Goal: Task Accomplishment & Management: Manage account settings

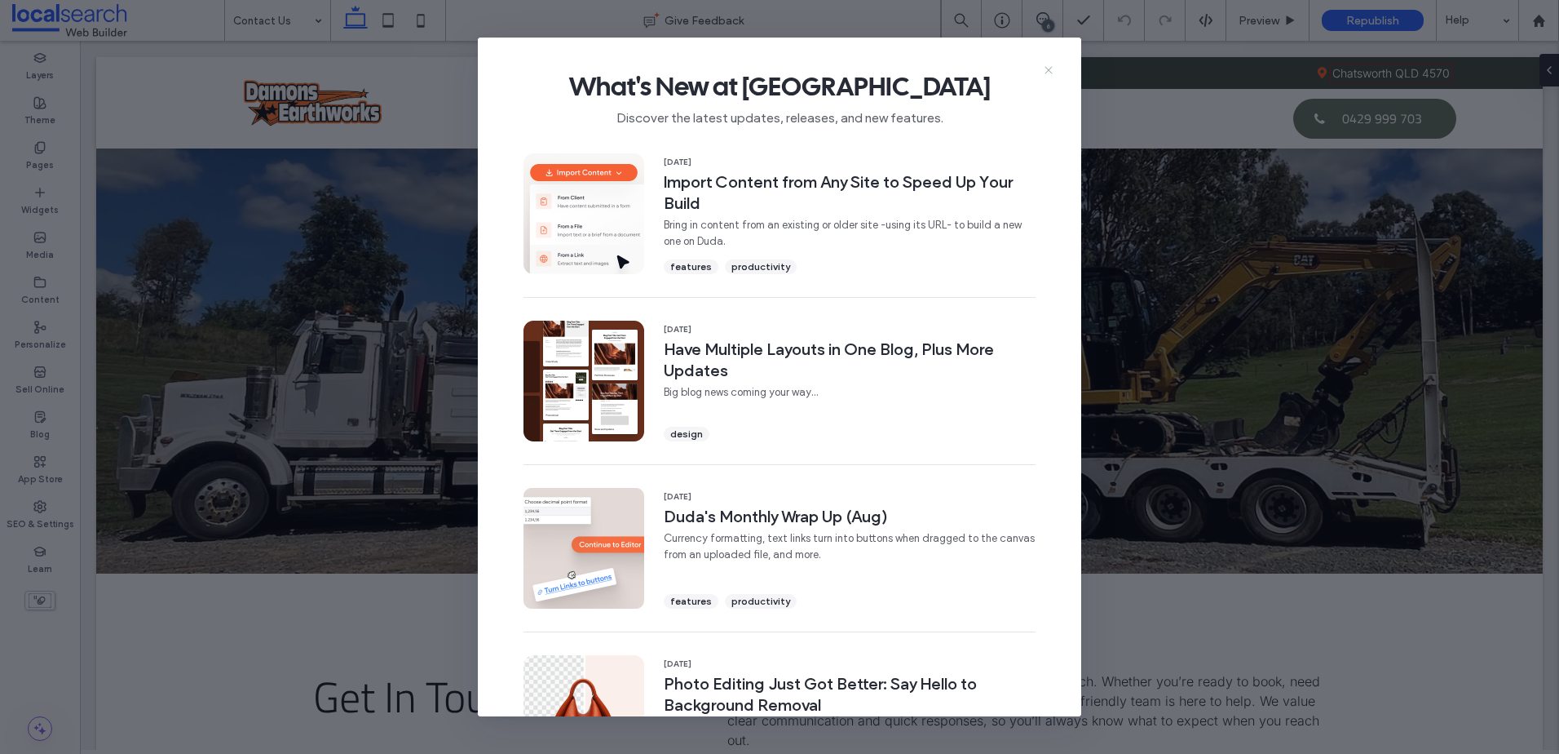
click at [1049, 67] on icon at bounding box center [1048, 70] width 13 height 13
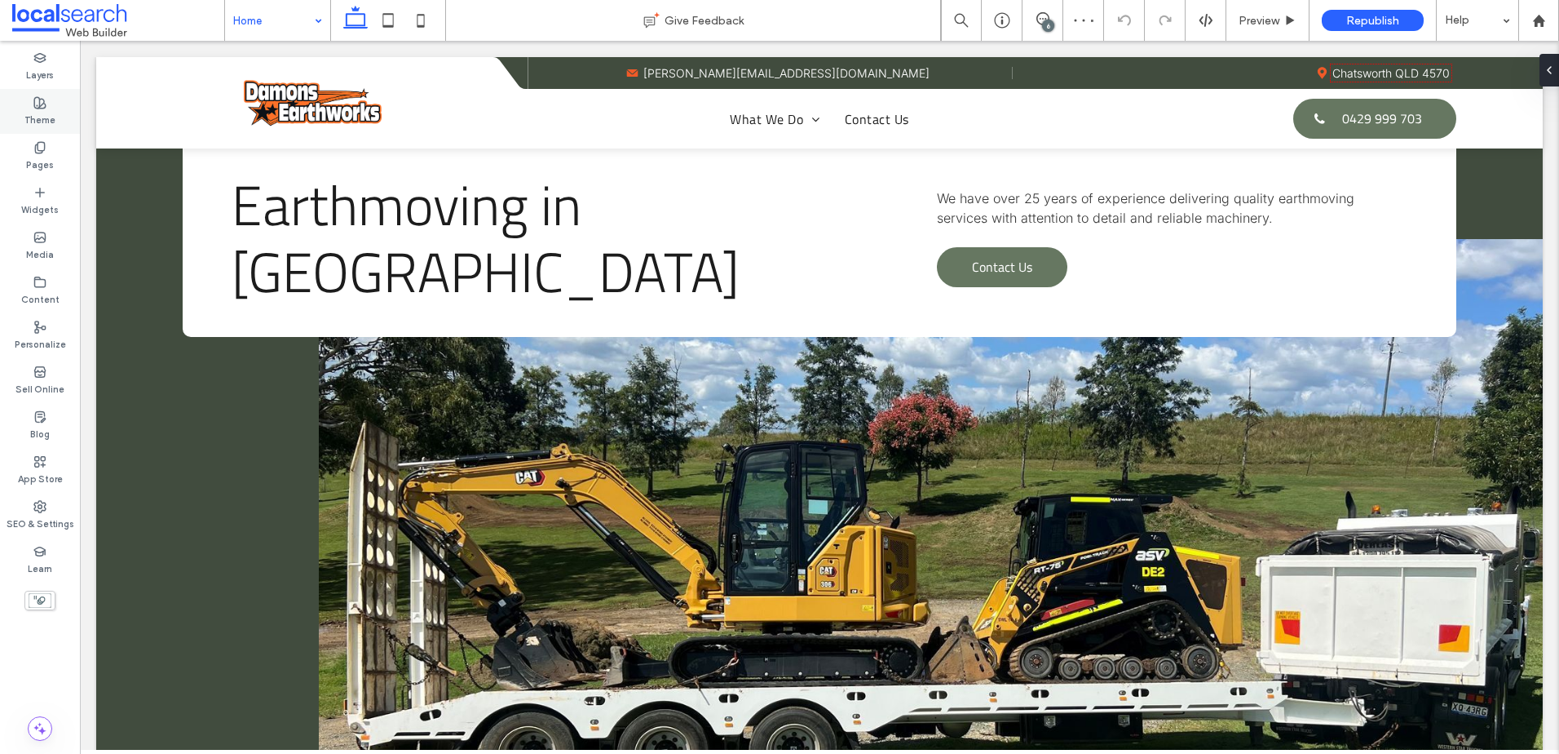
drag, startPoint x: 41, startPoint y: 117, endPoint x: 282, endPoint y: 205, distance: 257.0
click at [41, 117] on label "Theme" at bounding box center [39, 118] width 31 height 18
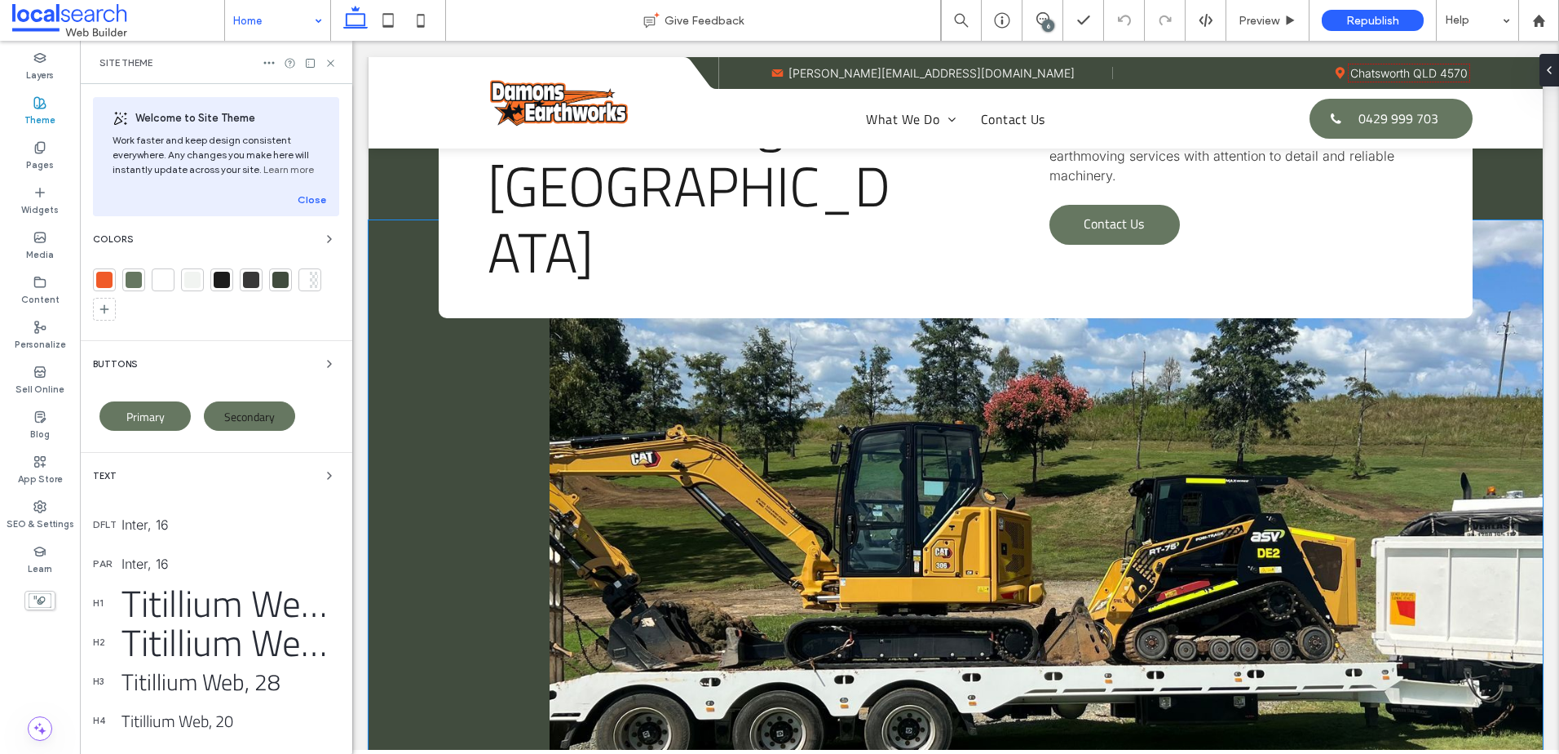
scroll to position [326, 0]
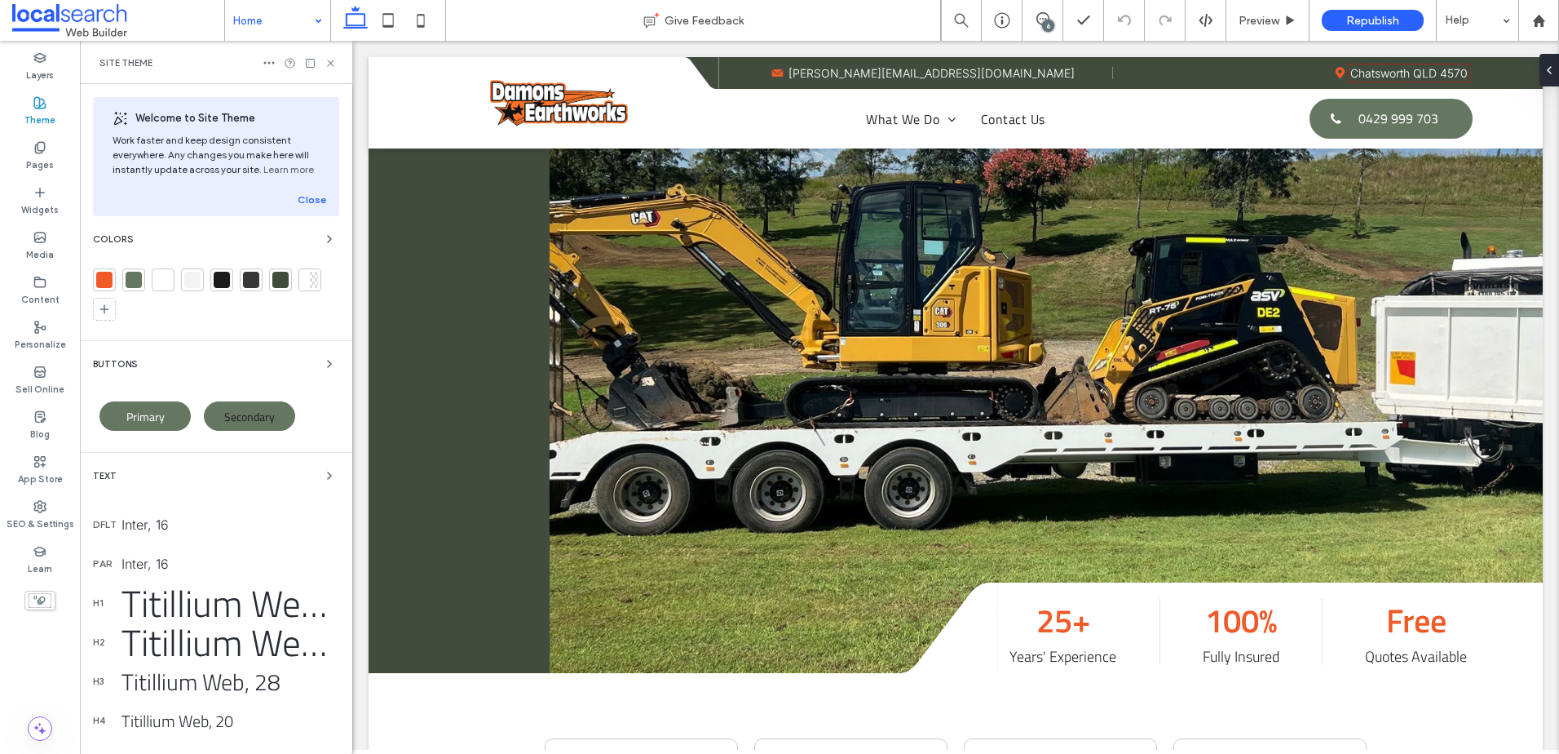
drag, startPoint x: 313, startPoint y: 367, endPoint x: 220, endPoint y: 335, distance: 98.3
click at [320, 367] on span "button" at bounding box center [330, 364] width 20 height 20
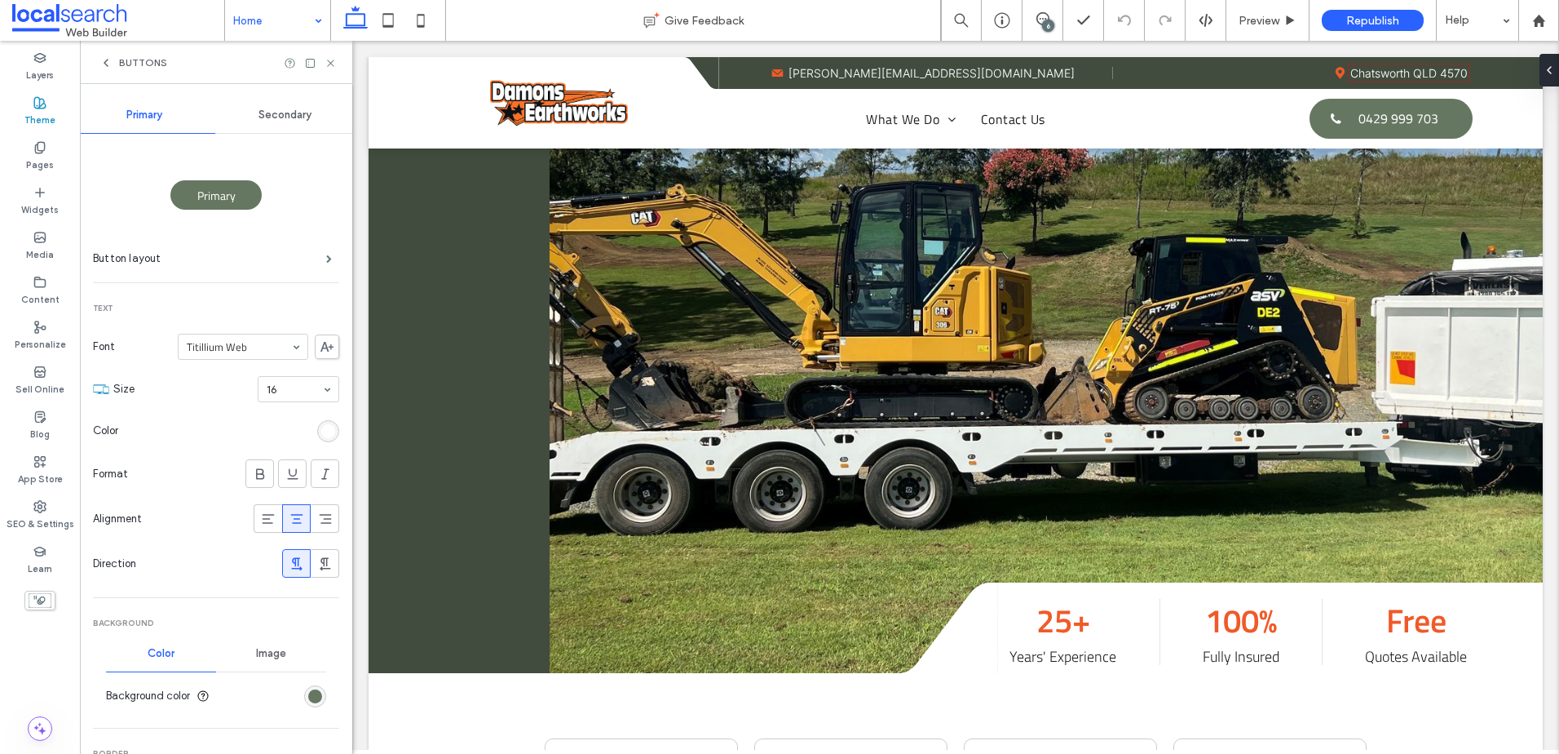
click at [274, 122] on div "Secondary" at bounding box center [285, 115] width 141 height 36
click at [321, 436] on div "rgb(28, 28, 28)" at bounding box center [328, 431] width 14 height 14
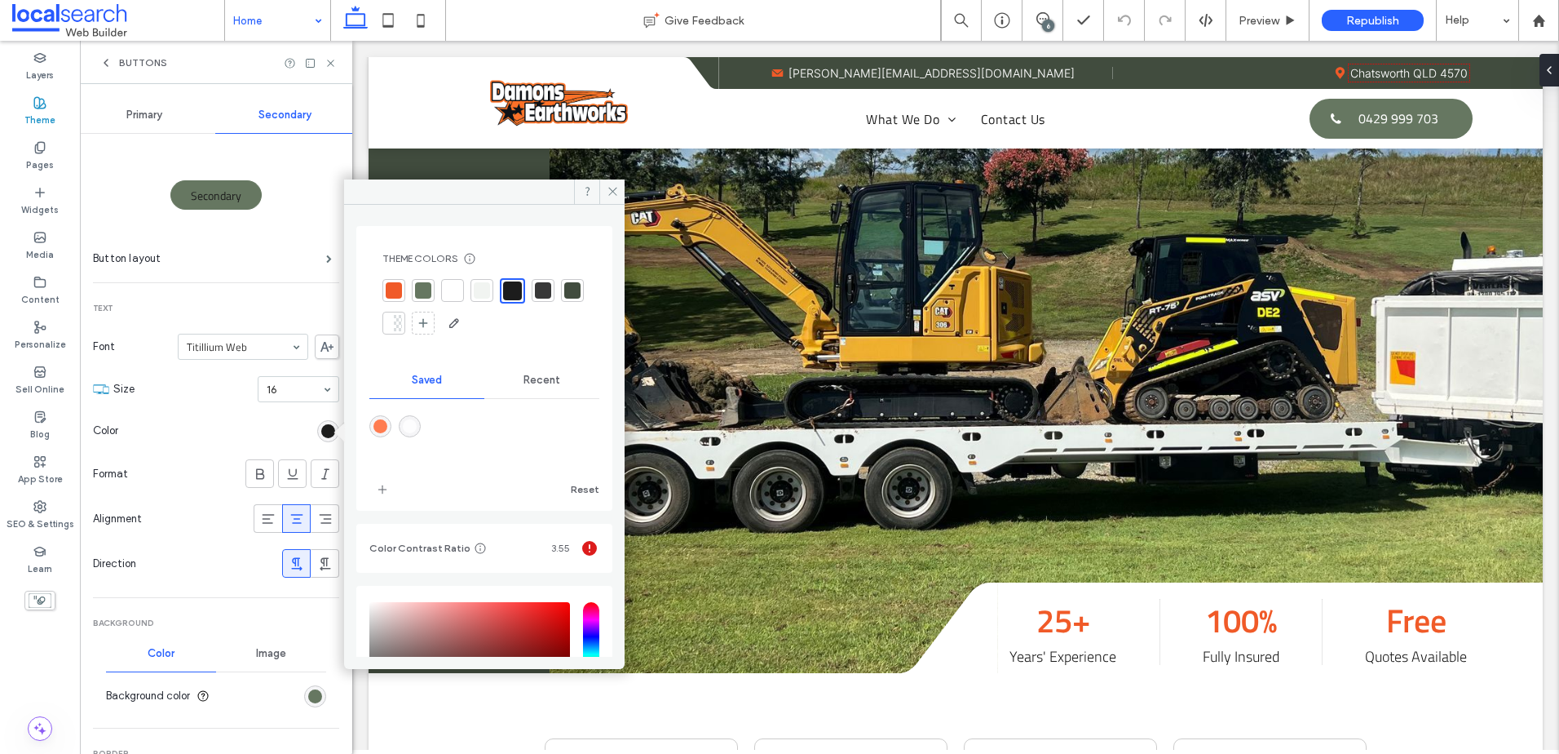
drag, startPoint x: 460, startPoint y: 290, endPoint x: 403, endPoint y: 284, distance: 57.4
click at [461, 290] on div at bounding box center [452, 290] width 23 height 23
click at [230, 268] on label "Button layout" at bounding box center [209, 258] width 233 height 33
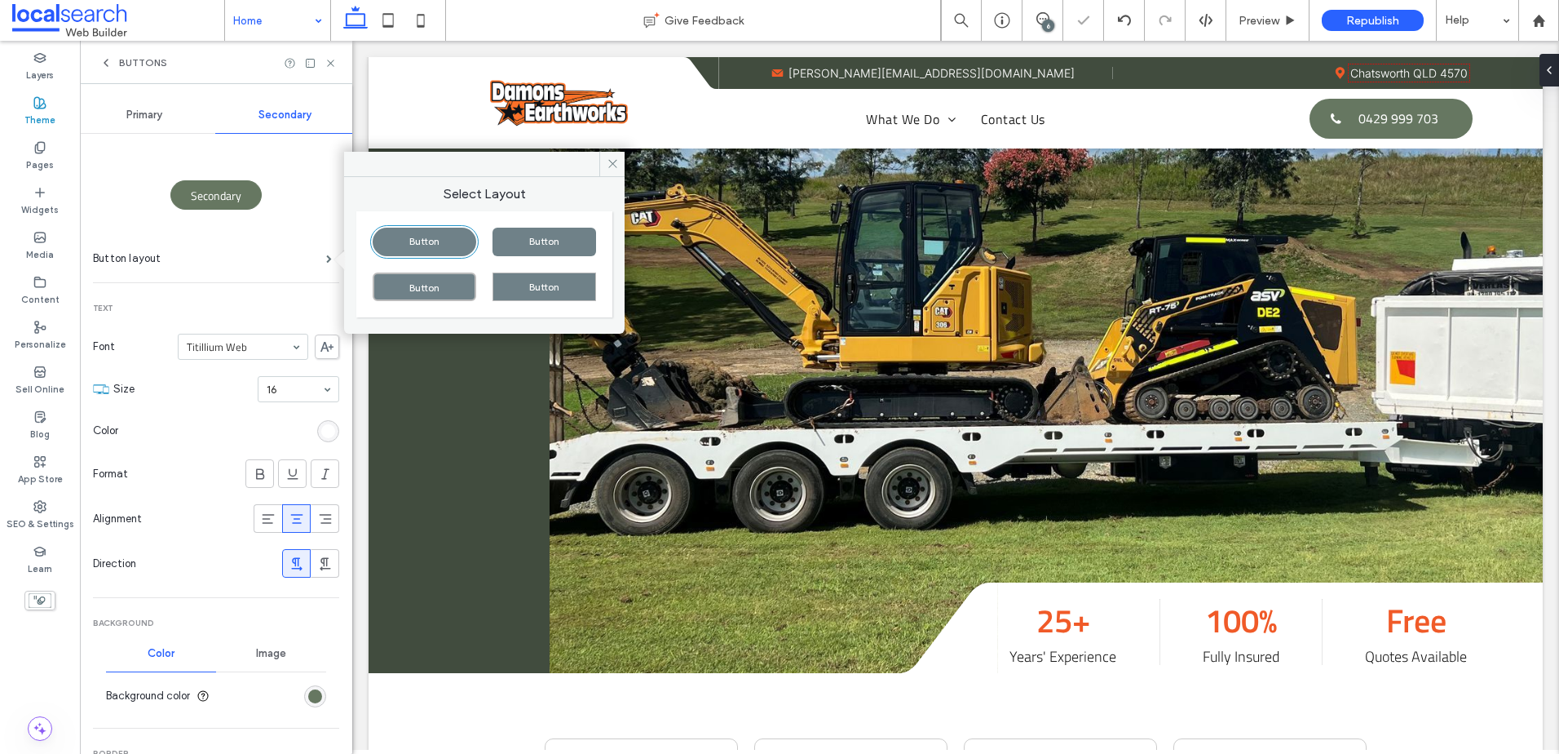
drag, startPoint x: 170, startPoint y: 117, endPoint x: 142, endPoint y: 116, distance: 27.7
click at [166, 117] on div "Primary" at bounding box center [144, 115] width 141 height 36
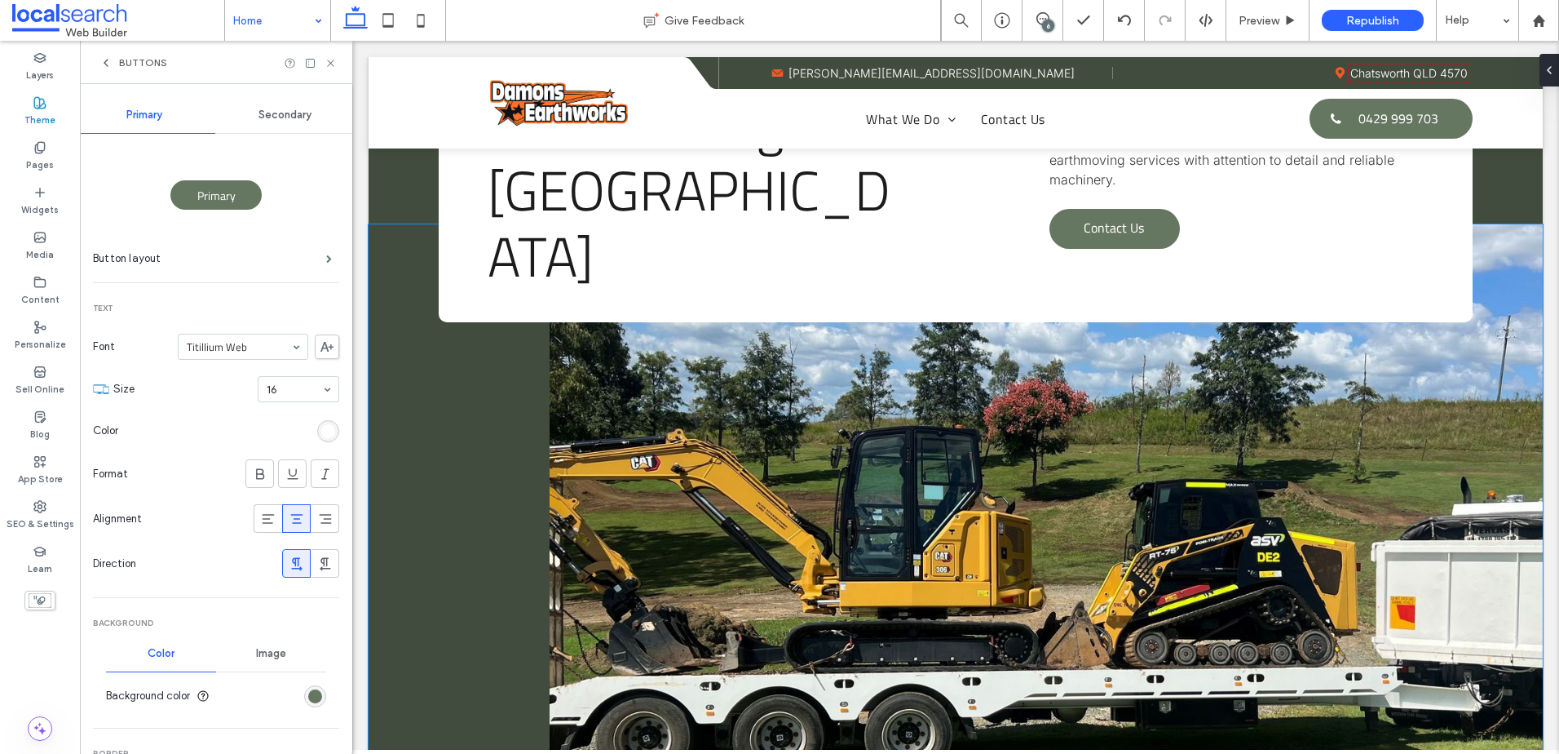
scroll to position [0, 0]
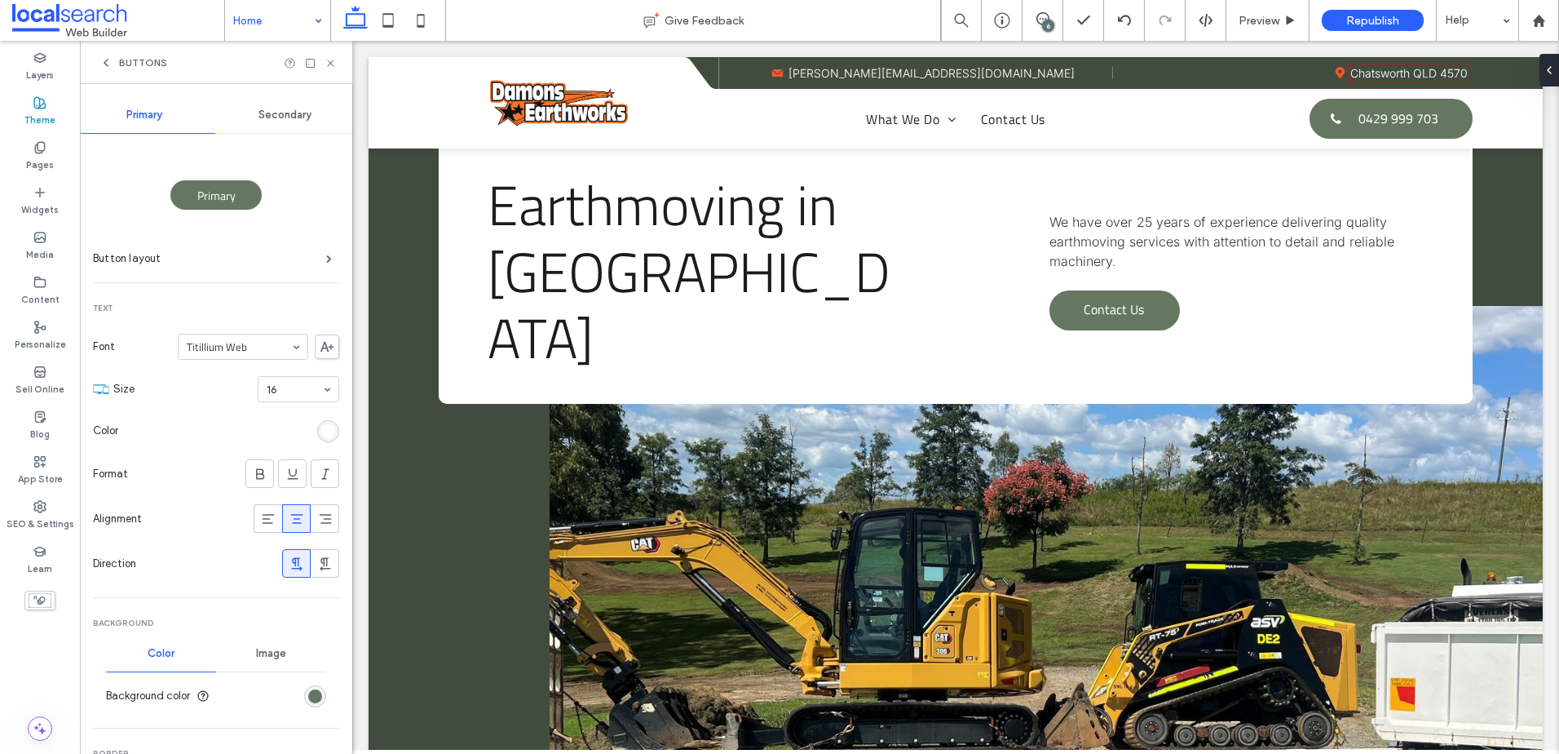
click at [106, 60] on icon at bounding box center [106, 62] width 13 height 13
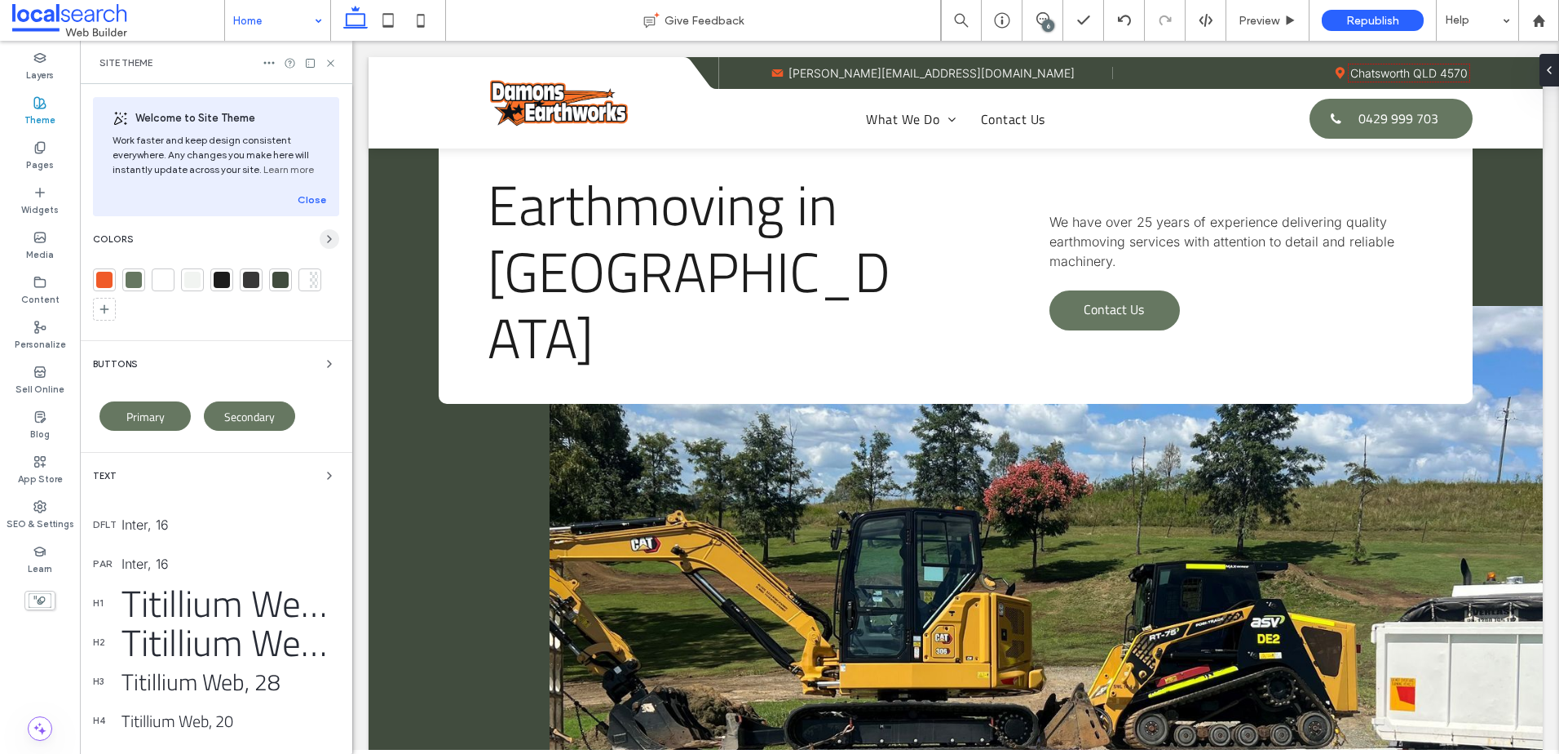
click at [323, 232] on icon "button" at bounding box center [329, 238] width 13 height 13
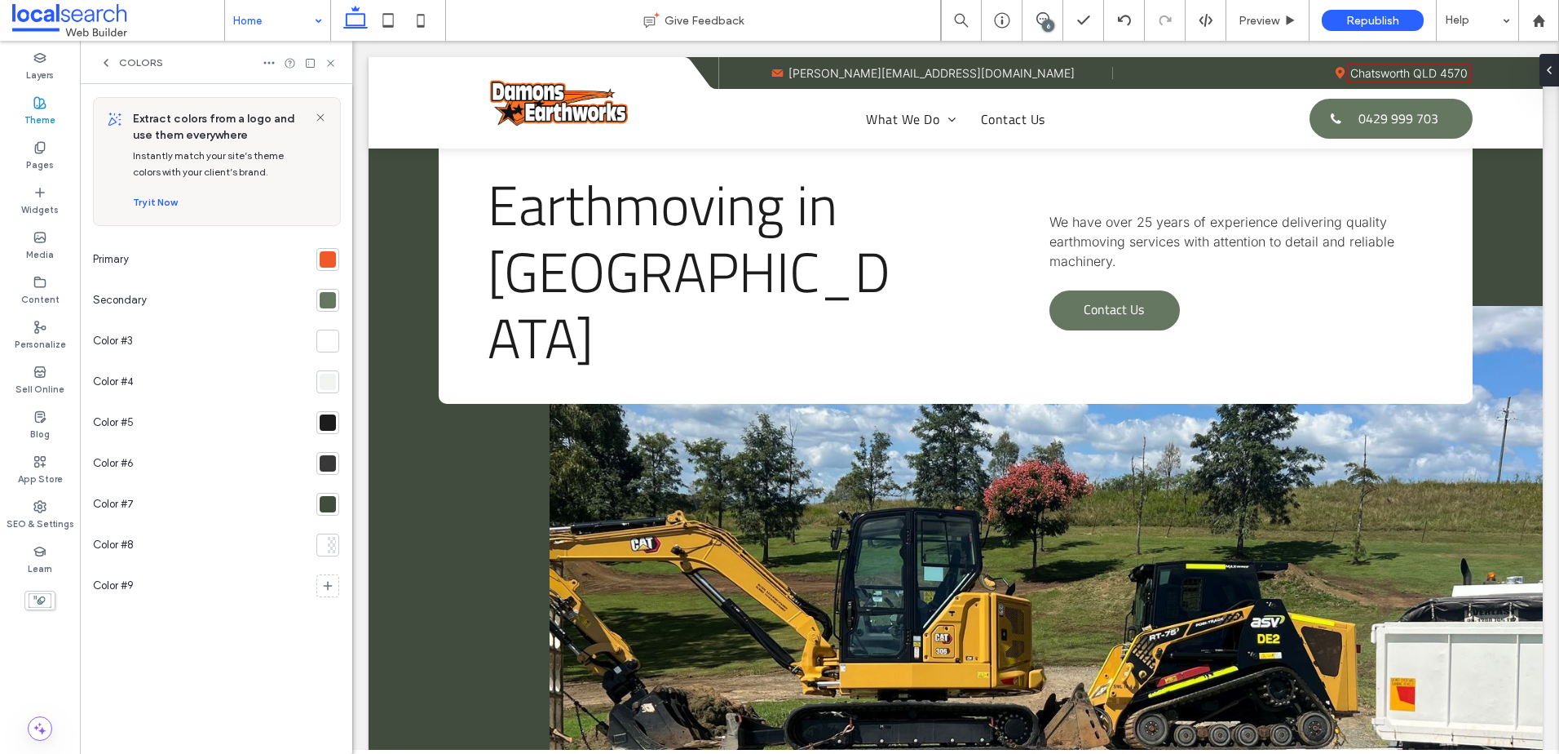
click at [328, 303] on div at bounding box center [328, 300] width 16 height 16
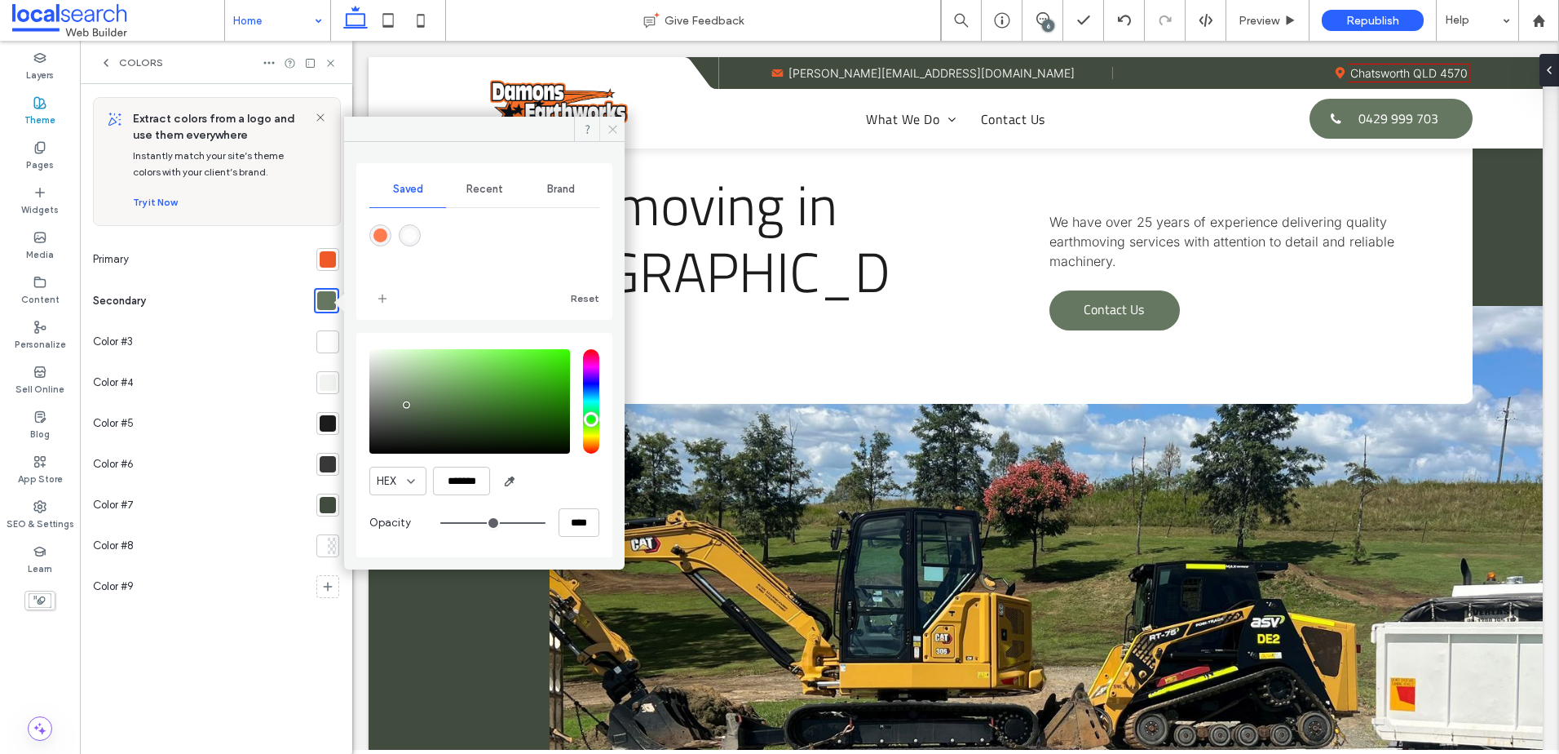
click at [613, 125] on icon at bounding box center [613, 129] width 12 height 12
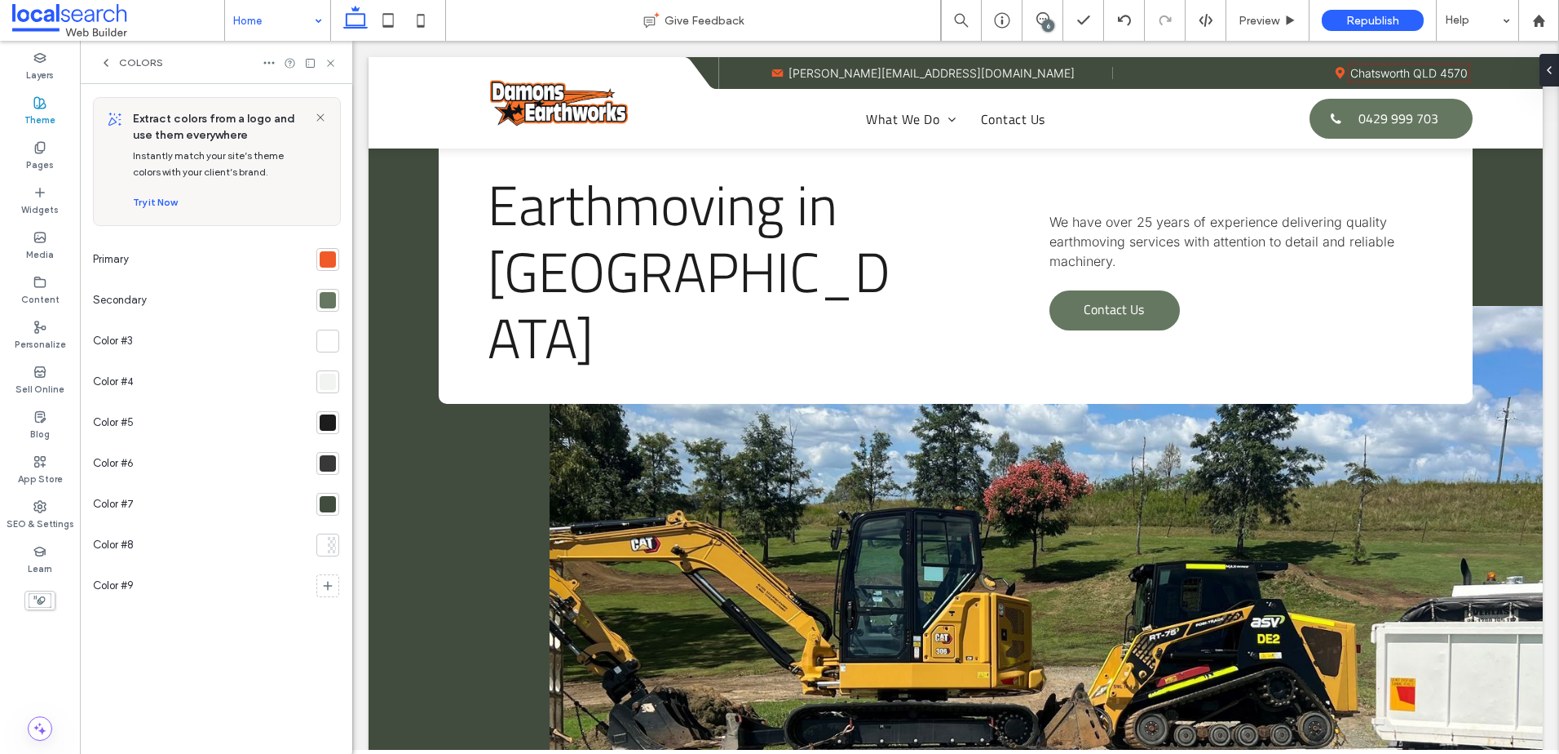
click at [329, 496] on div at bounding box center [328, 504] width 16 height 16
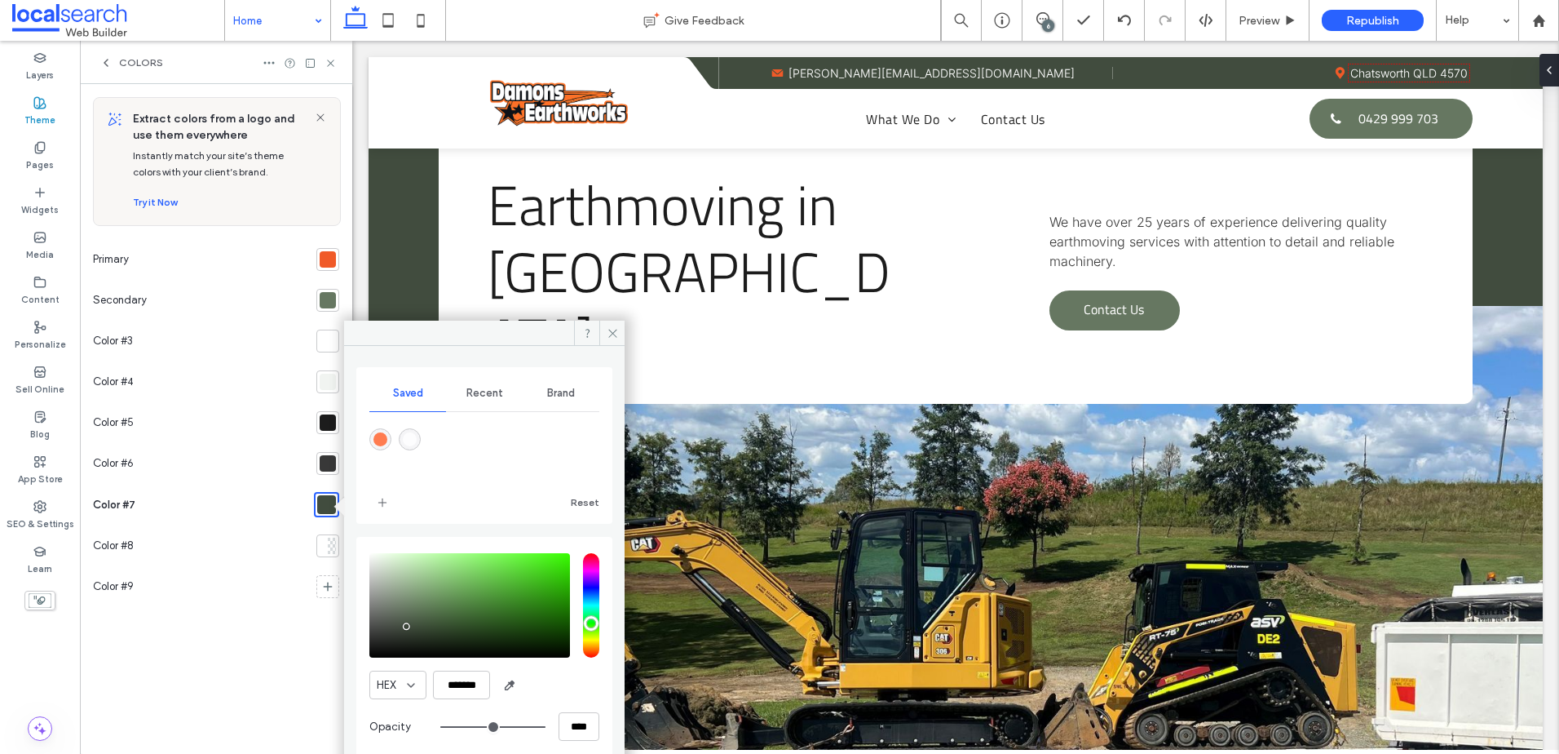
click at [329, 496] on div at bounding box center [326, 504] width 19 height 19
click at [259, 655] on div "Extract colors from a logo and use them everywhere Instantly match your site’s …" at bounding box center [216, 419] width 246 height 644
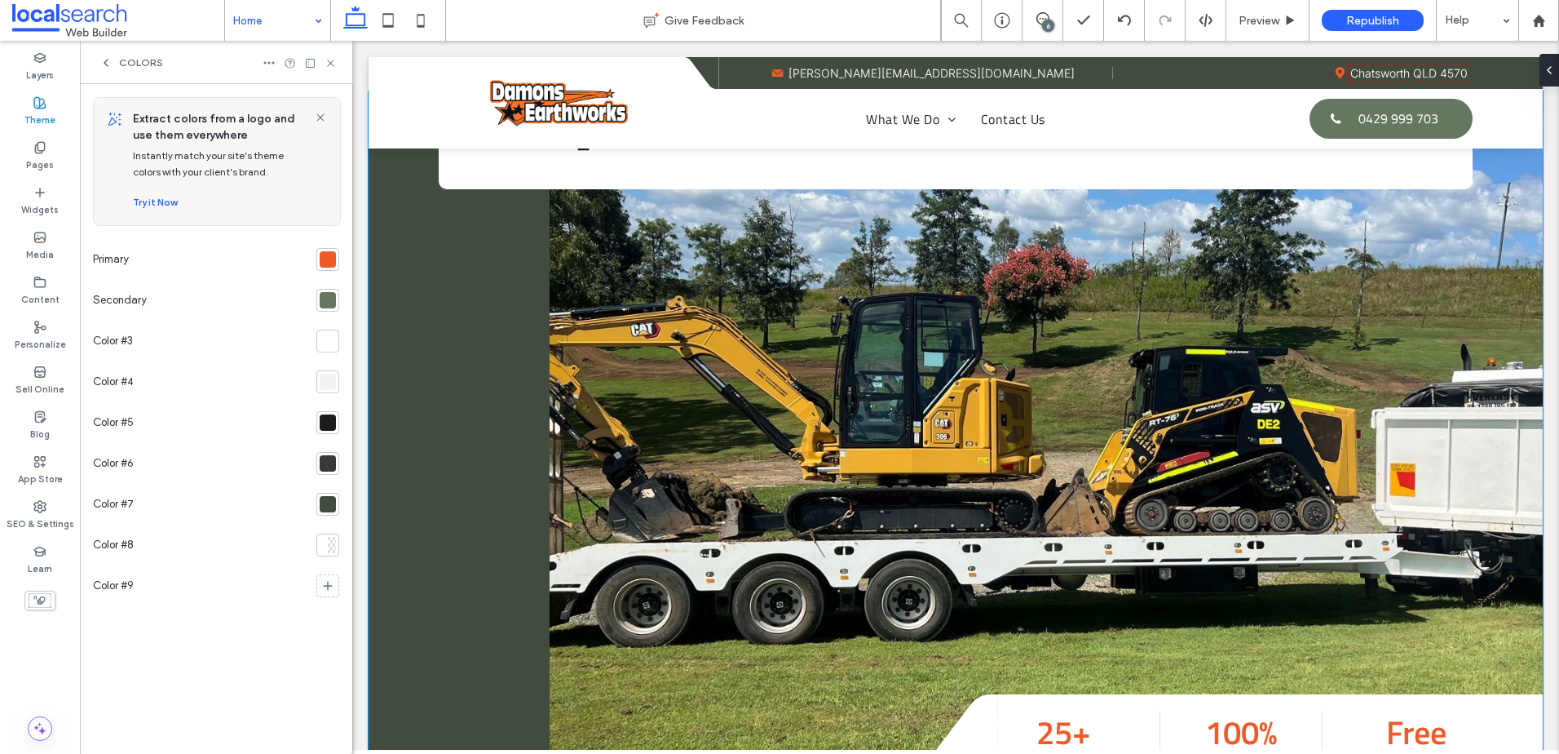
scroll to position [245, 0]
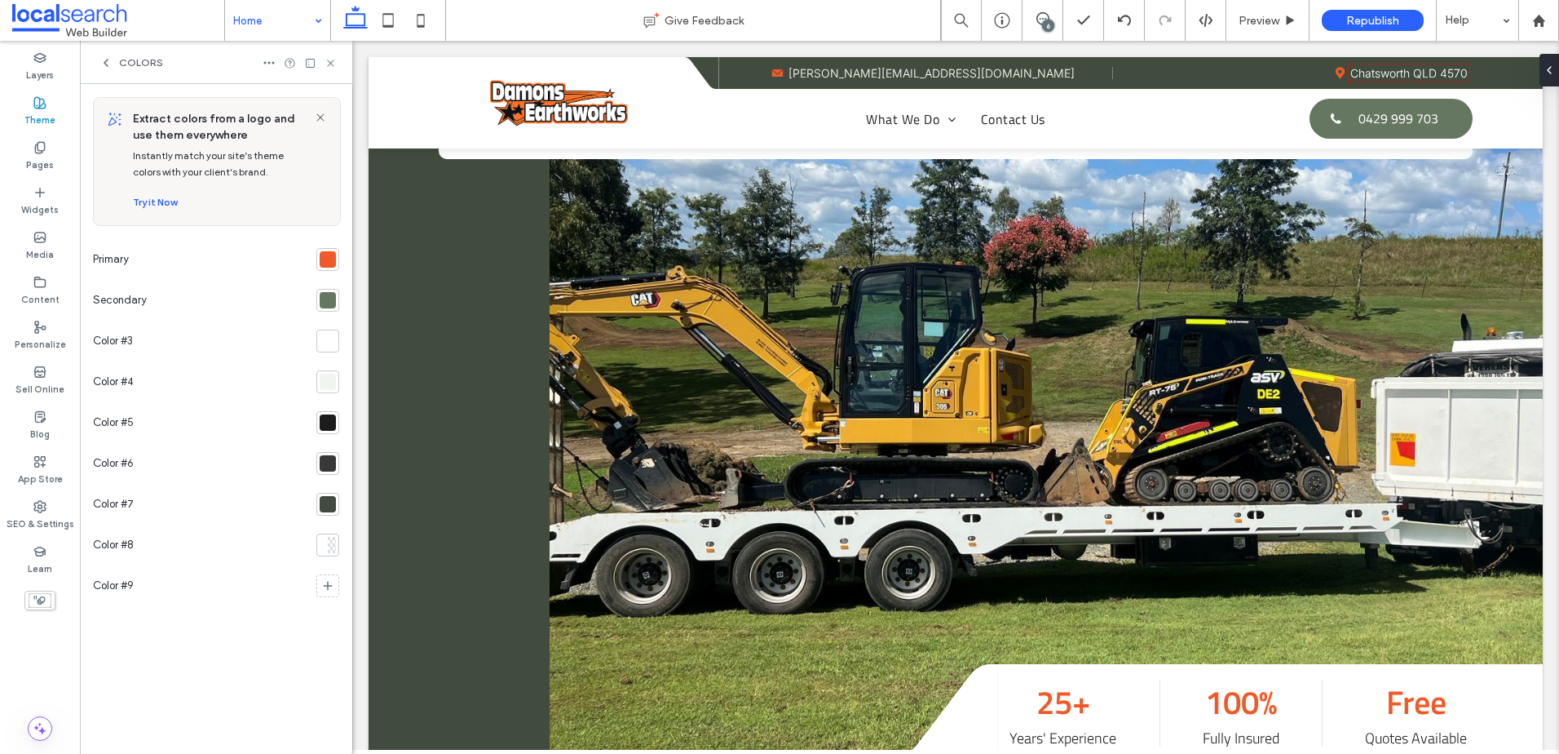
click at [334, 500] on div at bounding box center [328, 504] width 16 height 16
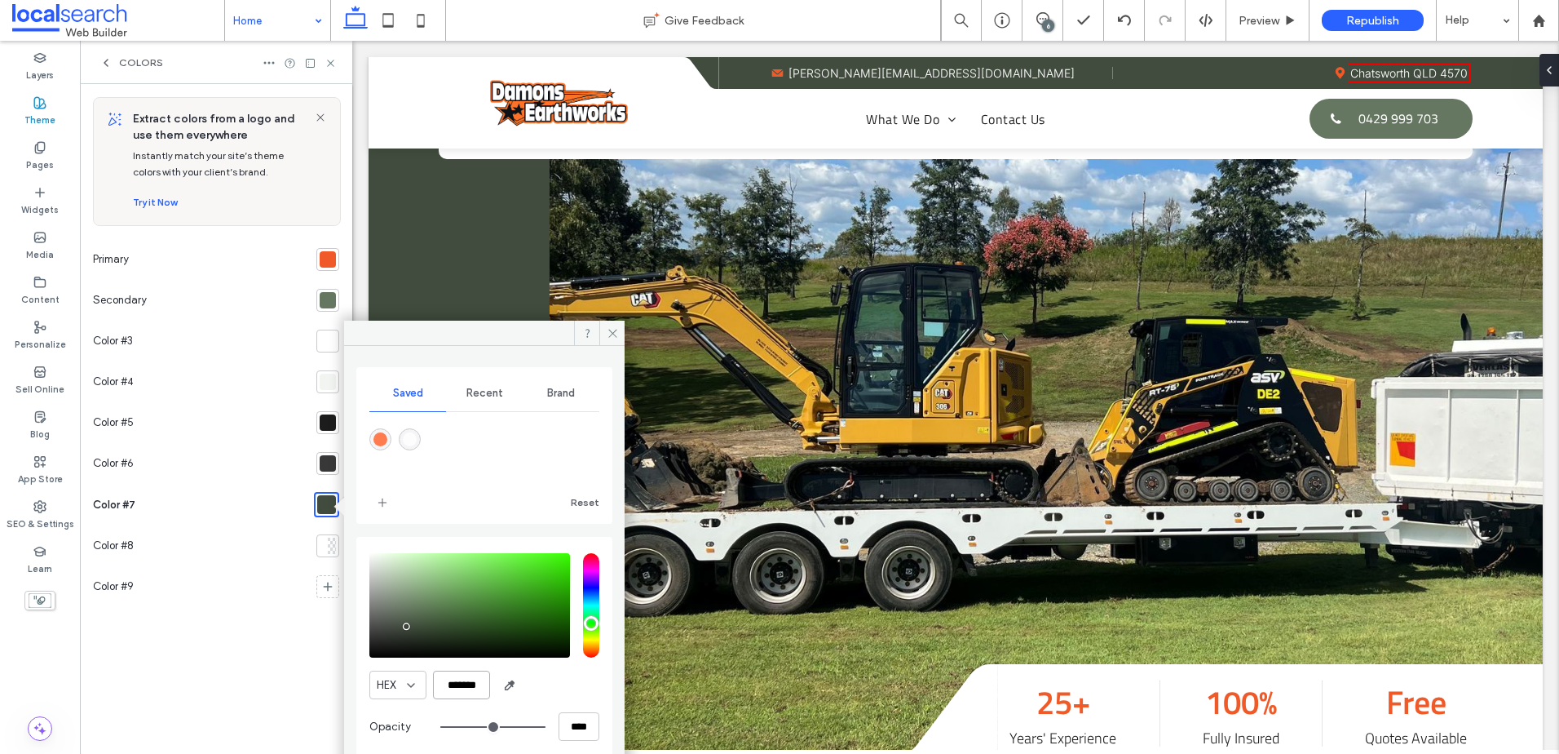
click at [458, 683] on input "*******" at bounding box center [461, 684] width 57 height 29
paste input "color picker textbox"
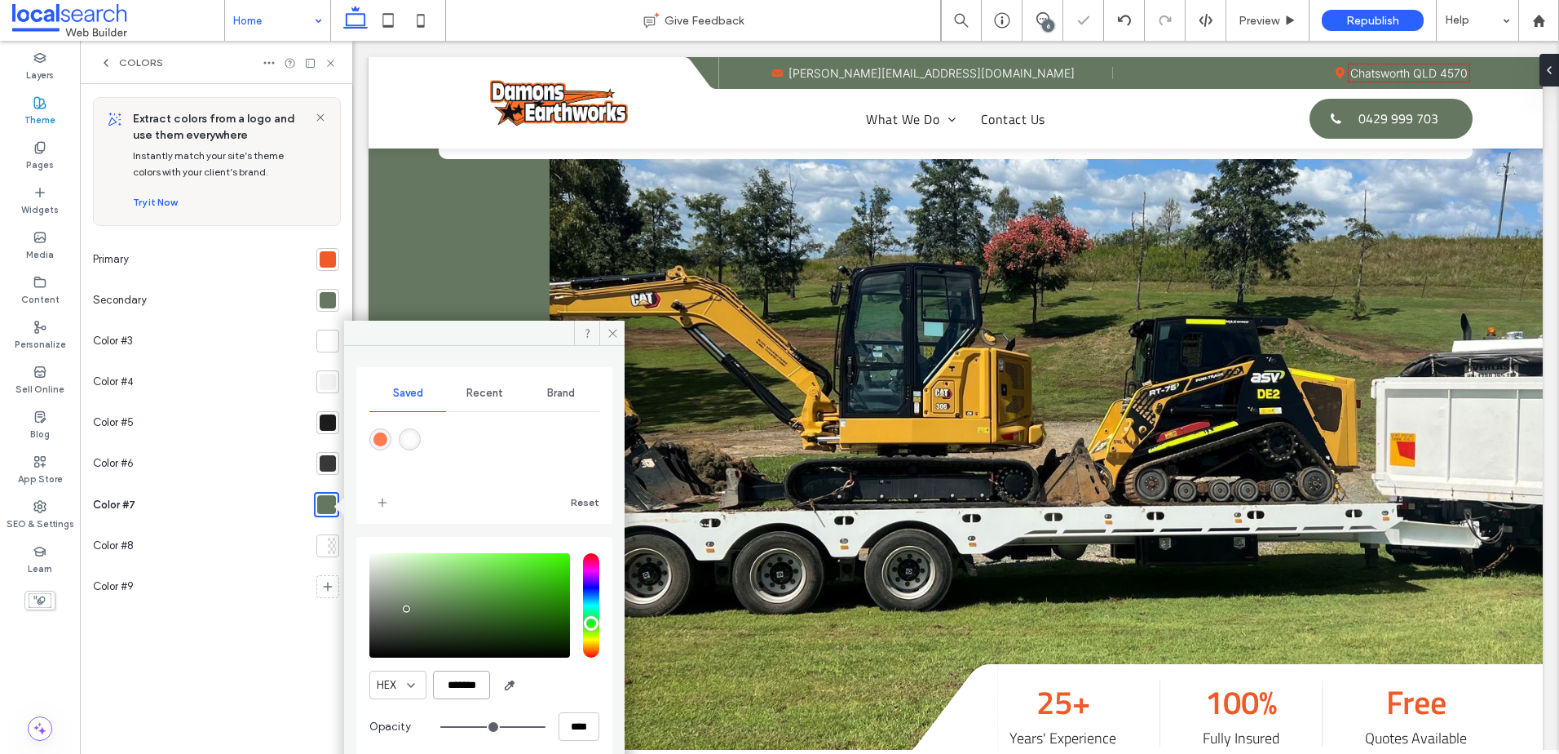
type input "*******"
click at [535, 683] on div "HEX *******" at bounding box center [484, 684] width 230 height 29
click at [616, 334] on icon at bounding box center [613, 333] width 12 height 12
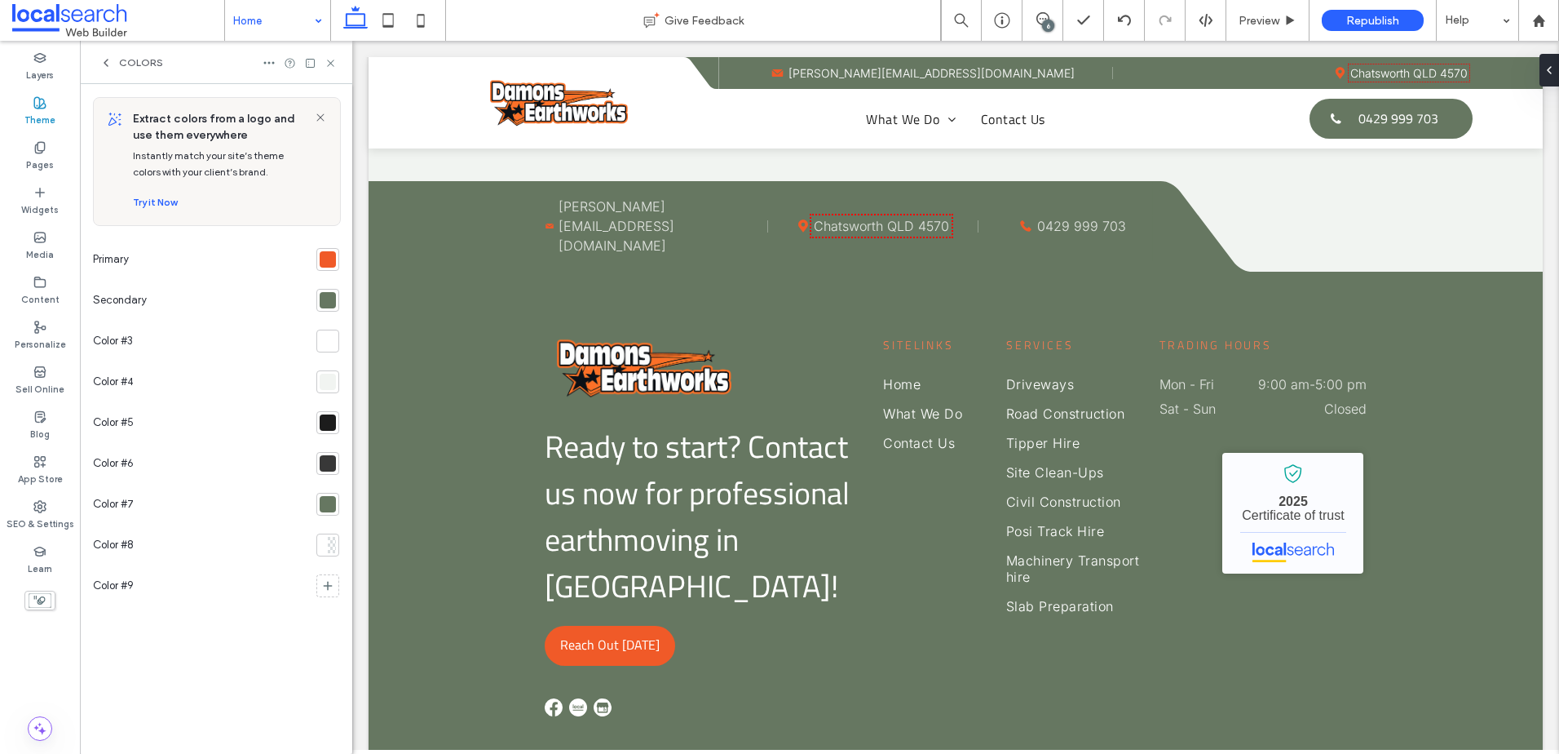
scroll to position [4745, 0]
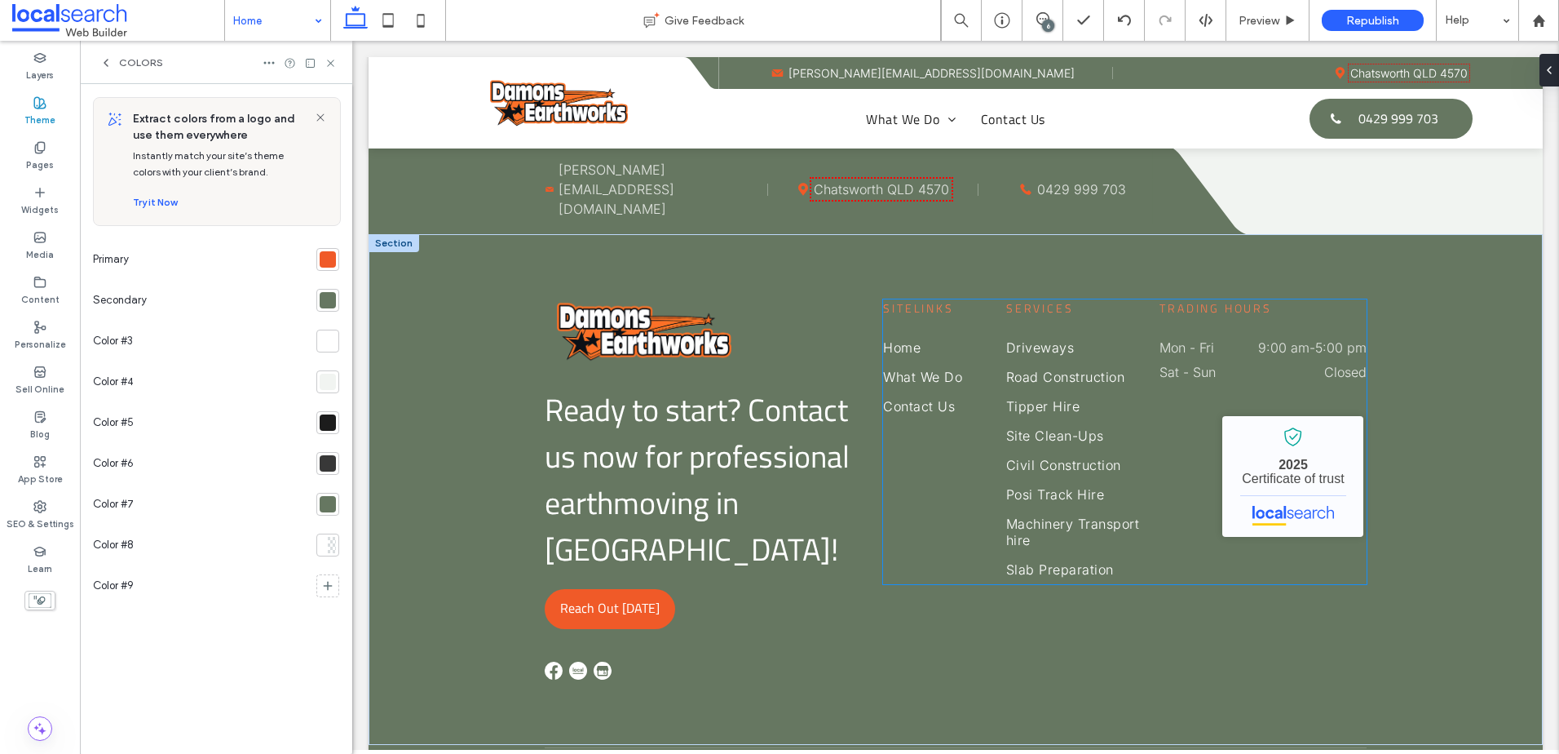
click at [908, 299] on span "Sitelinks" at bounding box center [918, 307] width 70 height 17
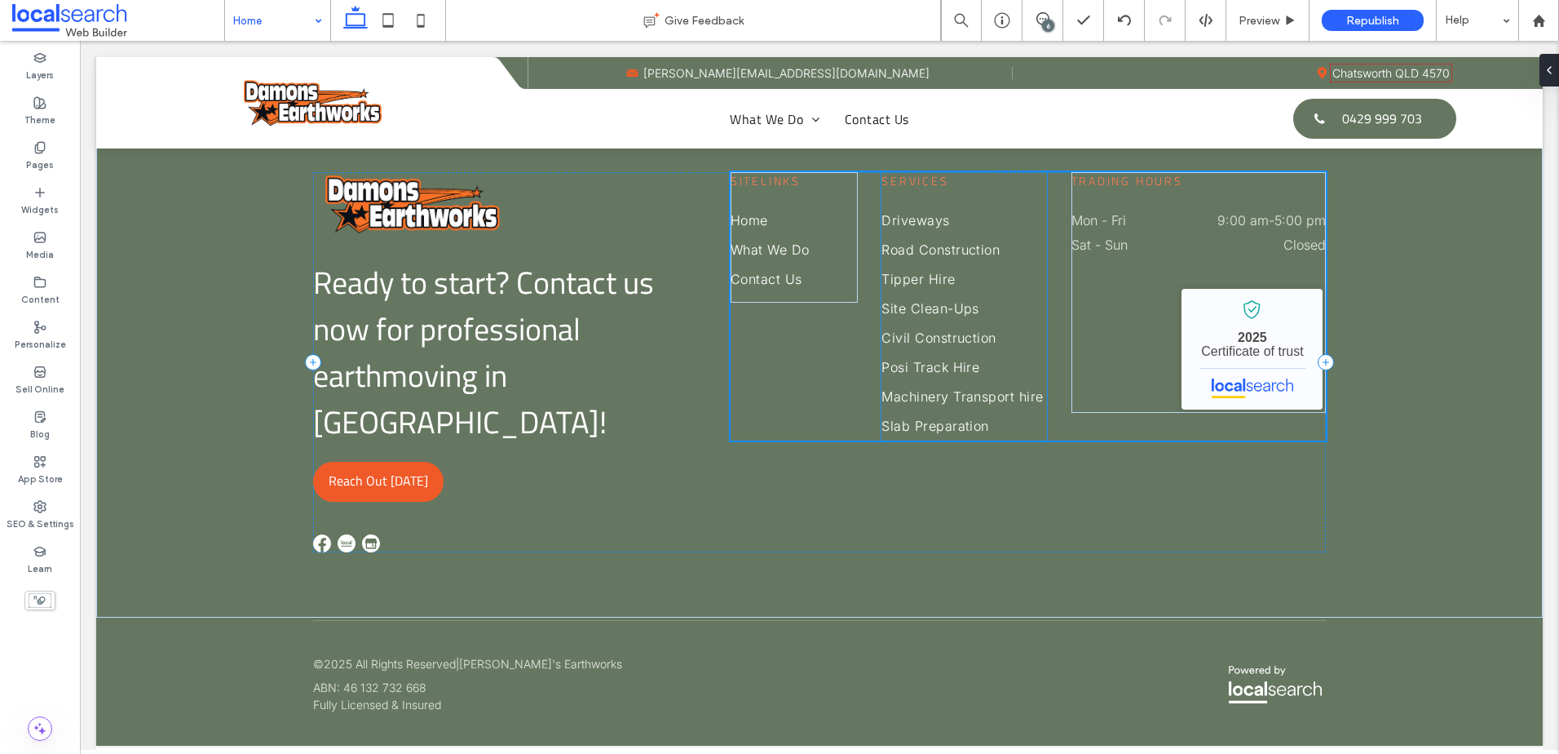
scroll to position [4495, 0]
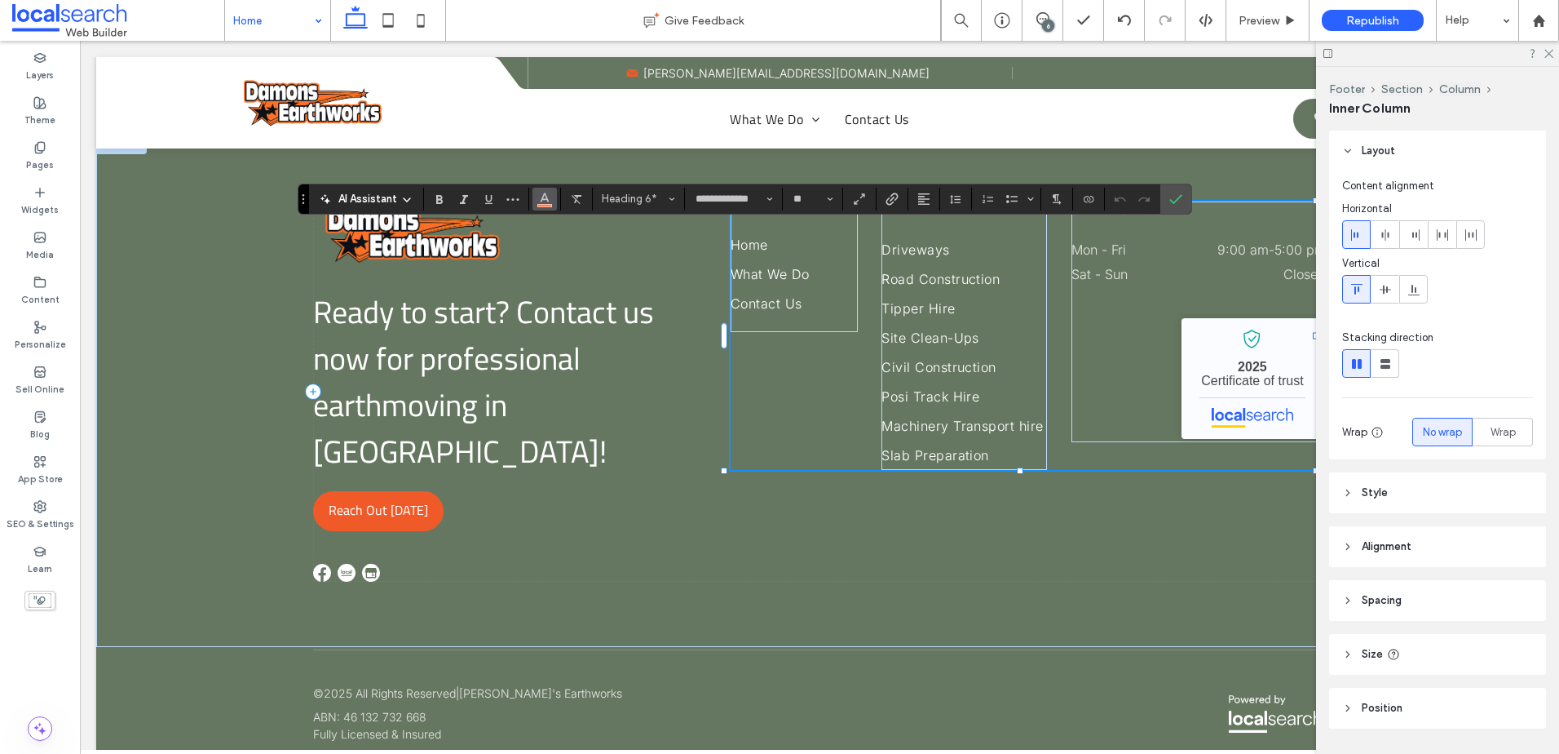
click at [537, 198] on button "Color" at bounding box center [545, 199] width 24 height 23
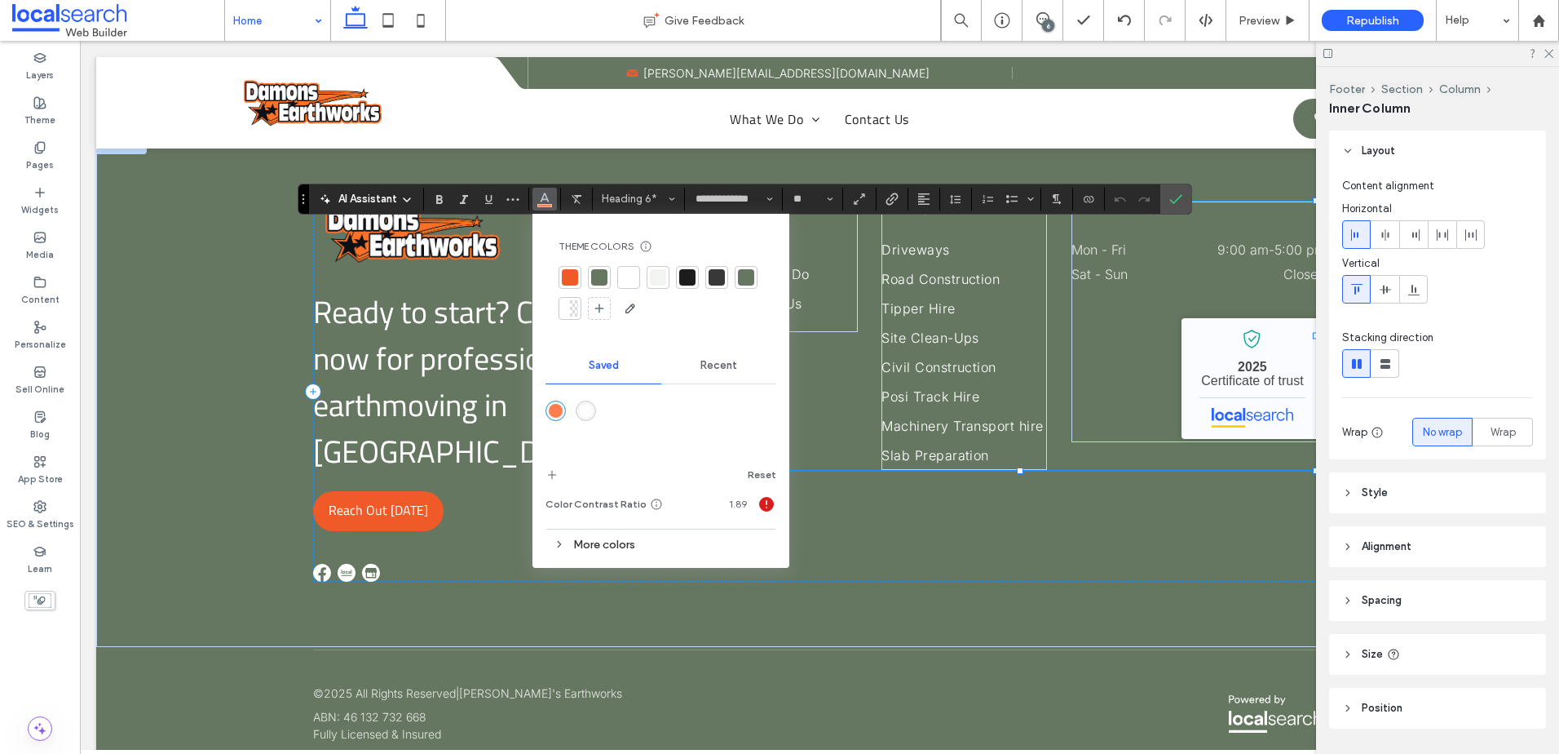
click at [571, 276] on div at bounding box center [570, 277] width 16 height 16
click at [565, 280] on div at bounding box center [570, 277] width 16 height 16
click at [555, 411] on div "rgba(255,124,80,1)" at bounding box center [556, 413] width 14 height 14
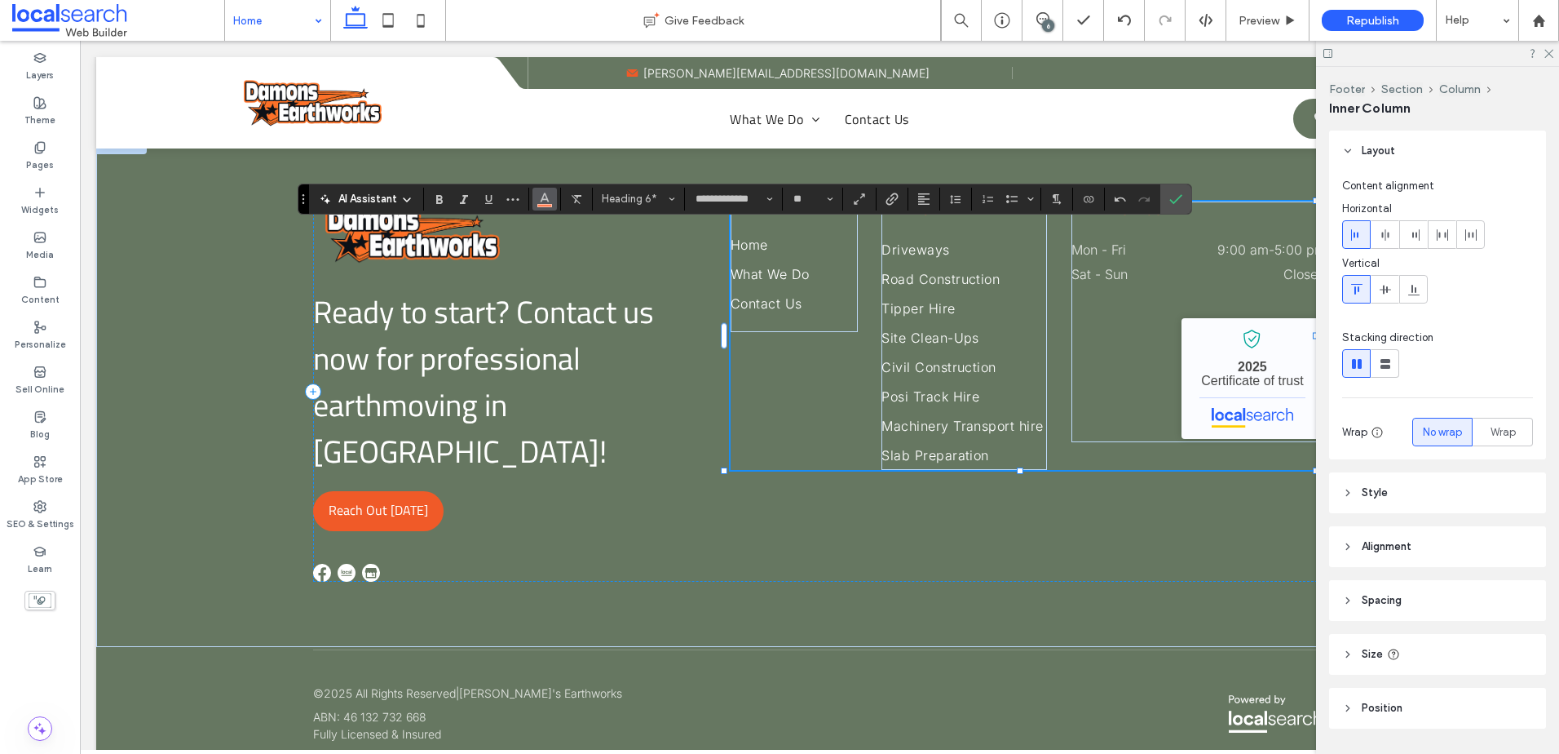
click at [543, 202] on icon "Color" at bounding box center [544, 197] width 13 height 13
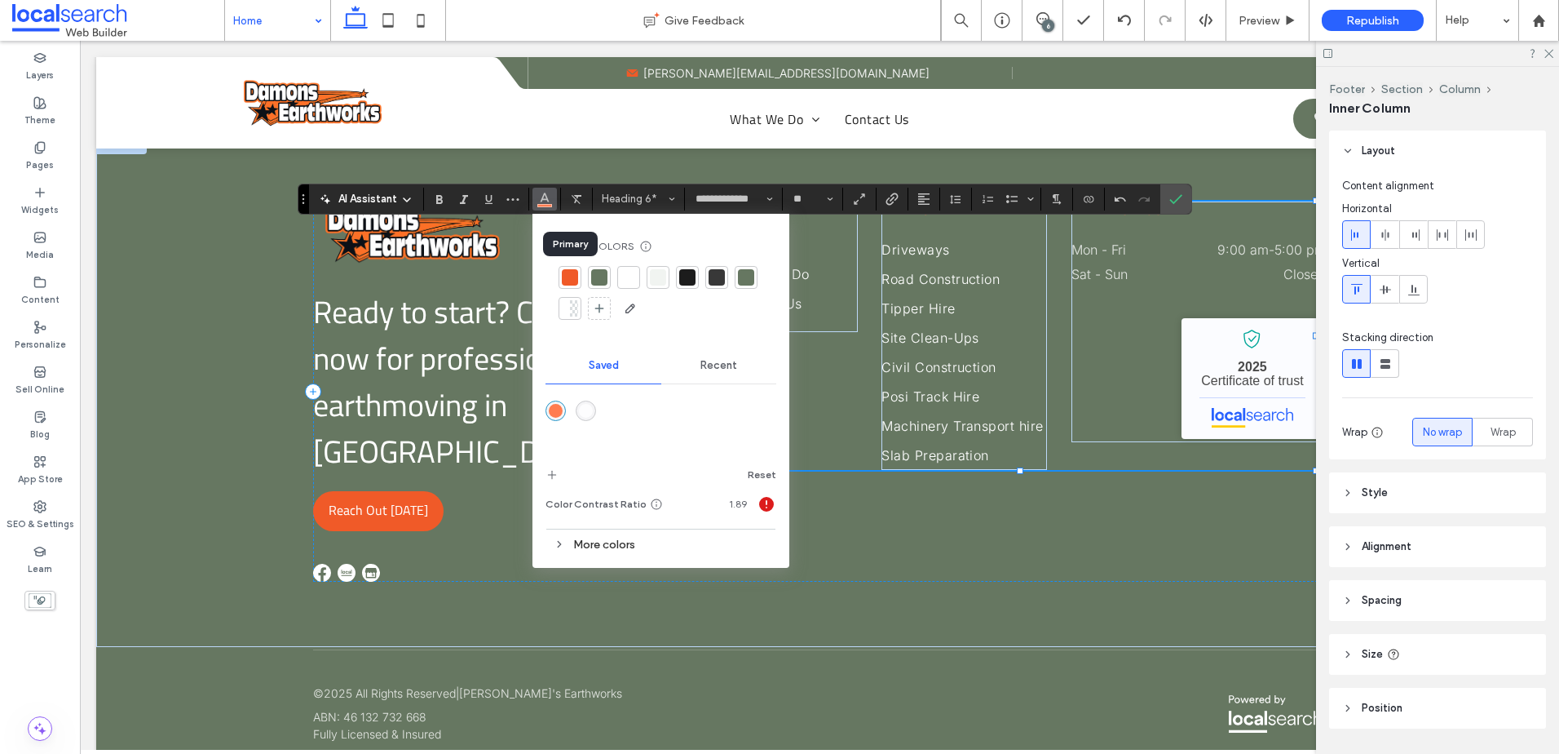
click at [572, 280] on div at bounding box center [570, 277] width 16 height 16
click at [562, 276] on div at bounding box center [570, 277] width 16 height 16
click at [614, 545] on div "More colors" at bounding box center [661, 547] width 231 height 22
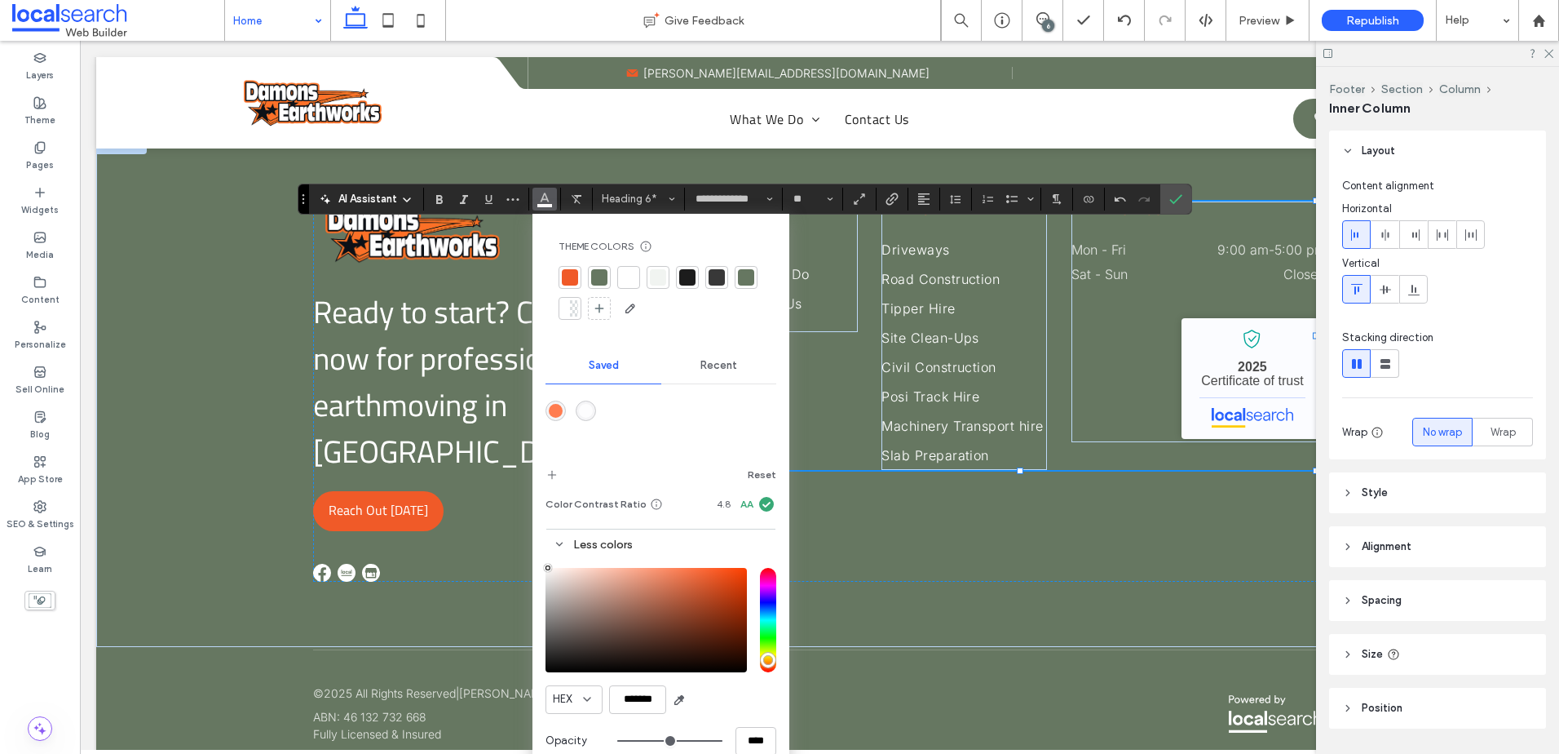
type input "*******"
drag, startPoint x: 713, startPoint y: 575, endPoint x: 542, endPoint y: 502, distance: 186.0
click at [542, 502] on div "Theme Colors Save time with Theme Colors Create a color palette to instantly ad…" at bounding box center [661, 497] width 257 height 566
click at [1072, 480] on div "Ready to start? Contact us now for professional earthmoving in Gympie! Reach Ou…" at bounding box center [819, 391] width 1013 height 380
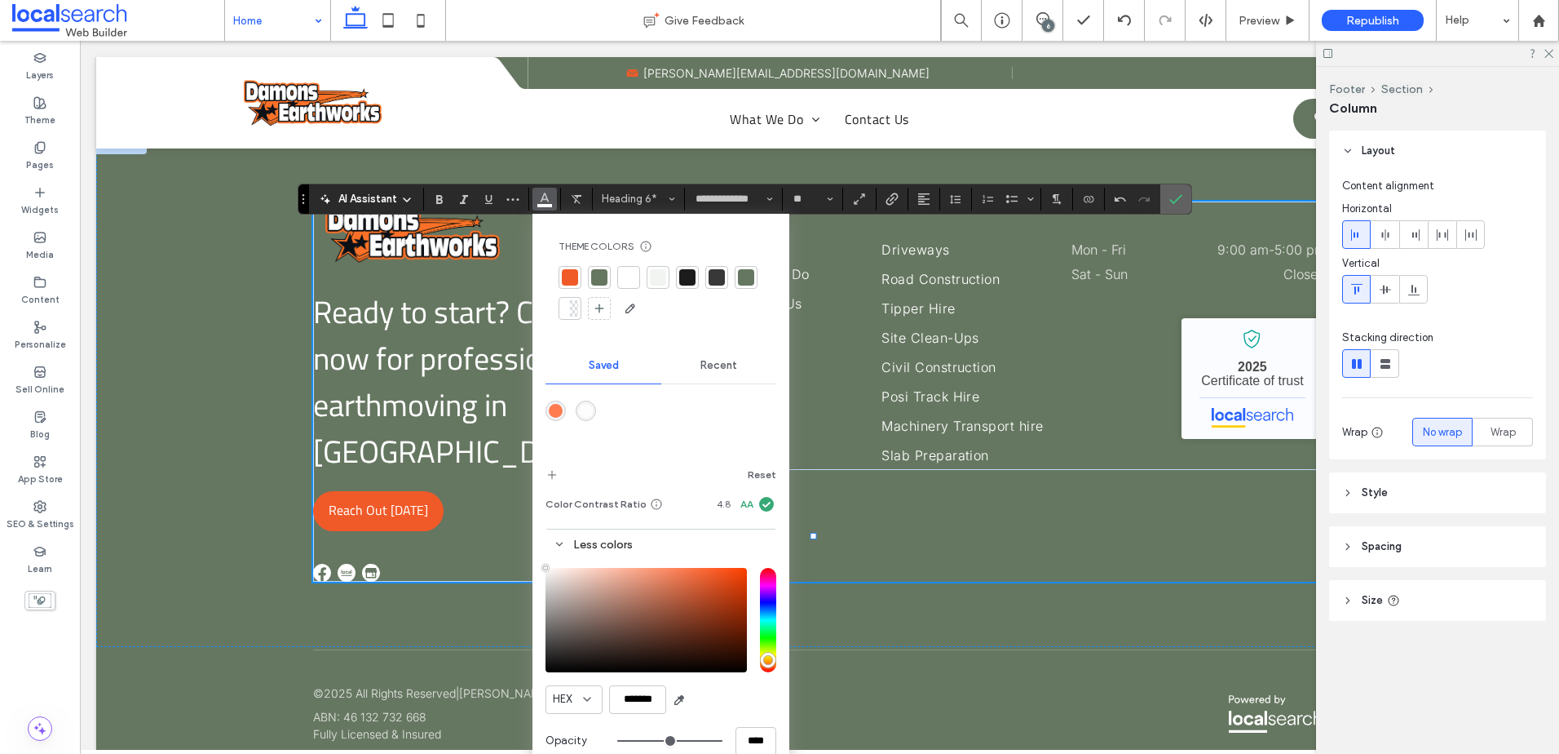
click at [1176, 196] on icon "Confirm" at bounding box center [1176, 198] width 13 height 13
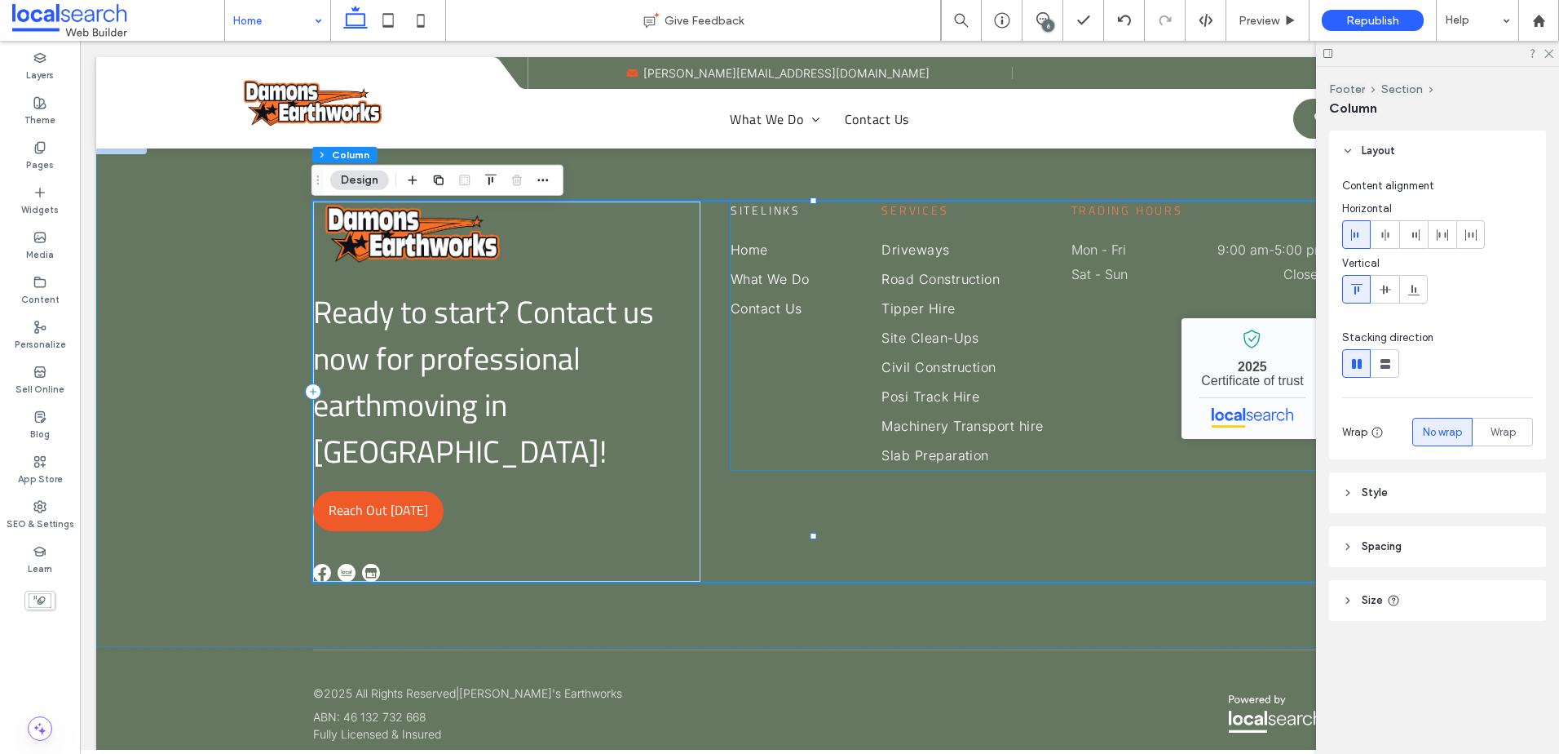
click at [776, 215] on span "Sitelinks" at bounding box center [766, 209] width 70 height 17
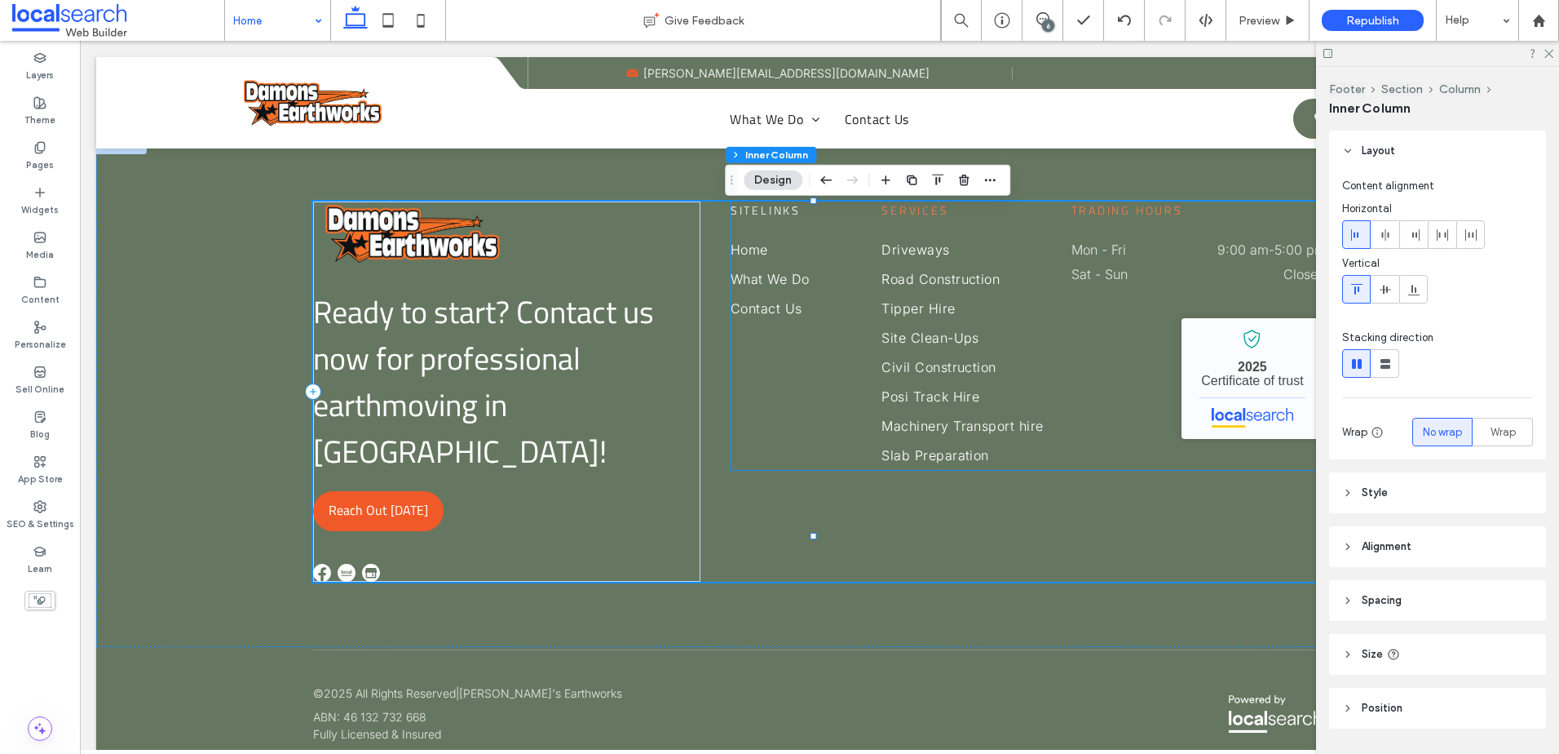
click at [776, 215] on span "Sitelinks" at bounding box center [766, 209] width 70 height 17
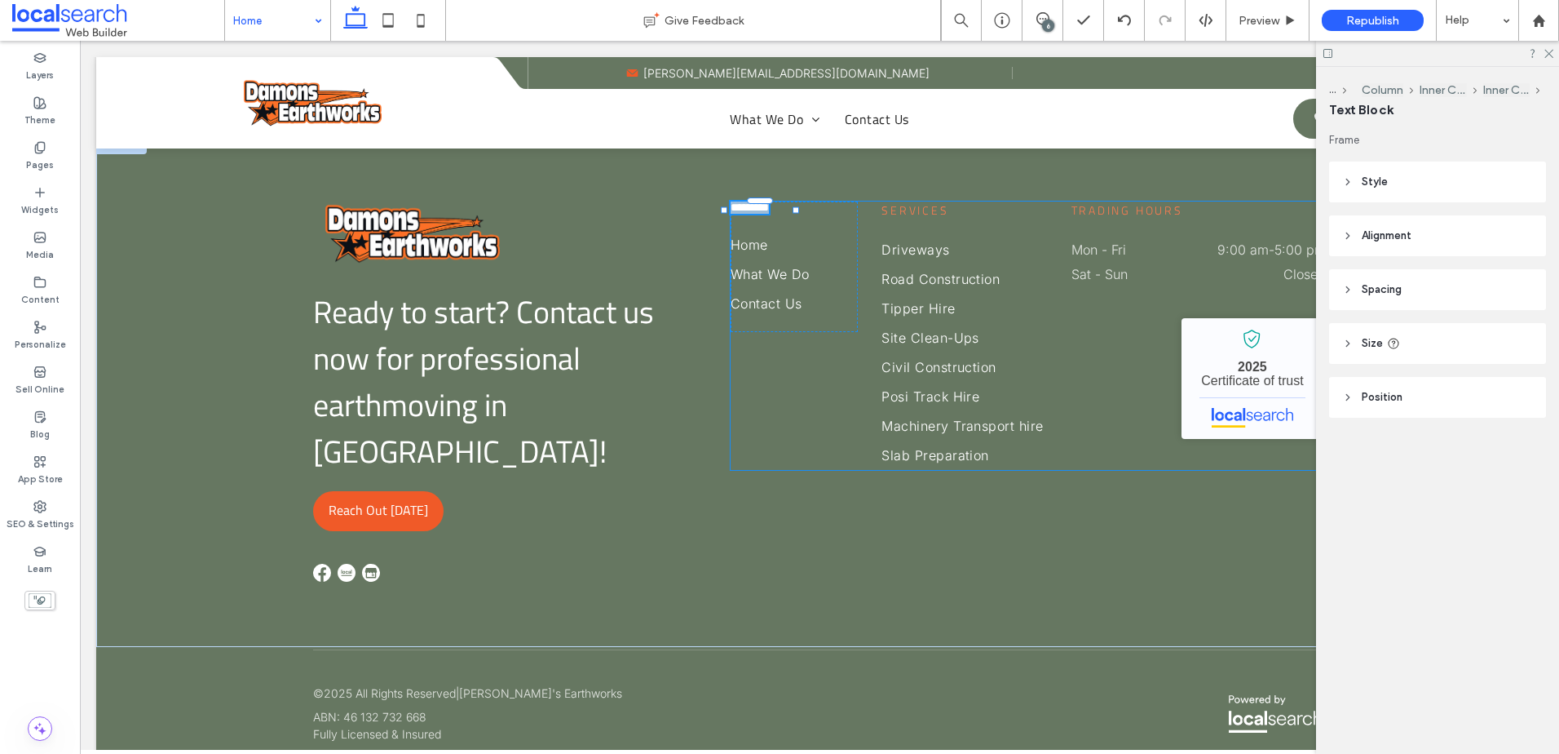
type input "**********"
type input "**"
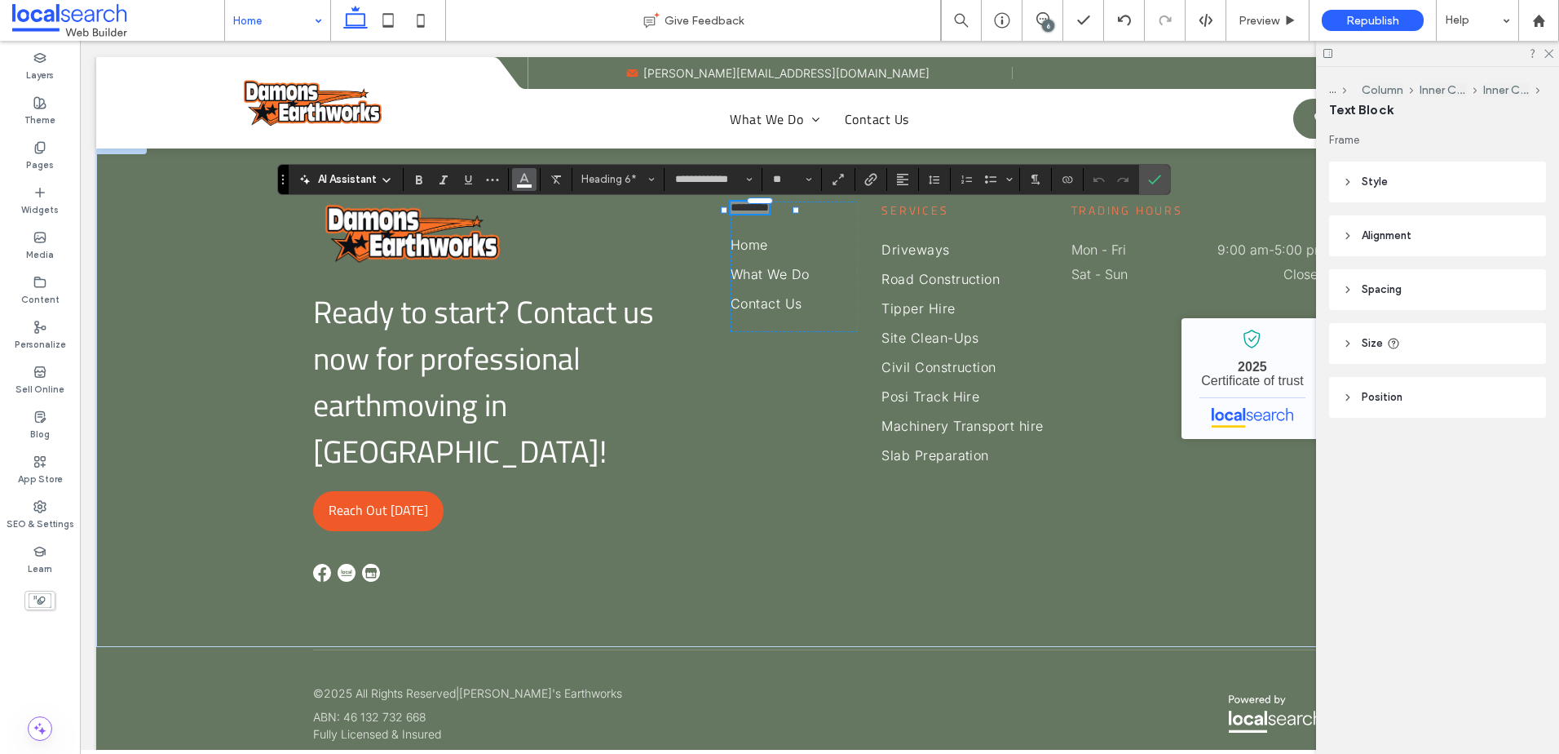
click at [527, 181] on icon "Color" at bounding box center [524, 177] width 13 height 13
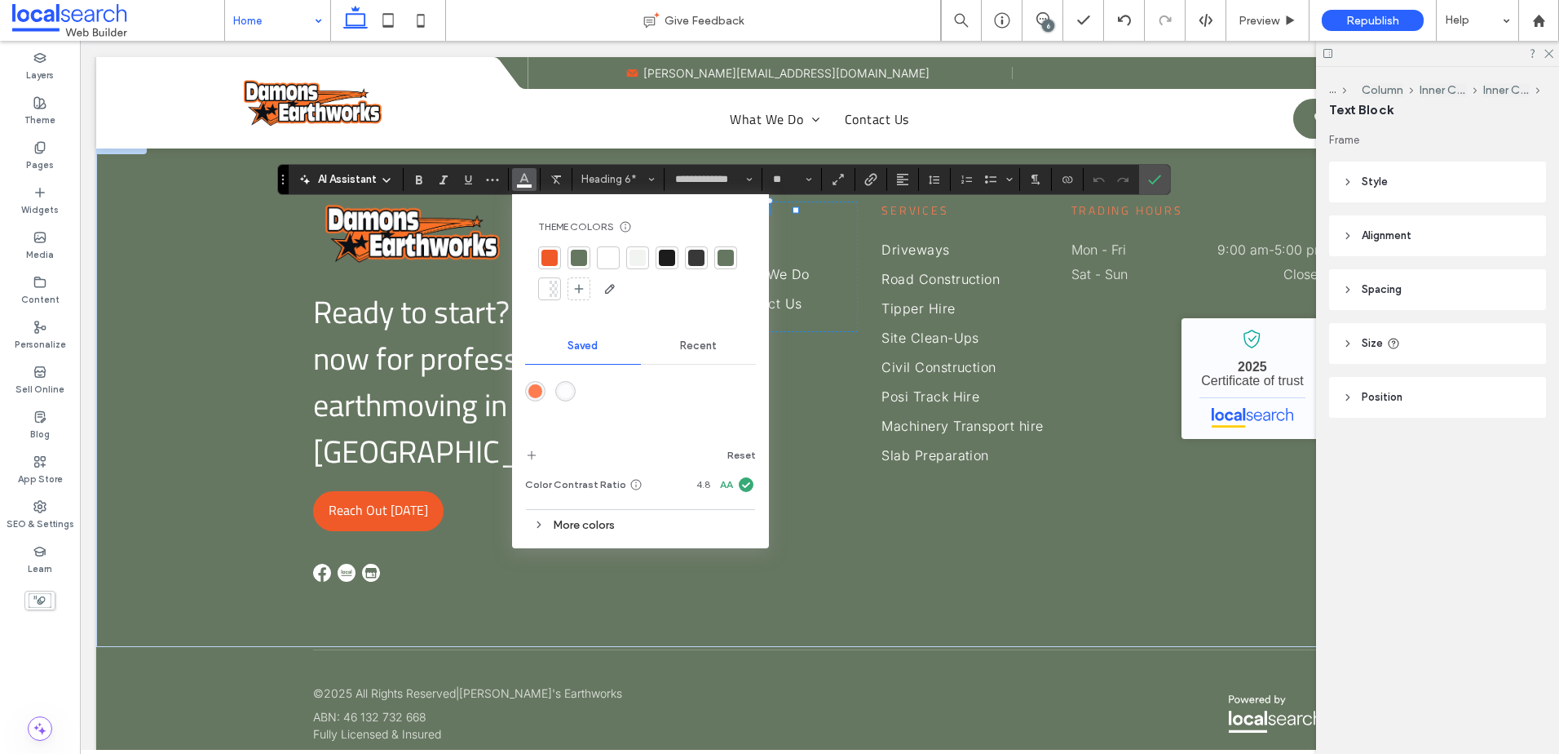
click at [571, 385] on div "rgba(255,255,255,0.80)" at bounding box center [566, 391] width 14 height 14
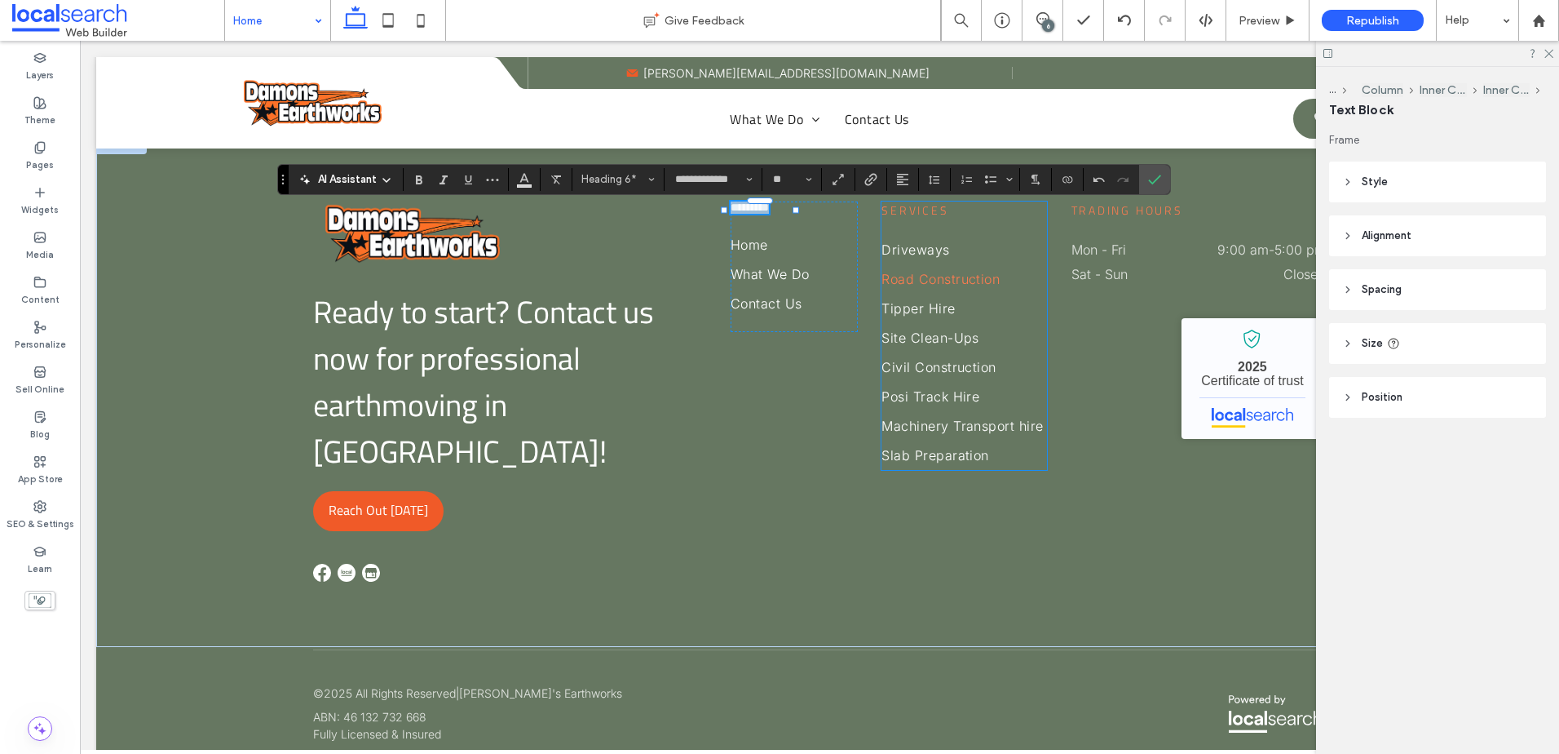
click at [962, 294] on link "Road Construction" at bounding box center [965, 278] width 166 height 29
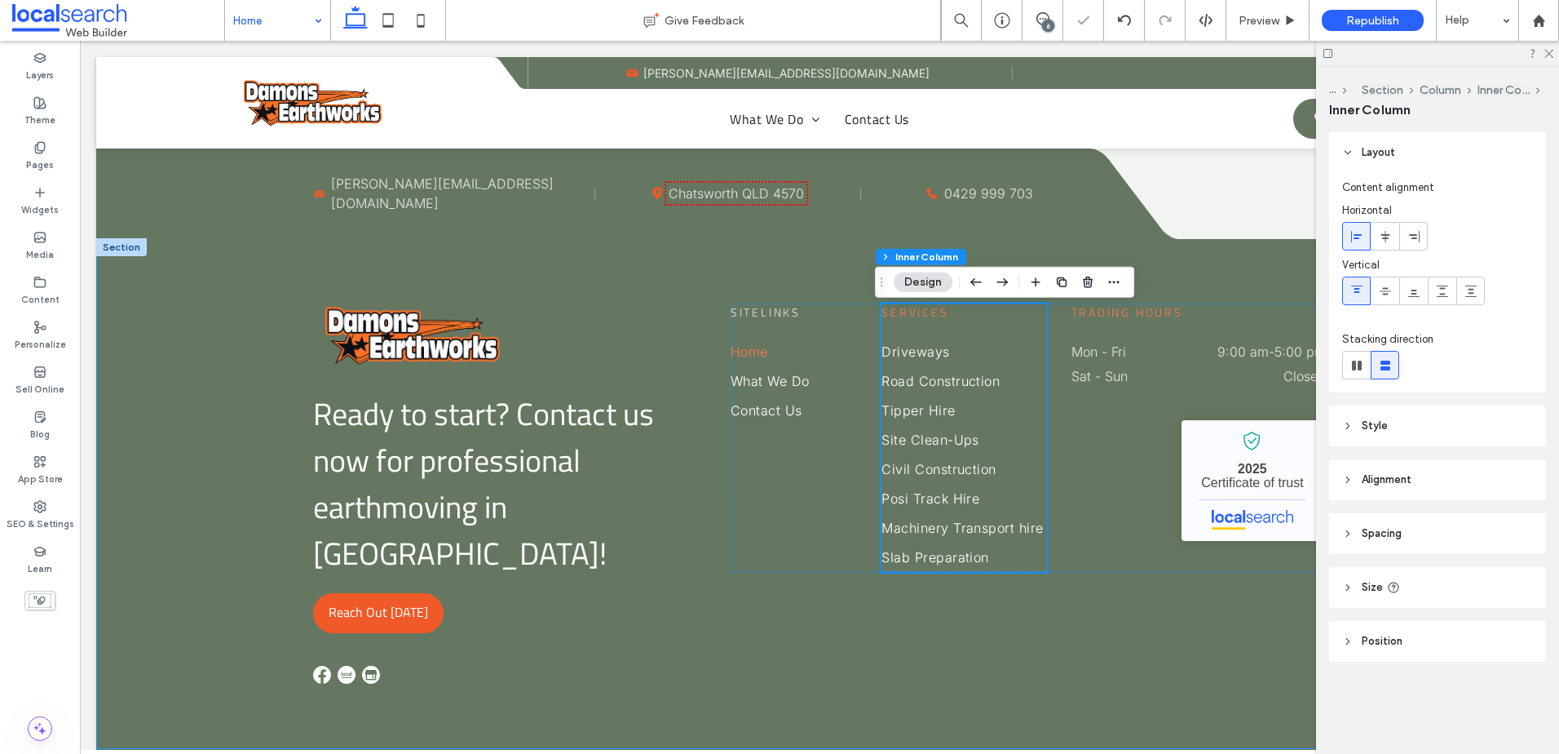
scroll to position [4332, 0]
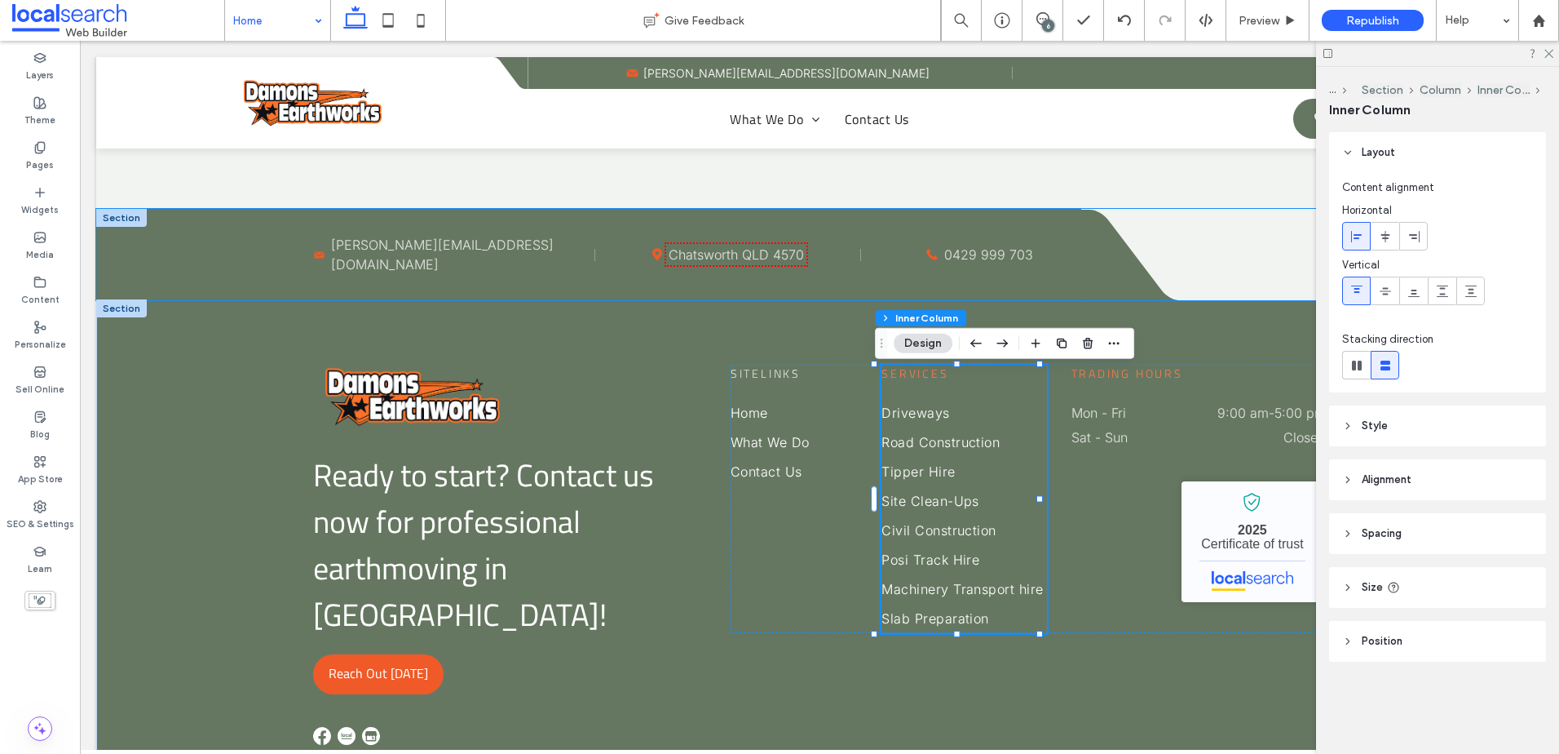
click at [653, 261] on icon at bounding box center [658, 255] width 10 height 12
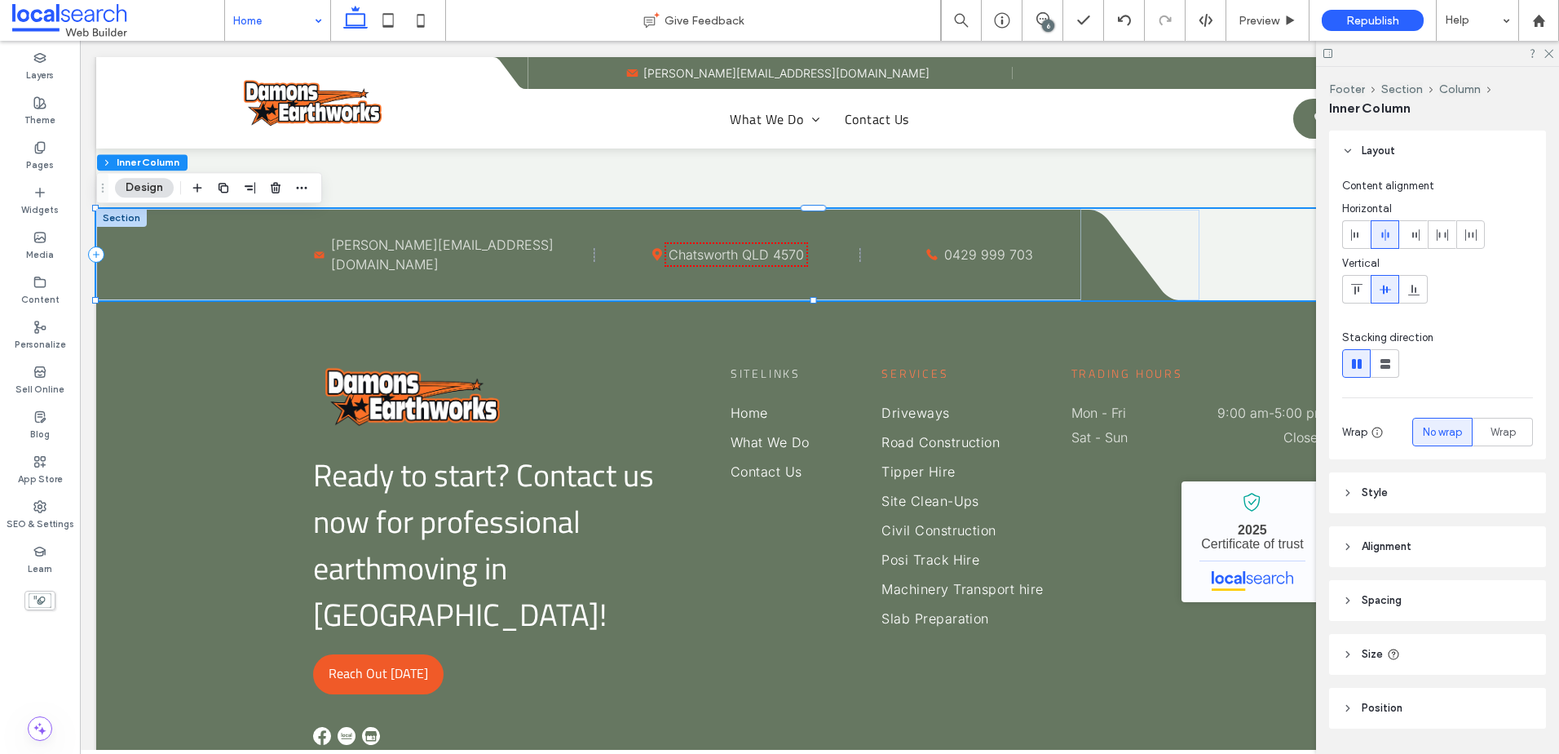
click at [653, 261] on icon at bounding box center [658, 255] width 10 height 12
click at [728, 299] on div "Mail Icon Damon@damonsearthworks.com.au Pin Icon Chatsworth QLD 4570 Phone icon…" at bounding box center [588, 254] width 985 height 91
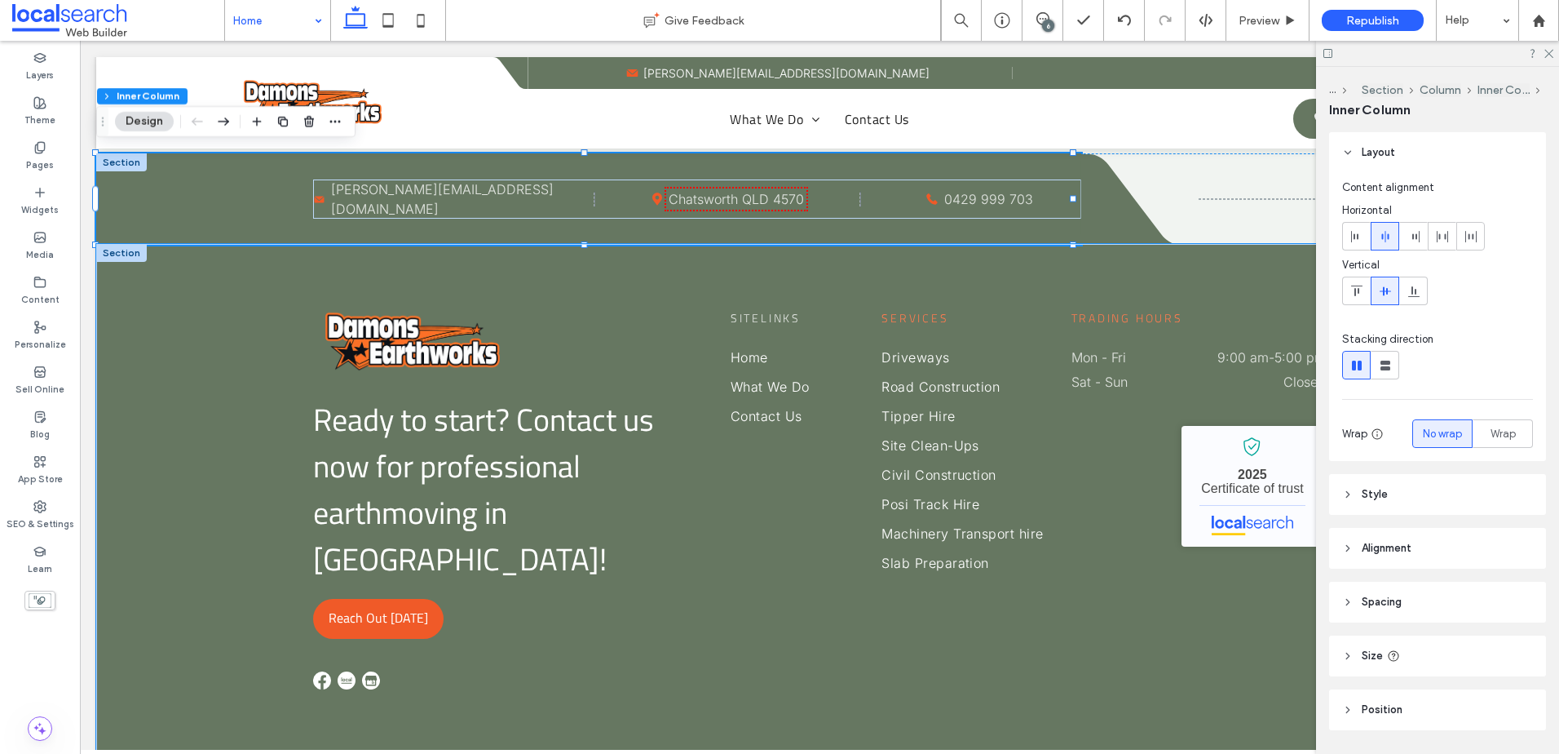
scroll to position [4413, 0]
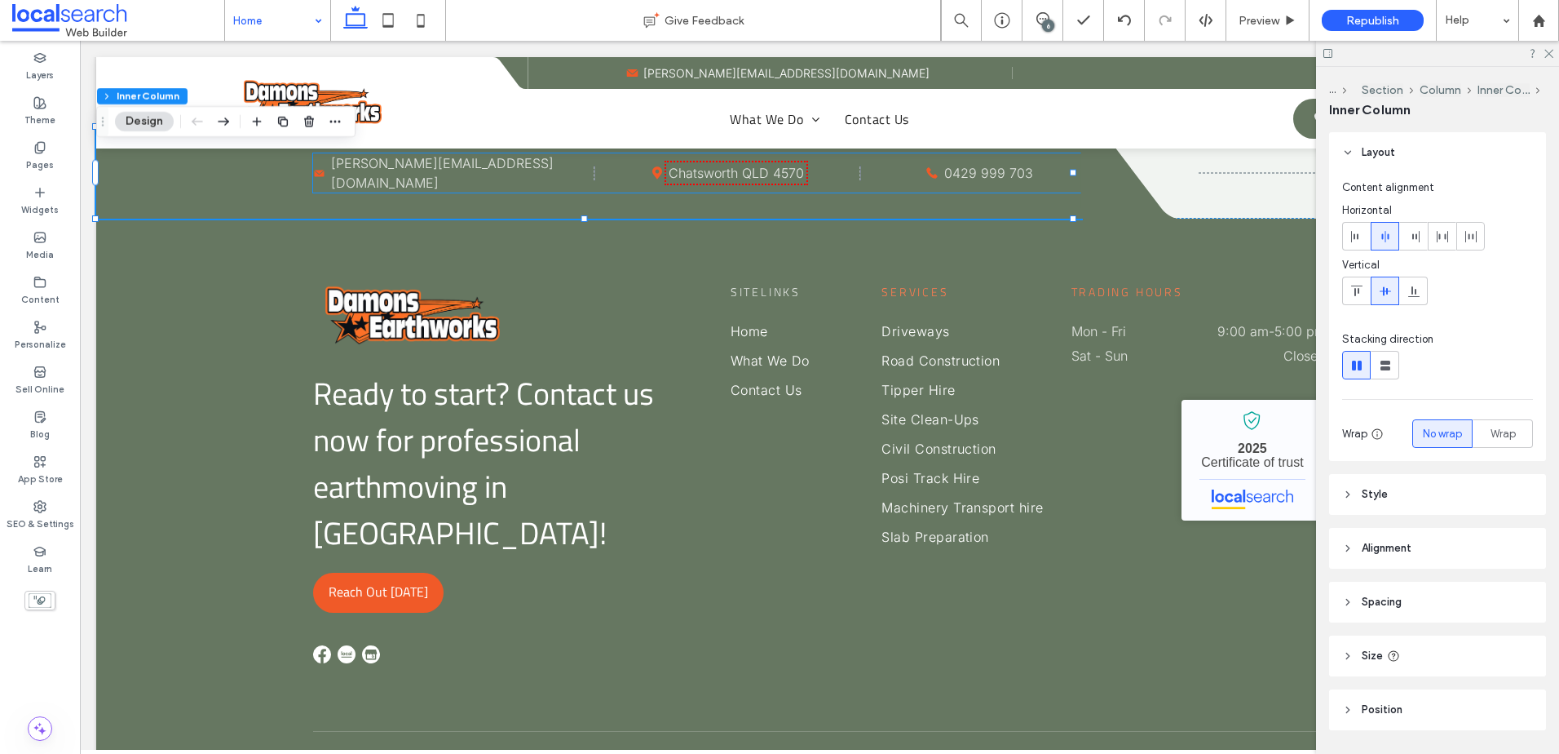
click at [319, 176] on icon at bounding box center [320, 173] width 10 height 7
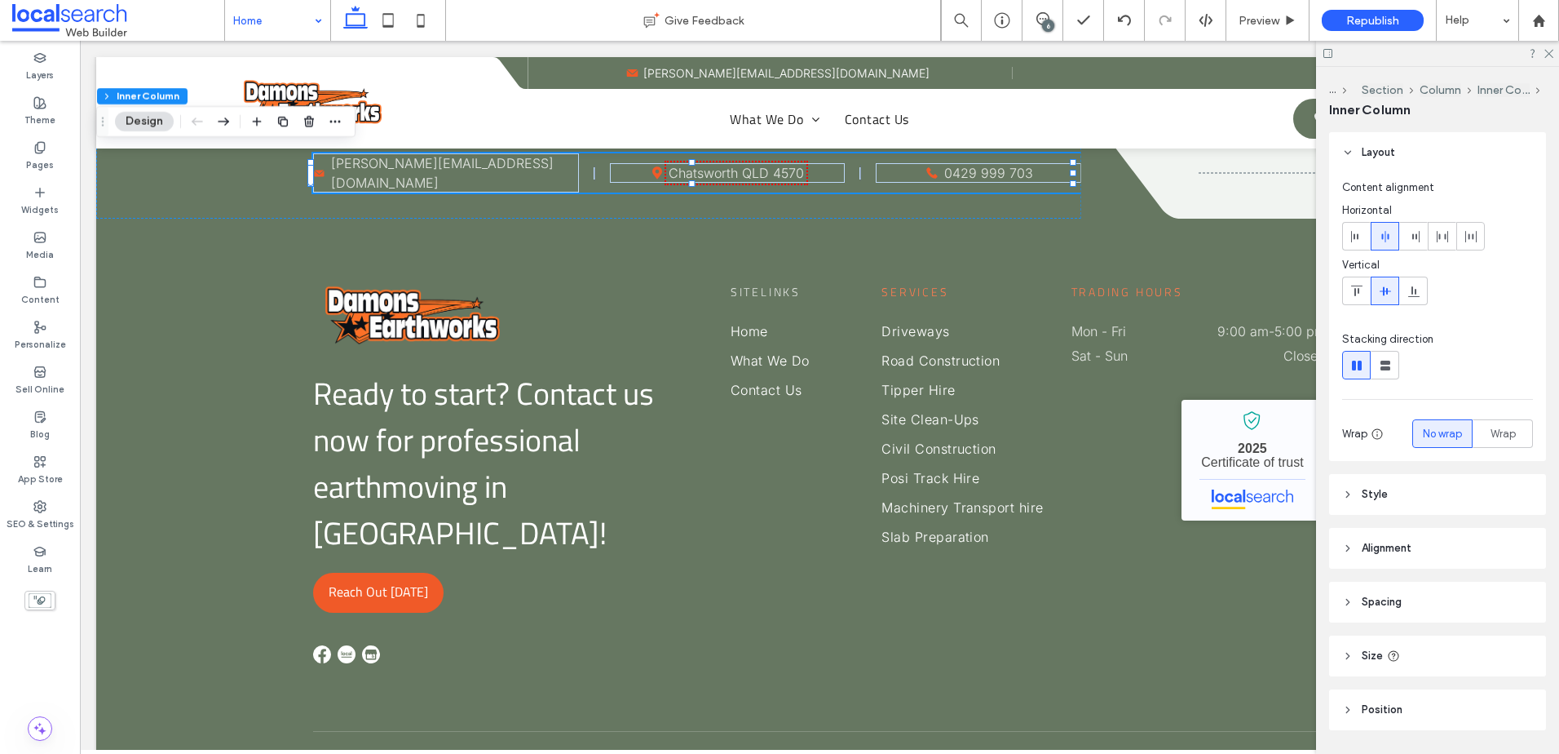
click at [319, 176] on icon at bounding box center [320, 173] width 10 height 7
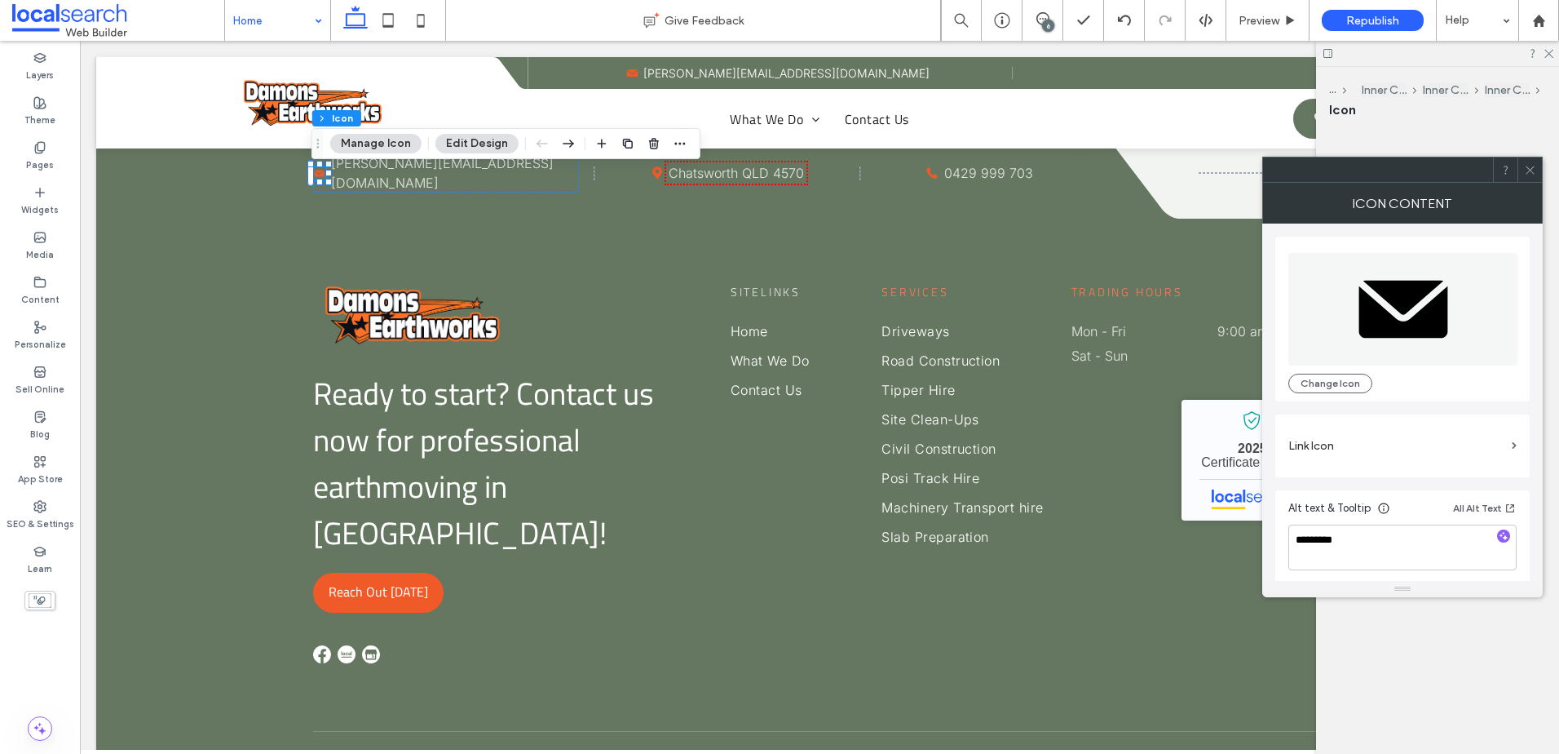
click at [319, 176] on icon at bounding box center [320, 173] width 10 height 7
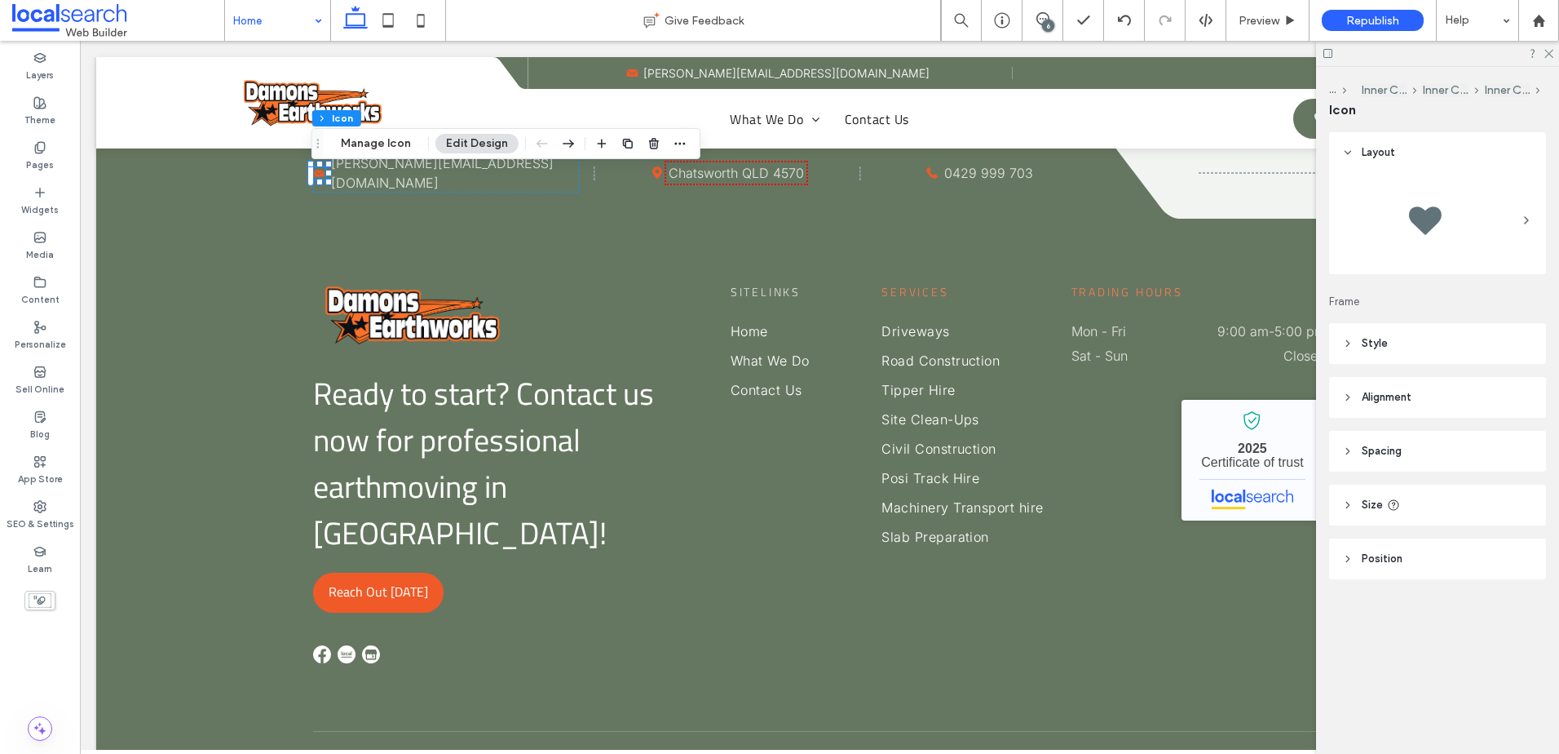
drag, startPoint x: 1420, startPoint y: 347, endPoint x: 1490, endPoint y: 380, distance: 77.4
click at [1421, 347] on header "Style" at bounding box center [1437, 343] width 217 height 41
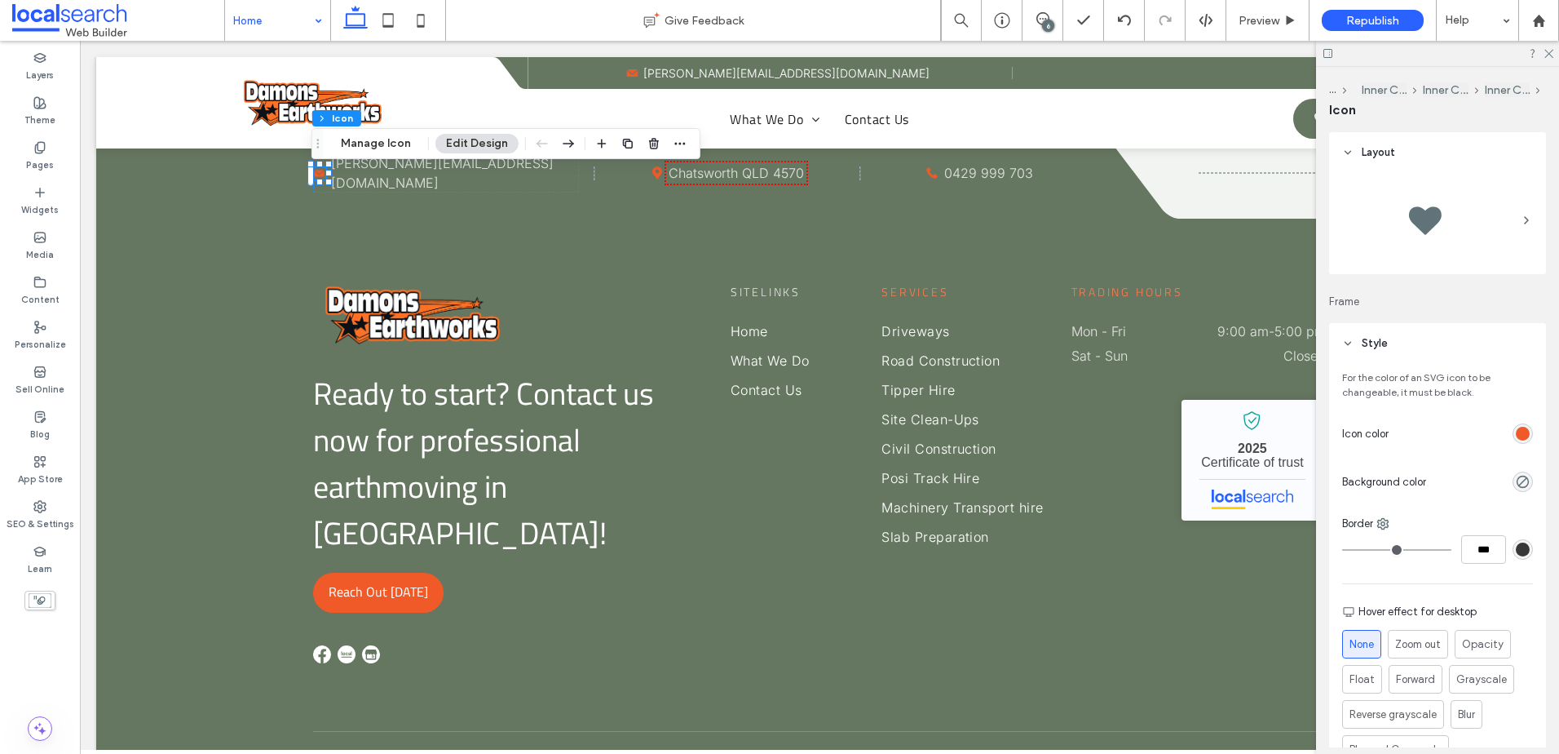
click at [1517, 436] on div "rgb(240, 90, 40)" at bounding box center [1523, 434] width 14 height 14
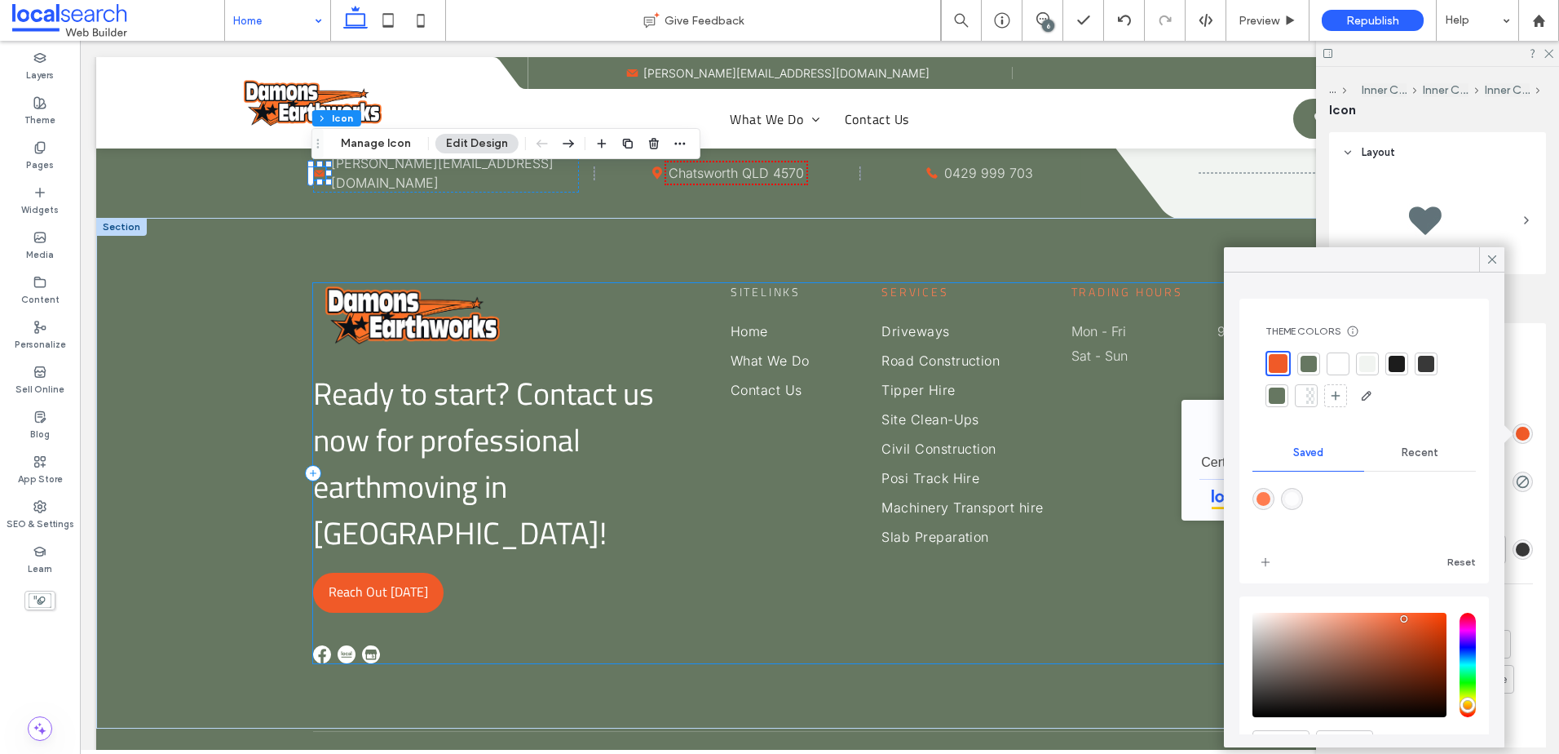
click at [975, 612] on div "Ready to start? Contact us now for professional earthmoving in Gympie! Reach Ou…" at bounding box center [819, 473] width 1013 height 380
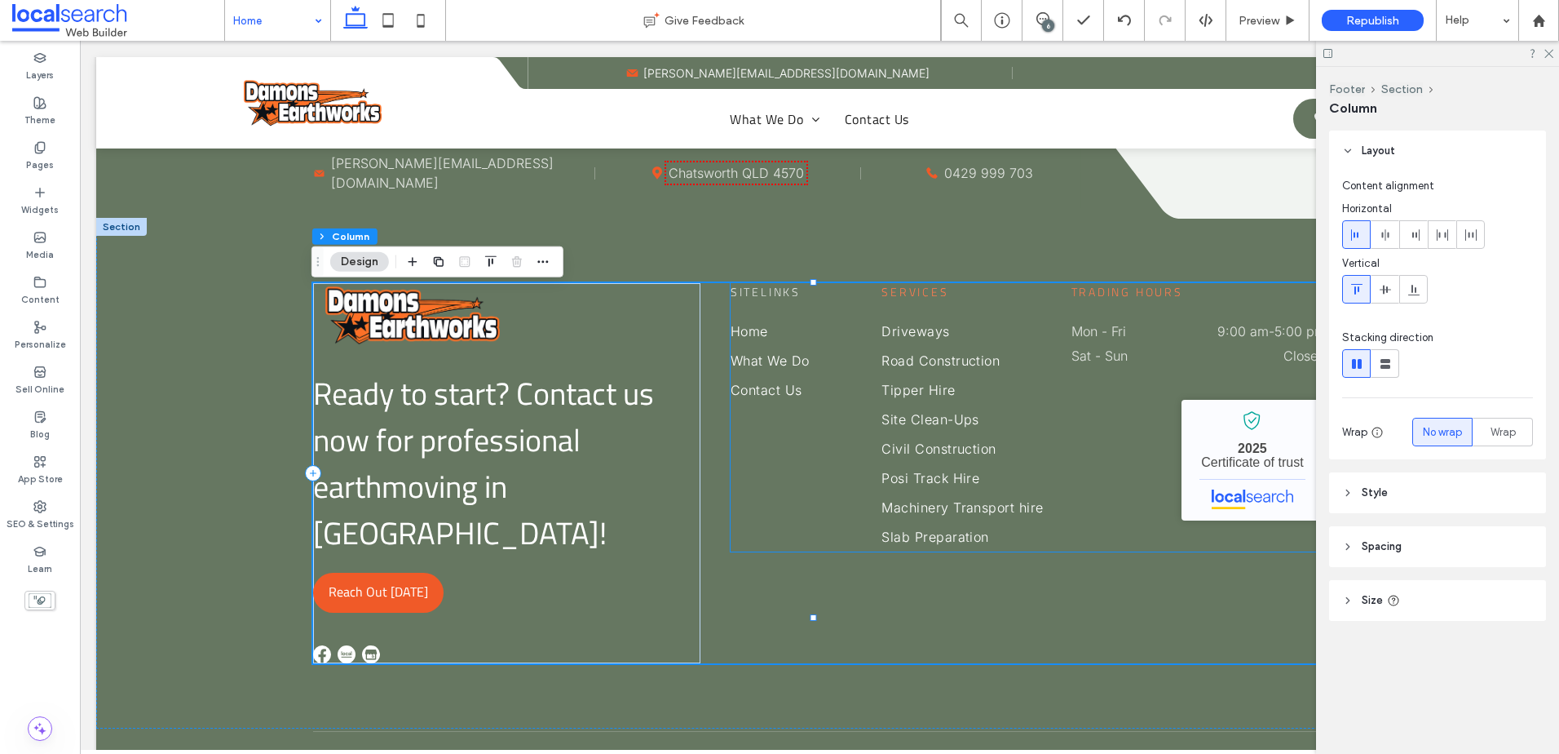
click at [772, 298] on span "Sitelinks" at bounding box center [766, 291] width 70 height 17
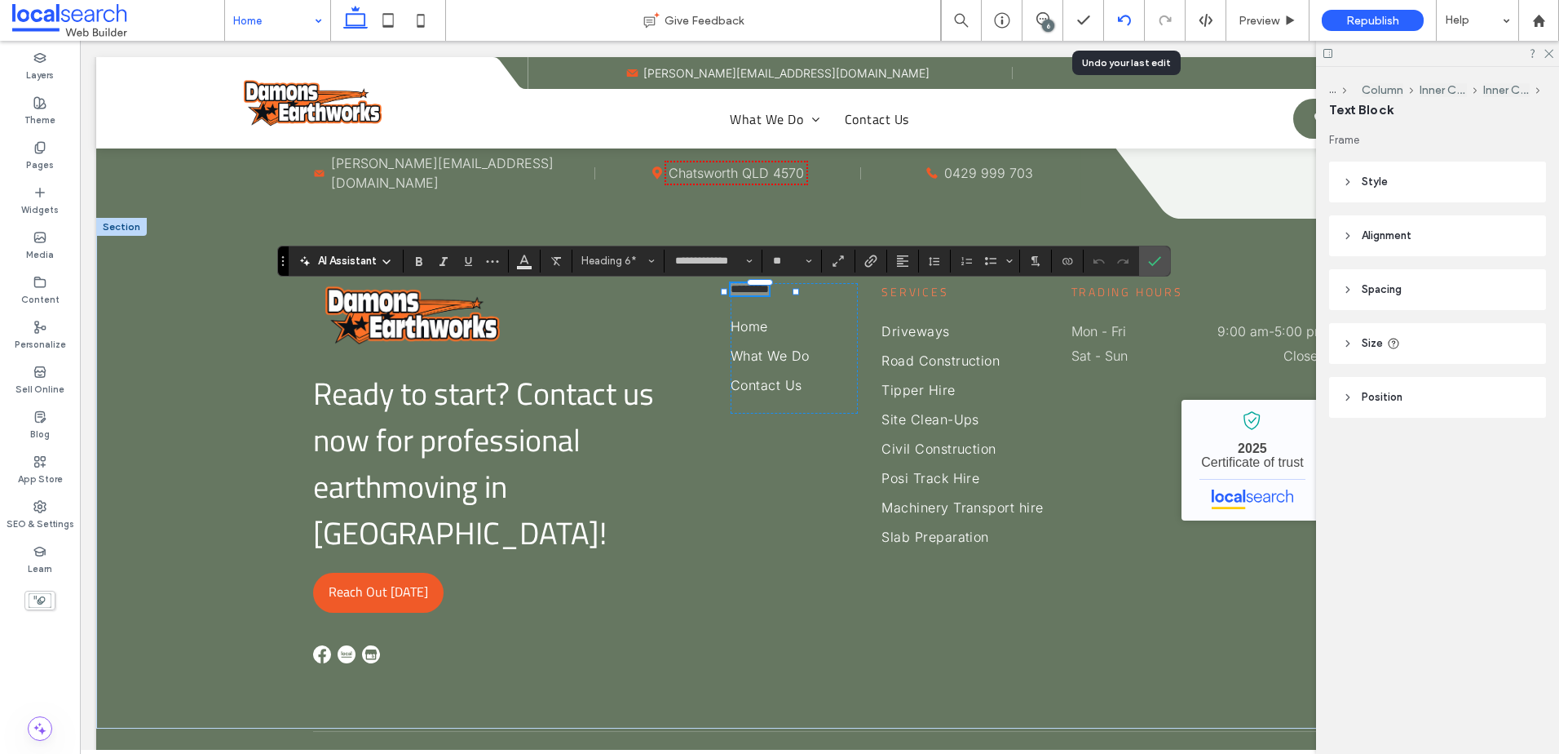
click at [1123, 20] on icon at bounding box center [1124, 20] width 13 height 13
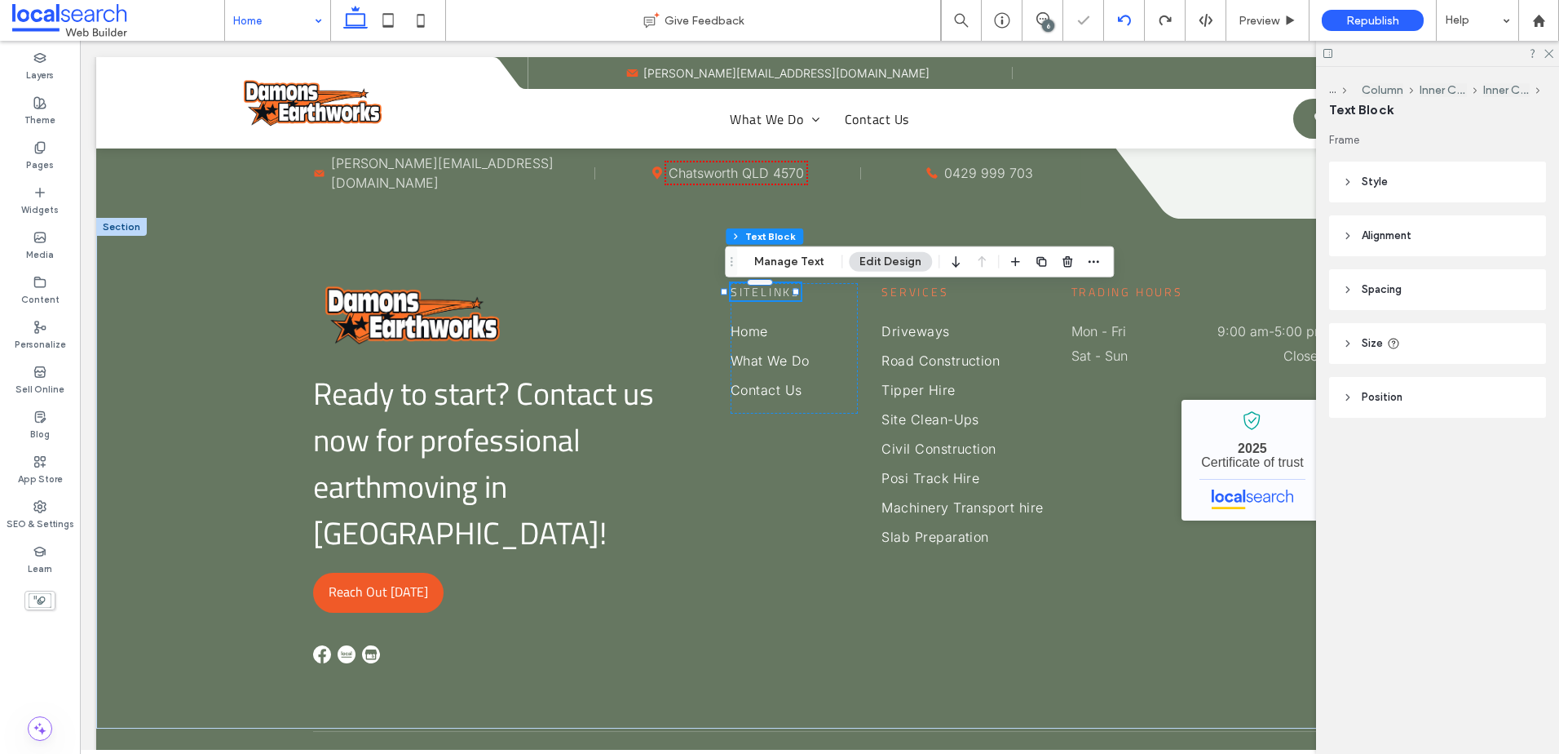
click at [1123, 20] on div at bounding box center [779, 377] width 1559 height 754
click at [1123, 20] on icon at bounding box center [1124, 20] width 13 height 13
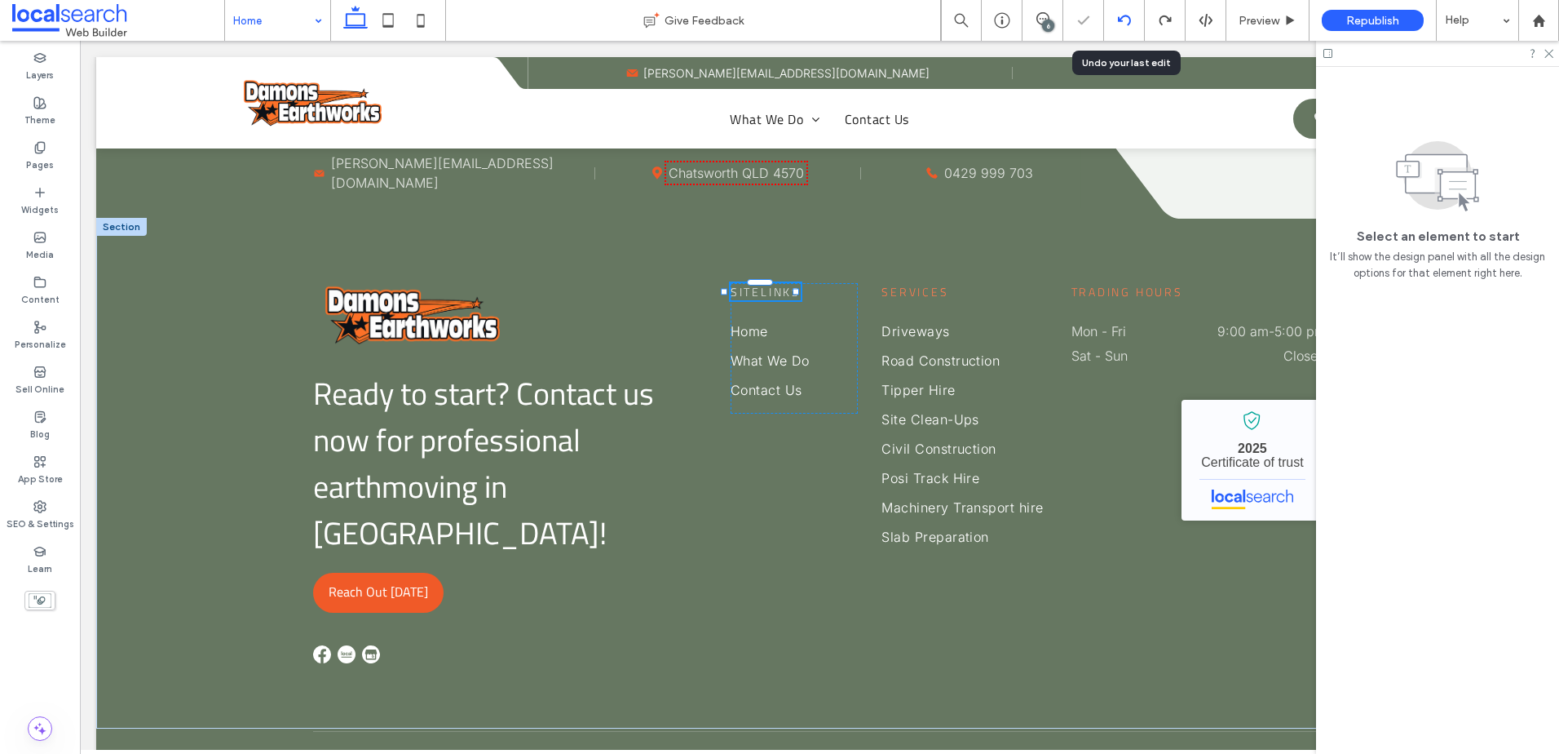
click at [1123, 20] on icon at bounding box center [1124, 20] width 13 height 13
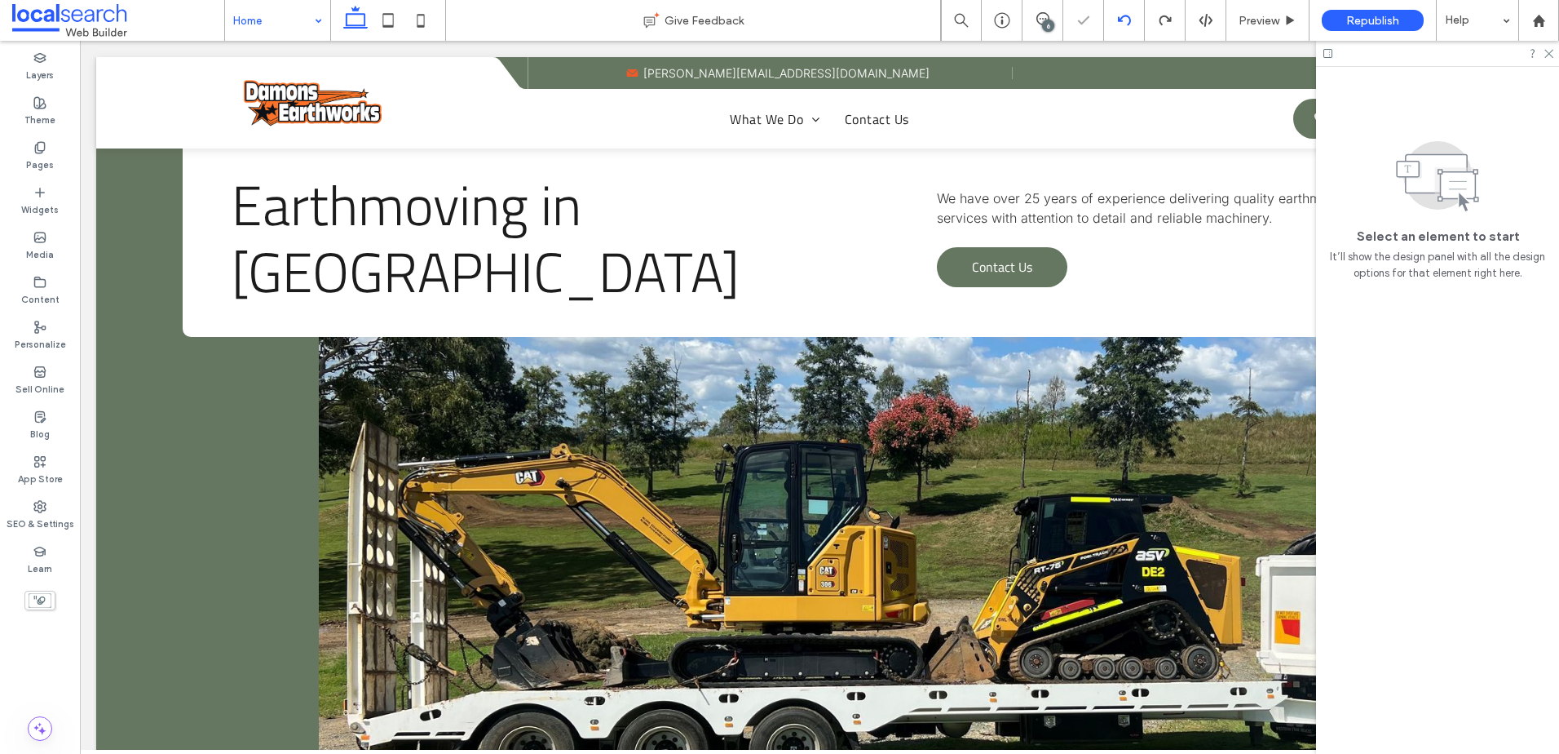
click at [1130, 15] on icon at bounding box center [1124, 20] width 13 height 13
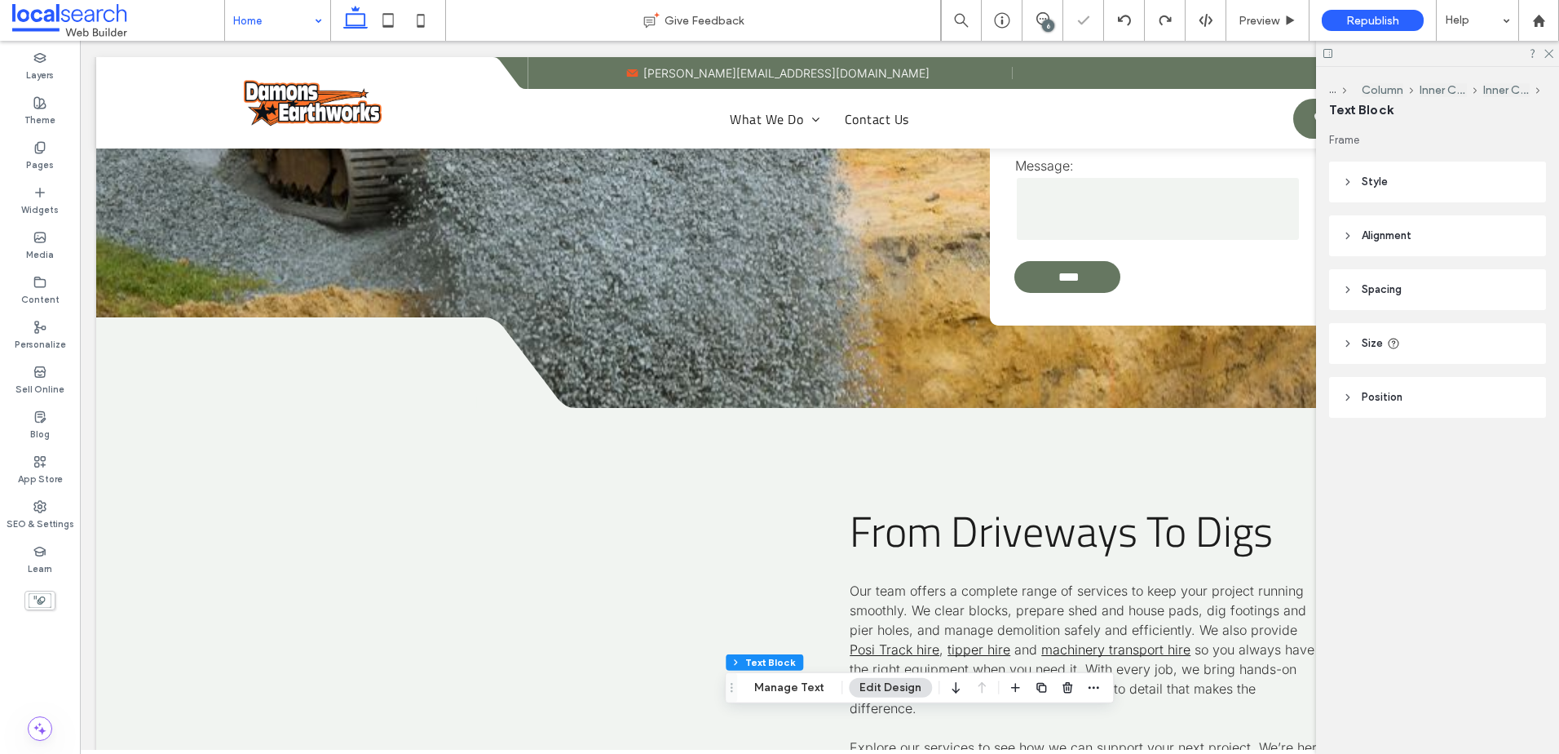
scroll to position [4321, 0]
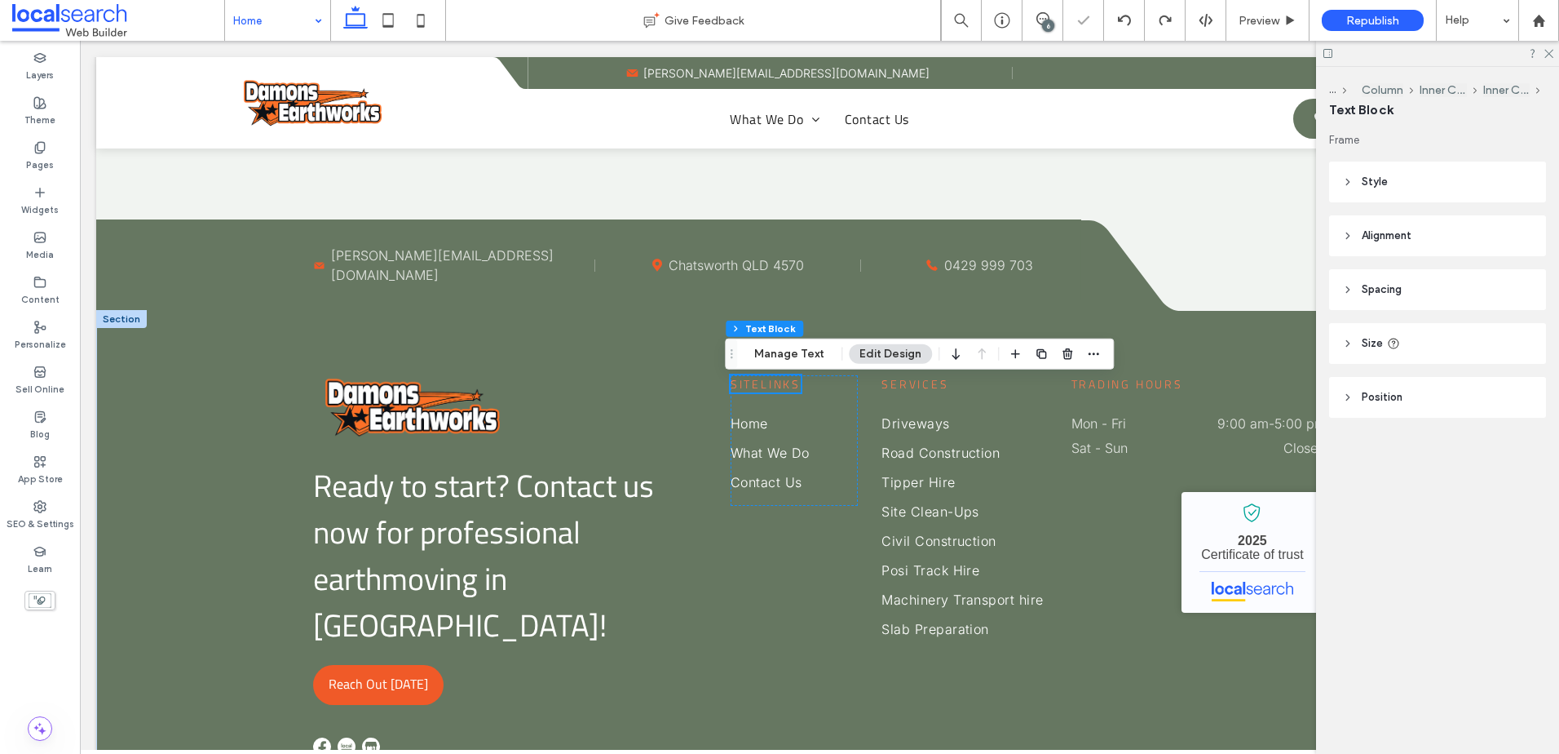
click at [1125, 17] on icon at bounding box center [1124, 20] width 13 height 13
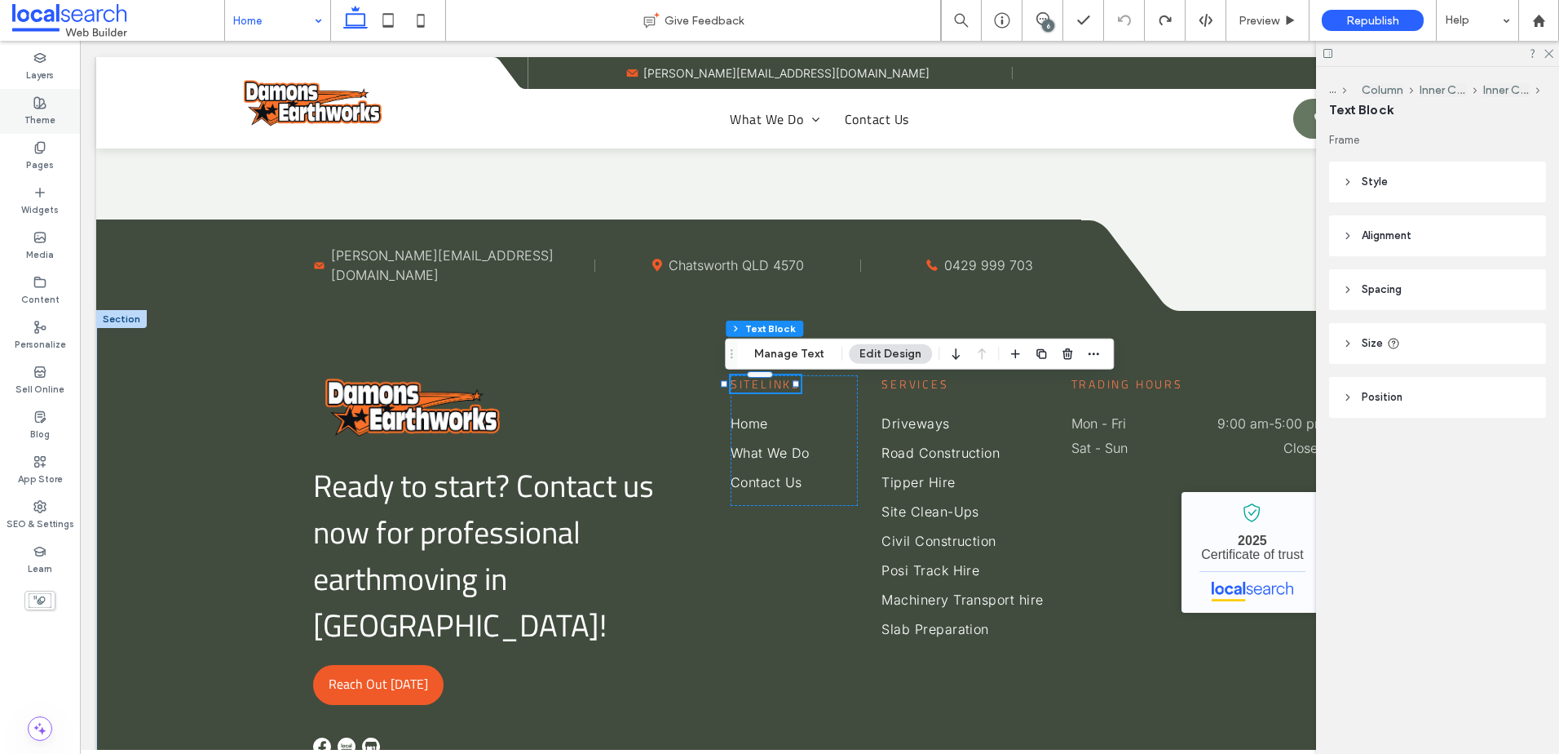
click at [67, 115] on div "Theme" at bounding box center [40, 111] width 80 height 45
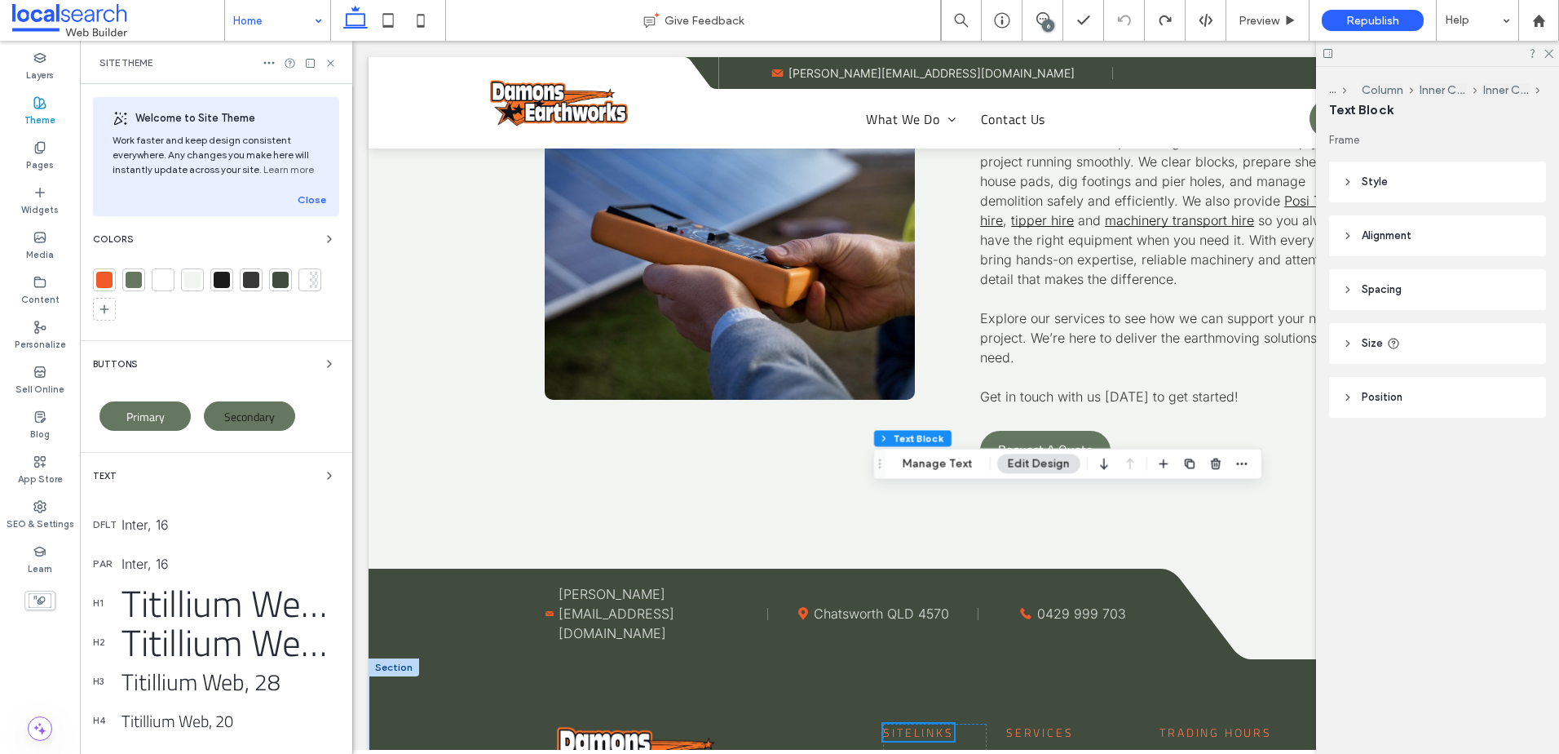
scroll to position [4474, 0]
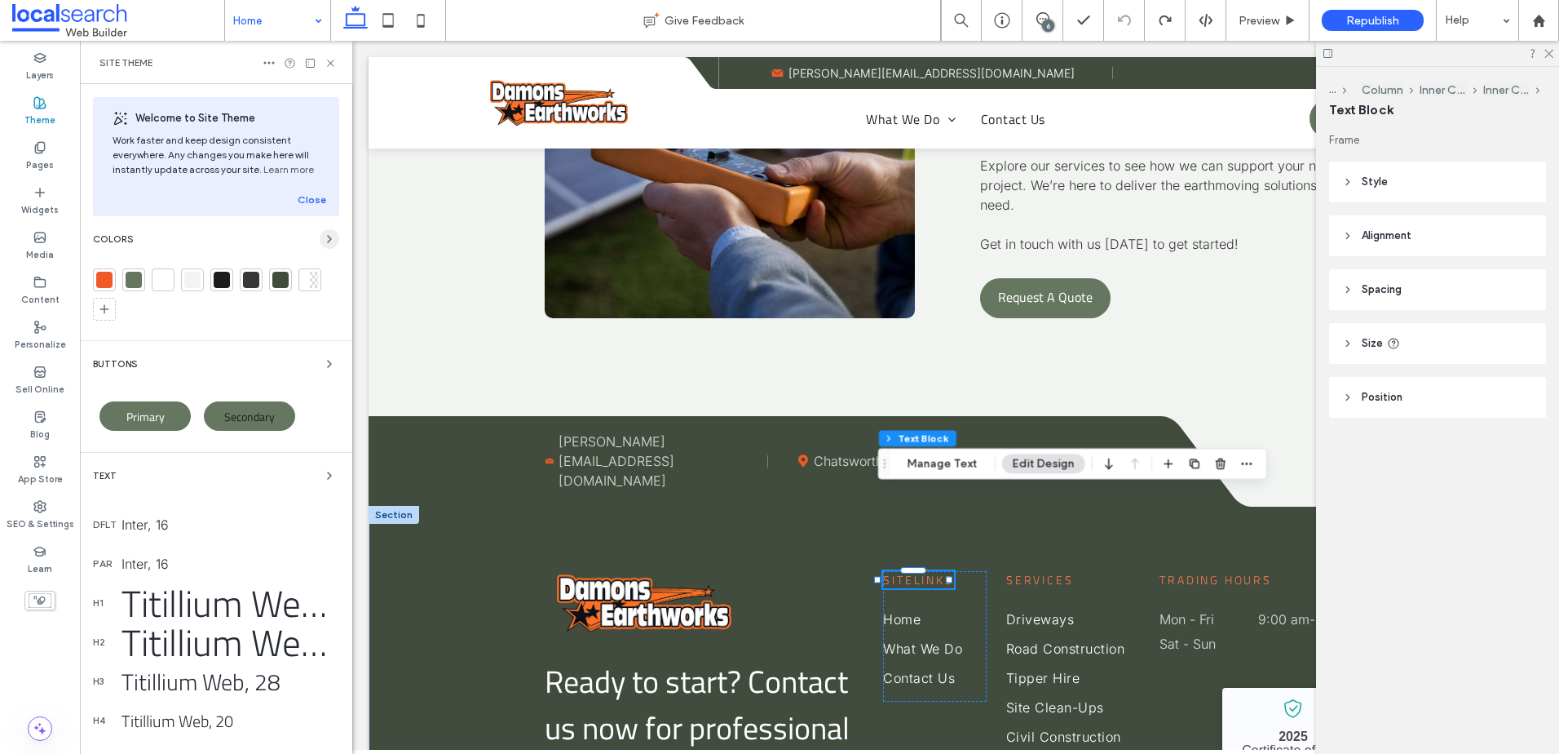
click at [323, 243] on icon "button" at bounding box center [329, 238] width 13 height 13
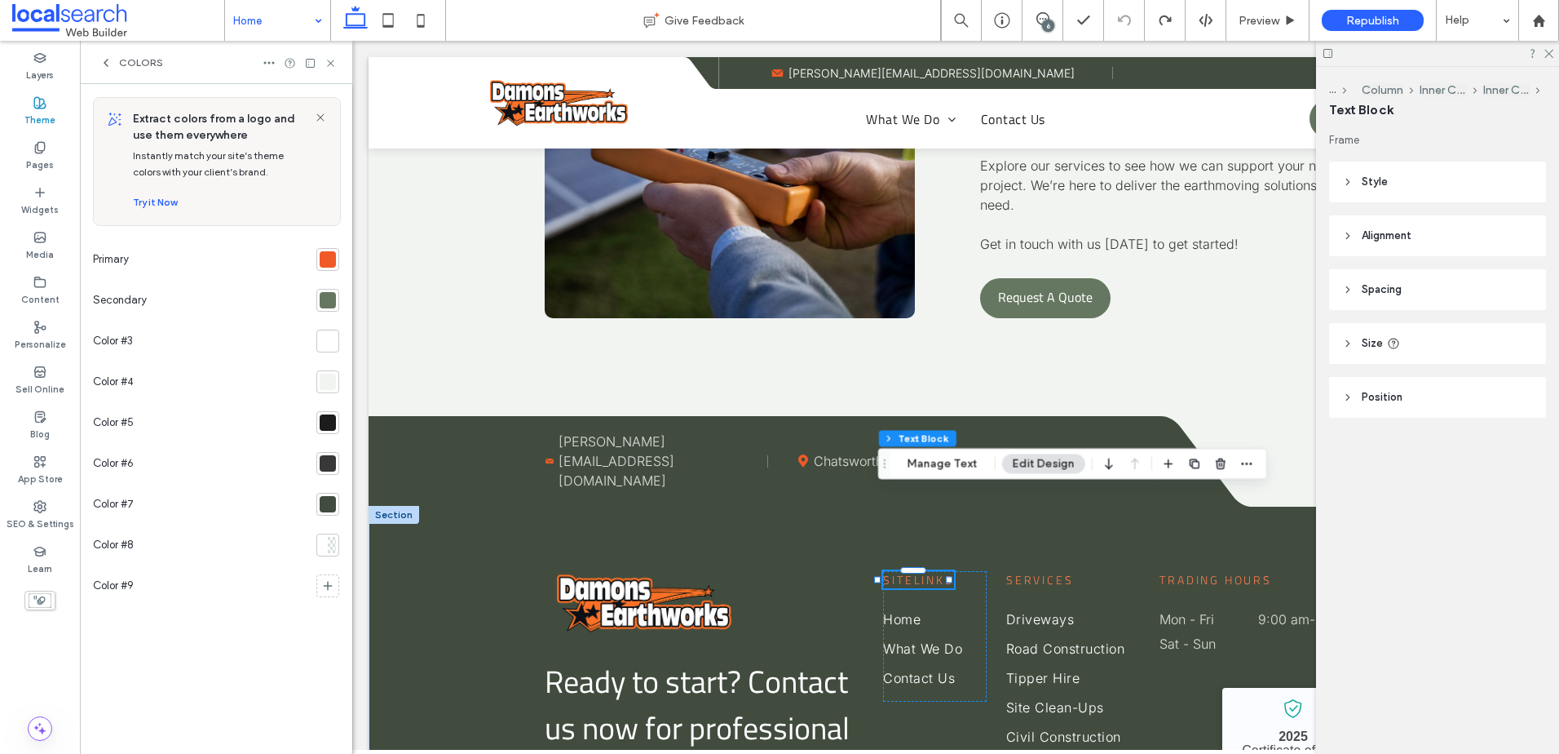
click at [326, 503] on div at bounding box center [328, 504] width 16 height 16
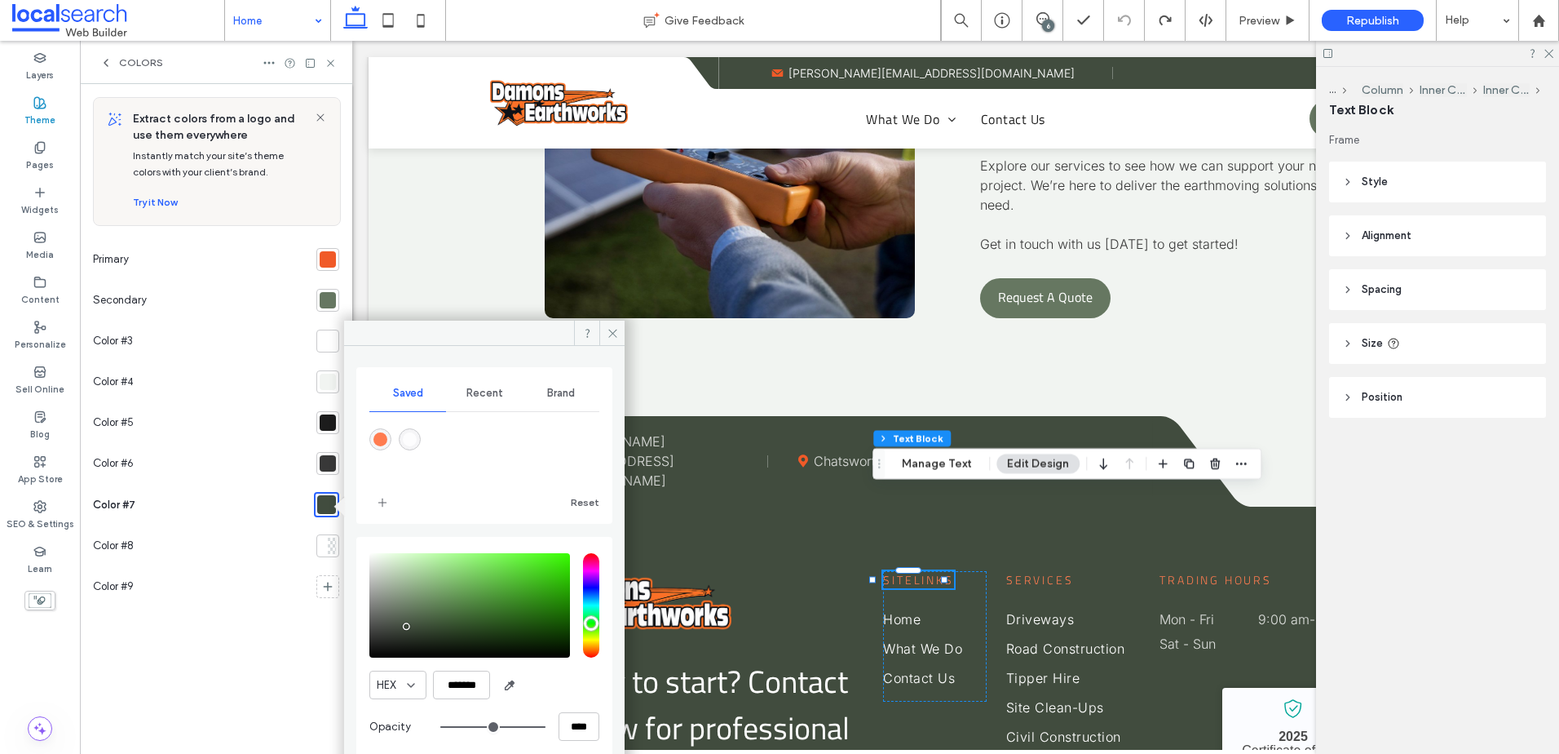
scroll to position [20, 0]
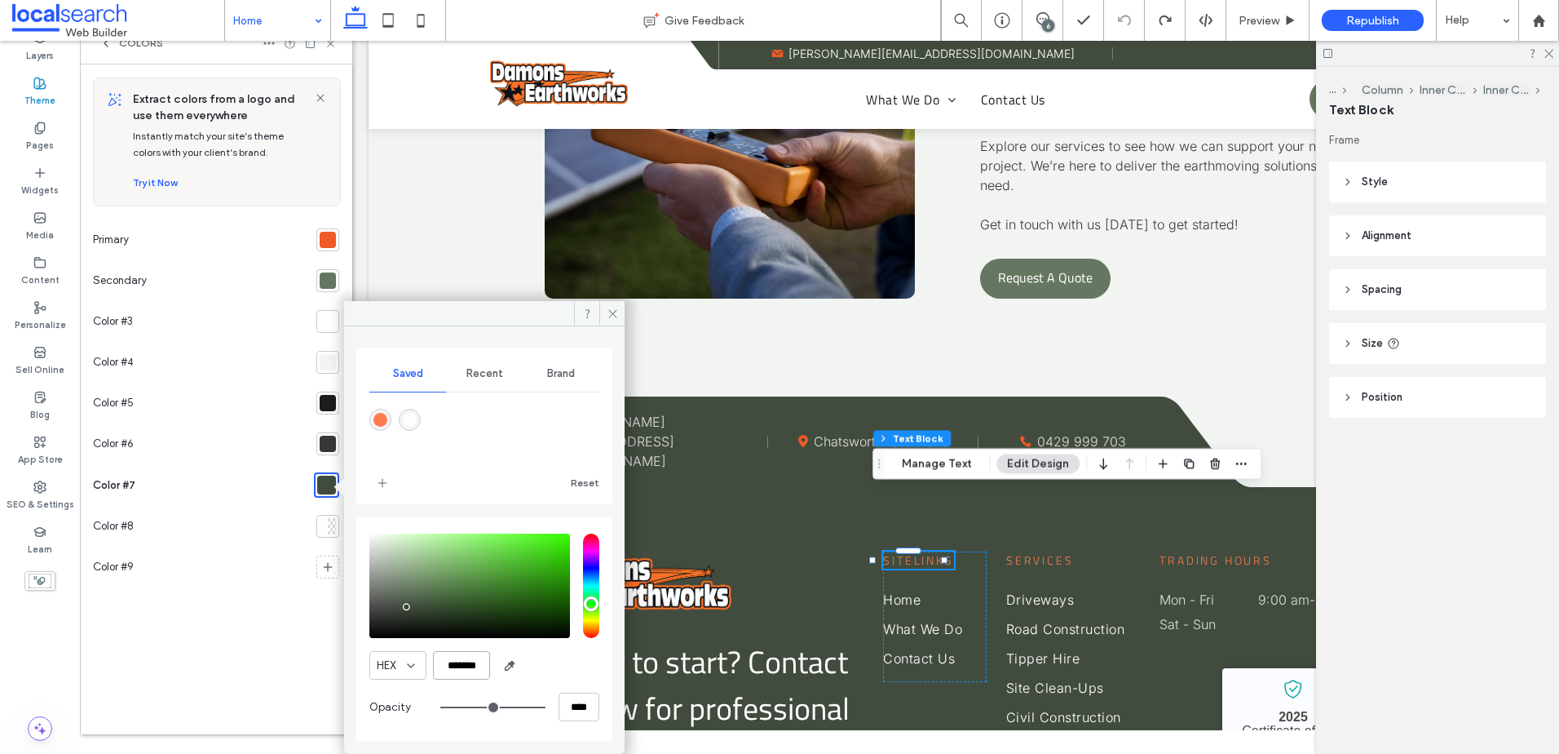
click at [465, 656] on input "*******" at bounding box center [461, 665] width 57 height 29
click at [613, 306] on span at bounding box center [611, 313] width 25 height 24
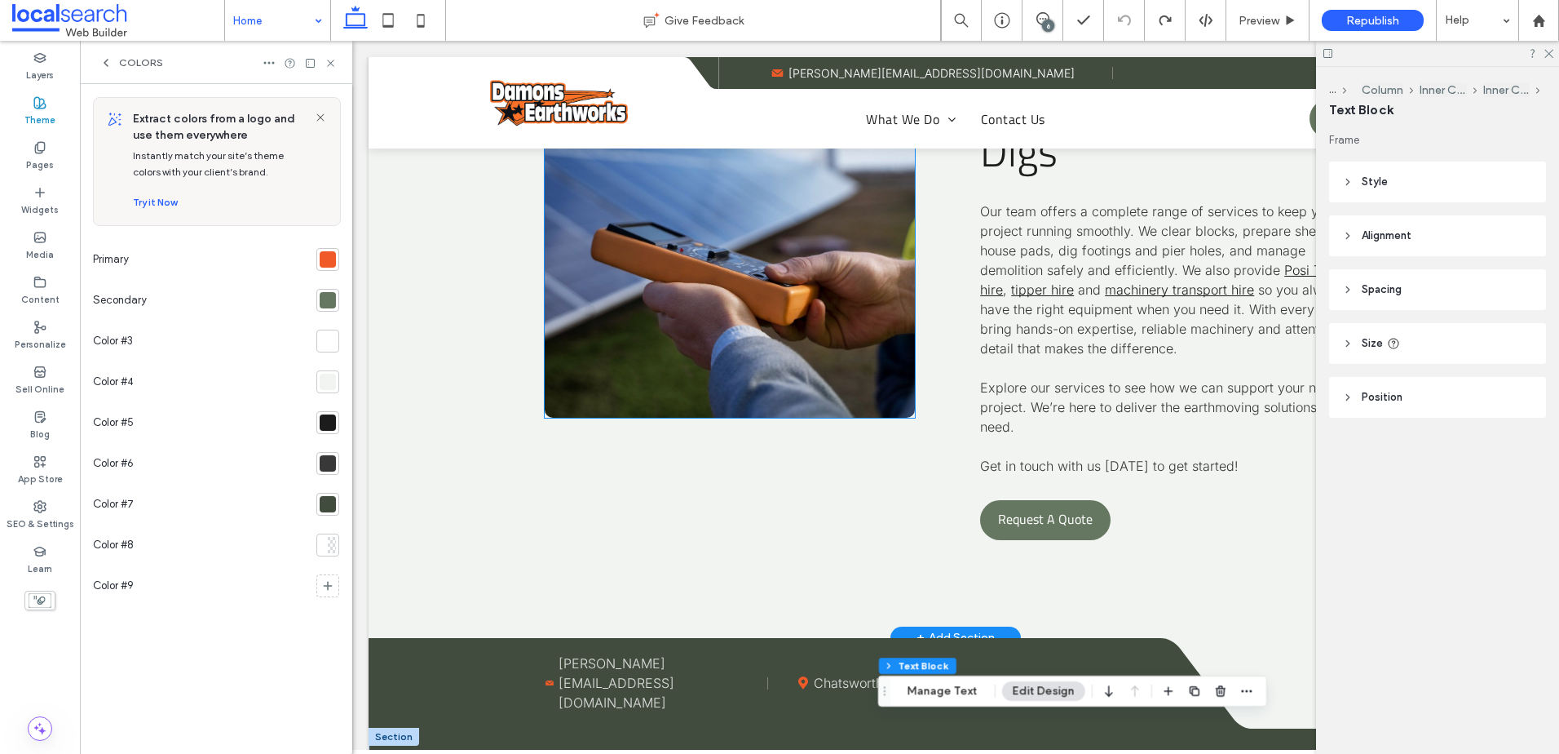
scroll to position [4637, 0]
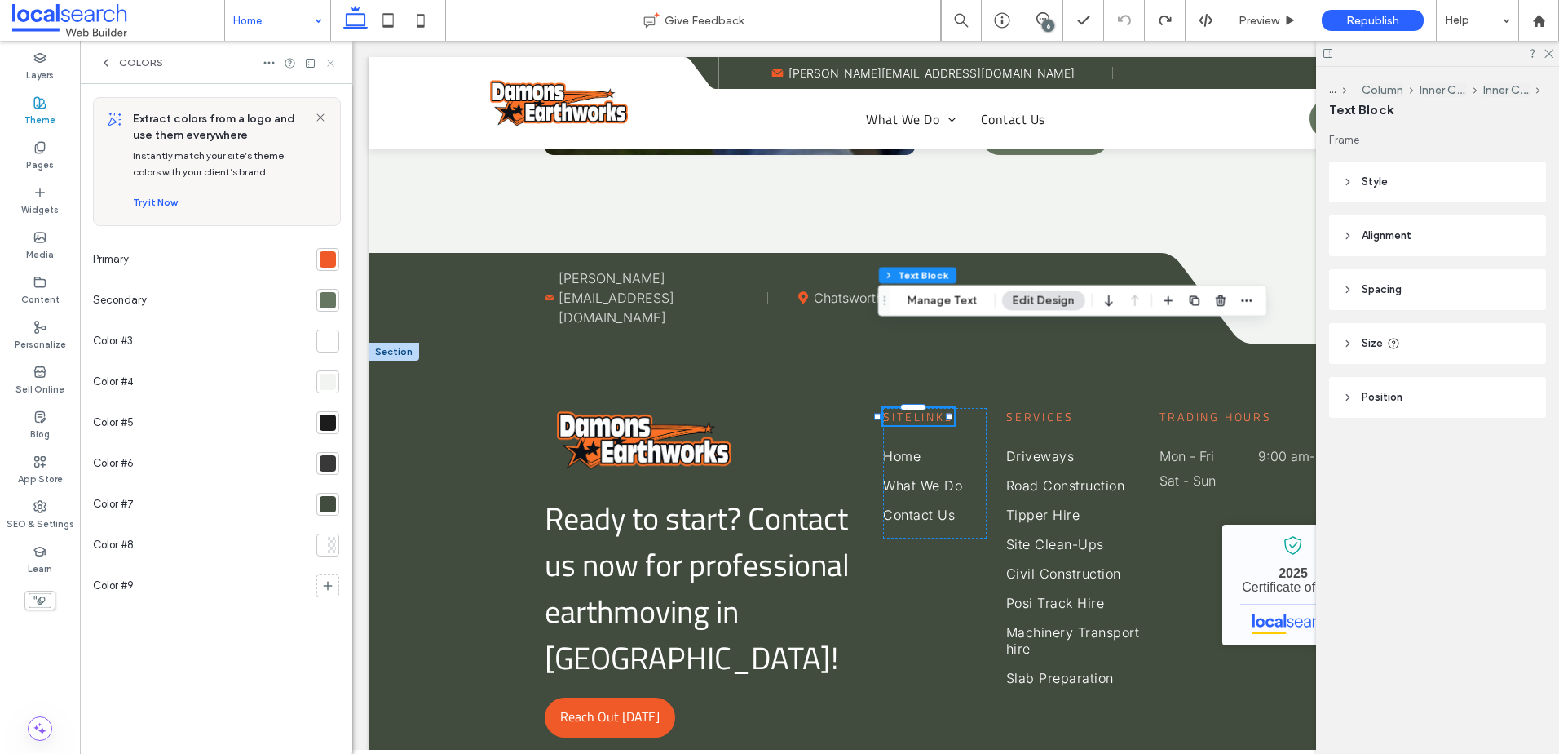
click at [336, 62] on icon at bounding box center [331, 63] width 12 height 12
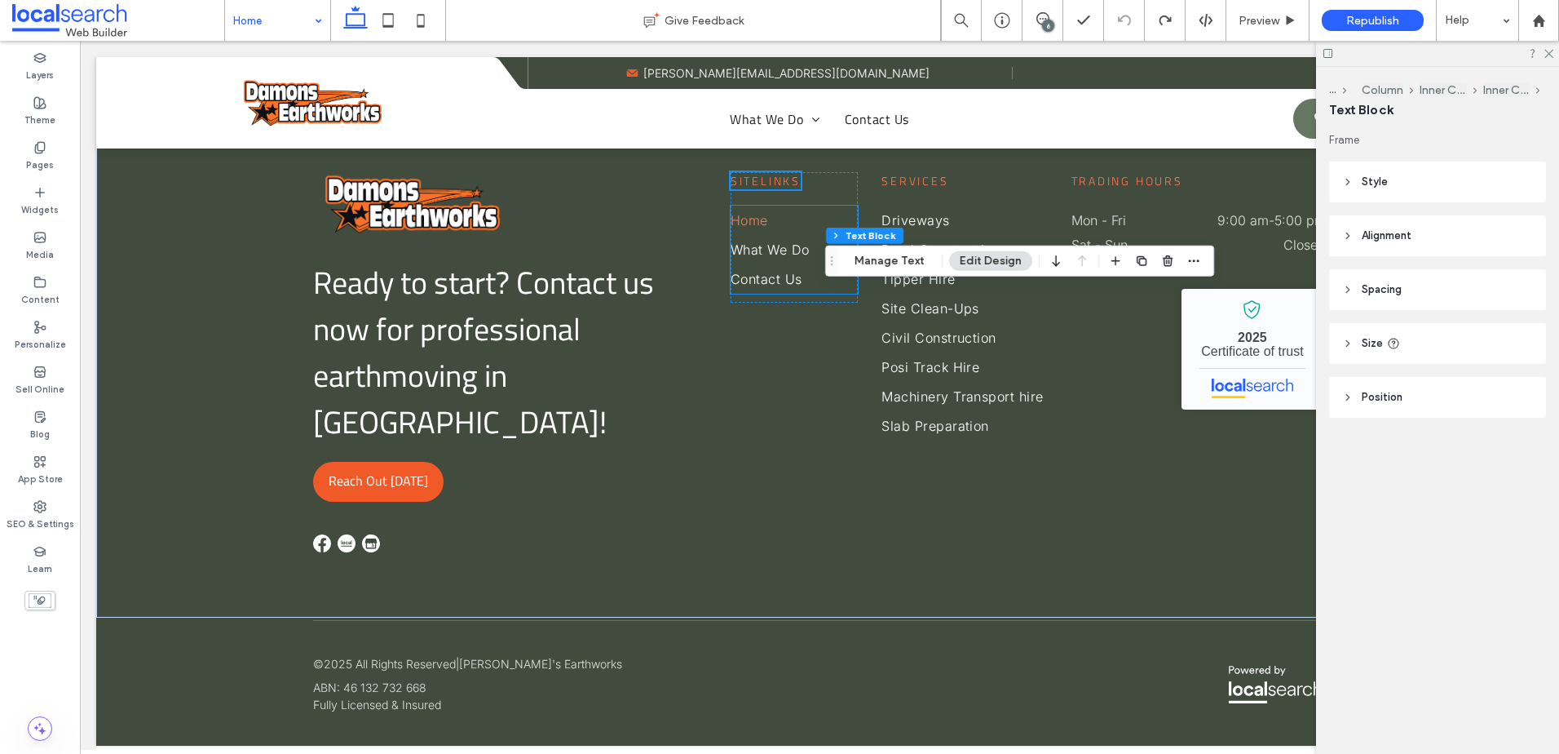
scroll to position [4484, 0]
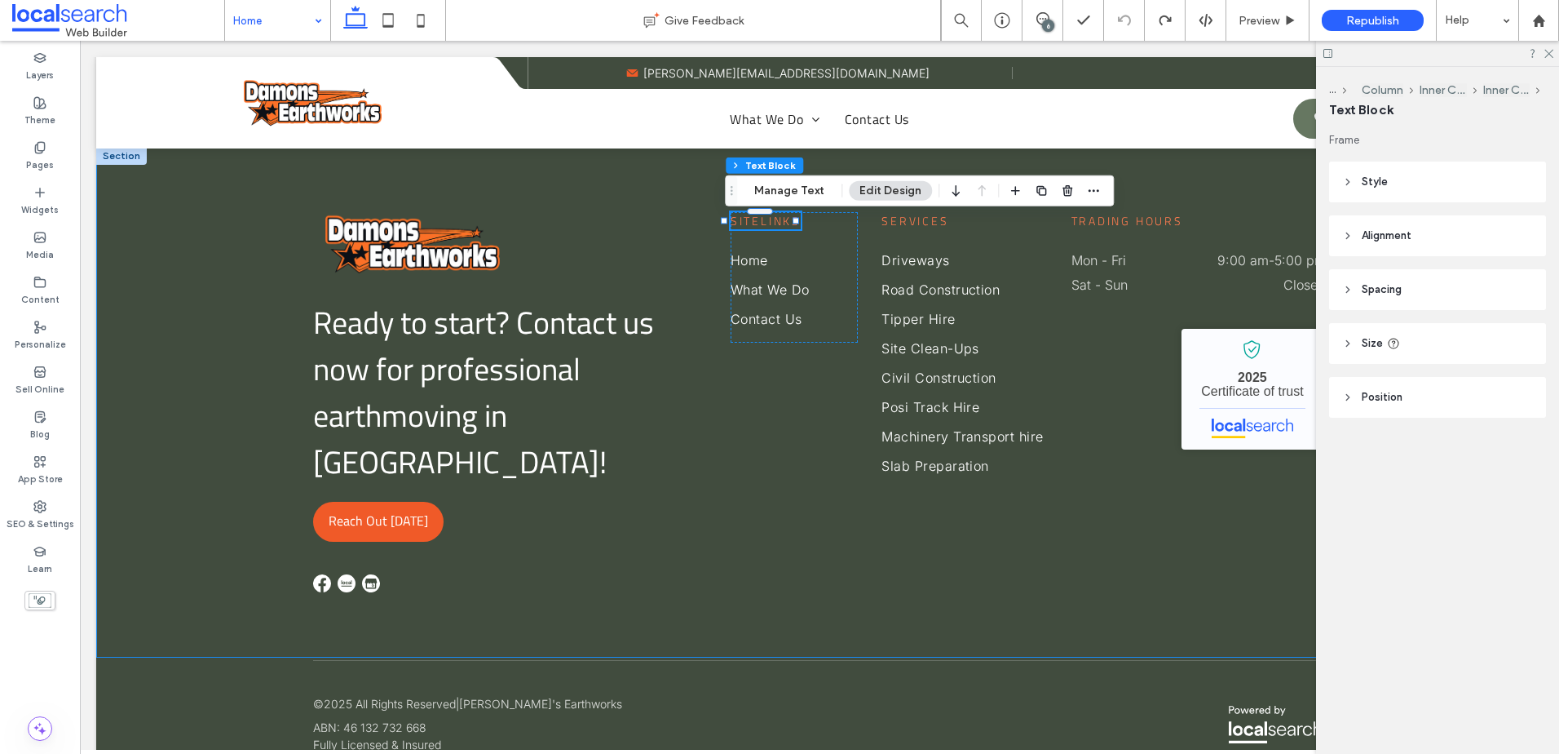
click at [267, 234] on div "Ready to start? Contact us now for professional earthmoving in Gympie! Reach Ou…" at bounding box center [819, 402] width 1447 height 511
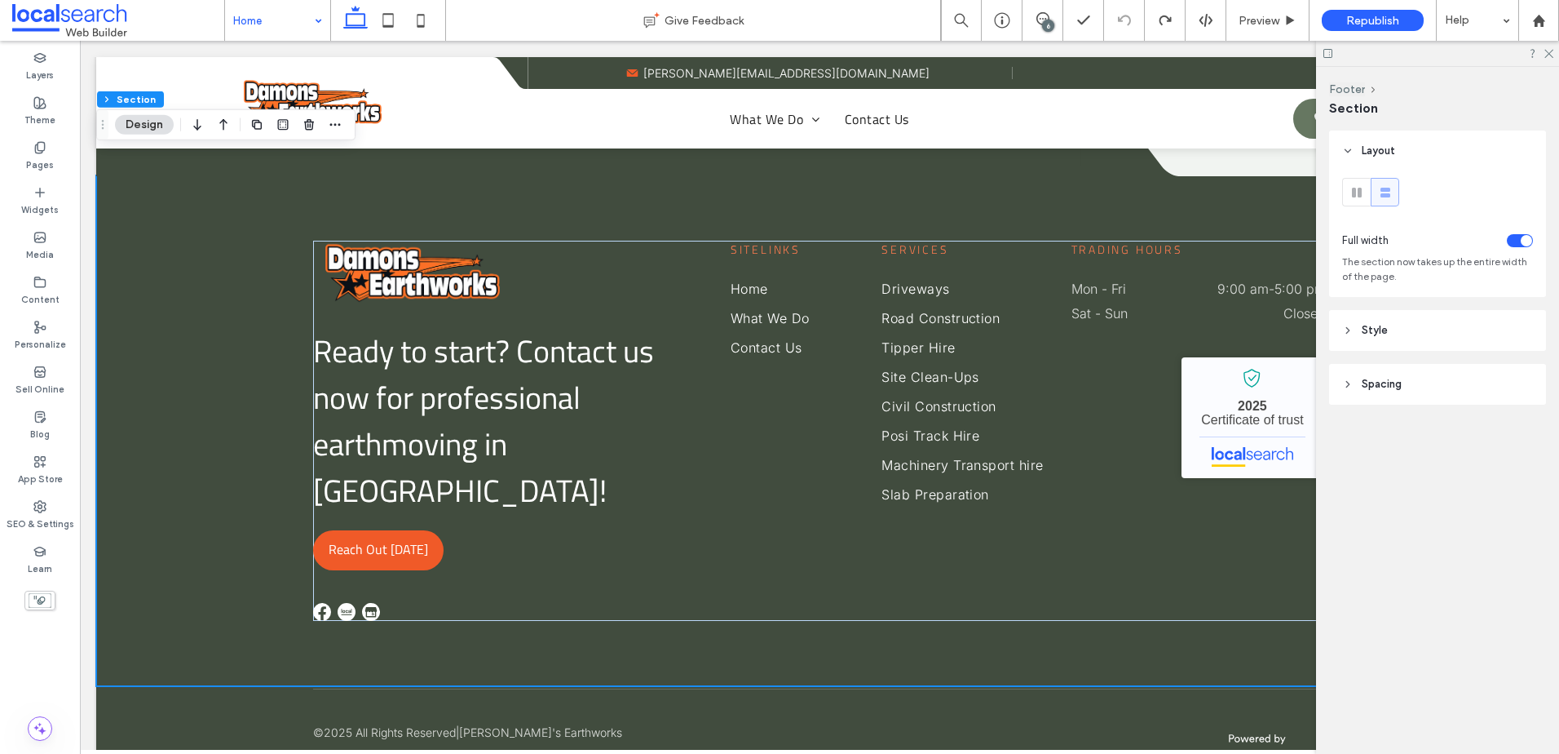
scroll to position [4495, 0]
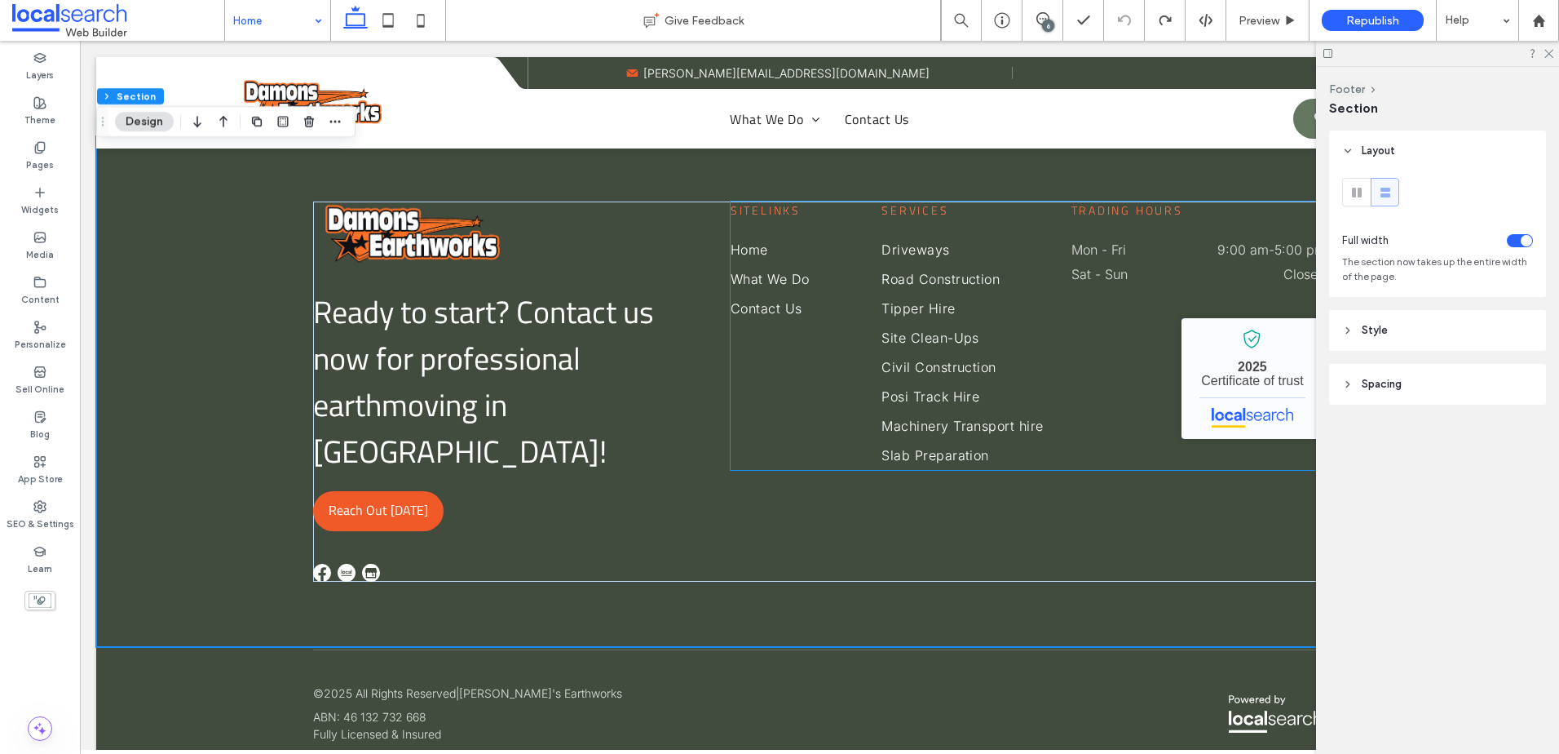
click at [779, 217] on span "Sitelinks" at bounding box center [766, 209] width 70 height 17
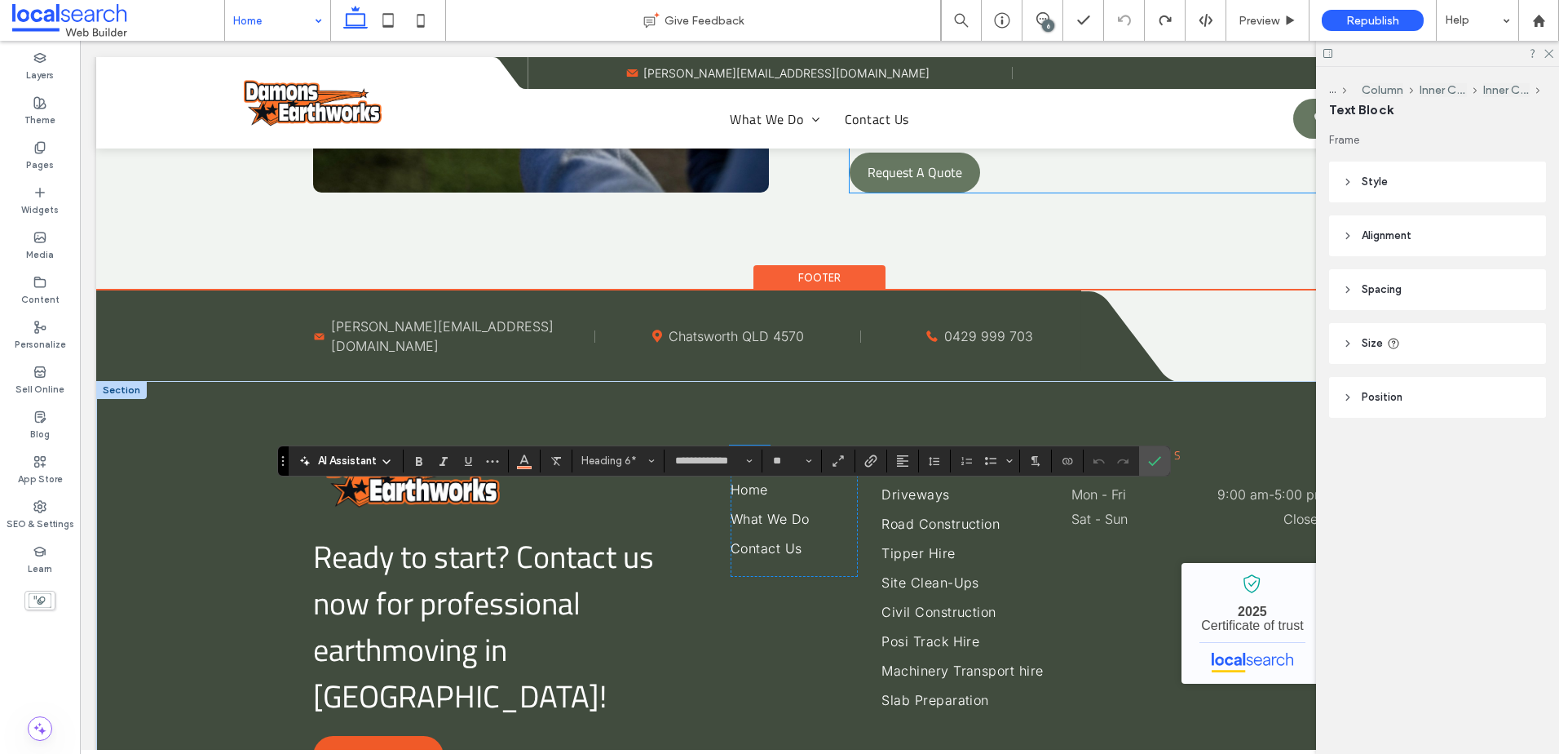
scroll to position [4087, 0]
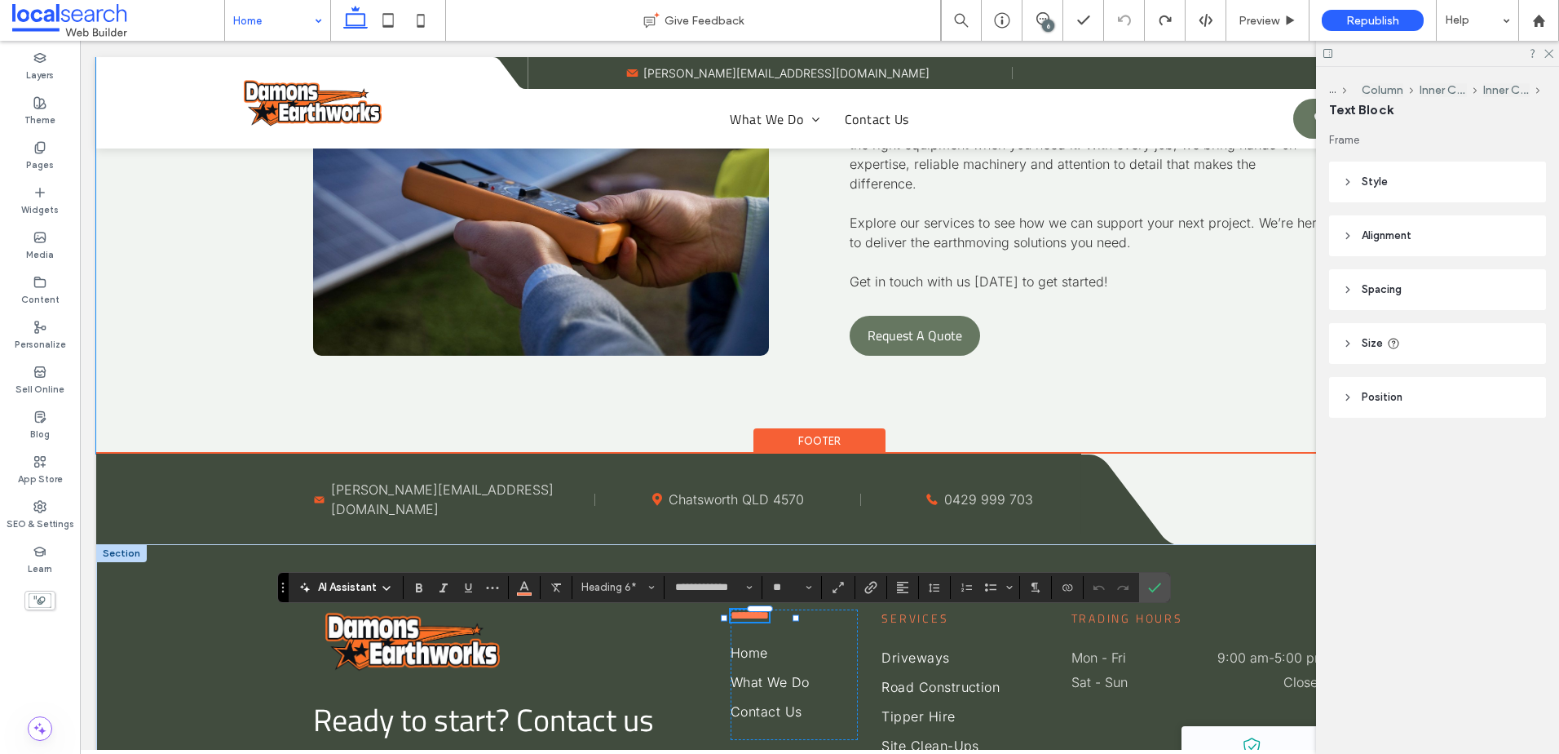
click at [270, 313] on div "From Driveways To Digs Our team offers a complete range of services to keep you…" at bounding box center [819, 168] width 1447 height 570
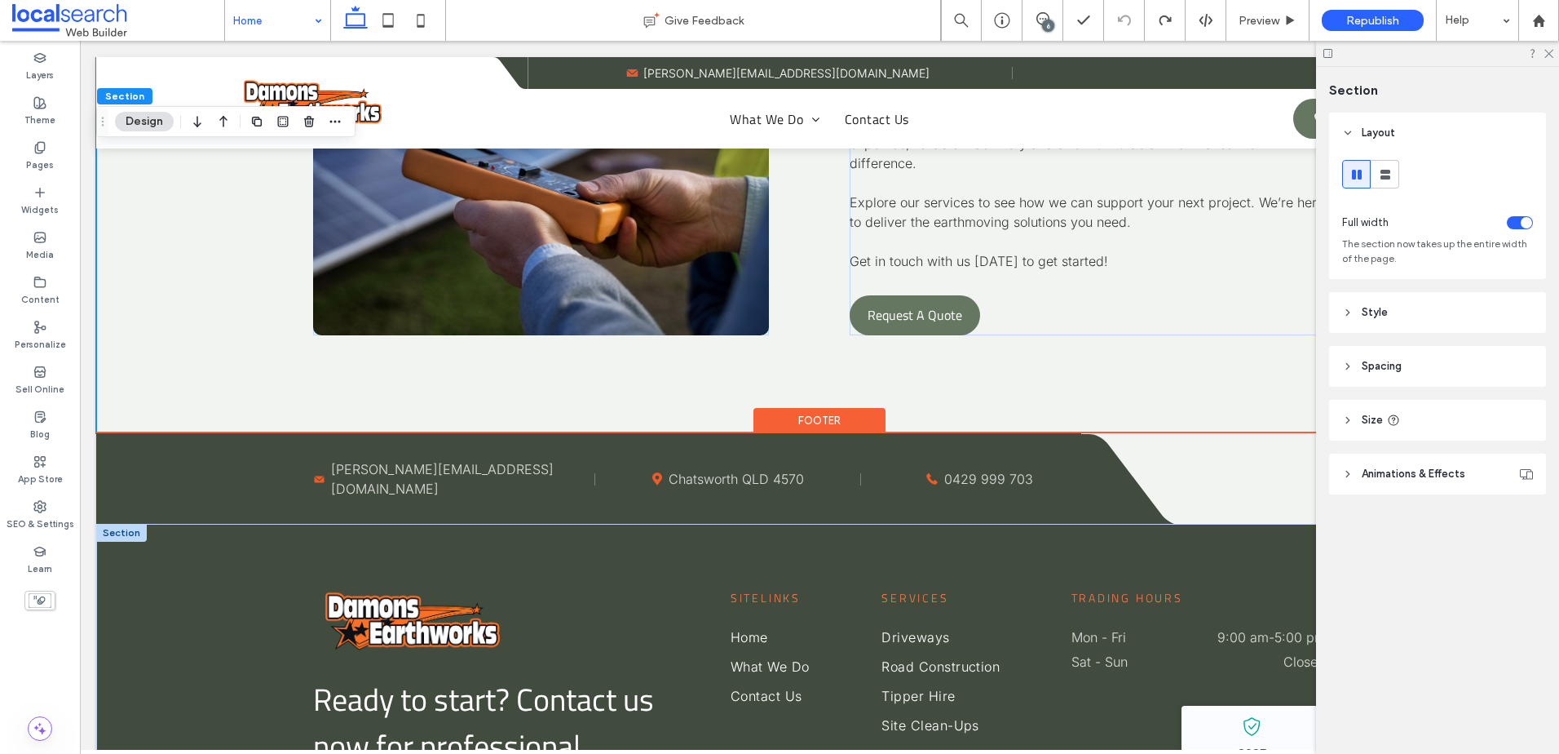
scroll to position [4169, 0]
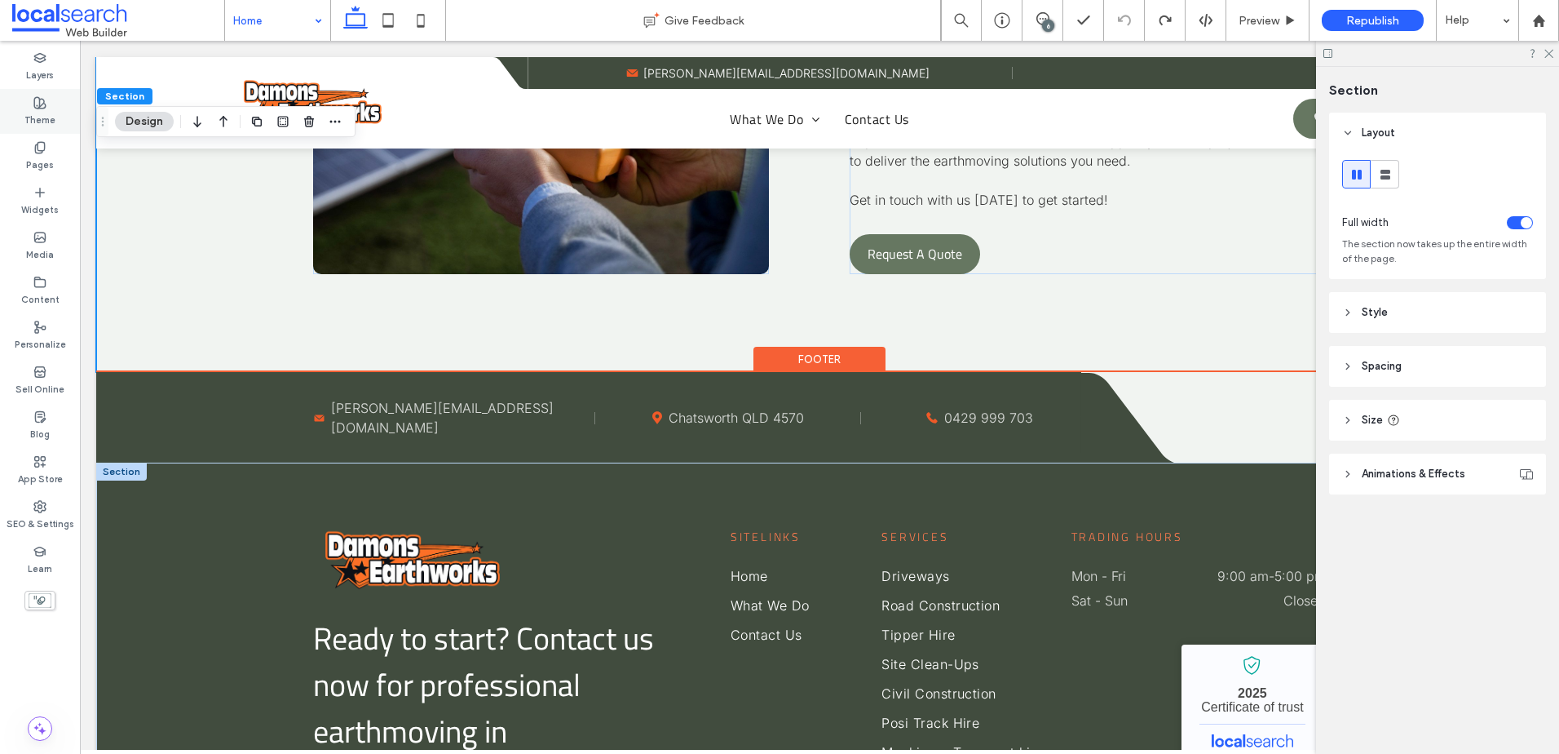
click at [33, 107] on icon at bounding box center [39, 102] width 13 height 13
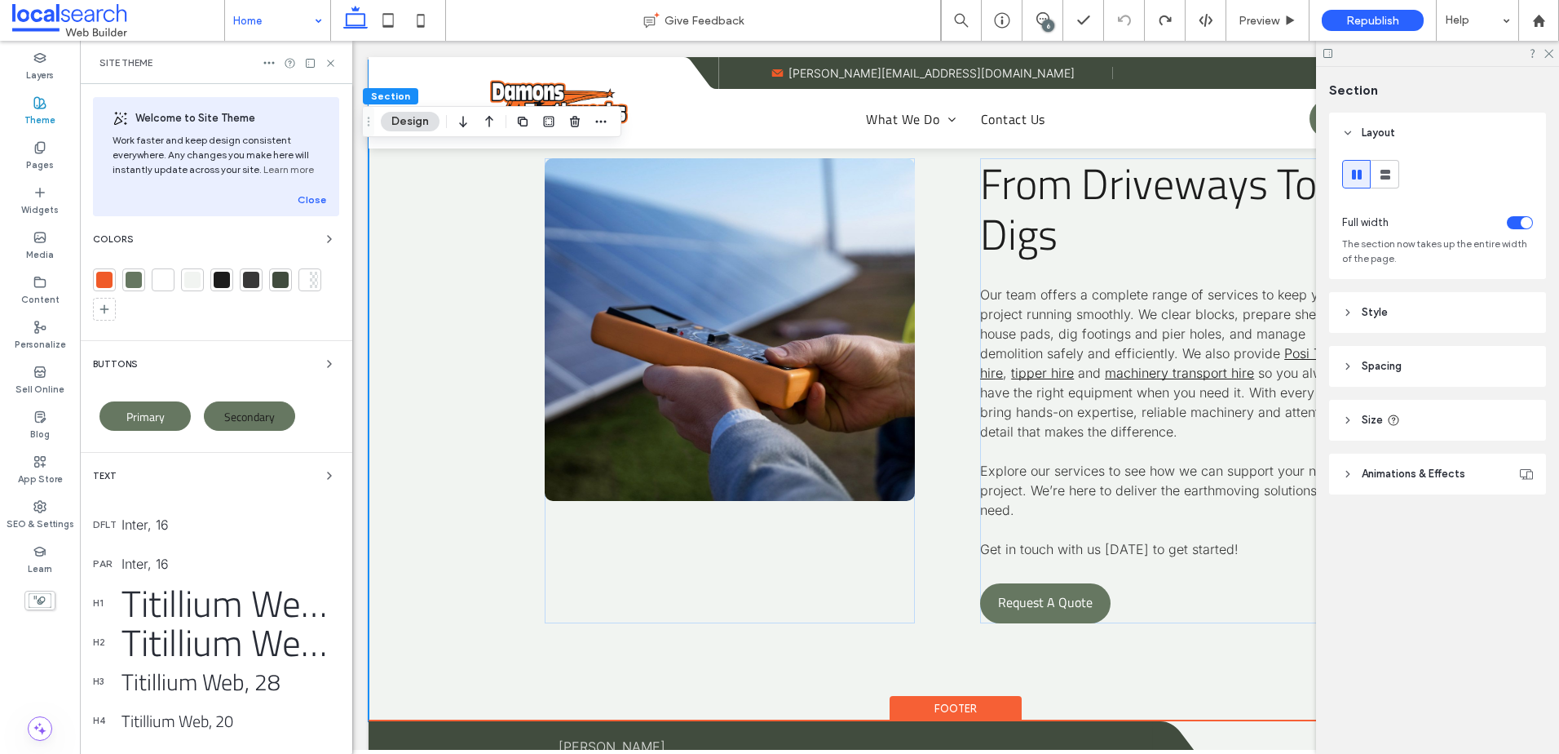
scroll to position [4321, 0]
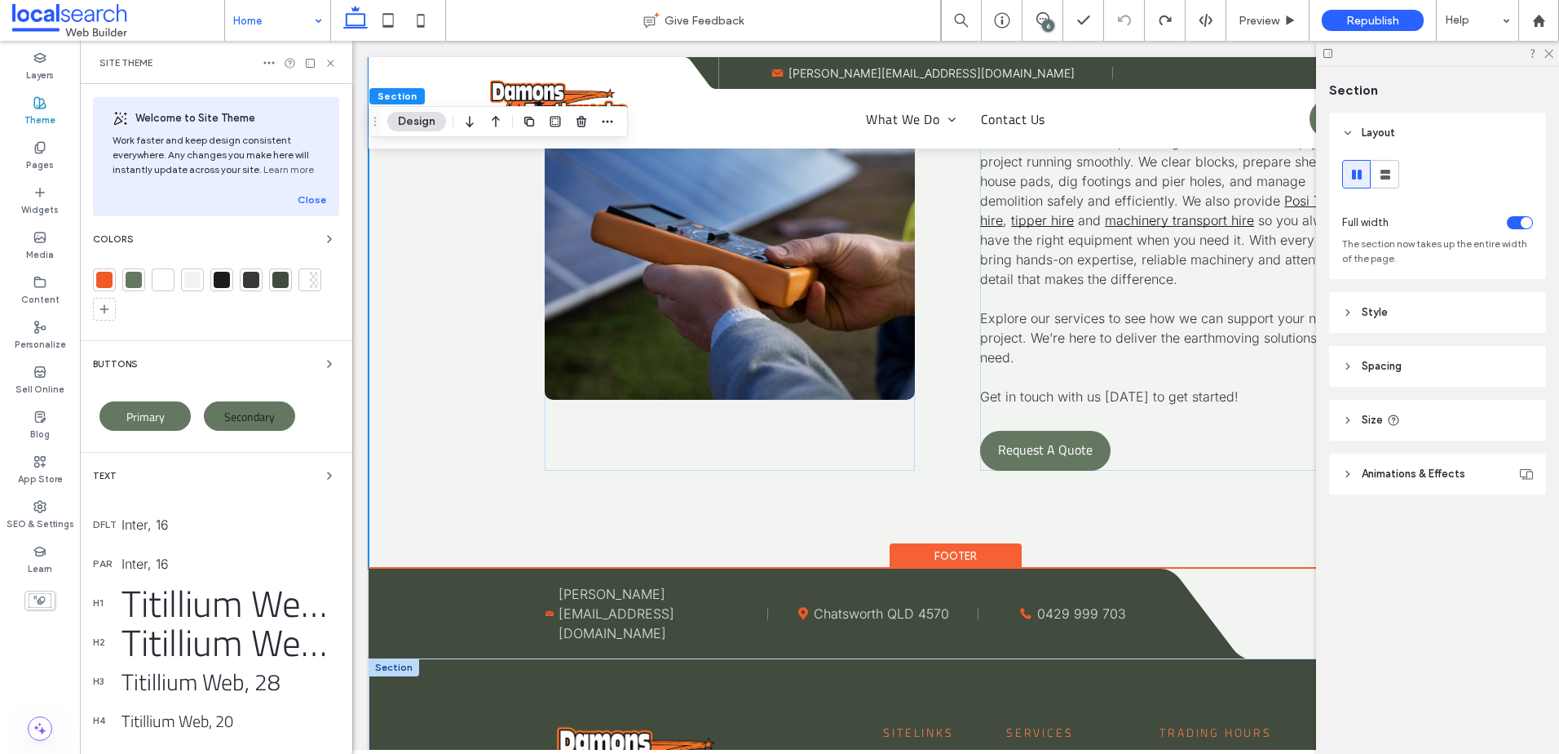
click at [307, 363] on div "Buttons" at bounding box center [216, 364] width 246 height 20
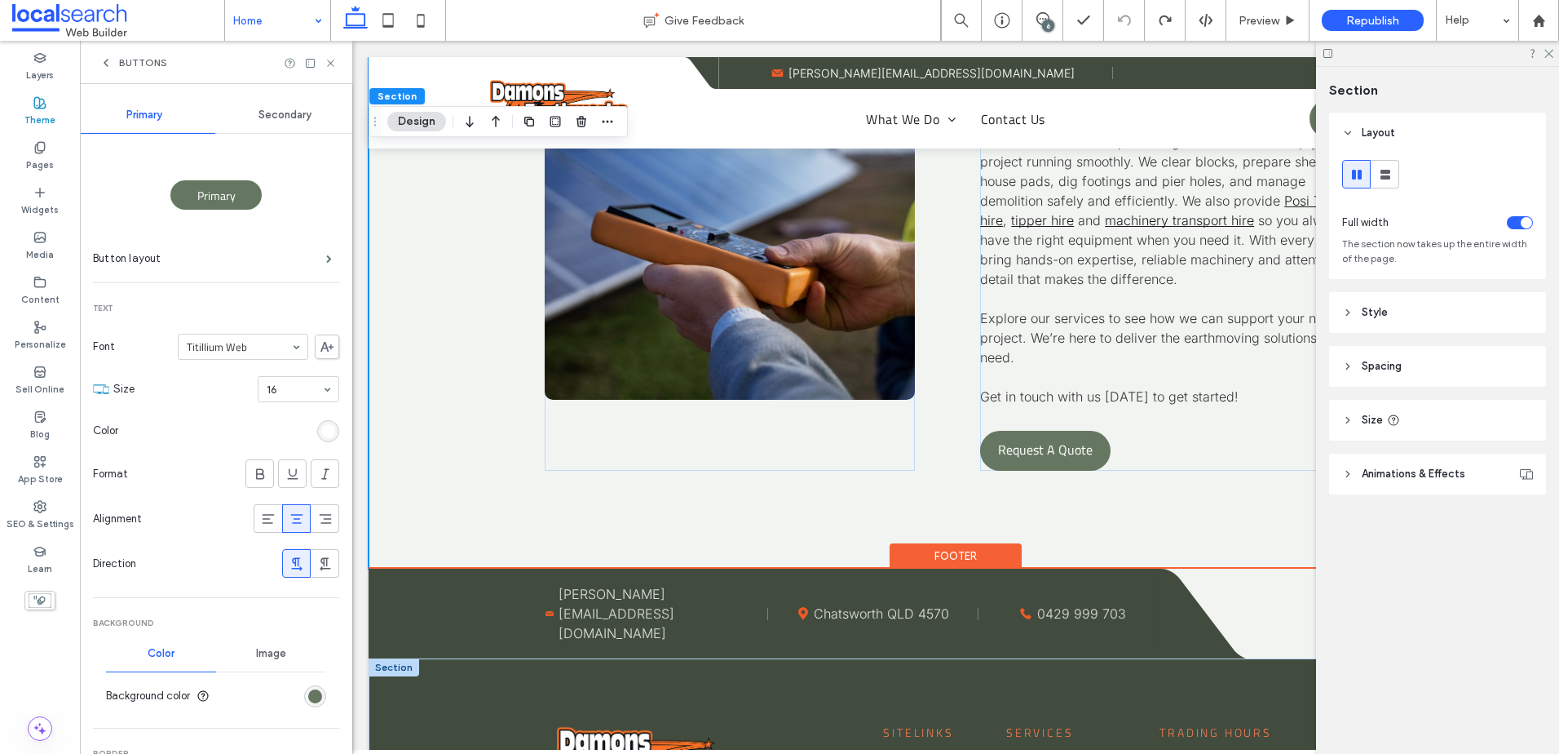
click at [288, 114] on span "Secondary" at bounding box center [285, 114] width 53 height 13
click at [321, 427] on div "rgb(28, 28, 28)" at bounding box center [328, 431] width 14 height 14
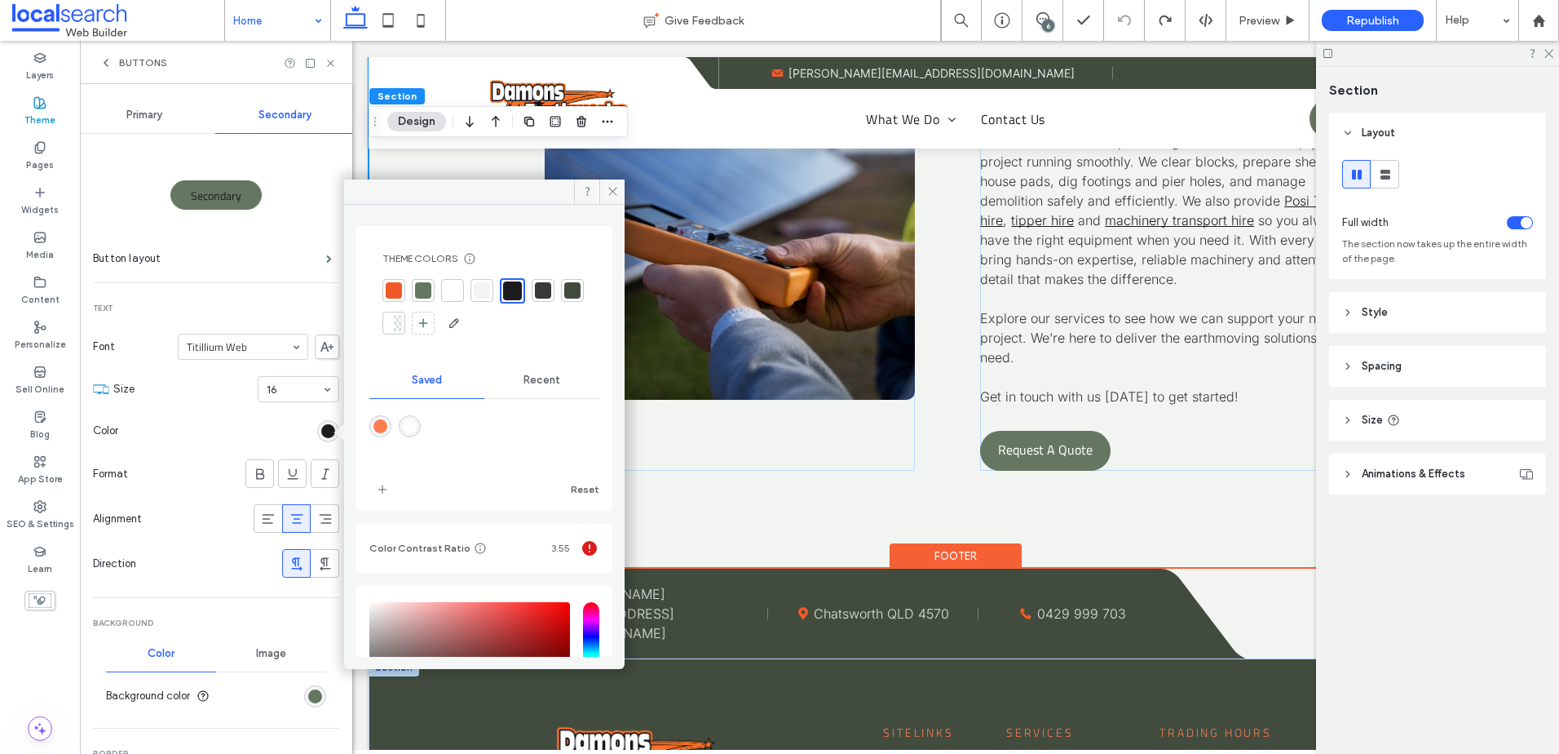
click at [440, 291] on div at bounding box center [485, 307] width 204 height 58
click at [445, 290] on div at bounding box center [453, 290] width 16 height 16
click at [104, 55] on div "Buttons" at bounding box center [216, 62] width 272 height 43
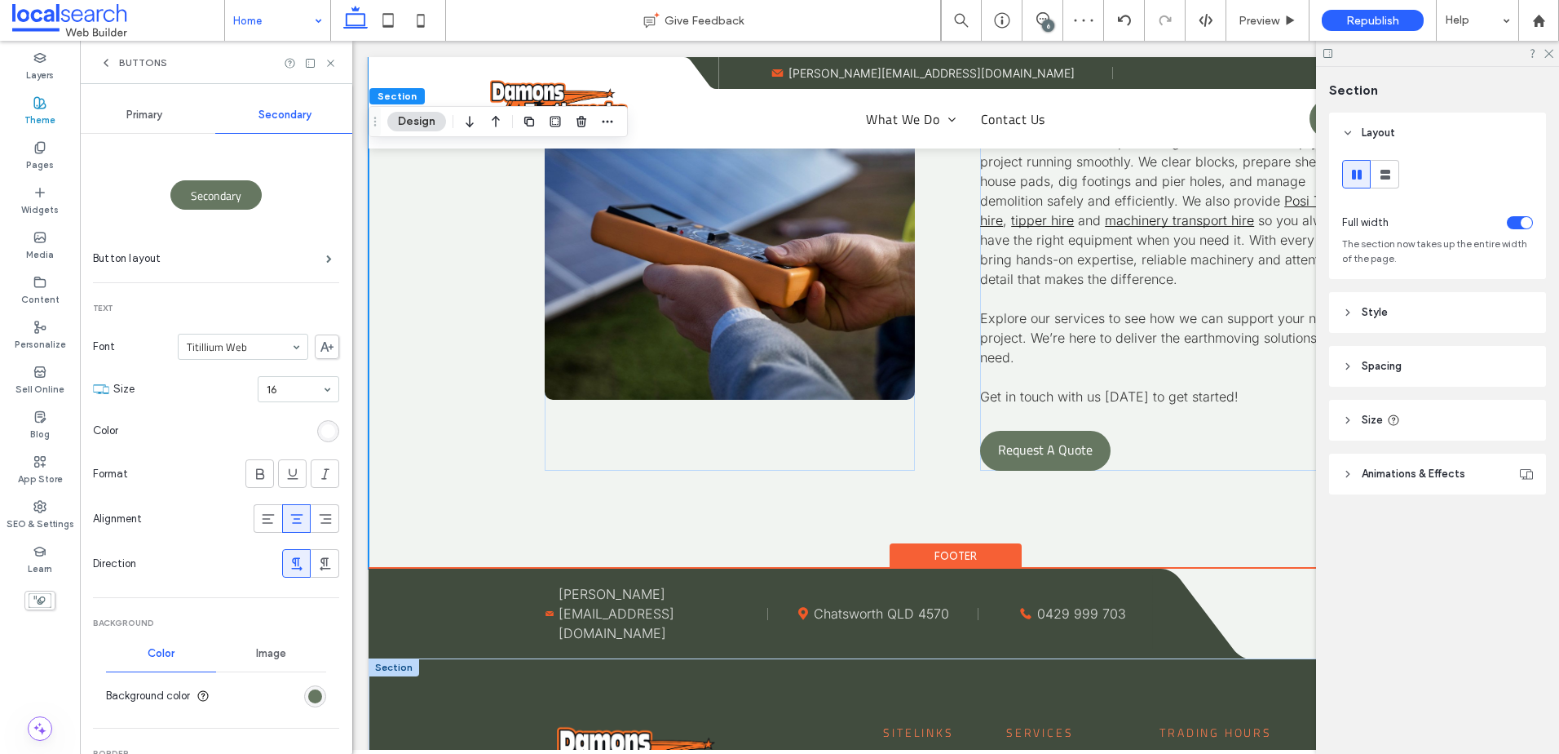
click at [103, 68] on icon at bounding box center [106, 62] width 13 height 13
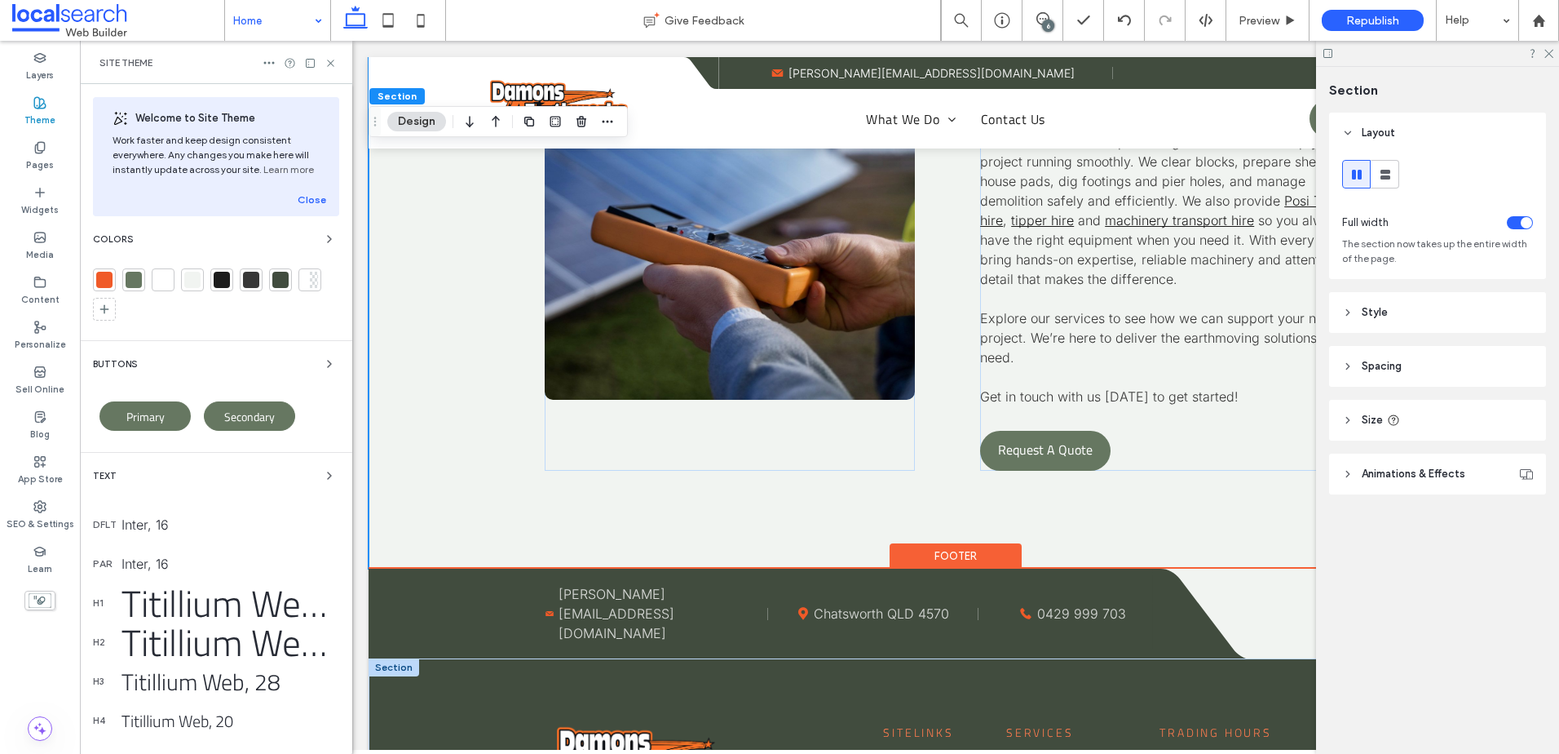
click at [321, 228] on div "Welcome to Site Theme Work faster and keep design consistent everywhere. Any ch…" at bounding box center [216, 527] width 272 height 887
click at [323, 241] on icon "button" at bounding box center [329, 238] width 13 height 13
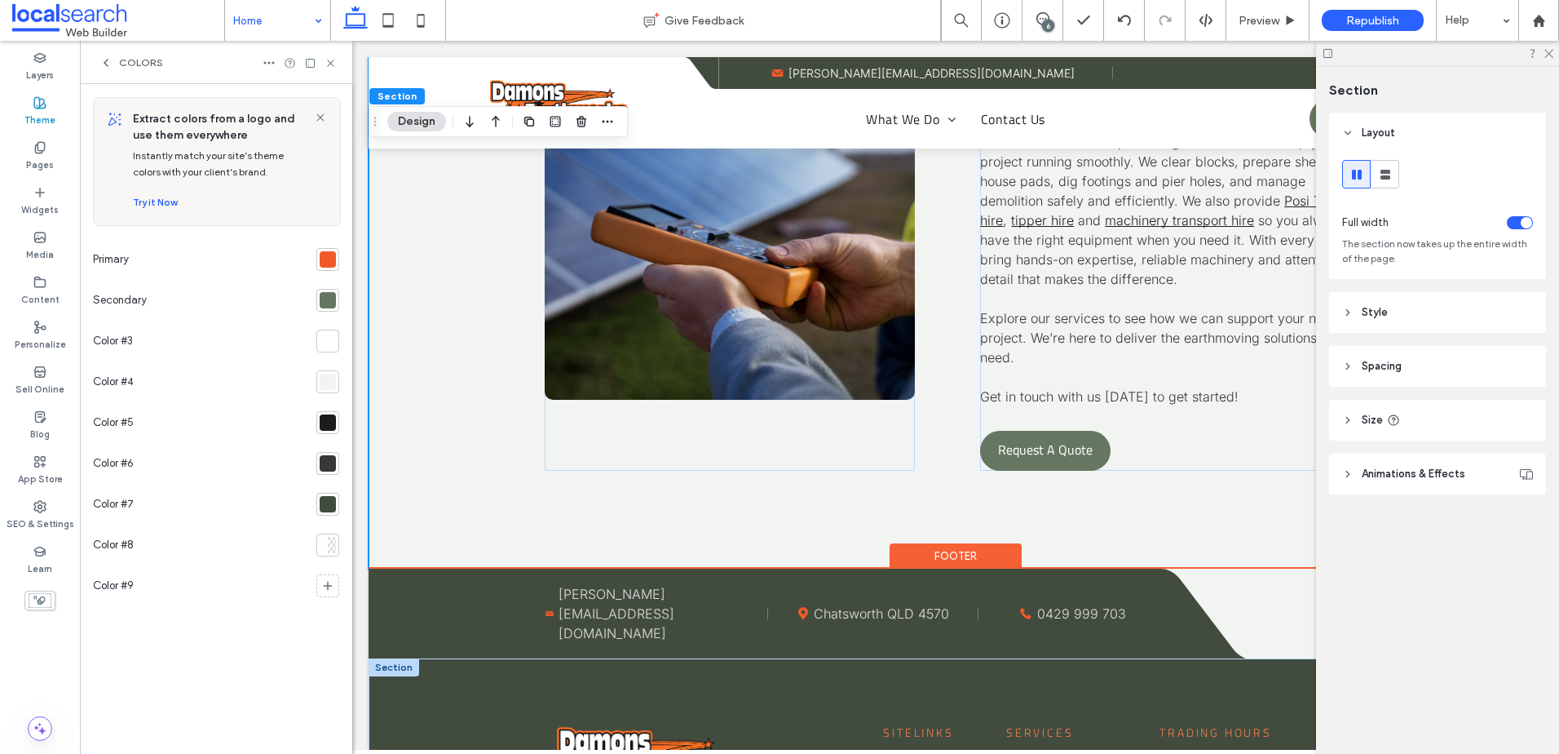
click at [332, 501] on div at bounding box center [328, 504] width 16 height 16
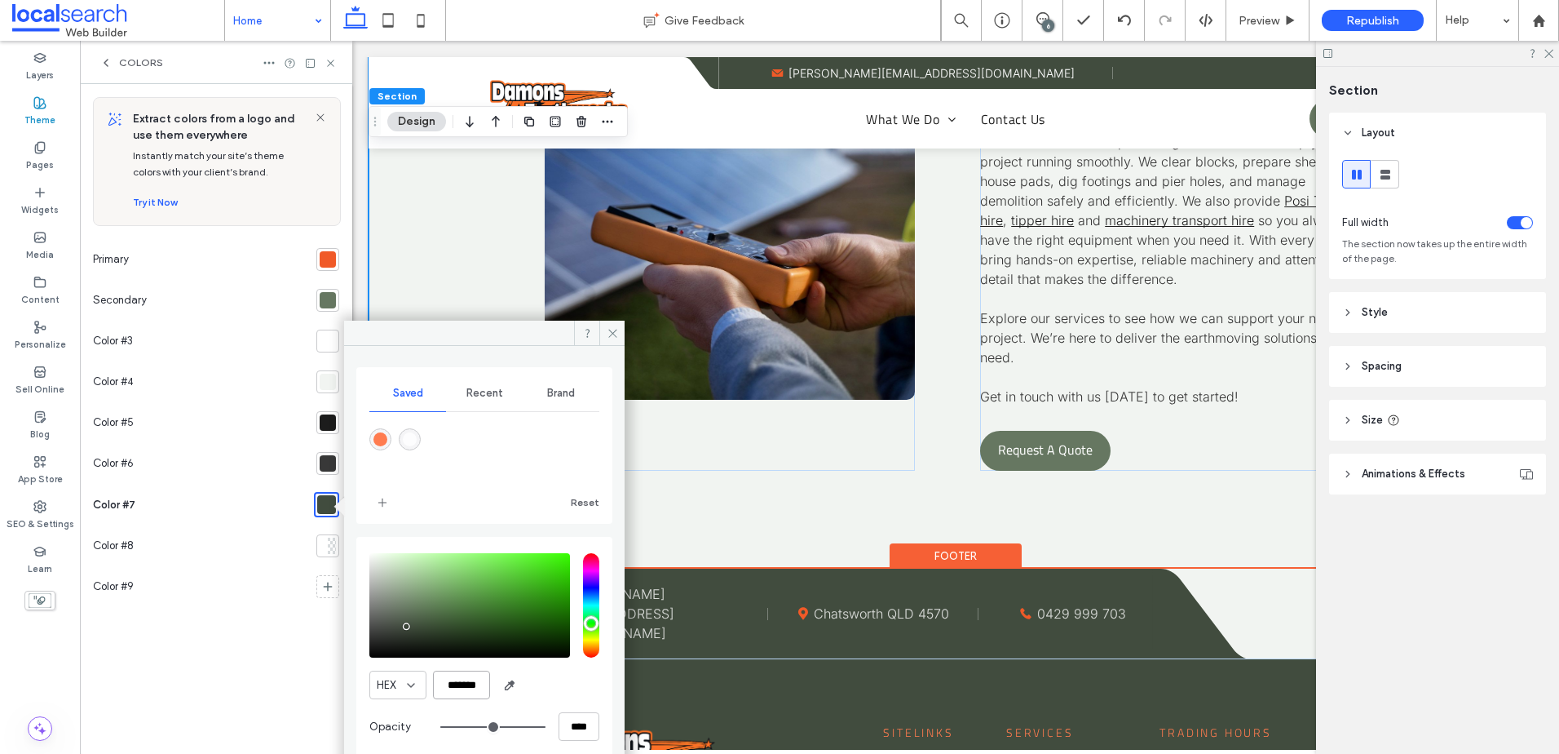
click at [448, 688] on input "*******" at bounding box center [461, 684] width 57 height 29
click at [744, 458] on div "From Driveways To Digs Our team offers a complete range of services to keep you…" at bounding box center [956, 238] width 1175 height 661
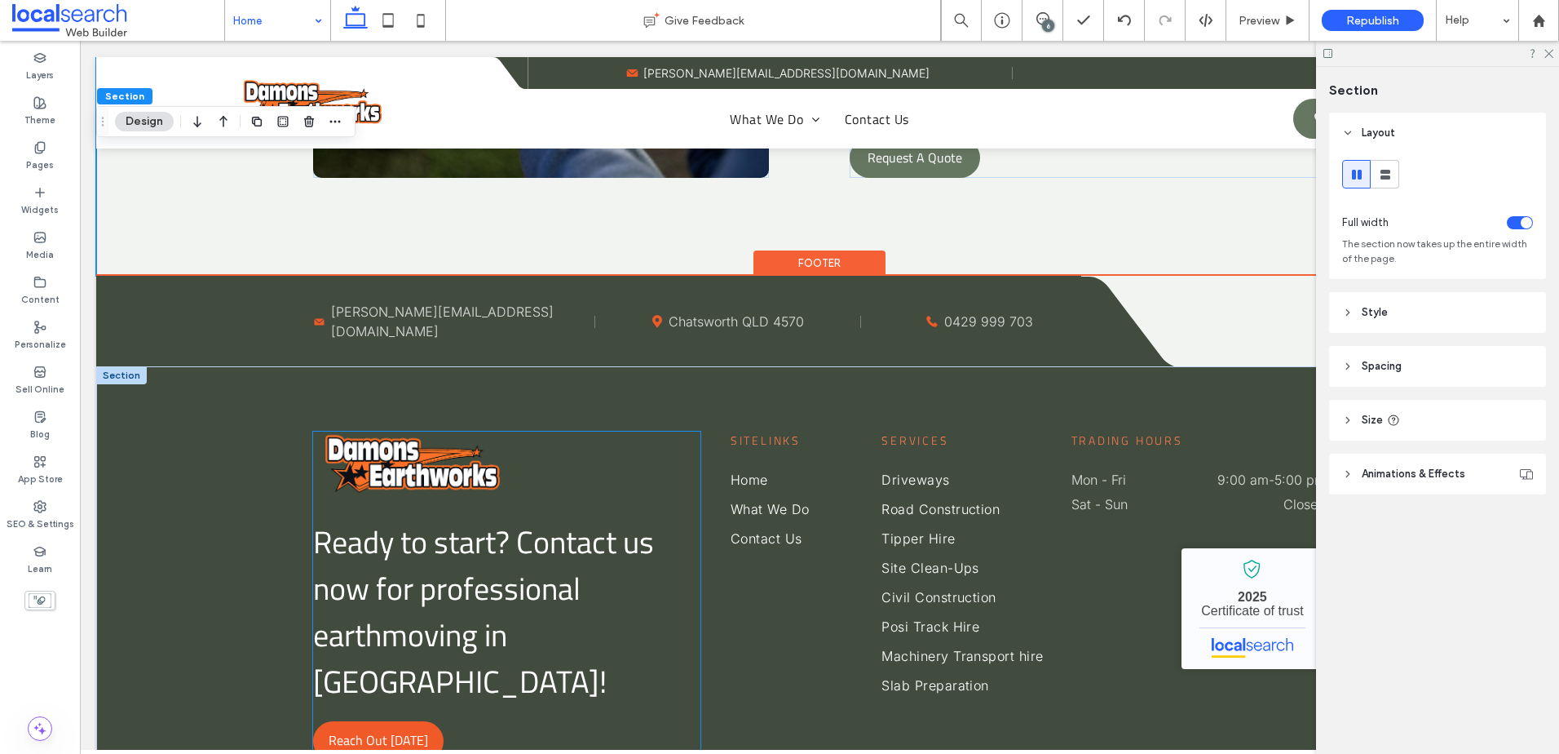
scroll to position [4250, 0]
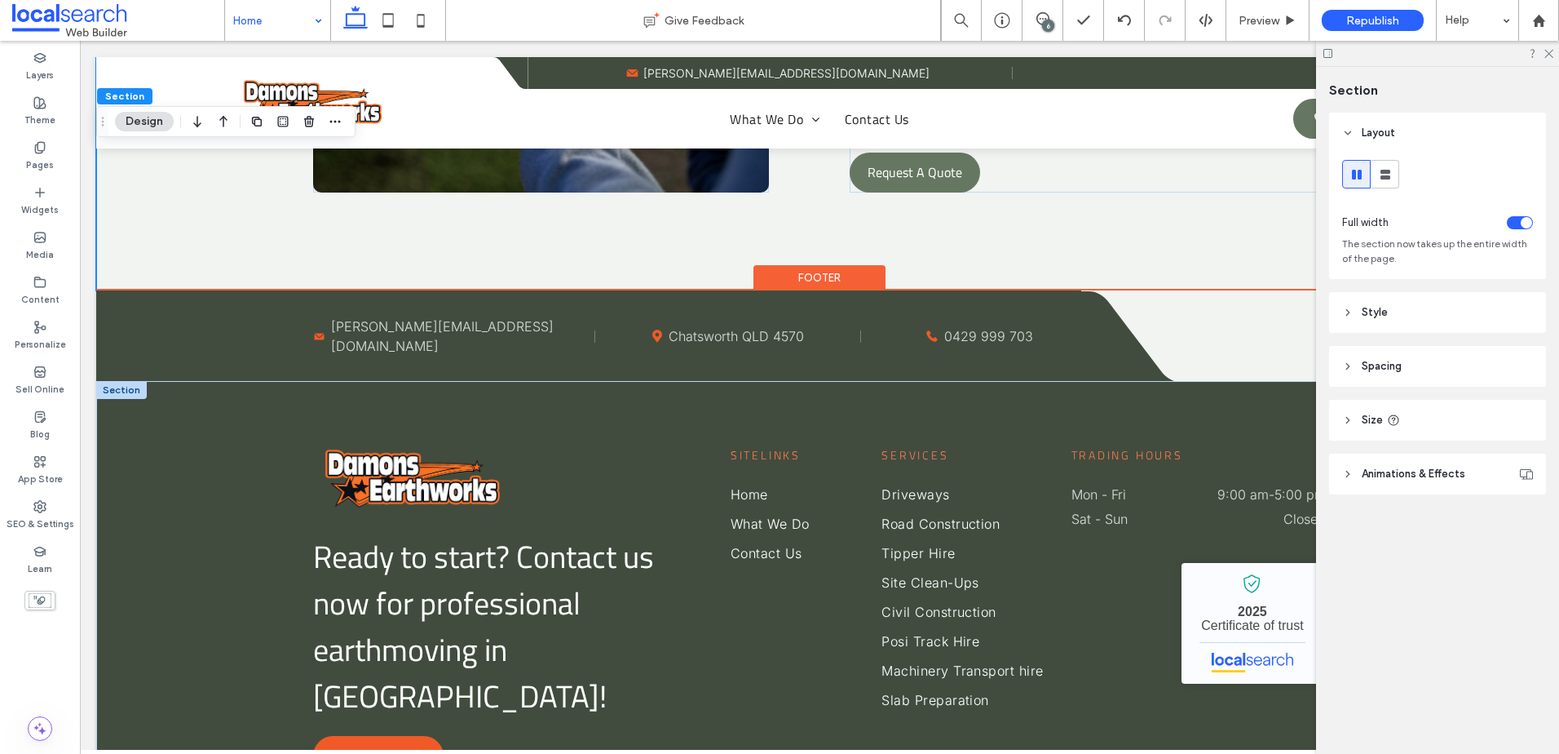
click at [120, 398] on div at bounding box center [121, 390] width 51 height 18
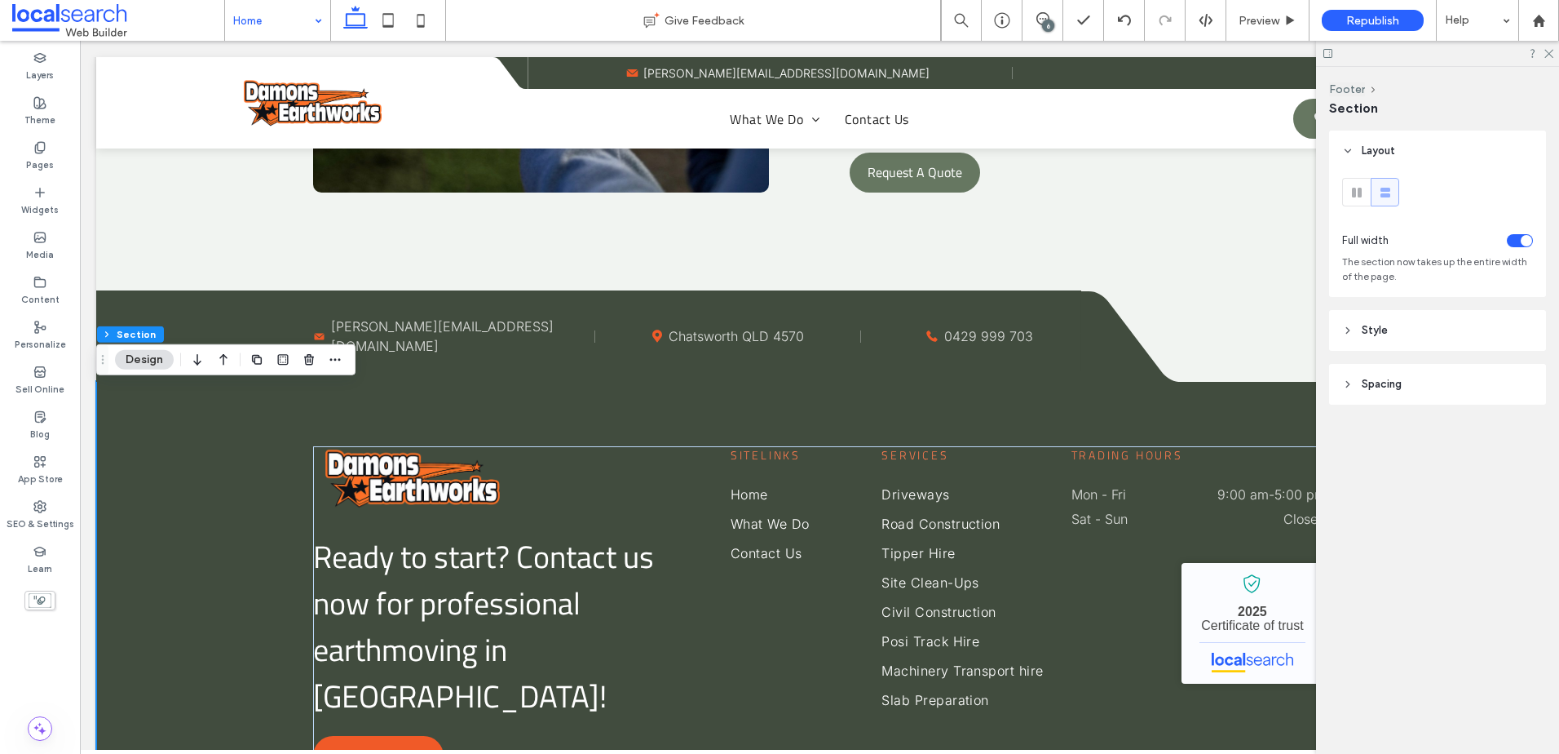
click at [1398, 337] on header "Style" at bounding box center [1437, 330] width 217 height 41
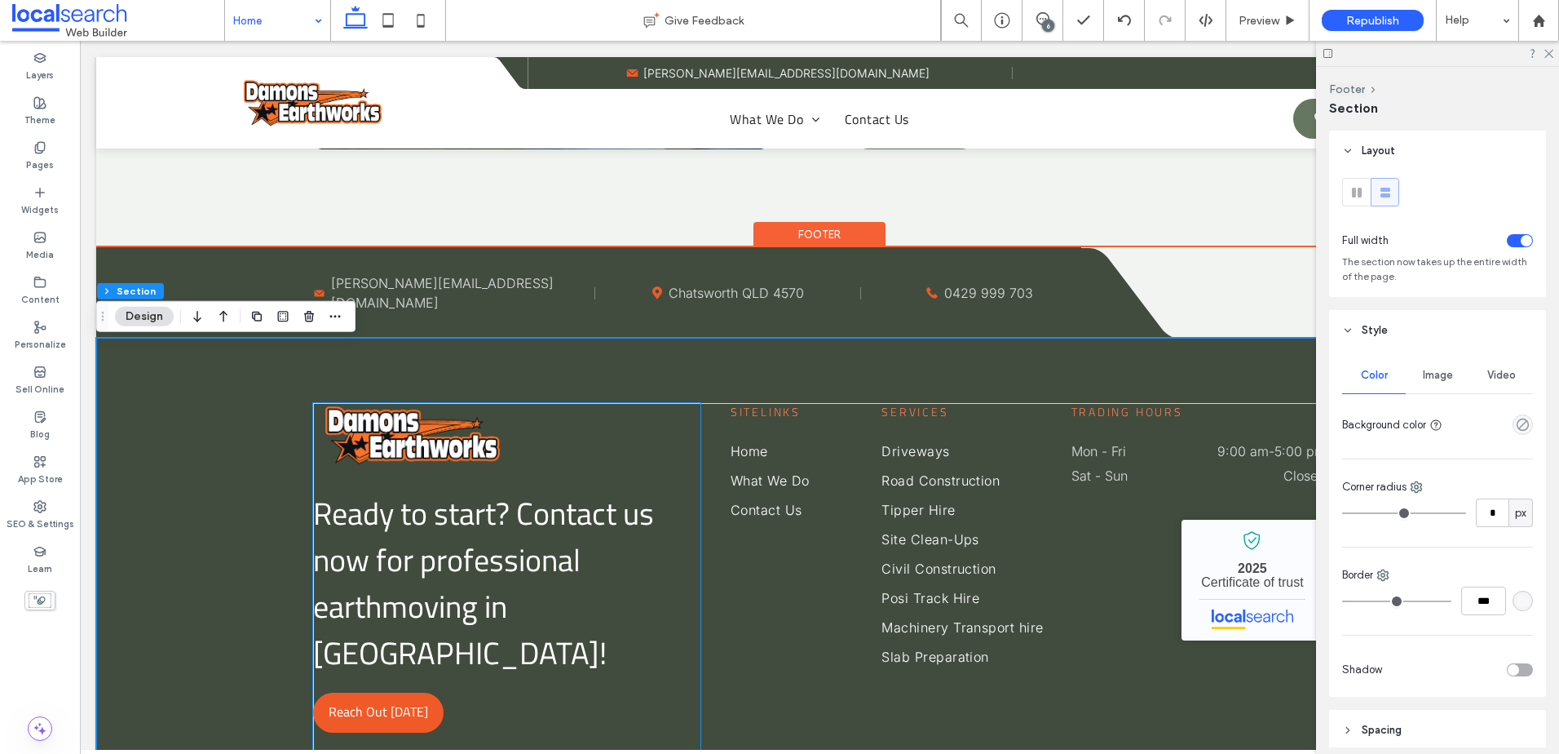
scroll to position [4332, 0]
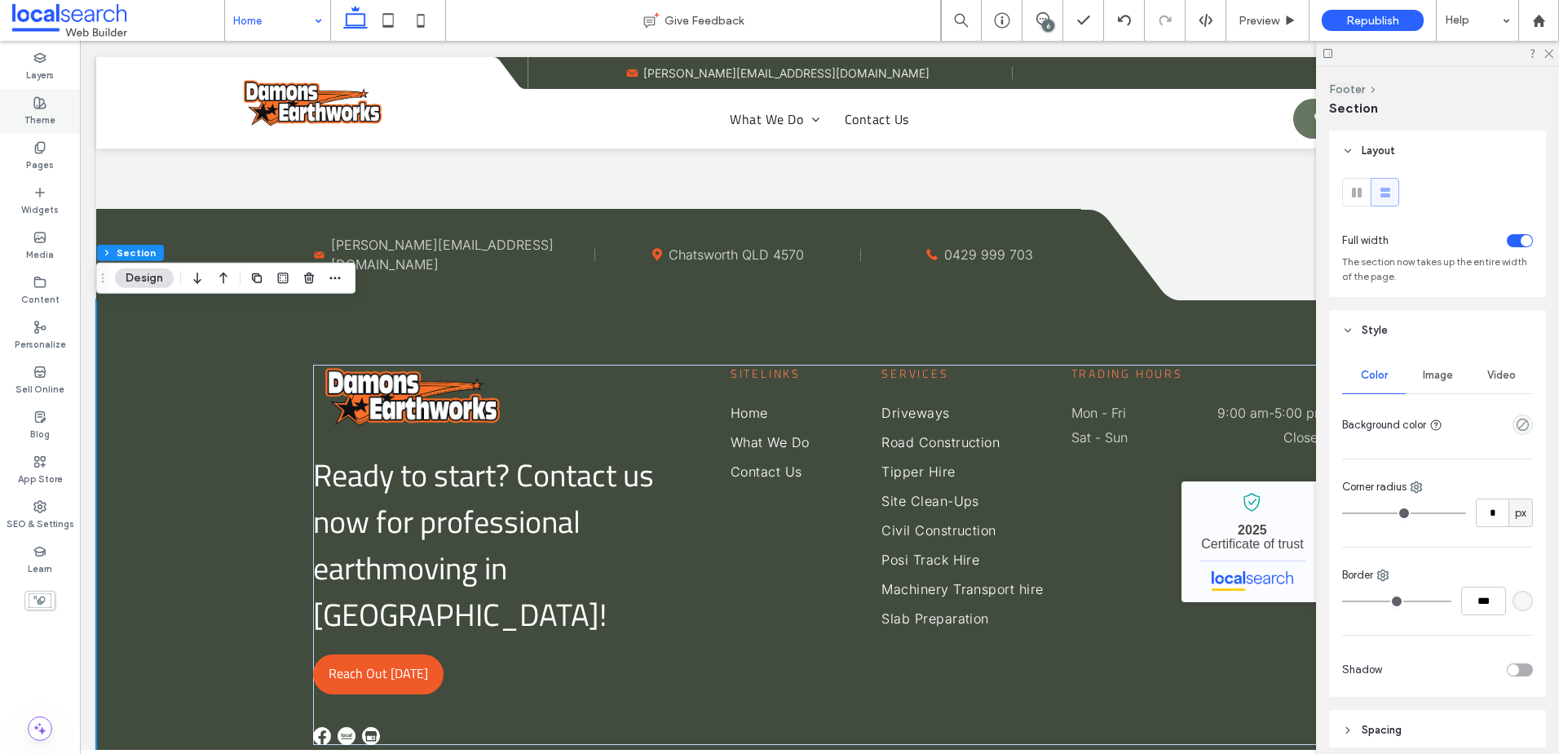
click at [55, 96] on div "Theme" at bounding box center [40, 111] width 80 height 45
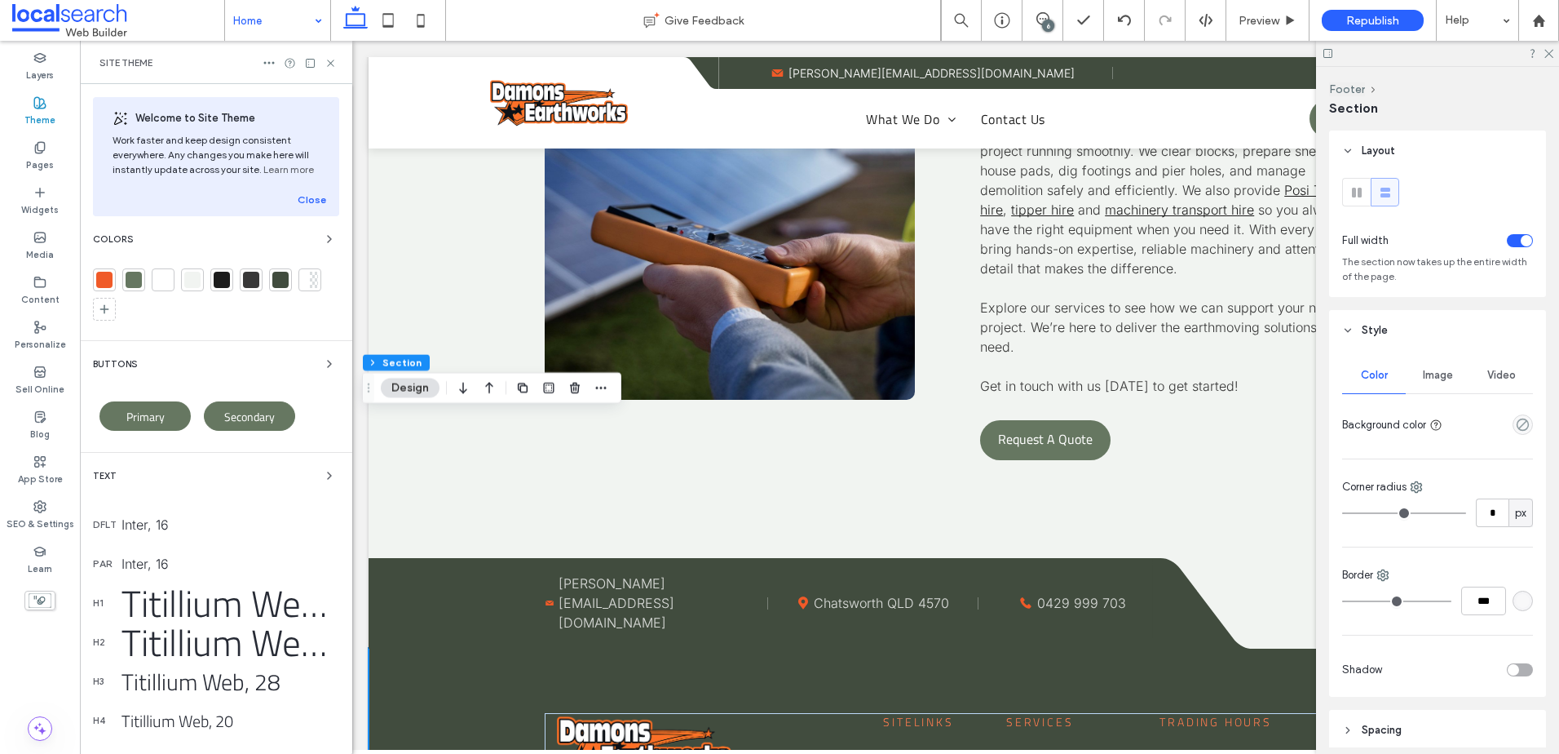
scroll to position [4484, 0]
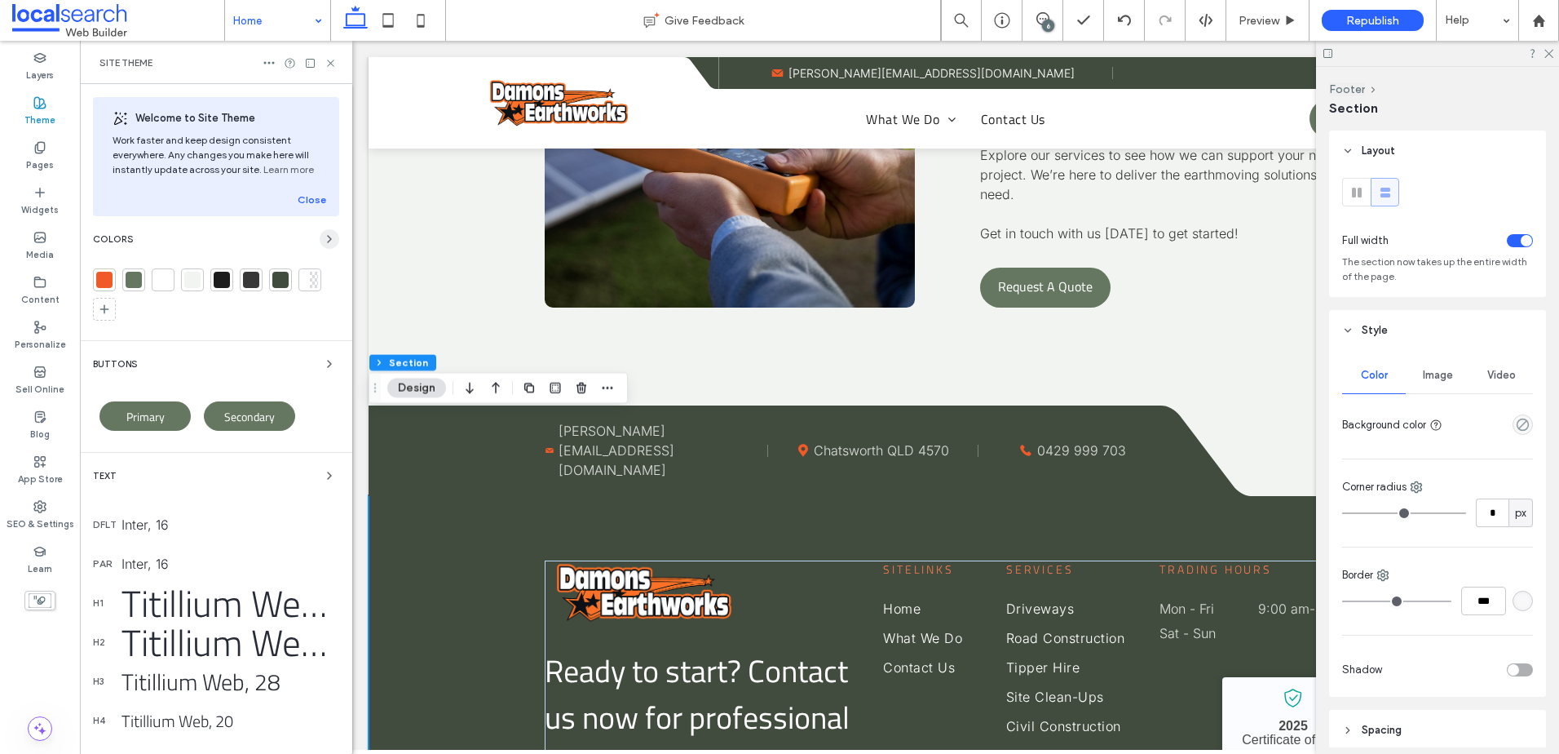
click at [323, 236] on icon "button" at bounding box center [329, 238] width 13 height 13
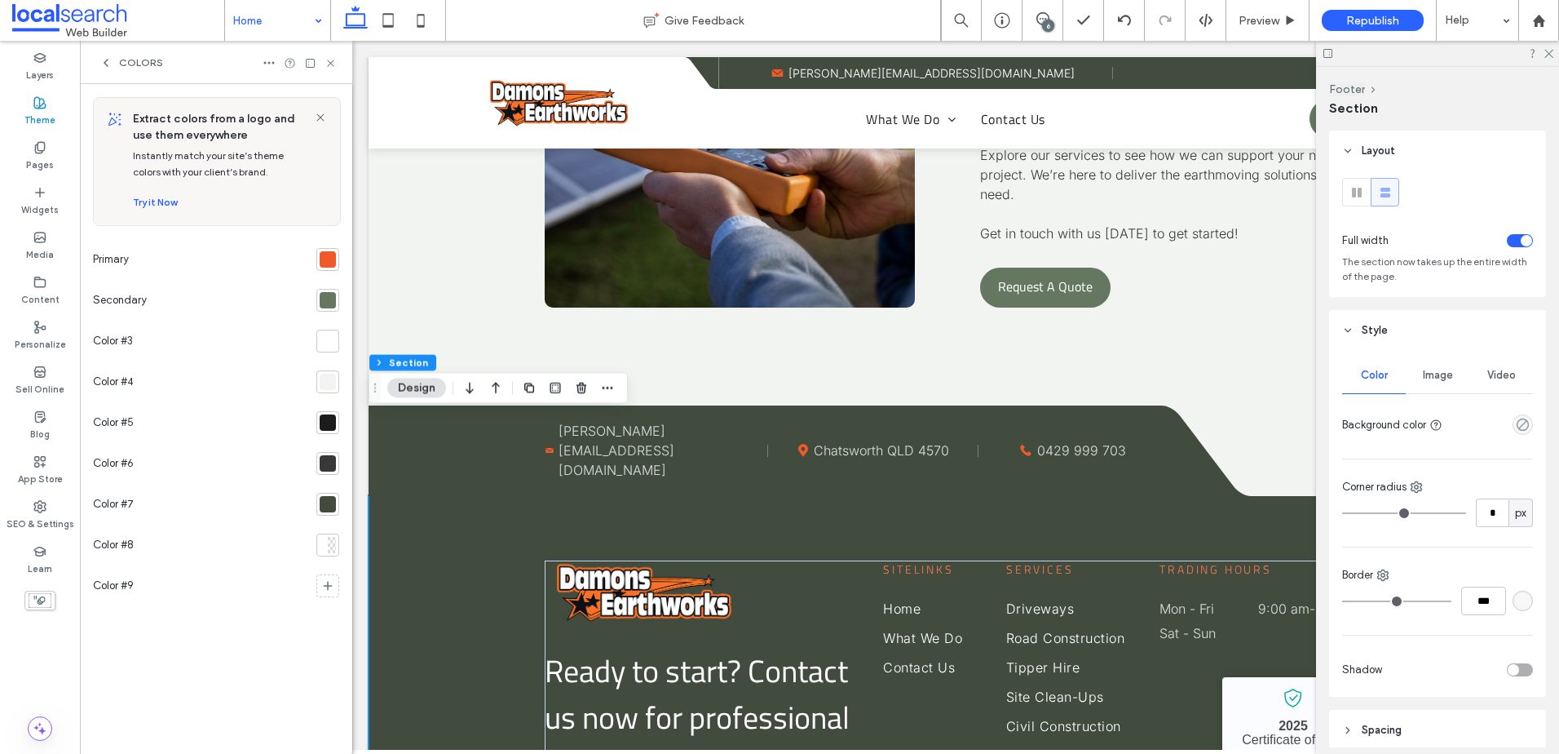
click at [327, 501] on div at bounding box center [328, 504] width 16 height 16
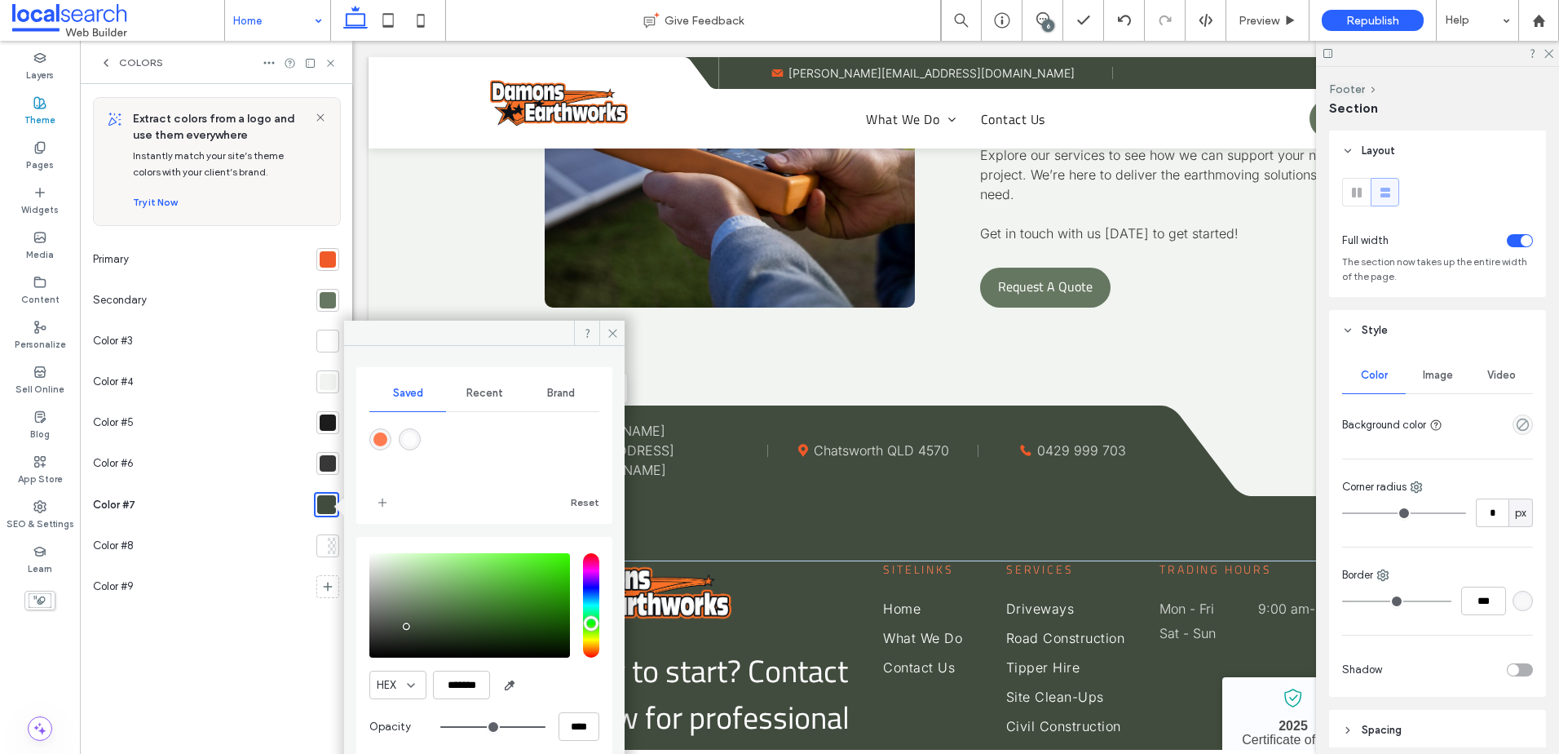
drag, startPoint x: 27, startPoint y: 519, endPoint x: 188, endPoint y: 250, distance: 312.8
click at [27, 519] on label "SEO & Settings" at bounding box center [41, 522] width 68 height 18
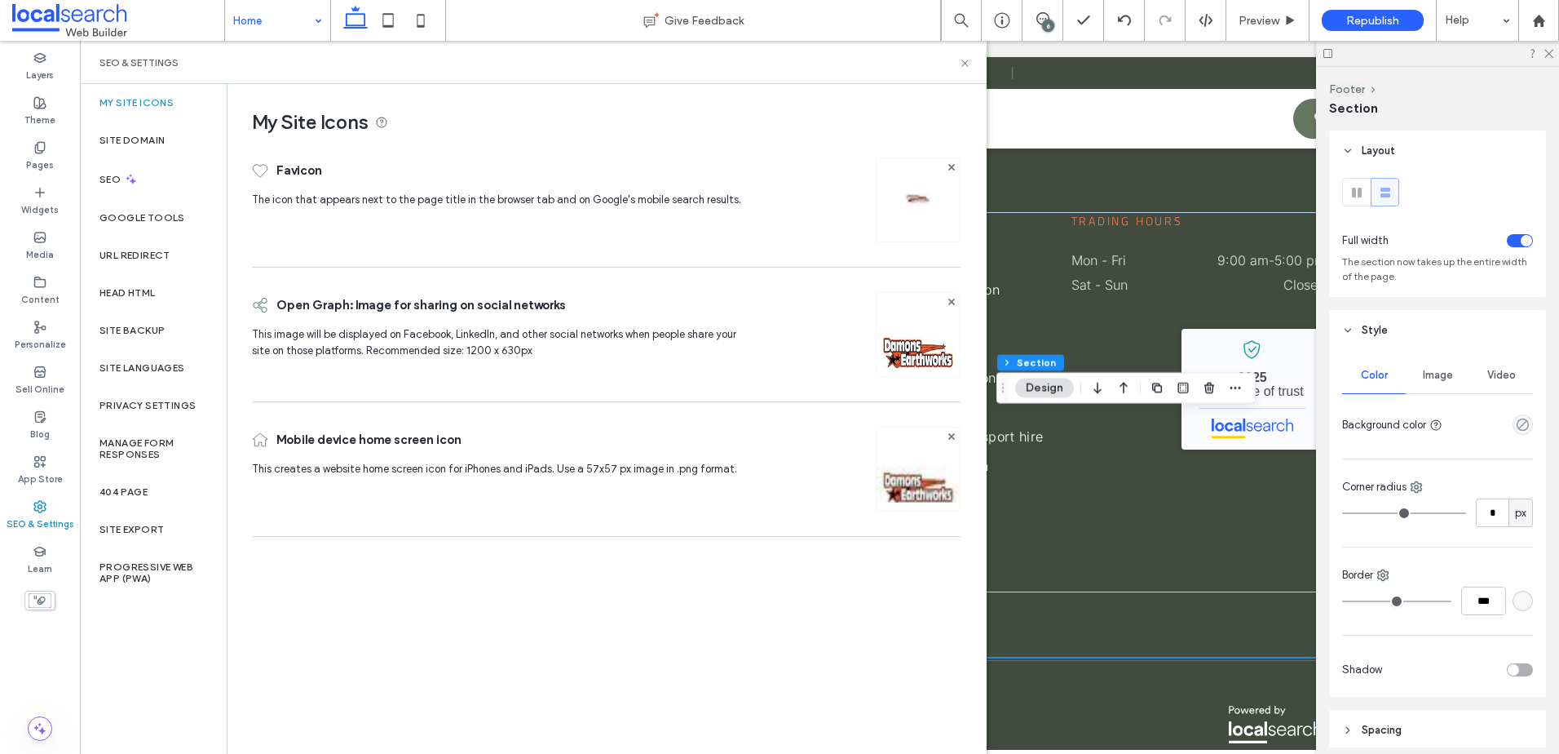
scroll to position [4332, 0]
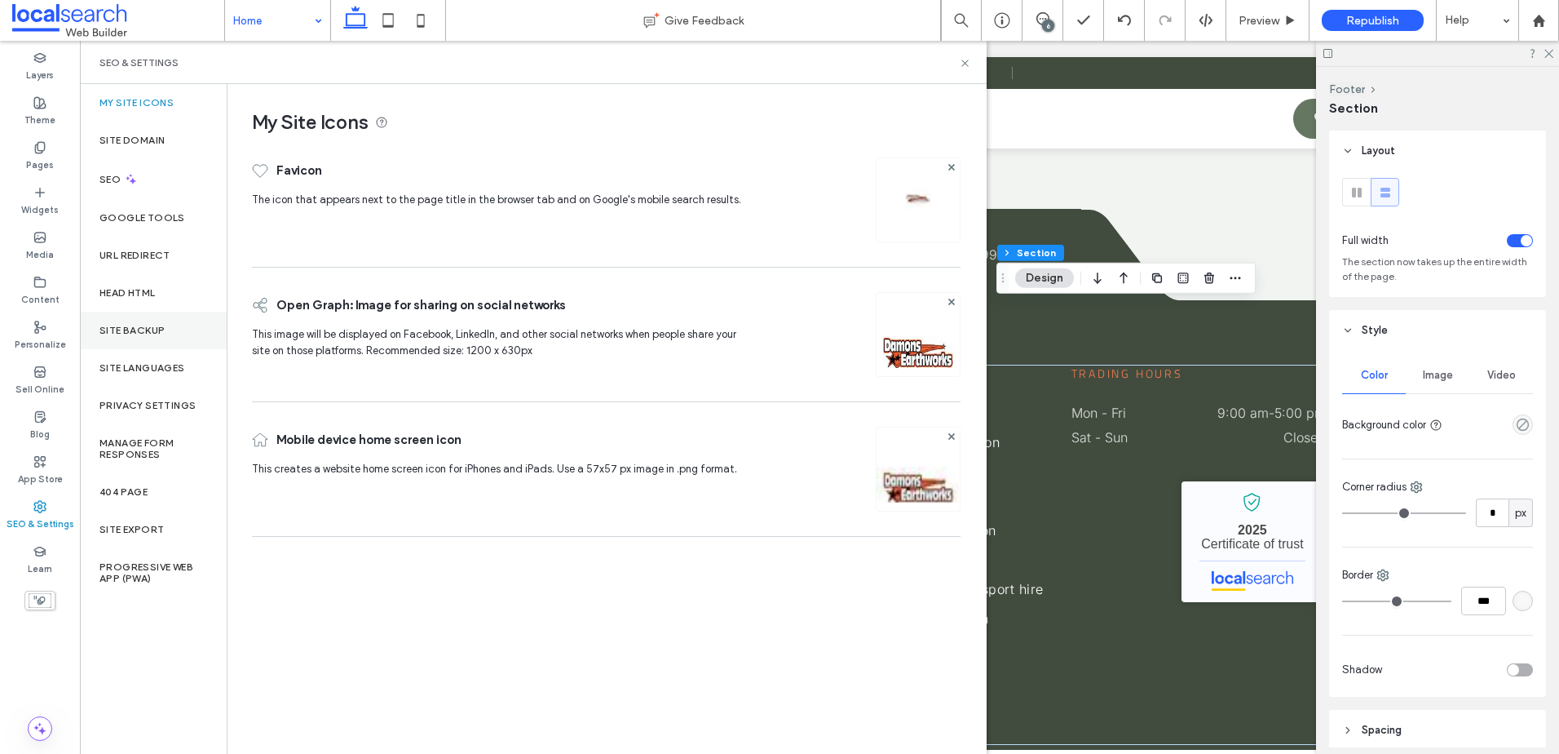
click at [114, 328] on label "Site Backup" at bounding box center [132, 330] width 65 height 11
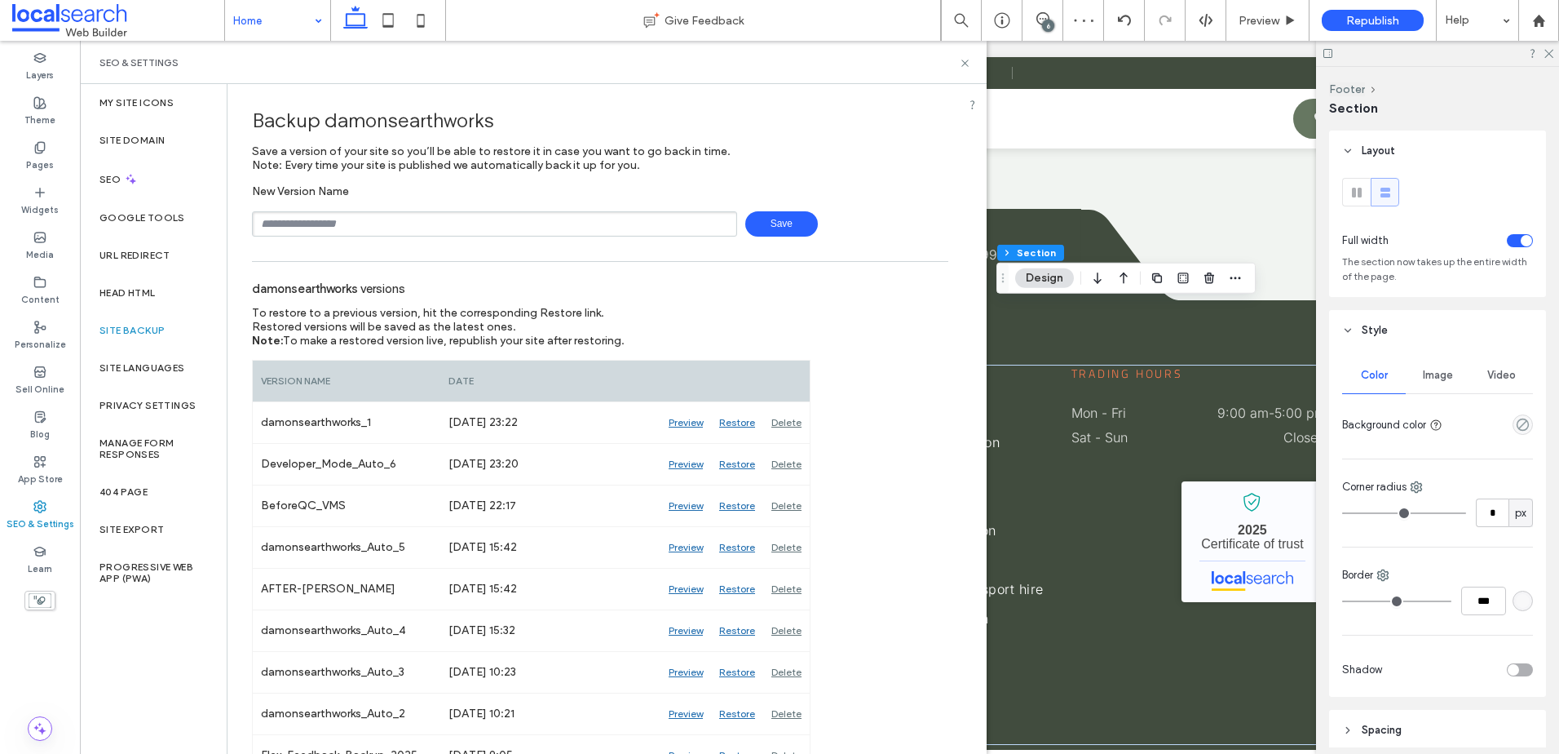
scroll to position [106, 0]
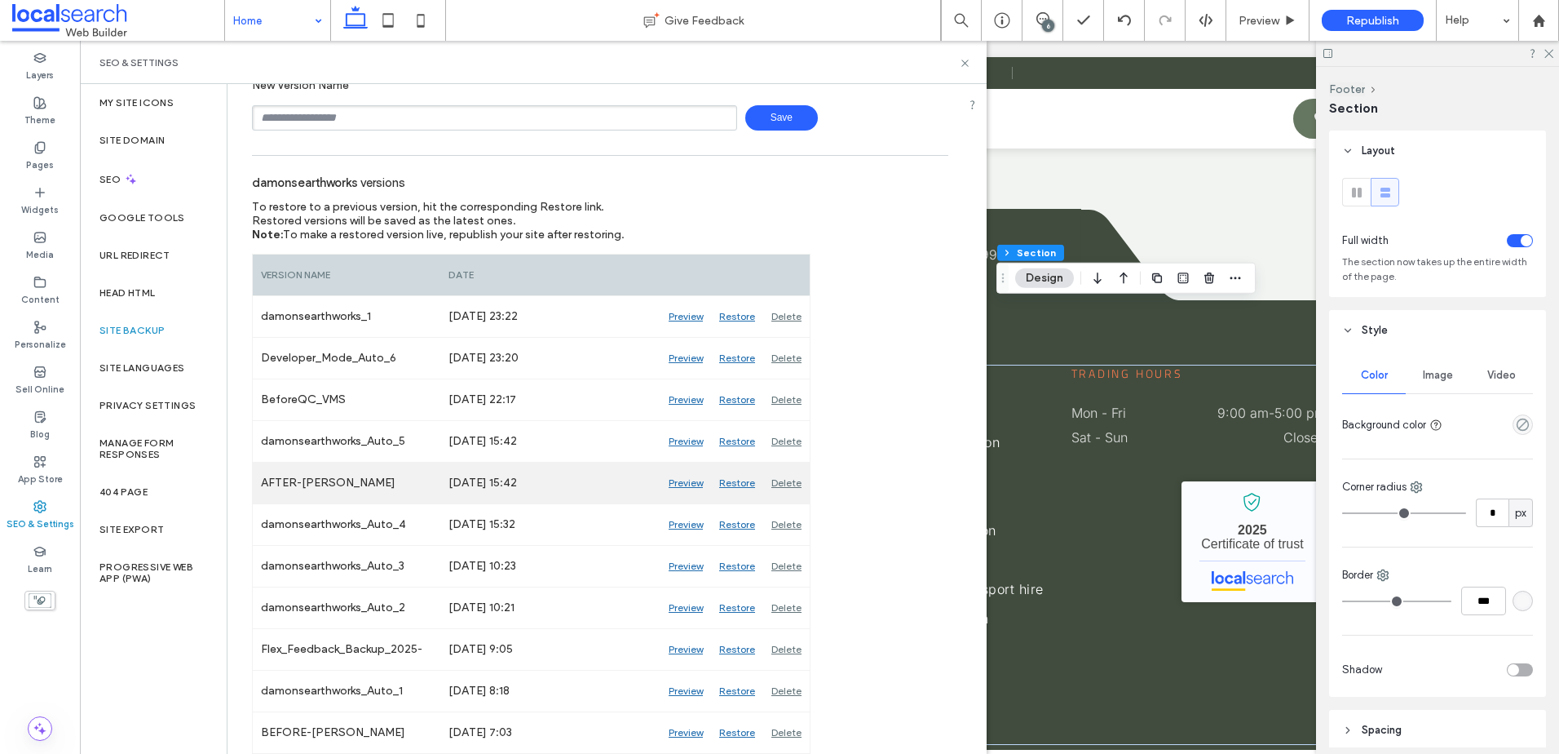
click at [694, 484] on div "Preview" at bounding box center [686, 482] width 51 height 41
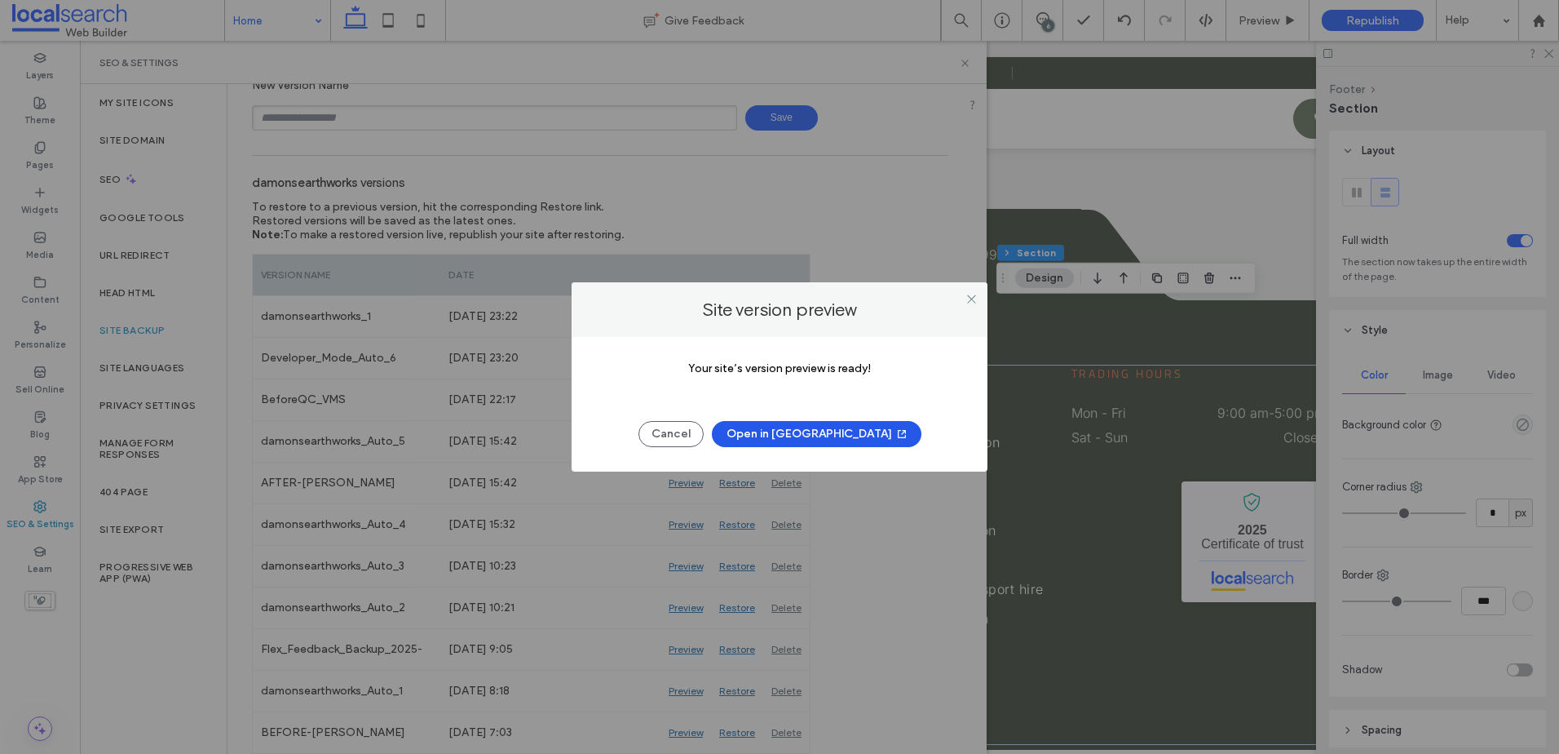
click at [823, 436] on button "Open in New Tab" at bounding box center [817, 434] width 210 height 26
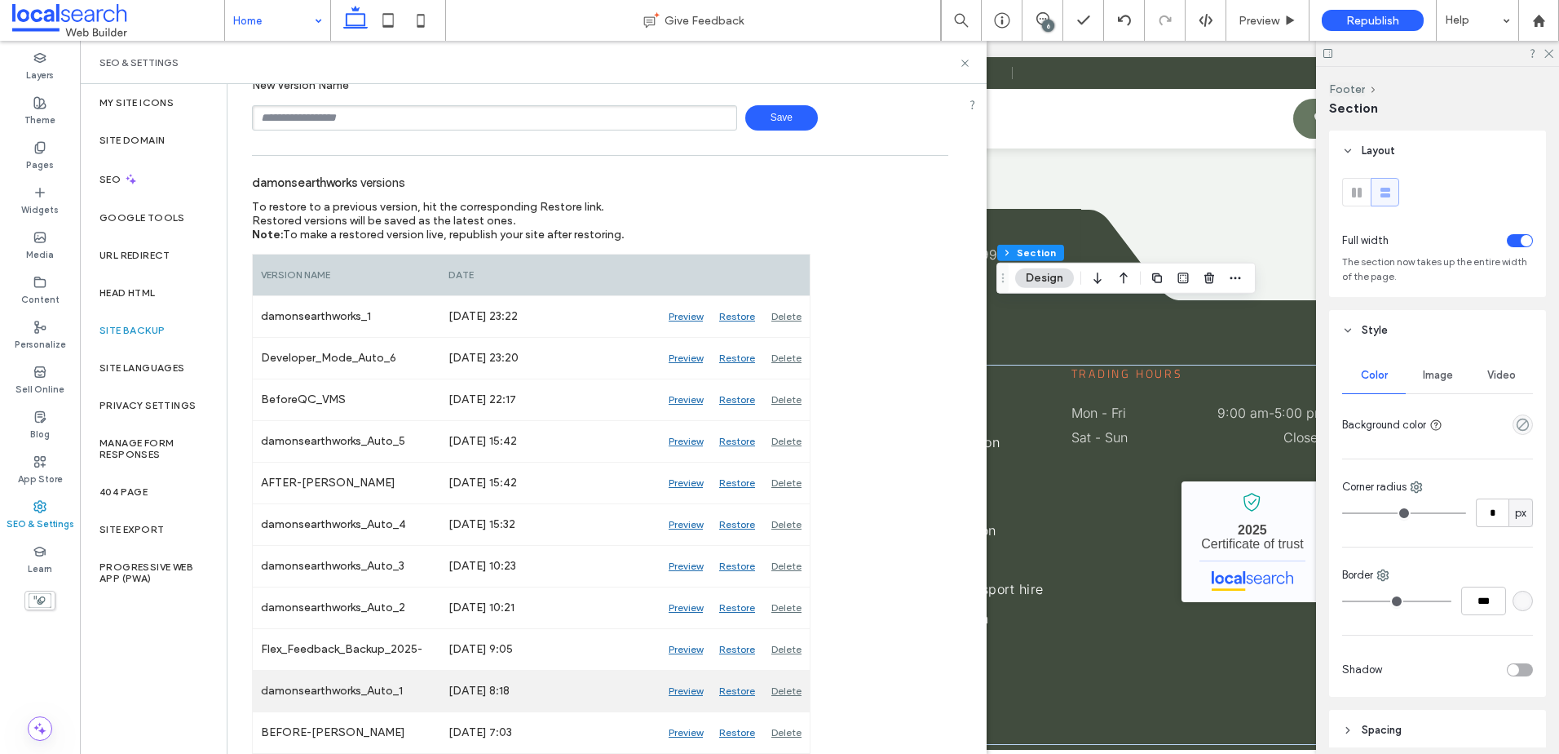
click at [790, 690] on div "Delete" at bounding box center [786, 690] width 46 height 41
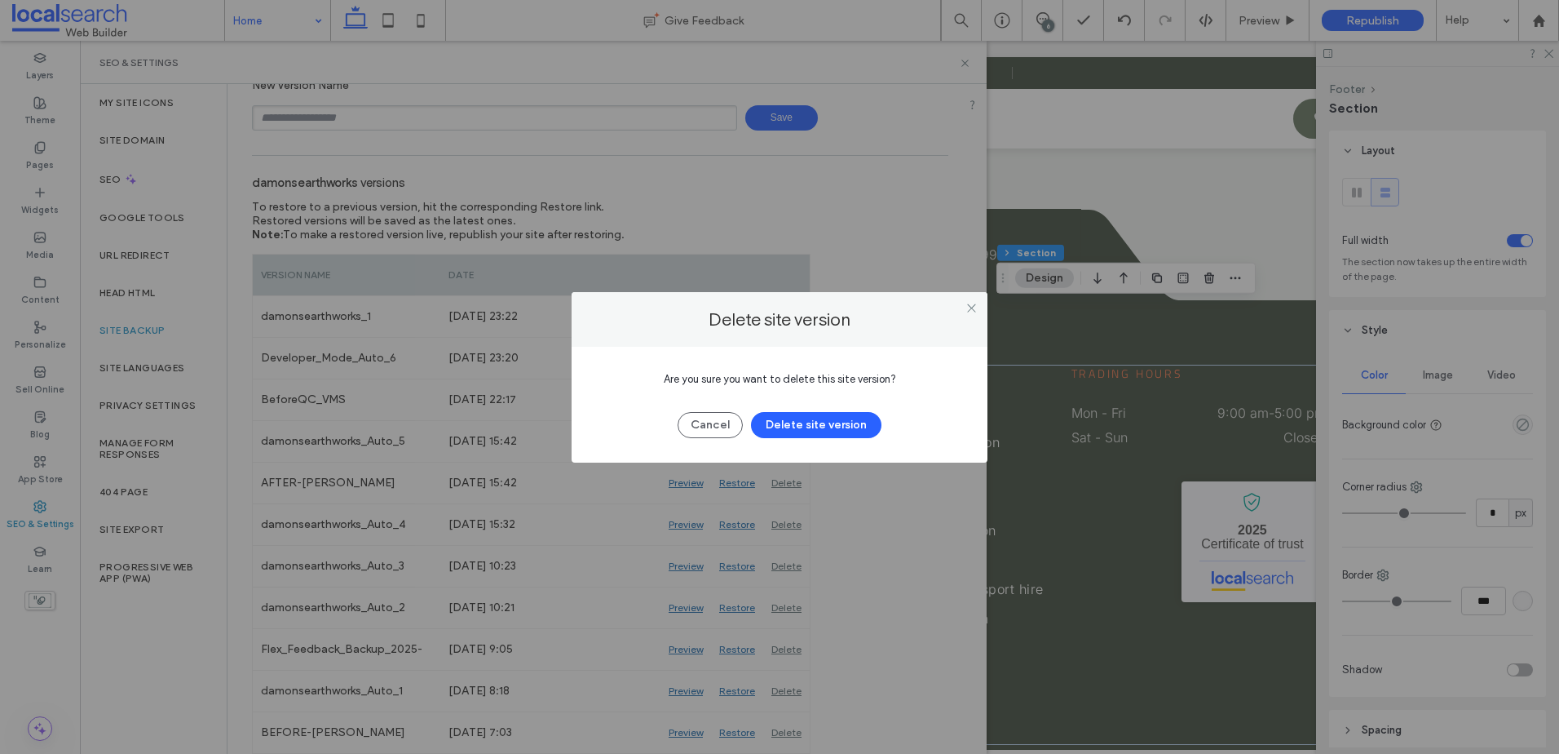
drag, startPoint x: 851, startPoint y: 432, endPoint x: 642, endPoint y: 487, distance: 215.8
click at [849, 432] on button "Delete site version" at bounding box center [816, 425] width 131 height 26
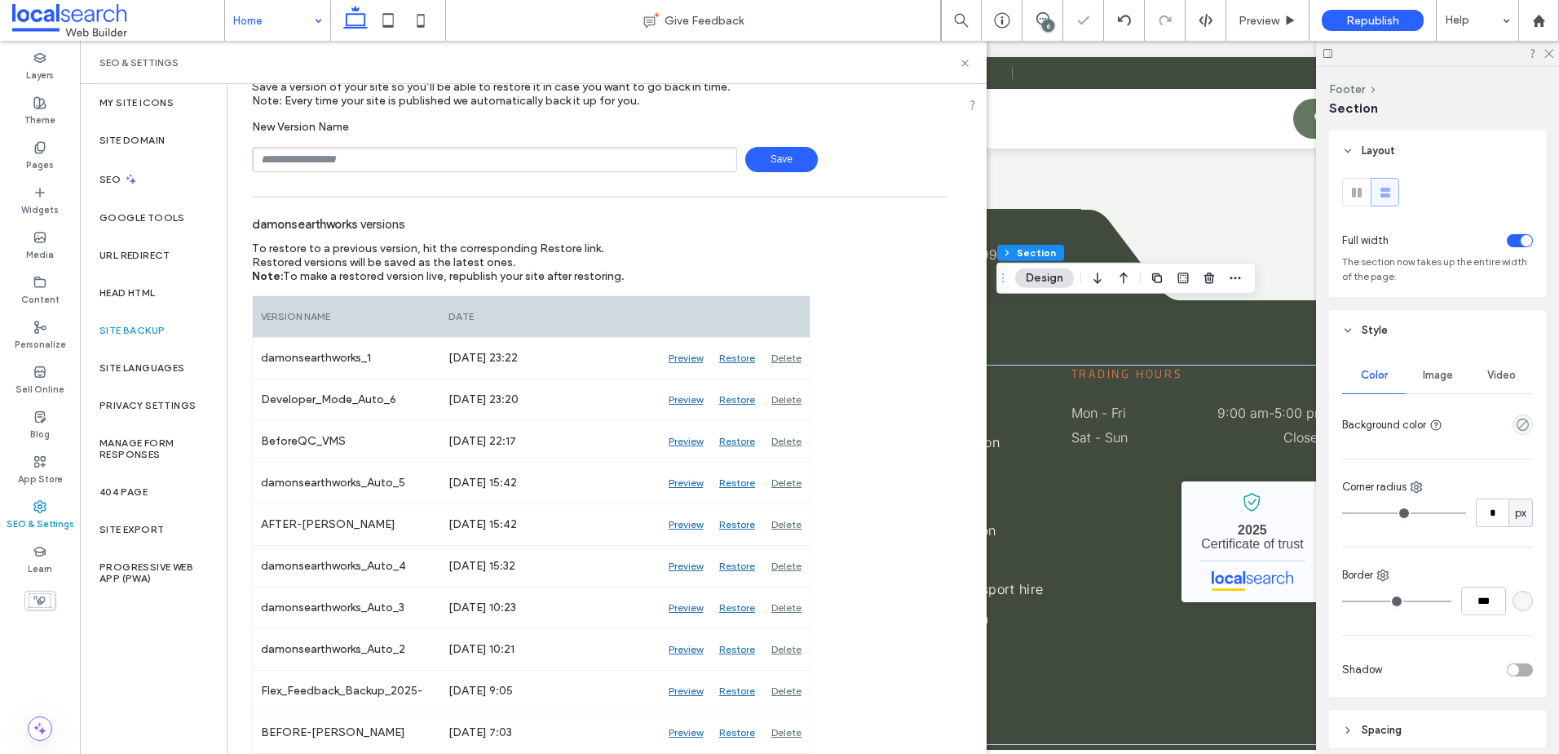
scroll to position [64, 0]
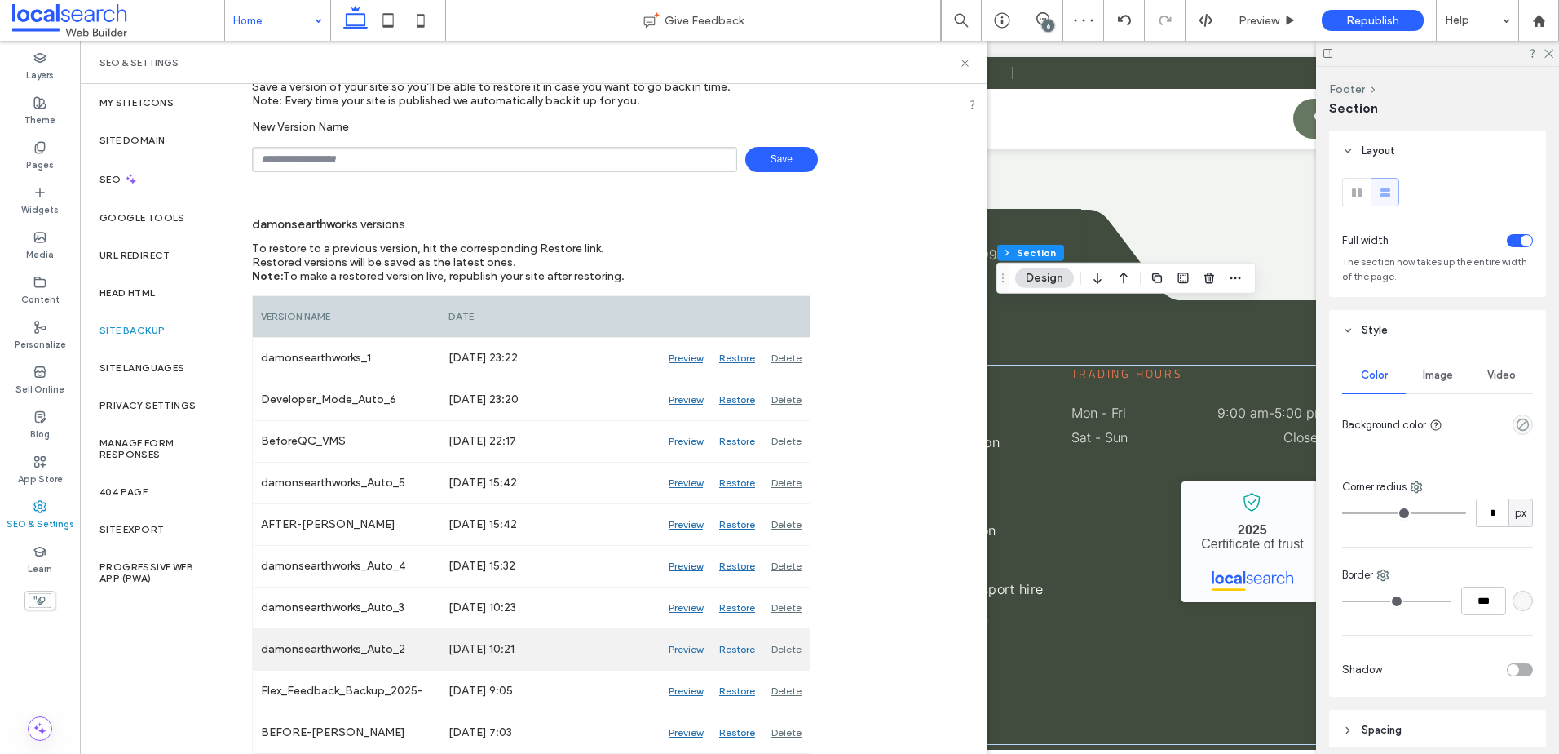
click at [786, 650] on div "Delete" at bounding box center [786, 649] width 46 height 41
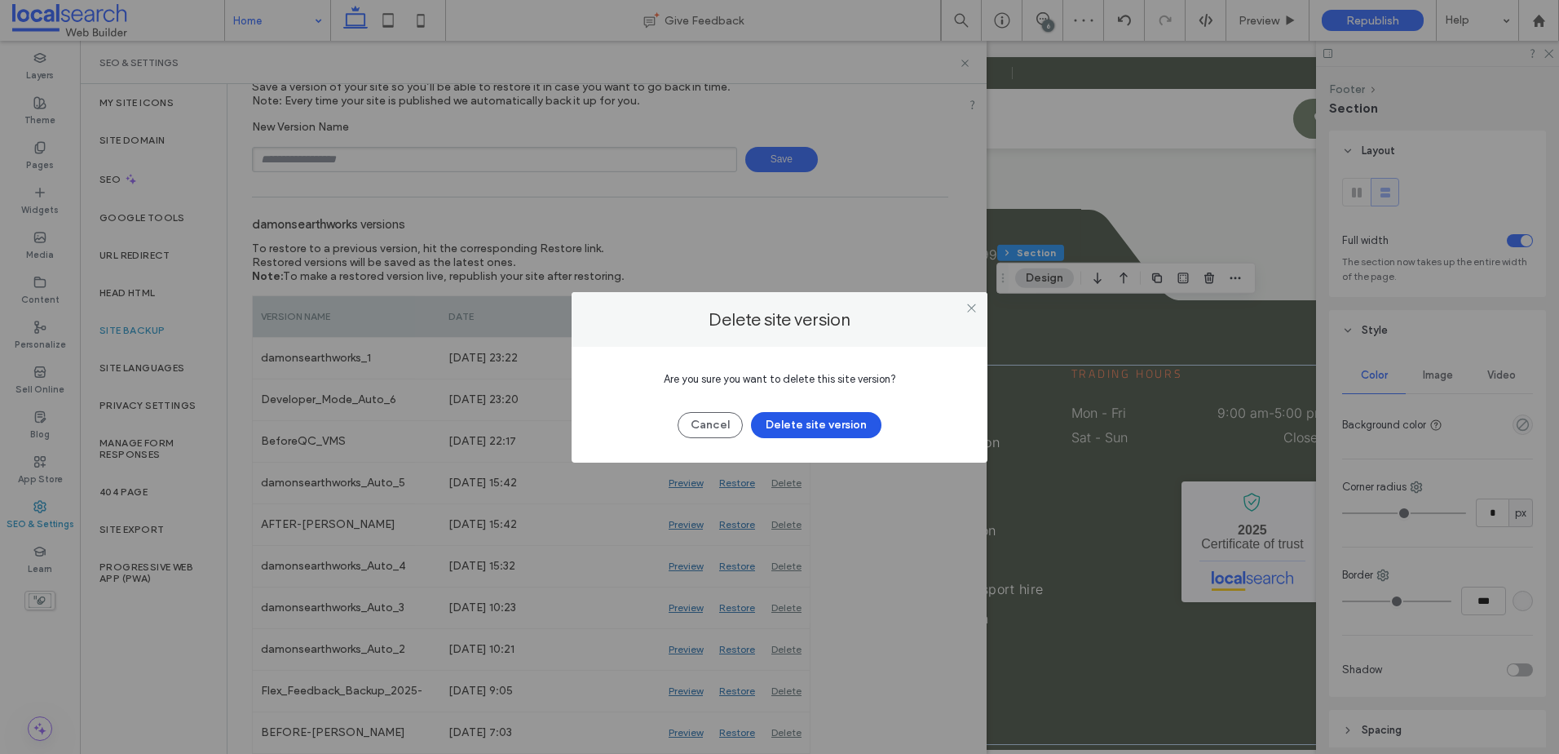
click at [847, 431] on button "Delete site version" at bounding box center [816, 425] width 131 height 26
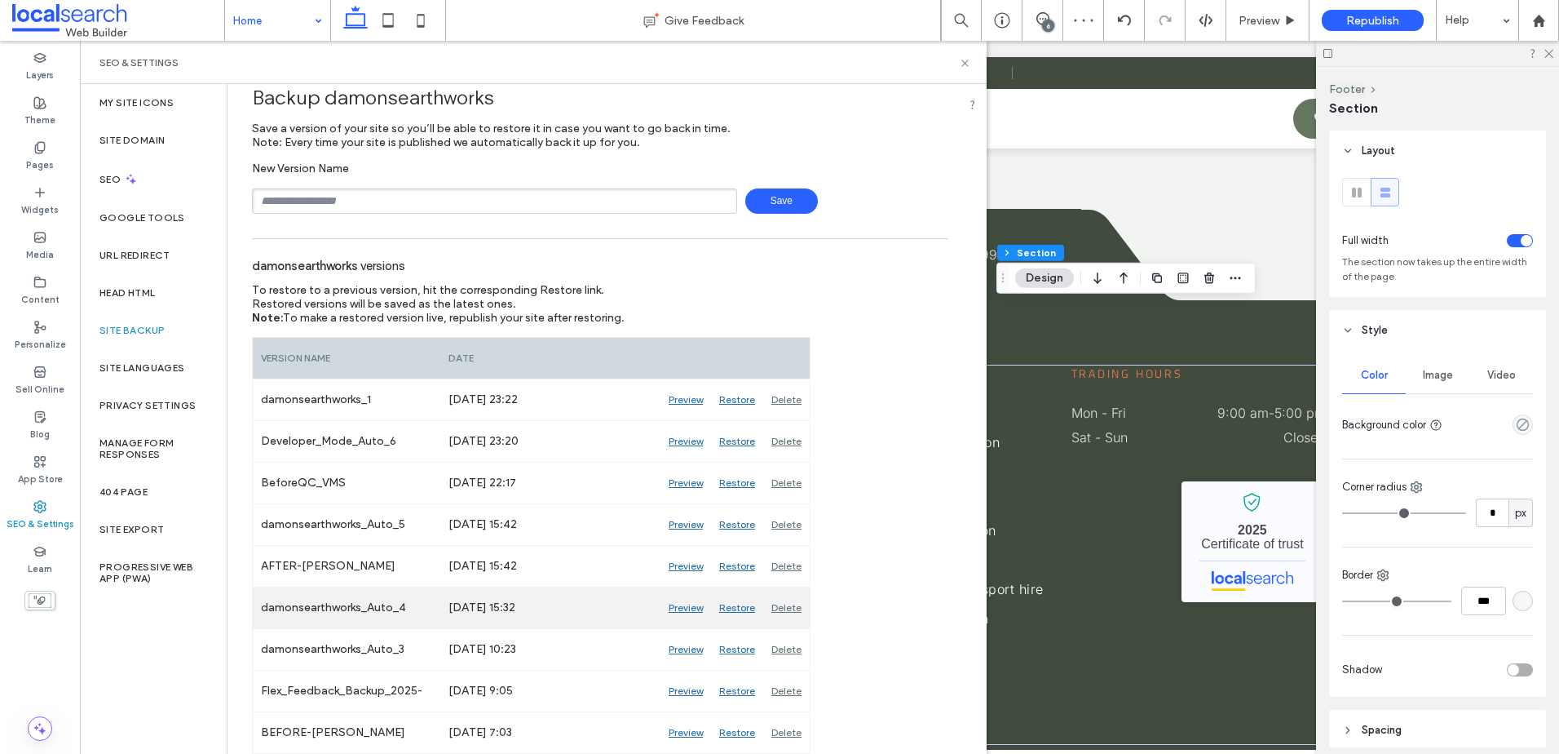
scroll to position [23, 0]
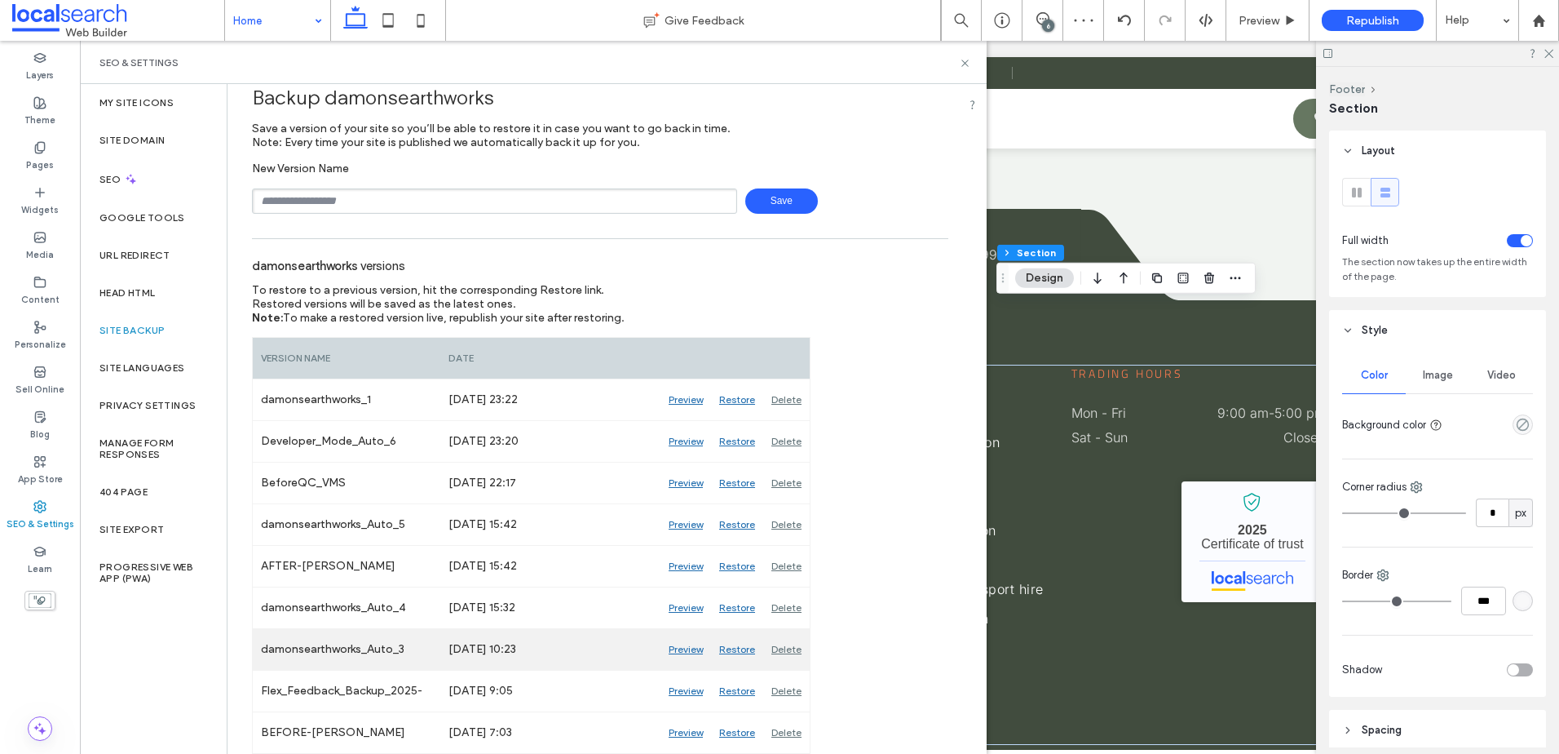
click at [793, 647] on div "Delete" at bounding box center [786, 649] width 46 height 41
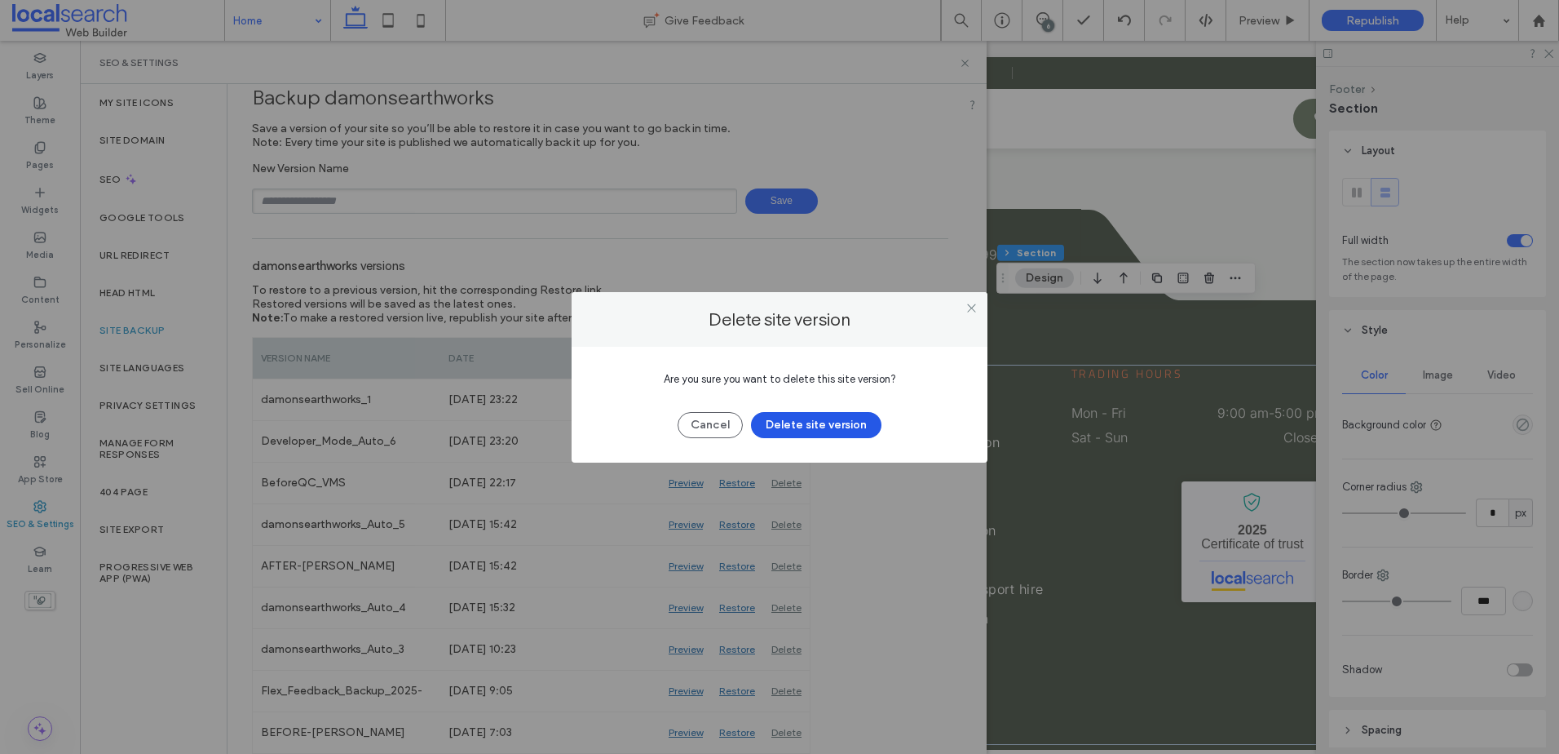
click at [834, 424] on button "Delete site version" at bounding box center [816, 425] width 131 height 26
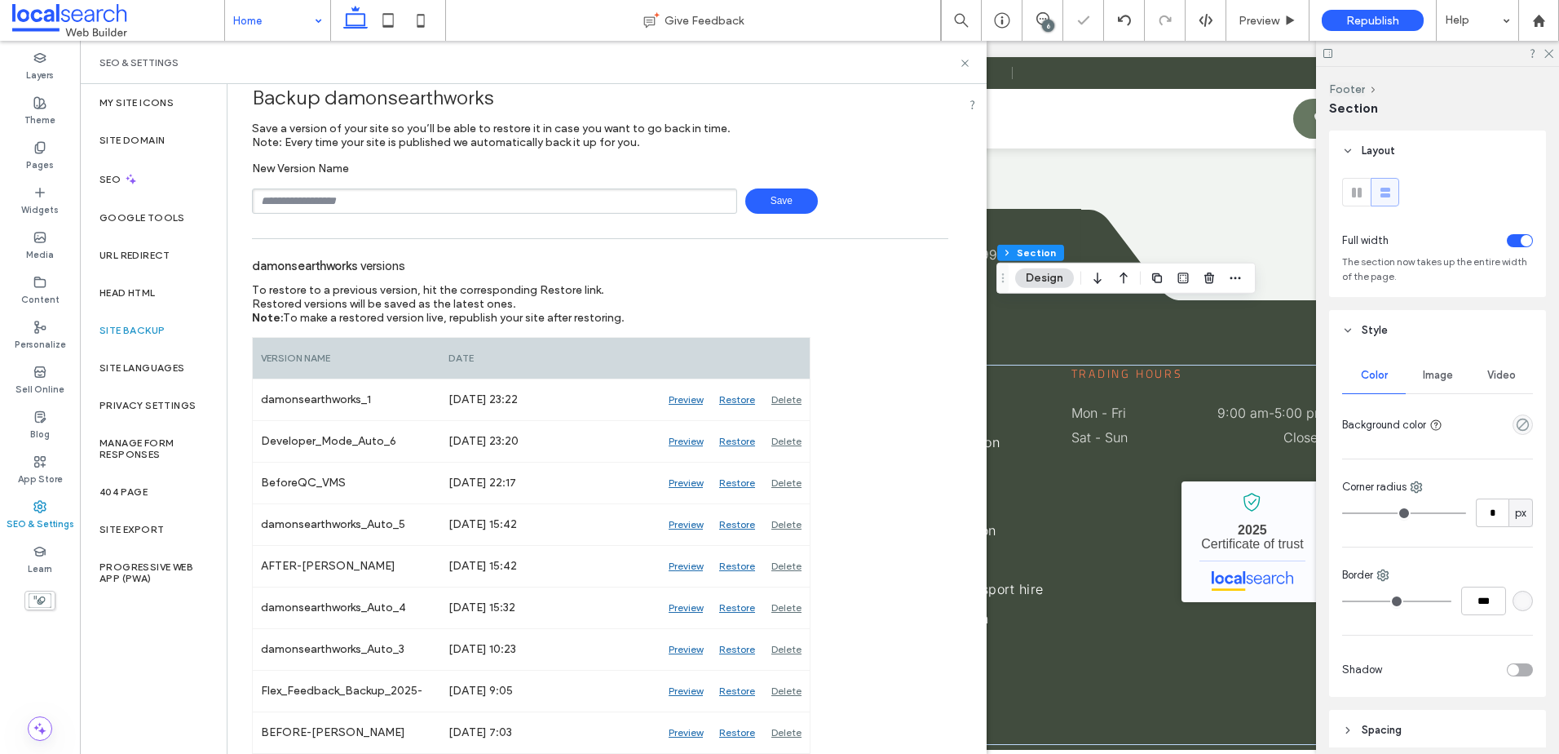
scroll to position [0, 0]
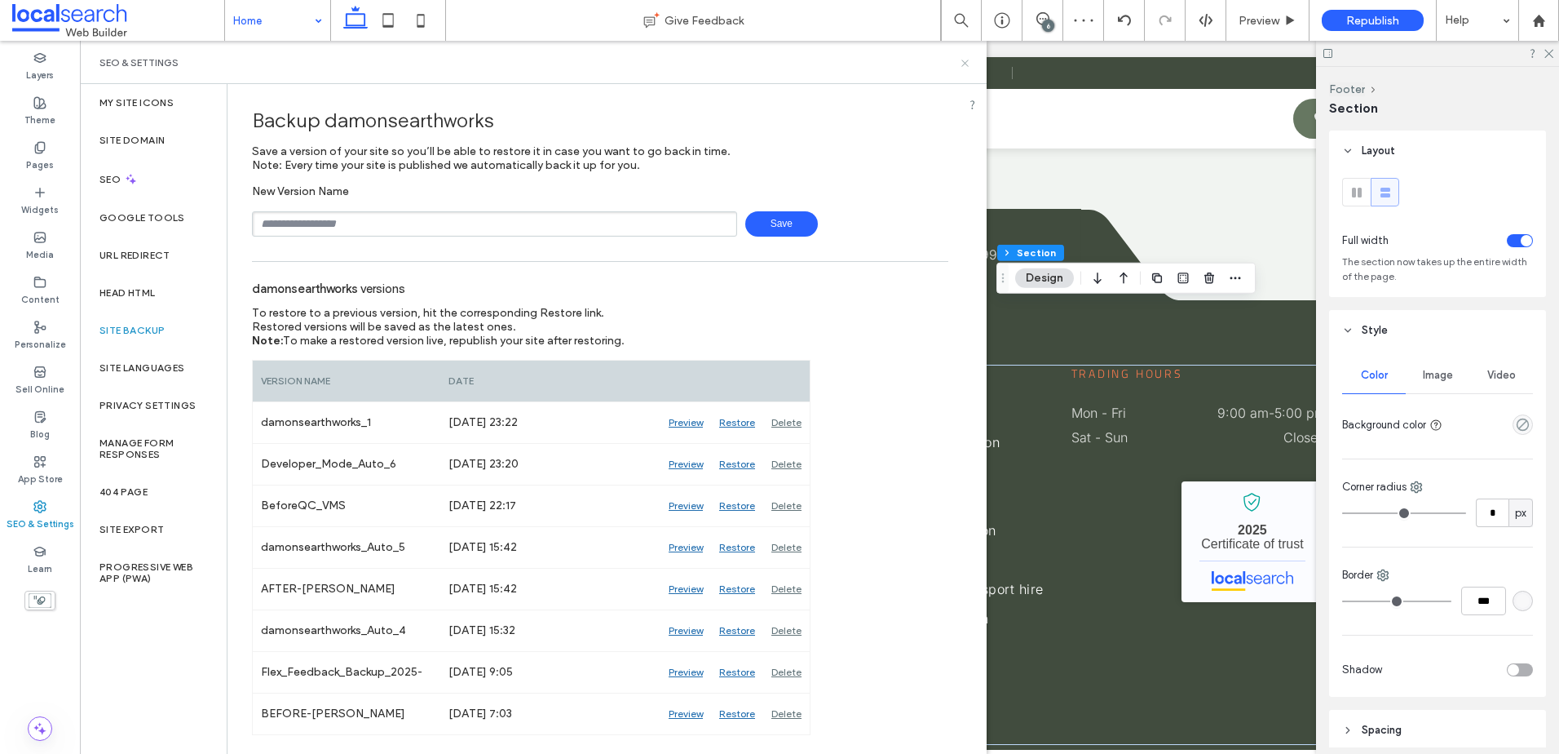
click at [959, 66] on icon at bounding box center [965, 63] width 12 height 12
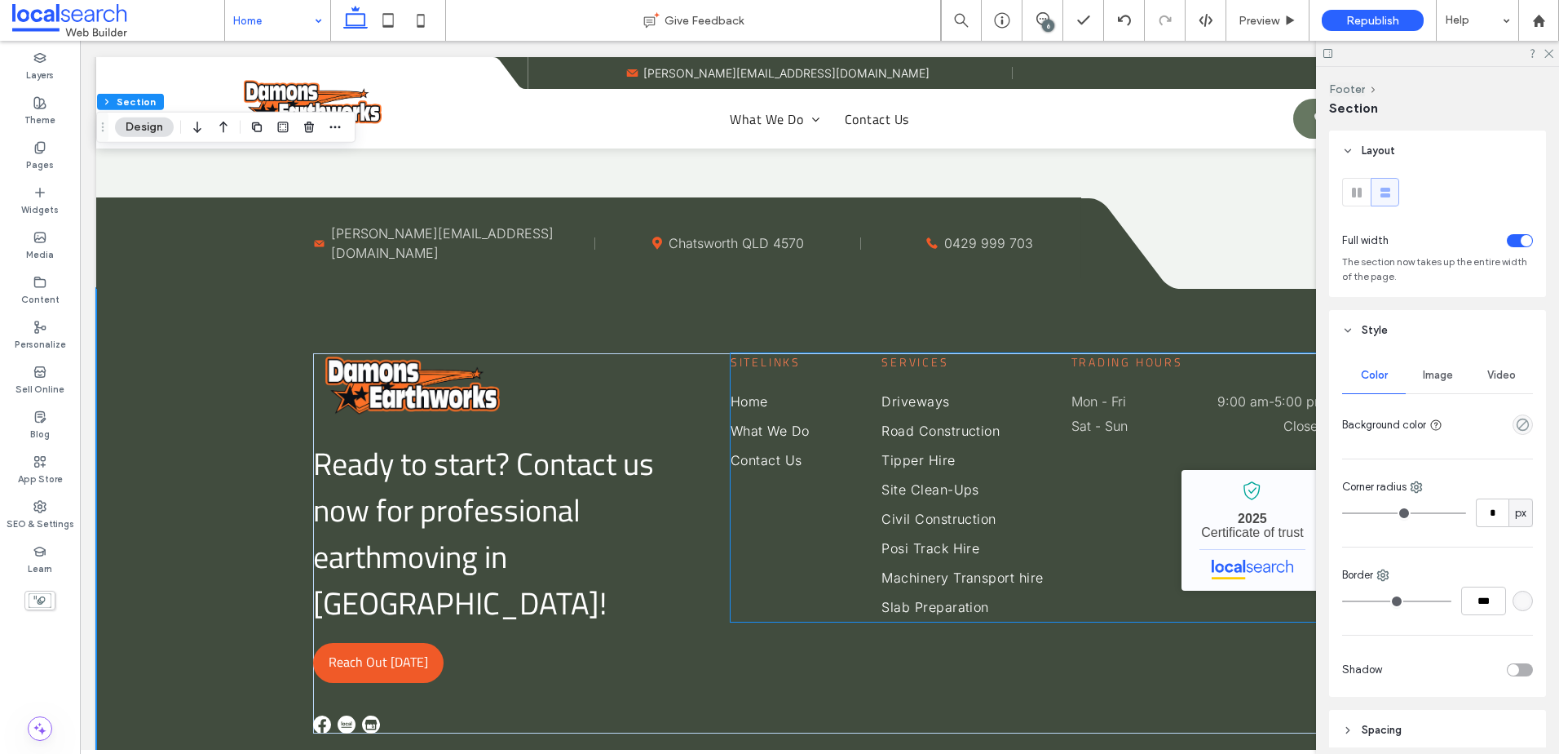
scroll to position [4495, 0]
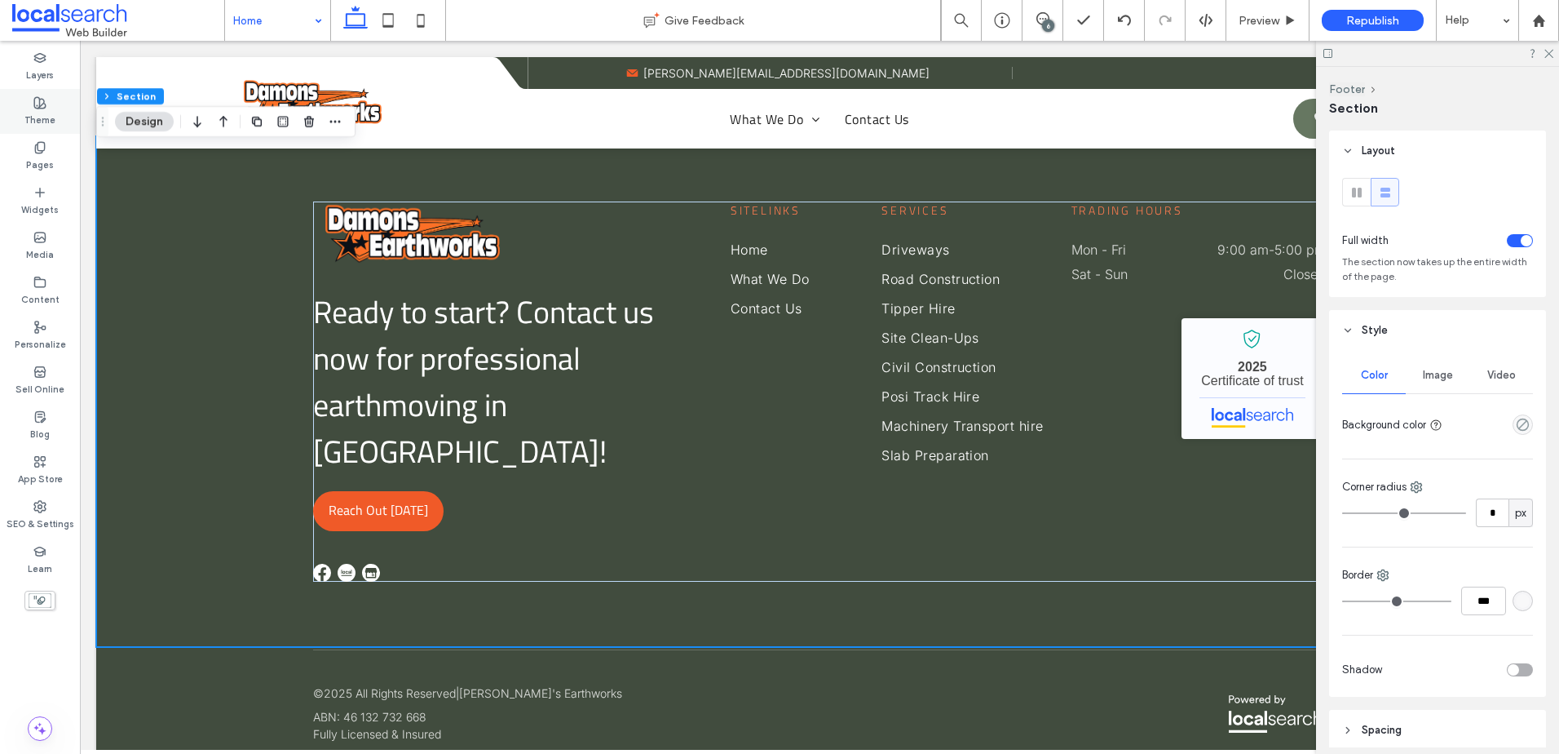
click at [38, 114] on label "Theme" at bounding box center [39, 118] width 31 height 18
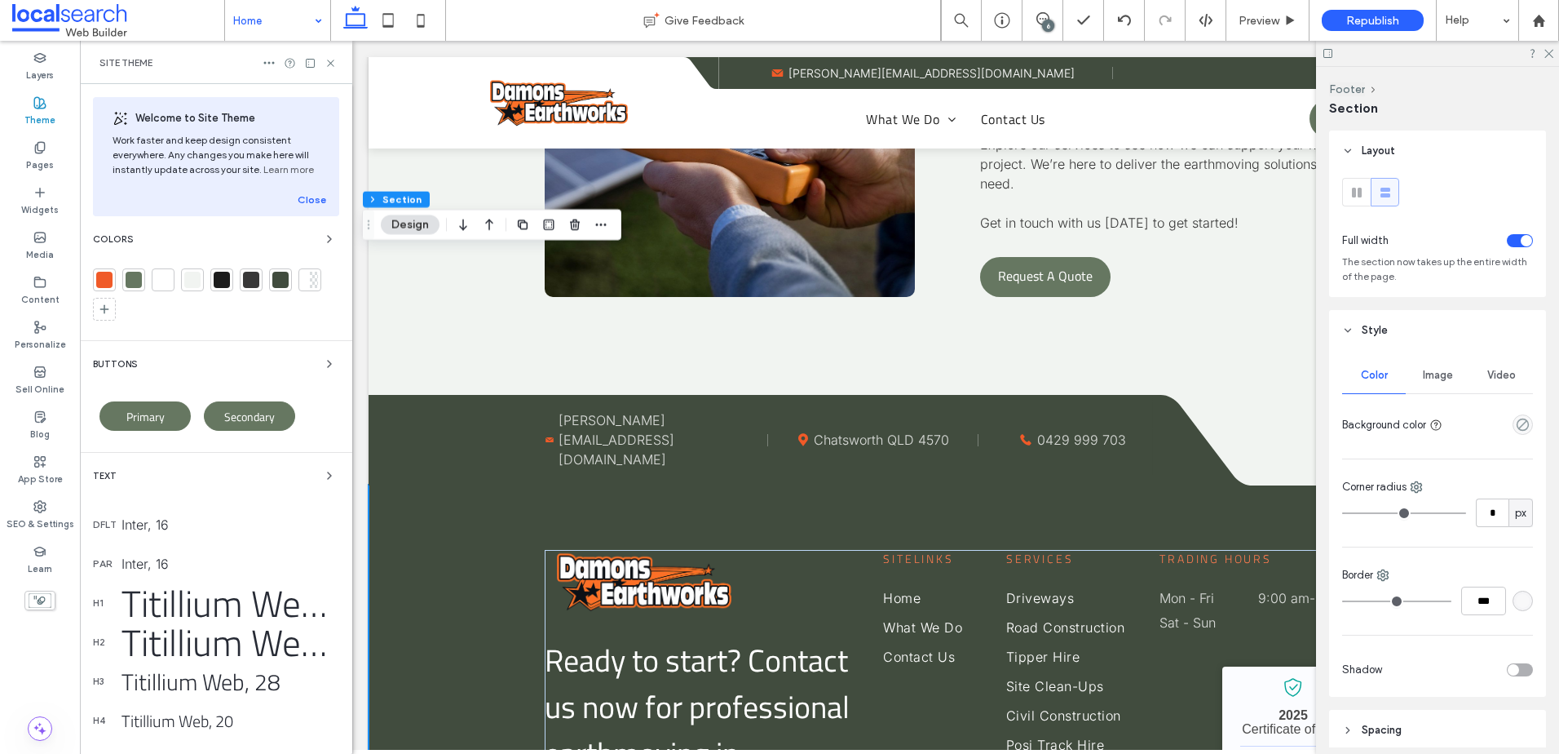
scroll to position [4647, 0]
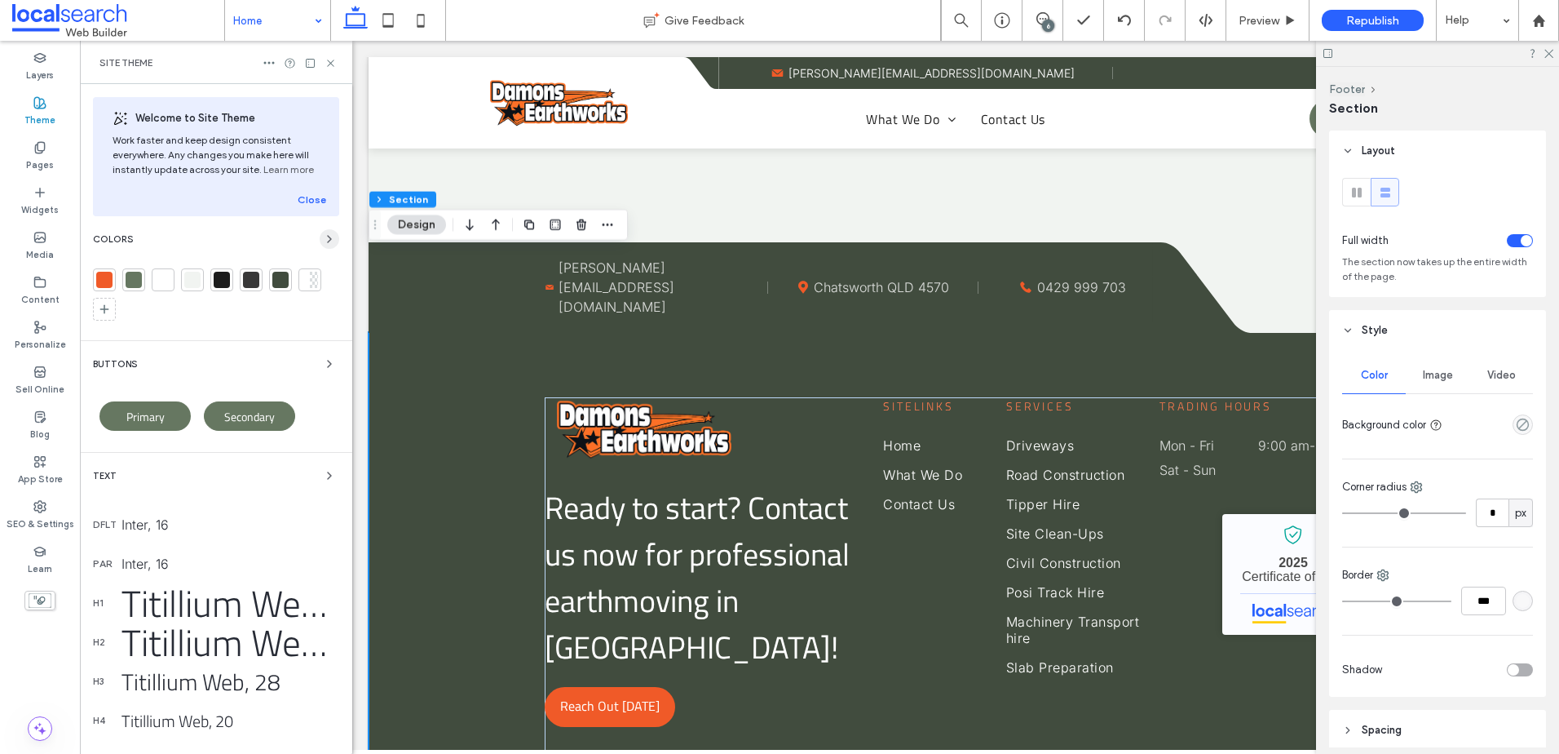
drag, startPoint x: 327, startPoint y: 240, endPoint x: 111, endPoint y: 243, distance: 216.2
click at [327, 240] on span "button" at bounding box center [330, 239] width 20 height 20
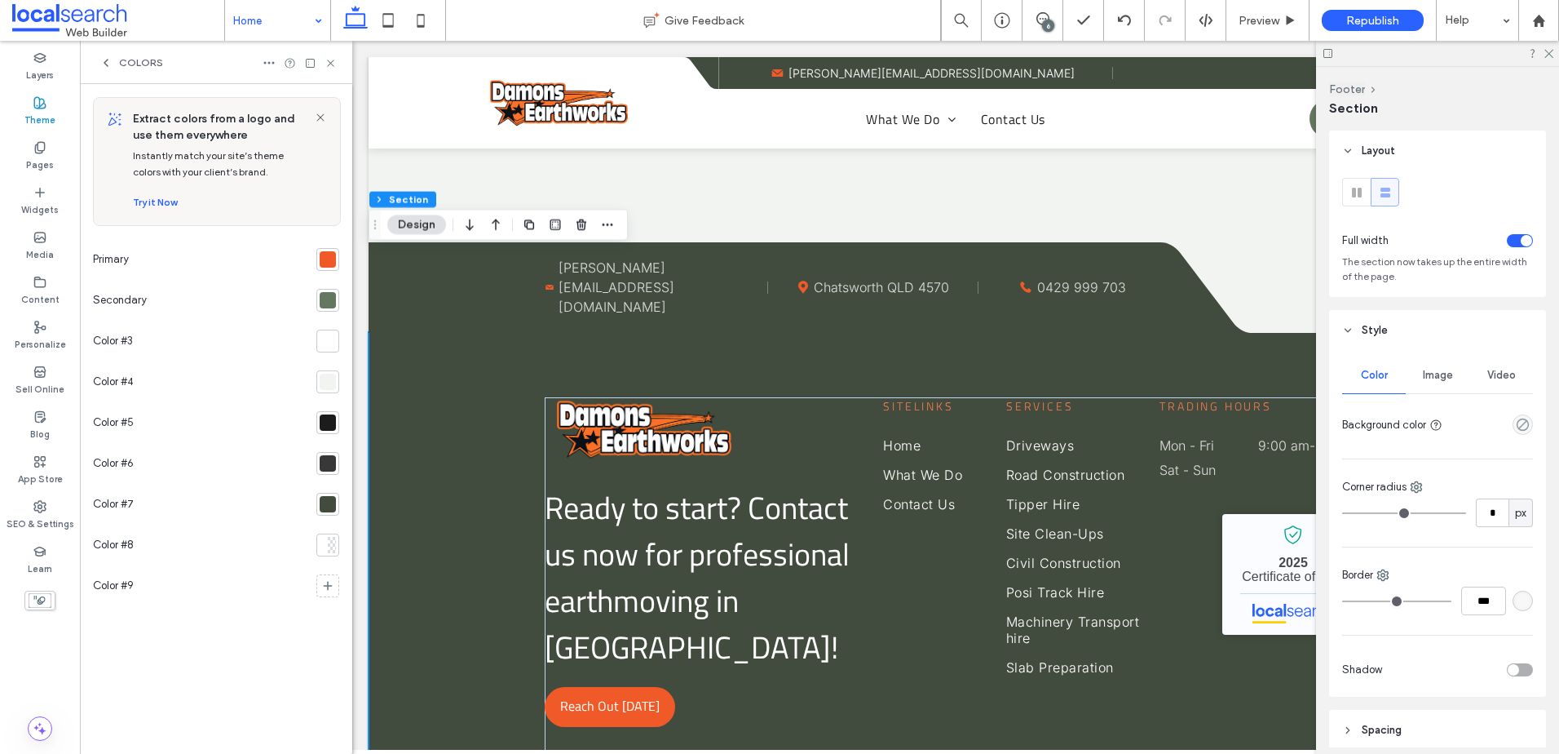
click at [327, 295] on div at bounding box center [328, 300] width 16 height 16
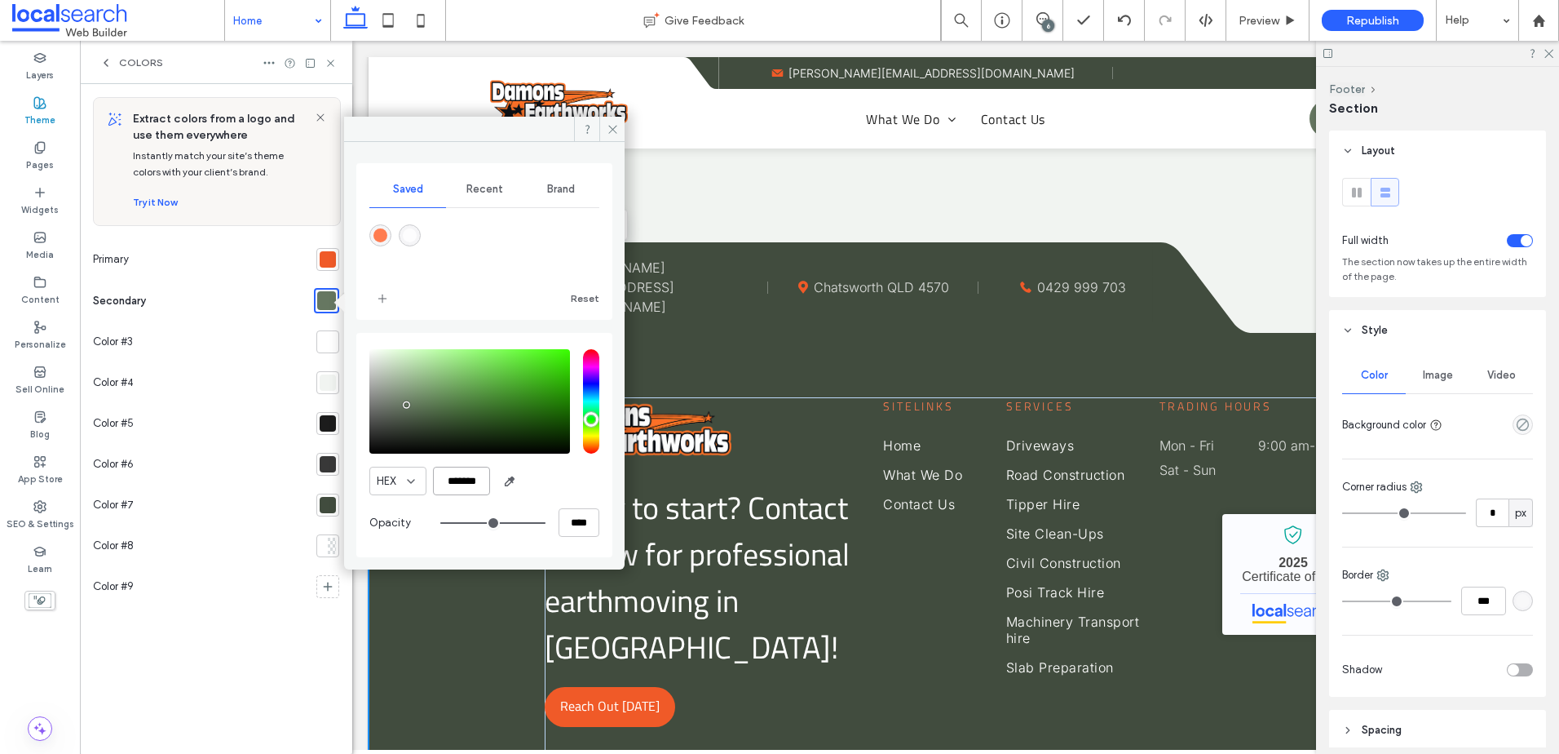
click at [443, 471] on input "*******" at bounding box center [461, 481] width 57 height 29
click at [335, 503] on div at bounding box center [328, 505] width 16 height 16
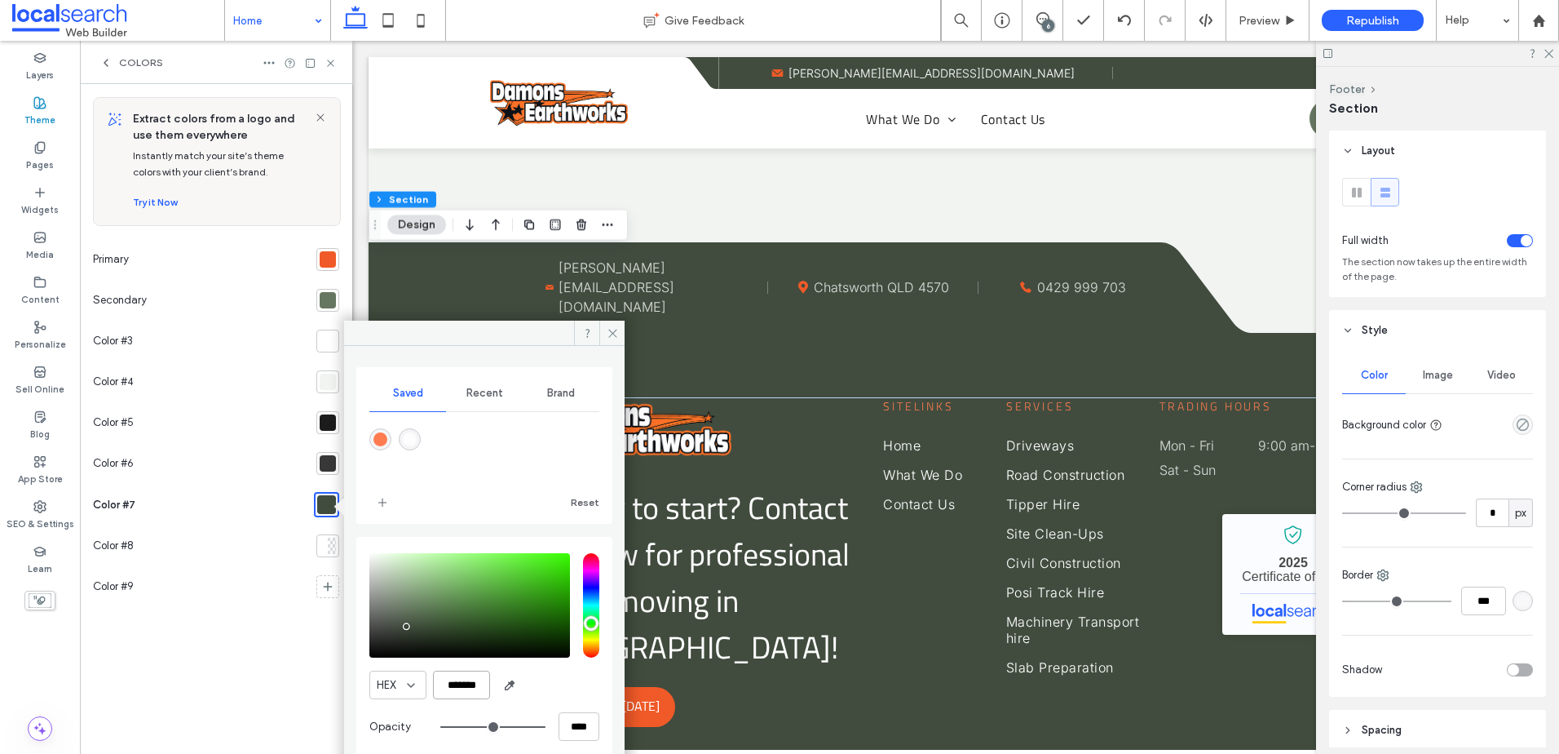
click at [456, 685] on input "*******" at bounding box center [461, 684] width 57 height 29
paste input "color picker textbox"
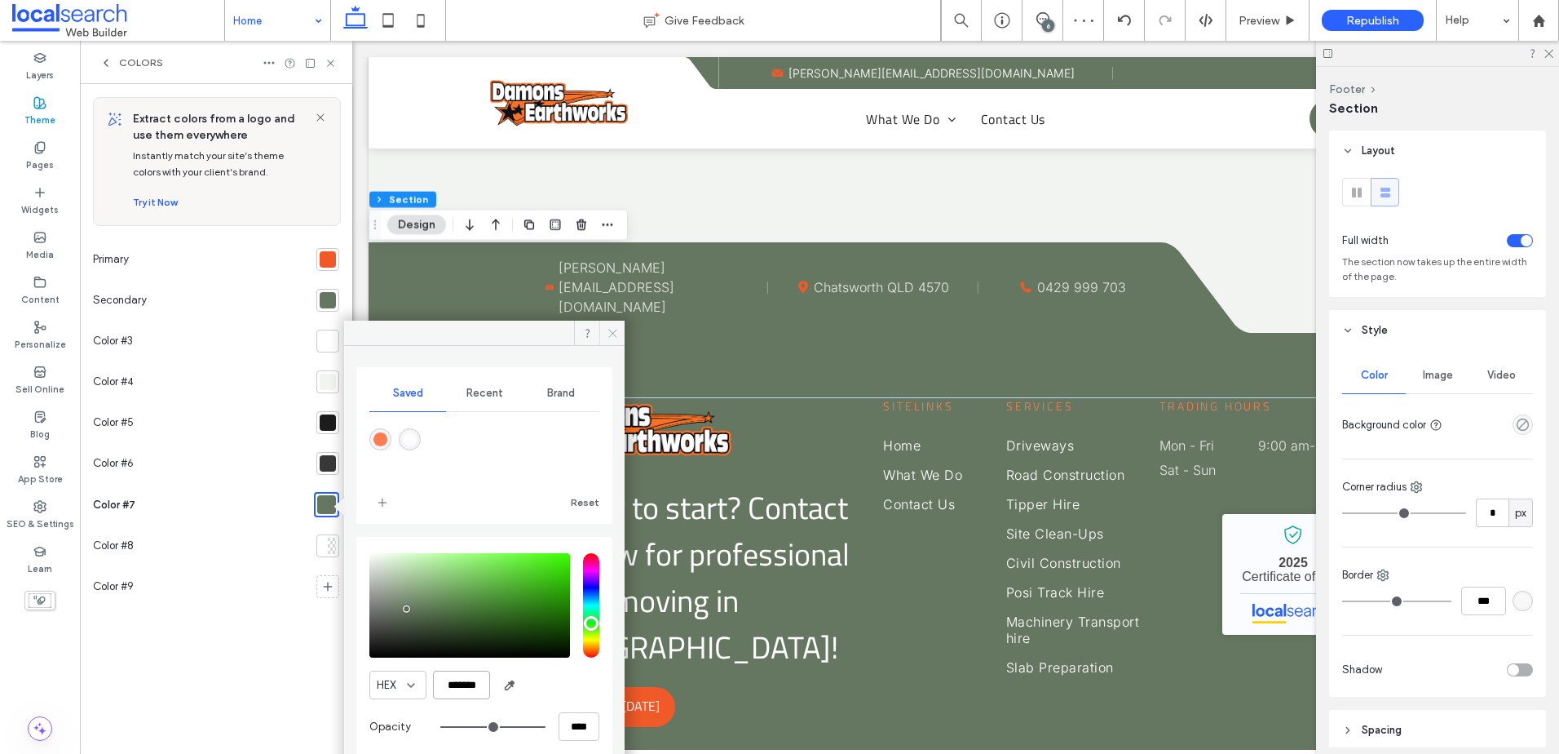
type input "*******"
click at [613, 328] on icon at bounding box center [613, 333] width 12 height 12
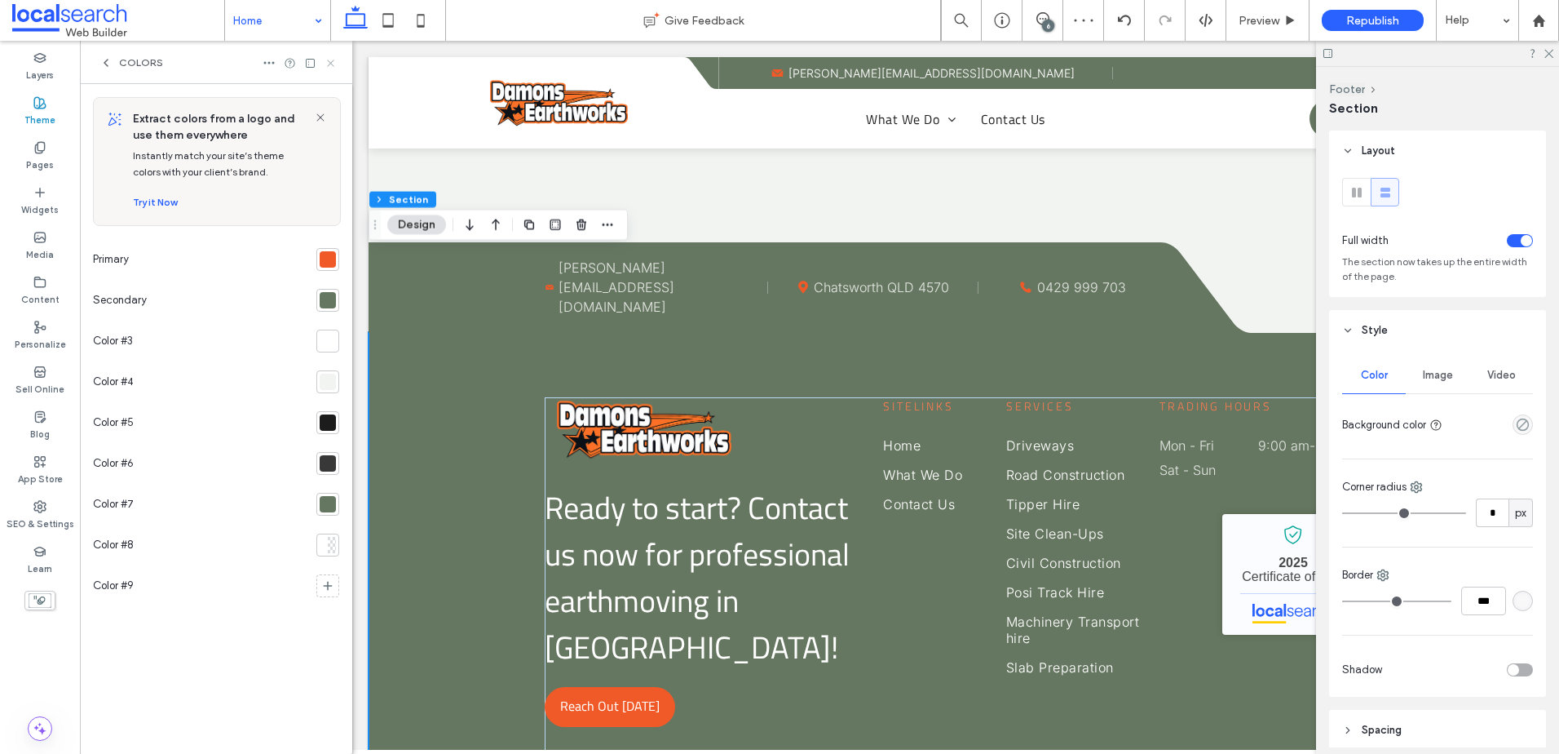
click at [330, 64] on use at bounding box center [330, 63] width 7 height 7
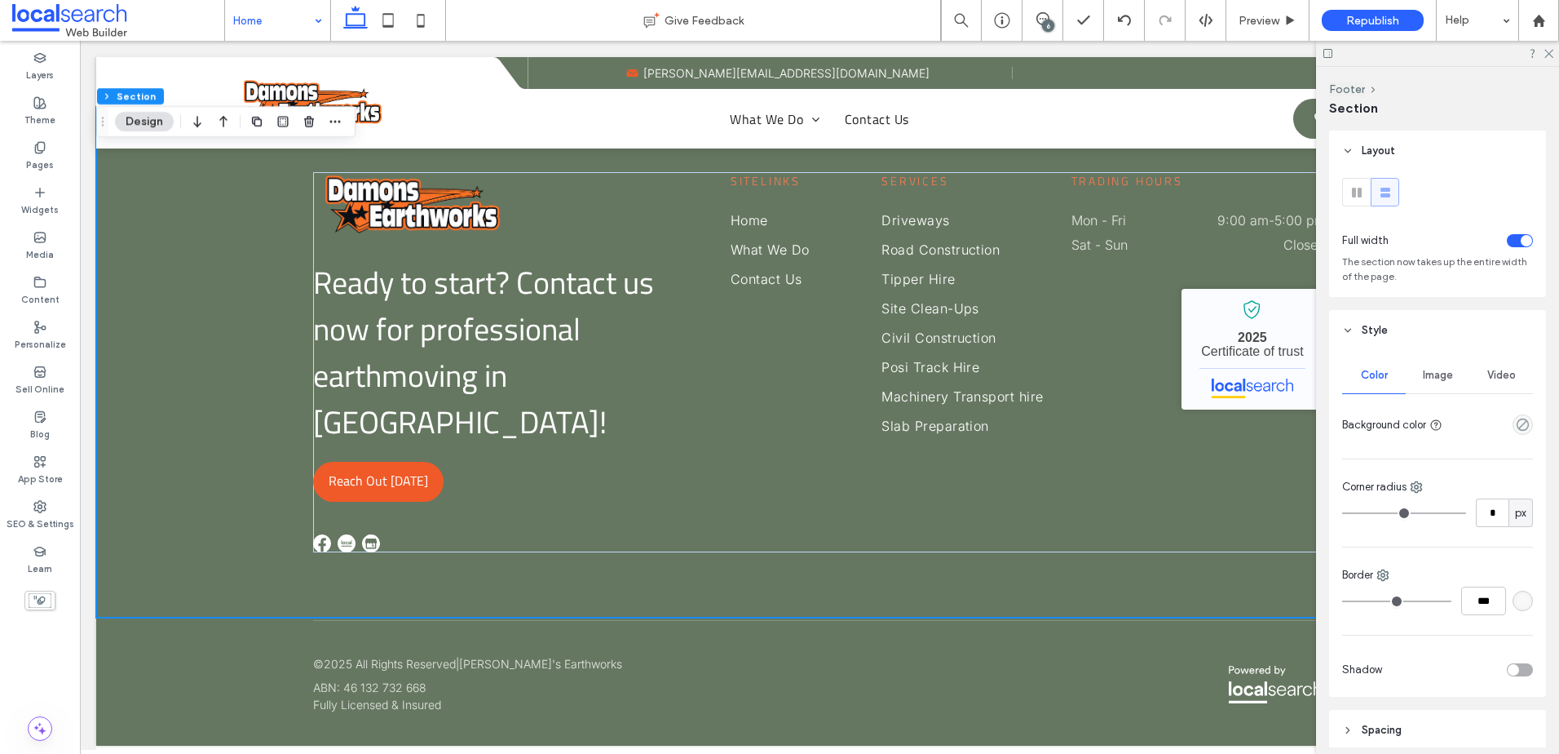
scroll to position [4495, 0]
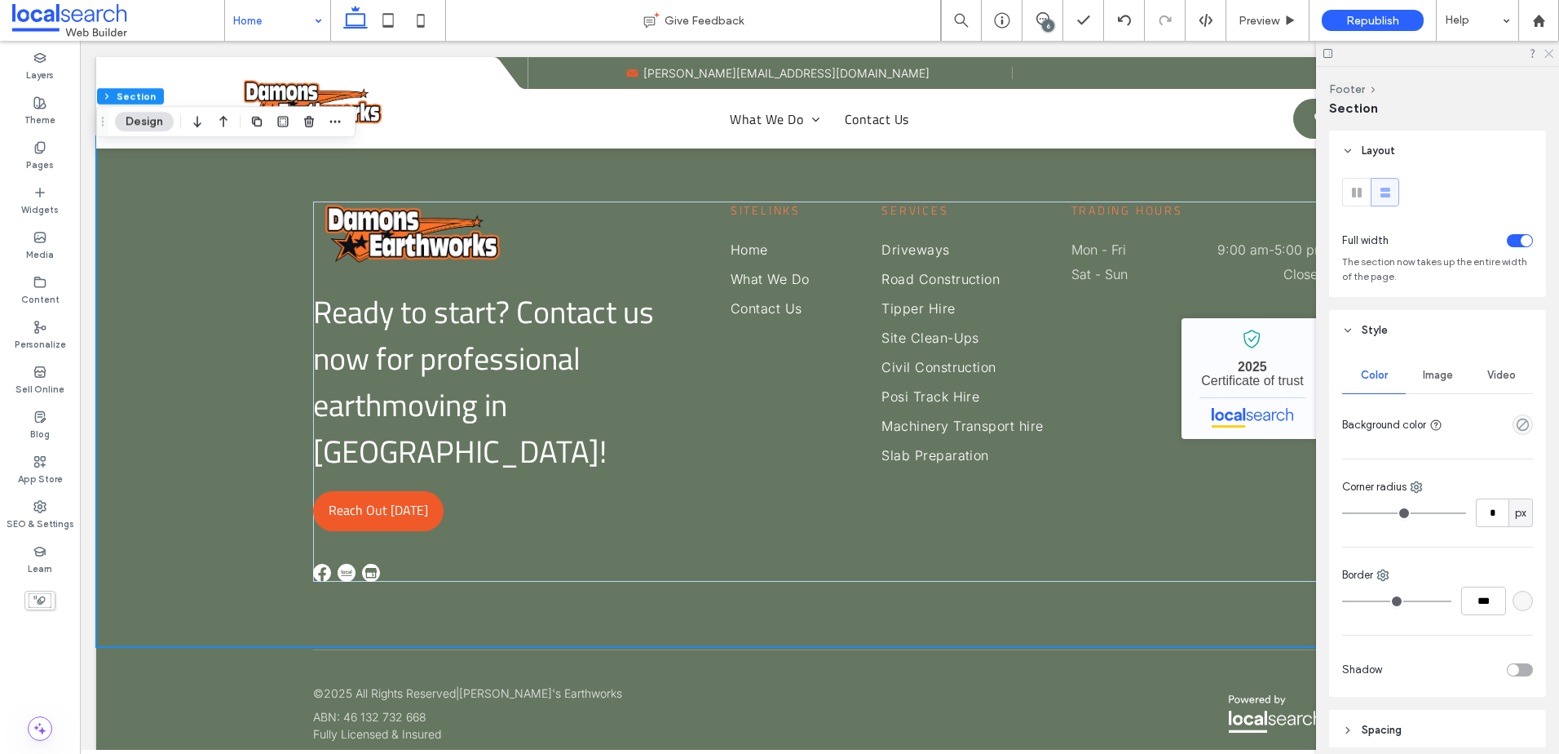
click at [1552, 53] on icon at bounding box center [1548, 52] width 11 height 11
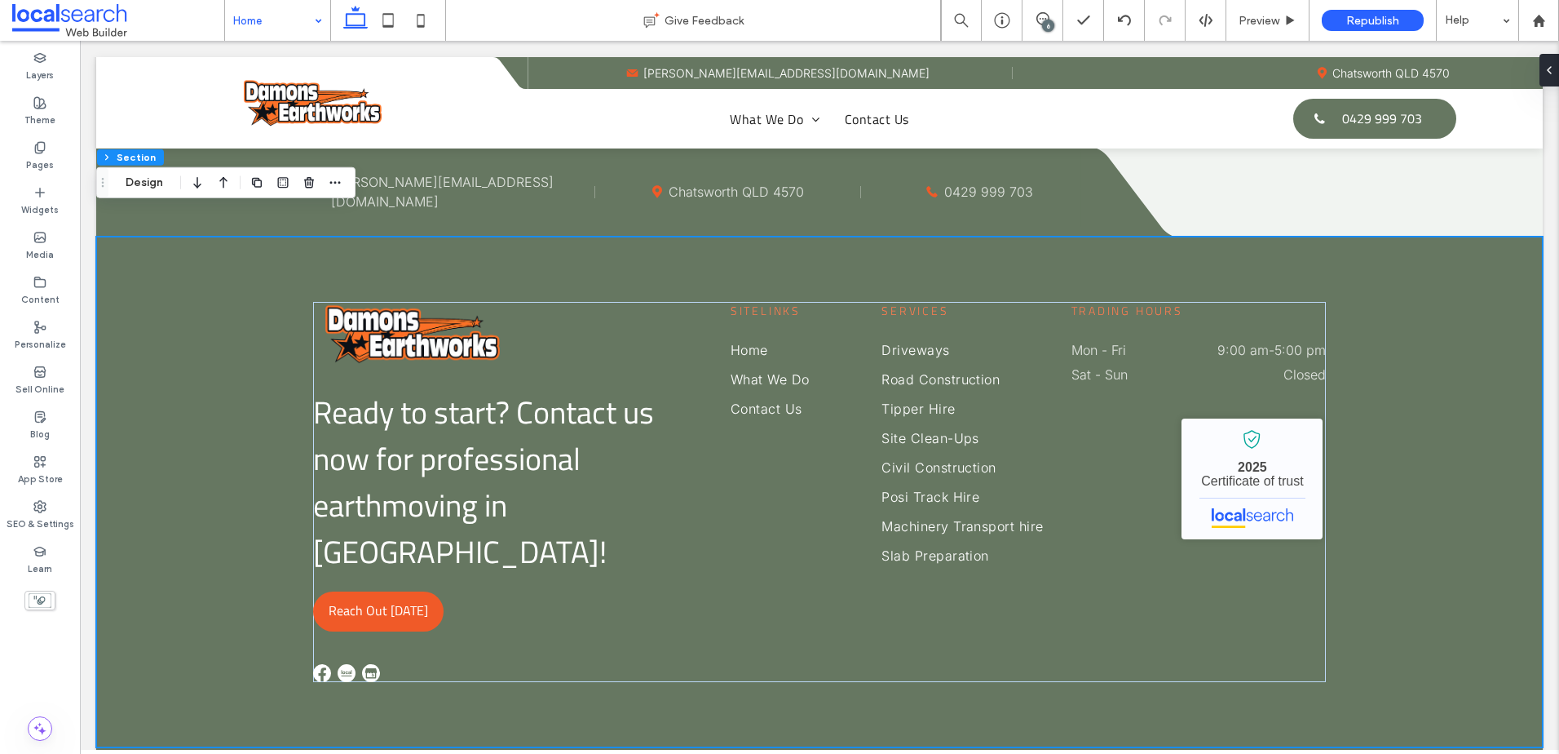
scroll to position [4483, 0]
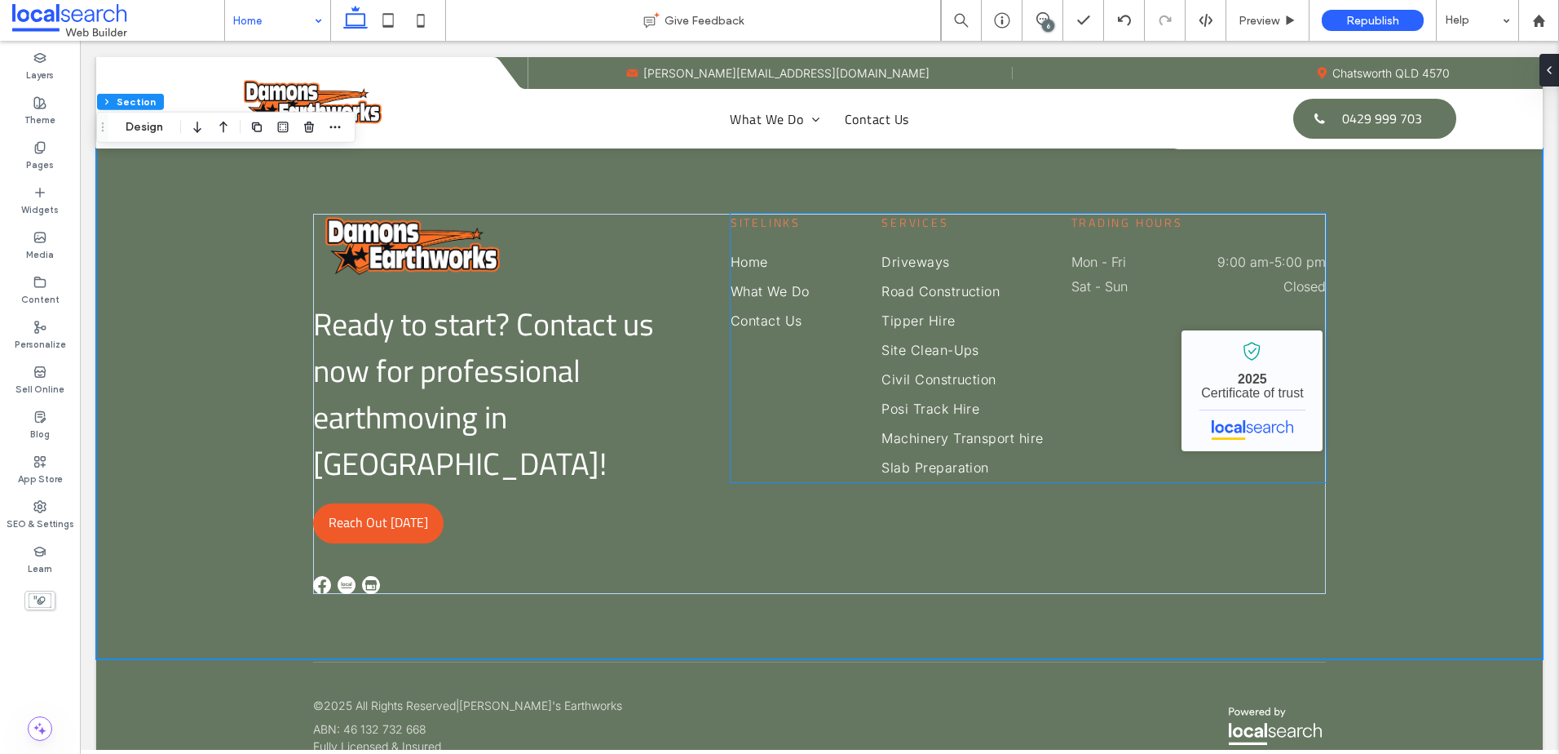
click at [750, 224] on span "Sitelinks" at bounding box center [766, 222] width 70 height 17
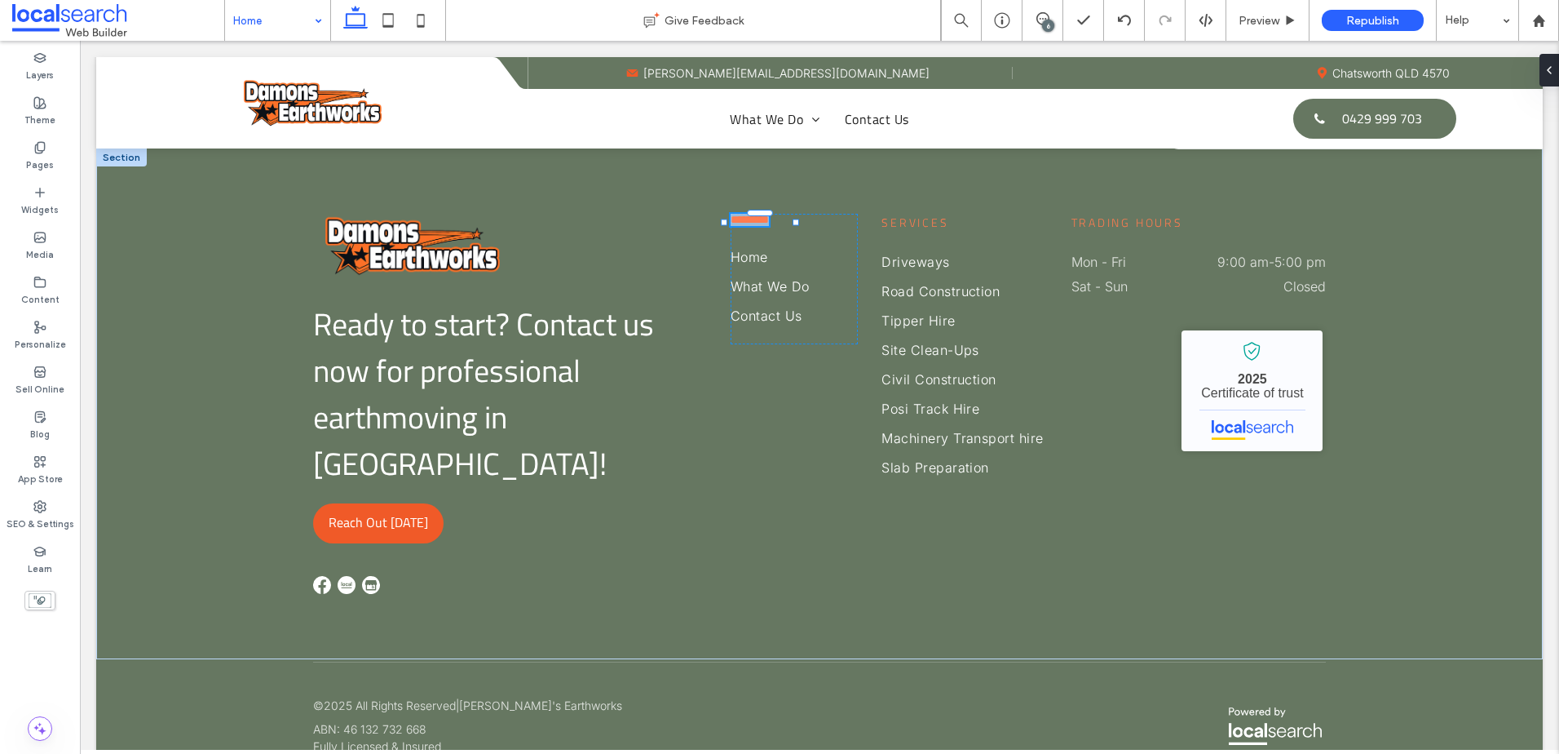
type input "**********"
type input "**"
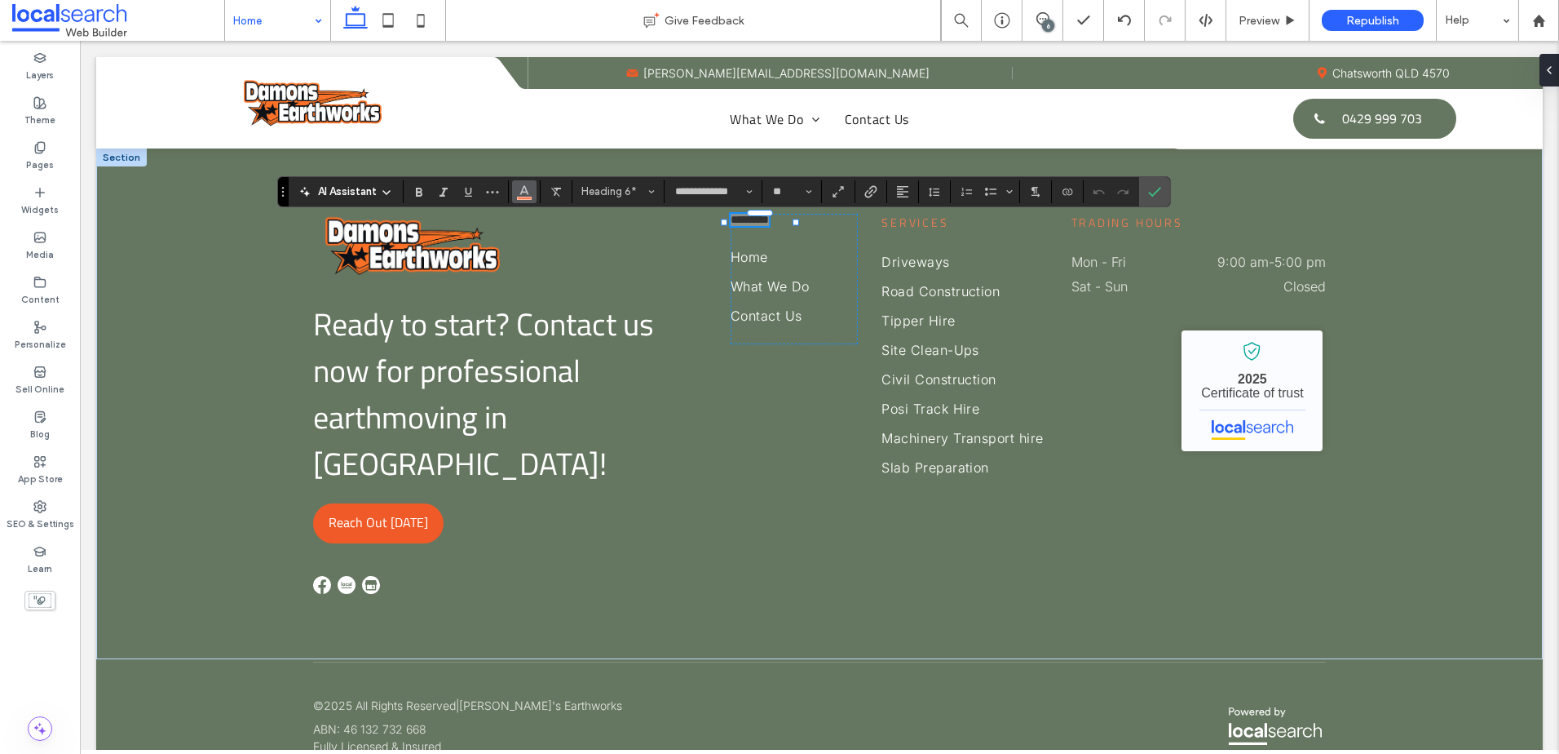
click at [526, 191] on use "Color" at bounding box center [524, 189] width 9 height 9
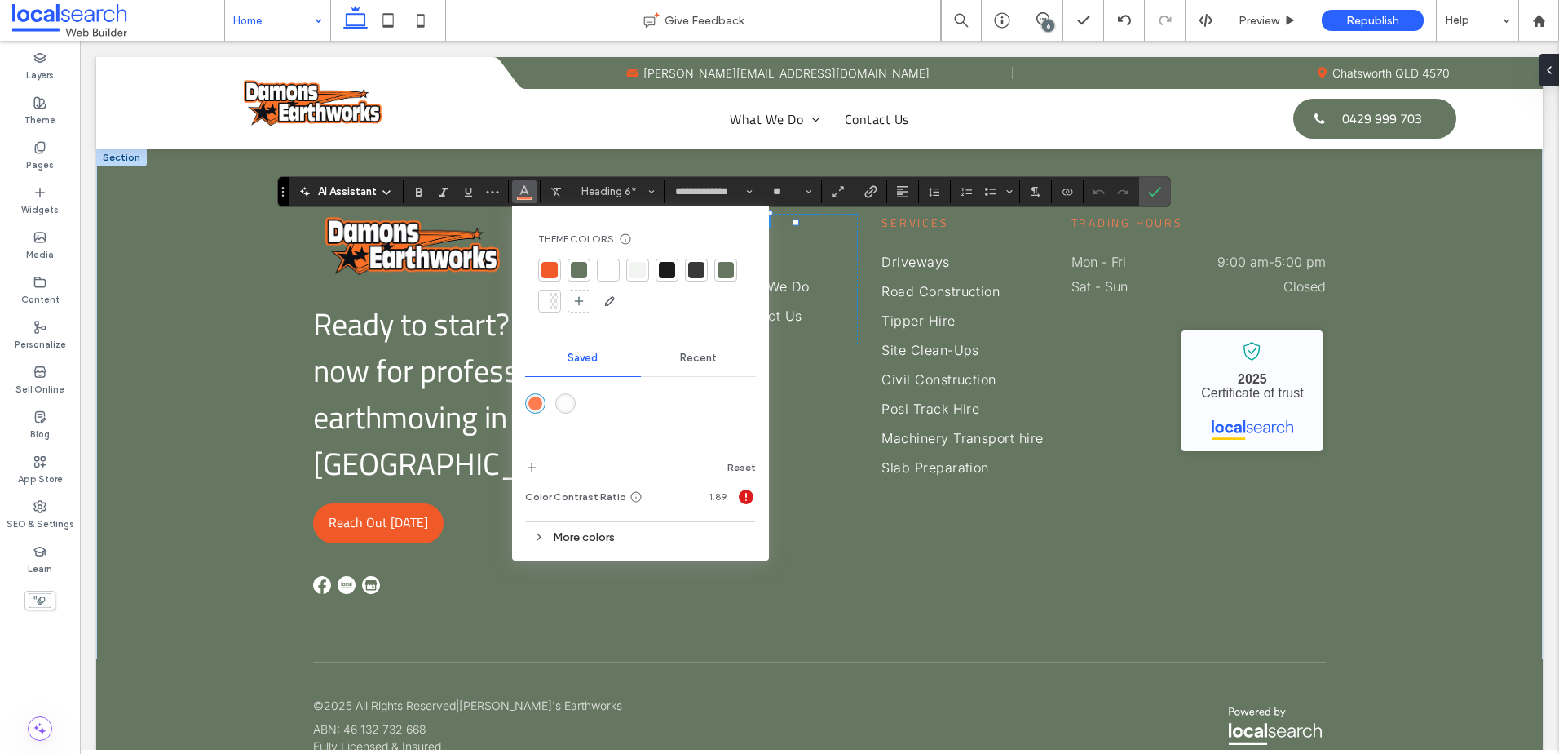
click at [575, 537] on div "More colors" at bounding box center [640, 537] width 231 height 22
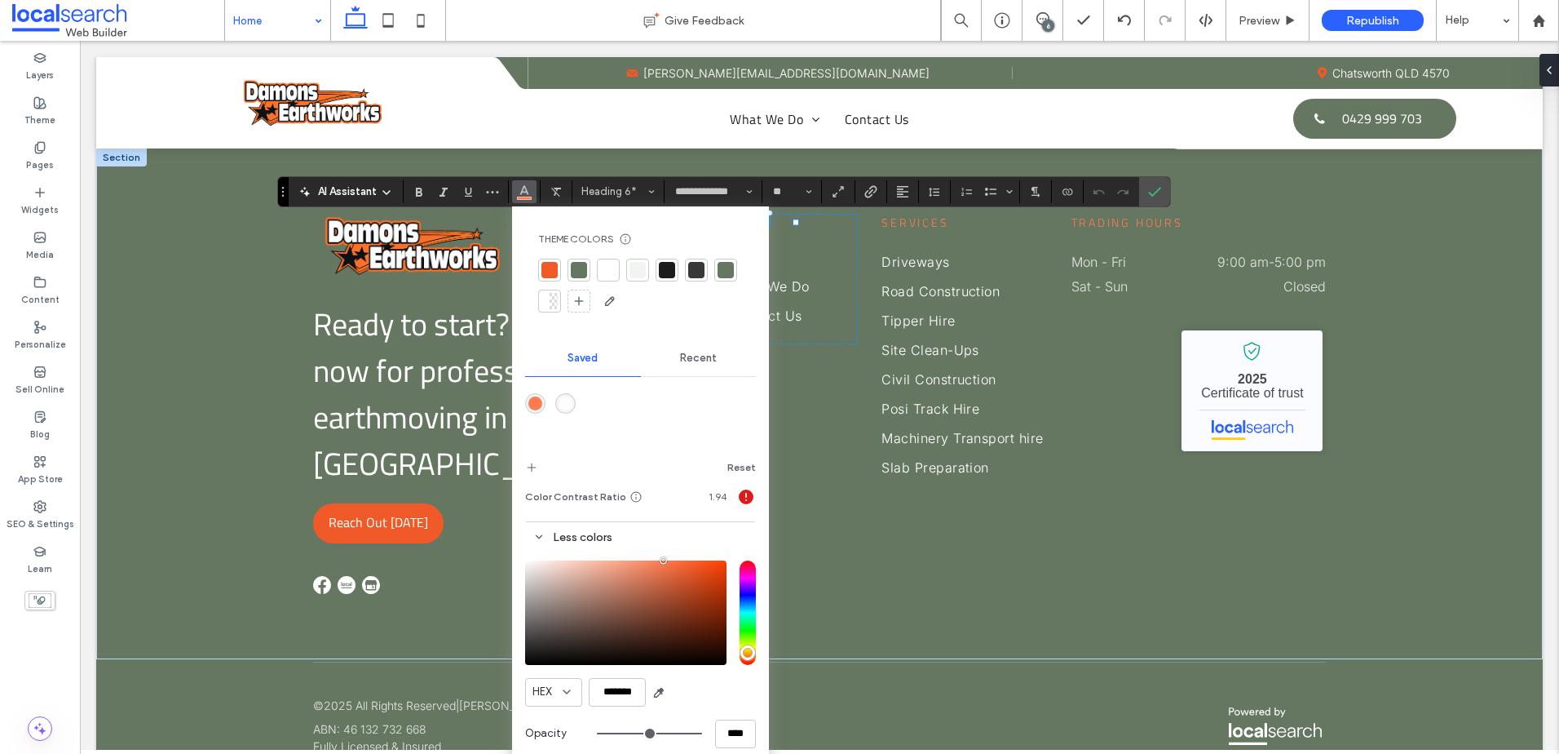
drag, startPoint x: 660, startPoint y: 560, endPoint x: 582, endPoint y: 535, distance: 82.0
click at [575, 537] on div "Less colors HEX ******* Opacity ****" at bounding box center [640, 643] width 231 height 242
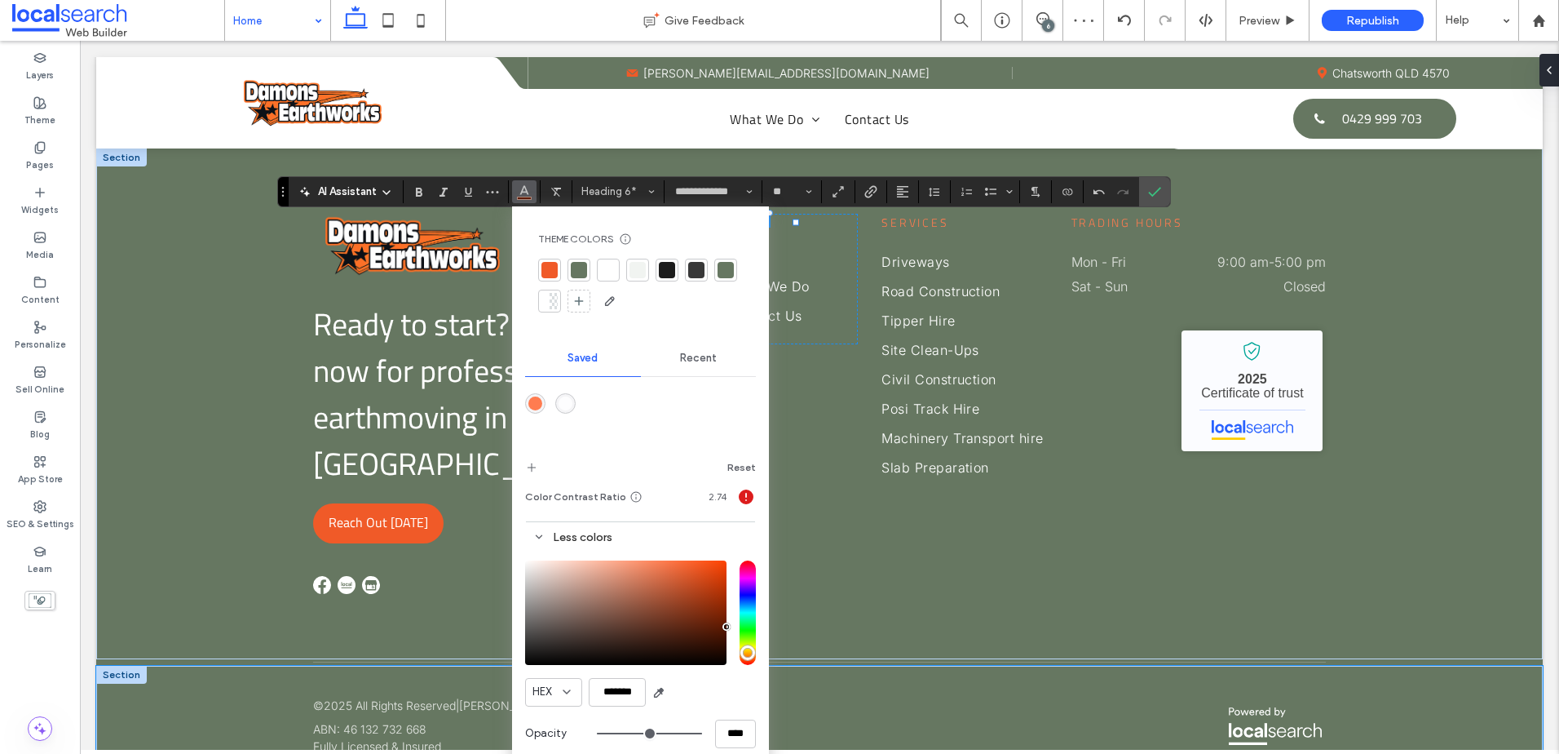
drag, startPoint x: 653, startPoint y: 599, endPoint x: 788, endPoint y: 630, distance: 138.9
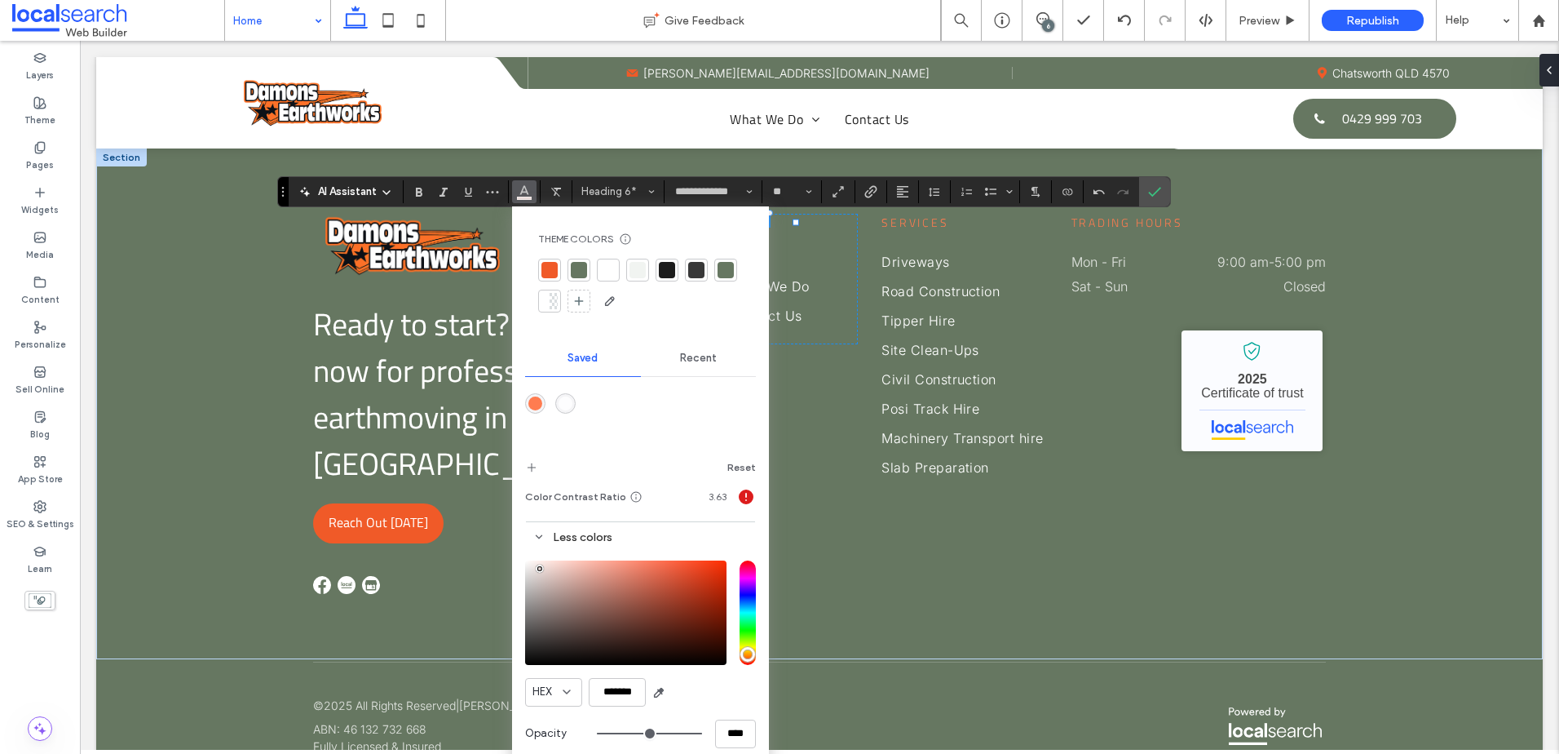
click at [540, 568] on div "pointer" at bounding box center [540, 568] width 5 height 5
drag, startPoint x: 555, startPoint y: 268, endPoint x: 595, endPoint y: 403, distance: 141.2
click at [555, 268] on div at bounding box center [550, 270] width 16 height 16
drag, startPoint x: 691, startPoint y: 566, endPoint x: 688, endPoint y: 599, distance: 33.5
click at [683, 582] on div "saturation and value" at bounding box center [625, 612] width 201 height 104
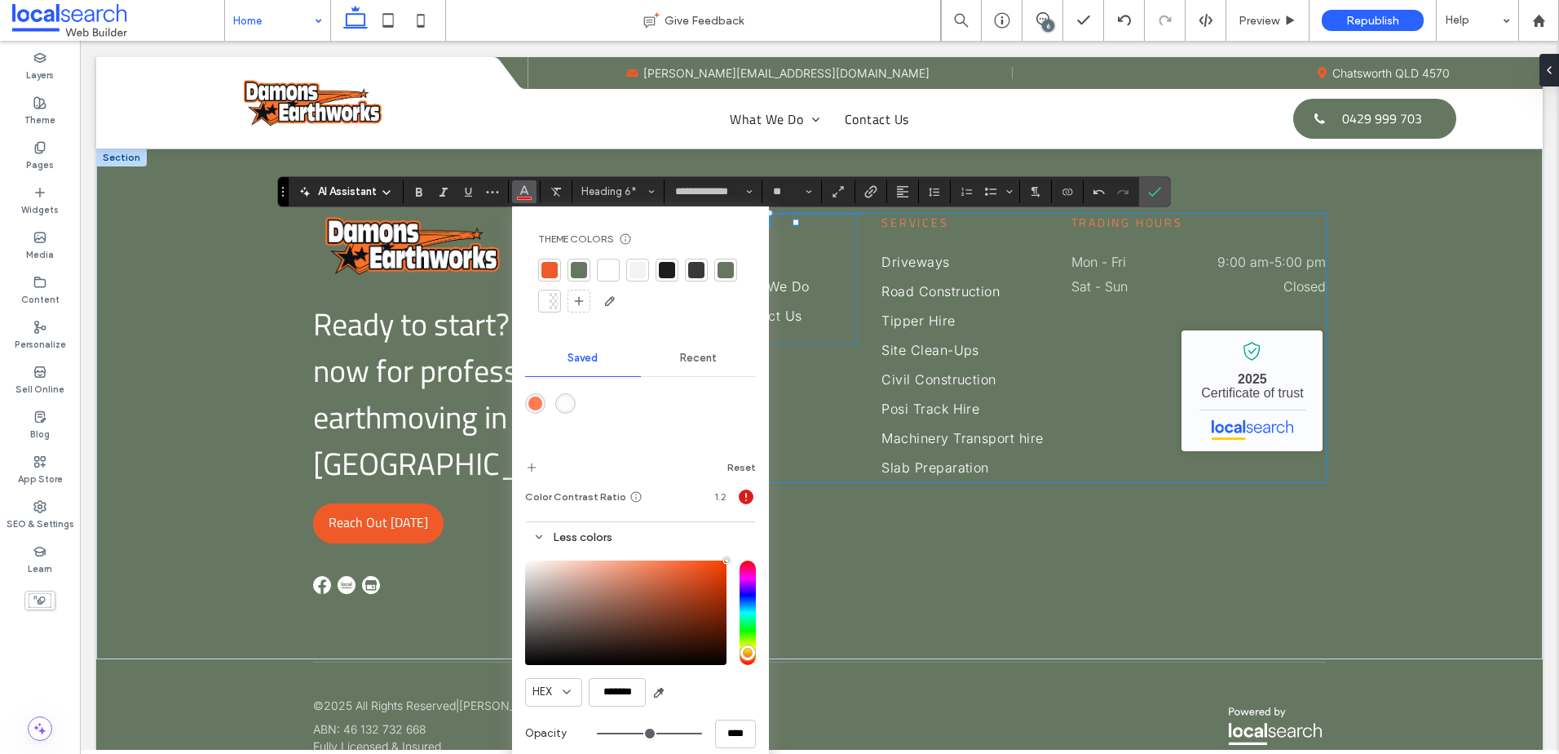
drag, startPoint x: 768, startPoint y: 640, endPoint x: 789, endPoint y: 448, distance: 193.6
type input "*******"
click at [32, 111] on label "Theme" at bounding box center [39, 118] width 31 height 18
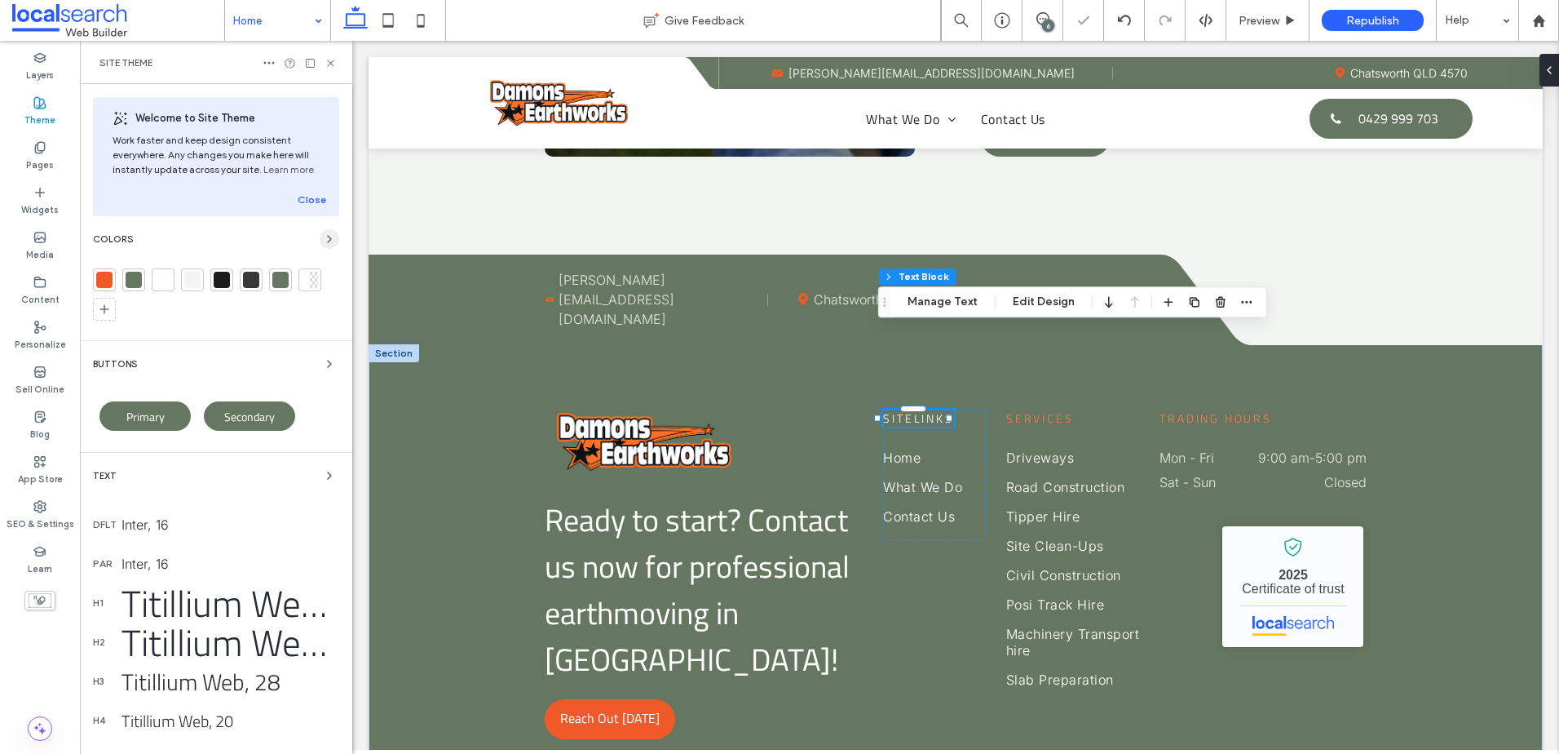
click at [323, 238] on icon "button" at bounding box center [329, 238] width 13 height 13
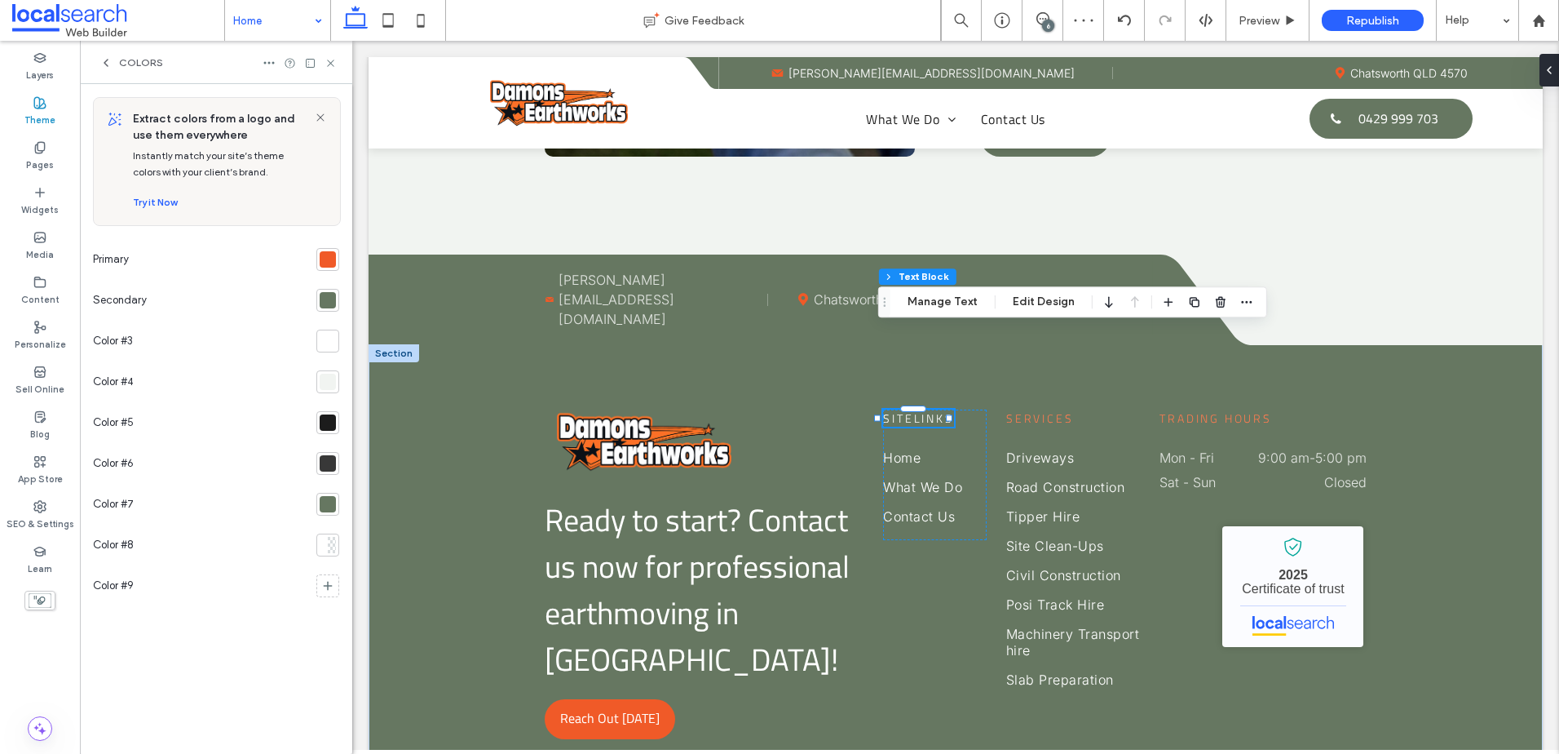
click at [316, 256] on div at bounding box center [327, 259] width 23 height 23
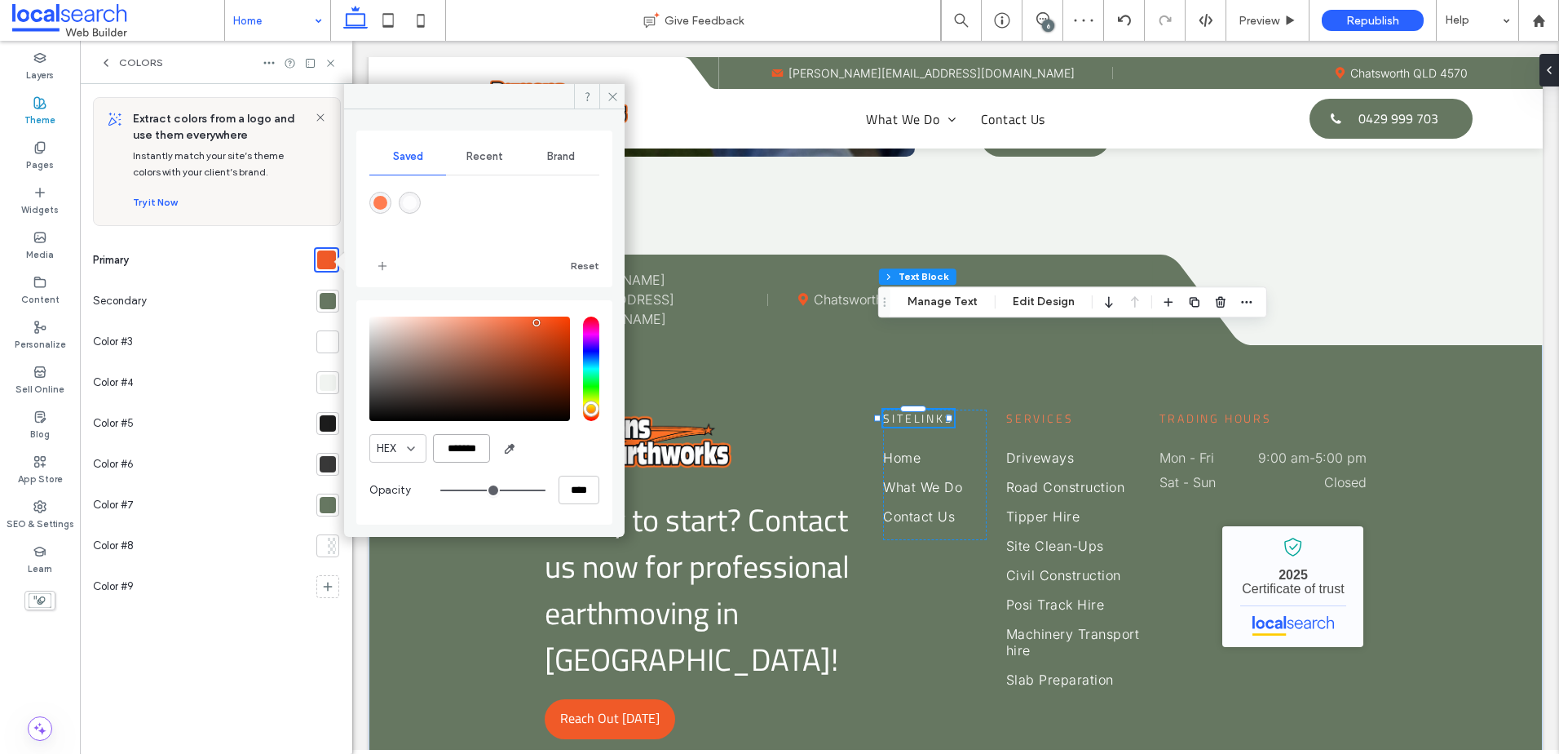
click at [451, 448] on input "*******" at bounding box center [461, 448] width 57 height 29
click at [335, 498] on div at bounding box center [327, 504] width 23 height 23
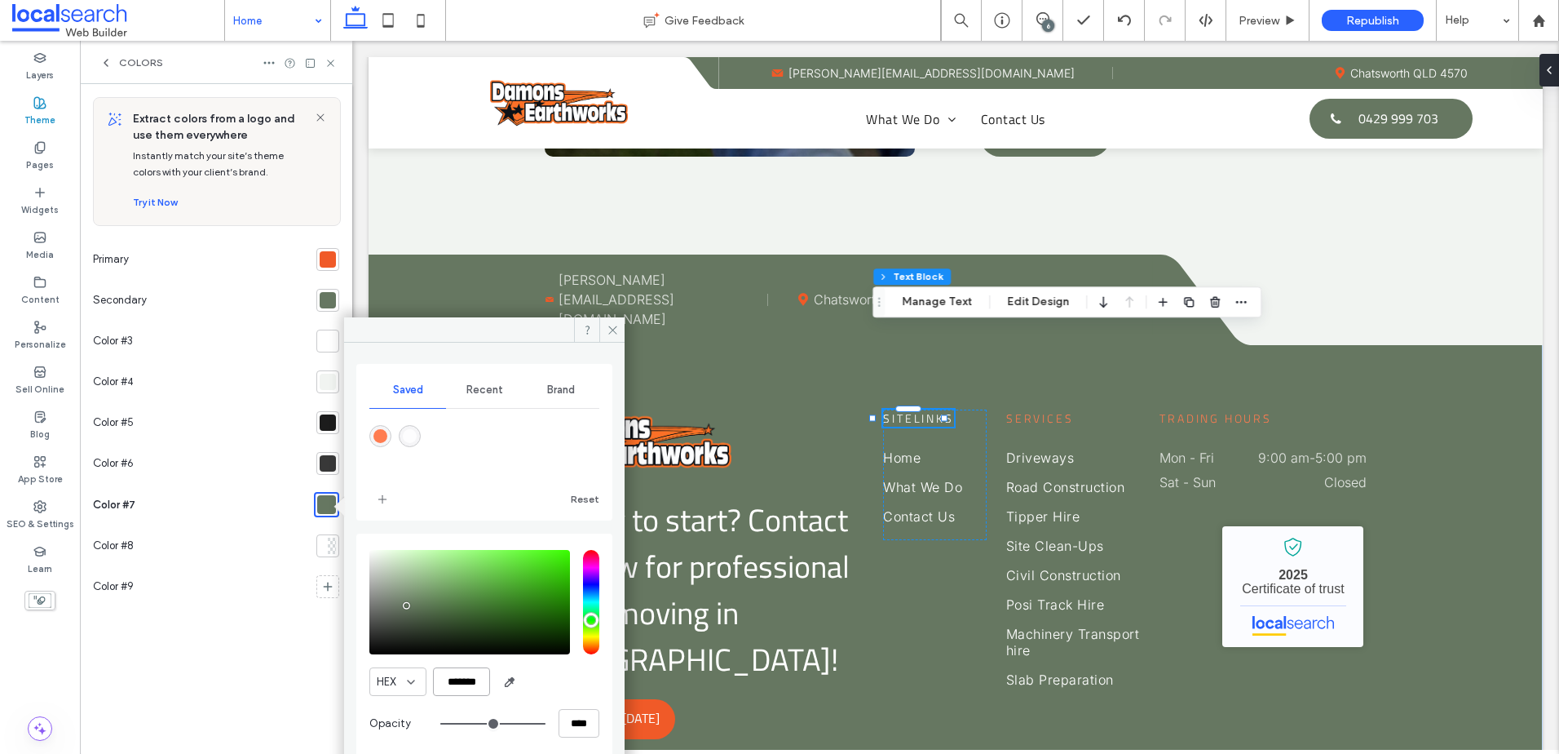
click at [475, 681] on input "*******" at bounding box center [461, 681] width 57 height 29
paste input "color picker textbox"
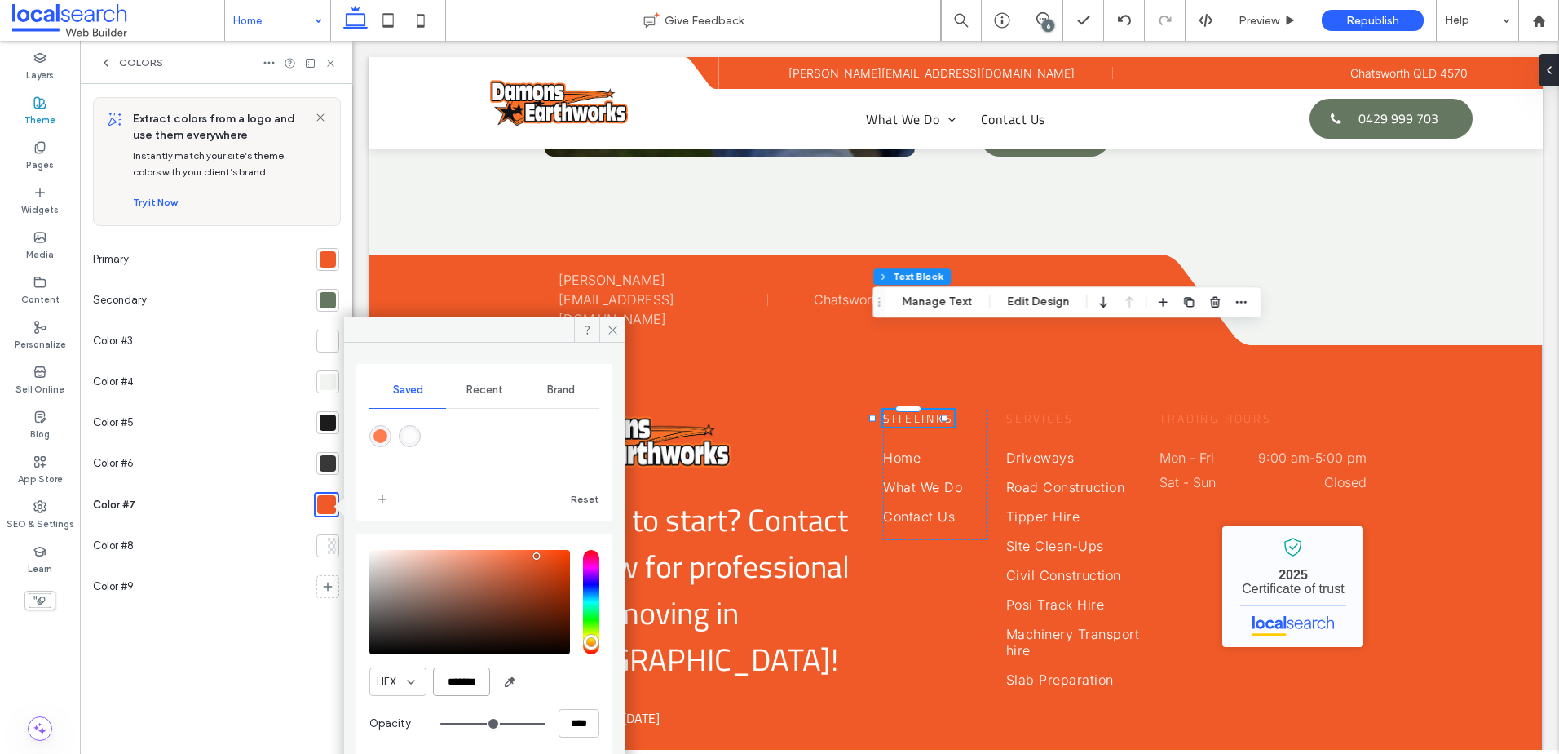
click at [453, 673] on input "*******" at bounding box center [461, 681] width 57 height 29
click at [462, 686] on input "*******" at bounding box center [461, 681] width 57 height 29
paste input "color picker textbox"
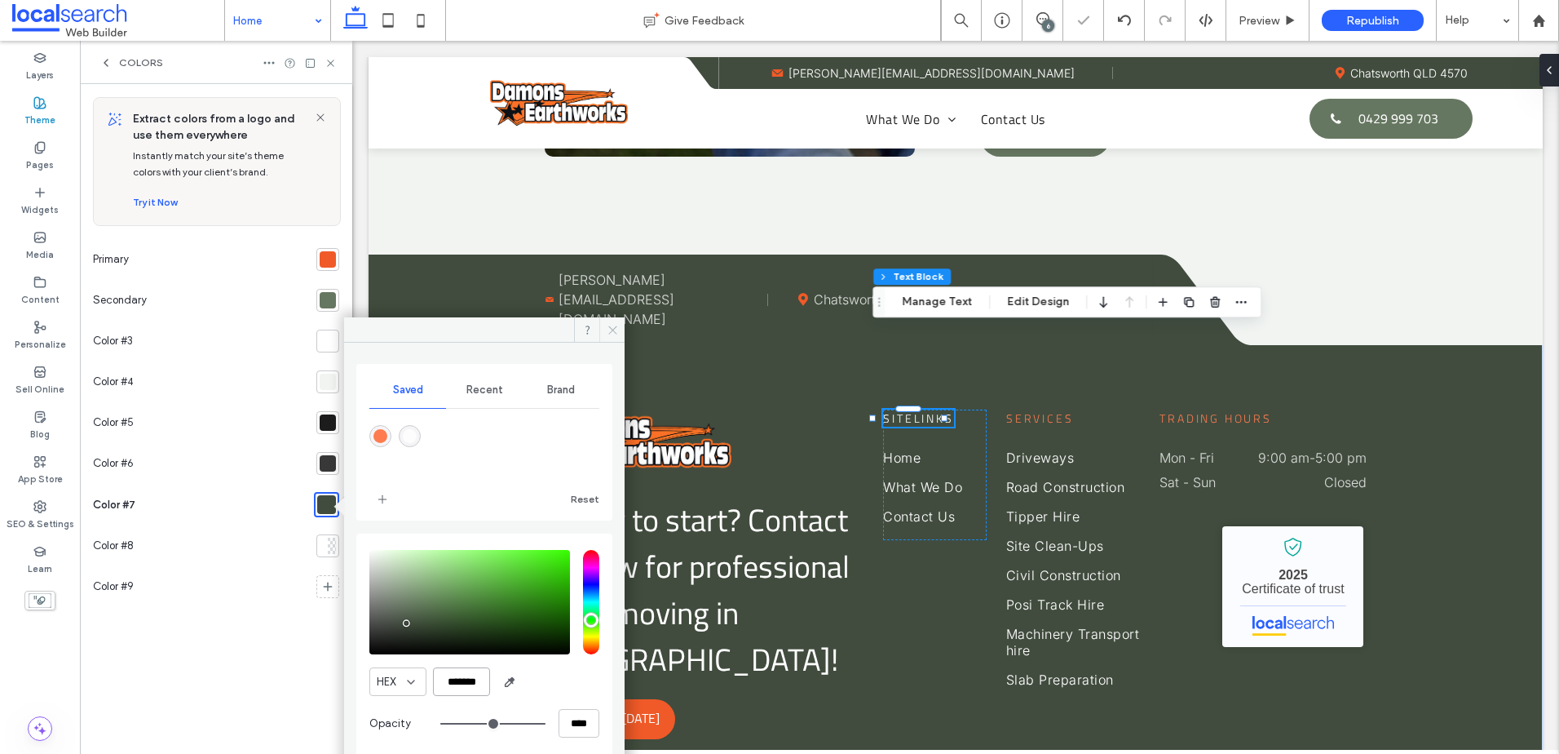
type input "*******"
drag, startPoint x: 615, startPoint y: 325, endPoint x: 100, endPoint y: 227, distance: 524.8
click at [615, 325] on icon at bounding box center [613, 330] width 12 height 12
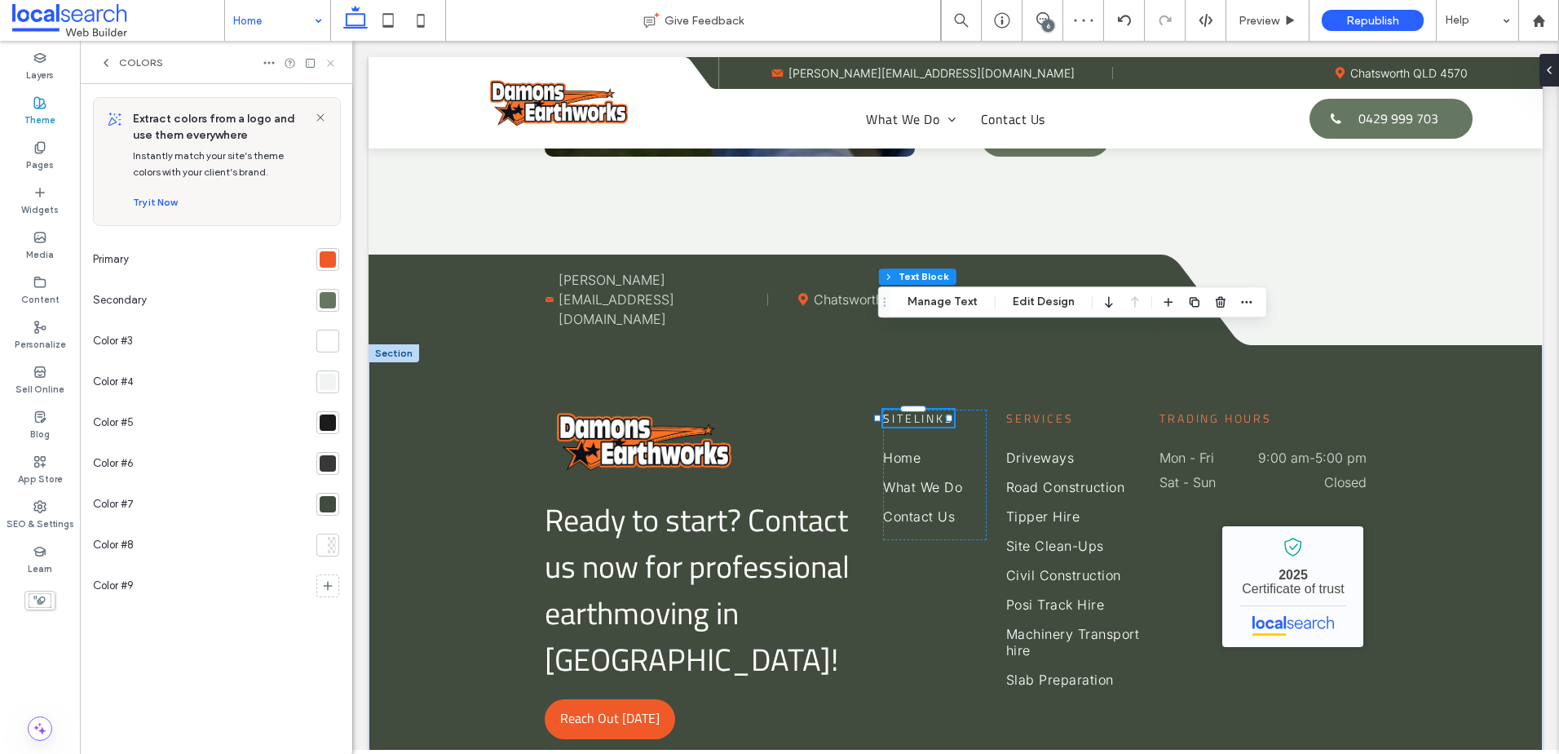
click at [330, 63] on icon at bounding box center [331, 63] width 12 height 12
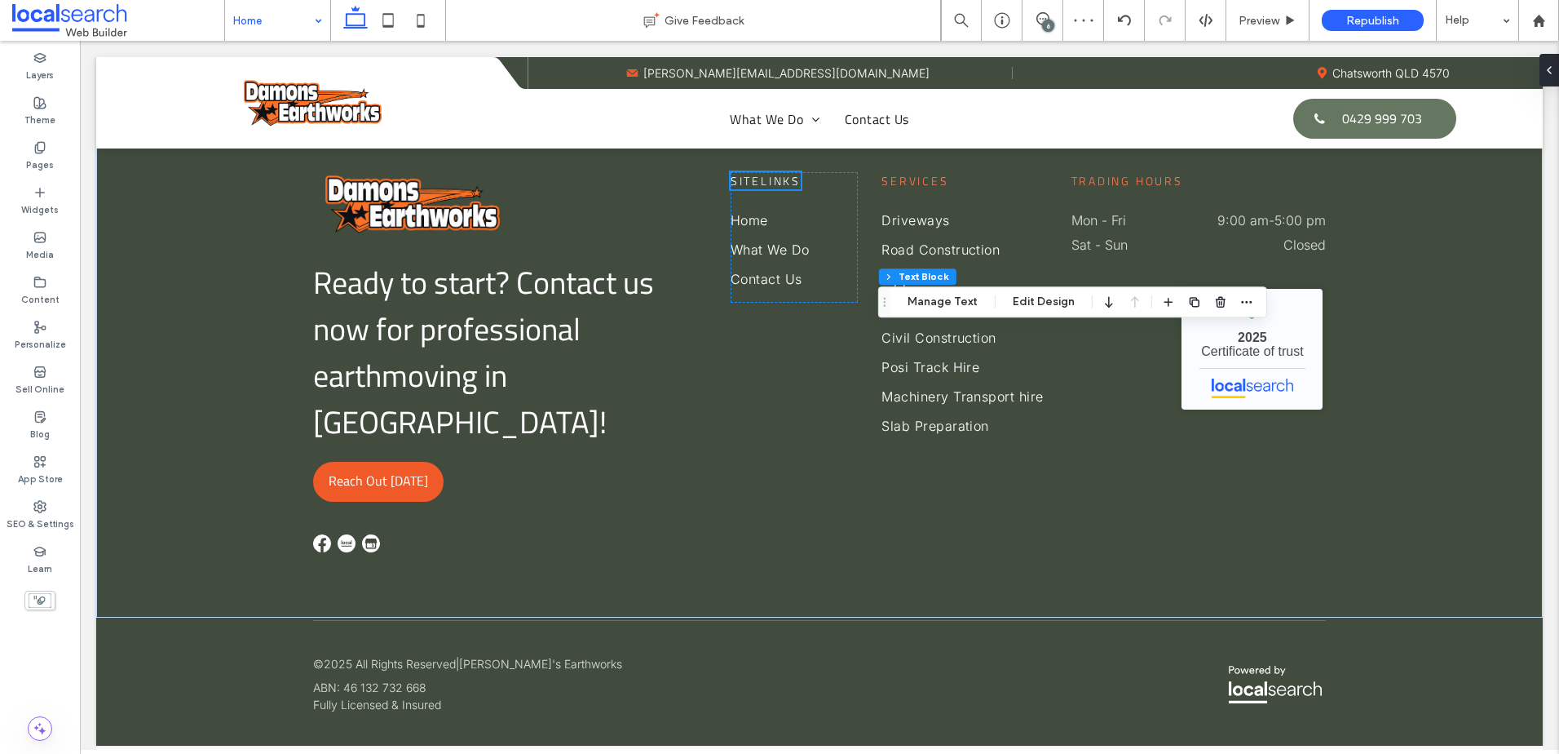
scroll to position [4483, 0]
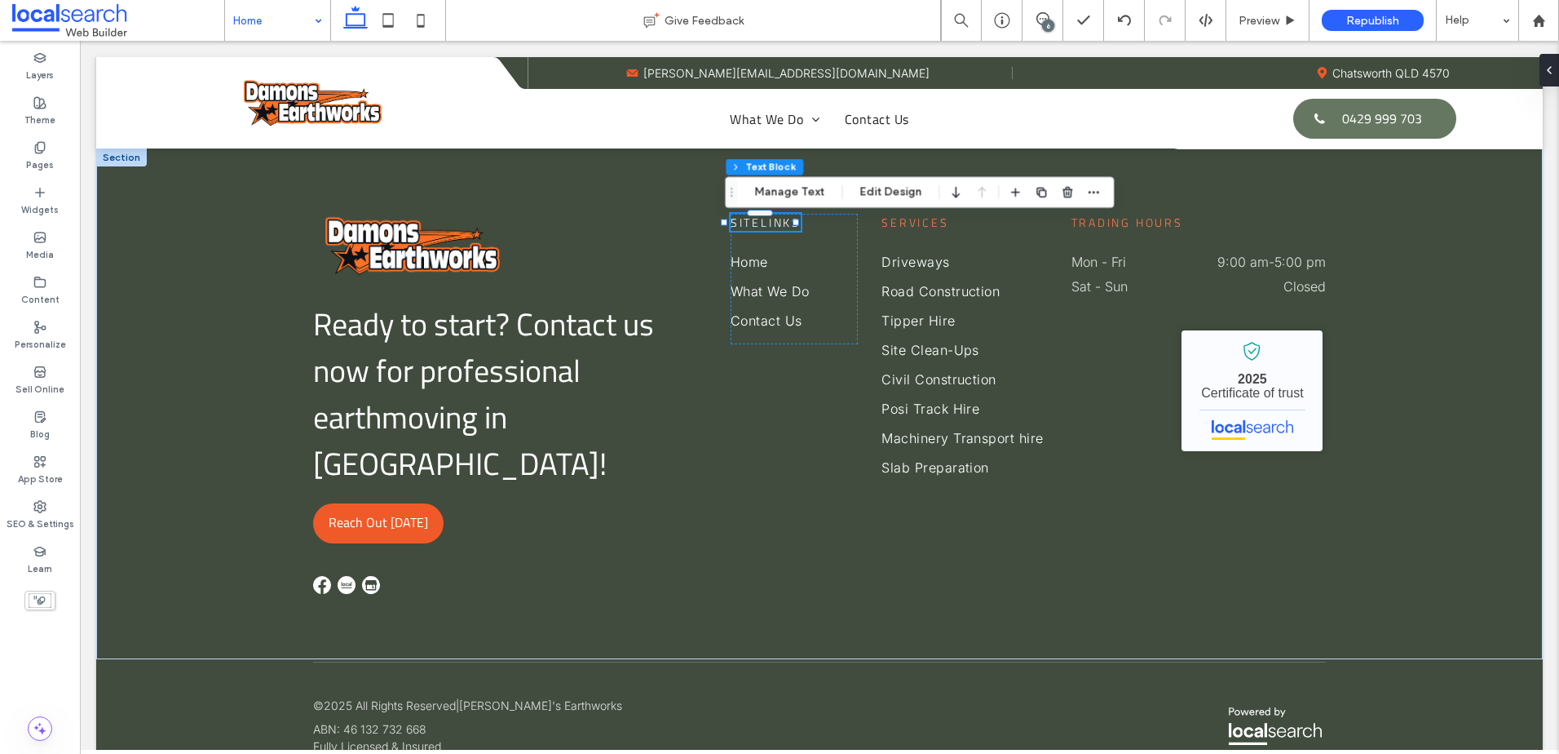
click at [764, 231] on span "Sitelinks" at bounding box center [766, 222] width 70 height 17
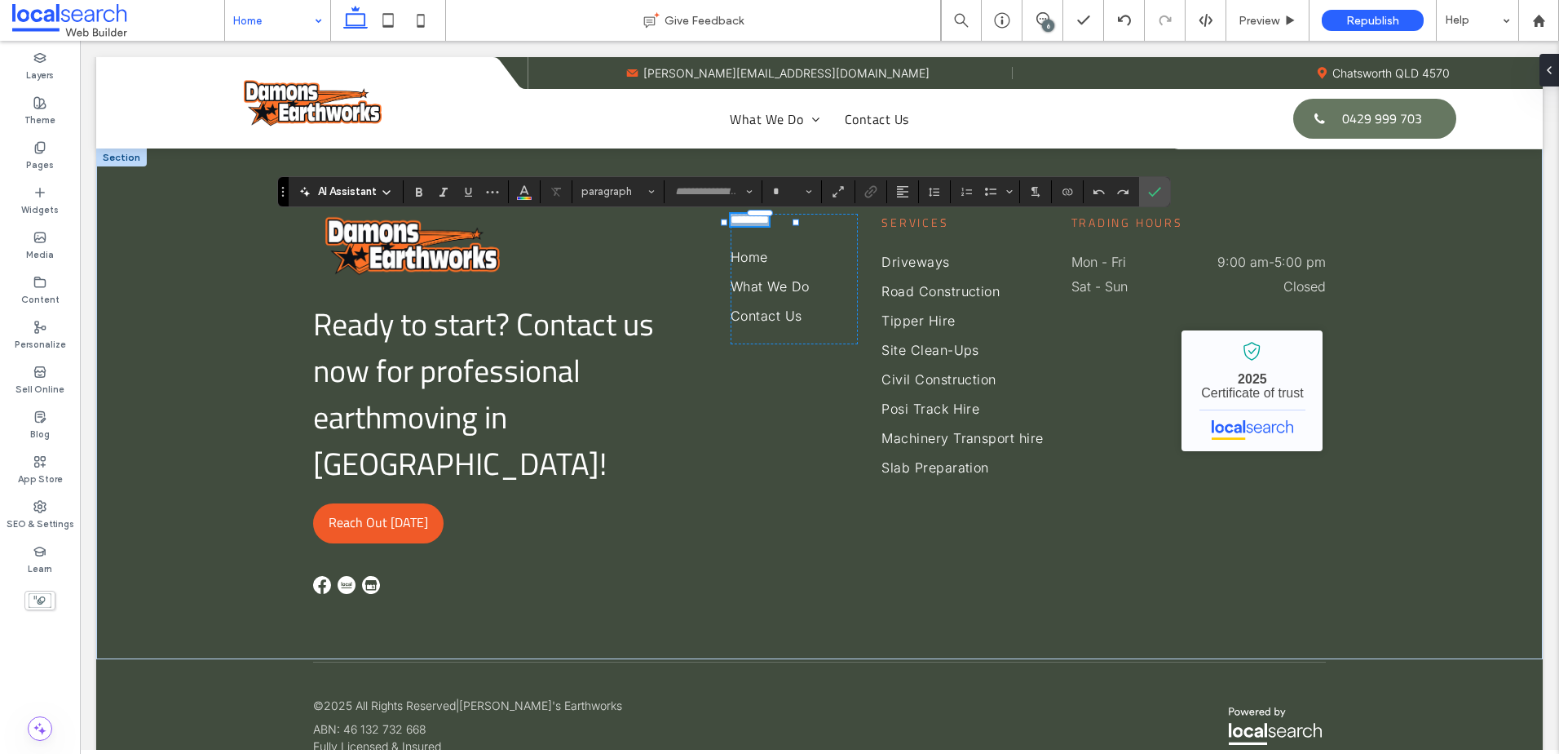
type input "**********"
type input "**"
drag, startPoint x: 525, startPoint y: 189, endPoint x: 530, endPoint y: 197, distance: 9.5
click at [525, 190] on icon "Color" at bounding box center [524, 190] width 13 height 13
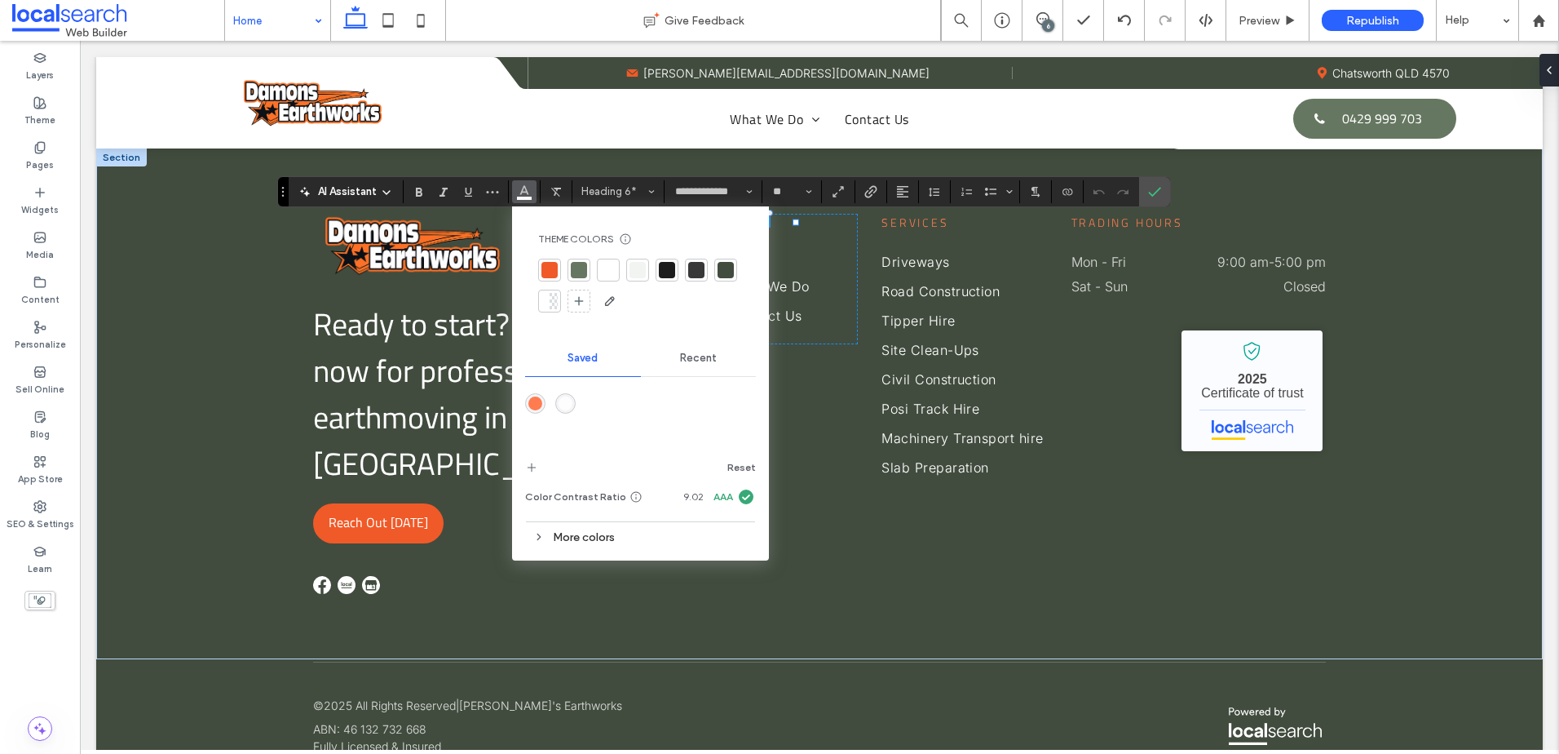
click at [538, 401] on div "rgba(255,124,80,1)" at bounding box center [536, 403] width 14 height 14
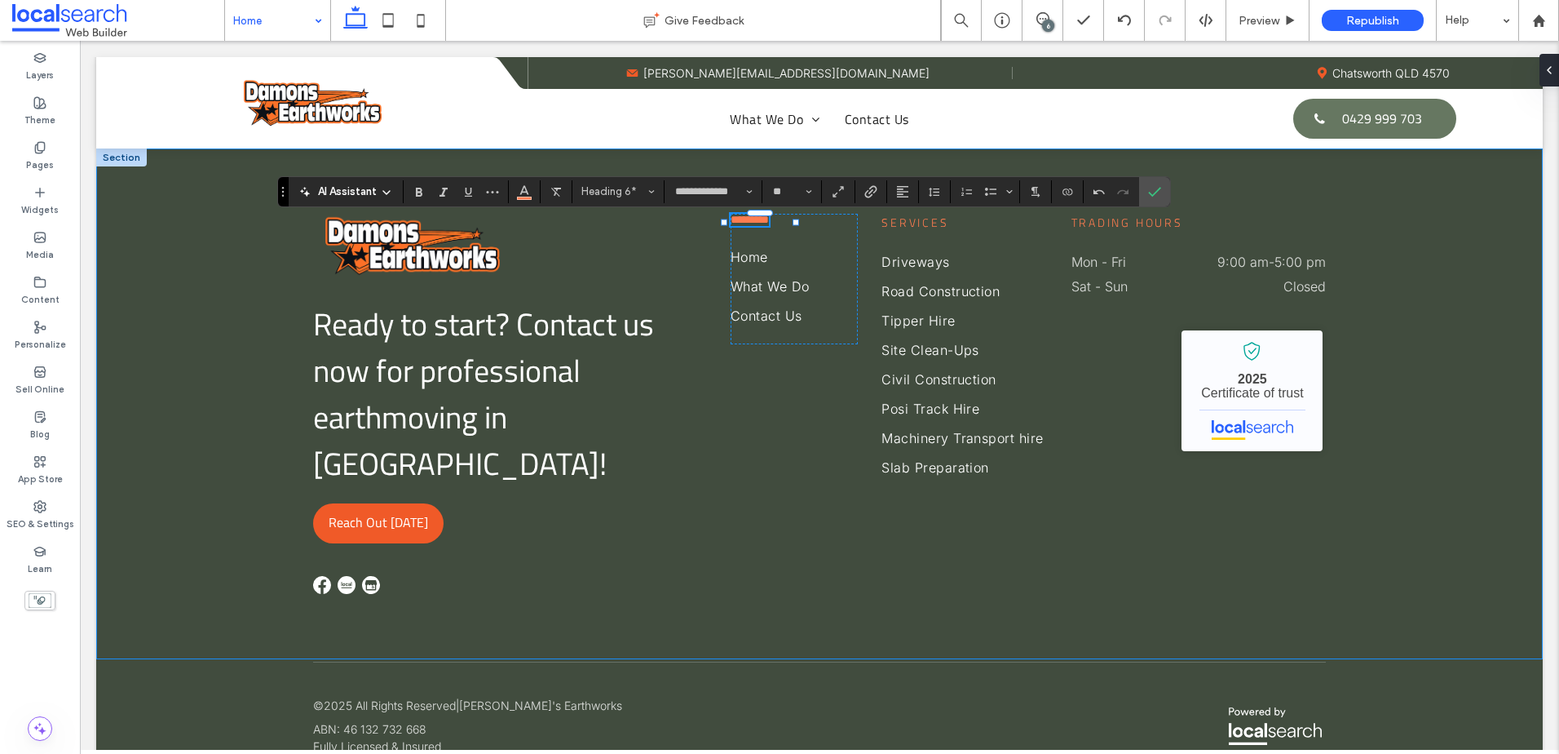
click at [1479, 441] on div "Ready to start? Contact us now for professional earthmoving in Gympie! Reach Ou…" at bounding box center [819, 403] width 1447 height 511
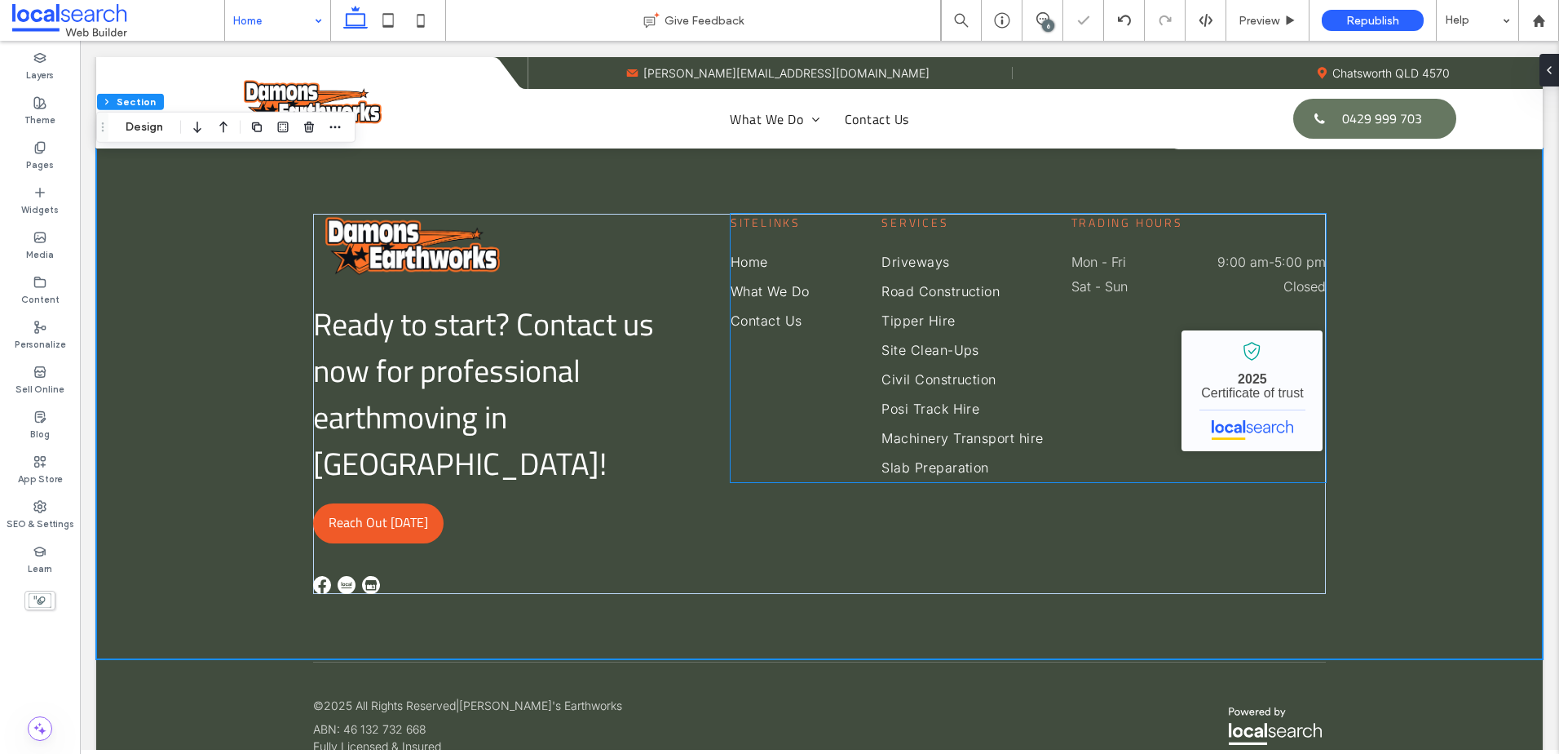
click at [752, 226] on span "Sitelinks" at bounding box center [766, 222] width 70 height 17
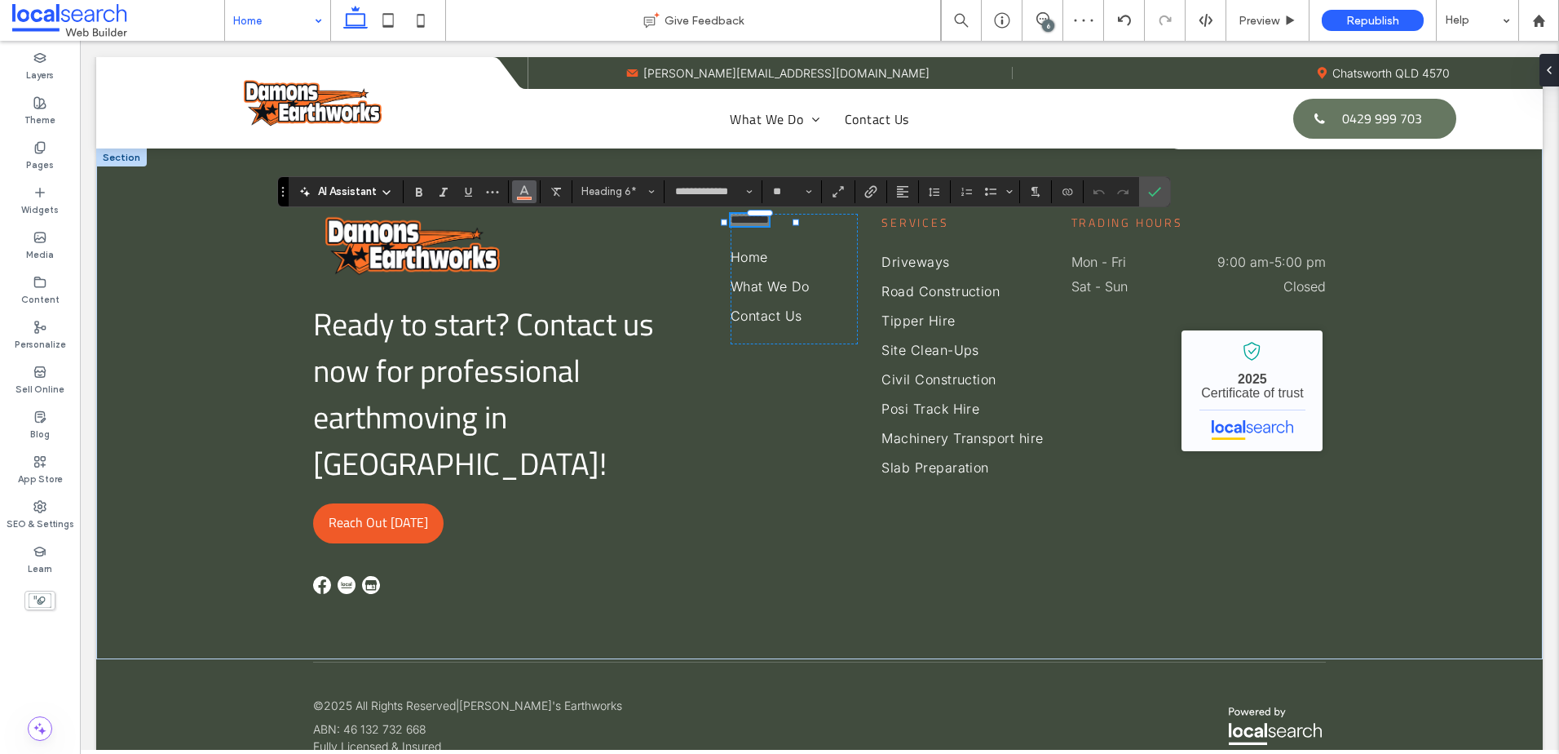
click at [529, 192] on icon "Color" at bounding box center [524, 190] width 13 height 13
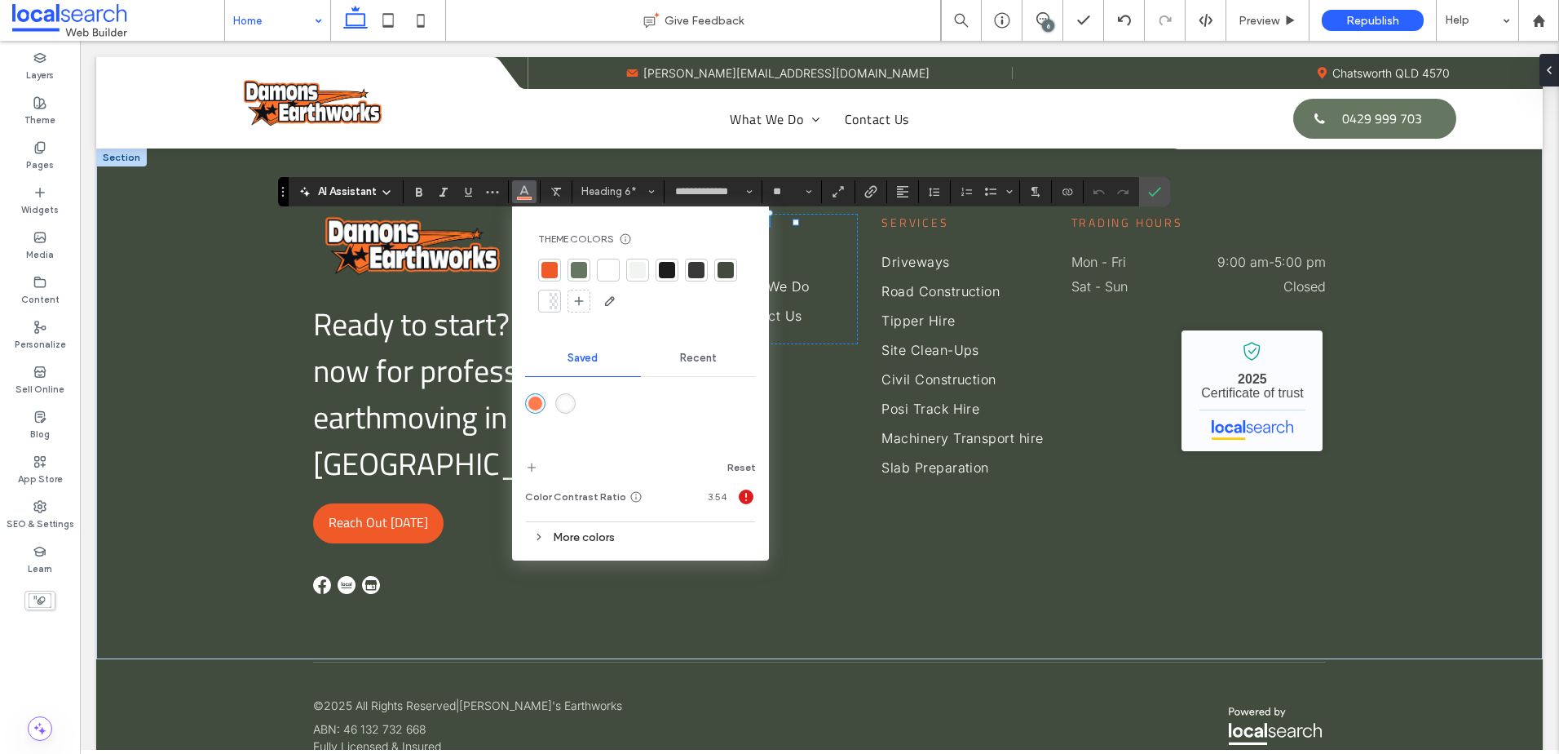
click at [566, 532] on div "More colors" at bounding box center [640, 537] width 231 height 22
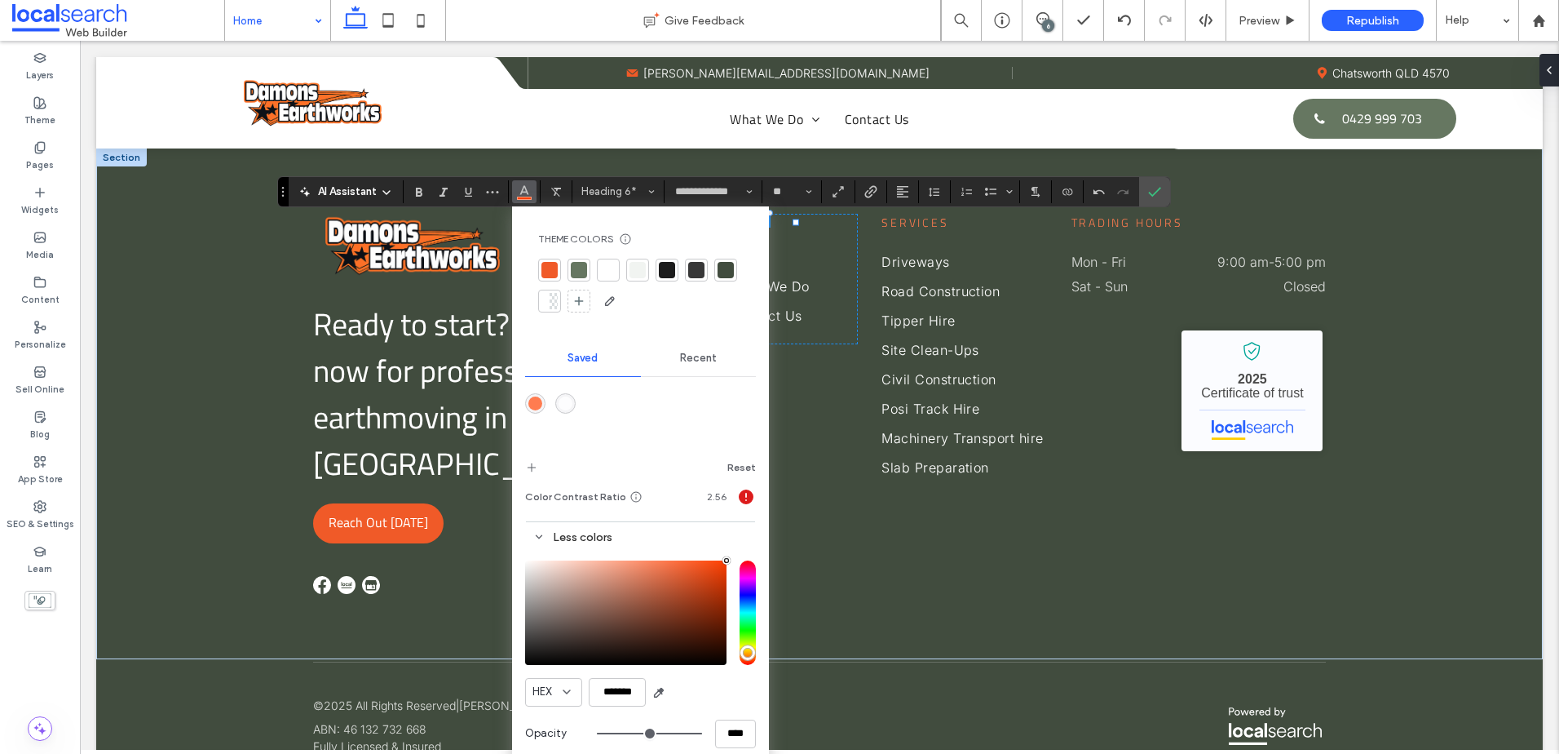
drag, startPoint x: 662, startPoint y: 558, endPoint x: 735, endPoint y: 546, distance: 73.5
click at [735, 546] on div "Less colors HEX ******* Opacity ****" at bounding box center [640, 643] width 231 height 242
drag, startPoint x: 728, startPoint y: 568, endPoint x: 696, endPoint y: 578, distance: 33.3
click at [692, 586] on div at bounding box center [640, 612] width 231 height 104
click at [696, 581] on div "saturation and value" at bounding box center [625, 612] width 201 height 104
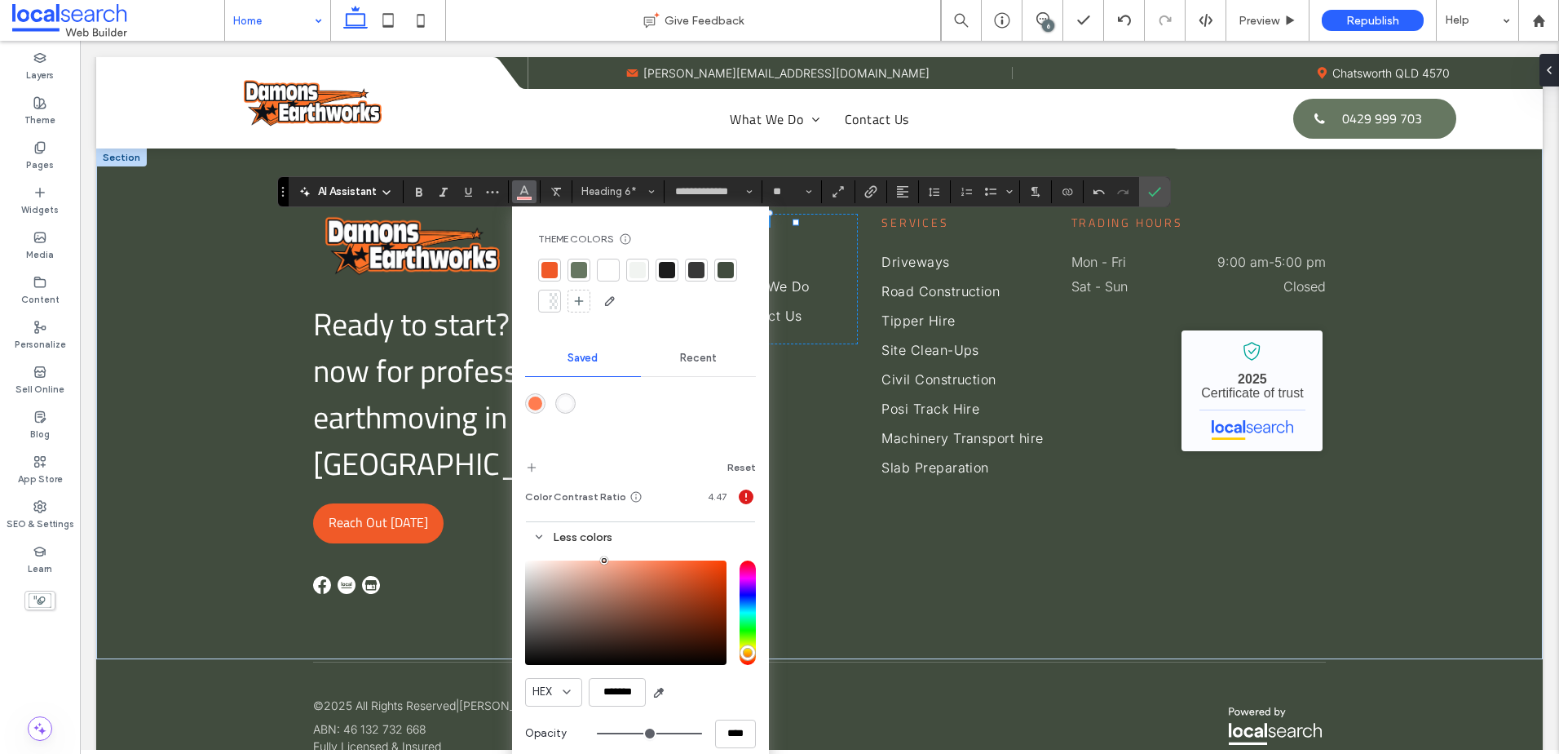
type input "*******"
drag, startPoint x: 696, startPoint y: 581, endPoint x: 604, endPoint y: 508, distance: 117.3
click at [604, 508] on div "Theme Colors Save time with Theme Colors Create a color palette to instantly ad…" at bounding box center [640, 489] width 257 height 566
click at [533, 469] on icon "add color" at bounding box center [531, 467] width 13 height 13
click at [1164, 187] on label "Confirm" at bounding box center [1155, 191] width 24 height 29
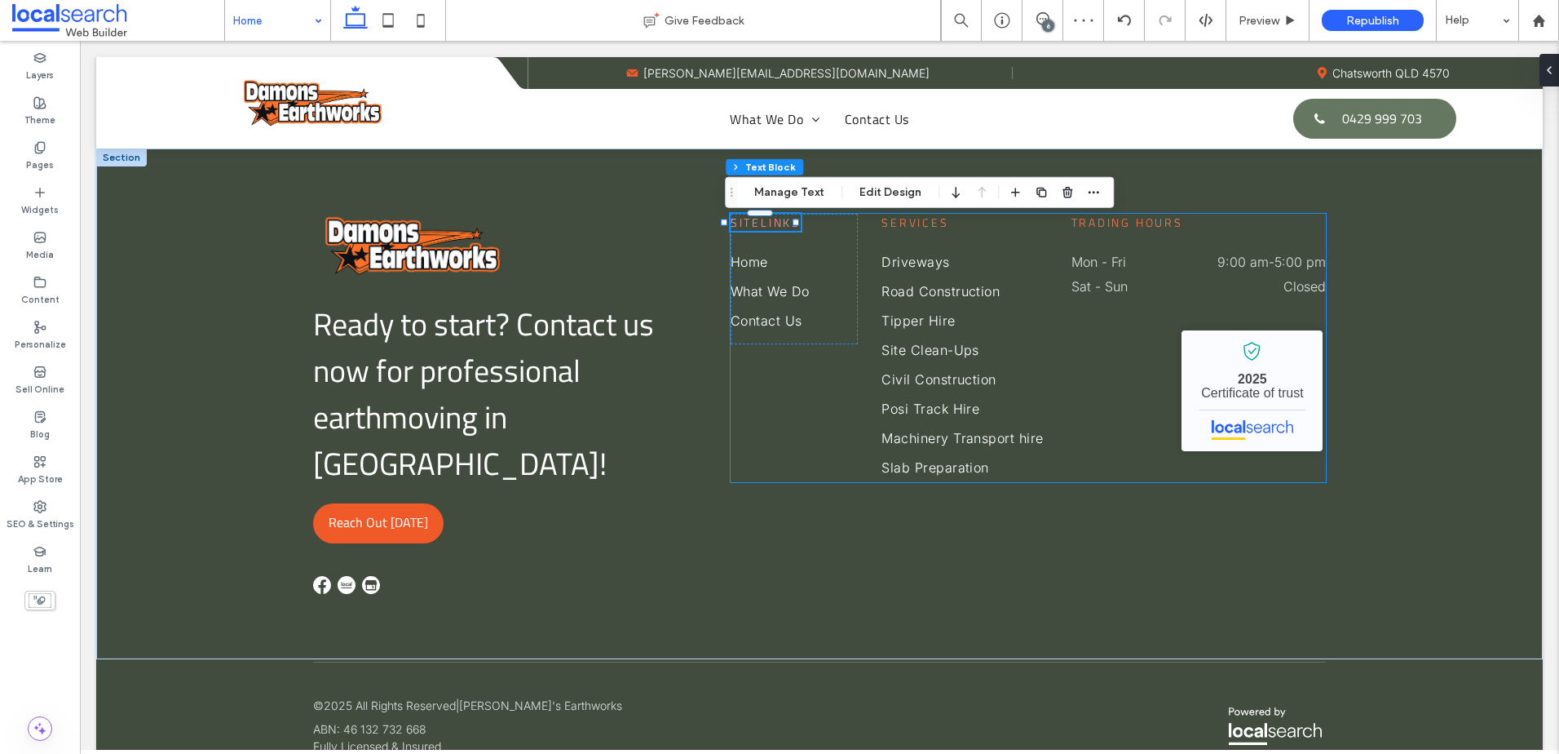
click at [1175, 473] on div "Sitelinks Home What We Do Contact Us Services Driveways Road Construction Tippe…" at bounding box center [1028, 348] width 595 height 268
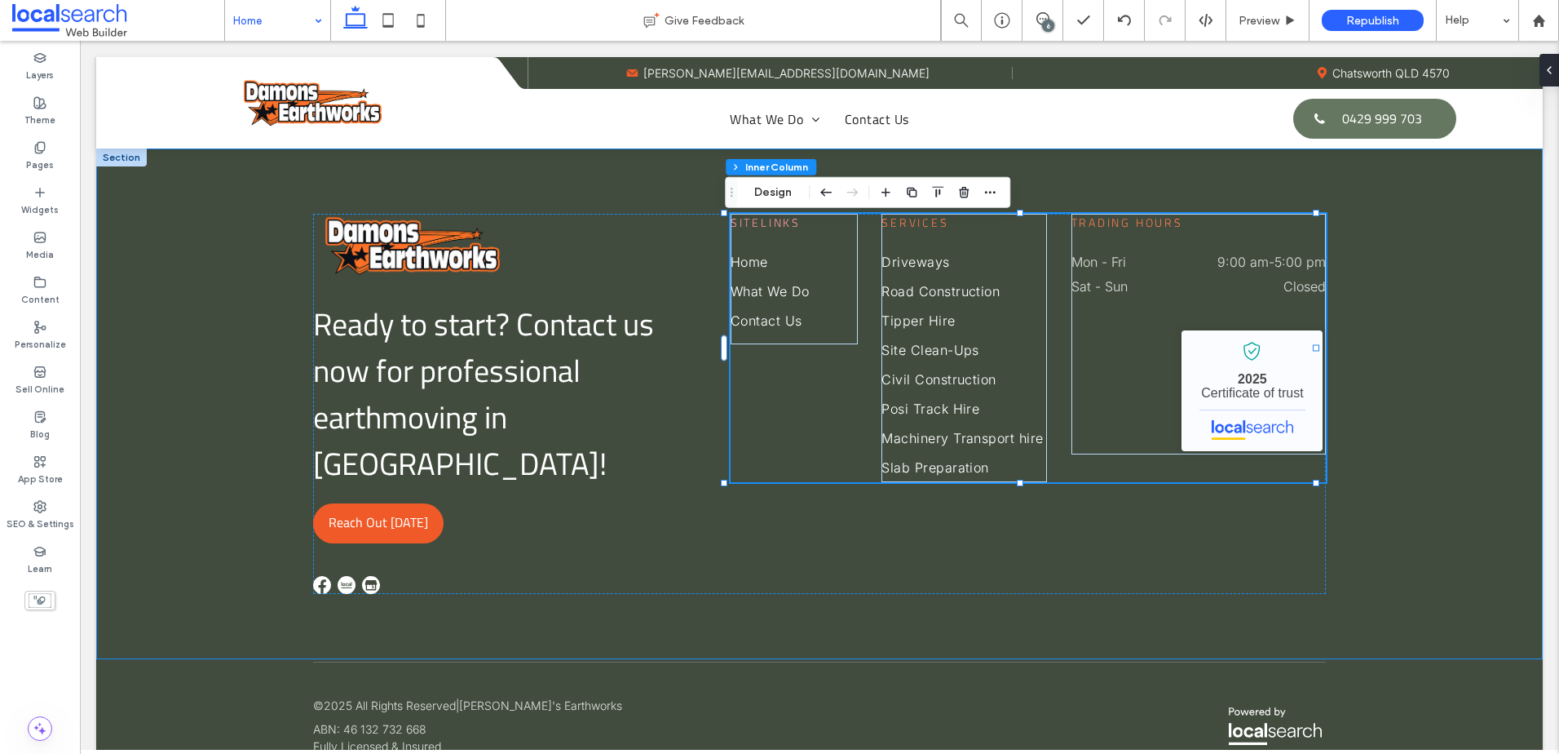
click at [1420, 546] on div "Ready to start? Contact us now for professional earthmoving in Gympie! Reach Ou…" at bounding box center [819, 403] width 1447 height 511
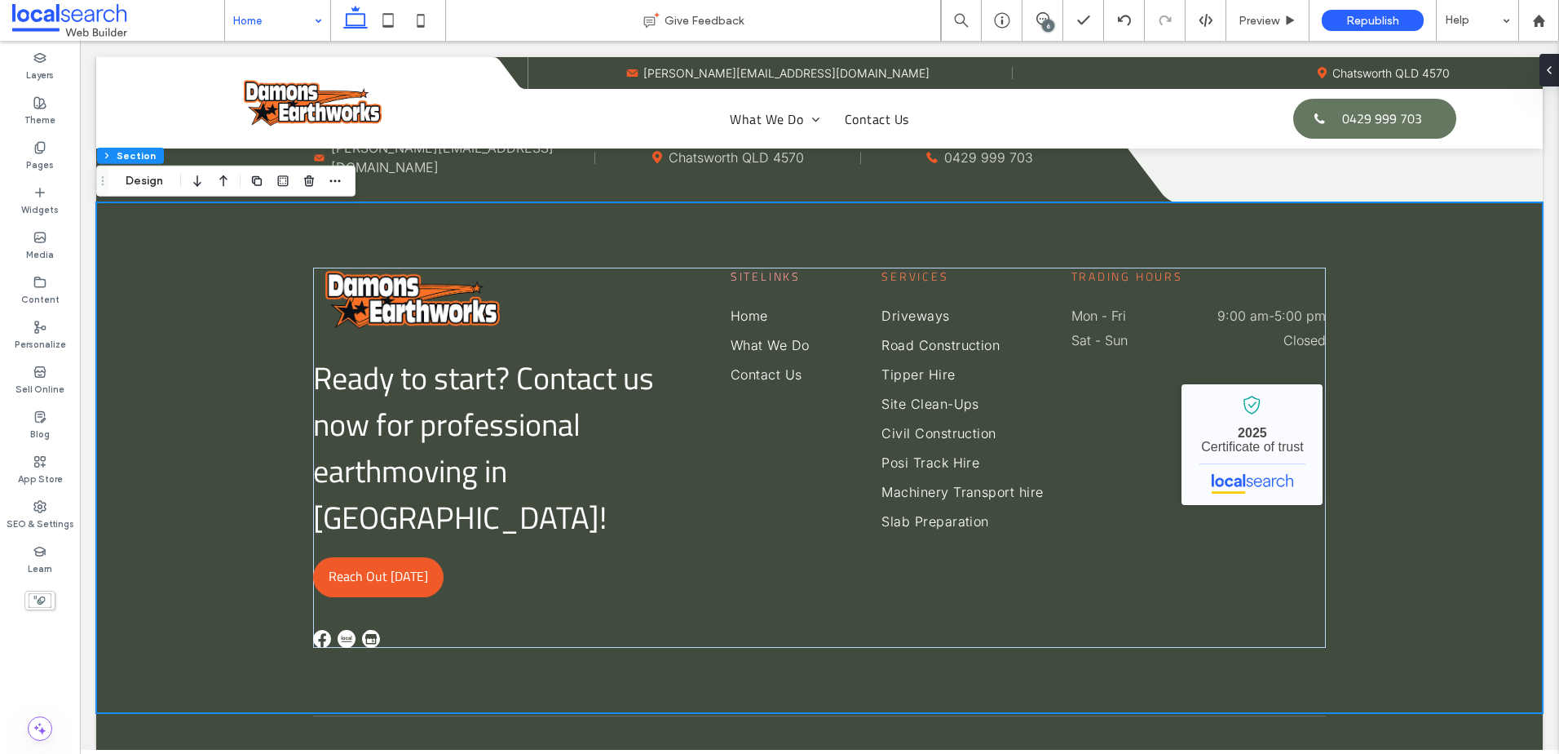
scroll to position [4401, 0]
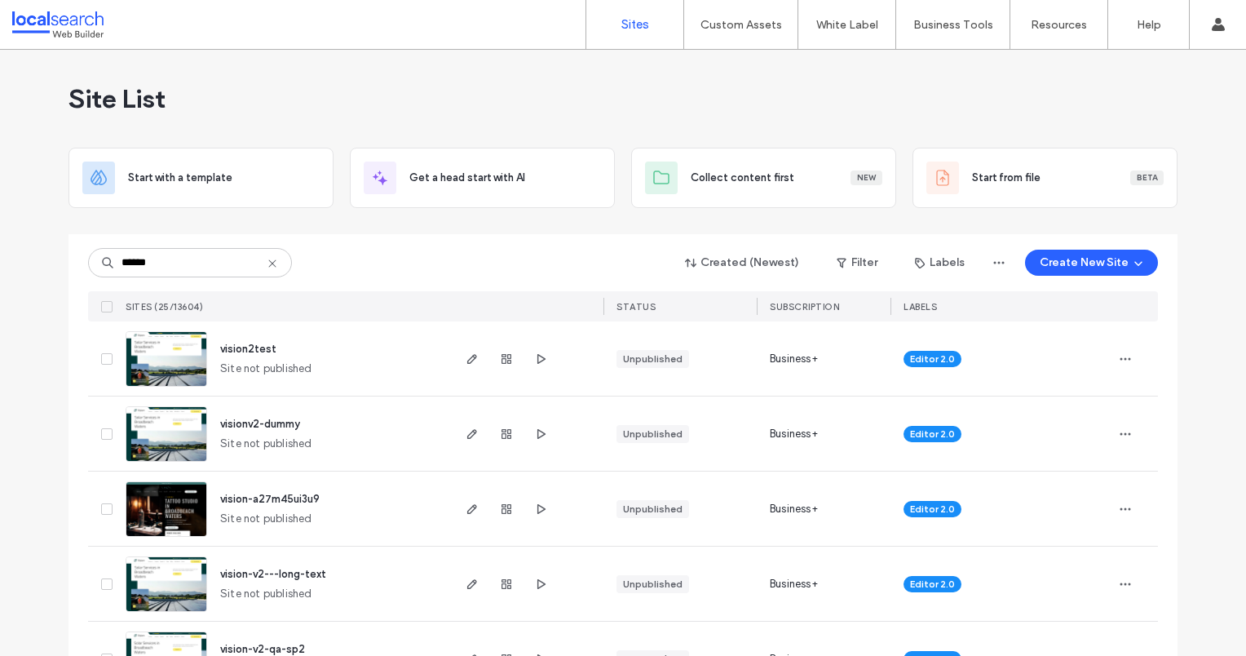
type input "******"
click at [179, 436] on img at bounding box center [166, 462] width 80 height 111
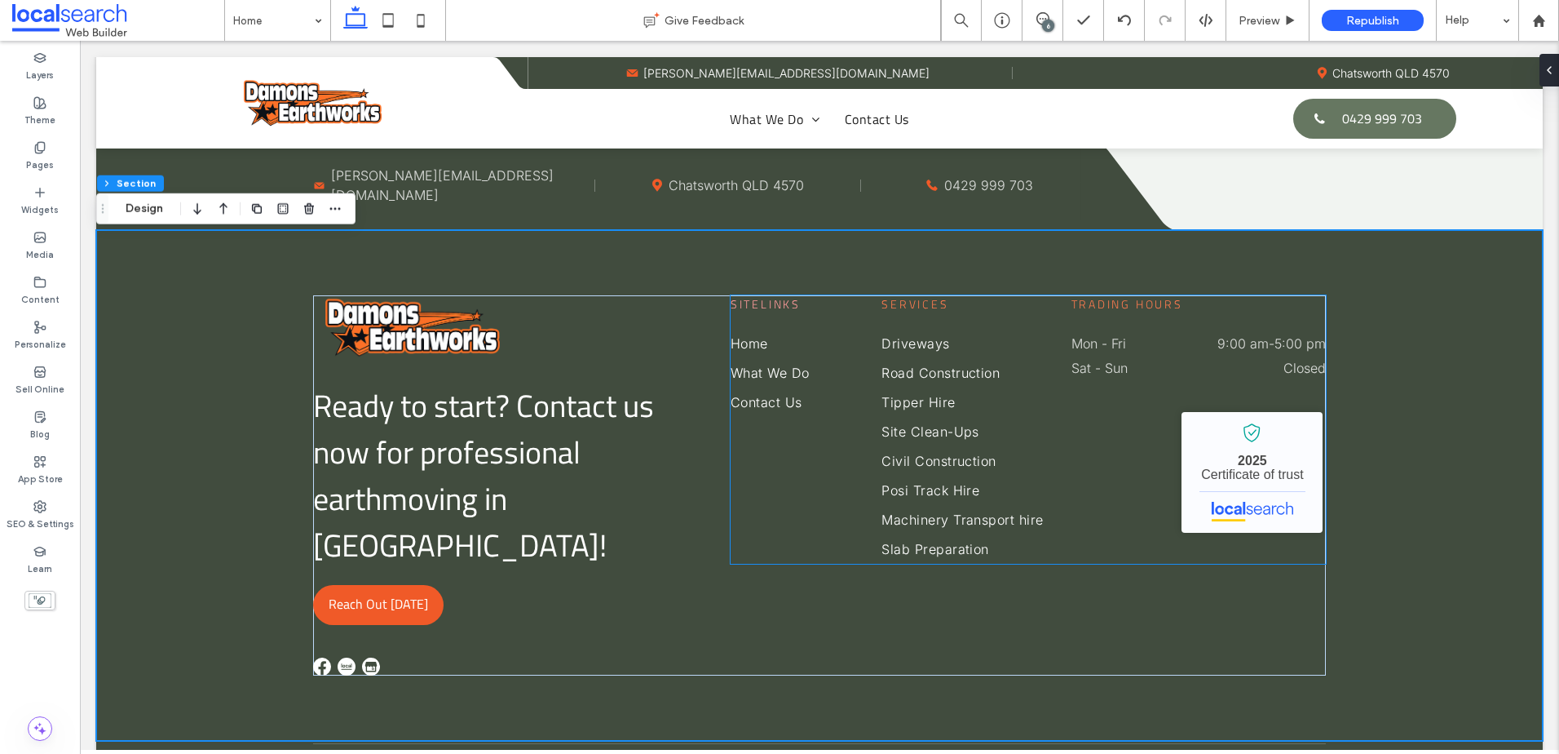
click at [895, 309] on span "Services" at bounding box center [915, 303] width 67 height 17
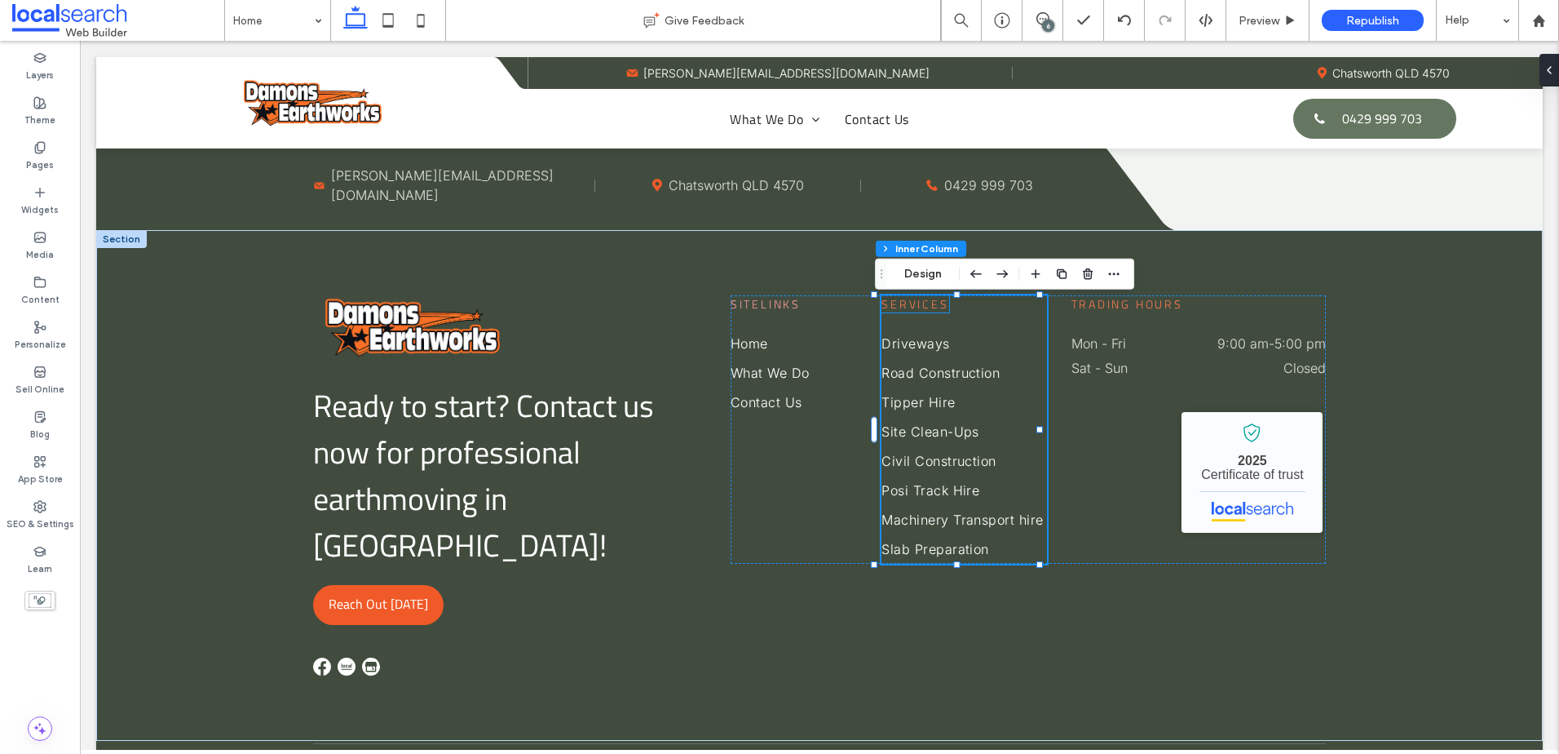
click at [914, 312] on span "Services" at bounding box center [915, 303] width 67 height 17
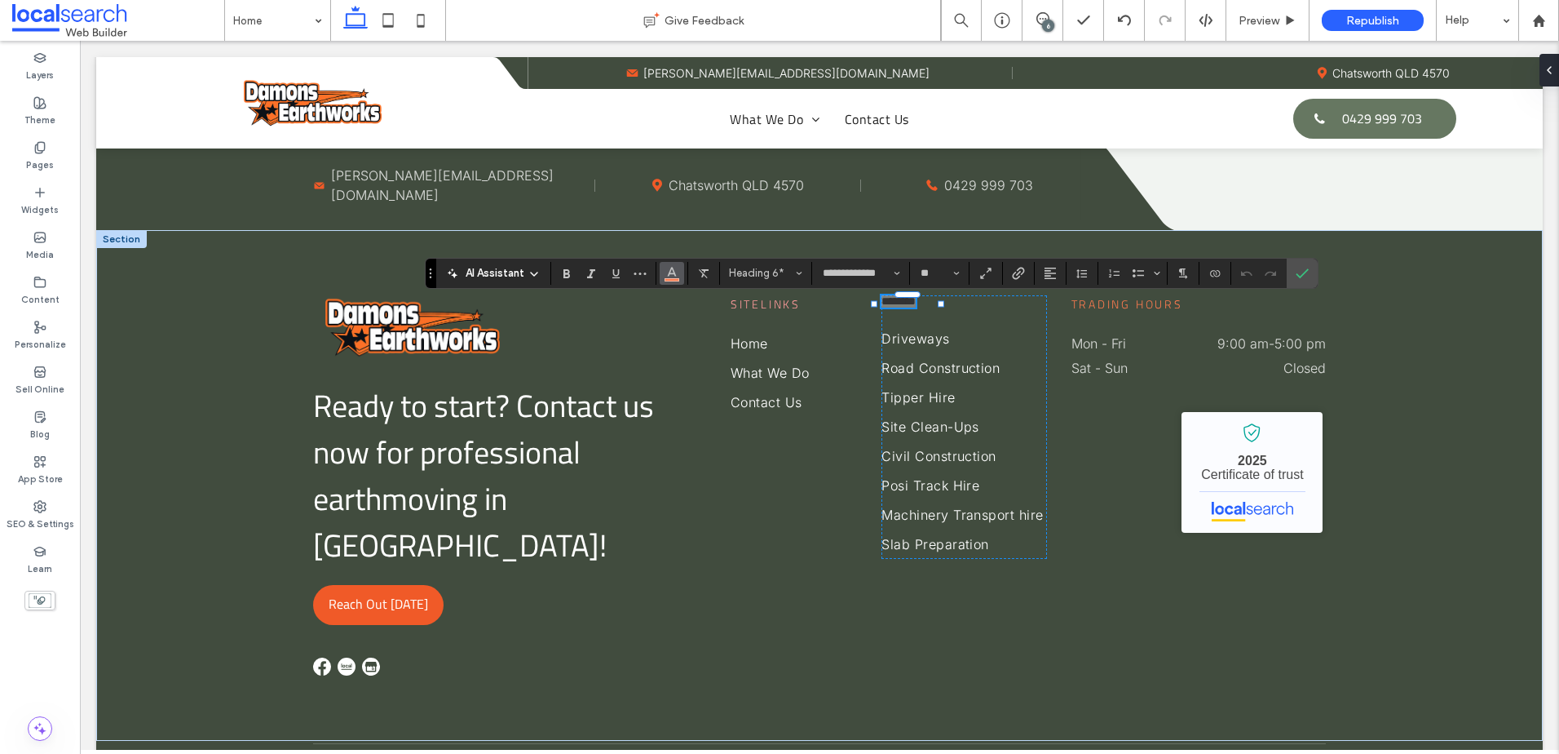
click at [667, 274] on icon "Color" at bounding box center [672, 271] width 13 height 13
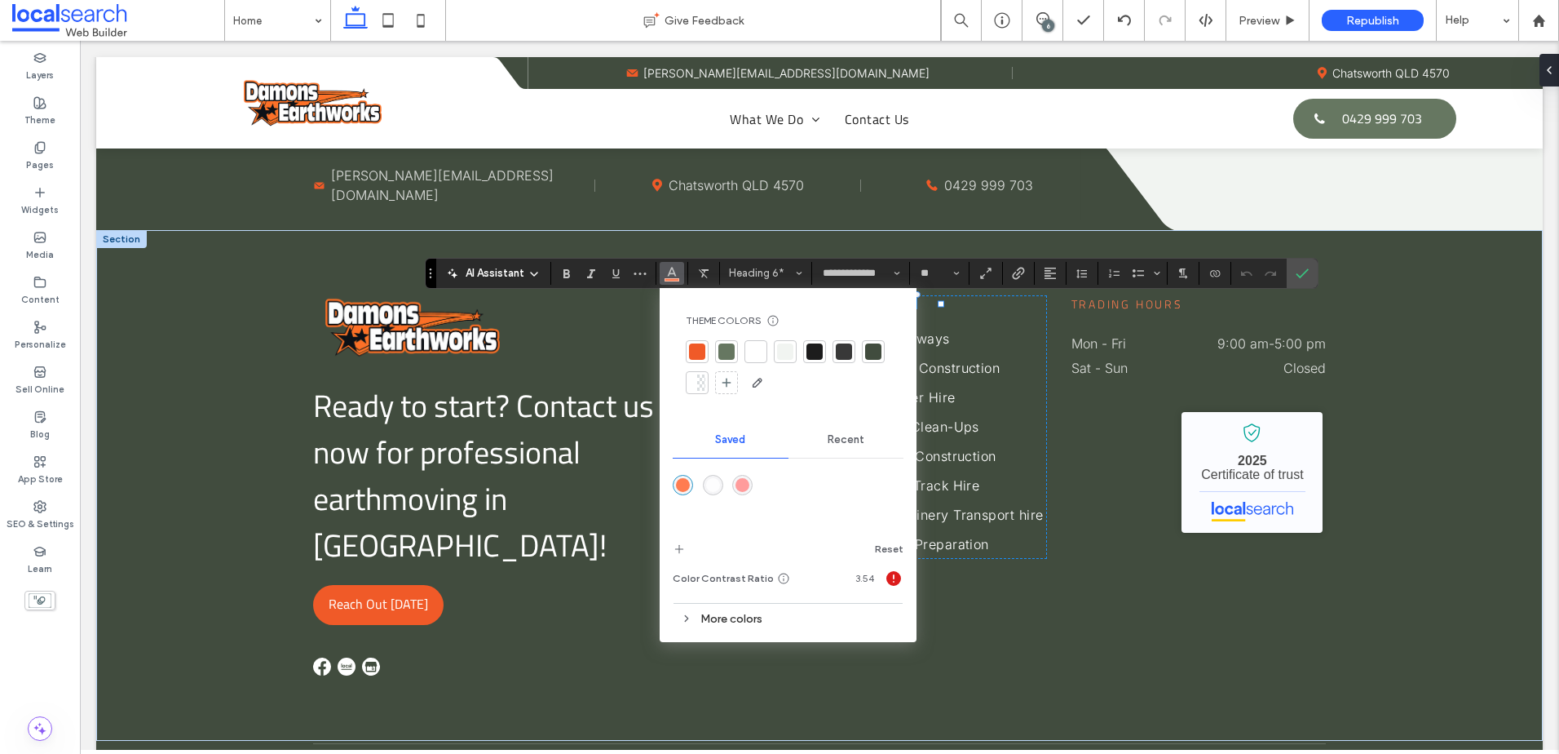
click at [736, 485] on div "rgba(255,156,156,1)" at bounding box center [743, 485] width 14 height 14
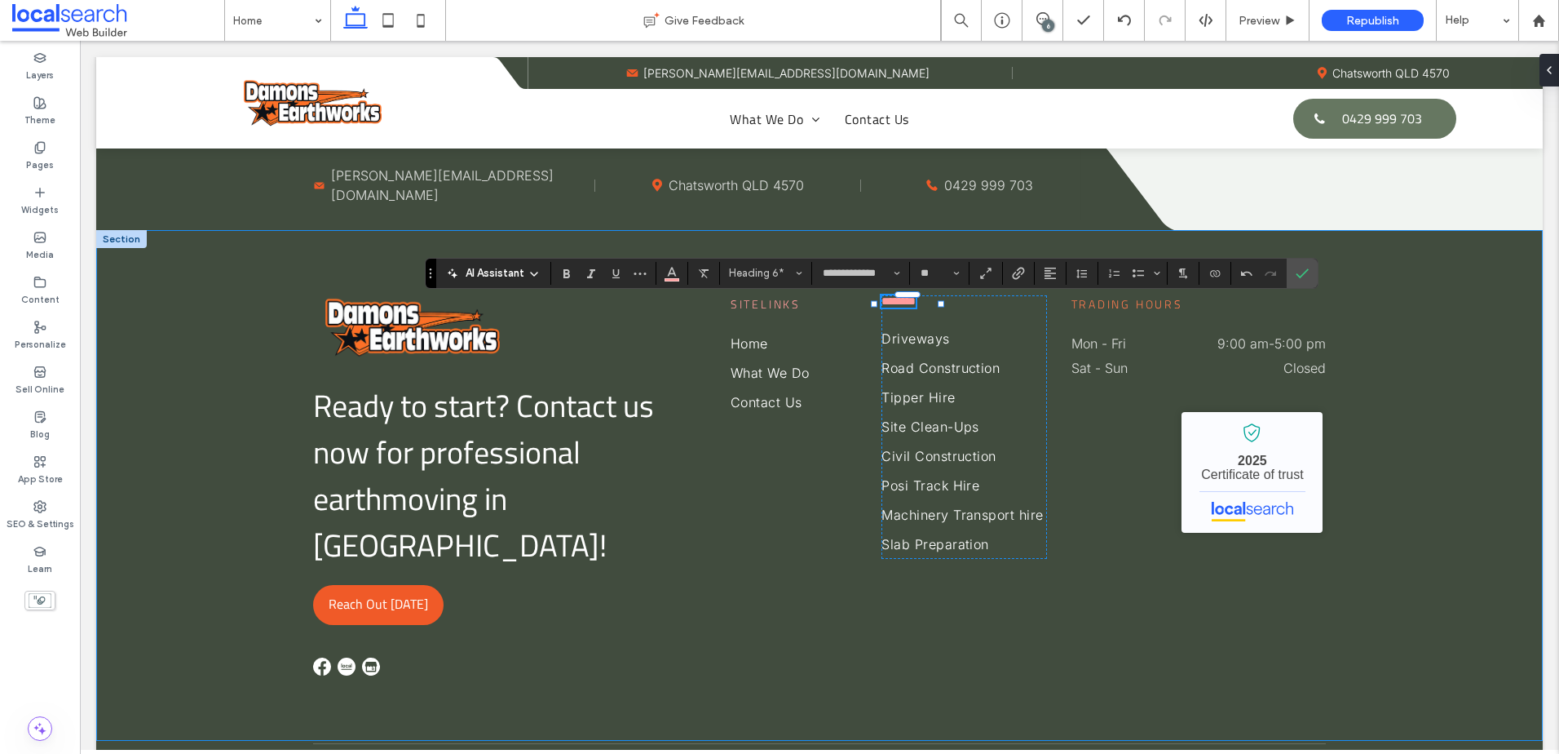
click at [1378, 383] on div "Ready to start? Contact us now for professional earthmoving in Gympie! Reach Ou…" at bounding box center [819, 485] width 1447 height 511
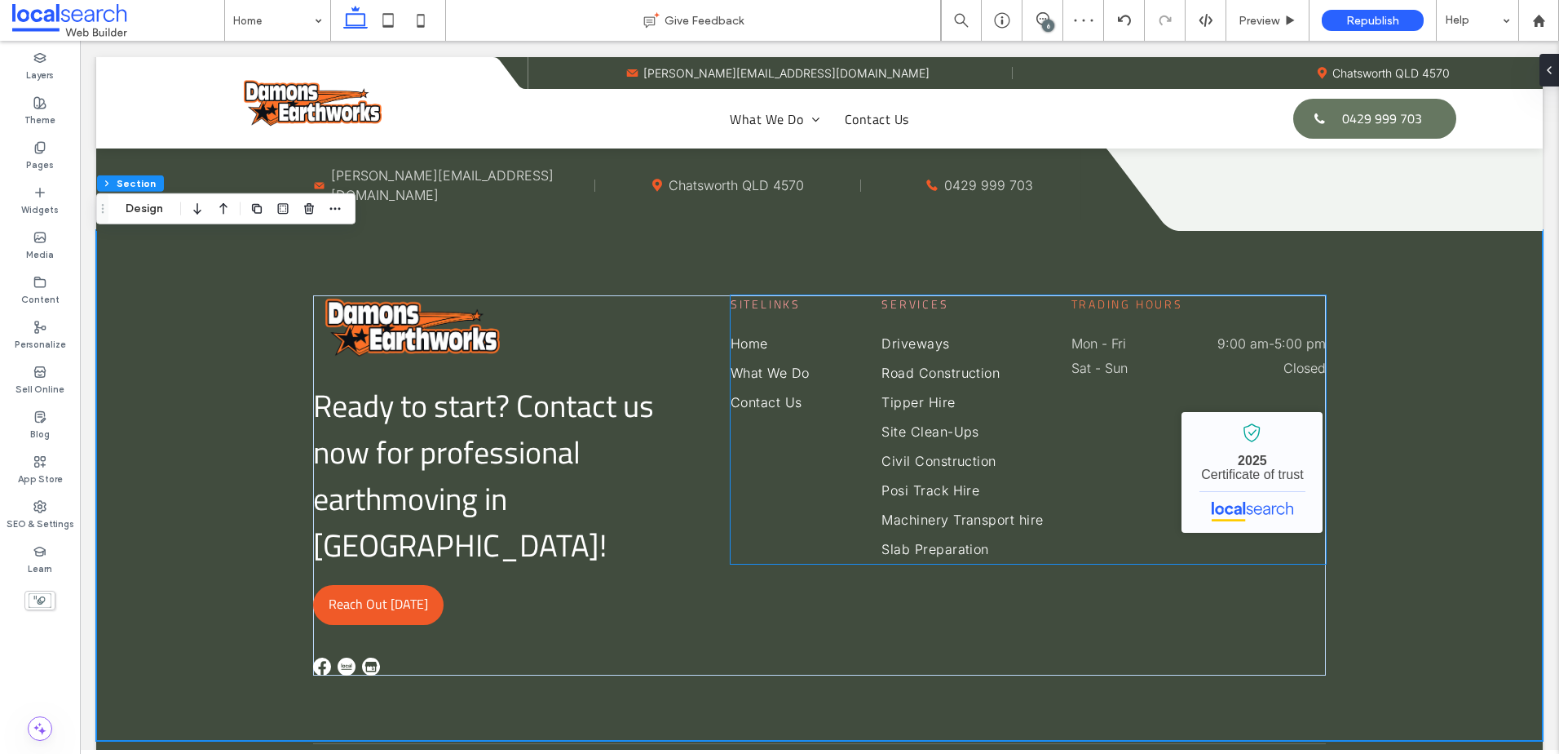
click at [1127, 312] on span "Trading Hours" at bounding box center [1128, 303] width 112 height 17
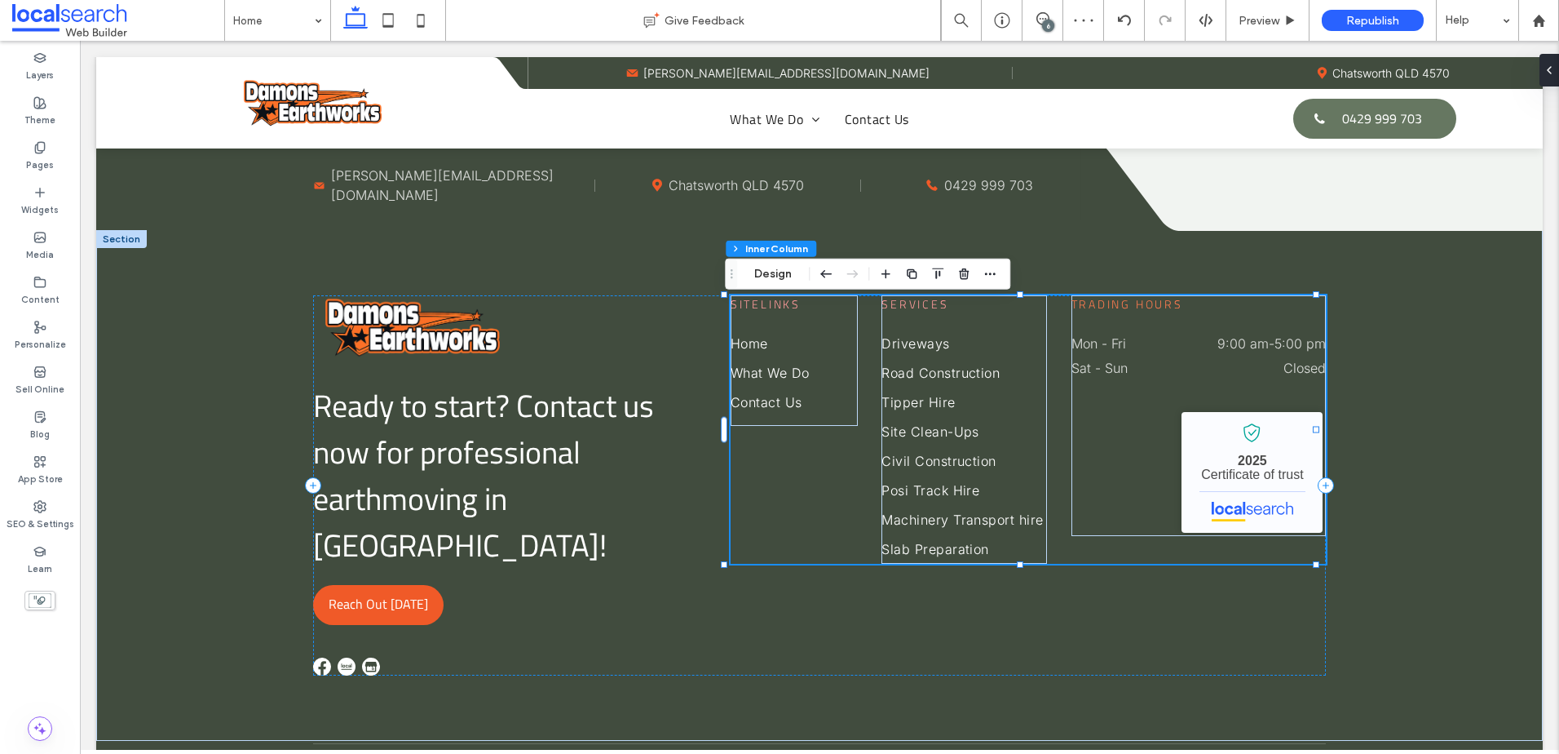
click at [1136, 312] on span "Trading Hours" at bounding box center [1128, 303] width 112 height 17
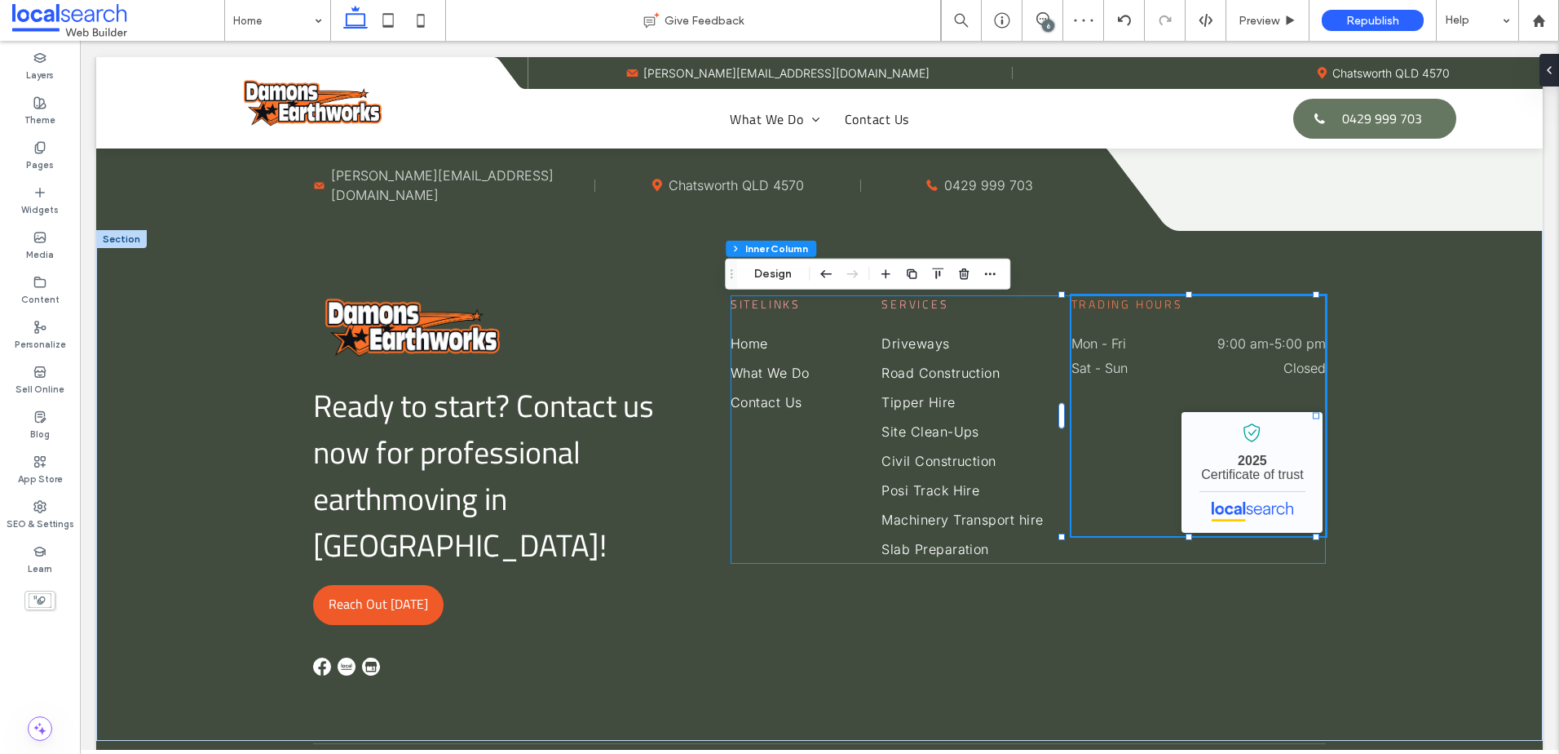
click at [1136, 312] on span "Trading Hours" at bounding box center [1128, 303] width 112 height 17
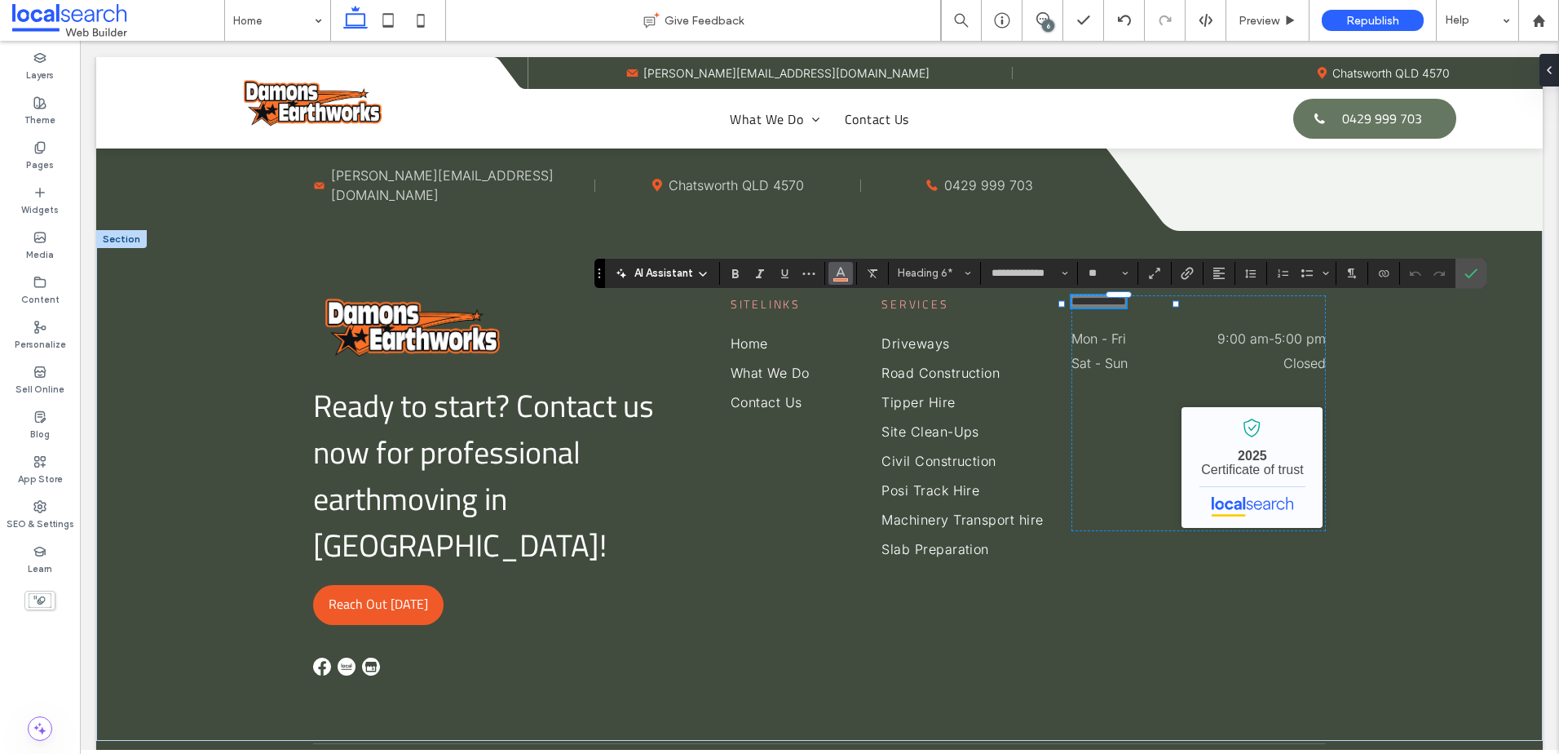
click at [848, 275] on button "Color" at bounding box center [841, 273] width 24 height 23
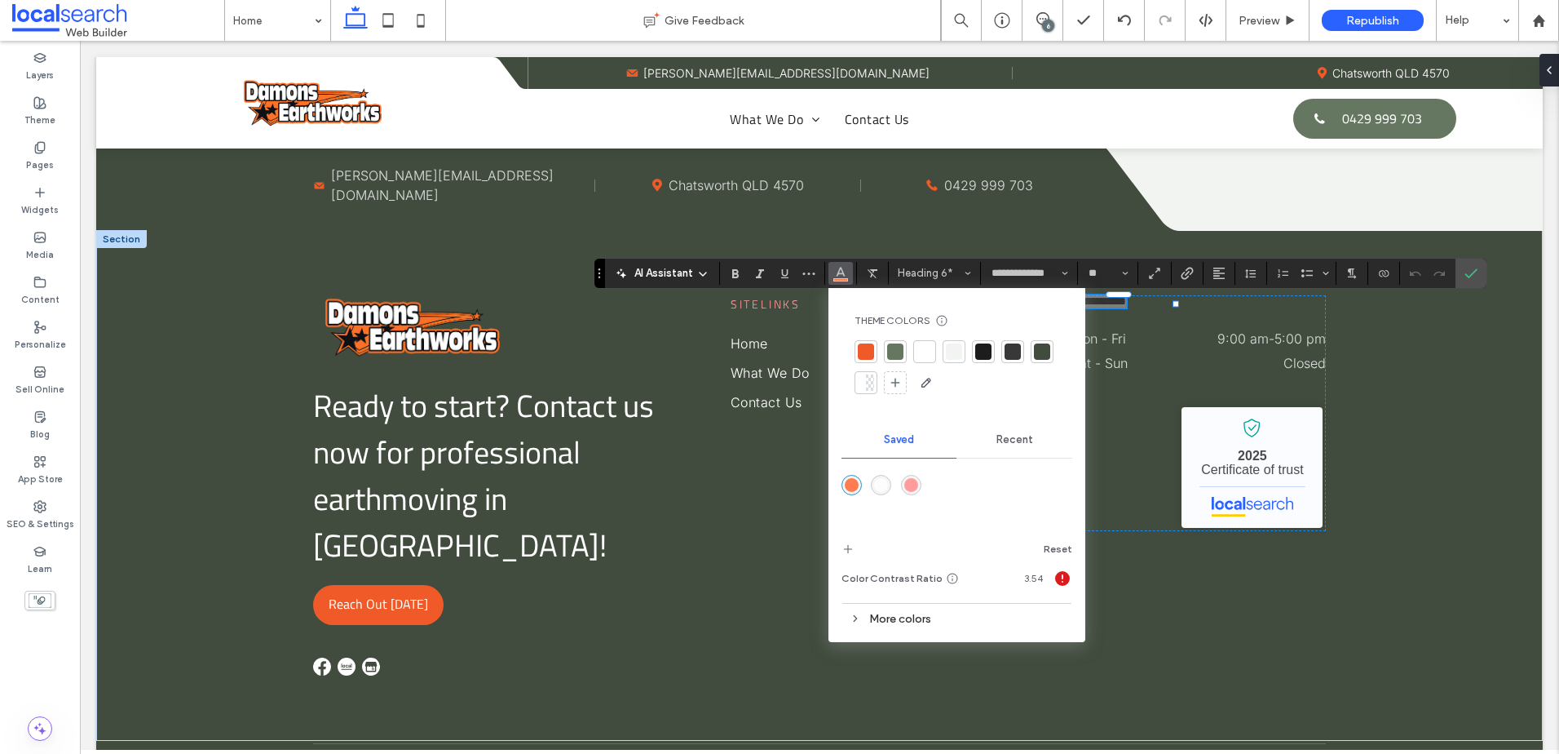
drag, startPoint x: 912, startPoint y: 480, endPoint x: 833, endPoint y: 440, distance: 88.6
click at [912, 480] on div "rgba(255,156,156,1)" at bounding box center [912, 485] width 14 height 14
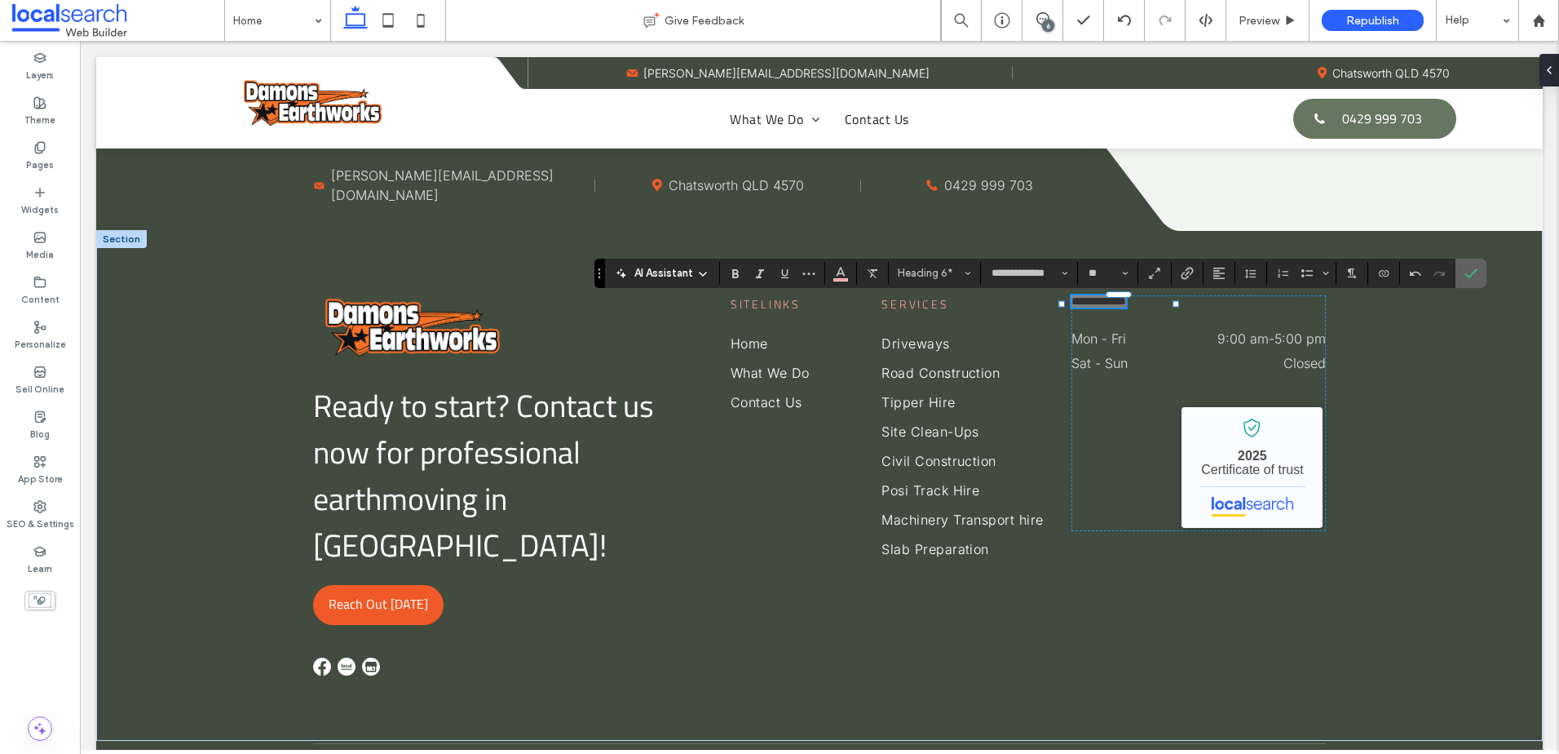
click at [1484, 271] on section at bounding box center [1471, 273] width 31 height 29
click at [1475, 272] on use "Confirm" at bounding box center [1471, 273] width 13 height 10
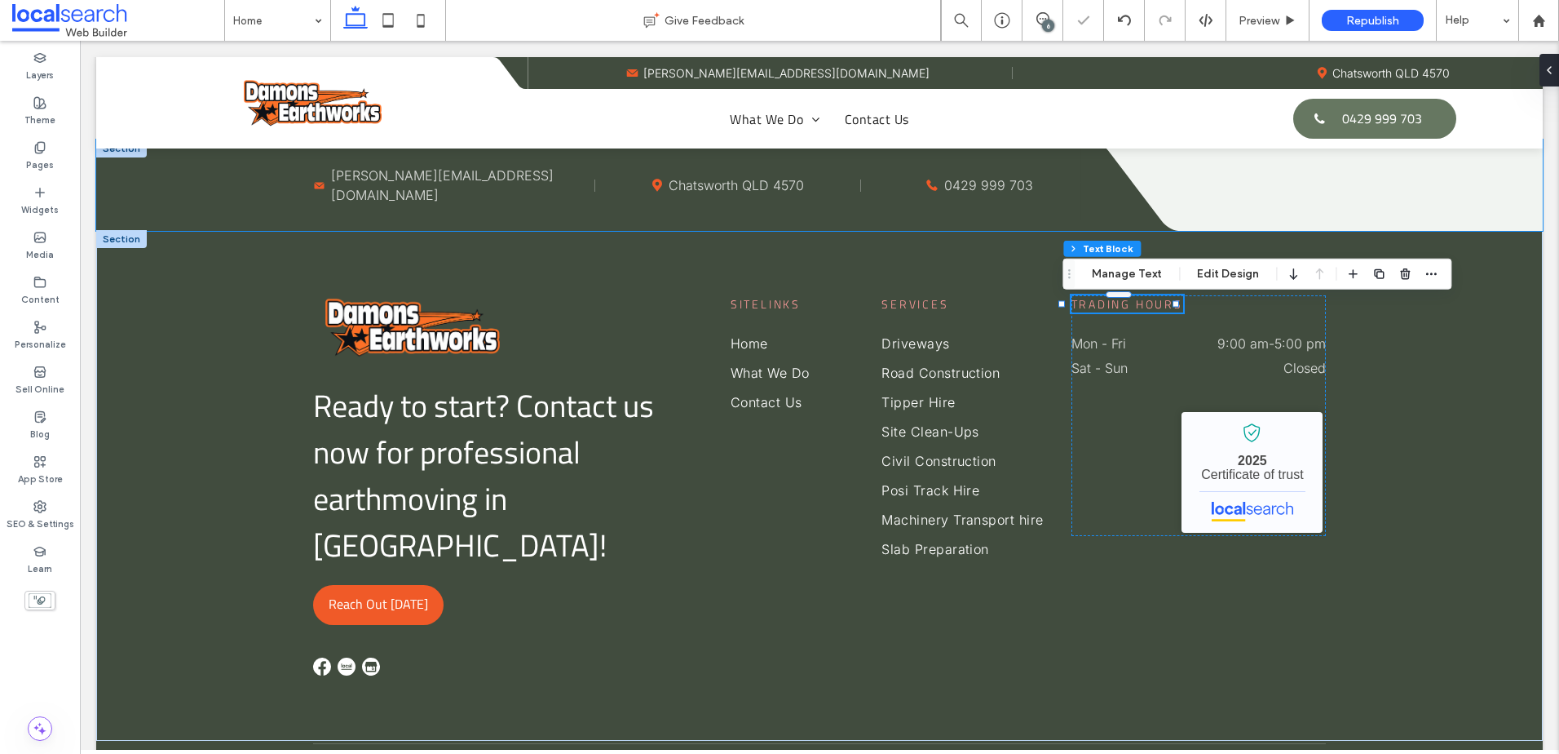
click at [319, 192] on icon "Mail Icon" at bounding box center [319, 185] width 12 height 12
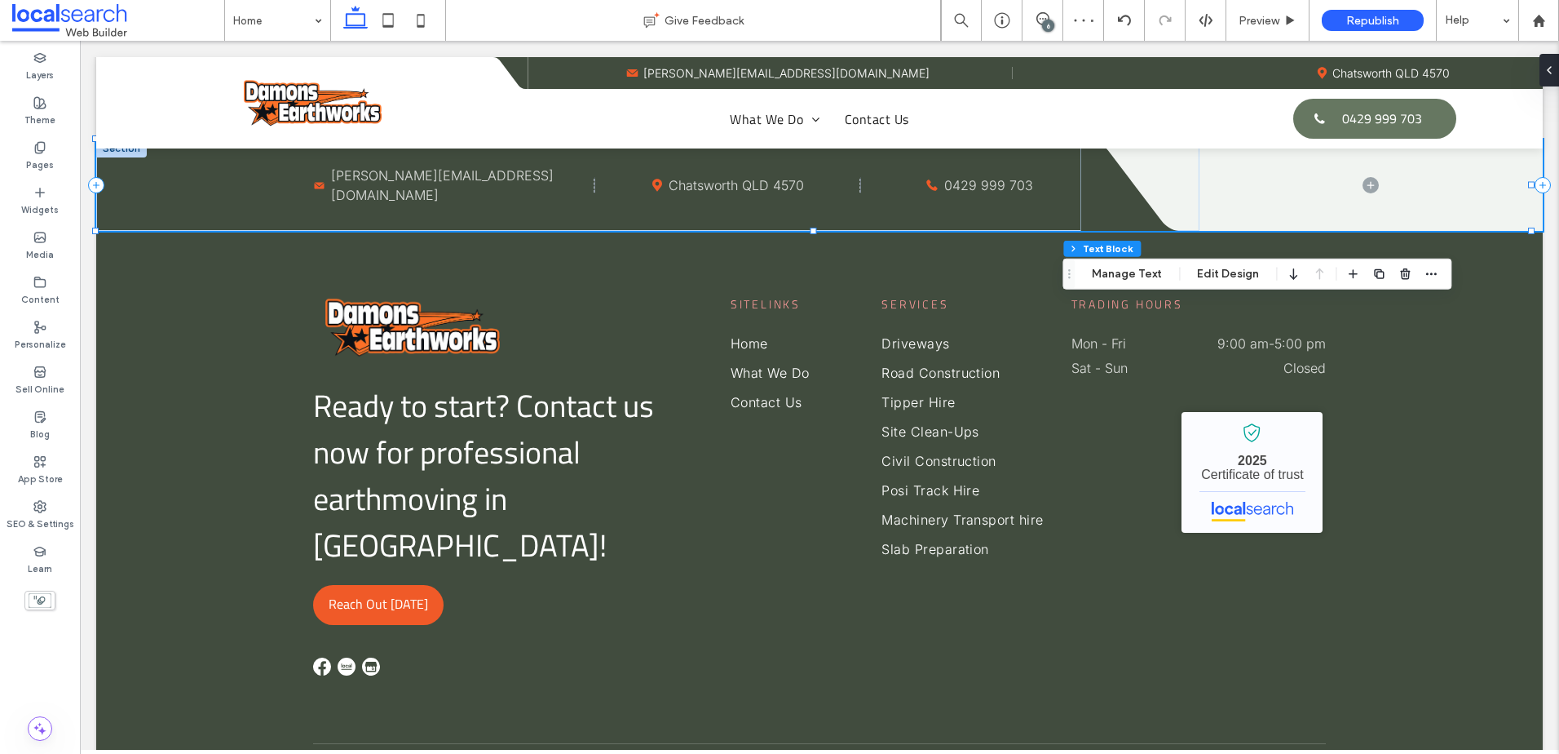
click at [319, 192] on icon "Mail Icon" at bounding box center [319, 185] width 12 height 12
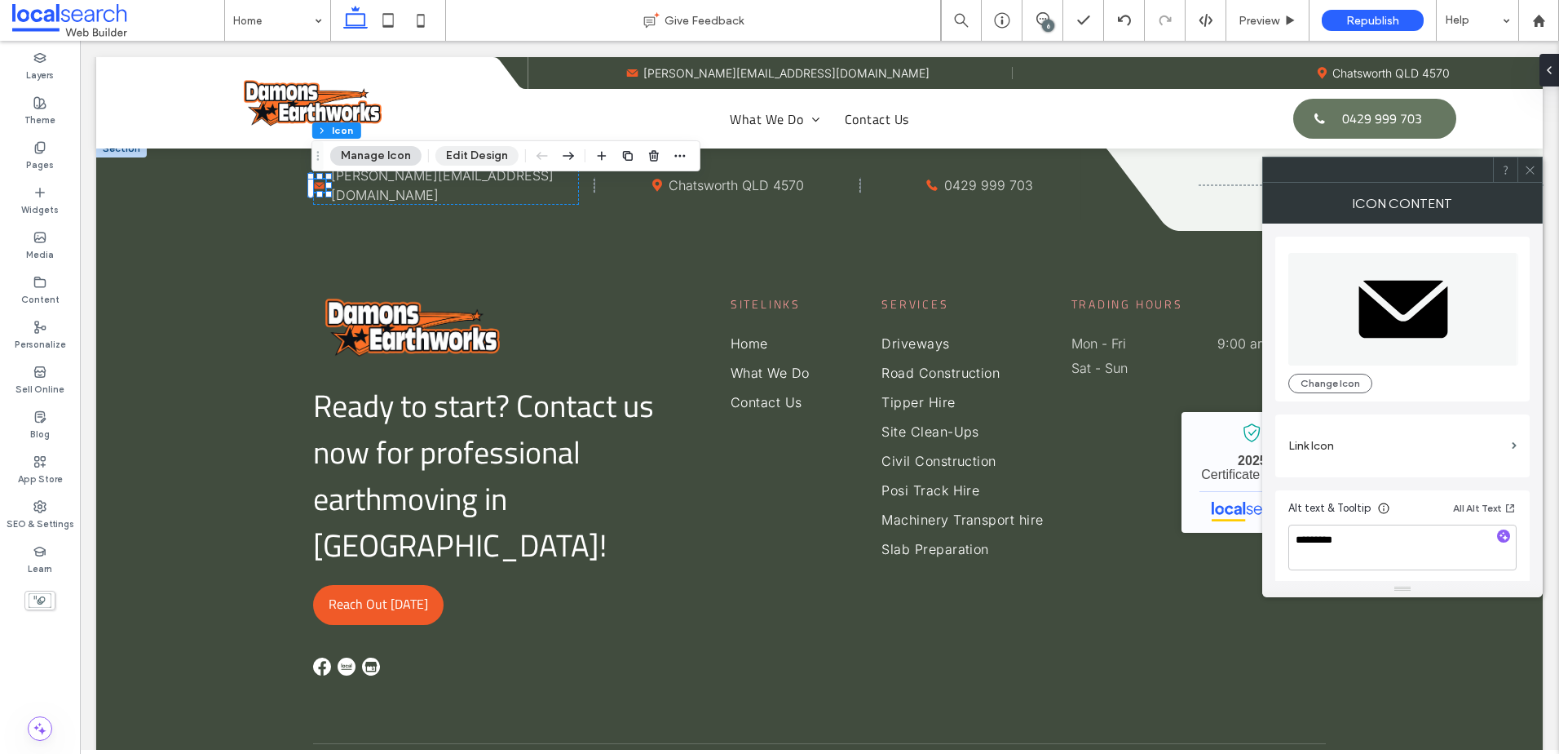
drag, startPoint x: 778, startPoint y: 148, endPoint x: 482, endPoint y: 153, distance: 296.1
click at [482, 153] on button "Edit Design" at bounding box center [477, 156] width 83 height 20
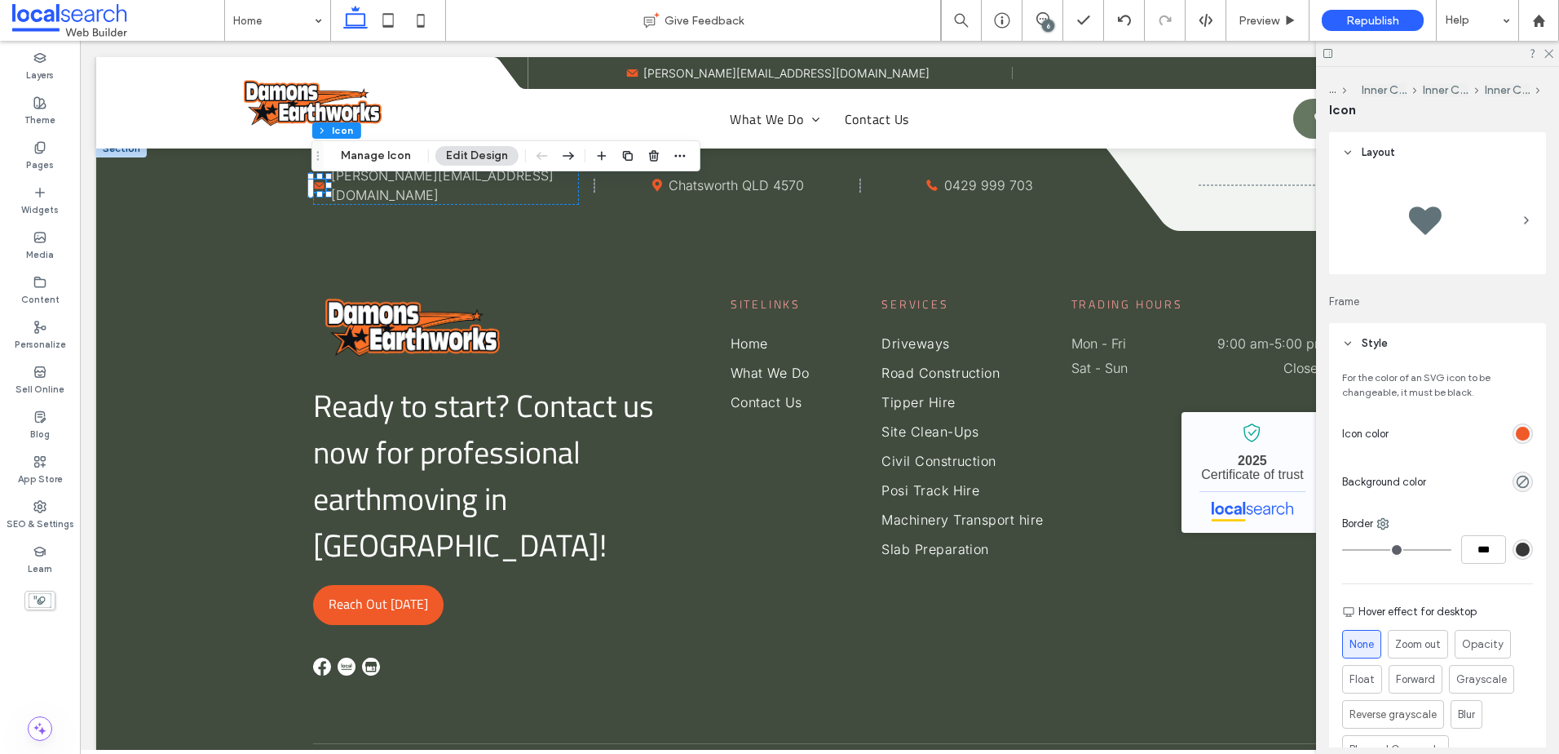
click at [1518, 436] on div "rgb(240, 90, 40)" at bounding box center [1523, 434] width 14 height 14
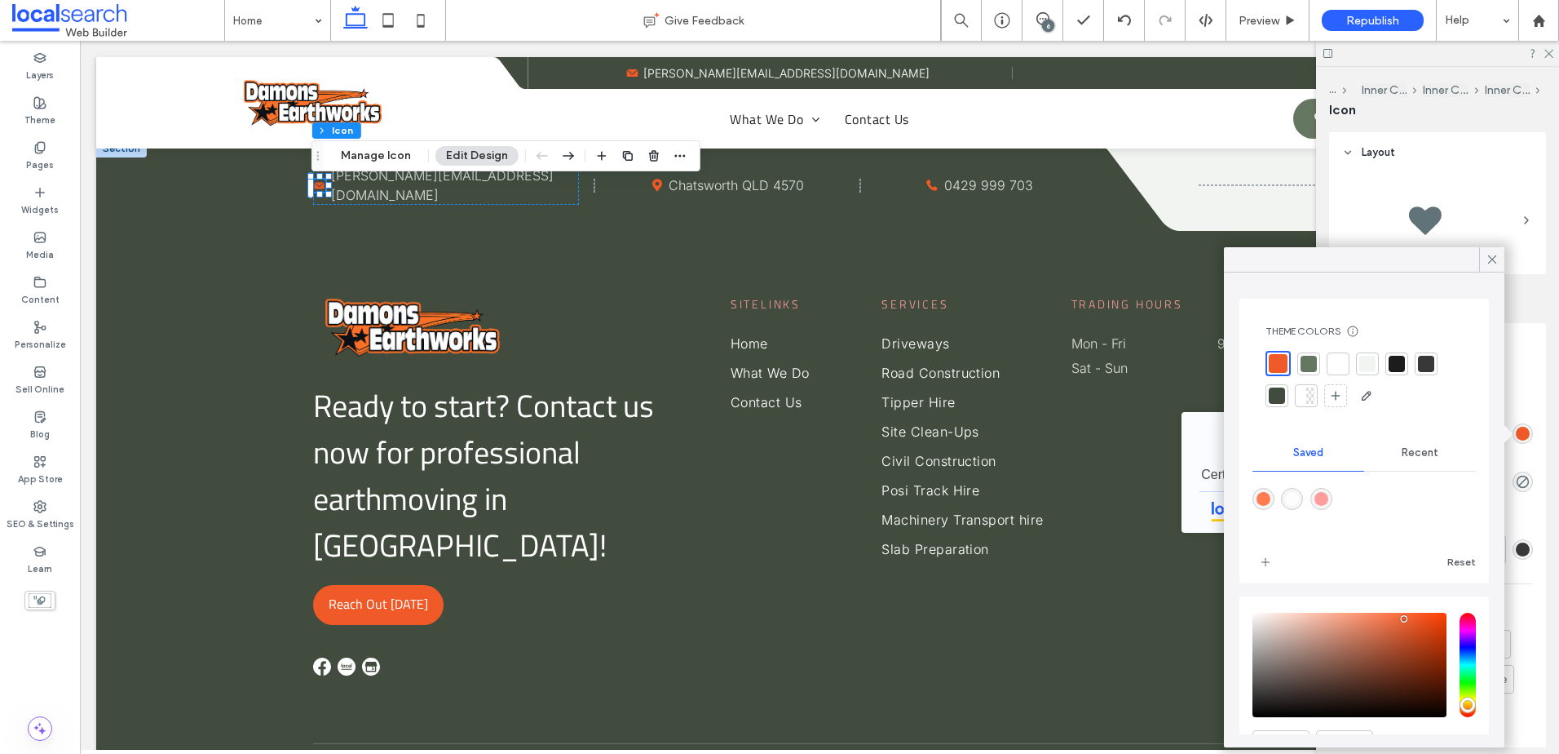
click at [1329, 500] on div "rgba(255,156,156,1)" at bounding box center [1322, 499] width 14 height 14
type input "*******"
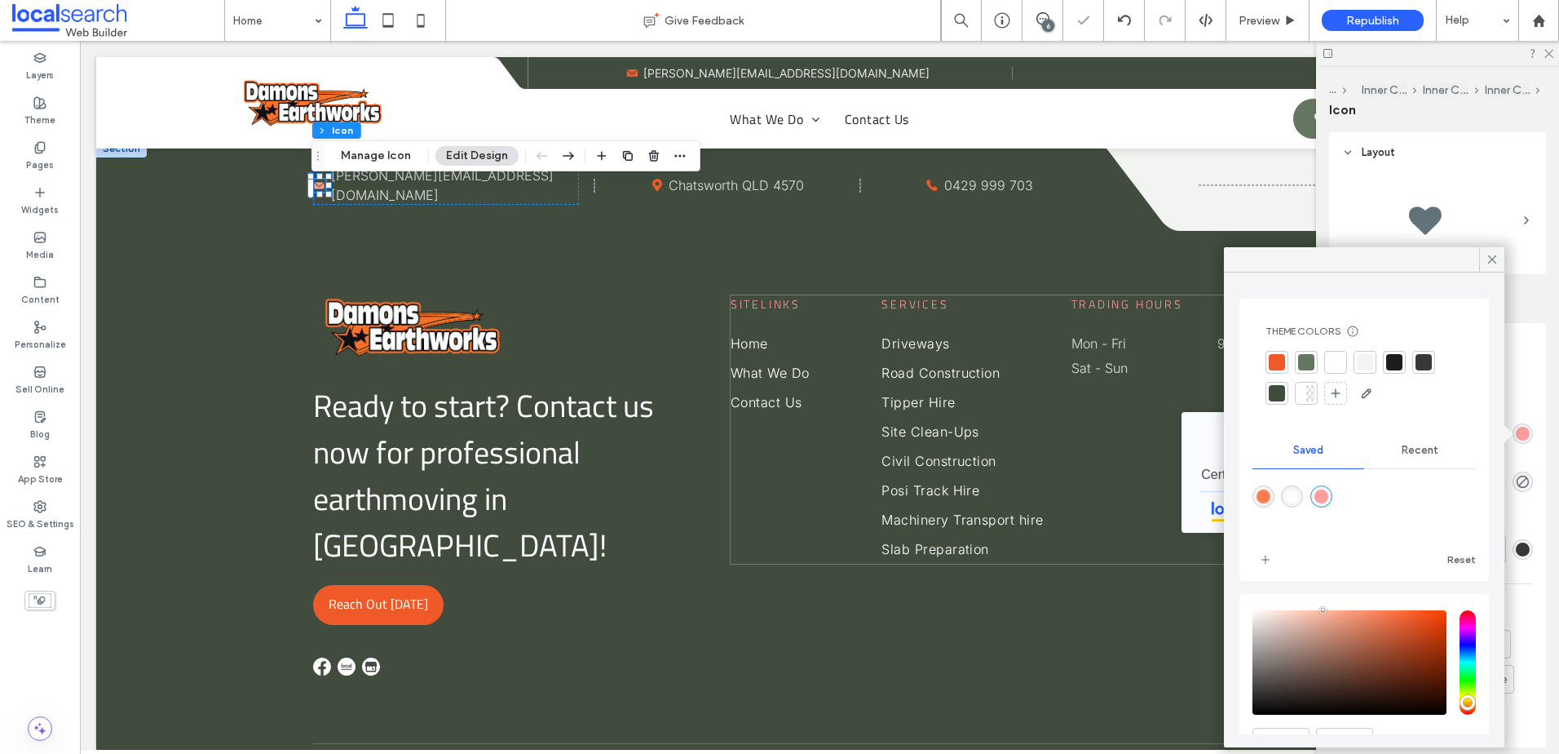
click at [759, 488] on div "Sitelinks Home What We Do Contact Us Services Driveways Road Construction Tippe…" at bounding box center [1028, 429] width 595 height 268
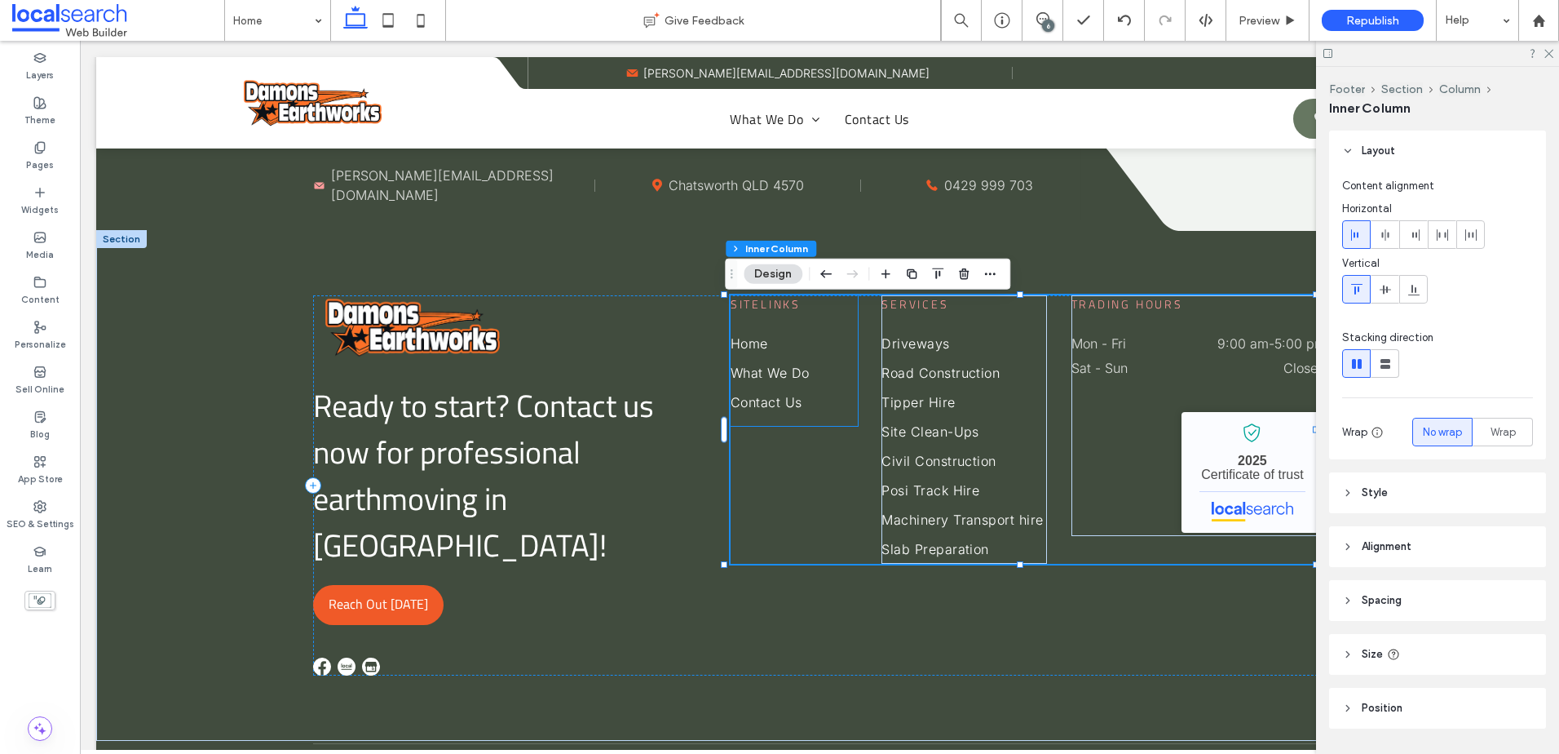
click at [765, 305] on span "Sitelinks" at bounding box center [766, 303] width 70 height 17
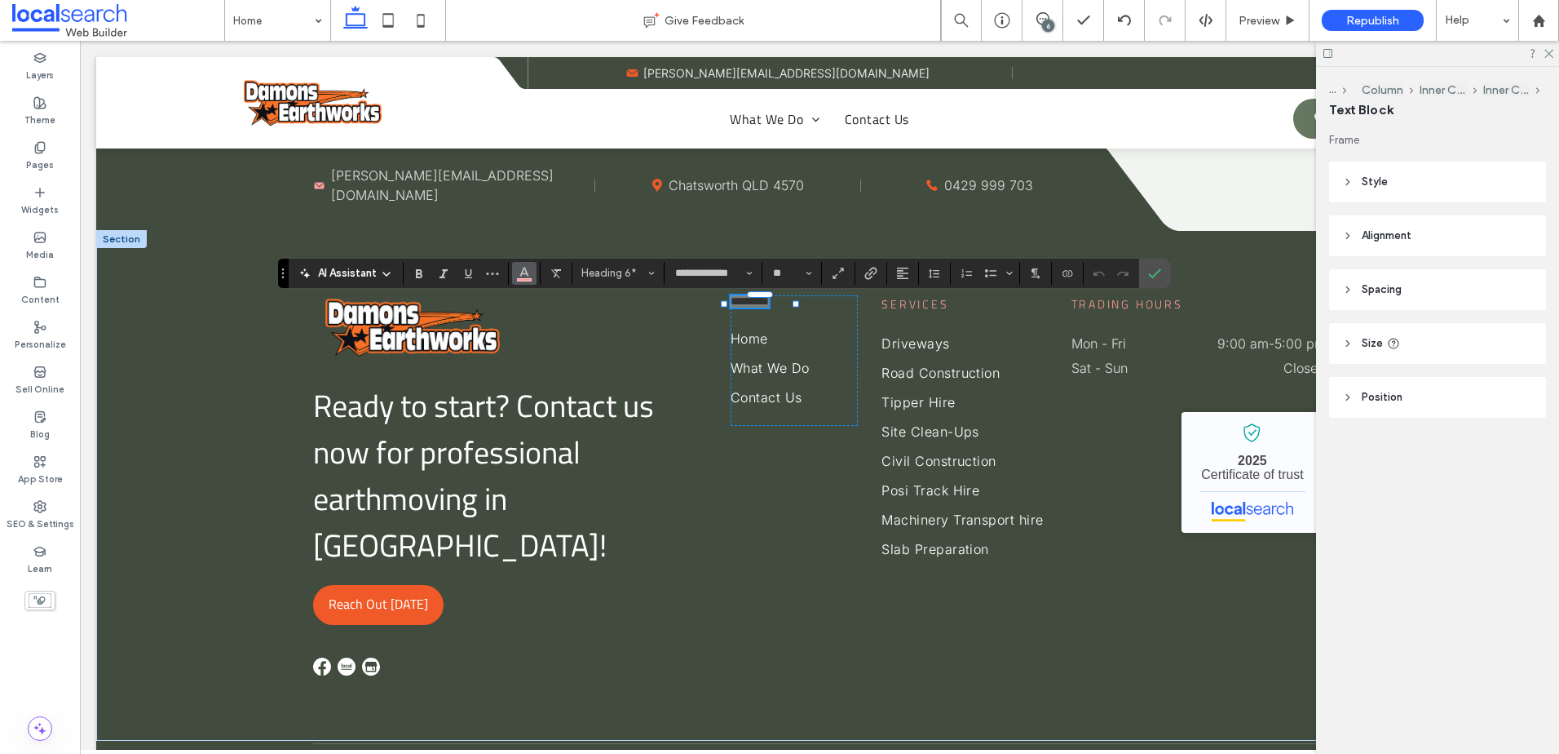
click at [515, 269] on button "Color" at bounding box center [524, 273] width 24 height 23
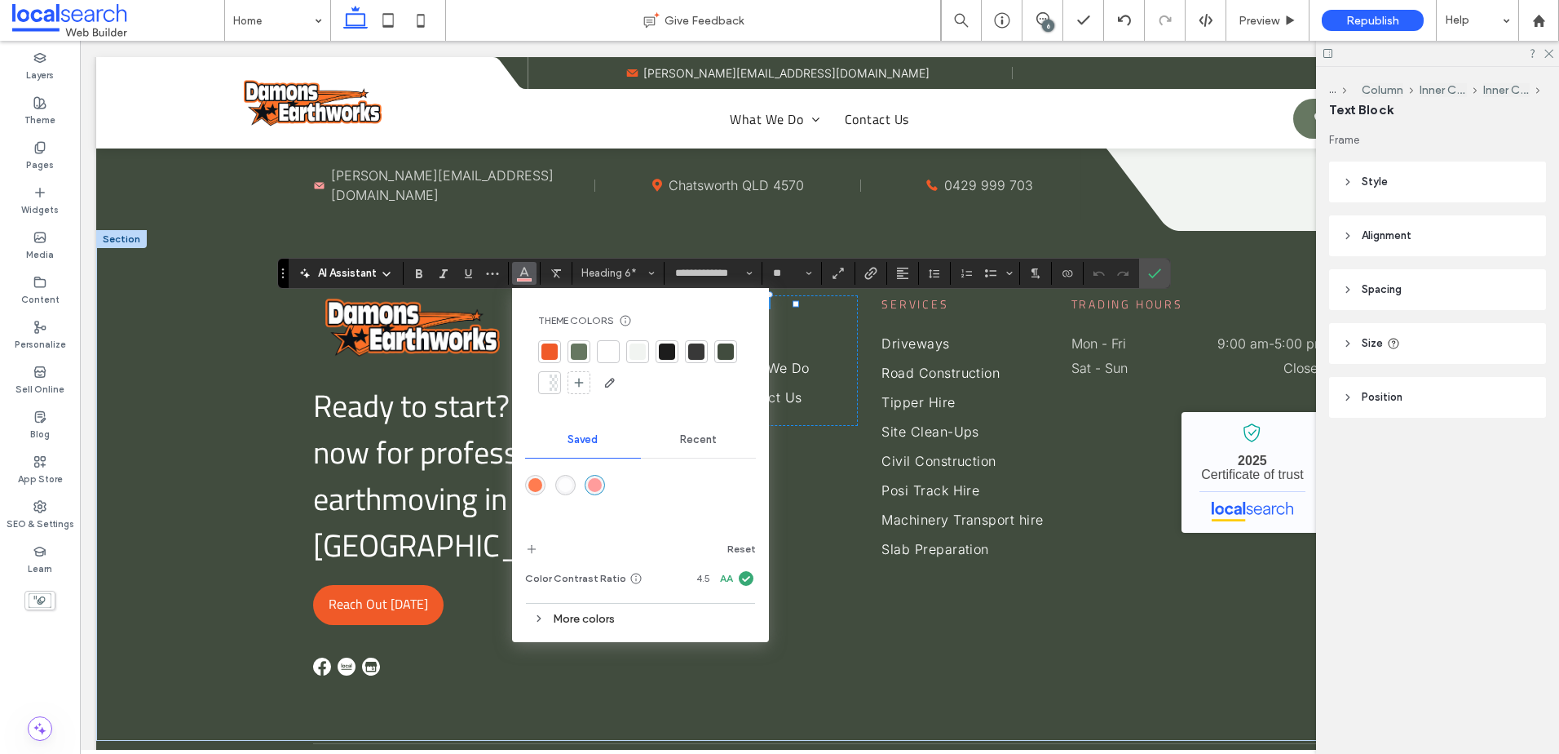
click at [561, 612] on div "More colors" at bounding box center [640, 619] width 231 height 22
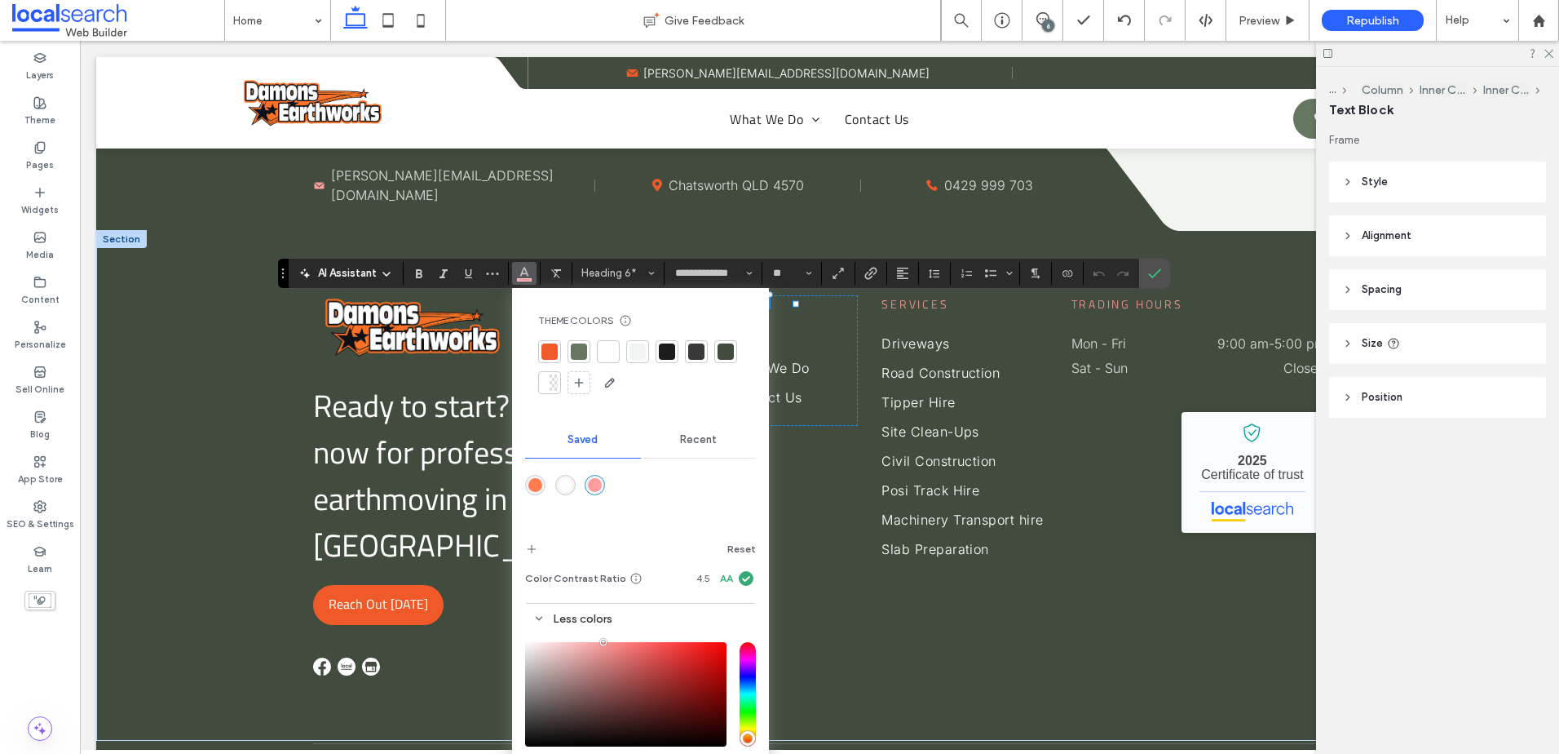
click at [750, 732] on input "hue" at bounding box center [748, 694] width 16 height 104
type input "**"
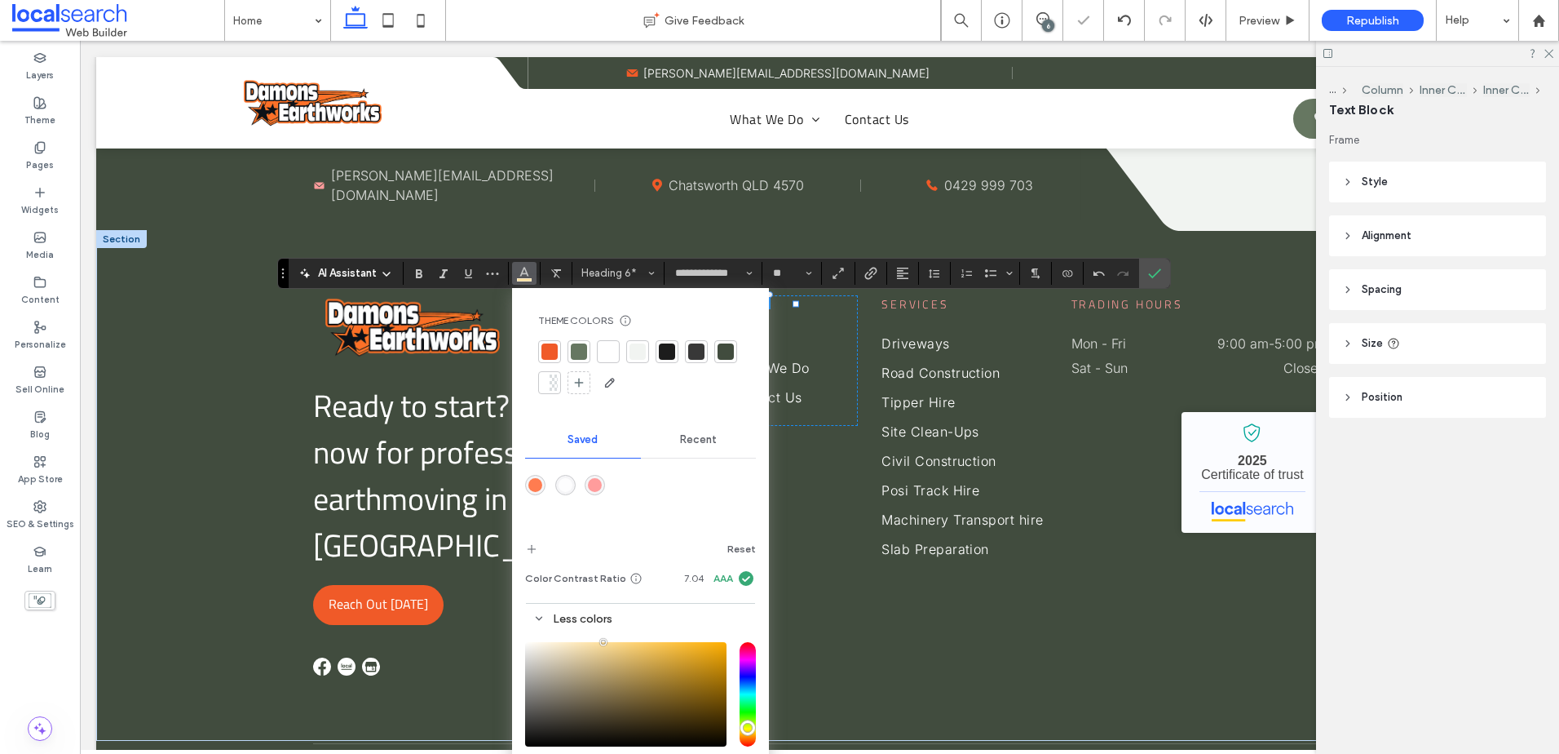
type input "*******"
type input "**"
type input "*******"
type input "**"
type input "*******"
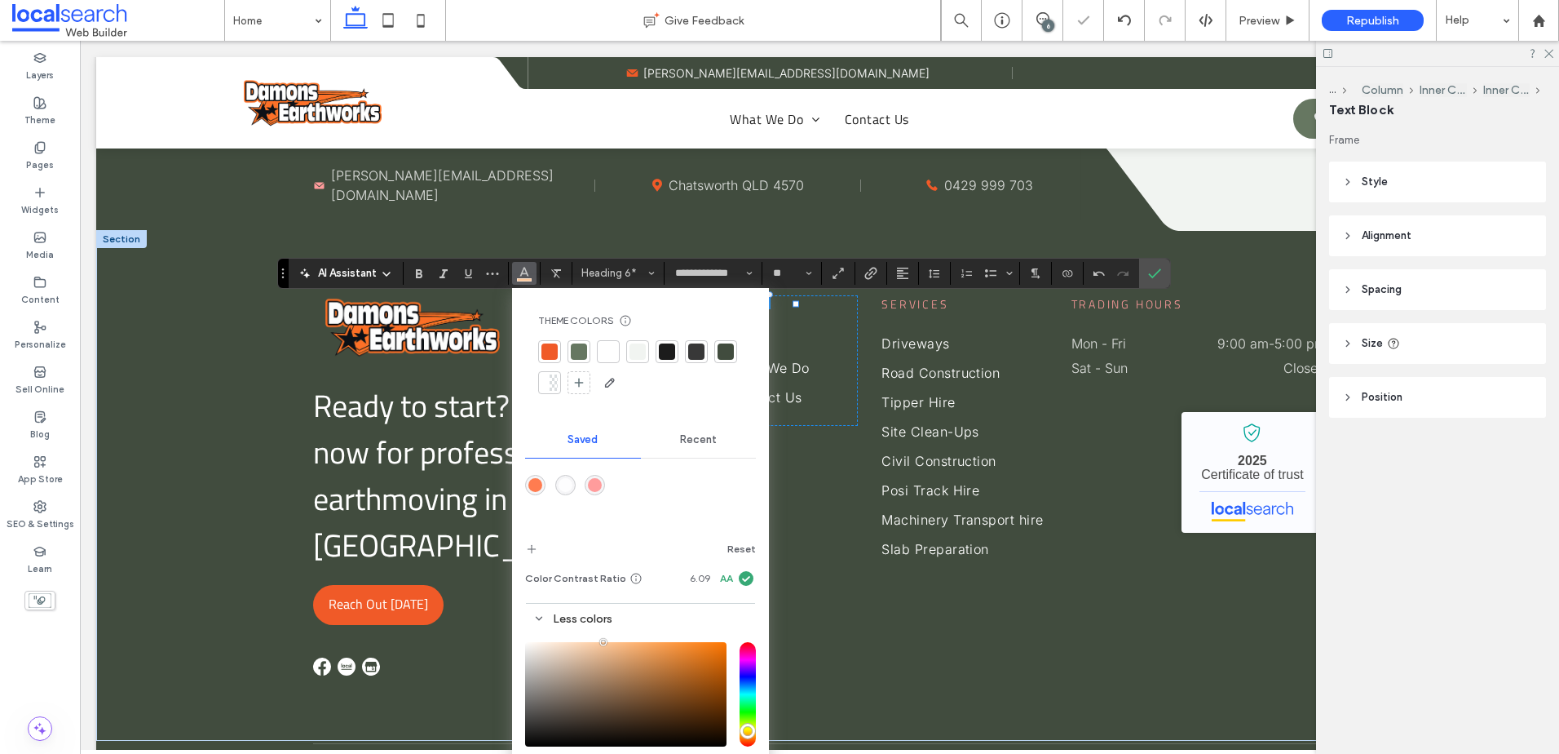
type input "**"
click at [749, 732] on input "hue" at bounding box center [748, 694] width 16 height 104
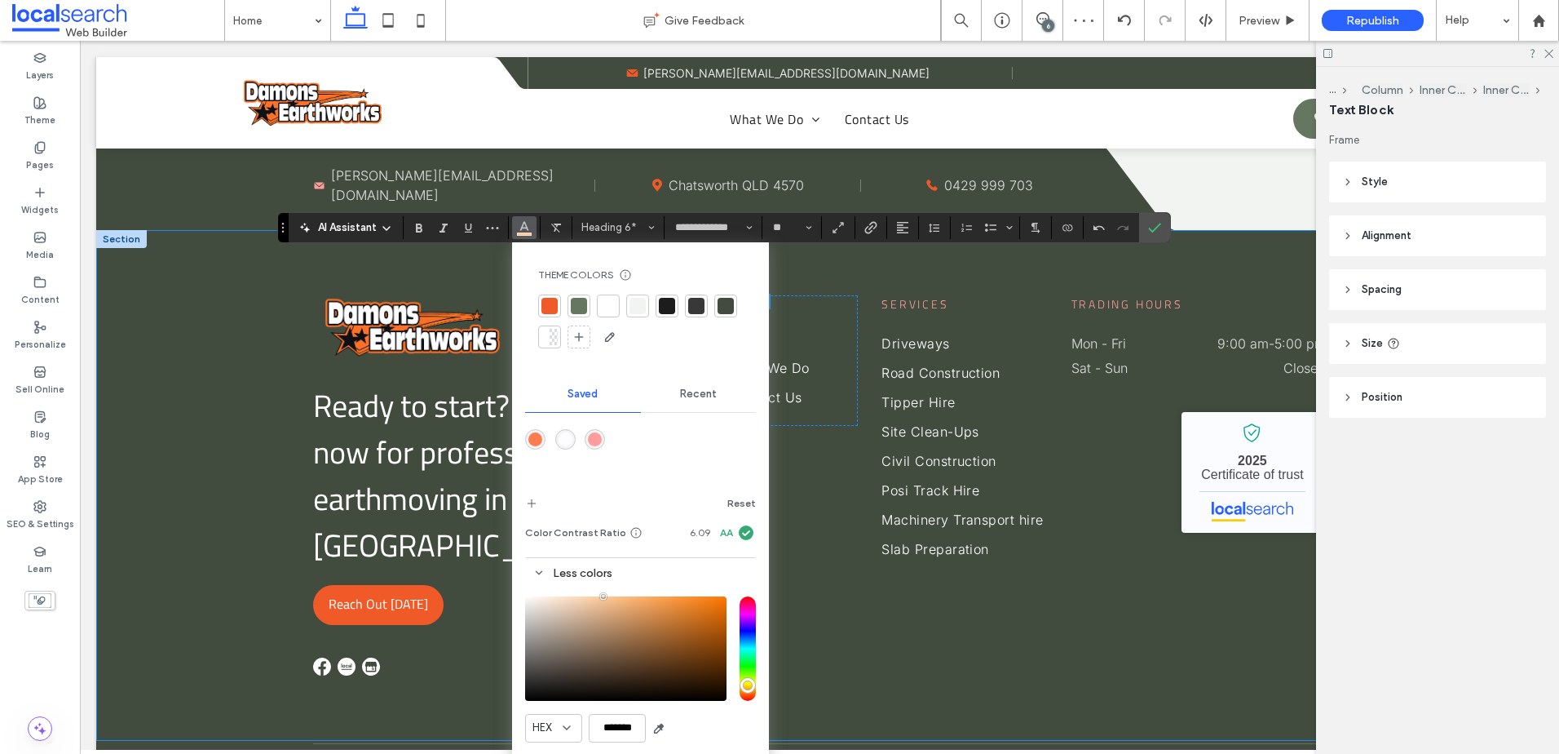
scroll to position [4495, 0]
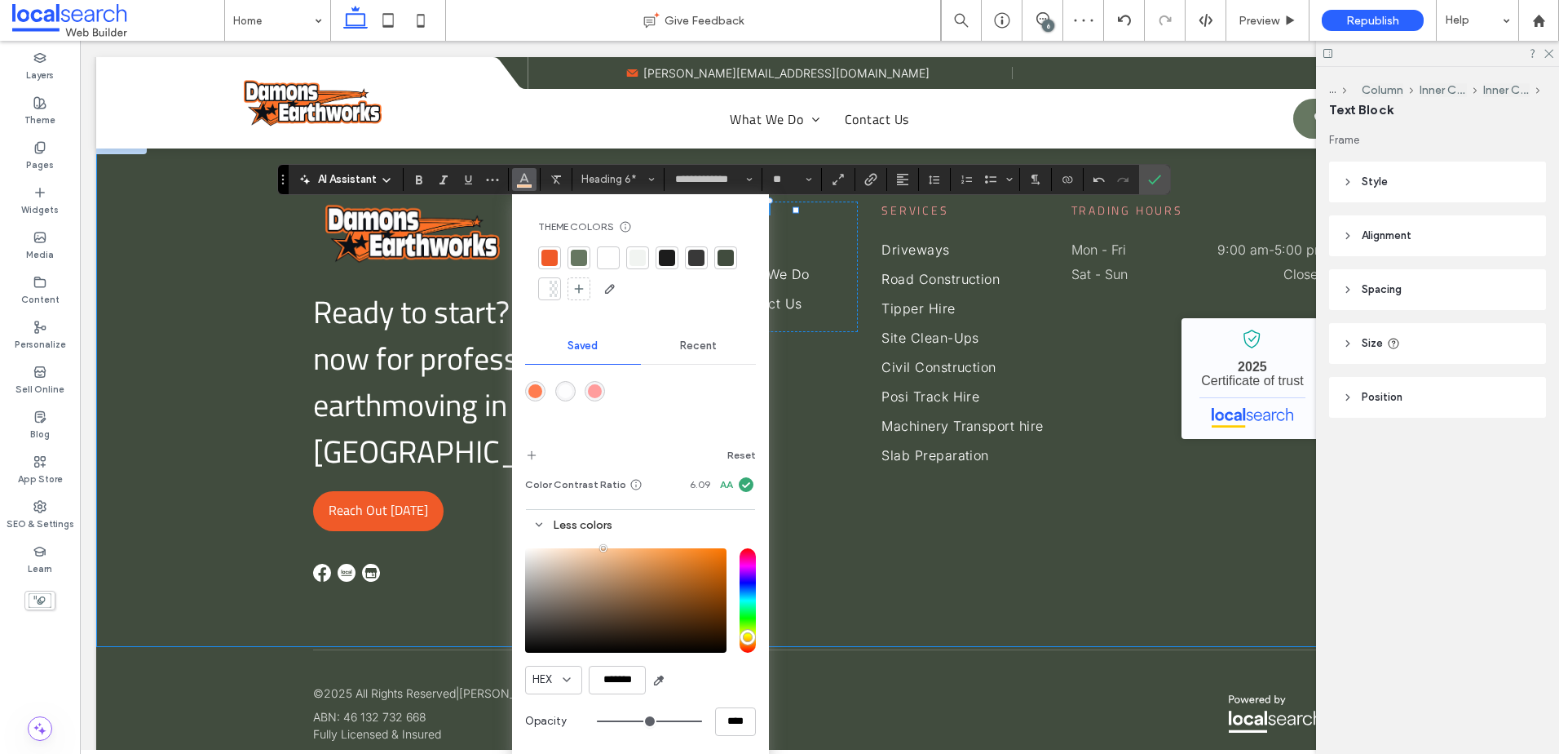
click at [819, 547] on div "Ready to start? Contact us now for professional earthmoving in Gympie! Reach Ou…" at bounding box center [819, 391] width 1447 height 511
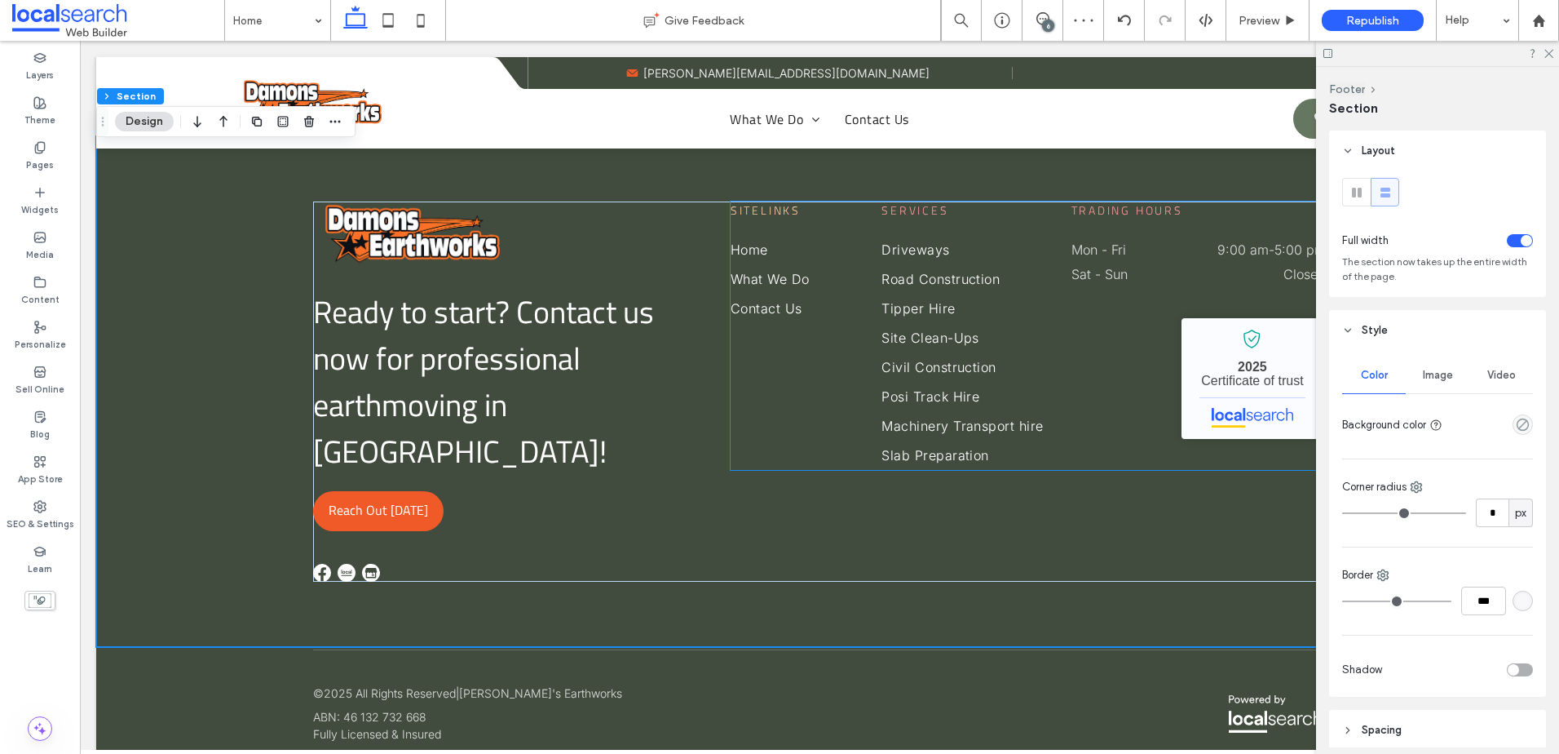
click at [745, 215] on span "Sitelinks" at bounding box center [766, 209] width 70 height 17
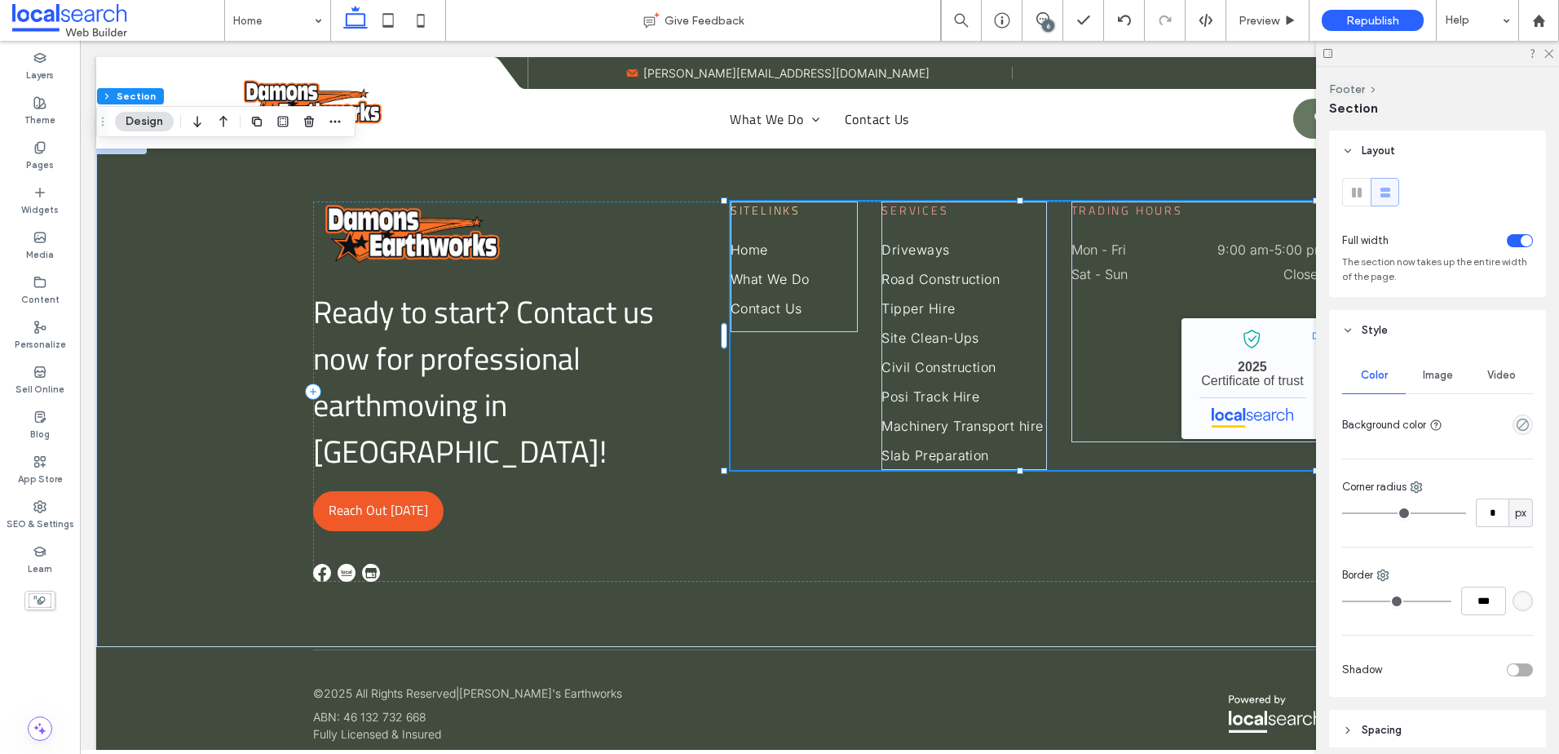
click at [745, 215] on span "Sitelinks" at bounding box center [766, 209] width 70 height 17
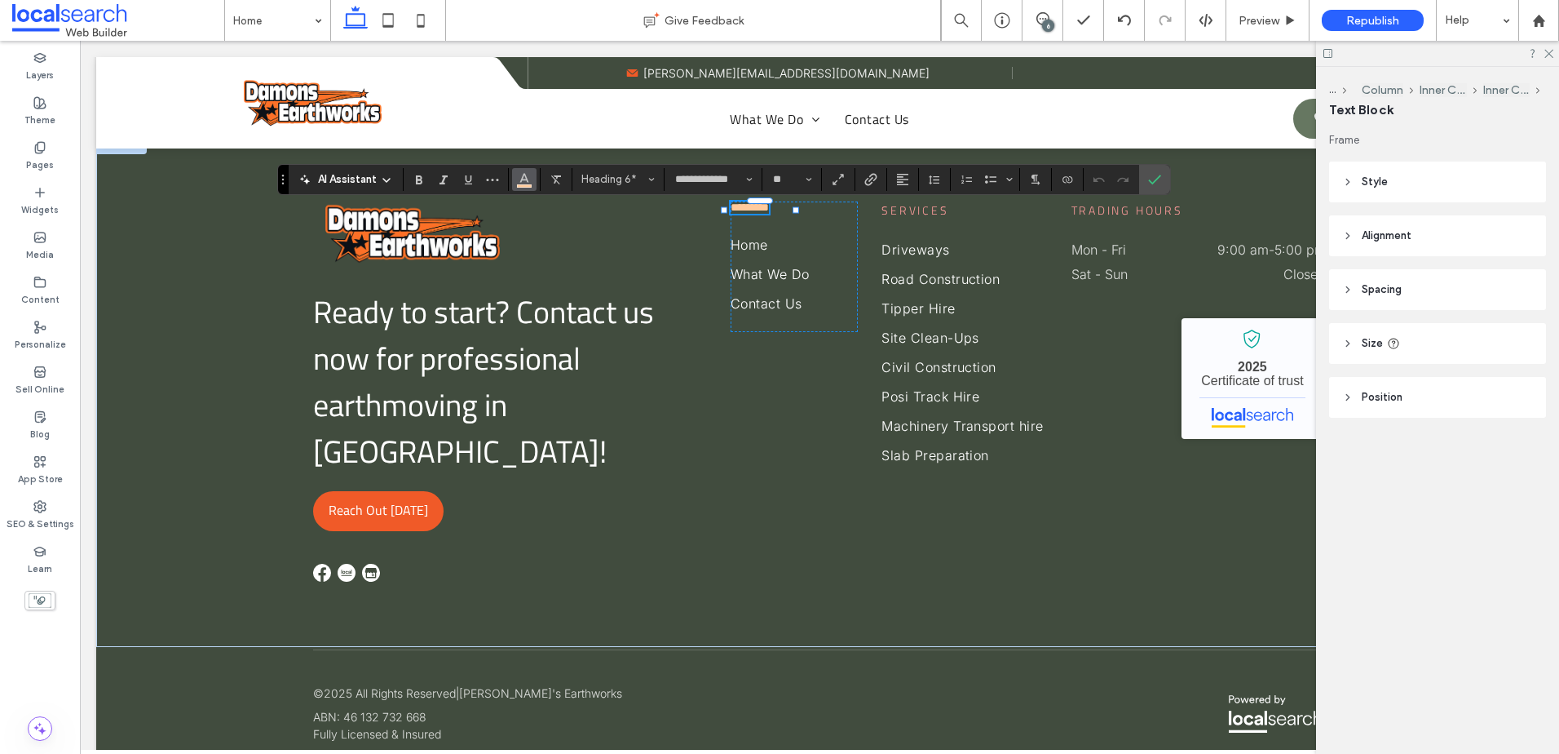
drag, startPoint x: 529, startPoint y: 179, endPoint x: 471, endPoint y: 159, distance: 61.4
click at [529, 179] on icon "Color" at bounding box center [524, 177] width 13 height 13
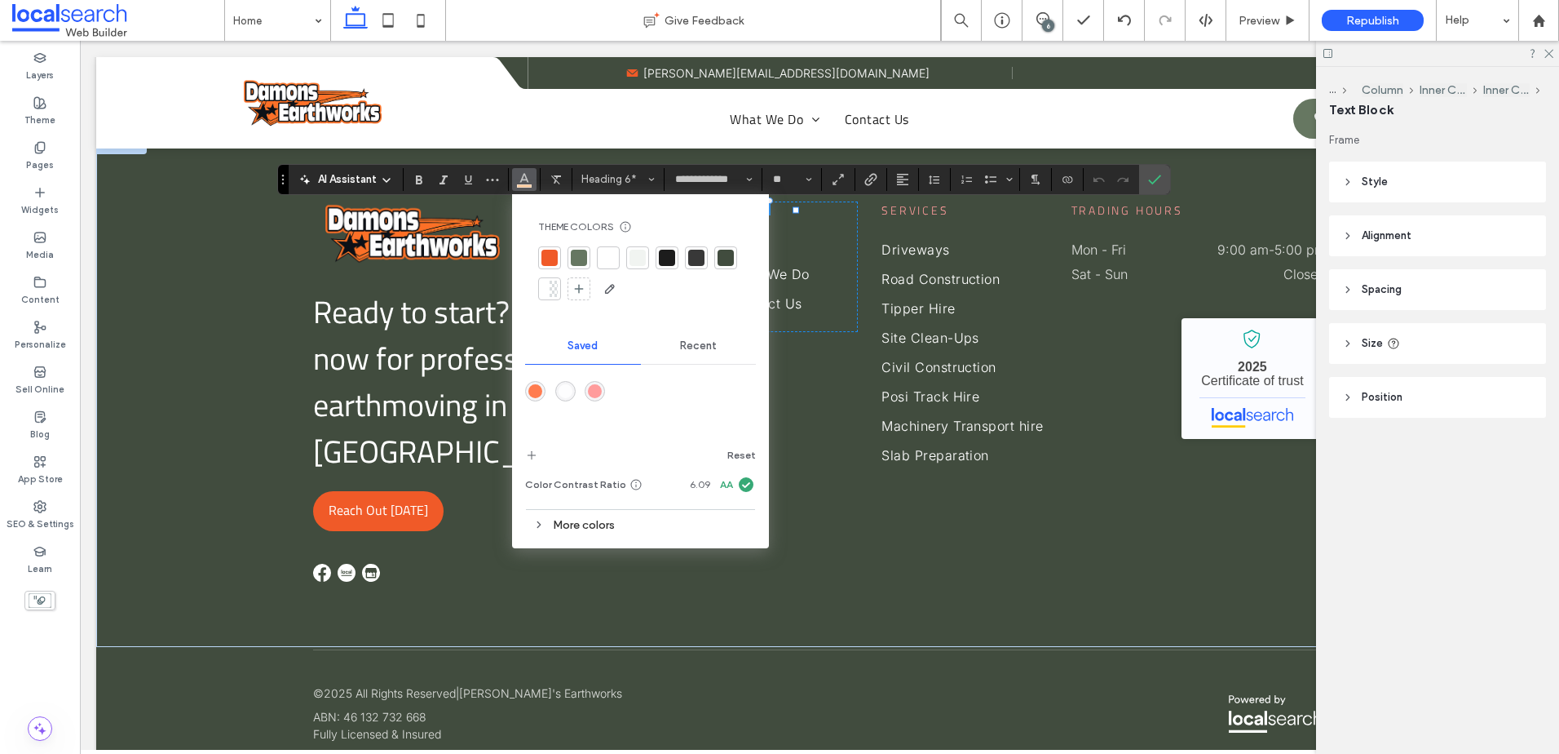
click at [595, 525] on div "More colors" at bounding box center [640, 525] width 231 height 22
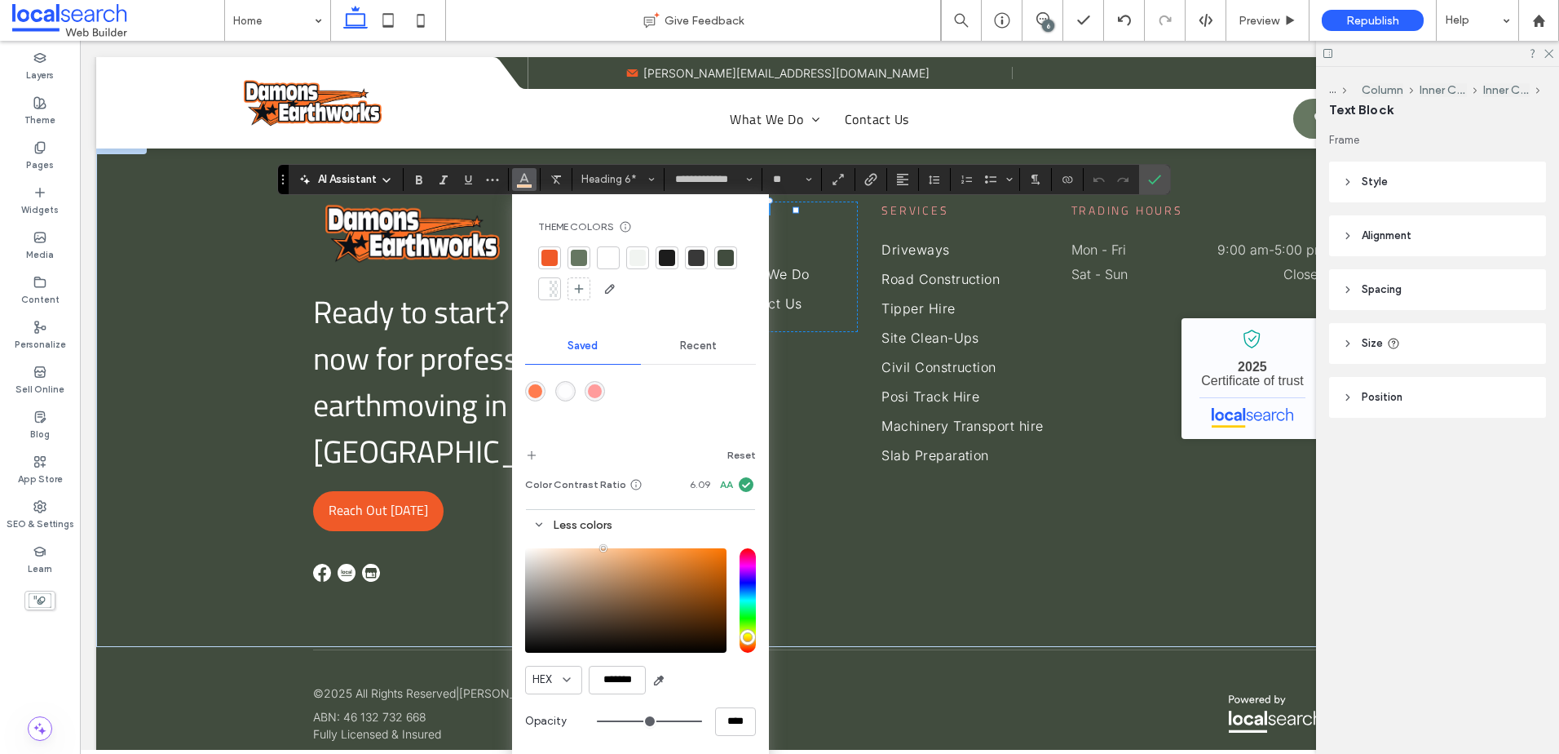
click at [545, 257] on div at bounding box center [550, 258] width 16 height 16
click at [624, 553] on div "saturation and value" at bounding box center [625, 600] width 201 height 104
drag, startPoint x: 604, startPoint y: 550, endPoint x: 595, endPoint y: 508, distance: 42.7
click at [595, 508] on div "Theme Colors Save time with Theme Colors Create a color palette to instantly ad…" at bounding box center [640, 477] width 257 height 566
click at [550, 259] on div at bounding box center [550, 258] width 16 height 16
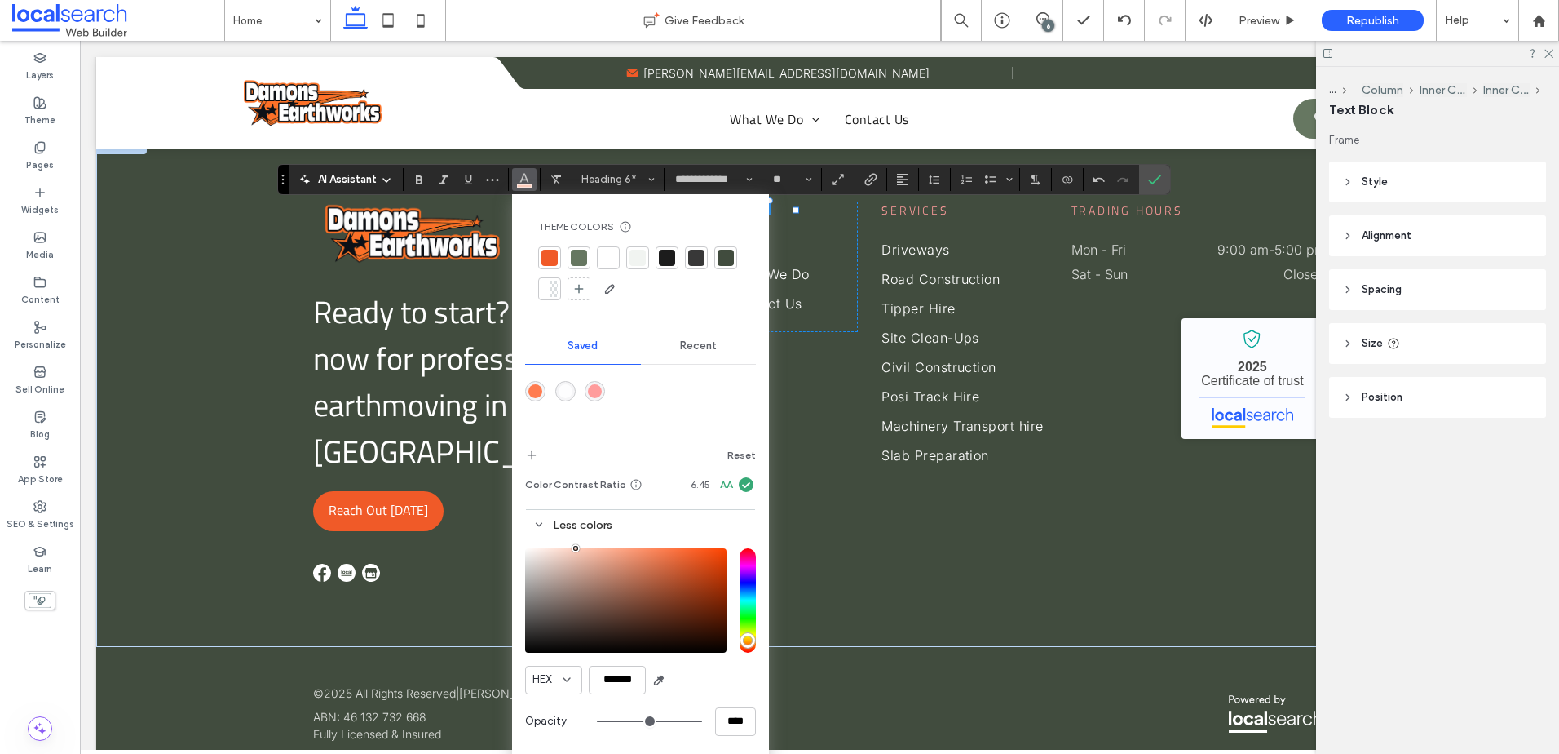
drag, startPoint x: 692, startPoint y: 552, endPoint x: 576, endPoint y: 481, distance: 135.8
click at [576, 481] on div "Theme Colors Save time with Theme Colors Create a color palette to instantly ad…" at bounding box center [640, 477] width 257 height 566
type input "*******"
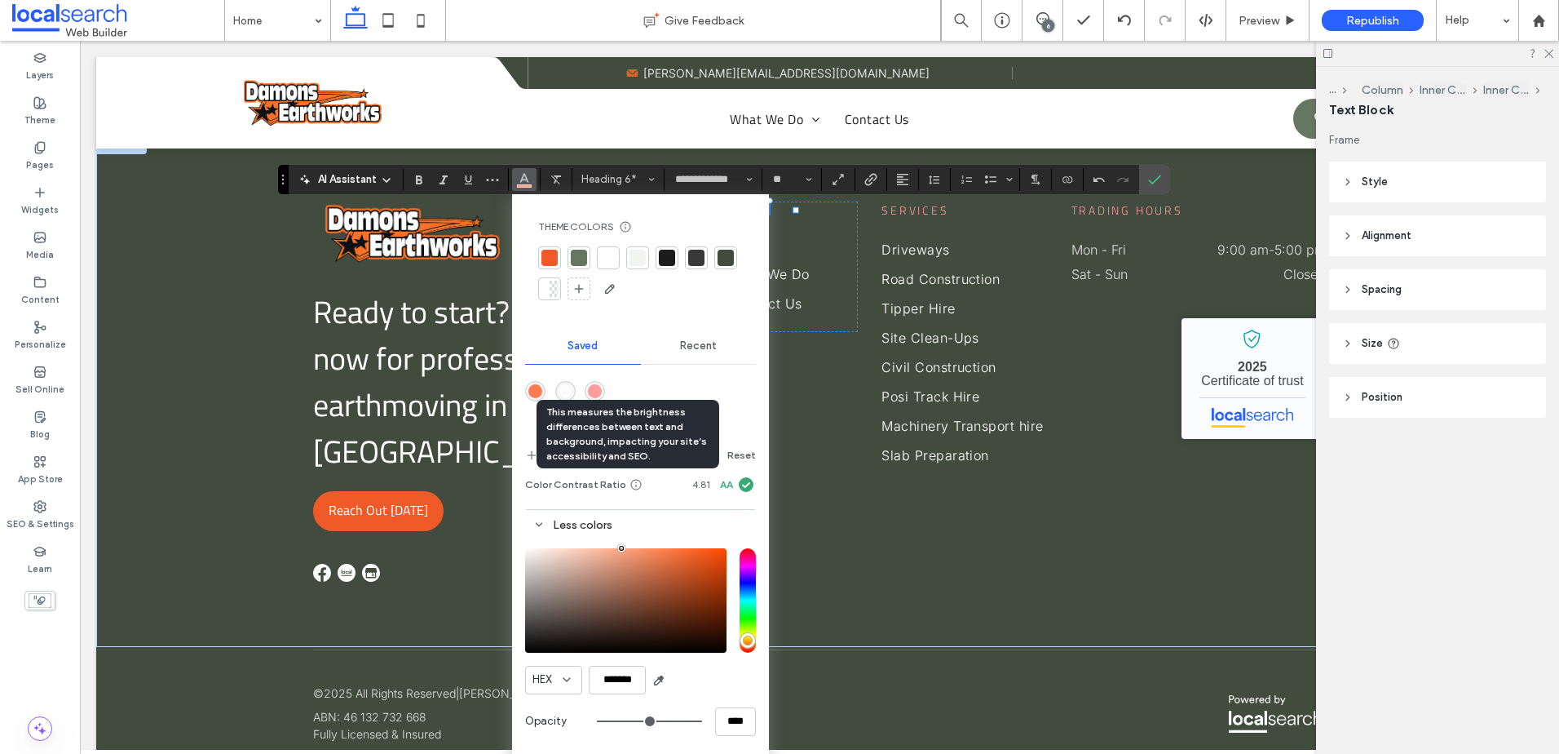
drag, startPoint x: 576, startPoint y: 549, endPoint x: 622, endPoint y: 479, distance: 83.7
click at [622, 479] on div "Theme Colors Save time with Theme Colors Create a color palette to instantly ad…" at bounding box center [640, 477] width 257 height 566
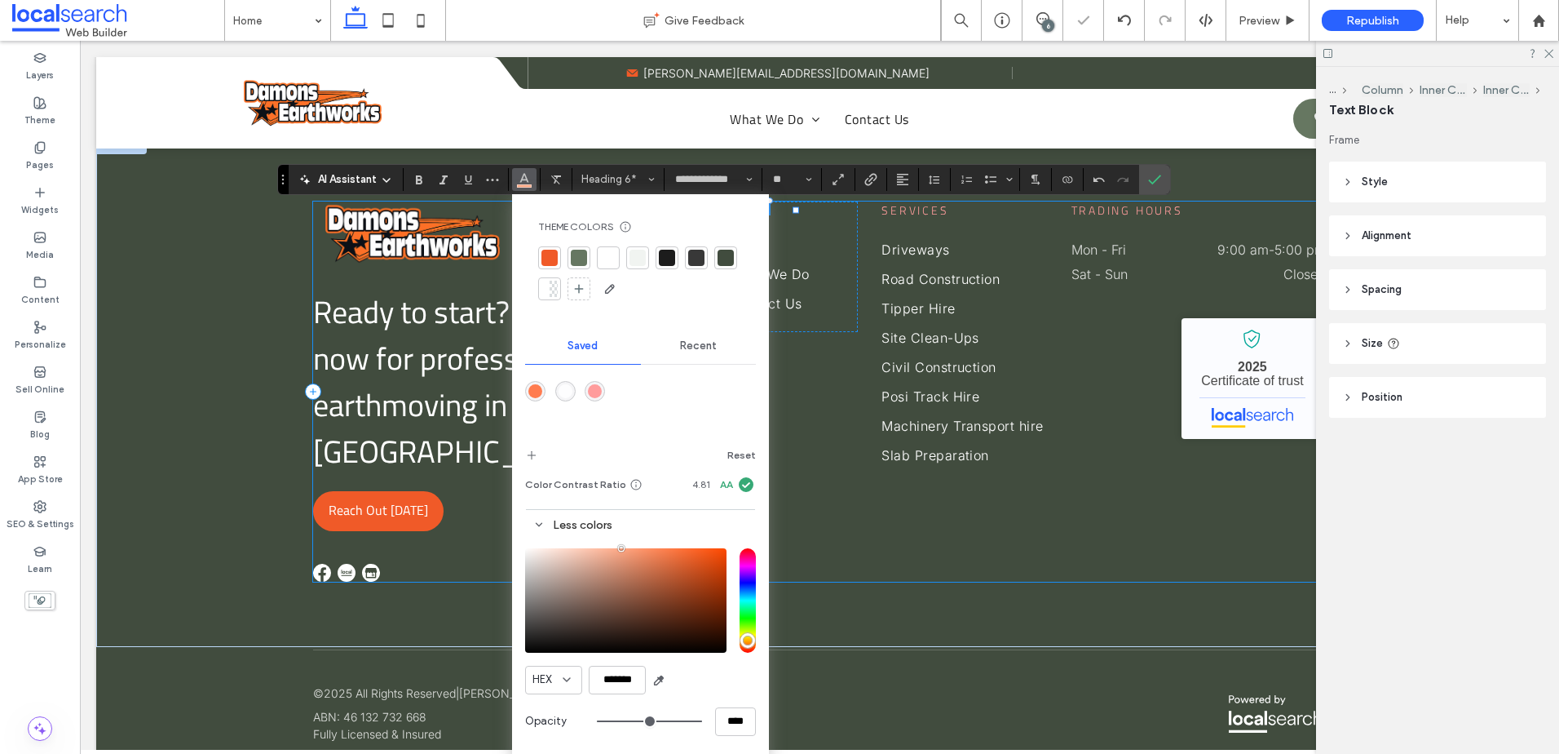
click at [856, 480] on div "Ready to start? Contact us now for professional earthmoving in Gympie! Reach Ou…" at bounding box center [819, 391] width 1013 height 380
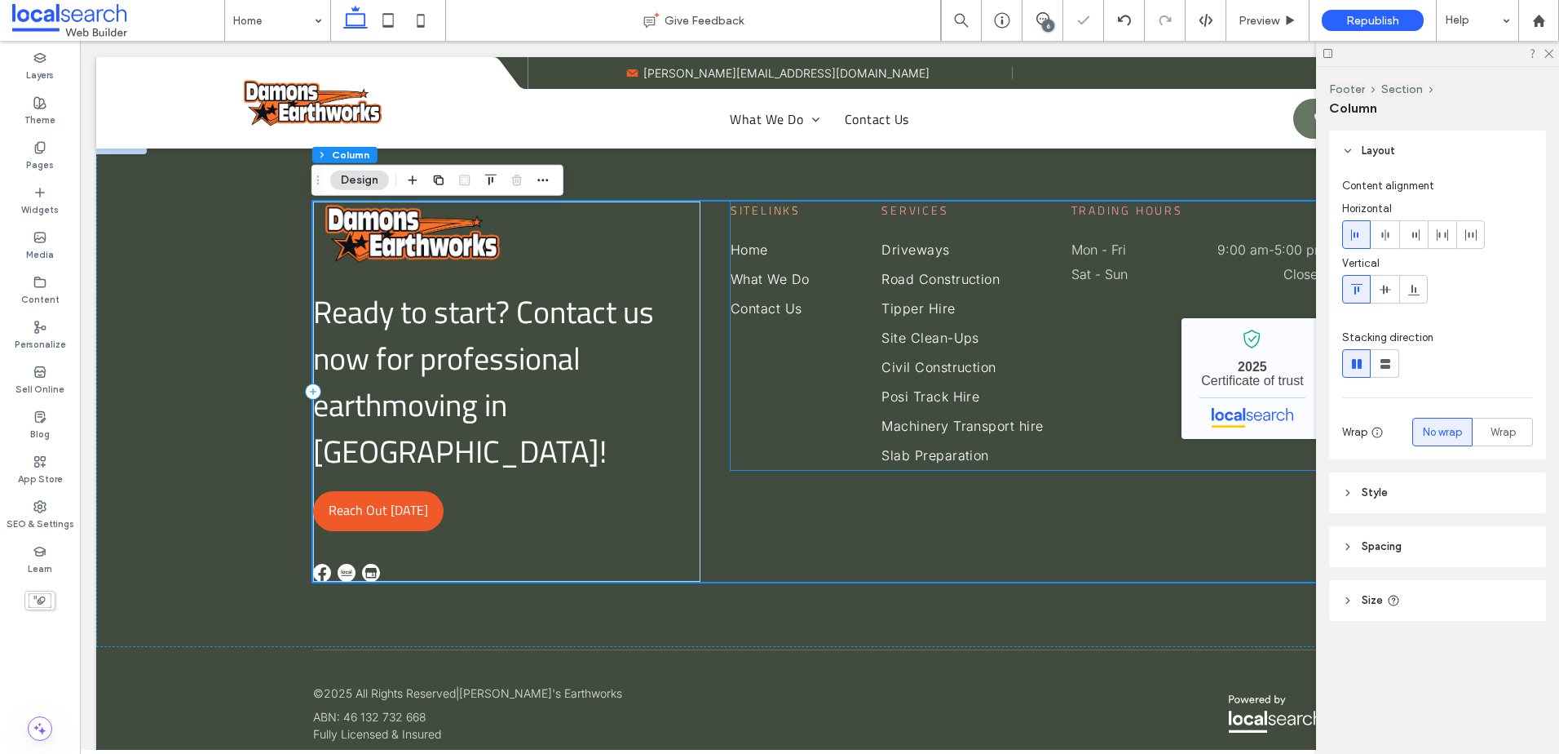
scroll to position [4250, 0]
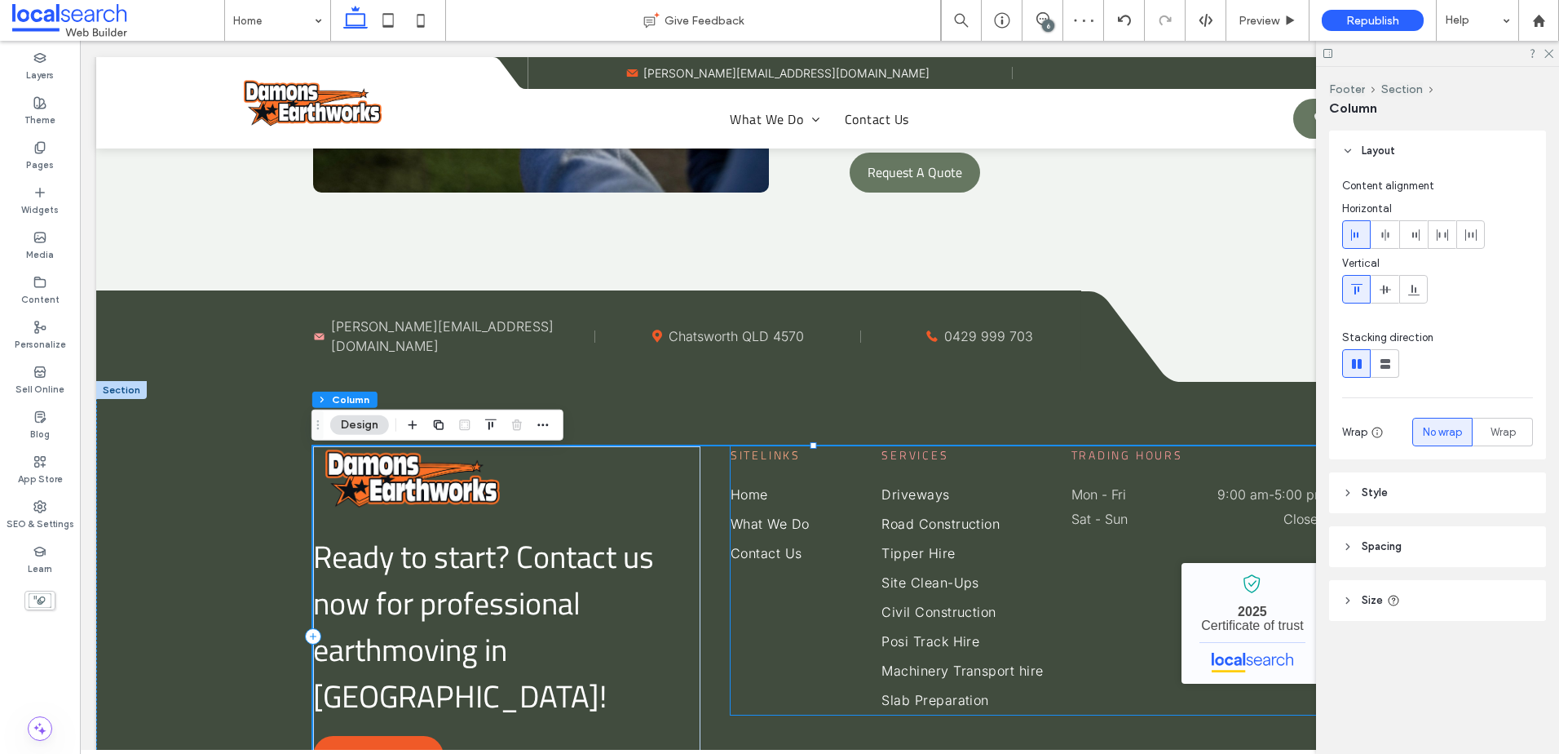
click at [768, 456] on span "Sitelinks" at bounding box center [766, 454] width 70 height 17
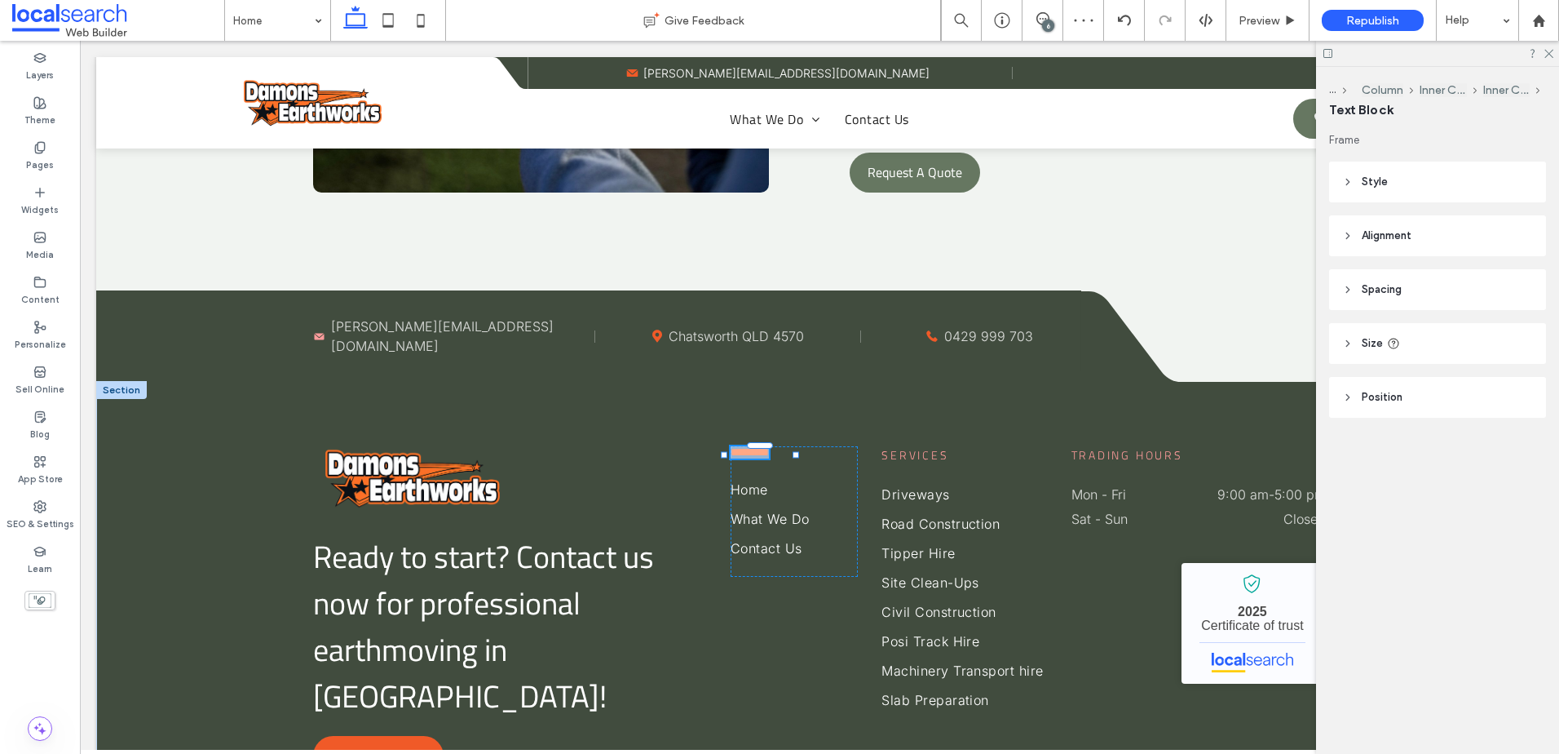
type input "**********"
type input "**"
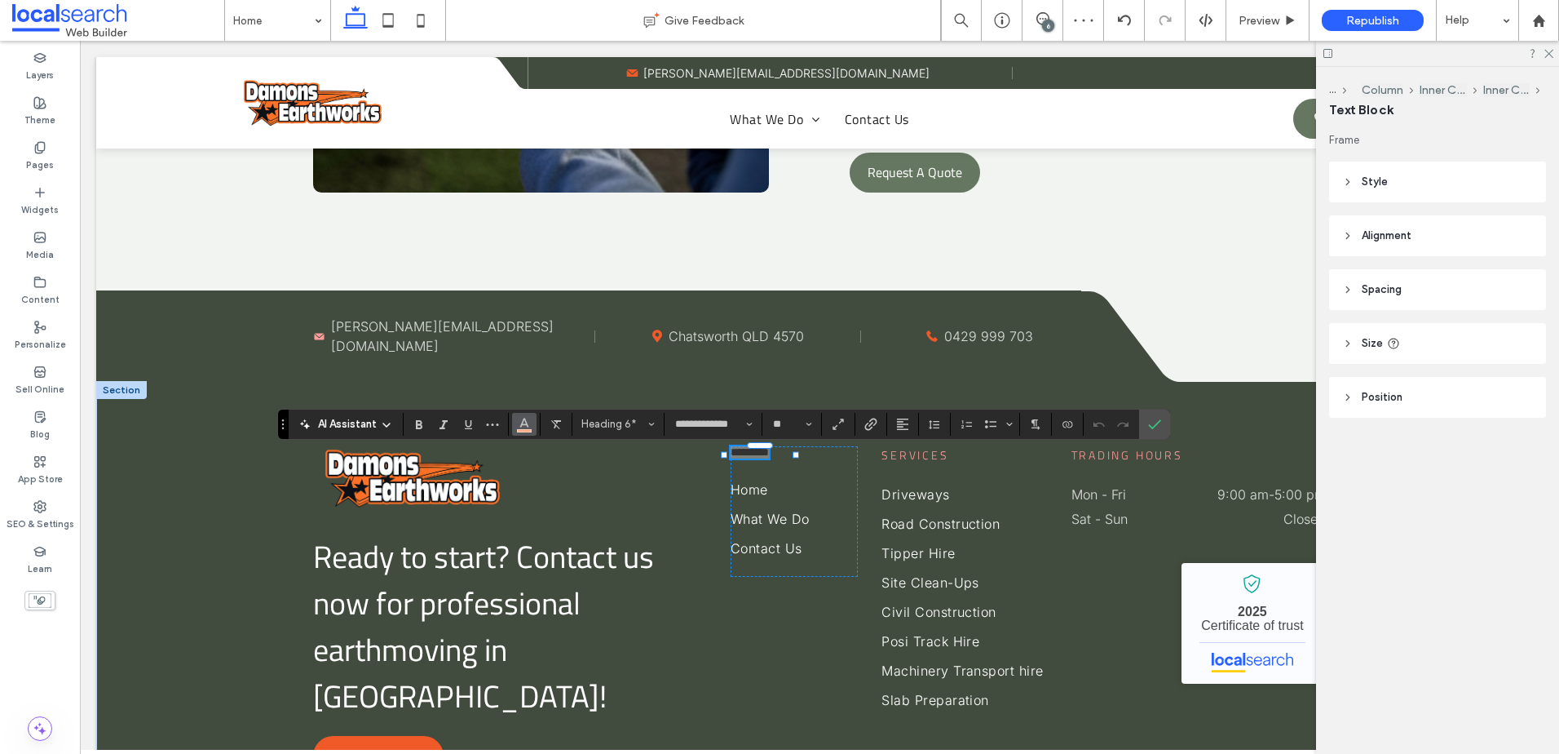
click at [531, 425] on icon "Color" at bounding box center [524, 422] width 13 height 13
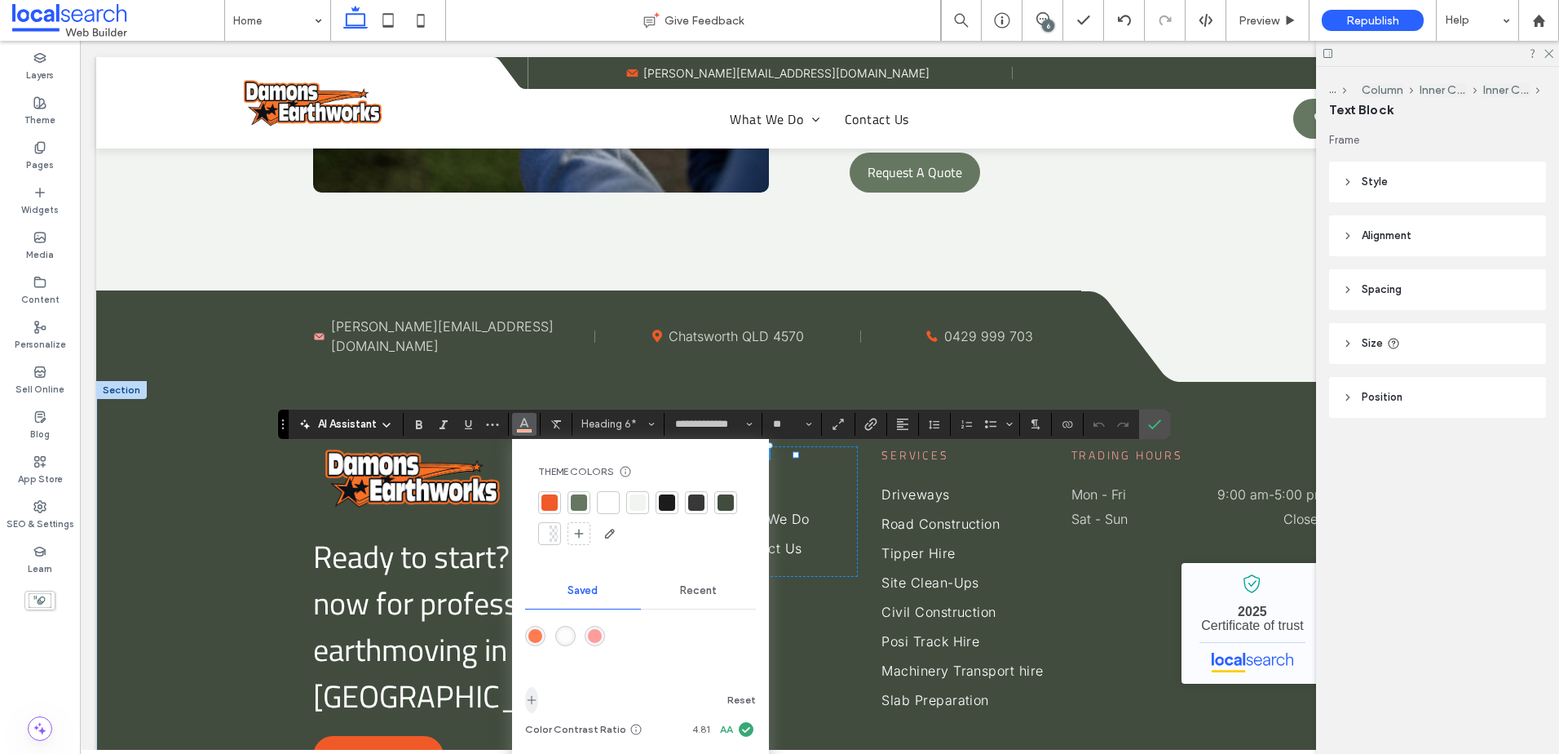
click at [531, 697] on icon "add color" at bounding box center [531, 699] width 13 height 13
click at [1022, 528] on link "Road Construction" at bounding box center [965, 523] width 166 height 29
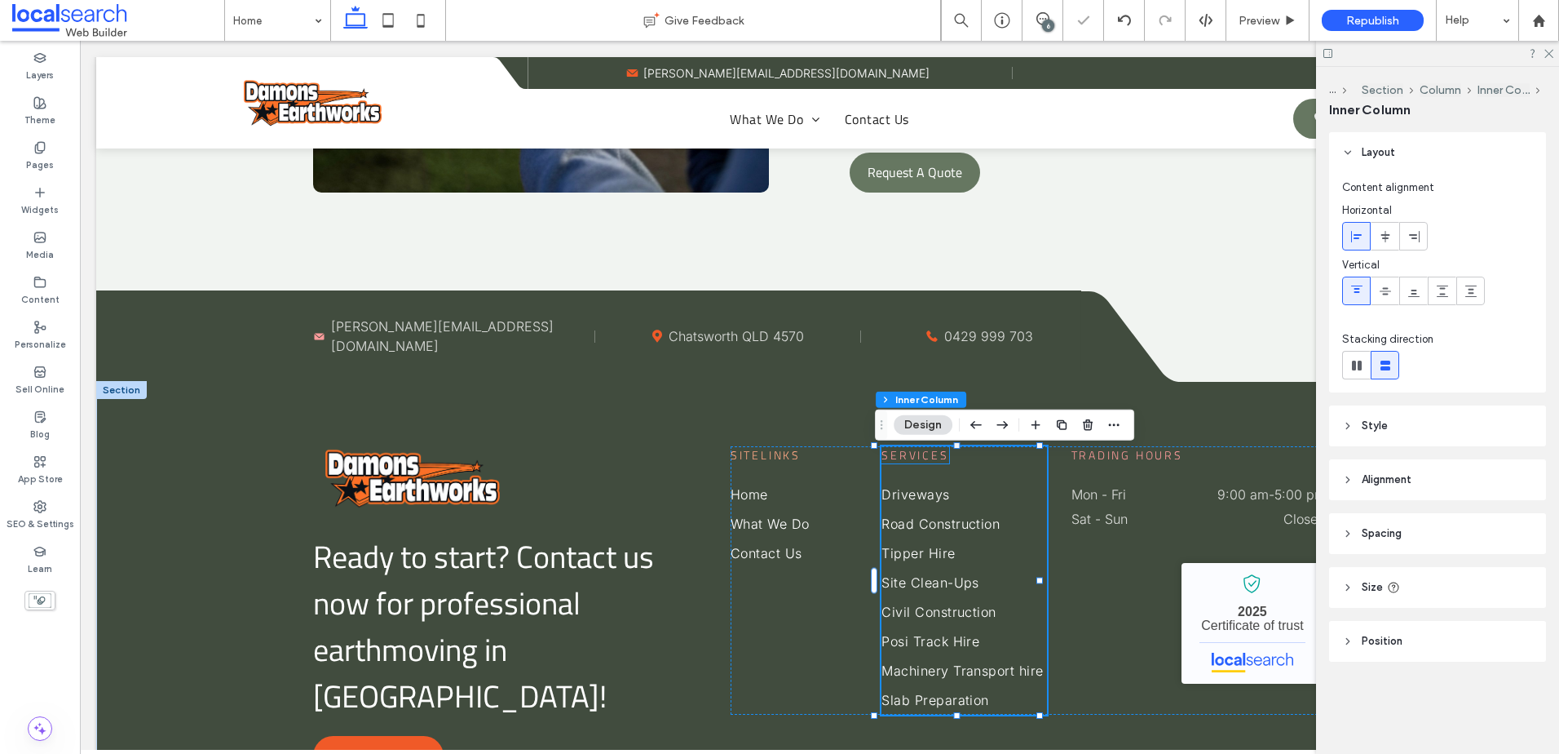
click at [908, 463] on span "Services" at bounding box center [915, 454] width 67 height 17
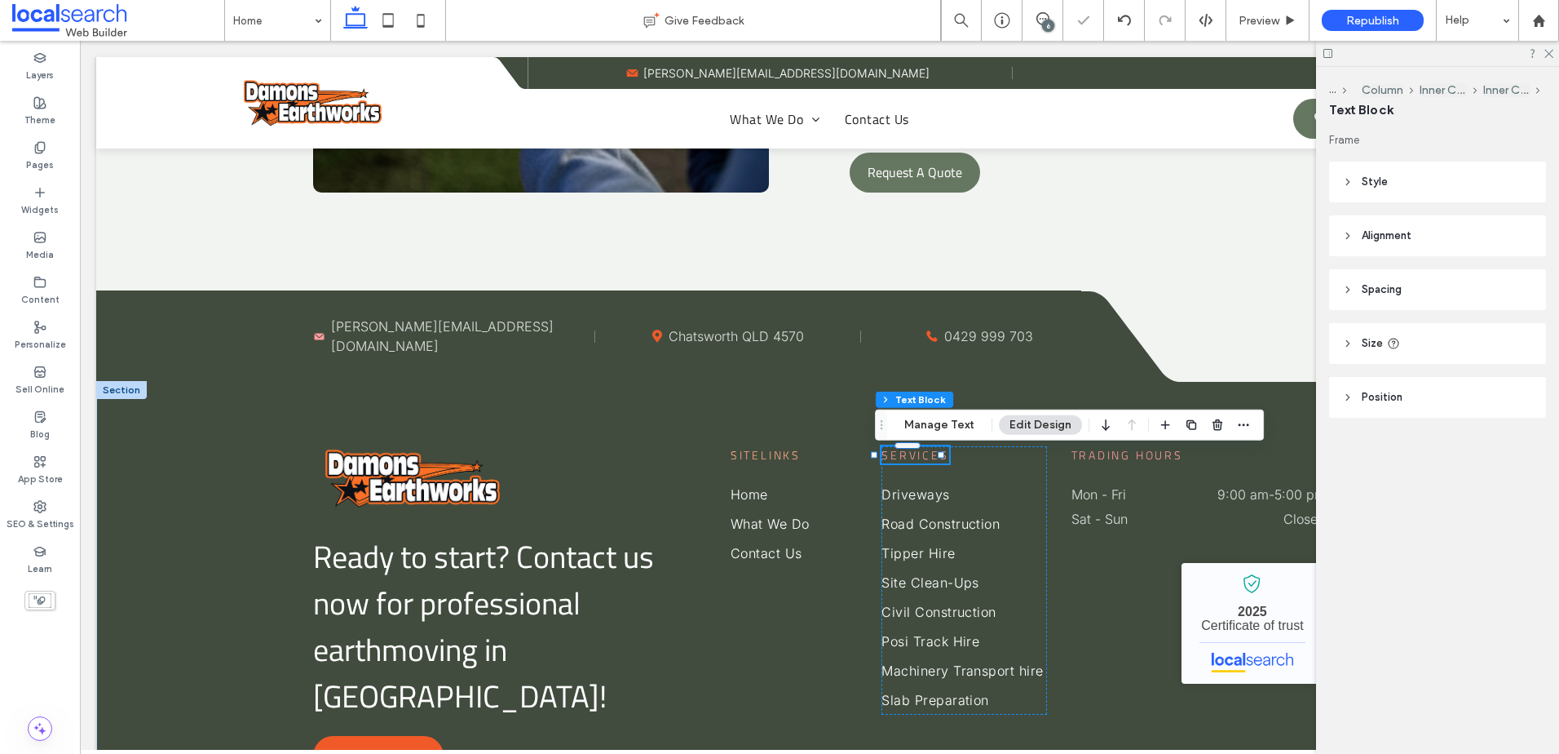
click at [908, 463] on span "Services" at bounding box center [915, 454] width 67 height 17
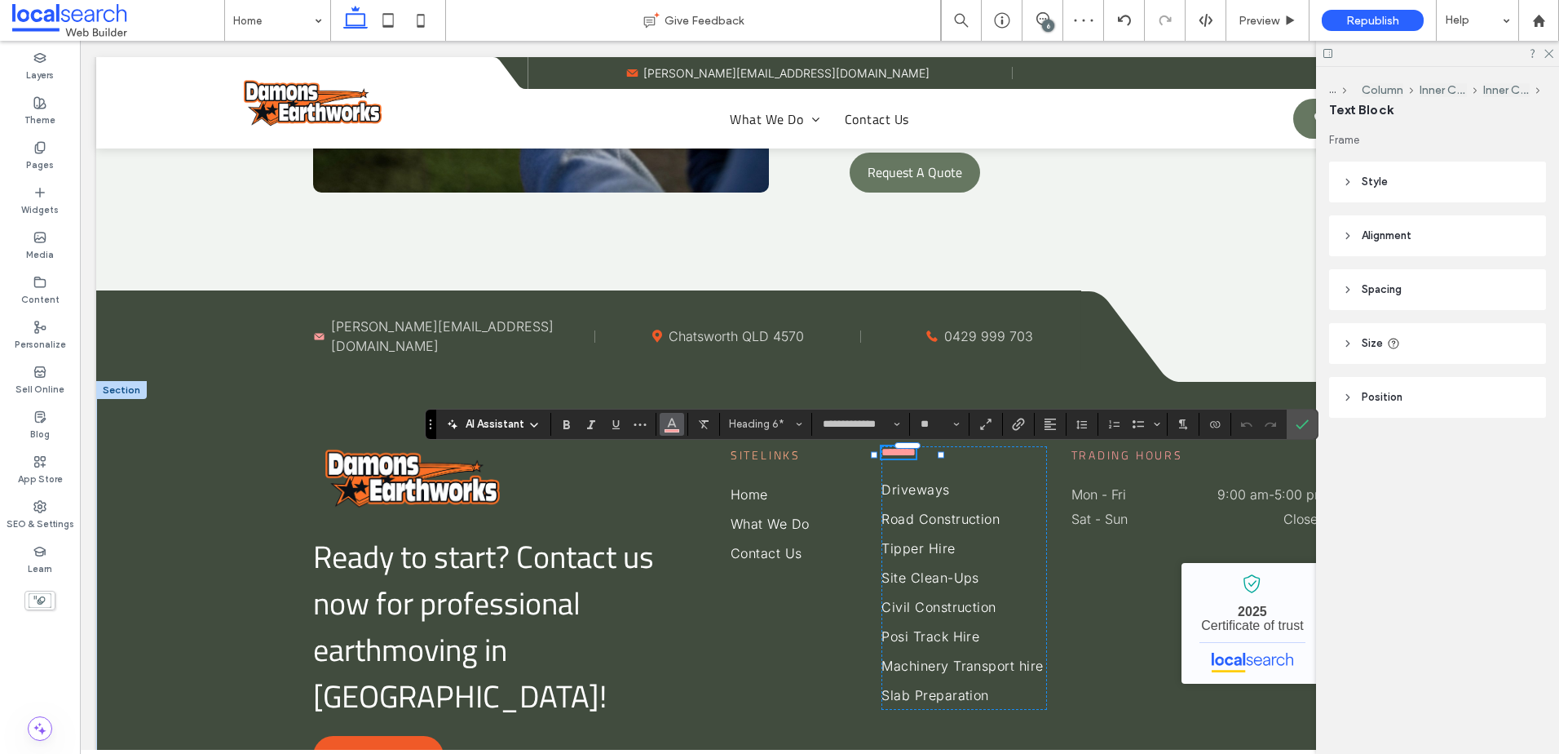
click at [666, 426] on icon "Color" at bounding box center [672, 422] width 13 height 13
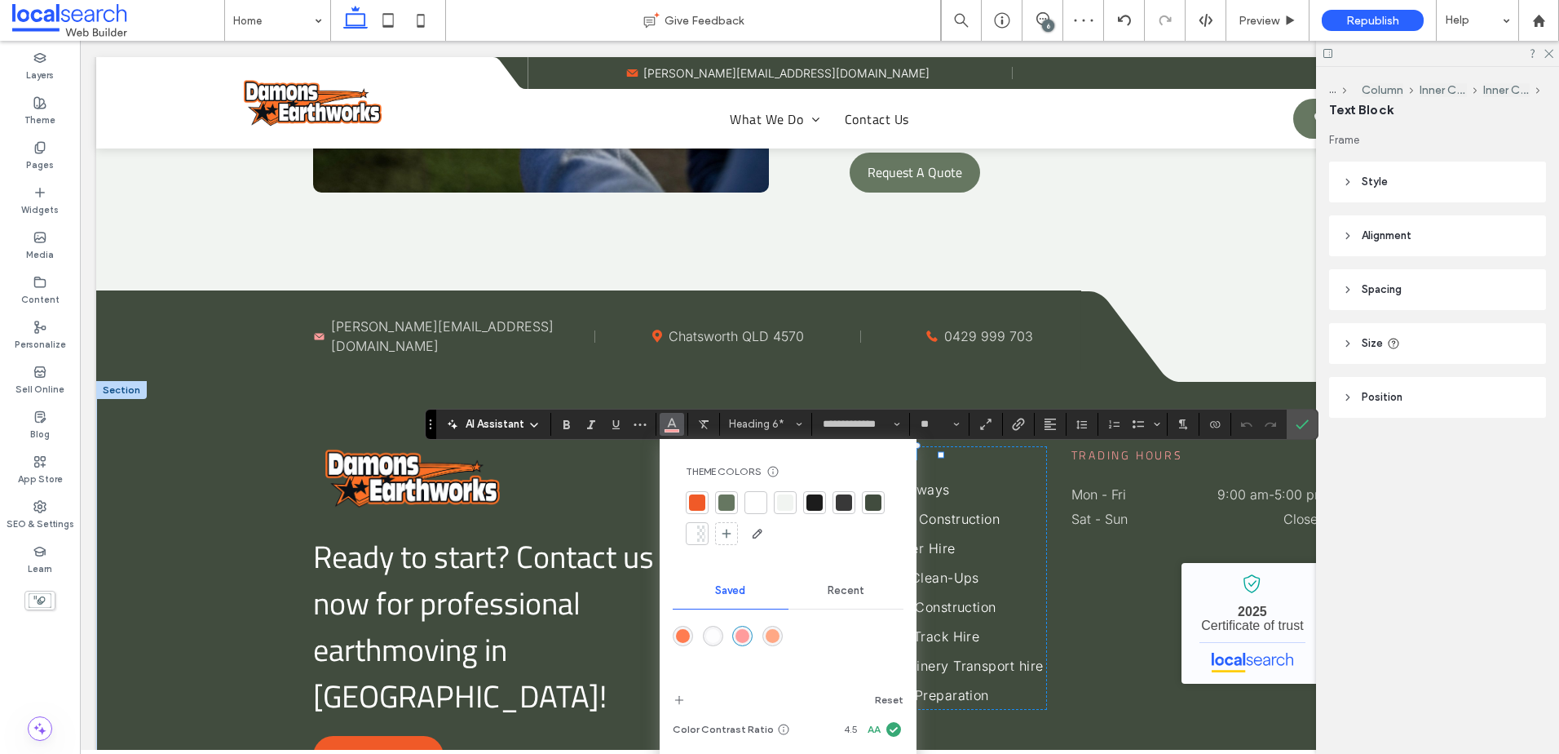
click at [683, 631] on div "rgba(255,124,80,1)" at bounding box center [683, 636] width 14 height 14
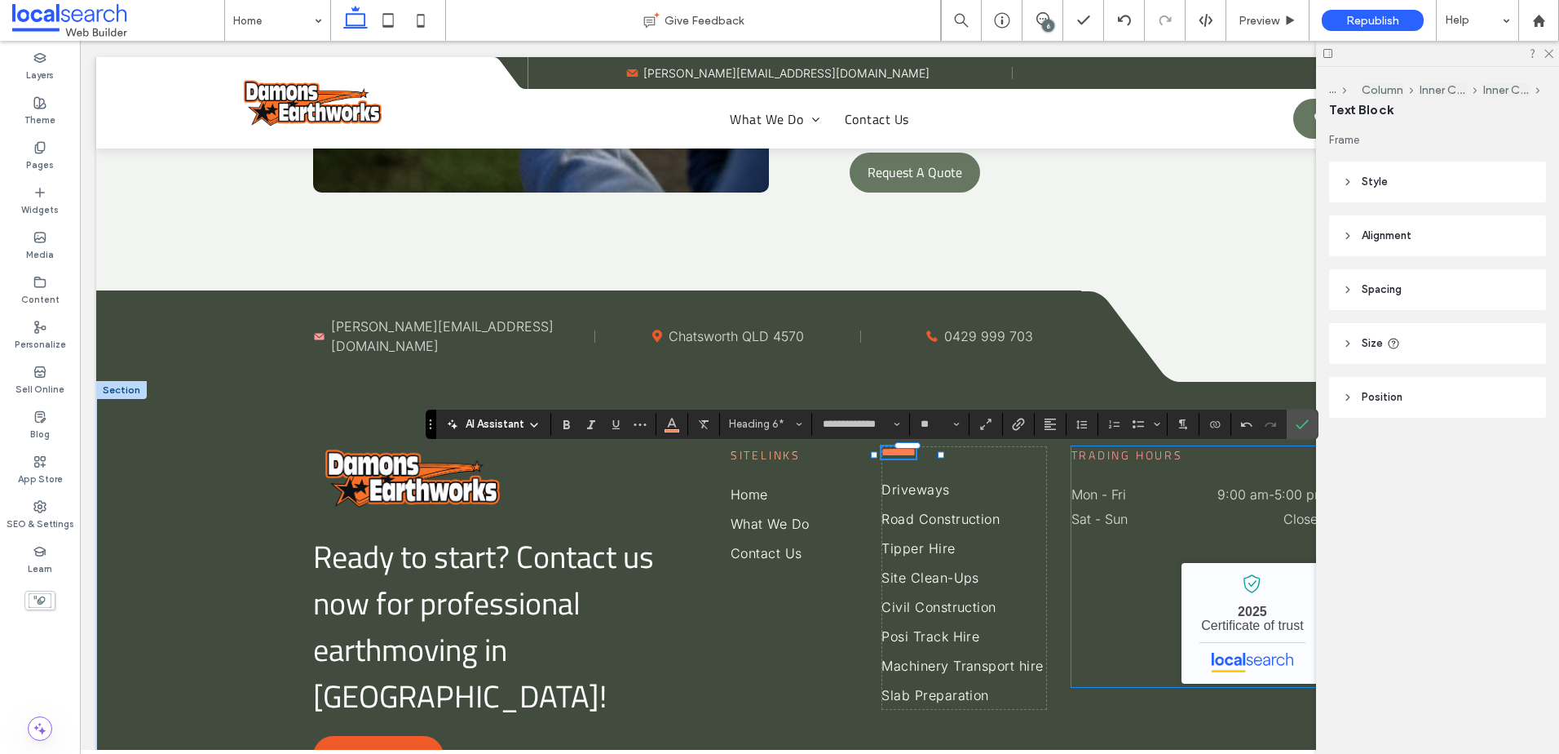
click at [1137, 458] on span "Trading Hours" at bounding box center [1128, 454] width 112 height 17
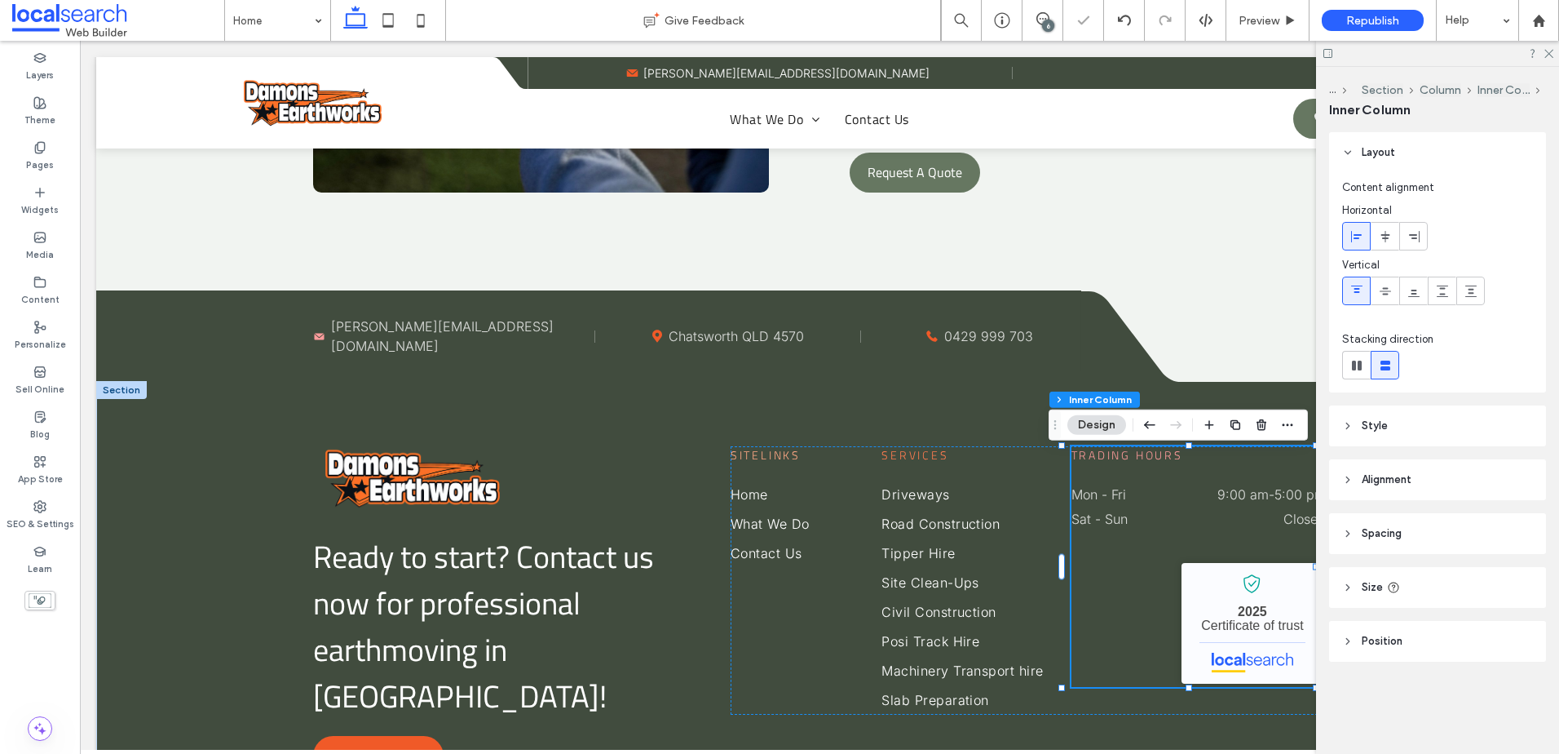
click at [1137, 458] on span "Trading Hours" at bounding box center [1128, 454] width 112 height 17
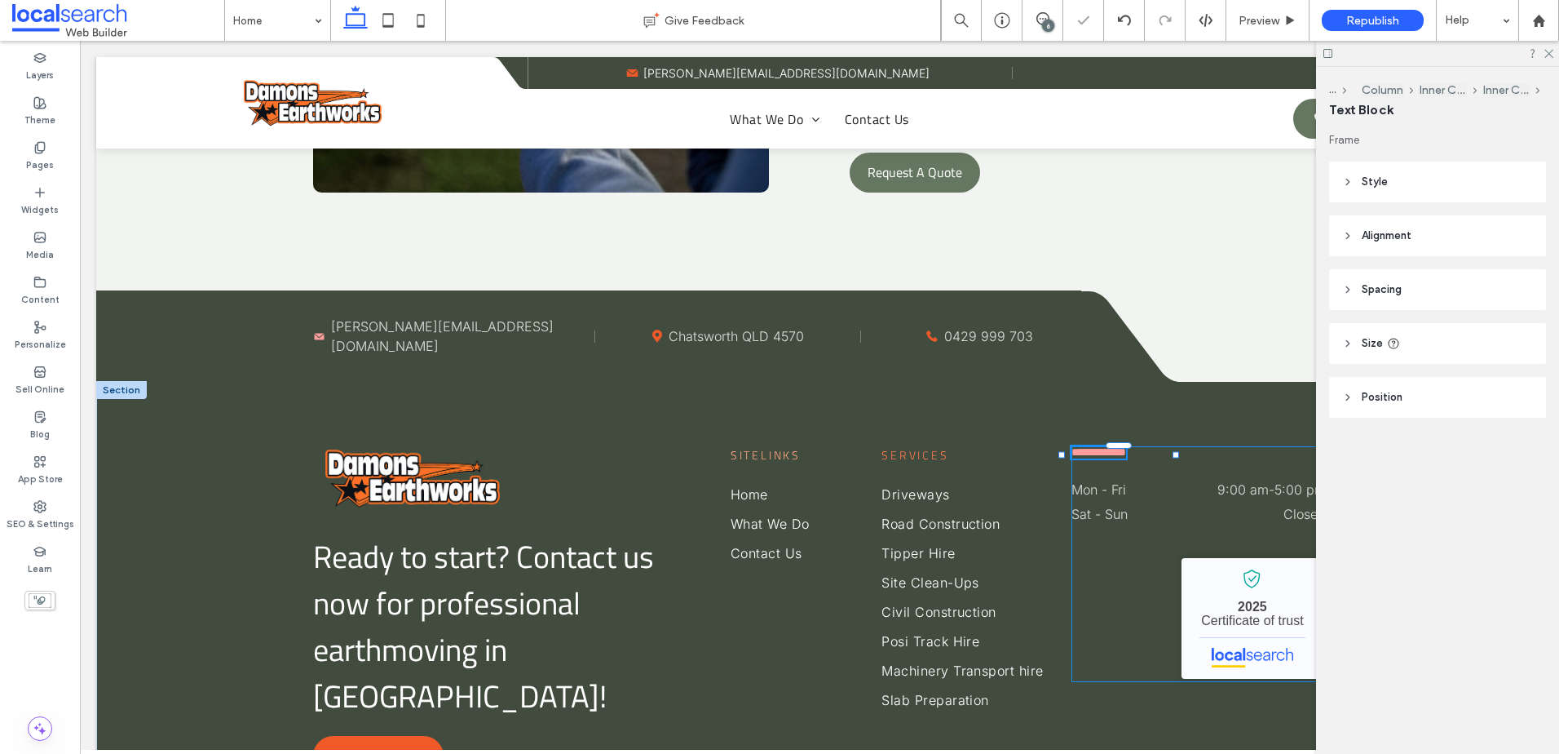
click at [1126, 458] on div "**********" at bounding box center [1099, 452] width 55 height 12
type input "**********"
type input "**"
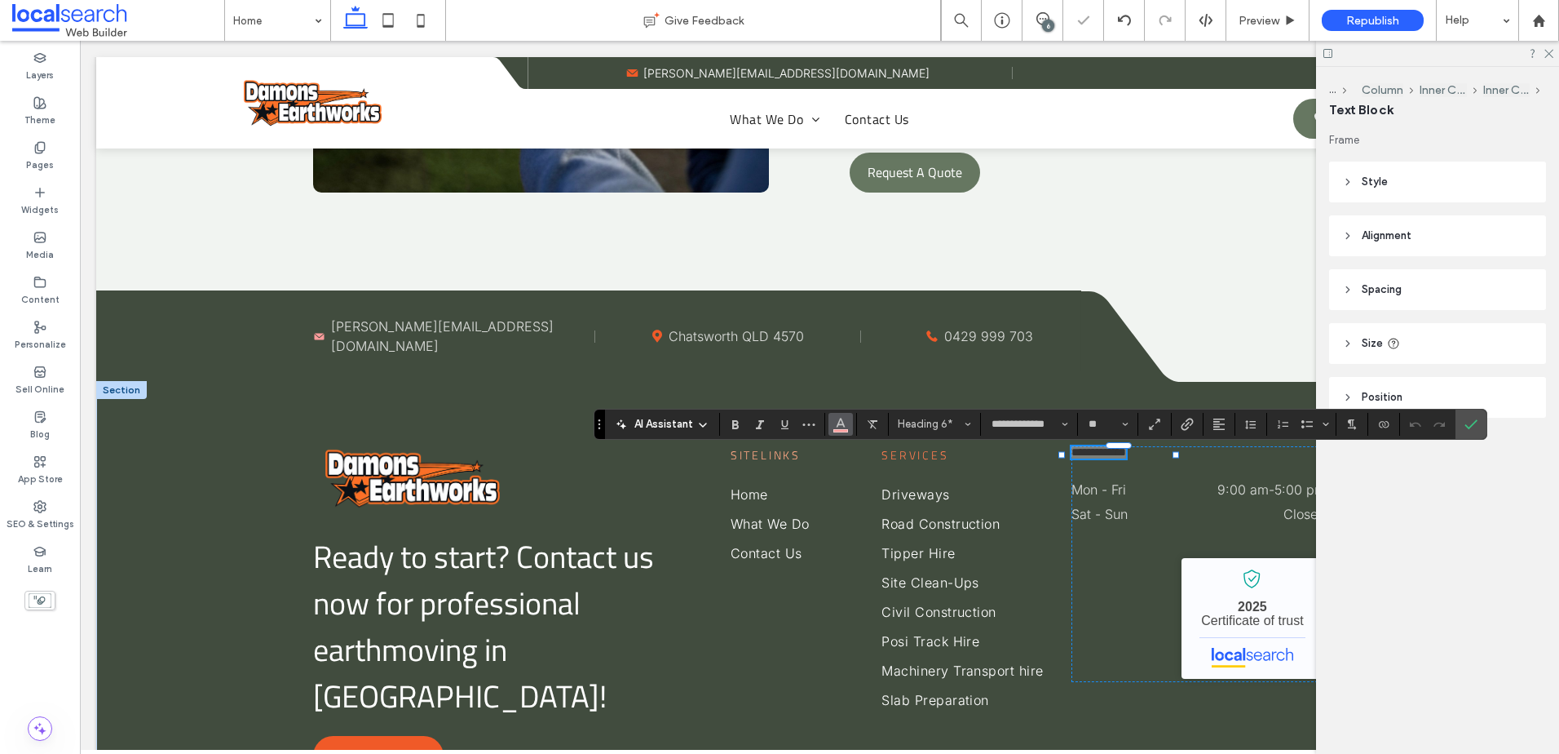
click at [834, 420] on icon "Color" at bounding box center [840, 422] width 13 height 13
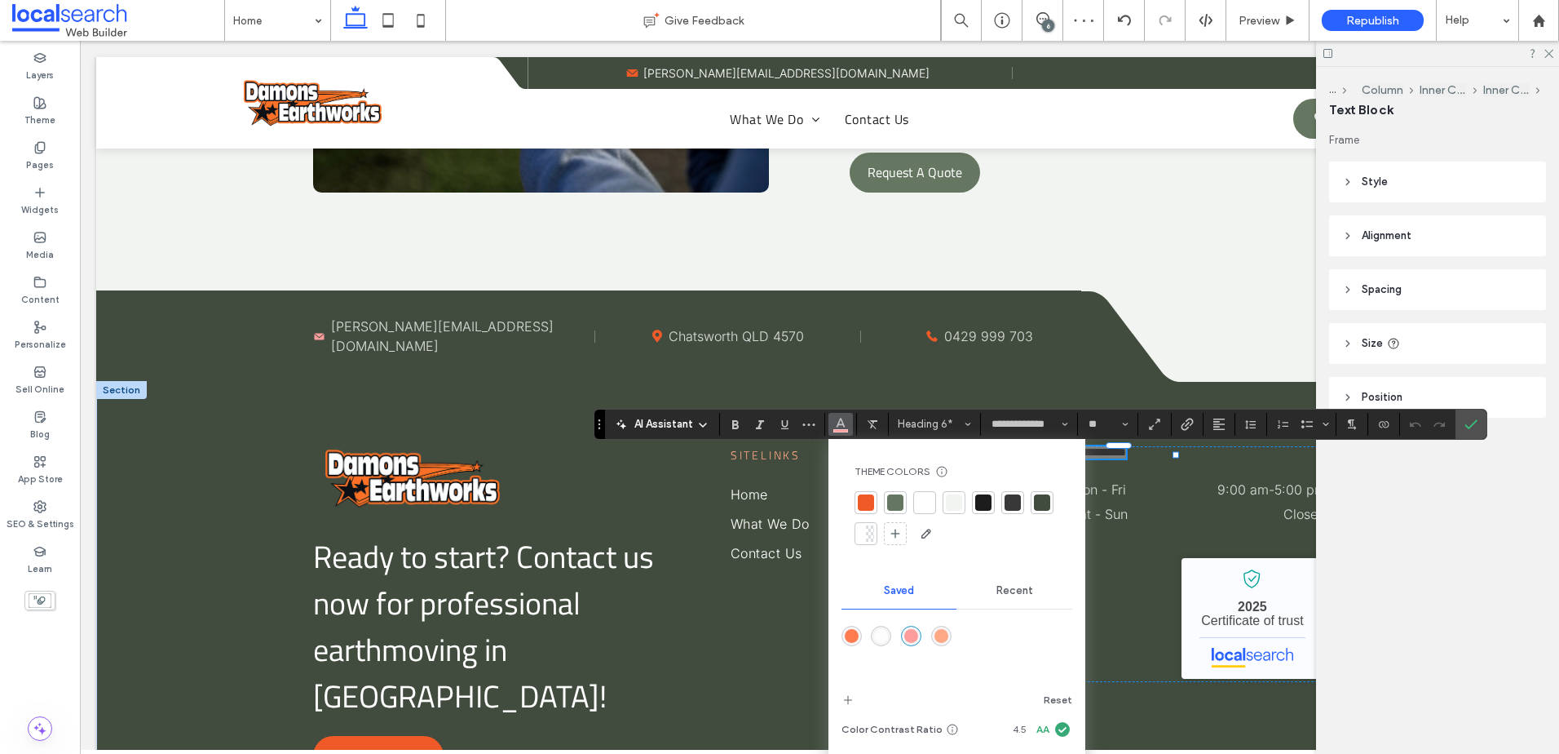
click at [930, 630] on div at bounding box center [957, 647] width 231 height 61
drag, startPoint x: 941, startPoint y: 634, endPoint x: 1028, endPoint y: 538, distance: 128.8
click at [941, 634] on div "rgba(255,168,133,1)" at bounding box center [942, 636] width 14 height 14
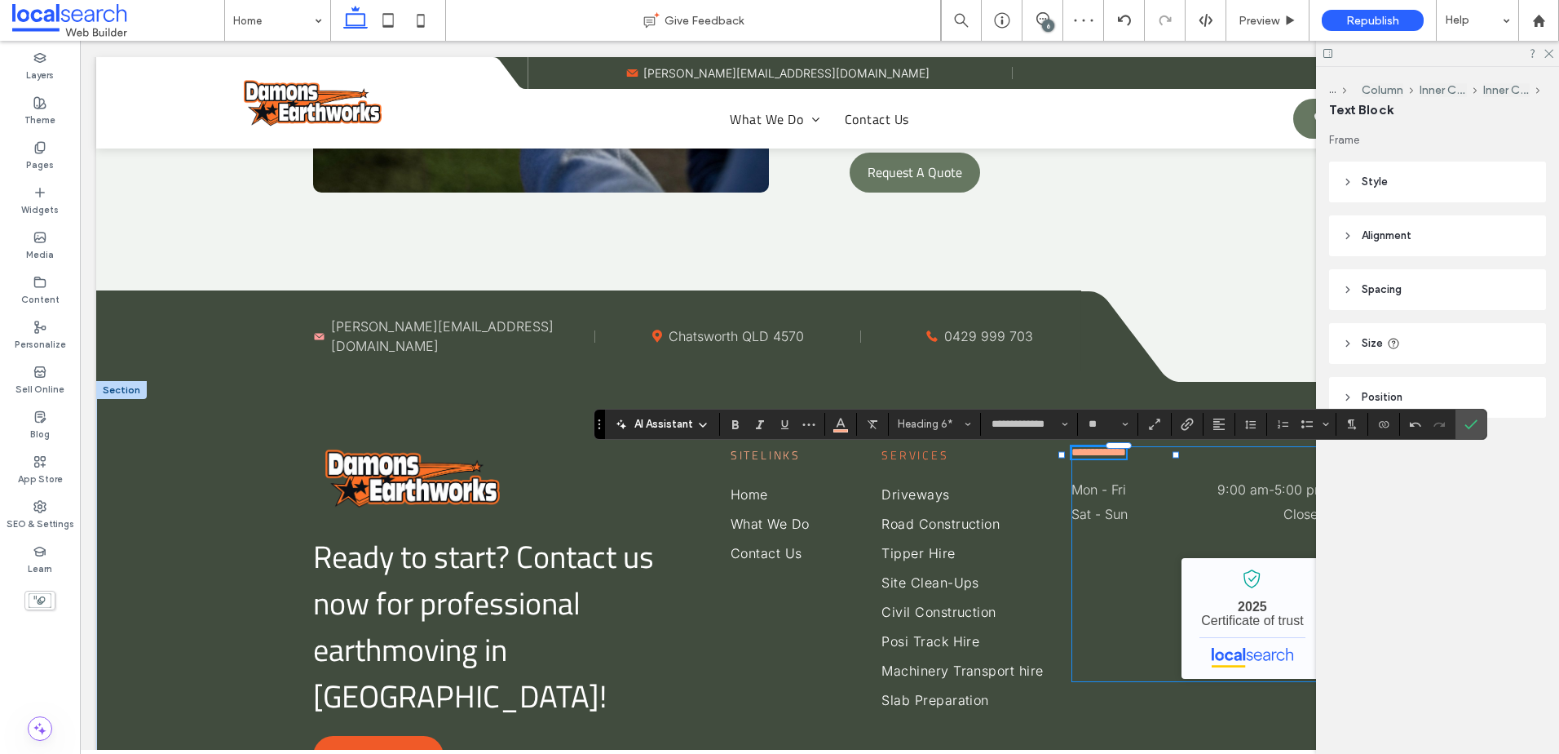
click at [1206, 555] on div "**********" at bounding box center [1199, 564] width 254 height 236
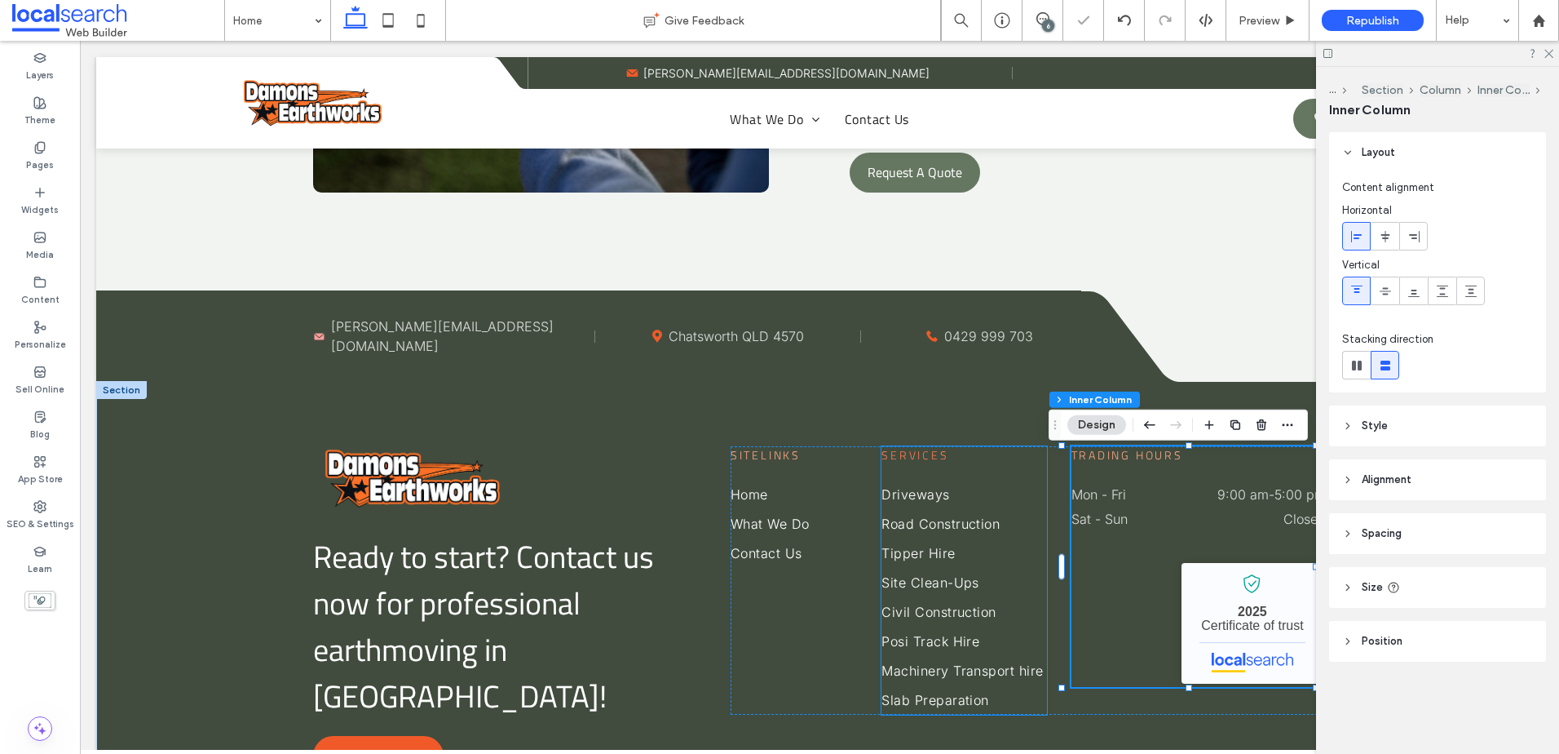
click at [922, 461] on span "Services" at bounding box center [915, 454] width 67 height 17
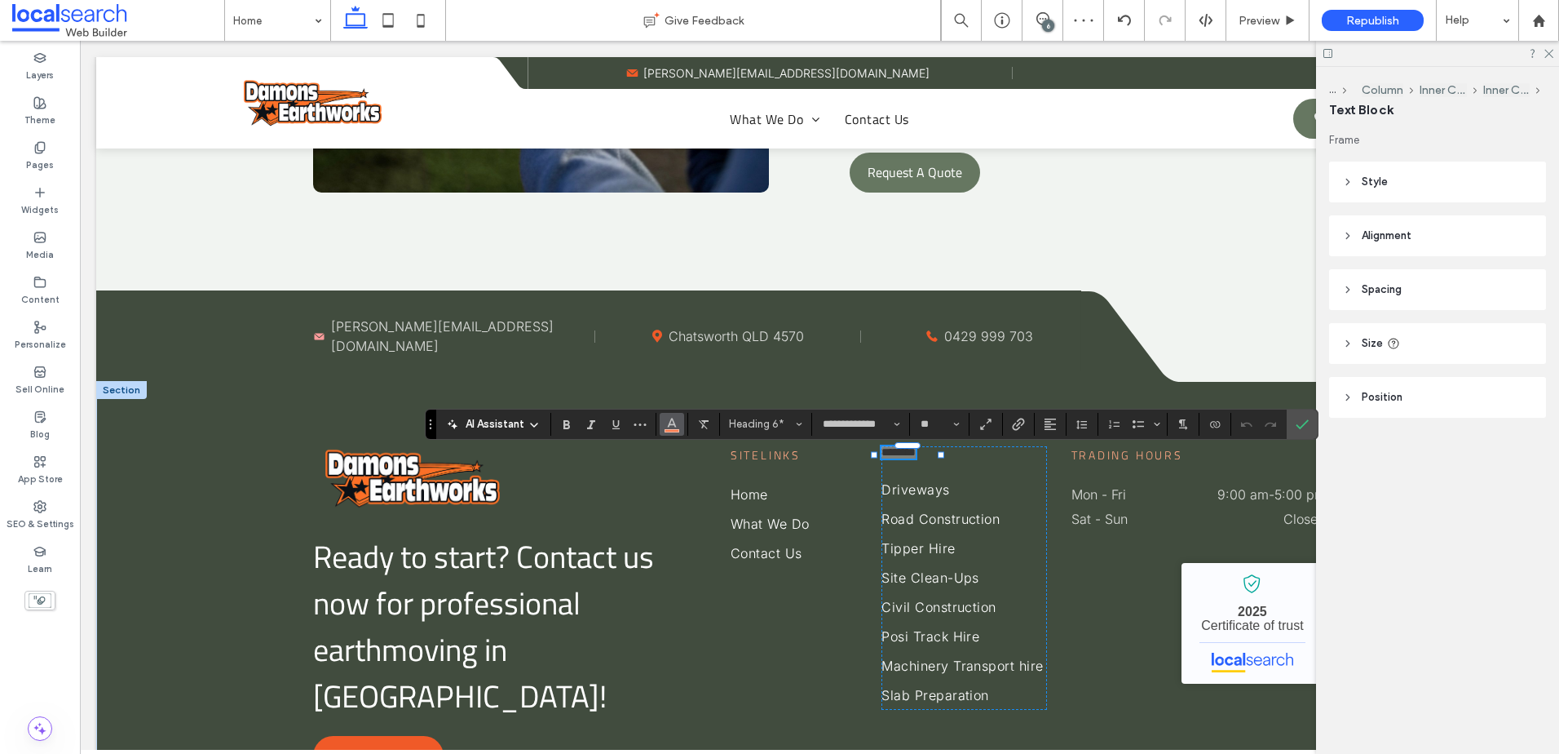
click at [676, 428] on icon "Color" at bounding box center [672, 422] width 13 height 13
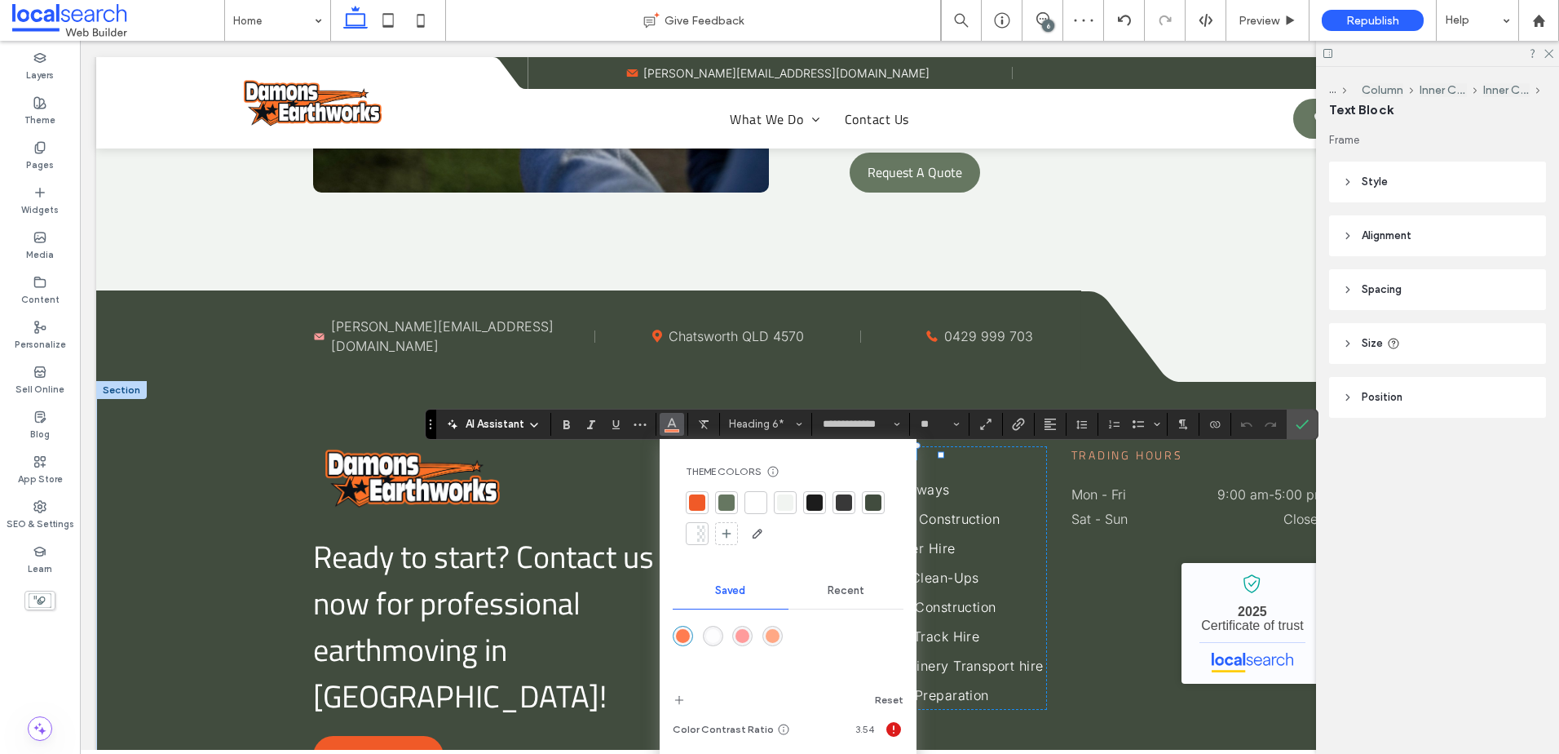
click at [782, 635] on div "rgba(255,168,133,1)" at bounding box center [773, 636] width 20 height 20
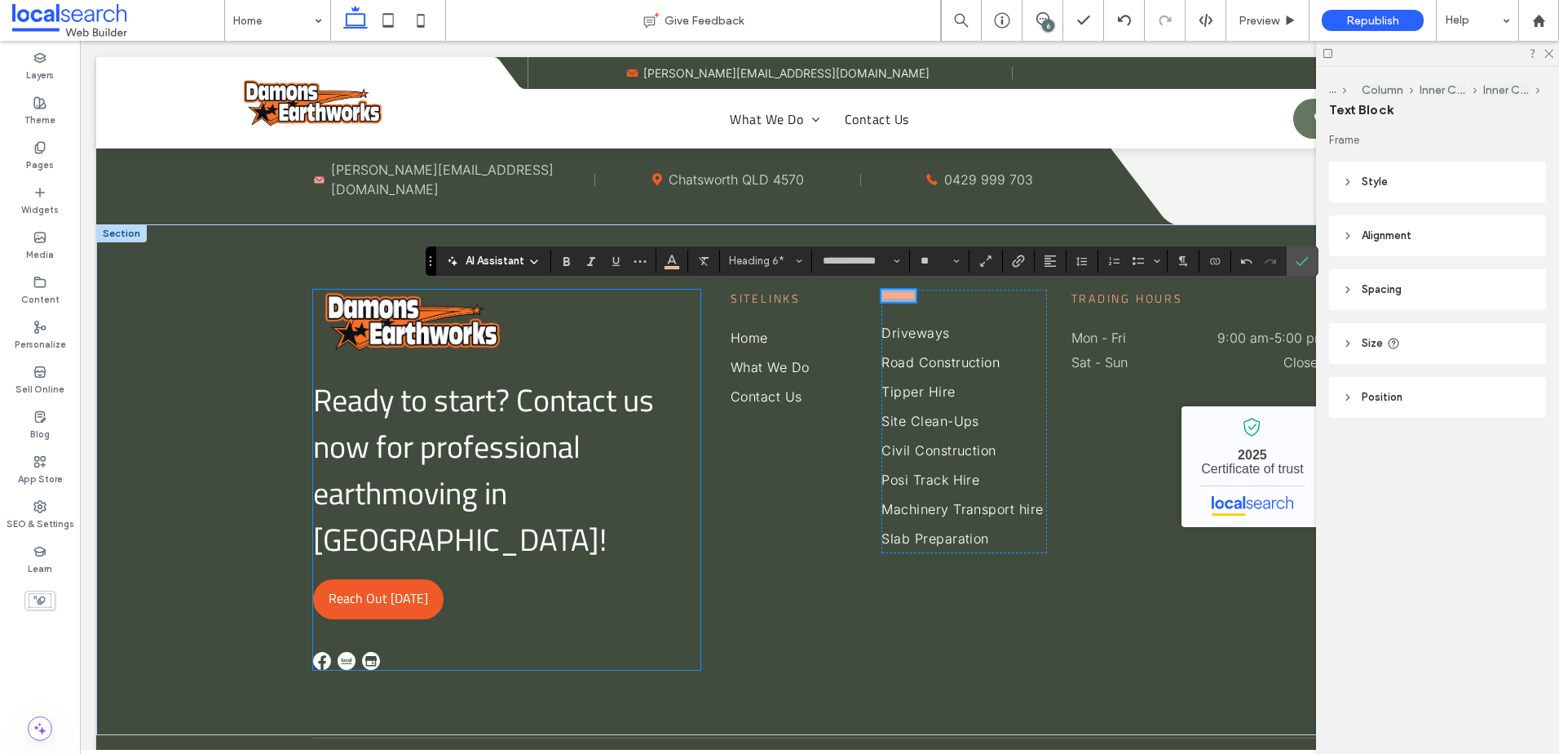
scroll to position [4413, 0]
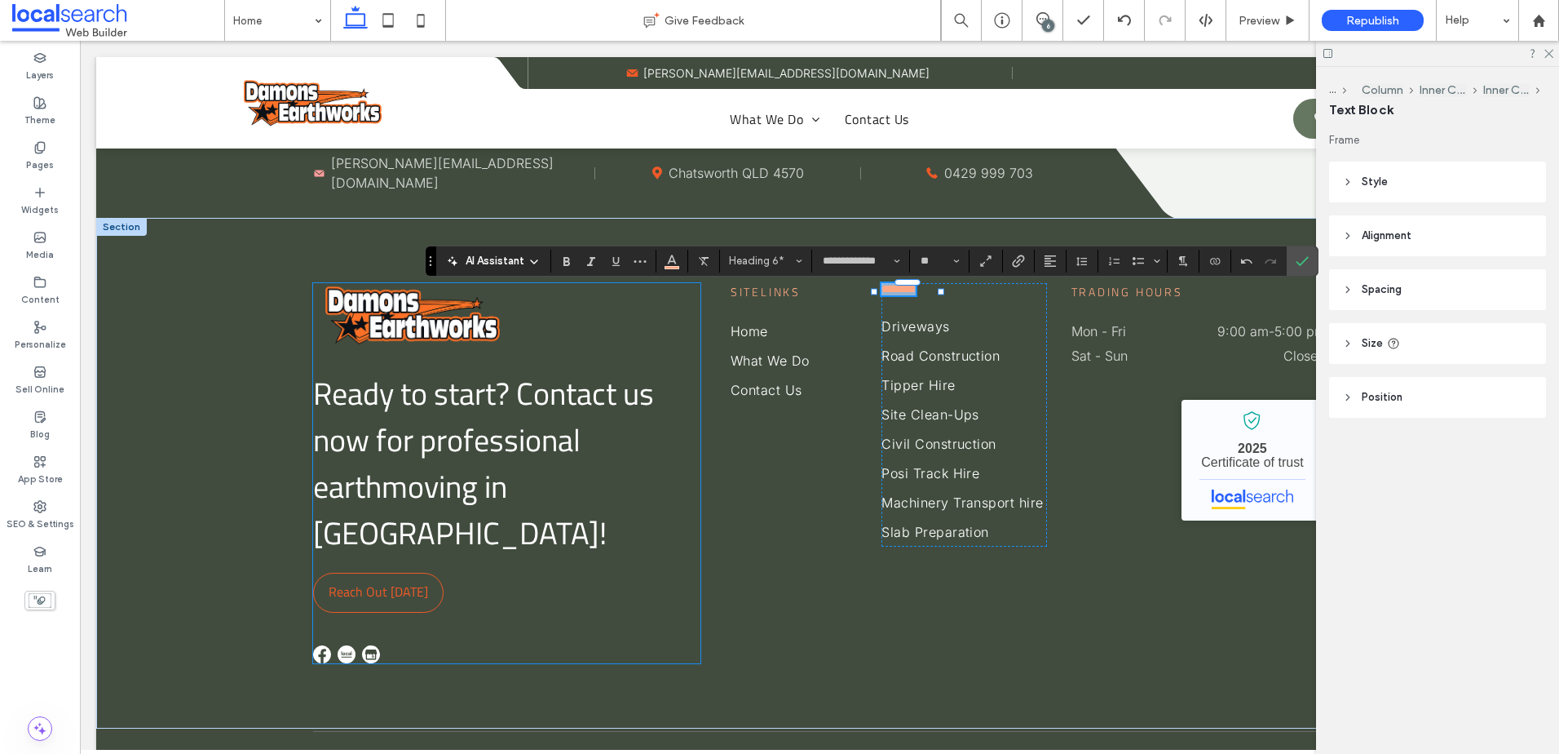
click at [364, 573] on span "Reach Out [DATE]" at bounding box center [379, 591] width 100 height 36
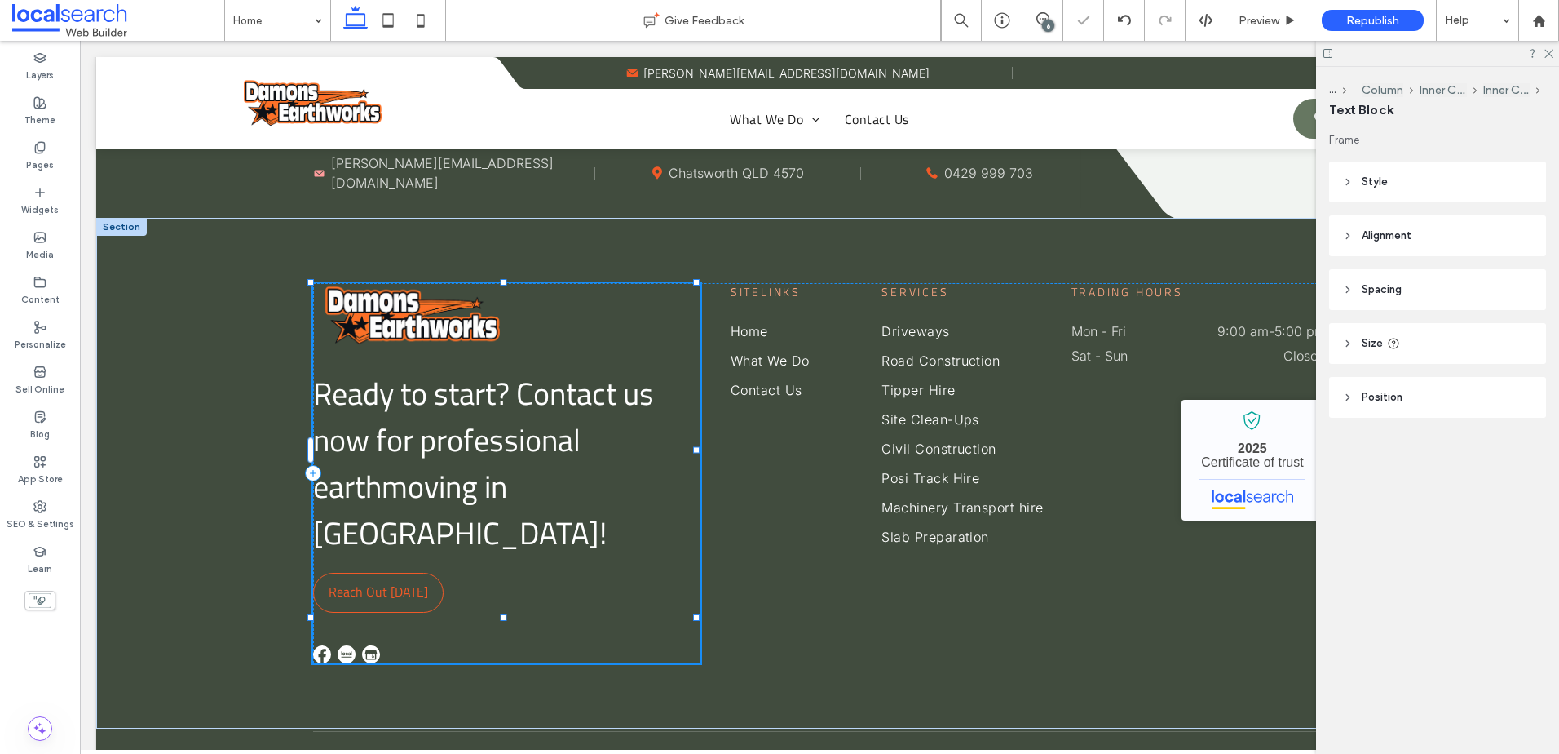
click at [364, 573] on span "Reach Out [DATE]" at bounding box center [379, 591] width 100 height 36
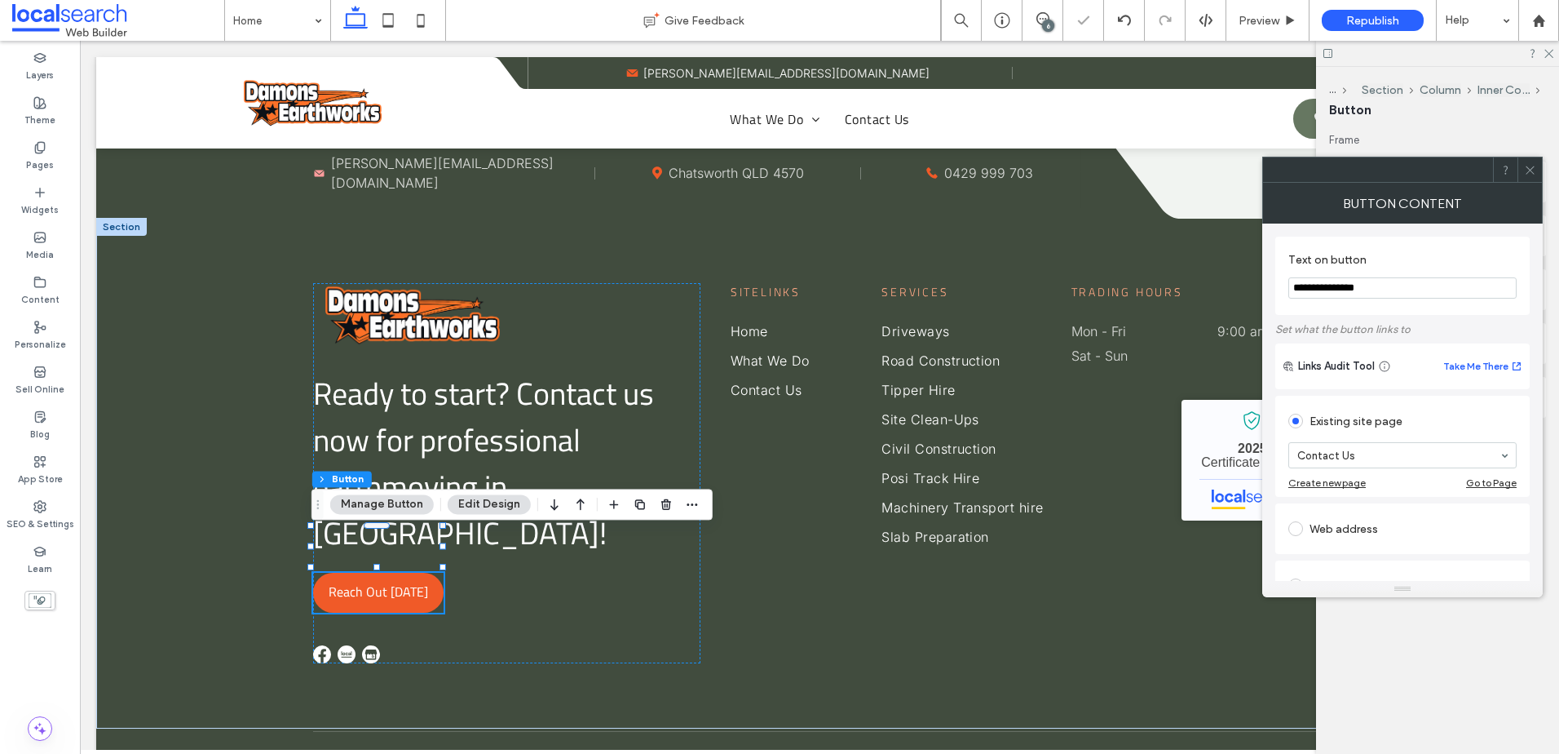
click at [478, 507] on button "Edit Design" at bounding box center [489, 504] width 83 height 20
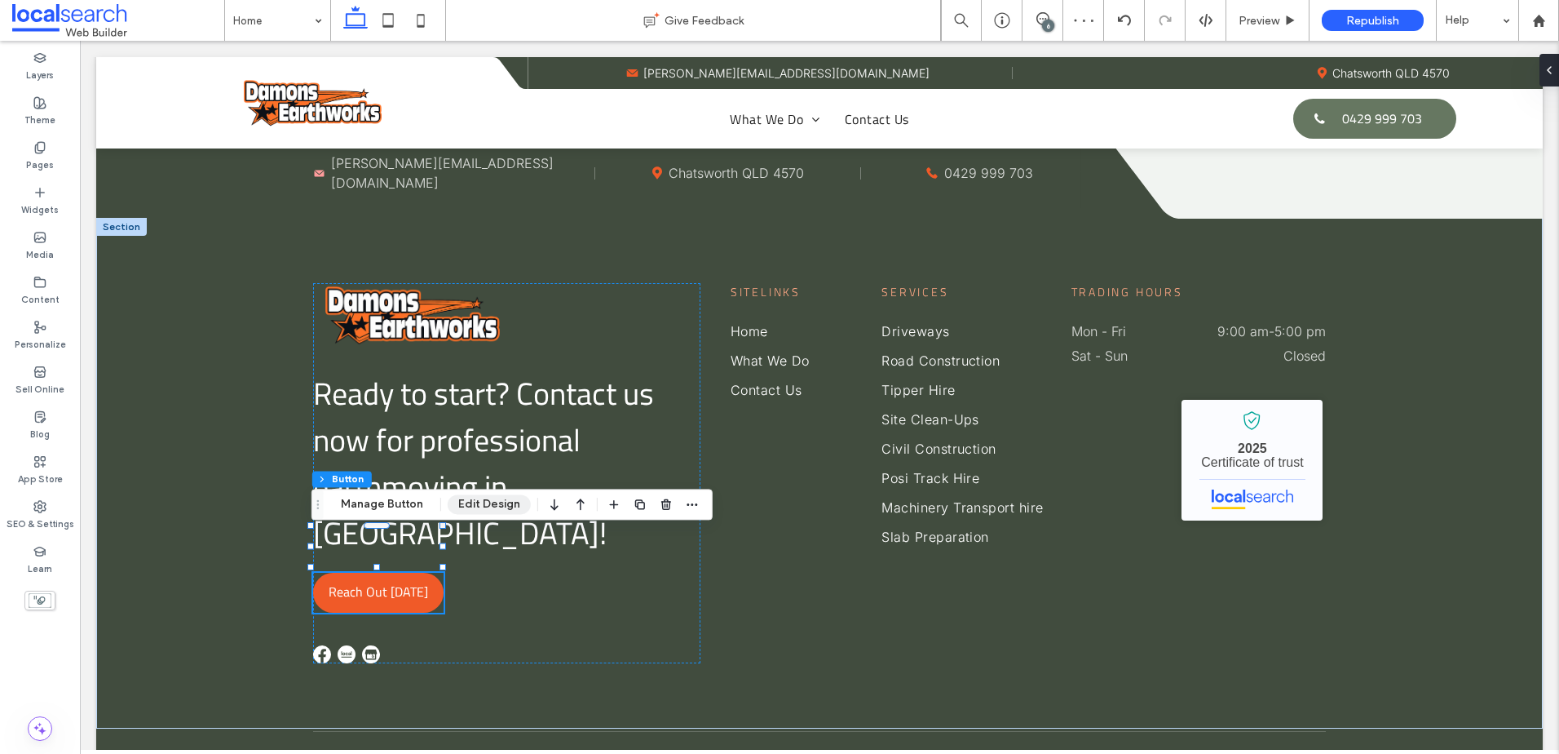
click at [478, 507] on button "Edit Design" at bounding box center [489, 504] width 83 height 20
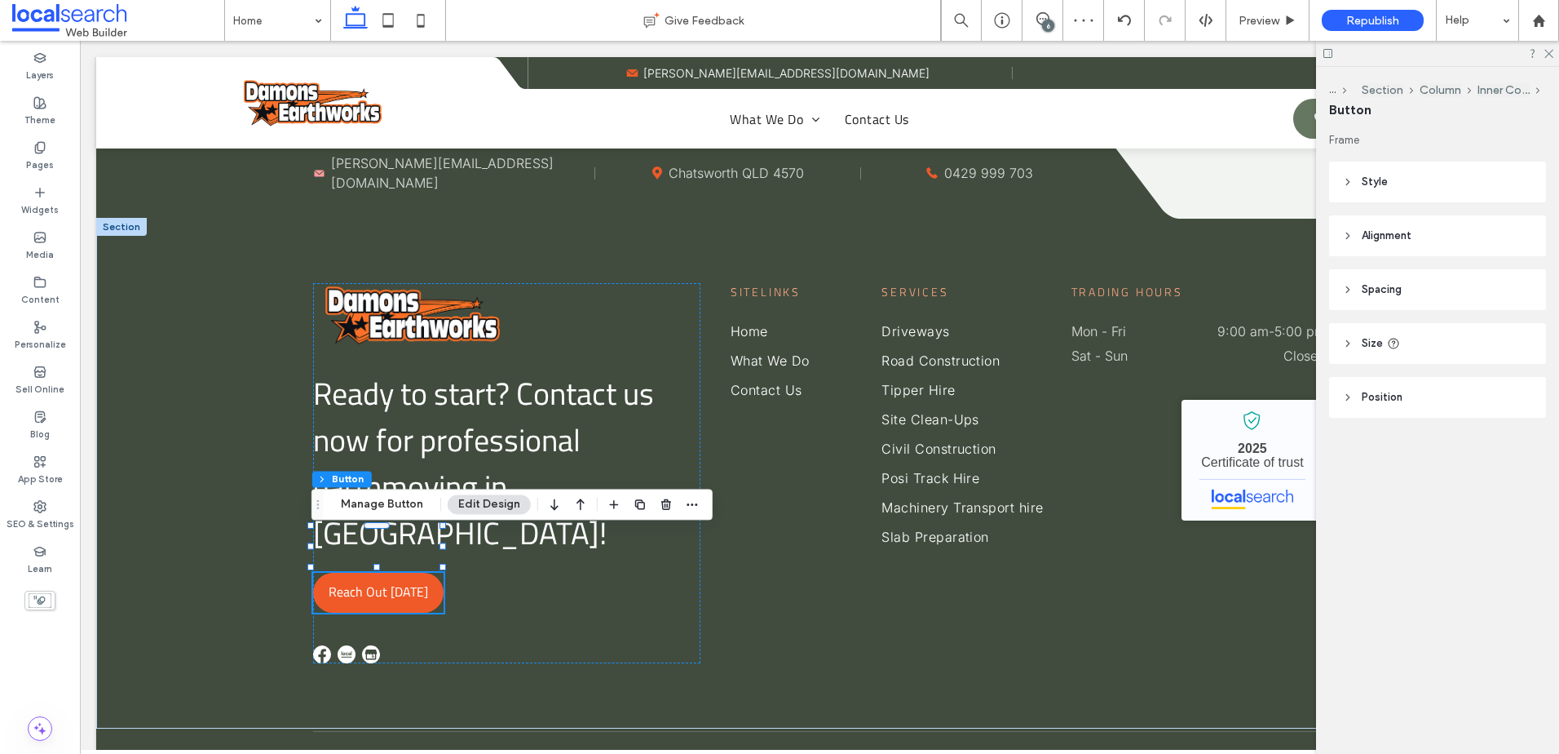
drag, startPoint x: 1473, startPoint y: 175, endPoint x: 1473, endPoint y: 197, distance: 22.0
click at [1473, 176] on header "Style" at bounding box center [1437, 181] width 217 height 41
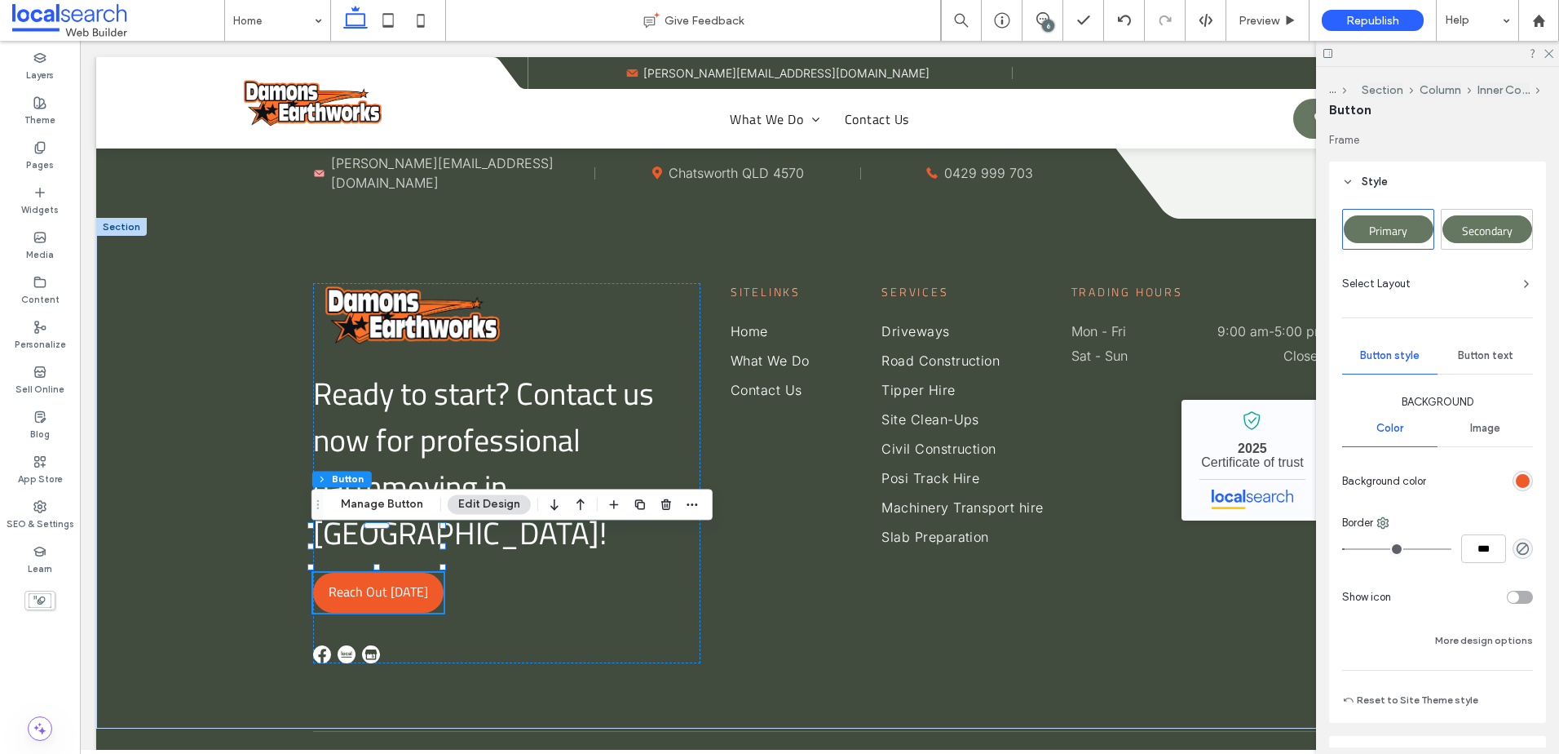
click at [1516, 484] on div "rgb(240, 90, 40)" at bounding box center [1523, 481] width 14 height 14
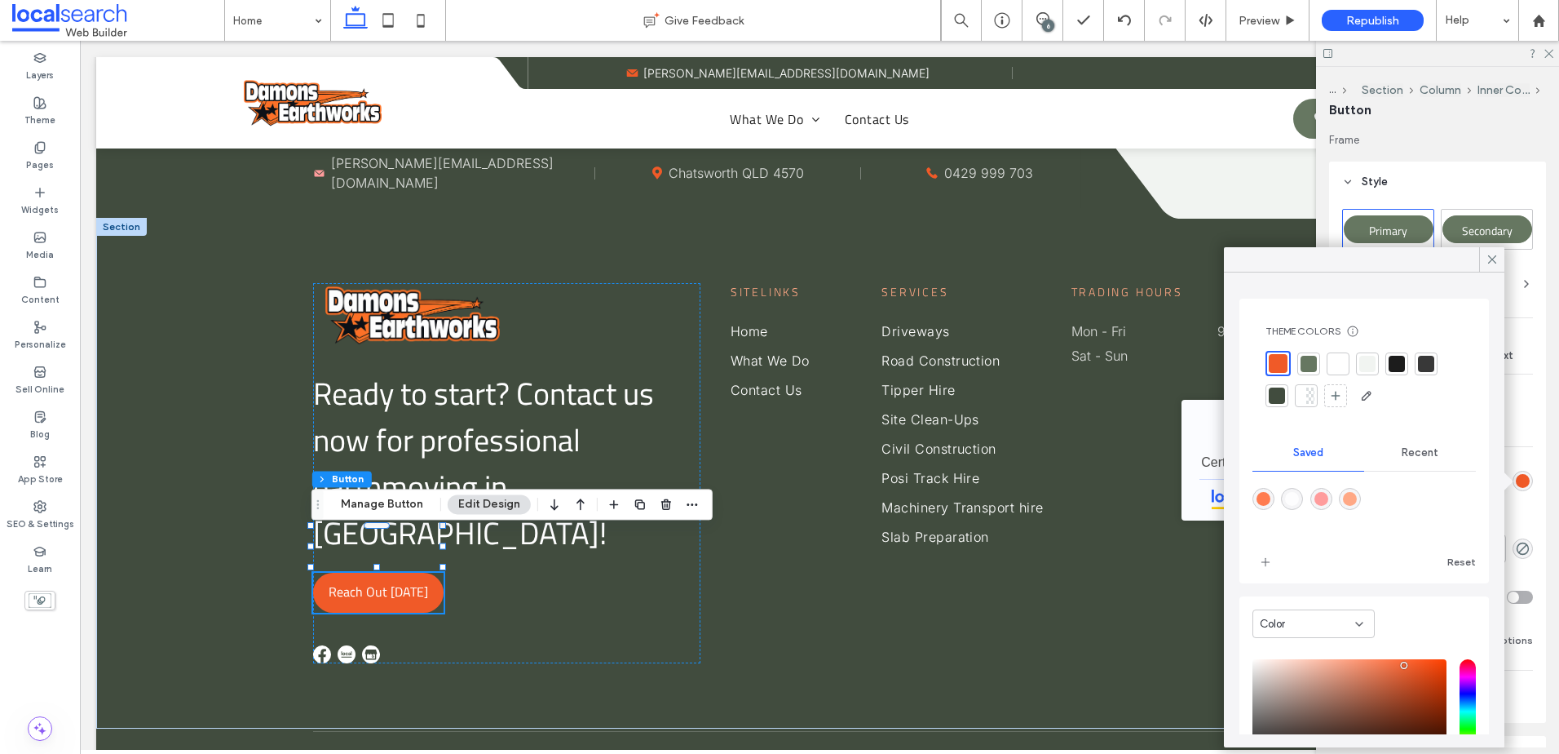
click at [1526, 397] on div "Primary Secondary Select Layout Button style Button text Background Color Image…" at bounding box center [1437, 462] width 217 height 520
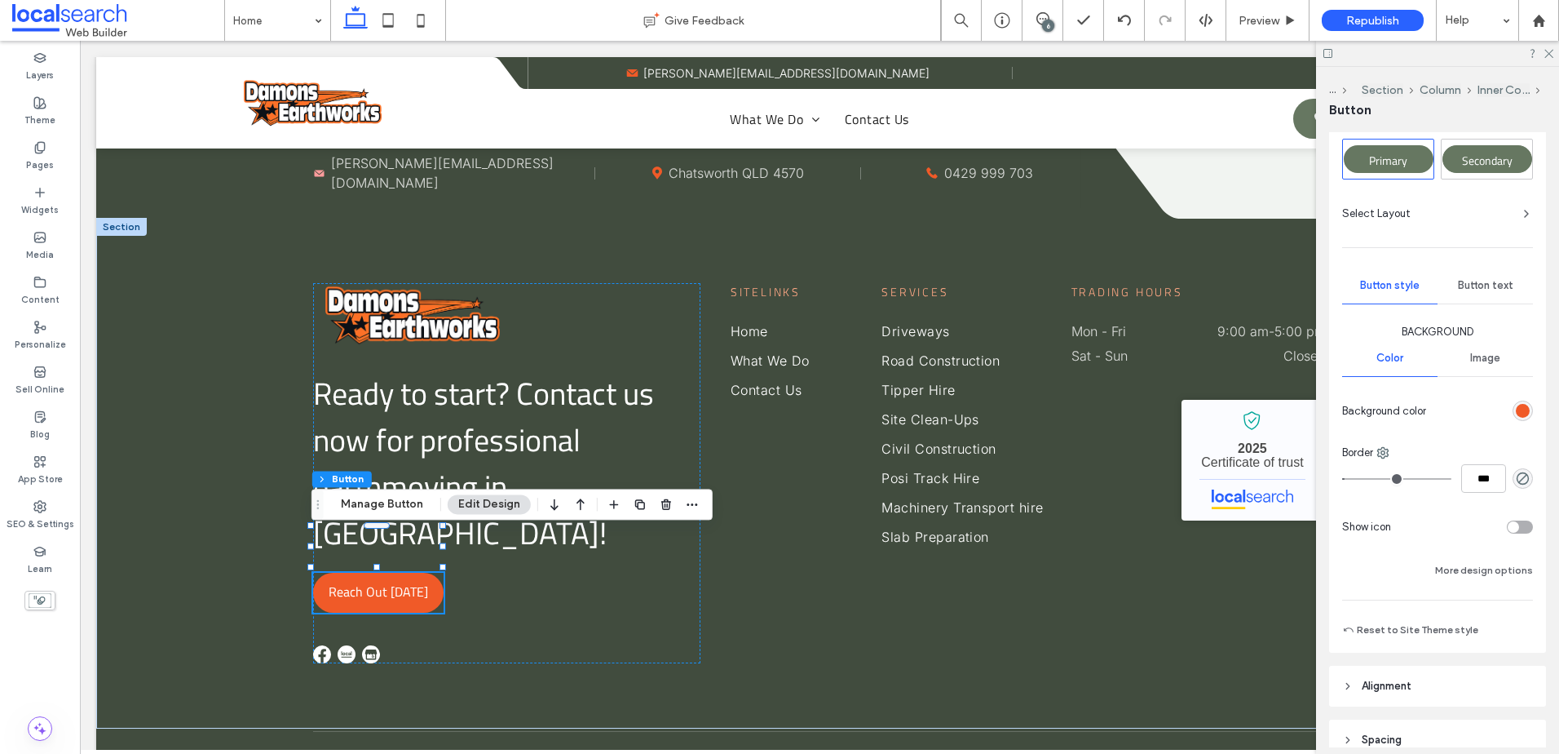
scroll to position [245, 0]
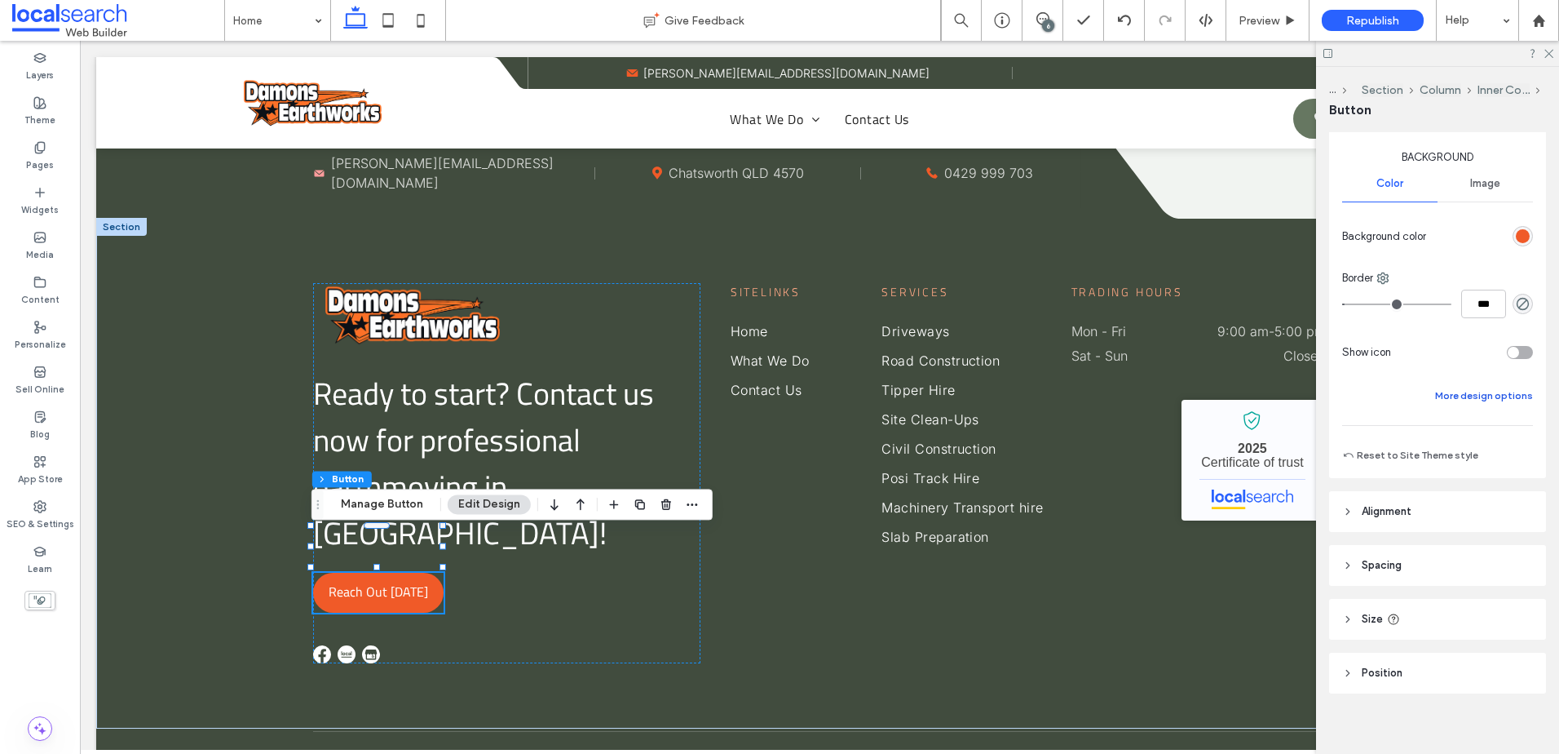
click at [1477, 392] on button "More design options" at bounding box center [1485, 396] width 98 height 20
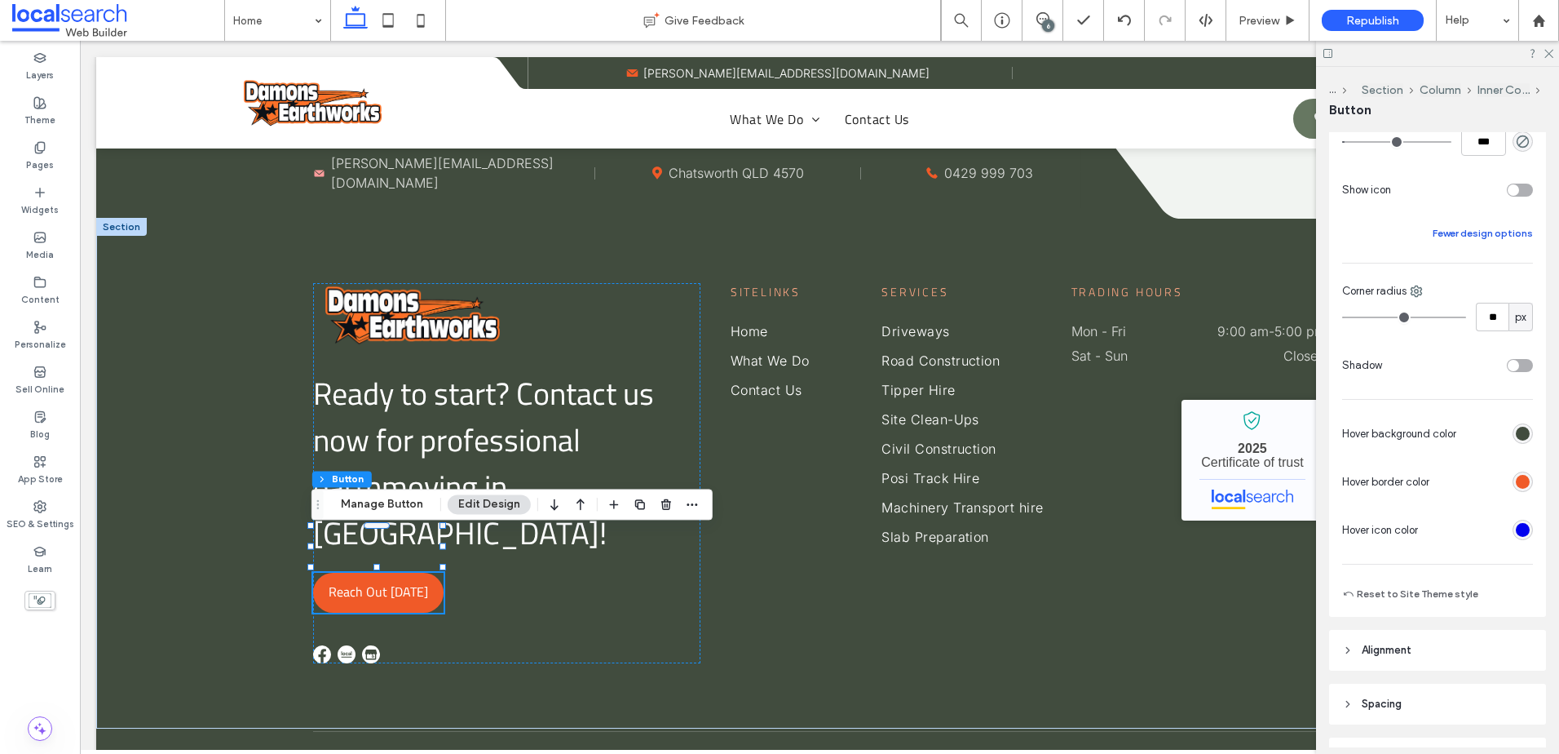
scroll to position [408, 0]
click at [1516, 482] on div "rgb(240, 90, 40)" at bounding box center [1523, 481] width 14 height 14
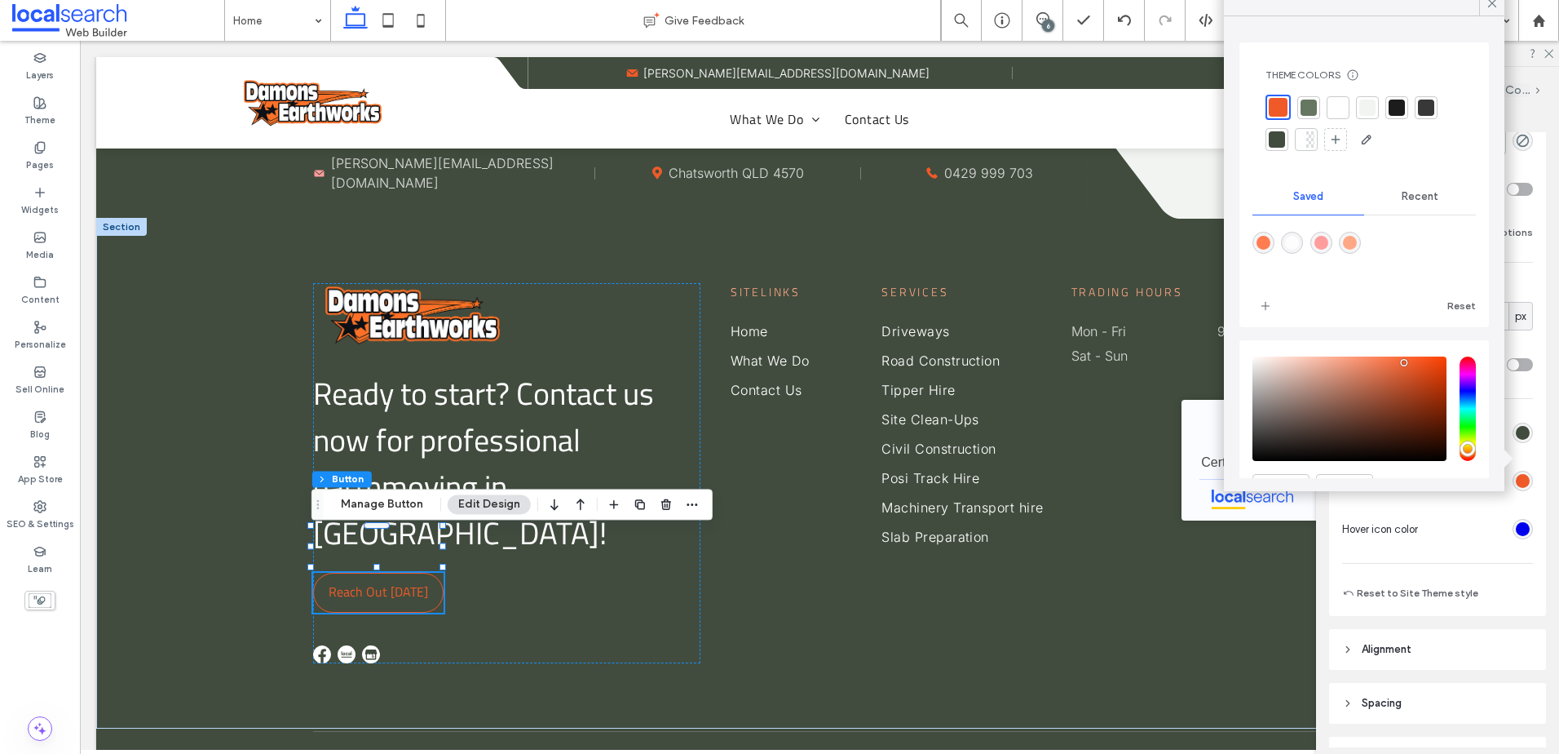
click at [1357, 246] on div "rgba(255,168,133,1)" at bounding box center [1350, 243] width 14 height 14
type input "*******"
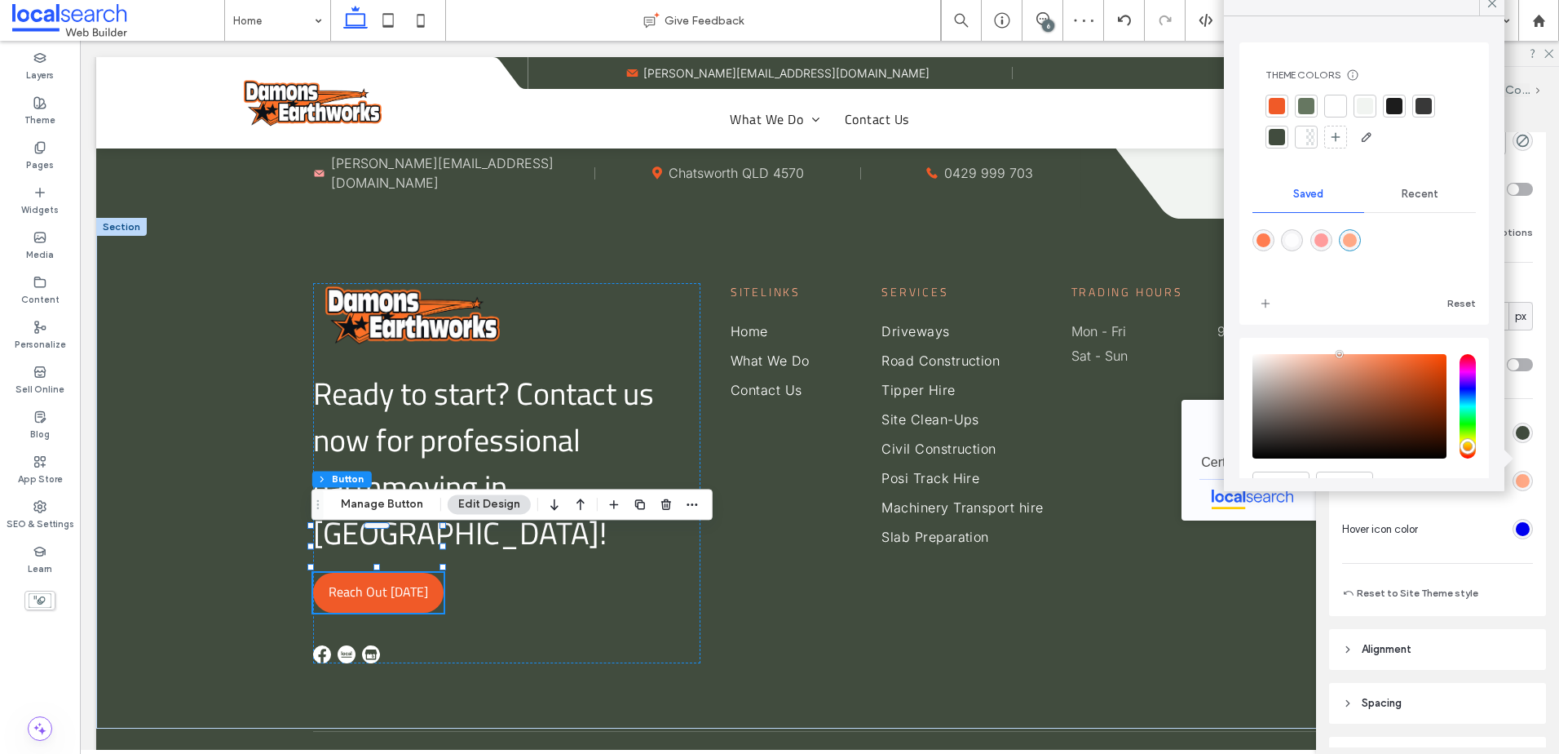
drag, startPoint x: 1524, startPoint y: 405, endPoint x: 1525, endPoint y: 390, distance: 15.6
click at [1524, 406] on div "Primary Secondary Select Layout Button style Button text Background Color Image…" at bounding box center [1437, 204] width 217 height 821
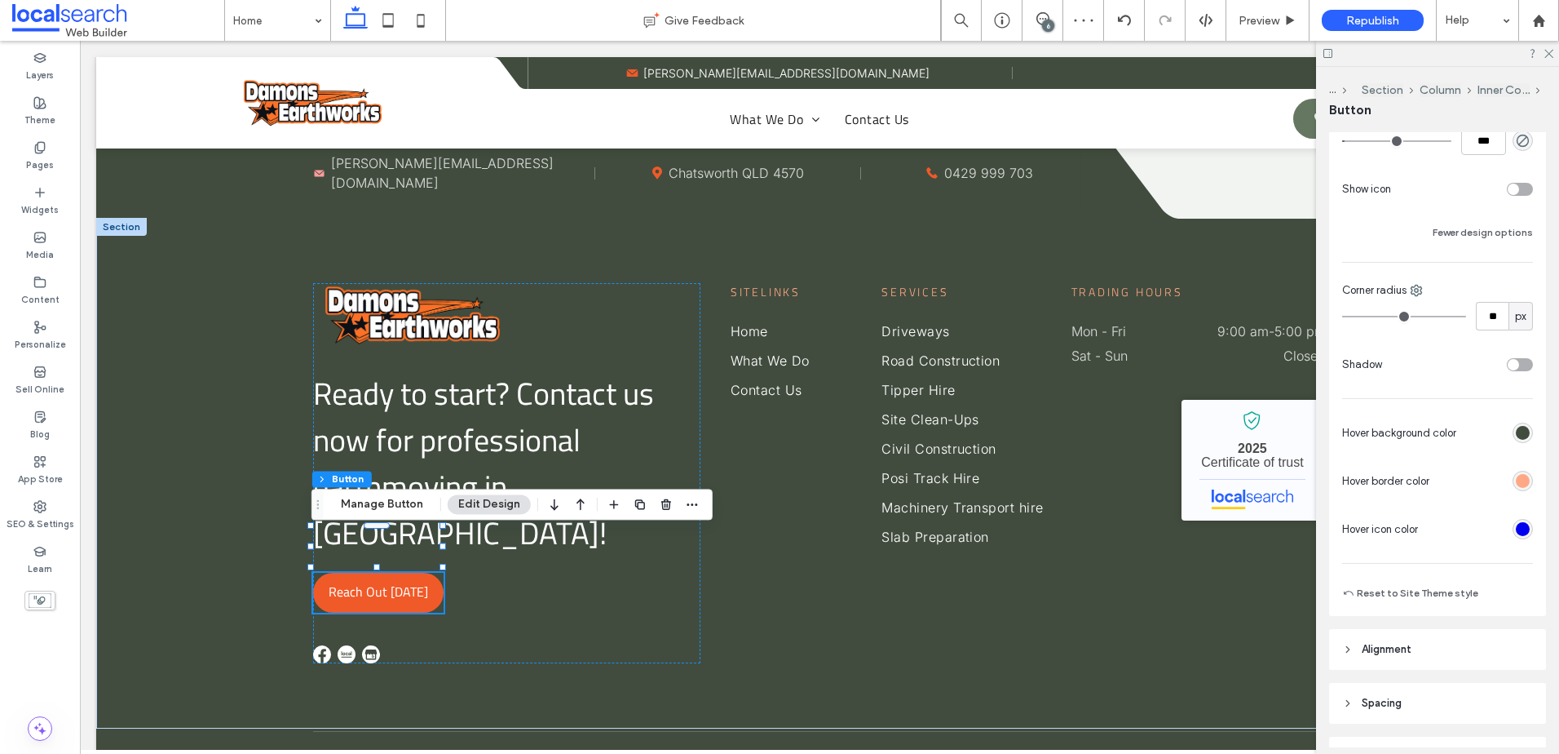
scroll to position [163, 0]
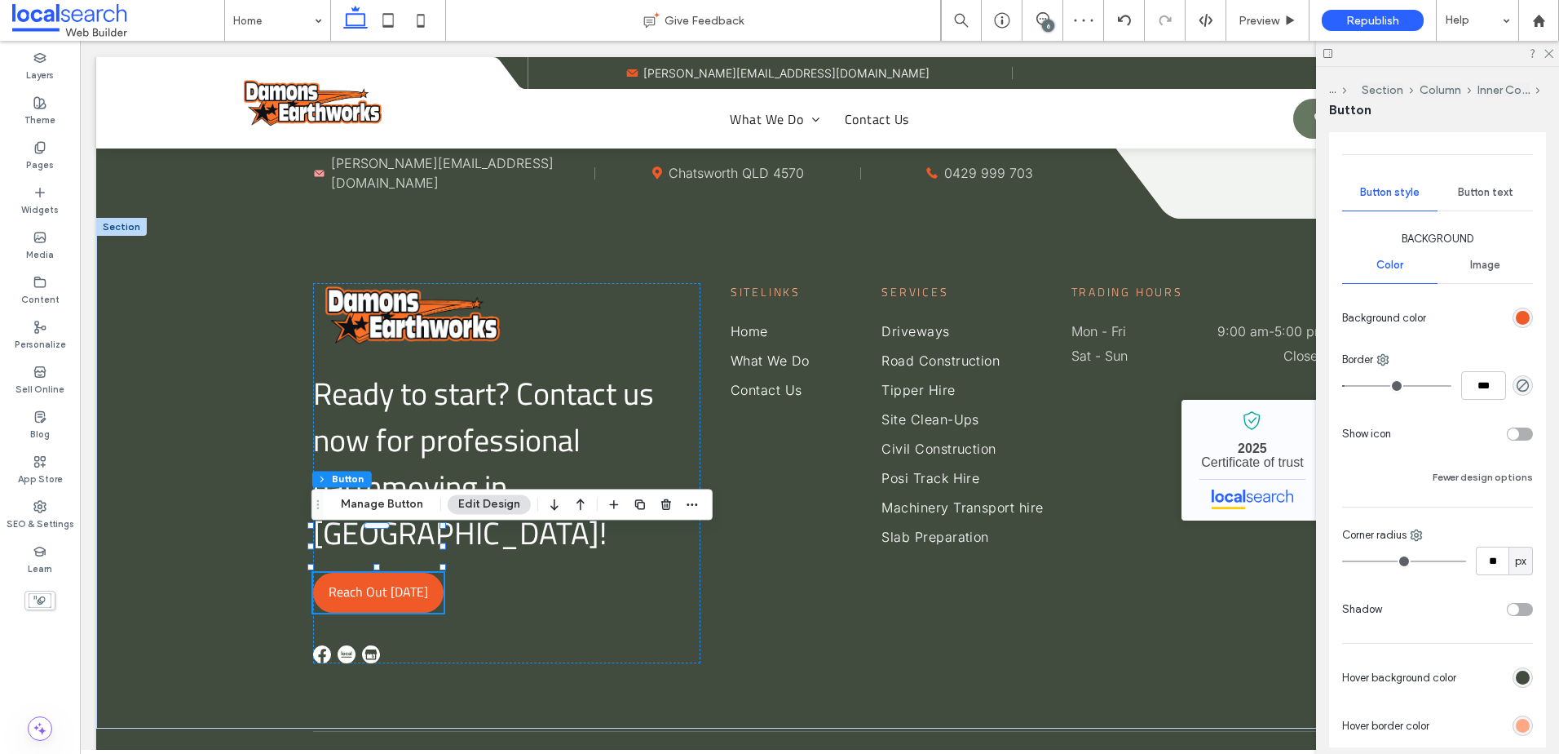
click at [1489, 175] on div "Button text" at bounding box center [1485, 193] width 95 height 36
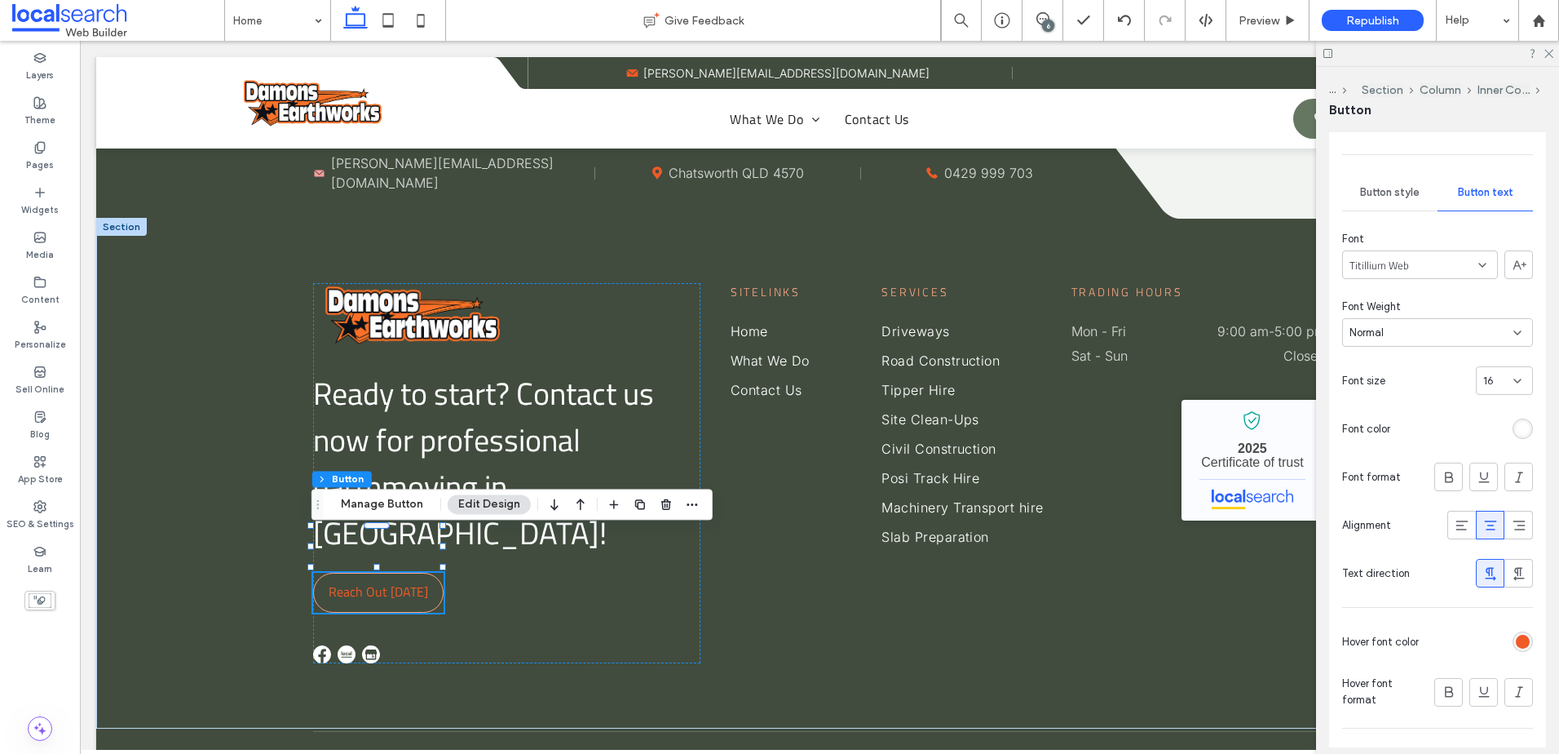
click at [1513, 633] on div "rgb(240, 90, 40)" at bounding box center [1523, 641] width 20 height 20
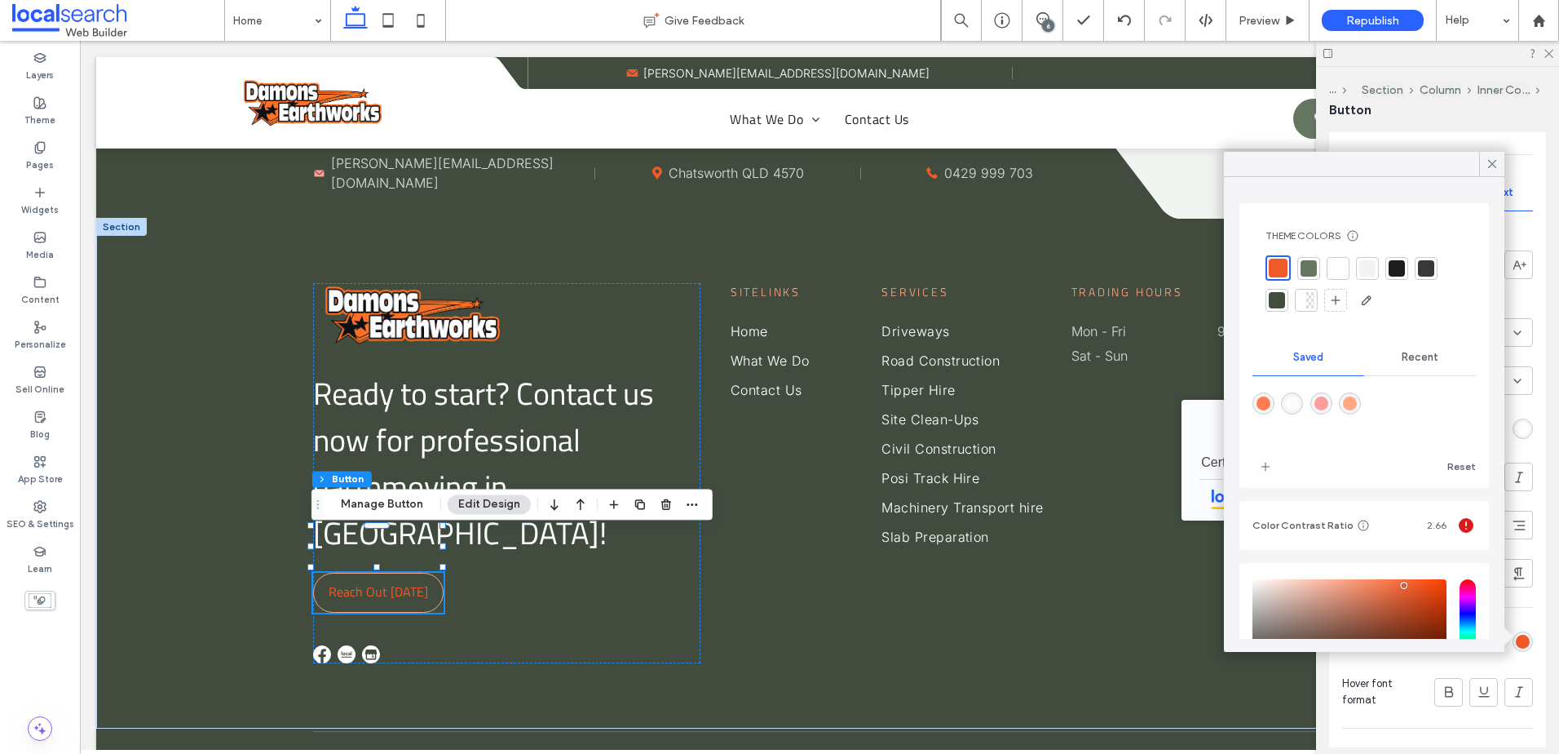
click at [1353, 400] on div "rgba(255,168,133,1)" at bounding box center [1350, 403] width 14 height 14
type input "*******"
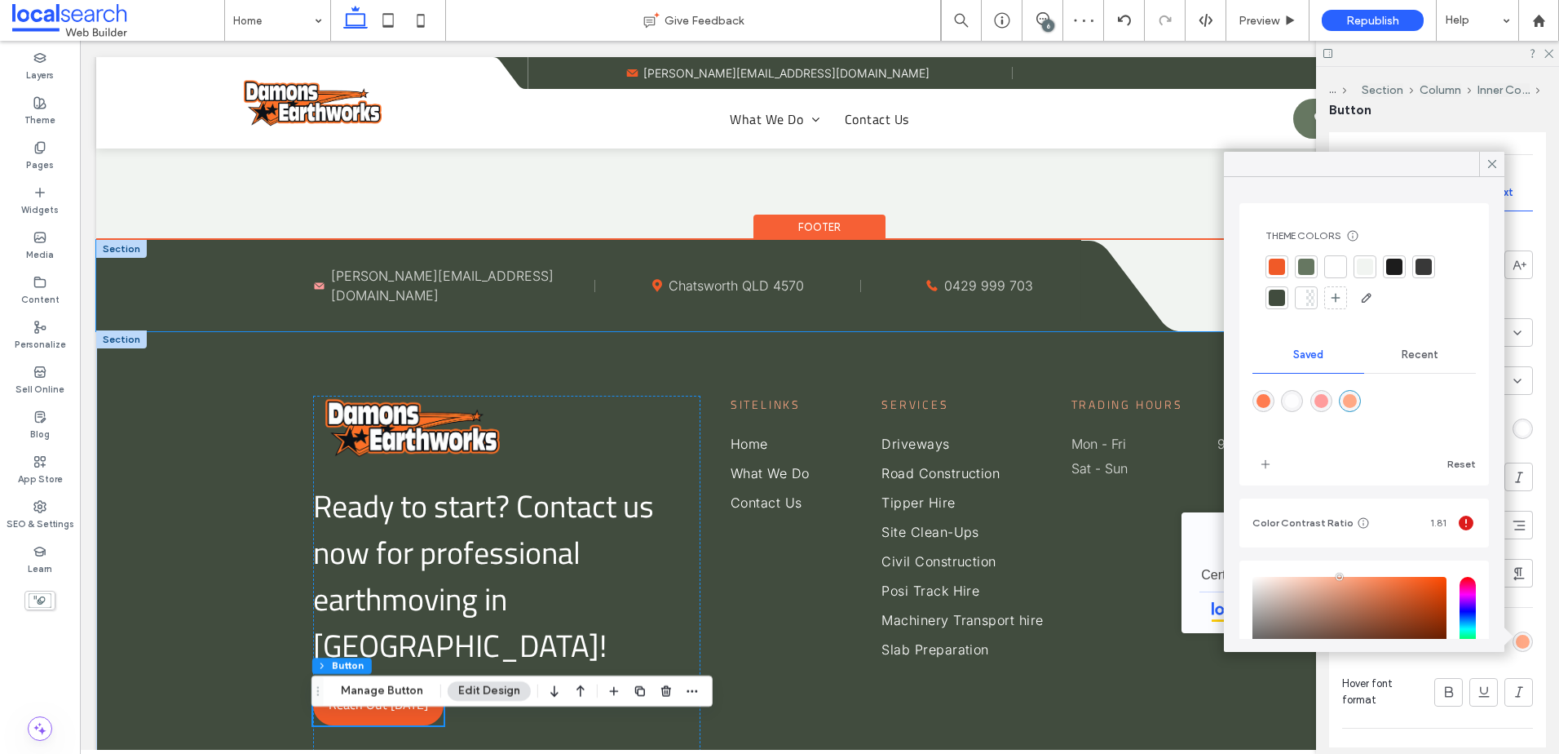
scroll to position [4169, 0]
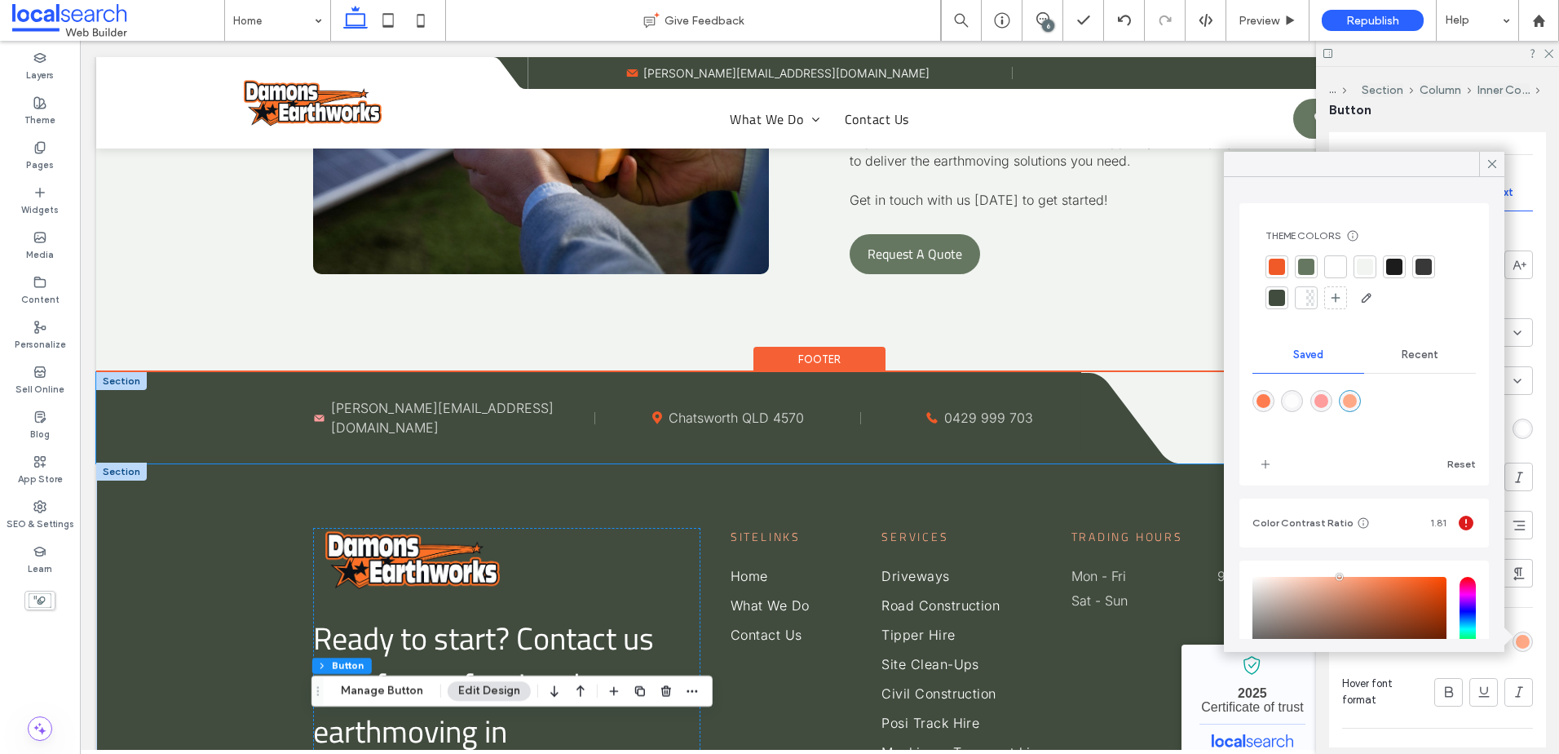
click at [319, 421] on icon at bounding box center [320, 417] width 10 height 7
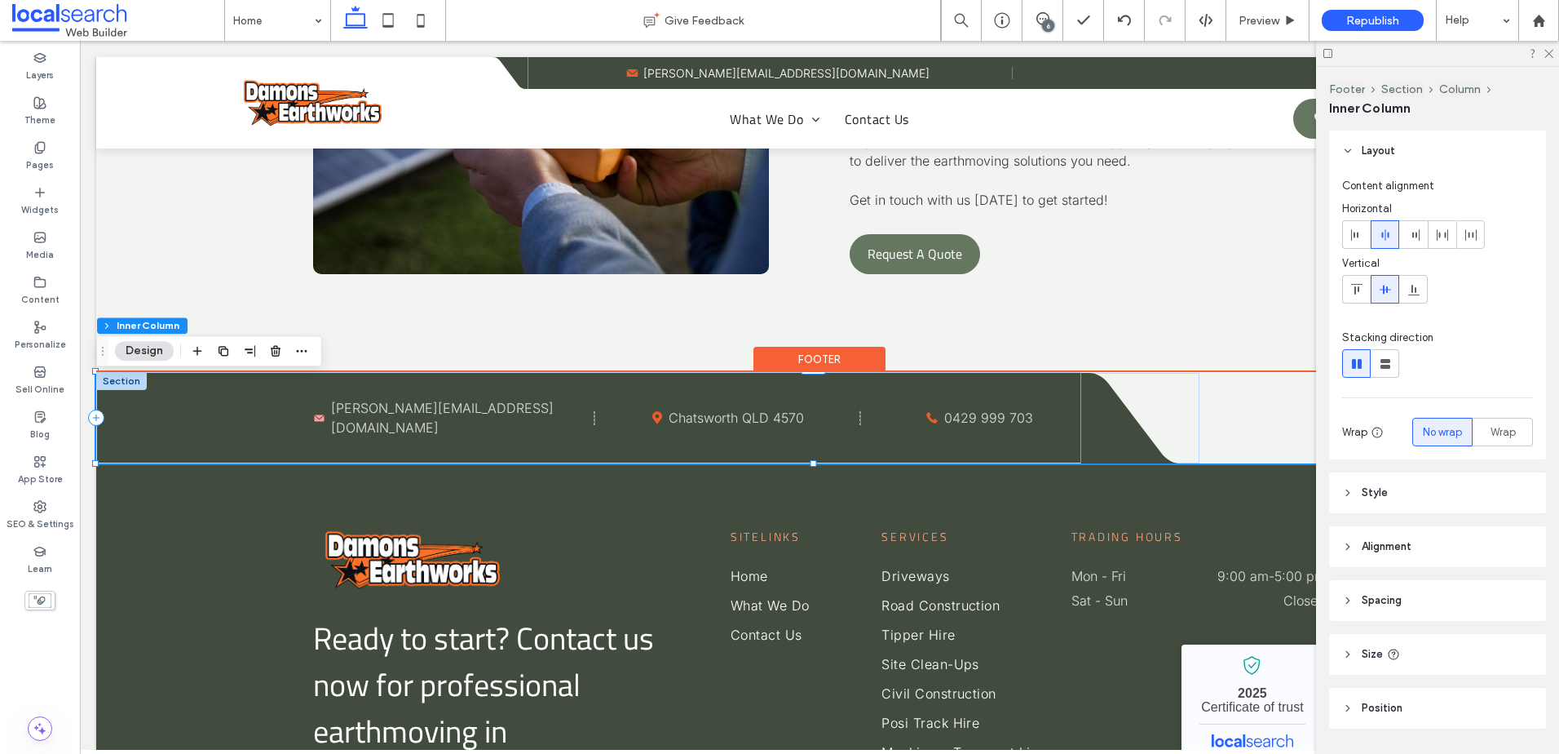
click at [319, 421] on icon at bounding box center [320, 417] width 10 height 7
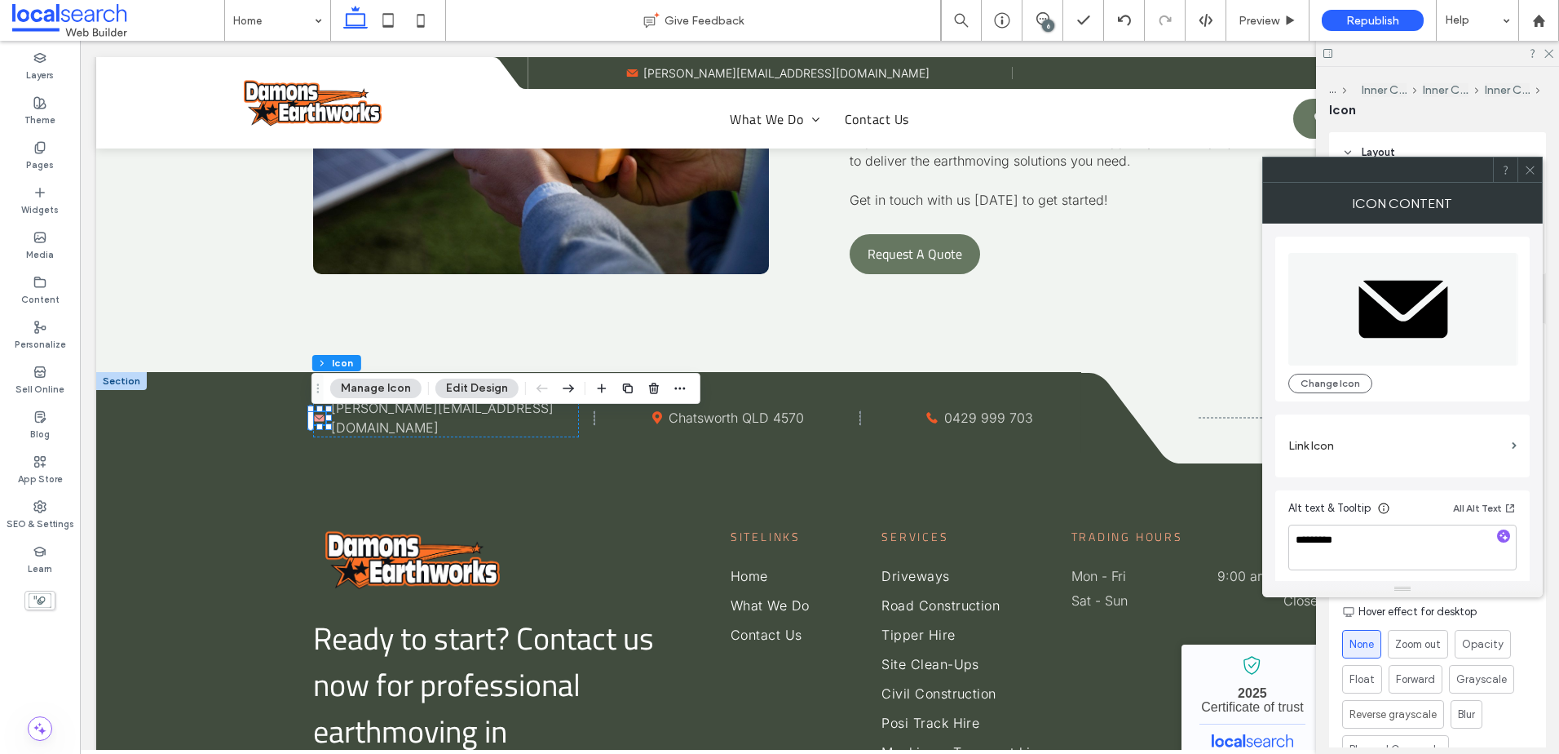
click at [1529, 164] on icon at bounding box center [1530, 170] width 12 height 12
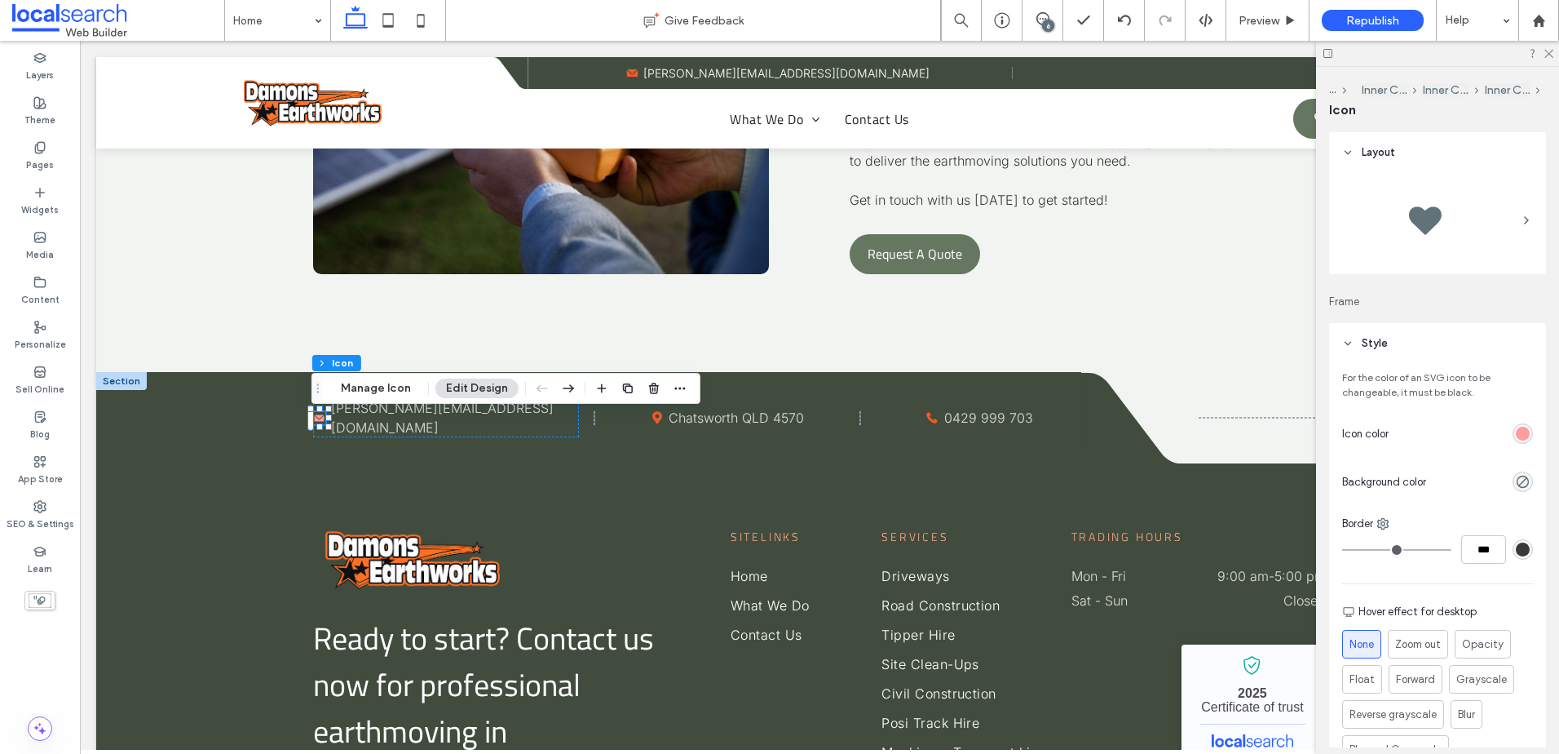
click at [1516, 437] on div "rgb(255, 156, 156)" at bounding box center [1523, 434] width 14 height 14
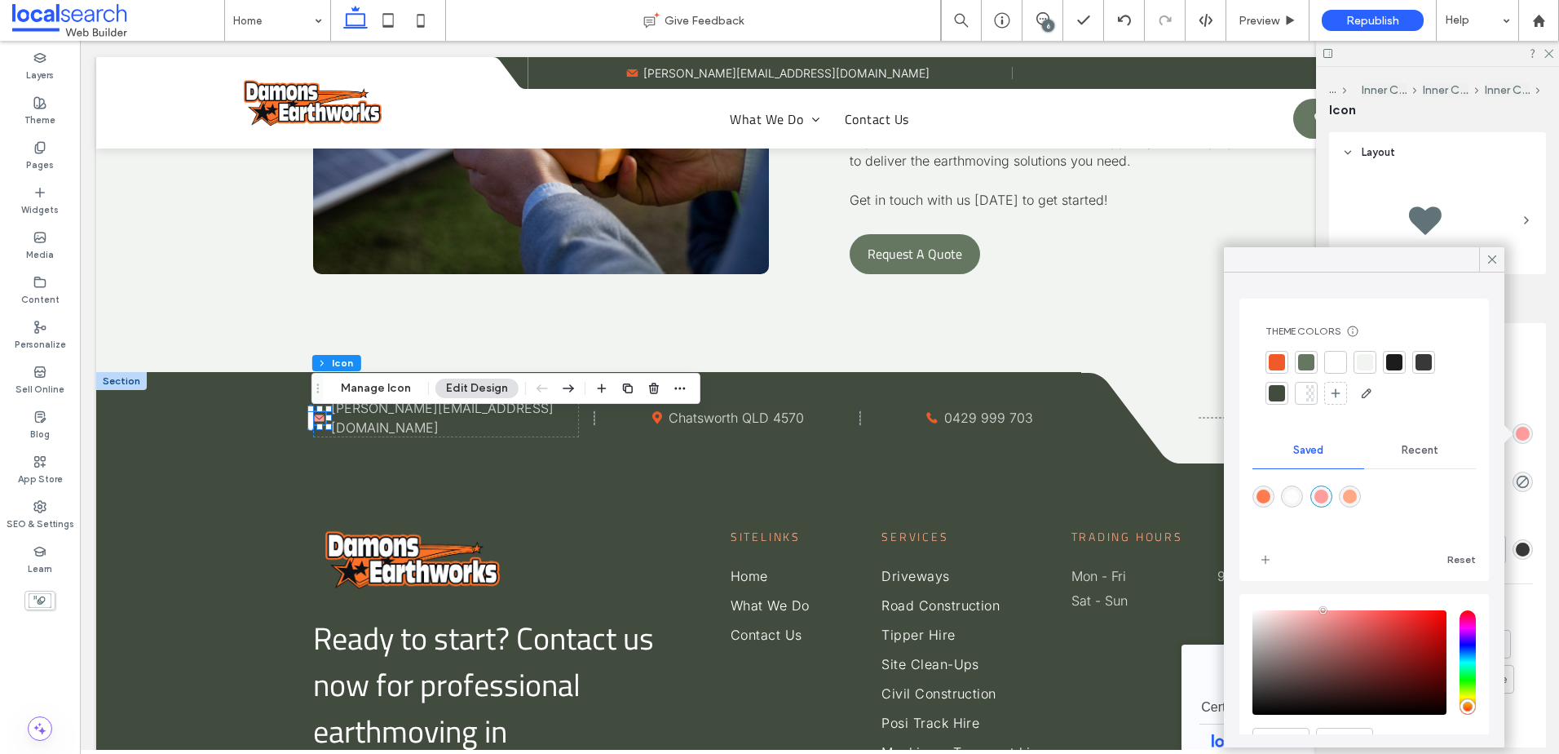
click at [1352, 493] on div "rgba(255,168,133,1)" at bounding box center [1350, 496] width 14 height 14
type input "*******"
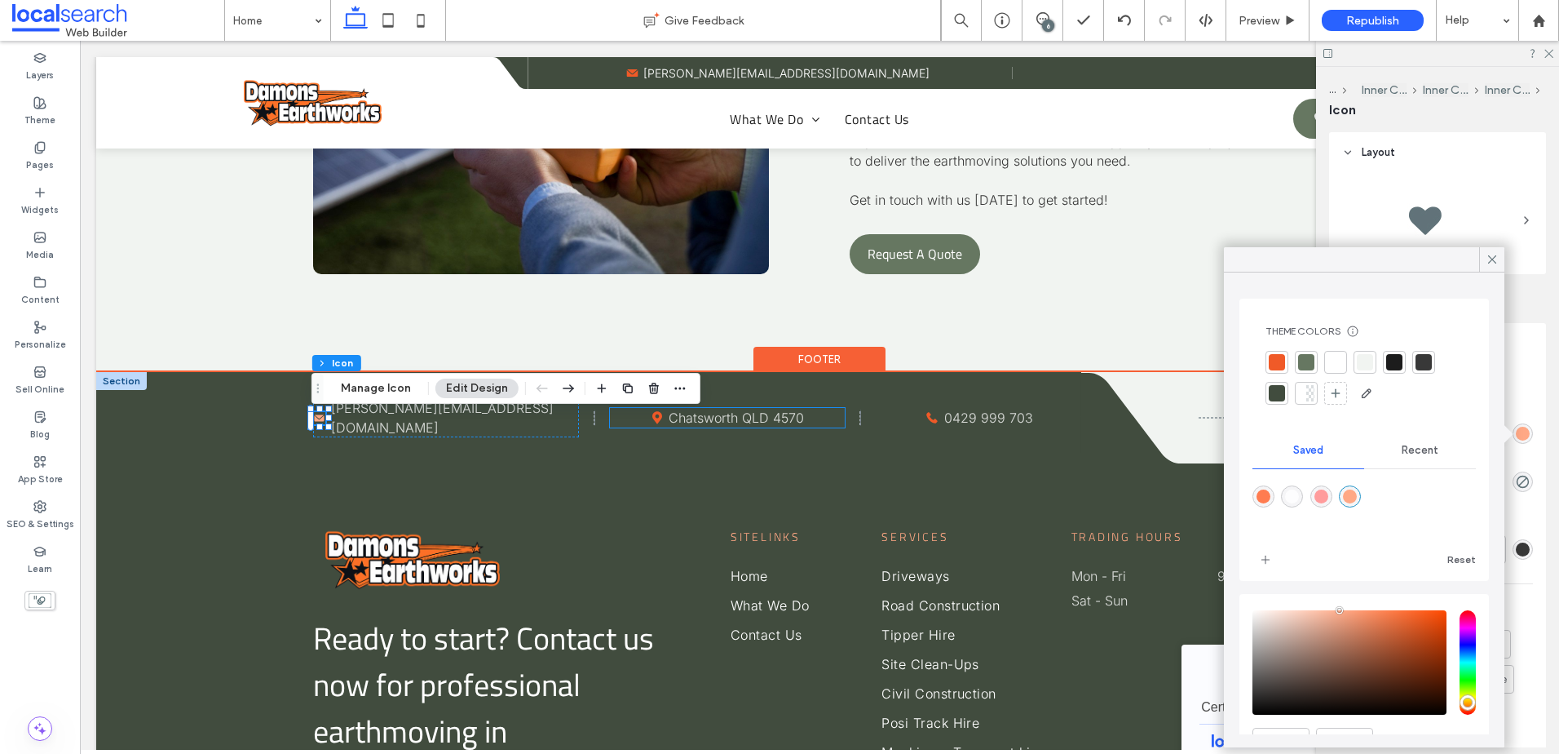
click at [653, 423] on icon "Pin Icon" at bounding box center [657, 417] width 13 height 13
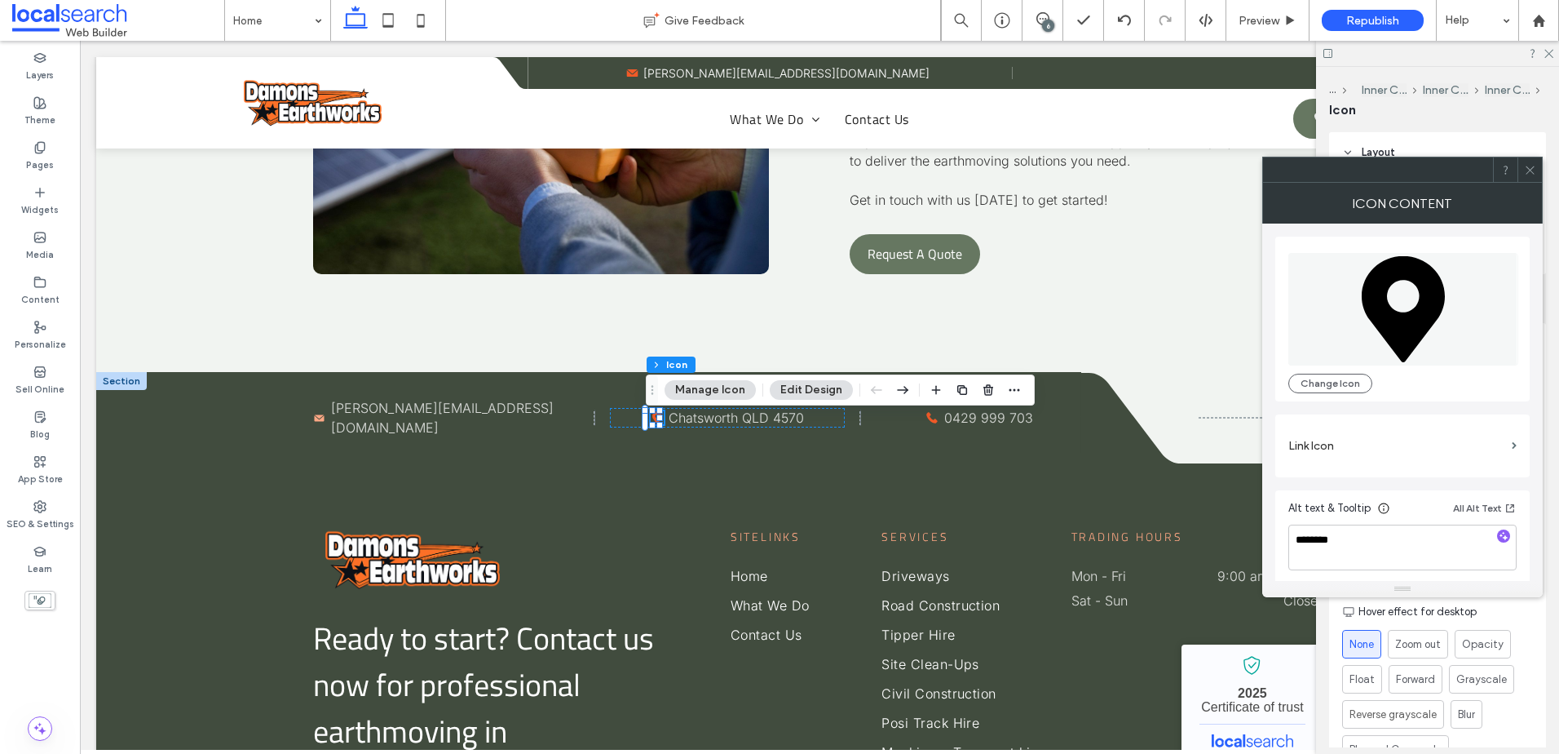
click at [1529, 166] on icon at bounding box center [1530, 170] width 12 height 12
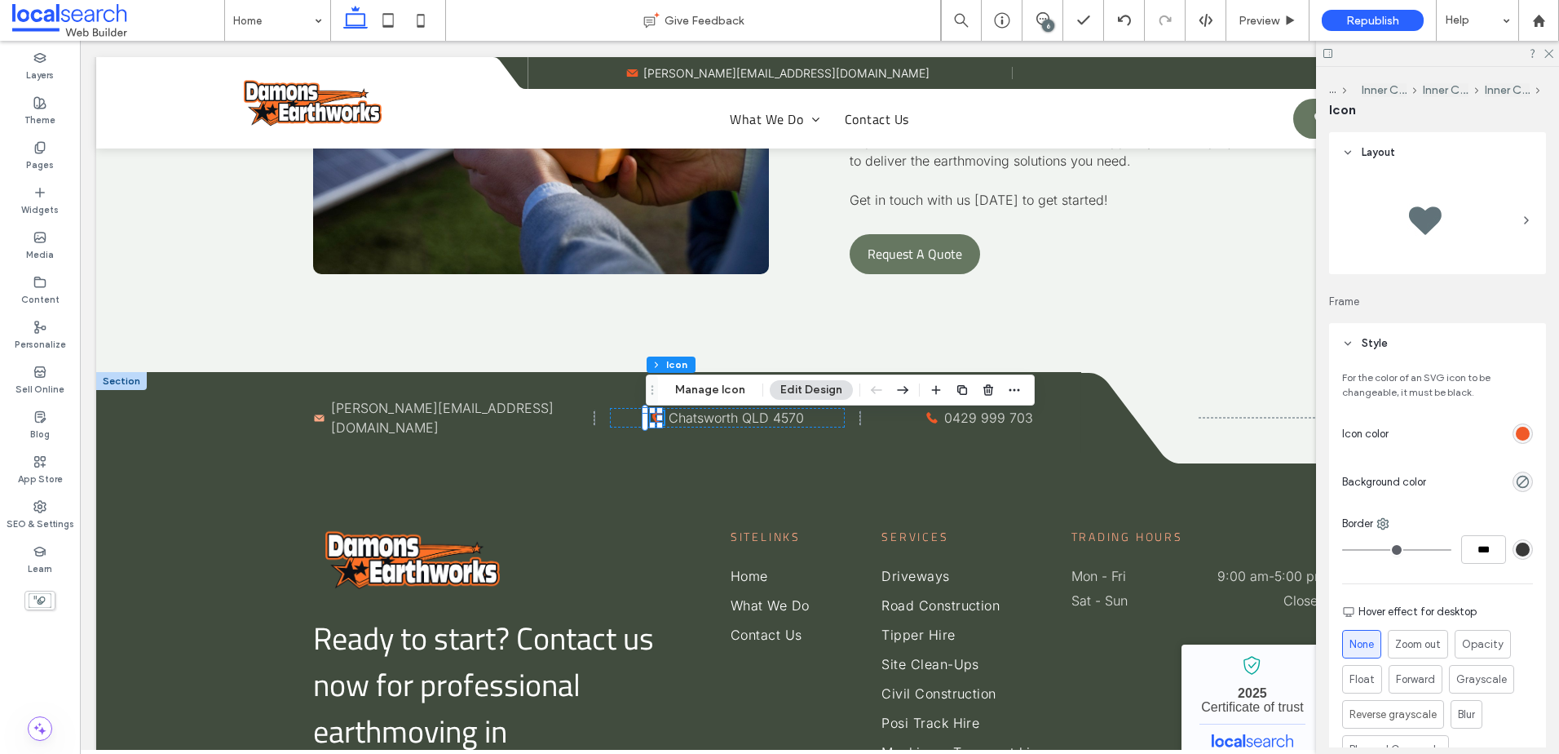
click at [1518, 431] on div "rgb(240, 90, 40)" at bounding box center [1523, 434] width 14 height 14
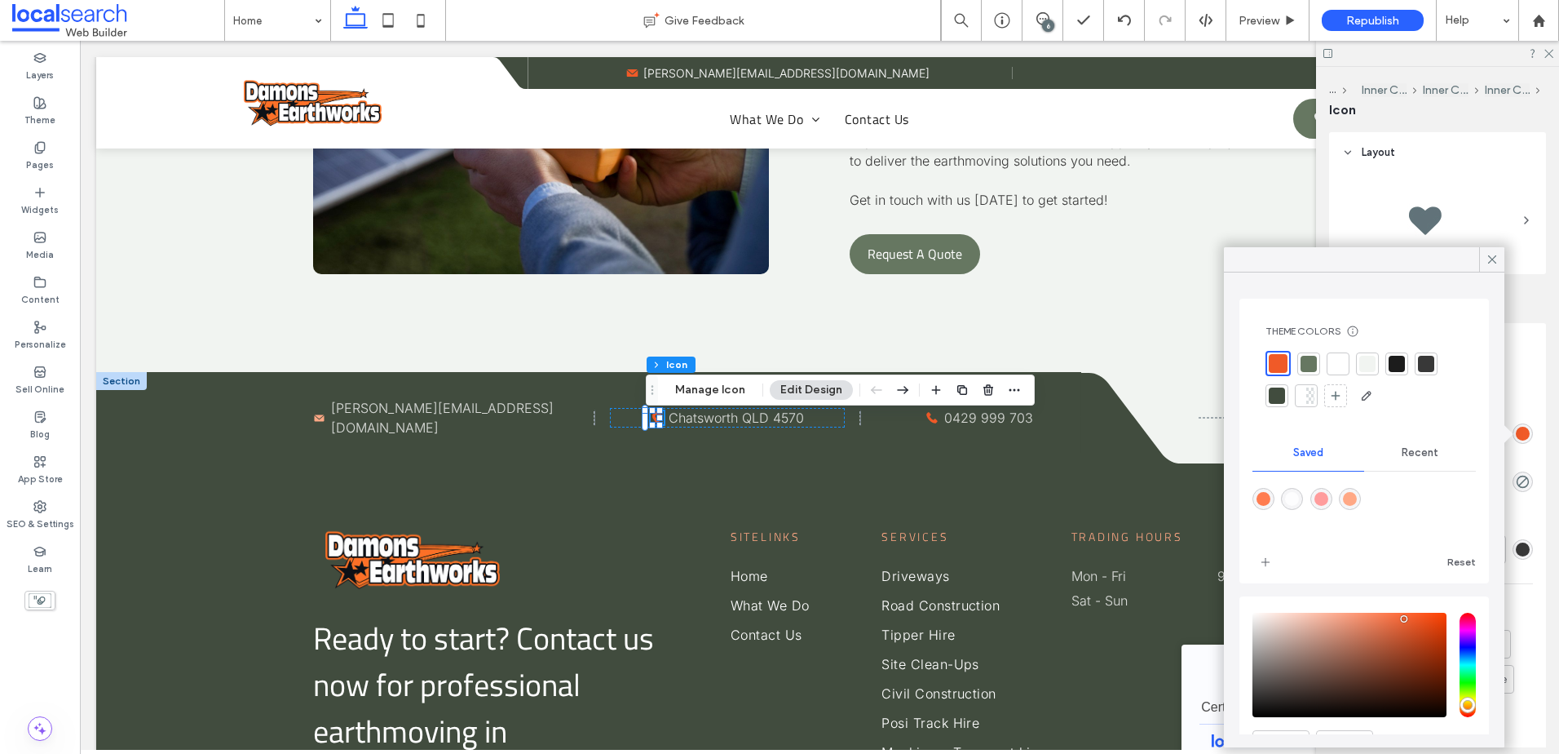
drag, startPoint x: 1355, startPoint y: 493, endPoint x: 999, endPoint y: 465, distance: 356.8
click at [1355, 493] on div "rgba(255,168,133,1)" at bounding box center [1350, 499] width 14 height 14
type input "*******"
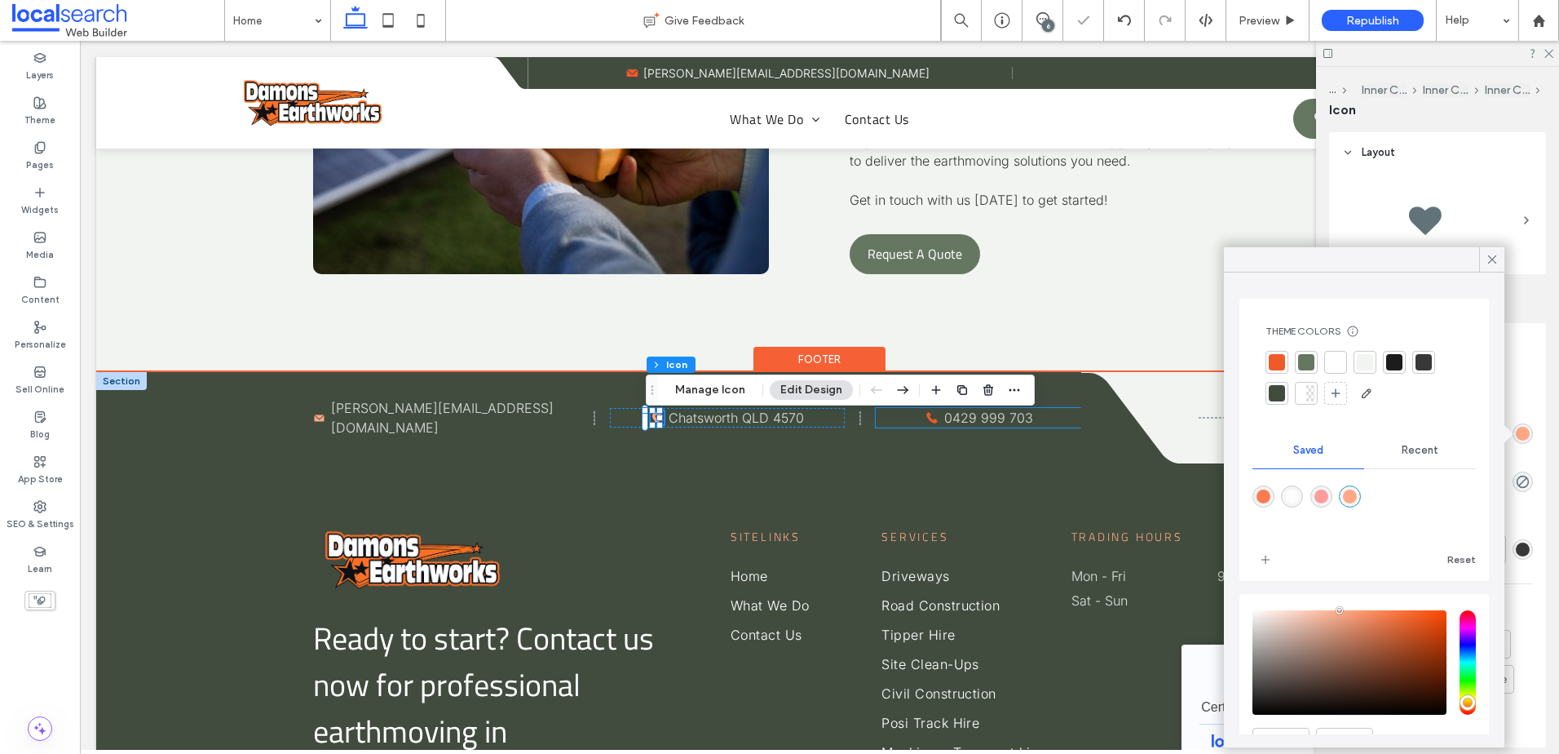
click at [927, 424] on icon "Phone icon P" at bounding box center [932, 417] width 16 height 16
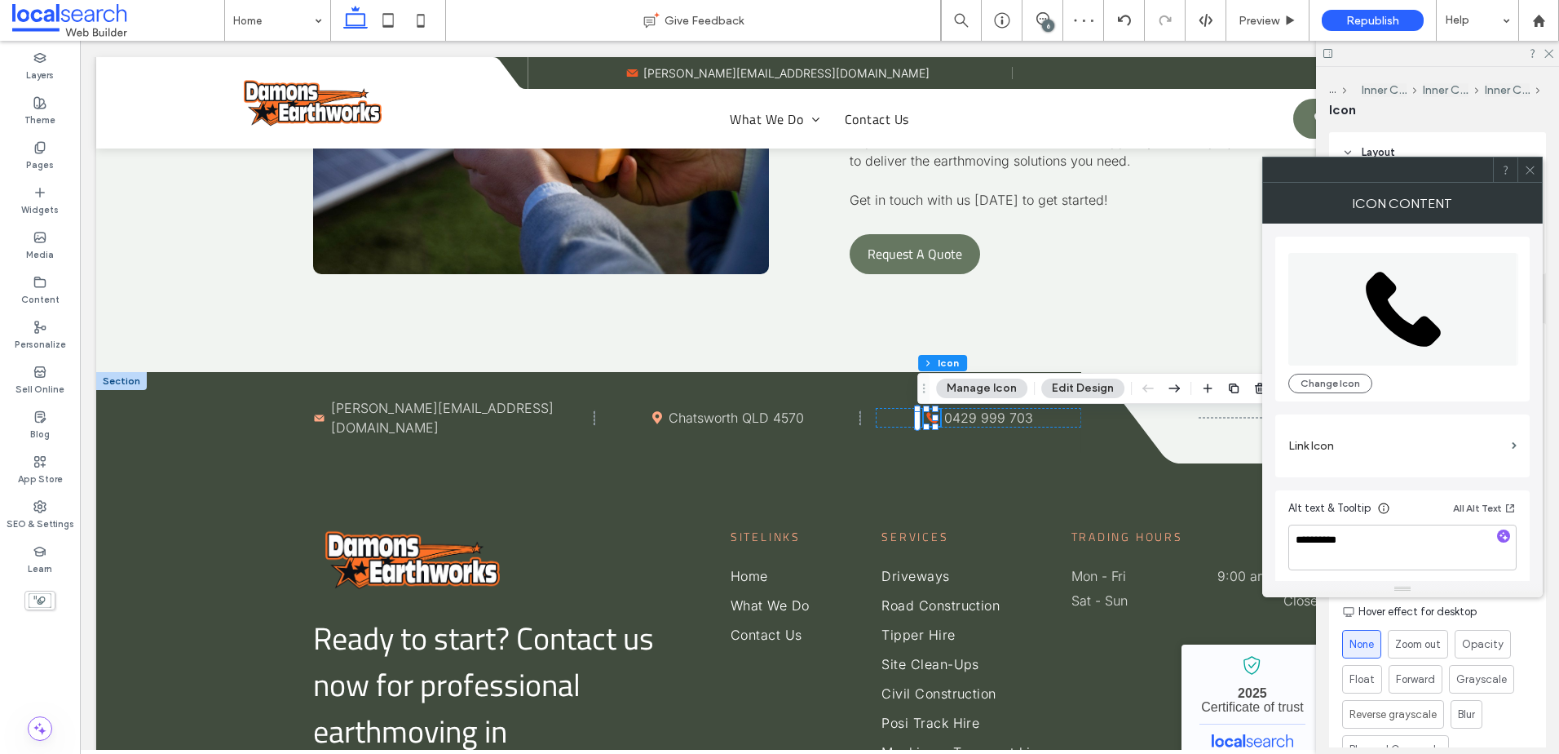
click at [1531, 168] on icon at bounding box center [1530, 170] width 12 height 12
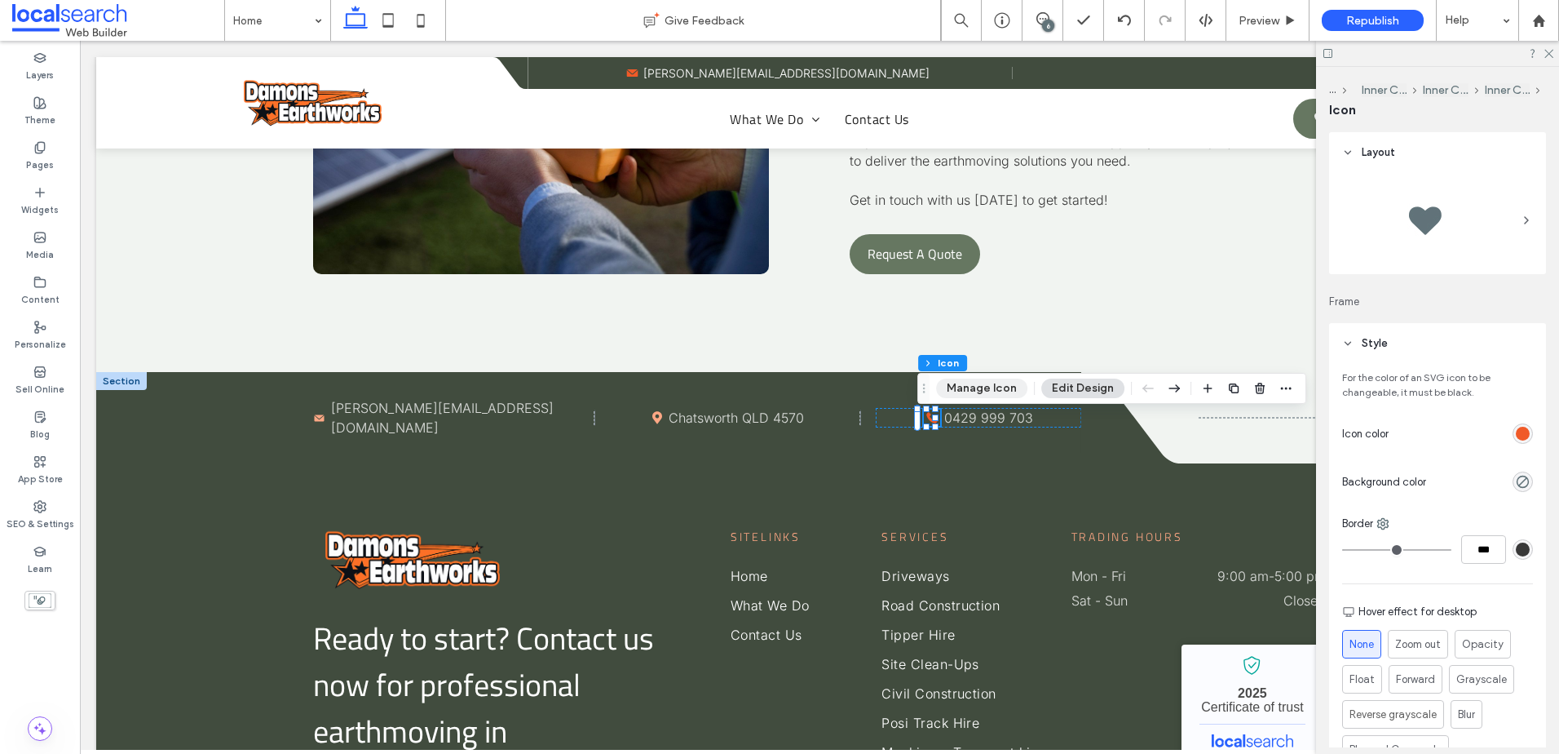
click at [968, 389] on button "Manage Icon" at bounding box center [981, 388] width 91 height 20
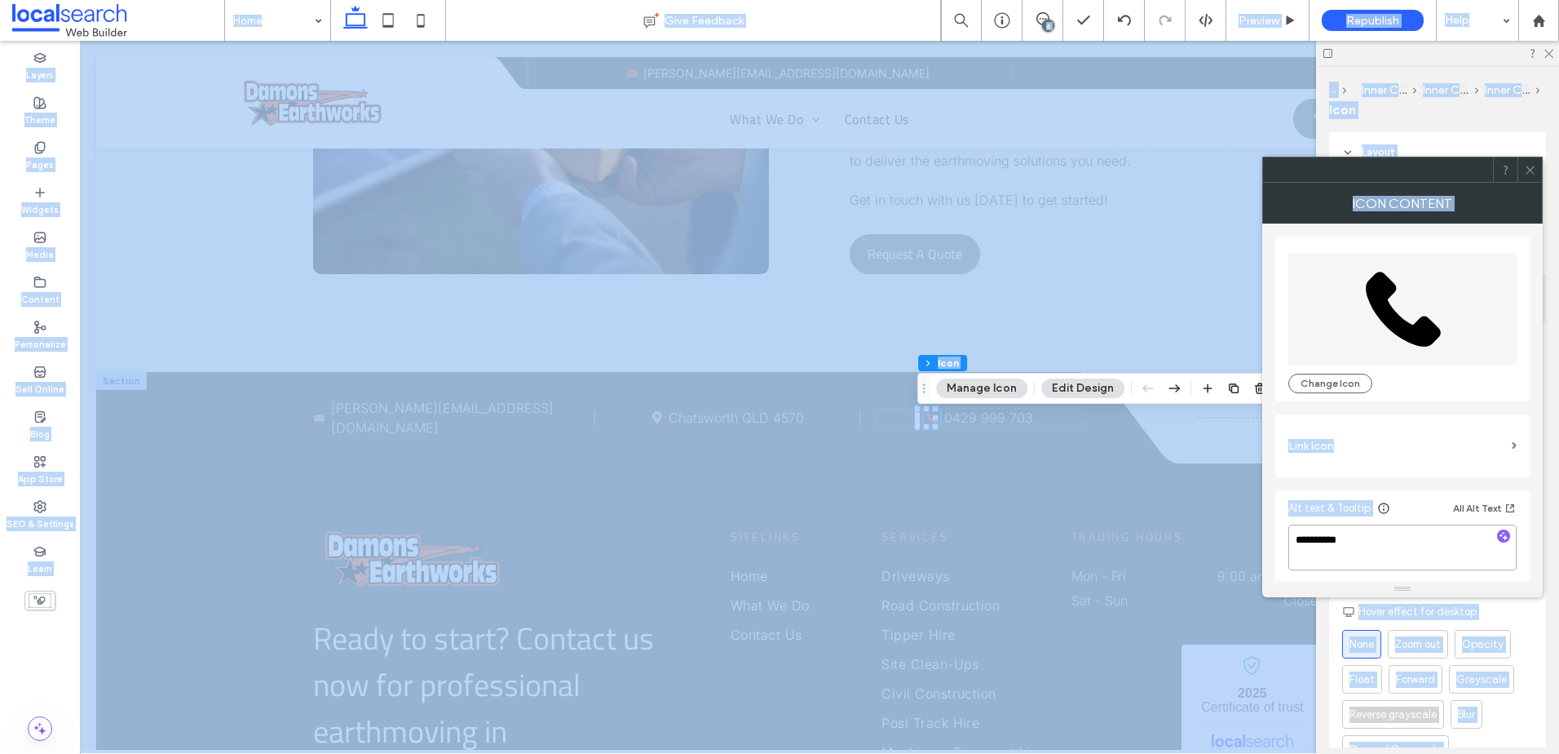
click at [1360, 533] on textarea "**********" at bounding box center [1403, 547] width 228 height 46
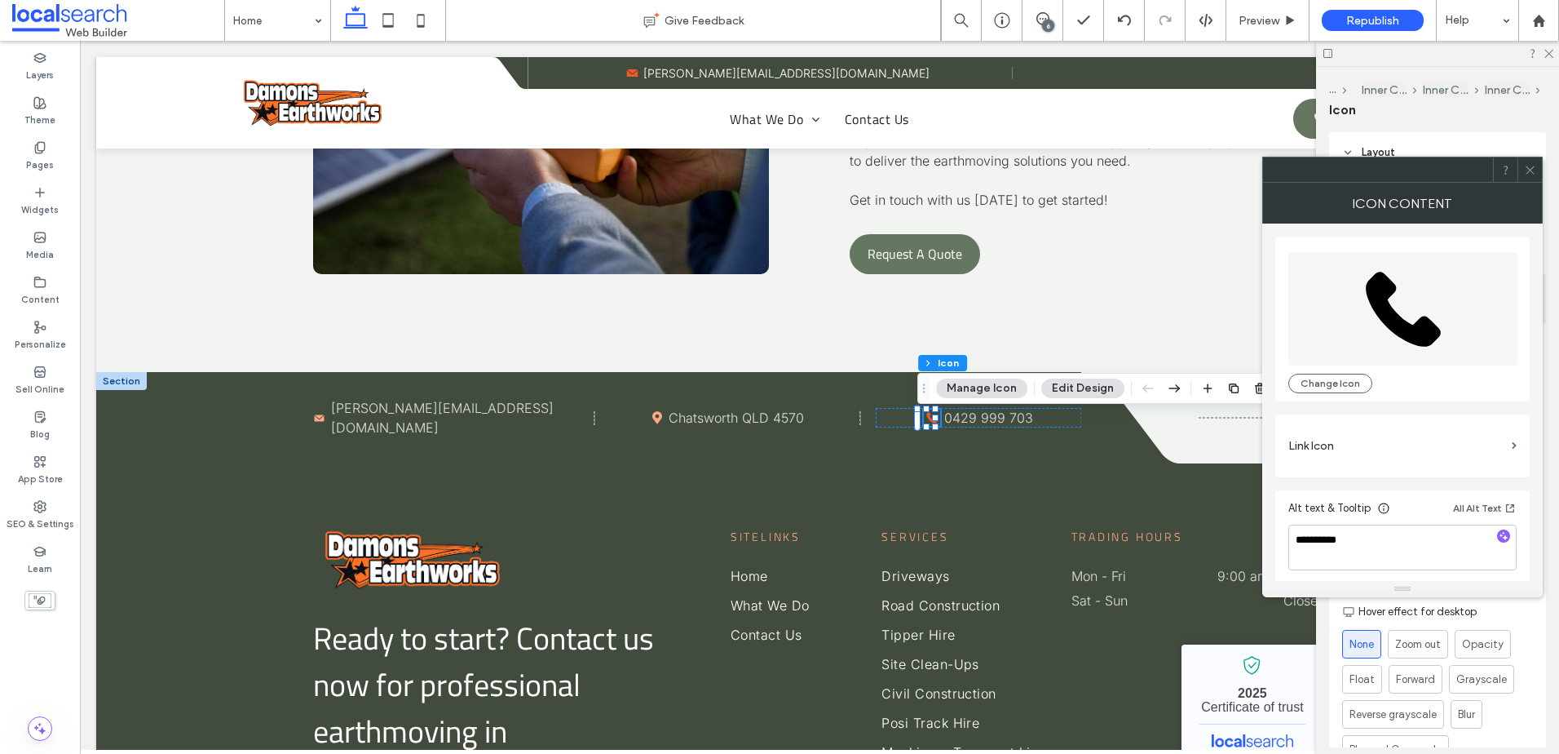
click at [1532, 165] on icon at bounding box center [1530, 170] width 12 height 12
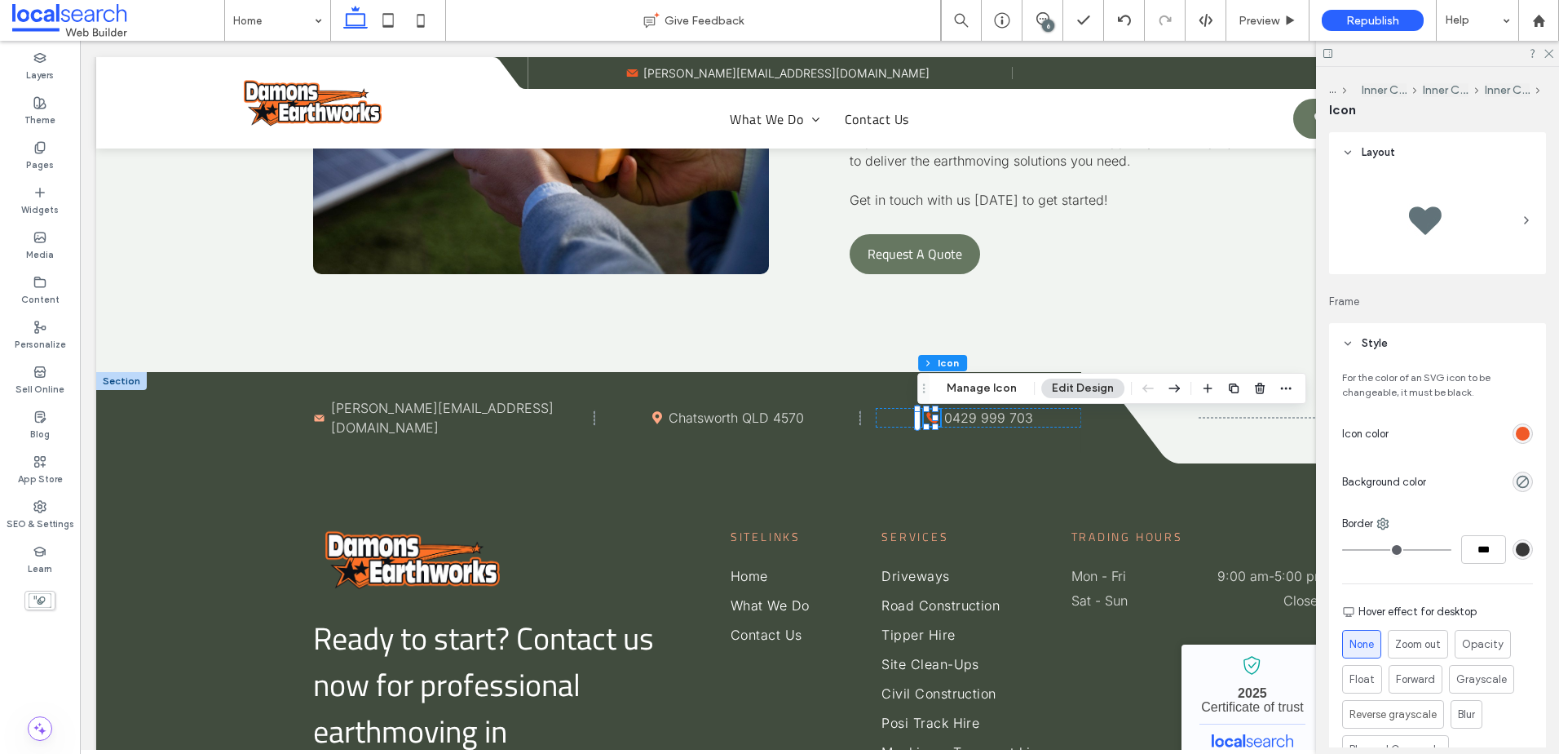
click at [1516, 431] on div "rgb(240, 90, 40)" at bounding box center [1523, 434] width 14 height 14
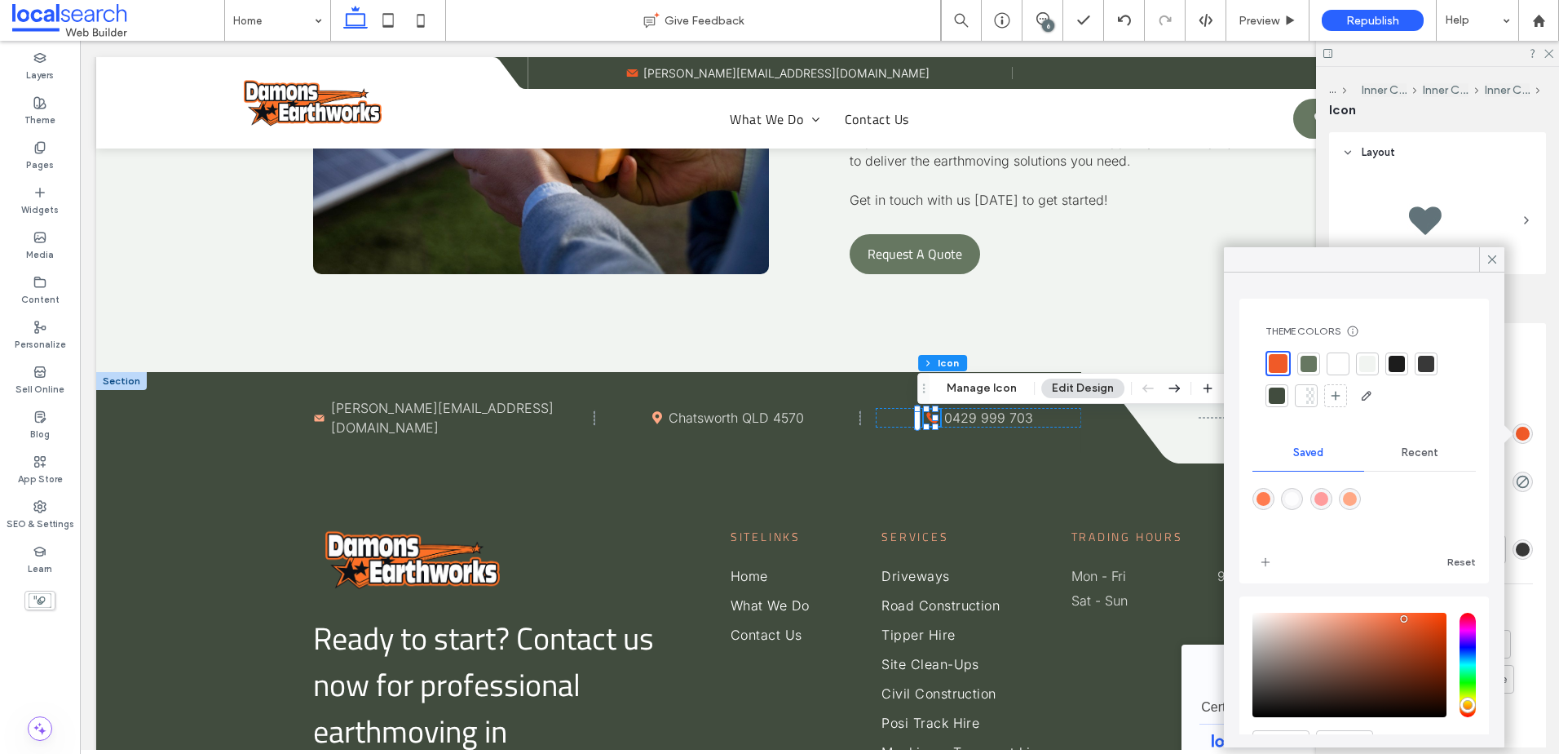
click at [1357, 502] on div "rgba(255,168,133,1)" at bounding box center [1350, 499] width 14 height 14
type input "*******"
click at [1489, 259] on icon at bounding box center [1492, 259] width 15 height 15
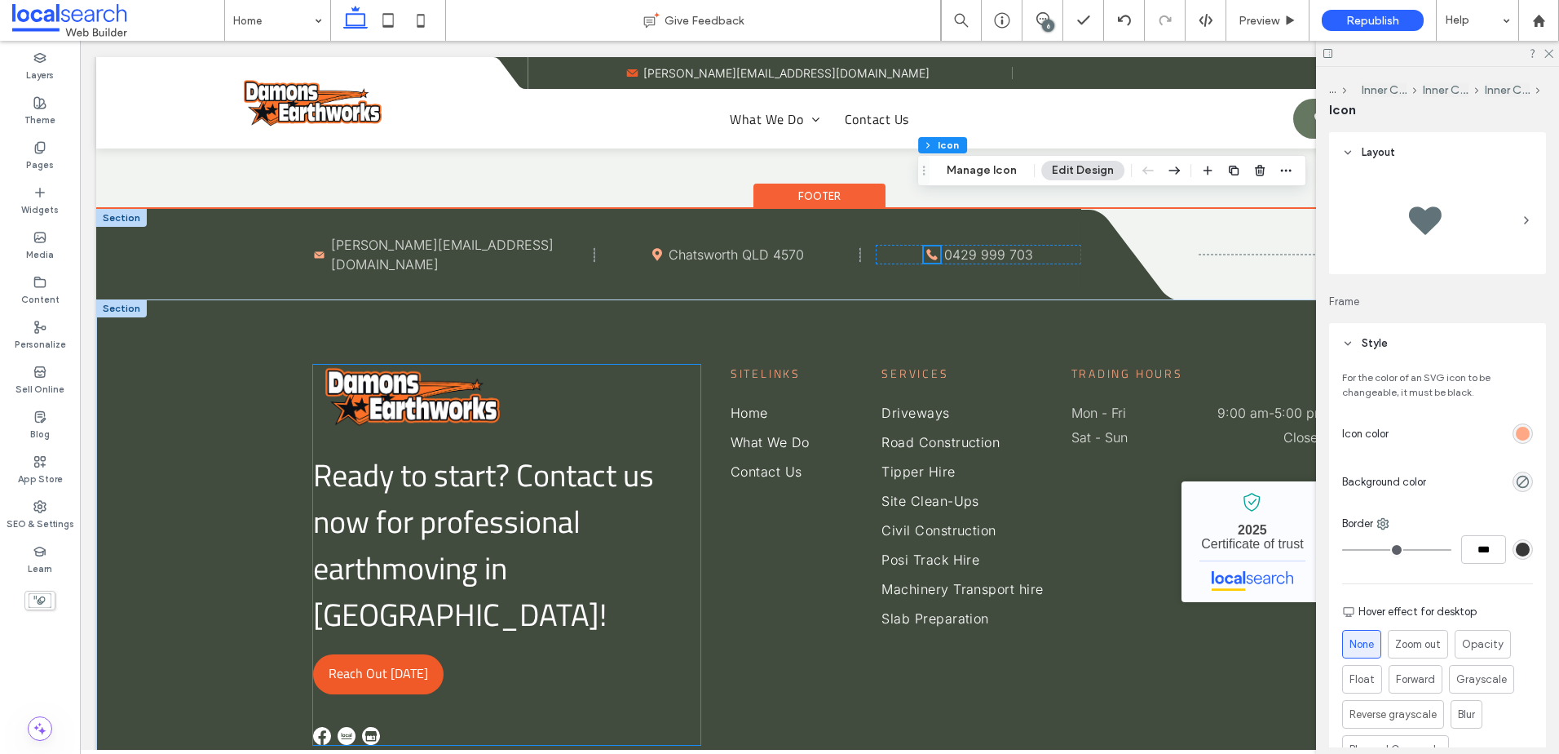
scroll to position [4413, 0]
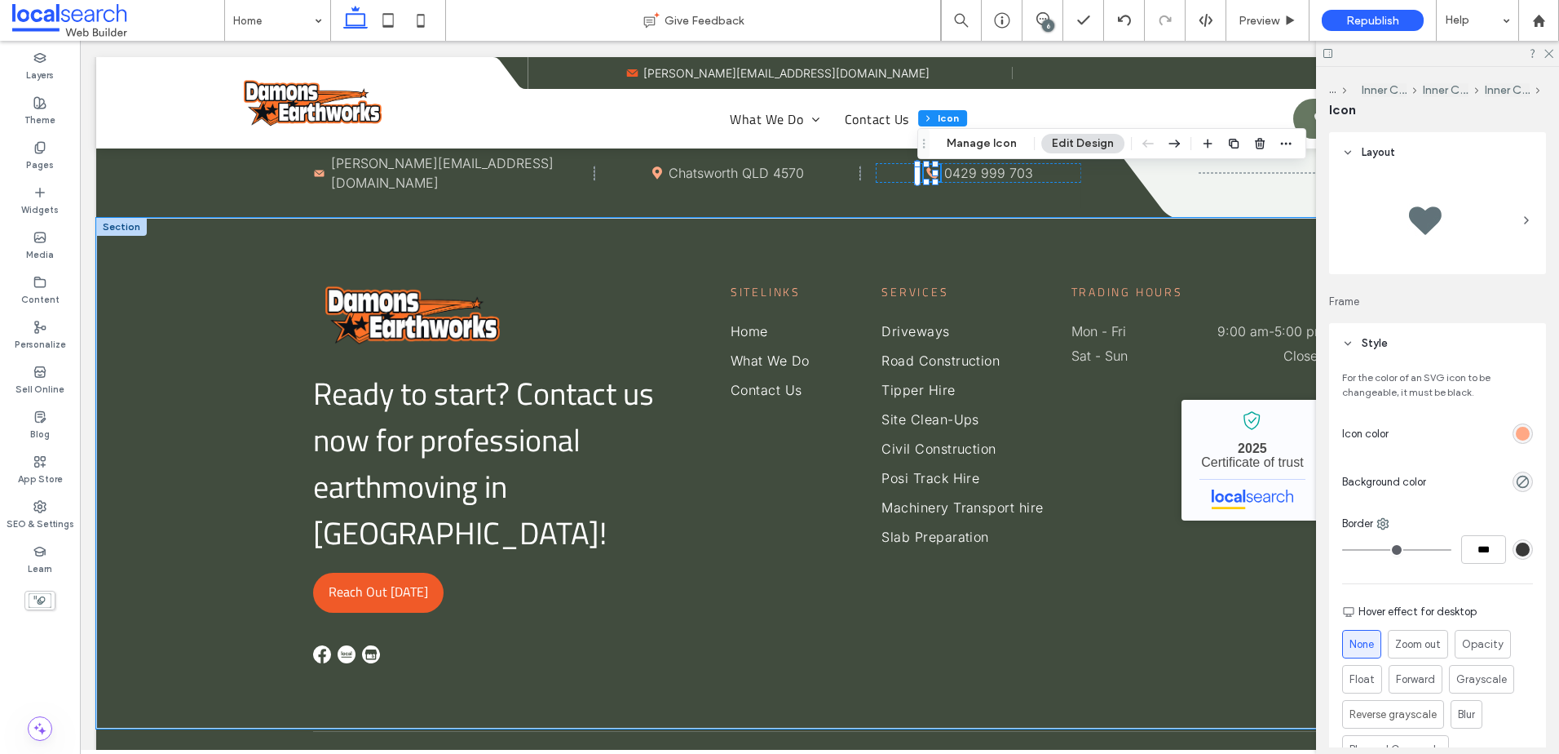
click at [214, 235] on div "Ready to start? Contact us now for professional earthmoving in Gympie! Reach Ou…" at bounding box center [819, 473] width 1447 height 511
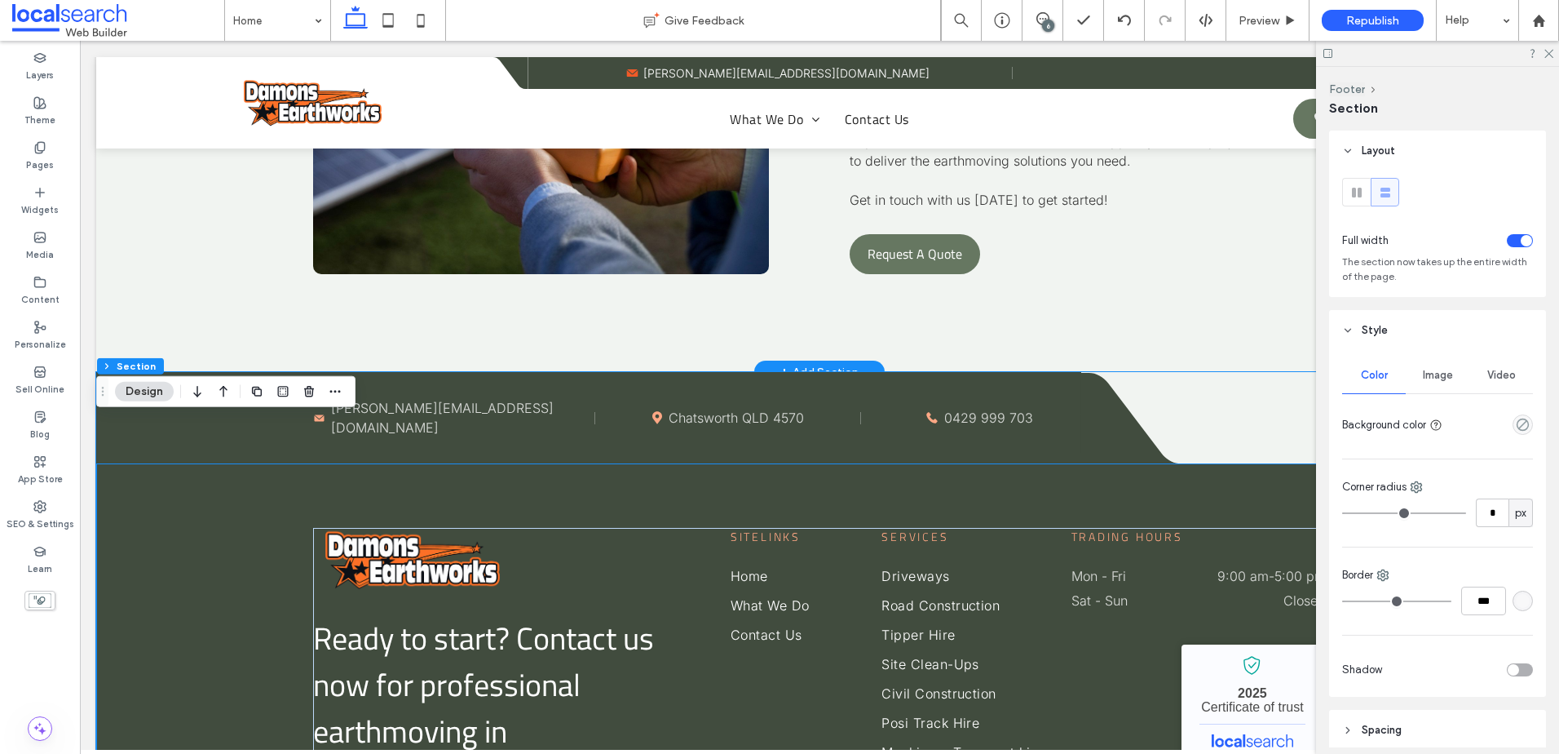
scroll to position [4332, 0]
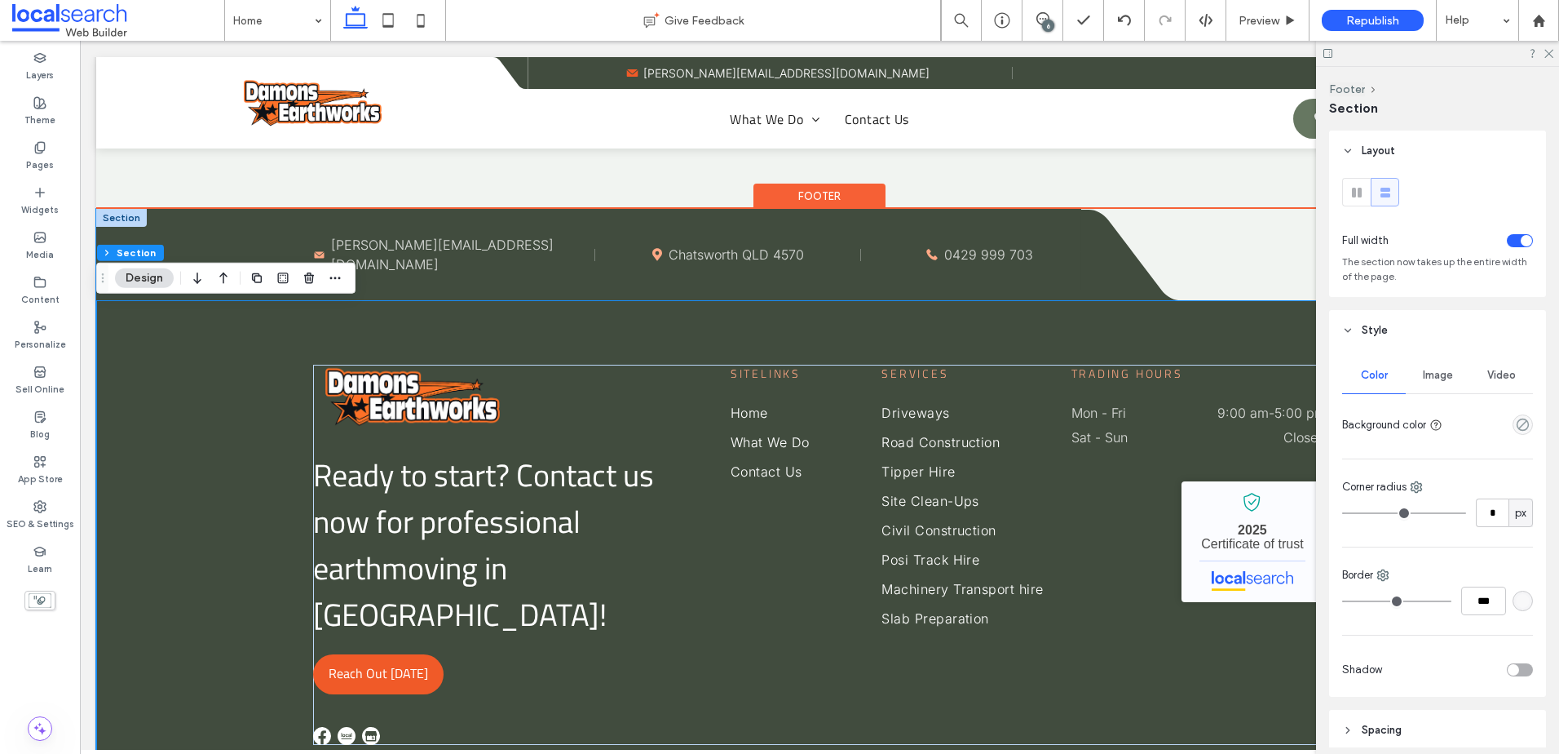
click at [655, 259] on icon at bounding box center [658, 255] width 10 height 12
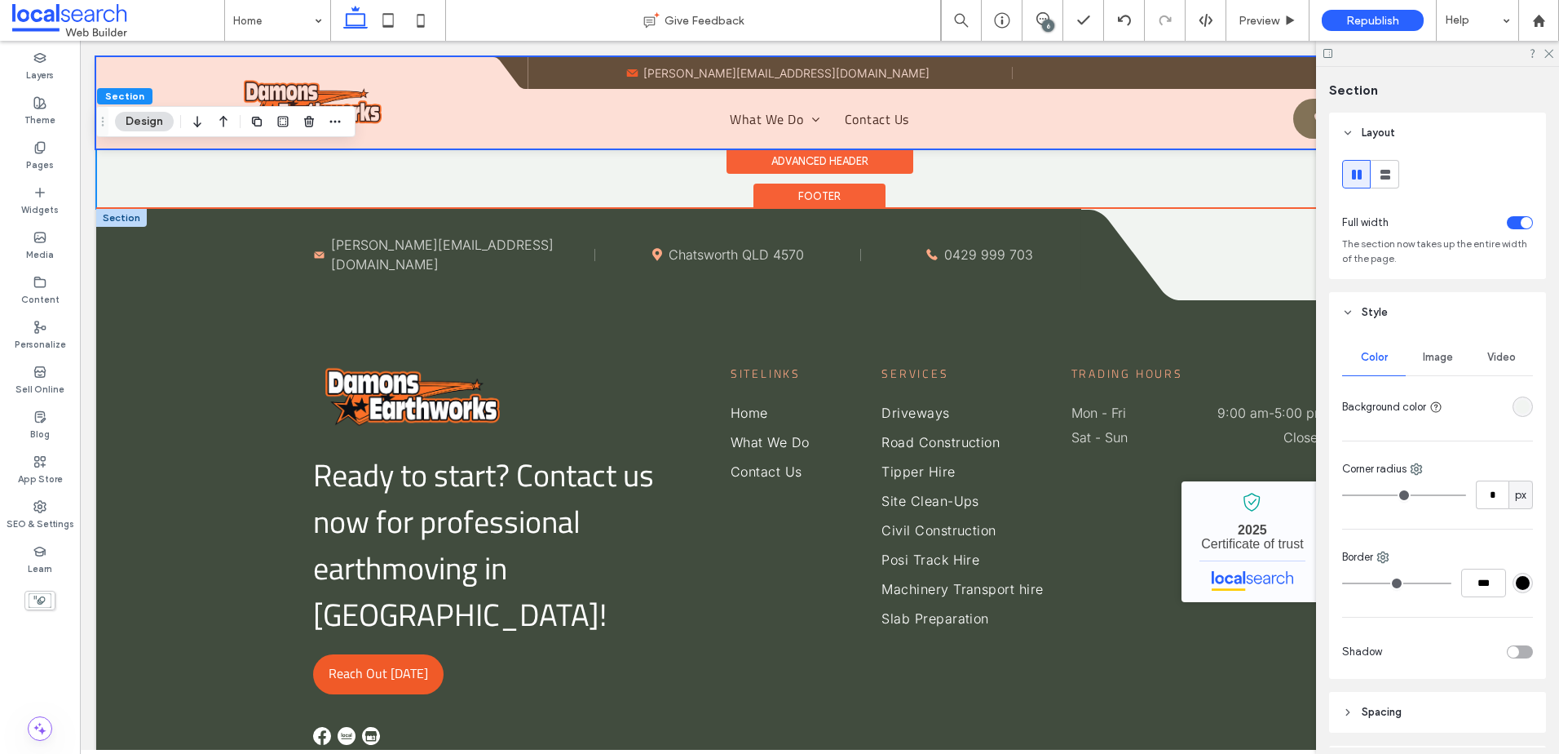
click at [670, 73] on div at bounding box center [819, 102] width 1447 height 91
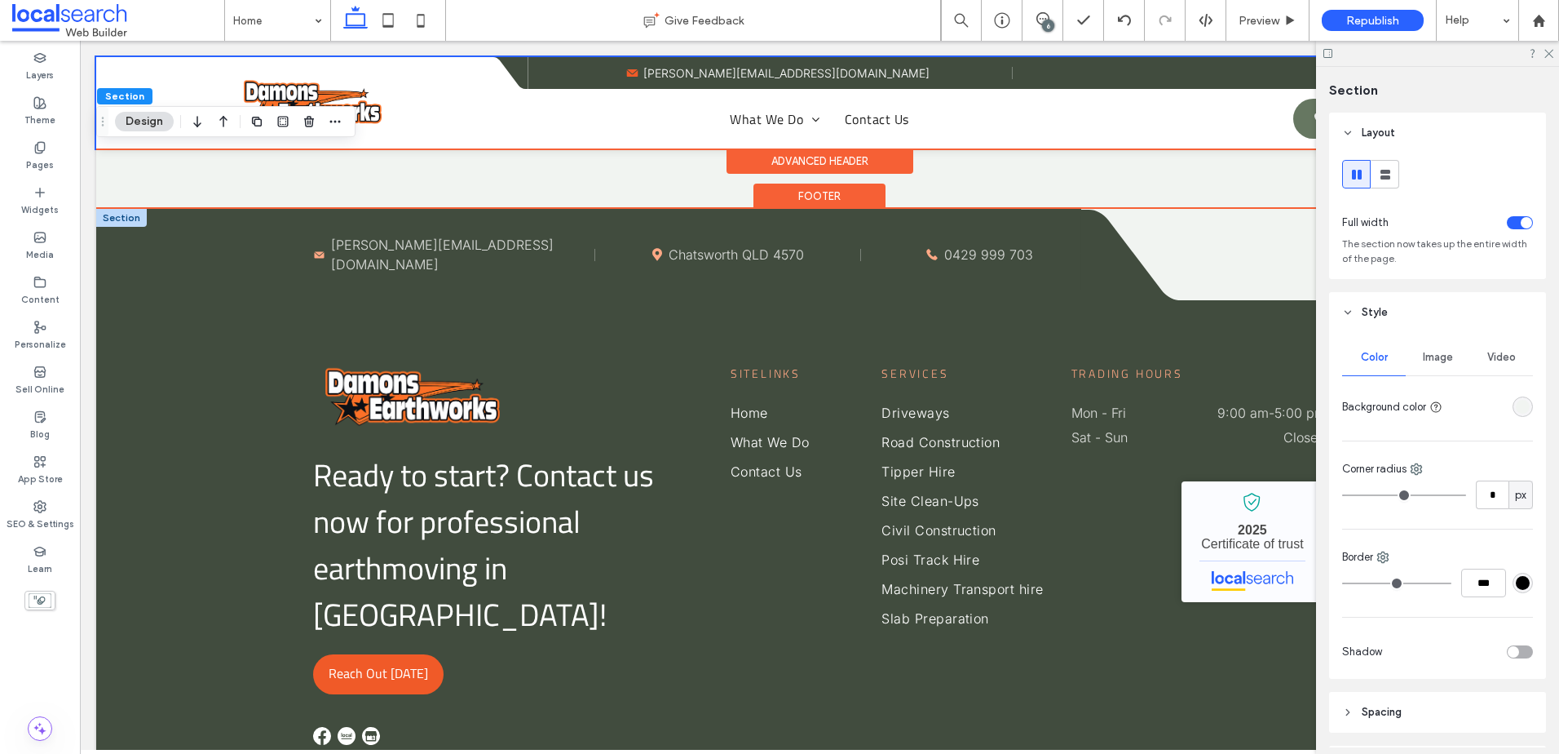
click at [639, 73] on icon at bounding box center [632, 72] width 11 height 7
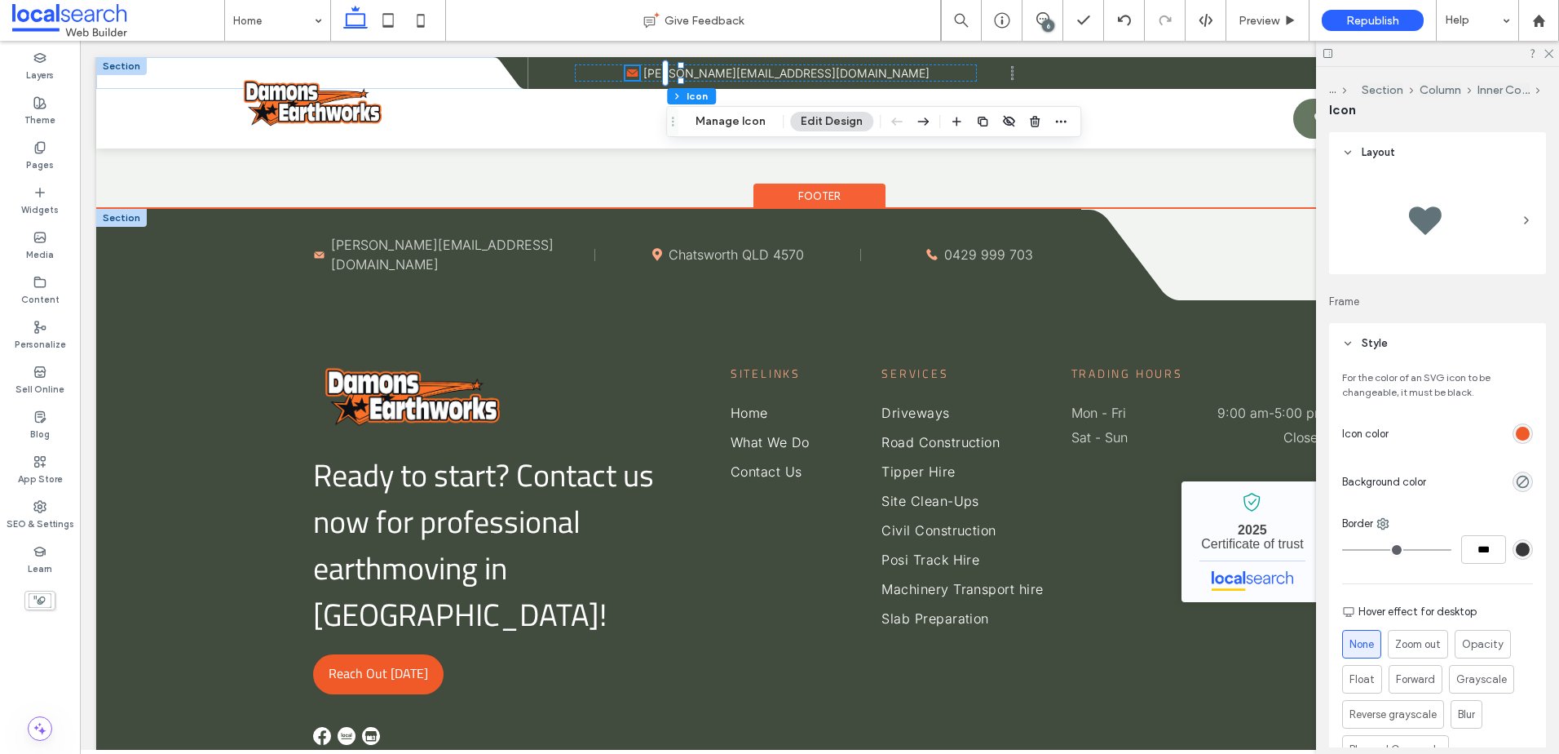
click at [1523, 427] on div "rgb(240, 90, 40)" at bounding box center [1523, 433] width 20 height 20
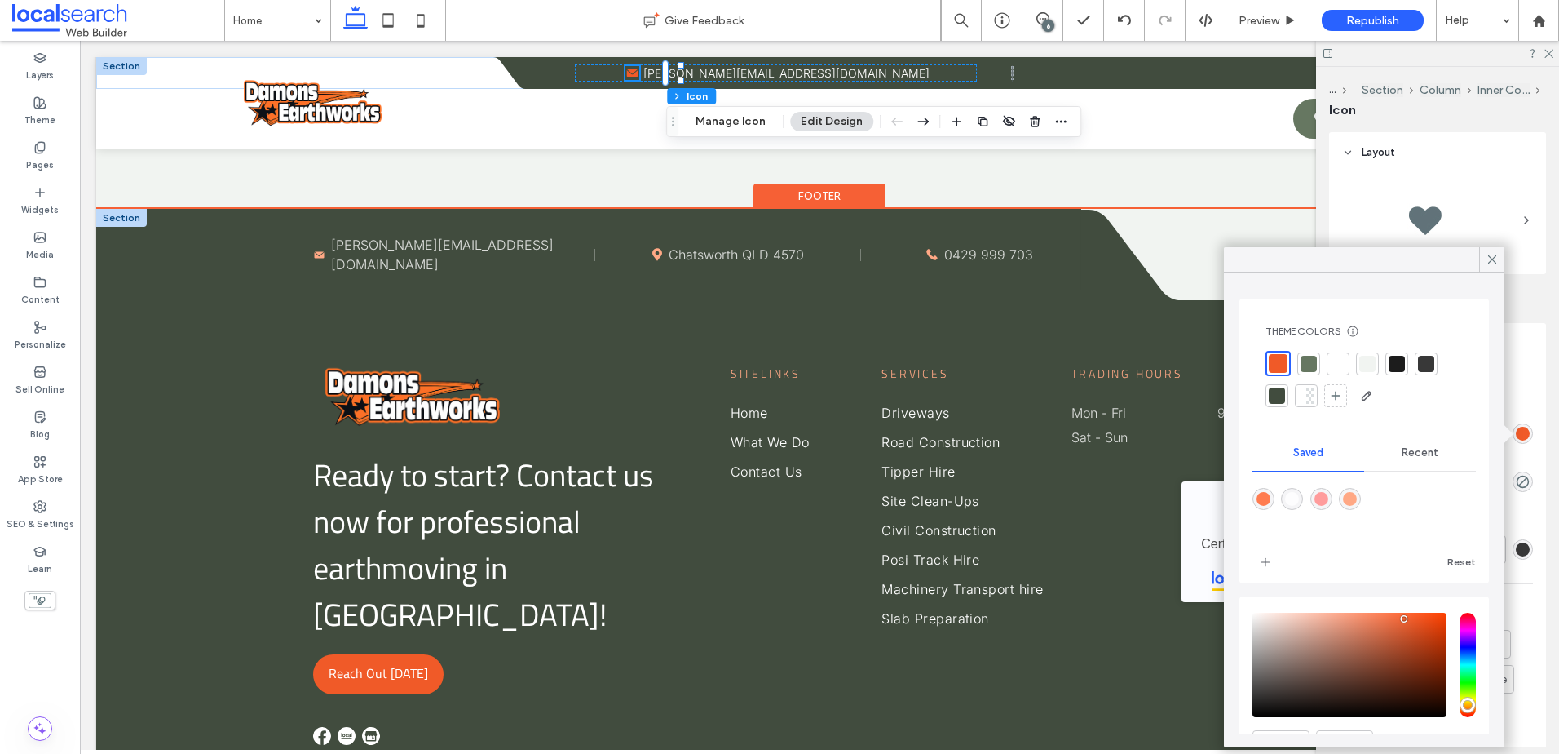
click at [1357, 497] on div "rgba(255,168,133,1)" at bounding box center [1350, 499] width 14 height 14
type input "*******"
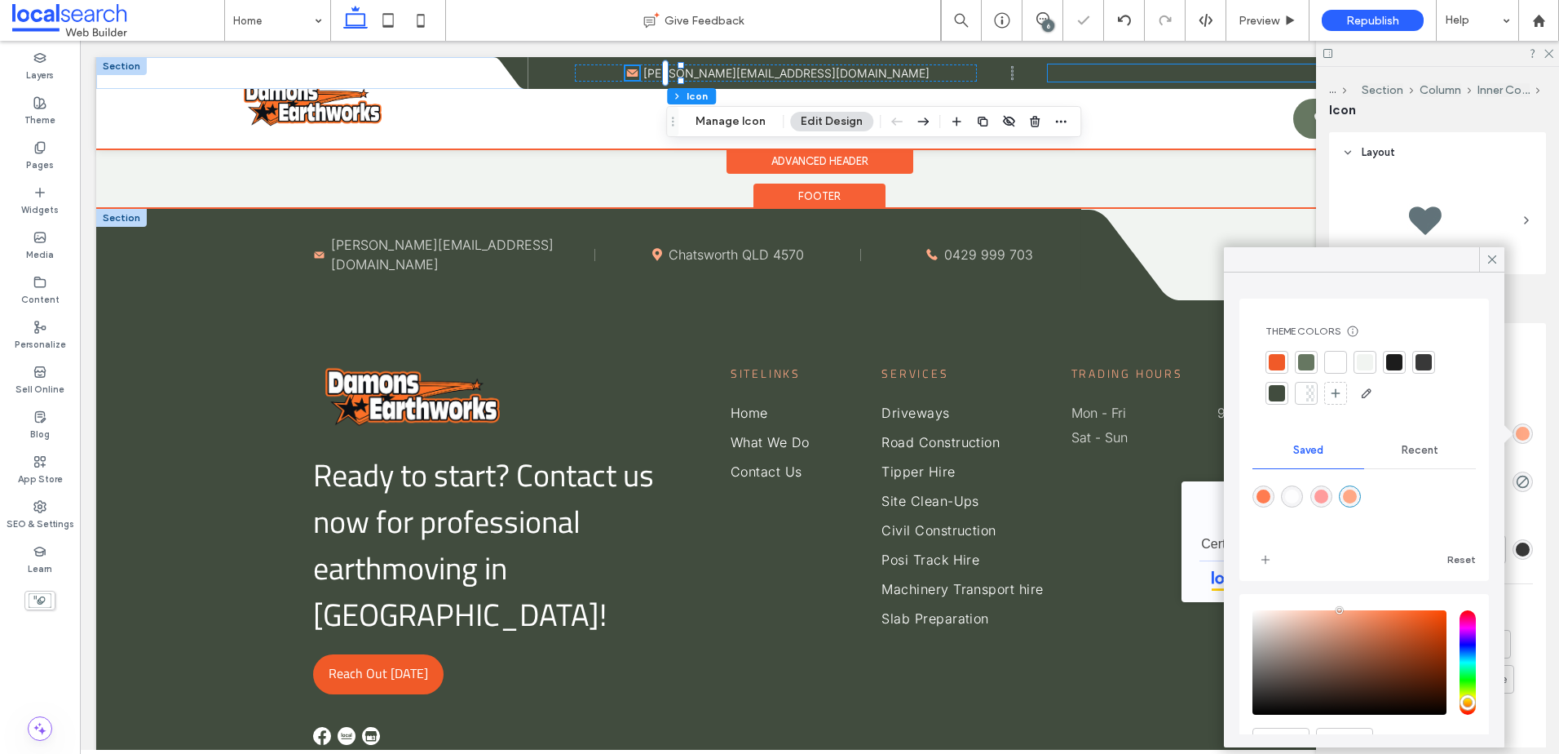
click at [1318, 76] on icon at bounding box center [1322, 72] width 9 height 11
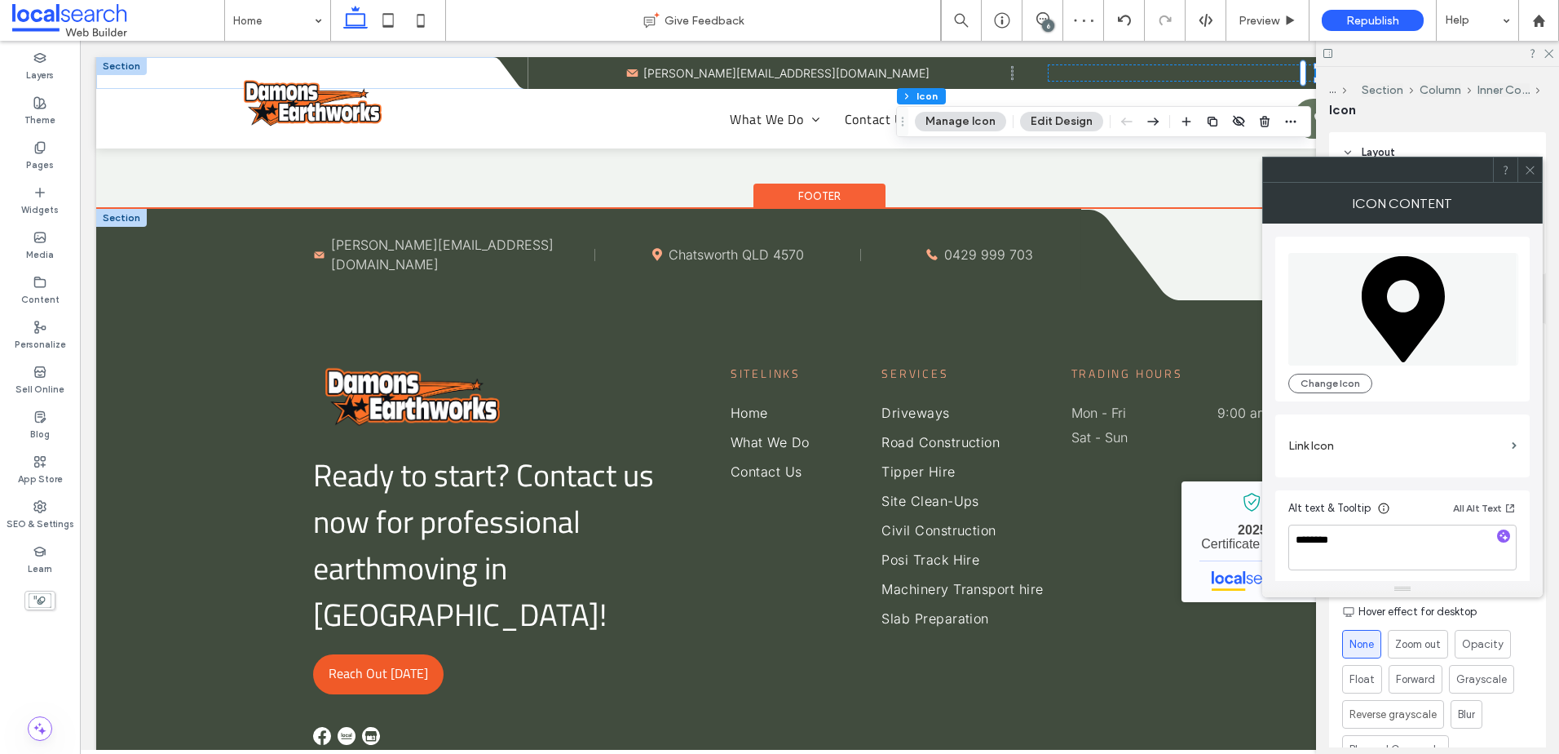
click at [1524, 166] on div at bounding box center [1530, 169] width 24 height 24
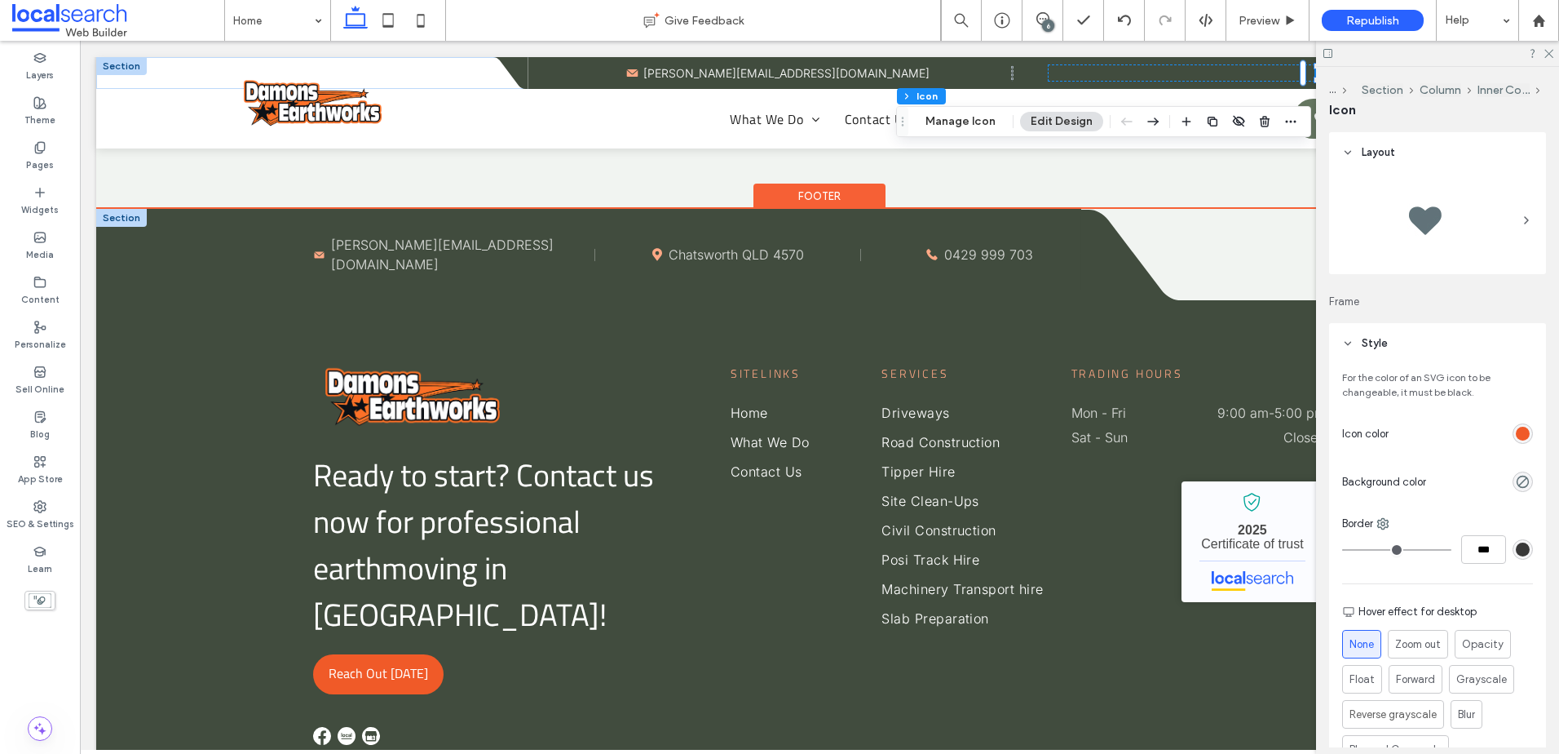
click at [1517, 428] on div "rgb(240, 90, 40)" at bounding box center [1523, 434] width 14 height 14
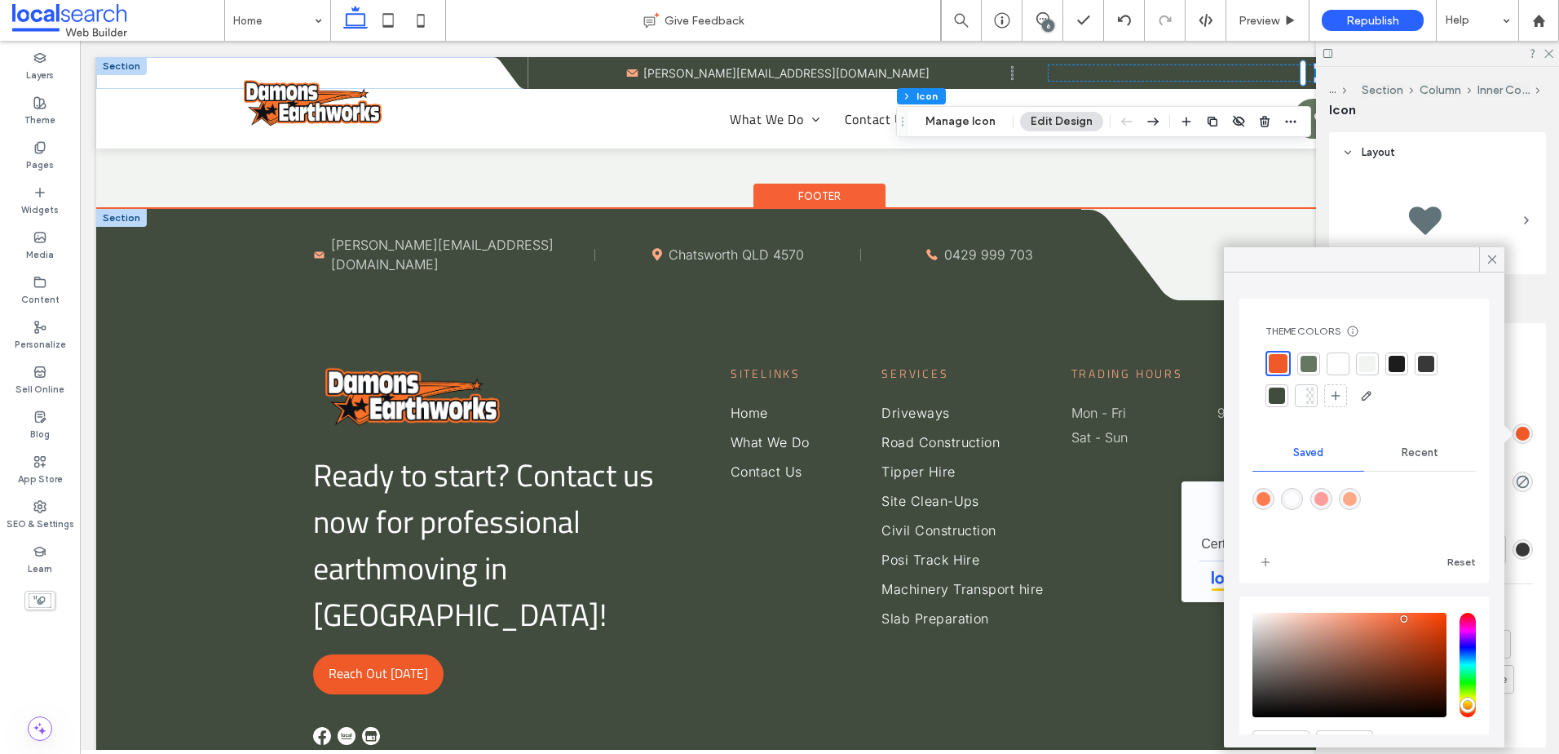
click at [1356, 501] on div "rgba(255,168,133,1)" at bounding box center [1350, 499] width 14 height 14
type input "*******"
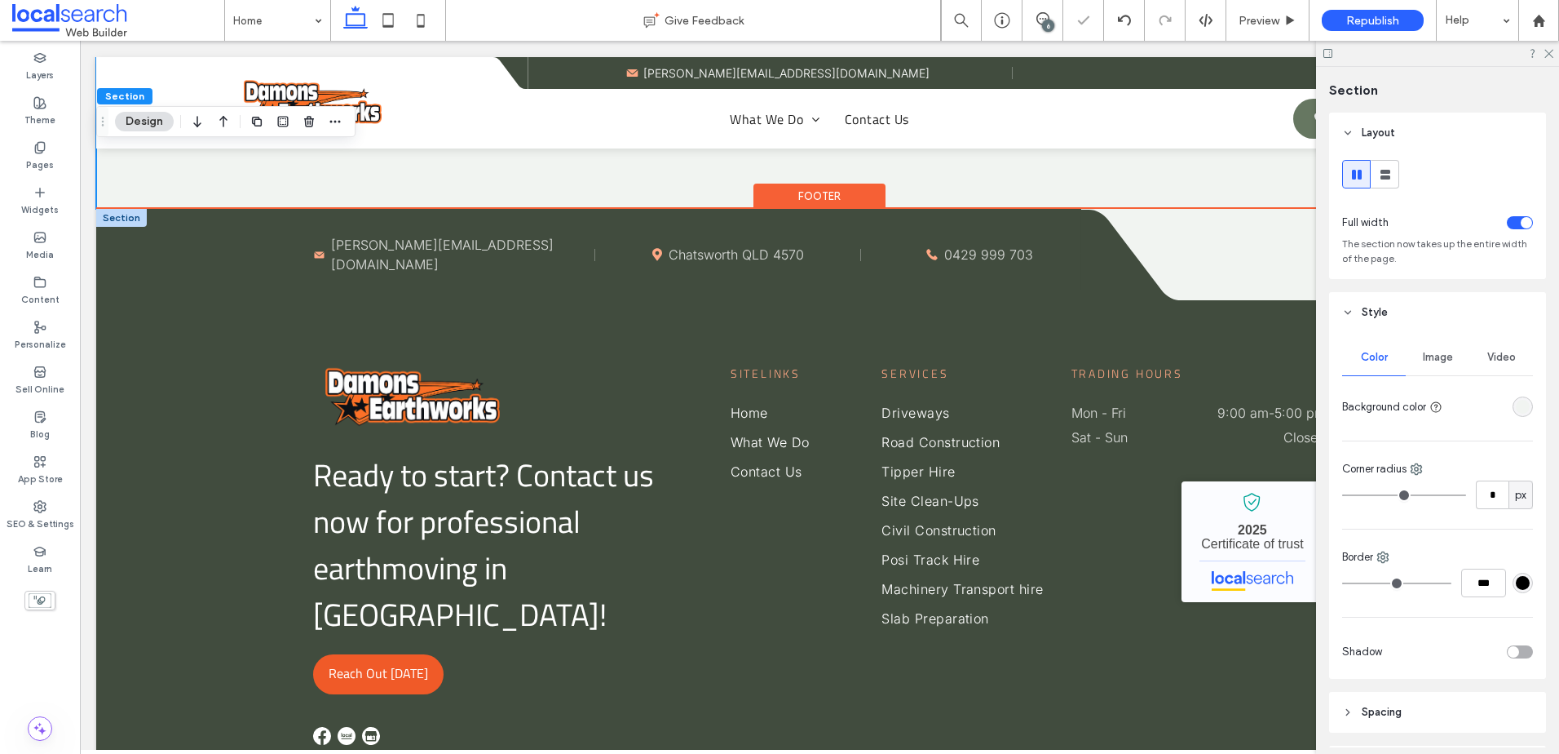
drag, startPoint x: 1550, startPoint y: 52, endPoint x: 1366, endPoint y: 126, distance: 198.0
click at [1550, 52] on icon at bounding box center [1548, 52] width 11 height 11
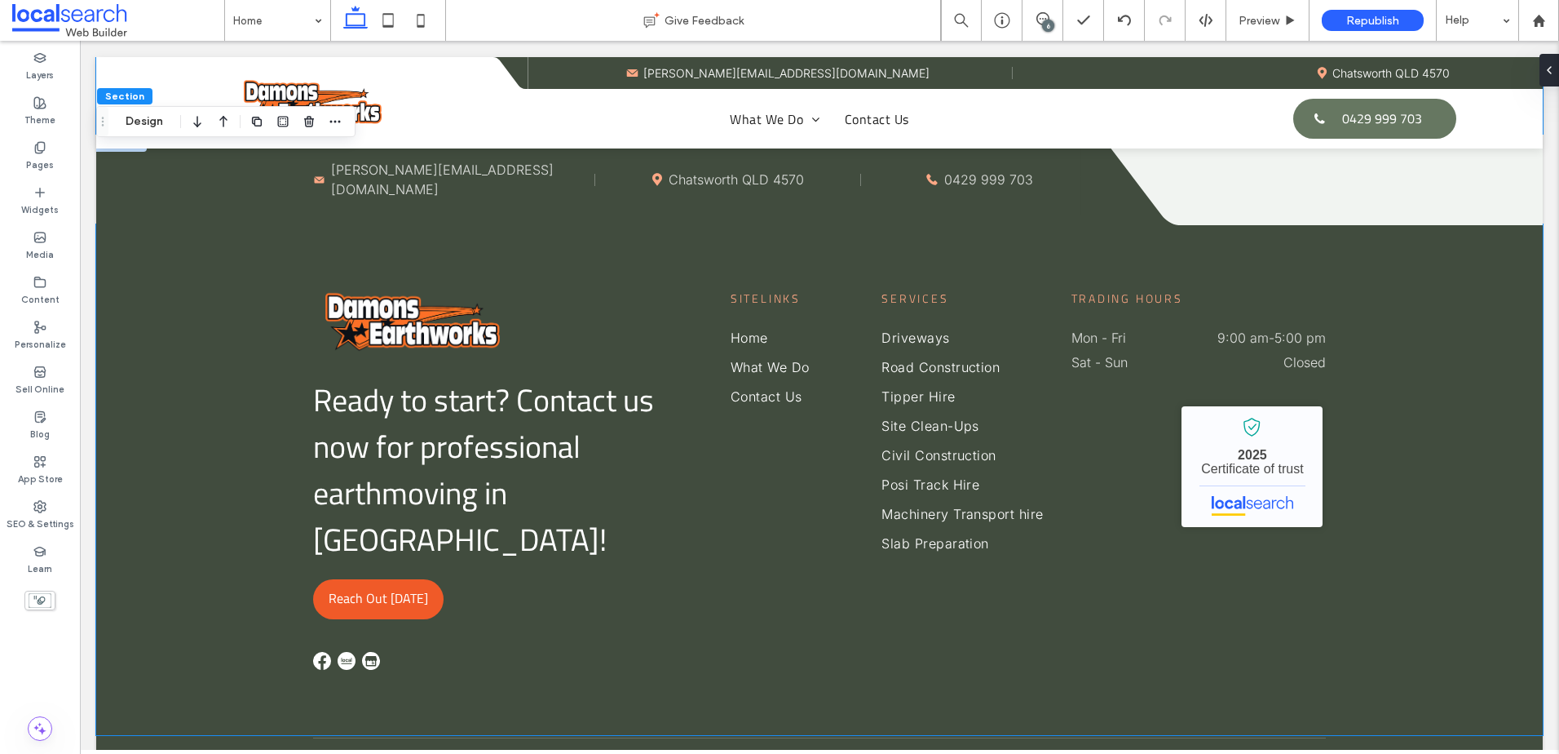
scroll to position [4413, 0]
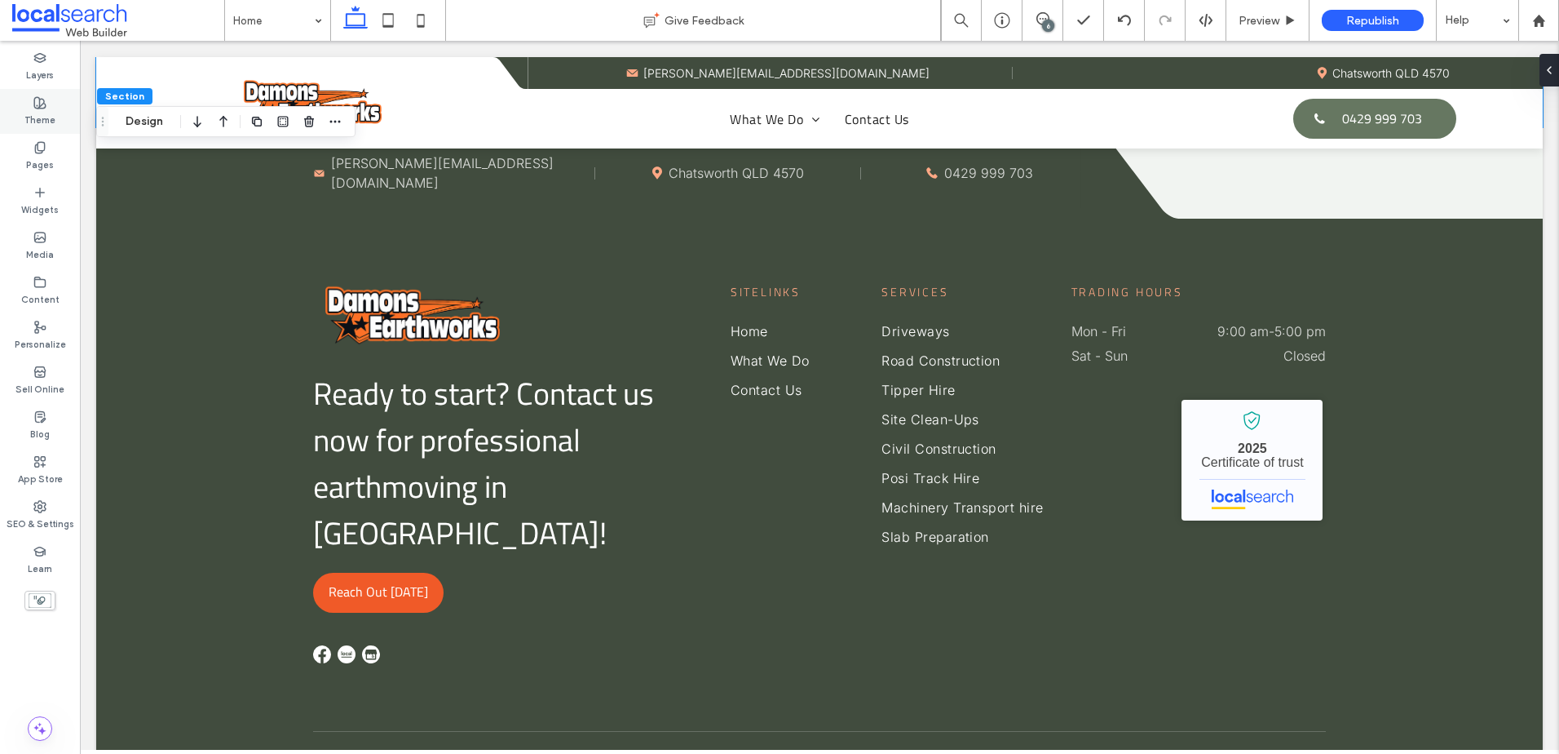
click at [52, 117] on label "Theme" at bounding box center [39, 118] width 31 height 18
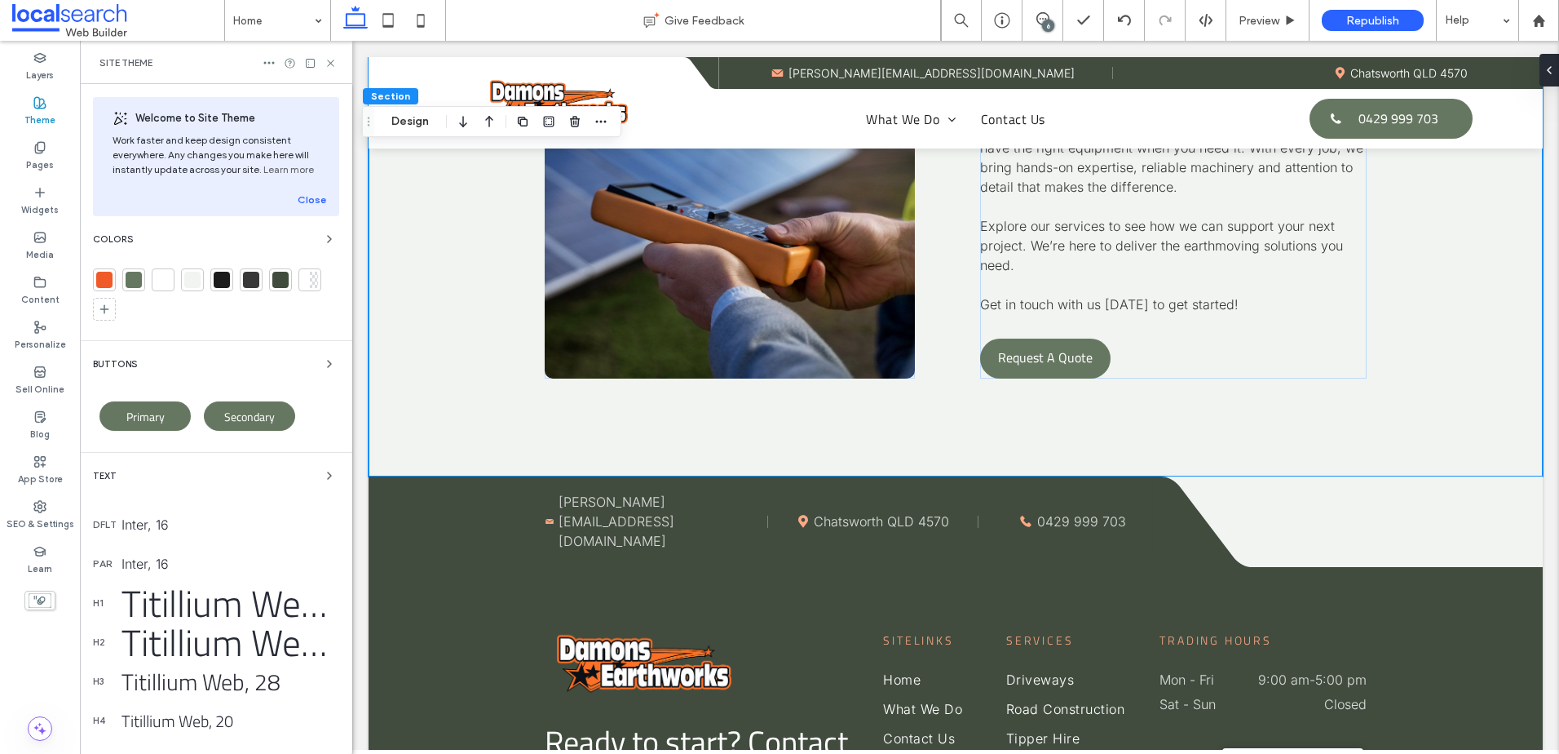
scroll to position [4566, 0]
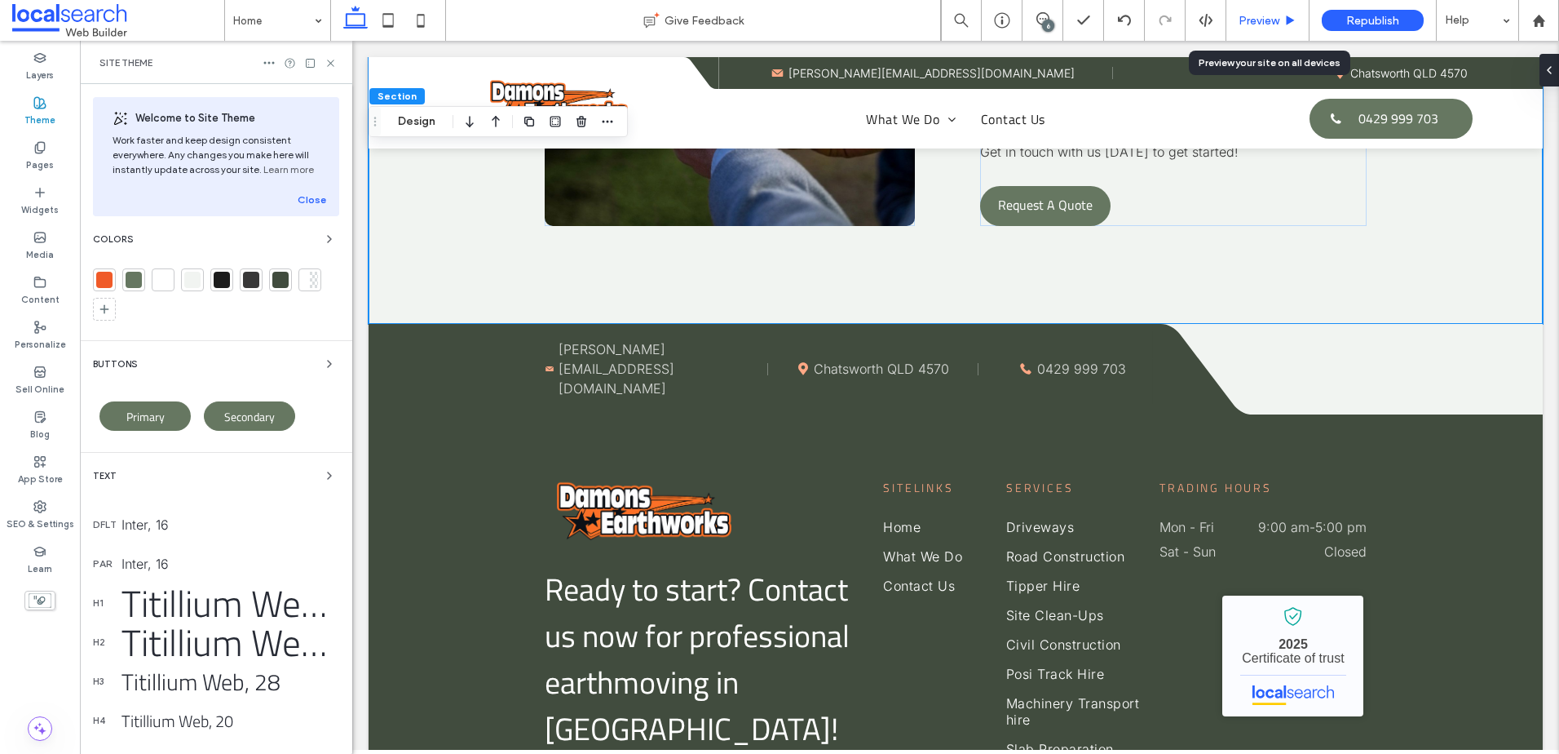
click at [1280, 15] on span "Preview" at bounding box center [1259, 21] width 41 height 14
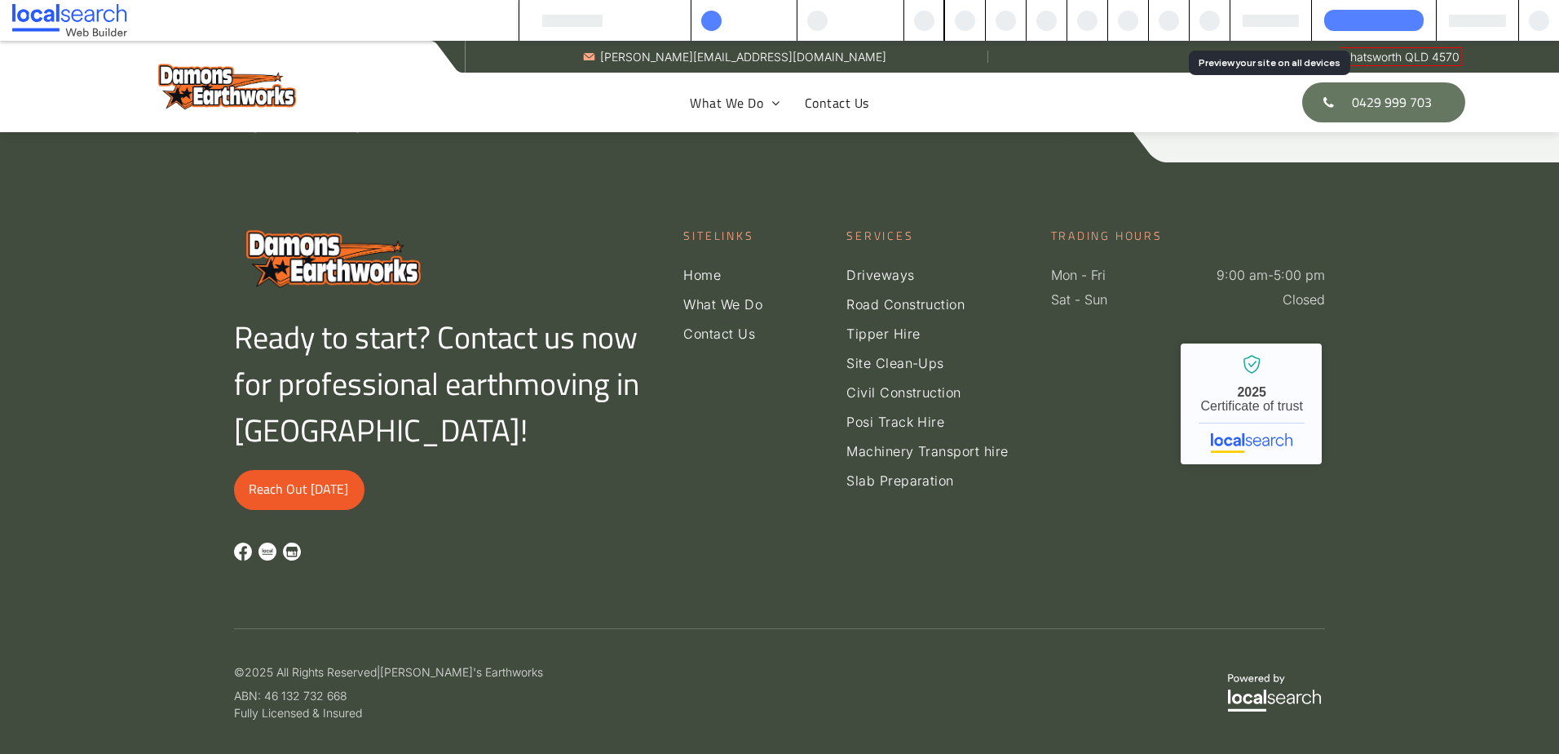
scroll to position [4355, 0]
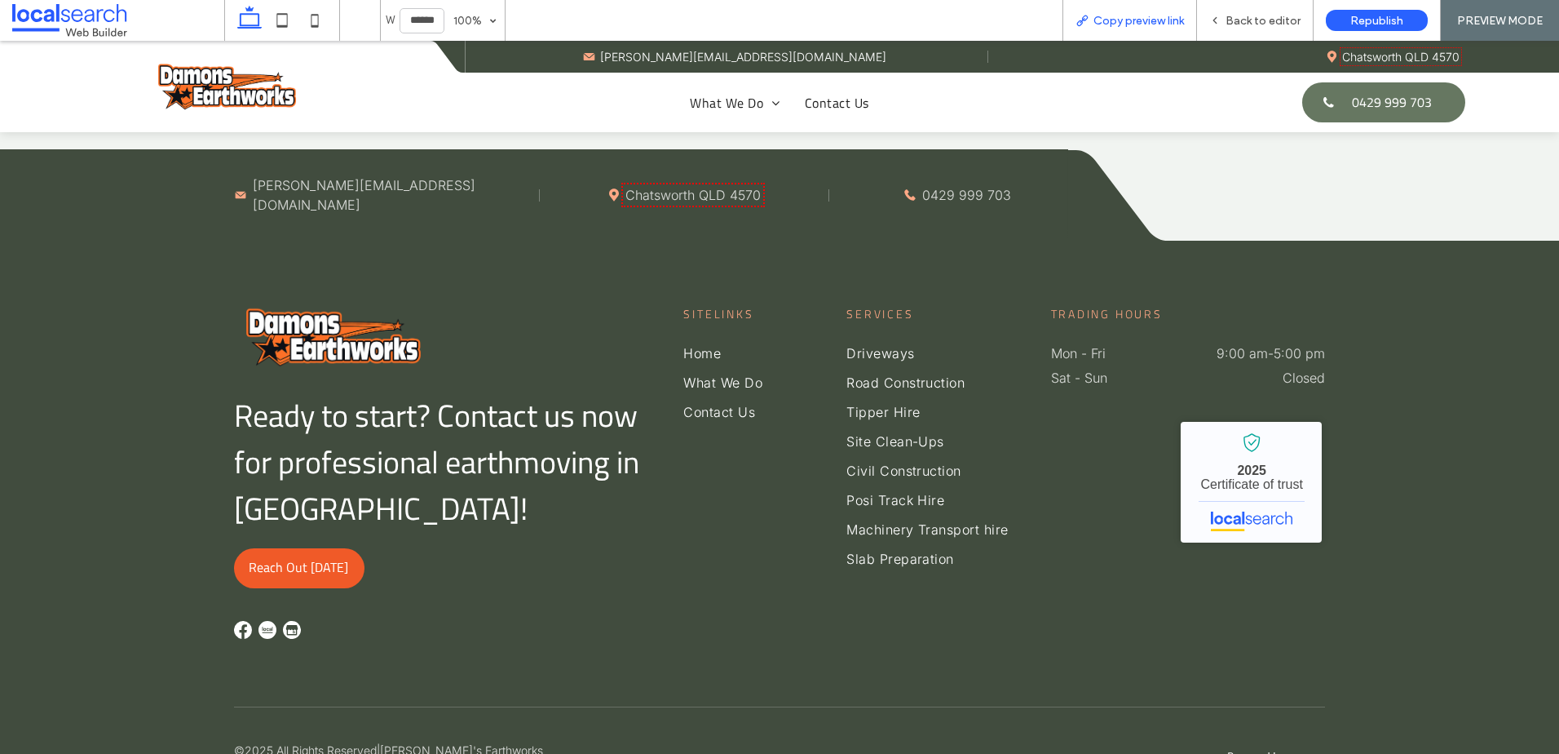
click at [1131, 20] on span "Copy preview link" at bounding box center [1139, 21] width 91 height 14
click at [1271, 15] on span "Back to editor" at bounding box center [1263, 21] width 75 height 14
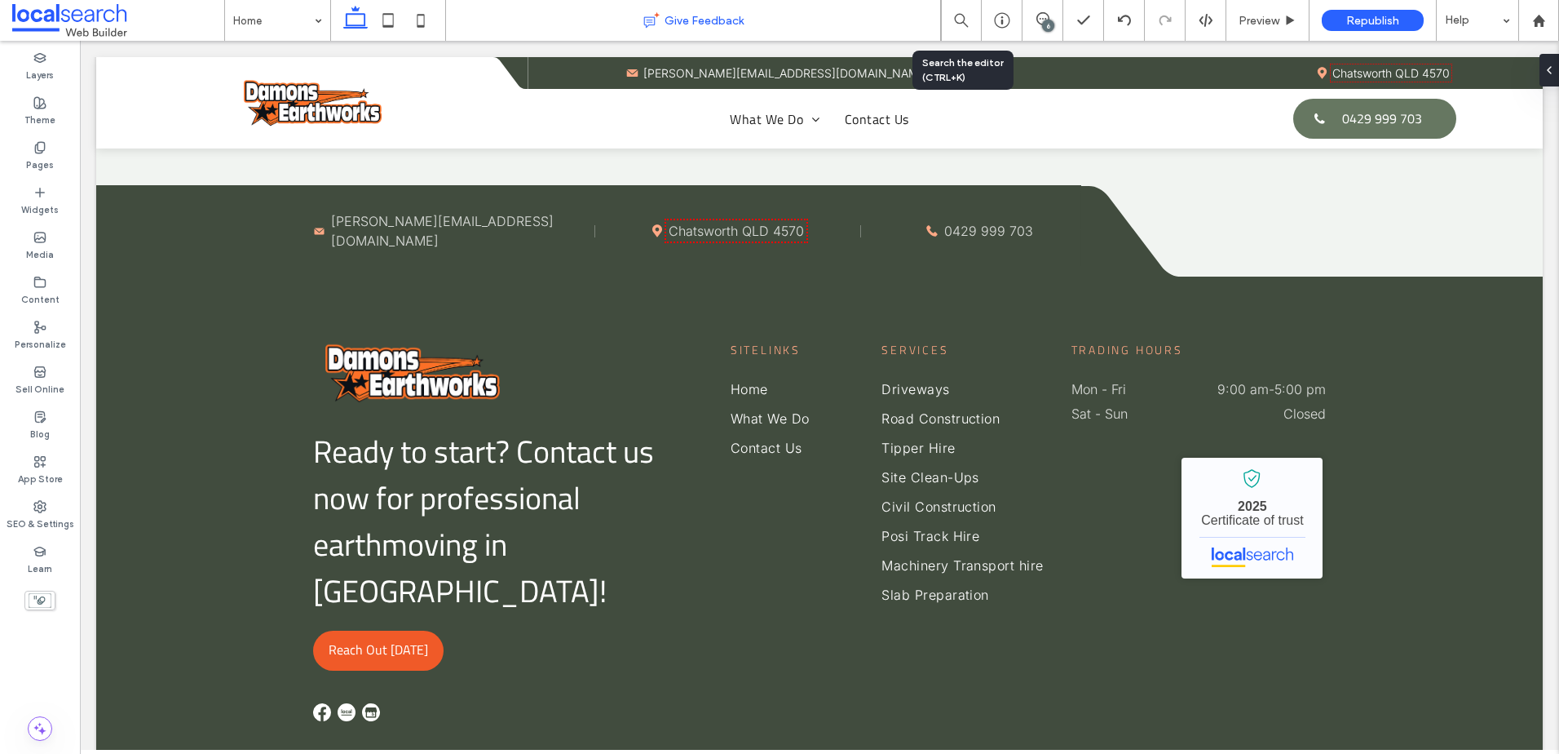
scroll to position [4413, 0]
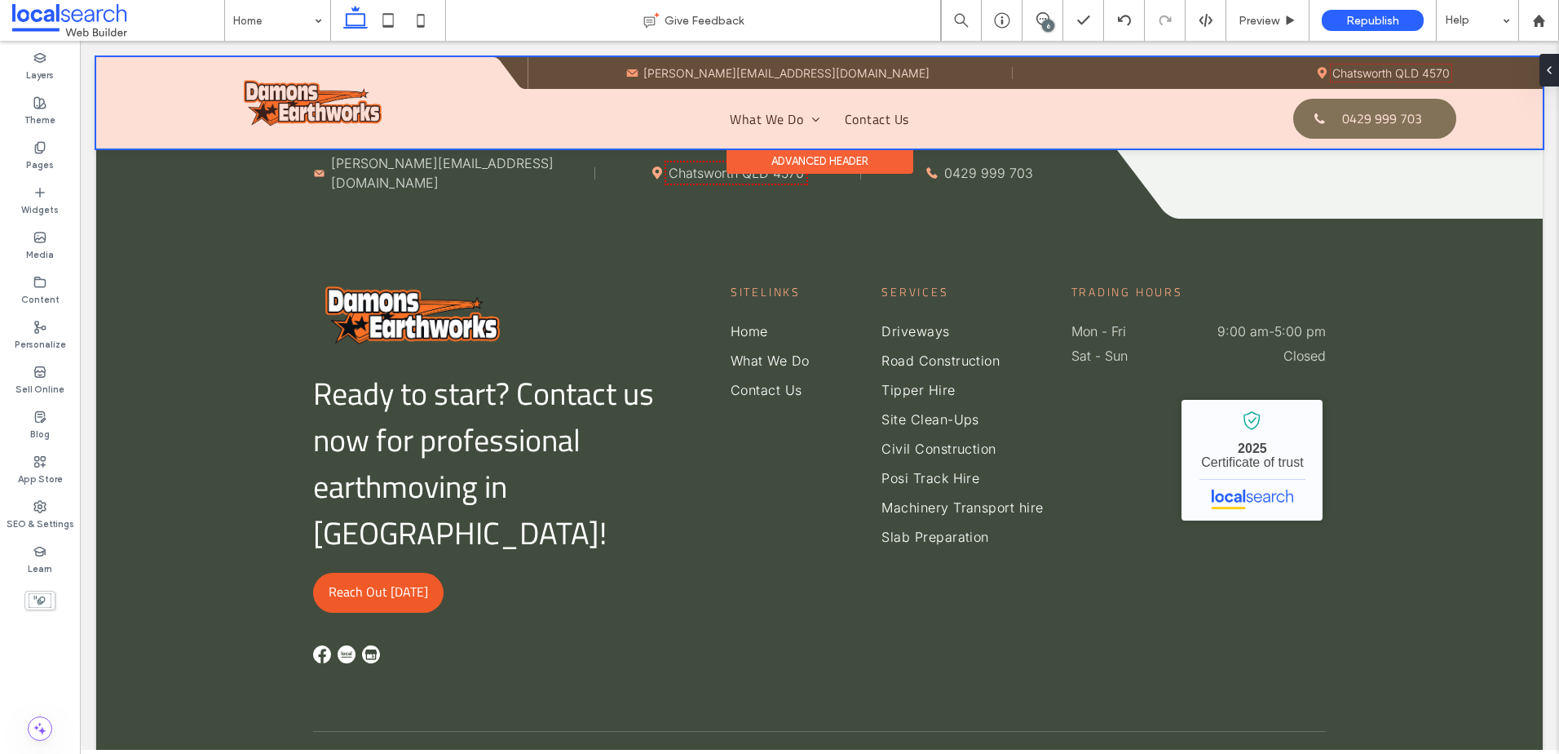
click at [676, 71] on div at bounding box center [819, 102] width 1447 height 91
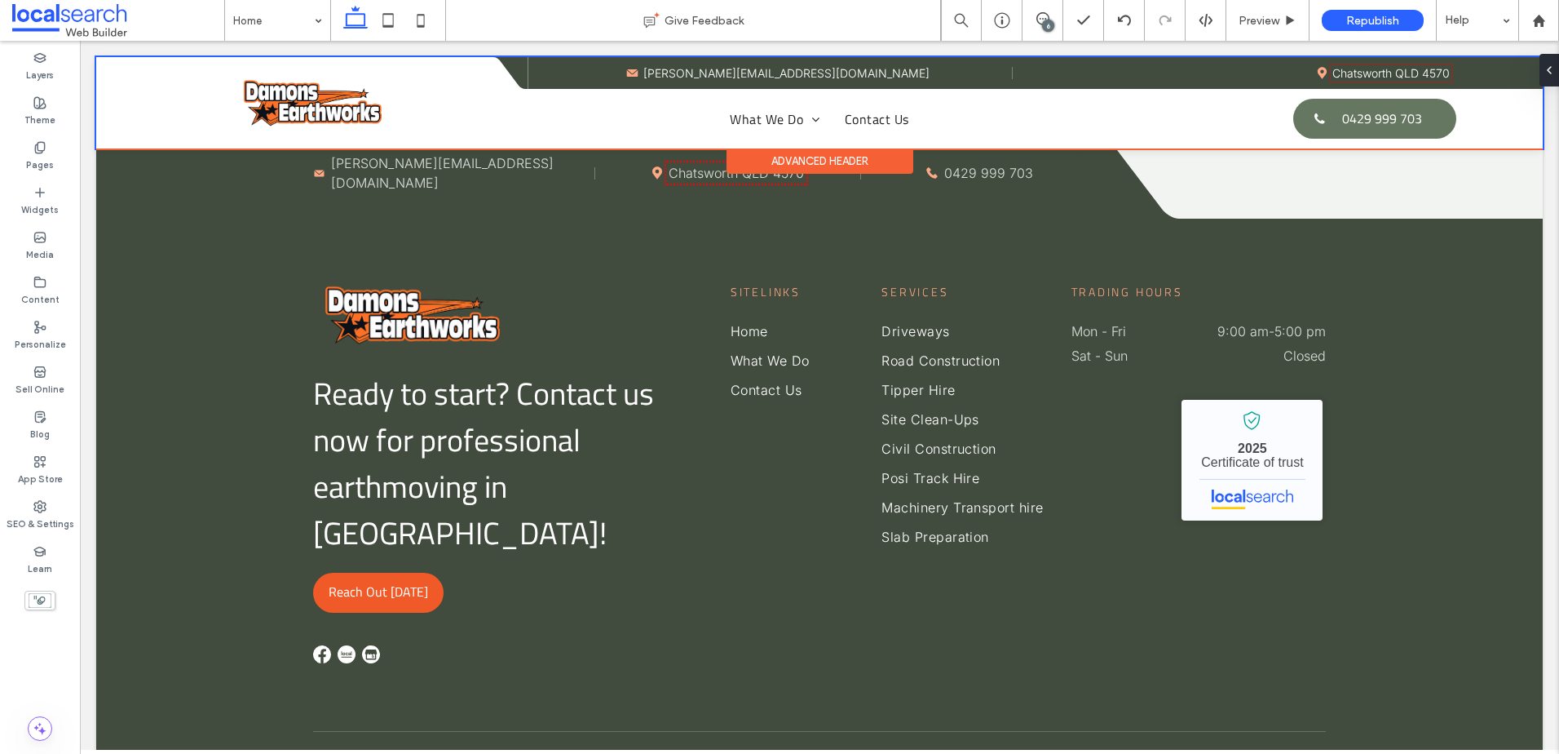
click at [639, 71] on icon at bounding box center [632, 72] width 11 height 7
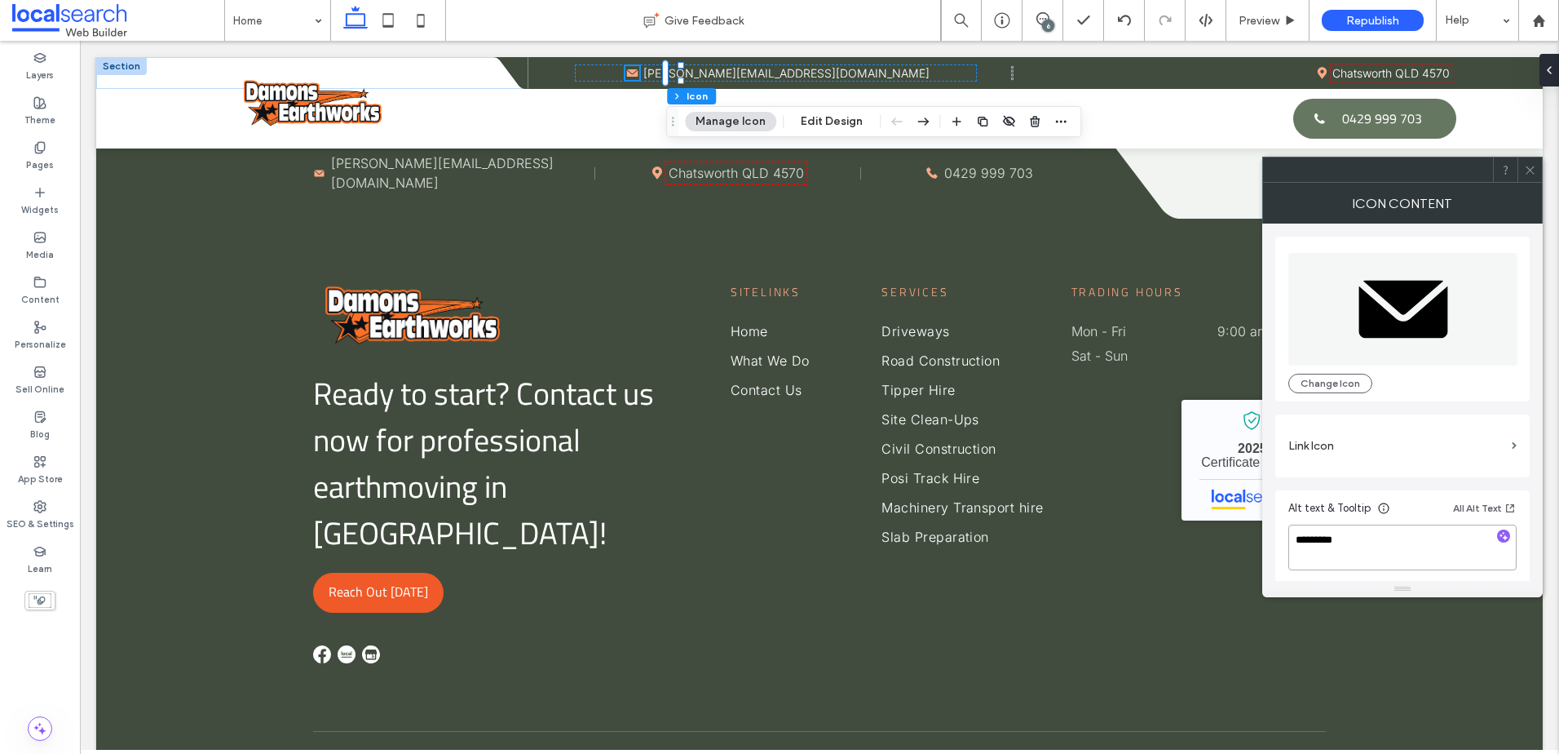
click at [1413, 541] on textarea "*********" at bounding box center [1403, 547] width 228 height 46
type textarea "*********"
click at [1527, 170] on icon at bounding box center [1530, 170] width 12 height 12
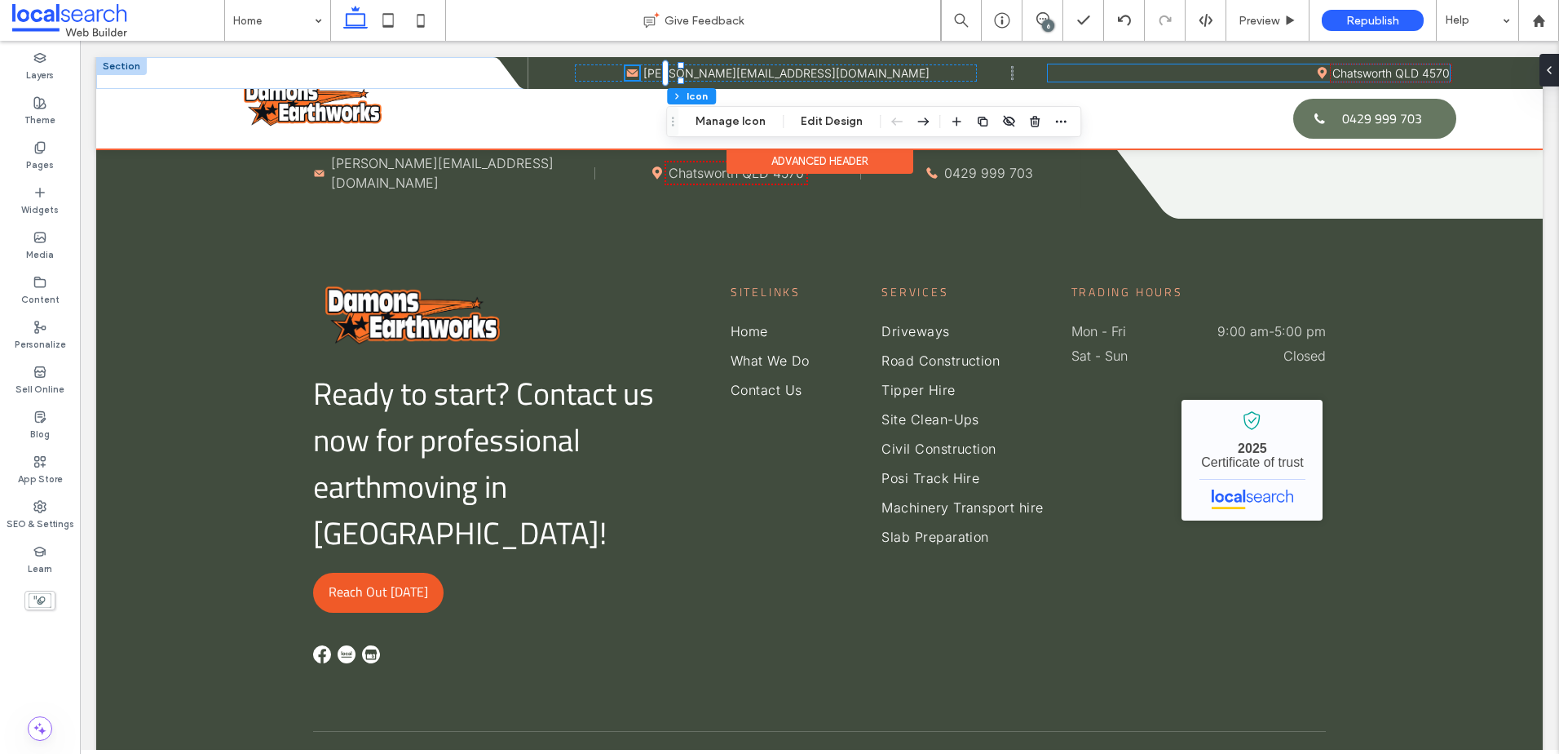
click at [1318, 73] on icon at bounding box center [1322, 72] width 9 height 11
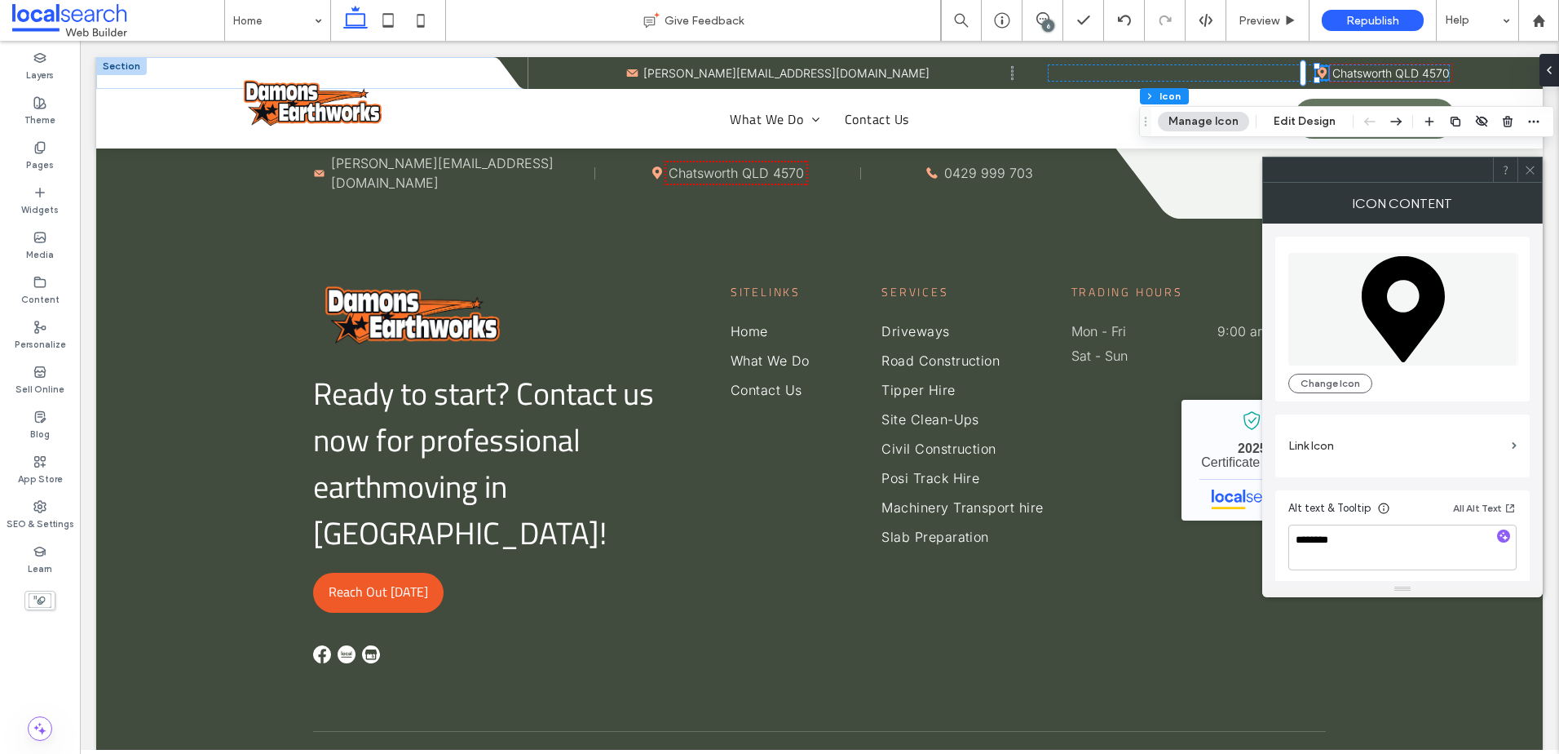
click at [1526, 166] on icon at bounding box center [1530, 170] width 12 height 12
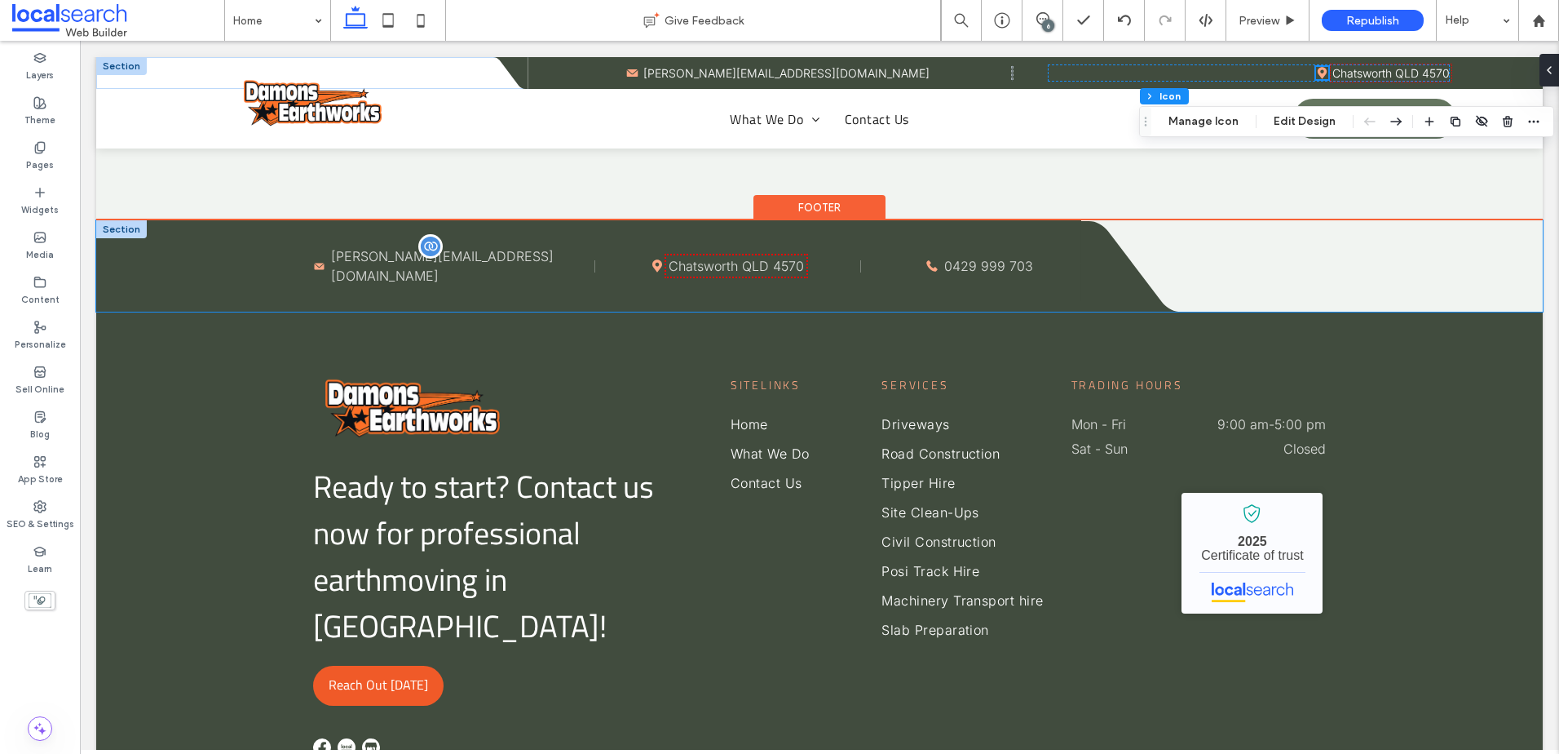
scroll to position [4320, 0]
click at [320, 270] on icon at bounding box center [320, 266] width 10 height 7
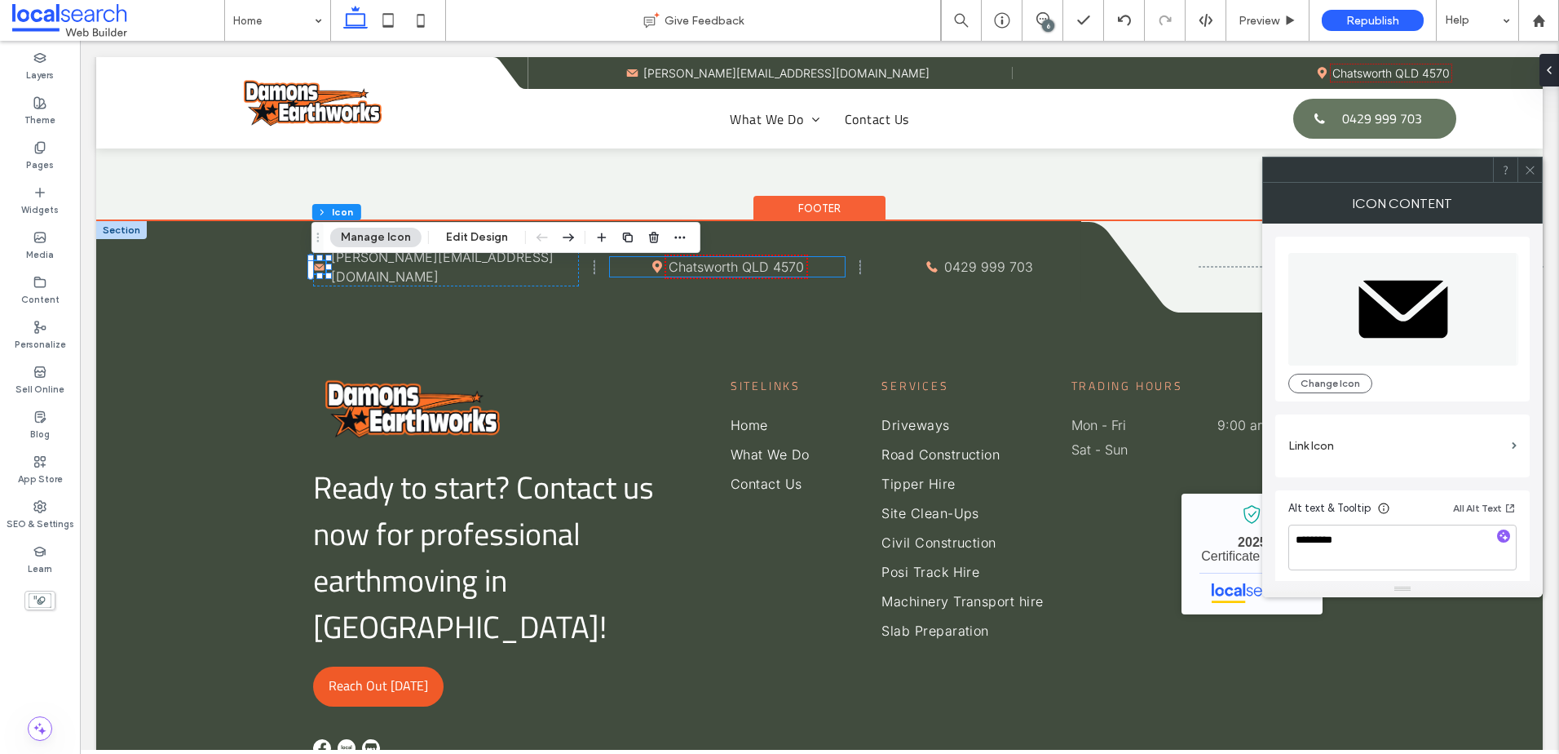
click at [655, 273] on icon "Pin Icon" at bounding box center [657, 266] width 13 height 13
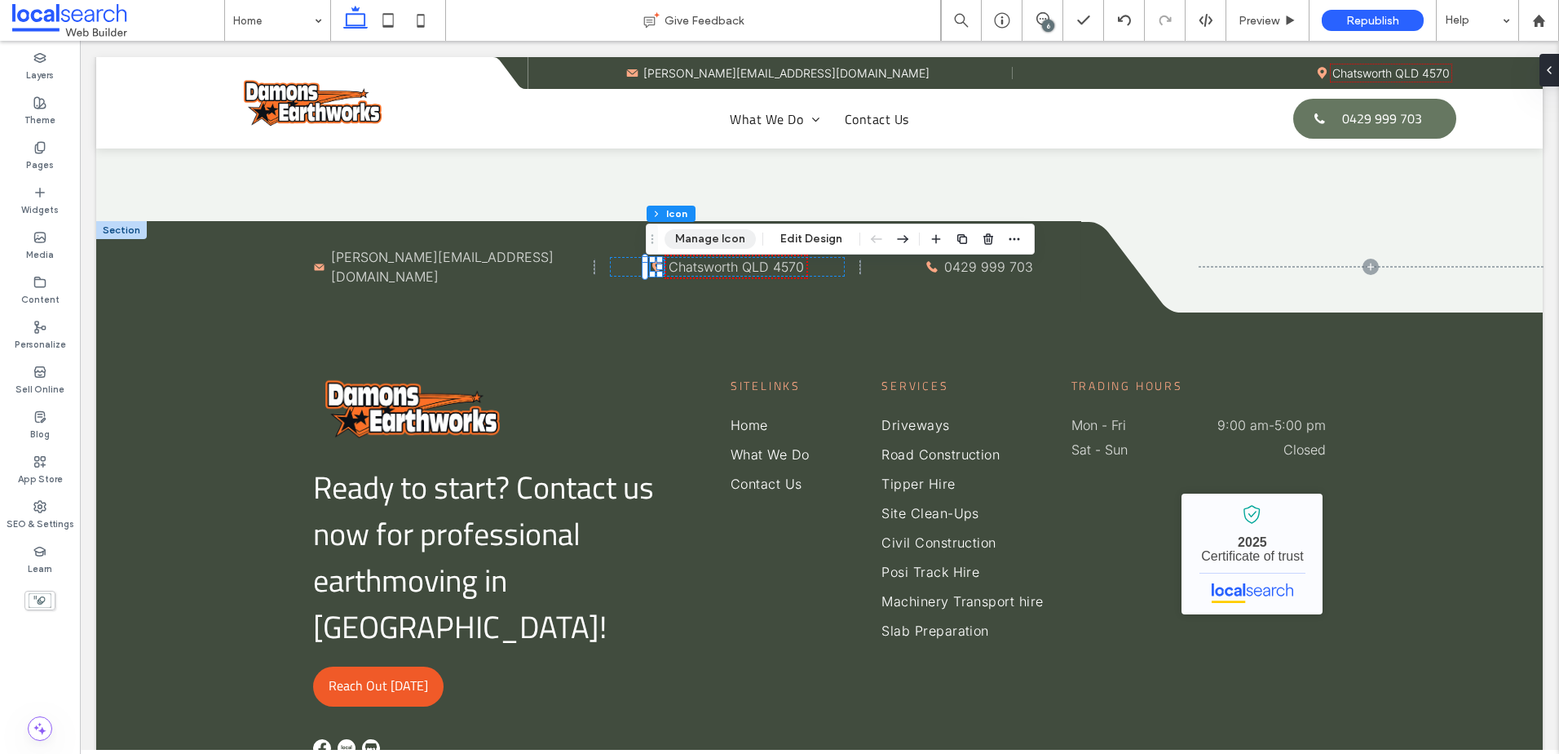
click at [710, 240] on button "Manage Icon" at bounding box center [710, 239] width 91 height 20
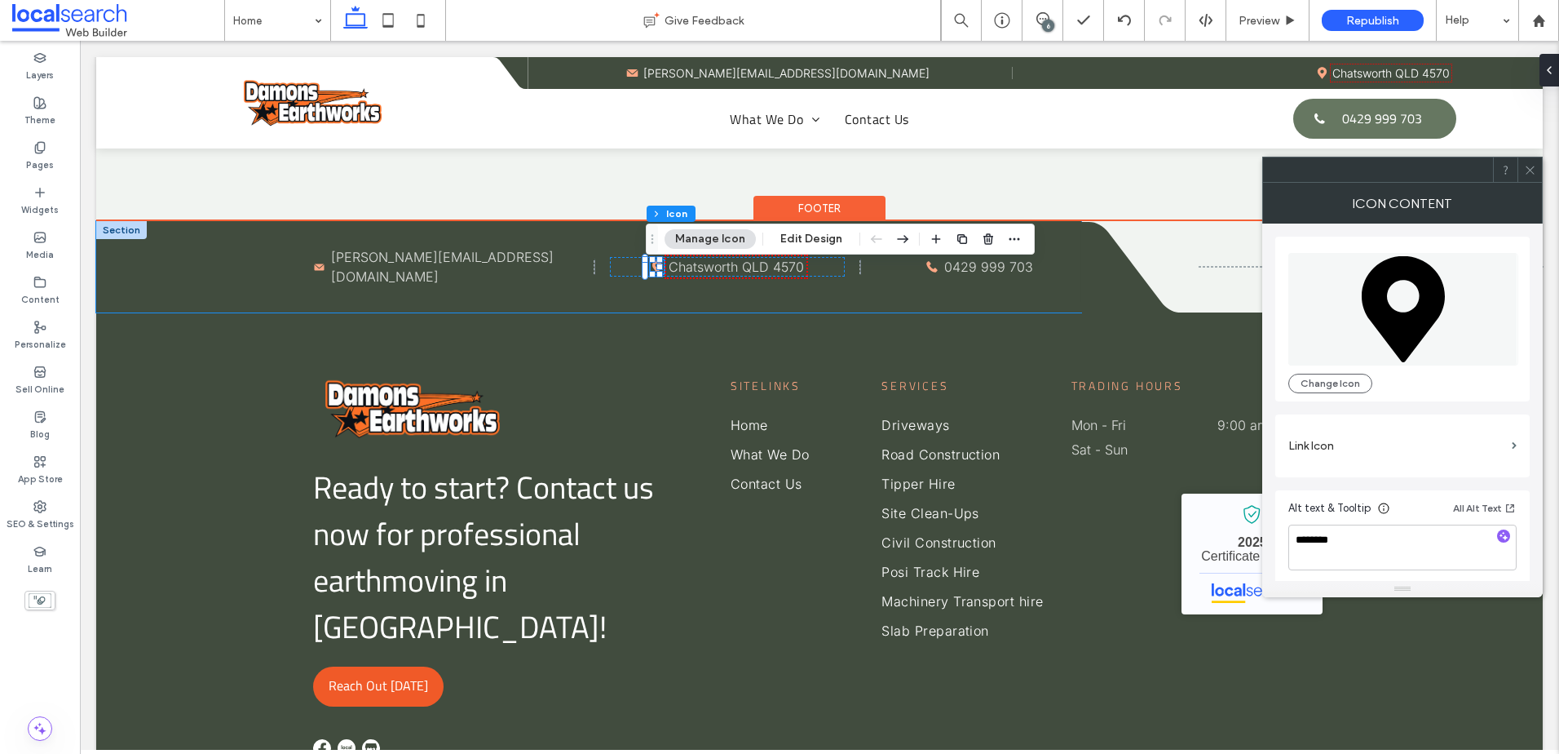
click at [975, 296] on div "Mail Icon Damon@damonsearthworks.com.au Pin Icon Chatsworth QLD 4570 Phone icon…" at bounding box center [588, 266] width 985 height 91
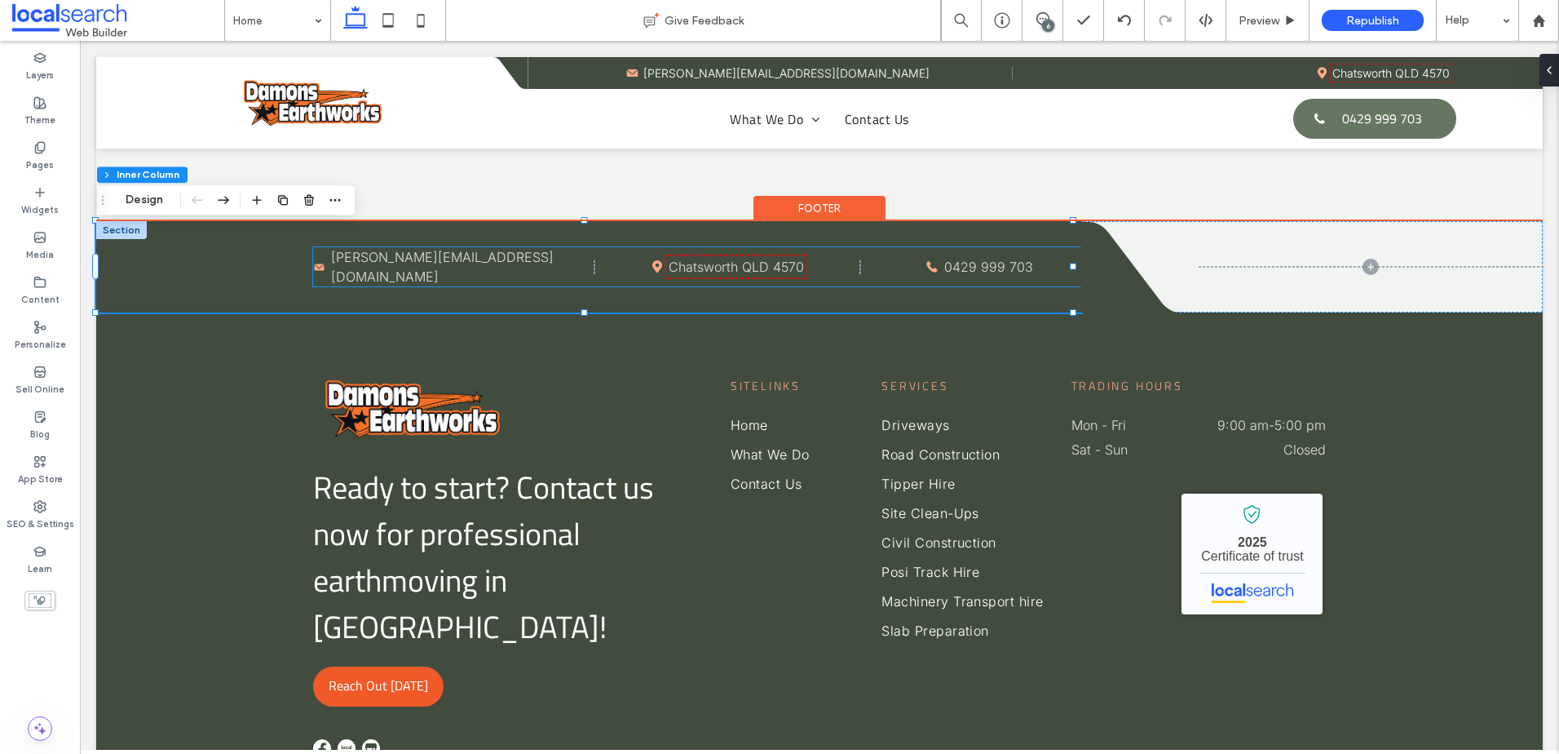
click at [927, 272] on icon at bounding box center [932, 266] width 11 height 11
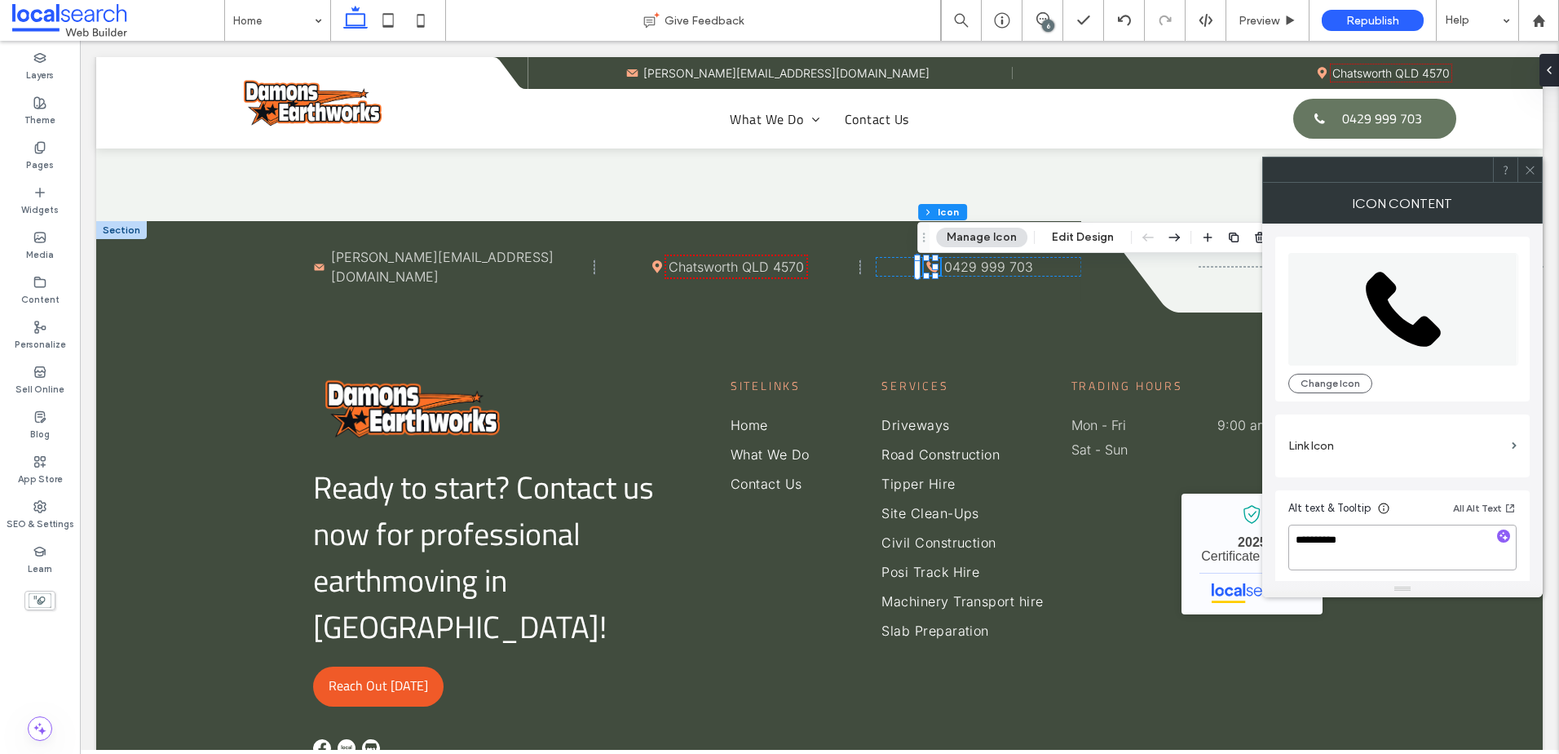
click at [1369, 557] on textarea "**********" at bounding box center [1403, 547] width 228 height 46
type textarea "**********"
click at [1531, 171] on icon at bounding box center [1530, 170] width 12 height 12
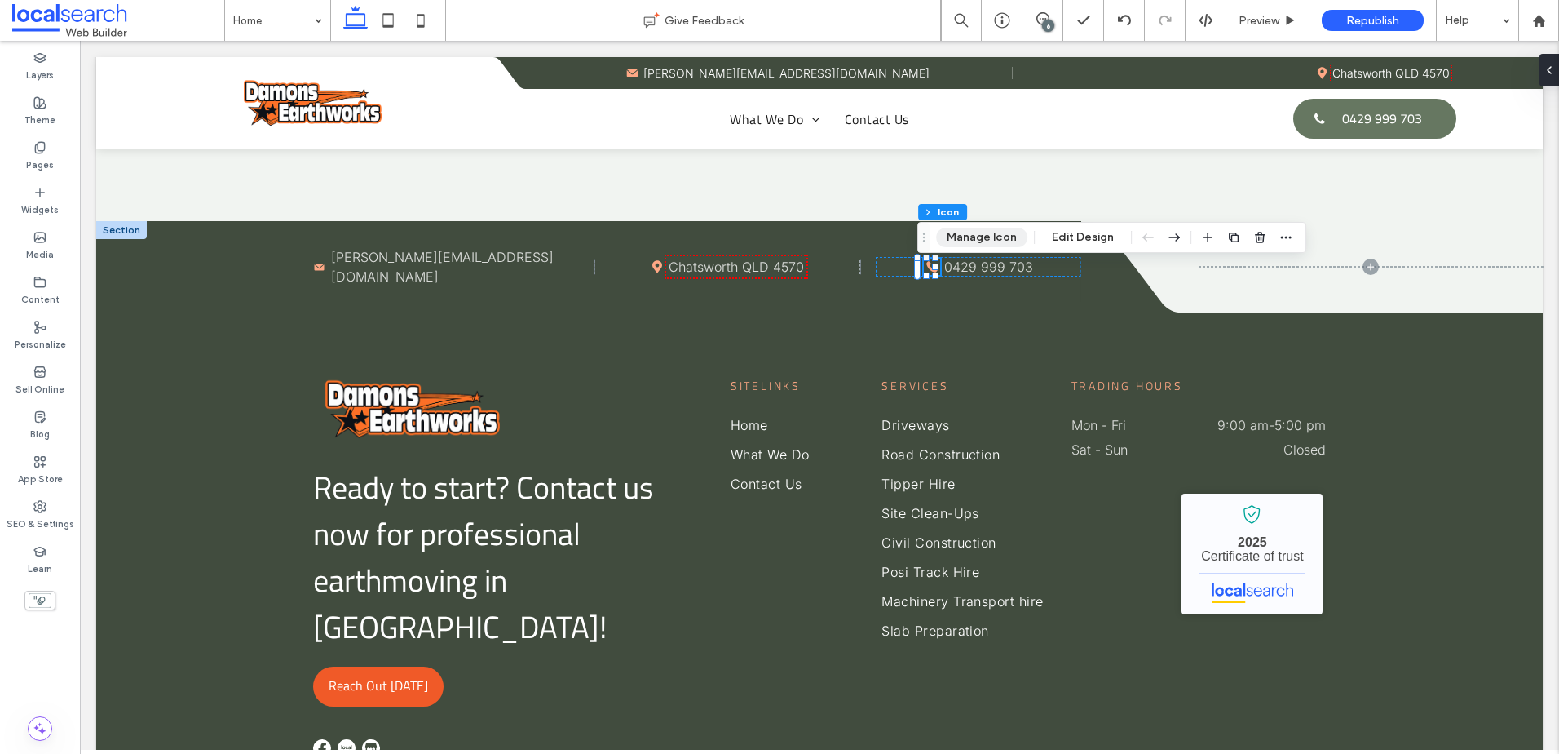
click at [986, 234] on button "Manage Icon" at bounding box center [981, 238] width 91 height 20
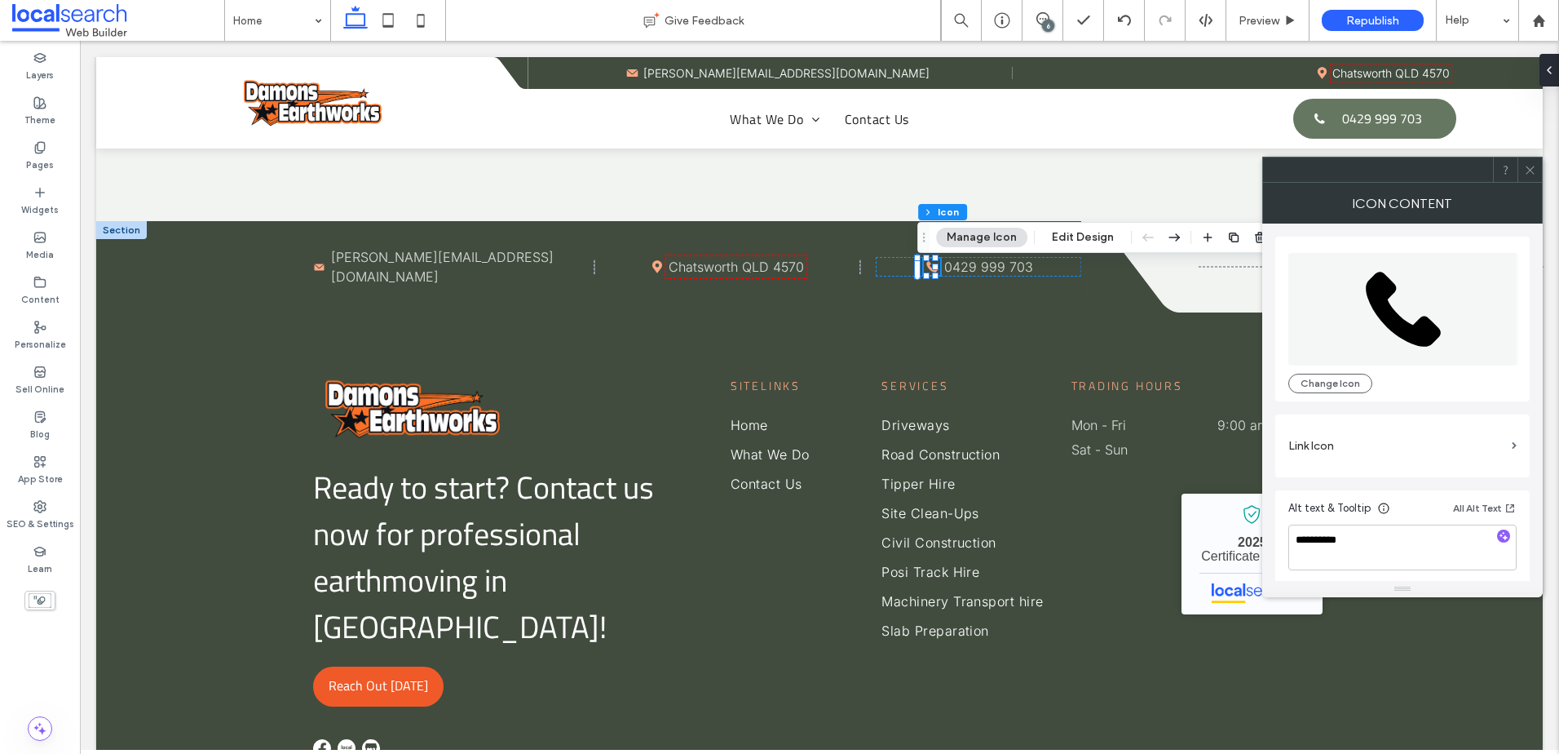
scroll to position [4, 0]
click at [1391, 546] on textarea "**********" at bounding box center [1403, 543] width 228 height 46
click at [1410, 542] on textarea "**********" at bounding box center [1403, 543] width 228 height 46
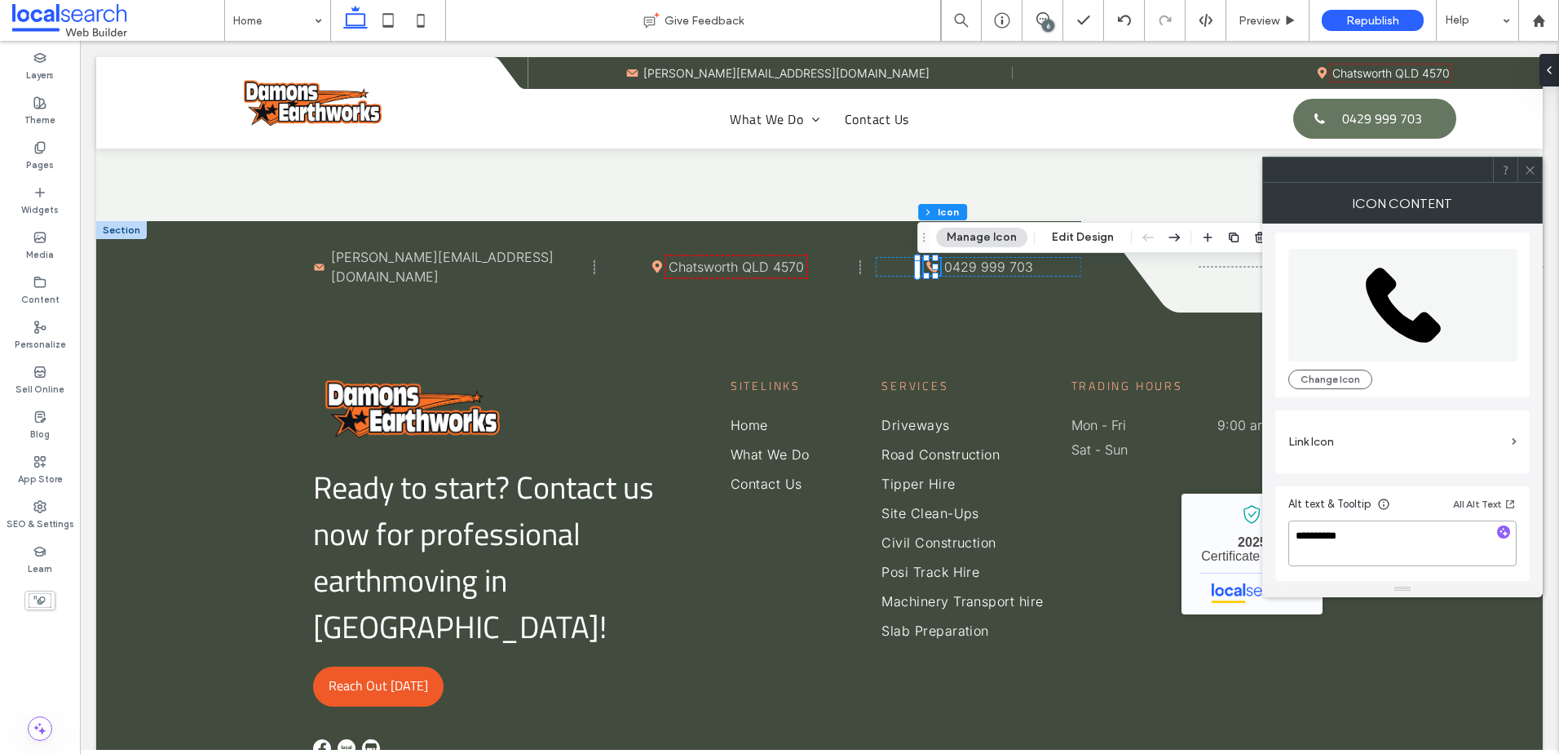
click at [1410, 542] on textarea "**********" at bounding box center [1403, 543] width 228 height 46
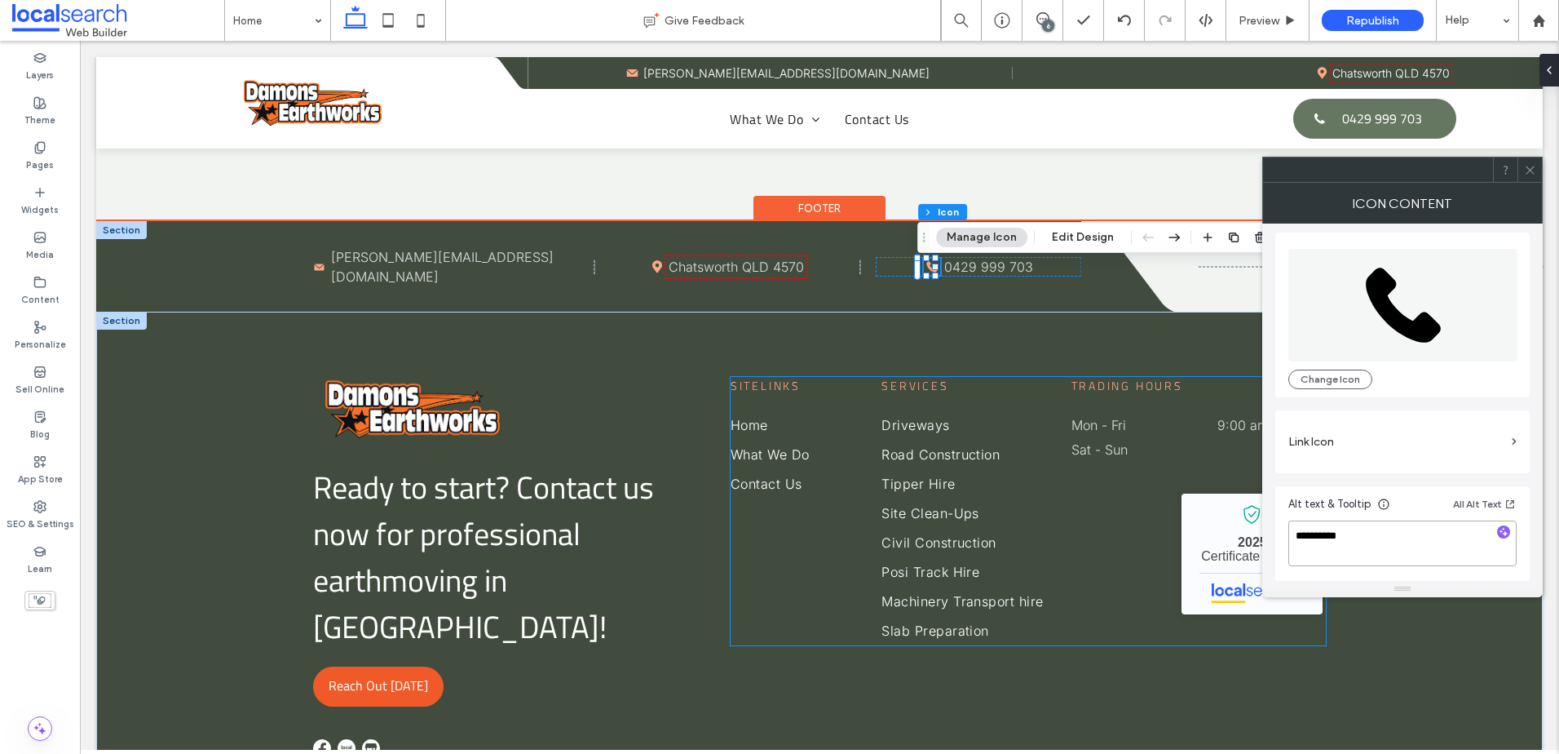
click at [1102, 488] on div "Trading Hours Mon - Fri 9:00 am - 5:00 pm Sat - Sun Closed Damons Earthworks - …" at bounding box center [1199, 497] width 254 height 241
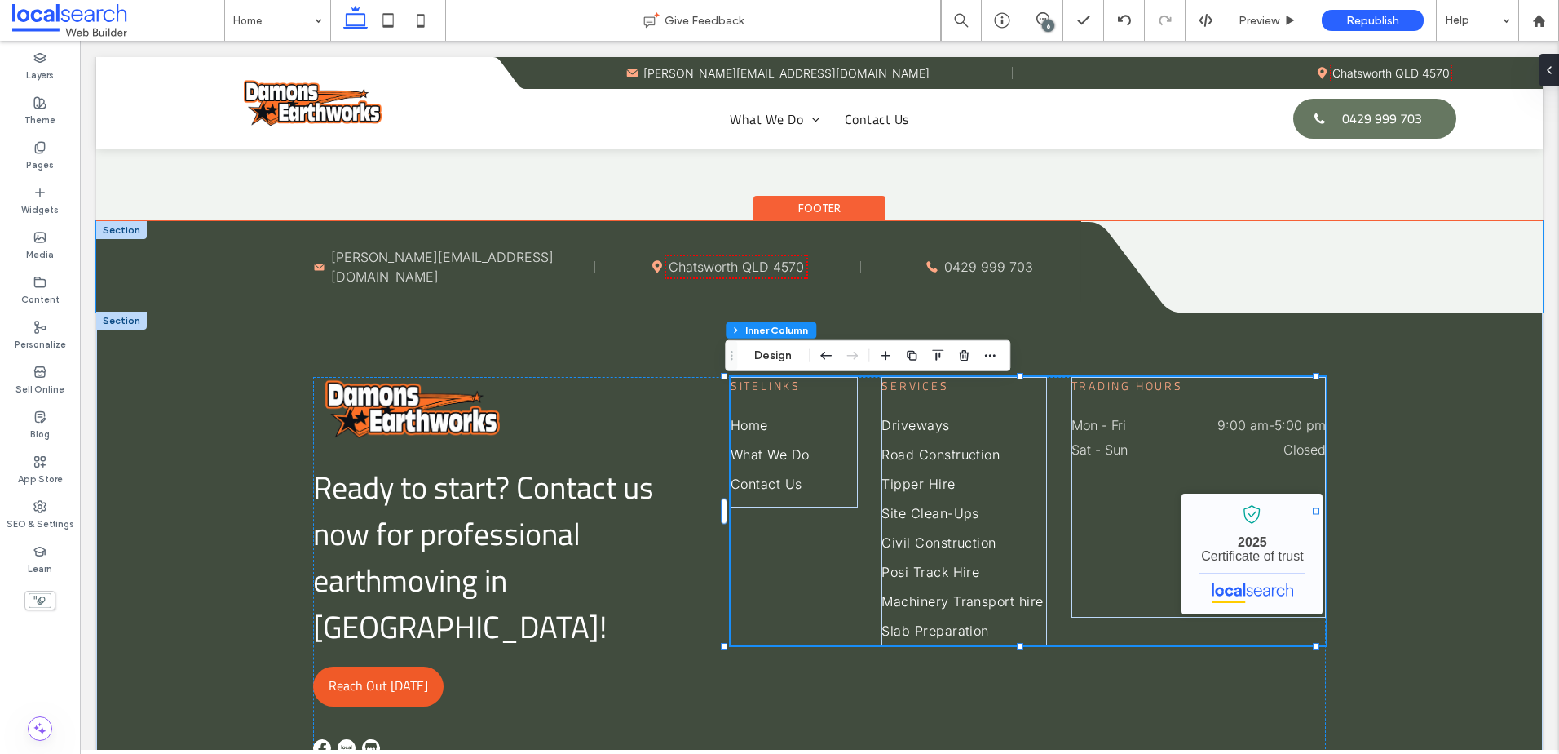
click at [929, 275] on icon "Phone icon P" at bounding box center [932, 267] width 16 height 16
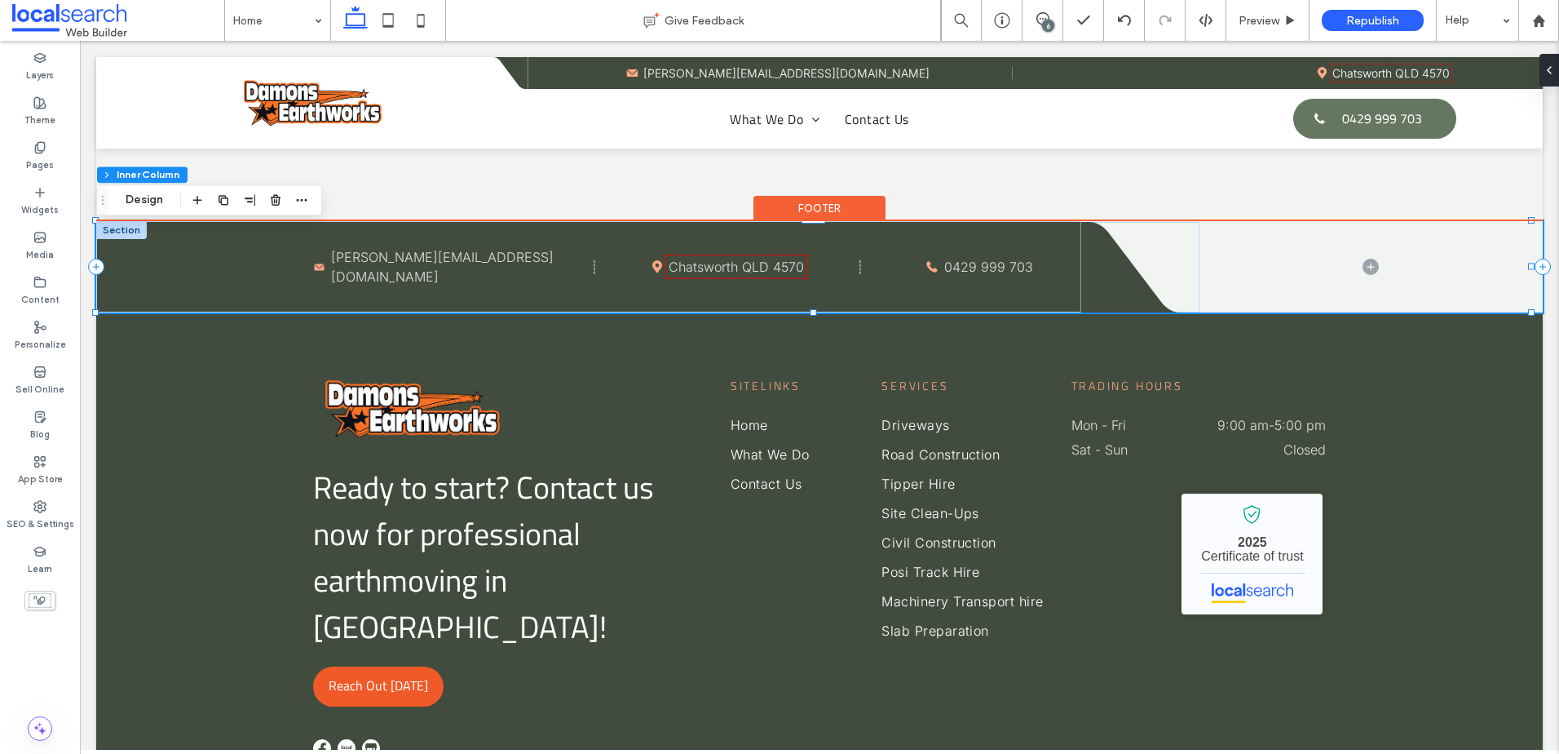
click at [927, 274] on icon "Phone icon P" at bounding box center [932, 267] width 16 height 16
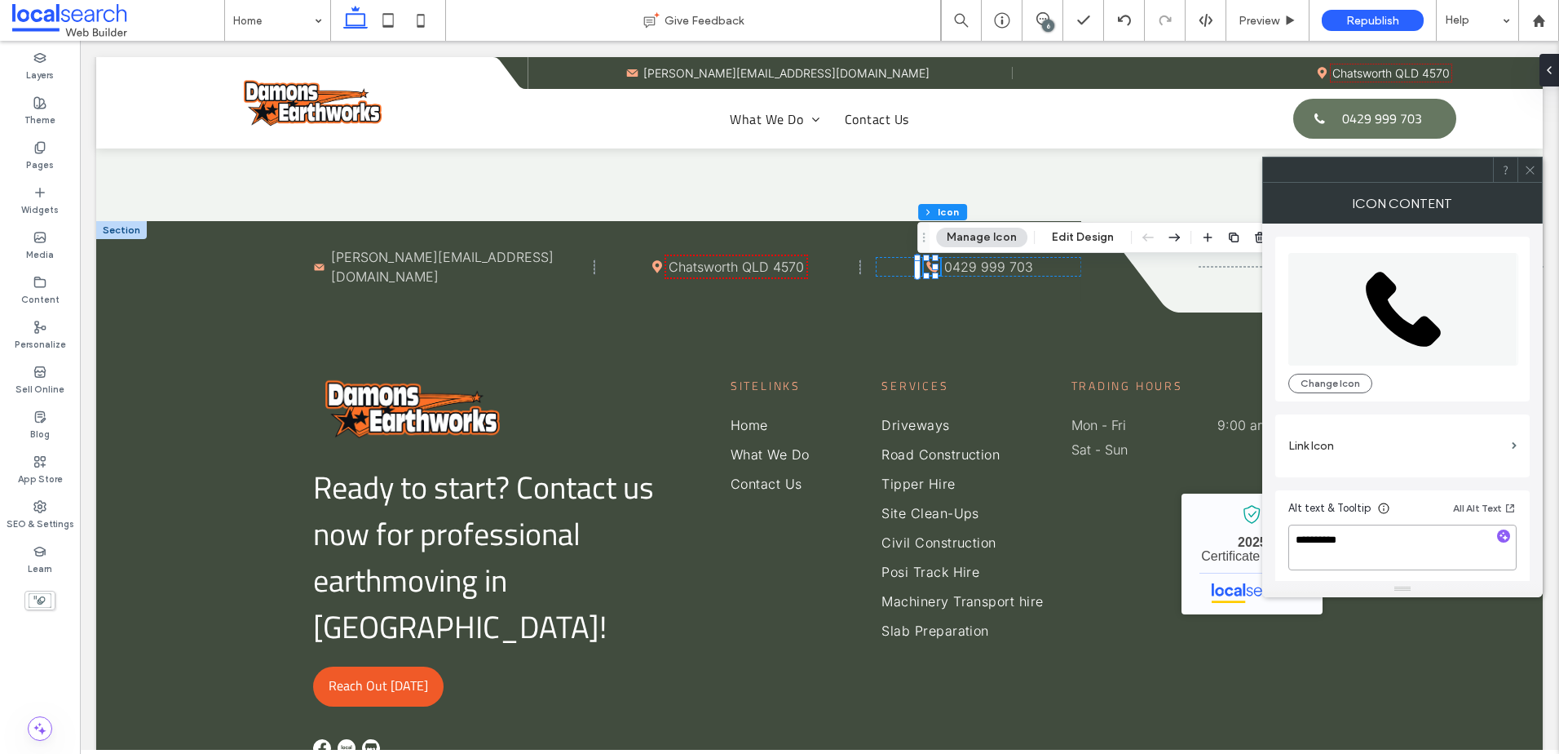
click at [1356, 533] on textarea "**********" at bounding box center [1403, 547] width 228 height 46
type textarea "**********"
click at [1419, 449] on label "Link Icon" at bounding box center [1397, 446] width 217 height 30
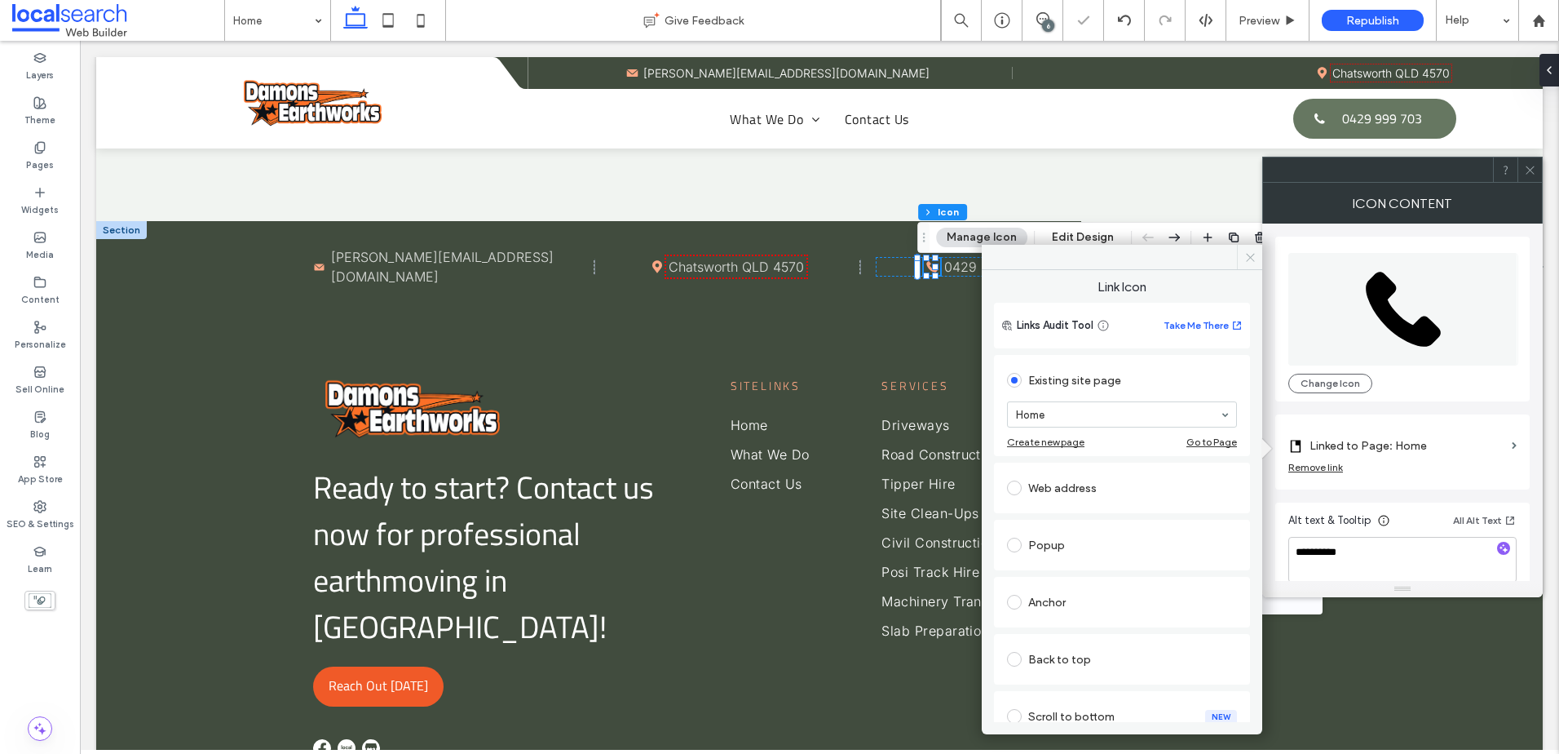
click at [1247, 256] on icon at bounding box center [1251, 257] width 12 height 12
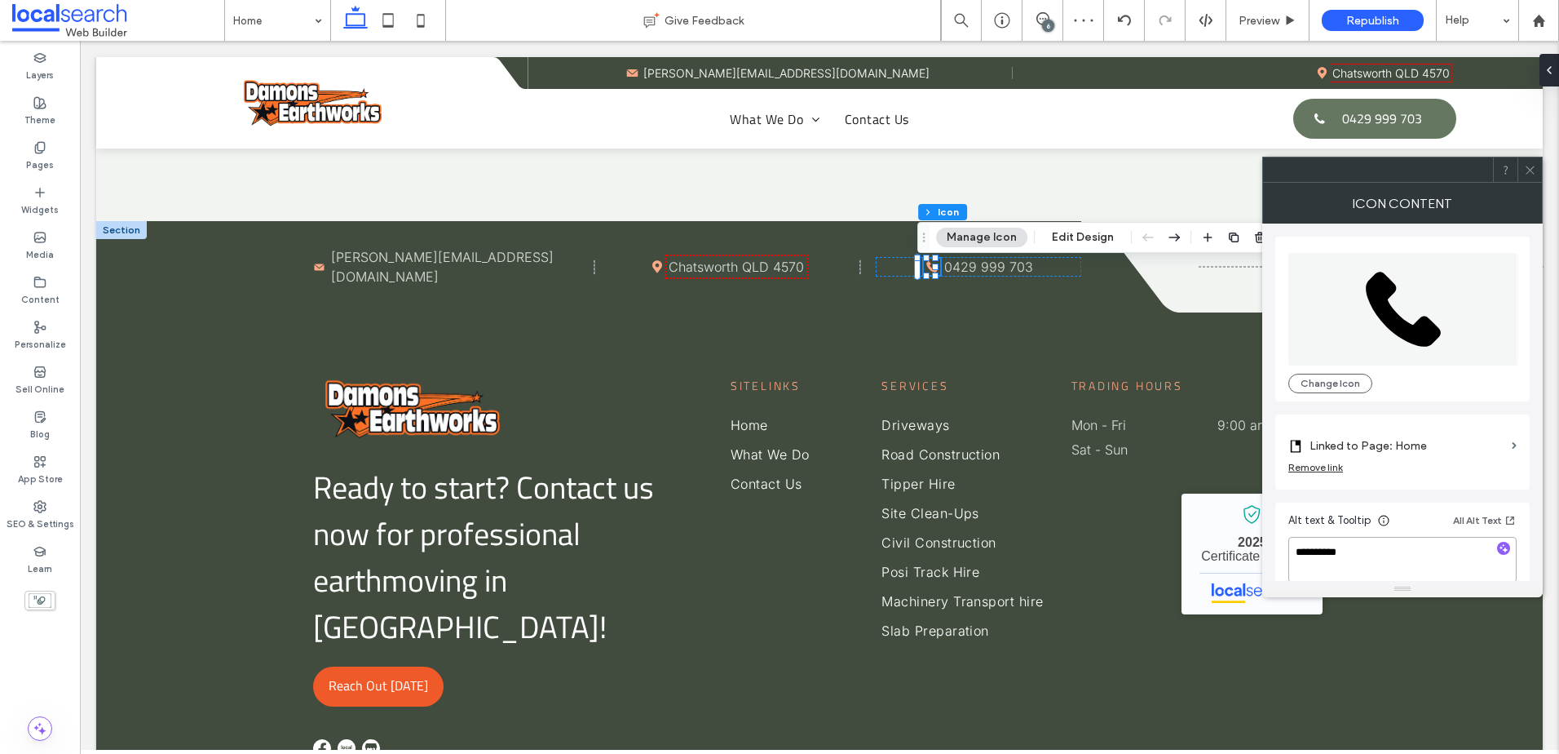
click at [1360, 557] on textarea "**********" at bounding box center [1403, 560] width 228 height 46
click at [1312, 462] on div "Remove link" at bounding box center [1316, 467] width 55 height 12
click at [1381, 554] on textarea "**********" at bounding box center [1403, 547] width 228 height 46
drag, startPoint x: 1526, startPoint y: 173, endPoint x: 960, endPoint y: 175, distance: 566.1
click at [1526, 173] on icon at bounding box center [1530, 170] width 12 height 12
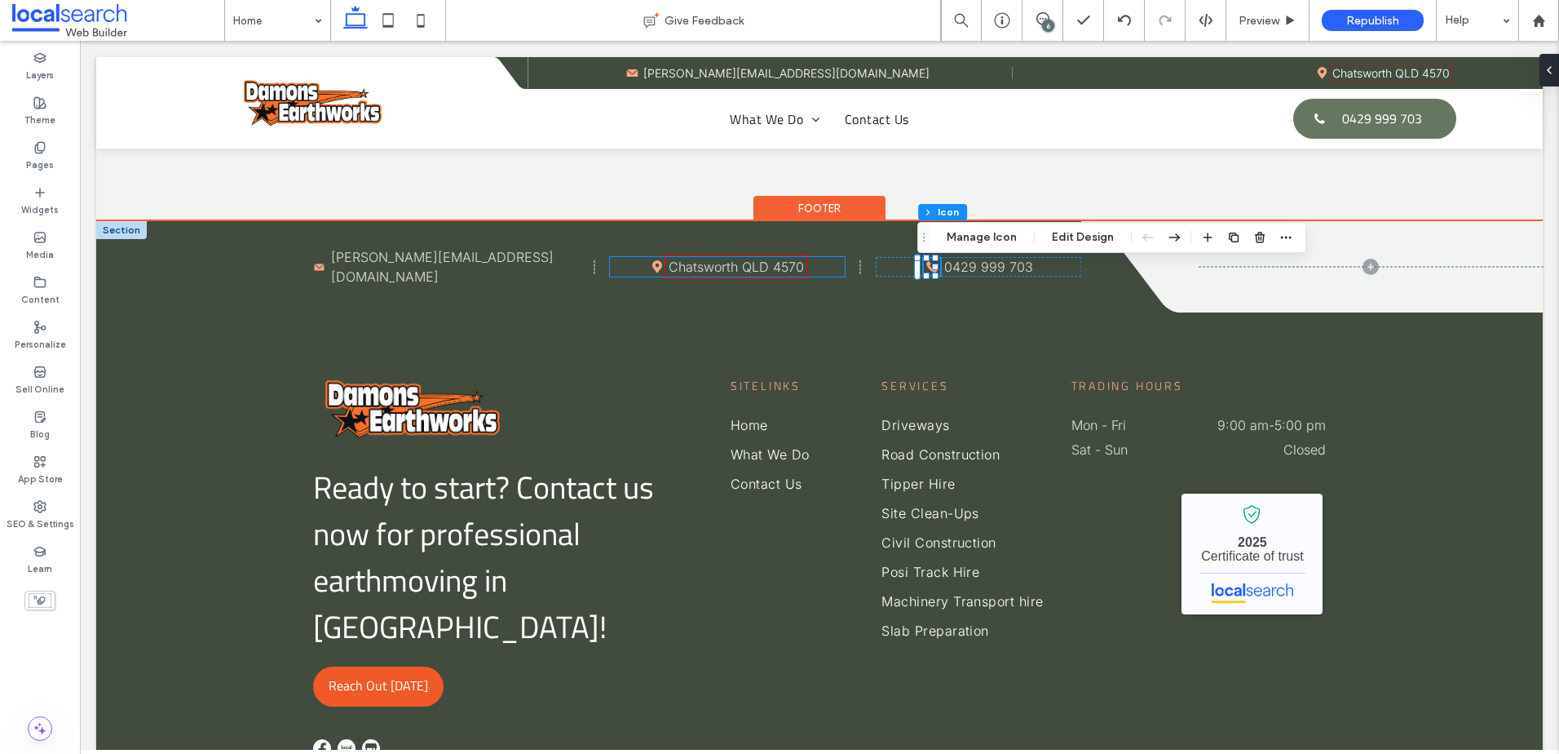
click at [653, 272] on icon "Pin Icon" at bounding box center [657, 266] width 13 height 13
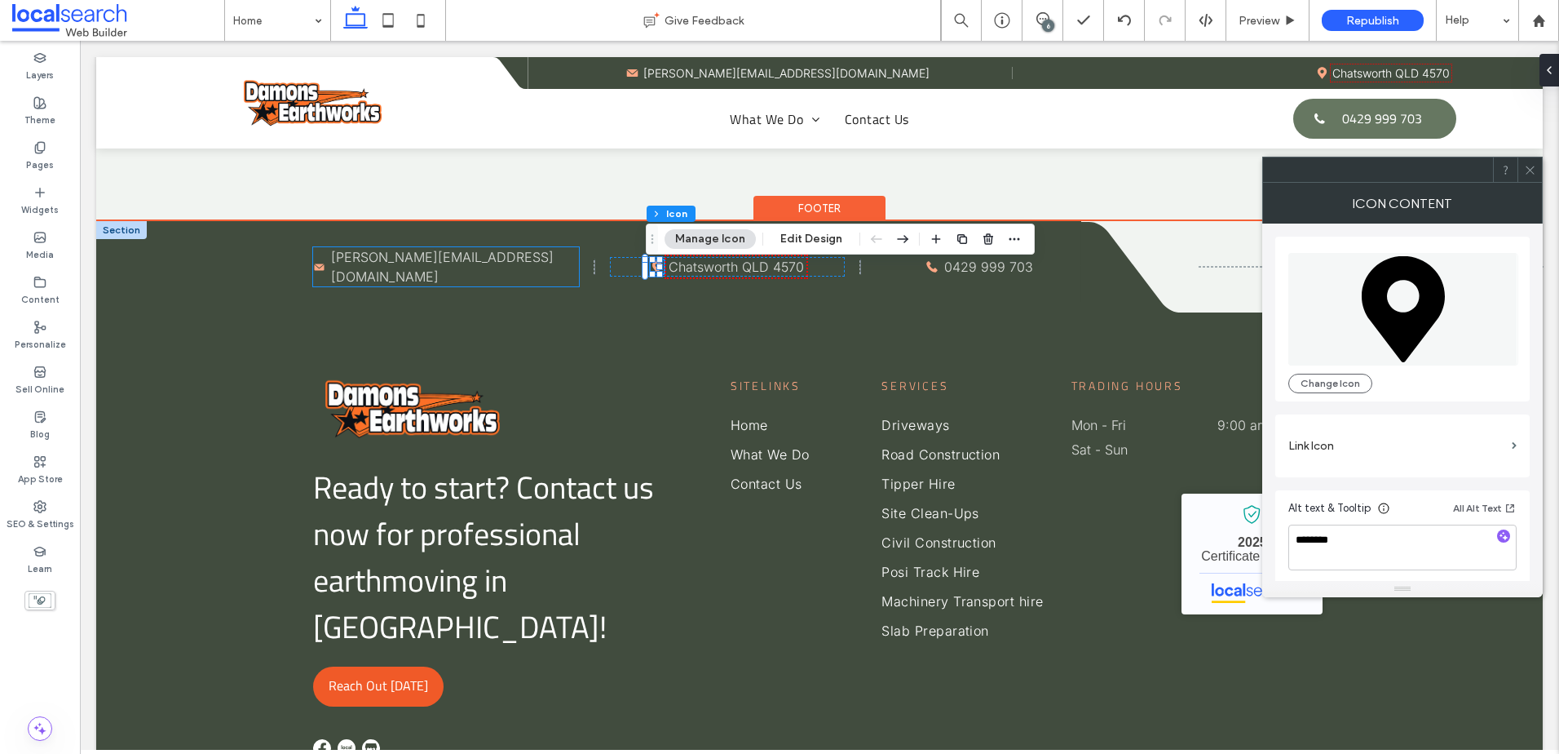
click at [321, 270] on icon at bounding box center [320, 266] width 10 height 7
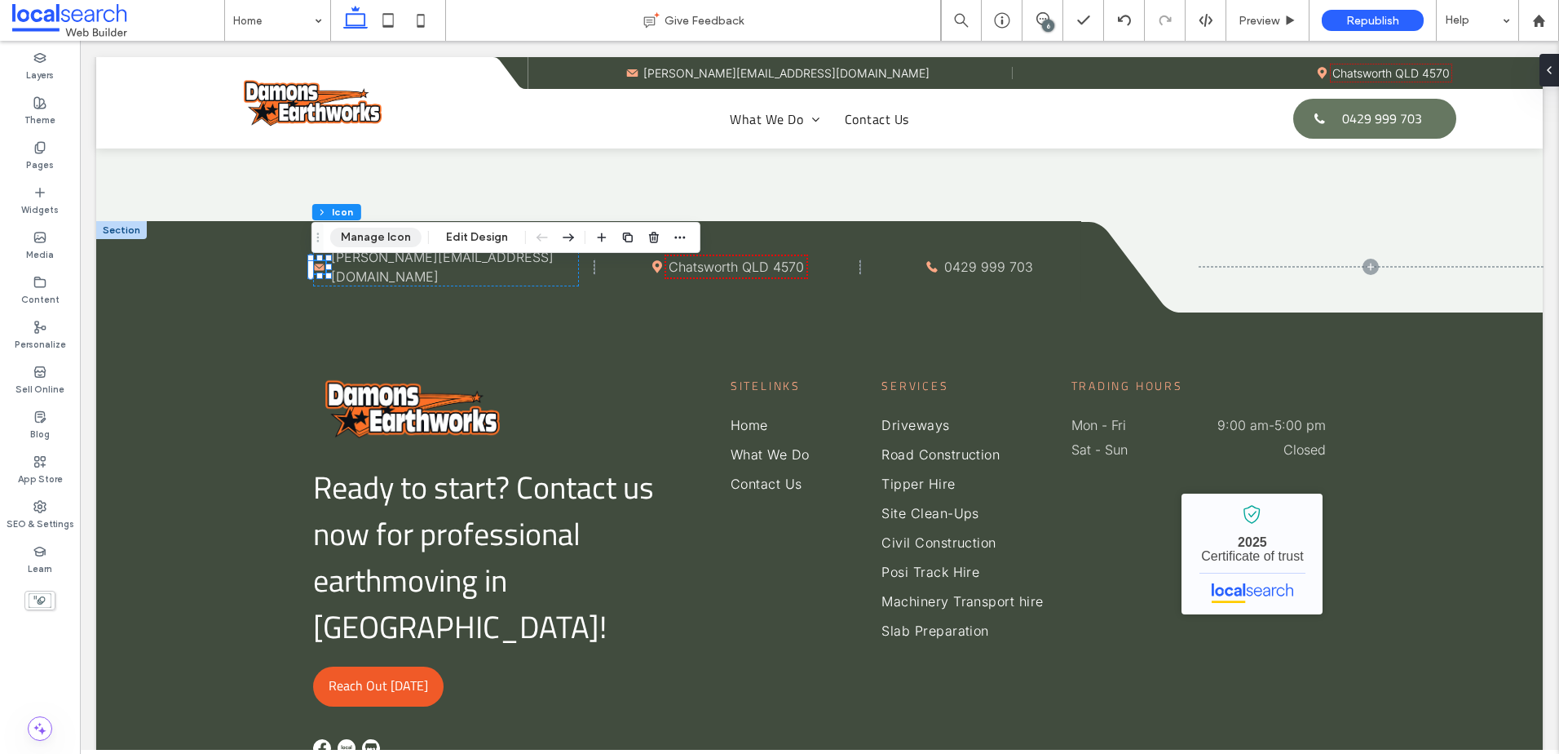
click at [408, 237] on button "Manage Icon" at bounding box center [375, 238] width 91 height 20
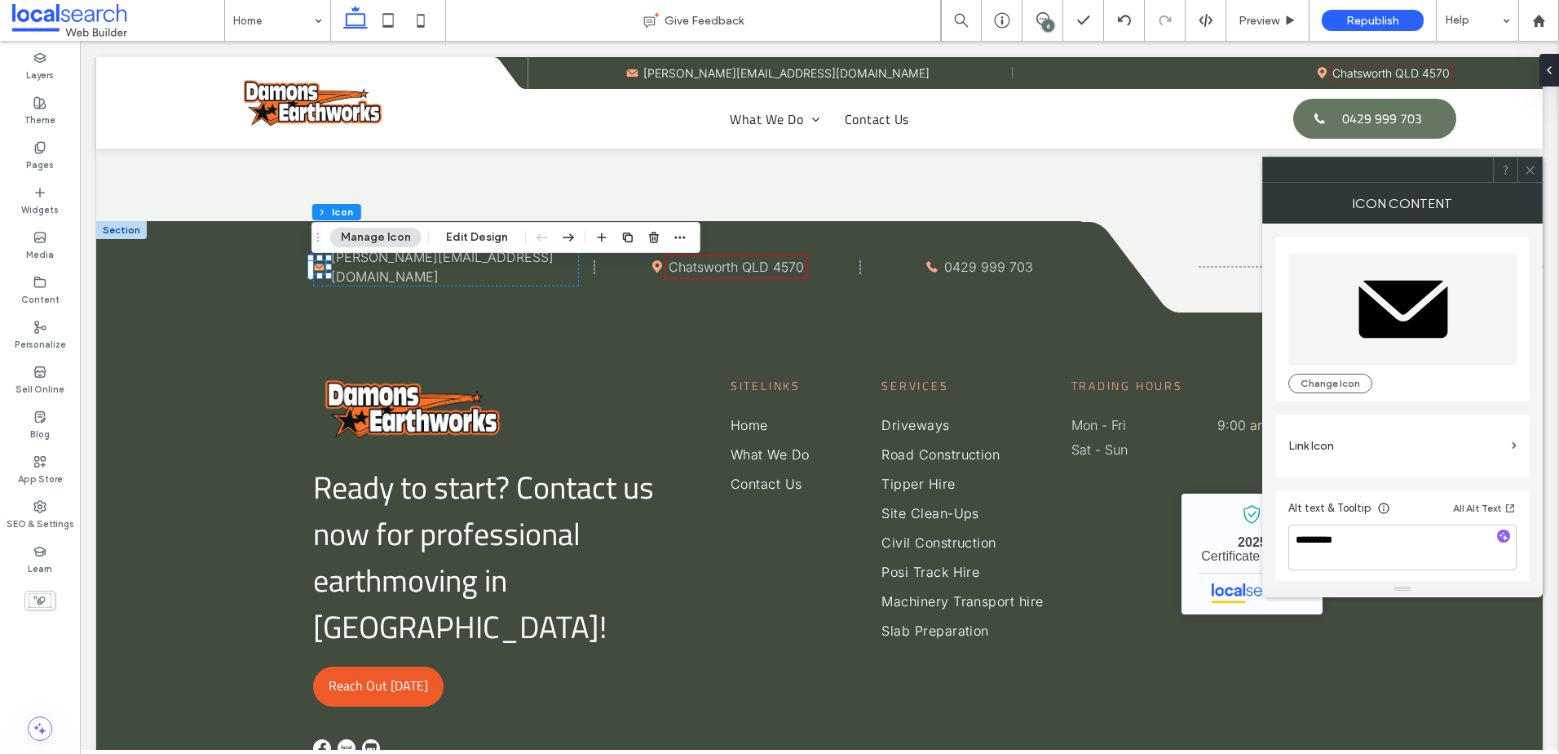
click at [1536, 170] on icon at bounding box center [1530, 170] width 12 height 12
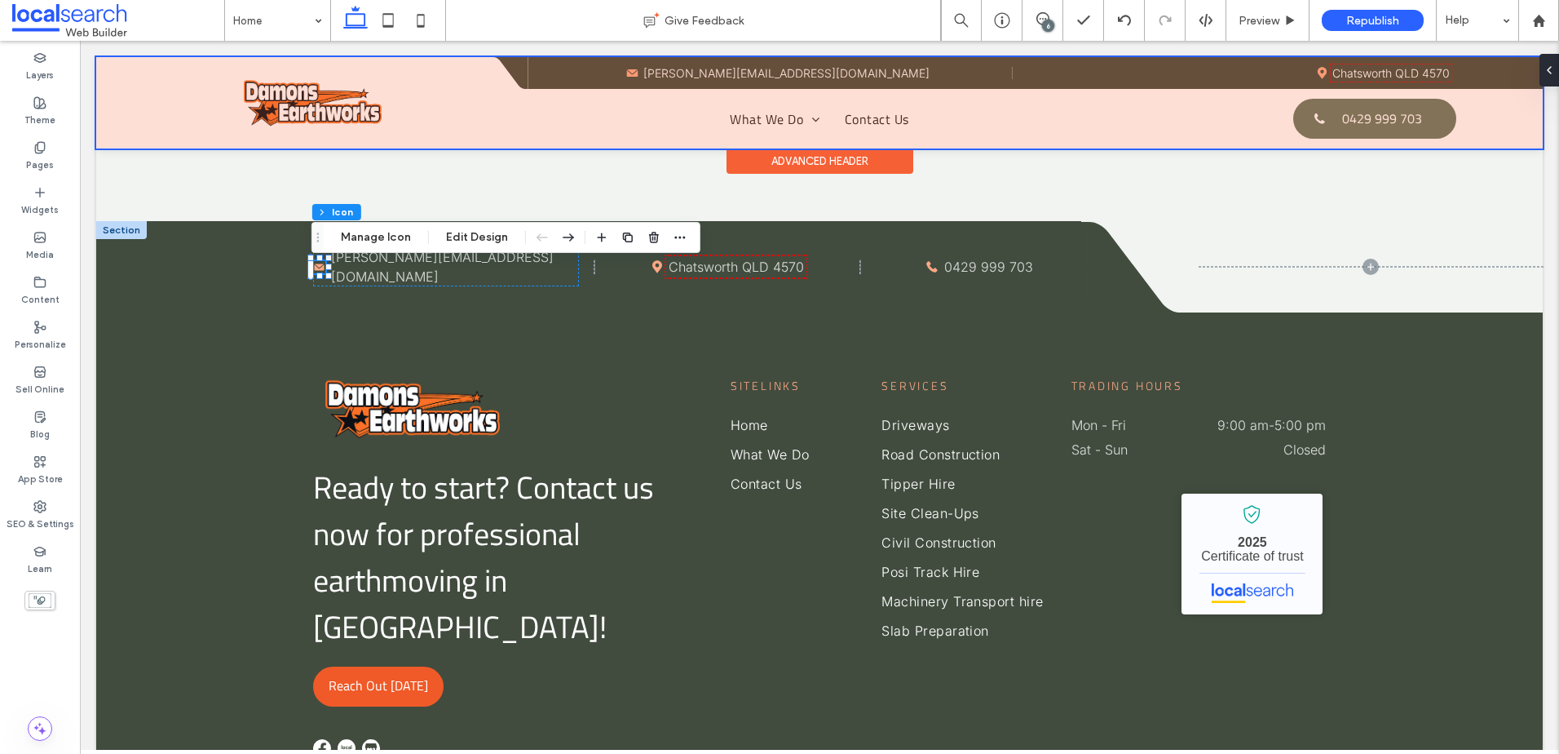
click at [1312, 71] on div at bounding box center [819, 102] width 1447 height 91
click at [1316, 71] on icon "Pin Icon" at bounding box center [1322, 73] width 12 height 12
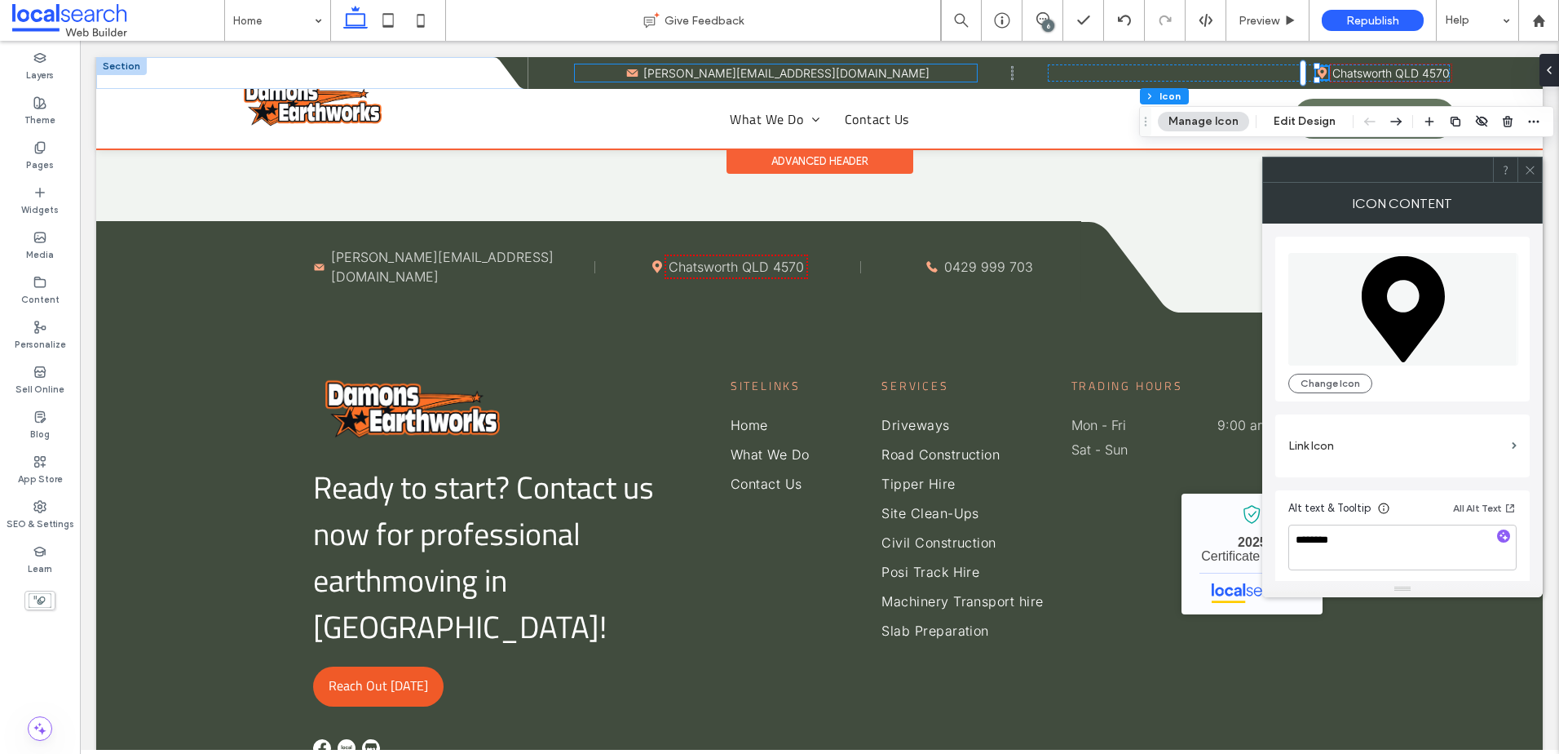
click at [639, 76] on icon at bounding box center [632, 72] width 11 height 7
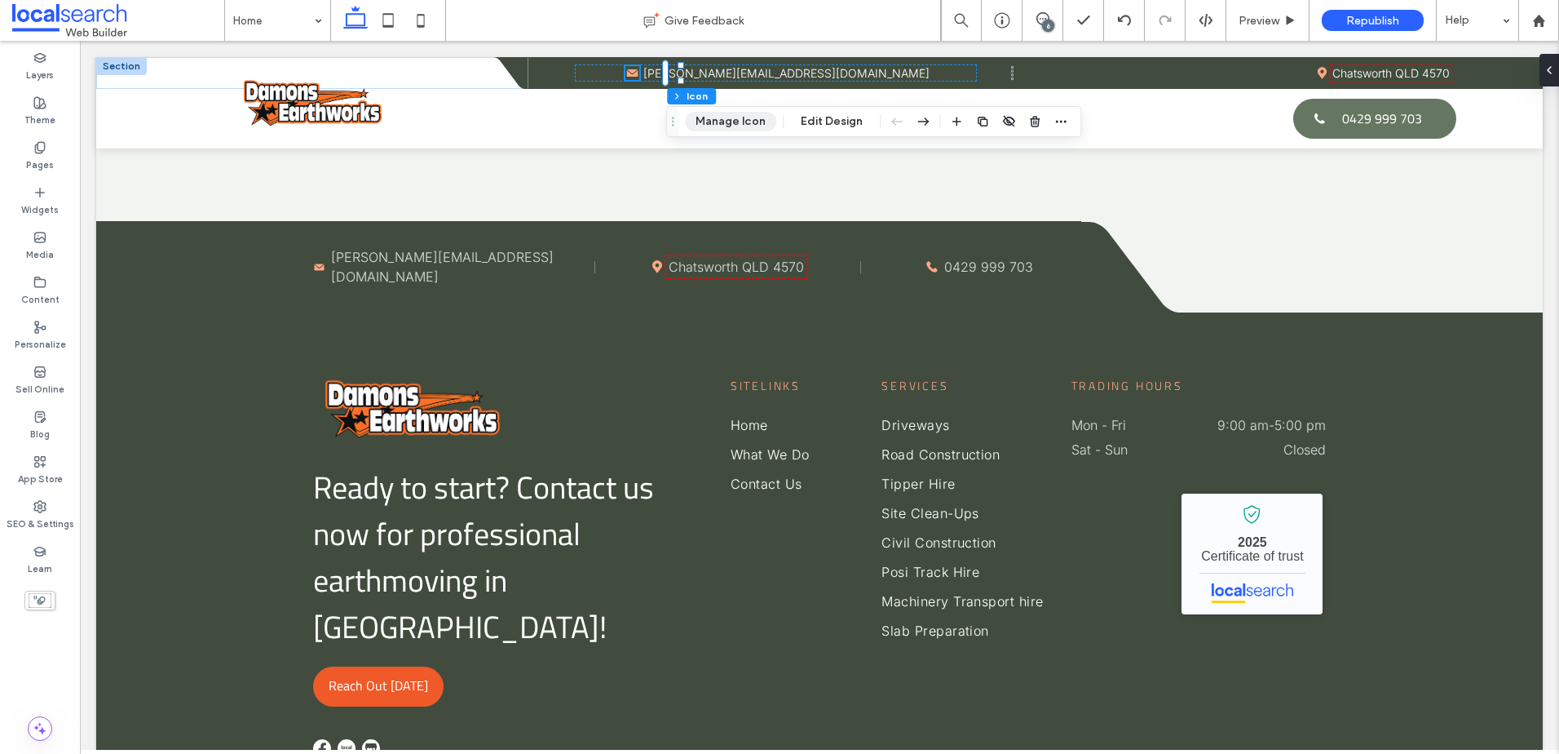
click at [736, 116] on button "Manage Icon" at bounding box center [730, 122] width 91 height 20
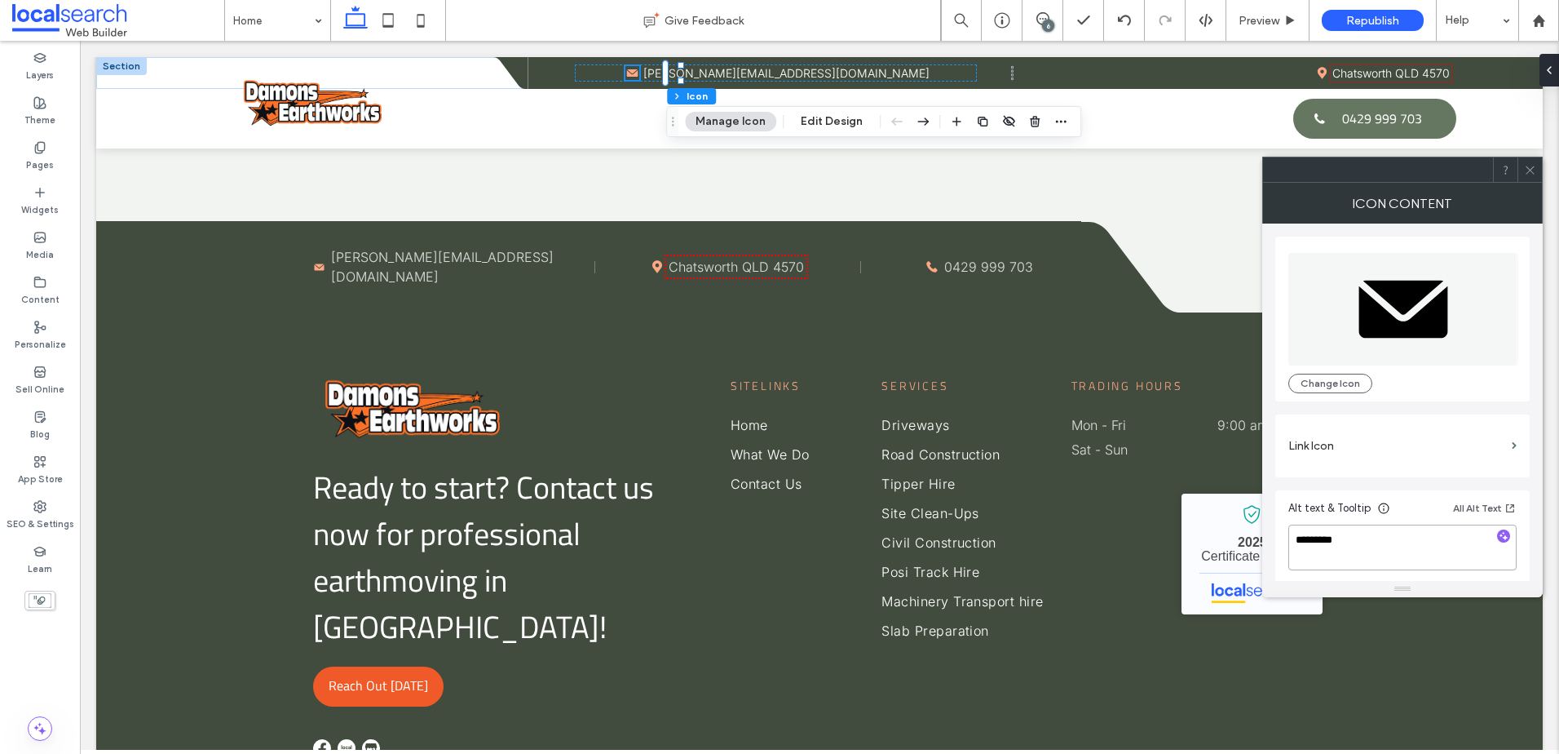
click at [1445, 546] on textarea "*********" at bounding box center [1403, 547] width 228 height 46
type textarea "*********"
click at [1421, 490] on div "Alt text & Tooltip All Alt Text *********" at bounding box center [1403, 537] width 254 height 95
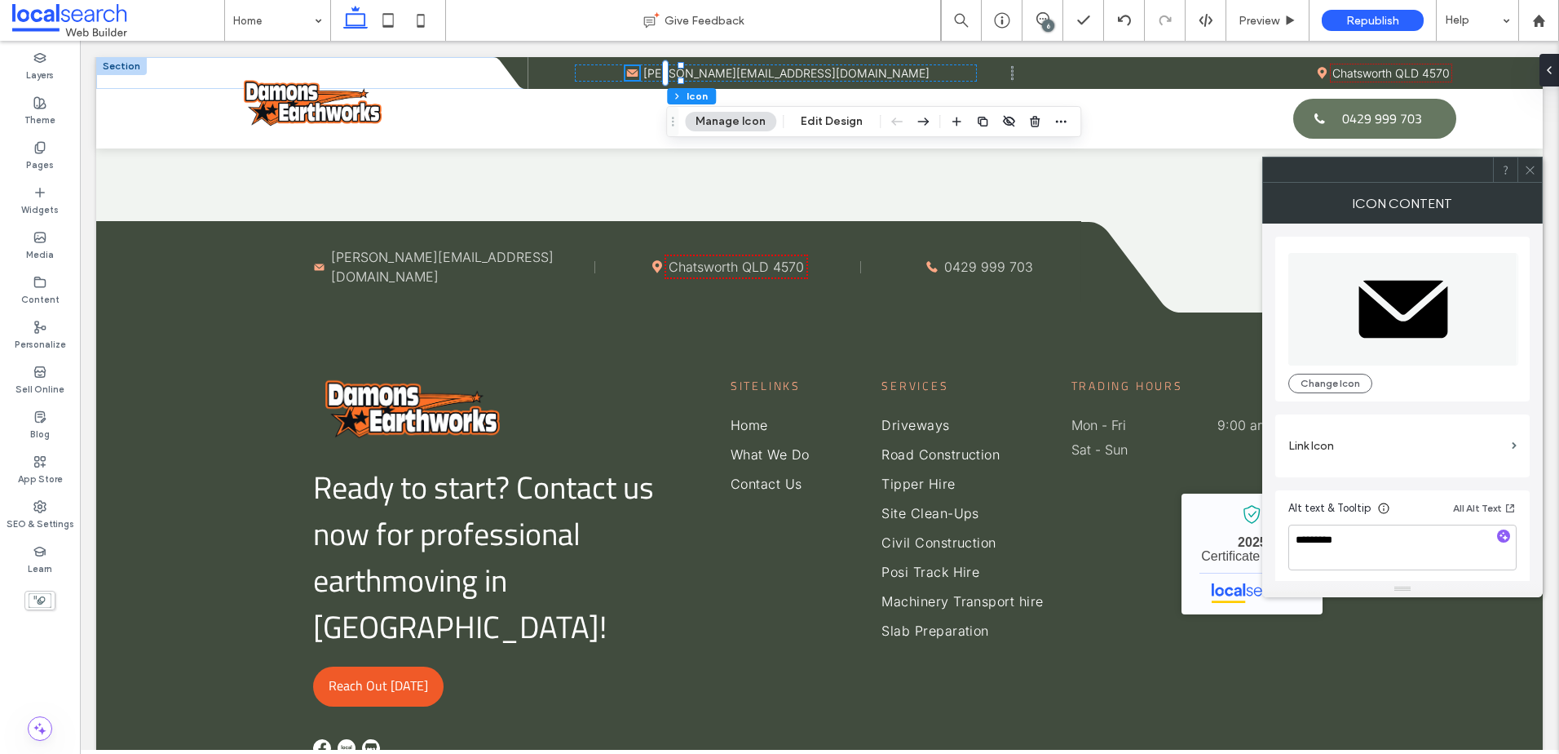
drag, startPoint x: 1528, startPoint y: 172, endPoint x: 1017, endPoint y: 47, distance: 526.4
click at [1528, 172] on use at bounding box center [1530, 170] width 8 height 8
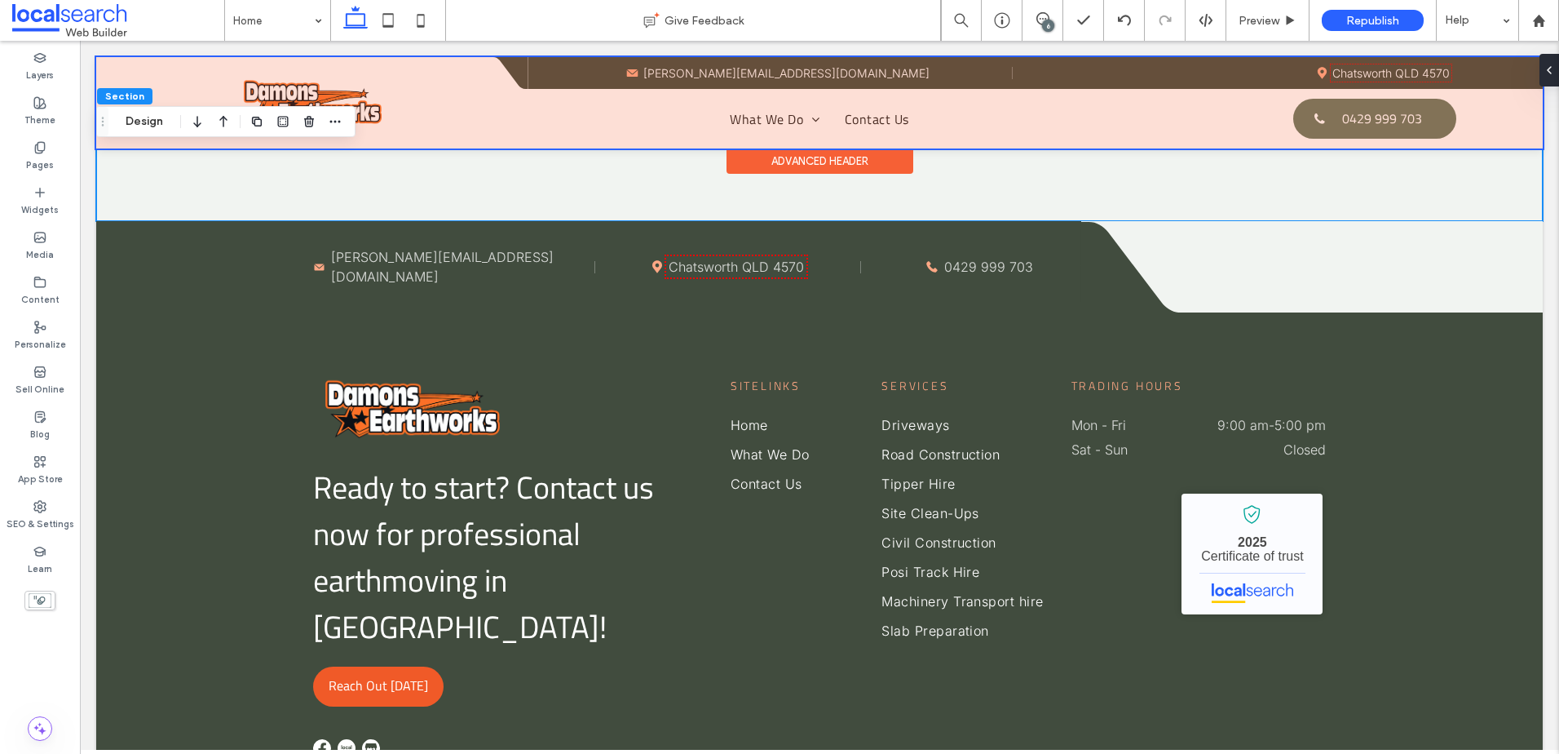
click at [671, 69] on div at bounding box center [819, 102] width 1447 height 91
click at [639, 69] on icon "Mail icon mail" at bounding box center [633, 73] width 14 height 14
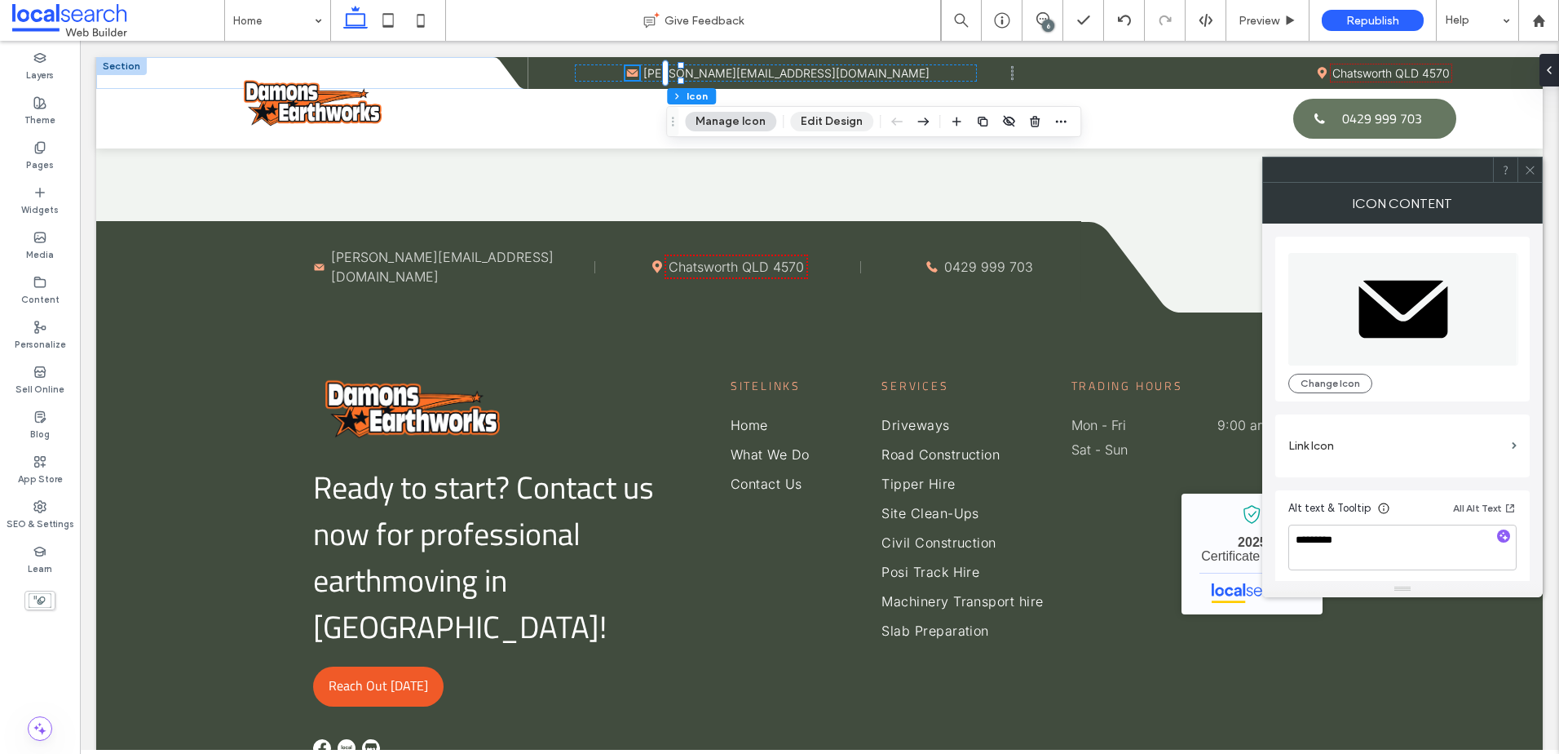
click at [812, 127] on button "Edit Design" at bounding box center [831, 122] width 83 height 20
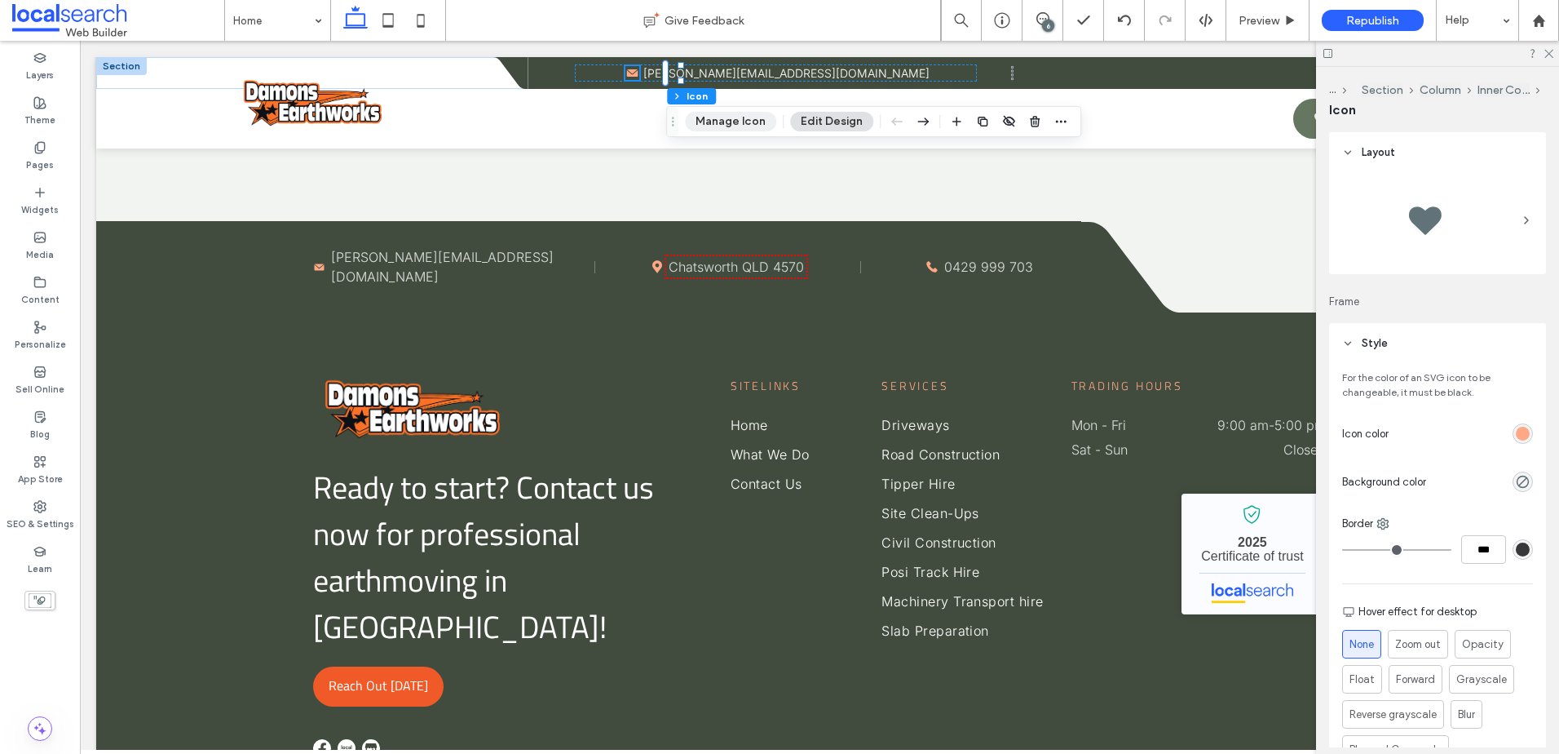
click at [744, 117] on button "Manage Icon" at bounding box center [730, 122] width 91 height 20
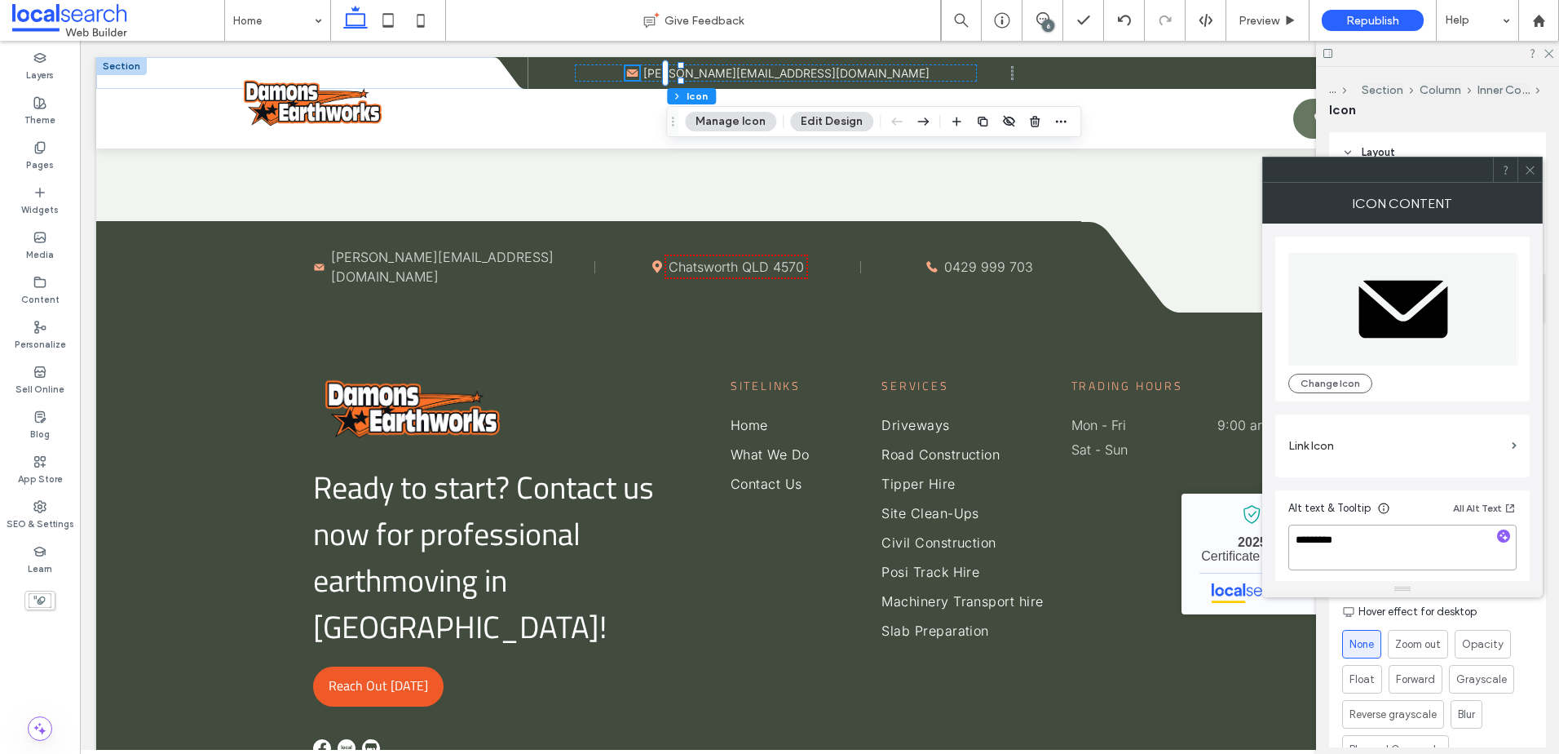
click at [1373, 554] on textarea "*********" at bounding box center [1403, 547] width 228 height 46
click at [1271, 20] on span "Preview" at bounding box center [1259, 21] width 41 height 14
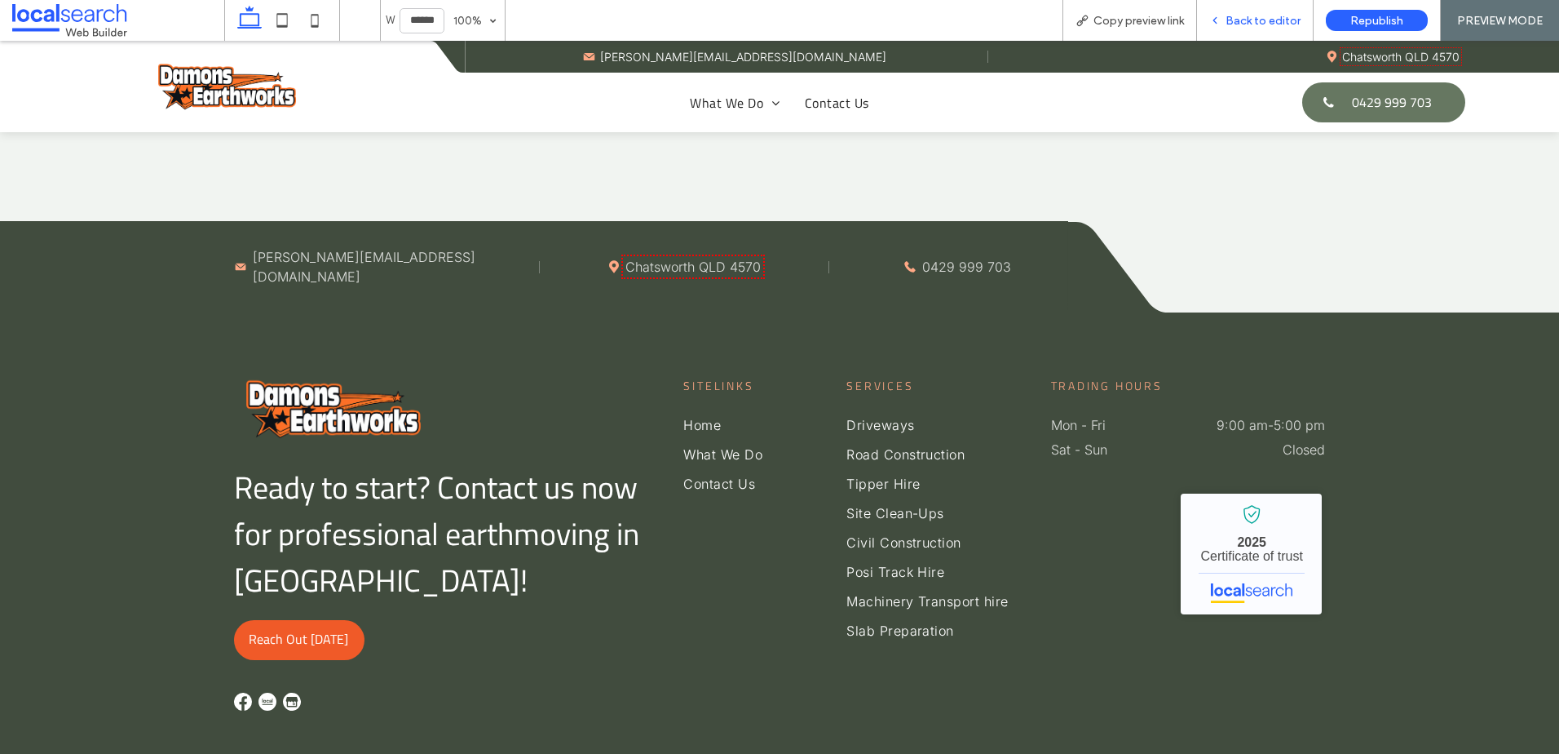
click at [1250, 15] on span "Back to editor" at bounding box center [1263, 21] width 75 height 14
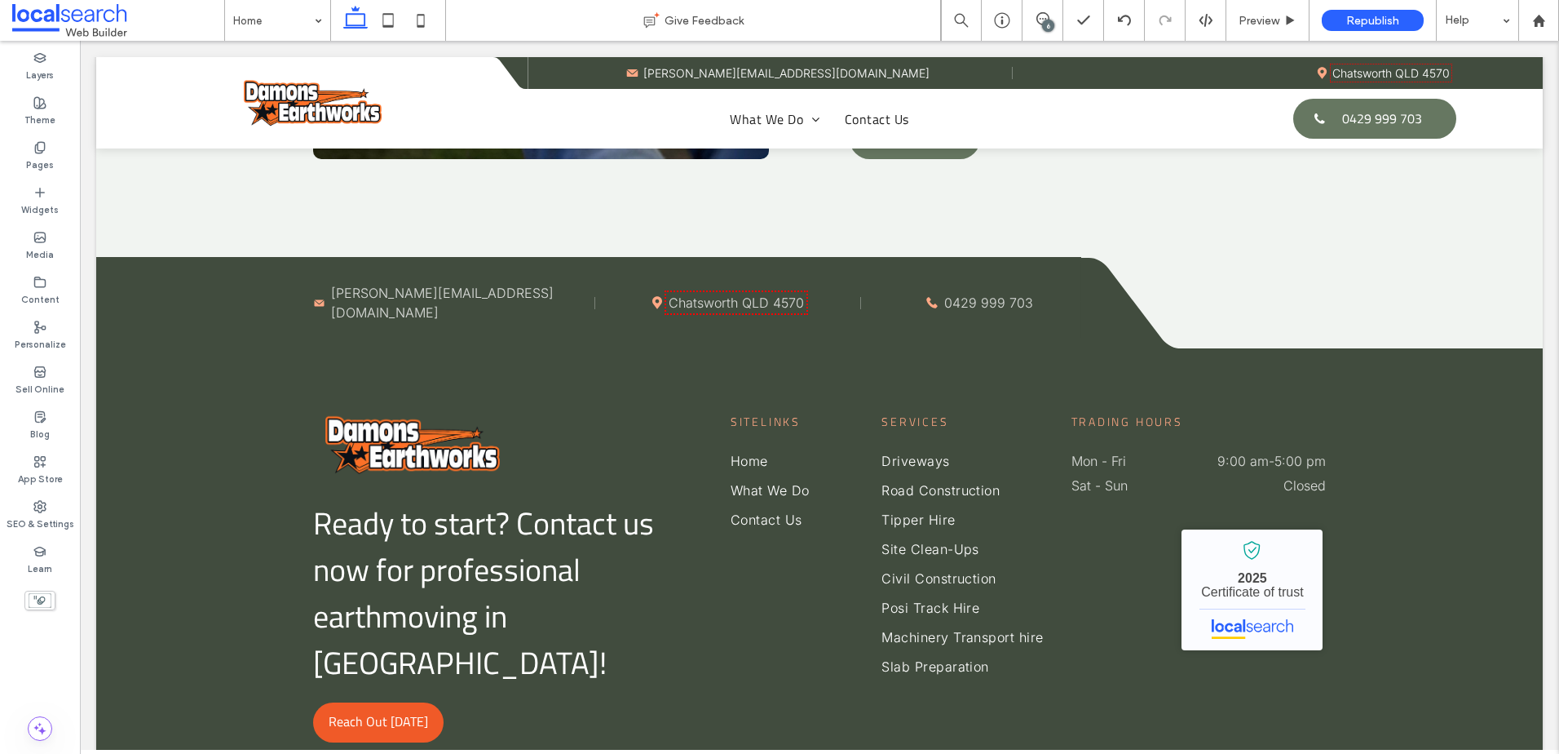
click at [1192, 18] on div at bounding box center [1206, 20] width 40 height 15
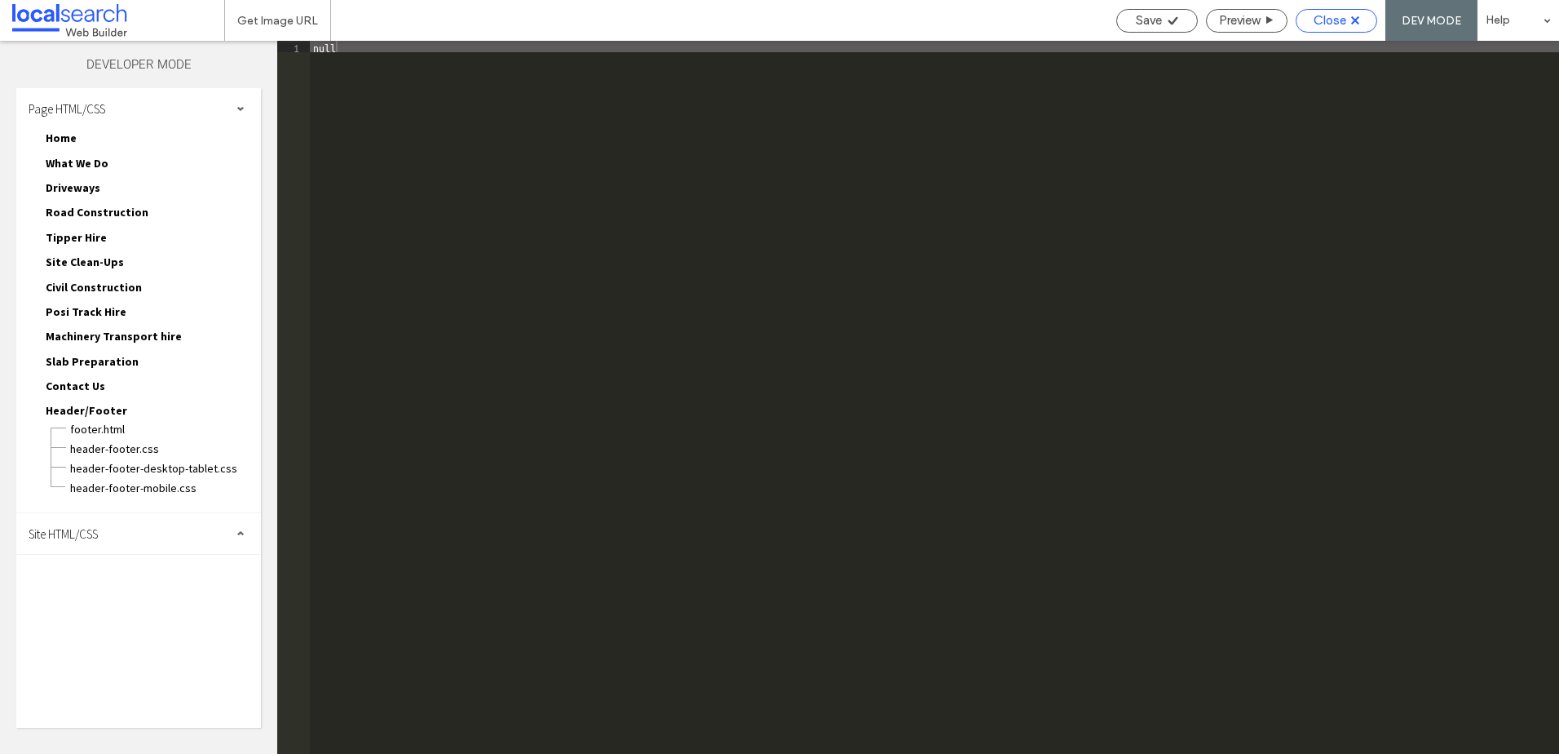
click at [1334, 21] on span "Close" at bounding box center [1330, 20] width 33 height 15
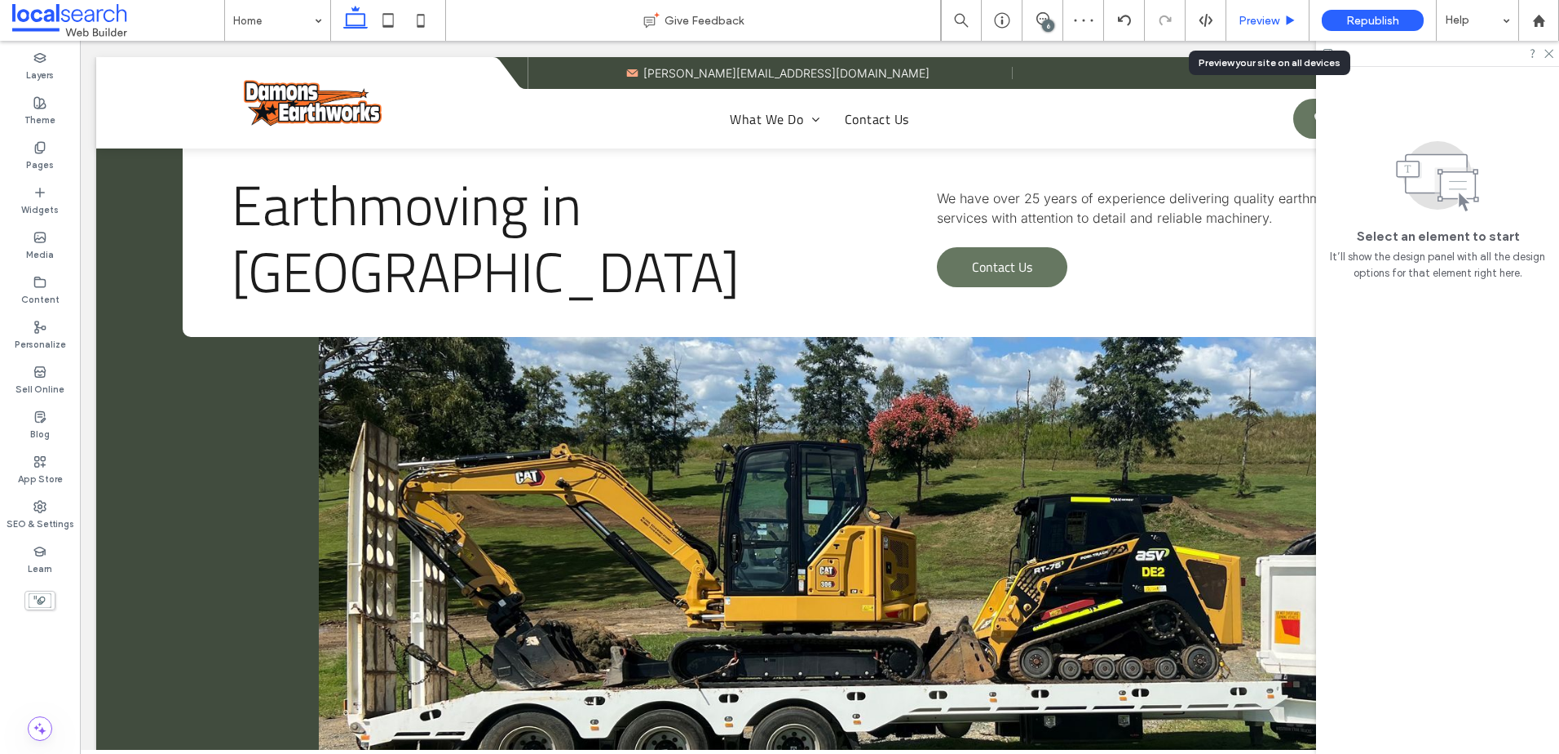
click at [1258, 19] on span "Preview" at bounding box center [1259, 21] width 41 height 14
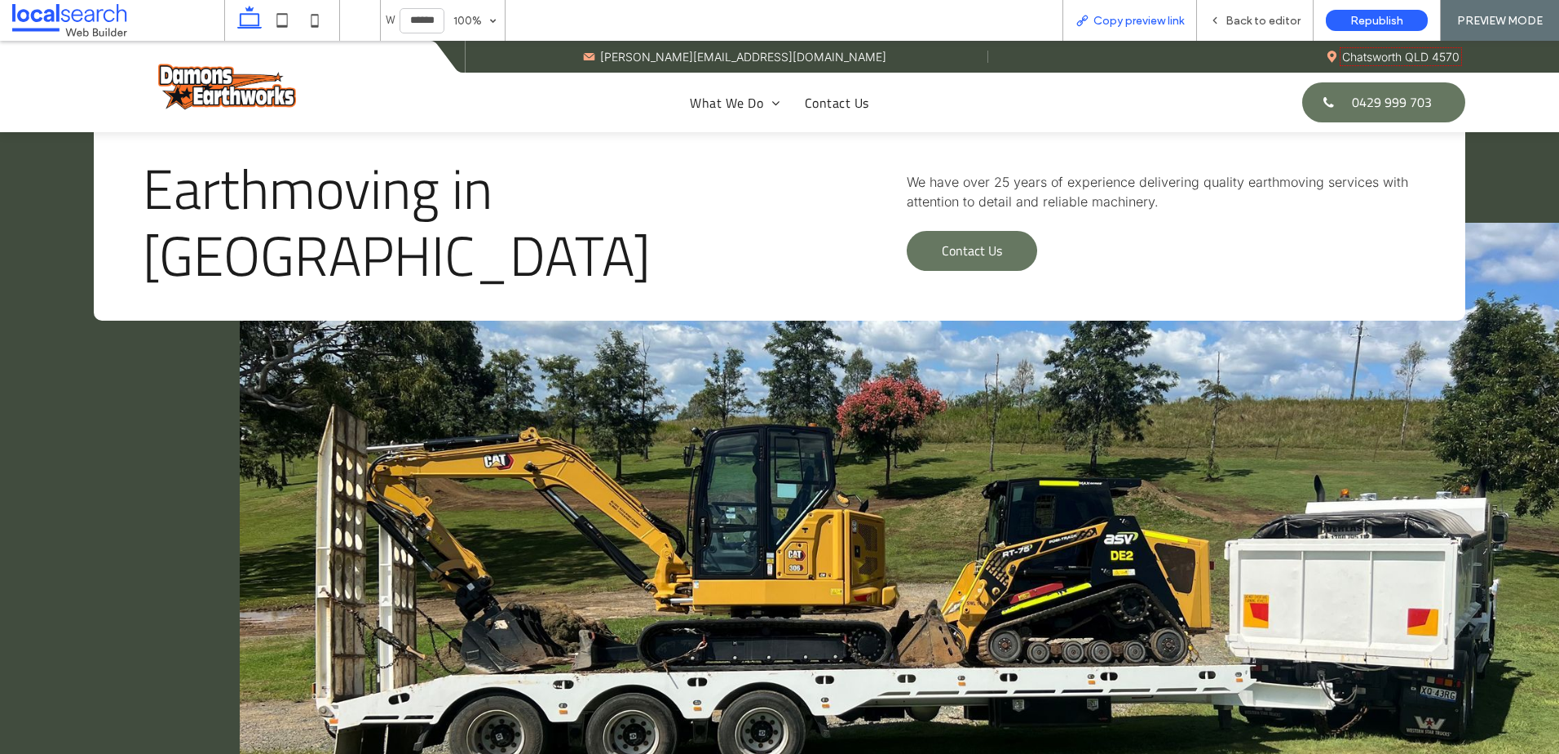
click at [1147, 25] on span "Copy preview link" at bounding box center [1139, 21] width 91 height 14
click at [1281, 22] on span "Back to editor" at bounding box center [1263, 21] width 75 height 14
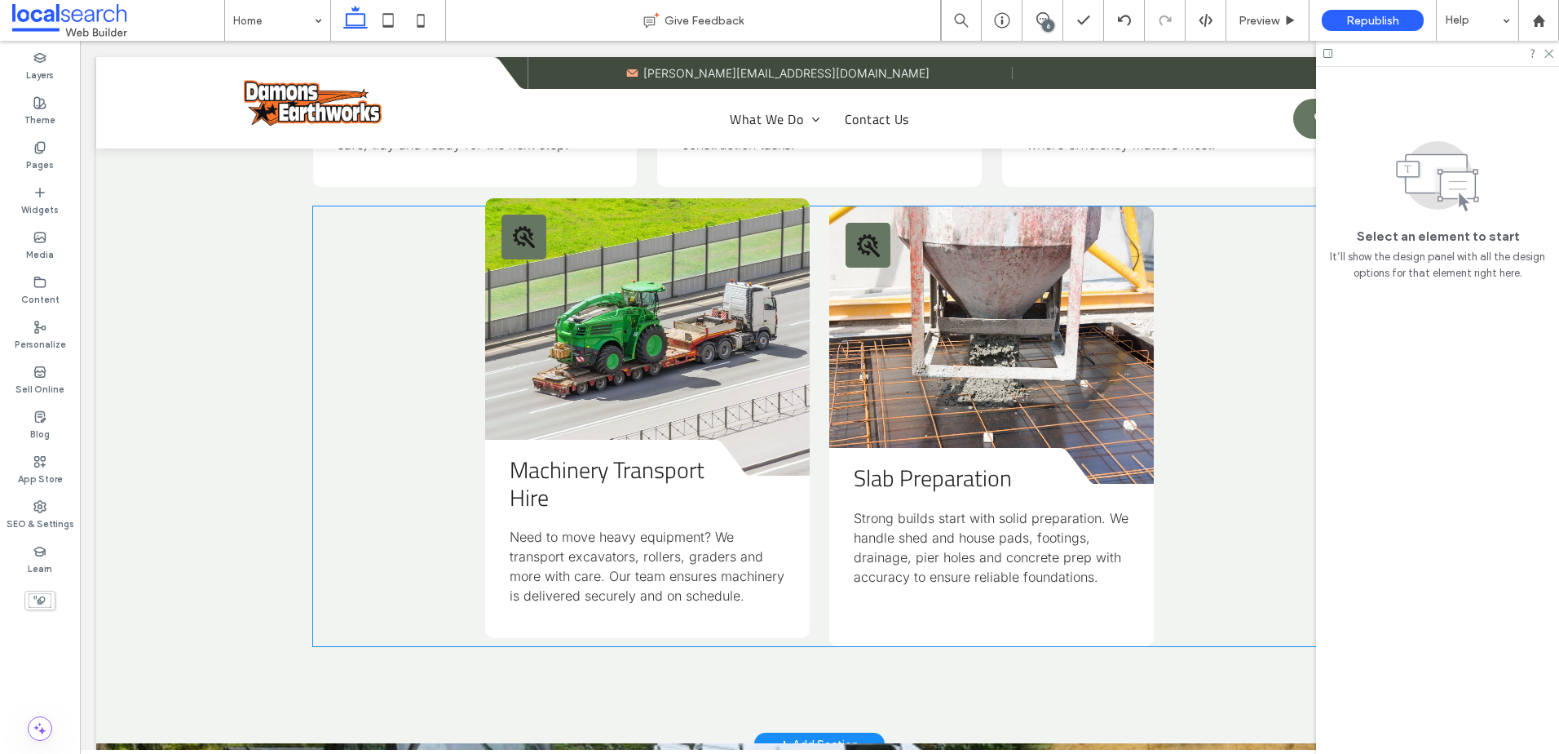
scroll to position [2610, 0]
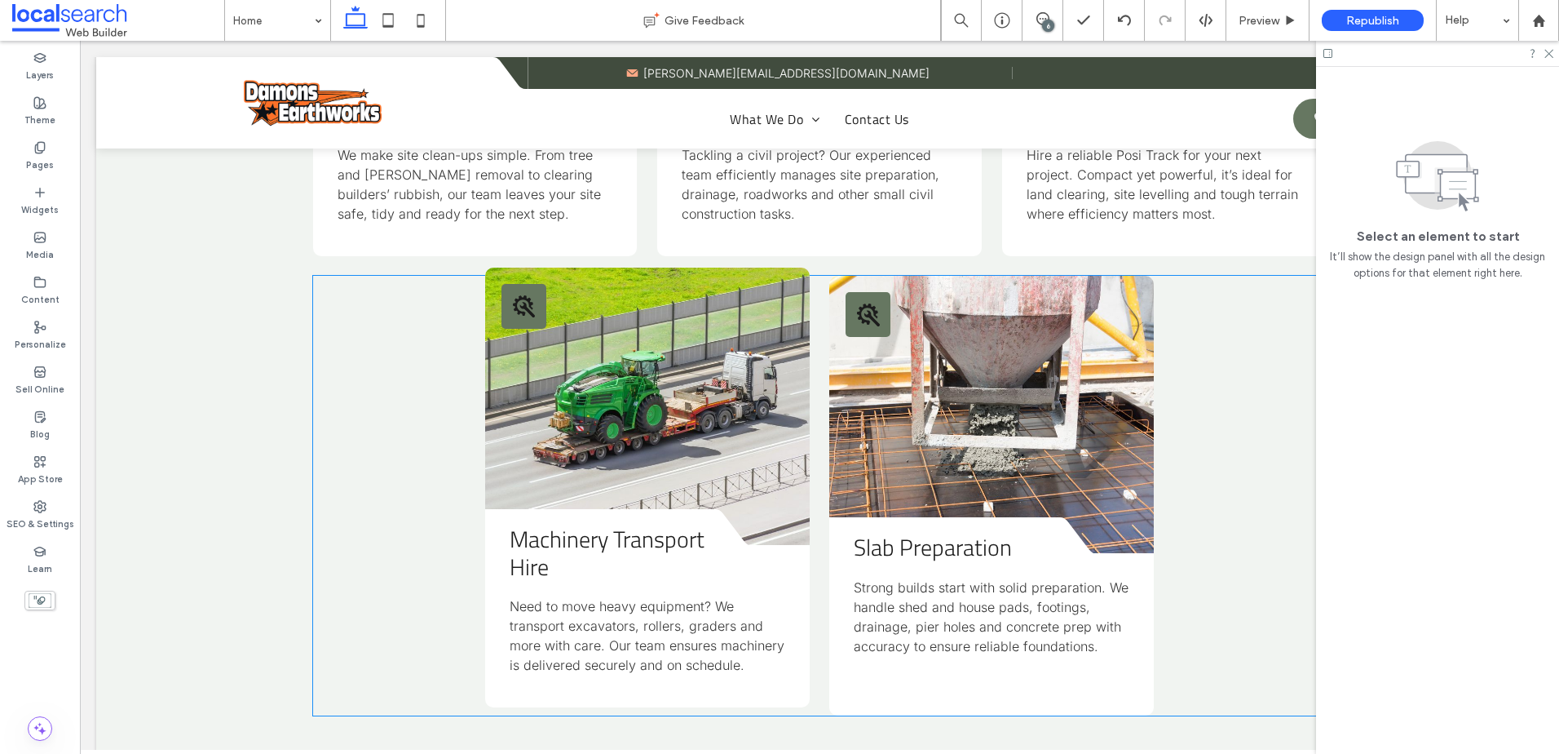
click at [585, 345] on link at bounding box center [647, 406] width 324 height 277
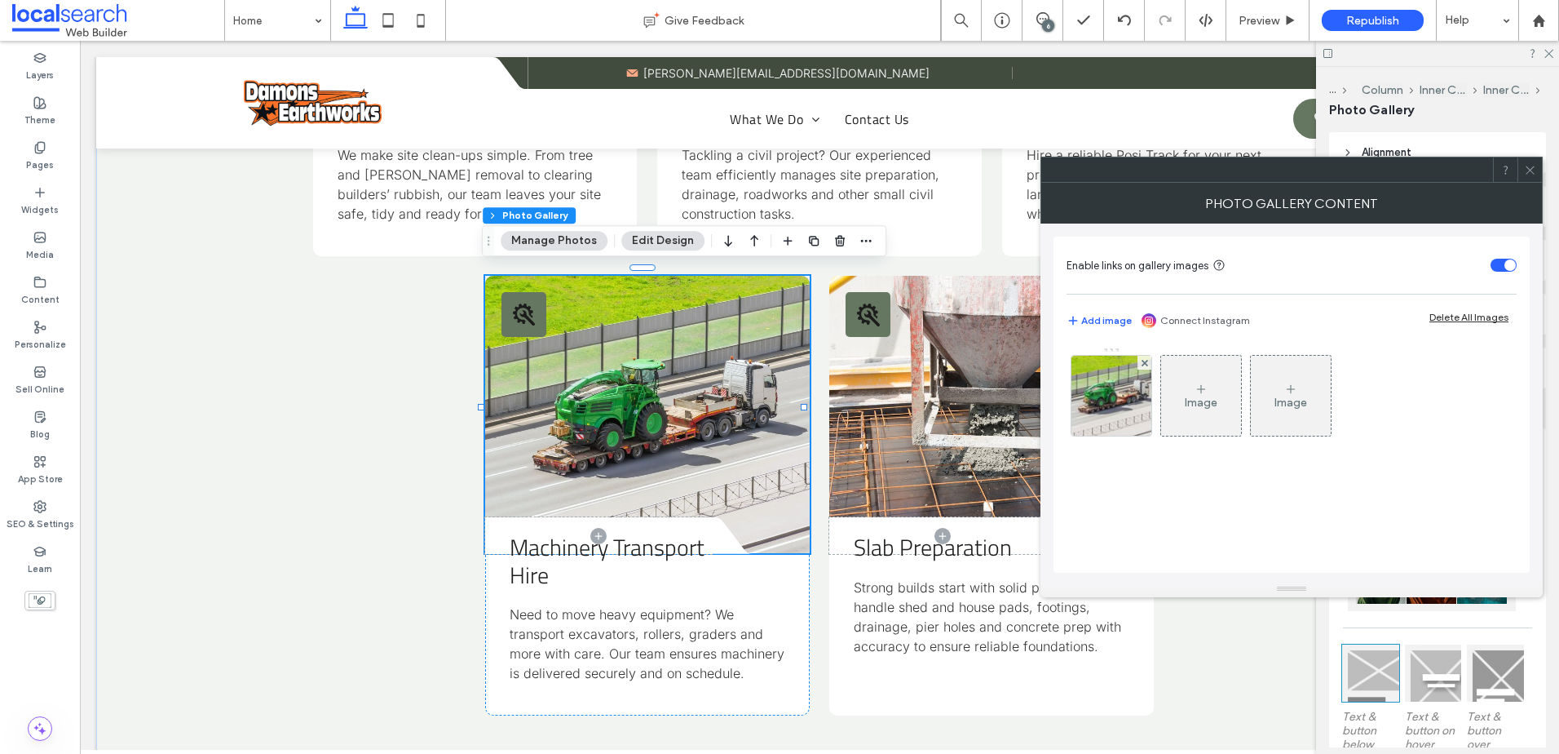
click at [1094, 404] on img at bounding box center [1111, 396] width 121 height 80
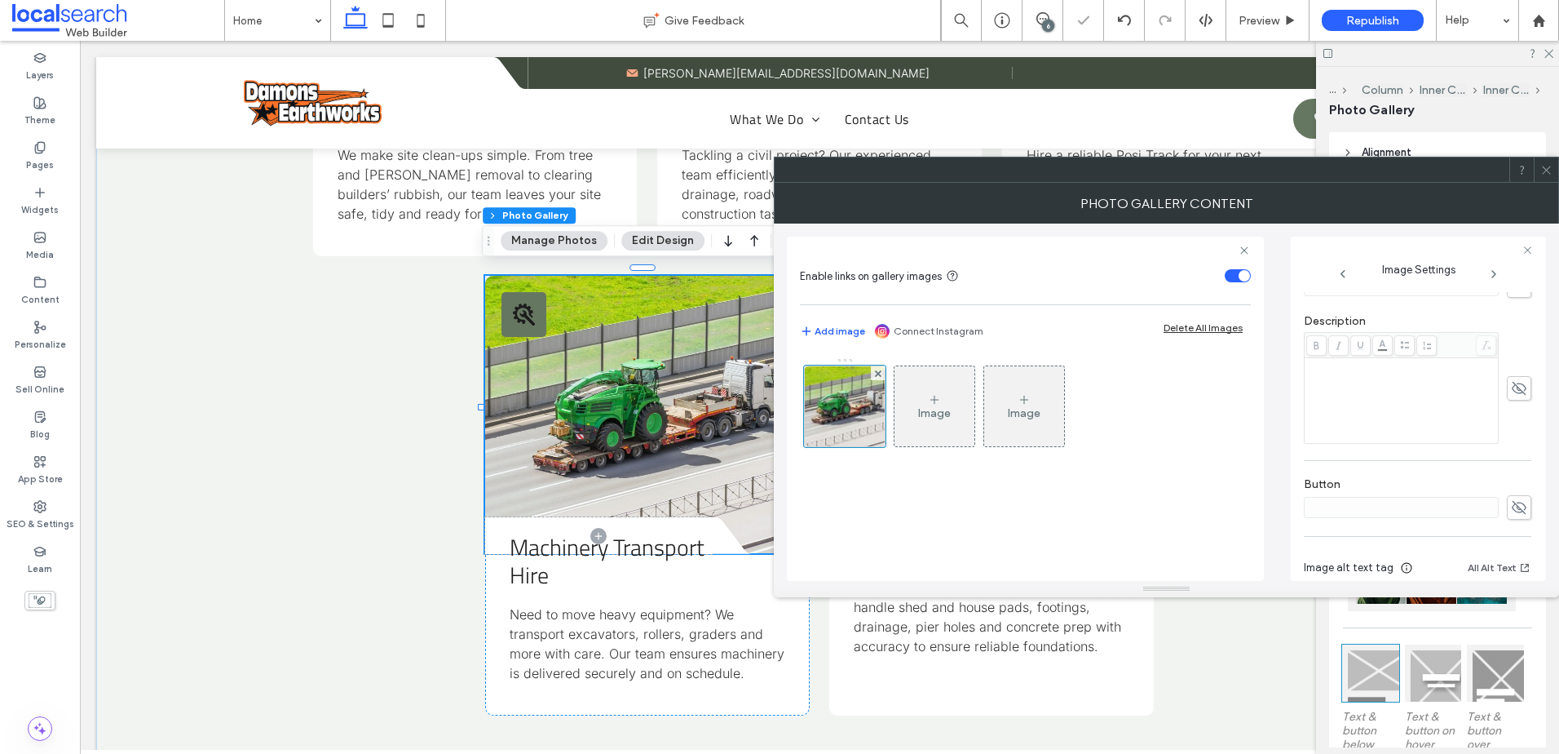
scroll to position [503, 0]
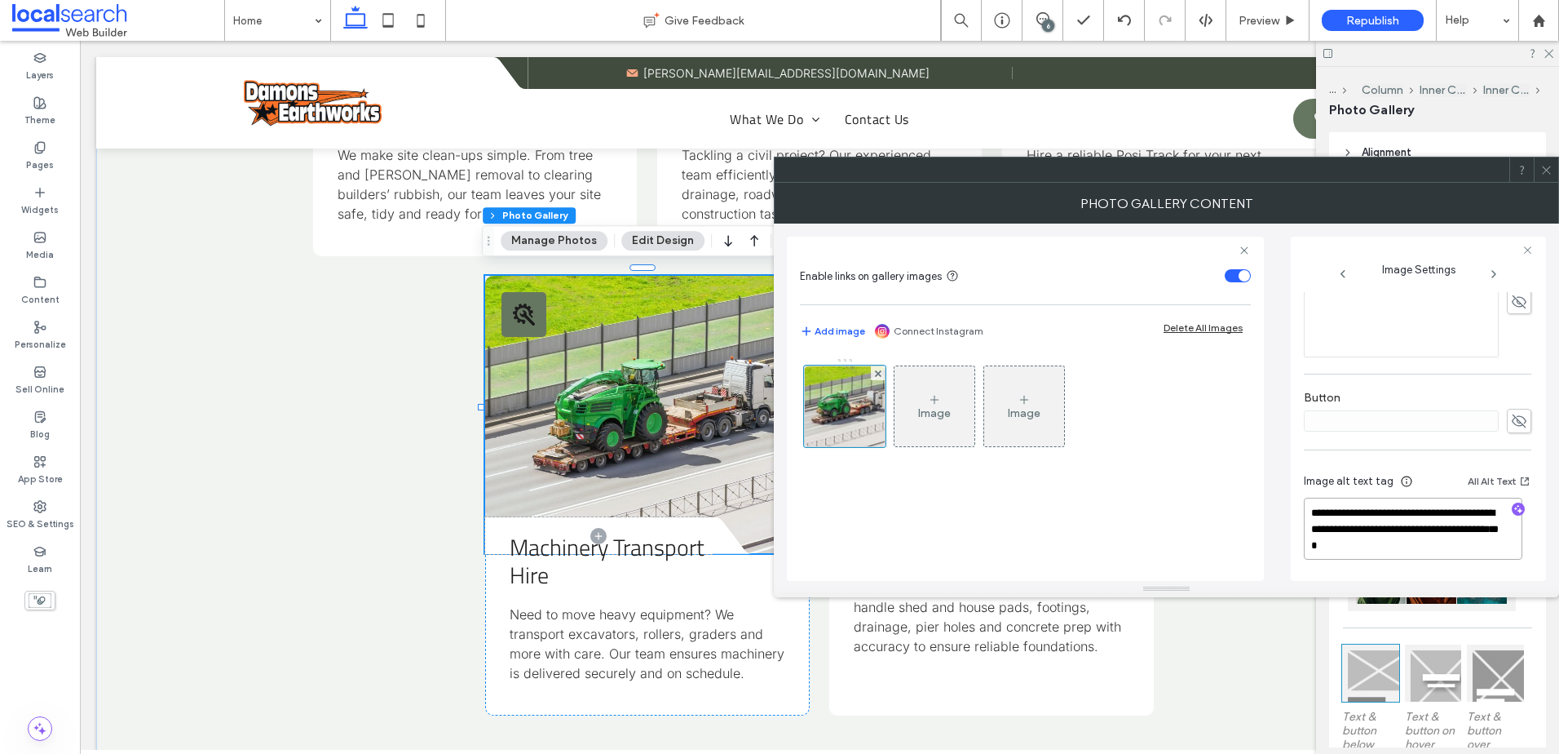
drag, startPoint x: 1412, startPoint y: 539, endPoint x: 1299, endPoint y: 517, distance: 114.7
click at [1299, 517] on div "**********" at bounding box center [1418, 409] width 255 height 344
type textarea "**********"
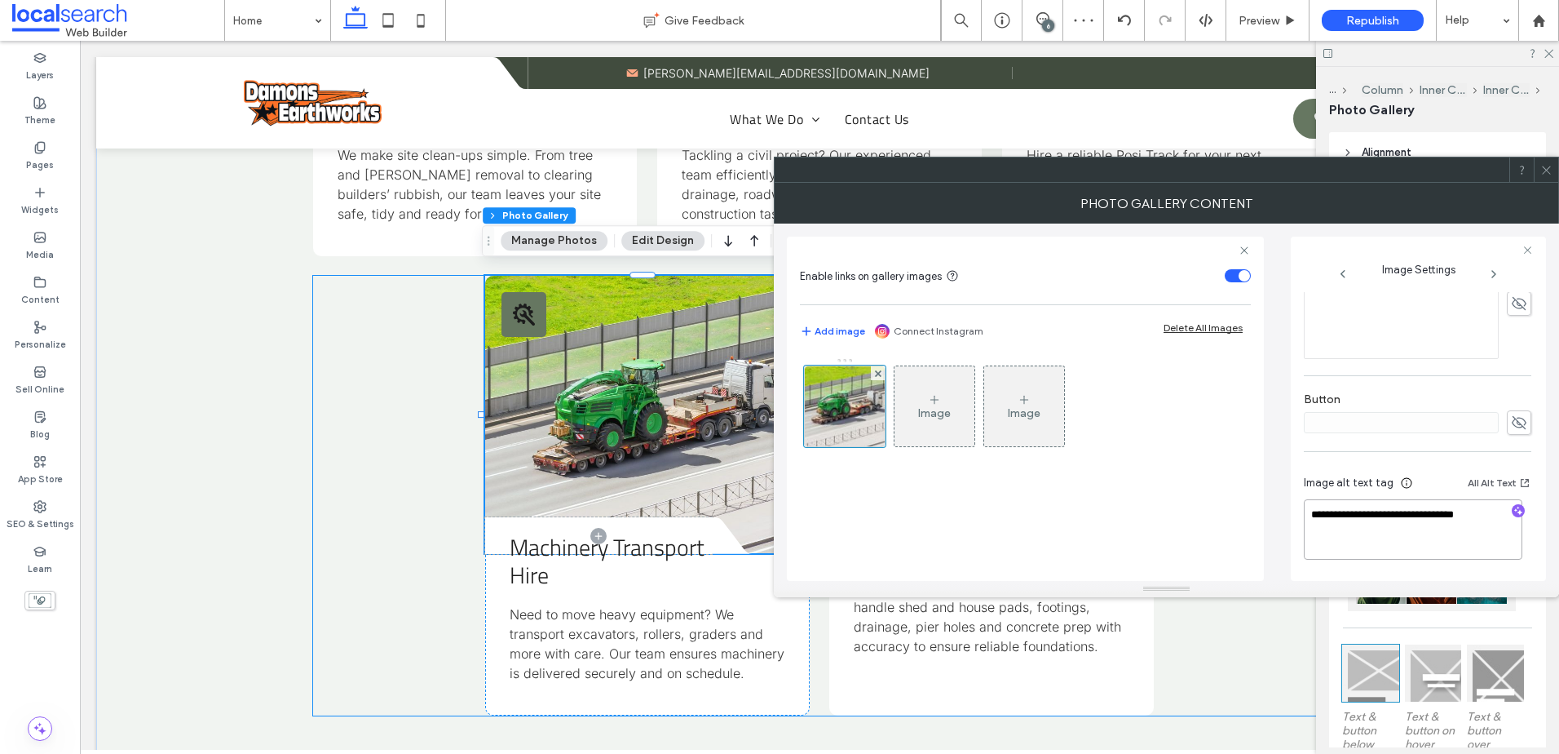
click at [400, 463] on div "Tools Icon Divider Icon Machinery Transport Hire Need to move heavy equipment? …" at bounding box center [819, 496] width 1013 height 440
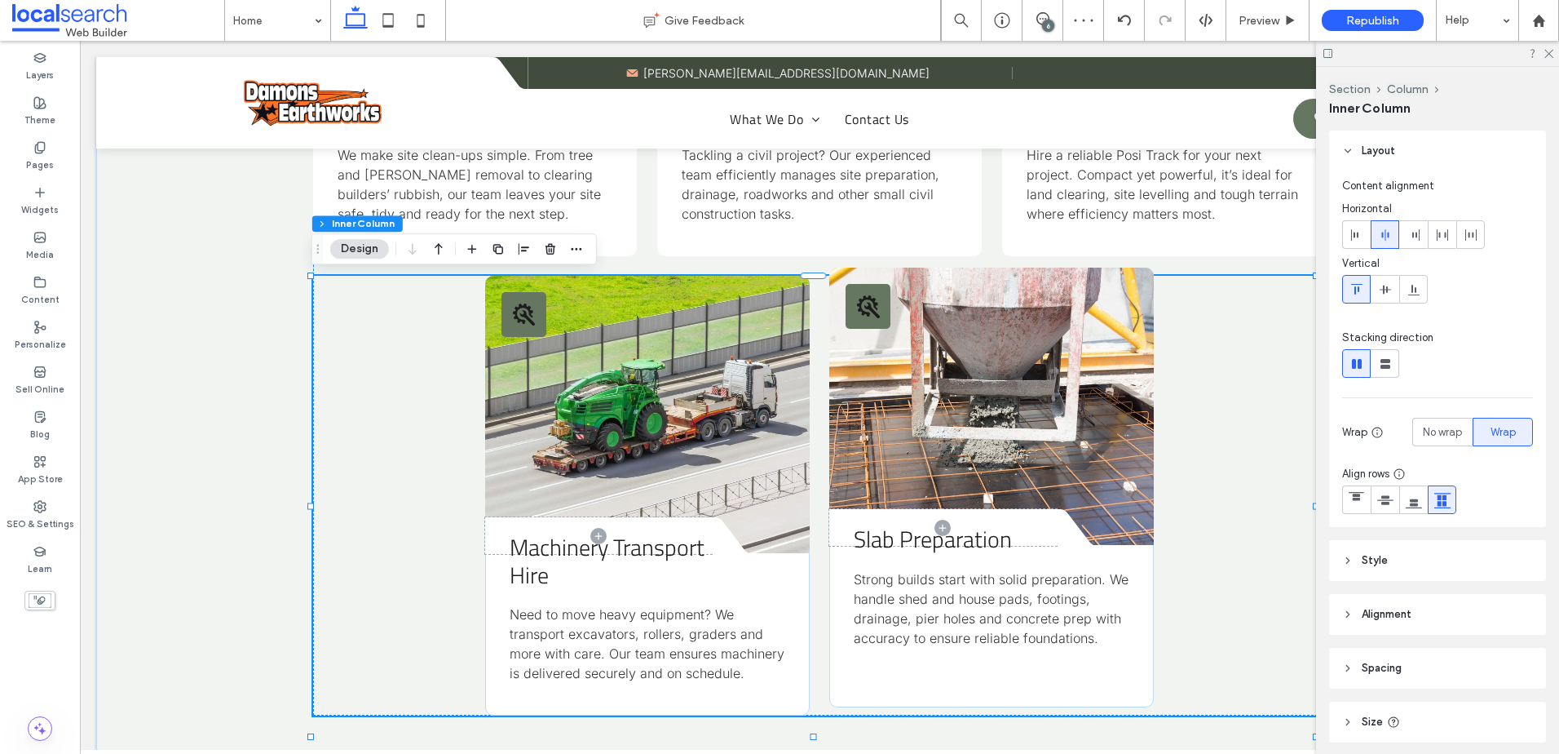
click at [940, 453] on link at bounding box center [991, 406] width 324 height 277
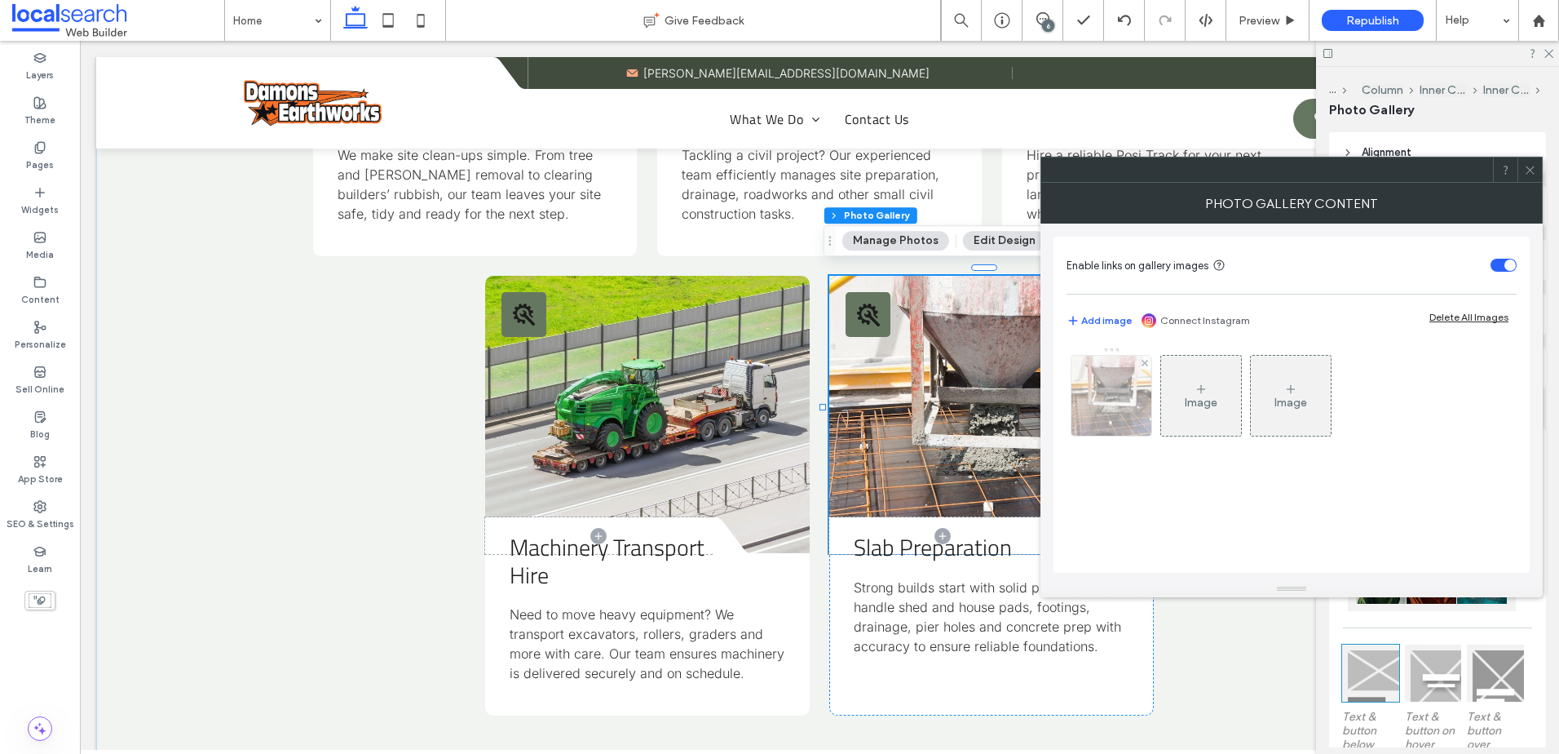
click at [1112, 404] on img at bounding box center [1111, 396] width 121 height 80
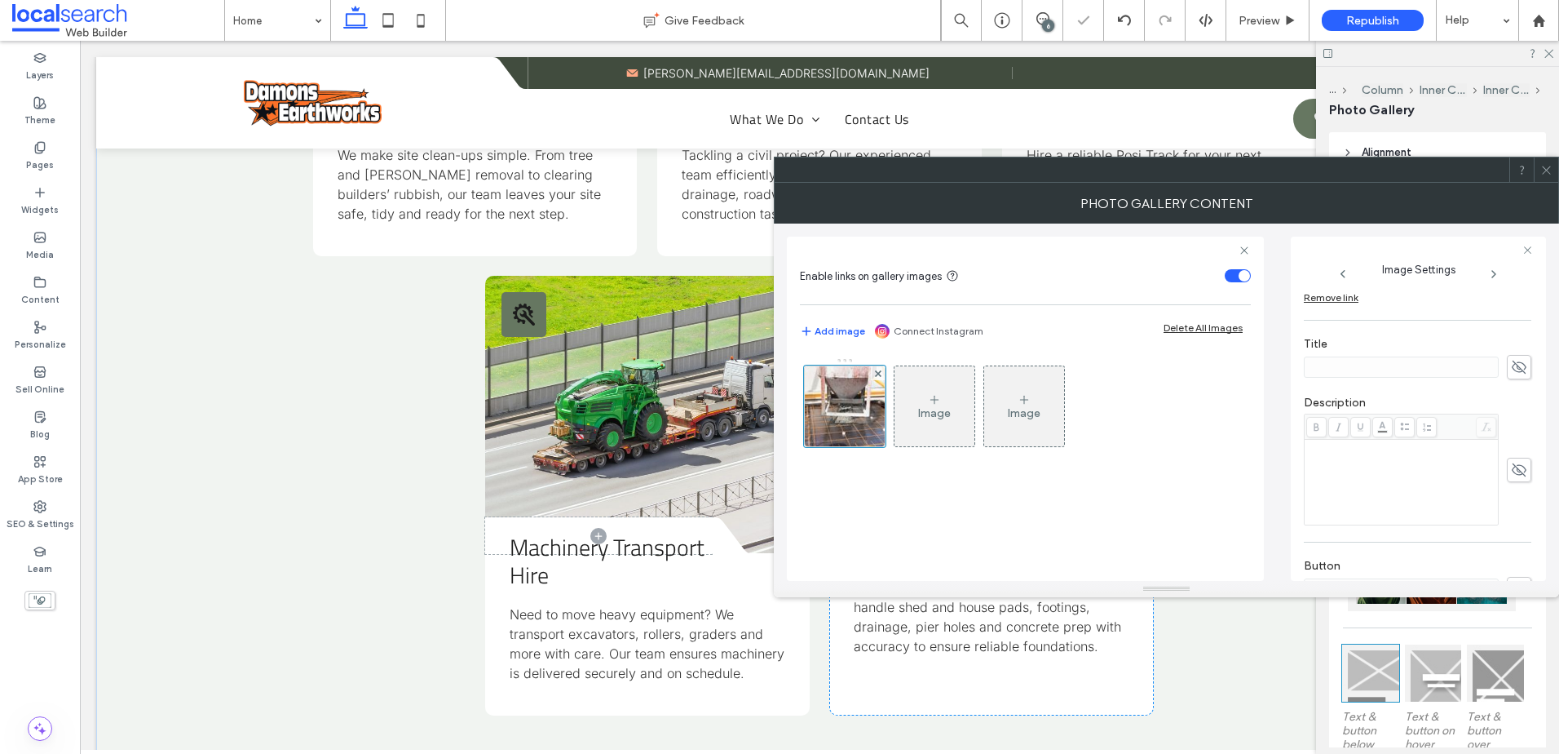
scroll to position [494, 0]
drag, startPoint x: 1354, startPoint y: 529, endPoint x: 1446, endPoint y: 546, distance: 93.7
click at [1446, 546] on textarea "**********" at bounding box center [1413, 529] width 219 height 62
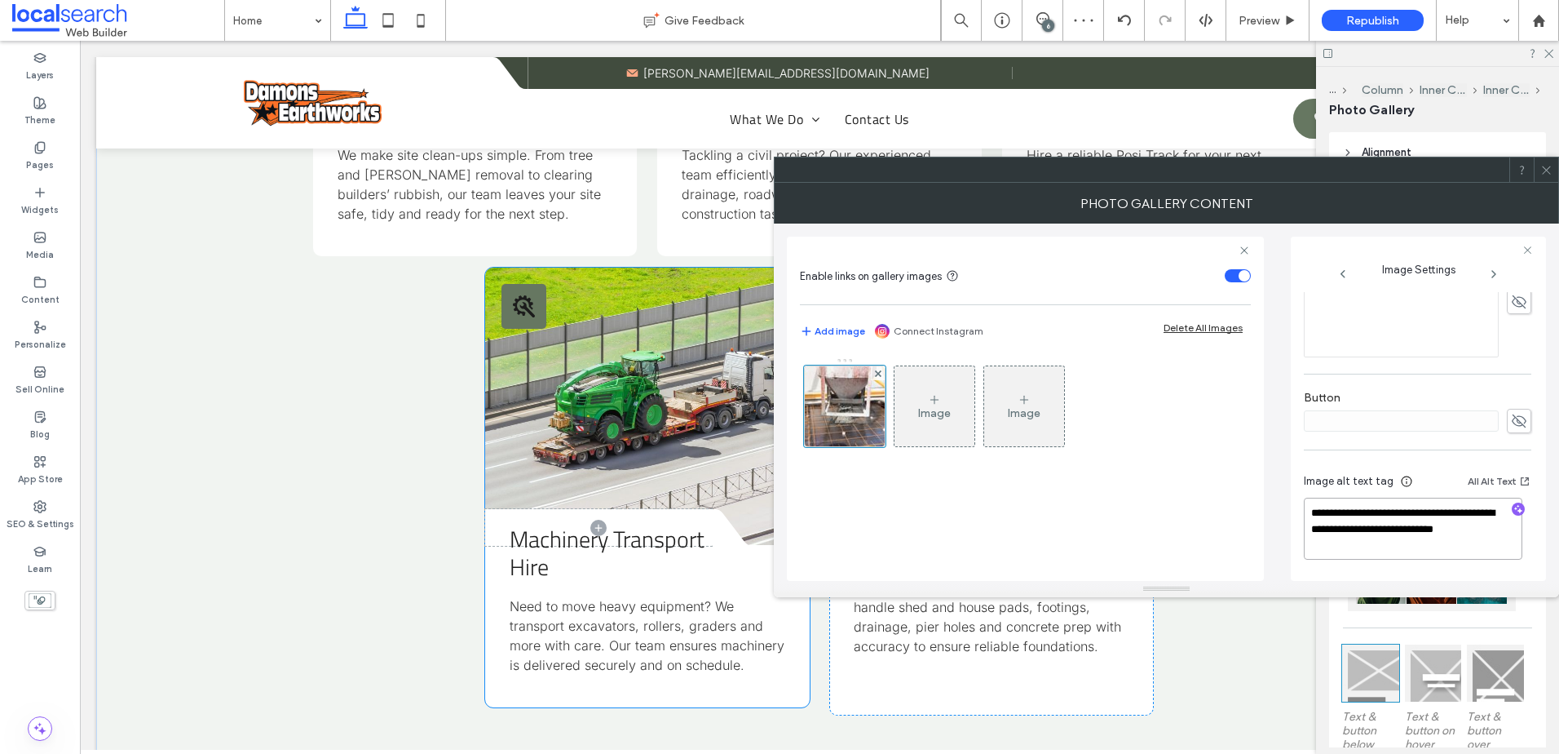
click at [636, 365] on link at bounding box center [647, 406] width 324 height 277
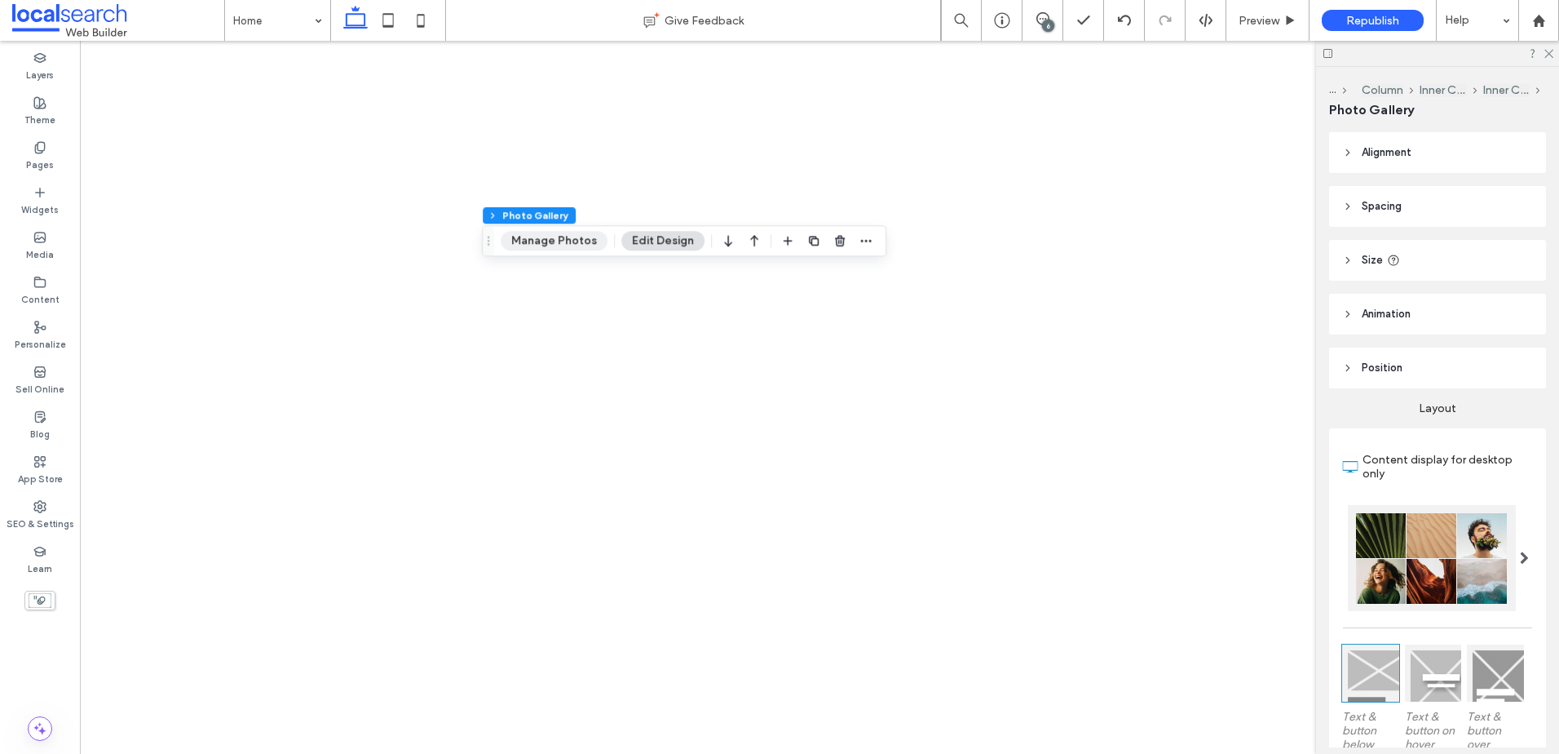
click at [577, 241] on button "Manage Photos" at bounding box center [554, 241] width 107 height 20
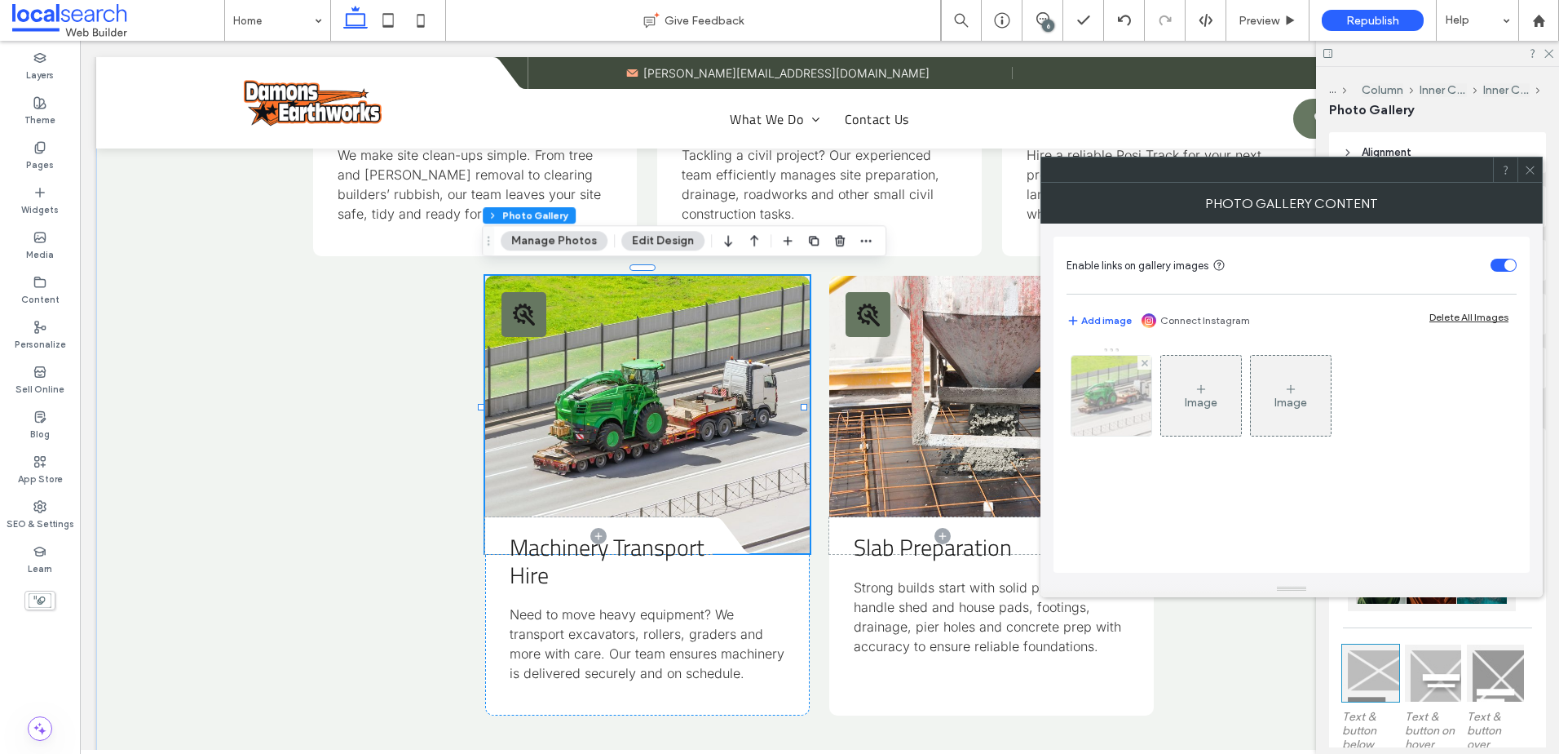
click at [1118, 419] on img at bounding box center [1111, 396] width 121 height 80
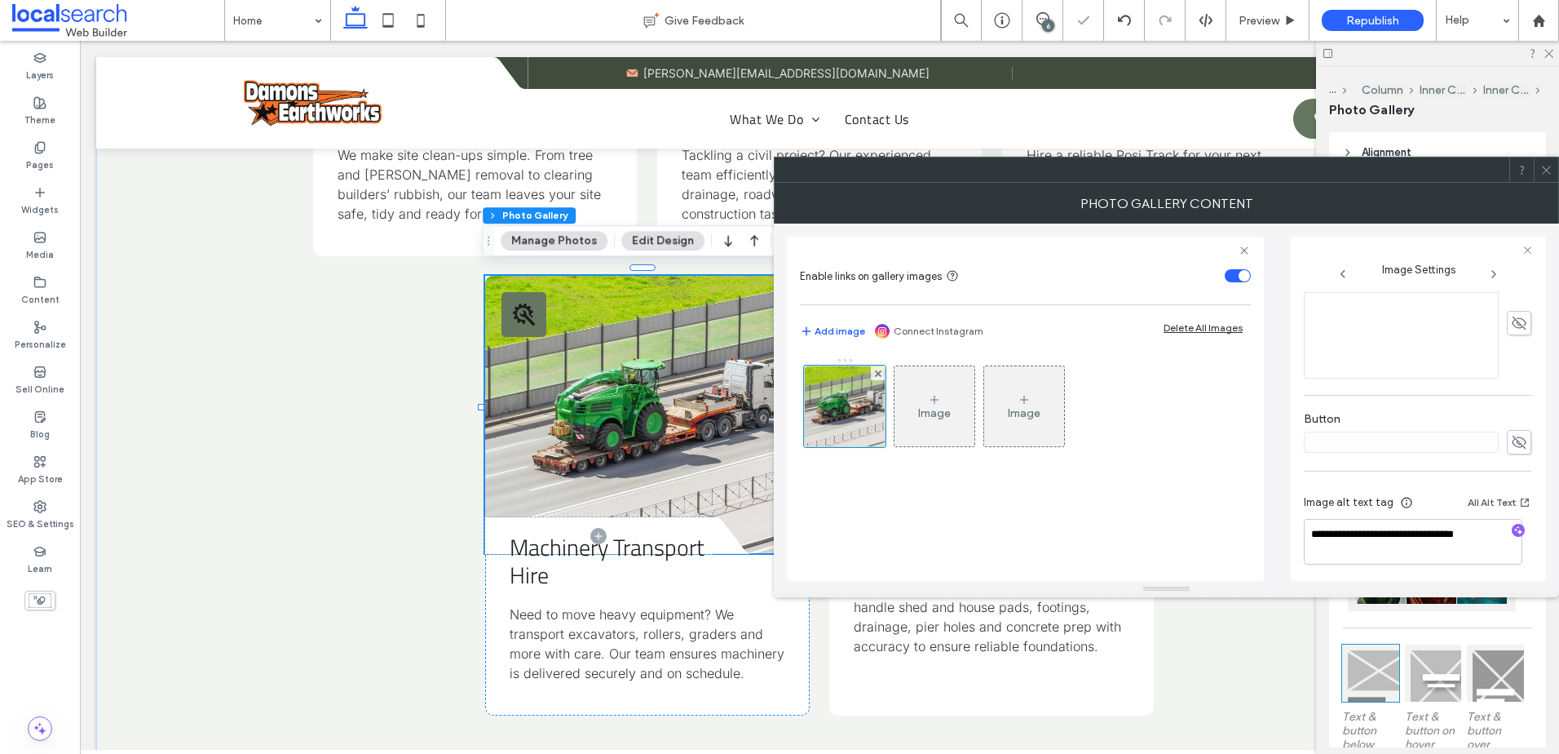
scroll to position [487, 0]
click at [1506, 520] on div at bounding box center [1519, 526] width 26 height 15
click at [1486, 521] on textarea "**********" at bounding box center [1413, 537] width 219 height 46
click at [1481, 524] on textarea "**********" at bounding box center [1413, 537] width 219 height 46
paste textarea "**********"
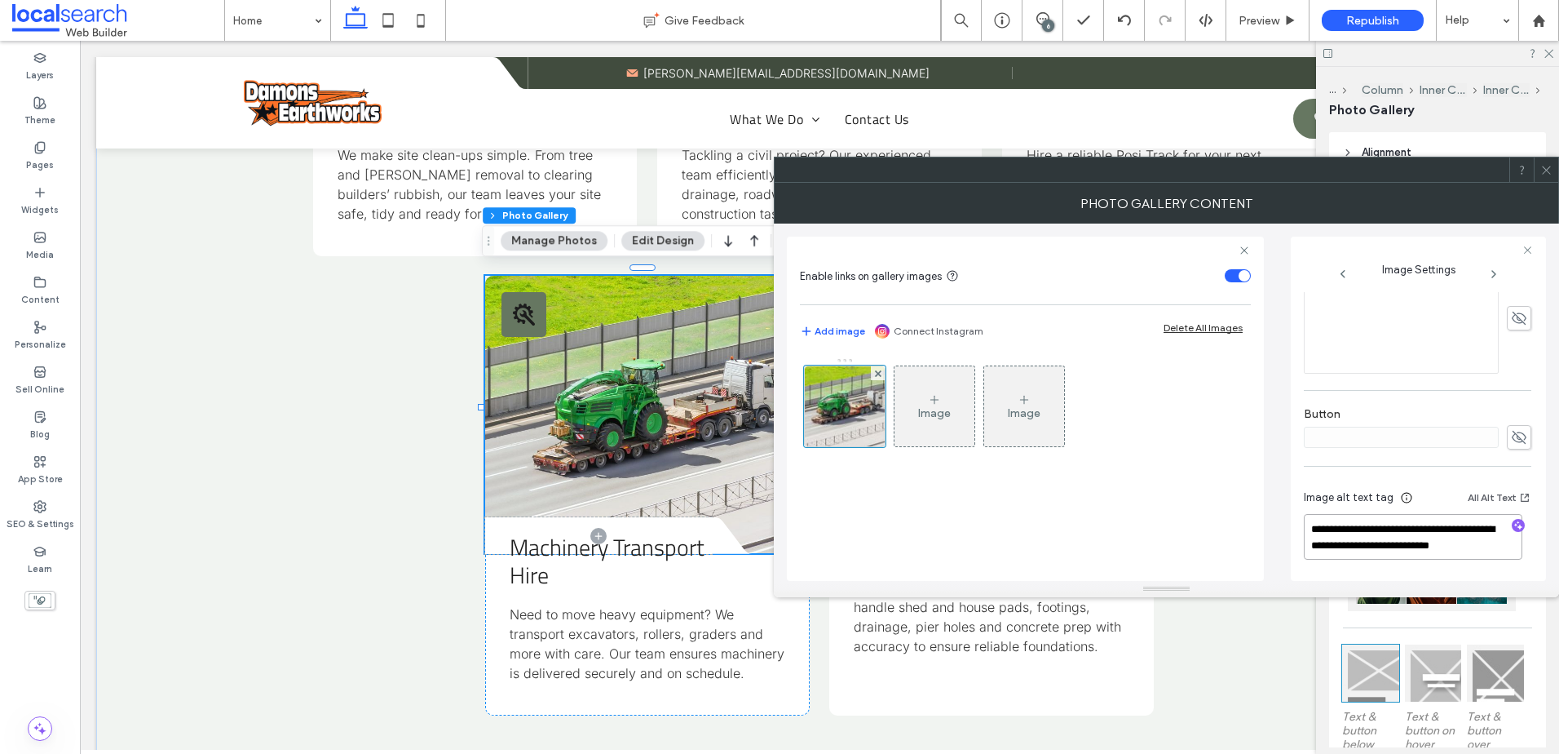
scroll to position [2, 0]
type textarea "**********"
click at [1545, 173] on icon at bounding box center [1547, 170] width 12 height 12
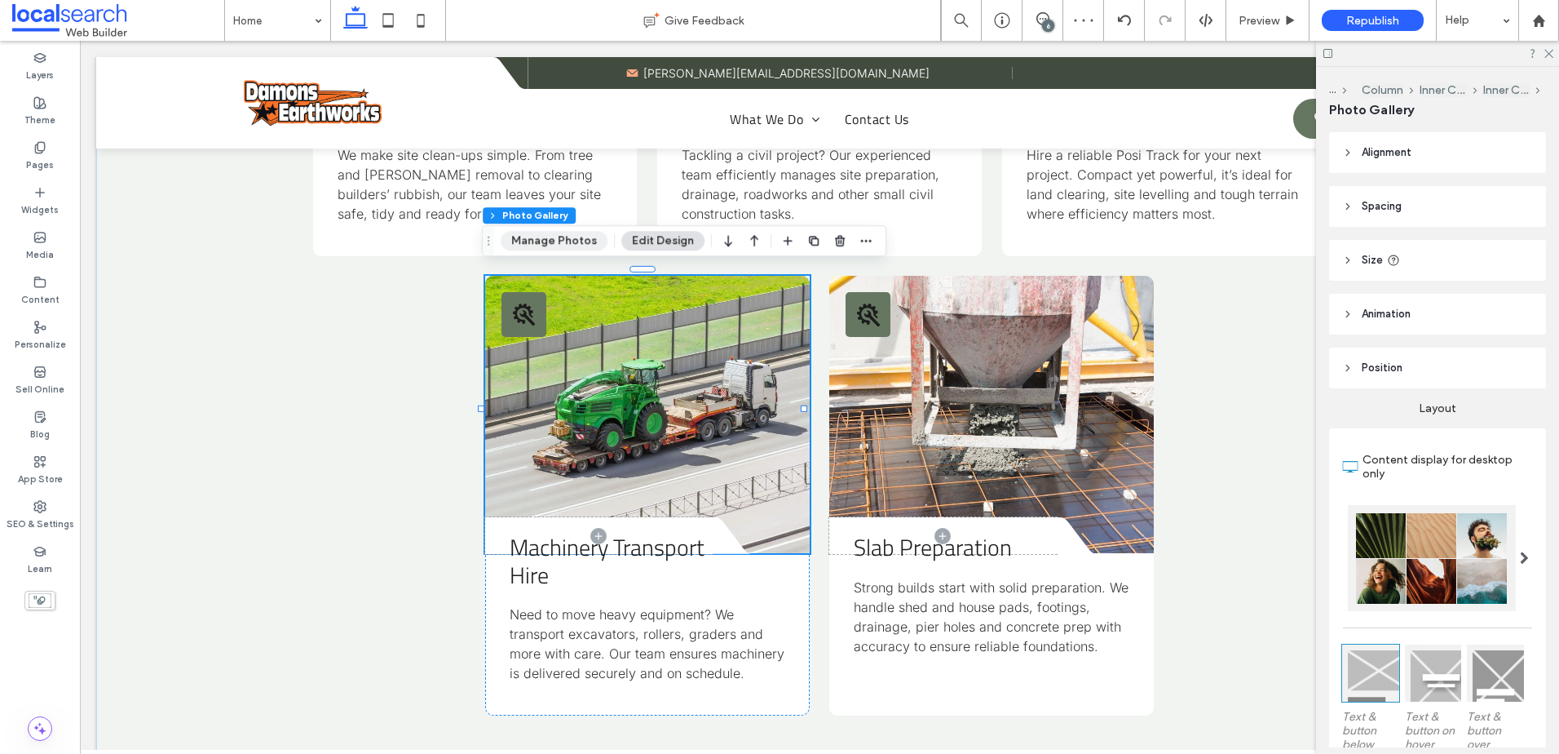
drag, startPoint x: 547, startPoint y: 234, endPoint x: 783, endPoint y: 225, distance: 235.9
click at [547, 234] on button "Manage Photos" at bounding box center [554, 241] width 107 height 20
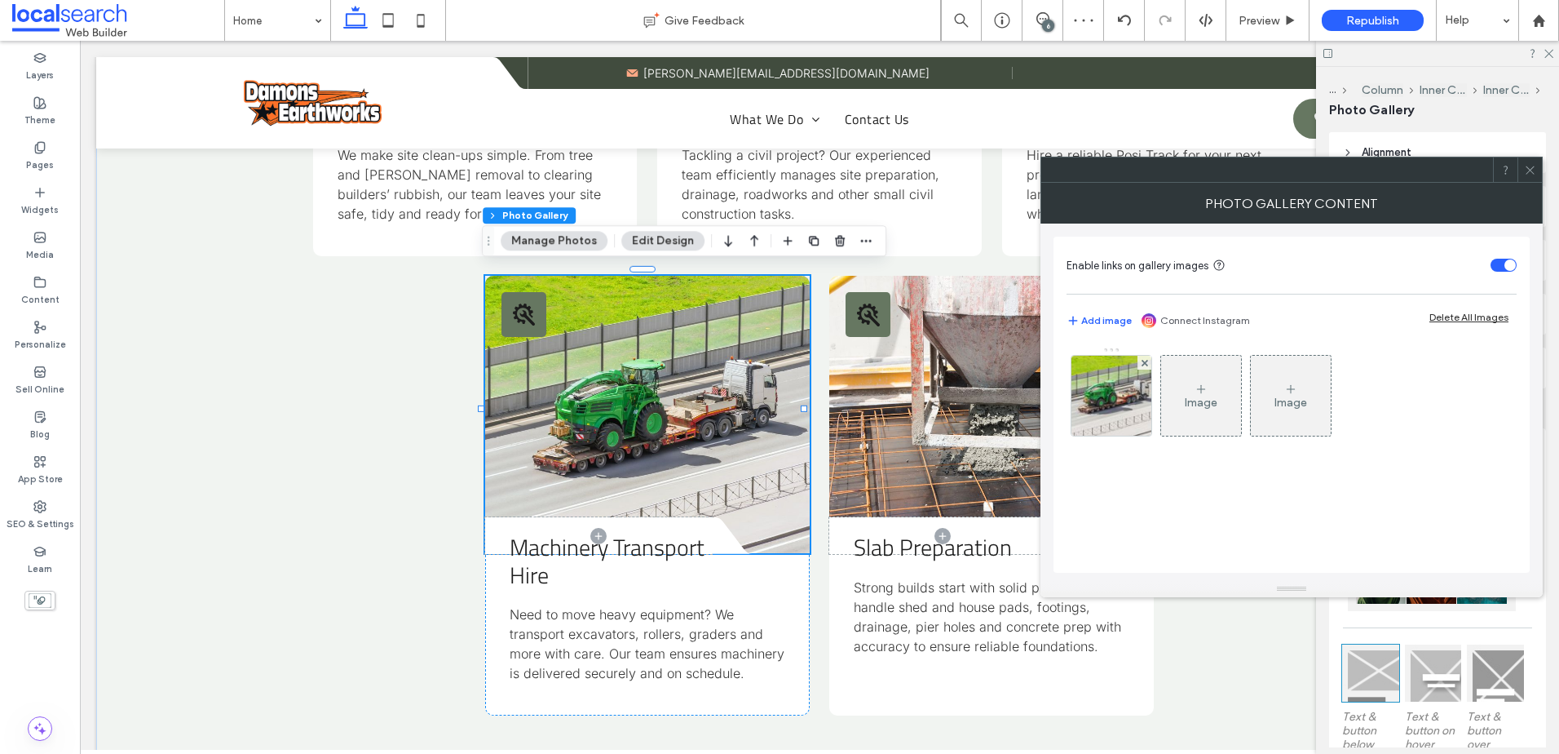
click at [1108, 405] on img at bounding box center [1111, 396] width 121 height 80
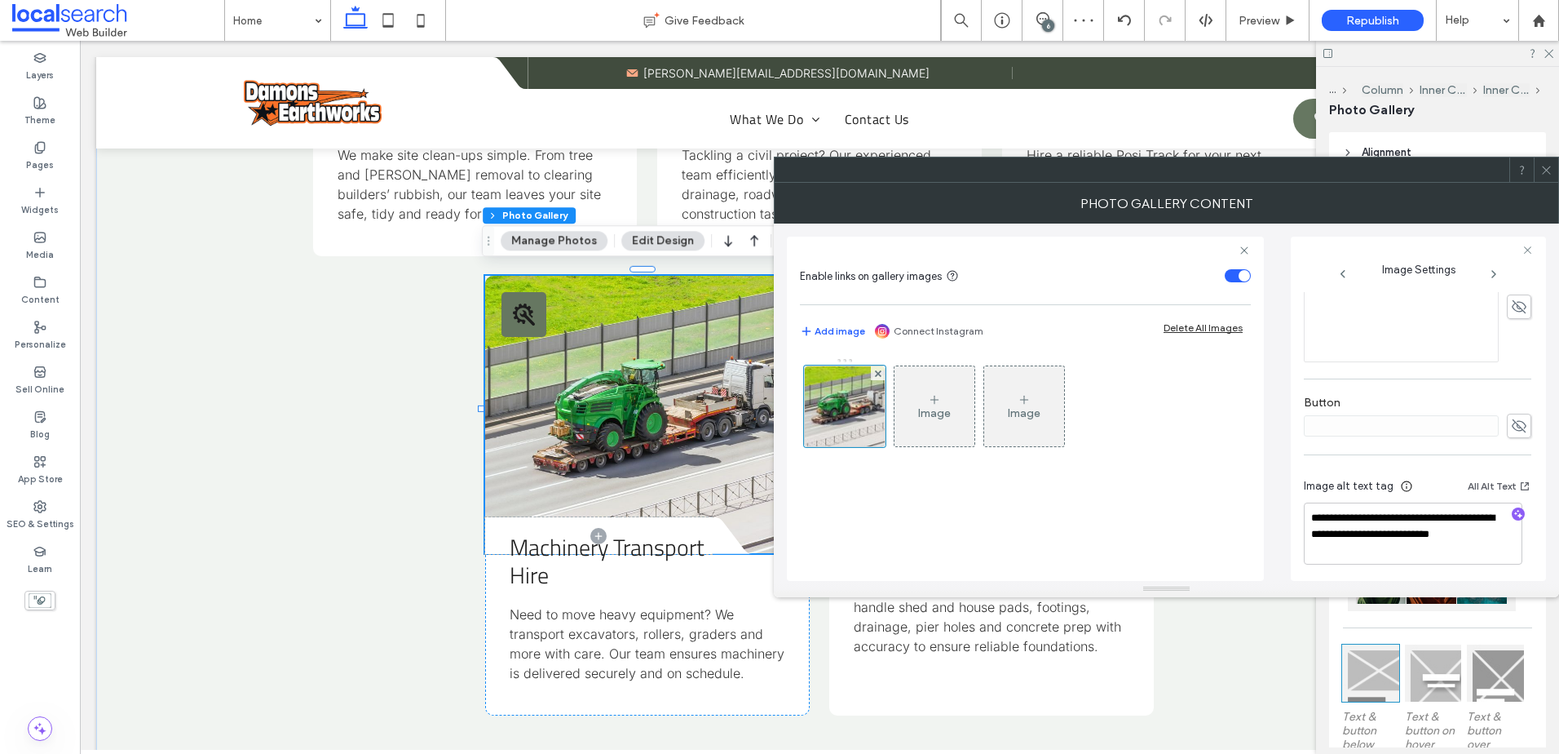
scroll to position [503, 0]
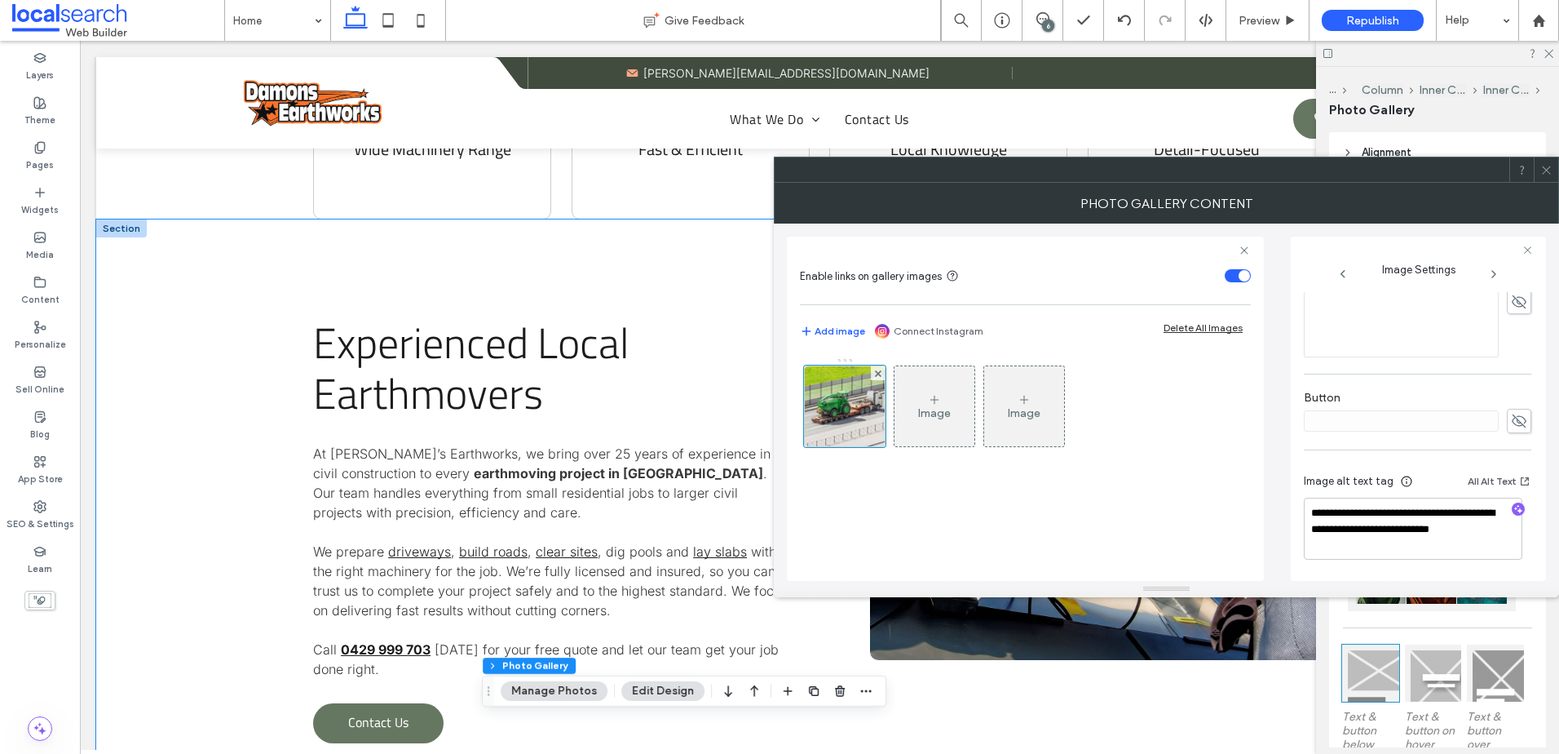
click at [238, 246] on div "Experienced Local Earthmovers At [PERSON_NAME]’s Earthworks, we bring over 25 y…" at bounding box center [819, 530] width 1447 height 622
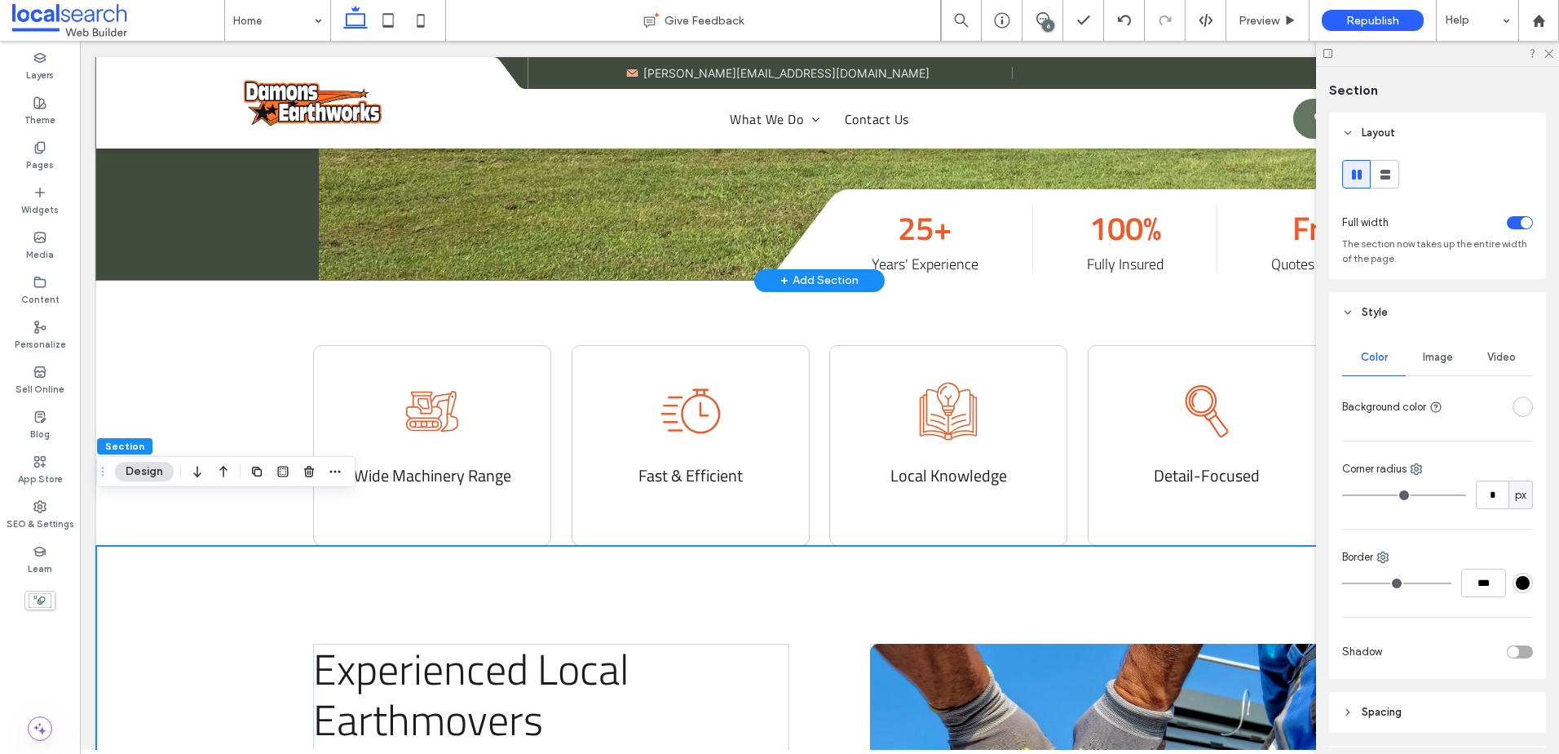
scroll to position [816, 0]
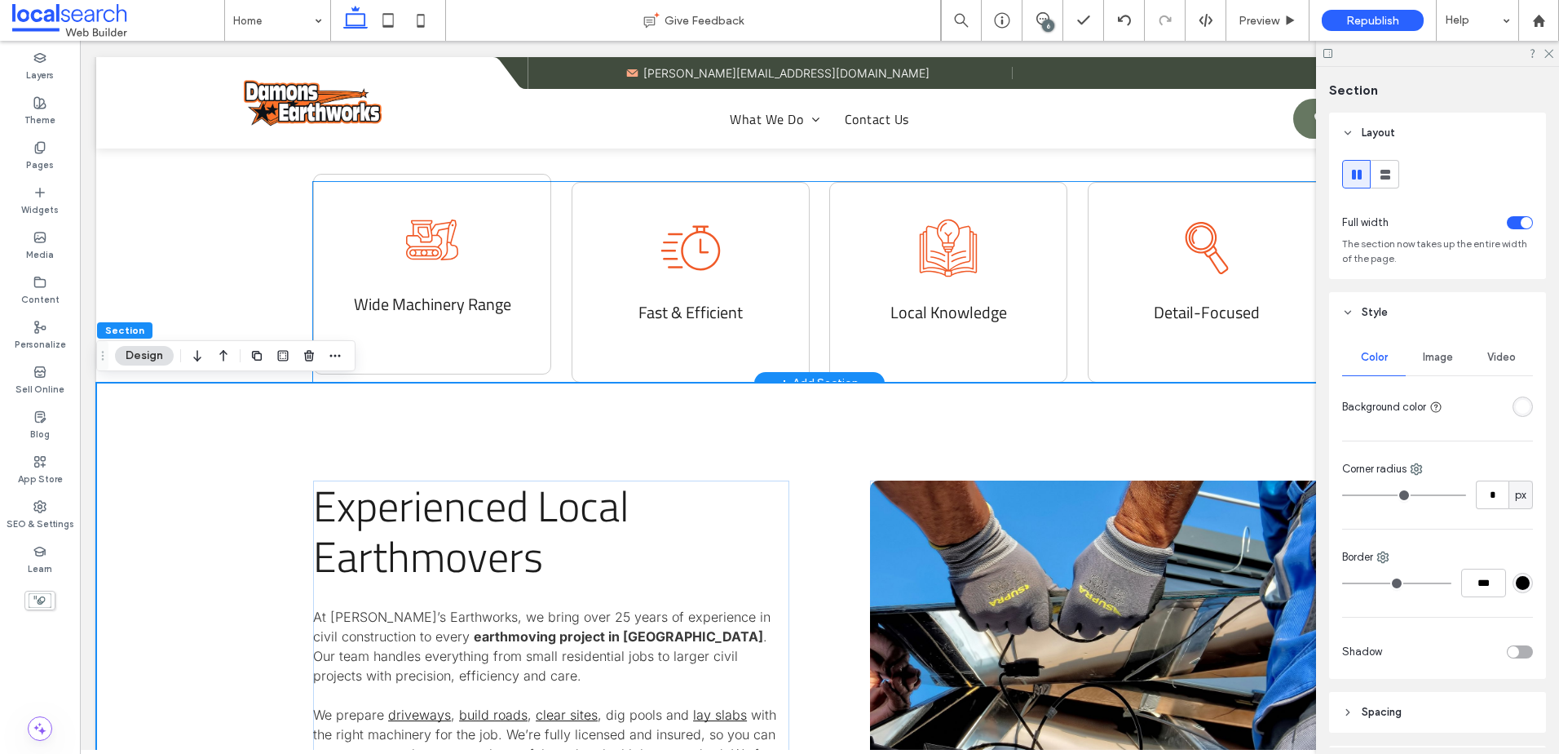
click at [434, 248] on icon "excavator icon" at bounding box center [432, 239] width 65 height 65
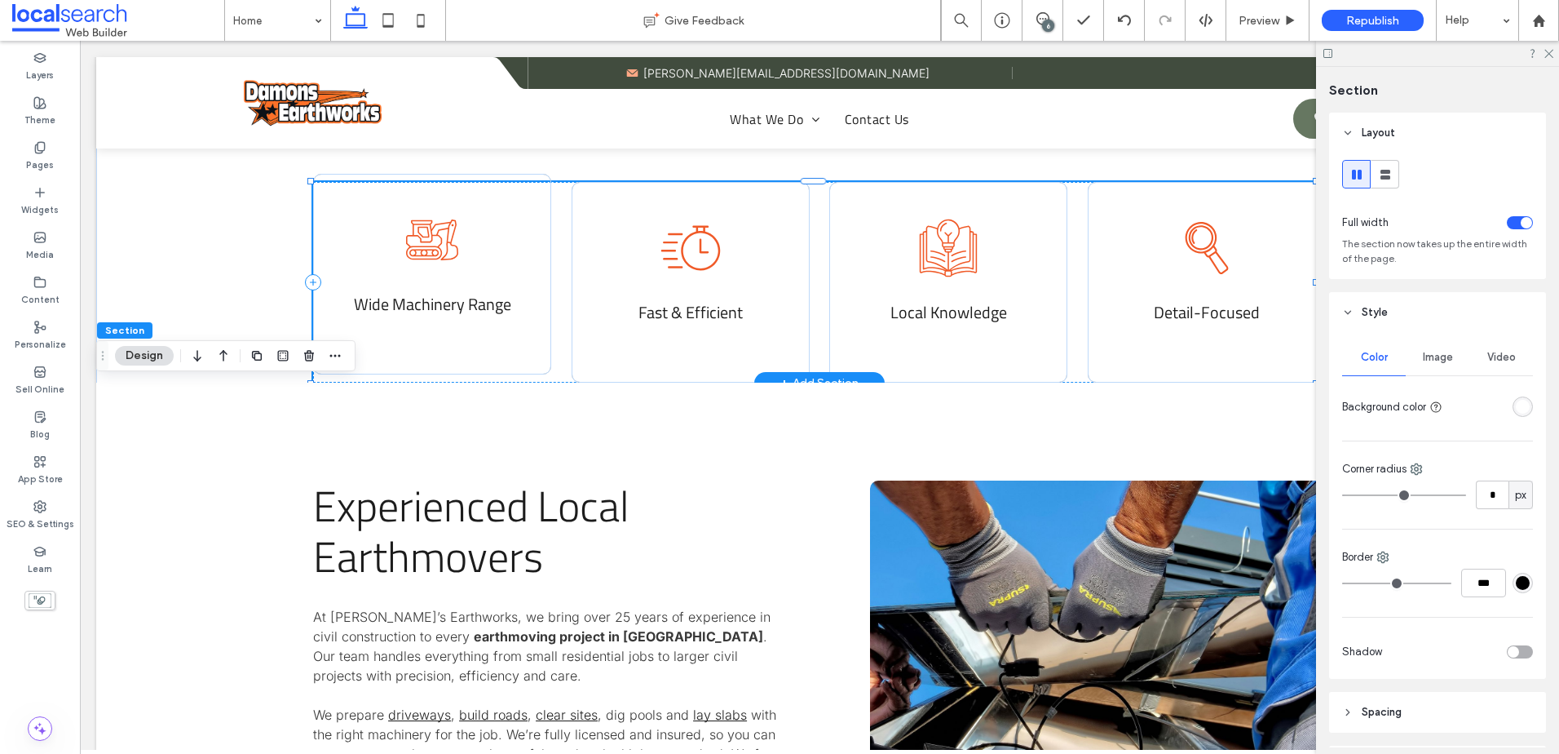
click at [434, 248] on icon "excavator icon" at bounding box center [432, 239] width 65 height 65
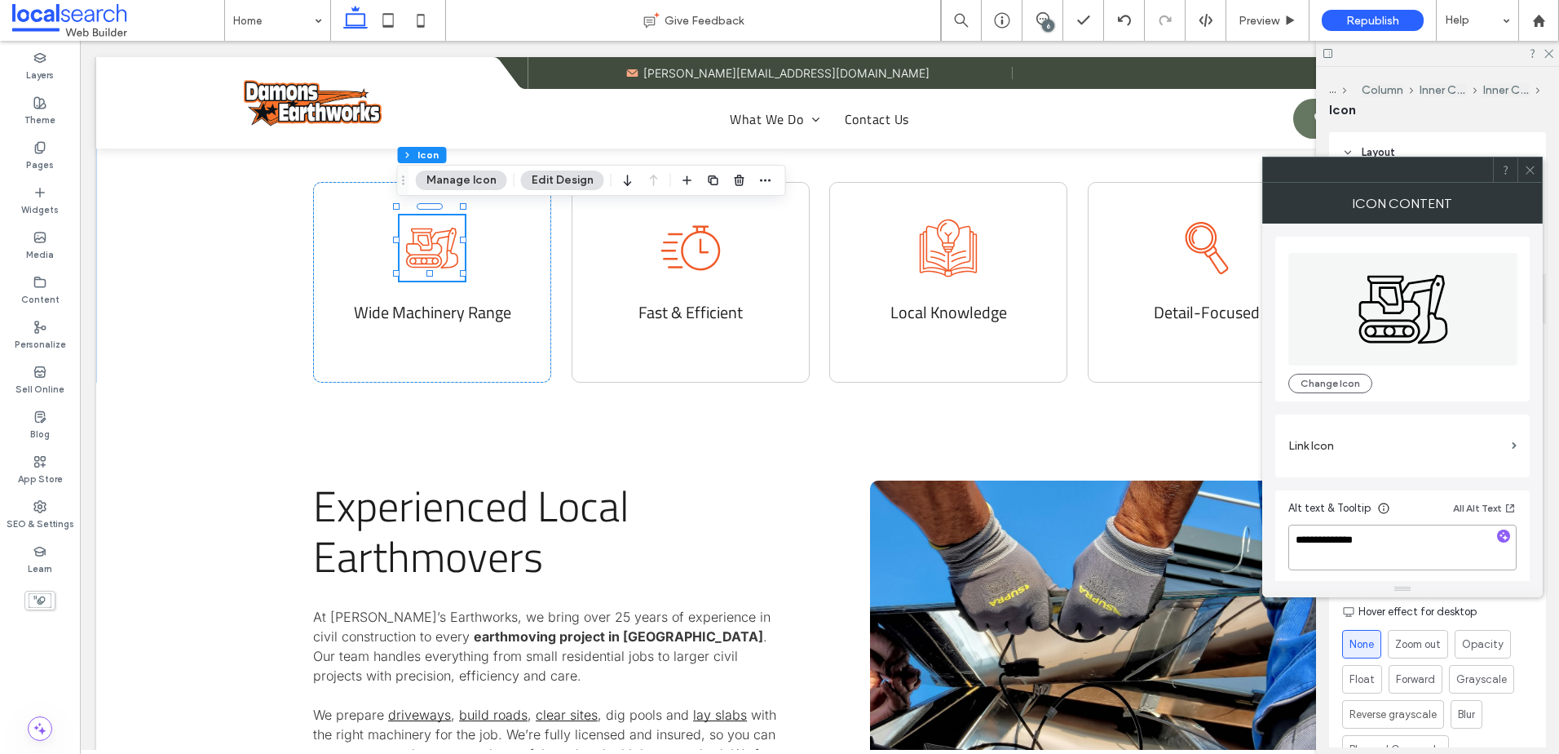
click at [1418, 544] on textarea "**********" at bounding box center [1403, 547] width 228 height 46
type textarea "**********"
click at [688, 250] on icon "fast icon" at bounding box center [690, 239] width 65 height 65
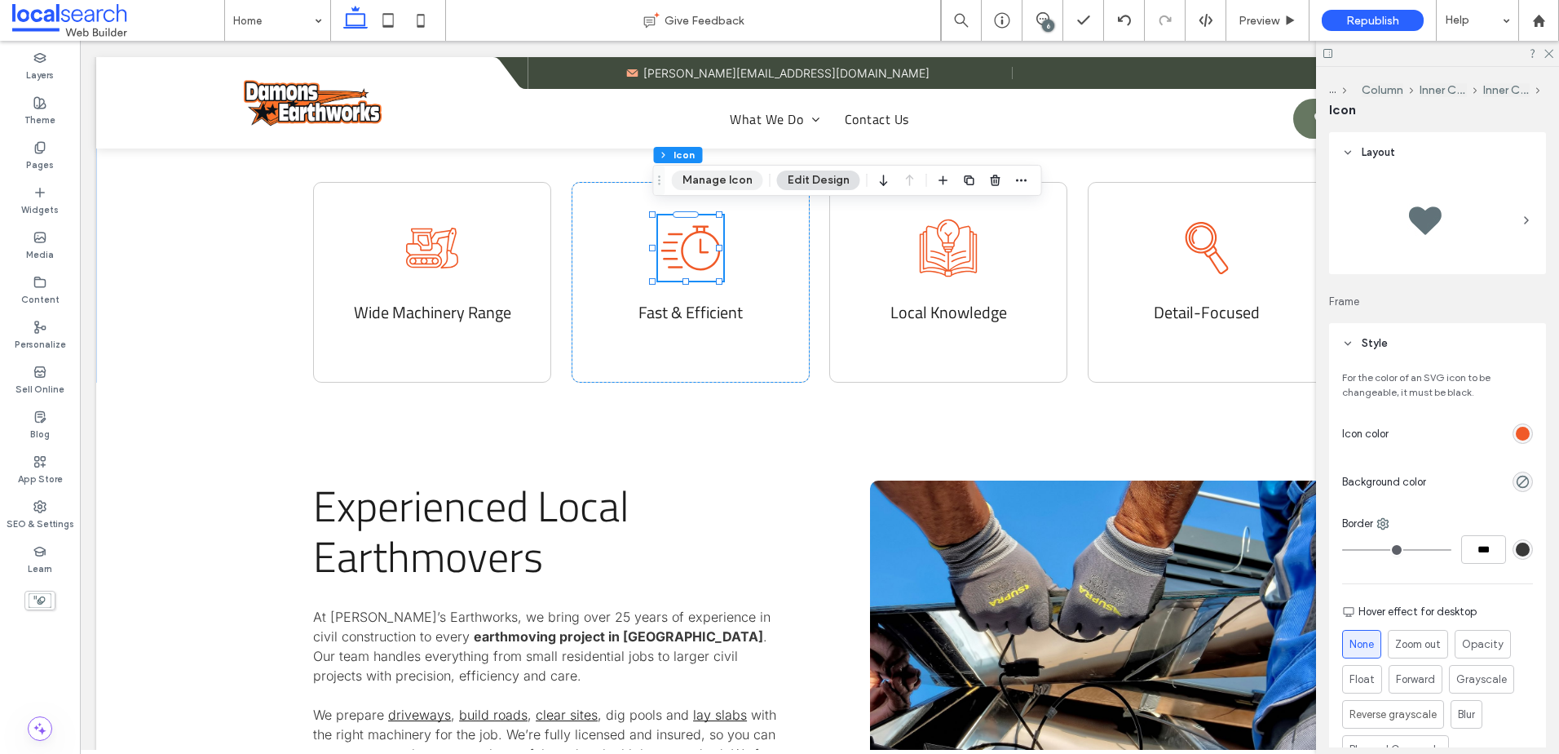
click at [706, 176] on button "Manage Icon" at bounding box center [717, 180] width 91 height 20
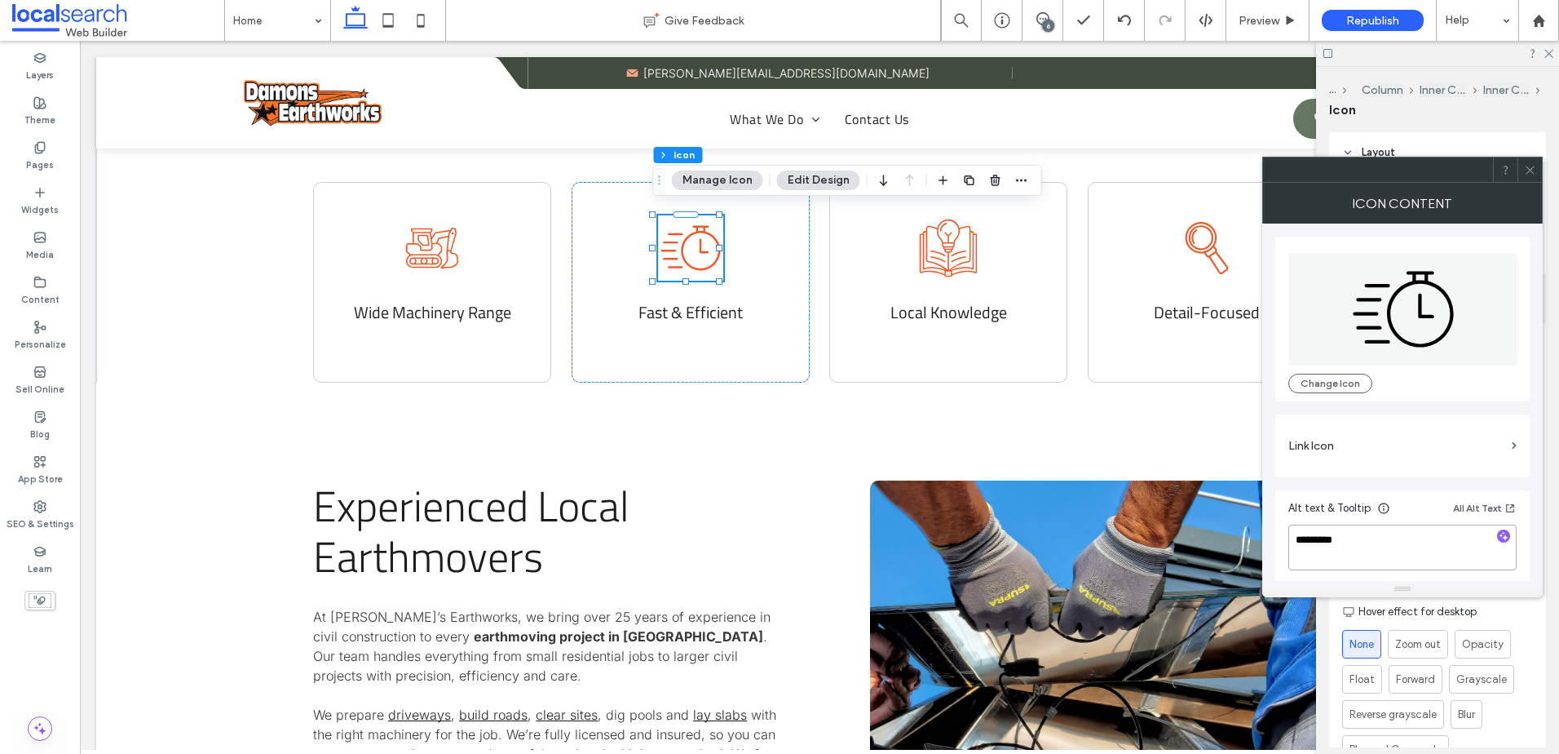
click at [1382, 563] on textarea "*********" at bounding box center [1403, 547] width 228 height 46
type textarea "*********"
click at [943, 232] on icon "Knowledge Icon" at bounding box center [948, 239] width 65 height 65
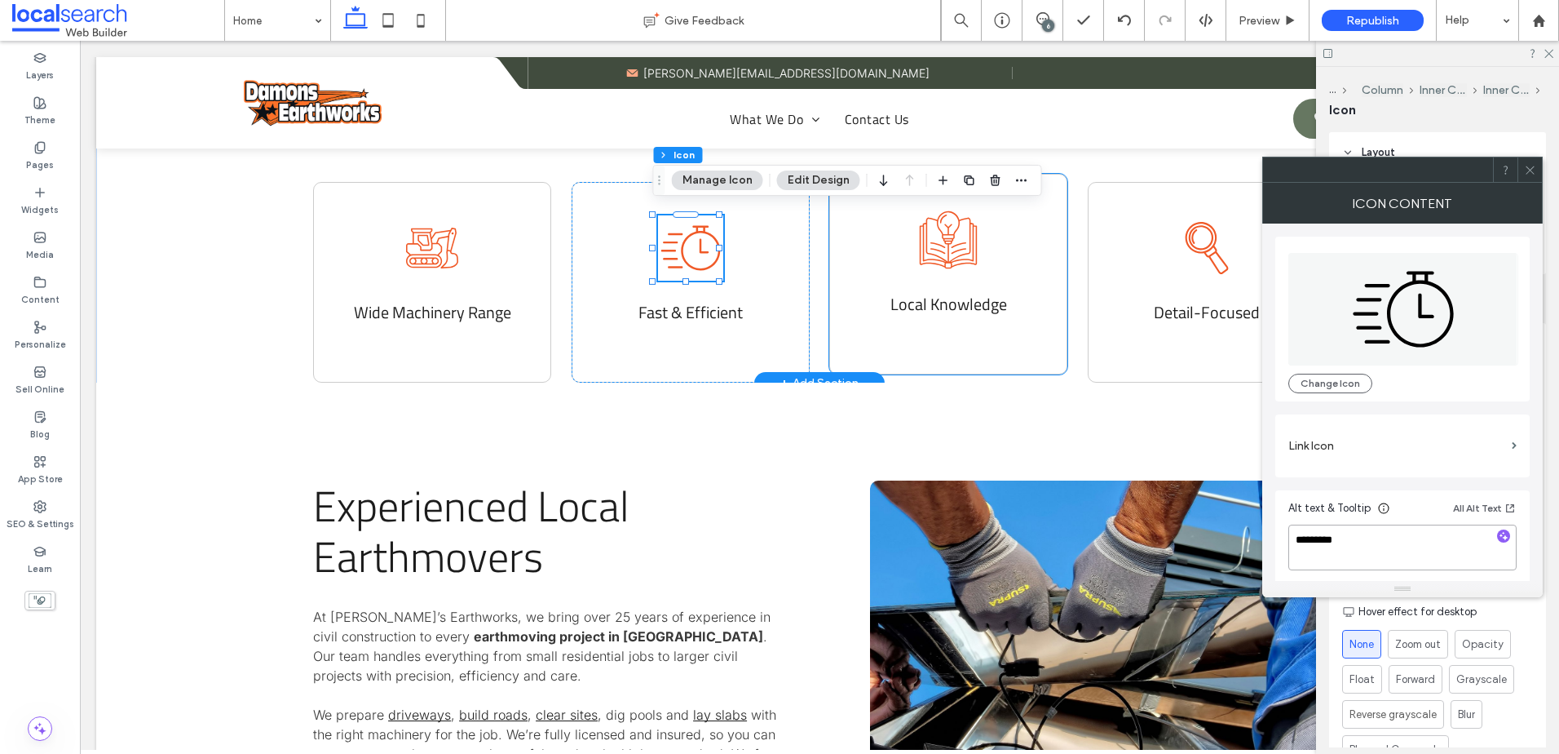
click at [943, 232] on icon "Knowledge Icon" at bounding box center [948, 239] width 65 height 65
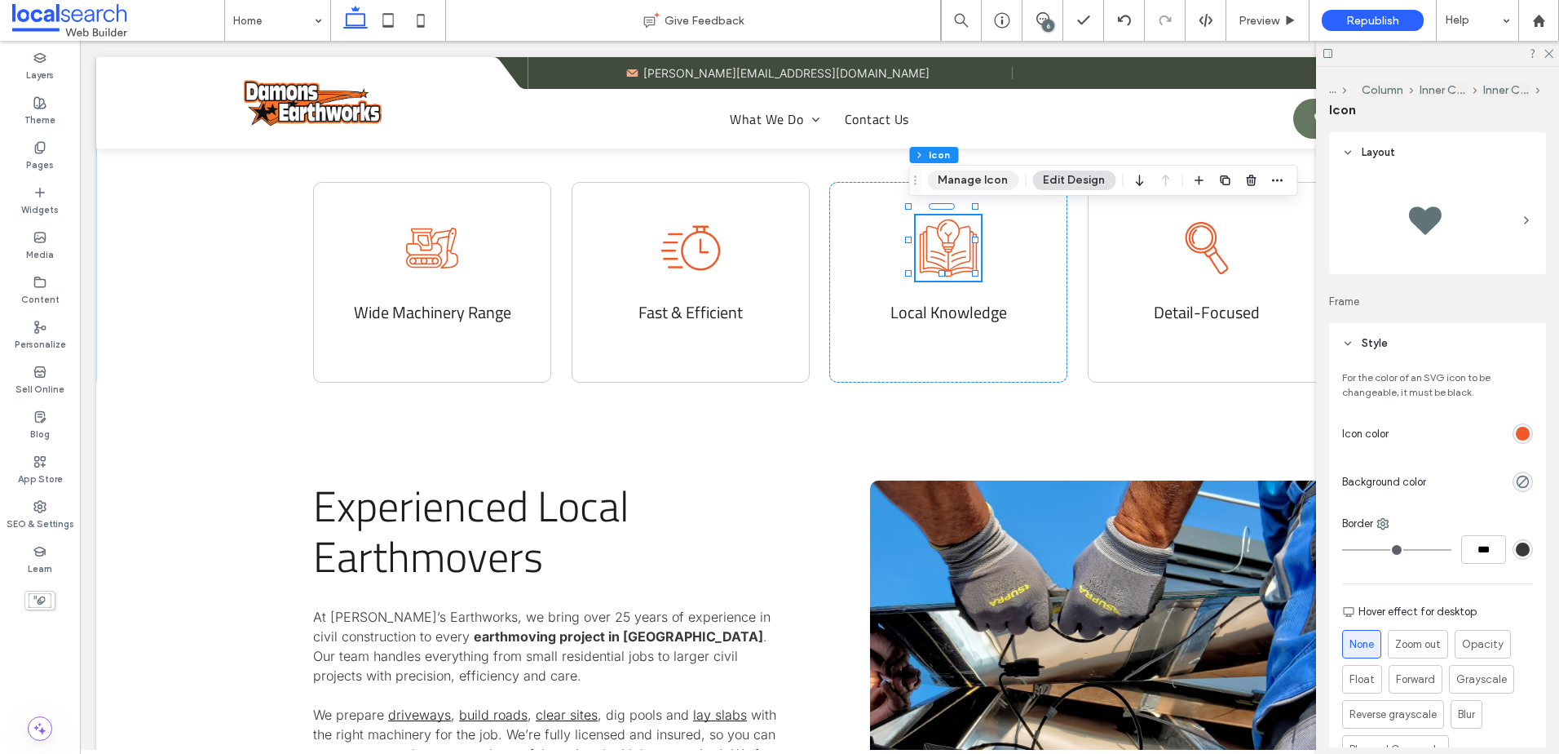
click at [984, 184] on button "Manage Icon" at bounding box center [972, 180] width 91 height 20
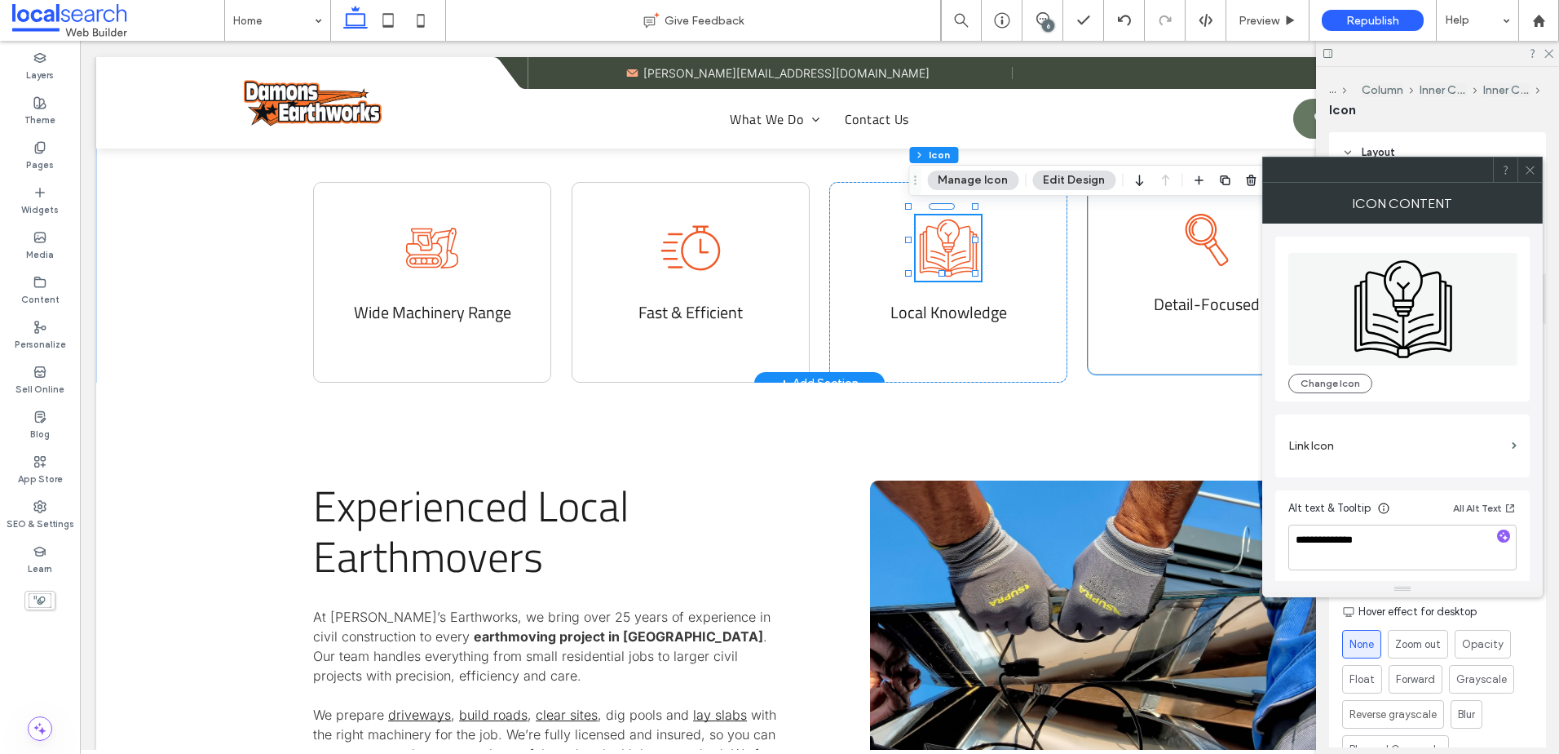
click at [1194, 241] on icon "Magnifying Glass Icon" at bounding box center [1207, 239] width 65 height 65
click at [1194, 241] on icon at bounding box center [1201, 229] width 24 height 24
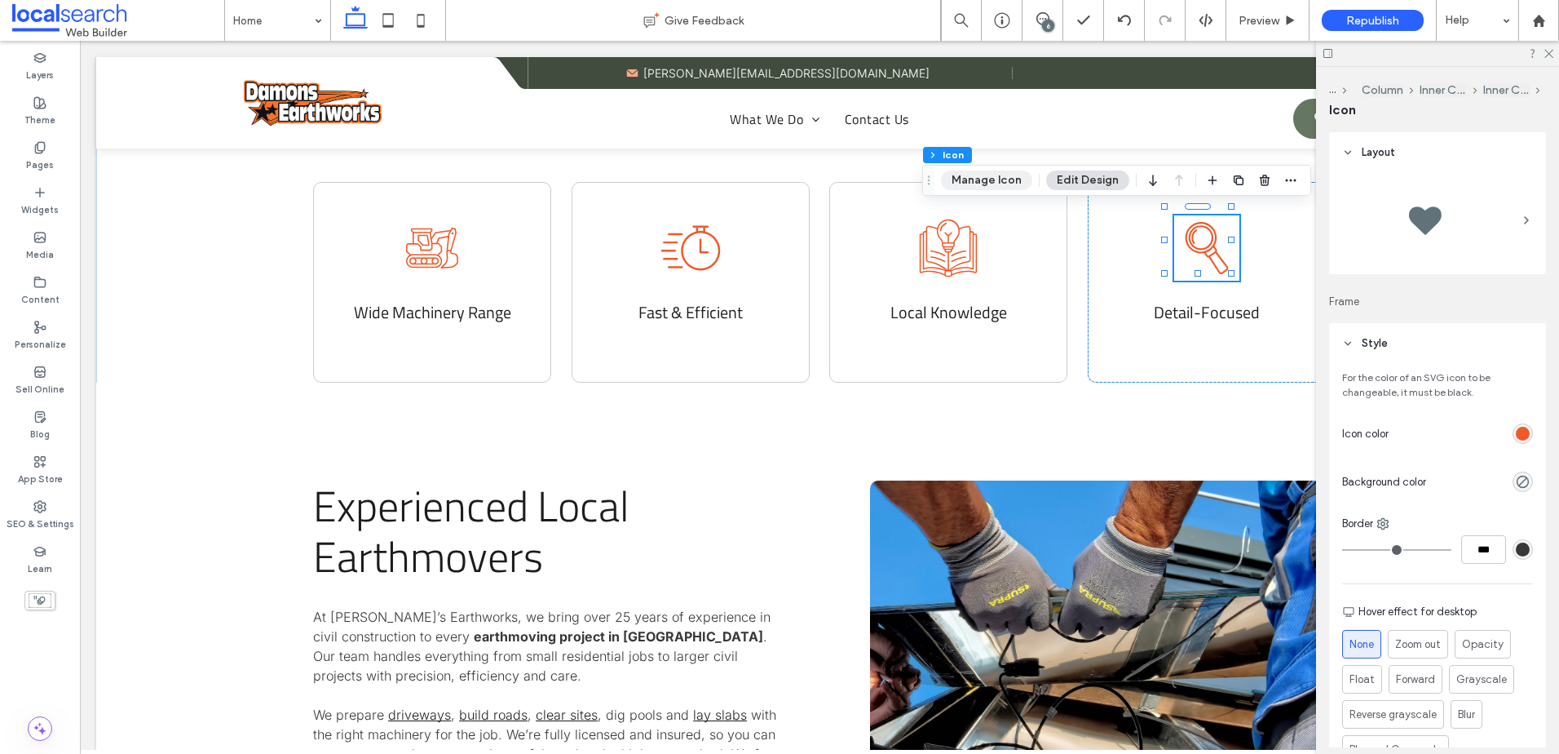
click at [984, 179] on button "Manage Icon" at bounding box center [986, 180] width 91 height 20
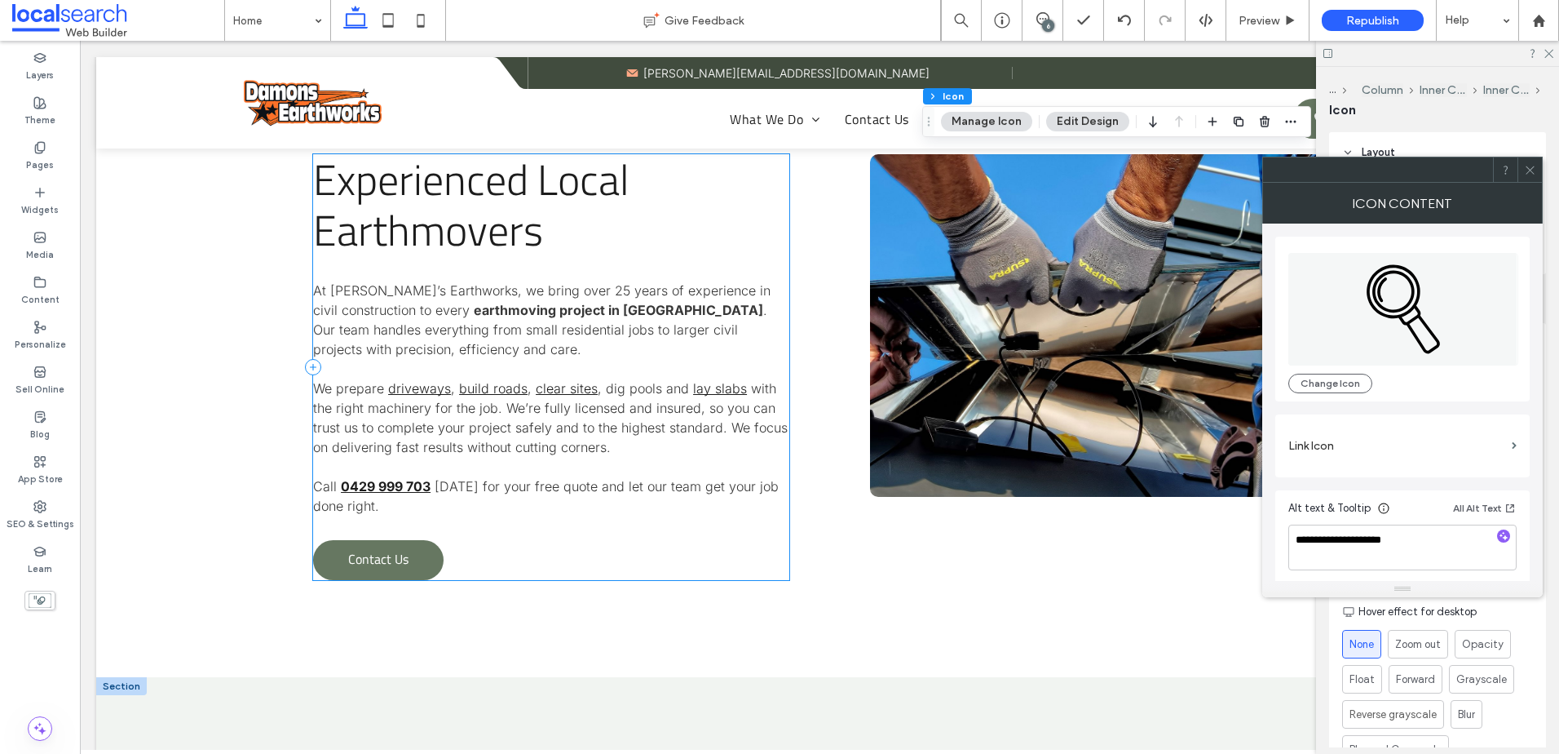
scroll to position [1468, 0]
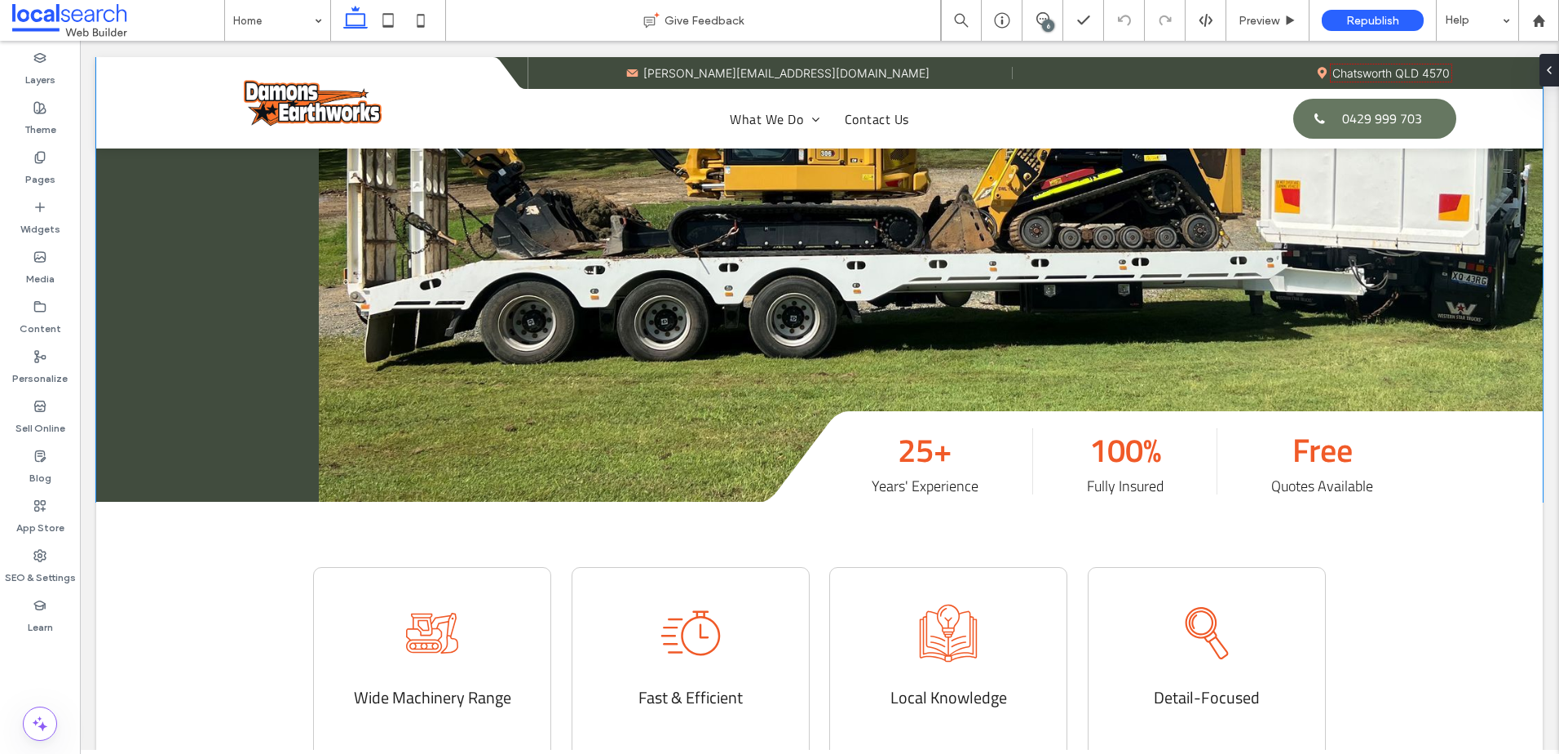
scroll to position [653, 0]
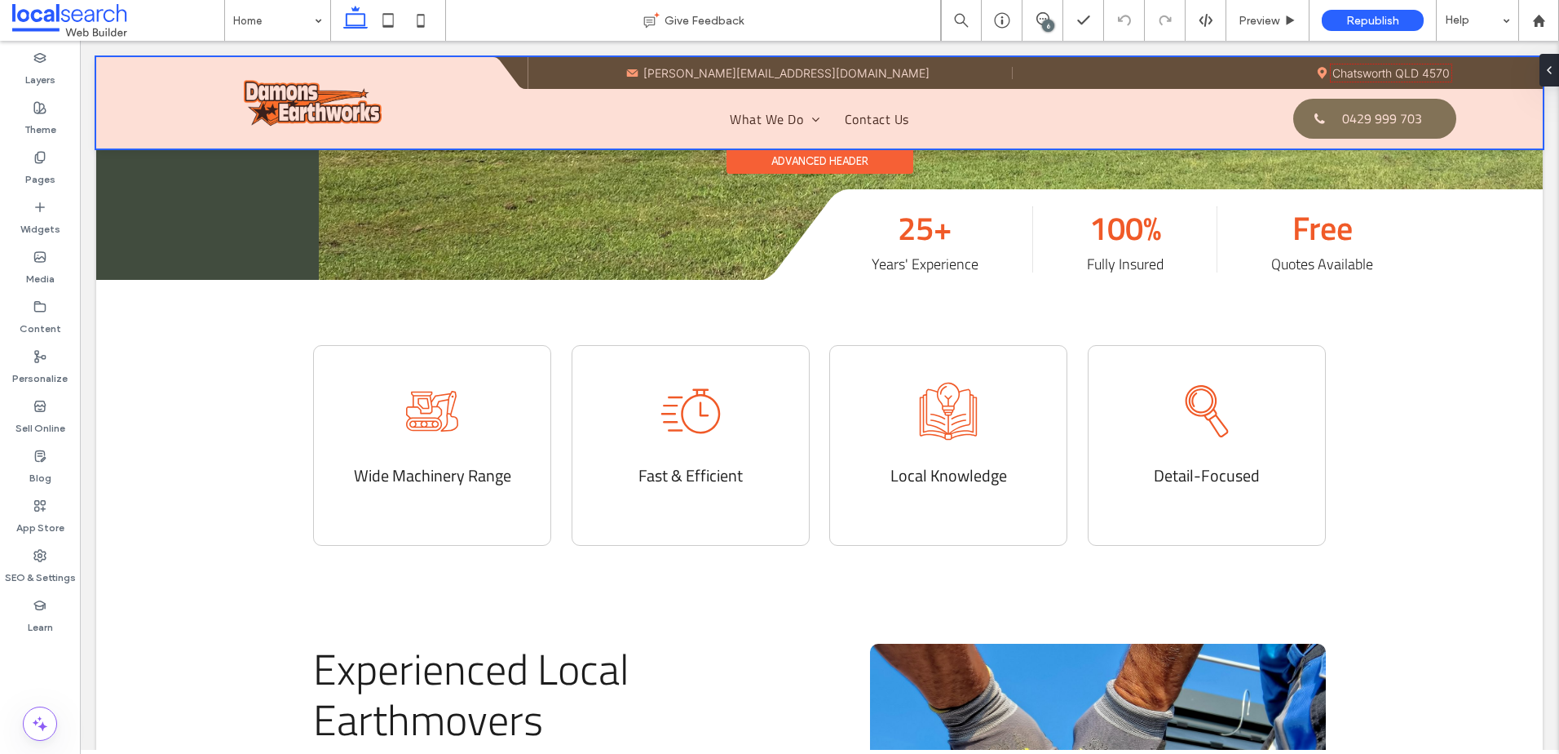
click at [674, 71] on div at bounding box center [819, 102] width 1447 height 91
click at [639, 71] on icon at bounding box center [632, 72] width 11 height 7
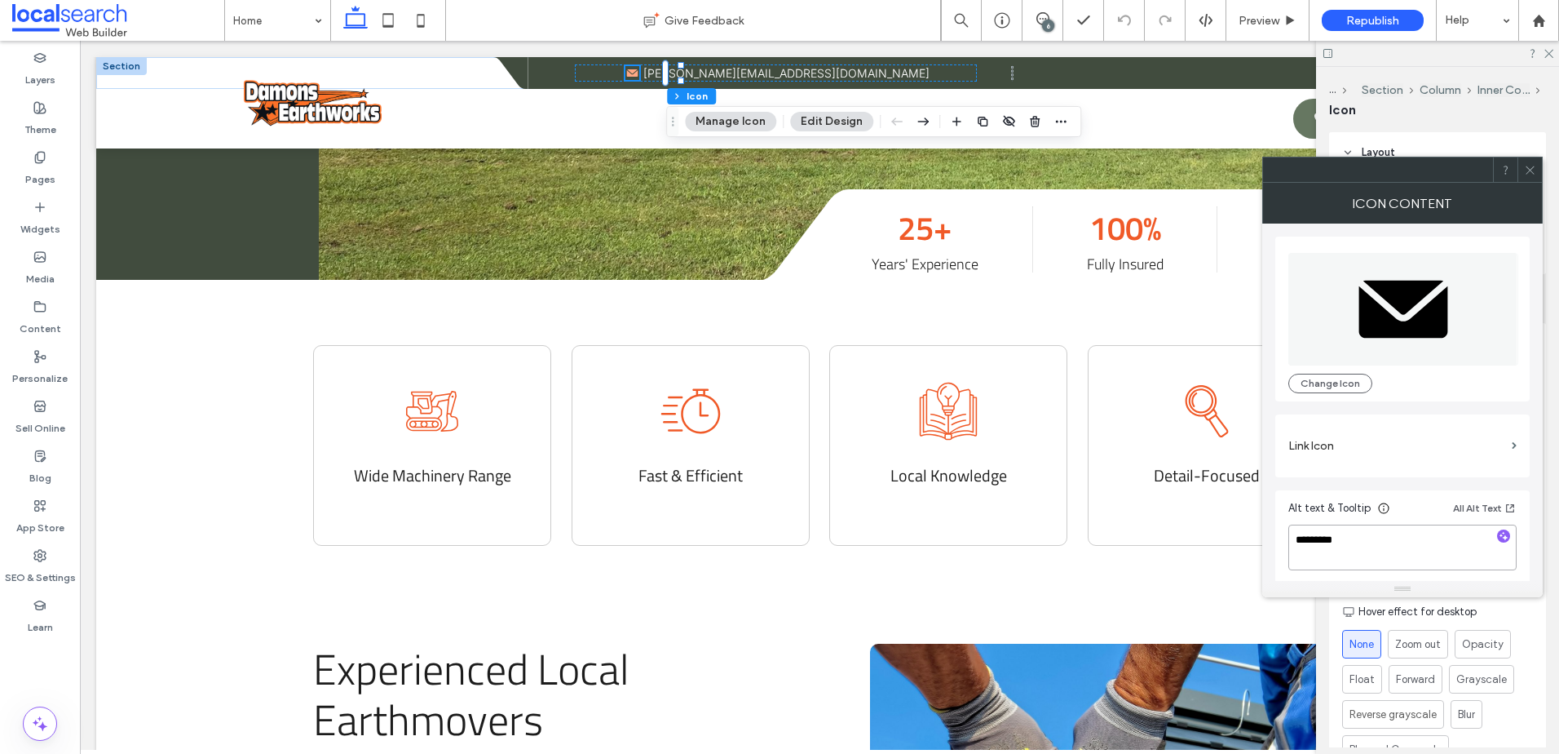
drag, startPoint x: 1416, startPoint y: 563, endPoint x: 1270, endPoint y: 546, distance: 146.9
click at [1270, 546] on div "Mail icon mail Change Icon Link Icon Alt text & Tooltip All Alt Text *********" at bounding box center [1403, 401] width 281 height 357
click at [415, 408] on icon "excavator icon" at bounding box center [432, 402] width 65 height 65
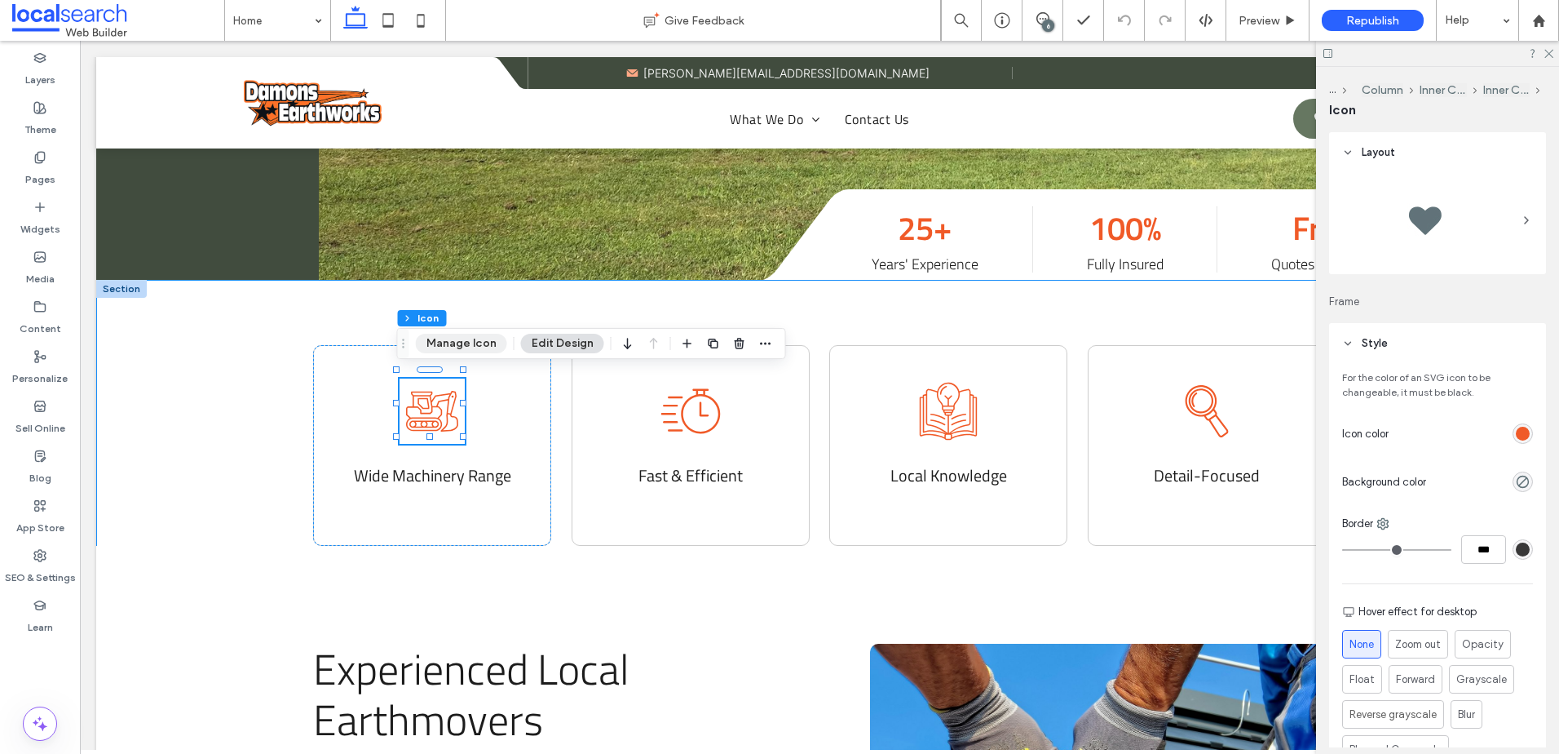
click at [473, 340] on button "Manage Icon" at bounding box center [461, 344] width 91 height 20
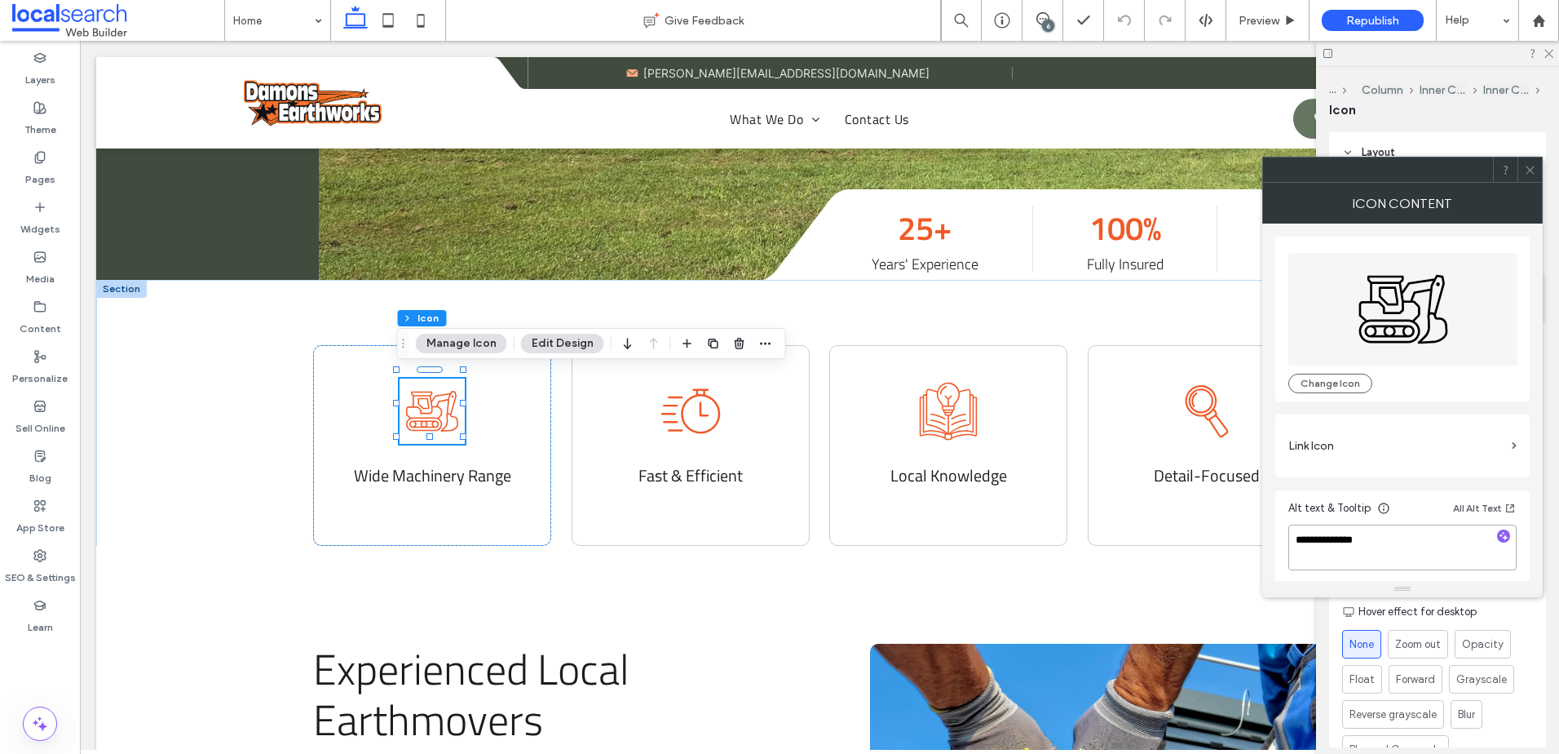
click at [1390, 560] on textarea "**********" at bounding box center [1403, 547] width 228 height 46
type textarea "**********"
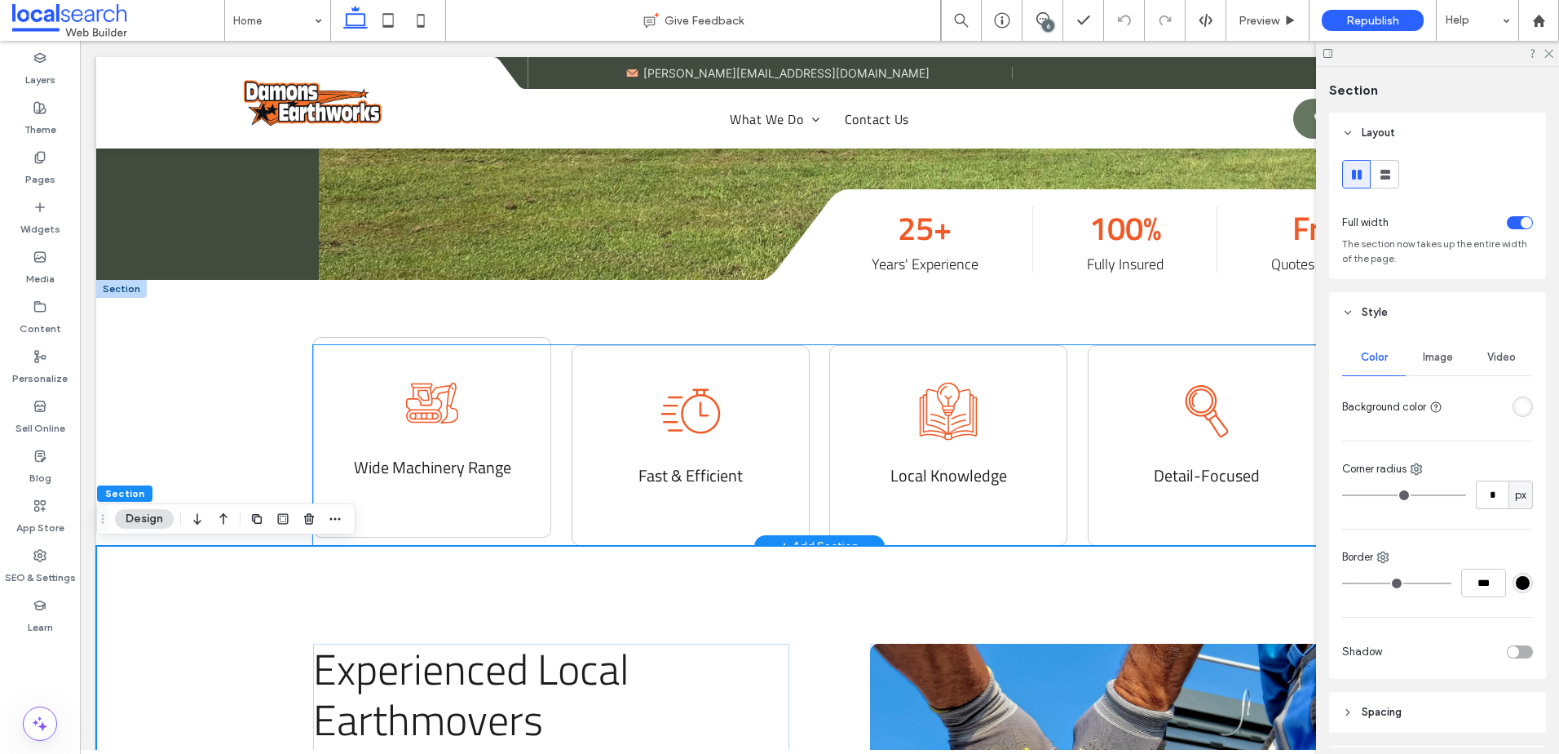
click at [438, 389] on icon "excavator icon" at bounding box center [432, 402] width 65 height 65
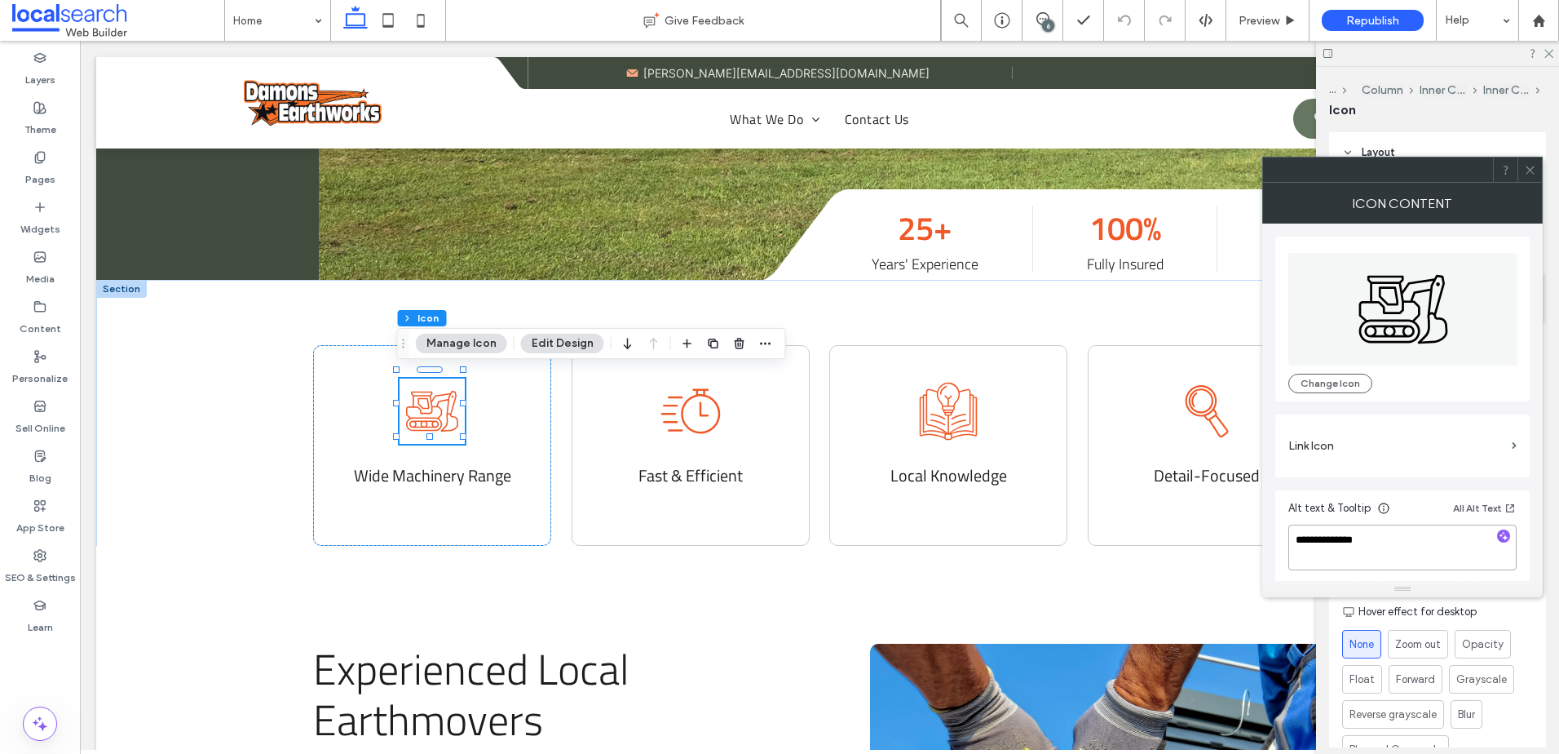
click at [1391, 536] on textarea "**********" at bounding box center [1403, 547] width 228 height 46
type textarea "**********"
click at [1419, 488] on div "**********" at bounding box center [1403, 403] width 254 height 361
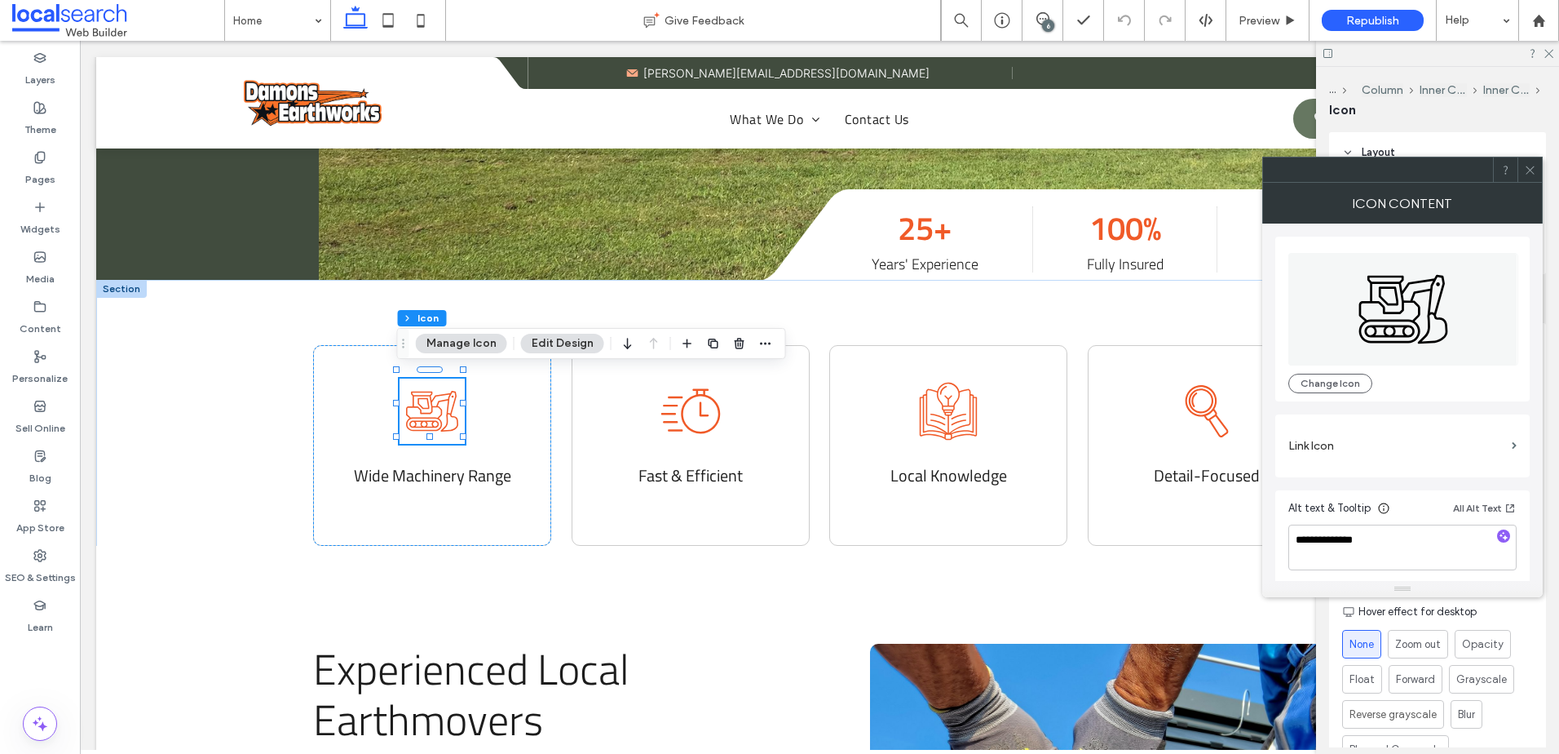
click at [1526, 164] on icon at bounding box center [1530, 170] width 12 height 12
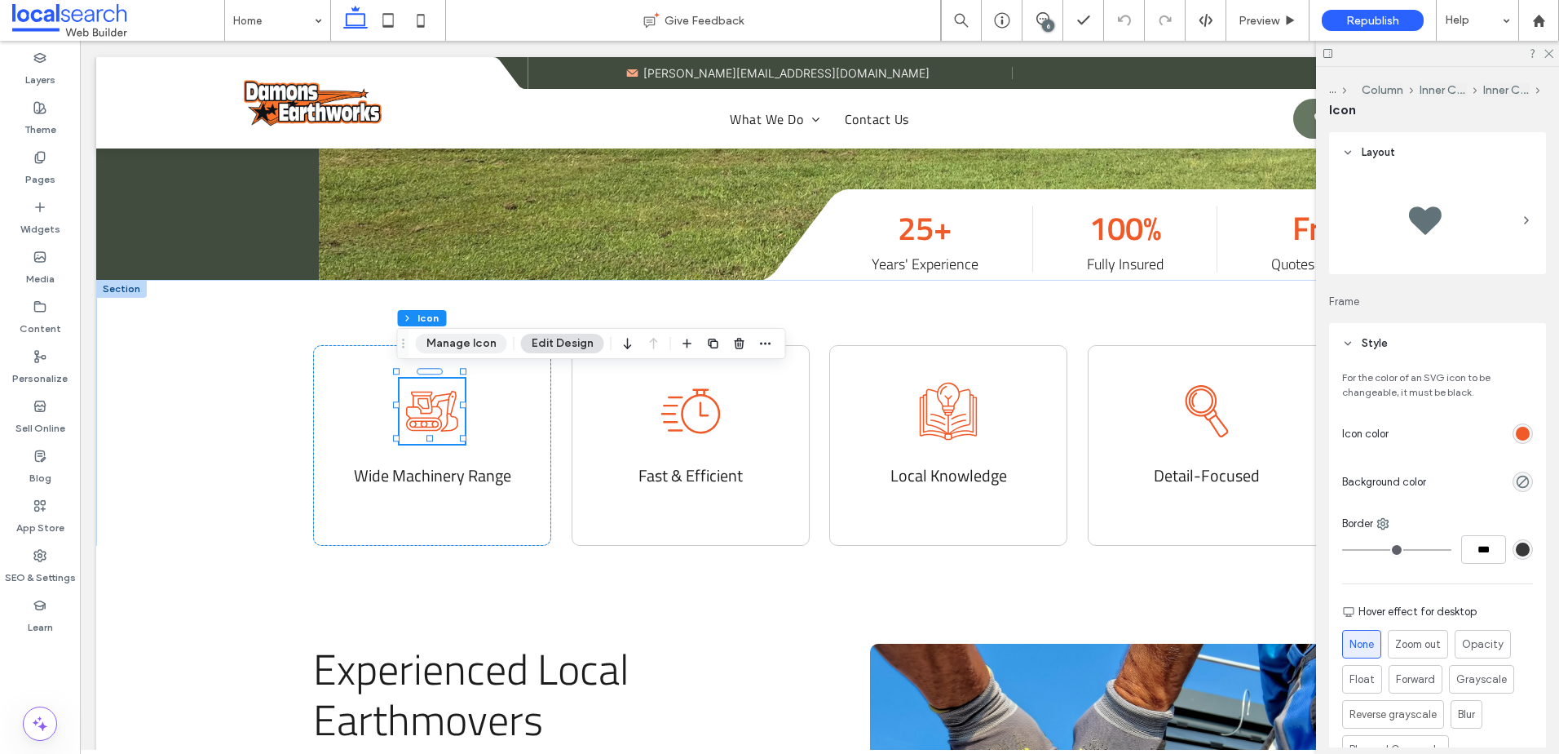
drag, startPoint x: 460, startPoint y: 344, endPoint x: 695, endPoint y: 324, distance: 235.8
click at [460, 344] on button "Manage Icon" at bounding box center [461, 344] width 91 height 20
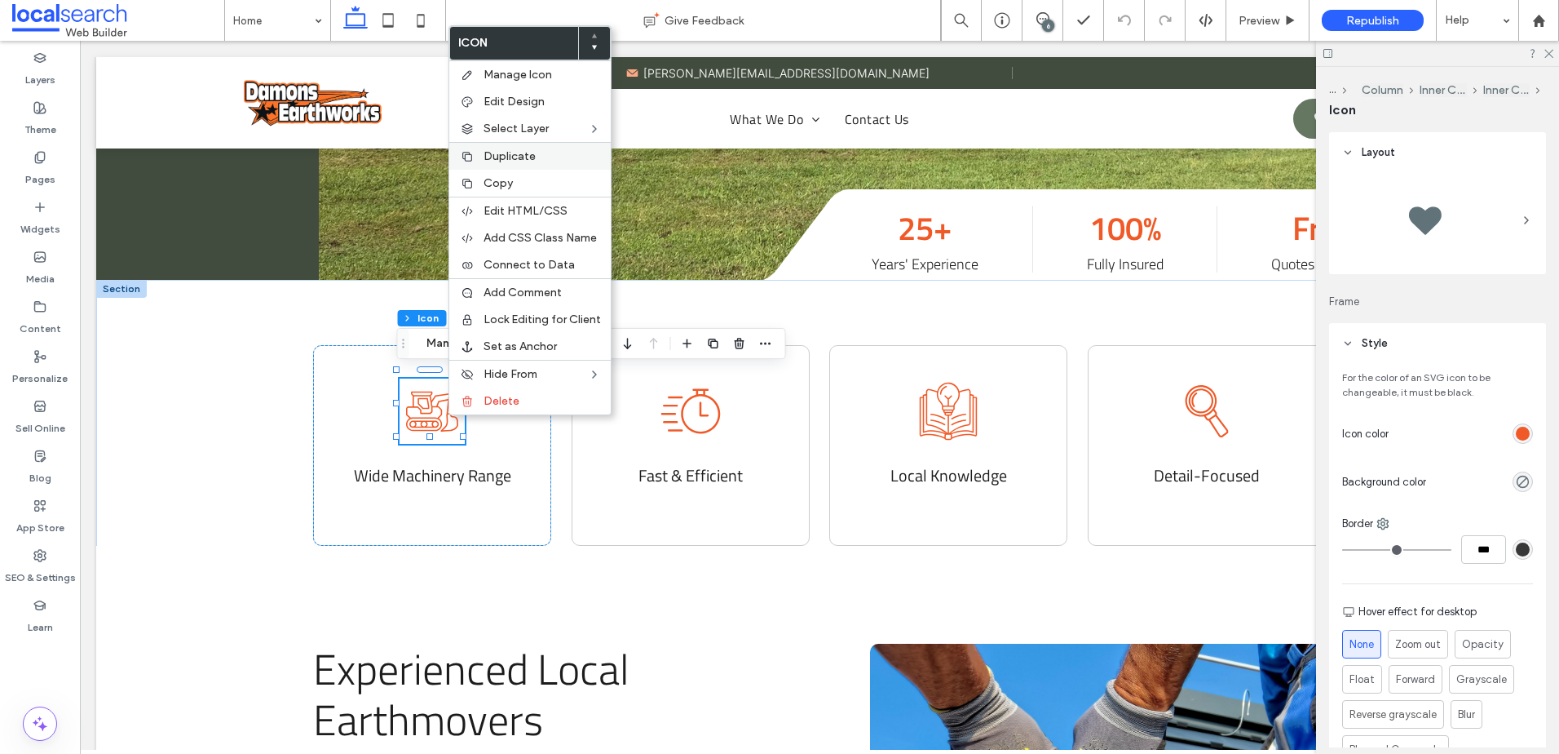
click at [512, 155] on span "Duplicate" at bounding box center [510, 156] width 52 height 14
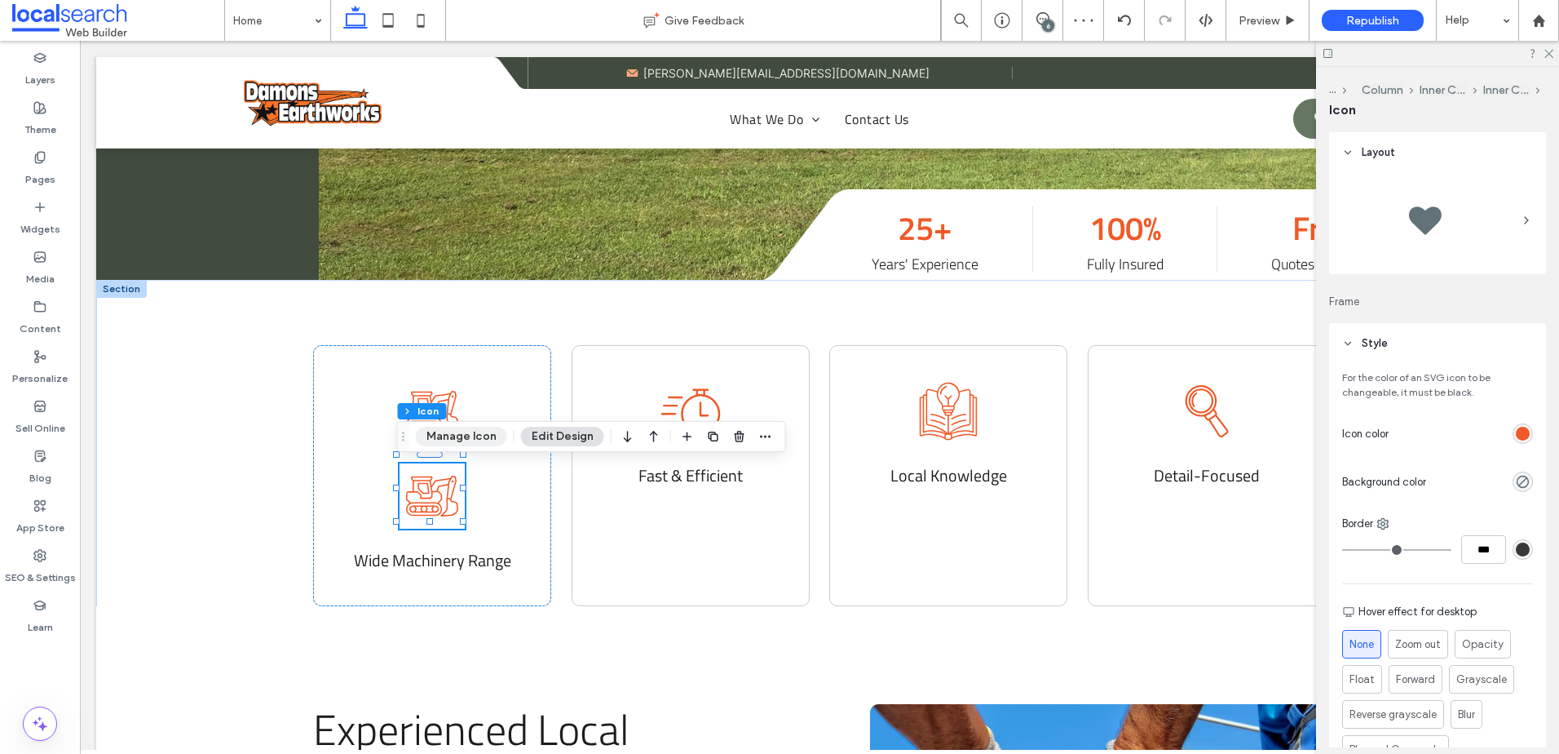
click at [449, 427] on button "Manage Icon" at bounding box center [461, 437] width 91 height 20
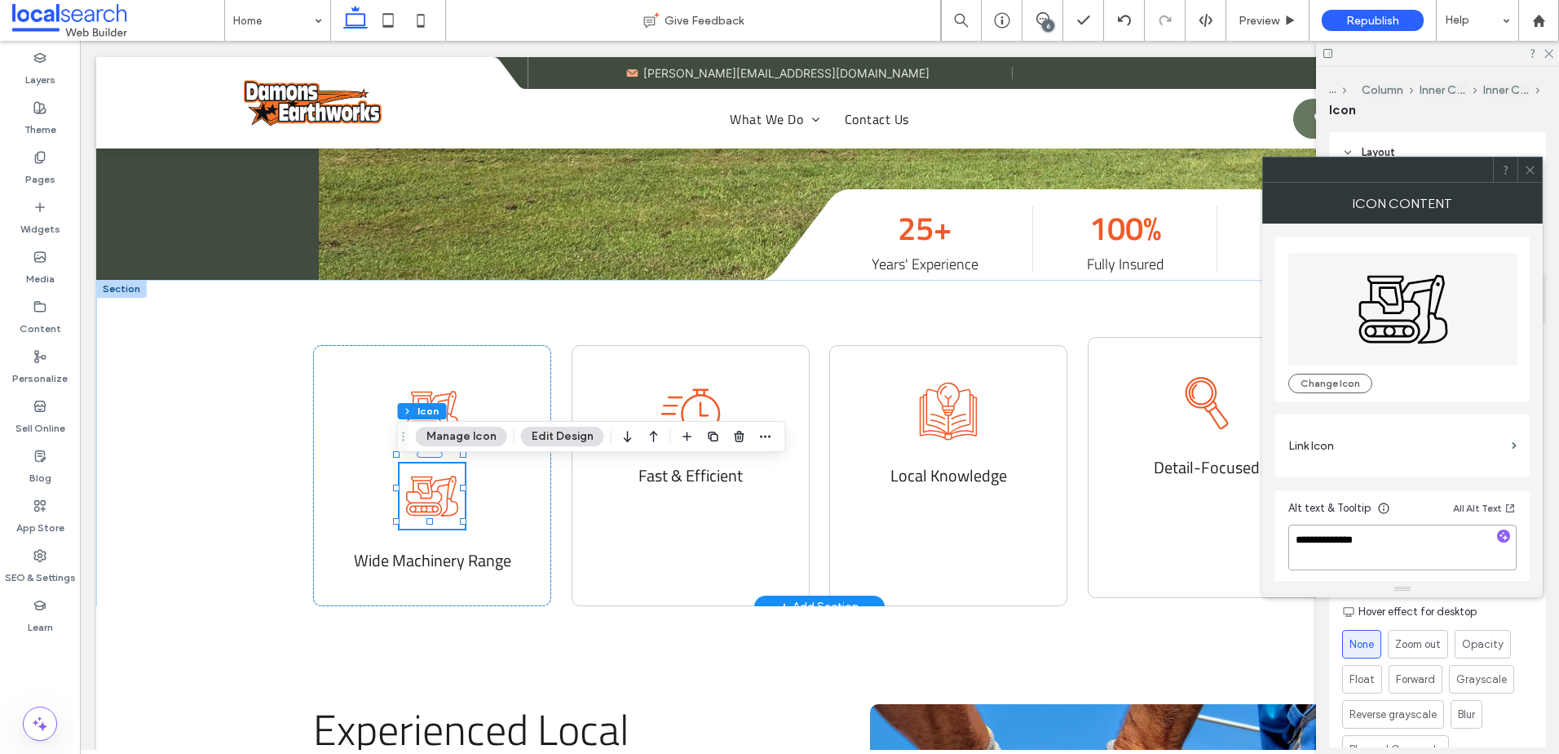
drag, startPoint x: 1454, startPoint y: 587, endPoint x: 1215, endPoint y: 538, distance: 243.9
type textarea "**********"
click at [1527, 169] on icon at bounding box center [1530, 170] width 12 height 12
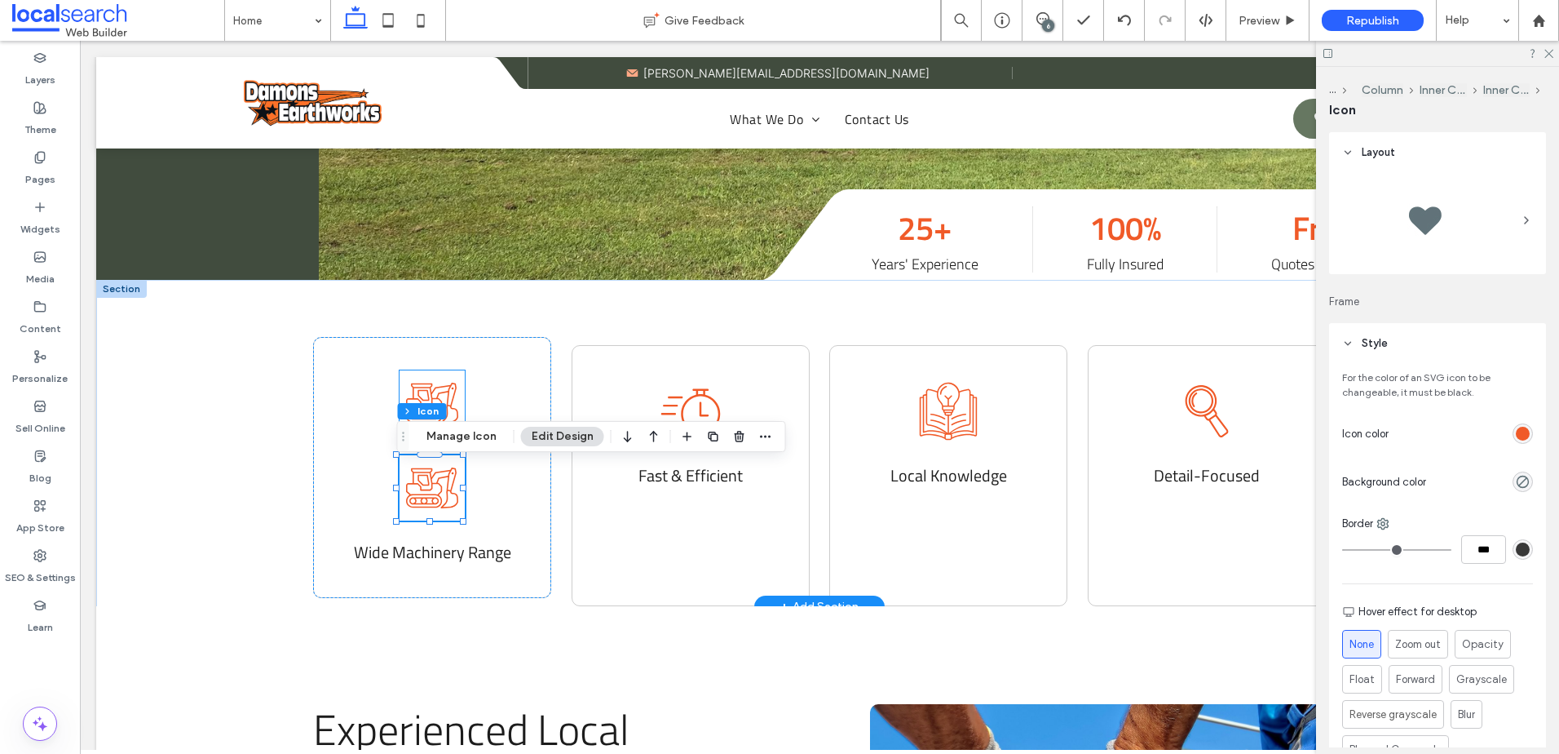
click at [444, 400] on icon "excavator icon" at bounding box center [432, 402] width 65 height 65
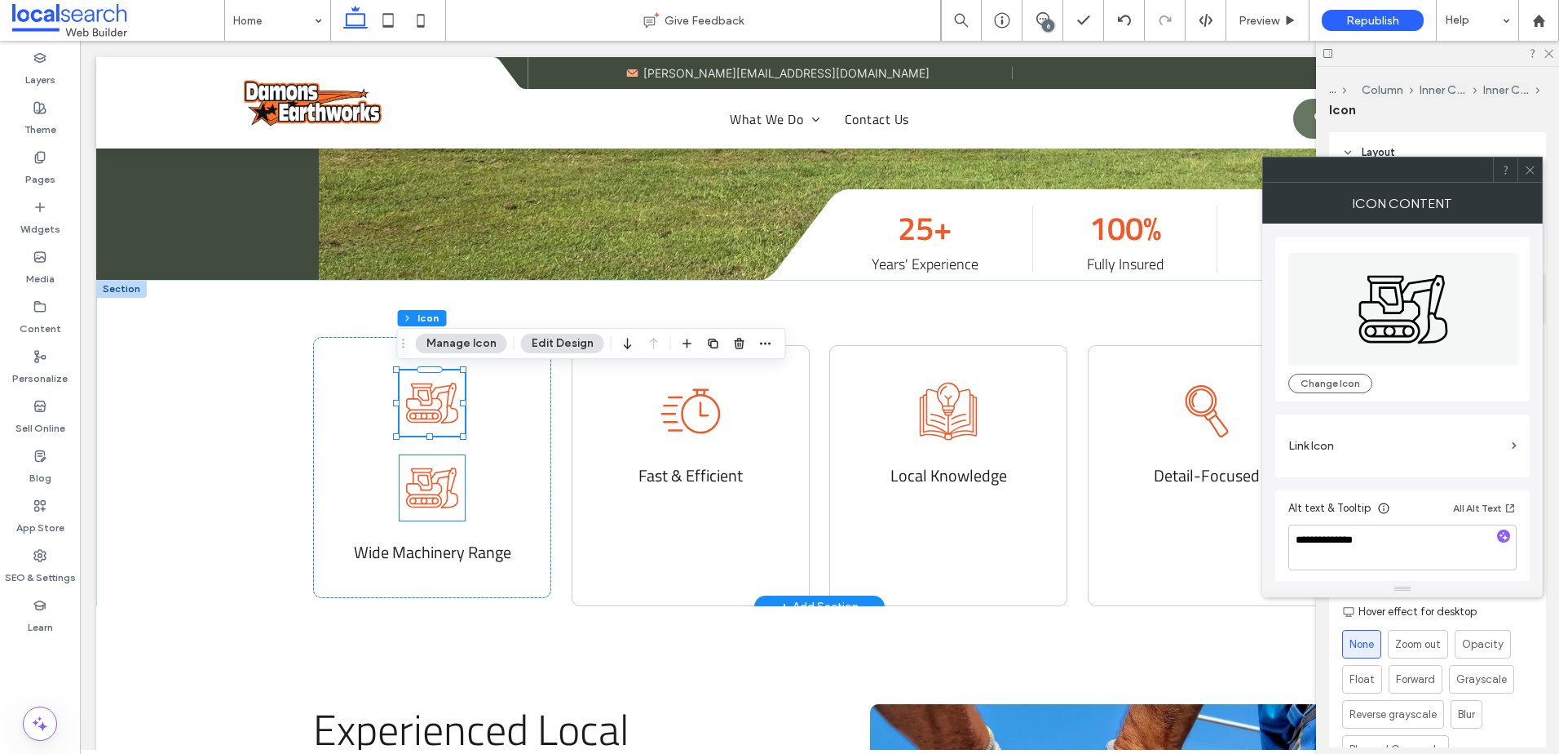
click at [415, 493] on icon "excavator icon" at bounding box center [432, 487] width 65 height 65
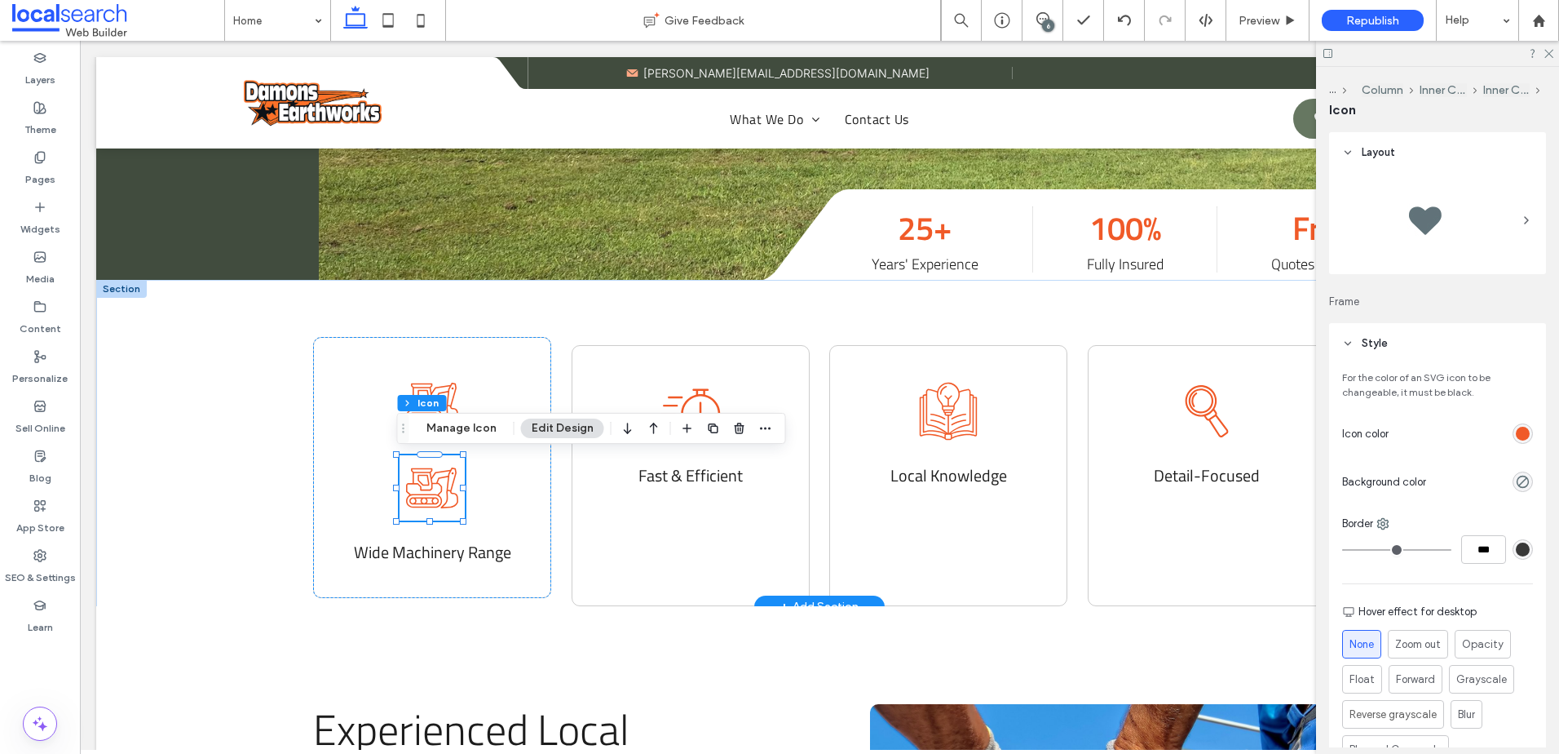
click at [415, 493] on icon "excavator icon" at bounding box center [432, 487] width 65 height 65
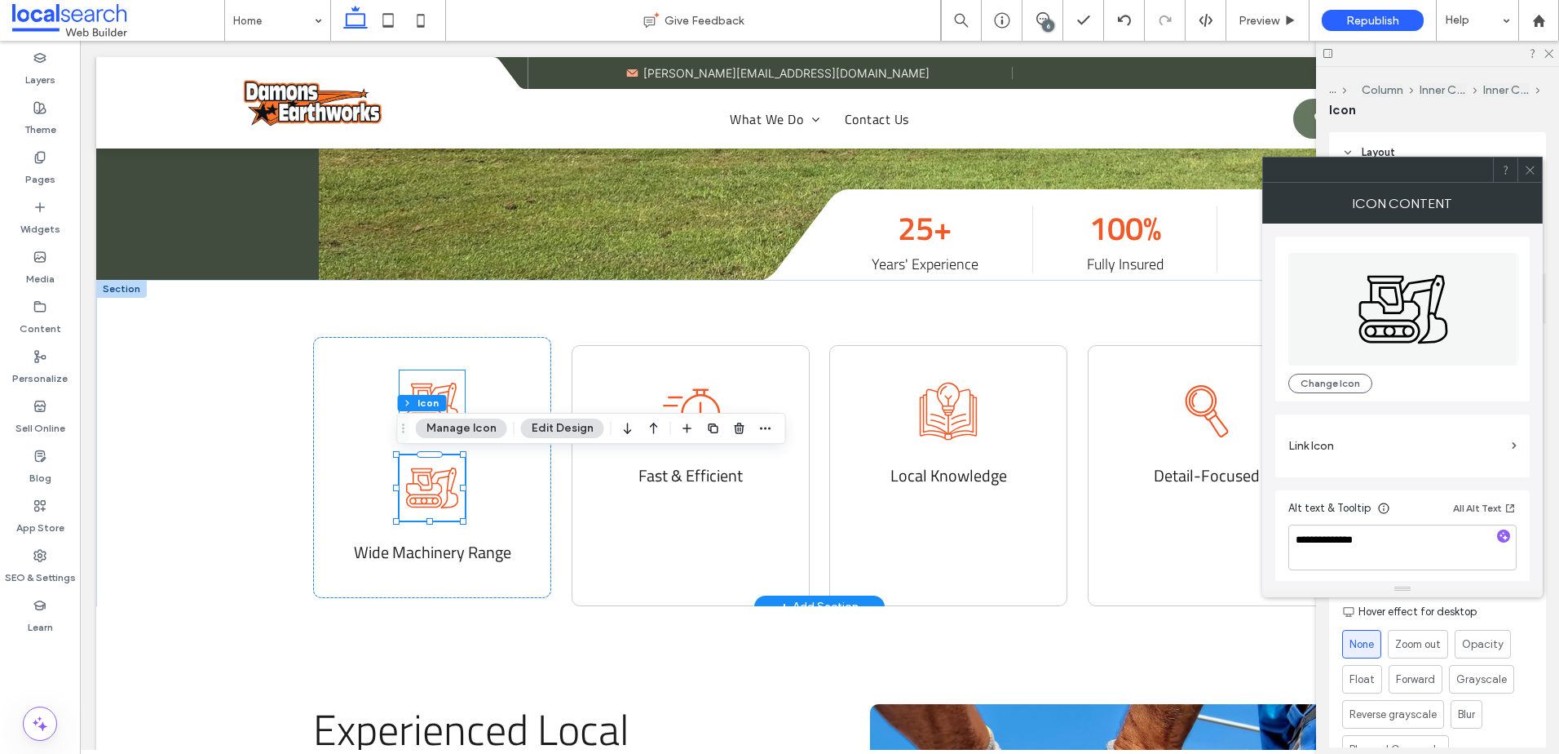
click at [449, 387] on icon "excavator icon" at bounding box center [432, 402] width 65 height 65
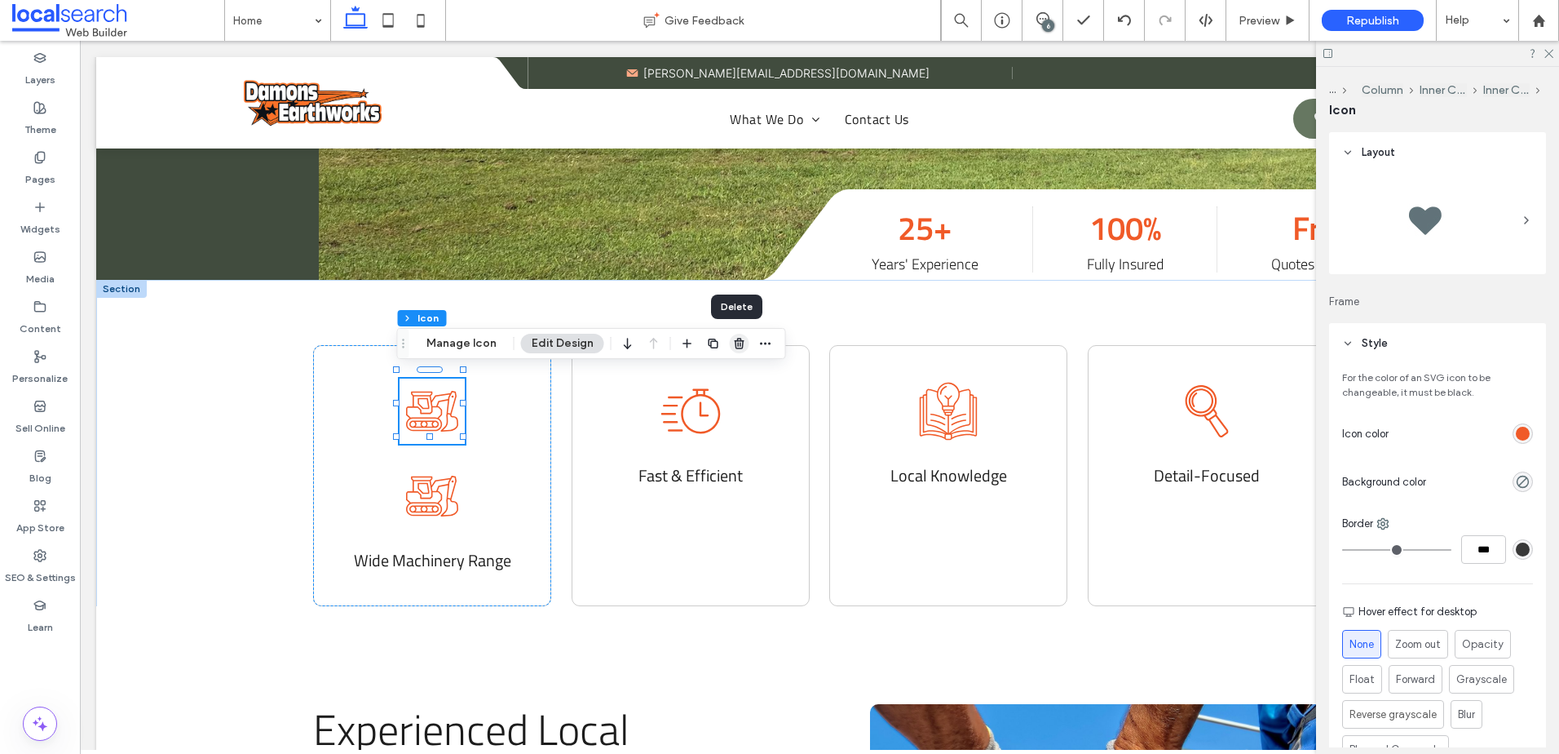
click at [739, 347] on use "button" at bounding box center [739, 343] width 10 height 11
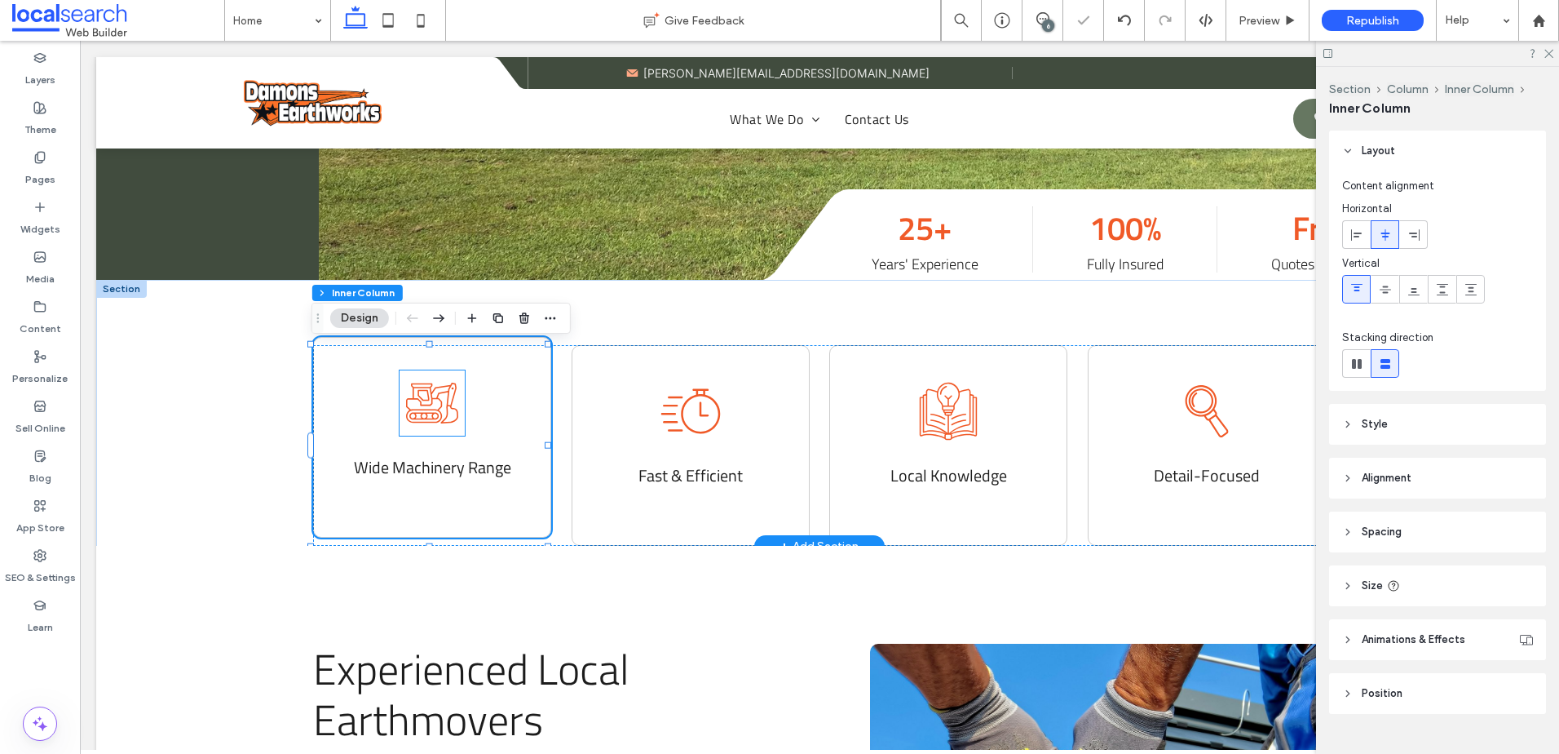
click at [444, 419] on icon "excavator icon" at bounding box center [432, 402] width 65 height 65
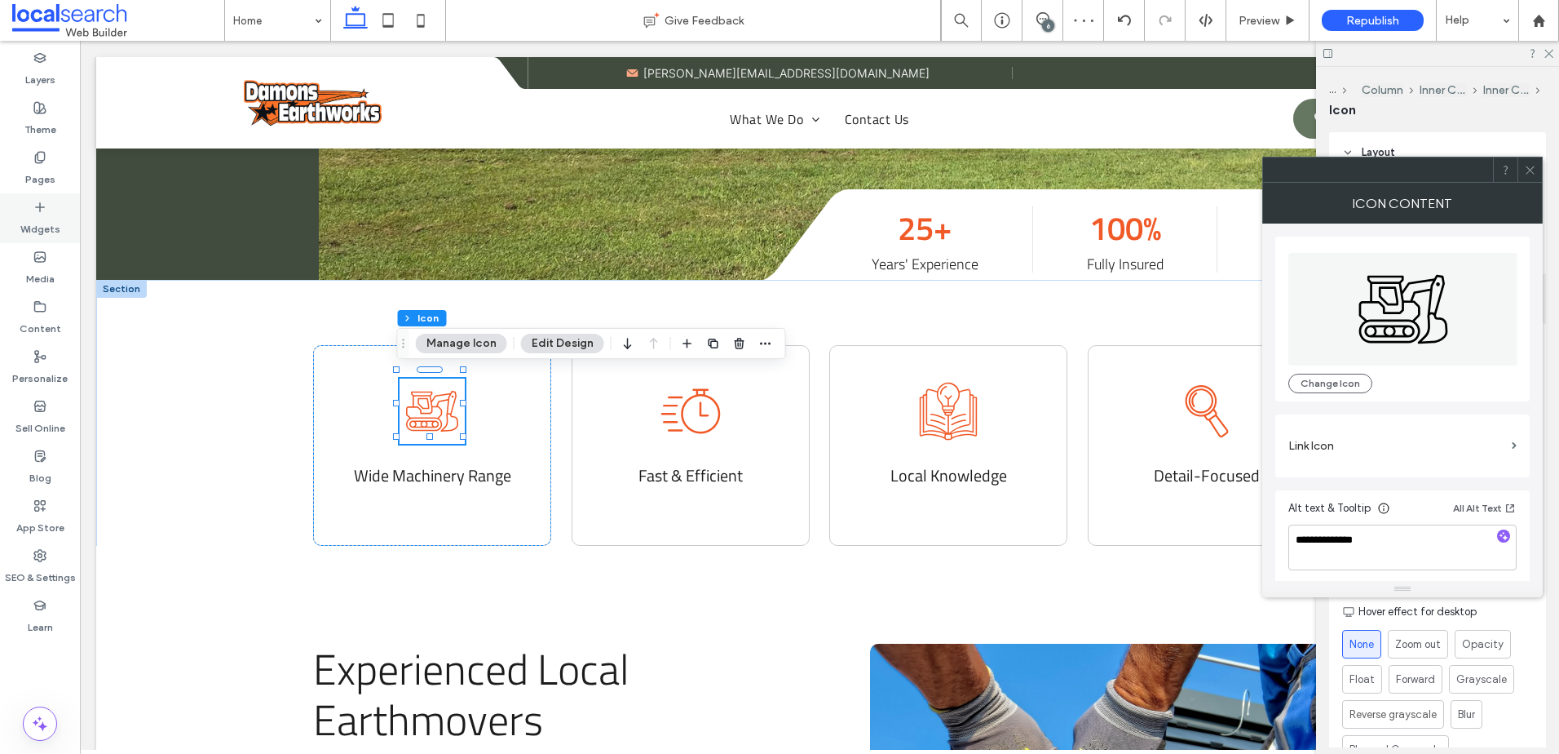
click at [47, 207] on div "Widgets" at bounding box center [40, 218] width 80 height 50
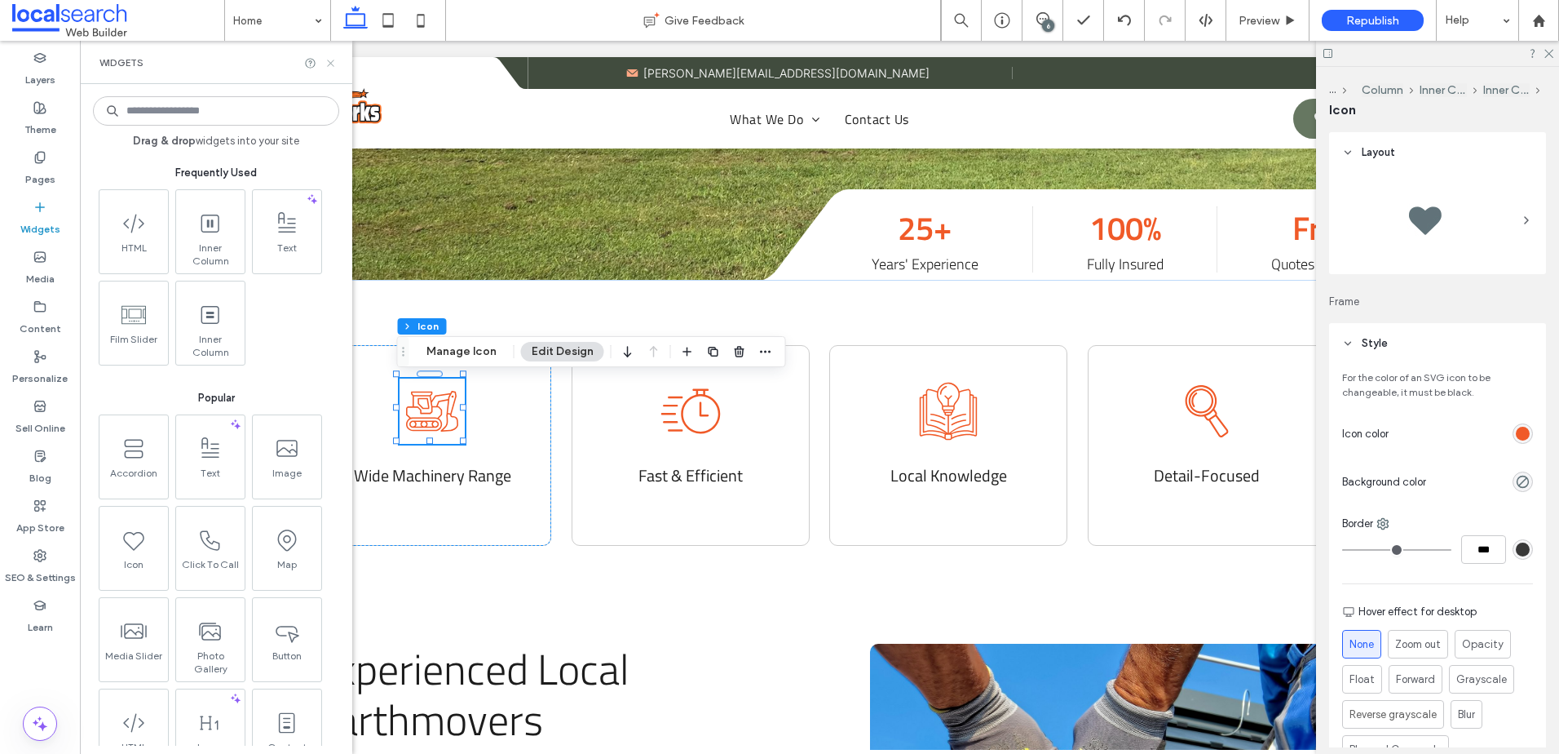
click at [333, 60] on icon at bounding box center [331, 63] width 12 height 12
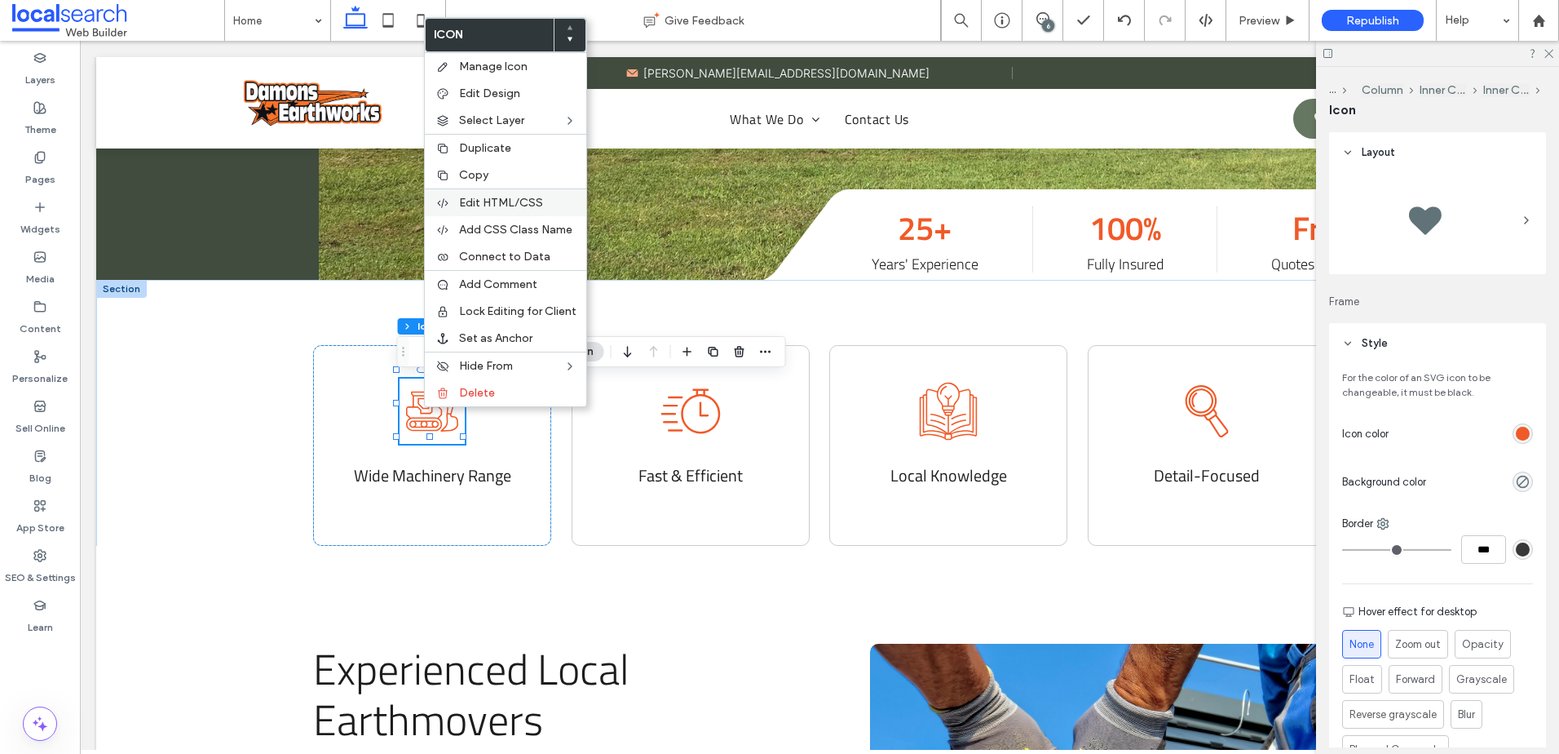
click at [500, 192] on div "Edit HTML/CSS" at bounding box center [505, 202] width 161 height 28
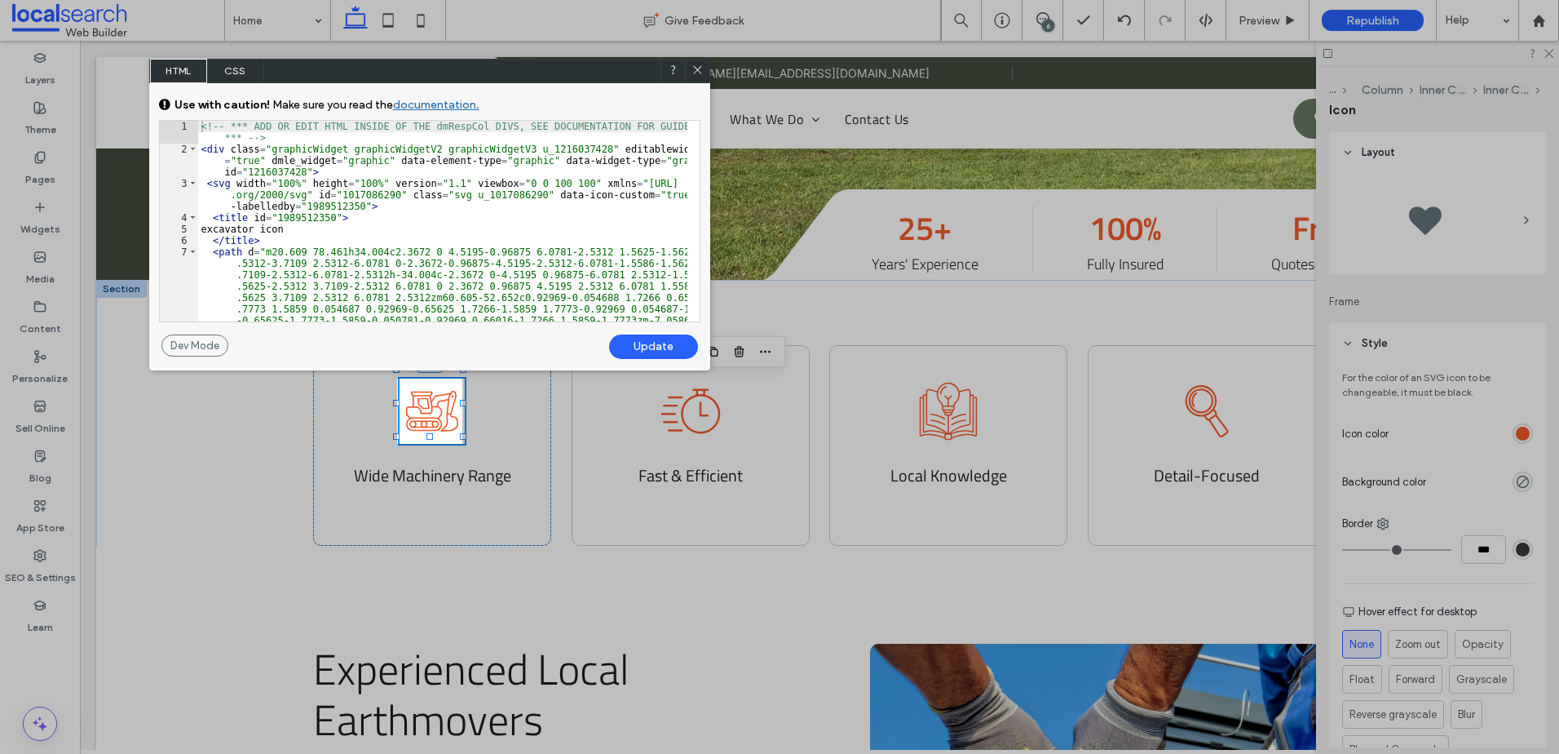
scroll to position [0, 0]
drag, startPoint x: 276, startPoint y: 228, endPoint x: 376, endPoint y: 260, distance: 105.2
click at [219, 228] on div "<!-- *** ADD OR EDIT HTML INSIDE OF THE dmRespCol DIVS, SEE DOCUMENTATION FOR G…" at bounding box center [442, 221] width 489 height 201
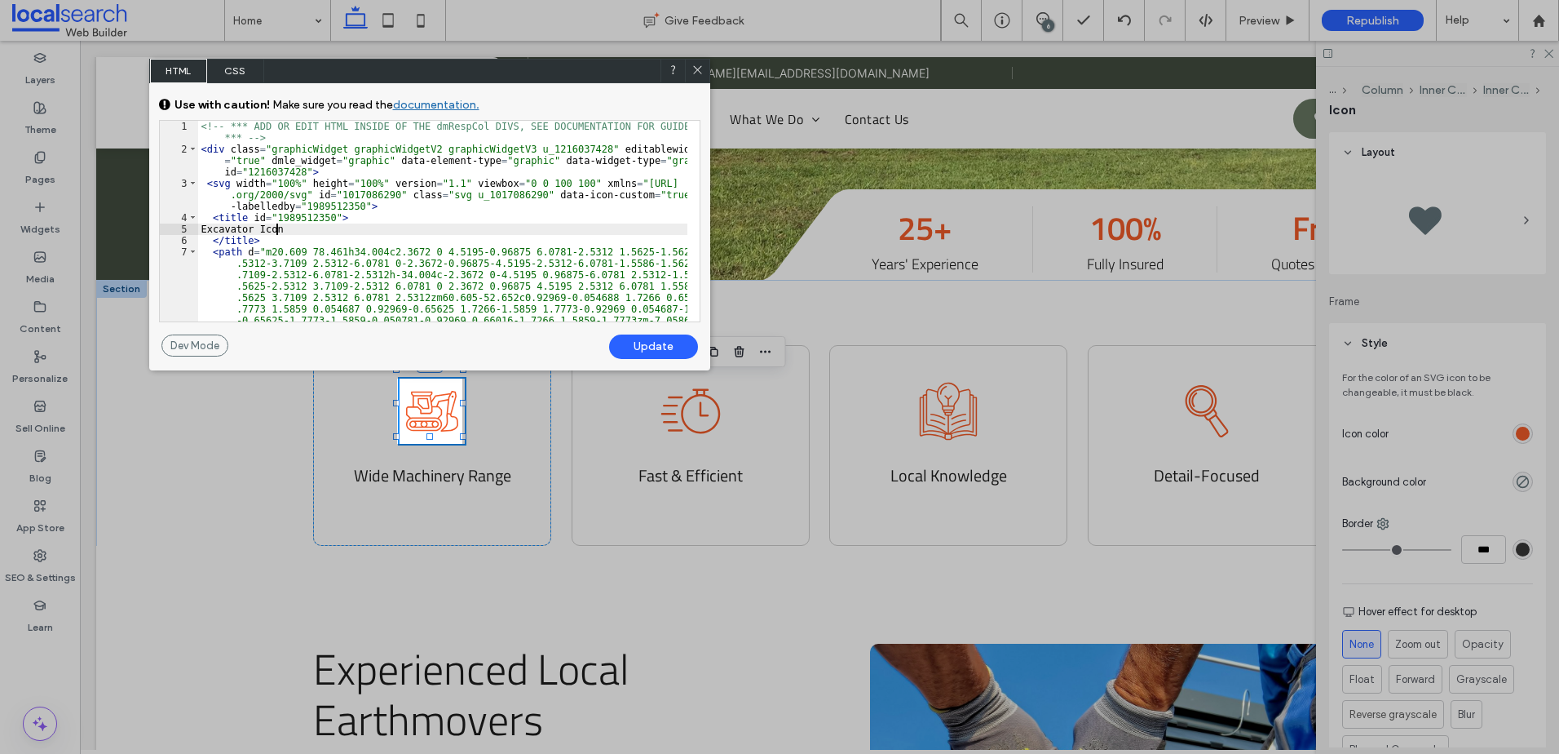
click at [661, 339] on div "Update" at bounding box center [653, 346] width 89 height 24
click at [653, 343] on div "Update" at bounding box center [653, 346] width 89 height 24
click at [652, 343] on div "Update" at bounding box center [653, 346] width 89 height 24
click at [701, 72] on icon at bounding box center [698, 70] width 12 height 12
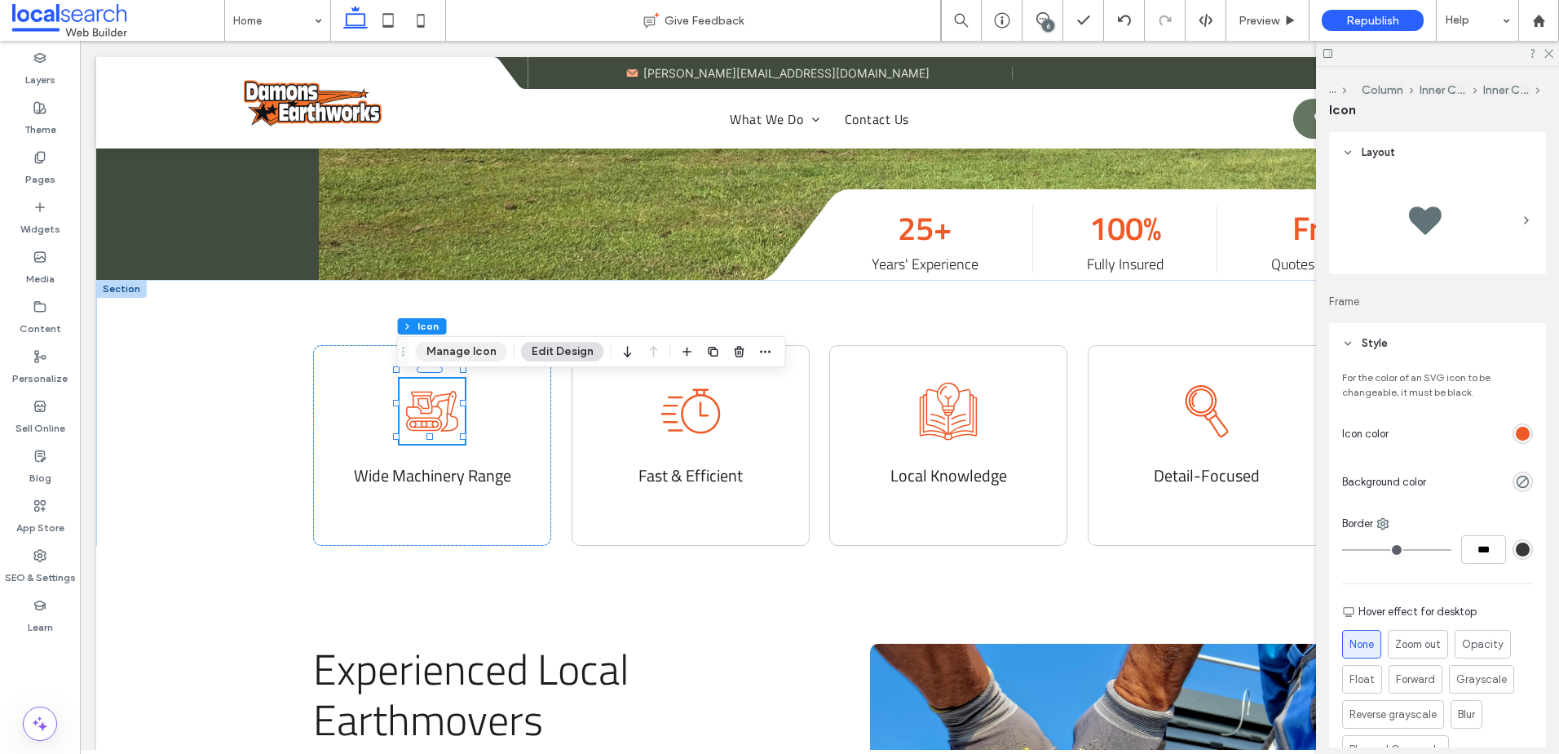
click at [472, 347] on button "Manage Icon" at bounding box center [461, 352] width 91 height 20
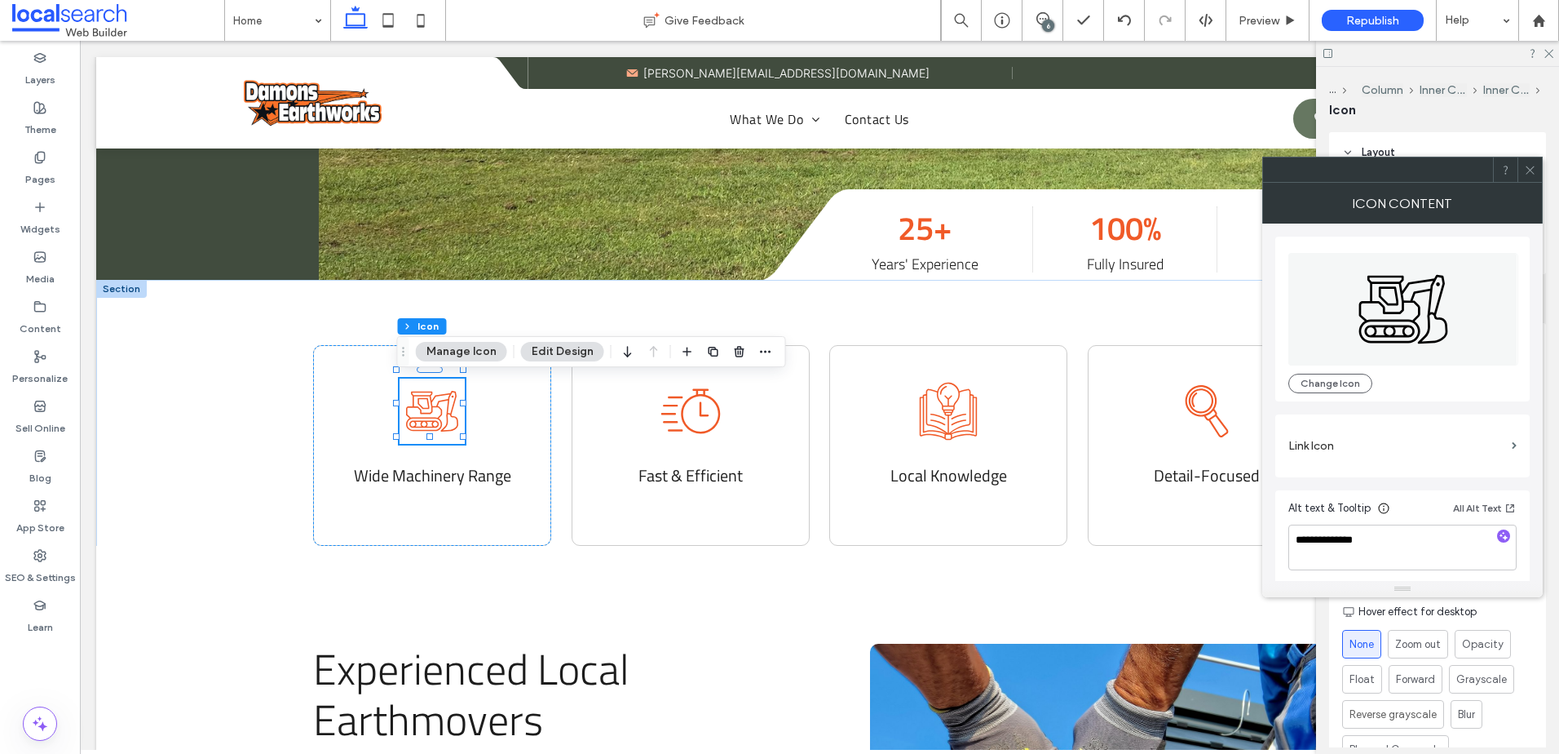
click at [1535, 172] on icon at bounding box center [1530, 170] width 12 height 12
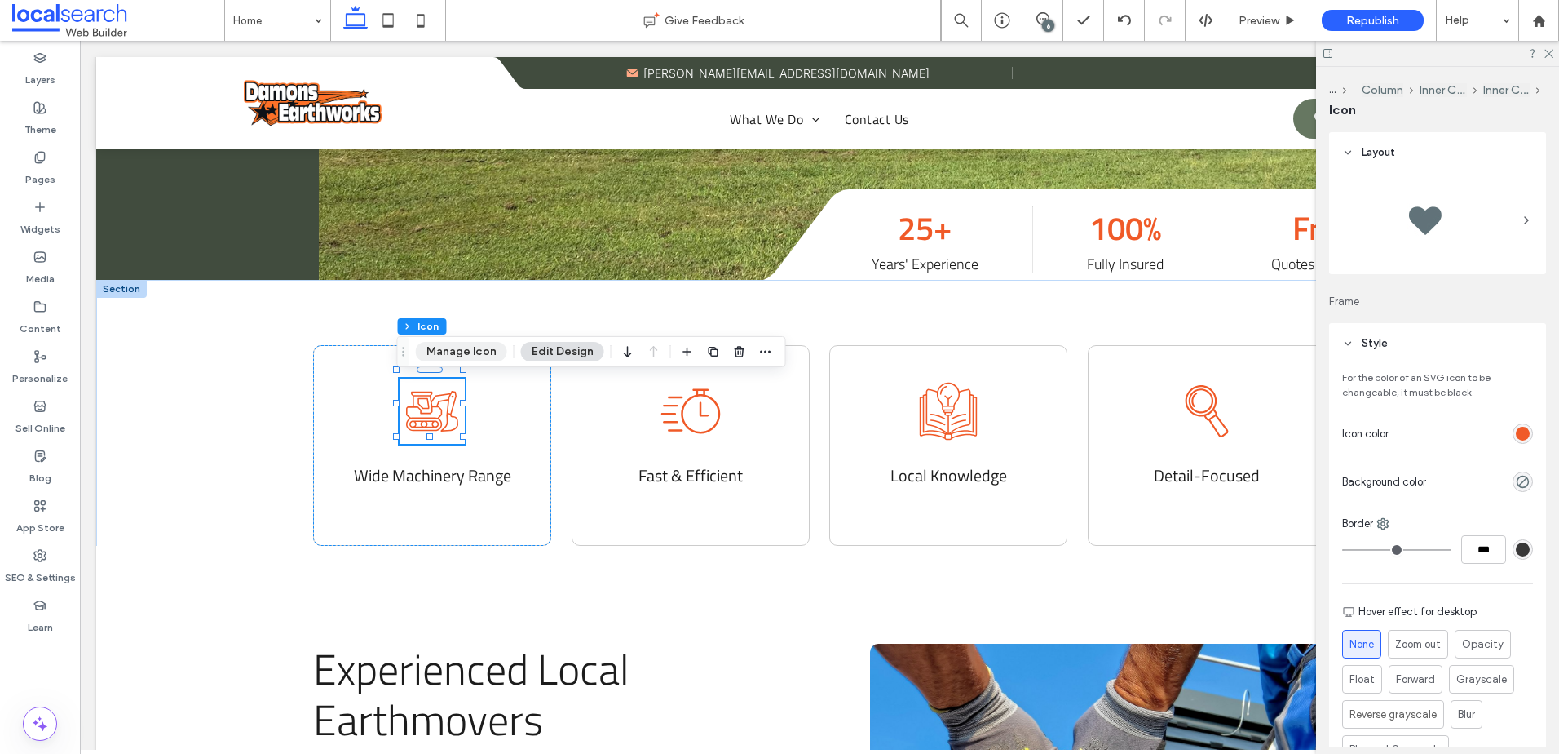
click at [454, 347] on button "Manage Icon" at bounding box center [461, 352] width 91 height 20
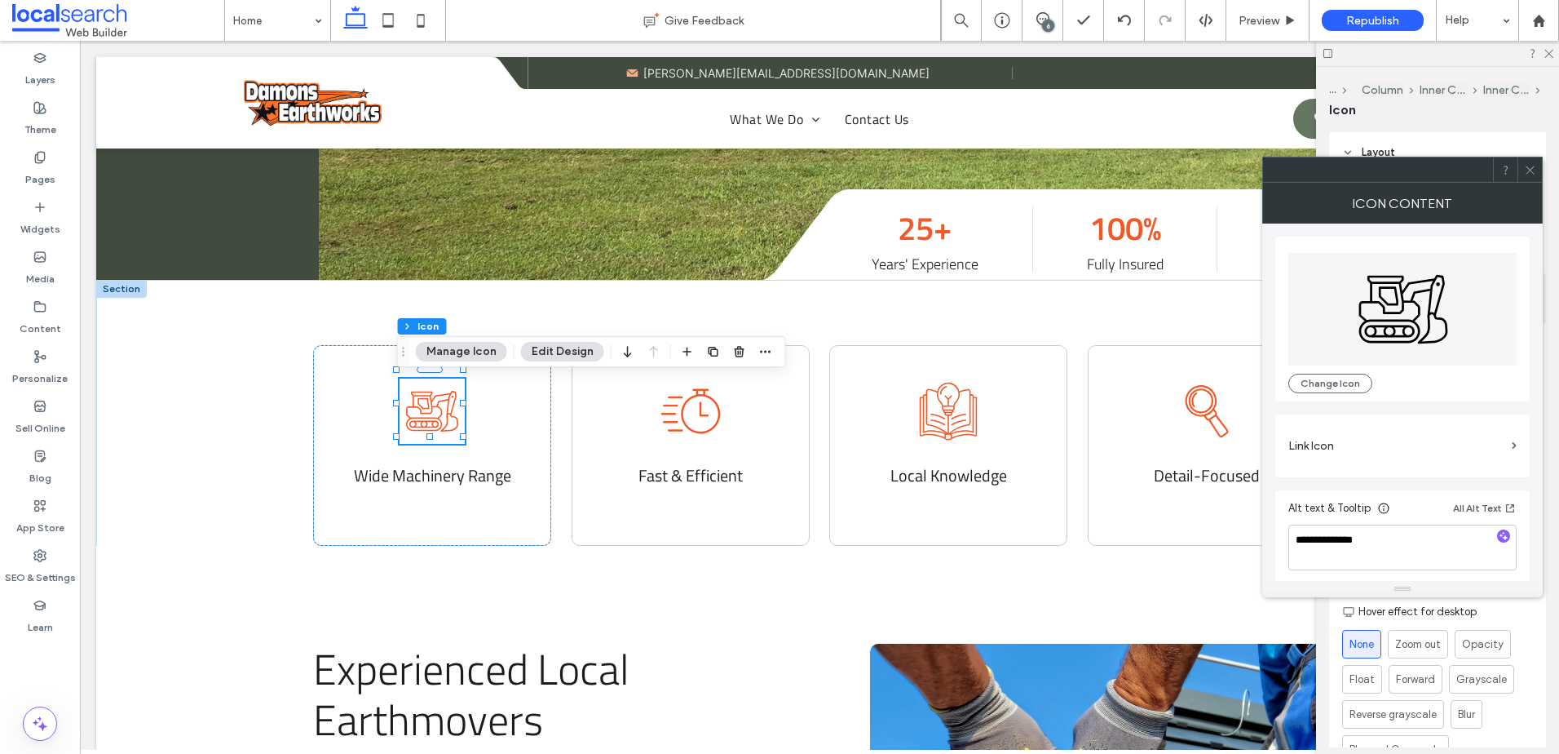
click at [1536, 171] on icon at bounding box center [1530, 170] width 12 height 12
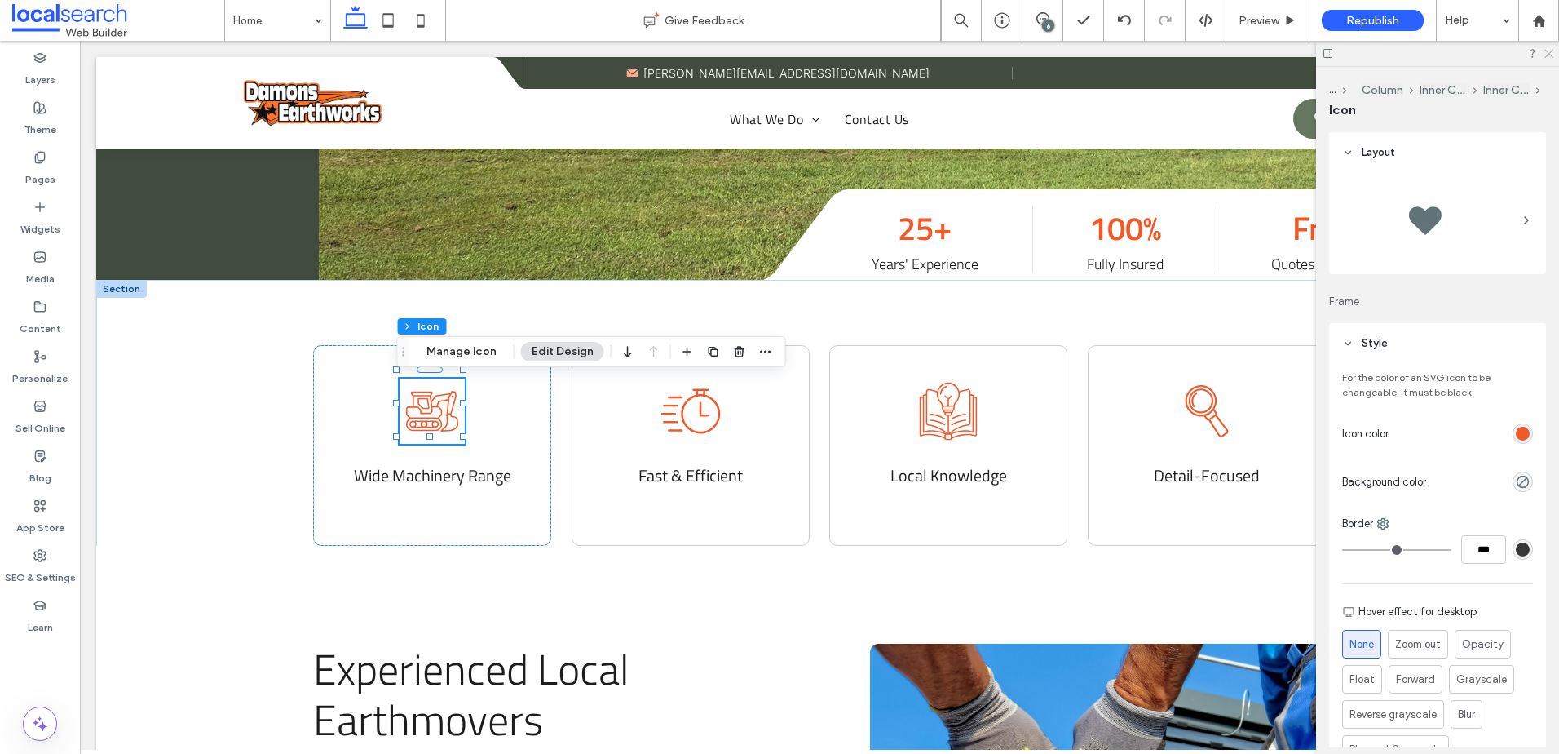
drag, startPoint x: 1552, startPoint y: 50, endPoint x: 1544, endPoint y: 53, distance: 8.8
click at [1552, 50] on icon at bounding box center [1548, 52] width 11 height 11
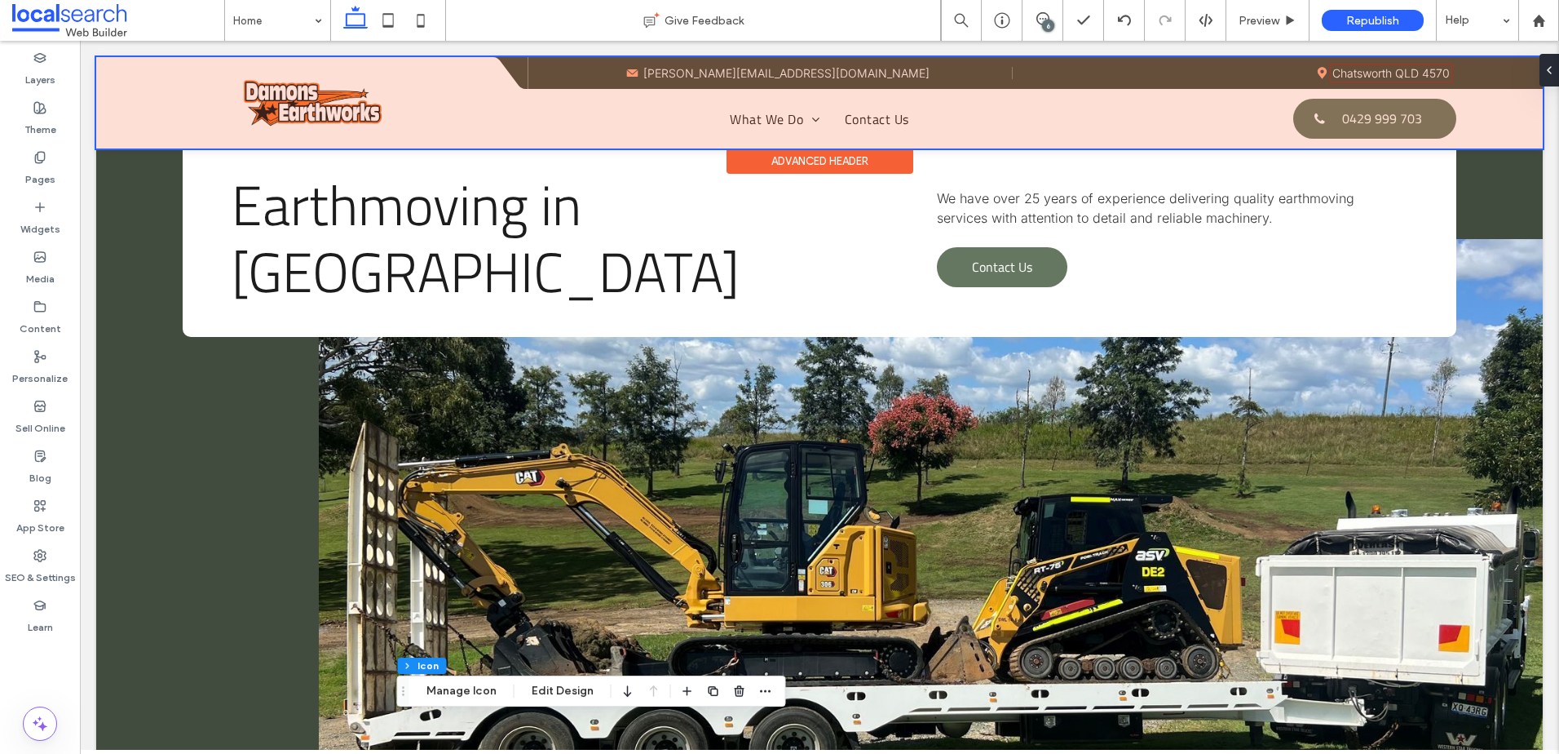
click at [673, 73] on div at bounding box center [819, 102] width 1447 height 91
click at [639, 73] on icon at bounding box center [632, 72] width 11 height 7
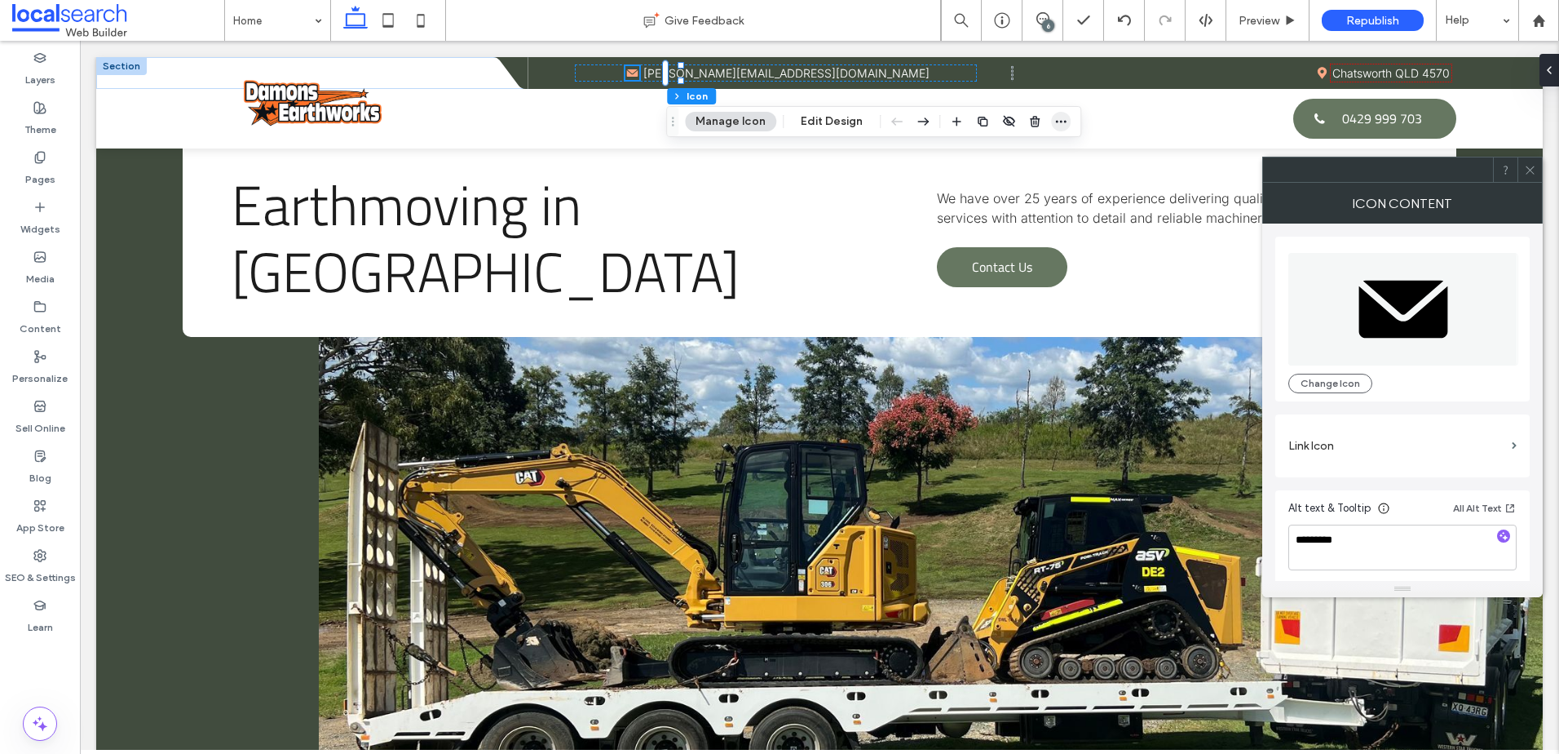
click at [1057, 120] on icon "button" at bounding box center [1061, 121] width 13 height 13
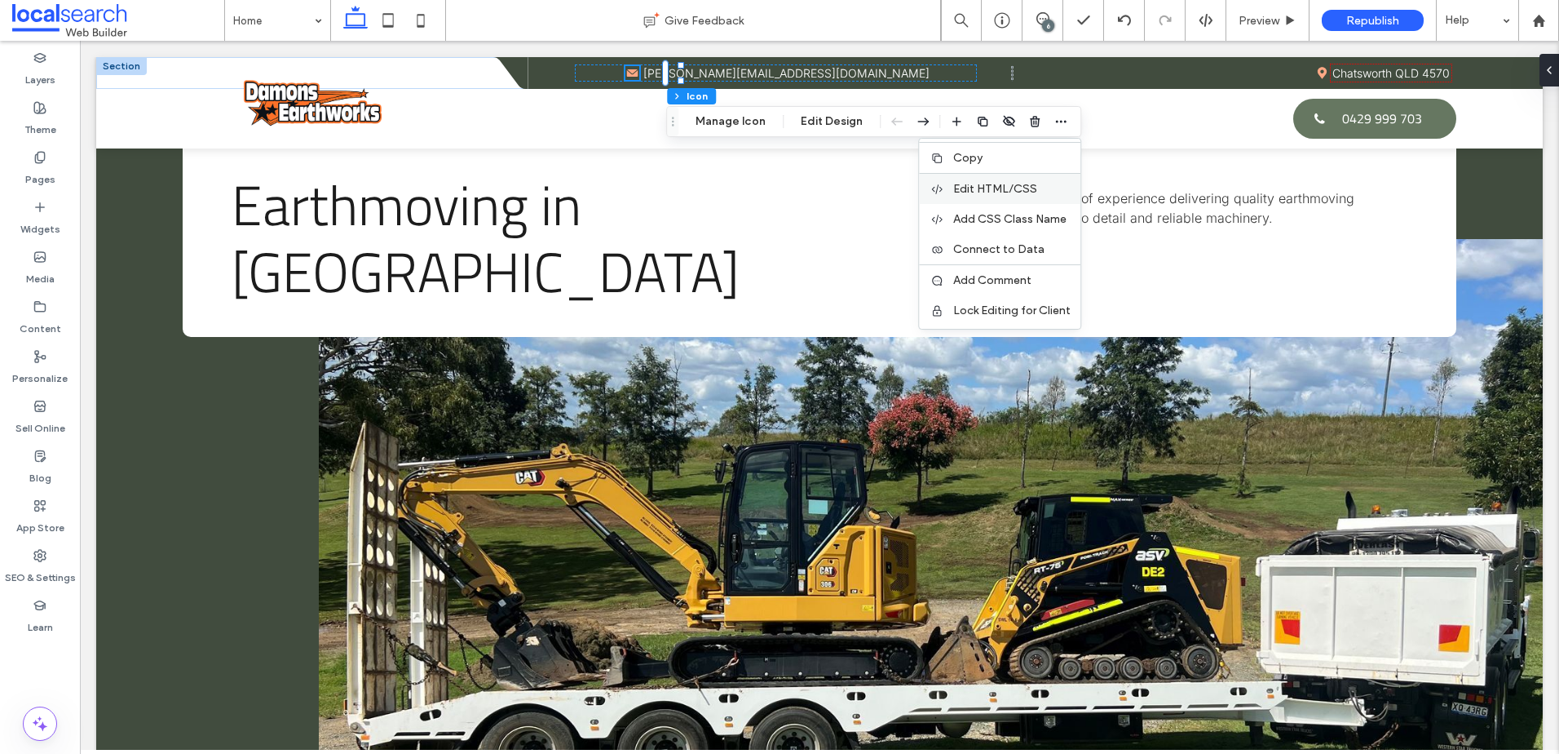
click at [1011, 190] on span "Edit HTML/CSS" at bounding box center [995, 189] width 84 height 14
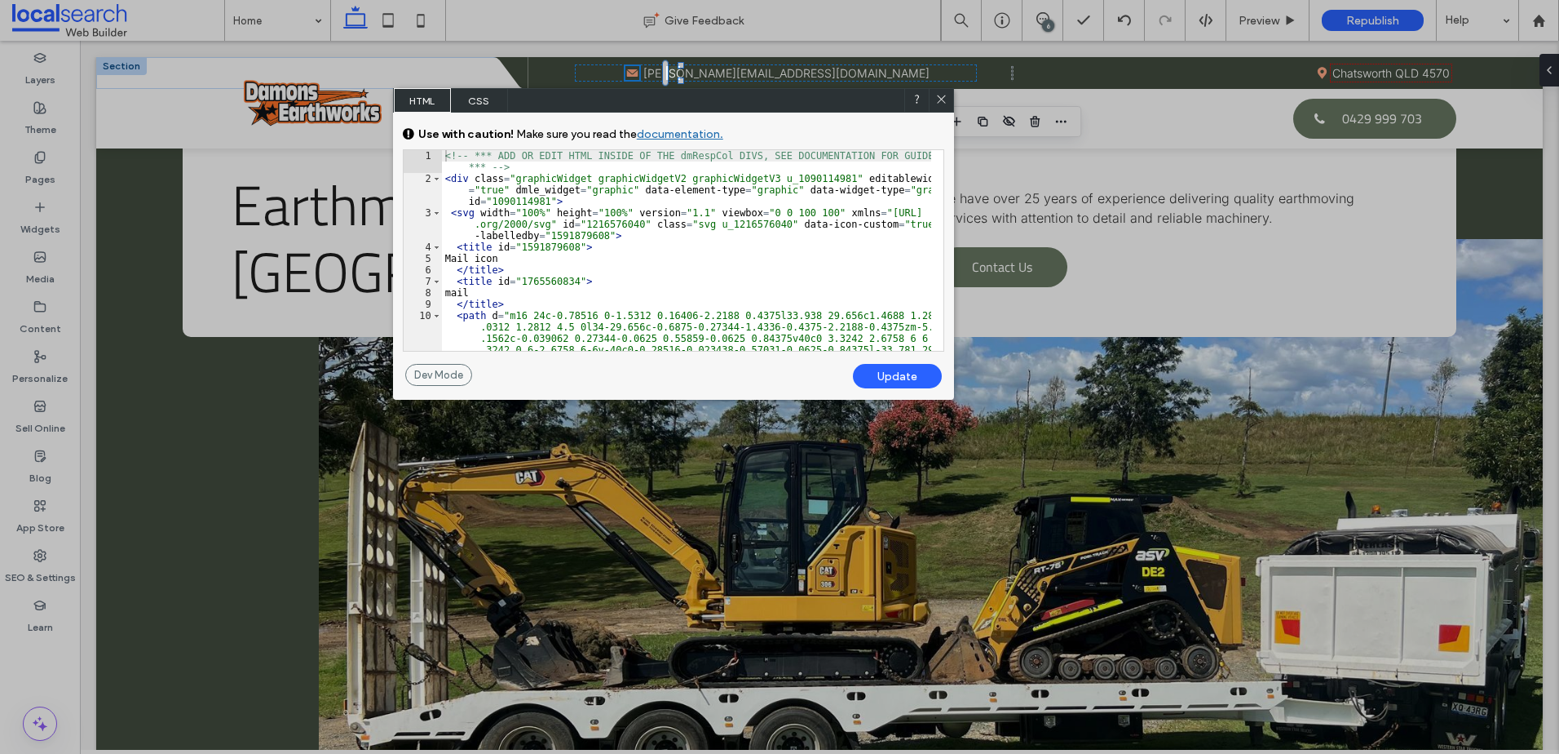
click at [492, 259] on div "<!-- *** ADD OR EDIT HTML INSIDE OF THE dmRespCol DIVS, SEE DOCUMENTATION FOR G…" at bounding box center [686, 290] width 489 height 281
click at [888, 375] on div "Update" at bounding box center [897, 376] width 89 height 24
drag, startPoint x: 940, startPoint y: 98, endPoint x: 886, endPoint y: 135, distance: 65.8
click at [939, 98] on use at bounding box center [941, 99] width 8 height 8
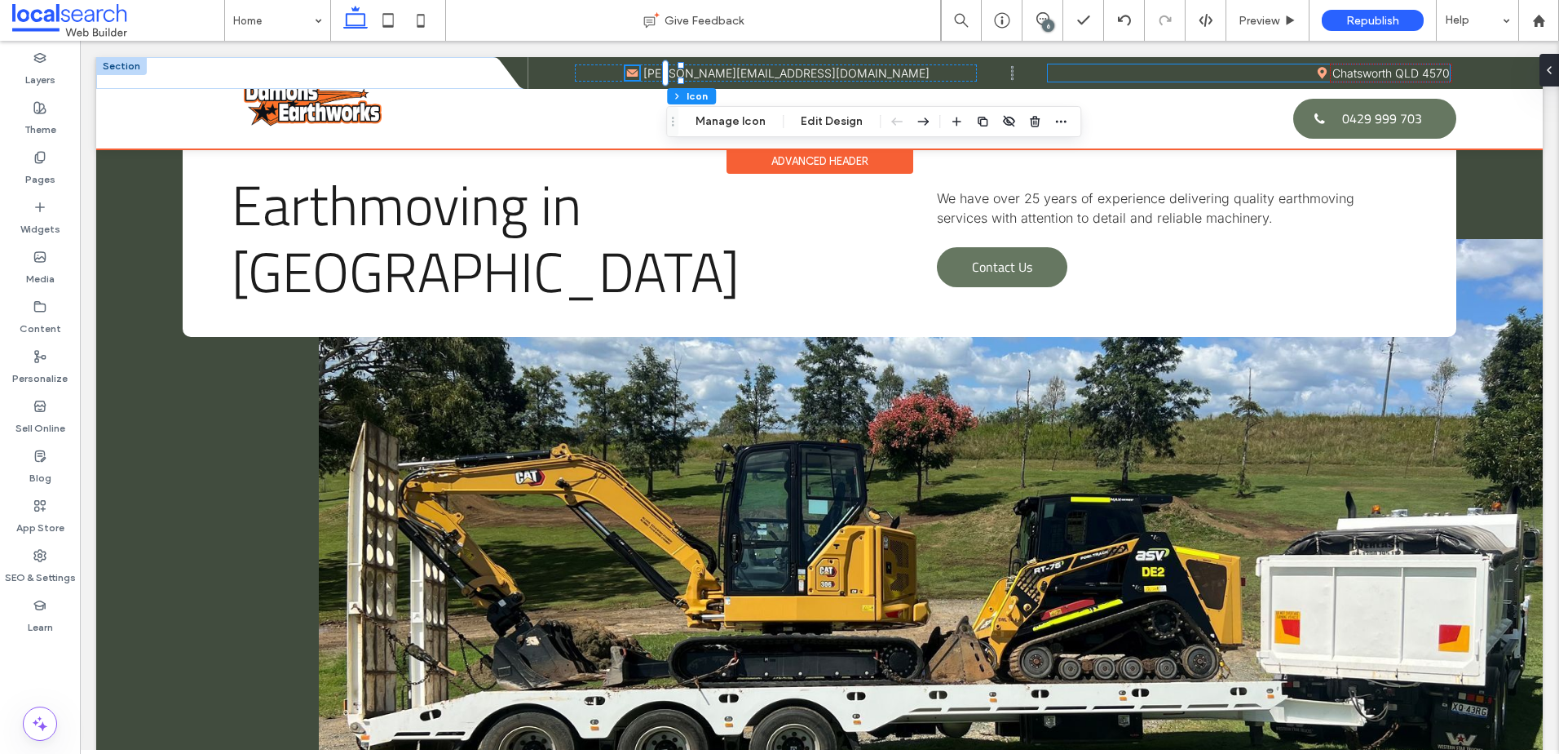
click at [1316, 72] on icon "Pin Icon" at bounding box center [1322, 73] width 12 height 12
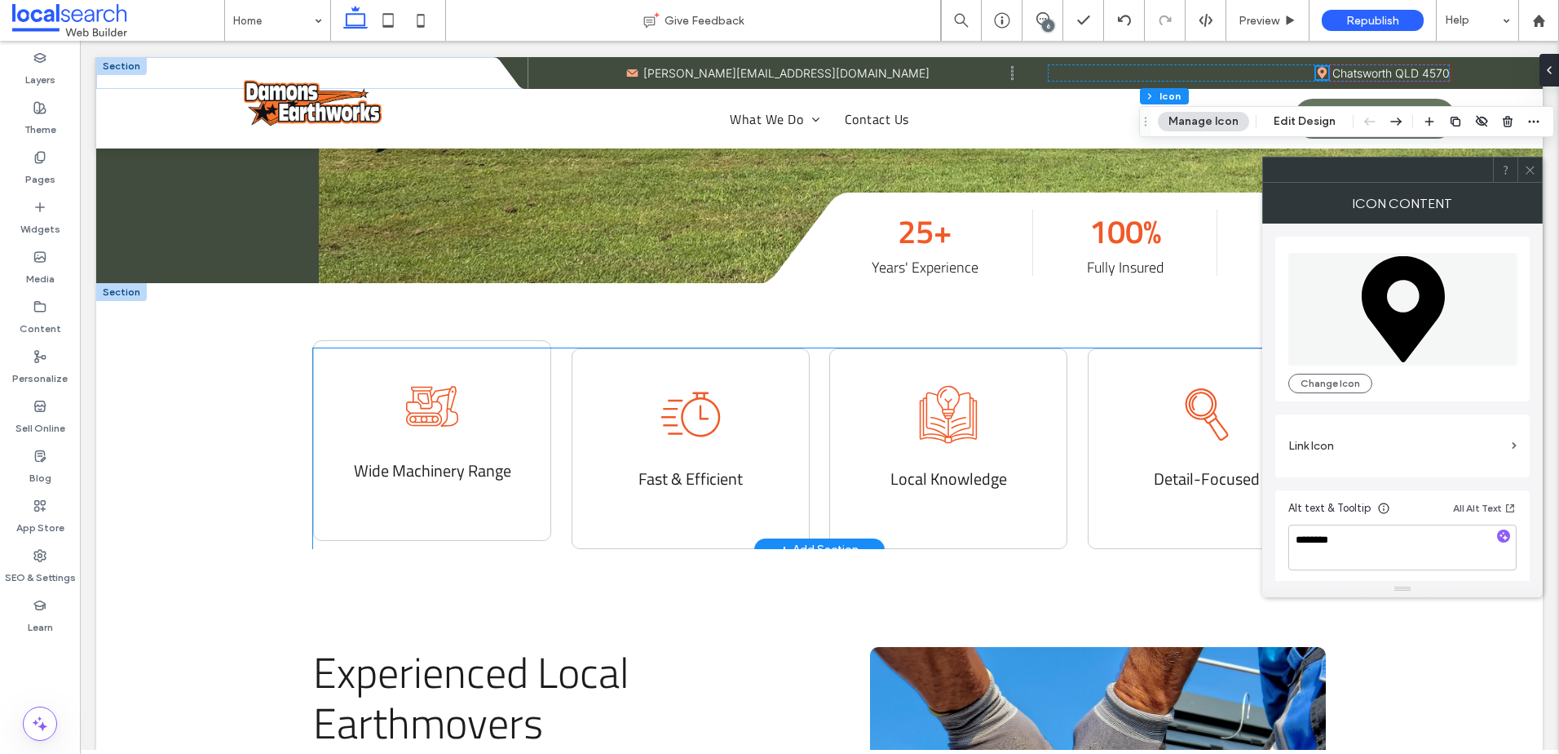
scroll to position [734, 0]
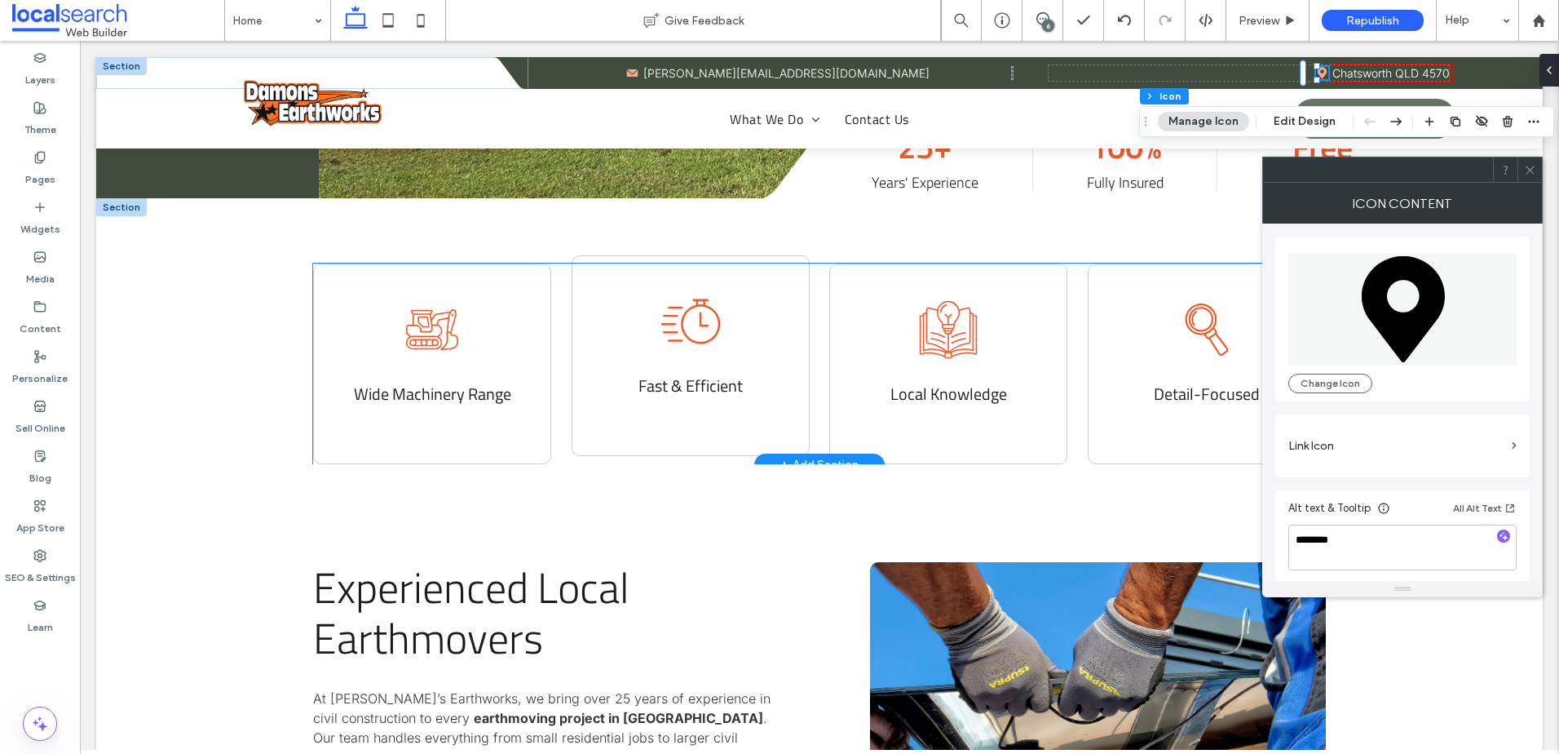
click at [687, 336] on icon "fast icon" at bounding box center [690, 321] width 65 height 65
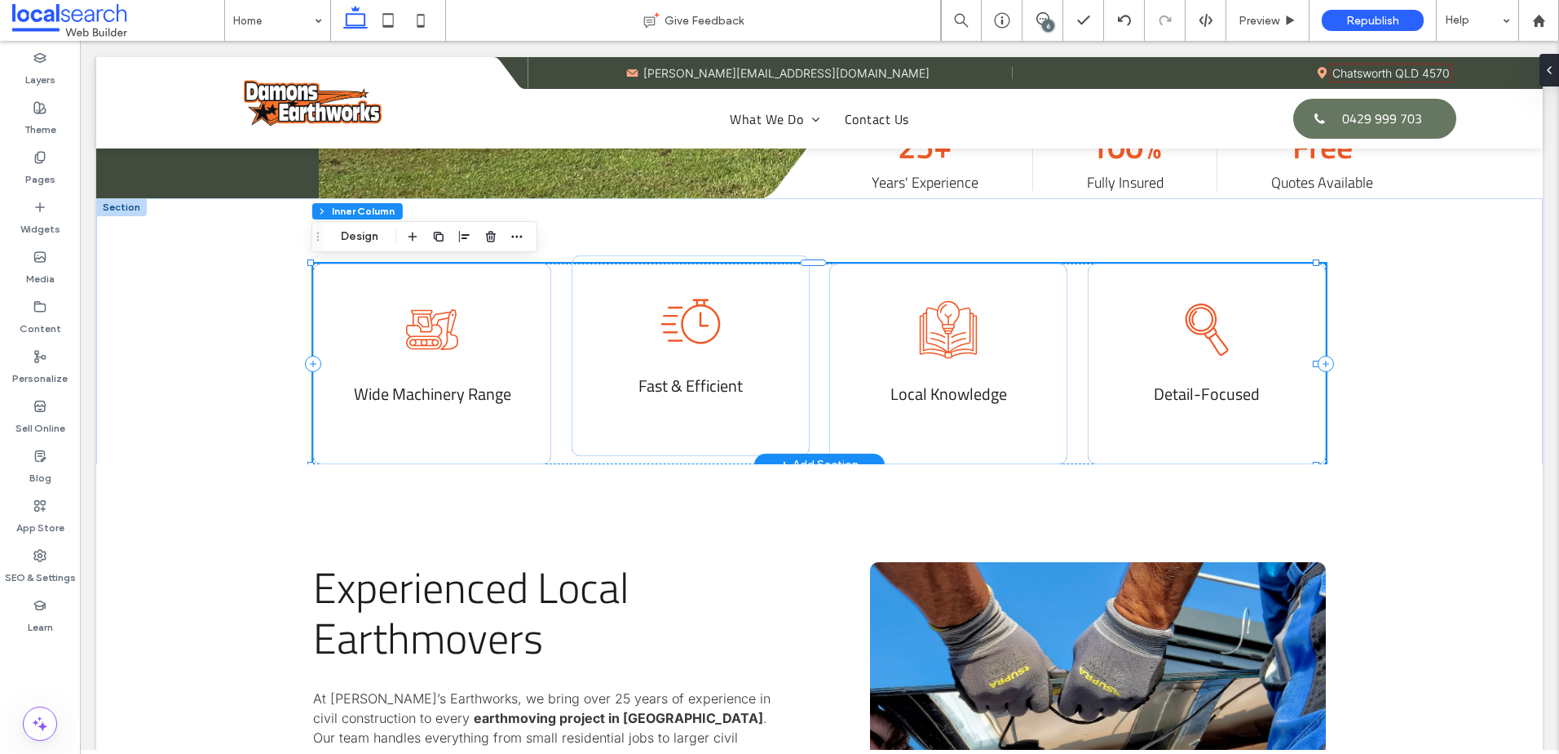
click at [687, 336] on icon "fast icon" at bounding box center [690, 321] width 65 height 65
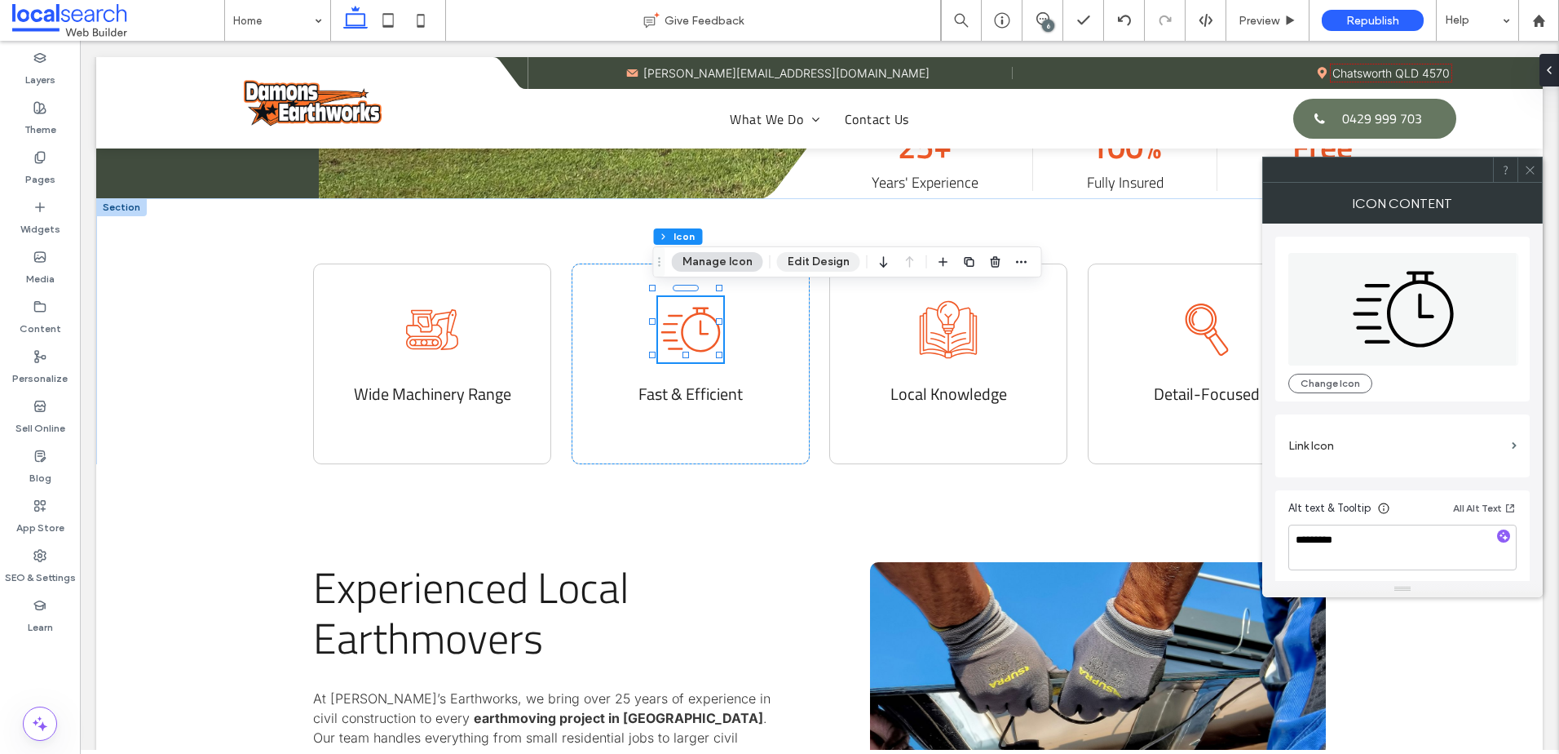
click at [807, 259] on button "Edit Design" at bounding box center [818, 262] width 83 height 20
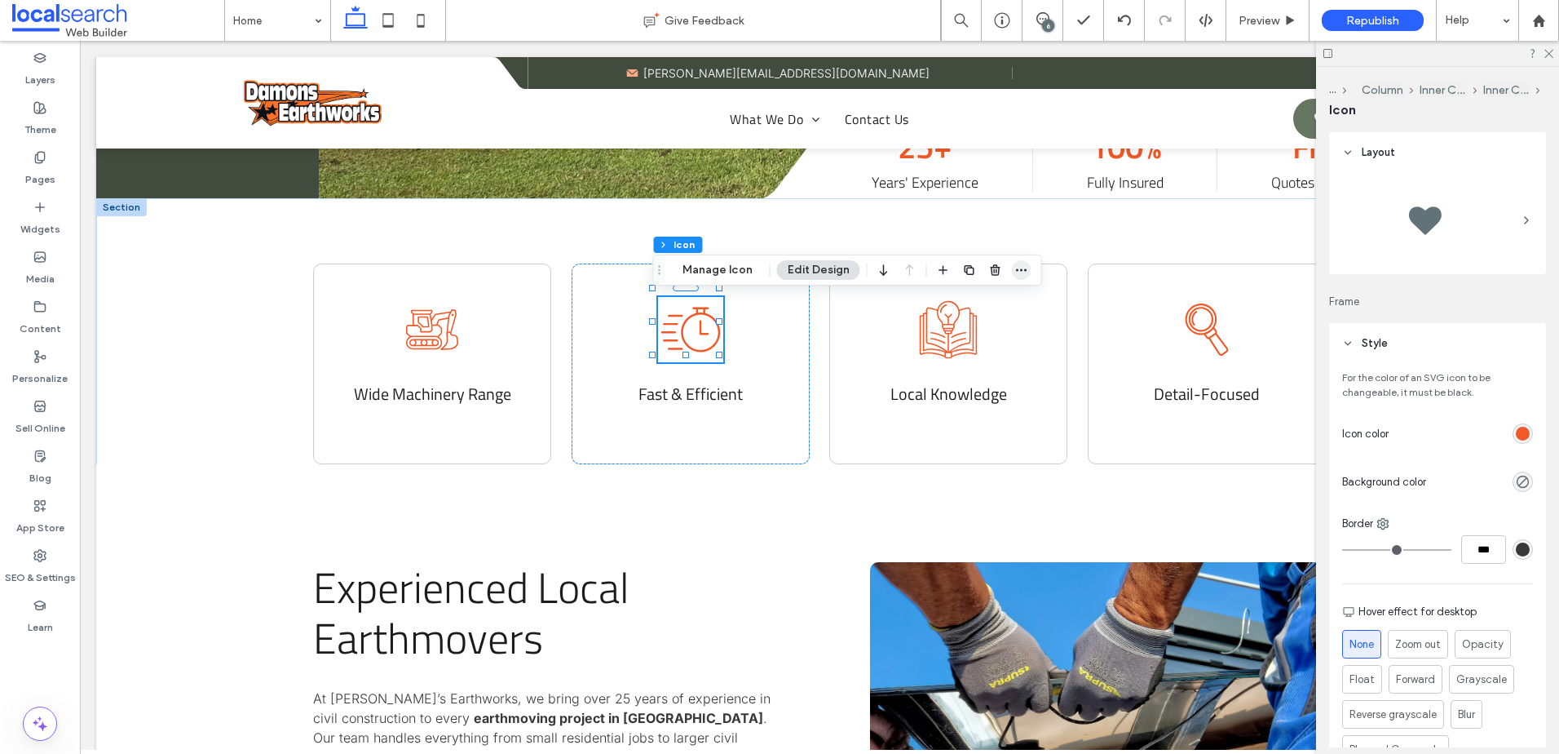
click at [1019, 267] on icon "button" at bounding box center [1021, 269] width 13 height 13
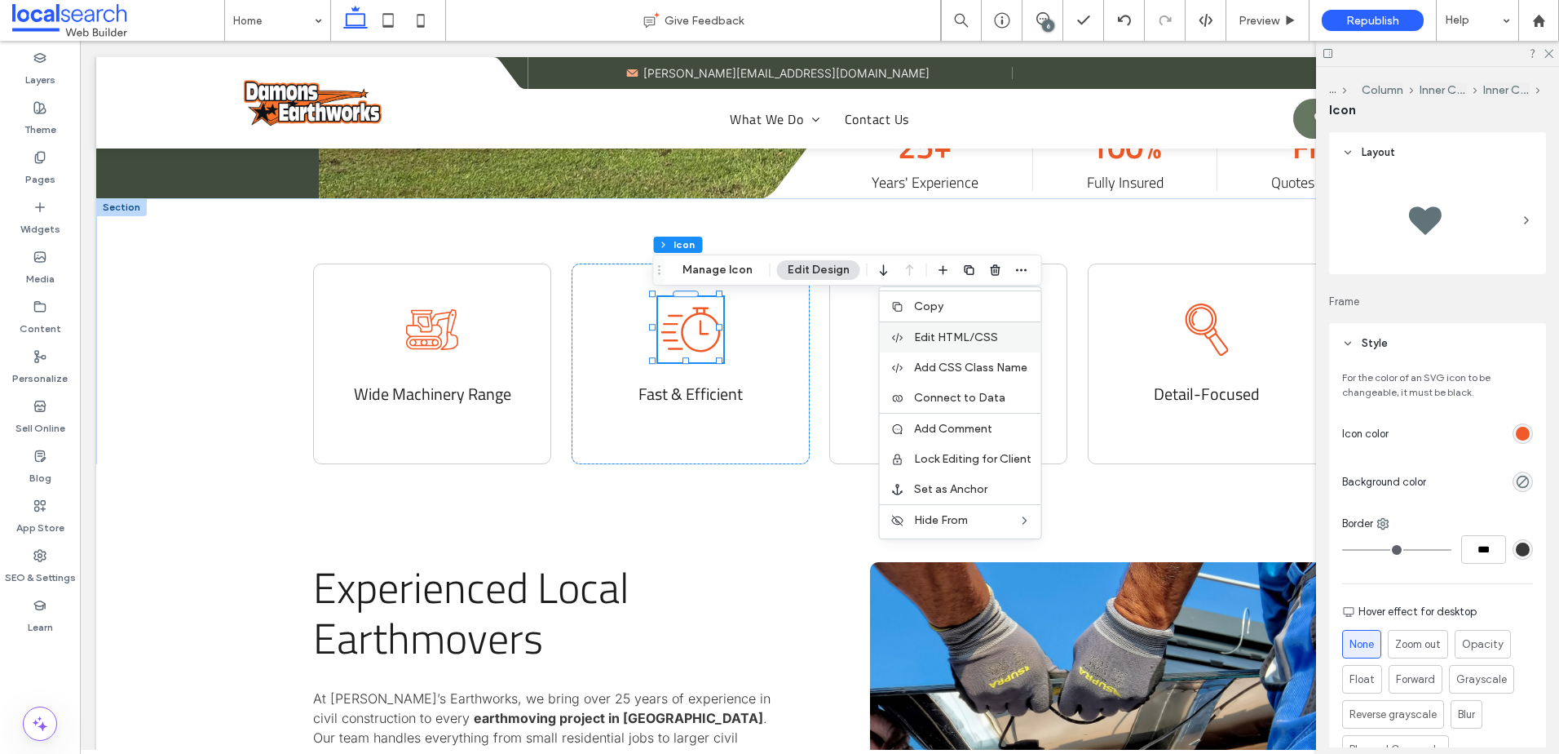
click at [962, 343] on span "Edit HTML/CSS" at bounding box center [956, 337] width 84 height 14
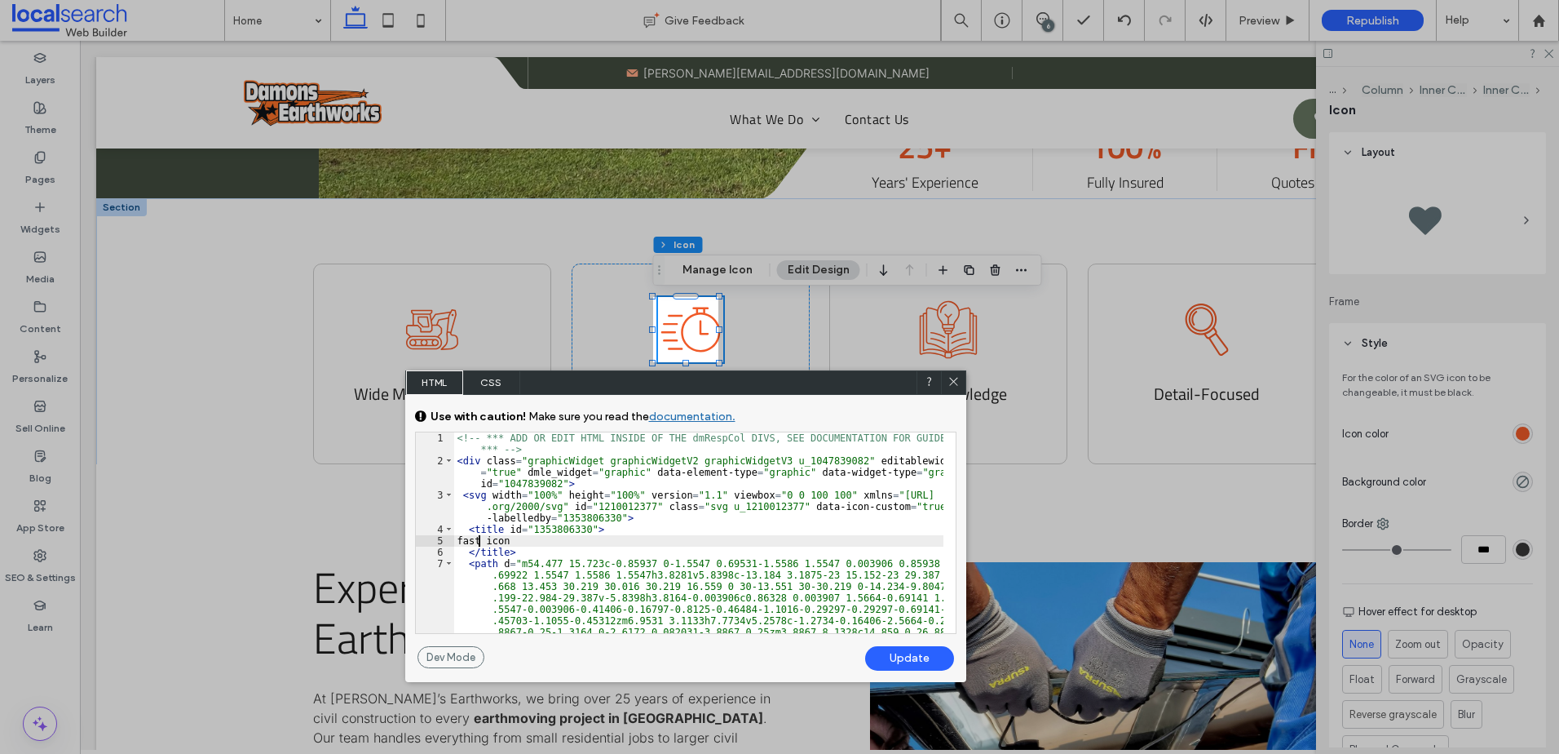
click at [479, 541] on div "<!-- *** ADD OR EDIT HTML INSIDE OF THE dmRespCol DIVS, SEE DOCUMENTATION FOR G…" at bounding box center [698, 755] width 489 height 646
click at [503, 548] on div "<!-- *** ADD OR EDIT HTML INSIDE OF THE dmRespCol DIVS, SEE DOCUMENTATION FOR G…" at bounding box center [698, 755] width 489 height 646
click at [504, 541] on div "<!-- *** ADD OR EDIT HTML INSIDE OF THE dmRespCol DIVS, SEE DOCUMENTATION FOR G…" at bounding box center [698, 755] width 489 height 646
type textarea "**"
click at [898, 651] on div "Update" at bounding box center [909, 658] width 89 height 24
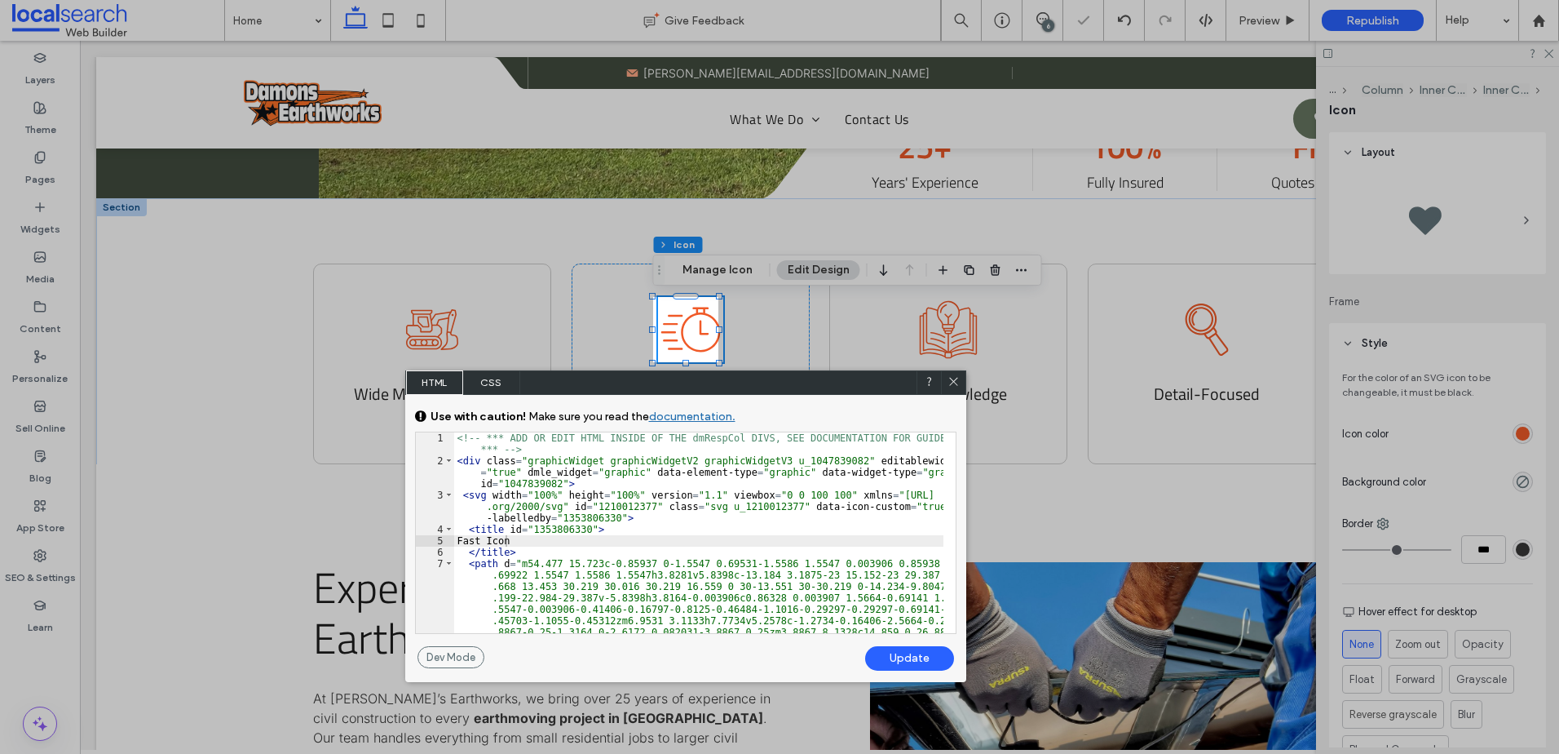
click at [955, 379] on icon at bounding box center [954, 381] width 12 height 12
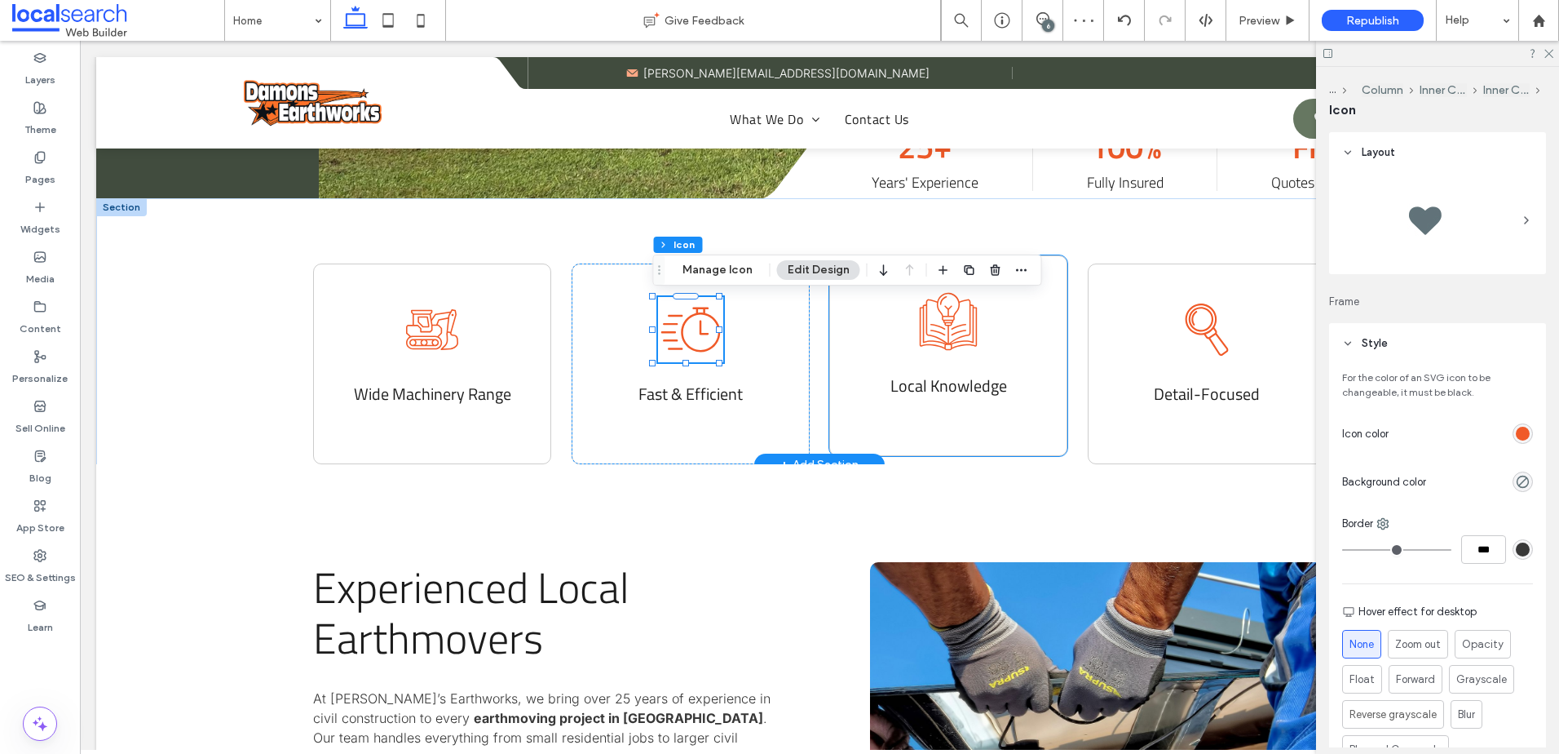
click at [944, 307] on icon at bounding box center [948, 321] width 57 height 57
click at [944, 308] on icon "Knowledge Icon" at bounding box center [948, 321] width 65 height 65
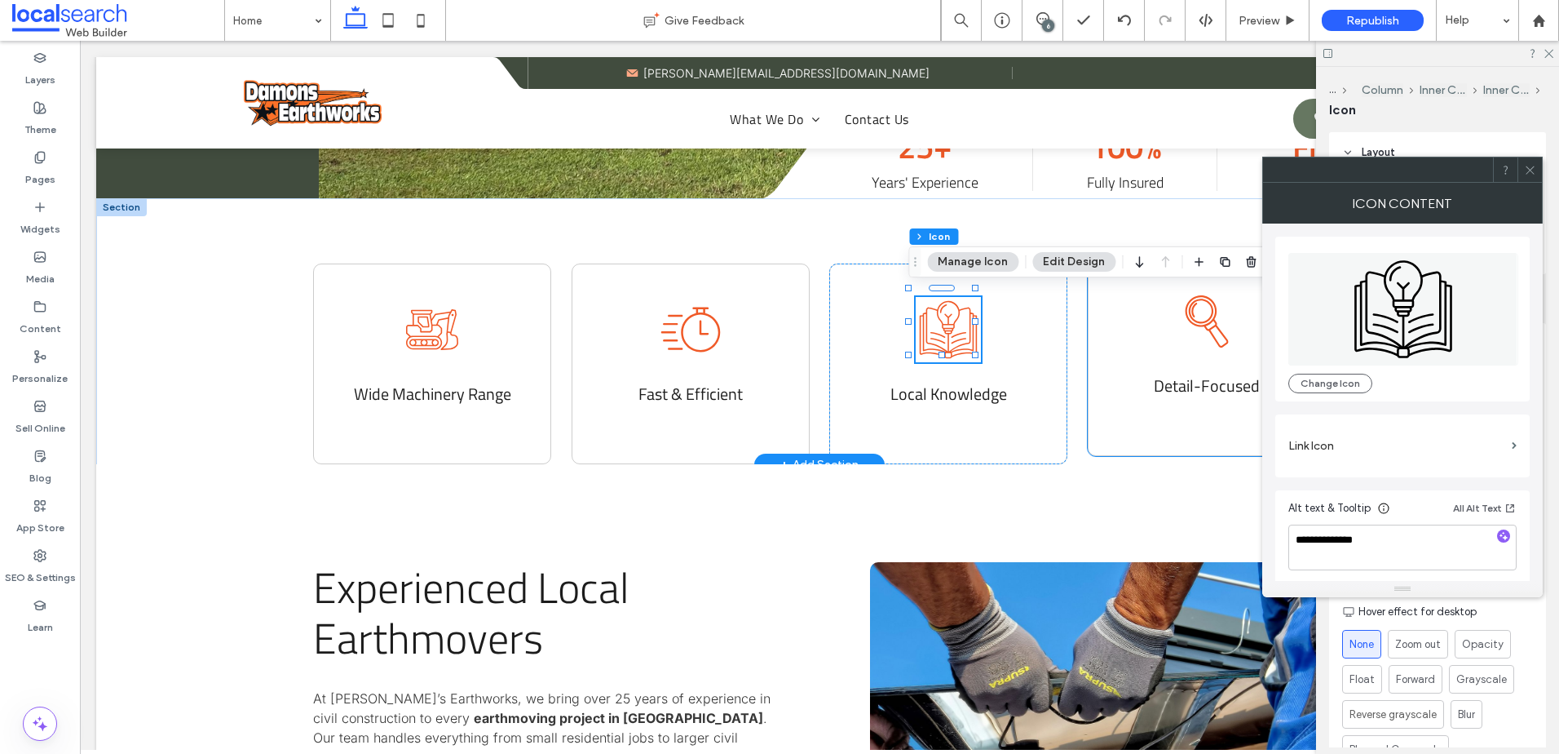
click at [1195, 325] on icon "Magnifying Glass Icon" at bounding box center [1207, 321] width 65 height 65
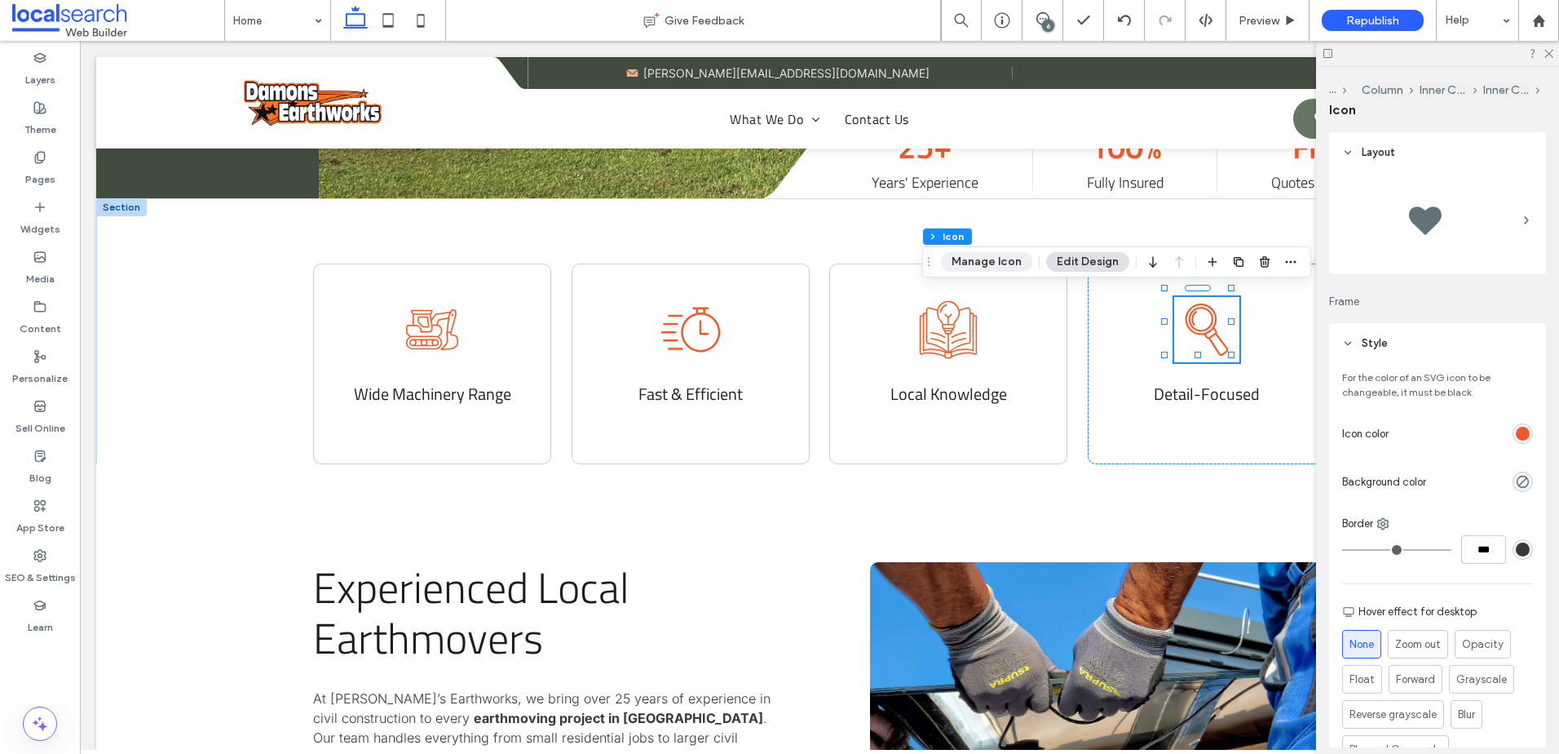
click at [989, 259] on button "Manage Icon" at bounding box center [986, 262] width 91 height 20
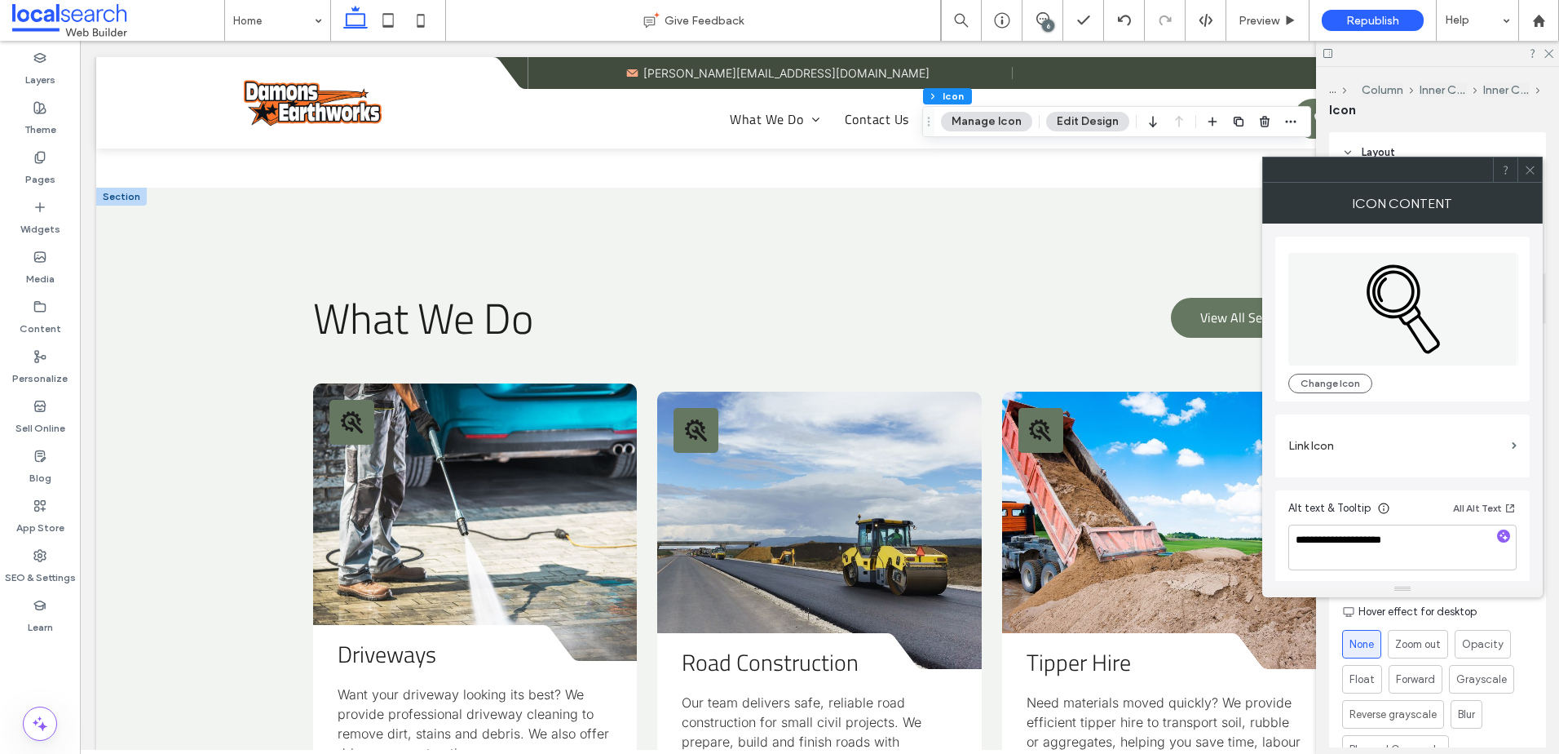
scroll to position [1794, 0]
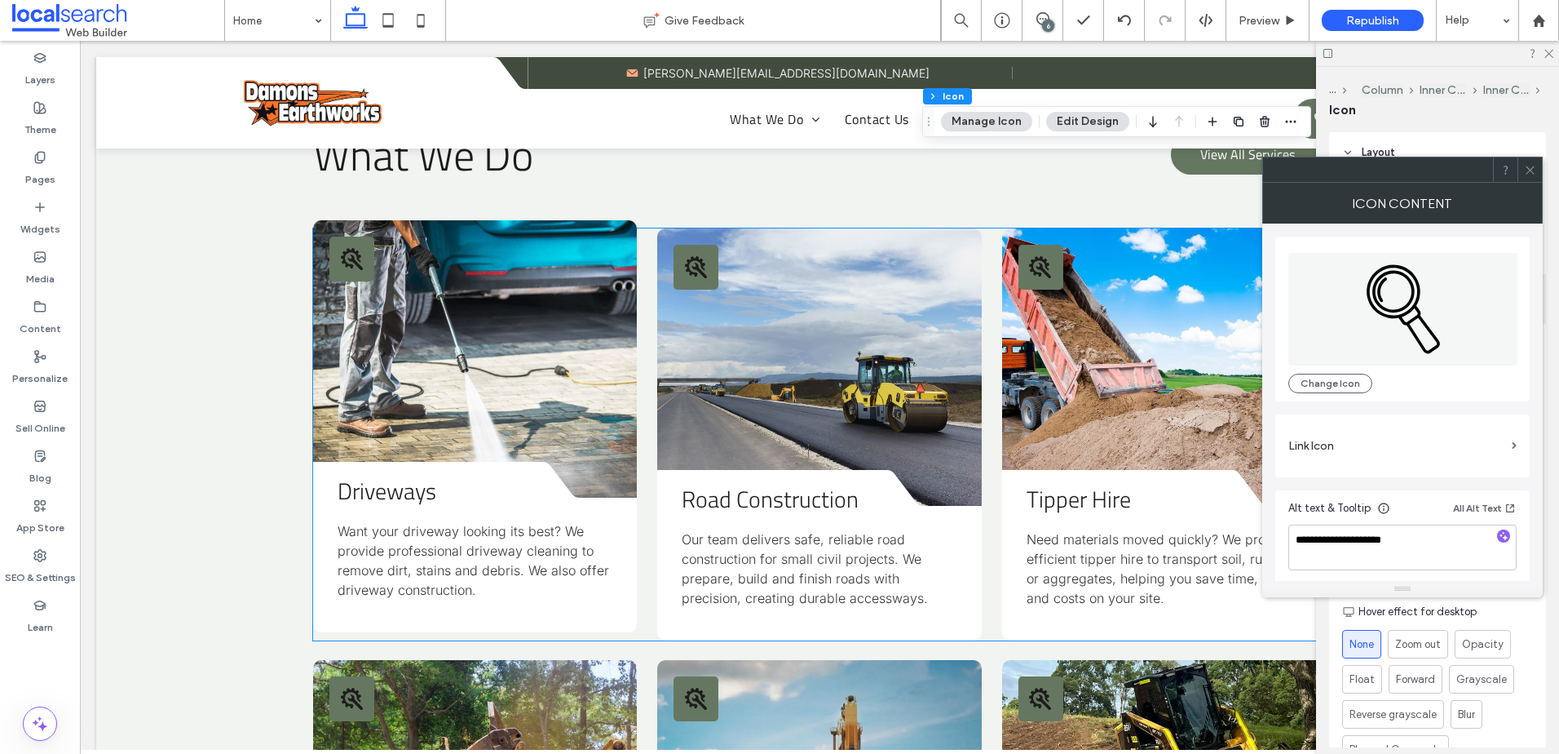
click at [356, 250] on icon "Tools Icon" at bounding box center [352, 259] width 23 height 23
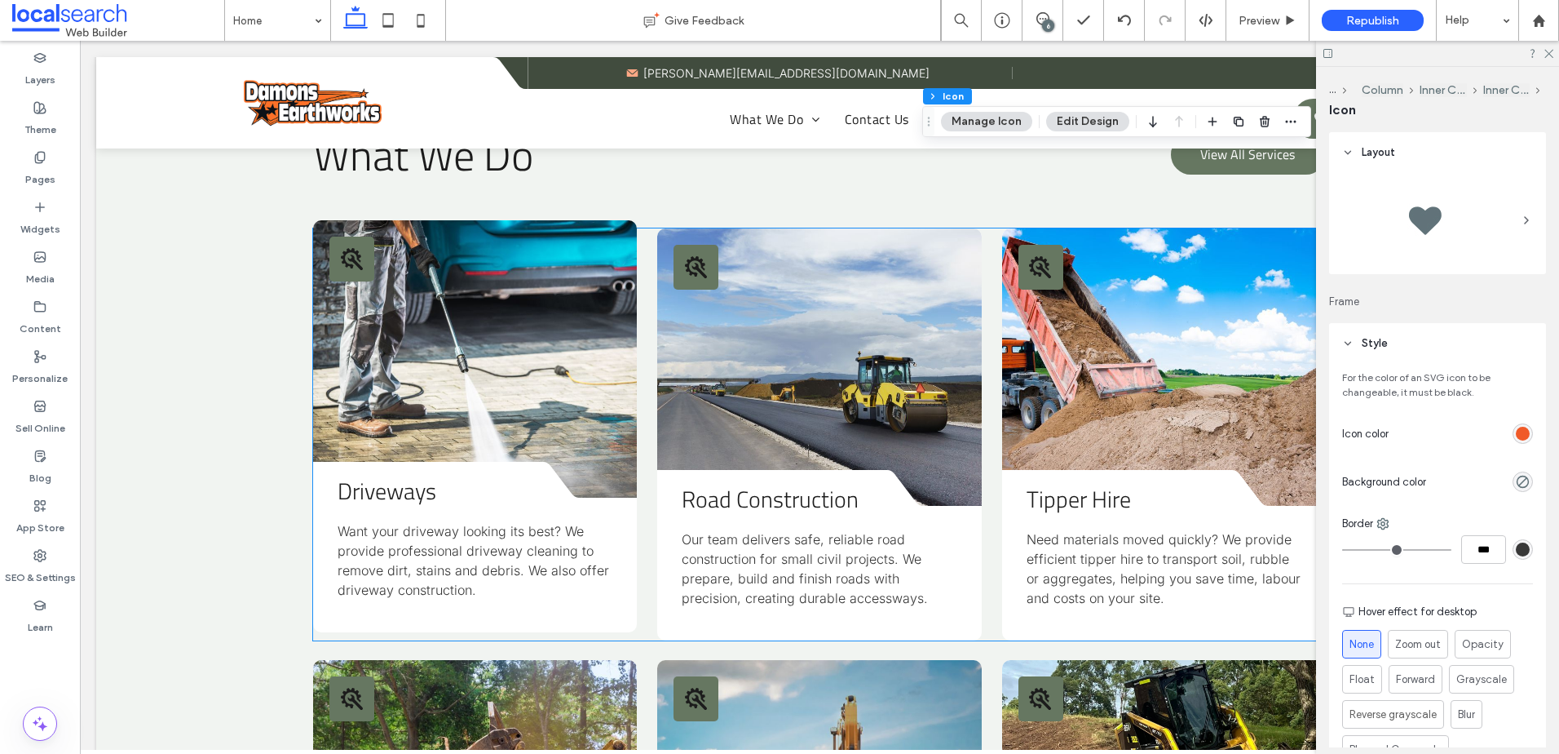
click at [356, 250] on icon "Tools Icon" at bounding box center [352, 259] width 23 height 23
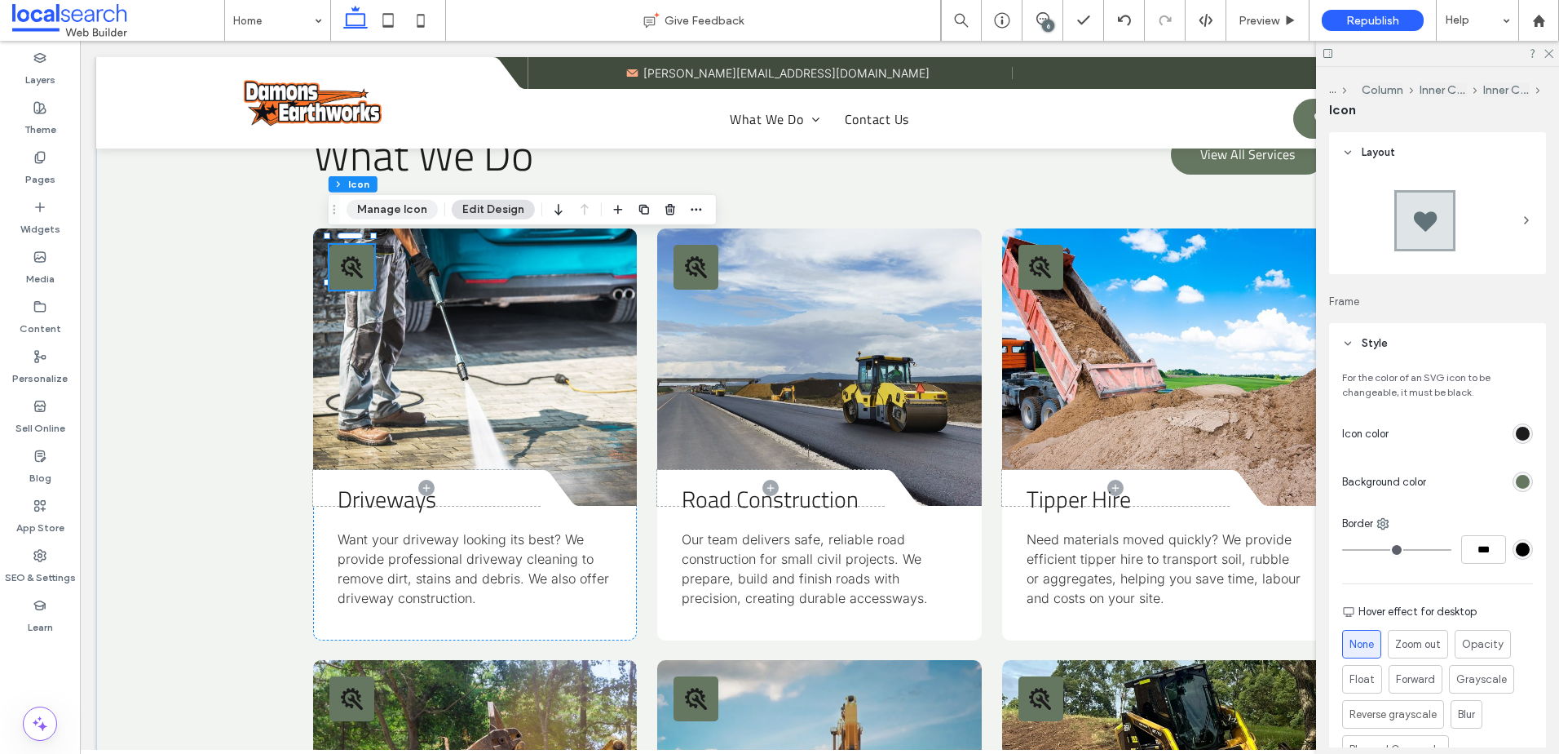
click at [374, 209] on button "Manage Icon" at bounding box center [392, 210] width 91 height 20
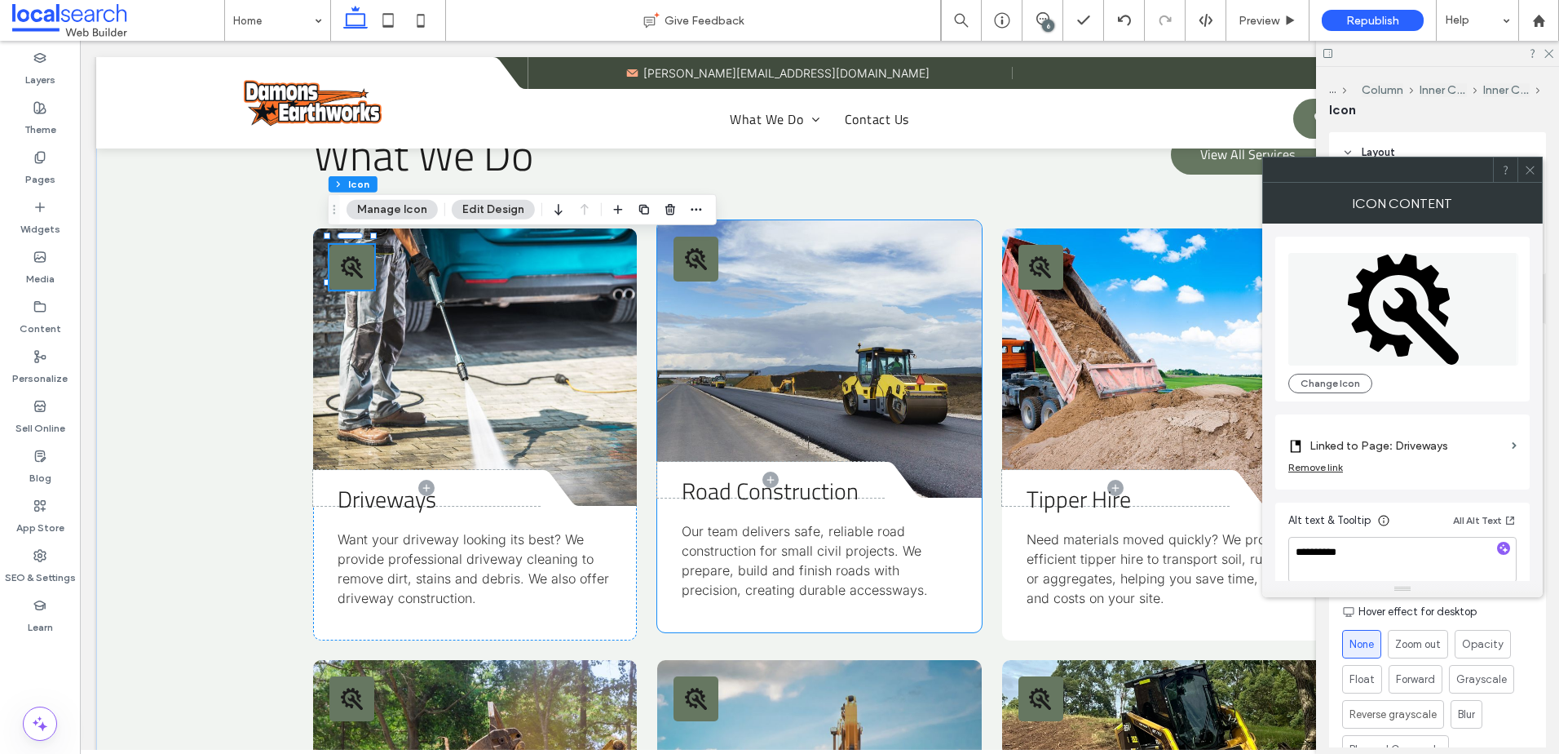
click at [679, 244] on div "Tools Icon" at bounding box center [696, 259] width 45 height 45
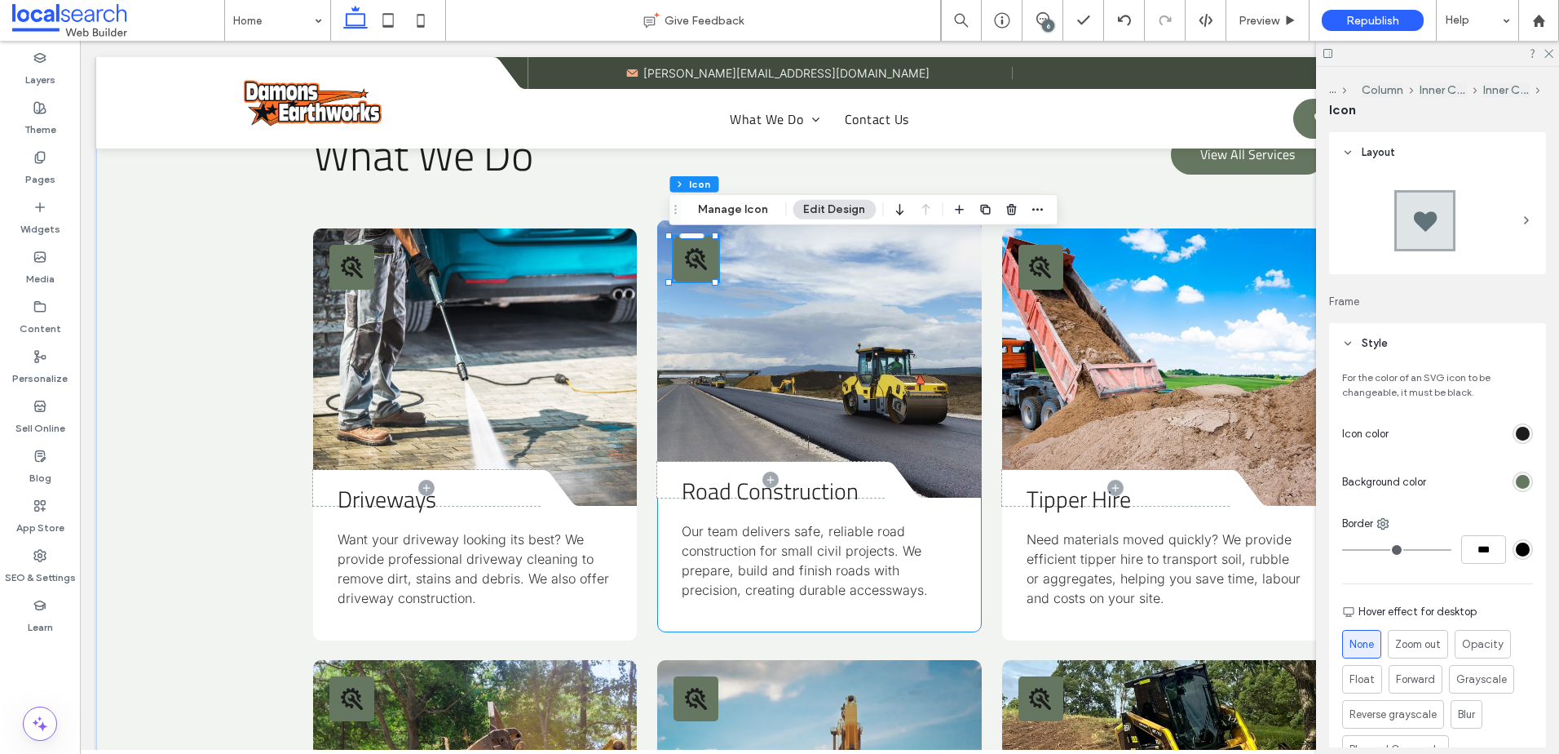
type input "**"
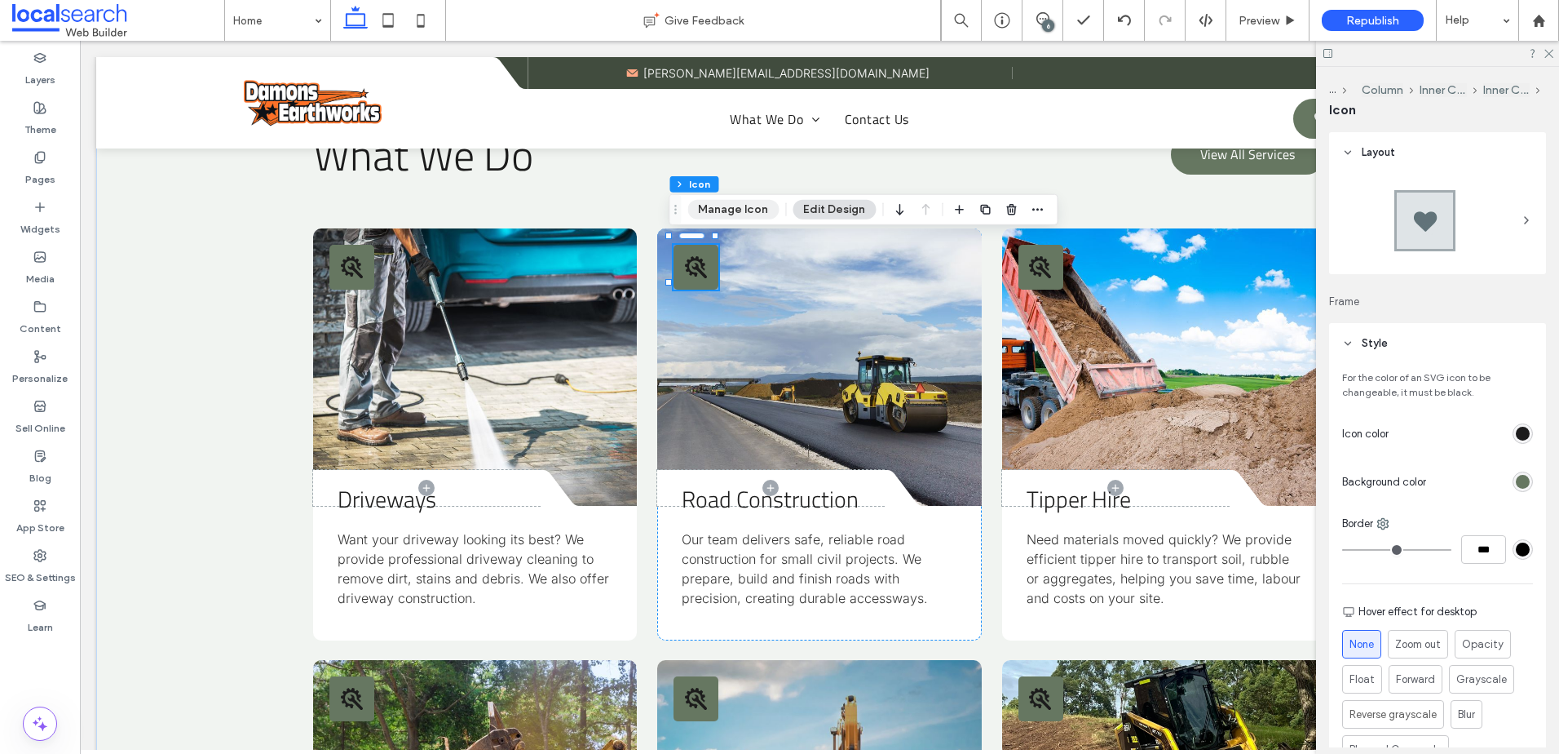
click at [738, 202] on button "Manage Icon" at bounding box center [733, 210] width 91 height 20
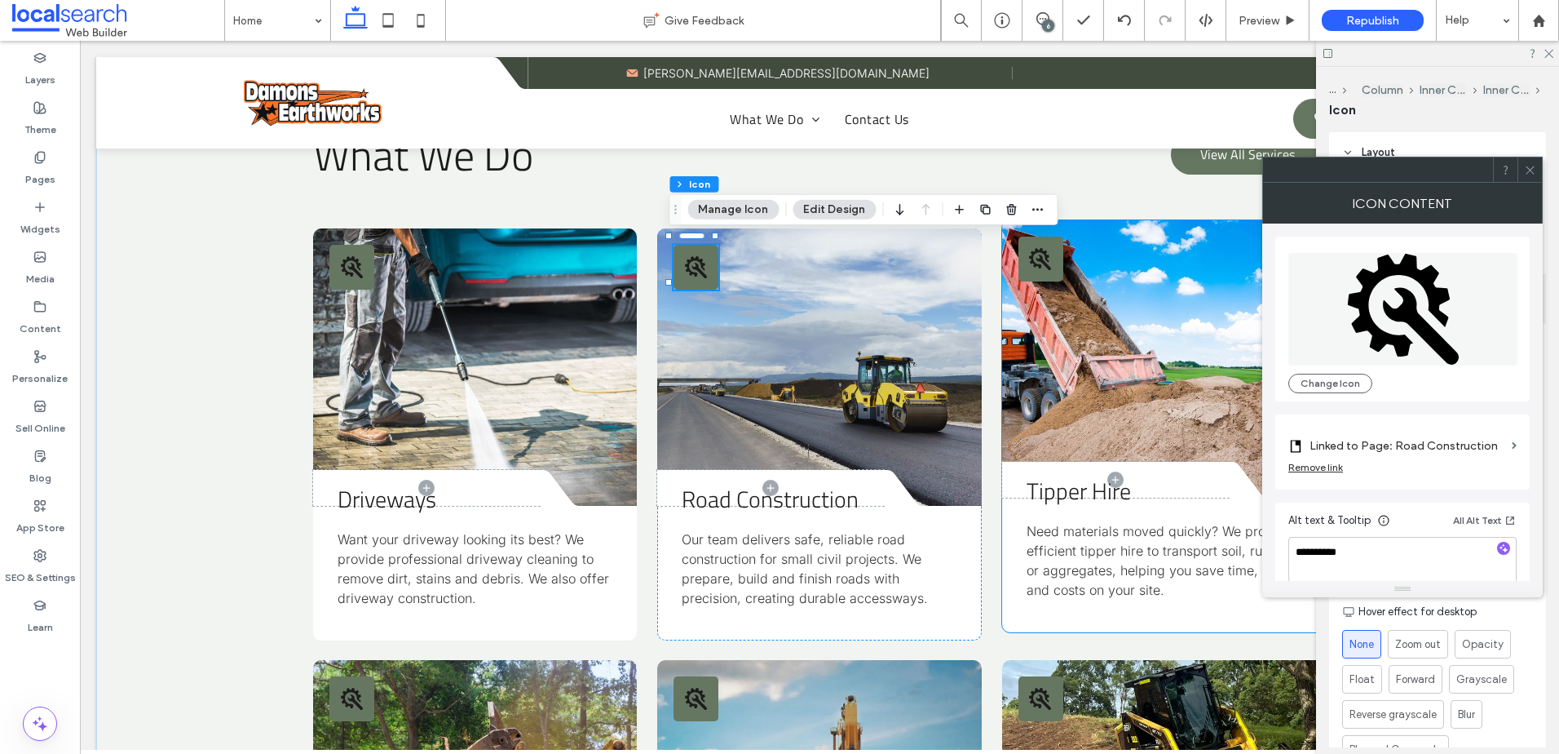
click at [1029, 266] on icon at bounding box center [1039, 258] width 20 height 20
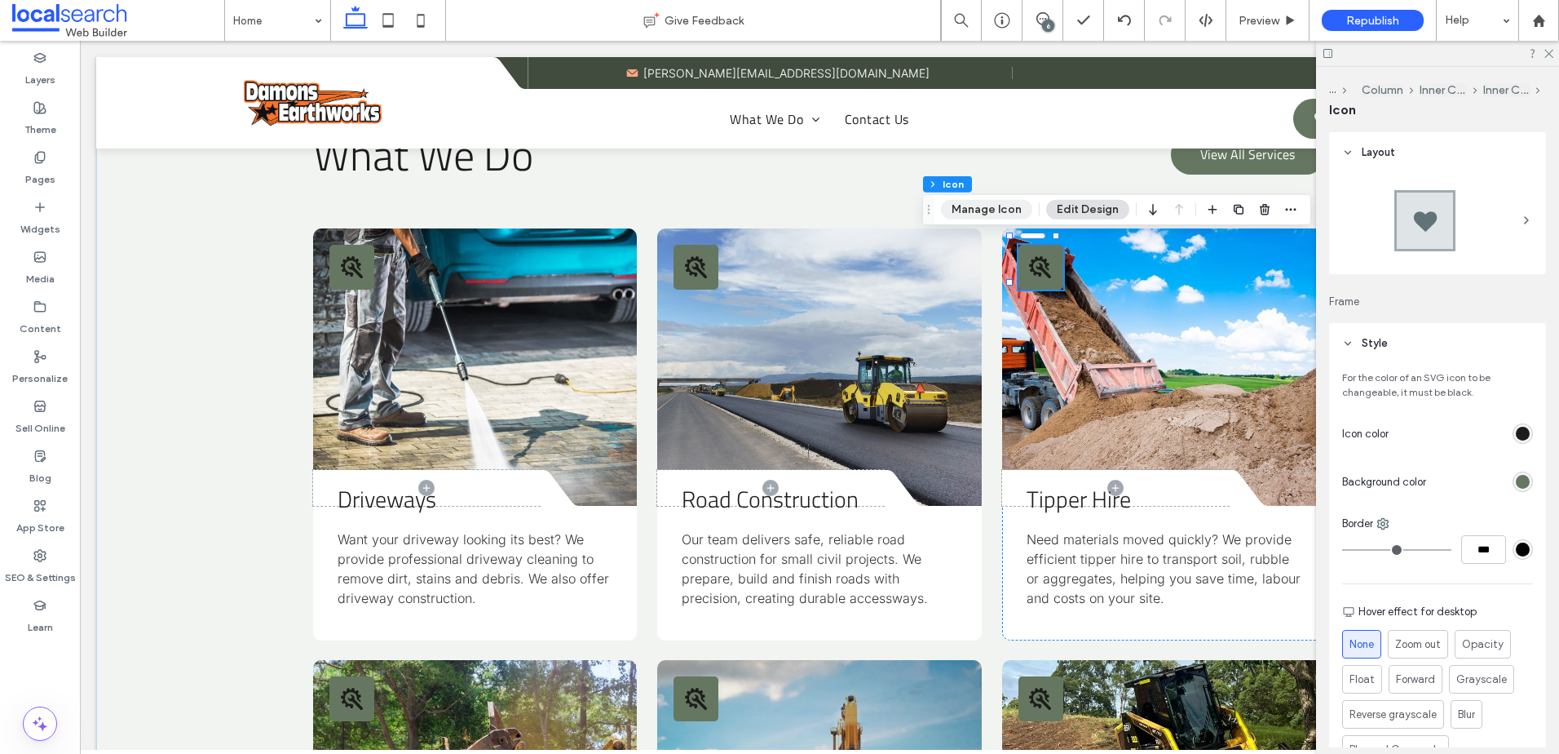
click at [1005, 210] on button "Manage Icon" at bounding box center [986, 210] width 91 height 20
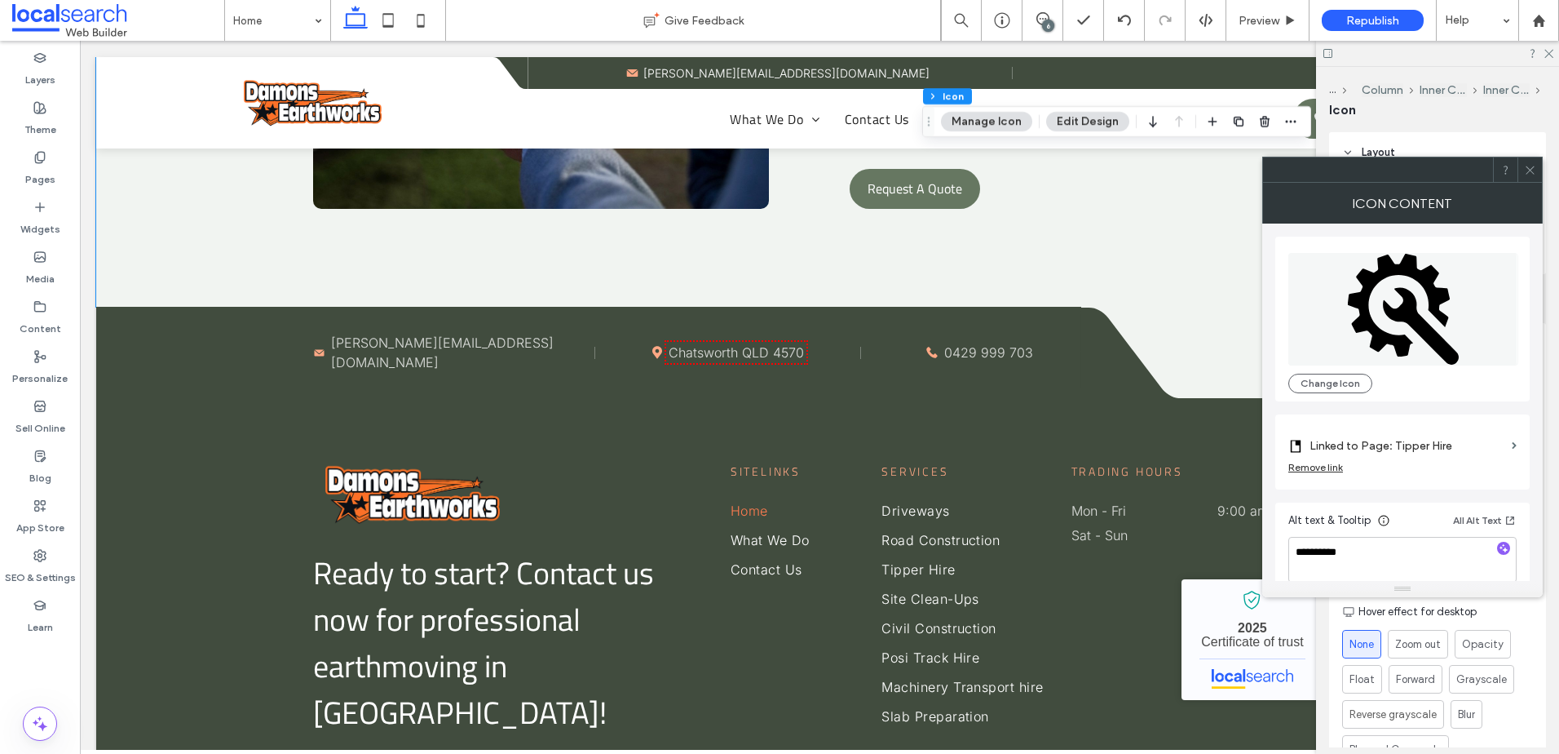
scroll to position [4241, 0]
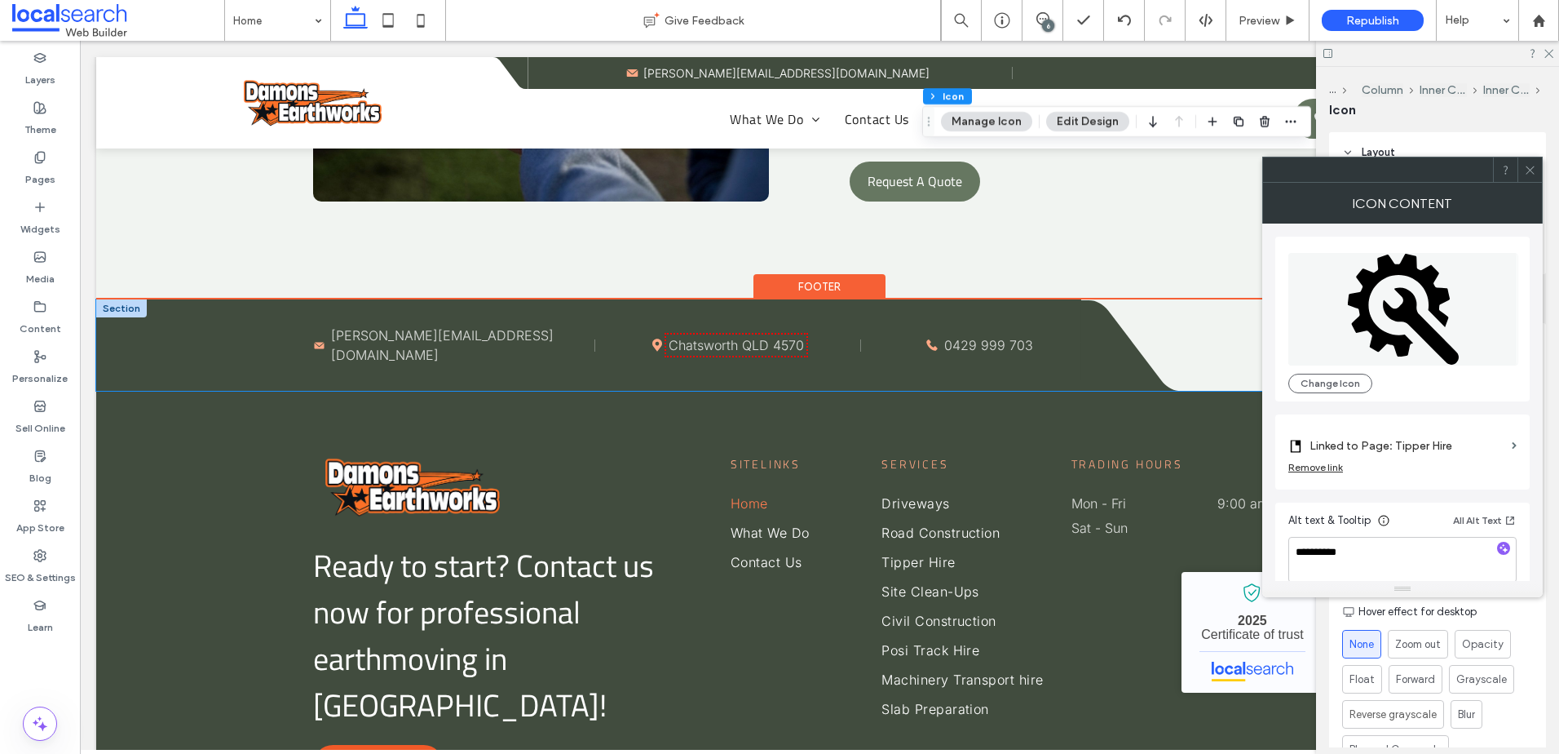
click at [319, 352] on icon "Mail Icon" at bounding box center [319, 345] width 12 height 12
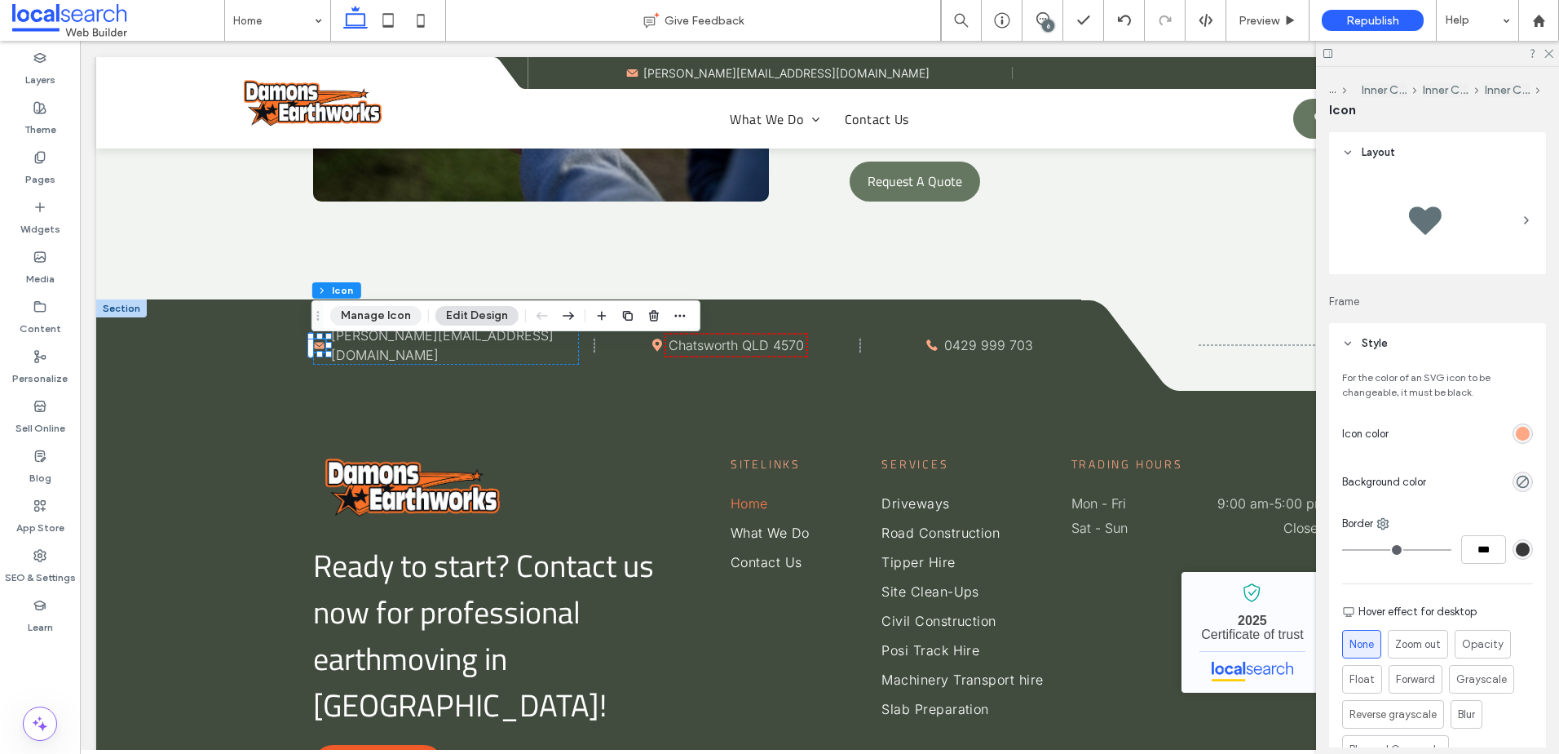
drag, startPoint x: 392, startPoint y: 318, endPoint x: 460, endPoint y: 292, distance: 72.6
click at [392, 318] on button "Manage Icon" at bounding box center [375, 316] width 91 height 20
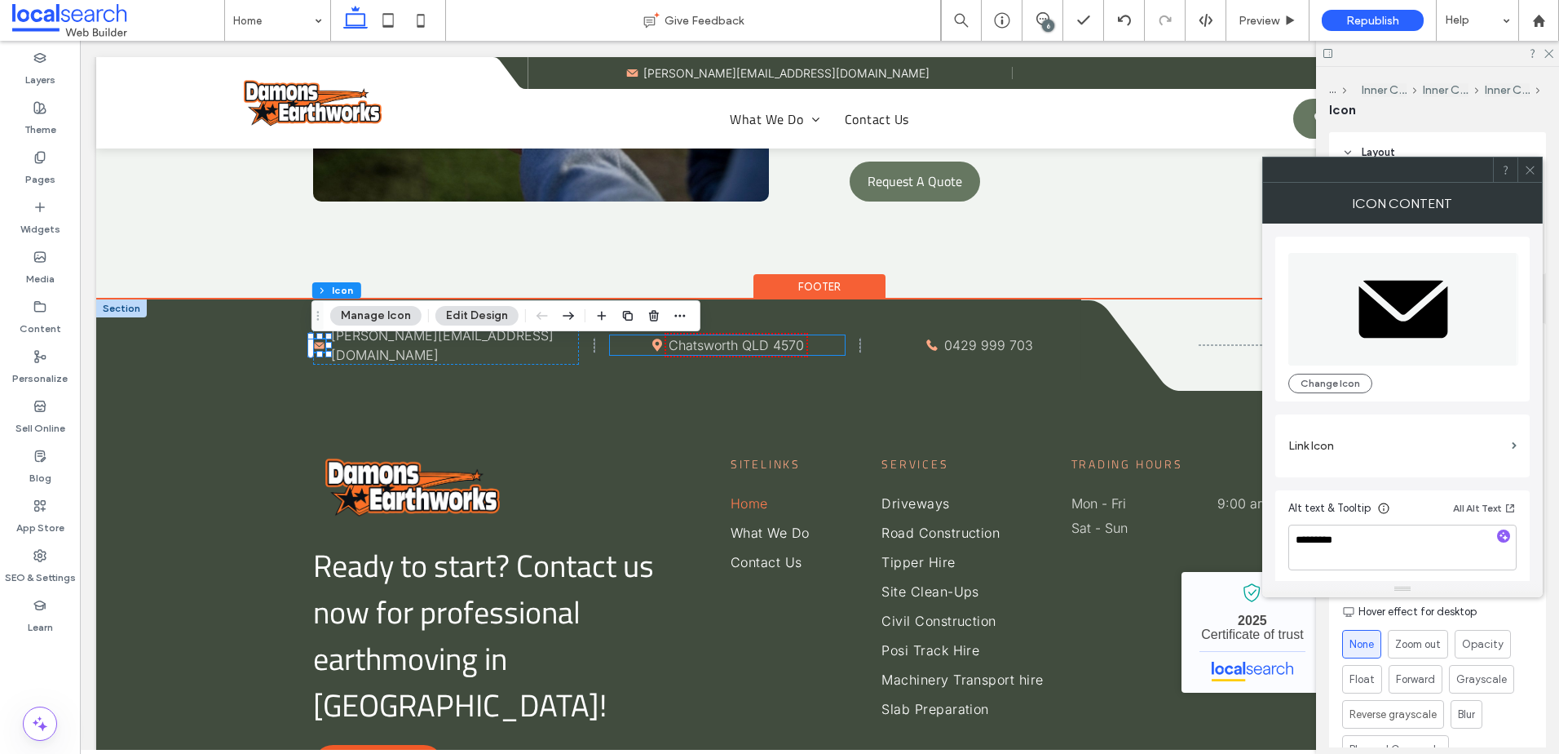
click at [653, 347] on icon at bounding box center [658, 345] width 10 height 12
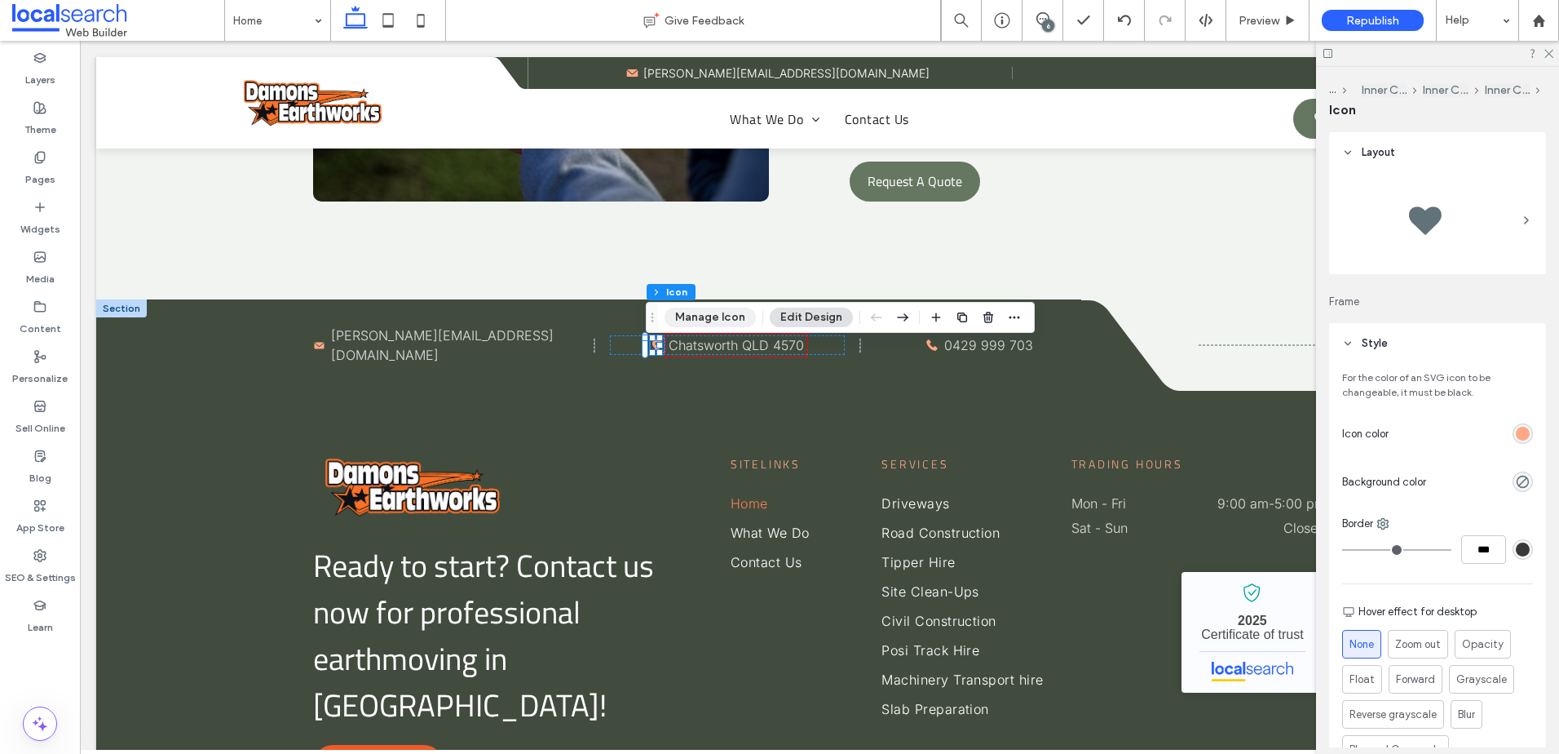
click at [689, 321] on button "Manage Icon" at bounding box center [710, 317] width 91 height 20
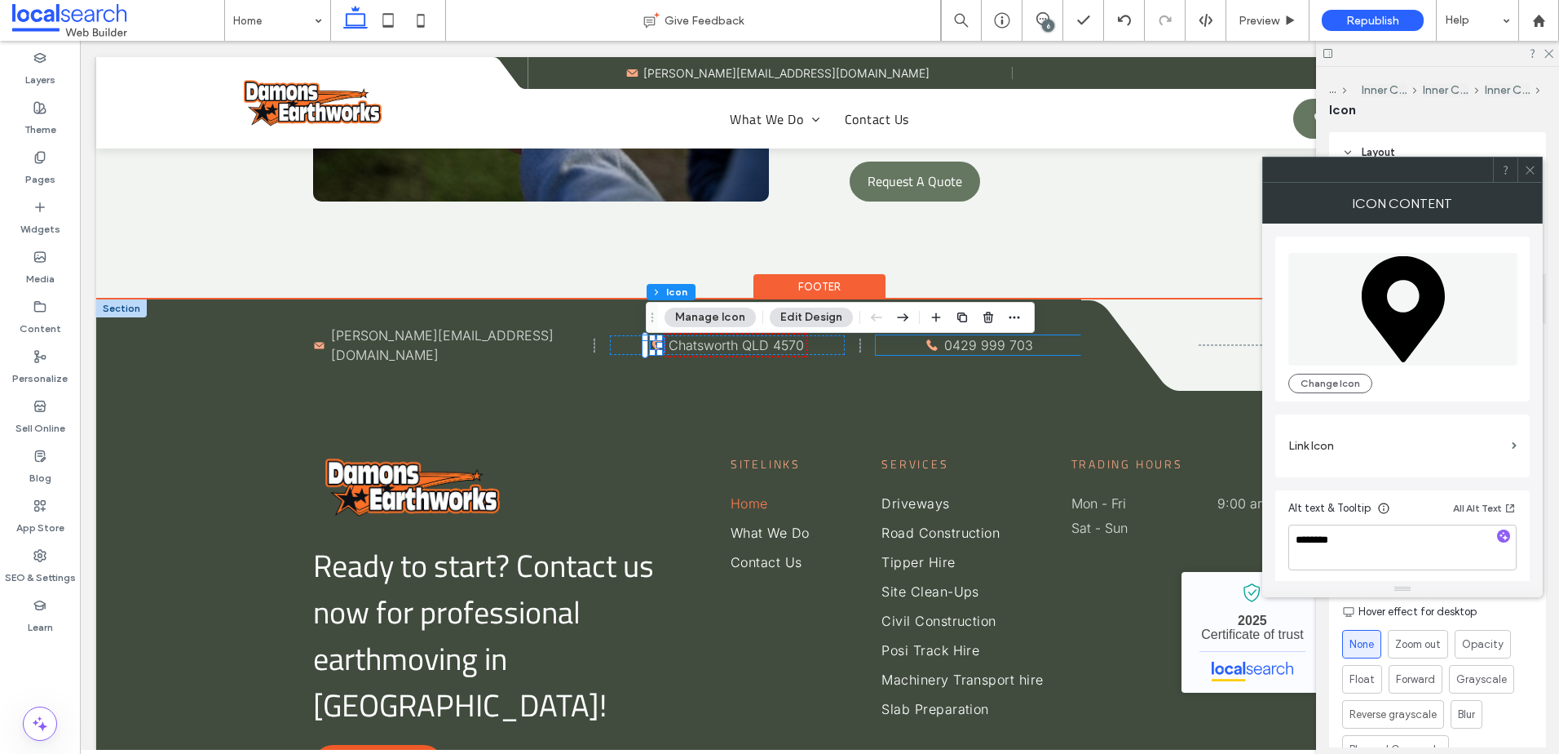
click at [925, 347] on icon "Phone icon P" at bounding box center [932, 345] width 16 height 16
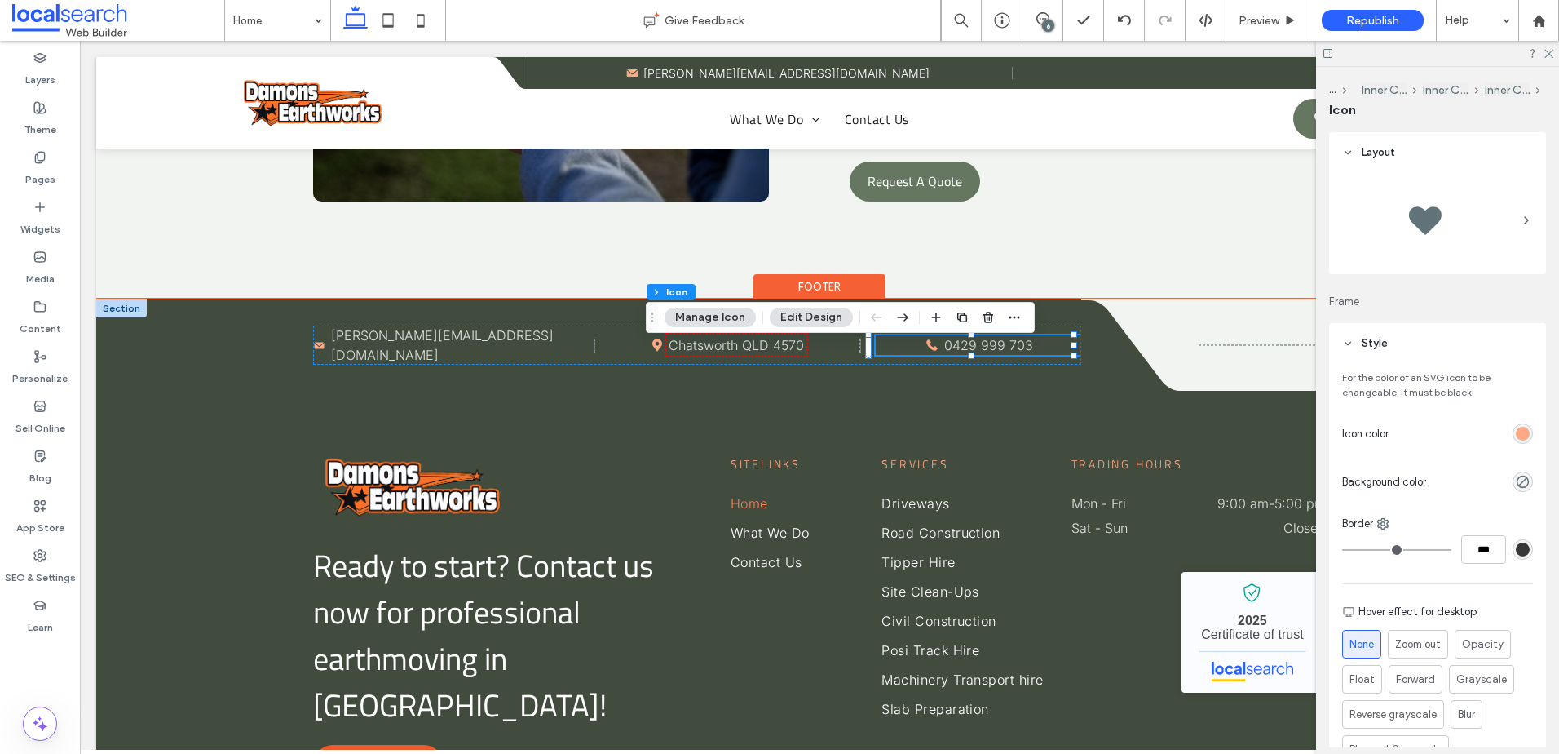
click at [925, 347] on icon "Phone icon P" at bounding box center [932, 345] width 16 height 16
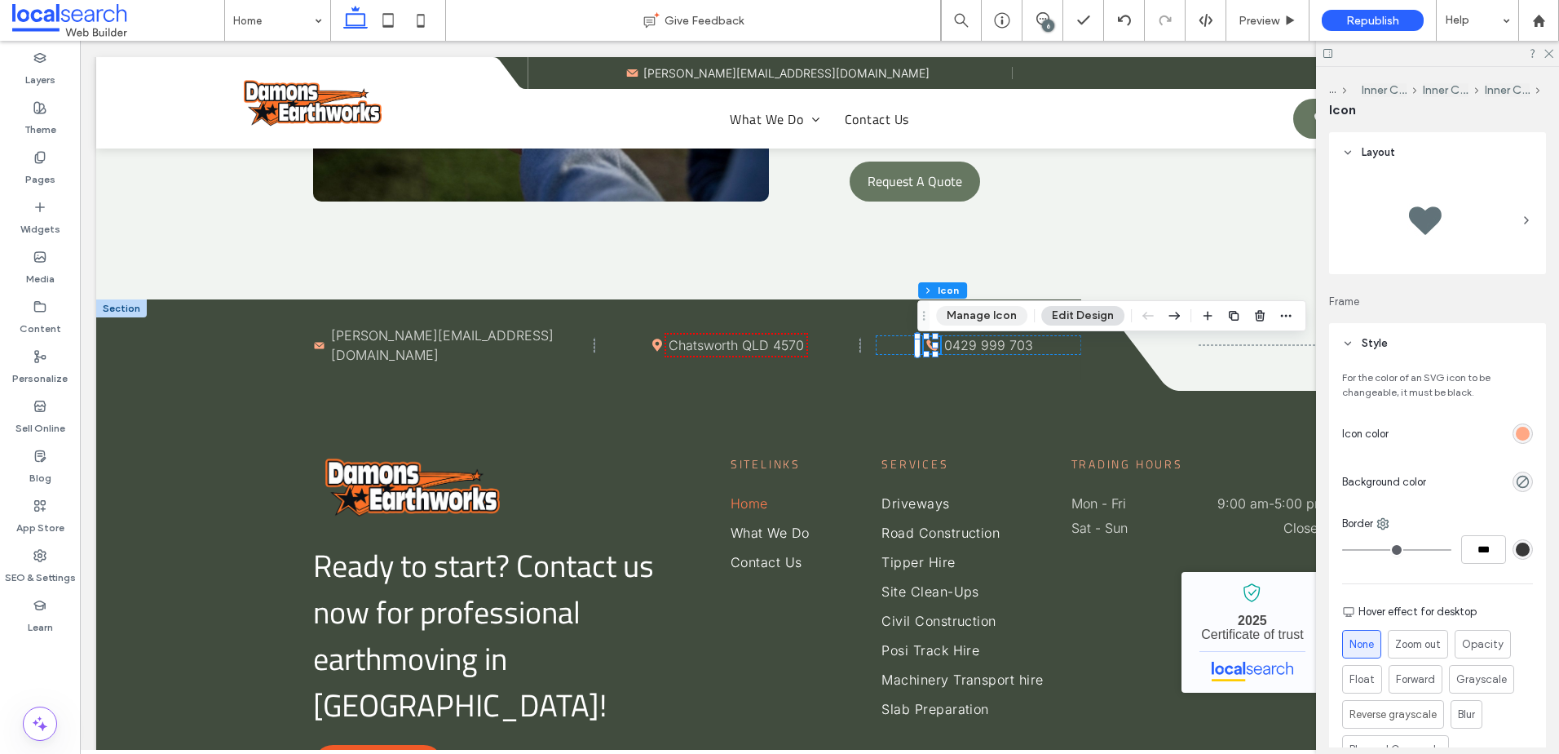
click at [980, 319] on button "Manage Icon" at bounding box center [981, 316] width 91 height 20
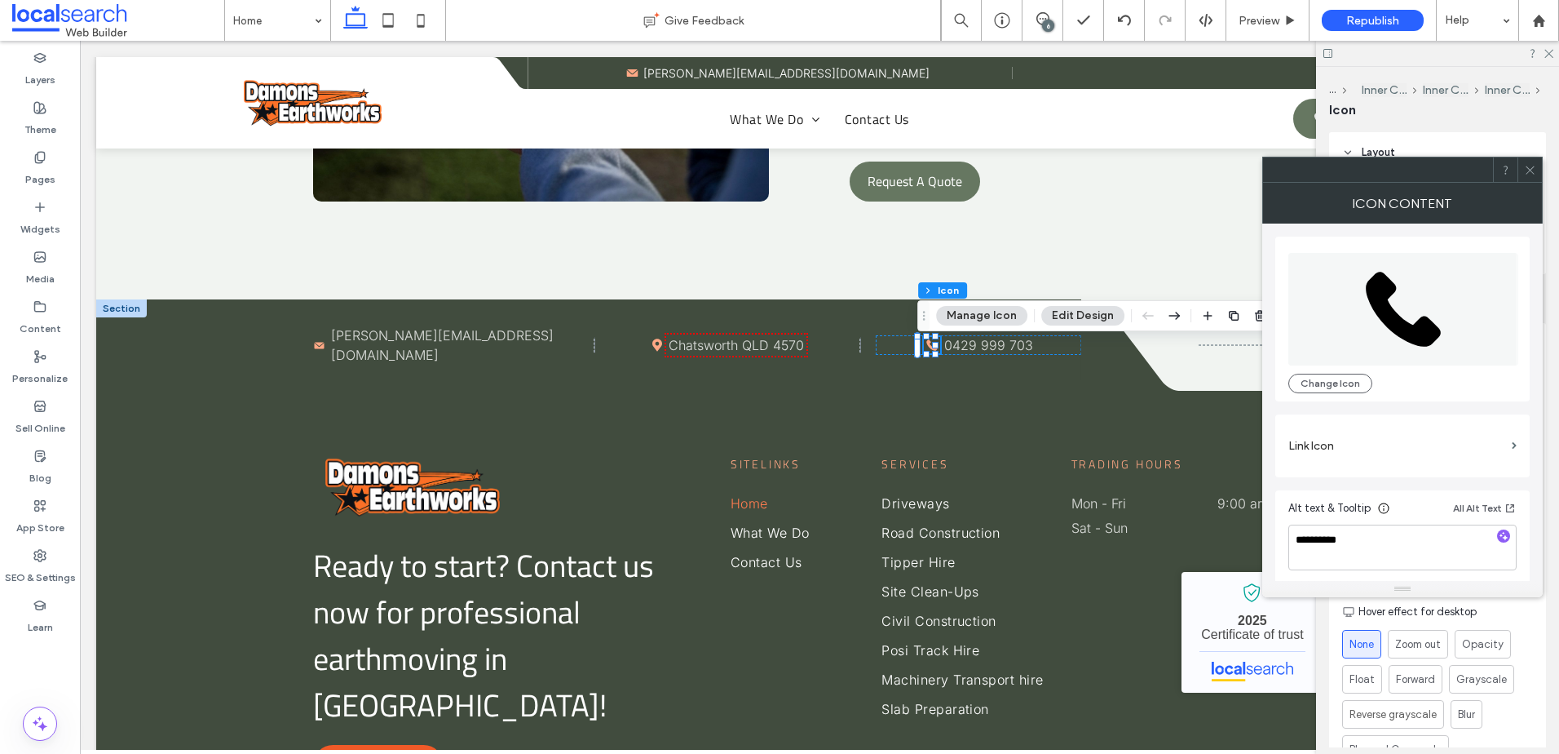
drag, startPoint x: 1533, startPoint y: 165, endPoint x: 1405, endPoint y: 219, distance: 138.2
click at [1532, 166] on icon at bounding box center [1530, 170] width 12 height 12
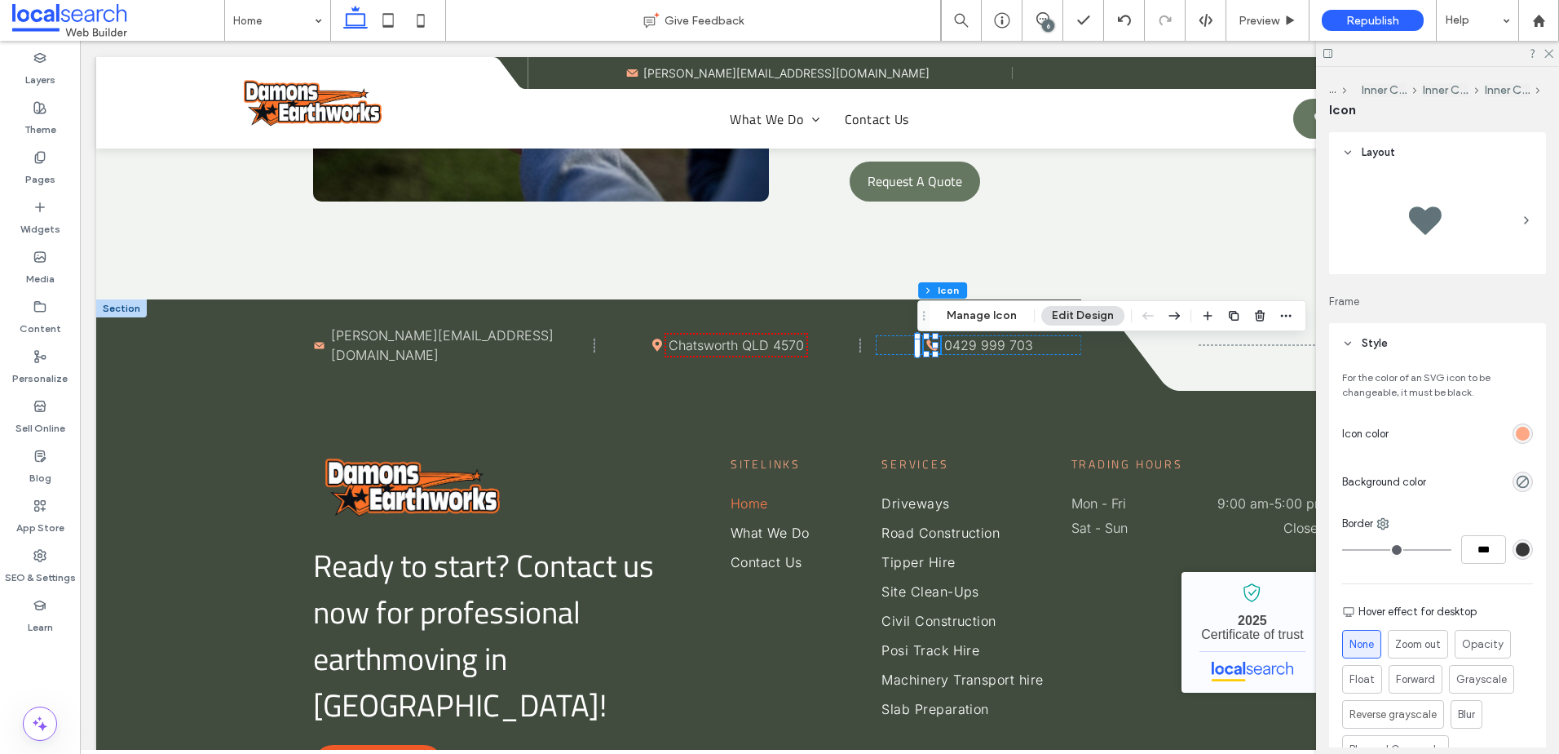
drag, startPoint x: 1290, startPoint y: 315, endPoint x: 1149, endPoint y: 311, distance: 140.3
click at [1289, 315] on span "button" at bounding box center [1286, 316] width 20 height 20
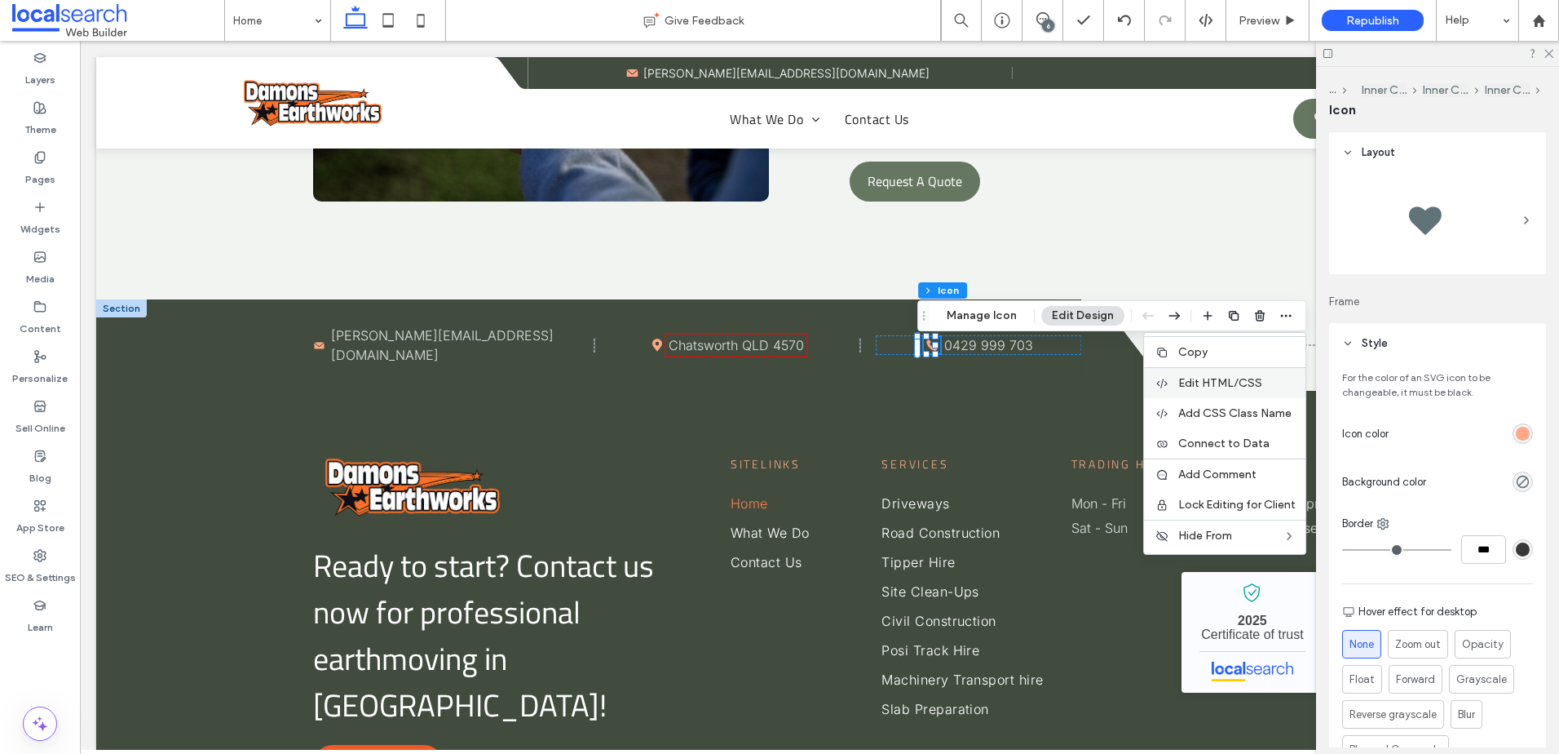
click at [1204, 383] on span "Edit HTML/CSS" at bounding box center [1221, 383] width 84 height 14
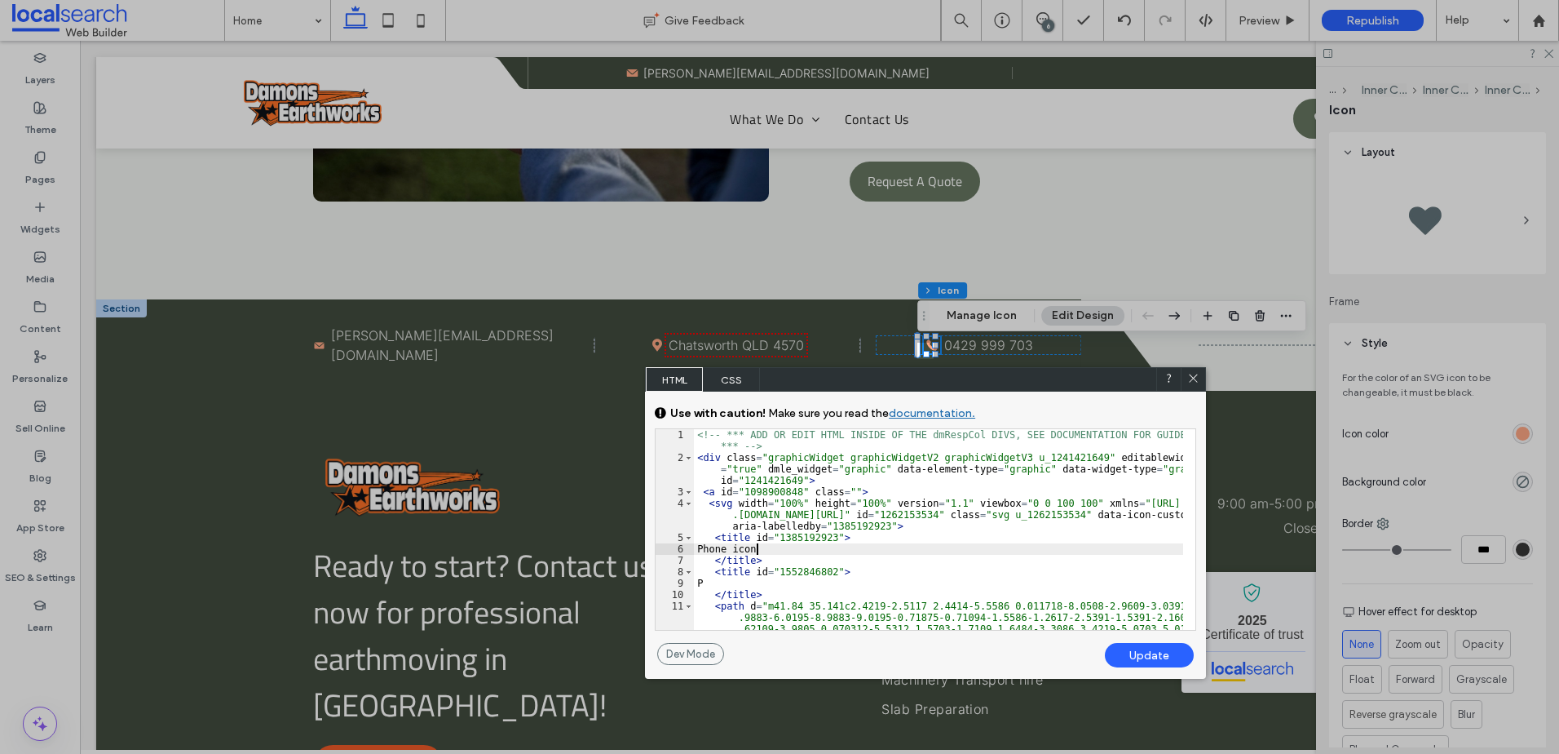
click at [755, 550] on div "<!-- *** ADD OR EDIT HTML INSIDE OF THE dmRespCol DIVS, SEE DOCUMENTATION FOR G…" at bounding box center [938, 620] width 489 height 383
type textarea "**"
click at [1127, 650] on div "Update" at bounding box center [1149, 655] width 89 height 24
click at [1131, 650] on div "Update" at bounding box center [1149, 655] width 89 height 24
drag, startPoint x: 1193, startPoint y: 379, endPoint x: 1079, endPoint y: 347, distance: 118.5
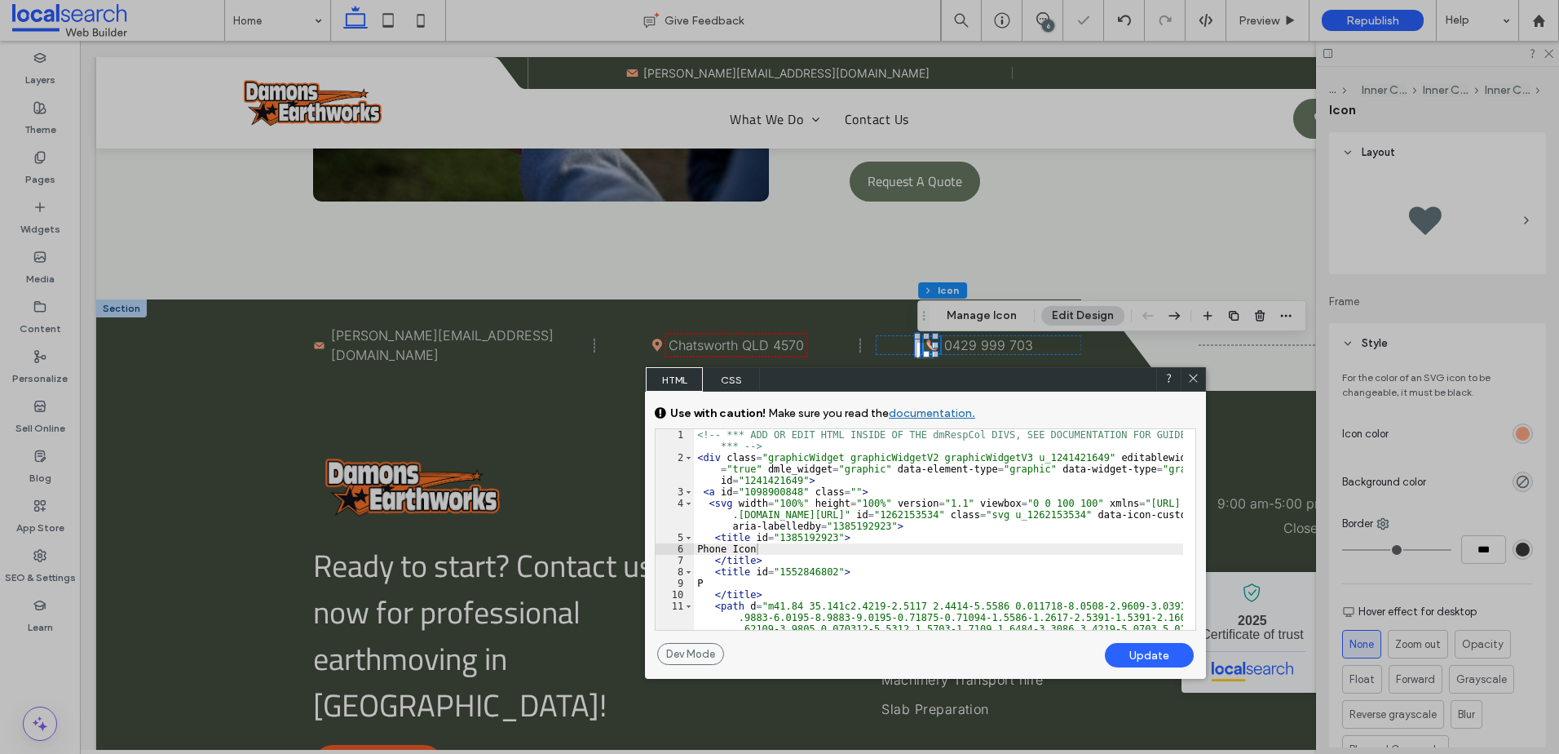
click at [1193, 379] on icon at bounding box center [1194, 378] width 12 height 12
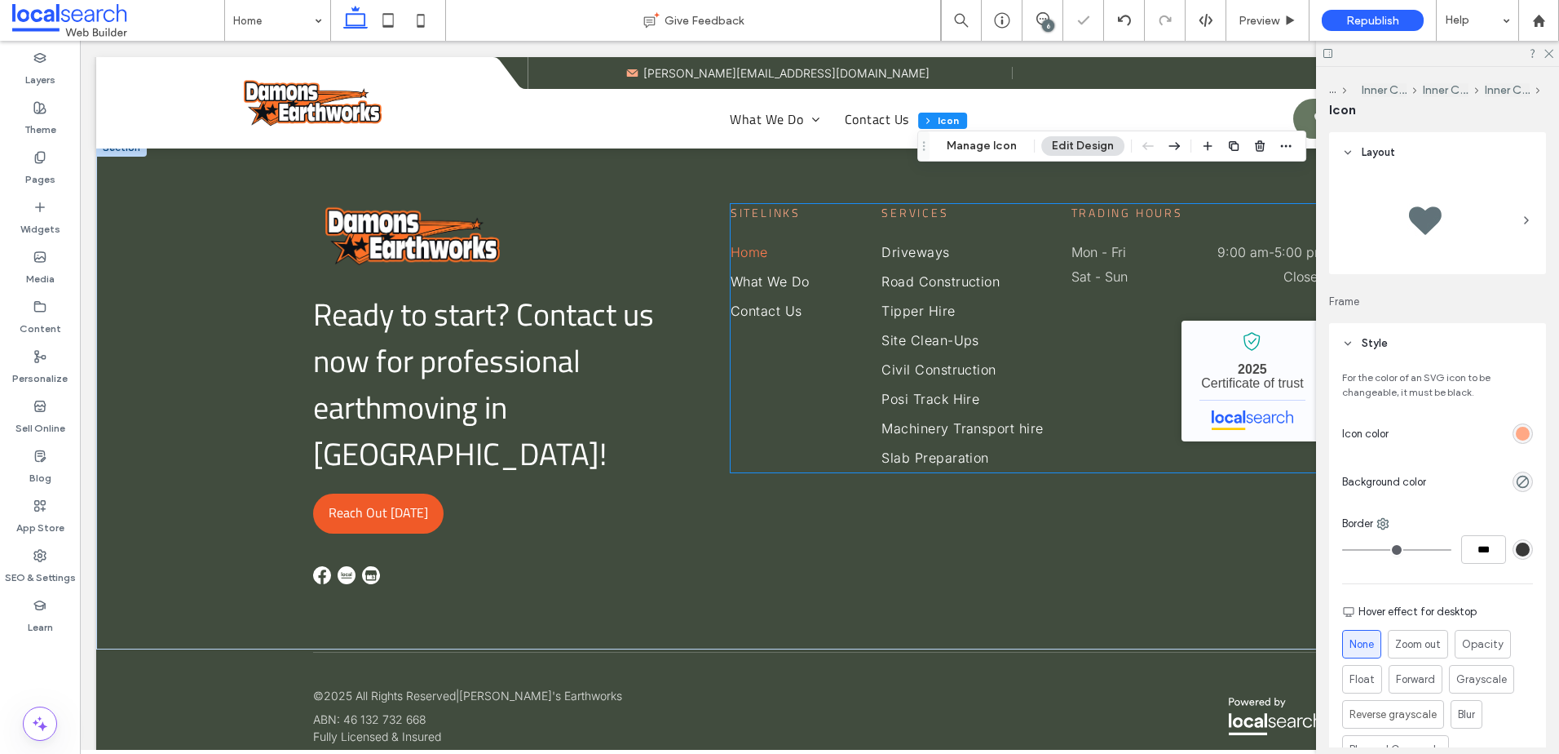
scroll to position [4495, 0]
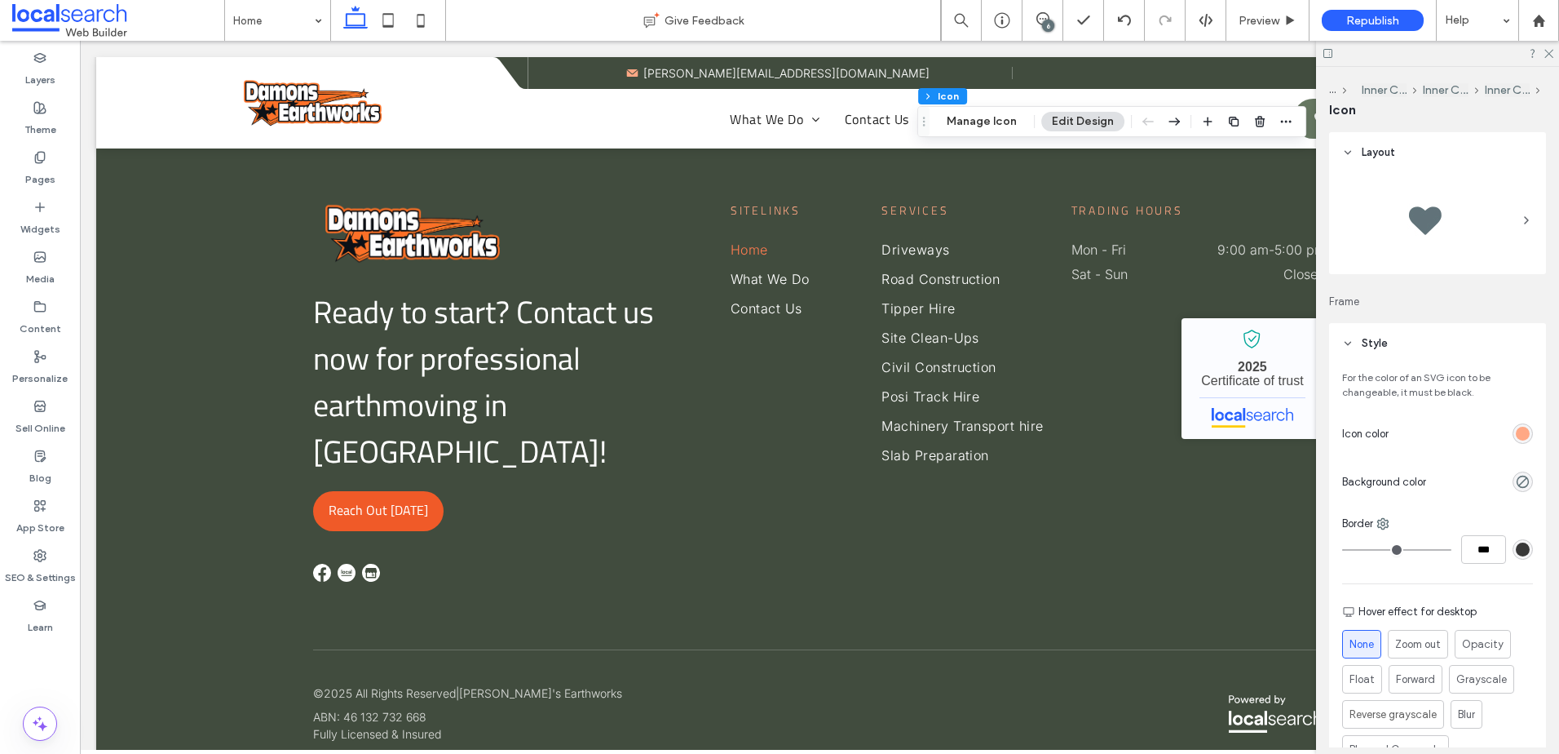
drag, startPoint x: 389, startPoint y: 24, endPoint x: 1196, endPoint y: 182, distance: 822.0
click at [389, 24] on icon at bounding box center [388, 20] width 33 height 33
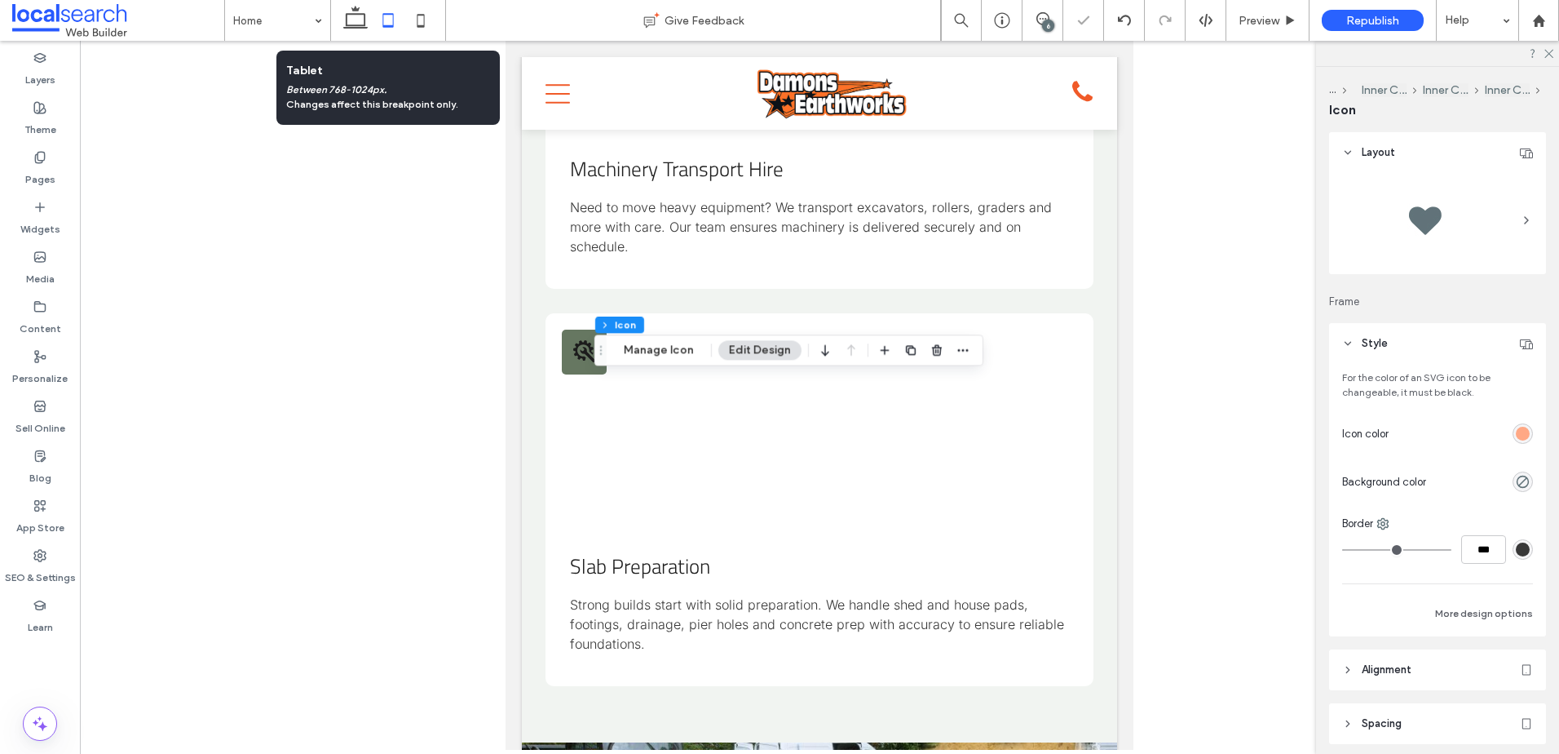
type input "**"
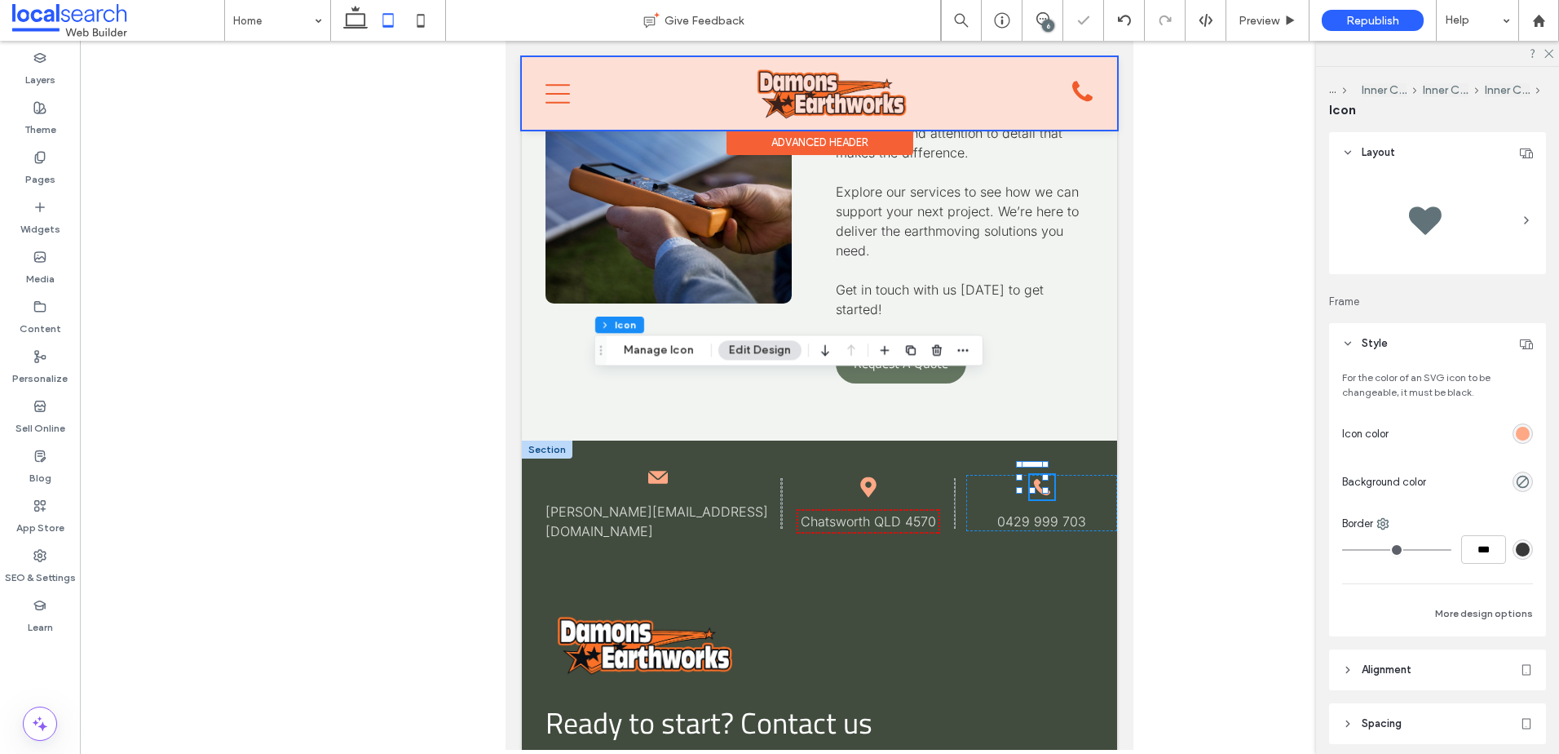
click at [1069, 86] on div at bounding box center [819, 93] width 595 height 73
click at [1073, 86] on div "Phone icon" at bounding box center [1083, 93] width 20 height 29
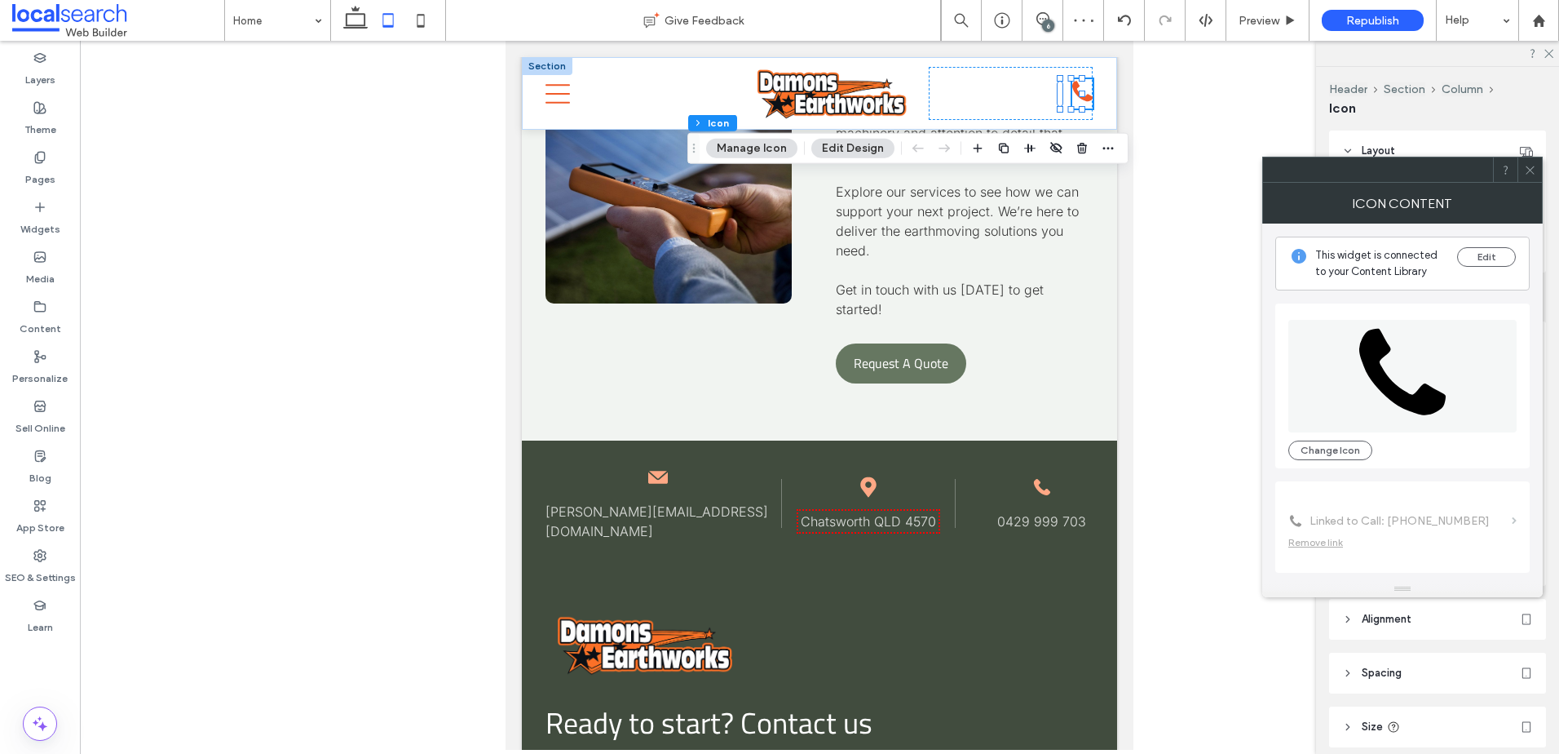
scroll to position [100, 0]
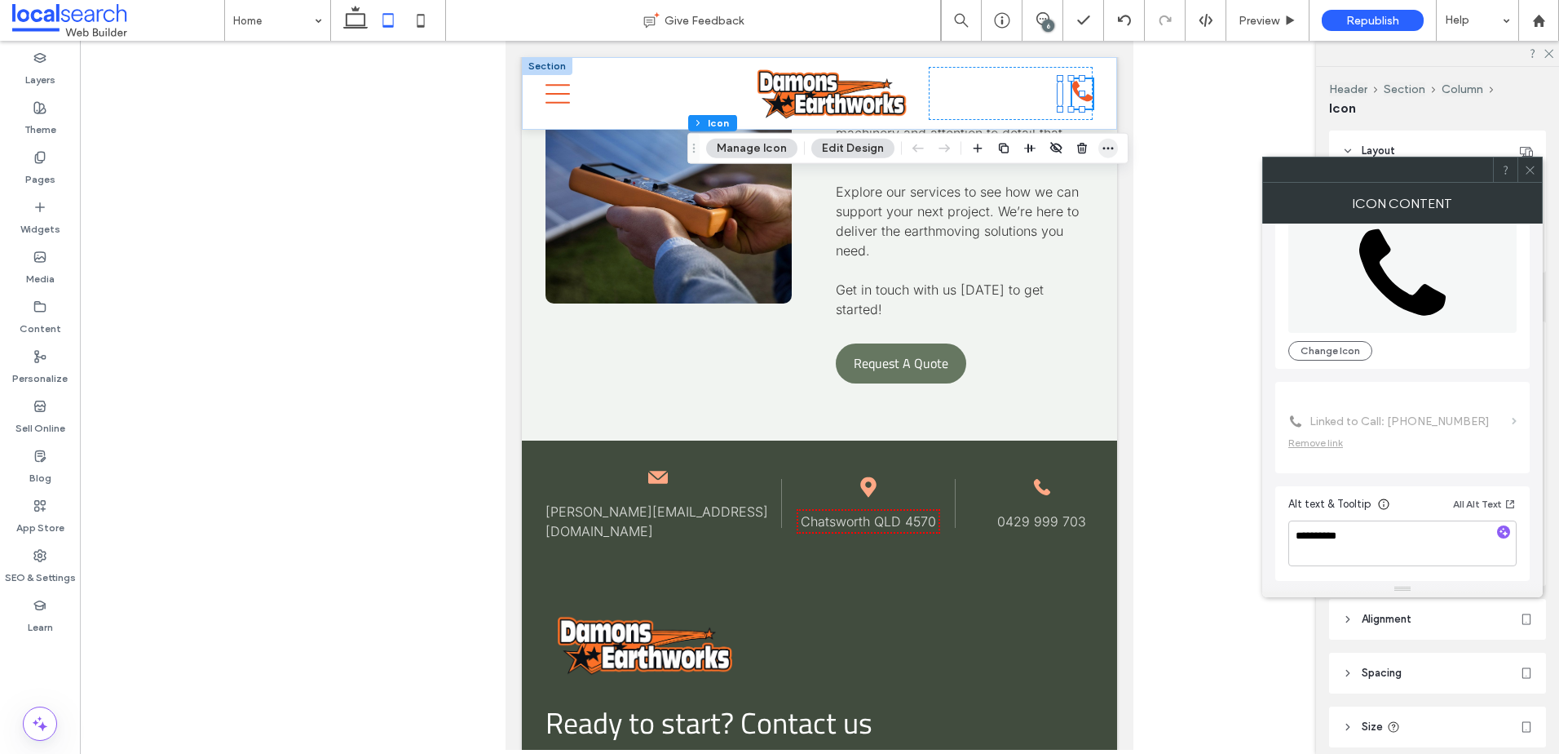
click at [1107, 148] on icon "button" at bounding box center [1108, 148] width 13 height 13
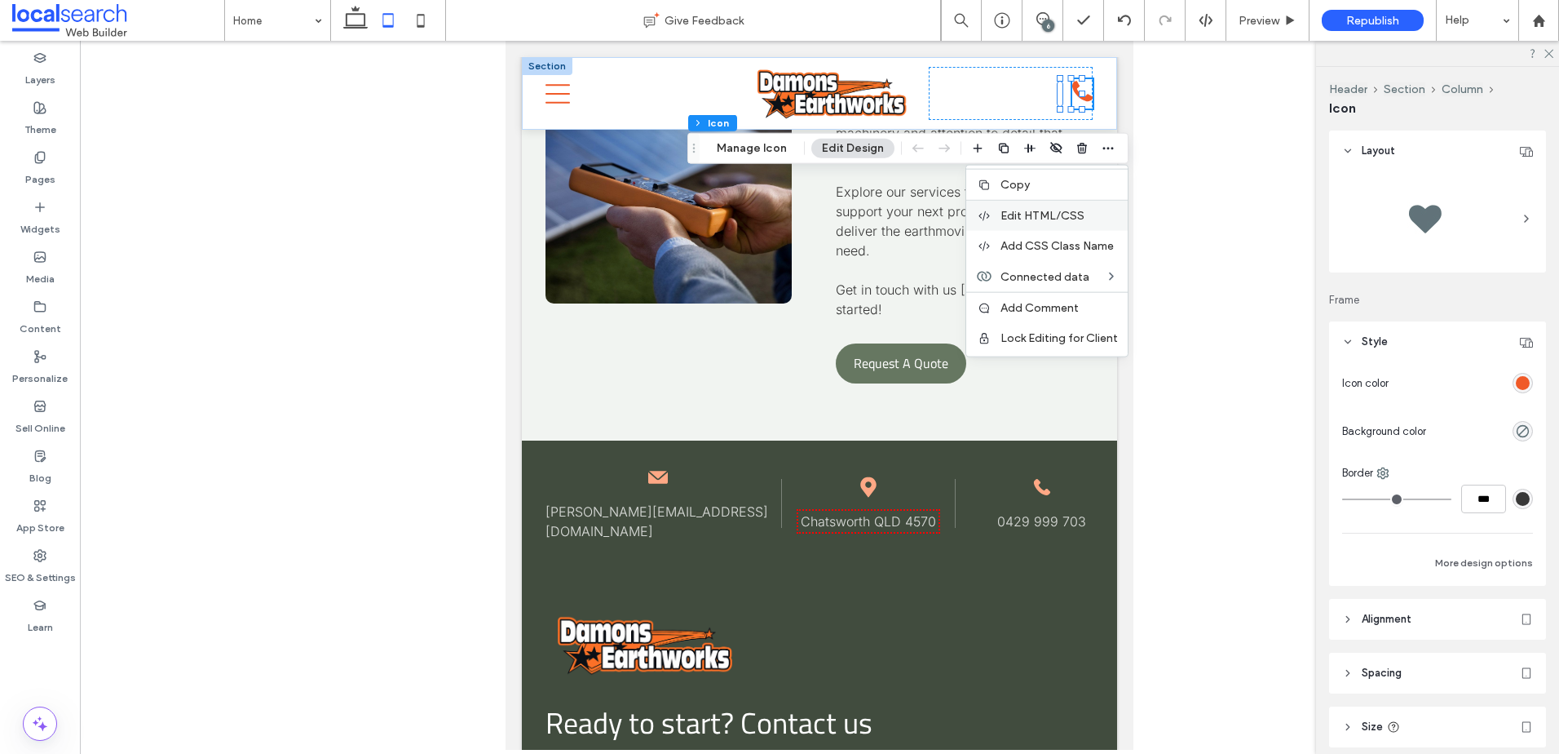
click at [1046, 219] on span "Edit HTML/CSS" at bounding box center [1043, 216] width 84 height 14
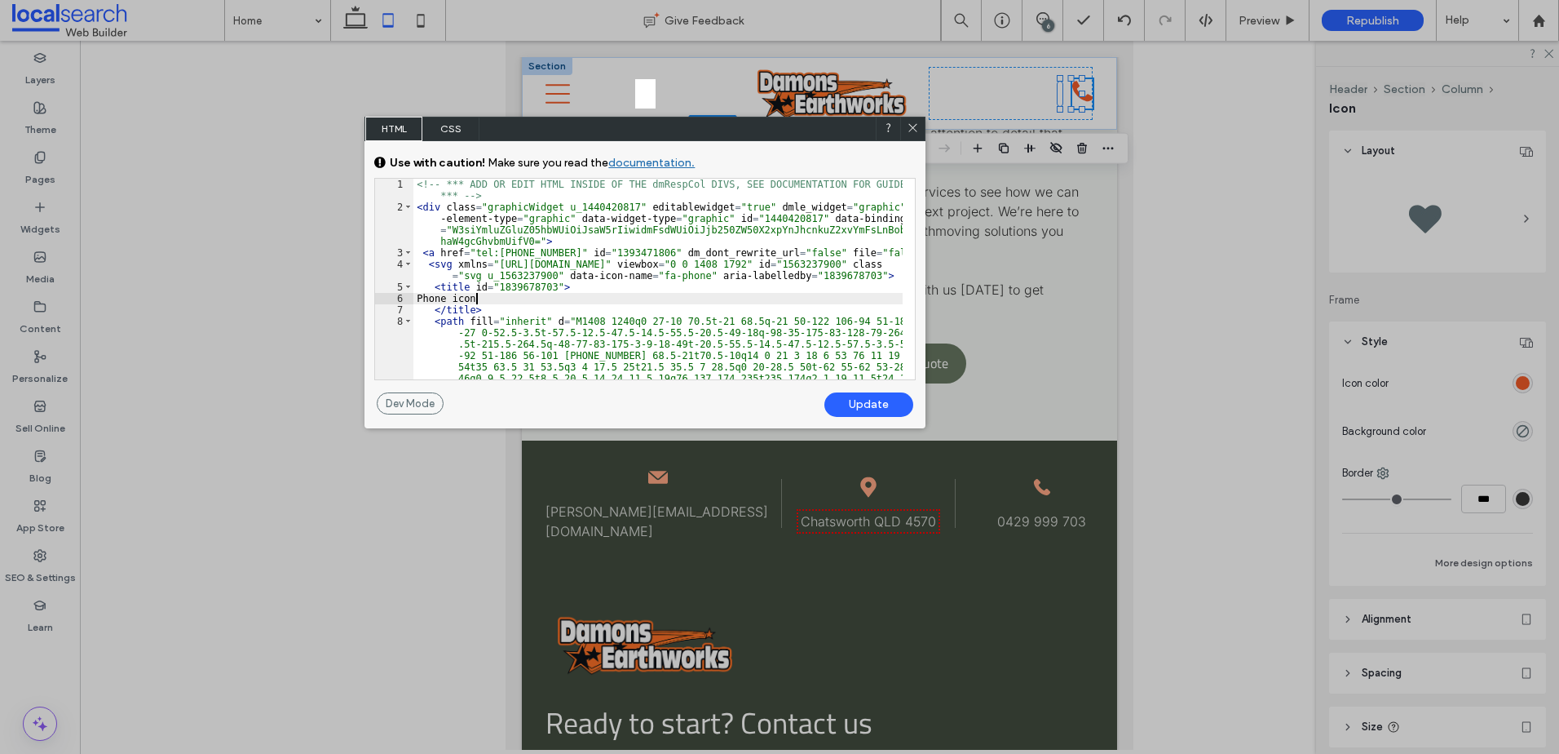
click at [476, 297] on div "<!-- *** ADD OR EDIT HTML INSIDE OF THE dmRespCol DIVS, SEE DOCUMENTATION FOR G…" at bounding box center [658, 336] width 489 height 315
drag, startPoint x: 839, startPoint y: 398, endPoint x: 860, endPoint y: 265, distance: 134.5
click at [840, 398] on div "Update" at bounding box center [869, 404] width 89 height 24
click at [905, 131] on div at bounding box center [912, 129] width 24 height 24
click at [914, 129] on use at bounding box center [913, 127] width 8 height 8
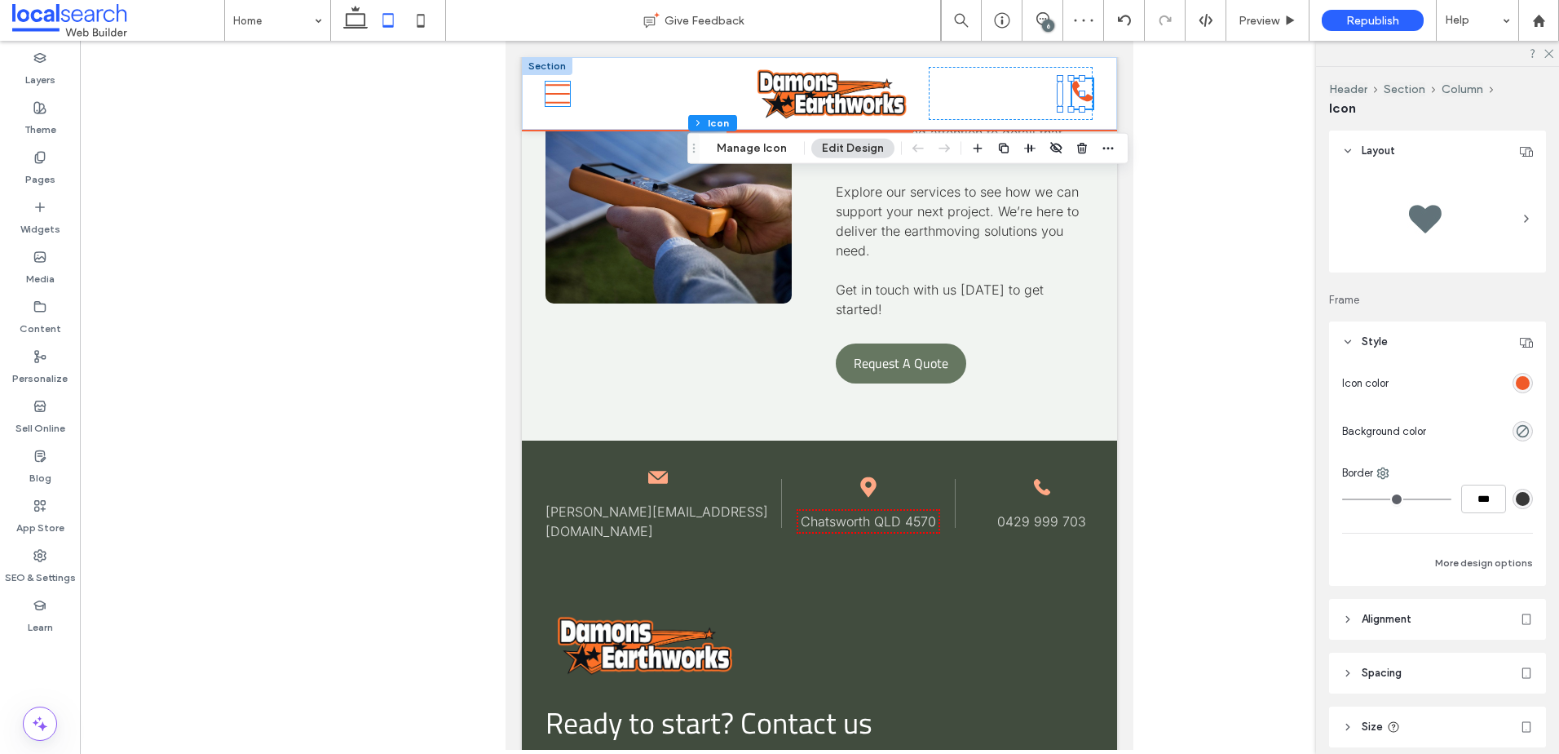
drag, startPoint x: 537, startPoint y: 95, endPoint x: 552, endPoint y: 96, distance: 15.6
click at [537, 95] on div "Home What We Do Driveways Road Construction Tipper Hire Site Clean-Ups Civil Co…" at bounding box center [819, 93] width 595 height 73
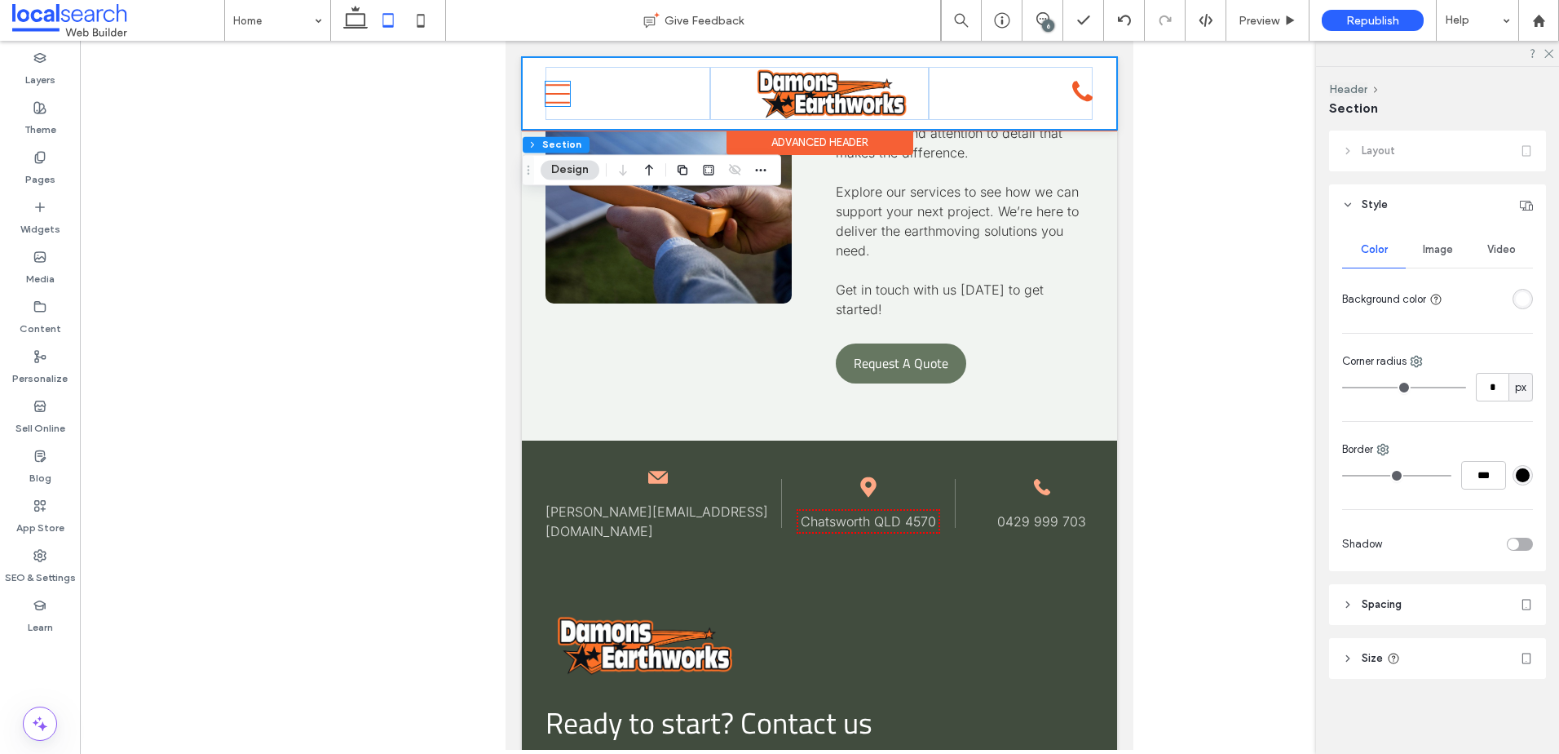
click at [554, 96] on icon "Menu Icon Mobile" at bounding box center [558, 94] width 24 height 24
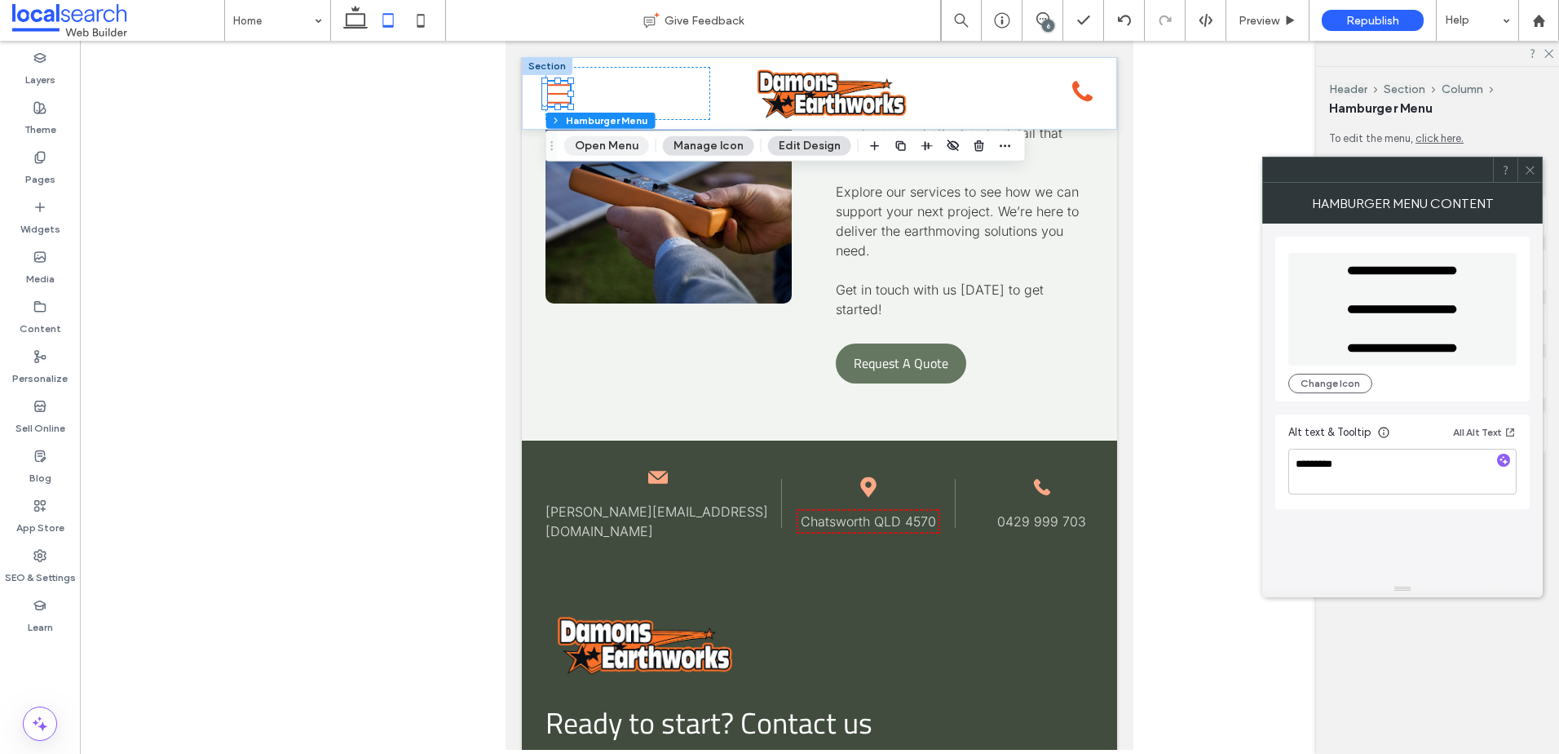
drag, startPoint x: 619, startPoint y: 144, endPoint x: 143, endPoint y: 104, distance: 478.0
click at [619, 144] on button "Open Menu" at bounding box center [606, 146] width 85 height 20
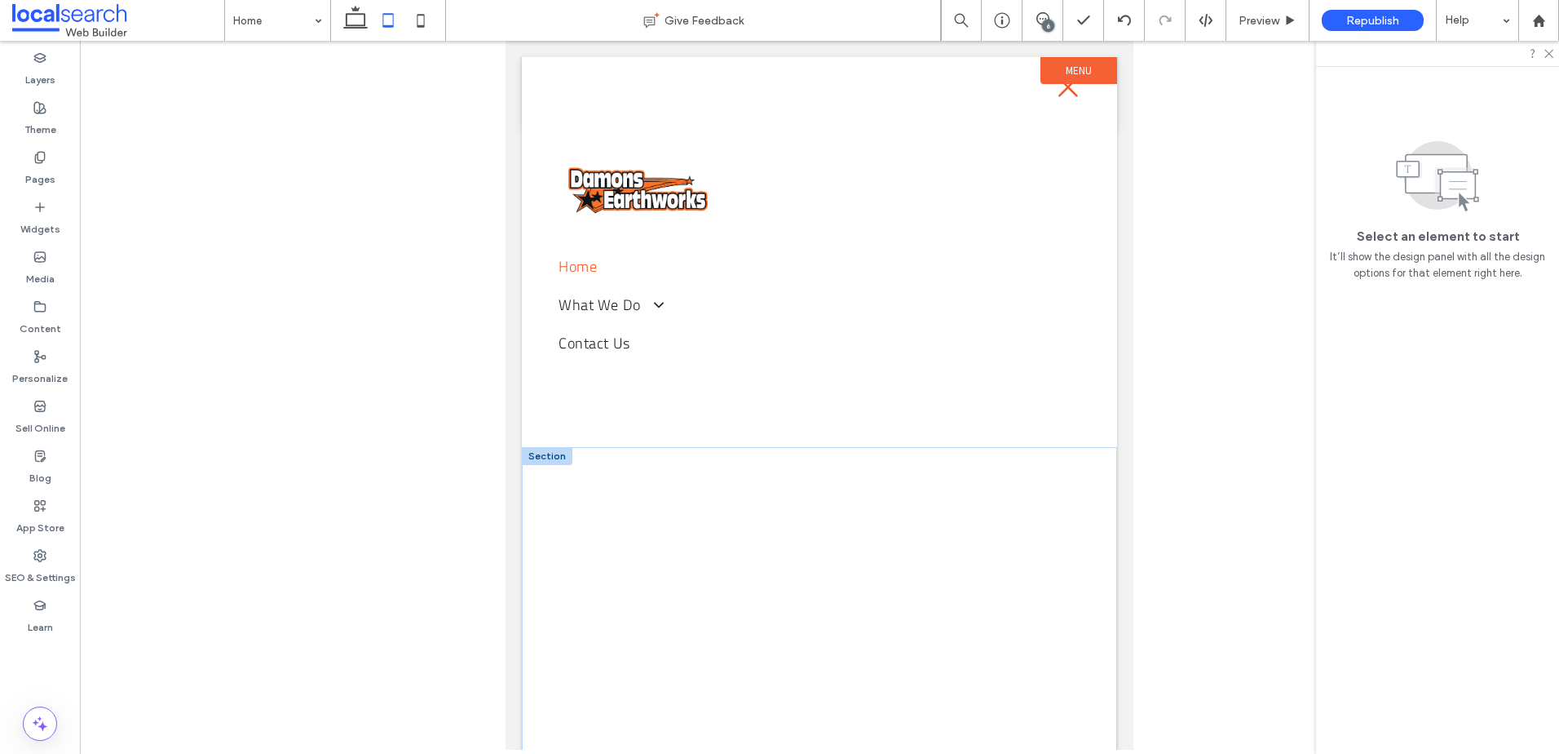
scroll to position [0, 0]
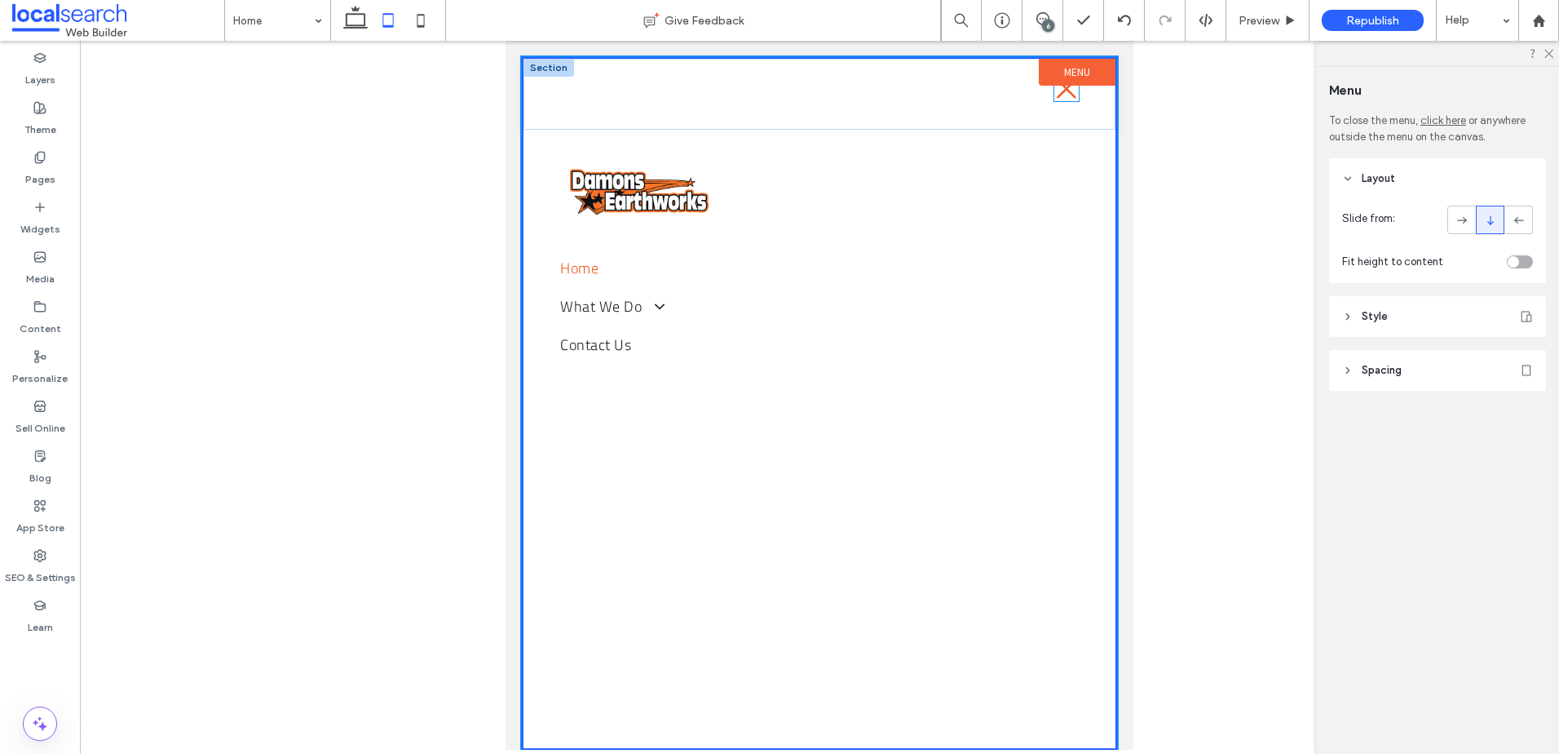
click at [1055, 91] on icon "Close icon" at bounding box center [1067, 89] width 24 height 24
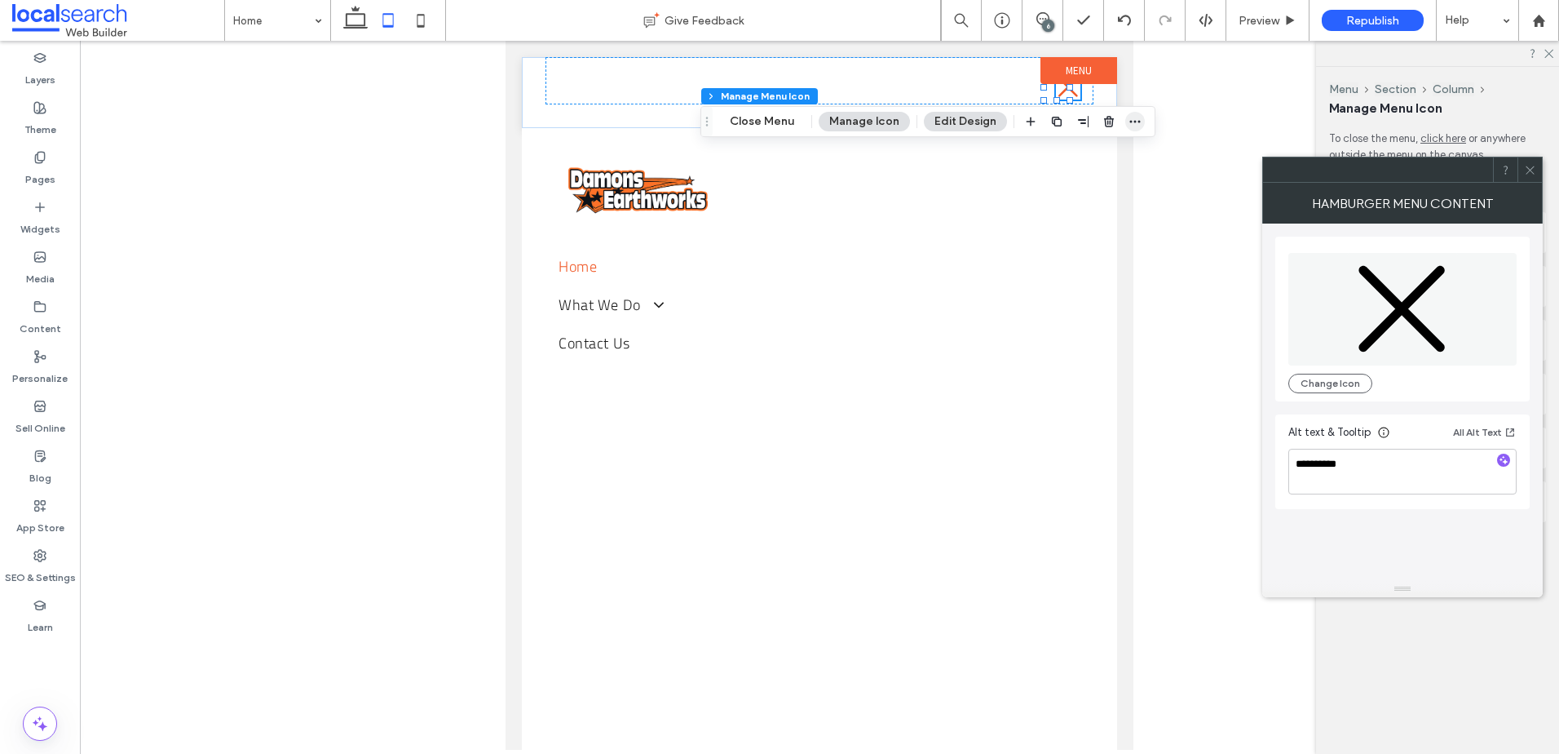
click at [1130, 118] on icon "button" at bounding box center [1135, 121] width 13 height 13
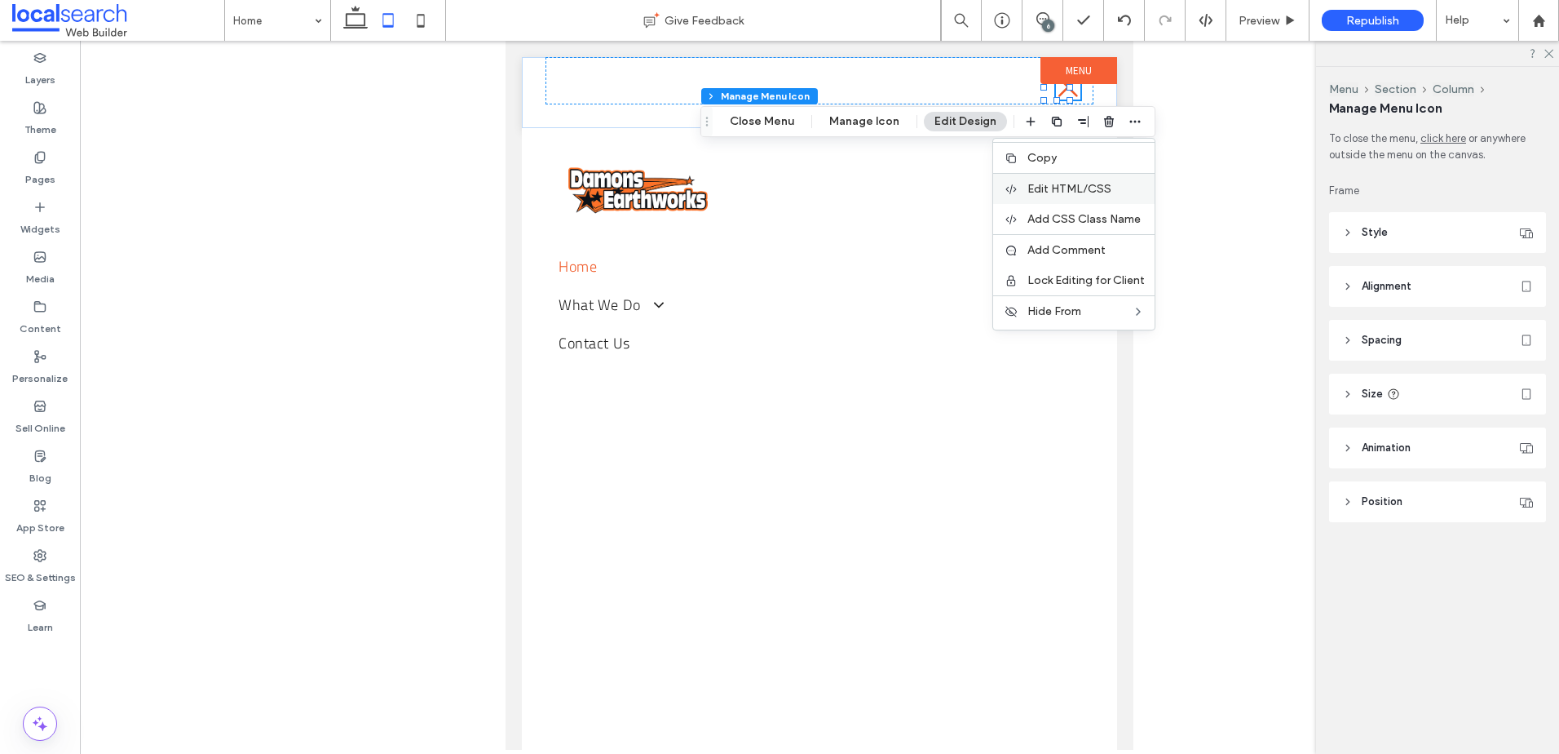
click at [1073, 194] on span "Edit HTML/CSS" at bounding box center [1070, 189] width 84 height 14
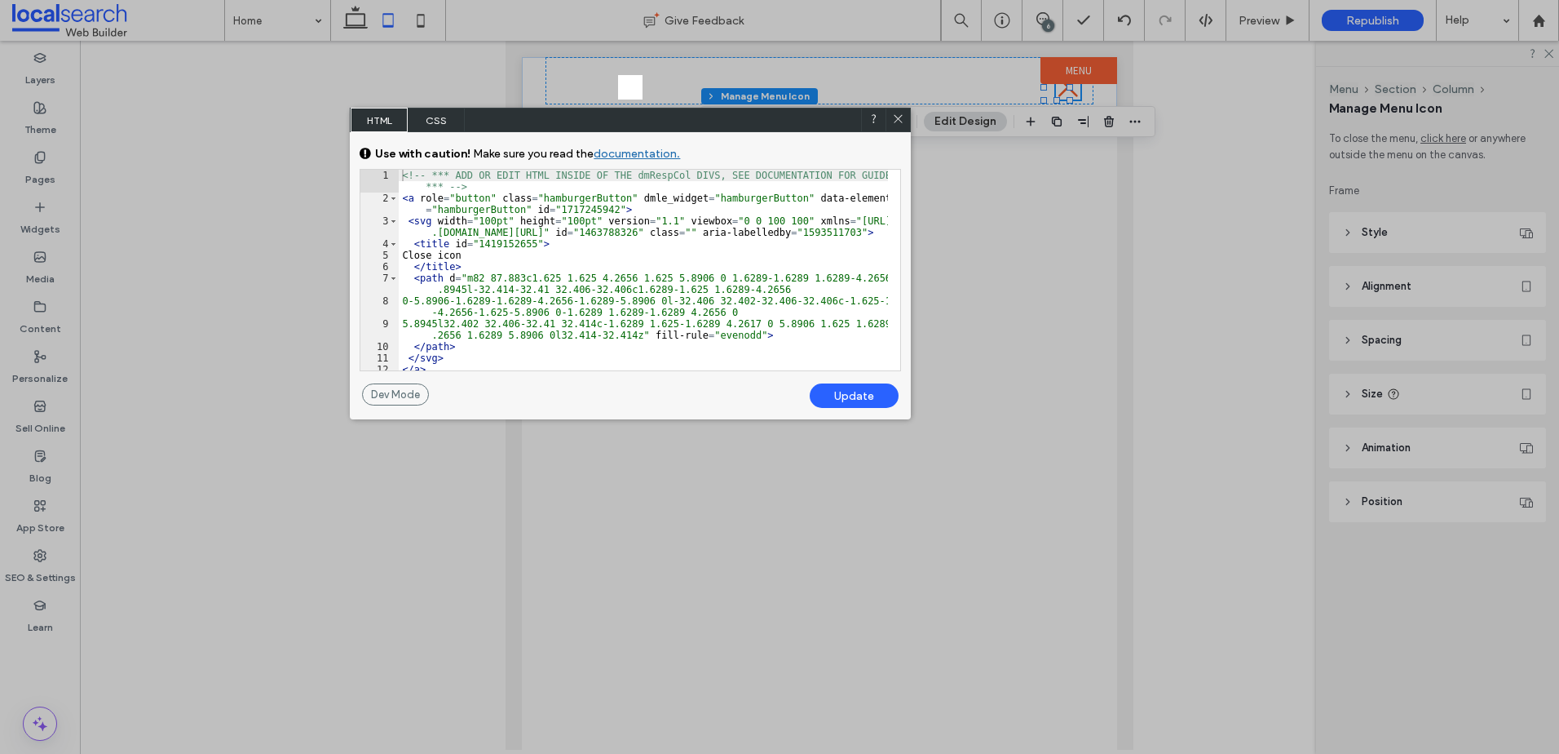
click at [454, 254] on div "<!-- *** ADD OR EDIT HTML INSIDE OF THE dmRespCol DIVS, SEE DOCUMENTATION FOR G…" at bounding box center [643, 287] width 489 height 235
type textarea "**"
click at [846, 387] on div "Update" at bounding box center [854, 395] width 89 height 24
click at [852, 403] on div "Update" at bounding box center [854, 395] width 89 height 24
click at [896, 117] on icon at bounding box center [898, 119] width 12 height 12
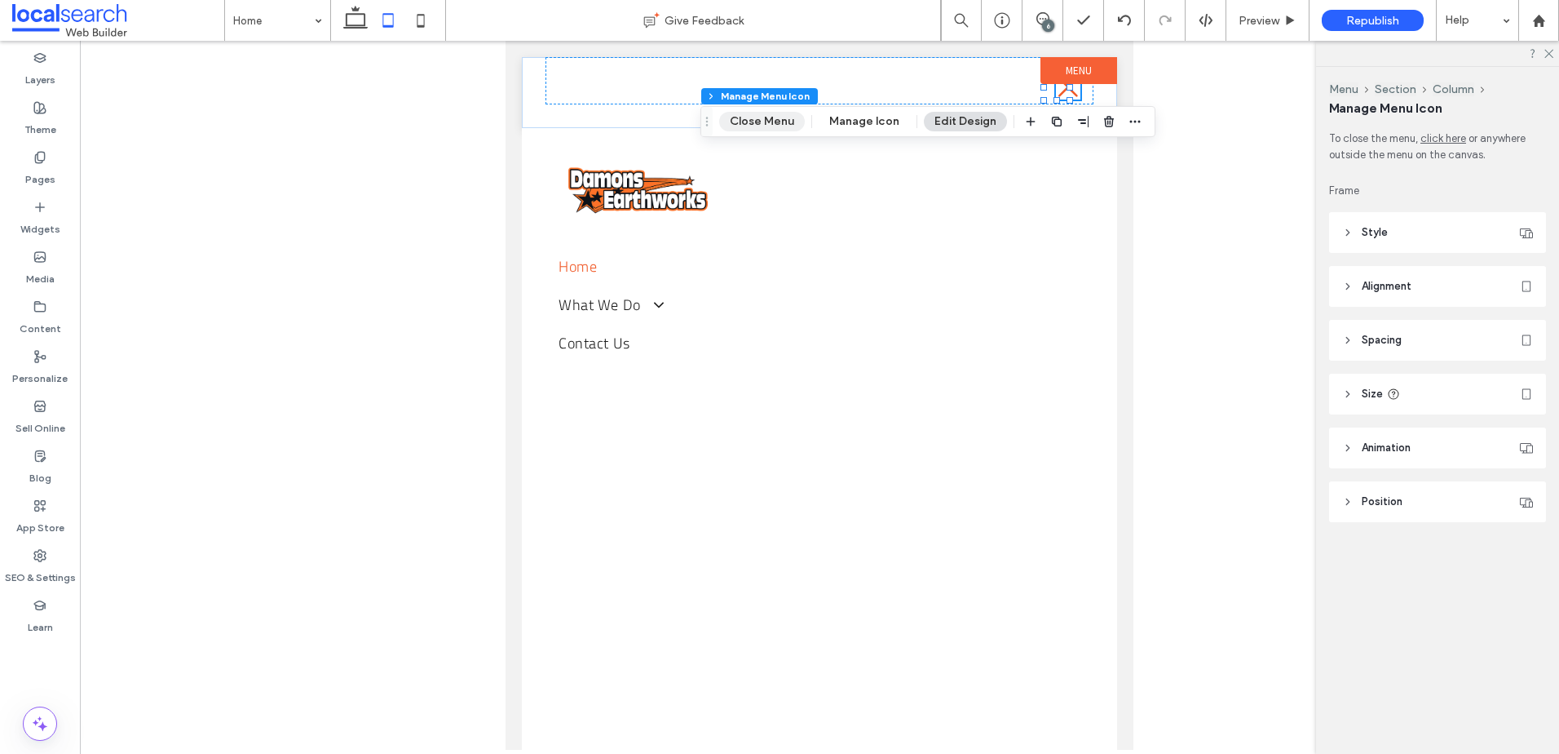
drag, startPoint x: 754, startPoint y: 121, endPoint x: 471, endPoint y: 128, distance: 283.1
click at [754, 121] on button "Close Menu" at bounding box center [762, 122] width 86 height 20
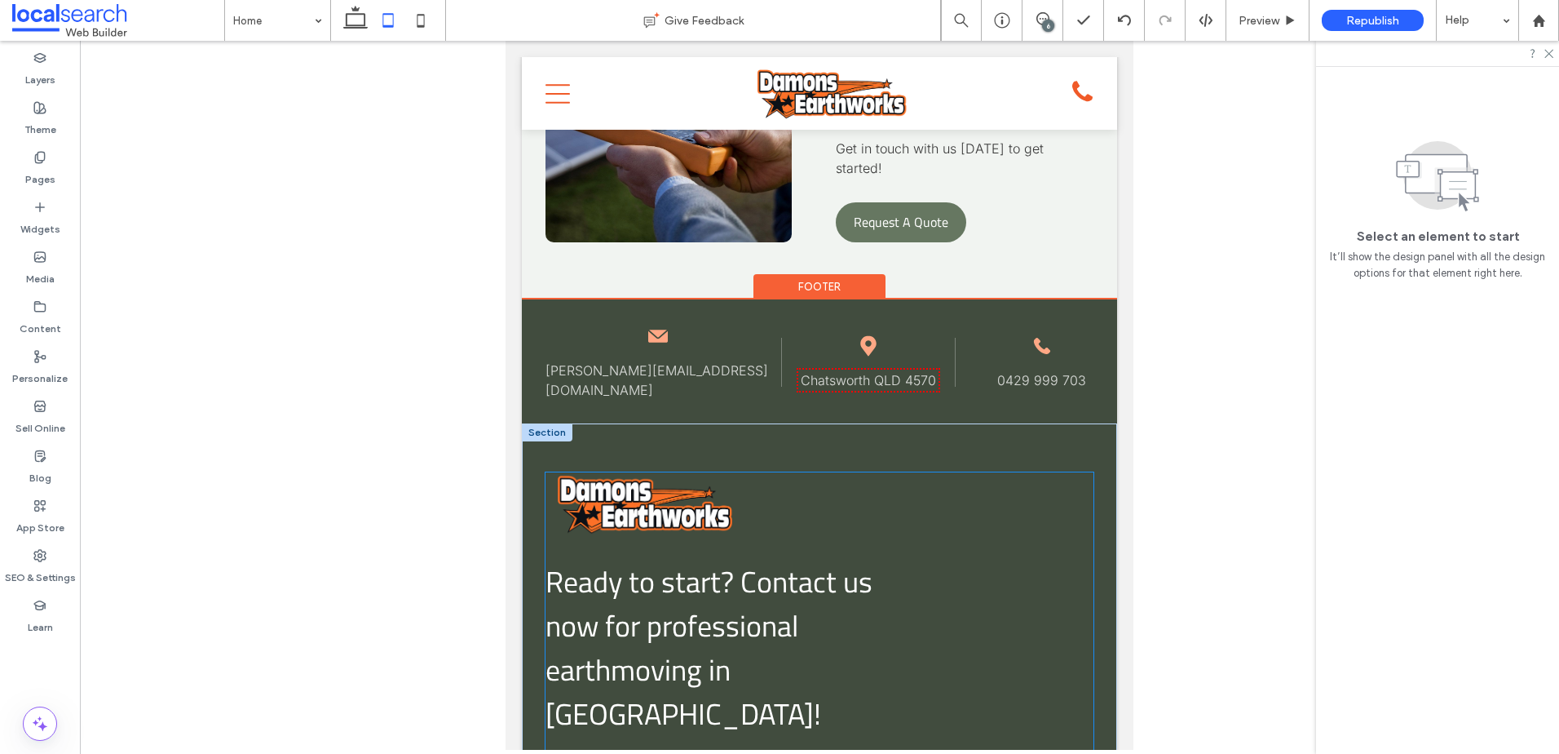
scroll to position [6001, 0]
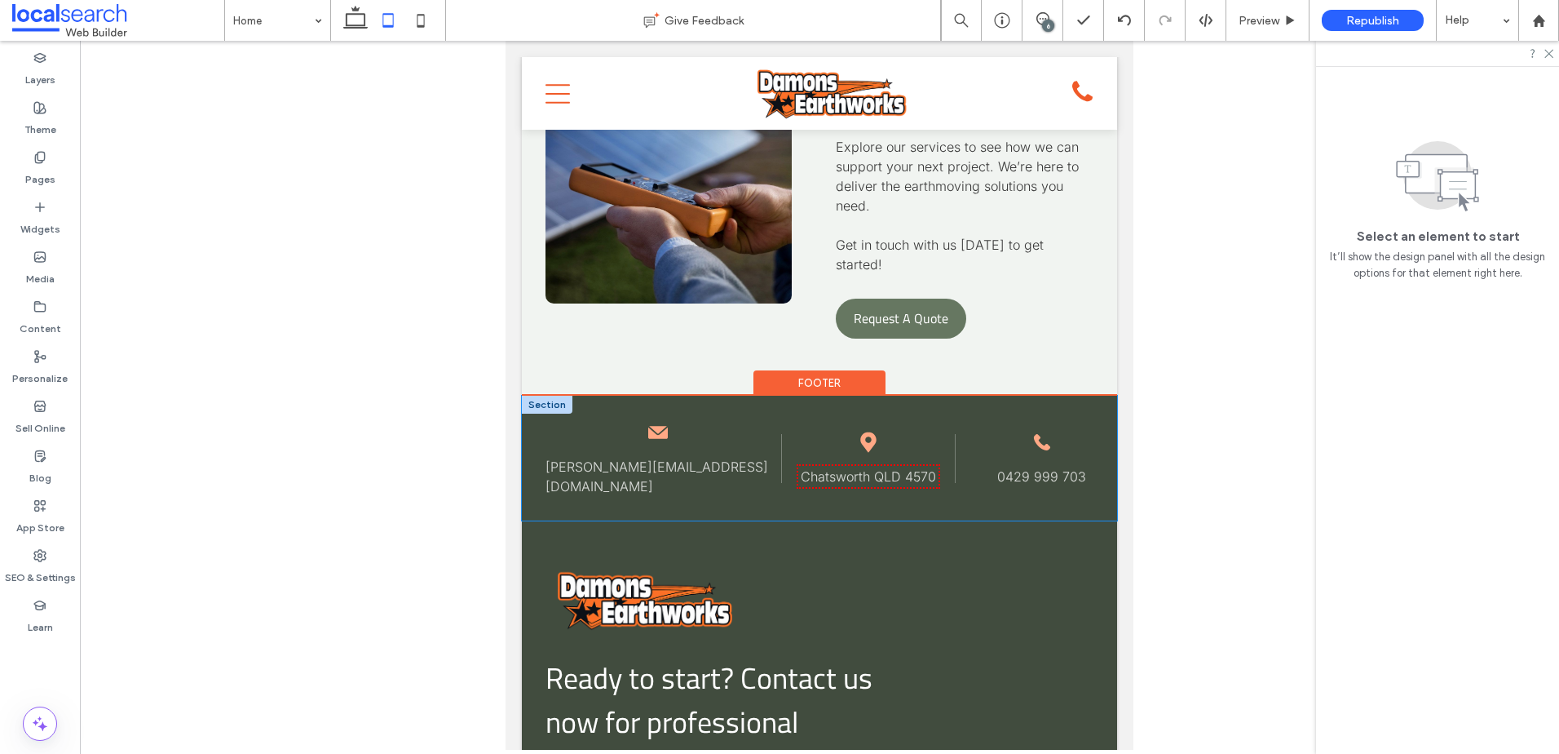
click at [653, 427] on icon at bounding box center [658, 433] width 20 height 13
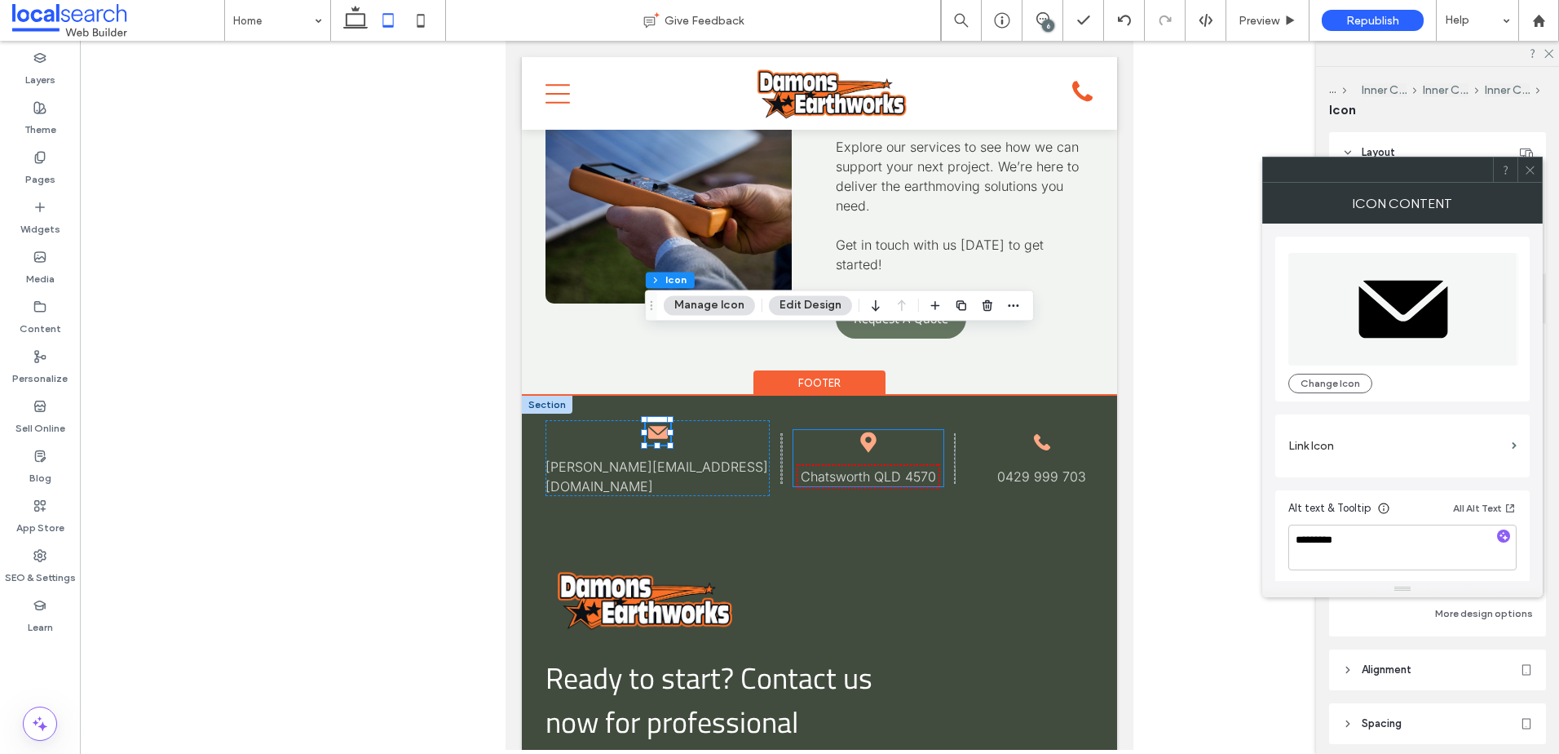
click at [862, 430] on icon "Pin Icon" at bounding box center [868, 442] width 21 height 24
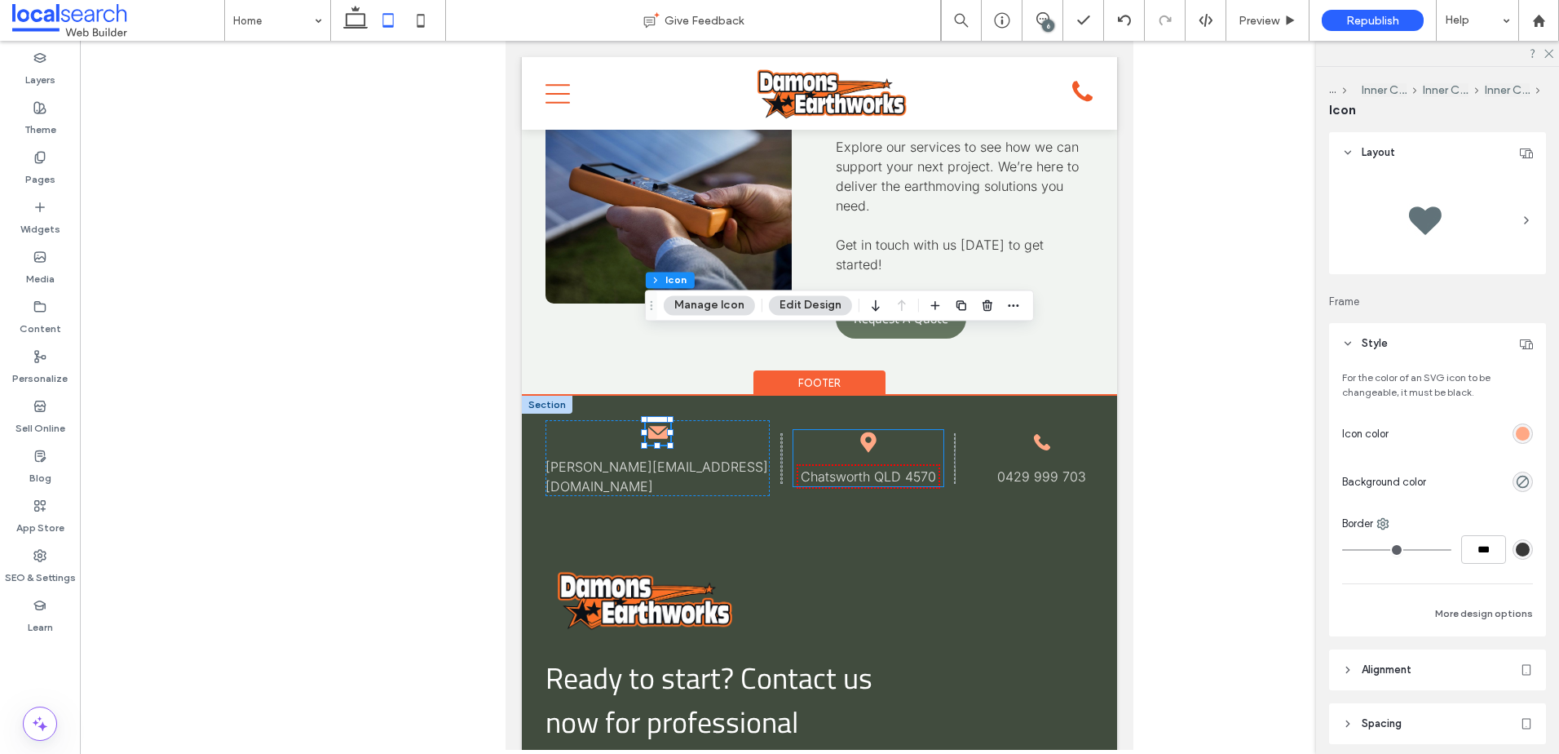
click at [862, 430] on icon "Pin Icon" at bounding box center [868, 442] width 21 height 24
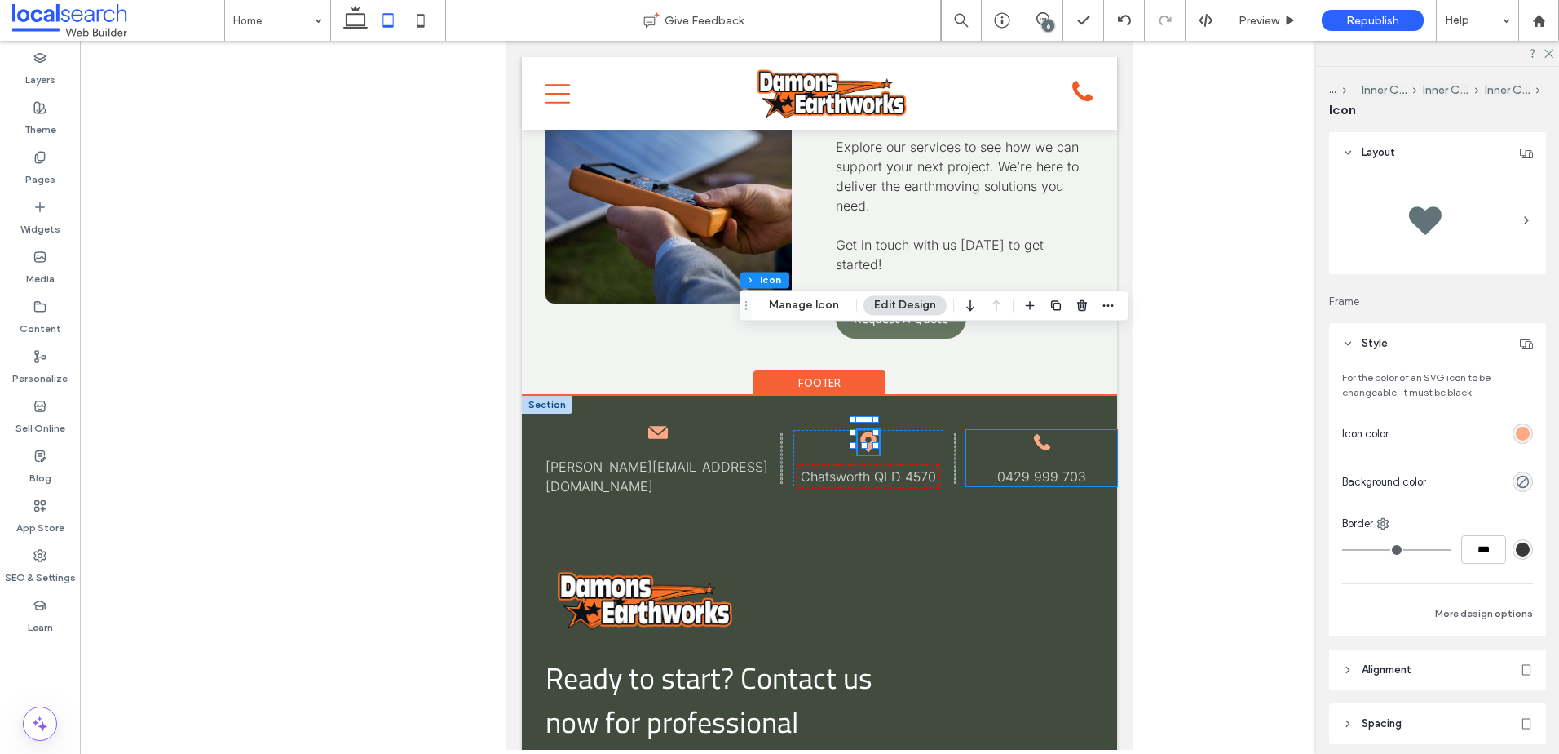
click at [1036, 430] on icon "Phone Icon P" at bounding box center [1042, 442] width 24 height 24
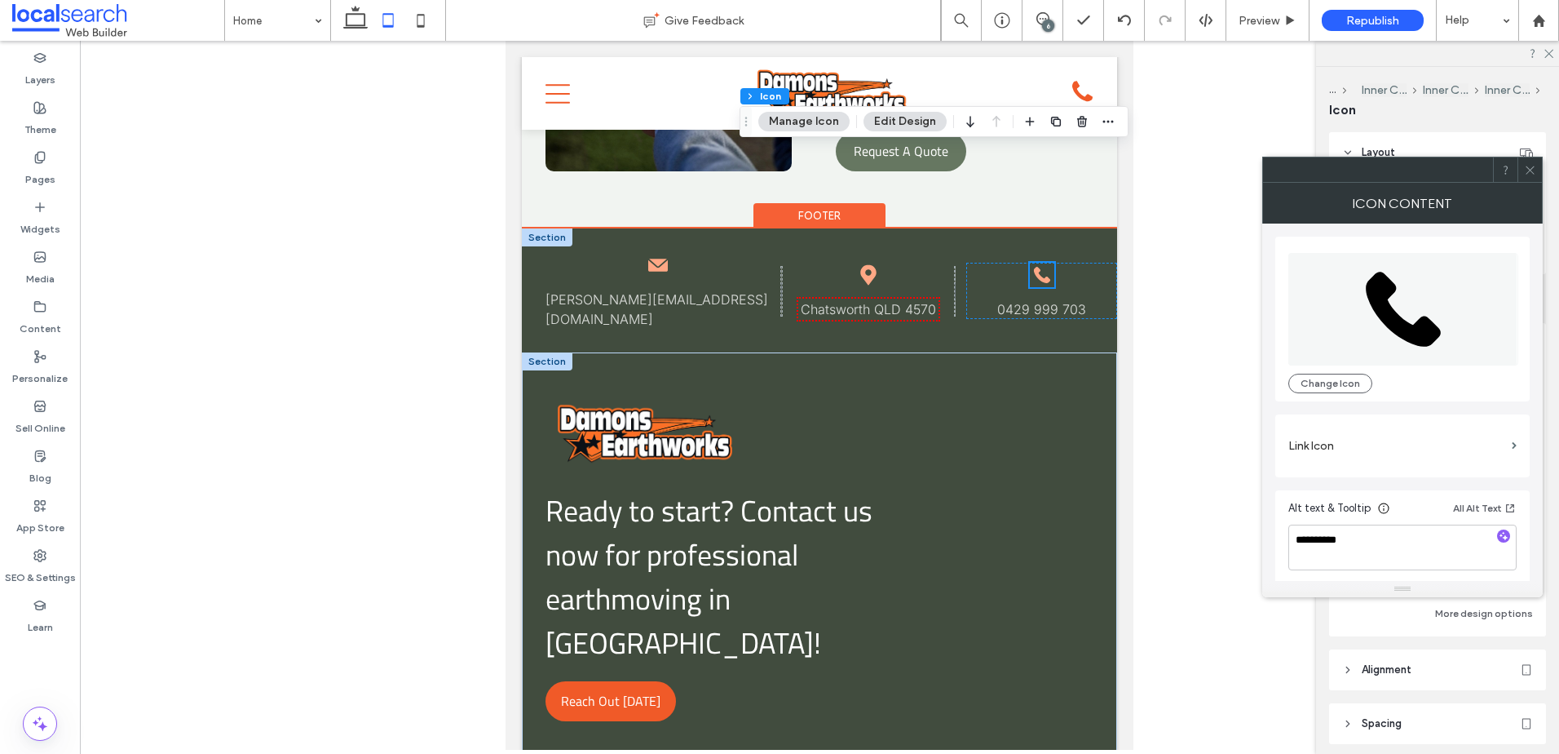
scroll to position [6164, 0]
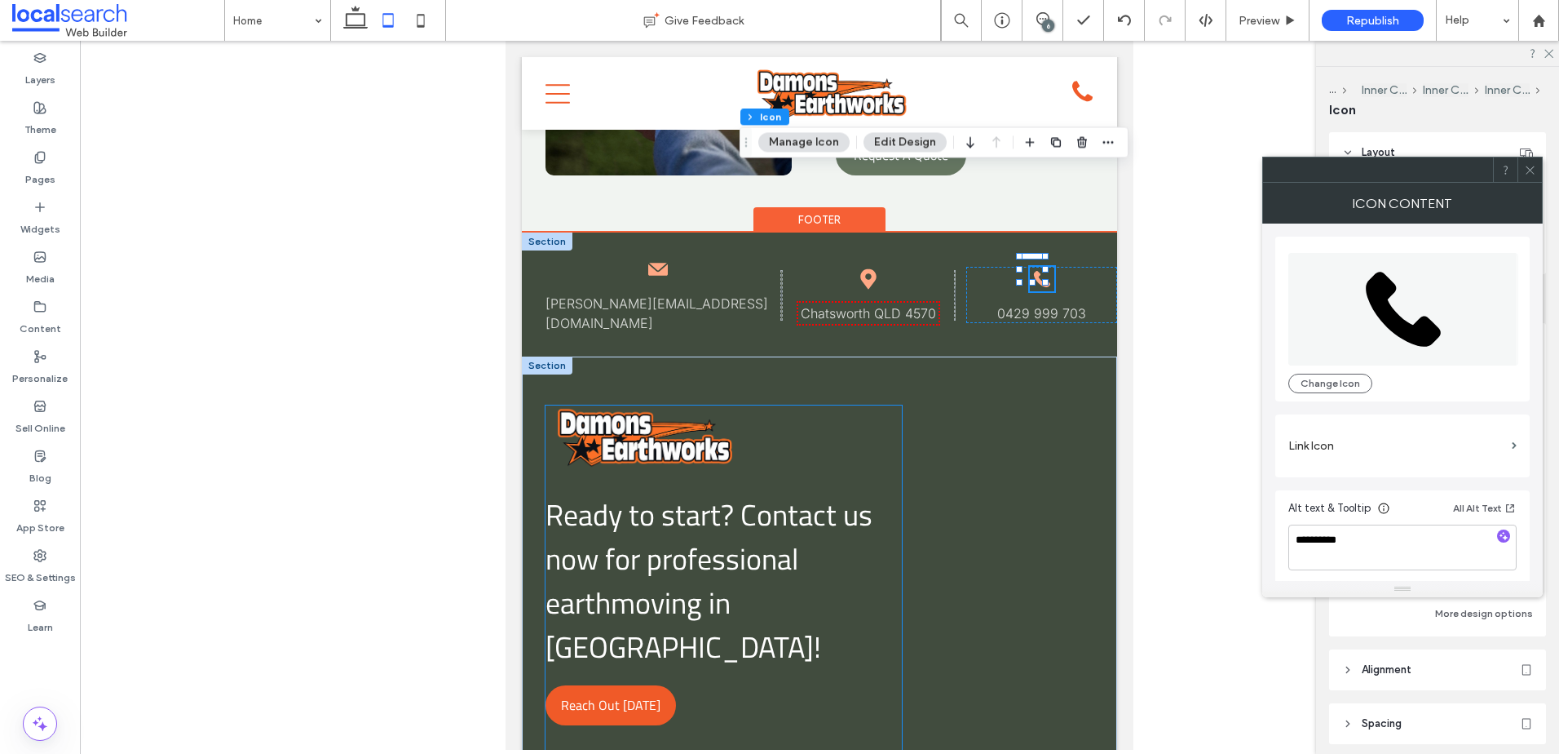
click at [766, 492] on span "Ready to start? Contact us now for professional earthmoving in [GEOGRAPHIC_DATA…" at bounding box center [709, 580] width 327 height 177
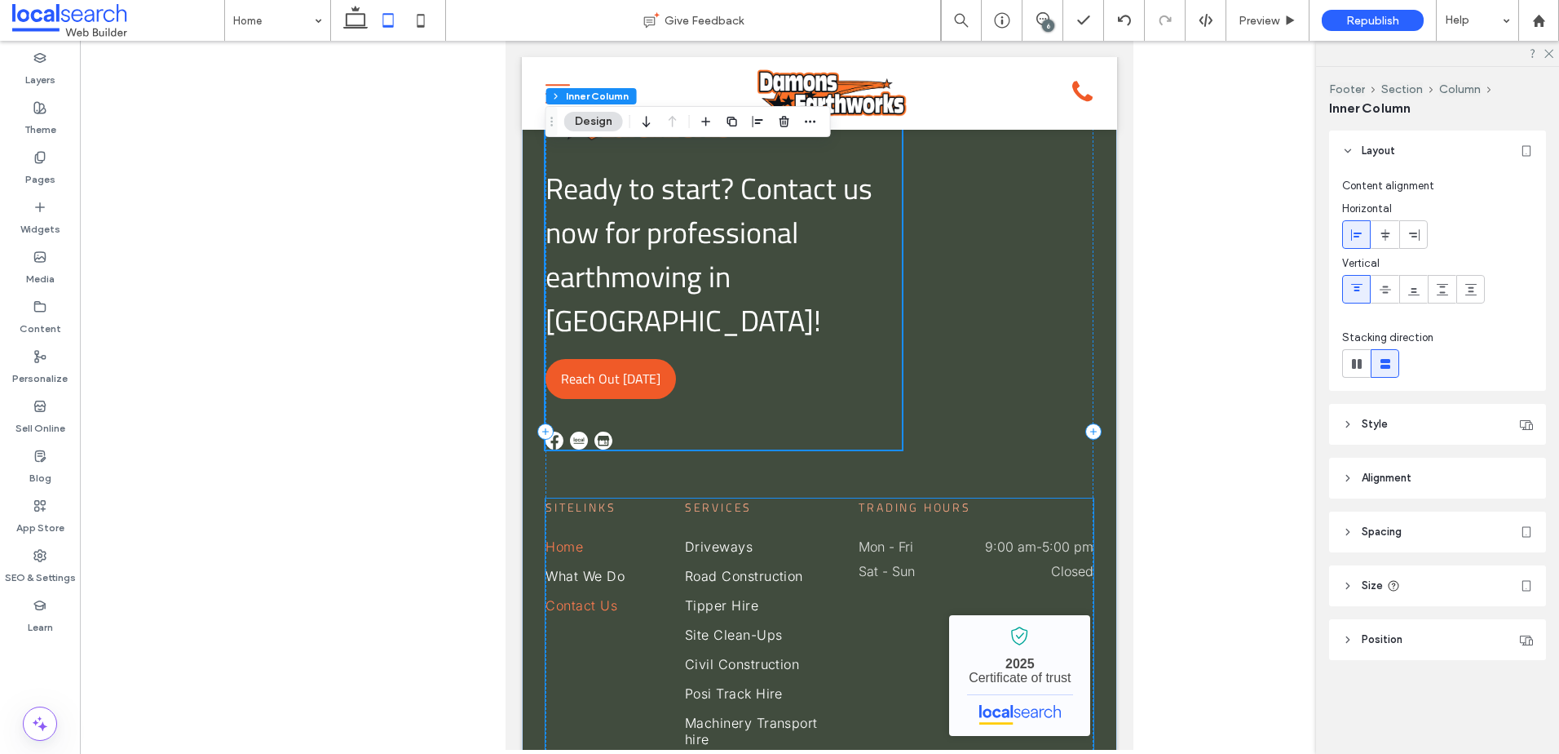
scroll to position [6572, 0]
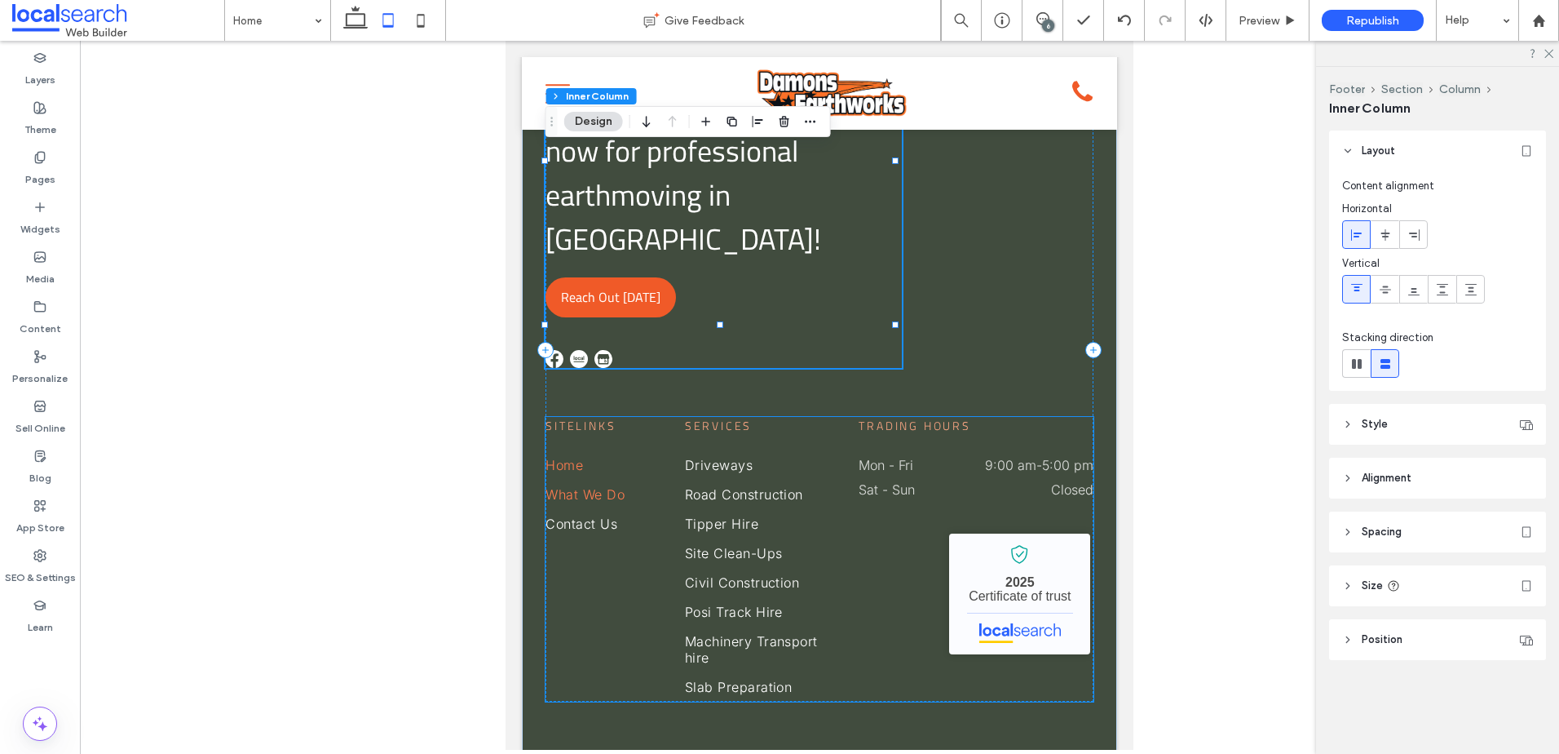
click at [589, 486] on span "What We Do" at bounding box center [585, 494] width 79 height 16
drag, startPoint x: 589, startPoint y: 343, endPoint x: 619, endPoint y: 337, distance: 30.9
click at [589, 486] on span "What We Do" at bounding box center [585, 494] width 79 height 16
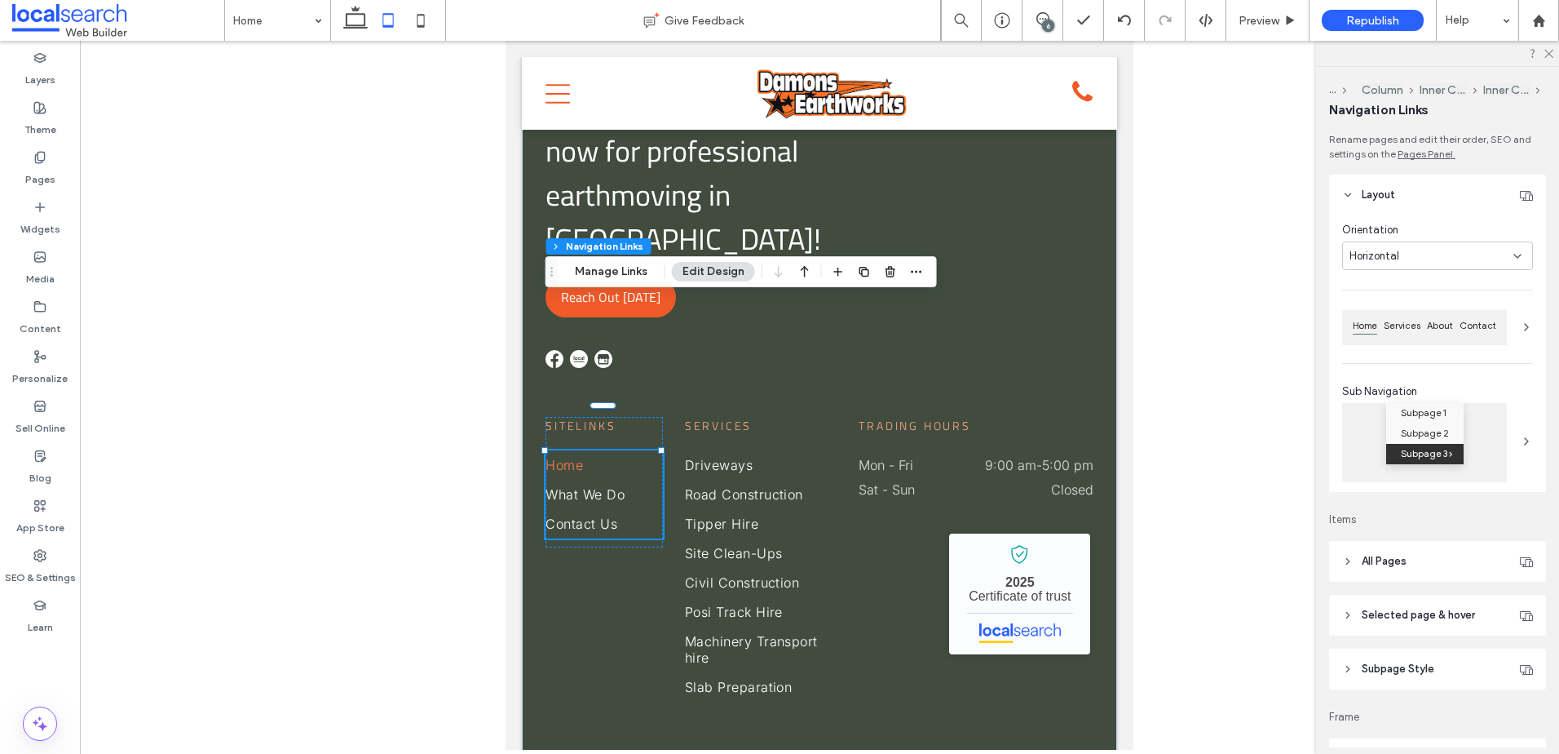
type input "***"
type input "****"
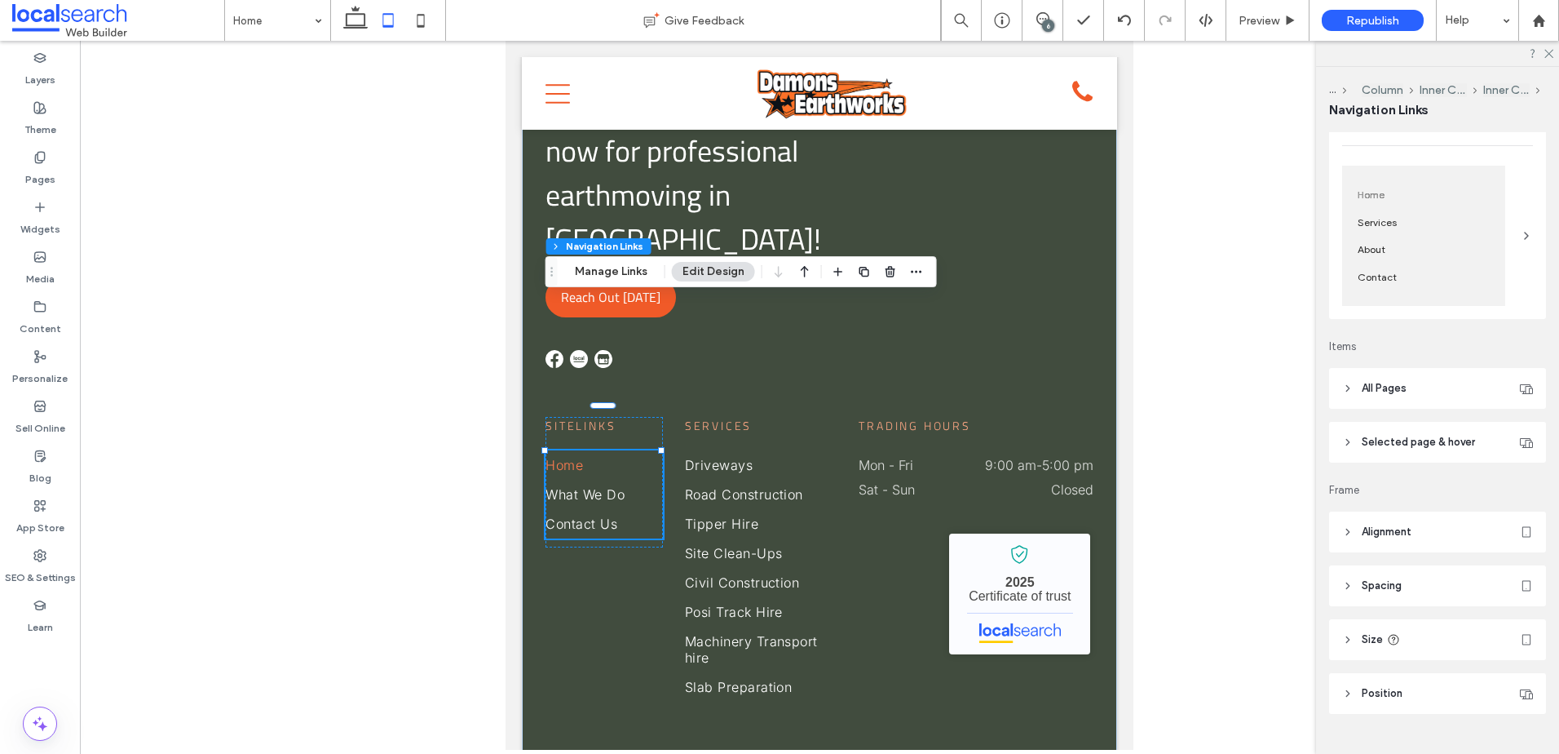
scroll to position [176, 0]
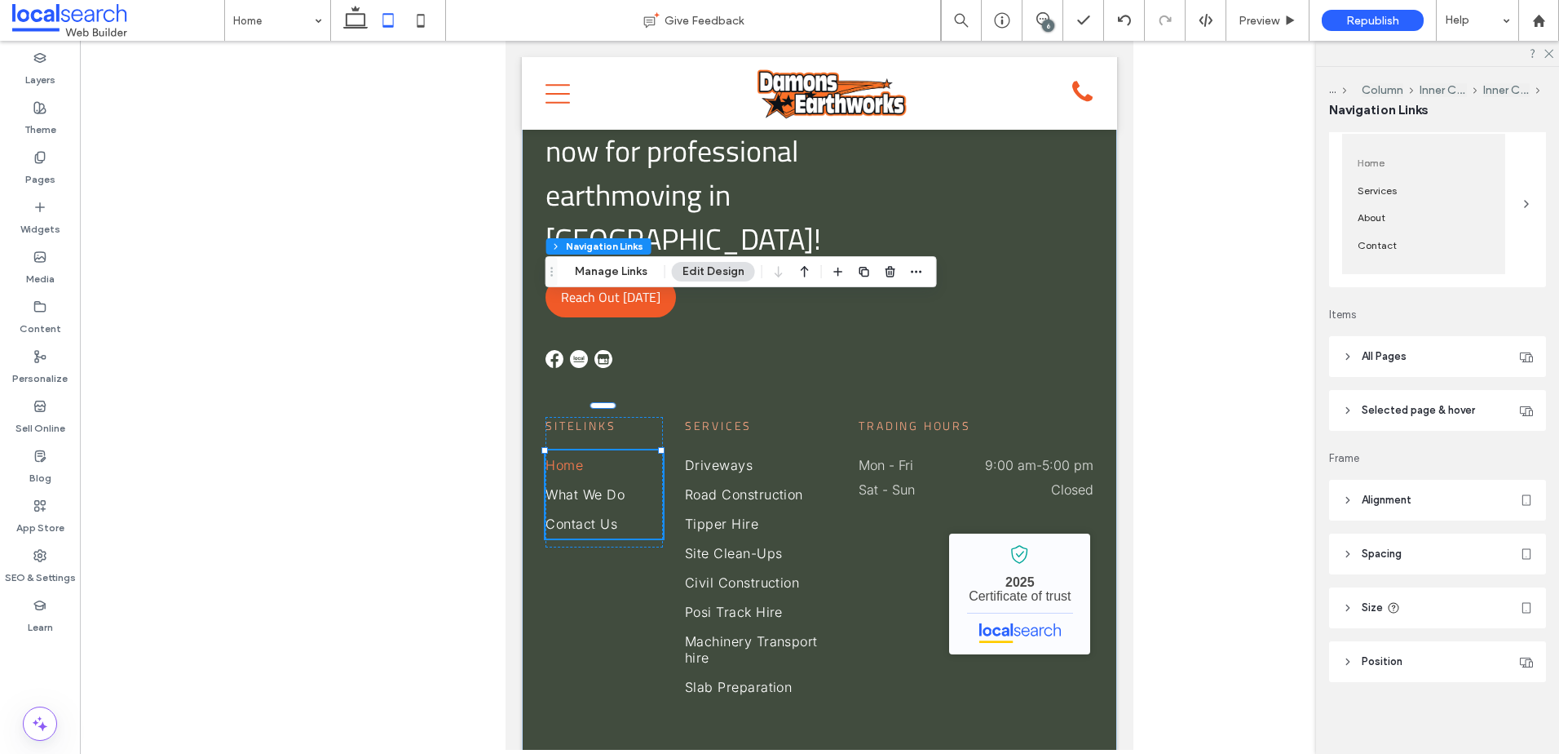
click at [1432, 355] on header "All Pages" at bounding box center [1437, 356] width 217 height 41
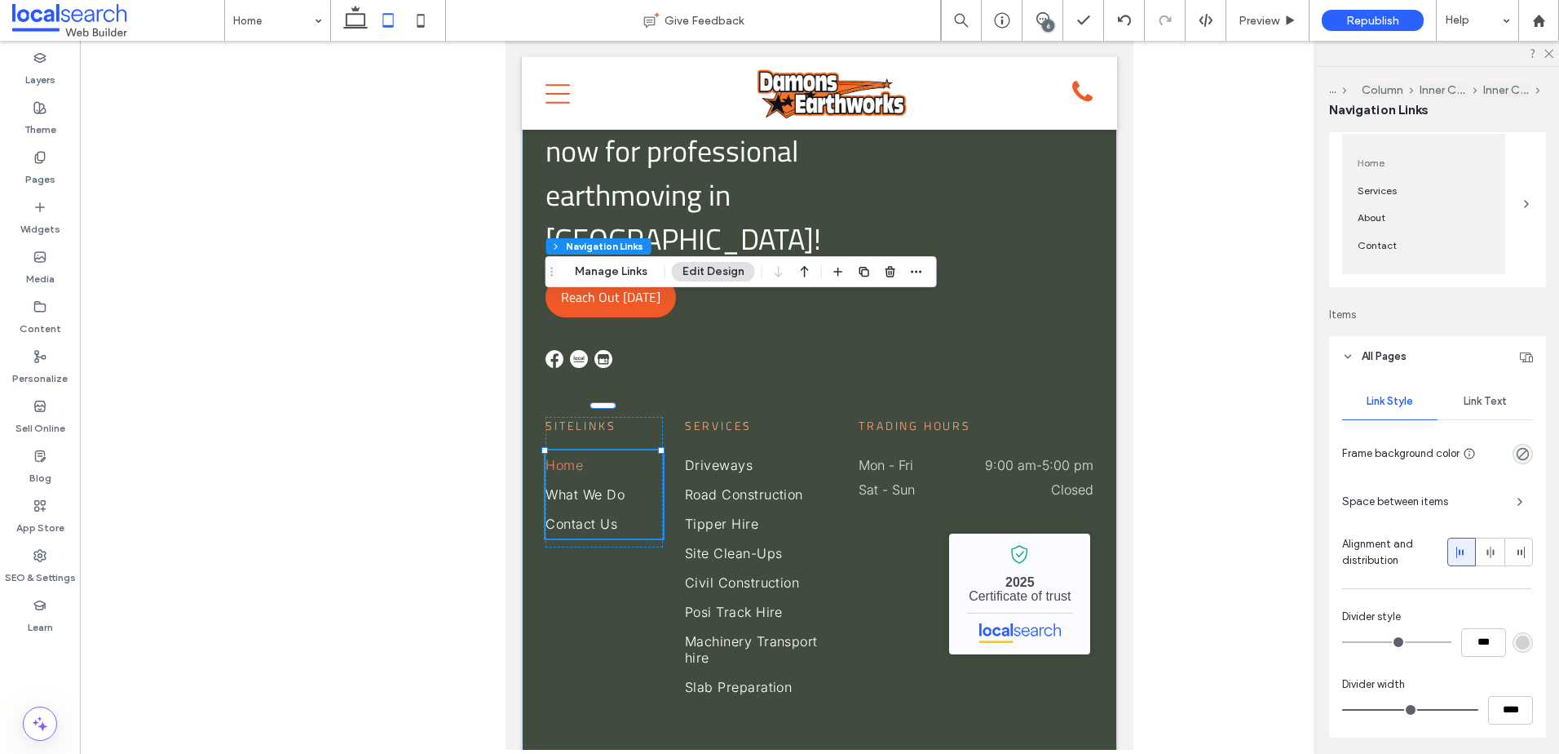
click at [1483, 395] on span "Link Text" at bounding box center [1485, 401] width 43 height 13
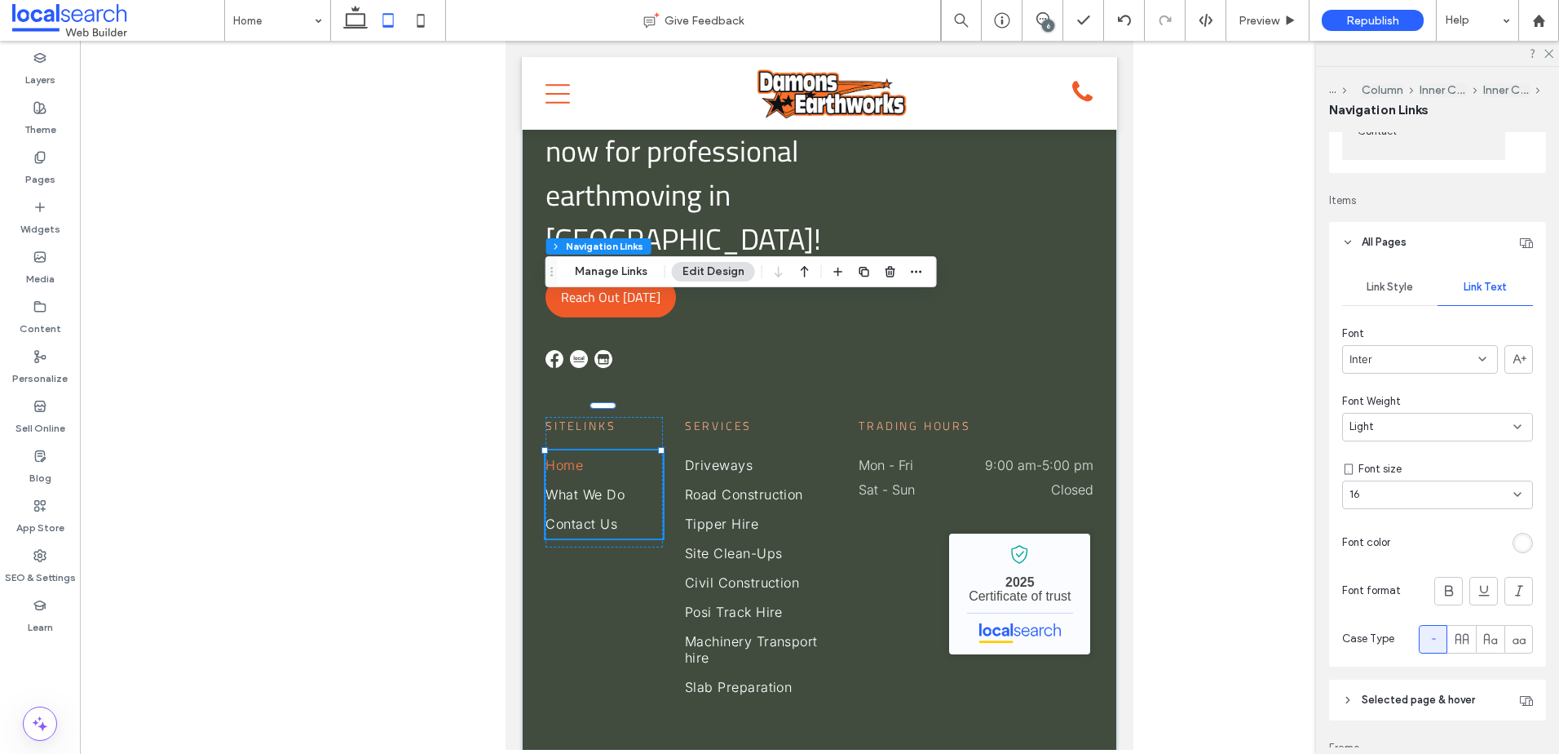
scroll to position [502, 0]
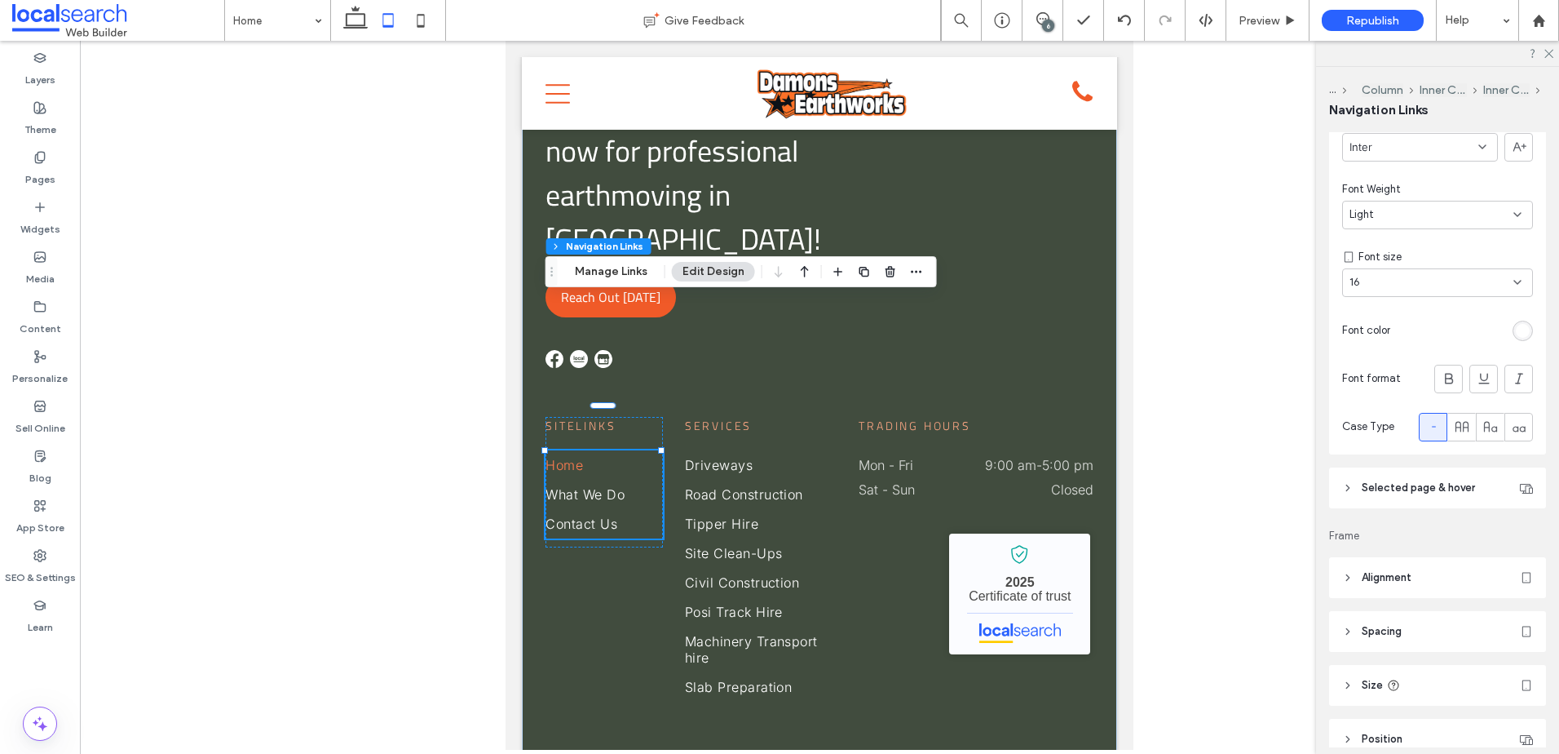
click at [1469, 486] on span "Selected page & hover" at bounding box center [1418, 488] width 113 height 16
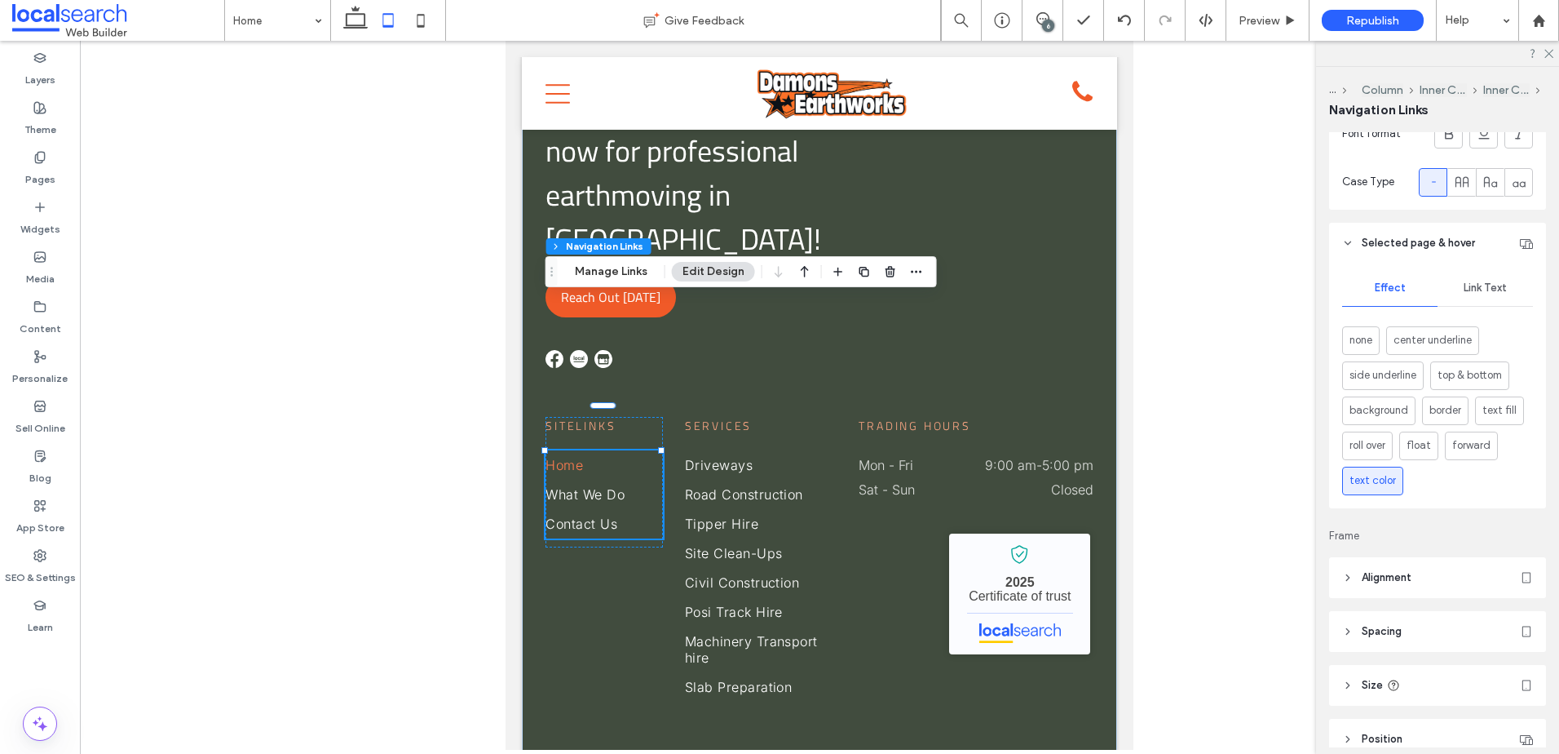
click at [1481, 295] on div "Link Text" at bounding box center [1485, 288] width 95 height 36
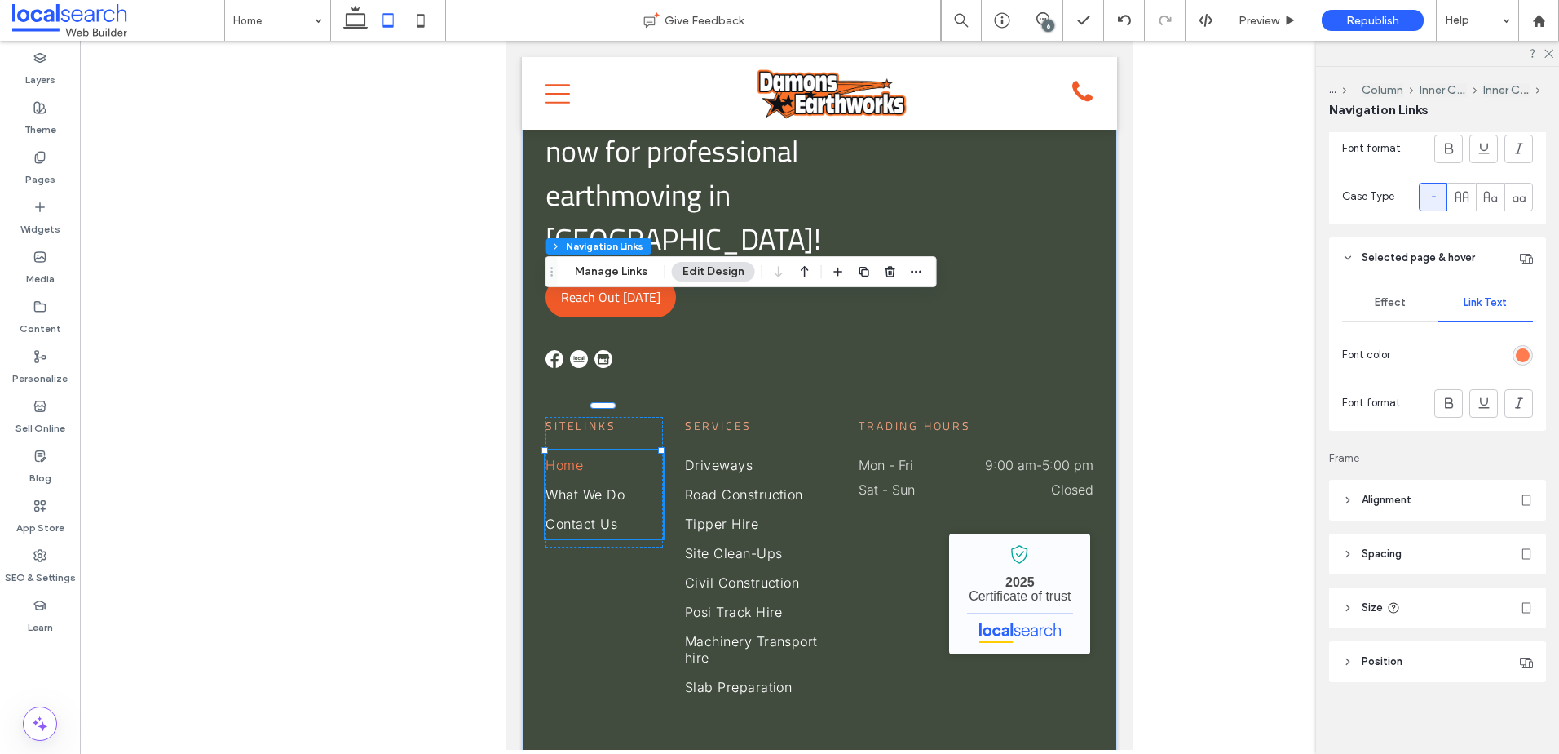
click at [1516, 353] on div "rgb(255, 124, 80)" at bounding box center [1523, 355] width 14 height 14
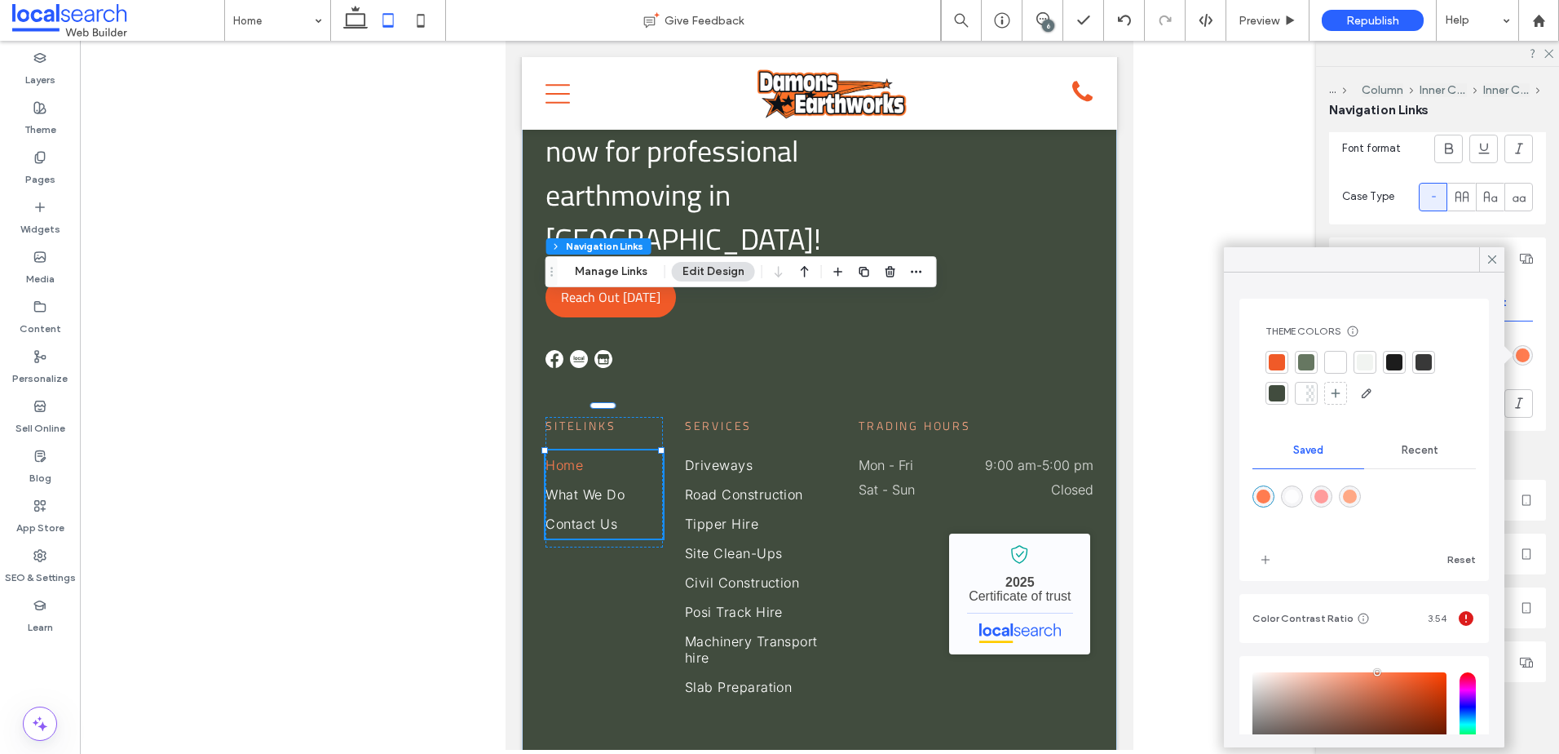
click at [1357, 496] on div "rgba(255,168,133,1)" at bounding box center [1350, 496] width 14 height 14
type input "*******"
click at [739, 457] on span "Driveways" at bounding box center [719, 465] width 68 height 16
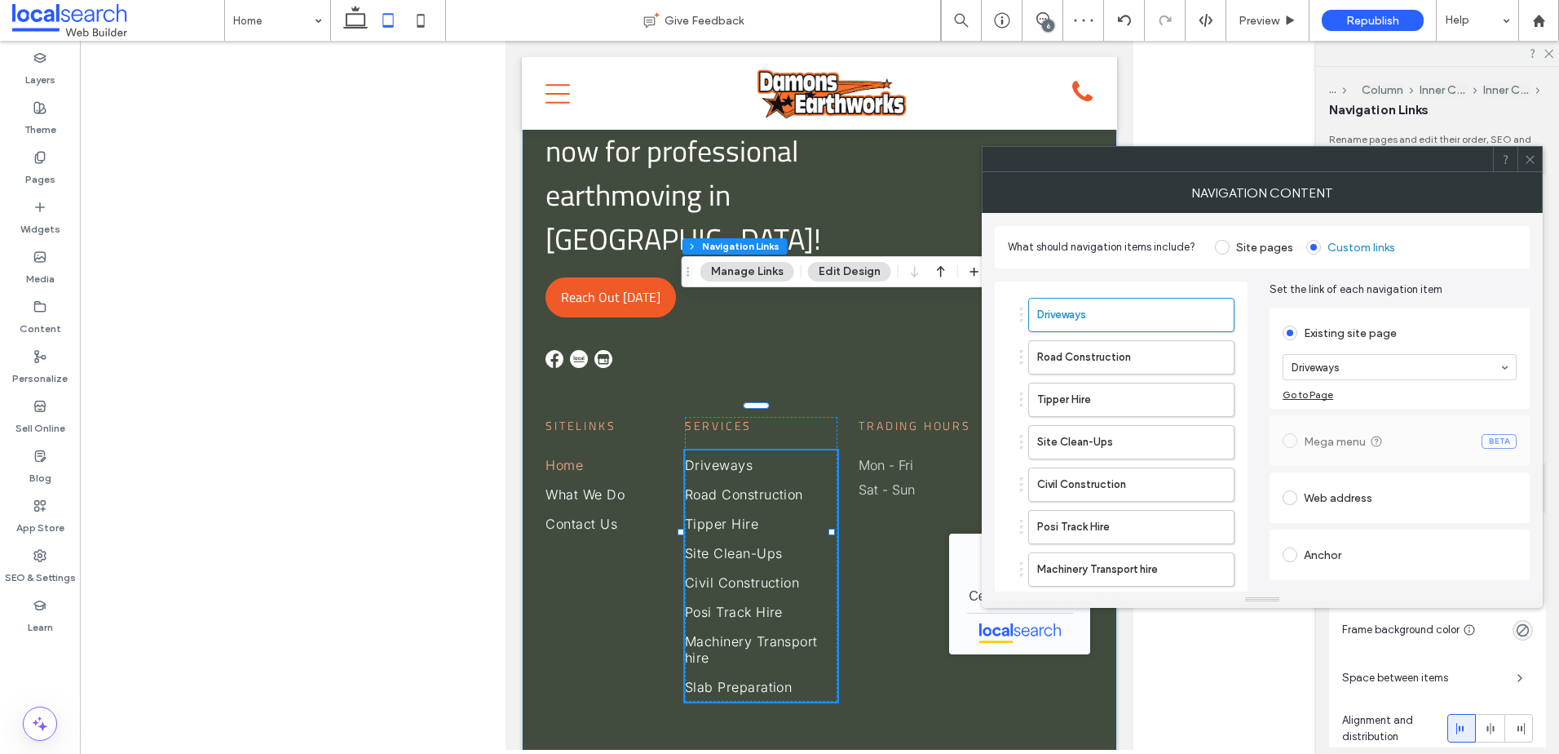
type input "***"
type input "****"
click at [1524, 158] on div at bounding box center [1530, 159] width 24 height 24
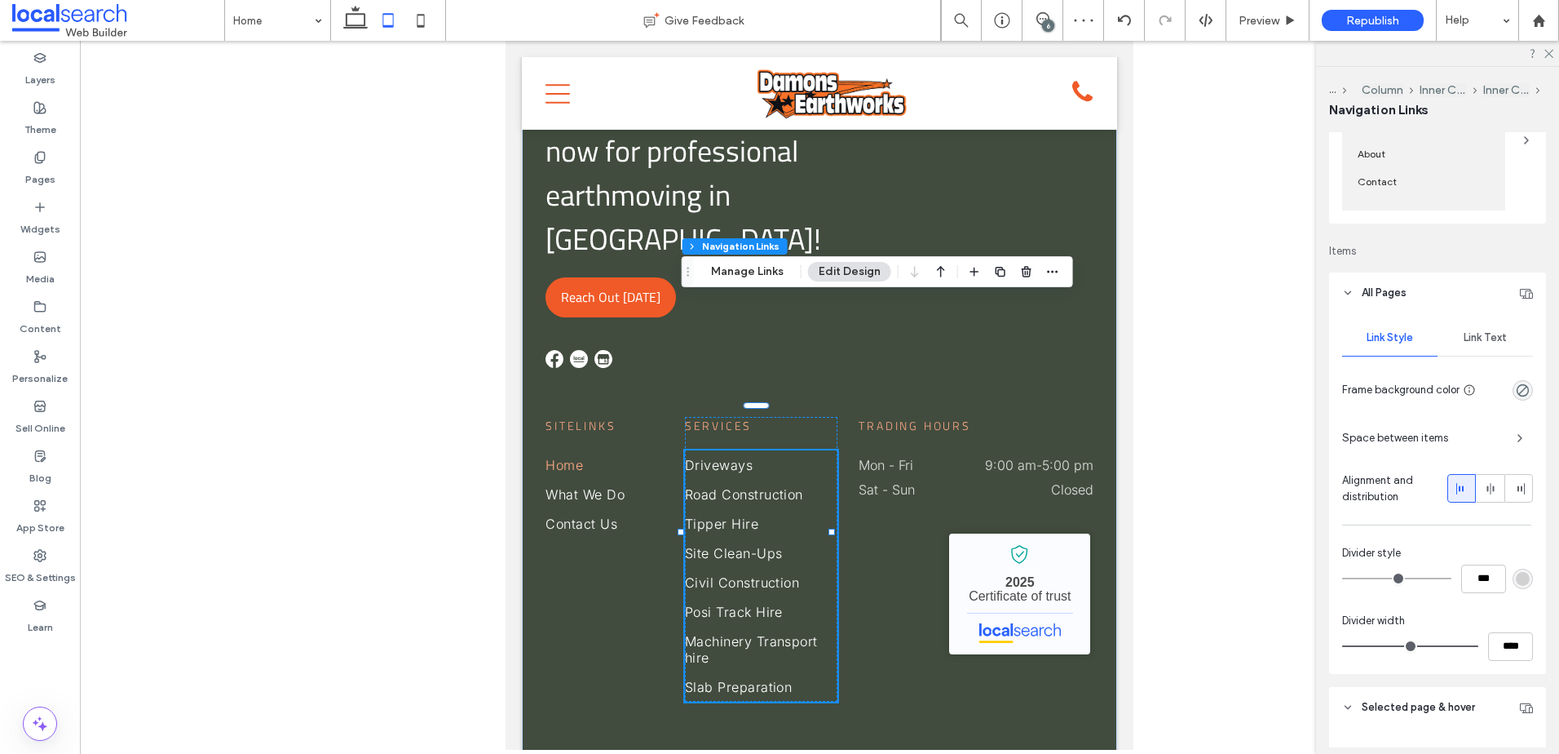
scroll to position [245, 0]
click at [1490, 330] on span "Link Text" at bounding box center [1485, 332] width 43 height 13
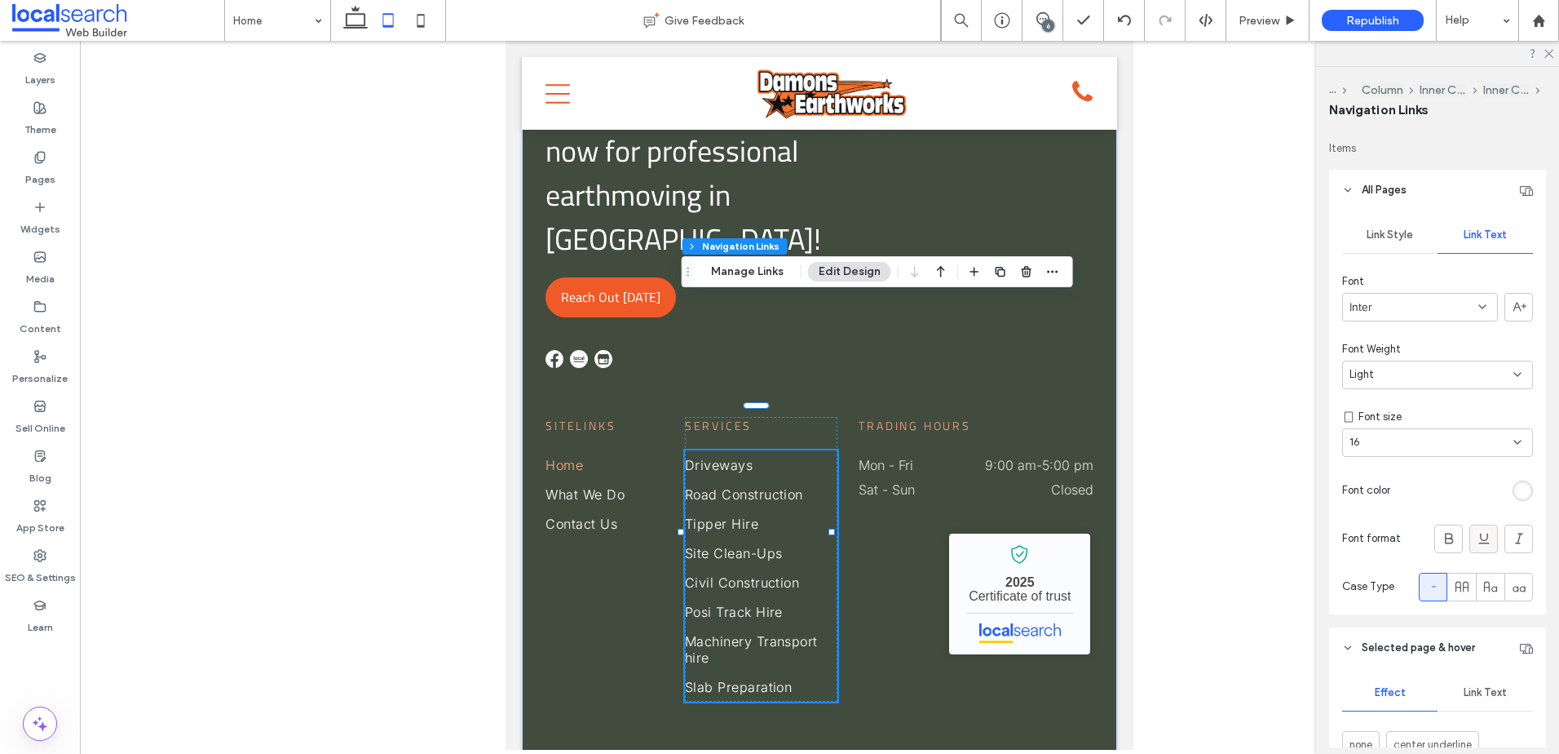
scroll to position [489, 0]
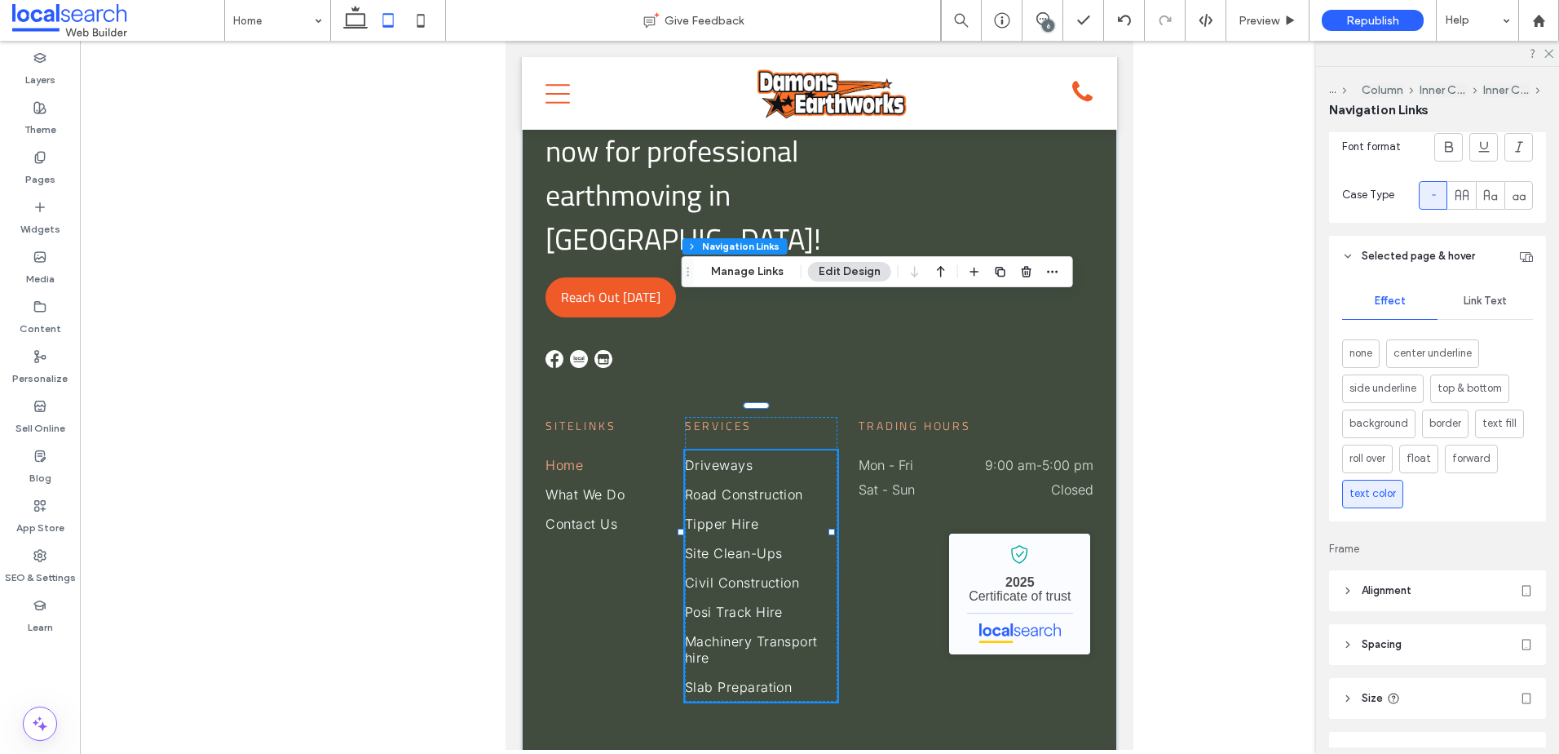
click at [1483, 295] on span "Link Text" at bounding box center [1485, 300] width 43 height 13
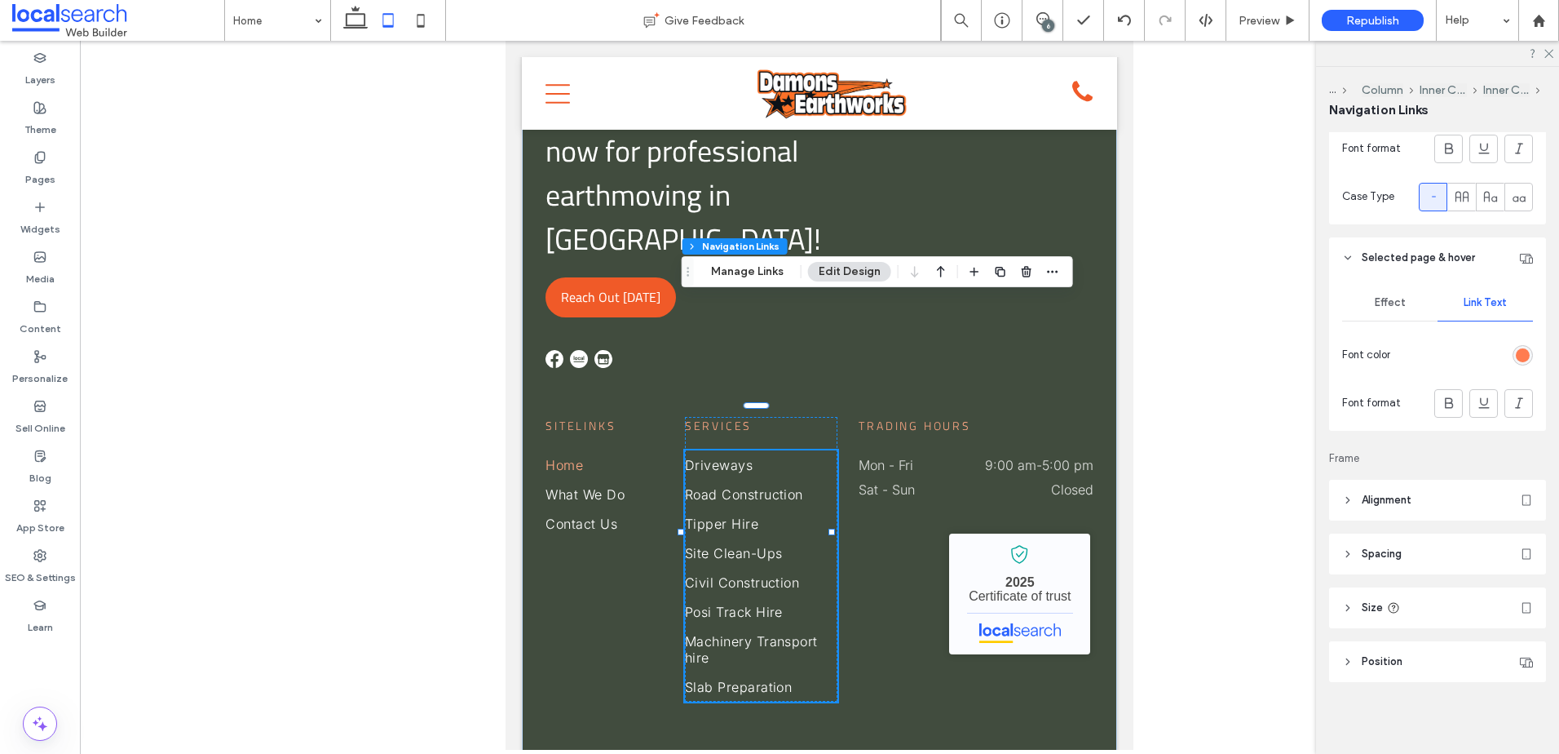
click at [1516, 363] on div "rgb(255, 124, 80)" at bounding box center [1523, 355] width 20 height 20
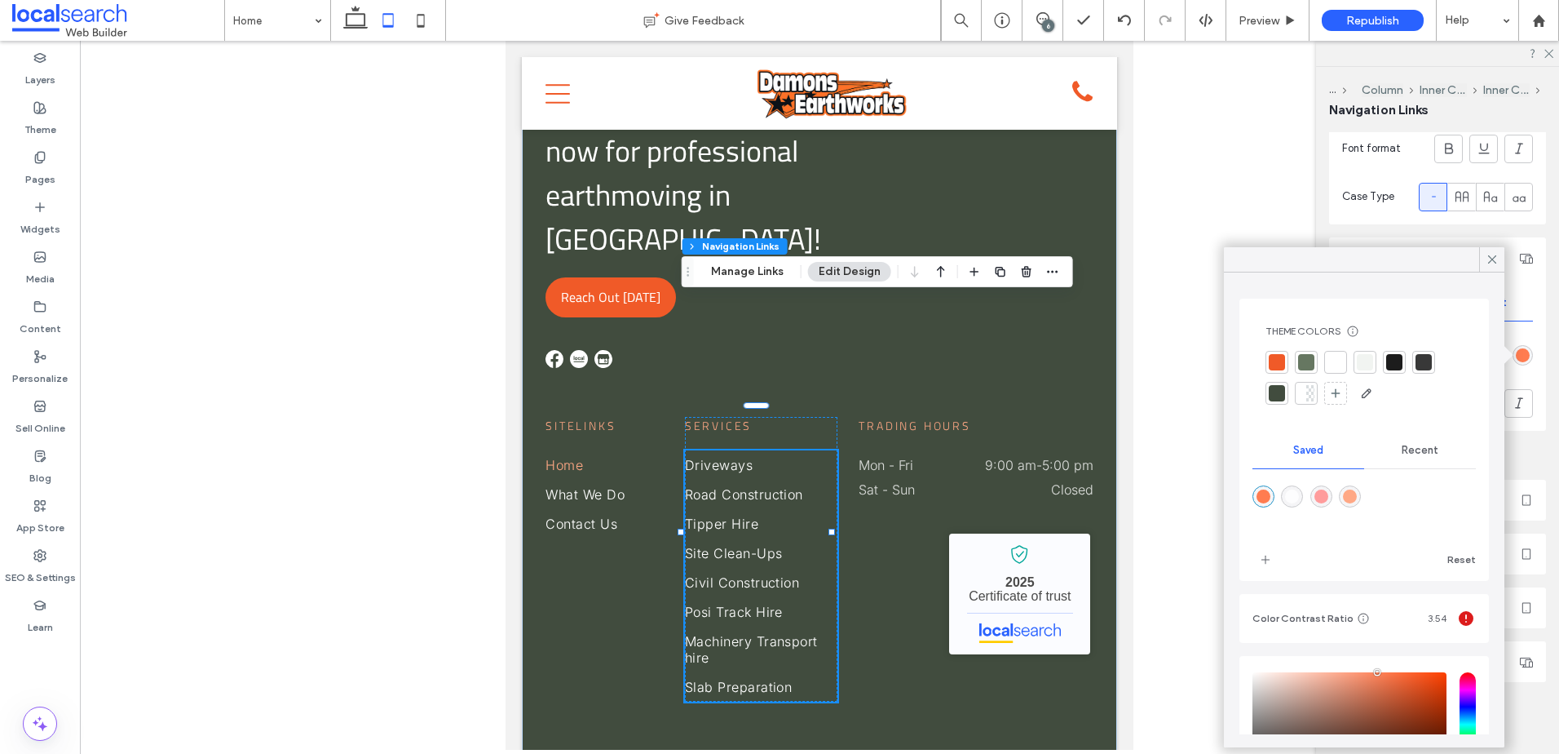
click at [1357, 495] on div "rgba(255,168,133,1)" at bounding box center [1350, 496] width 14 height 14
type input "*******"
click at [971, 176] on div "Ready to start? Contact us now for professional earthmoving in Gympie! Reach Ou…" at bounding box center [820, 350] width 548 height 704
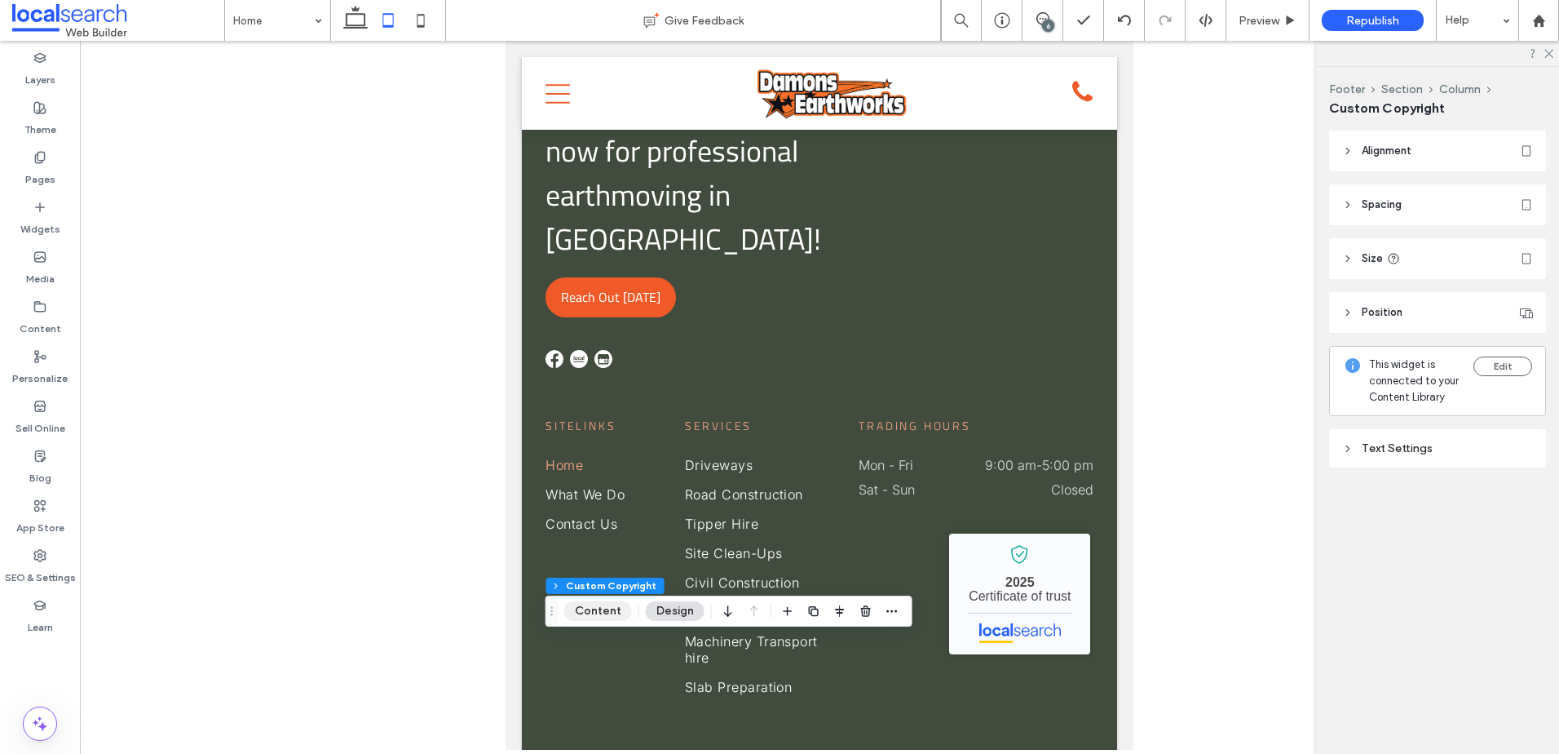
click at [613, 604] on button "Content" at bounding box center [598, 611] width 68 height 20
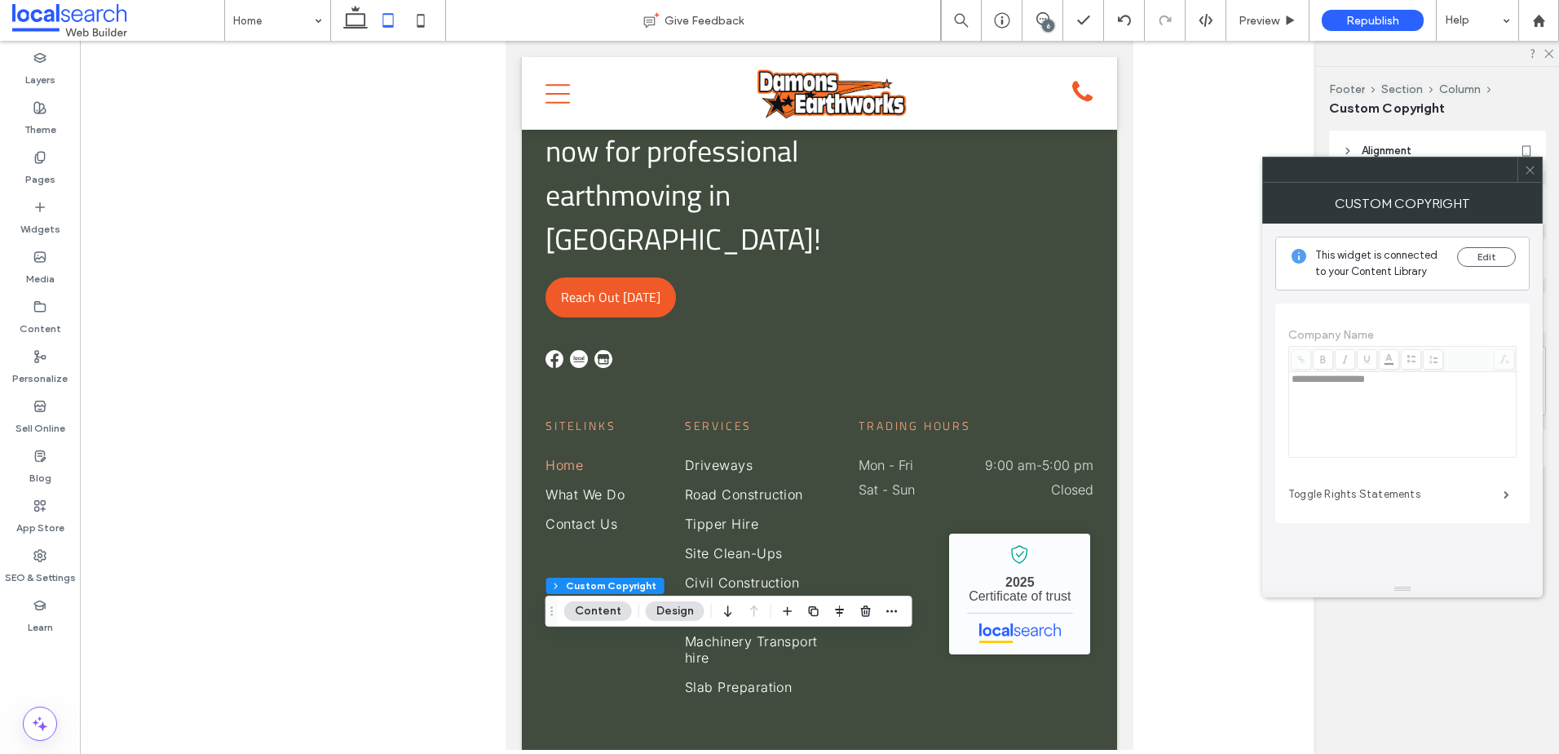
click at [1398, 501] on label "Toggle Rights Statements" at bounding box center [1396, 494] width 215 height 33
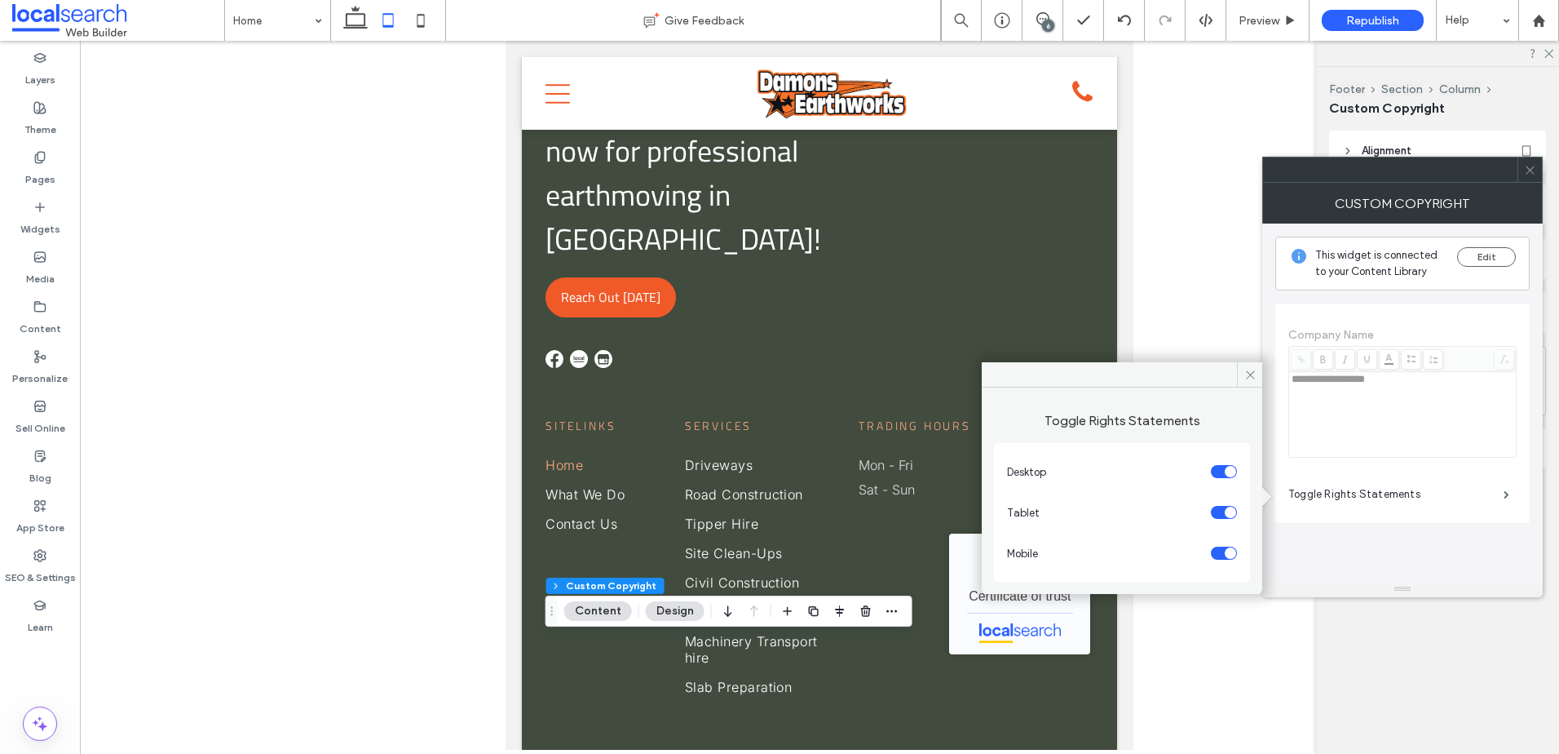
click at [1228, 507] on div "toggle" at bounding box center [1230, 512] width 11 height 11
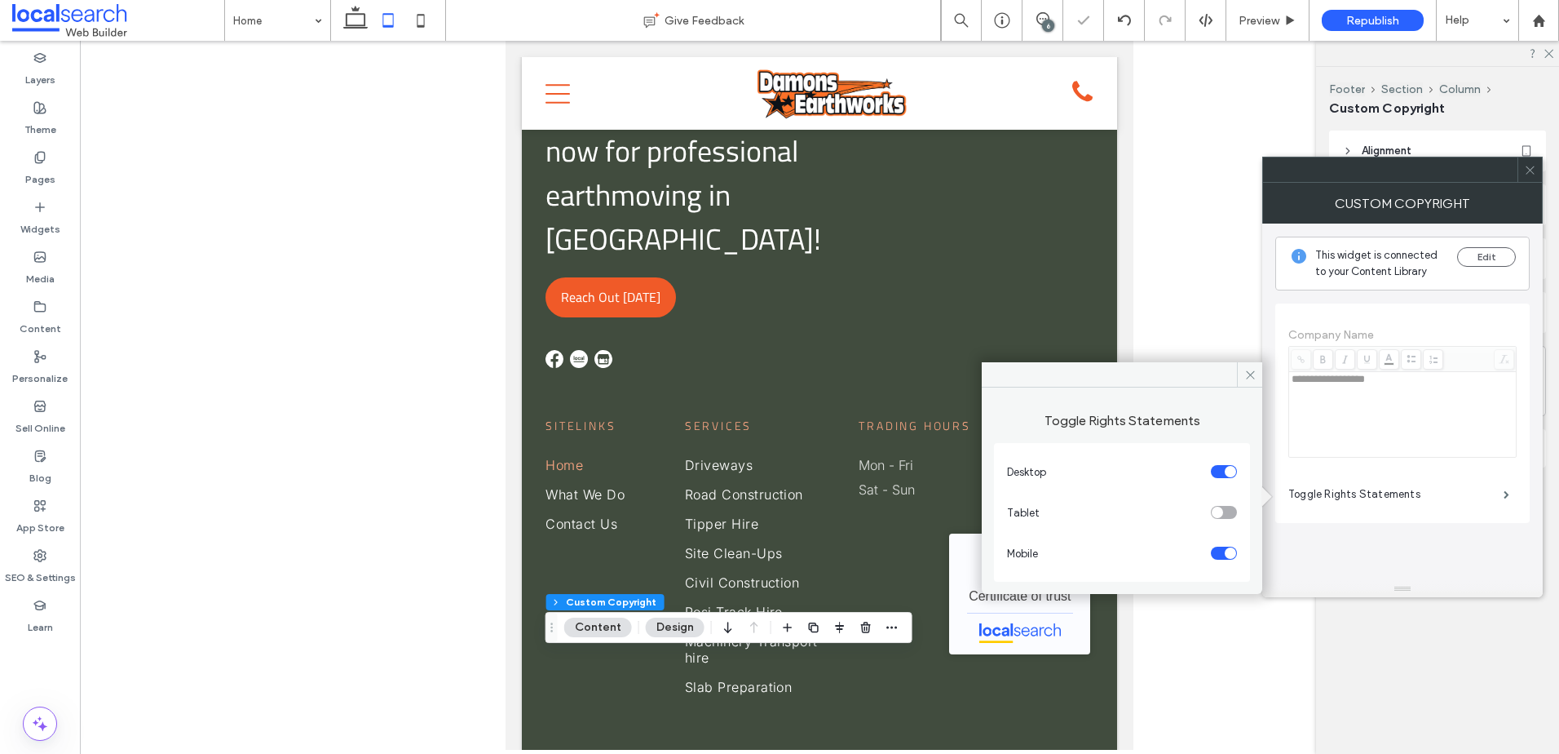
scroll to position [6555, 0]
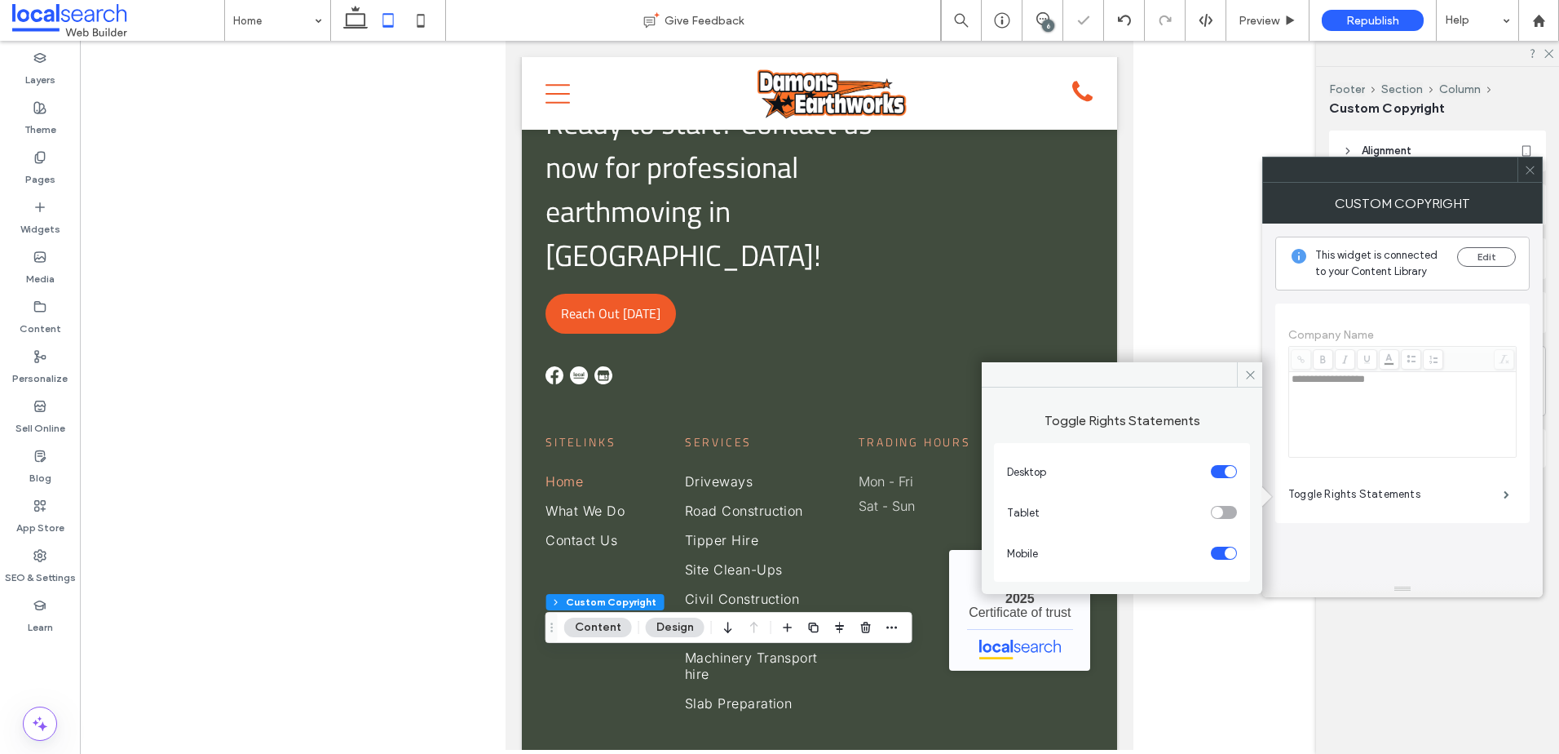
drag, startPoint x: 415, startPoint y: 19, endPoint x: 1317, endPoint y: 414, distance: 984.7
click at [415, 19] on icon at bounding box center [421, 20] width 33 height 33
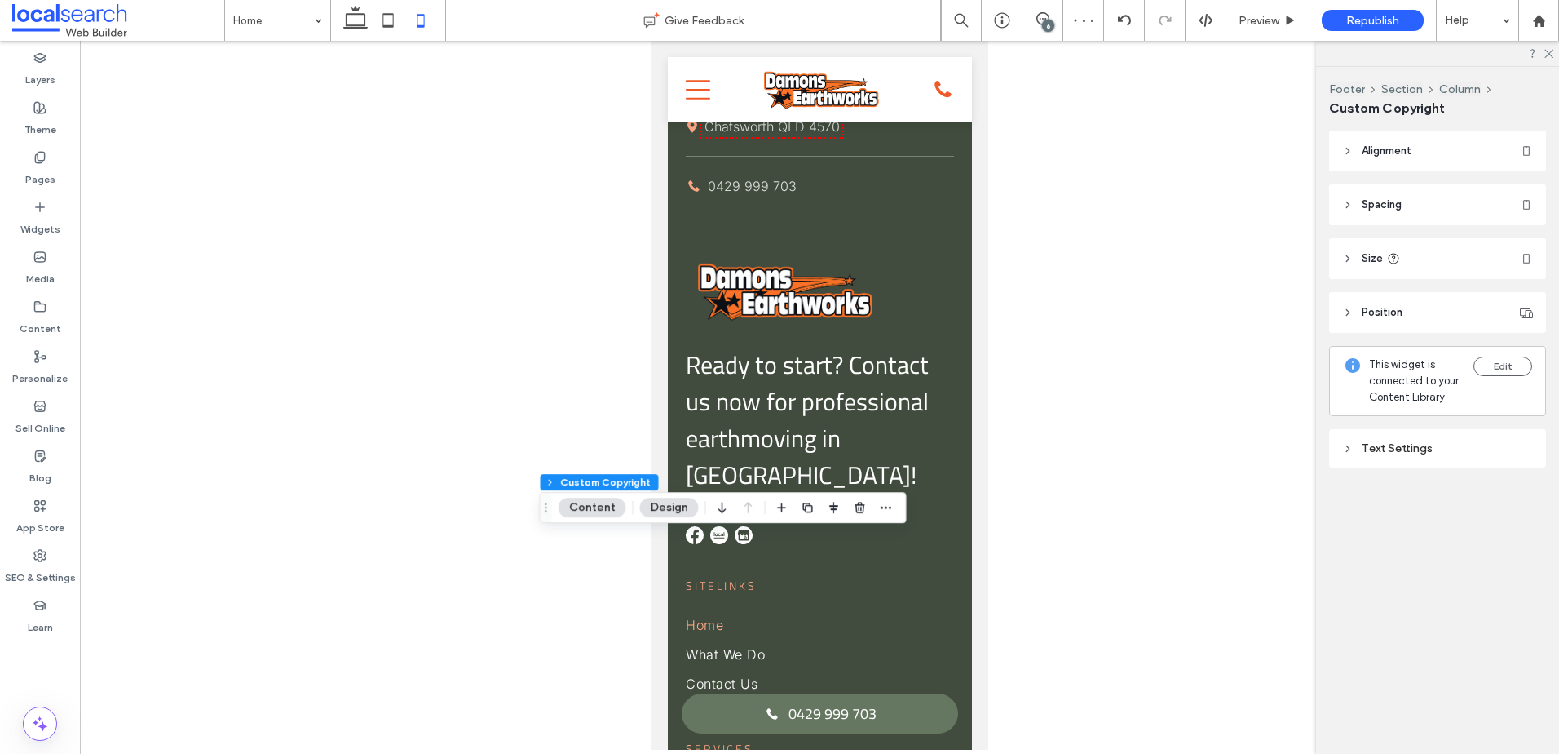
scroll to position [7280, 0]
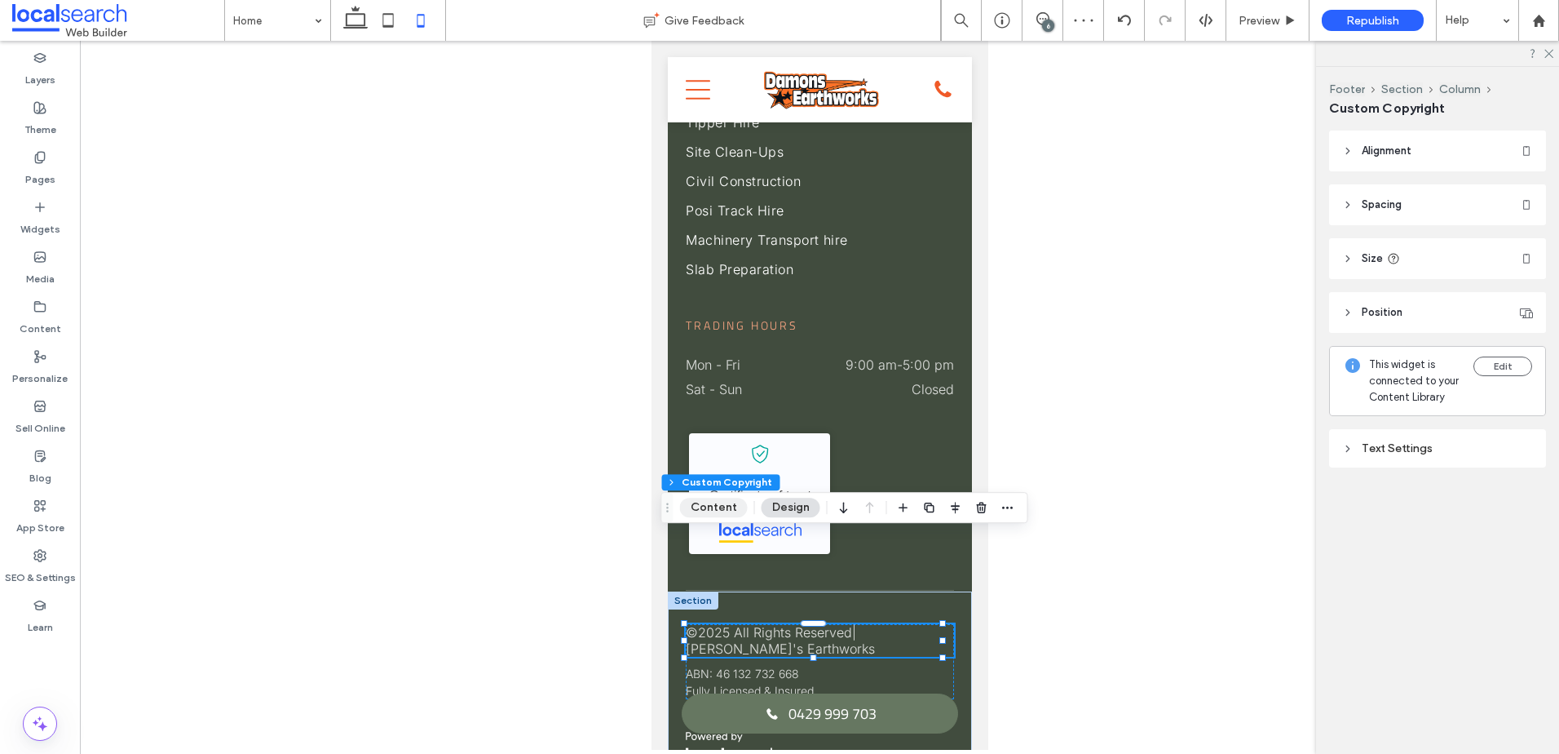
click at [719, 503] on button "Content" at bounding box center [714, 508] width 68 height 20
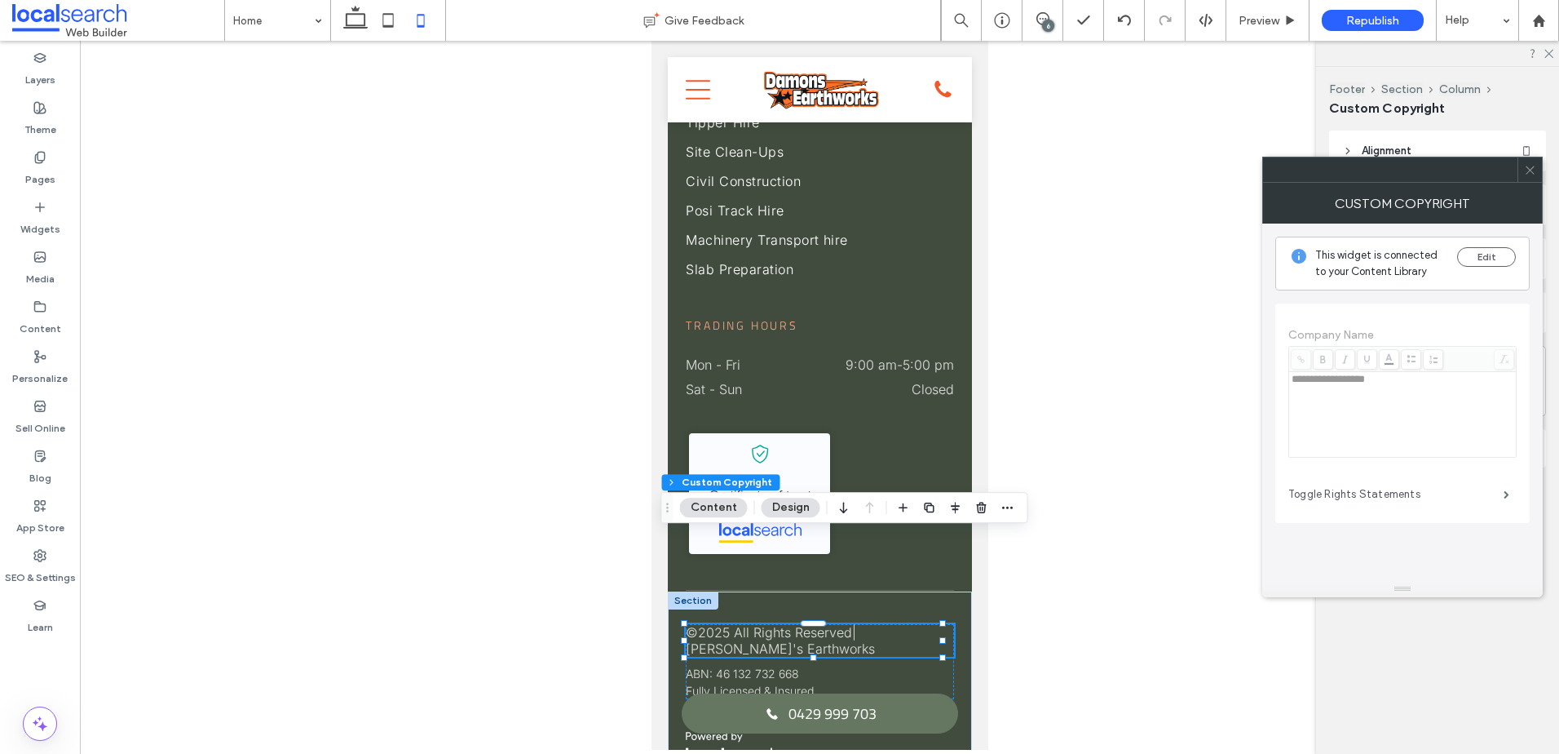
click at [1466, 499] on label "Toggle Rights Statements" at bounding box center [1396, 494] width 215 height 33
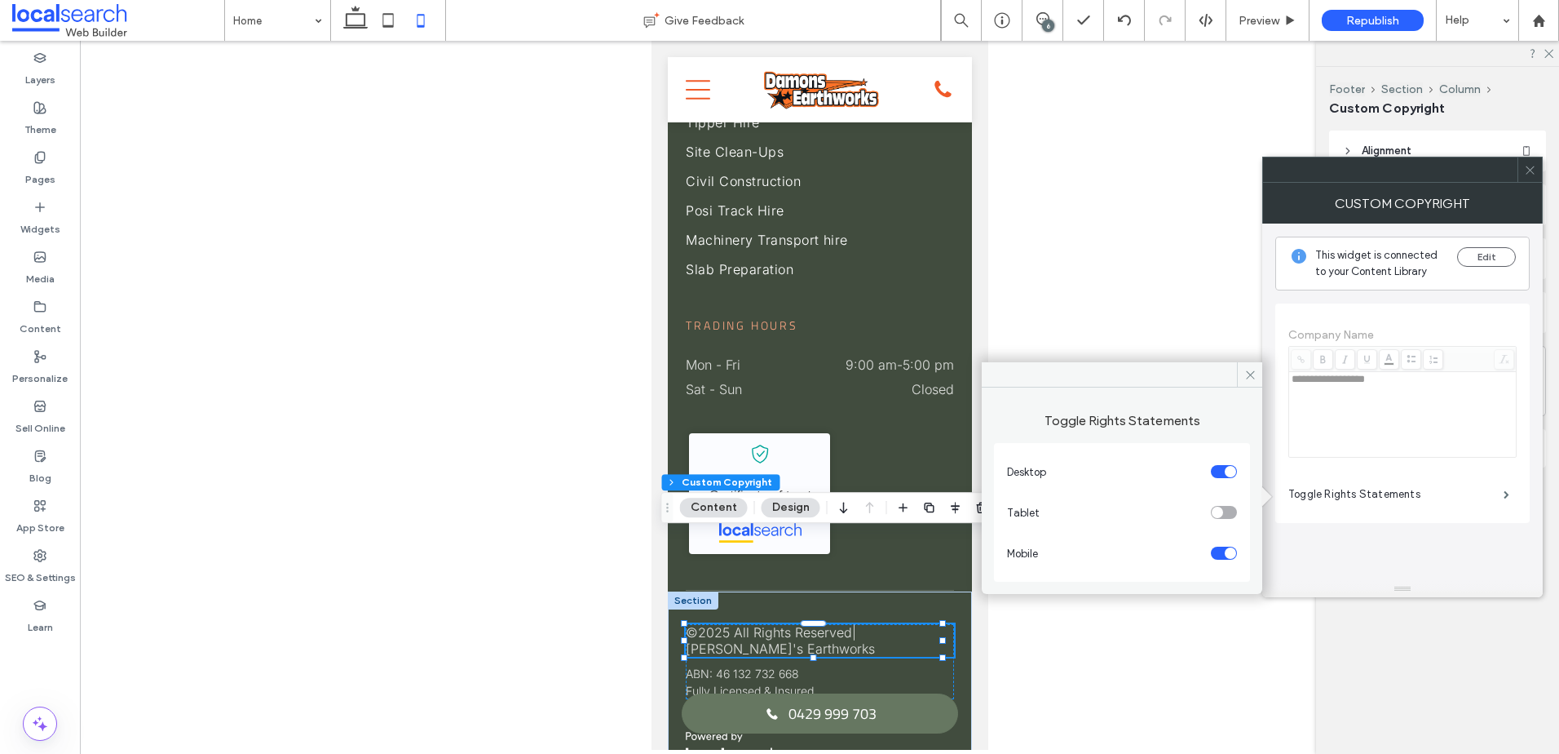
click at [1215, 551] on div "toggle" at bounding box center [1224, 552] width 26 height 13
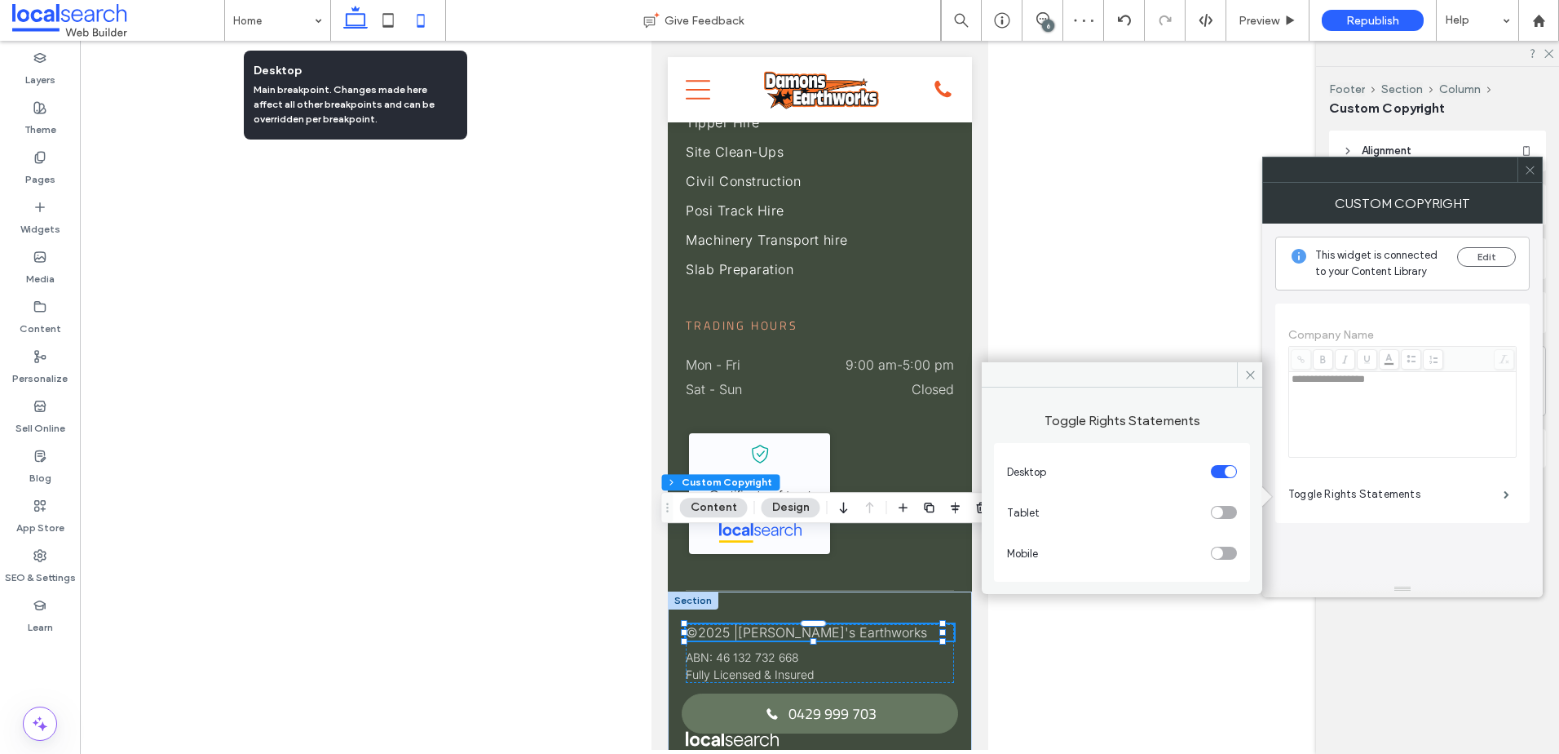
click at [366, 29] on icon at bounding box center [355, 20] width 33 height 33
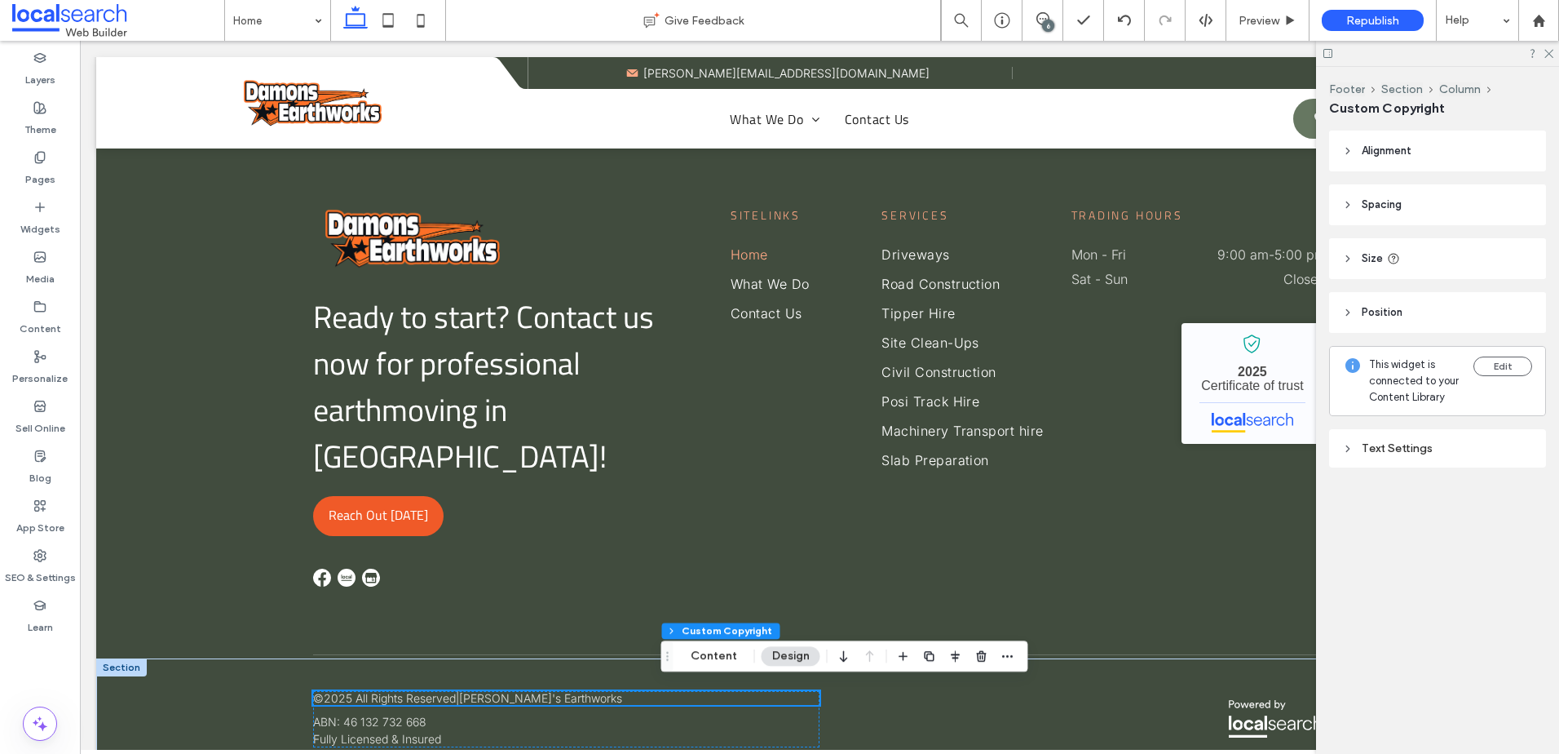
scroll to position [4250, 0]
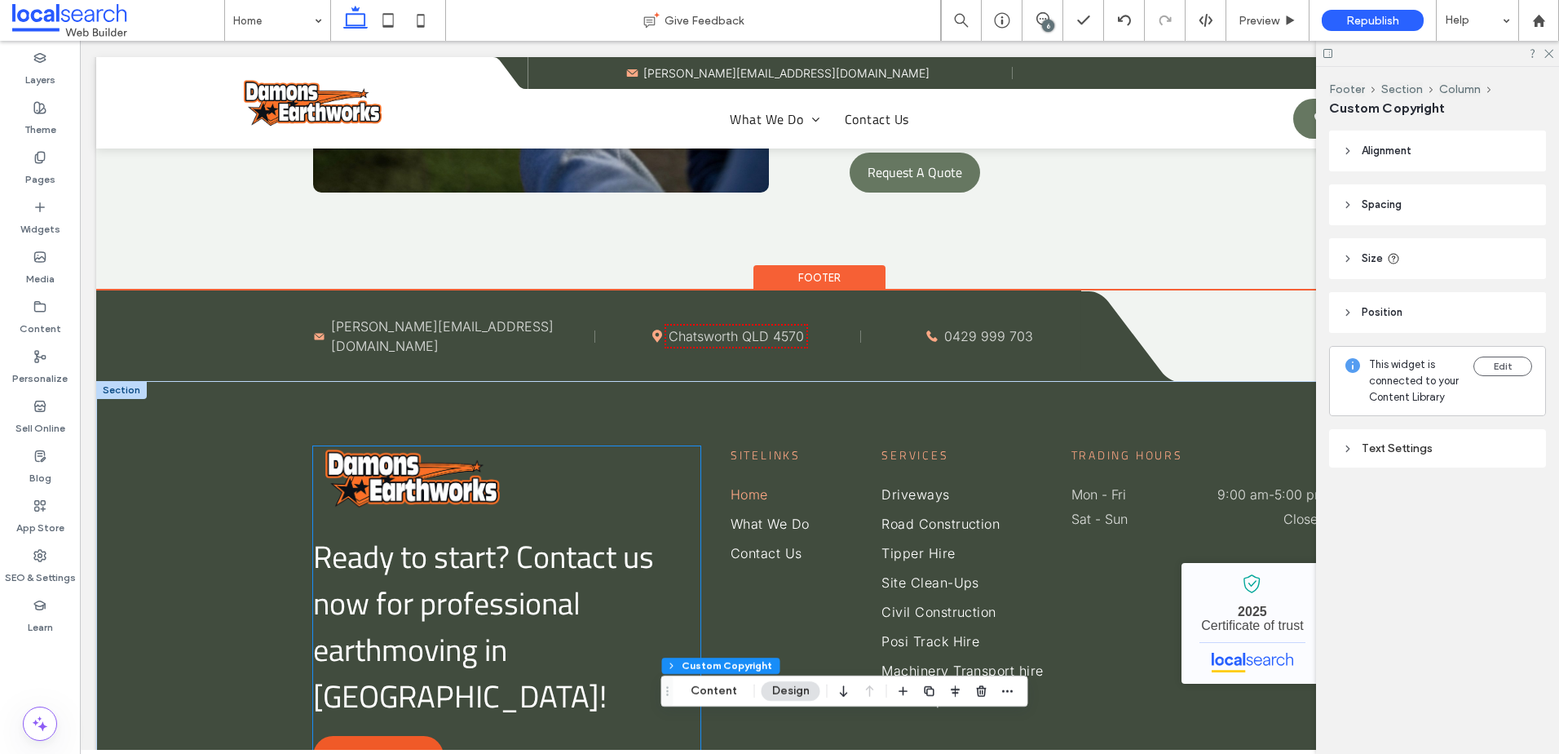
click at [430, 456] on img at bounding box center [411, 477] width 196 height 63
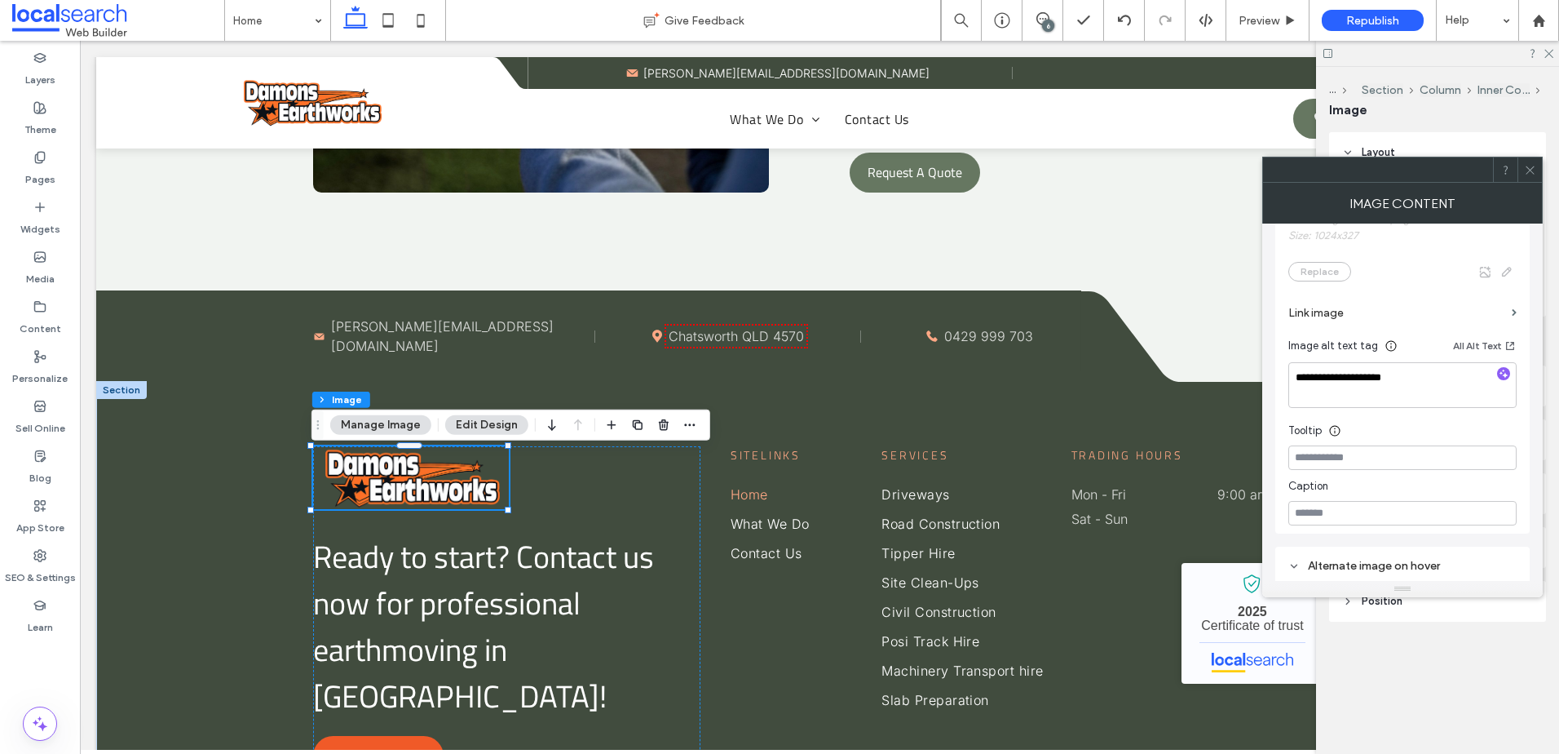
scroll to position [533, 0]
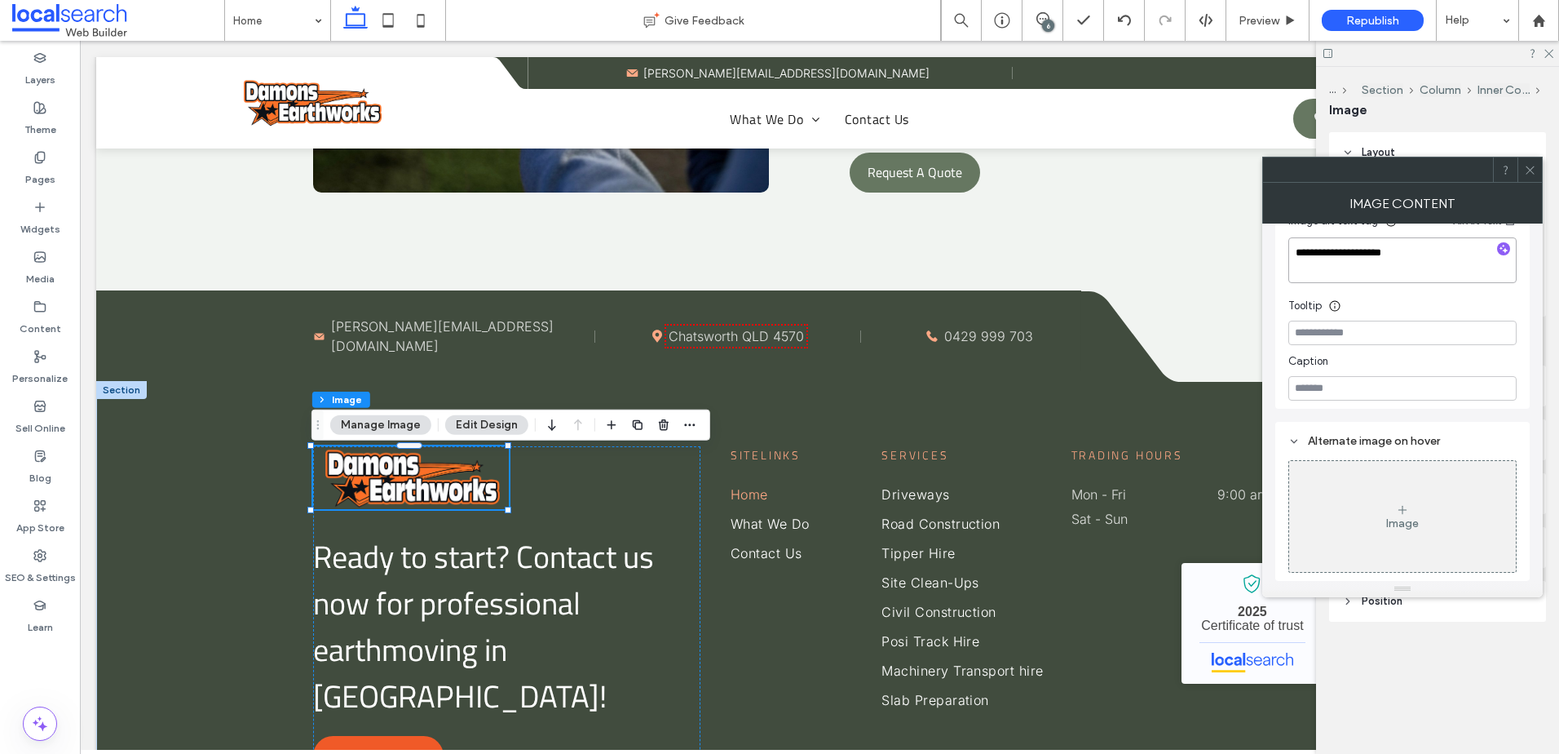
click at [1383, 266] on textarea "**********" at bounding box center [1403, 260] width 228 height 46
click at [1380, 337] on input at bounding box center [1403, 333] width 228 height 24
paste input "**********"
type input "**********"
click at [1531, 166] on icon at bounding box center [1530, 170] width 12 height 12
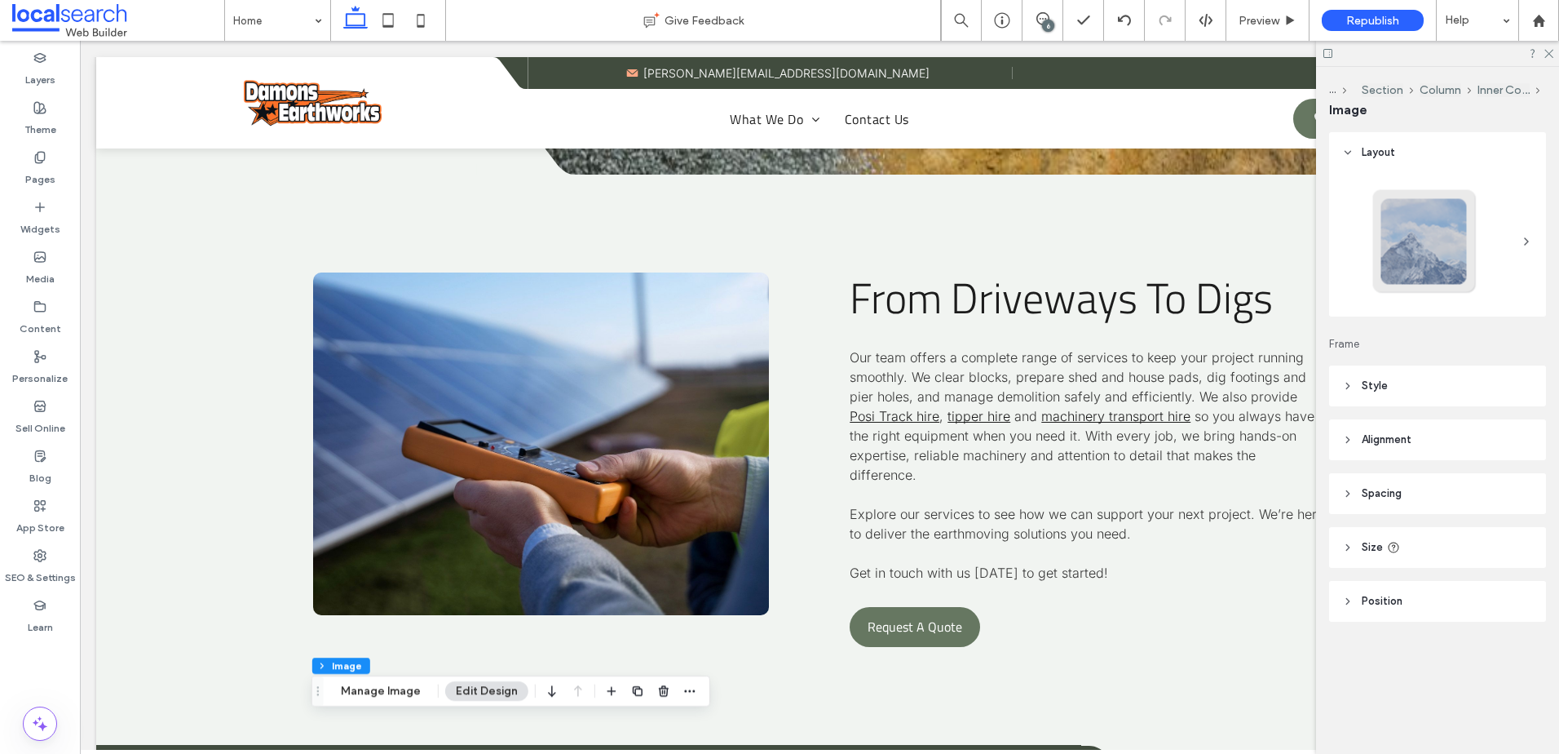
scroll to position [3761, 0]
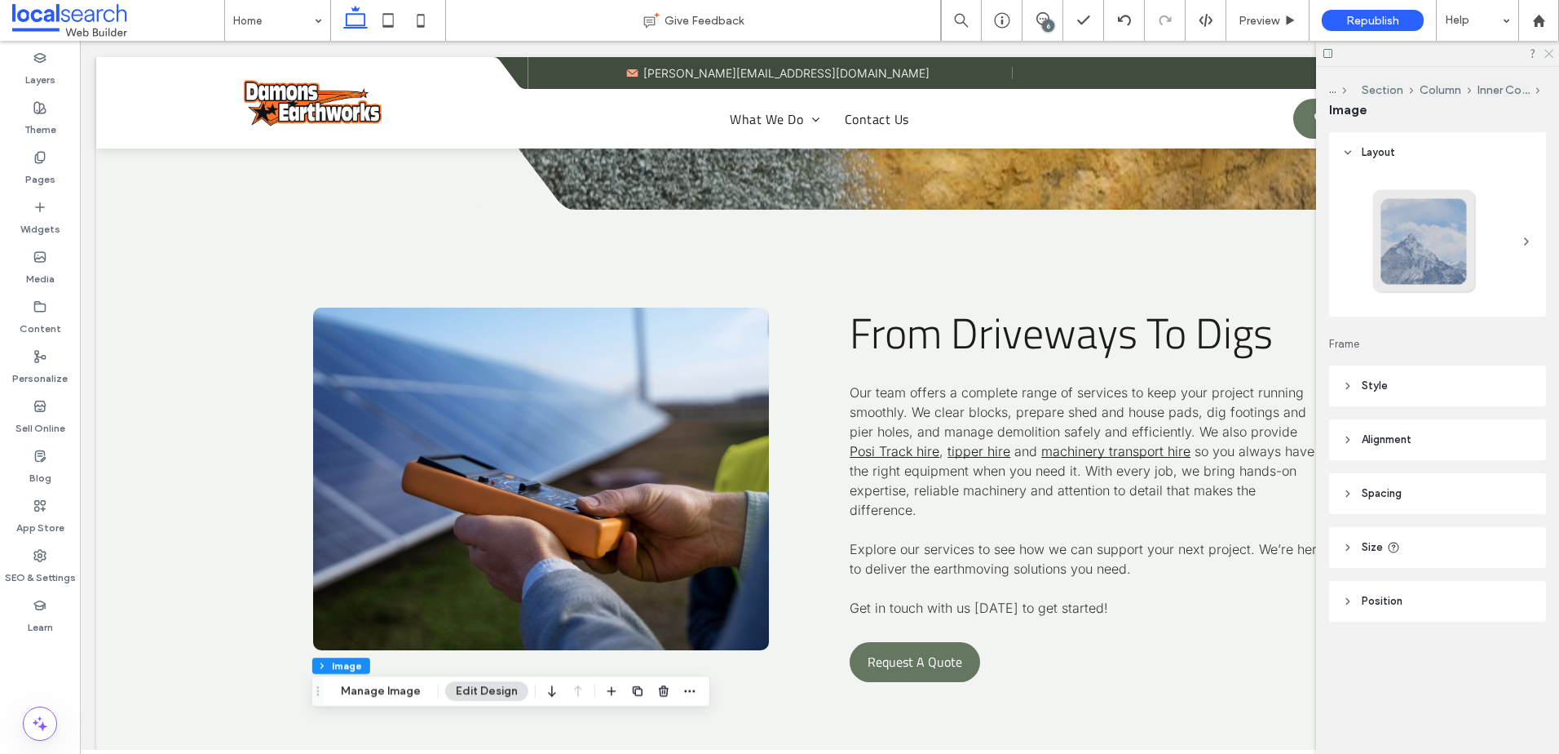
click at [1551, 51] on icon at bounding box center [1548, 52] width 11 height 11
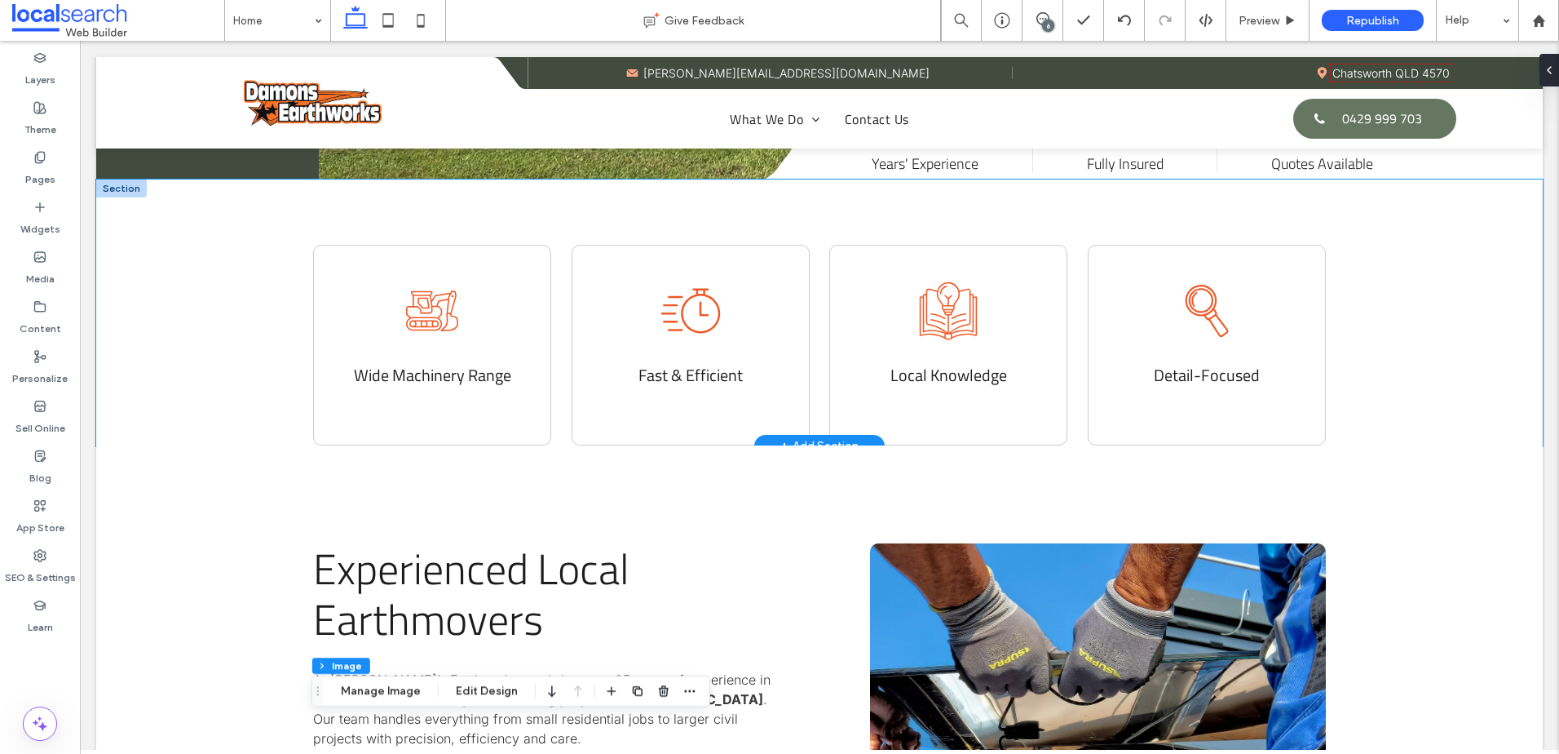
scroll to position [661, 0]
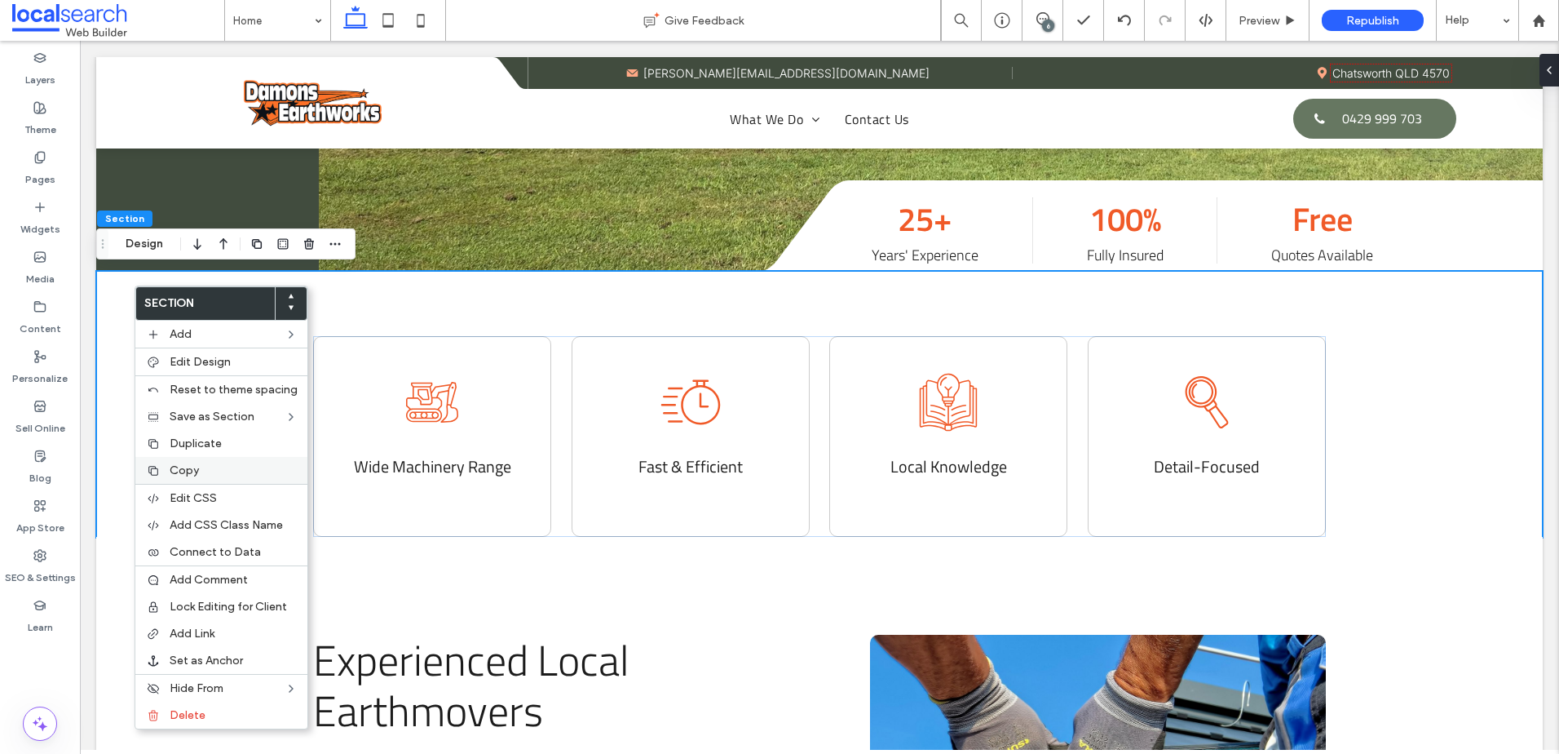
click at [186, 464] on span "Copy" at bounding box center [184, 470] width 29 height 14
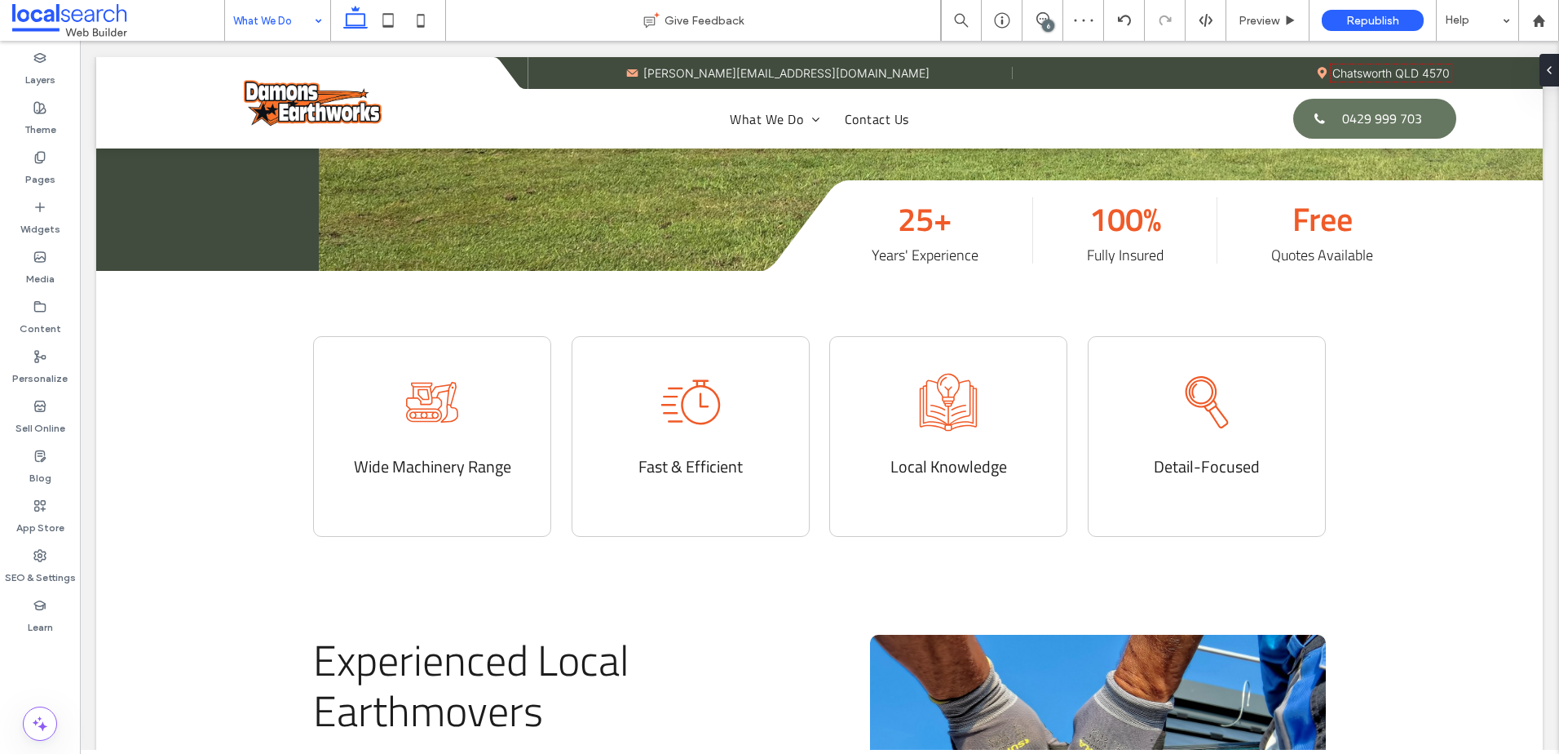
click at [277, 20] on input at bounding box center [273, 20] width 81 height 41
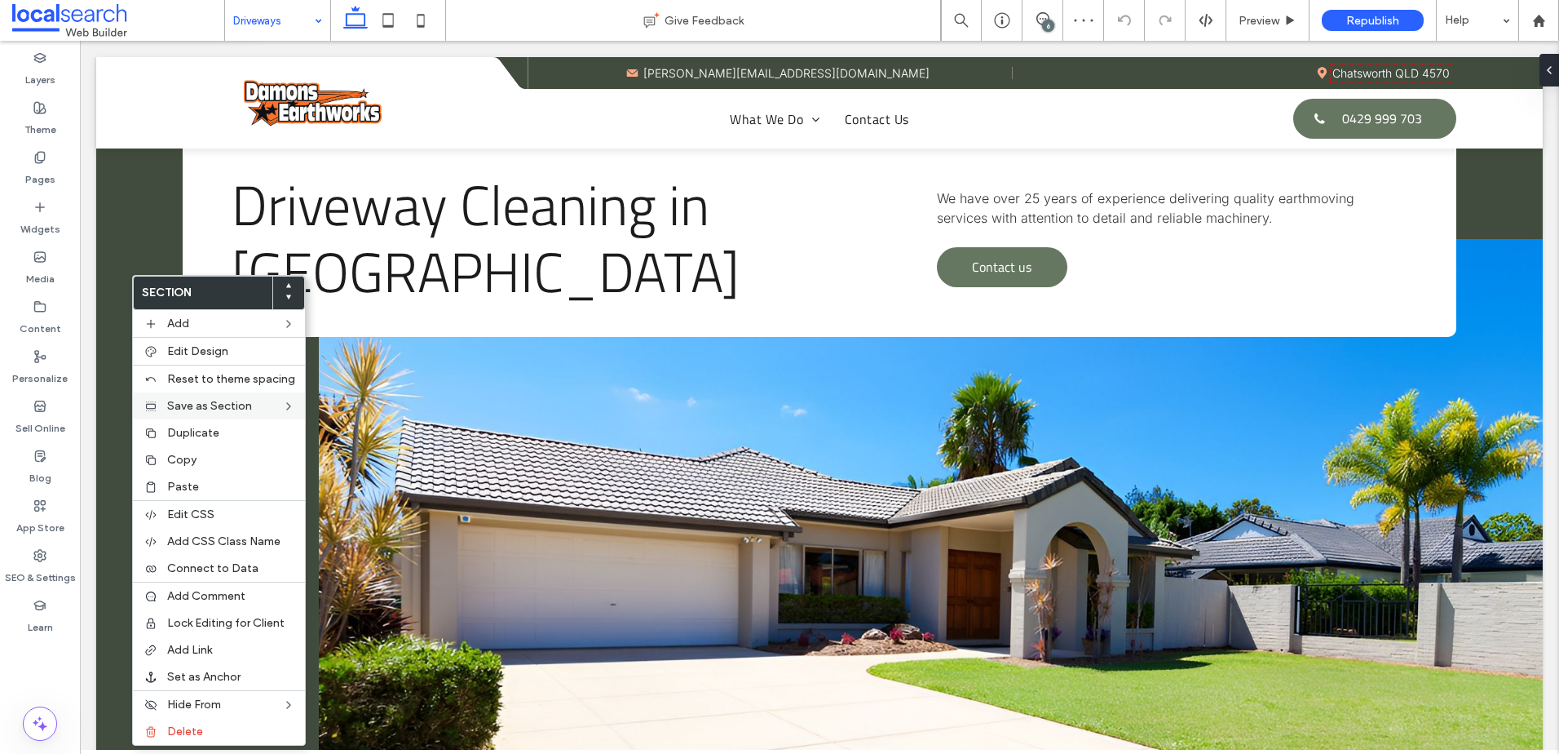
scroll to position [653, 0]
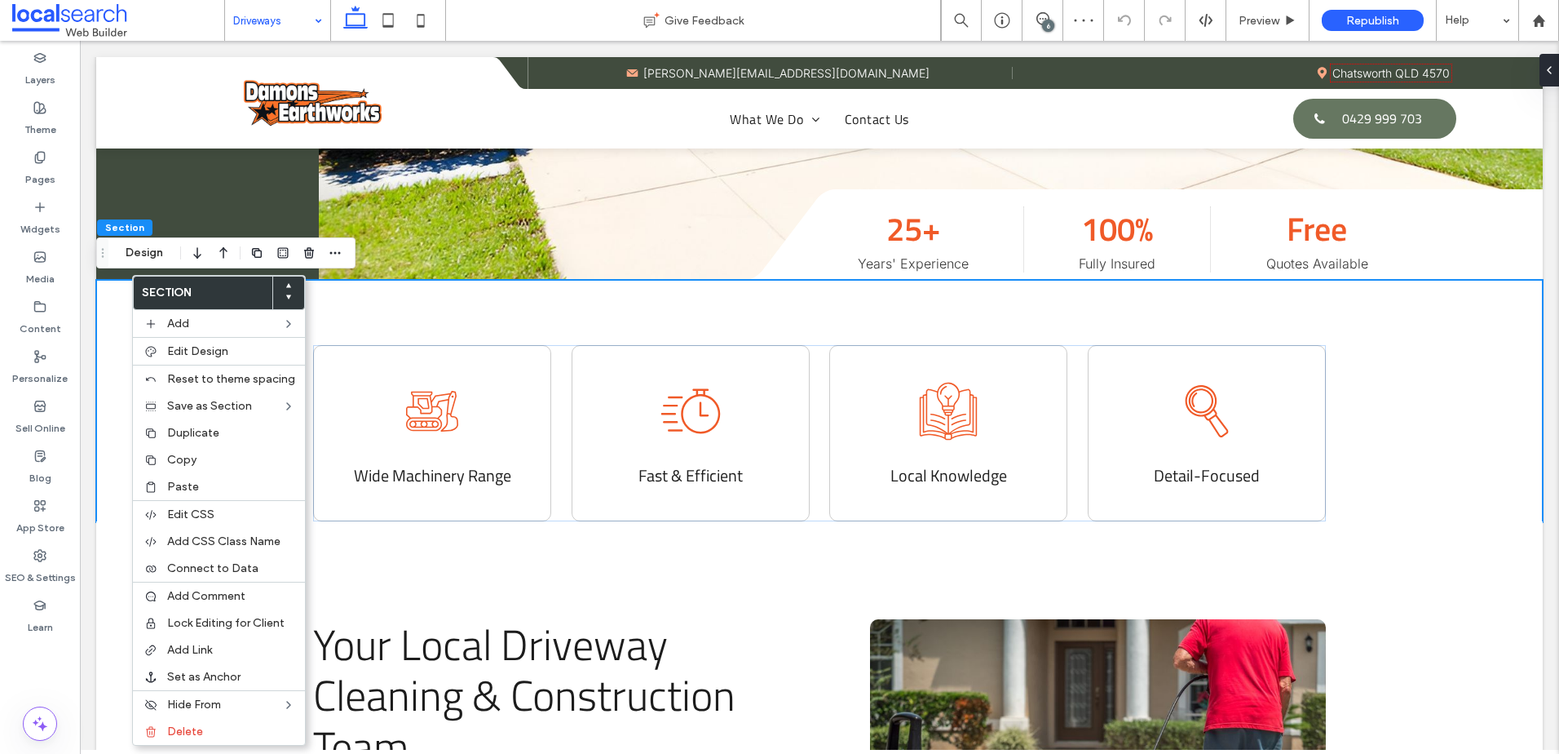
drag, startPoint x: 168, startPoint y: 491, endPoint x: 577, endPoint y: 418, distance: 416.0
click at [169, 490] on span "Paste" at bounding box center [183, 487] width 32 height 14
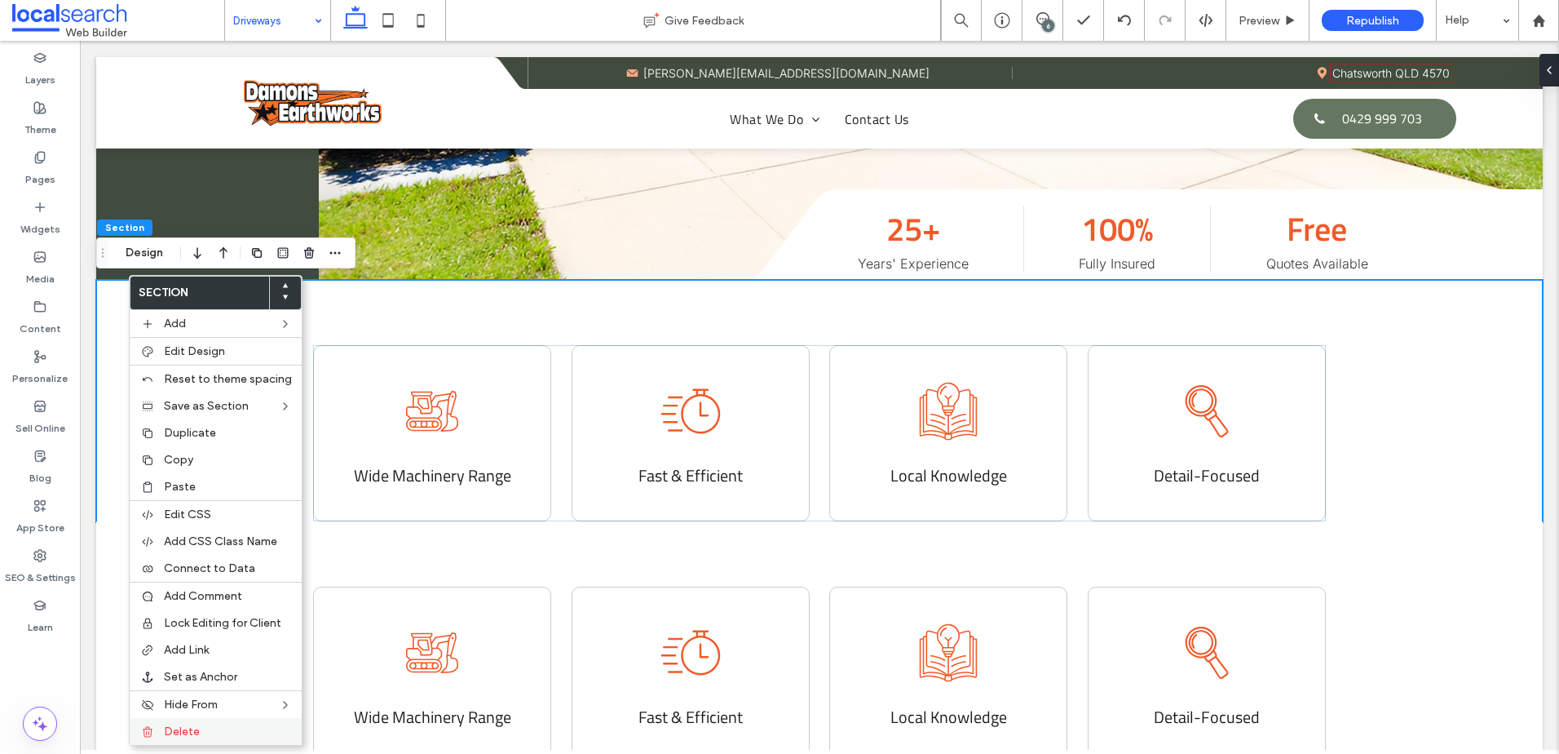
click at [214, 736] on label "Delete" at bounding box center [228, 731] width 128 height 14
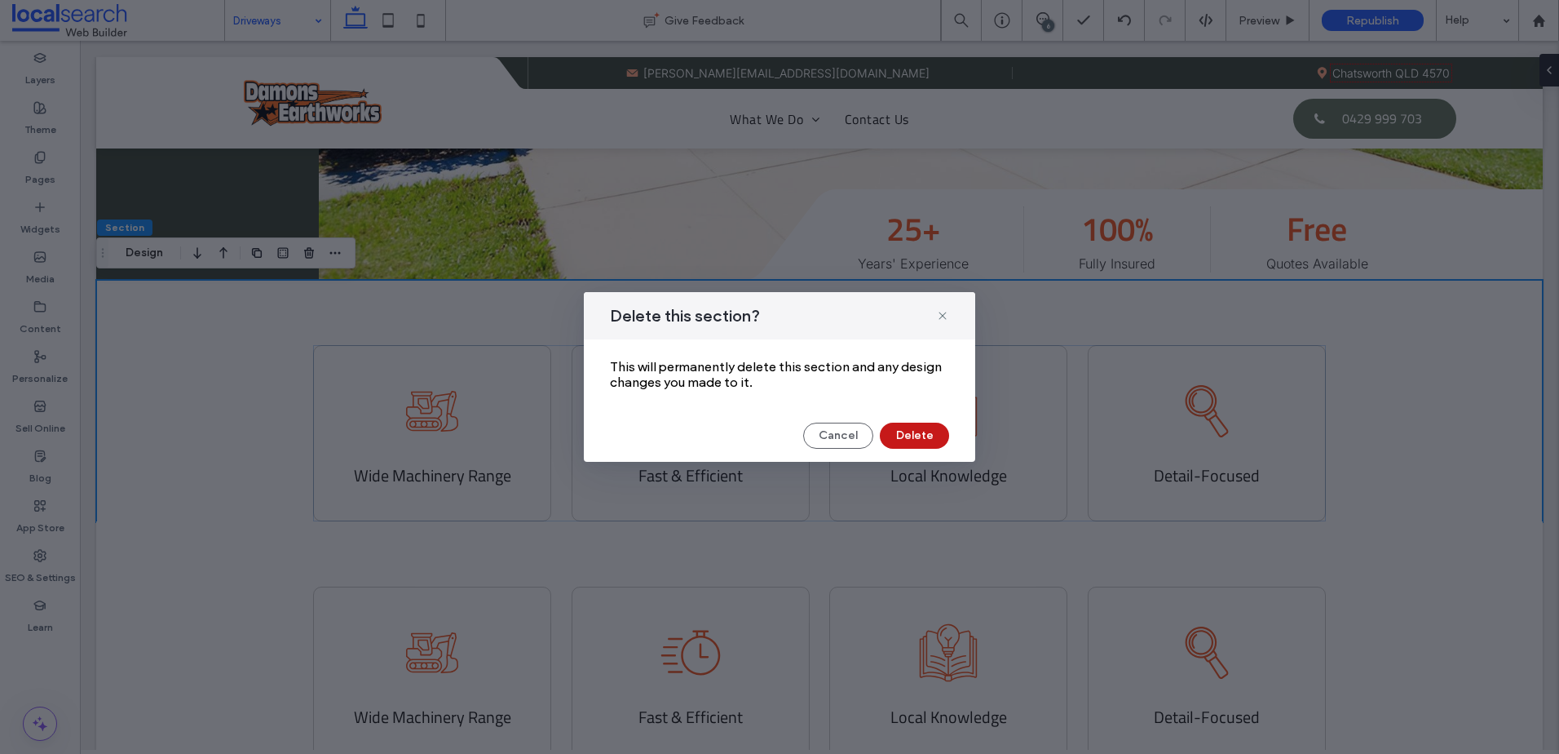
click at [909, 424] on button "Delete" at bounding box center [914, 435] width 69 height 26
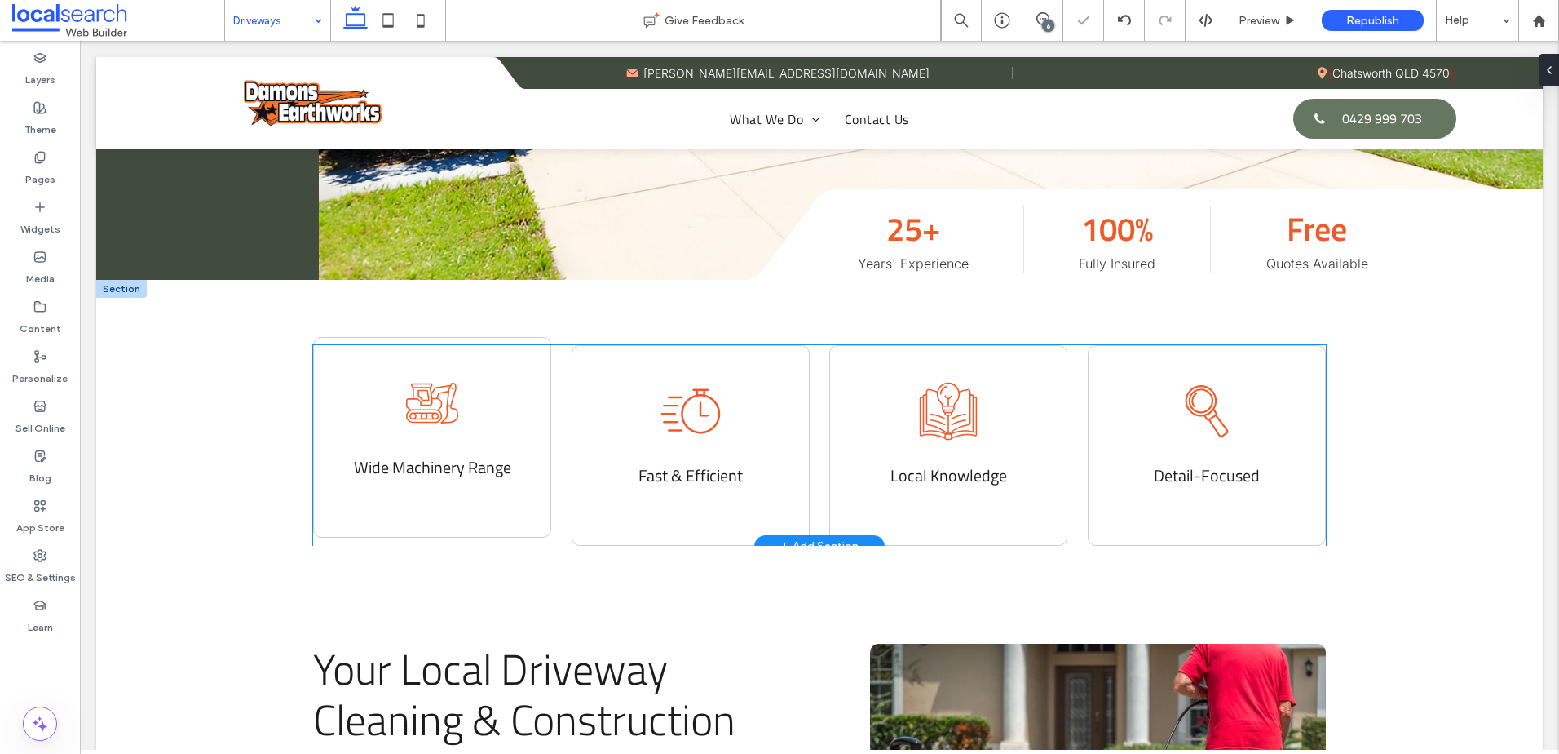
click at [421, 415] on icon "Excavator Icon" at bounding box center [432, 402] width 65 height 65
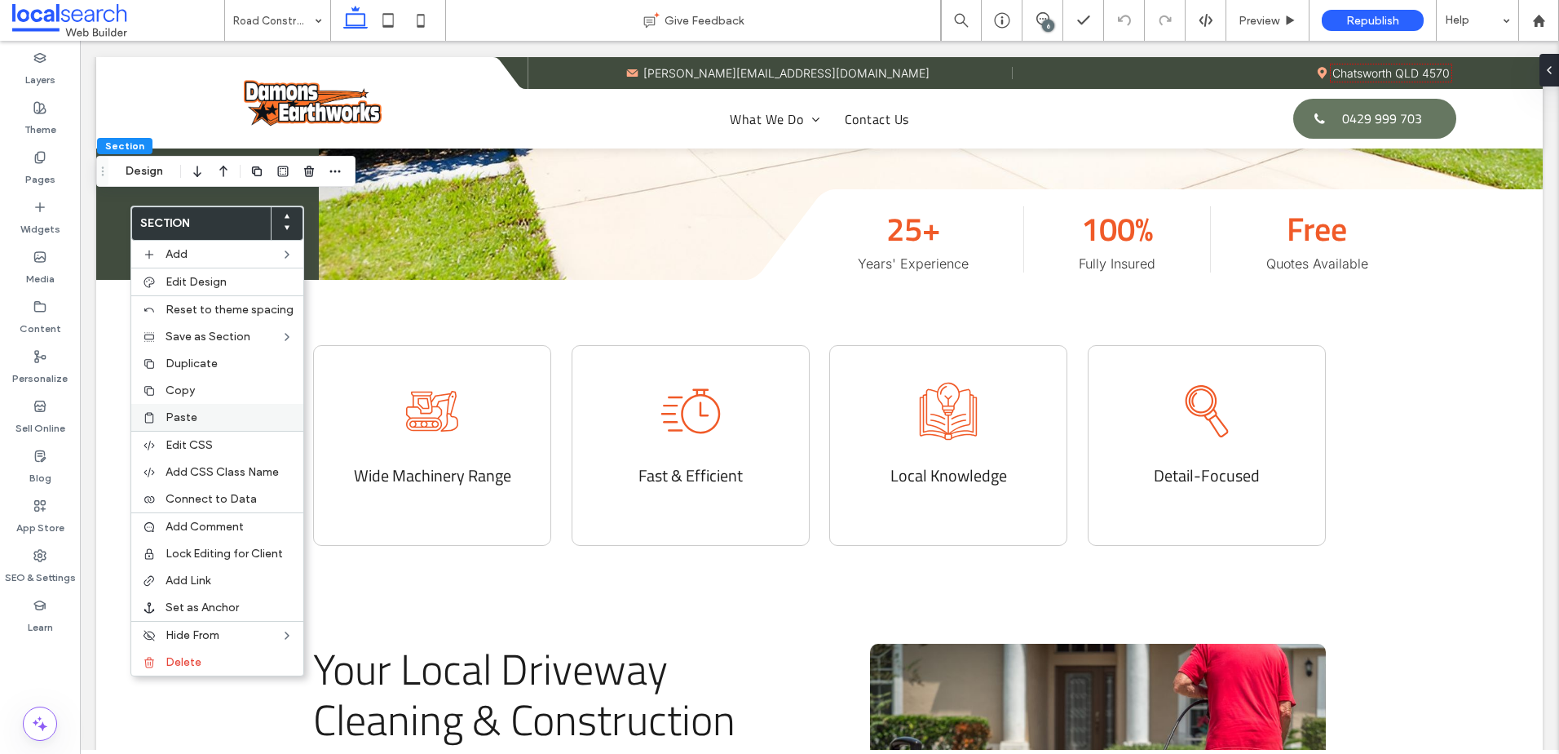
click at [235, 413] on label "Paste" at bounding box center [230, 417] width 128 height 14
click at [247, 657] on label "Delete" at bounding box center [226, 663] width 128 height 14
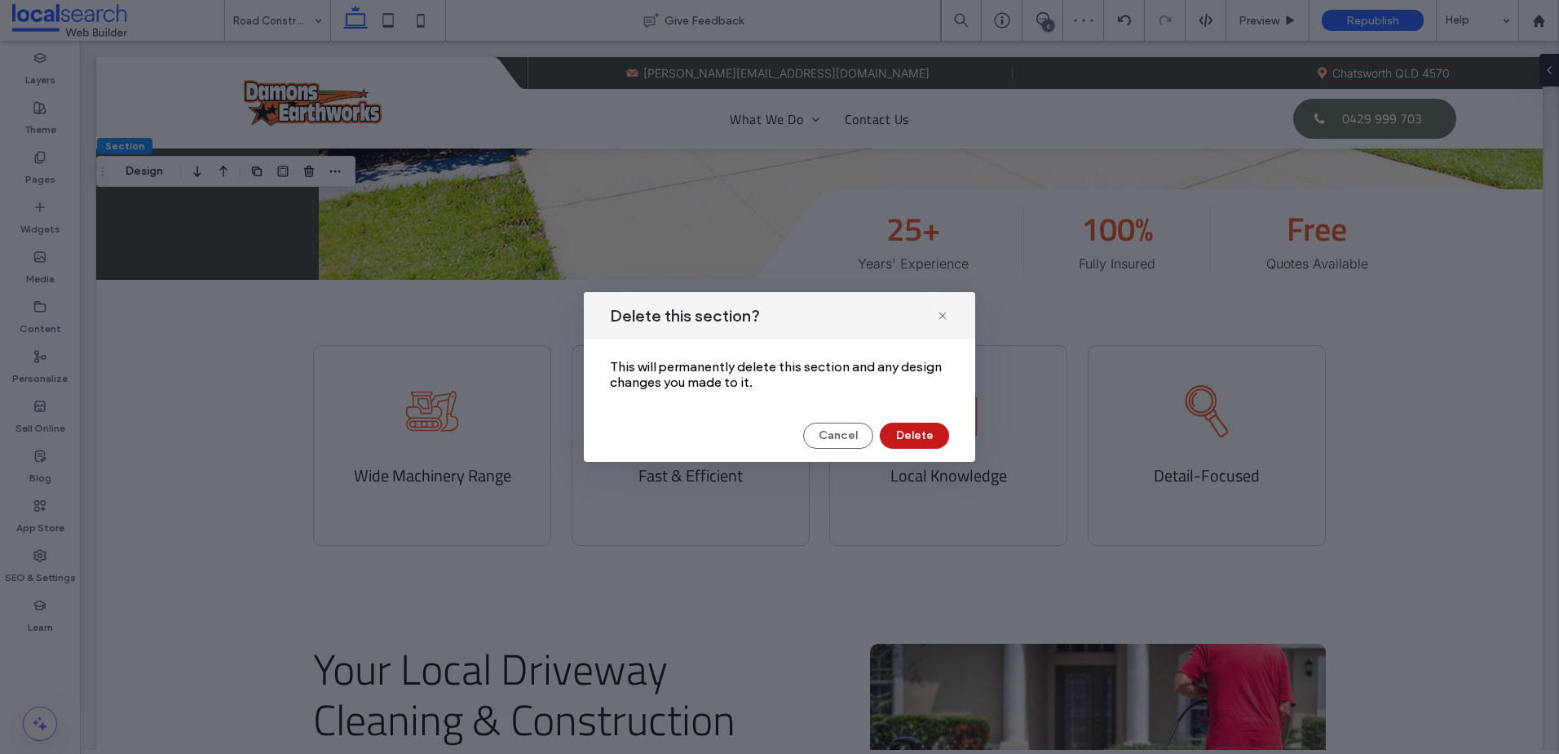
click at [887, 433] on button "Delete" at bounding box center [914, 435] width 69 height 26
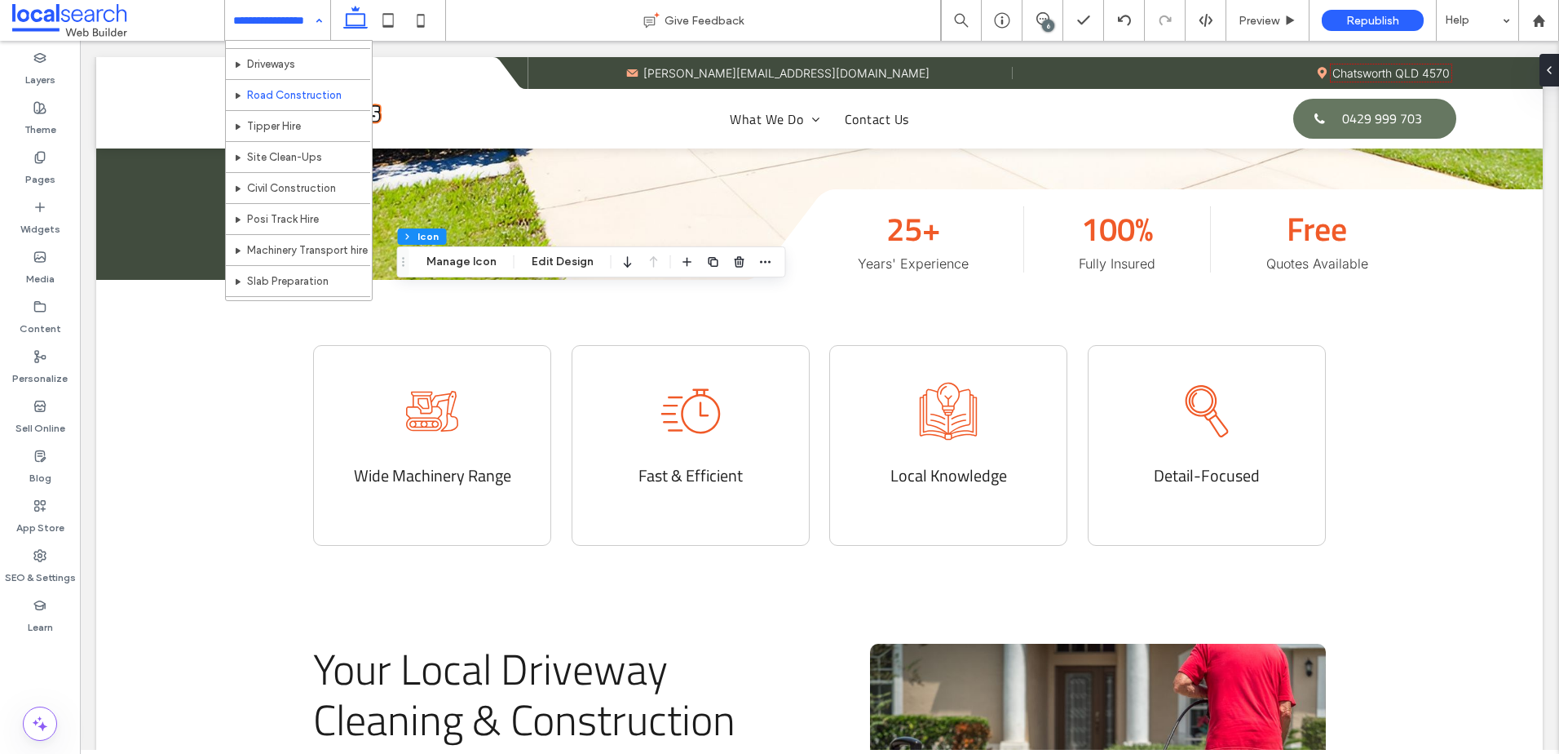
scroll to position [79, 0]
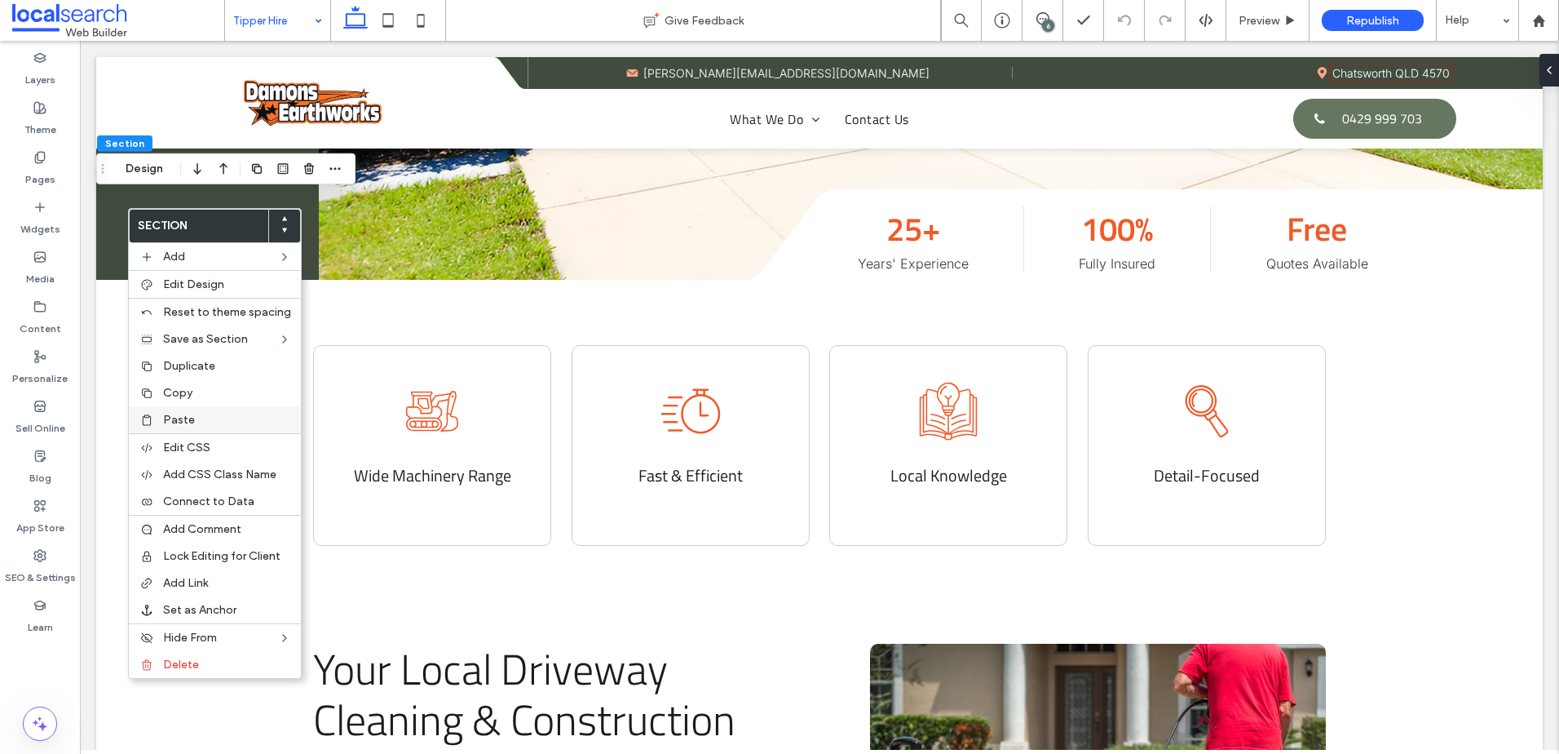
click at [215, 422] on label "Paste" at bounding box center [227, 420] width 128 height 14
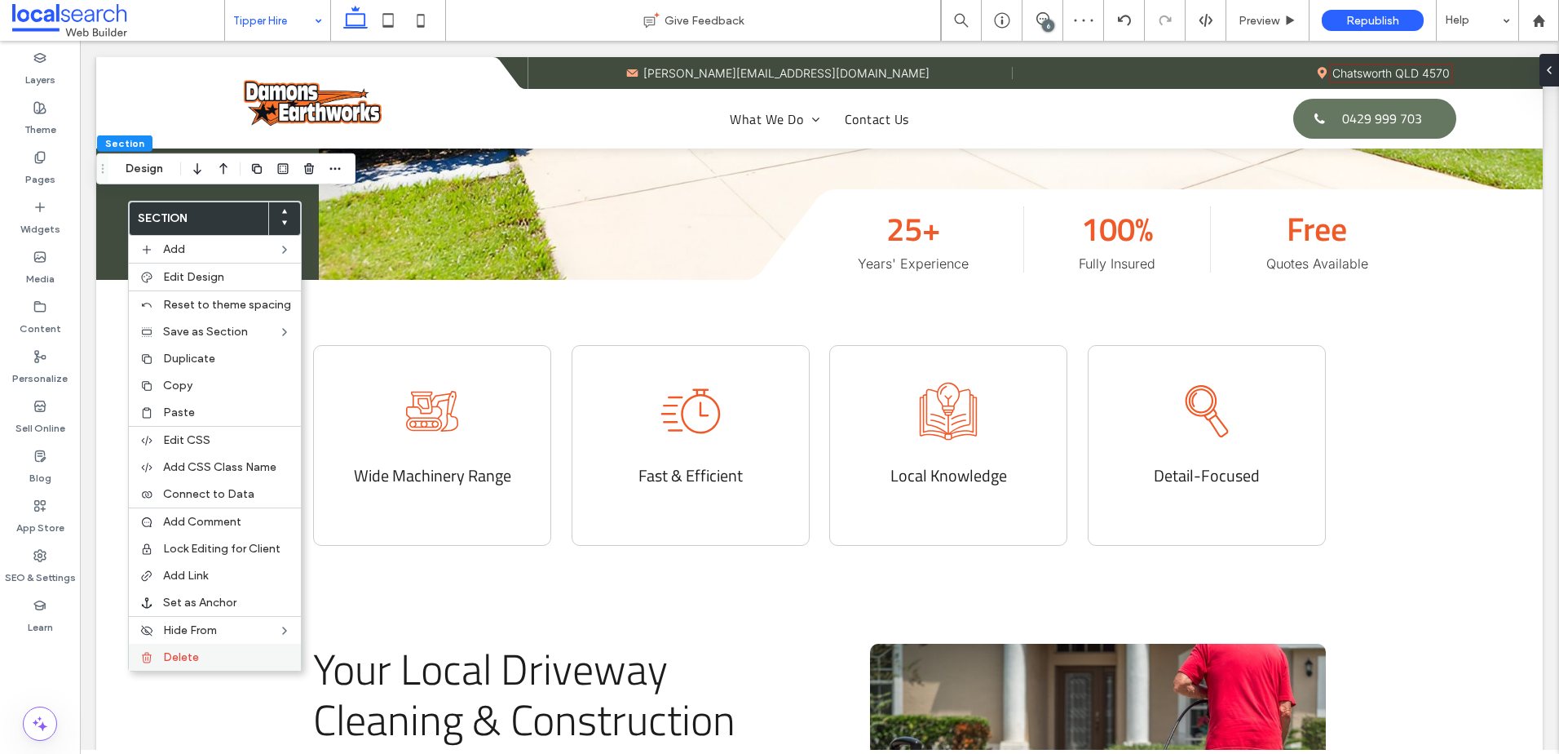
click at [246, 648] on div "Delete" at bounding box center [215, 657] width 172 height 27
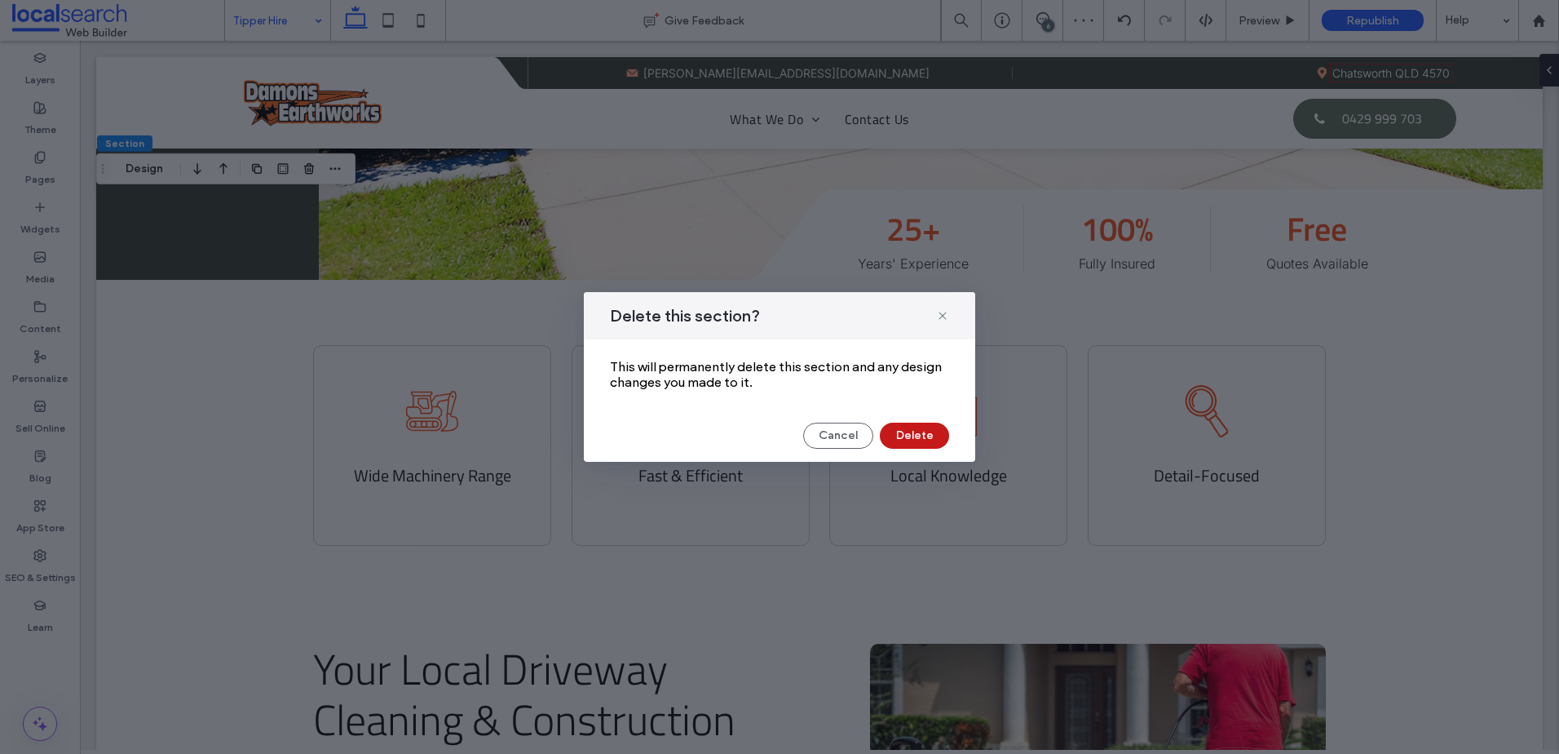
click at [919, 432] on button "Delete" at bounding box center [914, 435] width 69 height 26
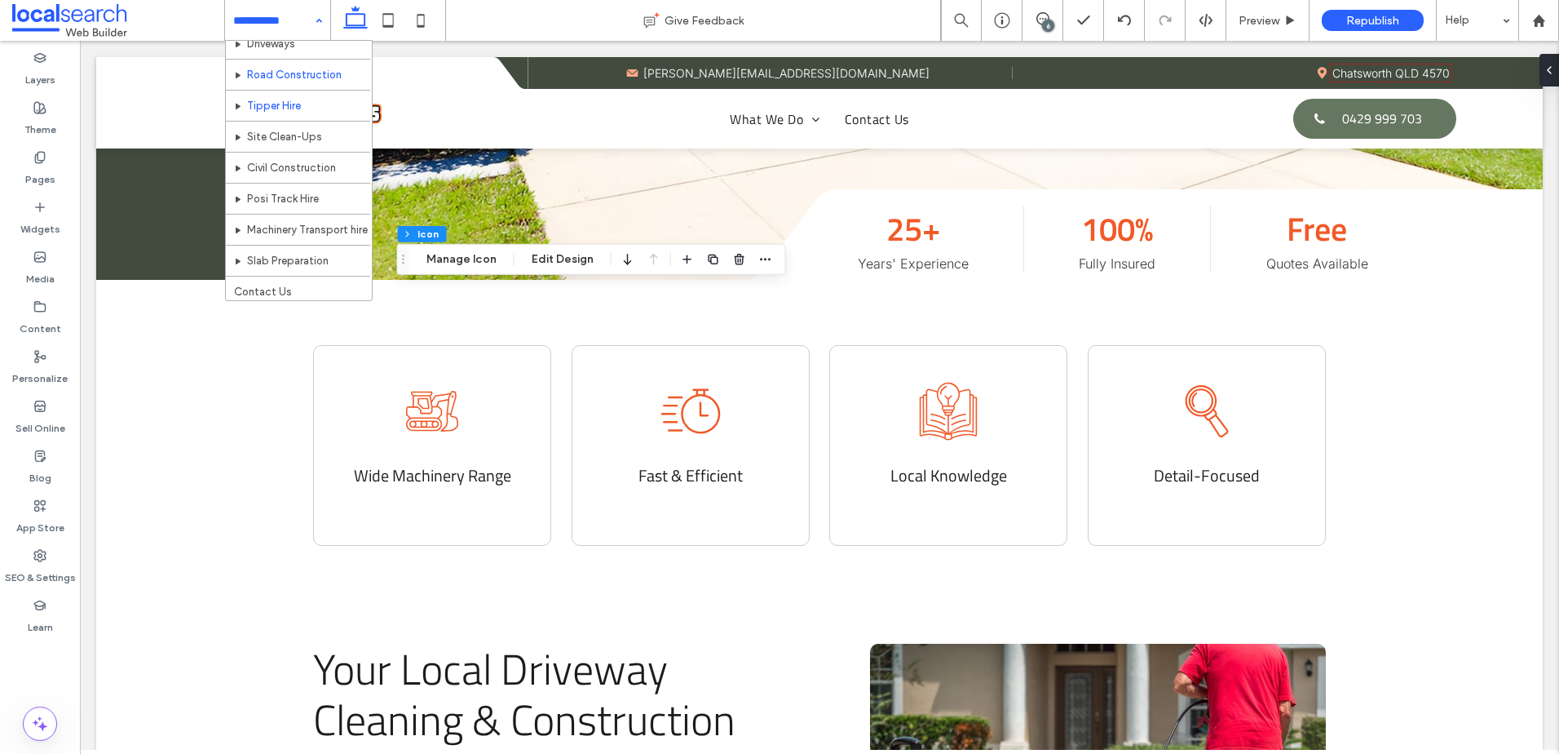
scroll to position [79, 0]
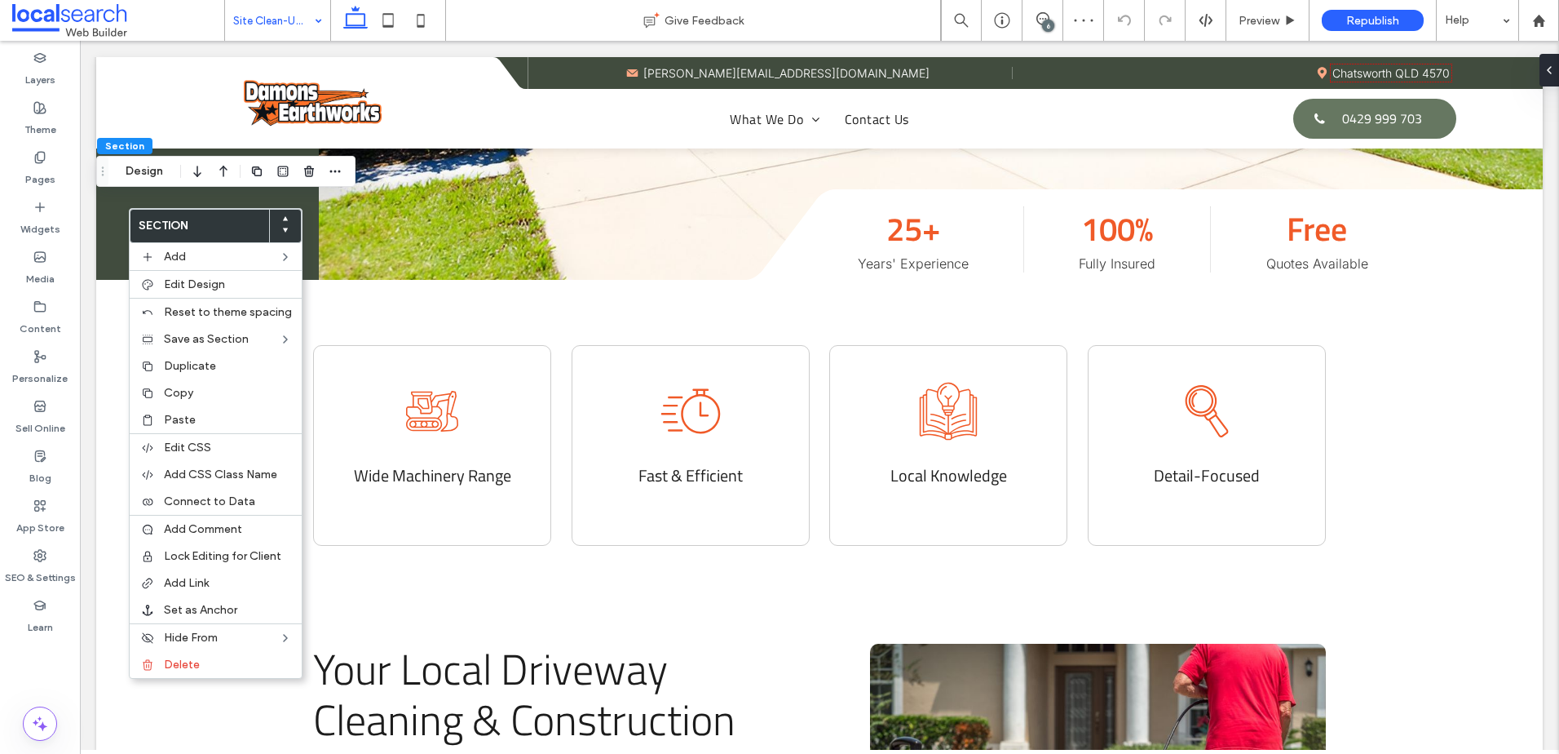
click at [210, 426] on label "Paste" at bounding box center [228, 420] width 128 height 14
click at [241, 666] on label "Delete" at bounding box center [220, 666] width 128 height 14
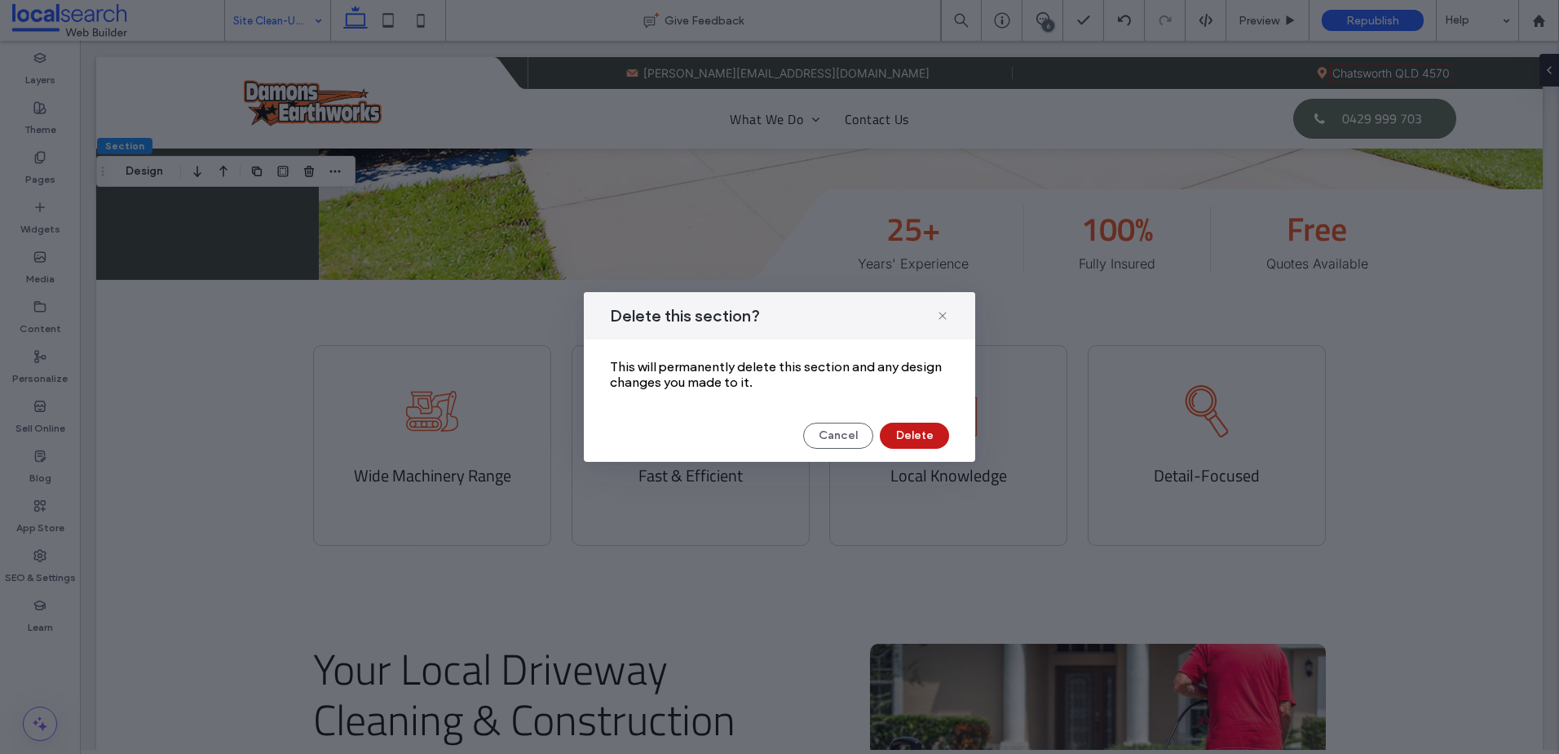
click at [905, 435] on button "Delete" at bounding box center [914, 435] width 69 height 26
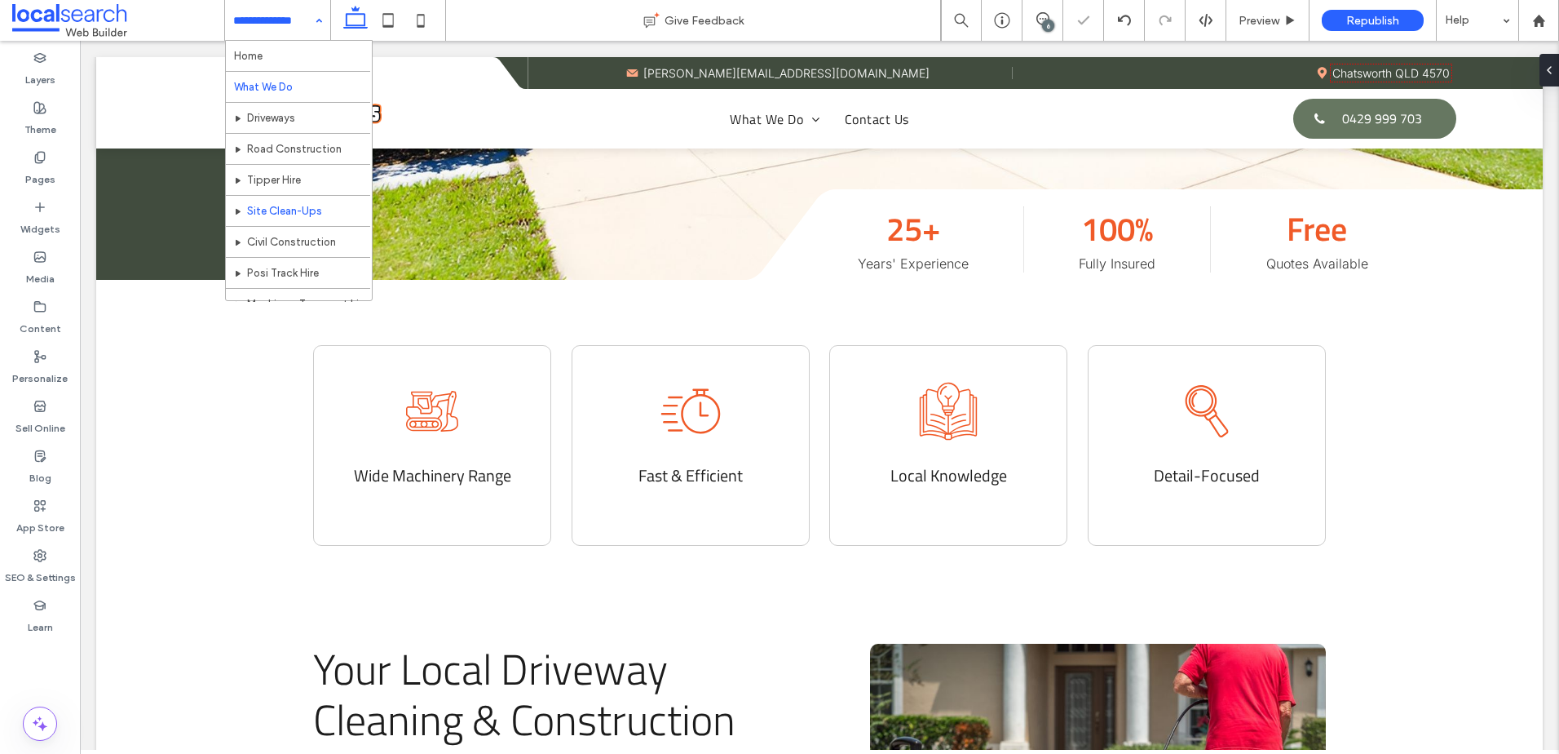
drag, startPoint x: 276, startPoint y: 30, endPoint x: 294, endPoint y: 91, distance: 63.0
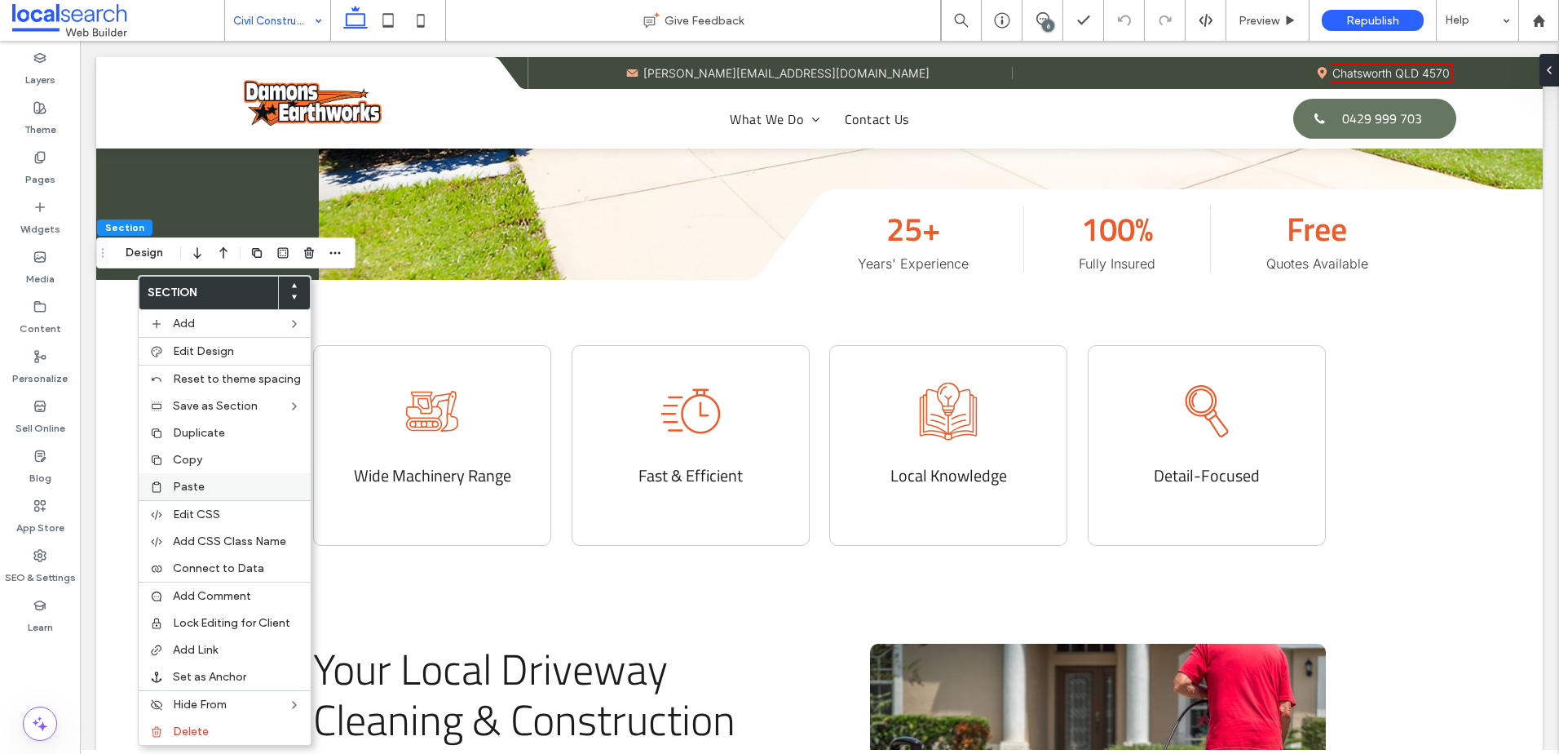
drag, startPoint x: 193, startPoint y: 489, endPoint x: 233, endPoint y: 483, distance: 40.5
click at [194, 489] on span "Paste" at bounding box center [189, 487] width 32 height 14
click at [204, 720] on div "Delete" at bounding box center [212, 731] width 172 height 27
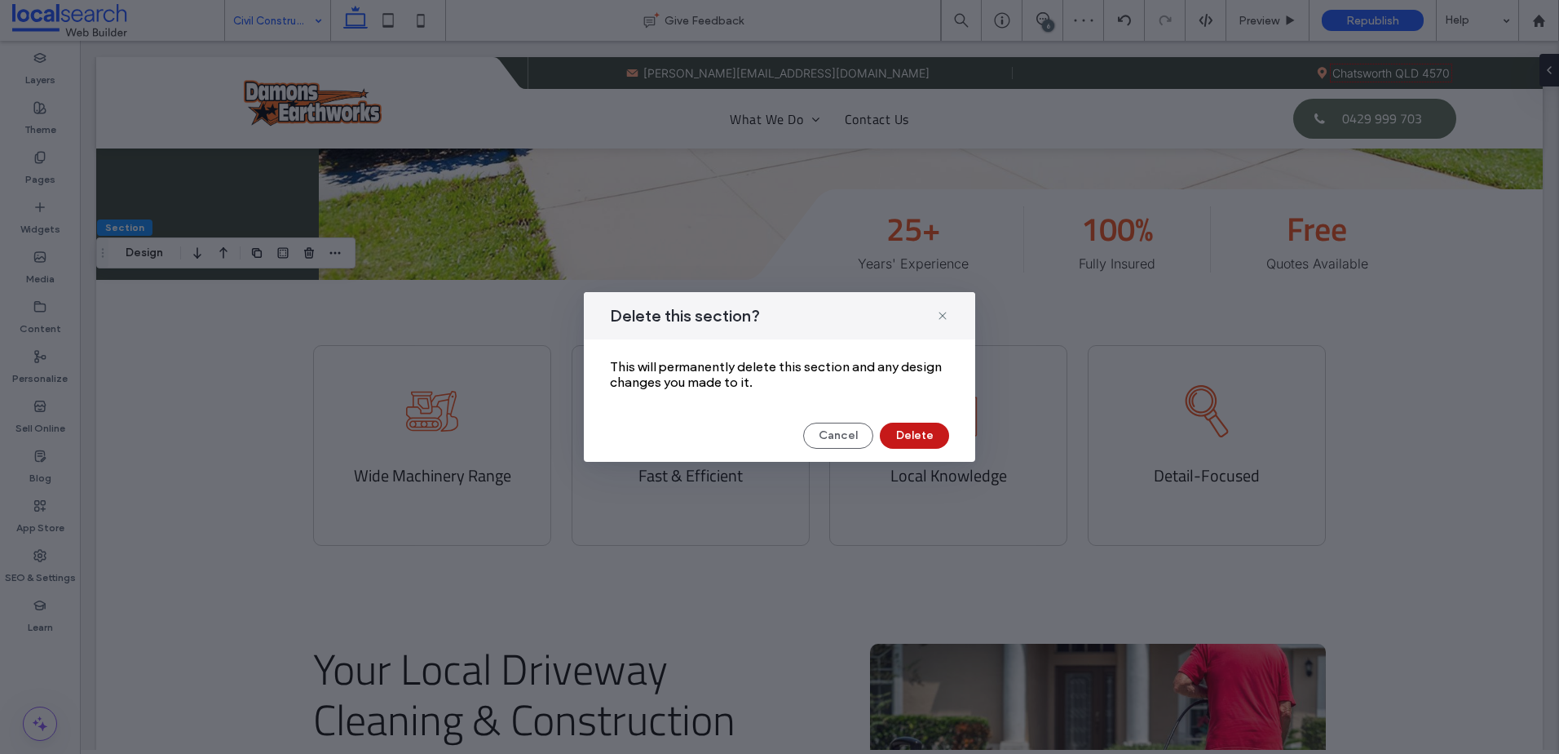
click at [905, 430] on button "Delete" at bounding box center [914, 435] width 69 height 26
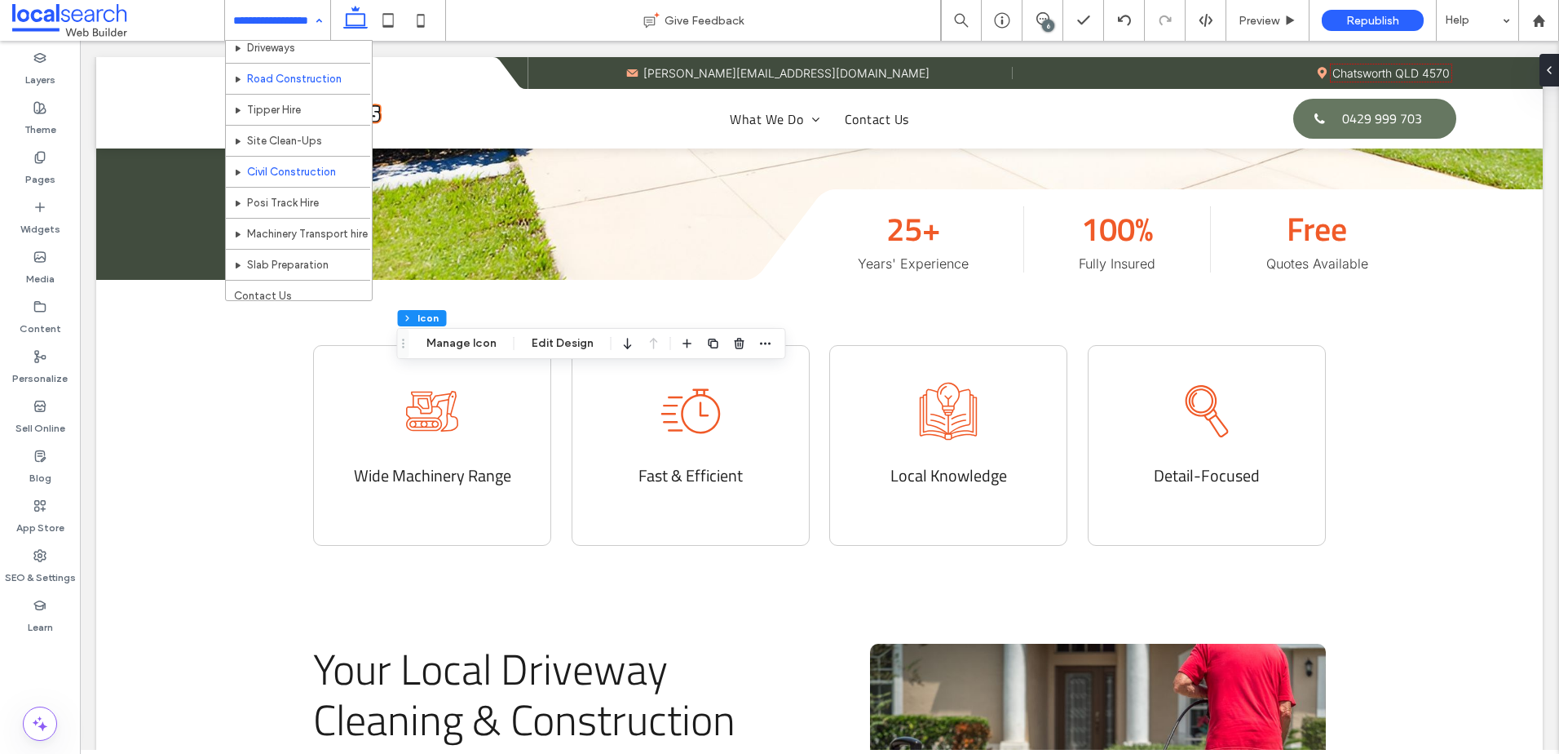
scroll to position [79, 0]
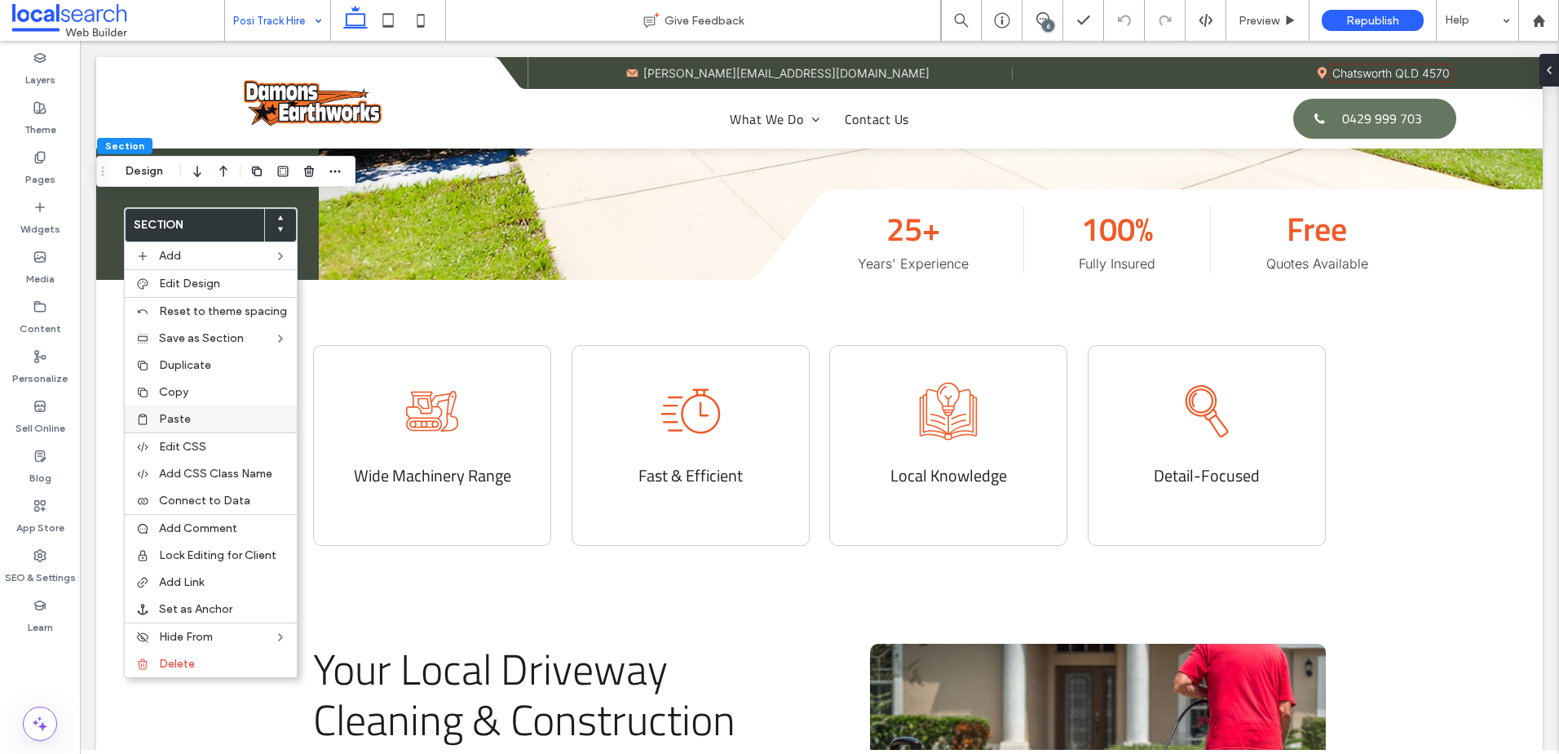
click at [230, 412] on label "Paste" at bounding box center [223, 419] width 128 height 14
click at [224, 655] on div "Delete" at bounding box center [220, 666] width 172 height 27
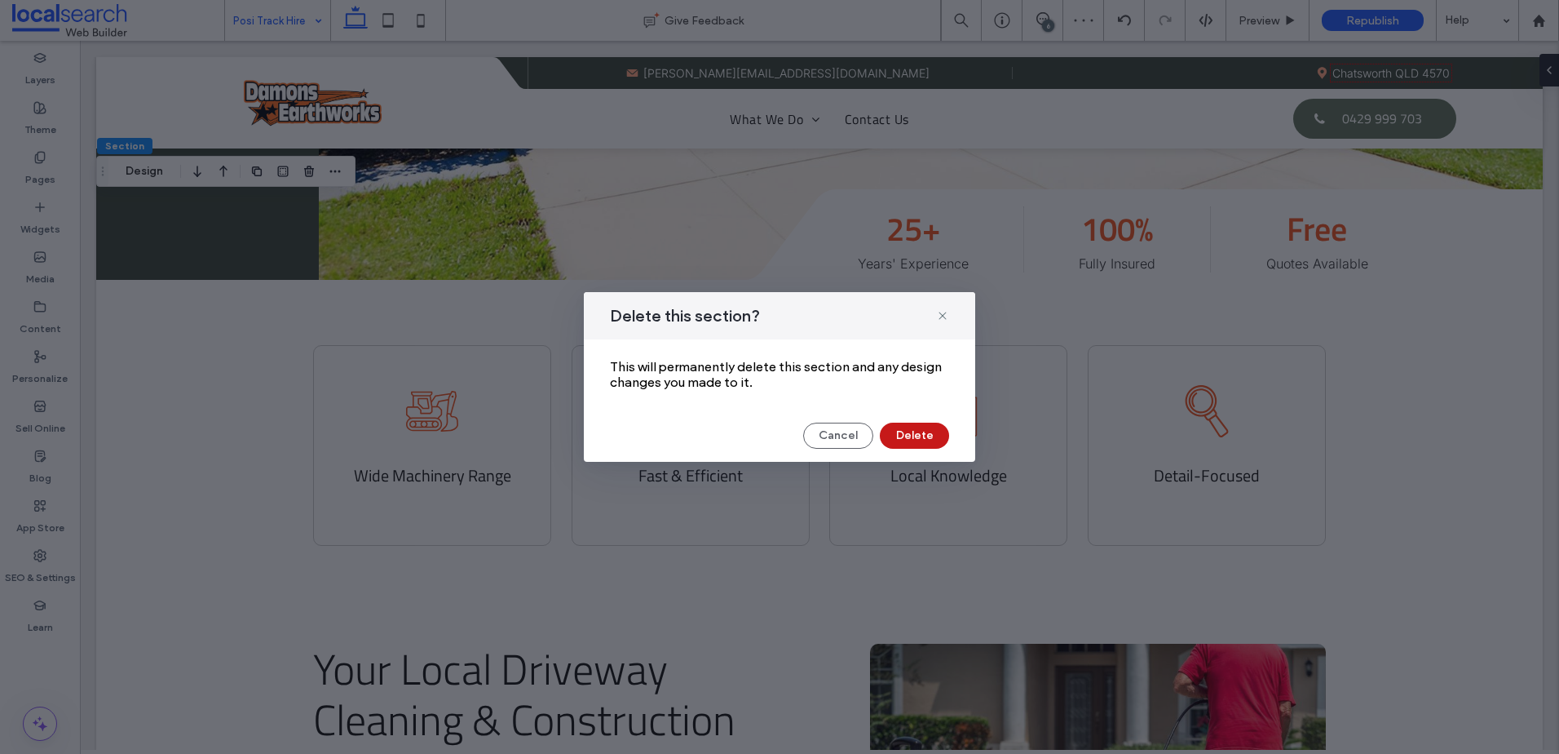
click at [882, 433] on button "Delete" at bounding box center [914, 435] width 69 height 26
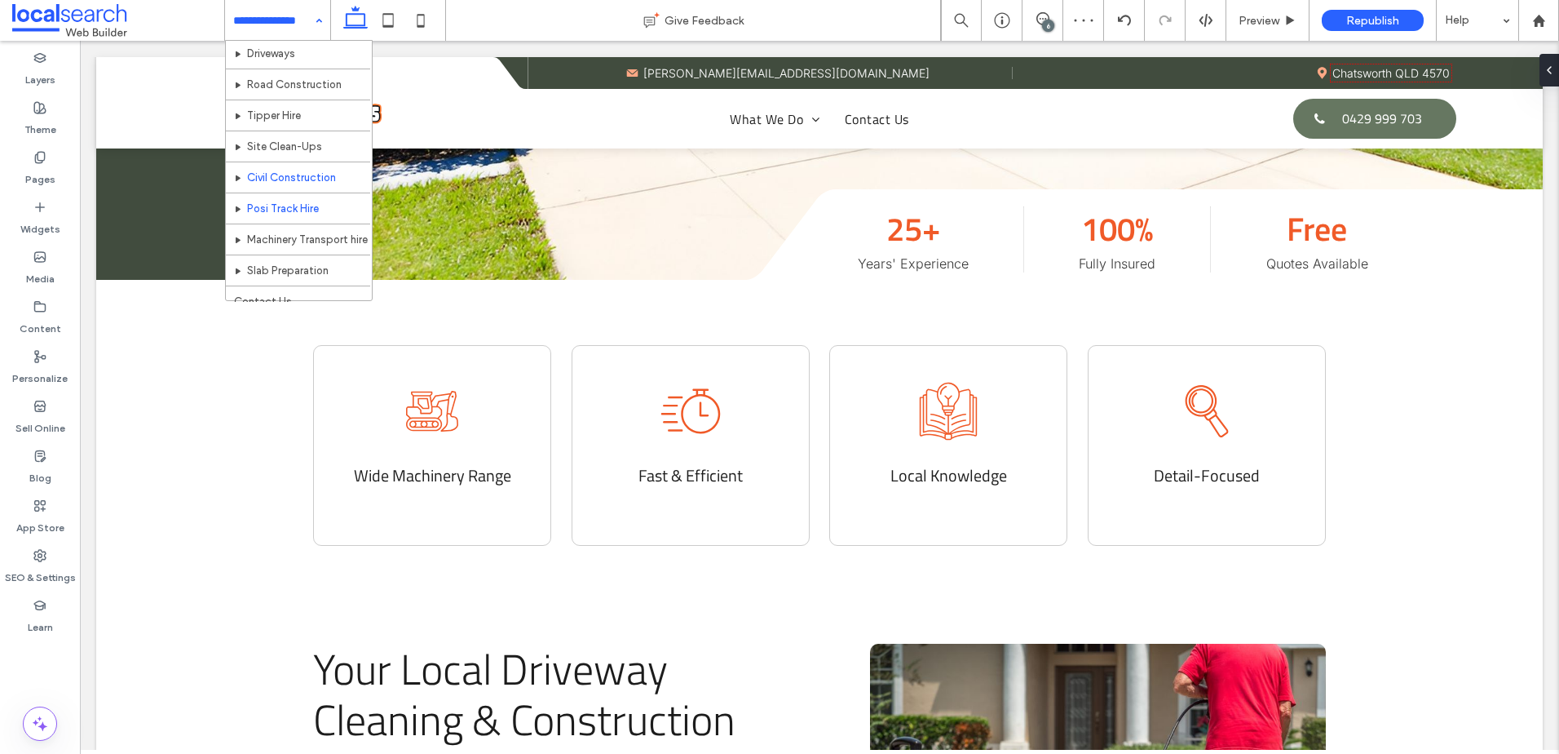
scroll to position [79, 0]
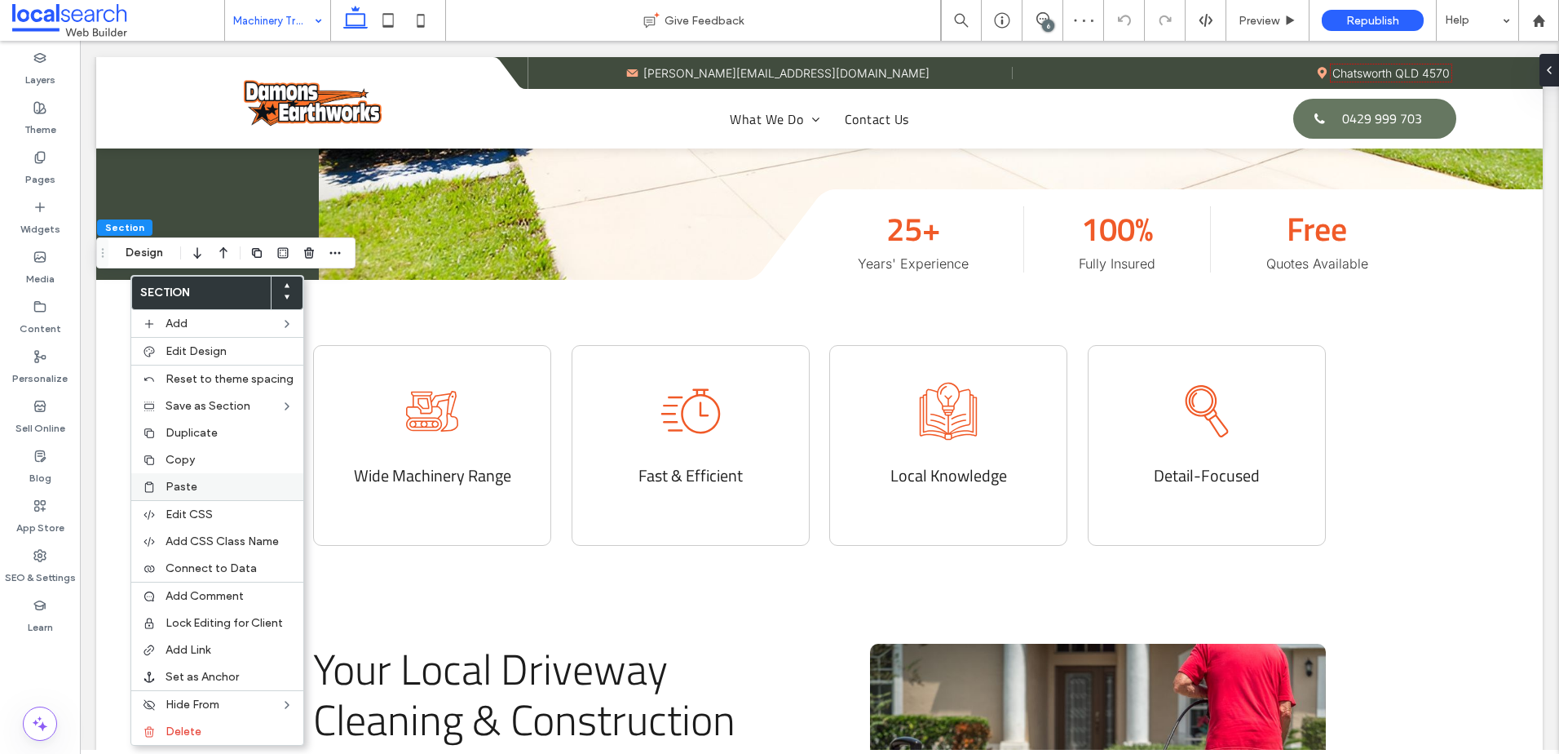
click at [221, 479] on div "Paste" at bounding box center [217, 486] width 172 height 27
click at [213, 724] on label "Delete" at bounding box center [227, 731] width 128 height 14
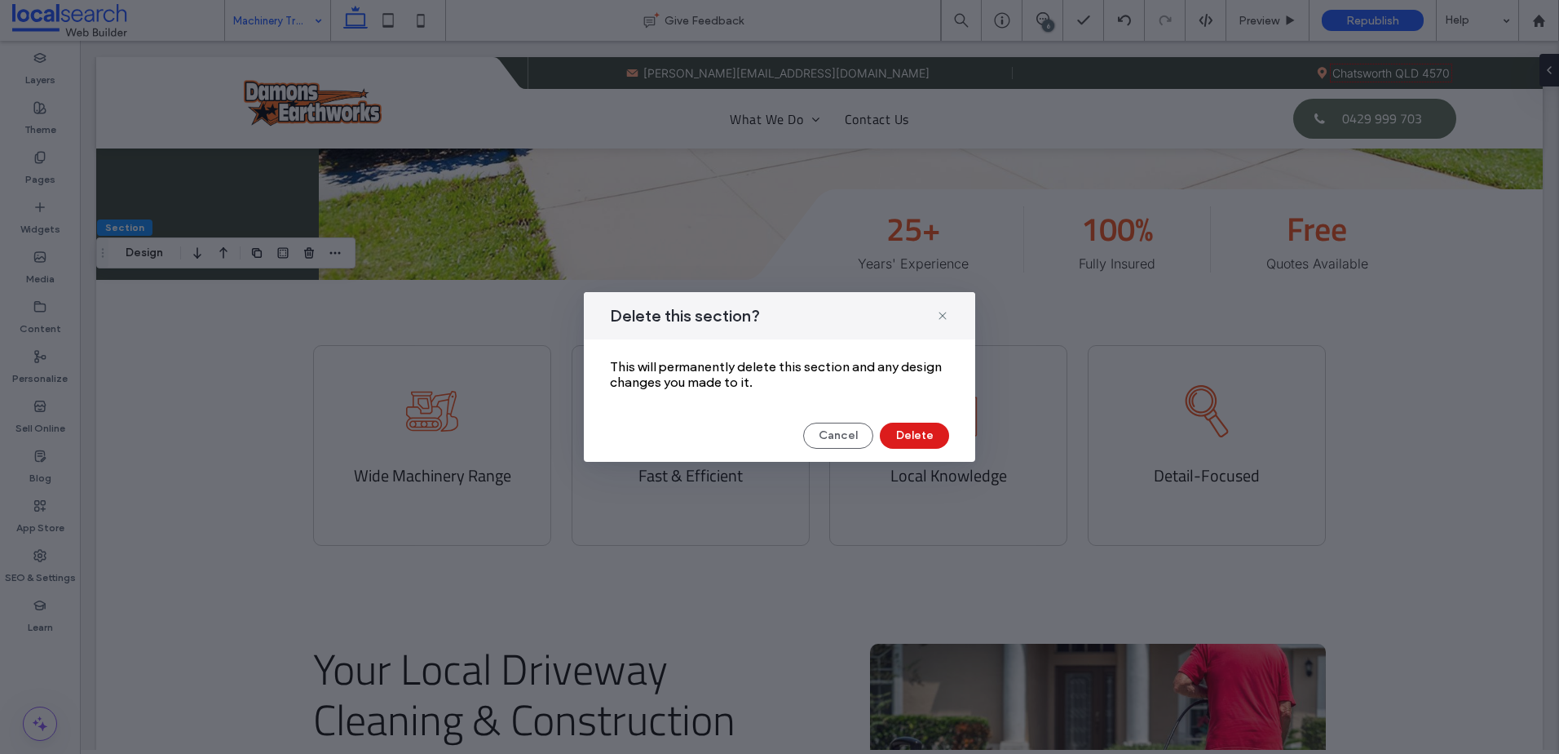
click at [925, 421] on div "Delete this section? This will permanently delete this section and any design c…" at bounding box center [780, 377] width 392 height 170
click at [913, 435] on button "Delete" at bounding box center [914, 435] width 69 height 26
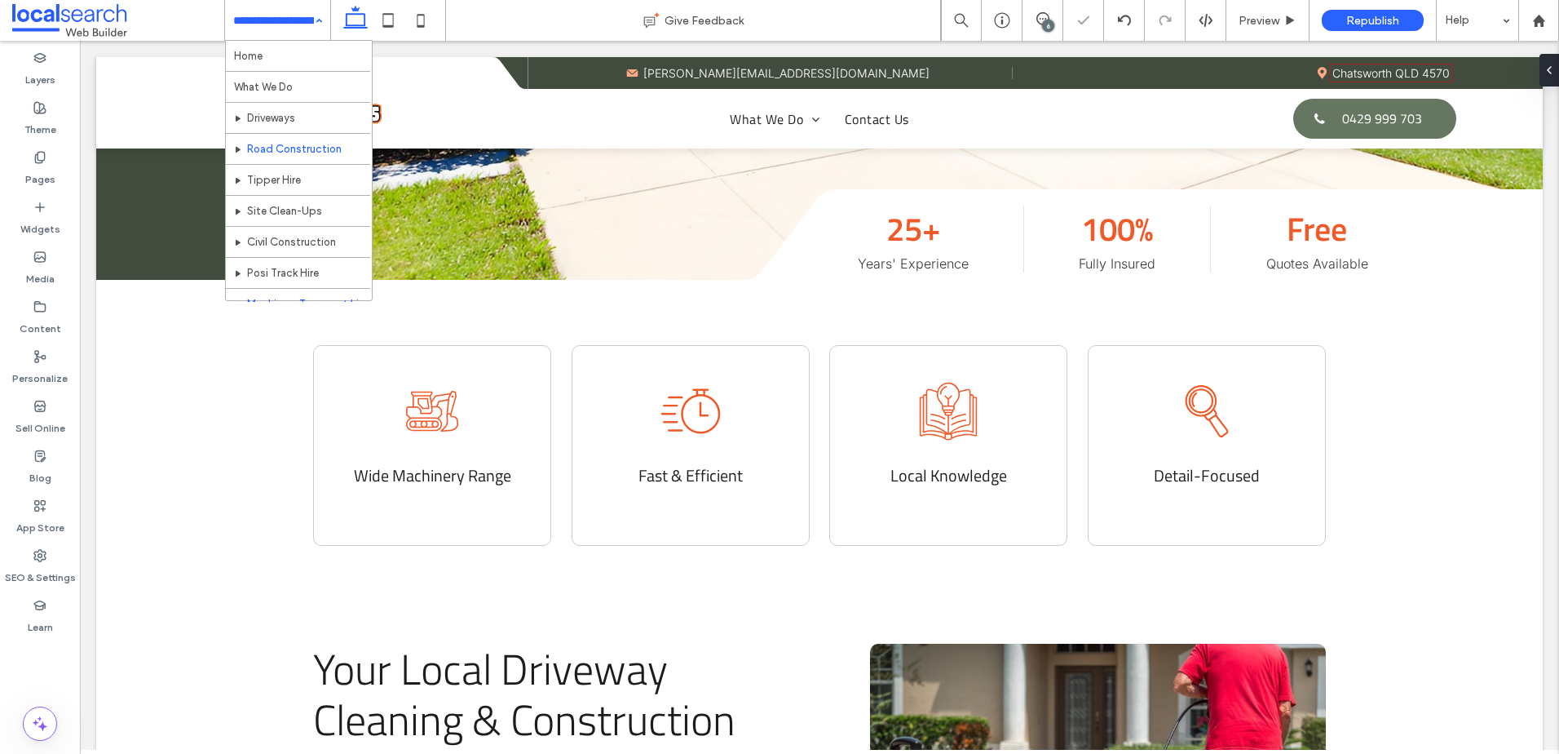
scroll to position [79, 0]
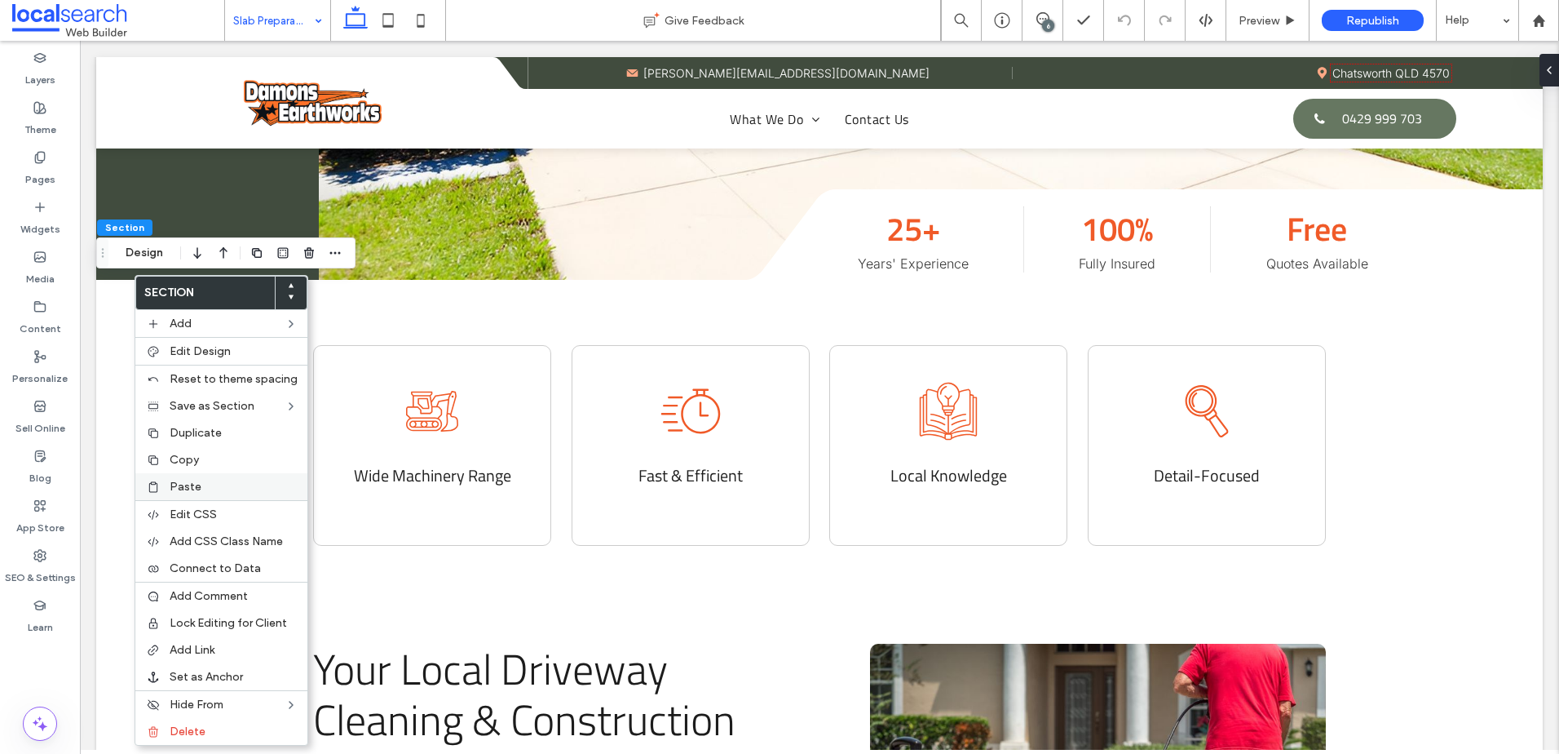
click at [213, 482] on label "Paste" at bounding box center [234, 487] width 128 height 14
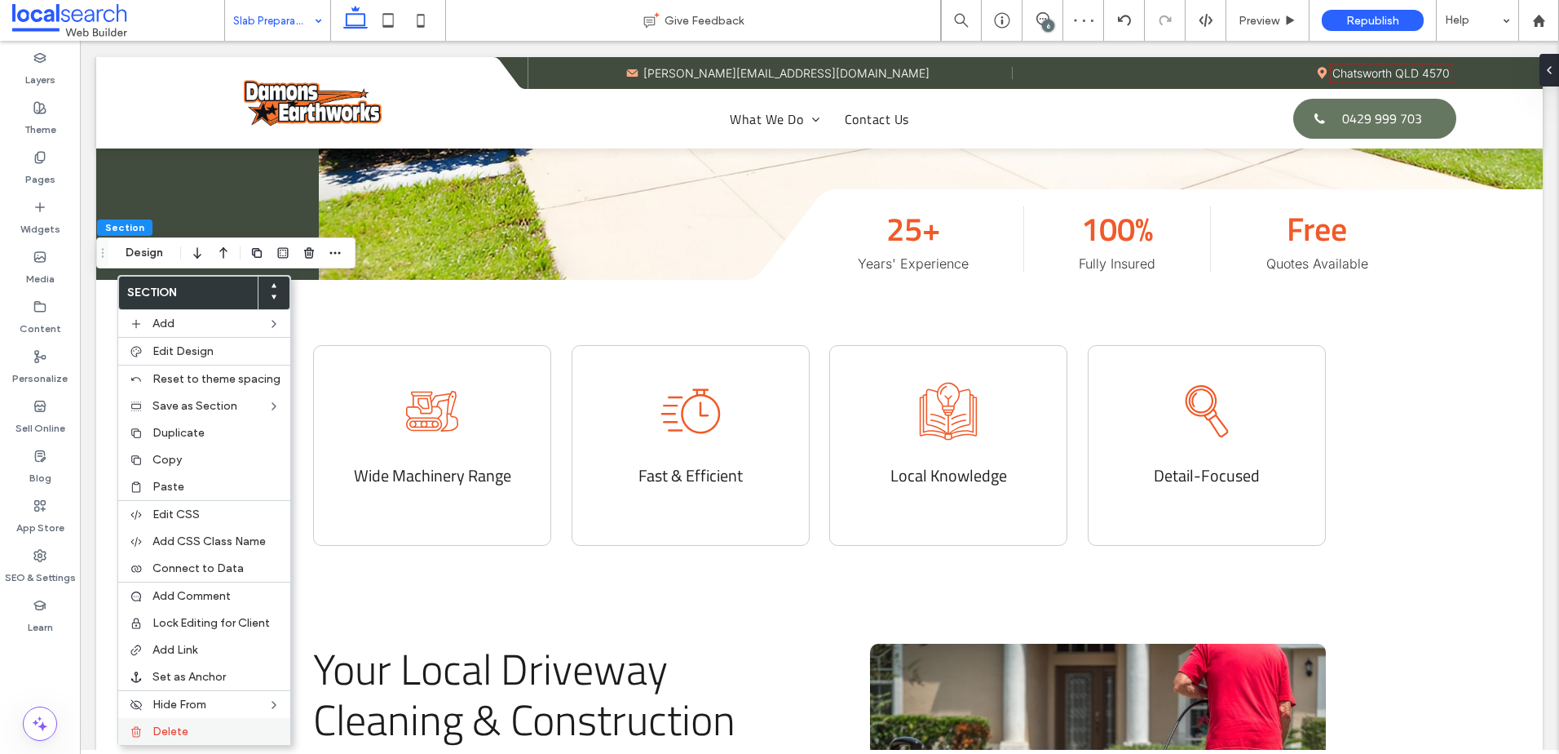
click at [235, 725] on label "Delete" at bounding box center [217, 731] width 128 height 14
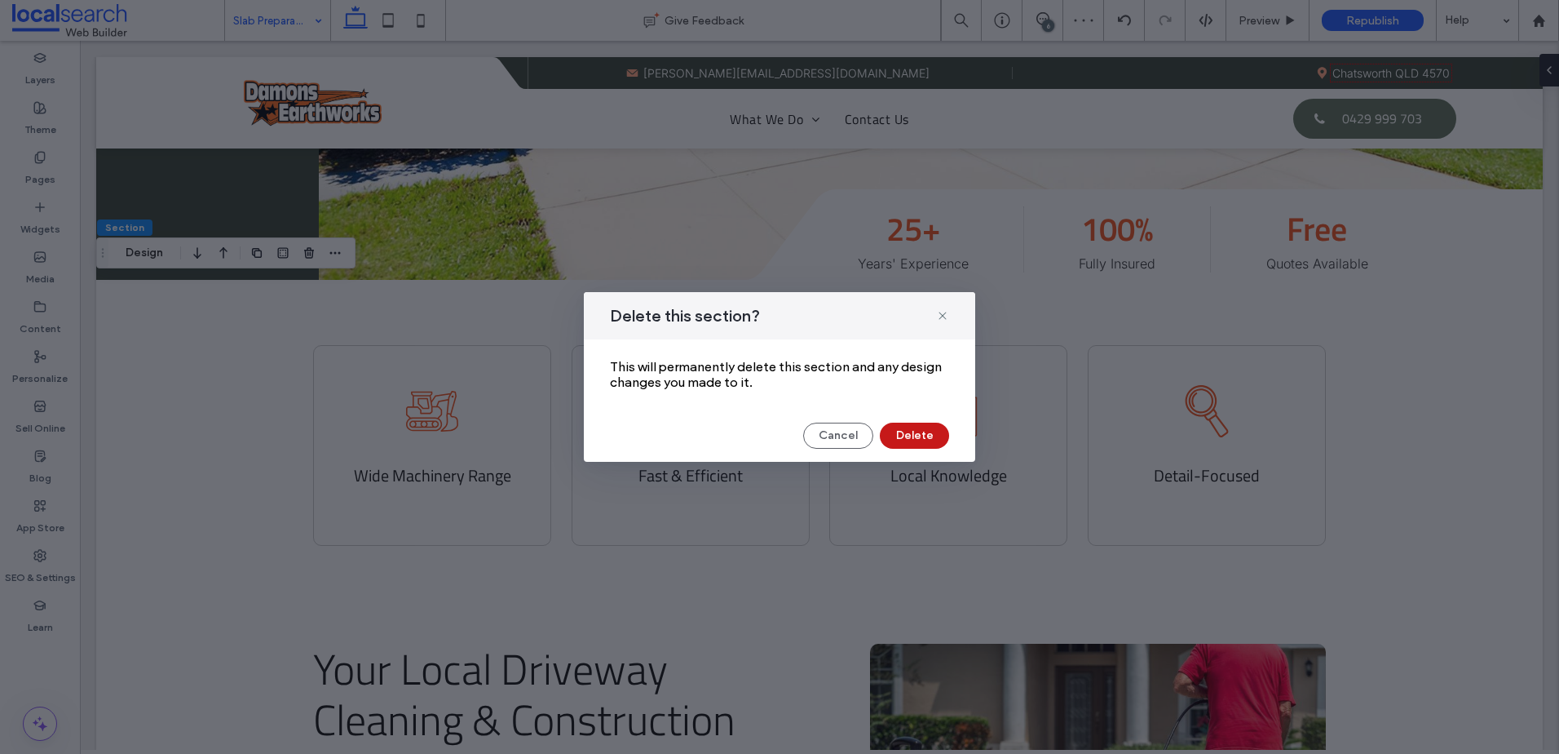
click at [910, 442] on button "Delete" at bounding box center [914, 435] width 69 height 26
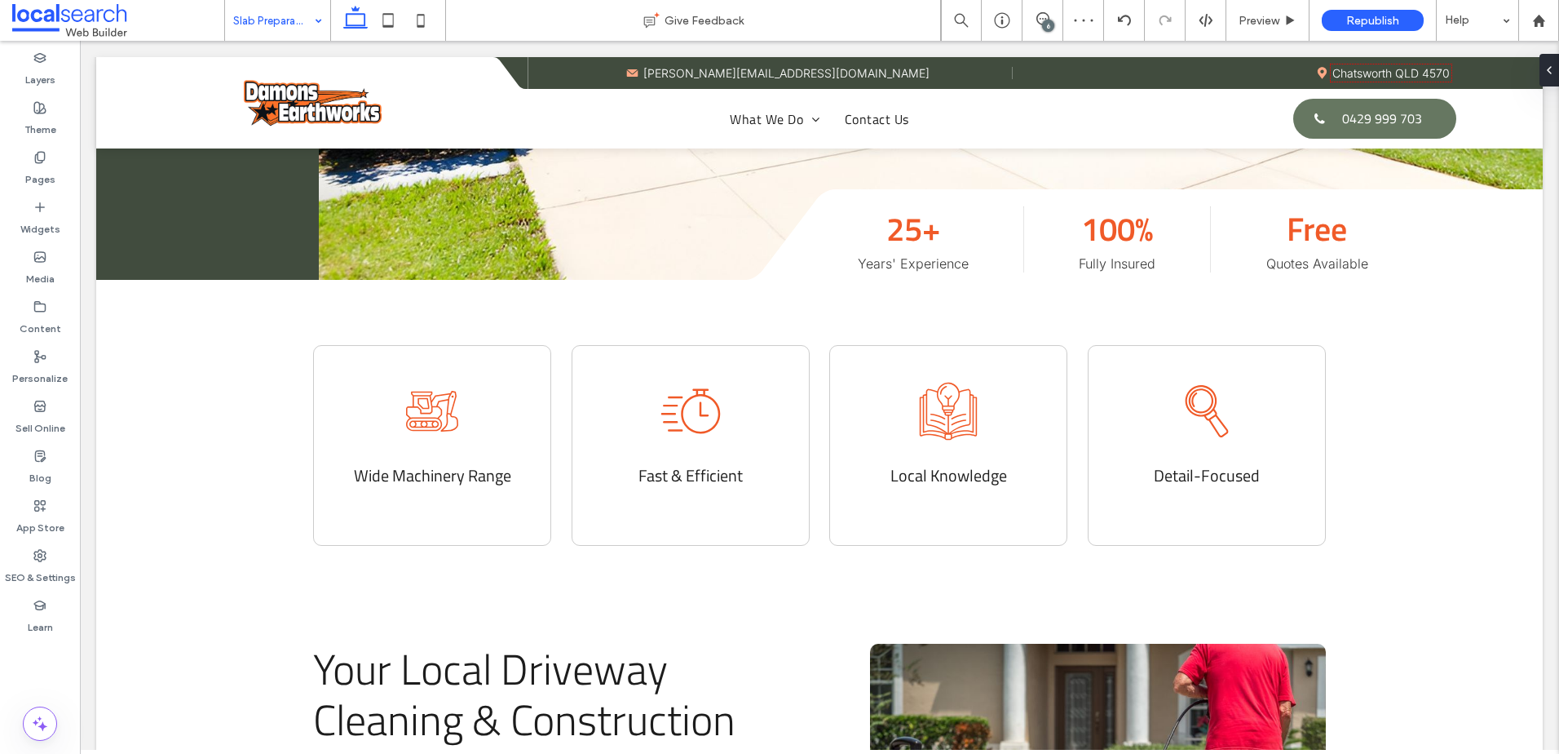
drag, startPoint x: 278, startPoint y: 11, endPoint x: 282, endPoint y: 27, distance: 16.0
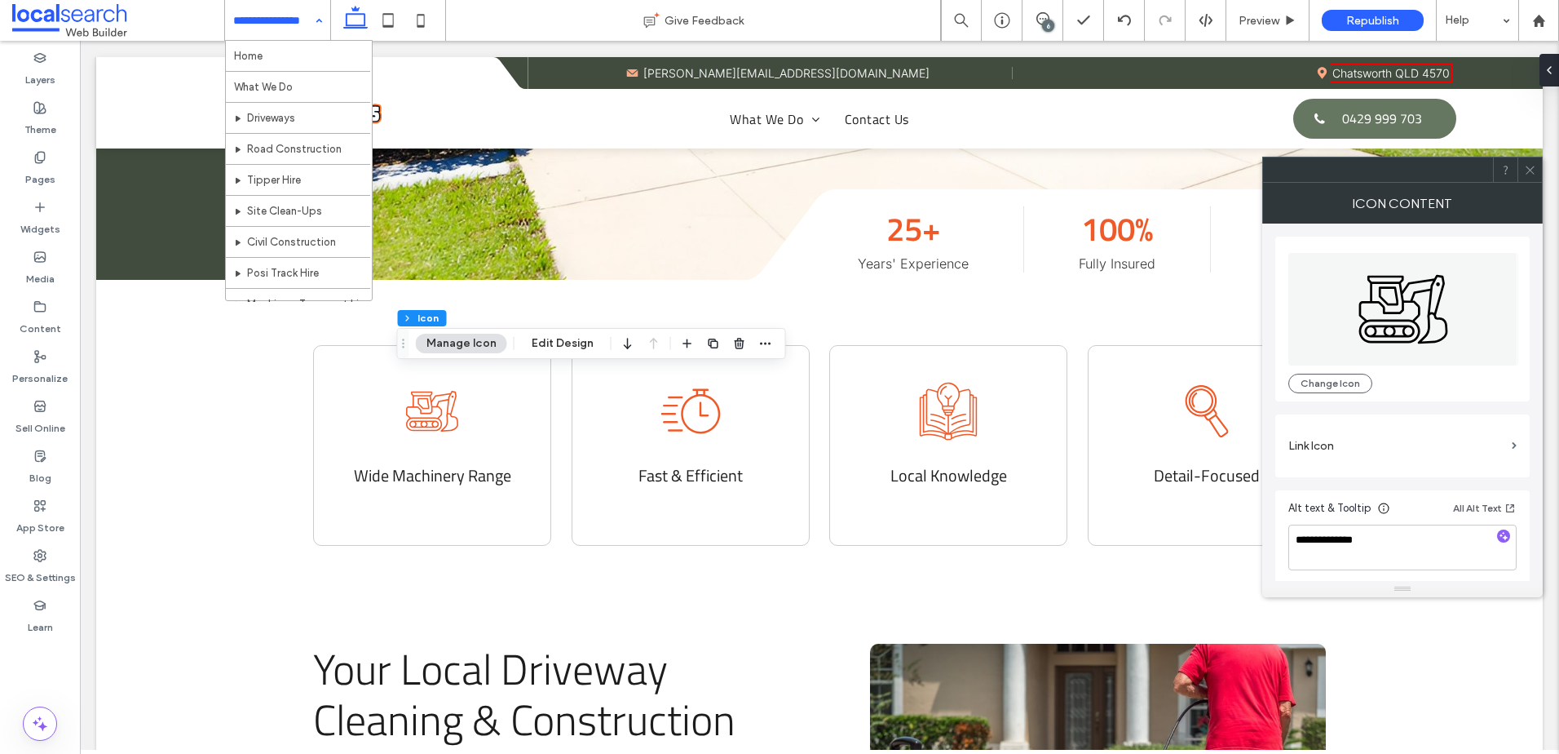
scroll to position [79, 0]
drag, startPoint x: 272, startPoint y: 283, endPoint x: 285, endPoint y: 283, distance: 12.2
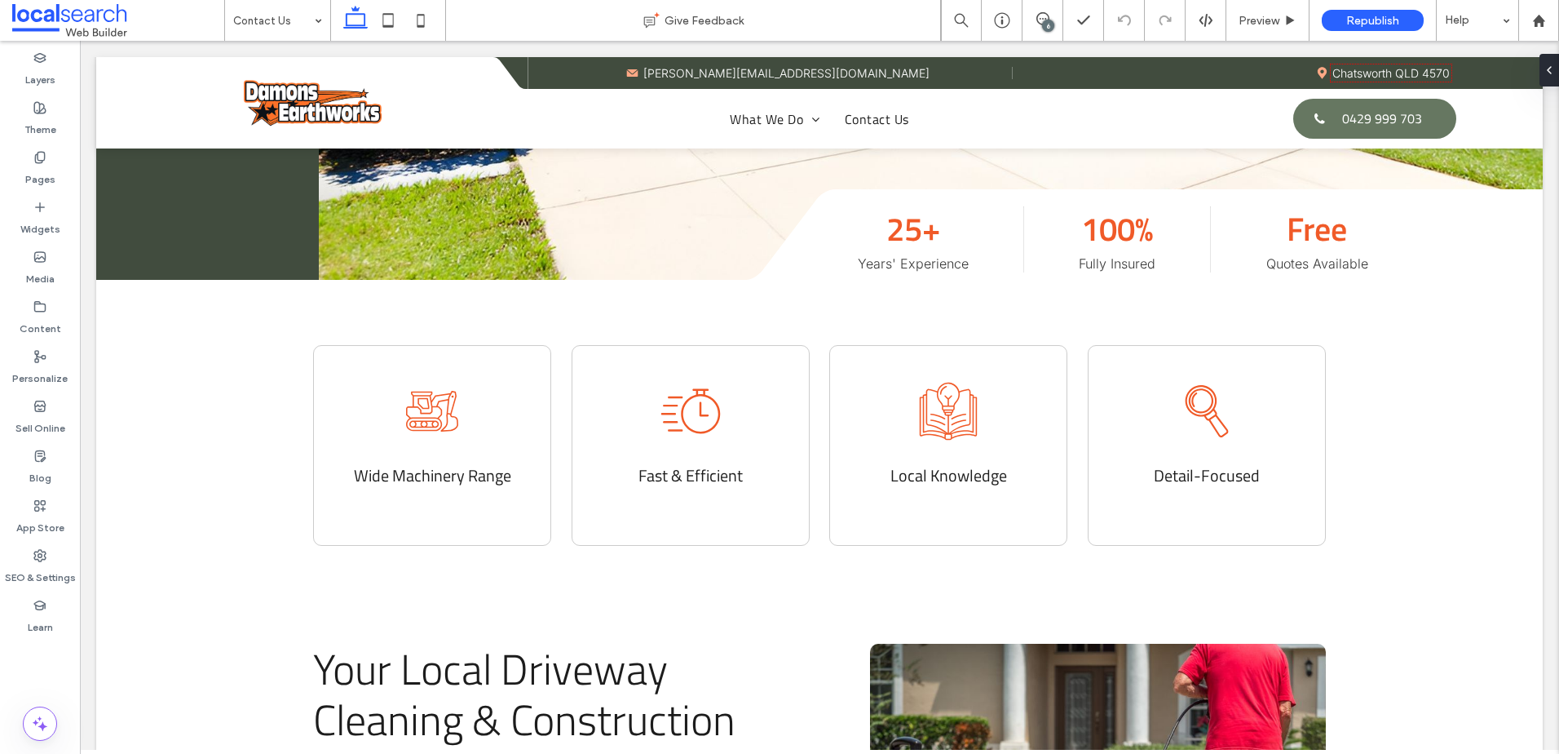
click at [0, 0] on div at bounding box center [0, 0] width 0 height 0
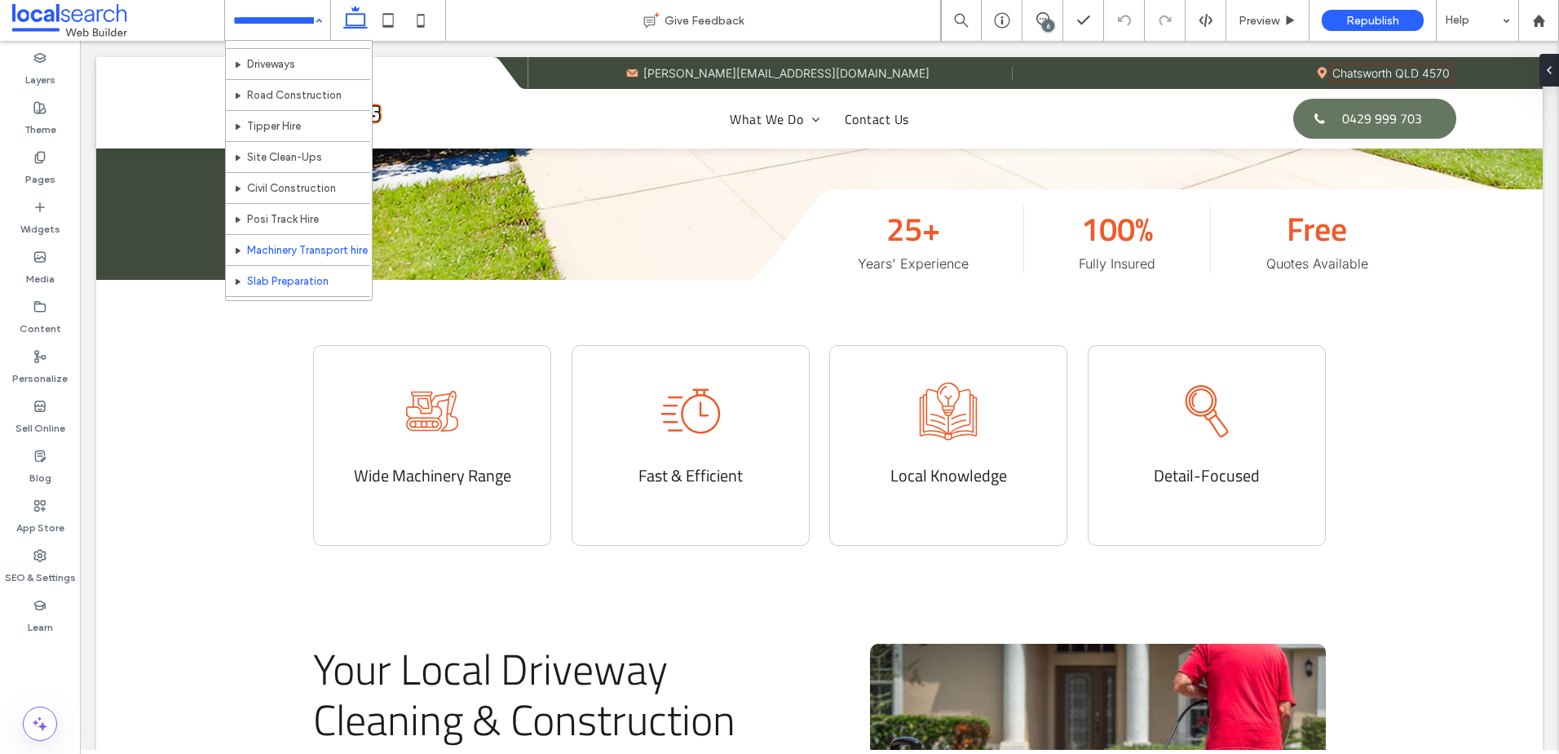
scroll to position [79, 0]
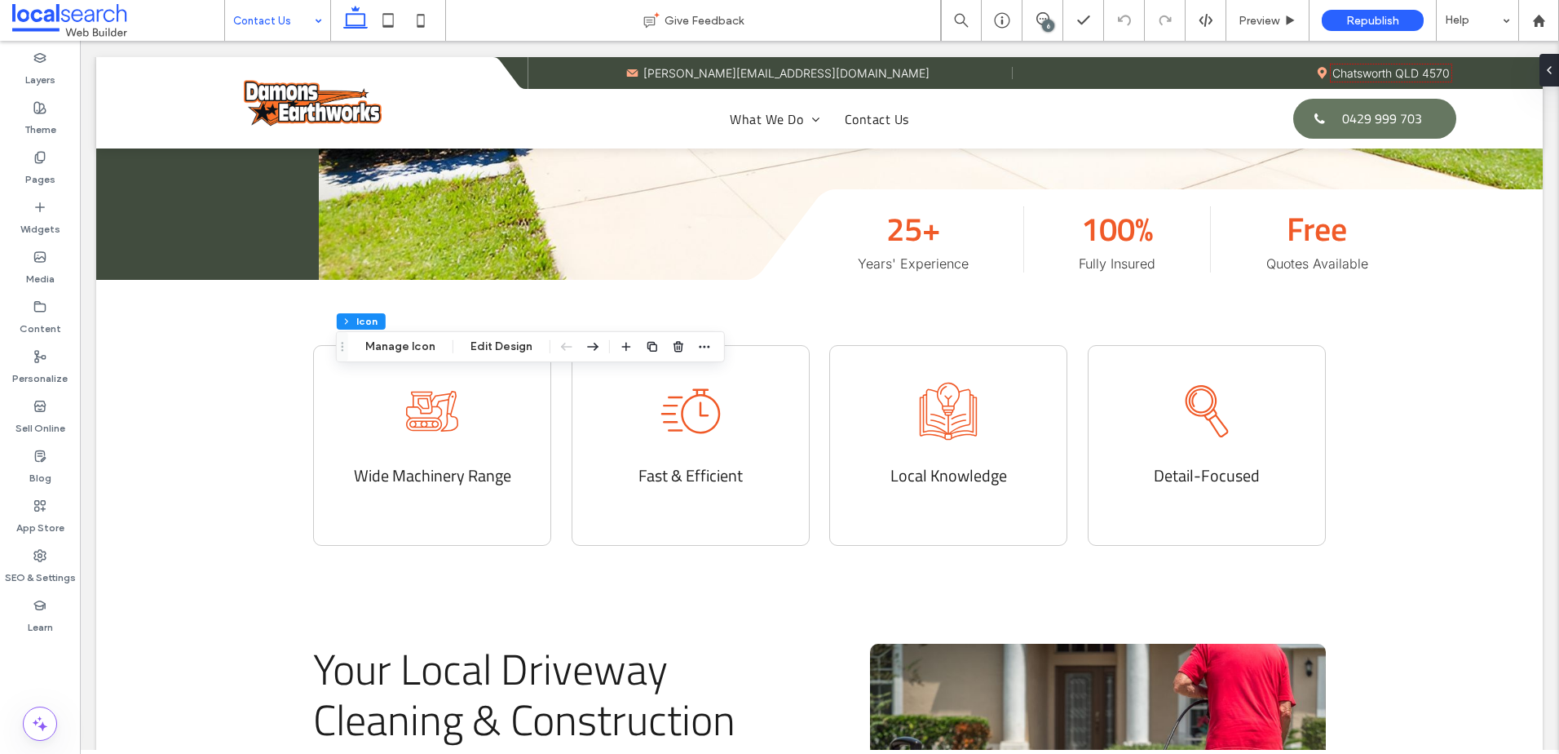
click at [405, 347] on button "Manage Icon" at bounding box center [400, 347] width 91 height 20
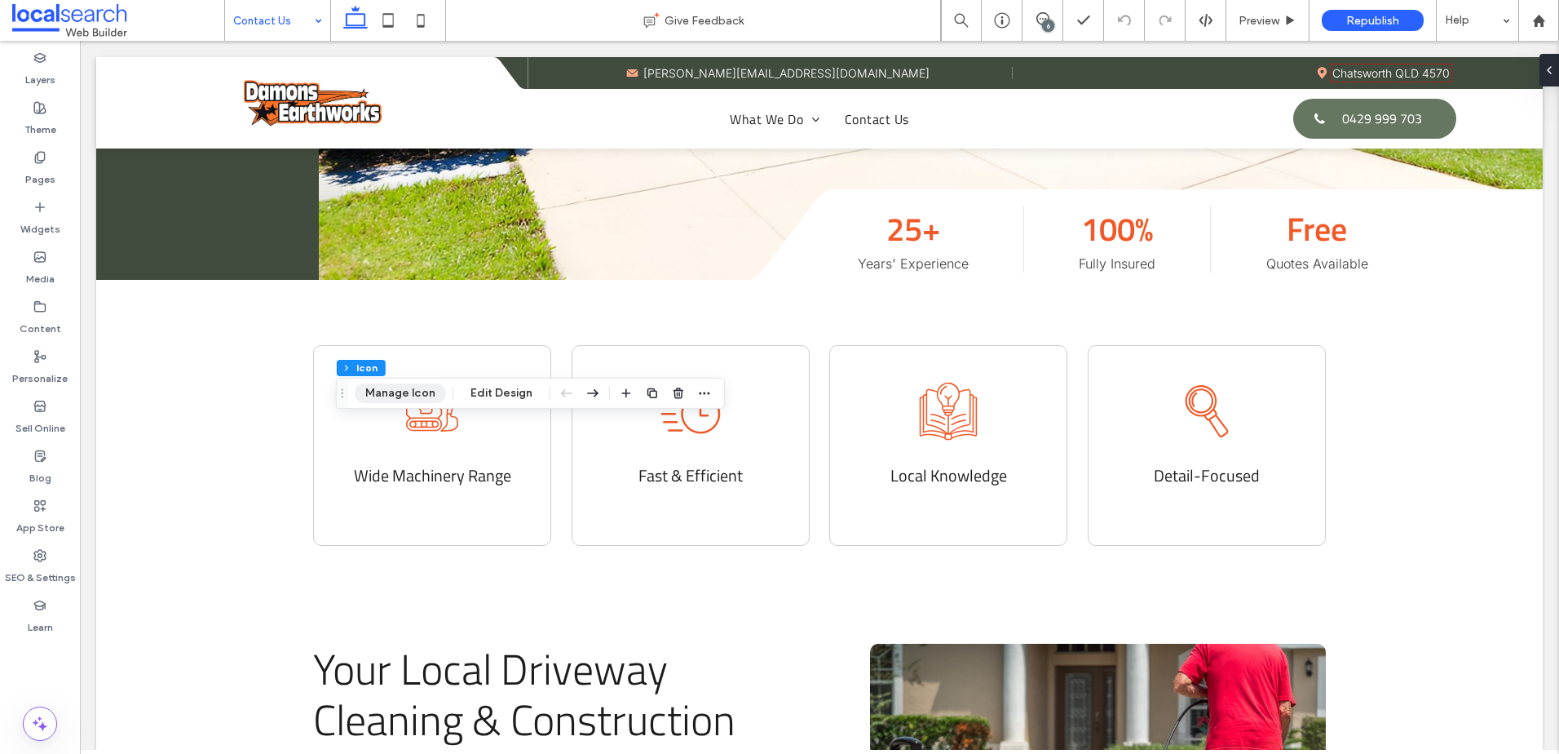
click at [411, 392] on button "Manage Icon" at bounding box center [400, 393] width 91 height 20
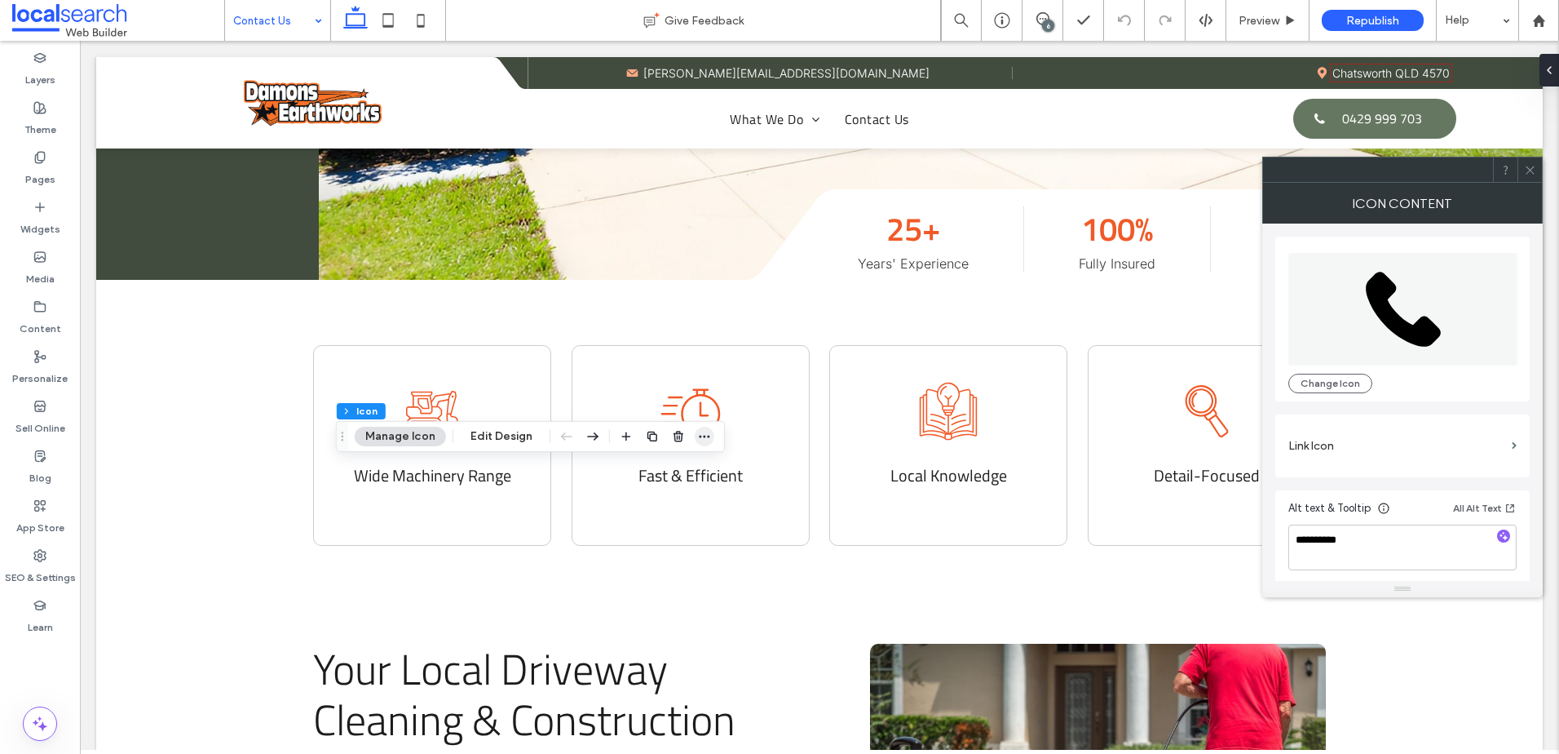
click at [699, 434] on icon "button" at bounding box center [704, 436] width 13 height 13
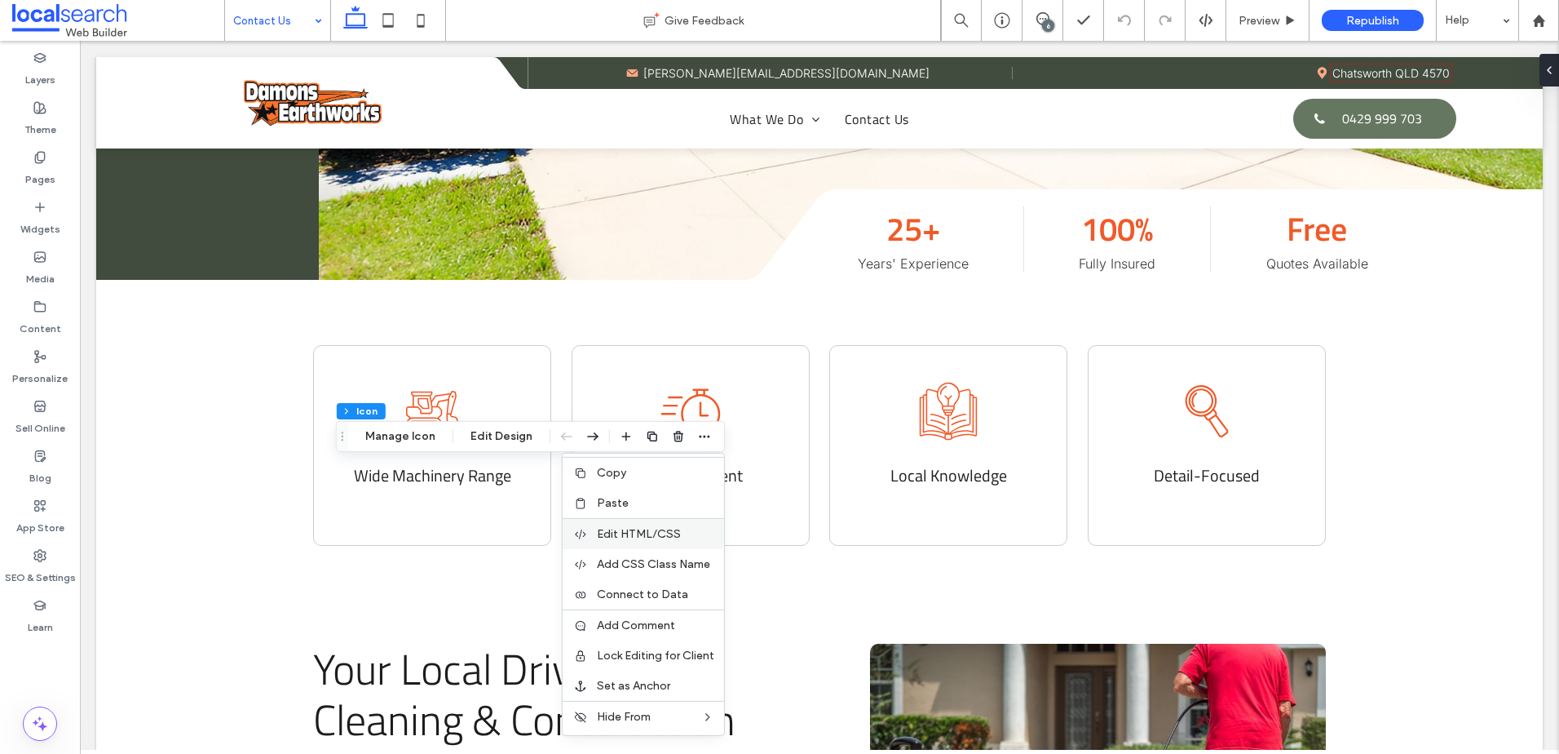
click at [635, 546] on div "Edit HTML/CSS" at bounding box center [643, 533] width 161 height 31
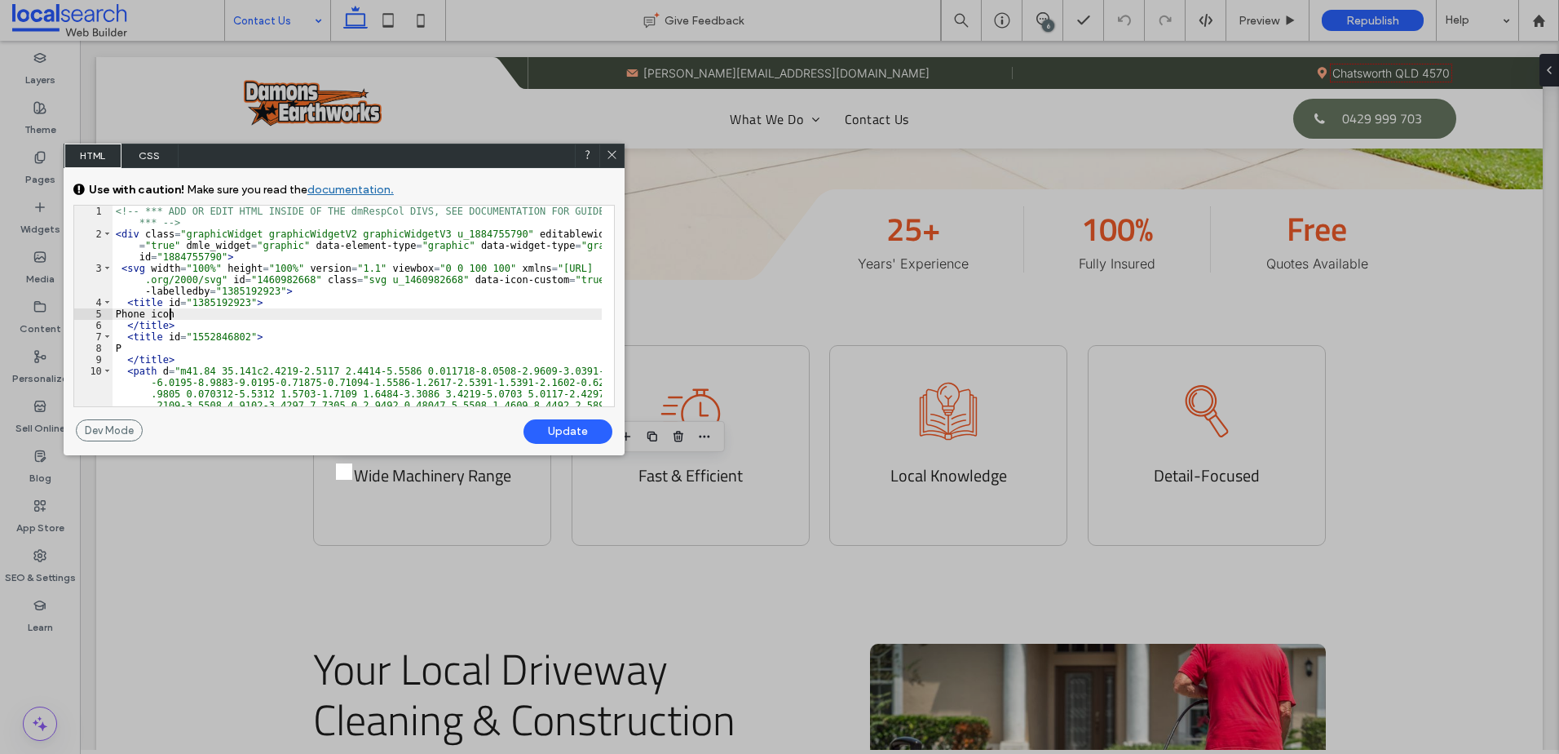
click at [168, 314] on div "<!-- *** ADD OR EDIT HTML INSIDE OF THE dmRespCol DIVS, SEE DOCUMENTATION FOR G…" at bounding box center [357, 397] width 489 height 383
type textarea "**"
click at [558, 434] on div "Update" at bounding box center [568, 431] width 89 height 24
click at [613, 153] on icon at bounding box center [612, 154] width 12 height 12
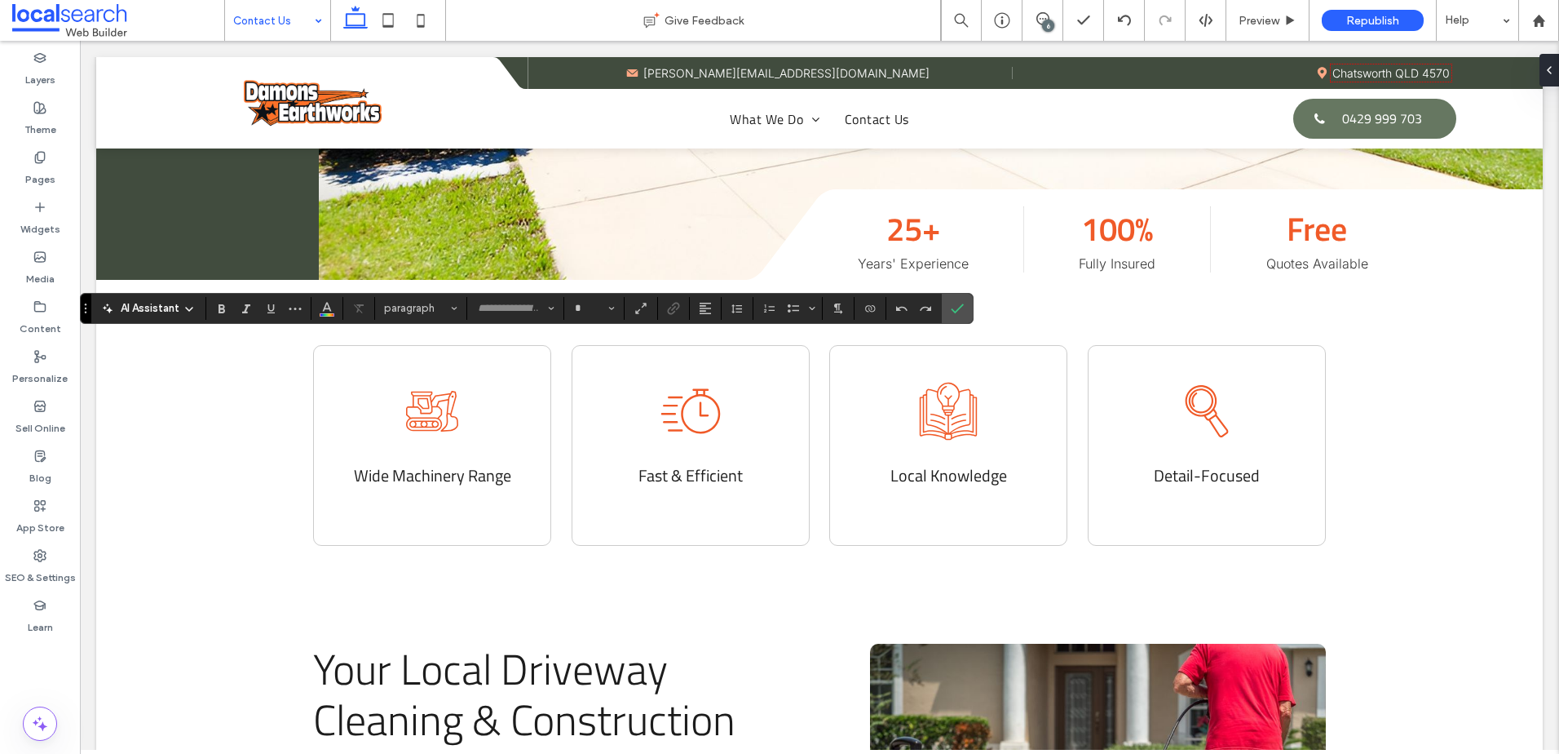
type input "**********"
type input "**"
click at [330, 313] on span "Color" at bounding box center [327, 306] width 13 height 21
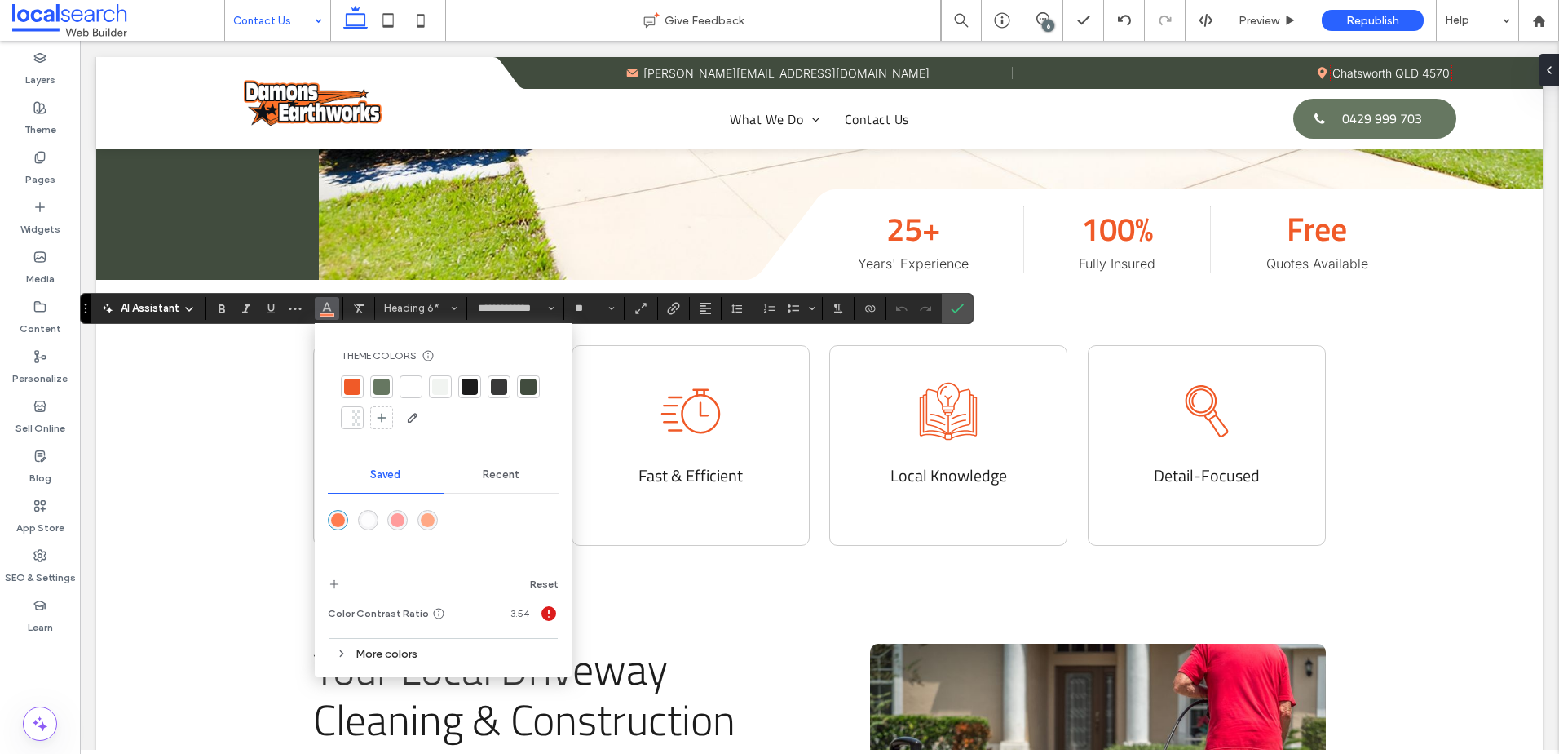
click at [429, 514] on div "rgba(255,168,133,1)" at bounding box center [428, 520] width 14 height 14
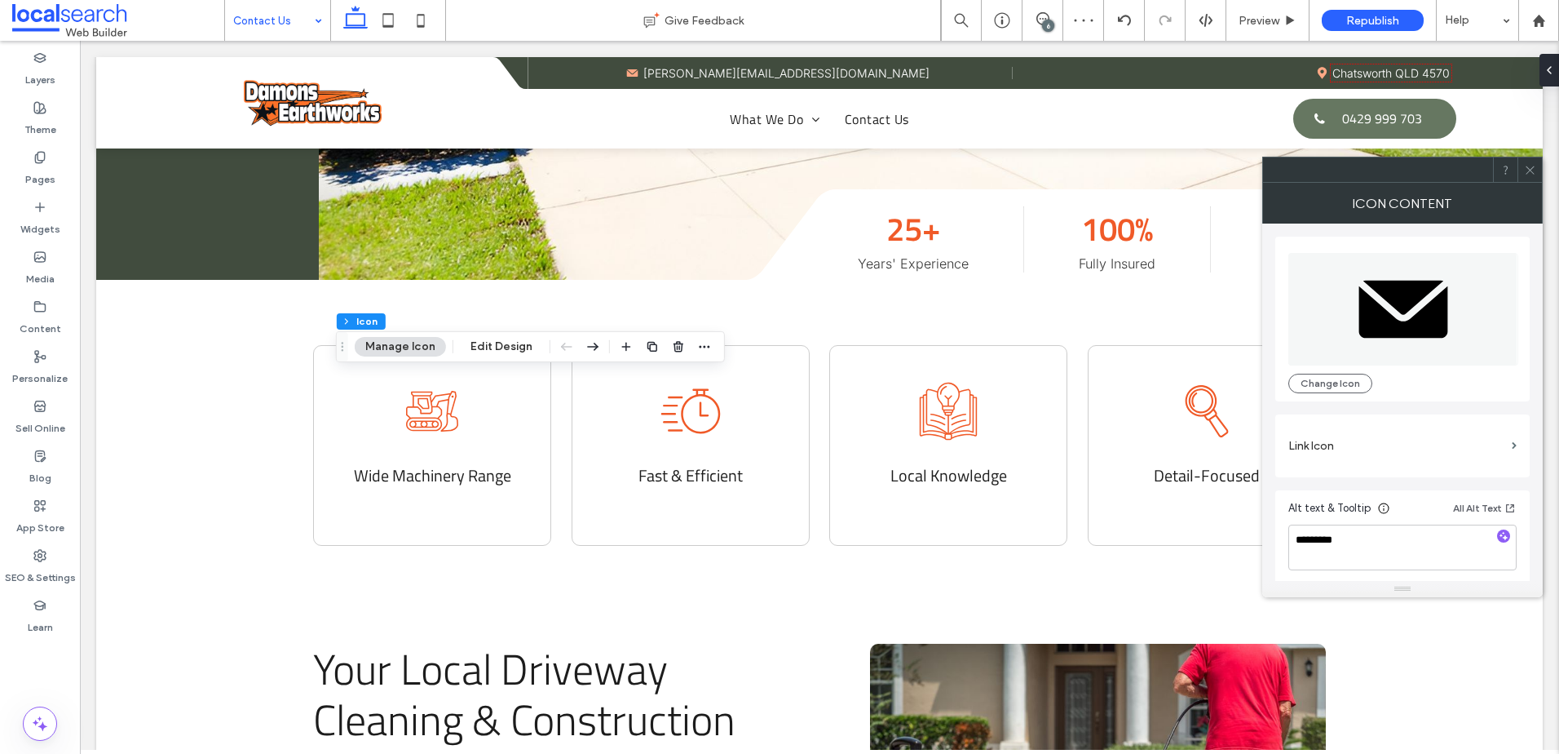
drag, startPoint x: 499, startPoint y: 346, endPoint x: 1559, endPoint y: 501, distance: 1070.8
click at [503, 346] on button "Edit Design" at bounding box center [501, 347] width 83 height 20
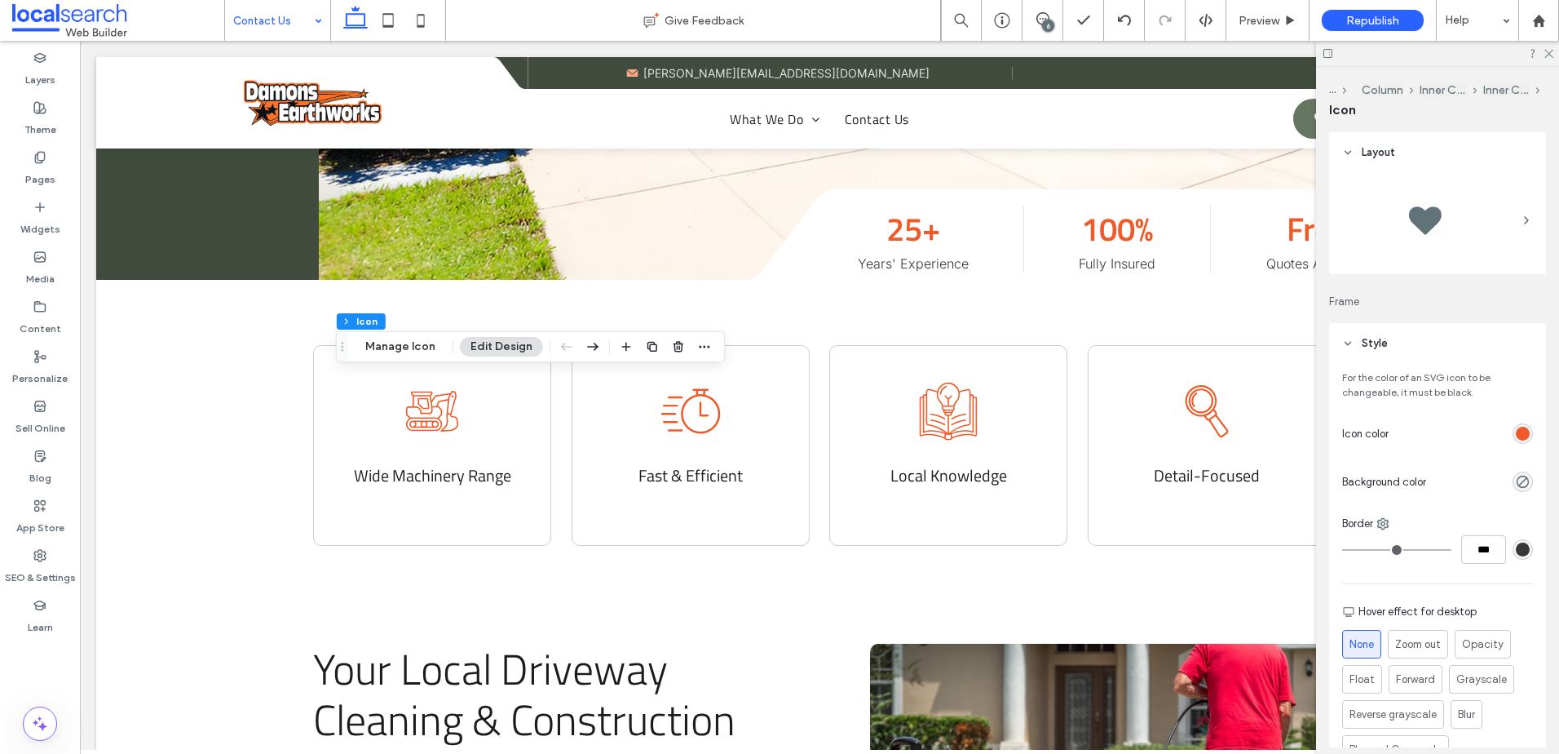
click at [1518, 436] on div "rgb(240, 90, 40)" at bounding box center [1523, 434] width 14 height 14
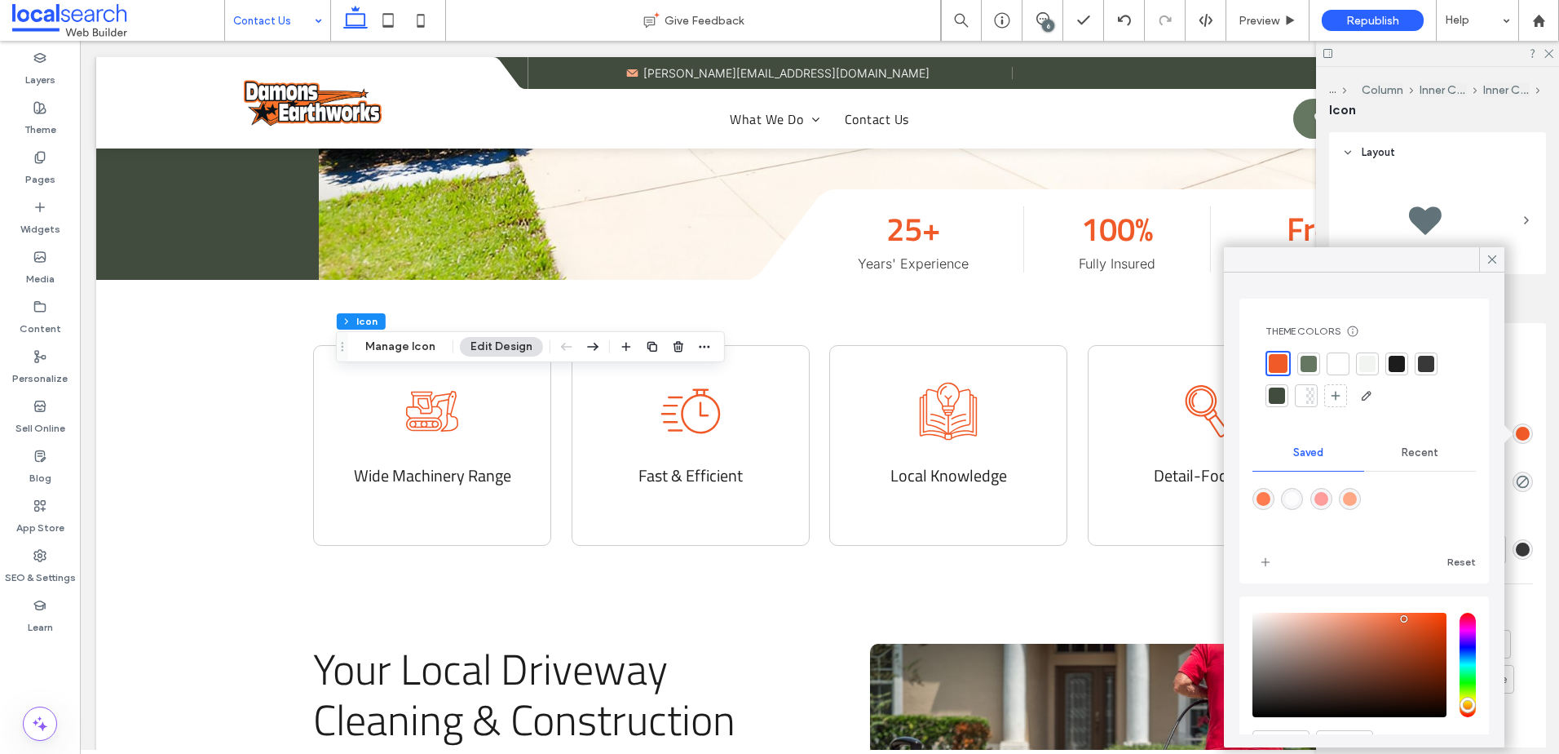
click at [1357, 501] on div "rgba(255,168,133,1)" at bounding box center [1350, 499] width 14 height 14
type input "*******"
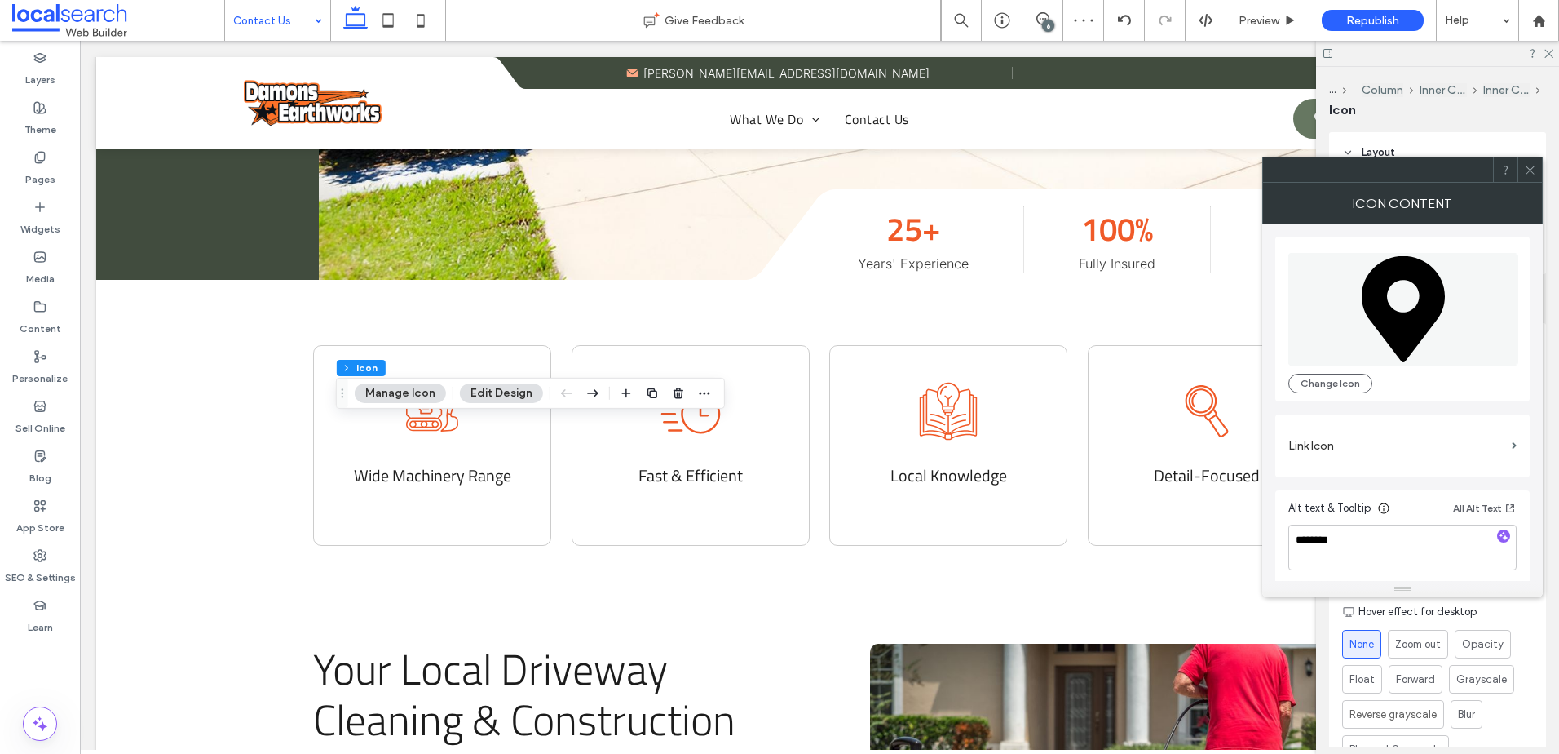
click at [1531, 161] on span at bounding box center [1530, 169] width 12 height 24
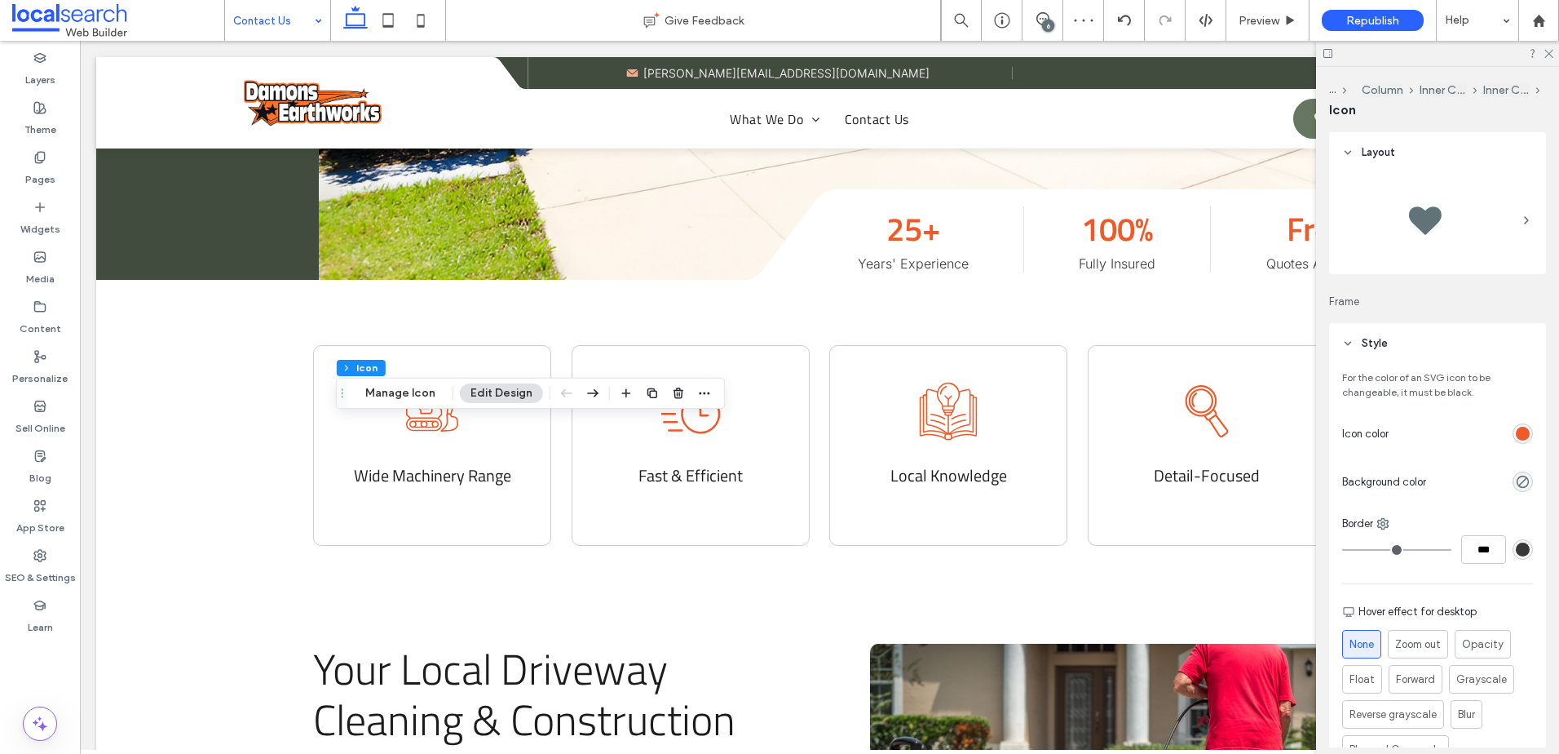
click at [1514, 423] on div "rgb(240, 90, 40)" at bounding box center [1523, 433] width 20 height 20
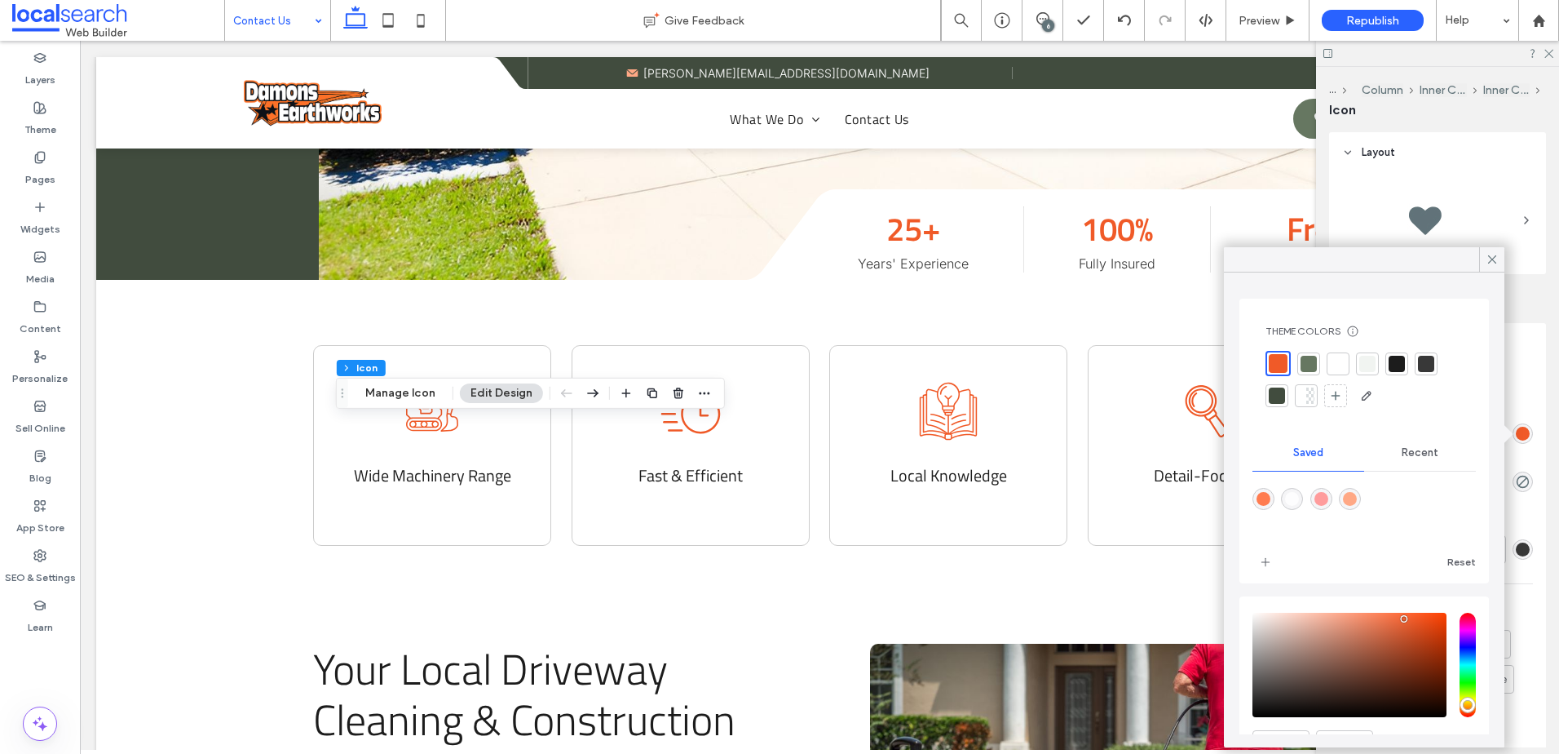
click at [1359, 492] on div "rgba(255,168,133,1)" at bounding box center [1350, 499] width 22 height 22
type input "*******"
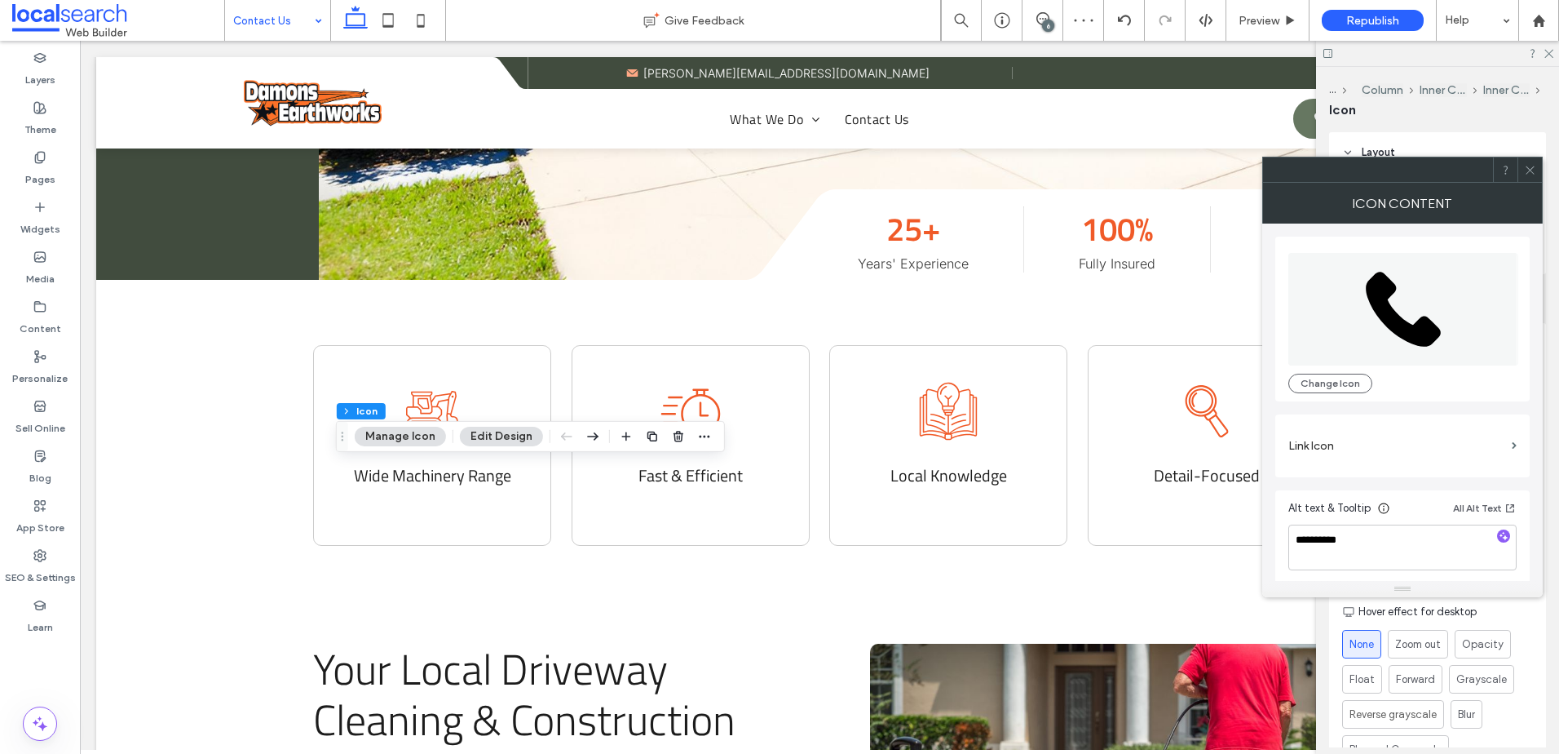
click at [1533, 161] on span at bounding box center [1530, 169] width 12 height 24
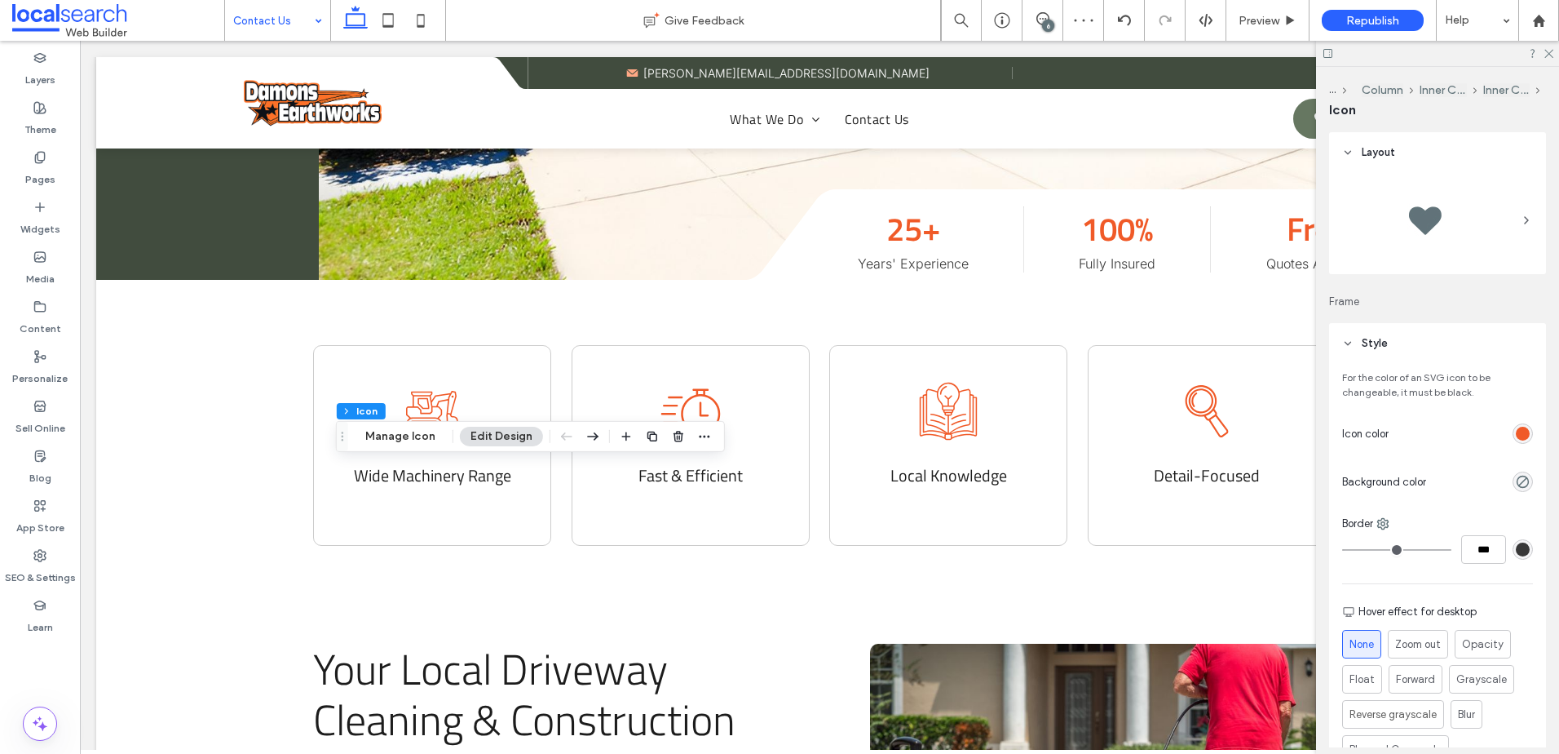
click at [1518, 428] on div "rgb(240, 90, 40)" at bounding box center [1523, 434] width 14 height 14
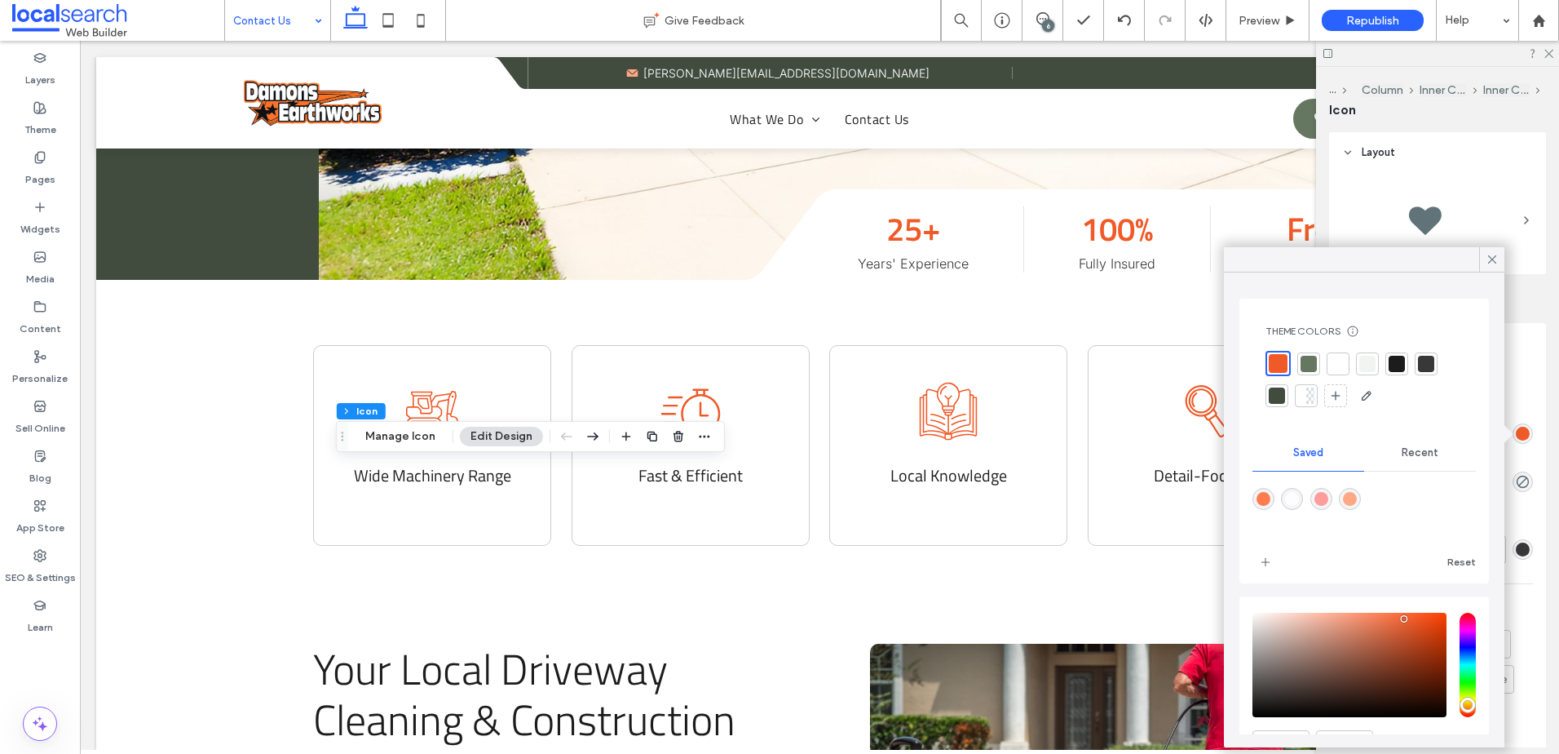
click at [1355, 489] on div "rgba(255,168,133,1)" at bounding box center [1350, 499] width 22 height 22
type input "*******"
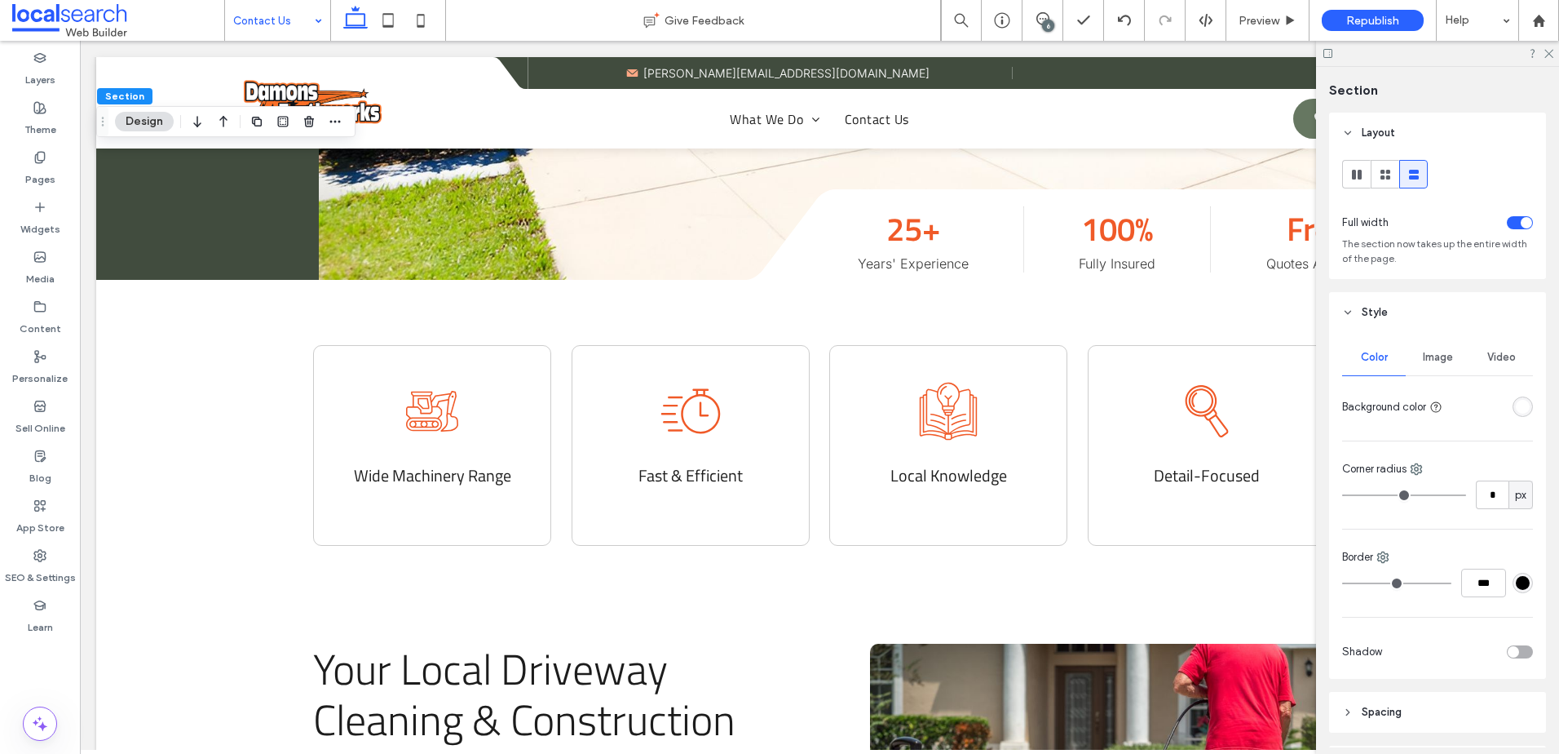
drag, startPoint x: 1544, startPoint y: 53, endPoint x: 1544, endPoint y: 64, distance: 10.6
click at [1544, 53] on icon at bounding box center [1548, 52] width 11 height 11
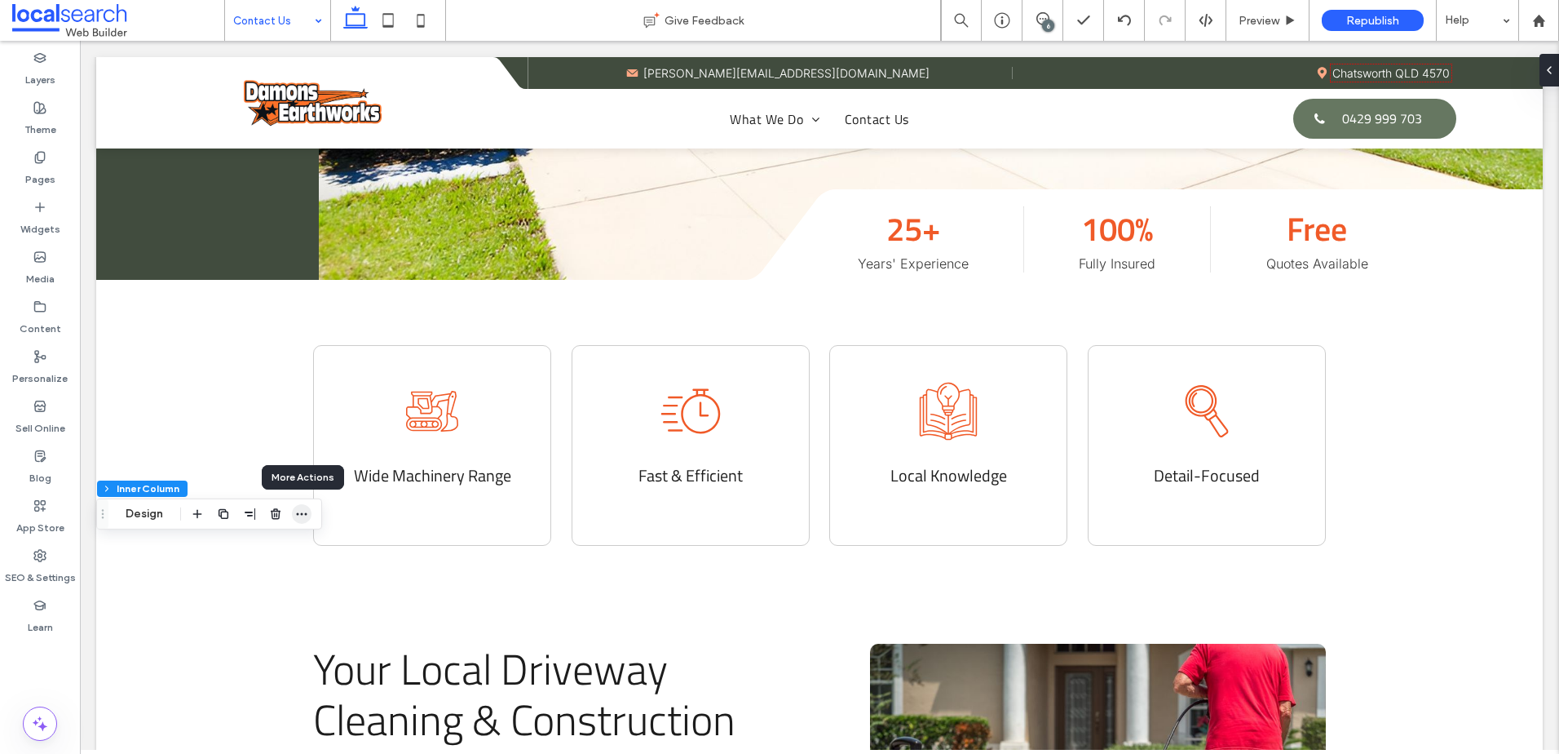
click at [304, 512] on icon "button" at bounding box center [301, 513] width 13 height 13
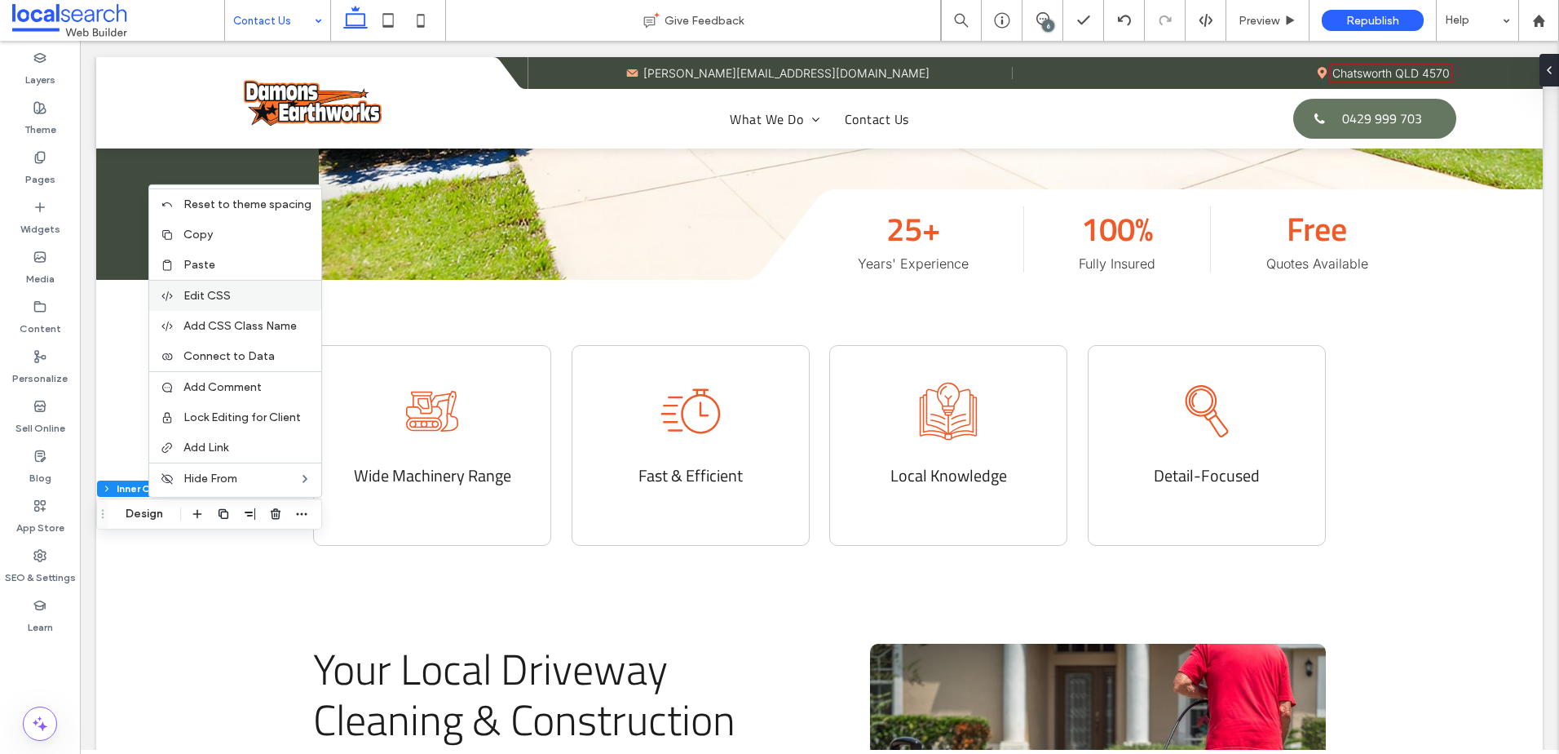
click at [272, 293] on label "Edit CSS" at bounding box center [248, 296] width 128 height 14
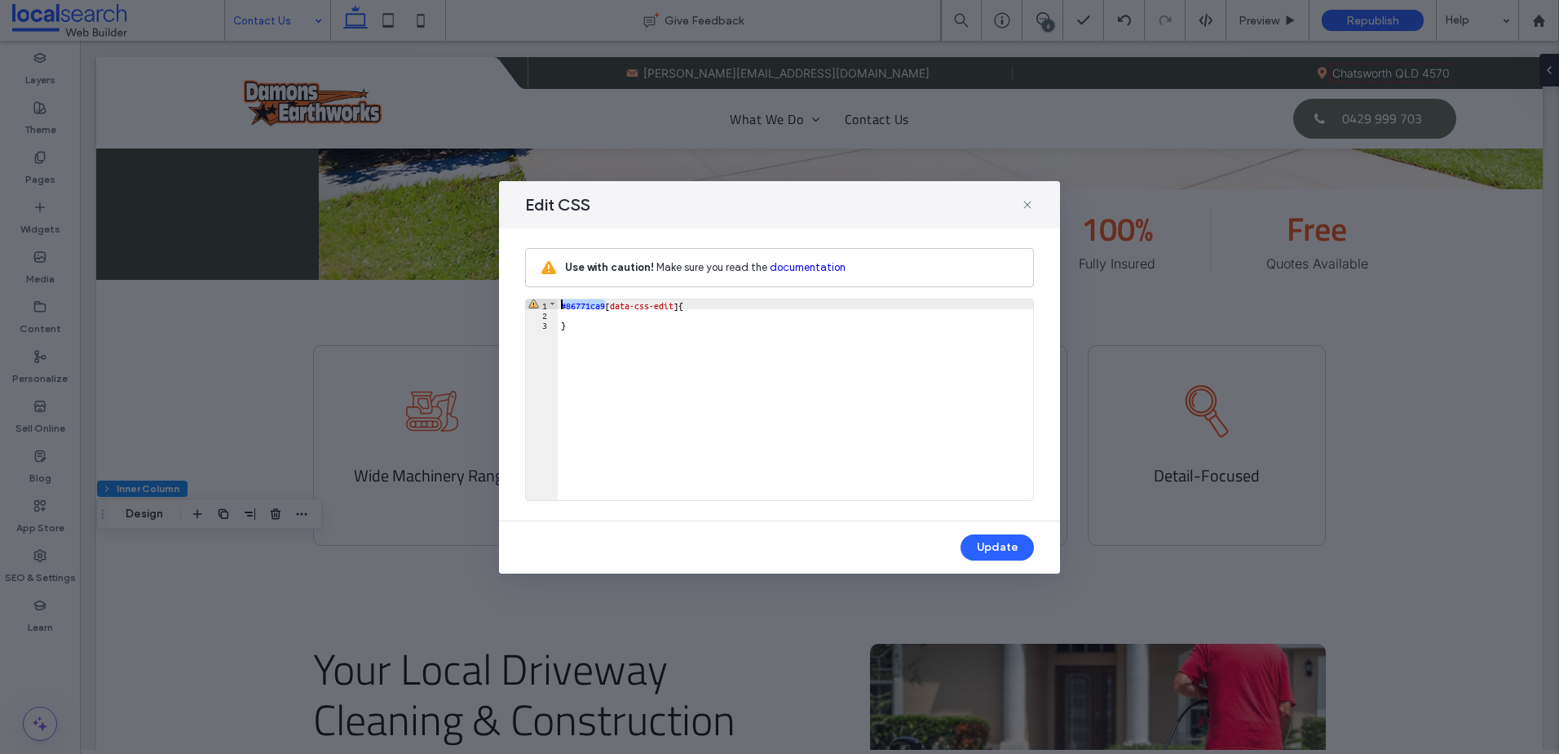
drag, startPoint x: 605, startPoint y: 307, endPoint x: 556, endPoint y: 298, distance: 49.9
click at [556, 299] on div "** 1 2 3 #86771ca9 [ data-css-edit ] { } XXXXXXXXXXXXXXXXXXXXXXXXXXXXXXXXXXXXXX…" at bounding box center [779, 400] width 509 height 202
click at [1032, 202] on icon at bounding box center [1027, 204] width 13 height 13
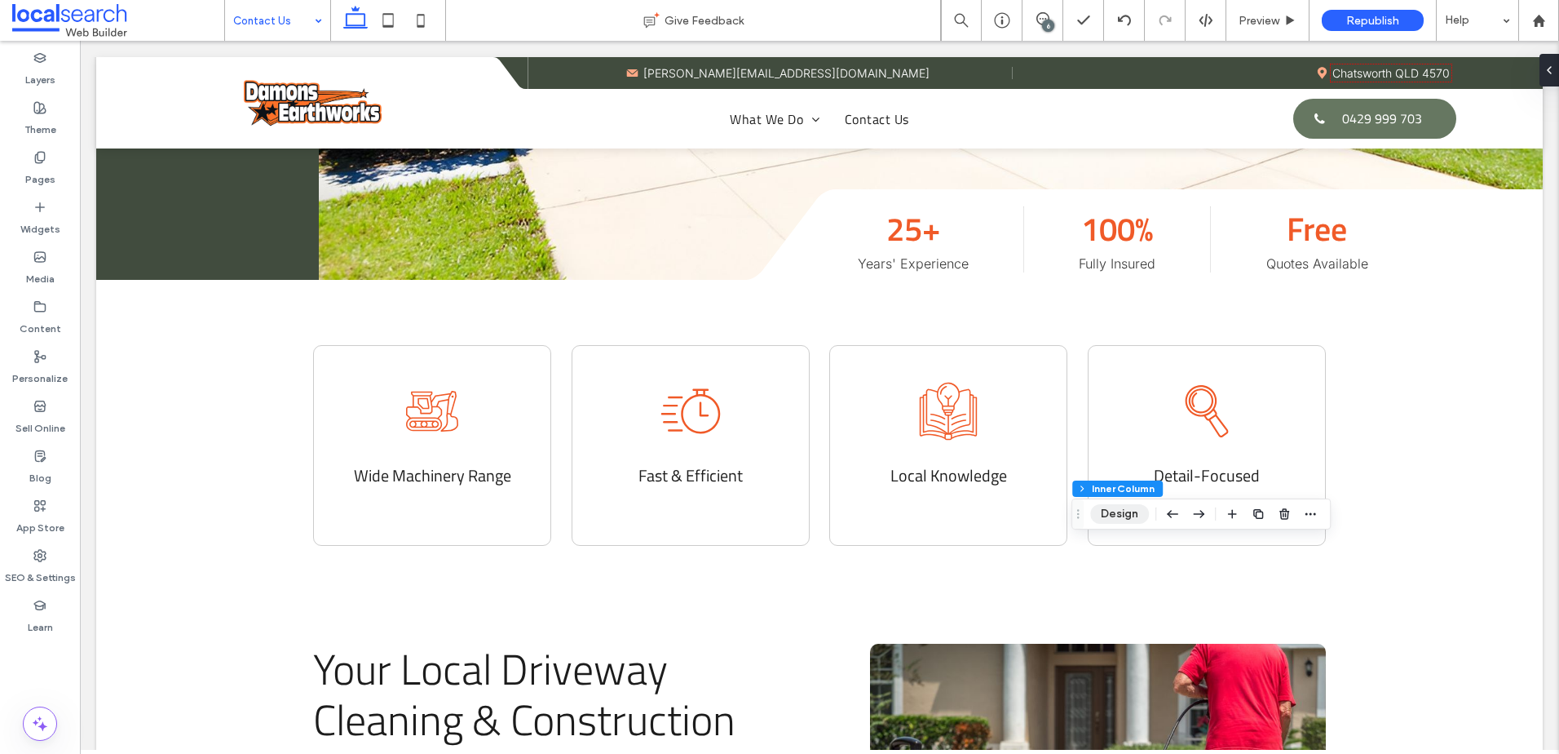
click at [1116, 508] on button "Design" at bounding box center [1119, 514] width 59 height 20
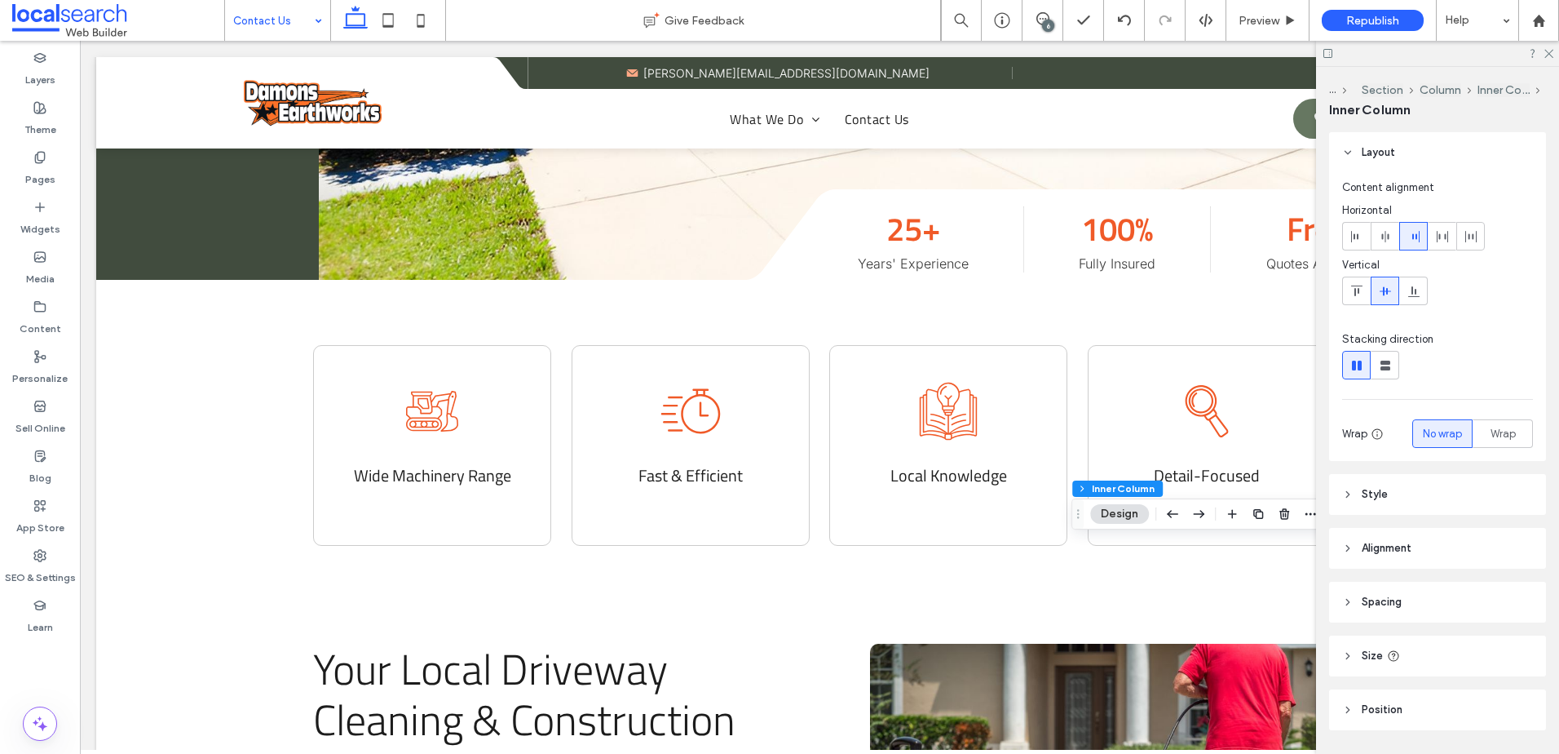
click at [1380, 501] on span "Style" at bounding box center [1375, 494] width 26 height 16
click at [1519, 582] on icon "rgba(0, 0, 0, 0)" at bounding box center [1523, 589] width 14 height 14
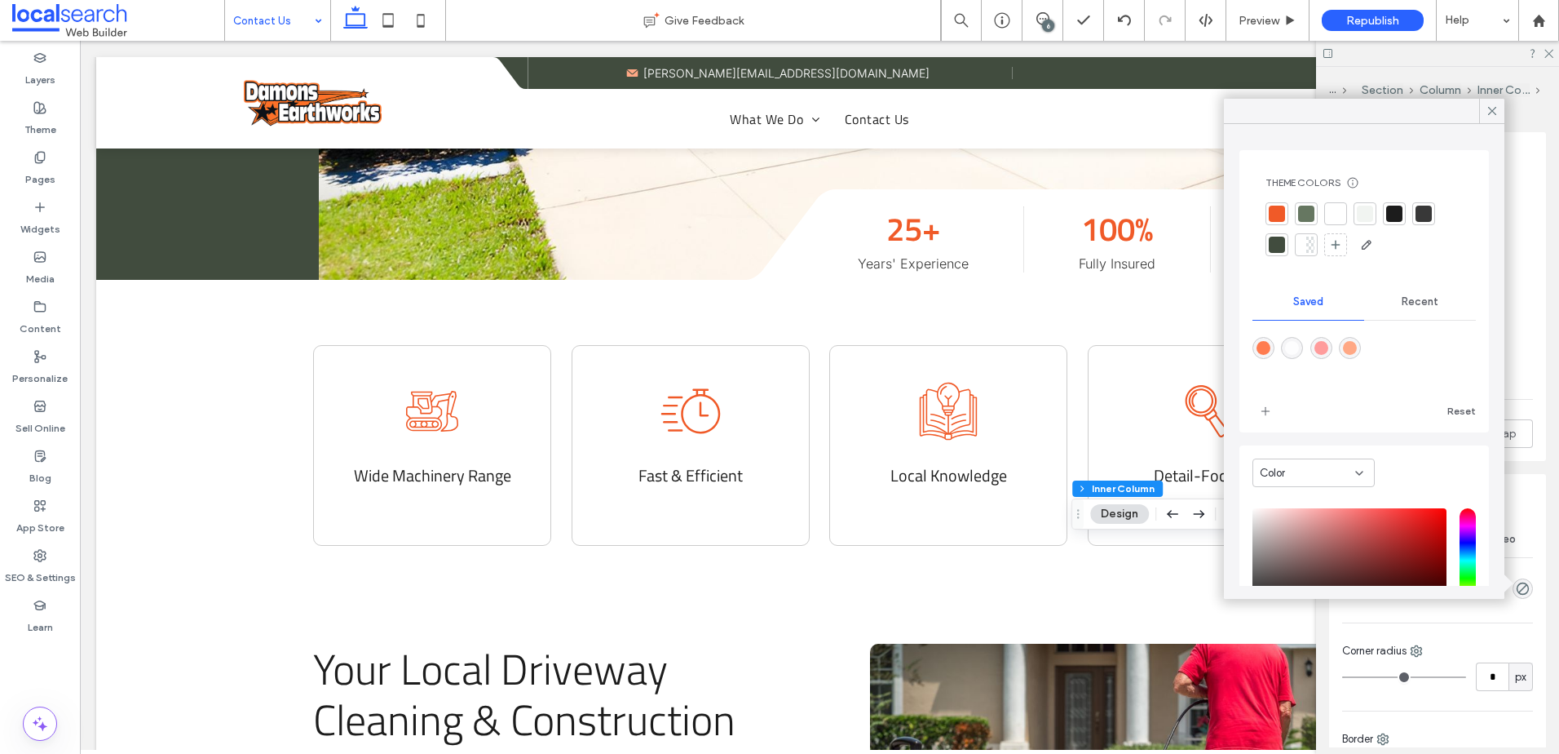
click at [1309, 212] on div at bounding box center [1306, 214] width 16 height 16
click at [1402, 314] on div "Recent" at bounding box center [1421, 304] width 112 height 36
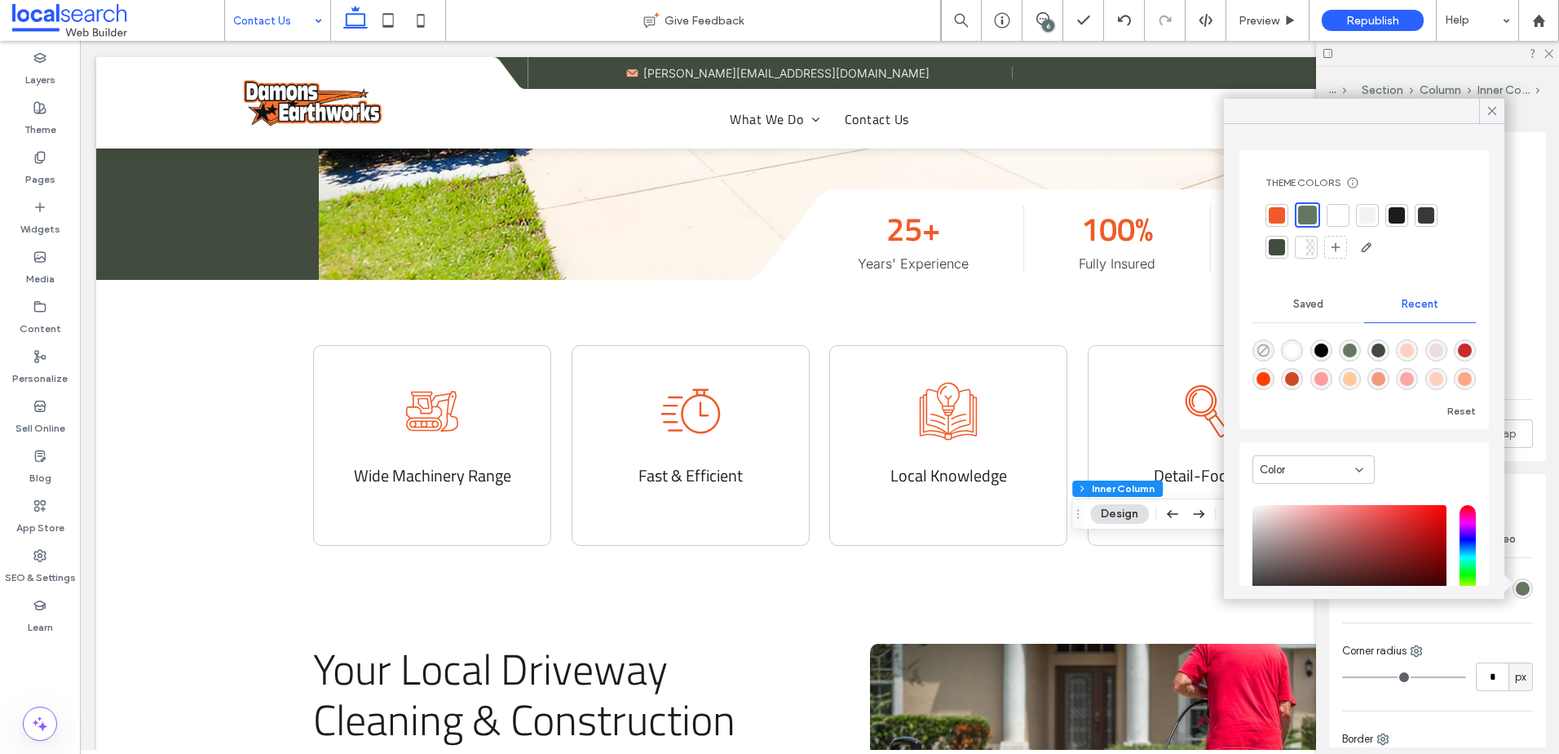
click at [1260, 343] on icon "rgba(0, 0, 0, 0)" at bounding box center [1264, 350] width 14 height 14
click at [1485, 108] on icon at bounding box center [1492, 111] width 15 height 15
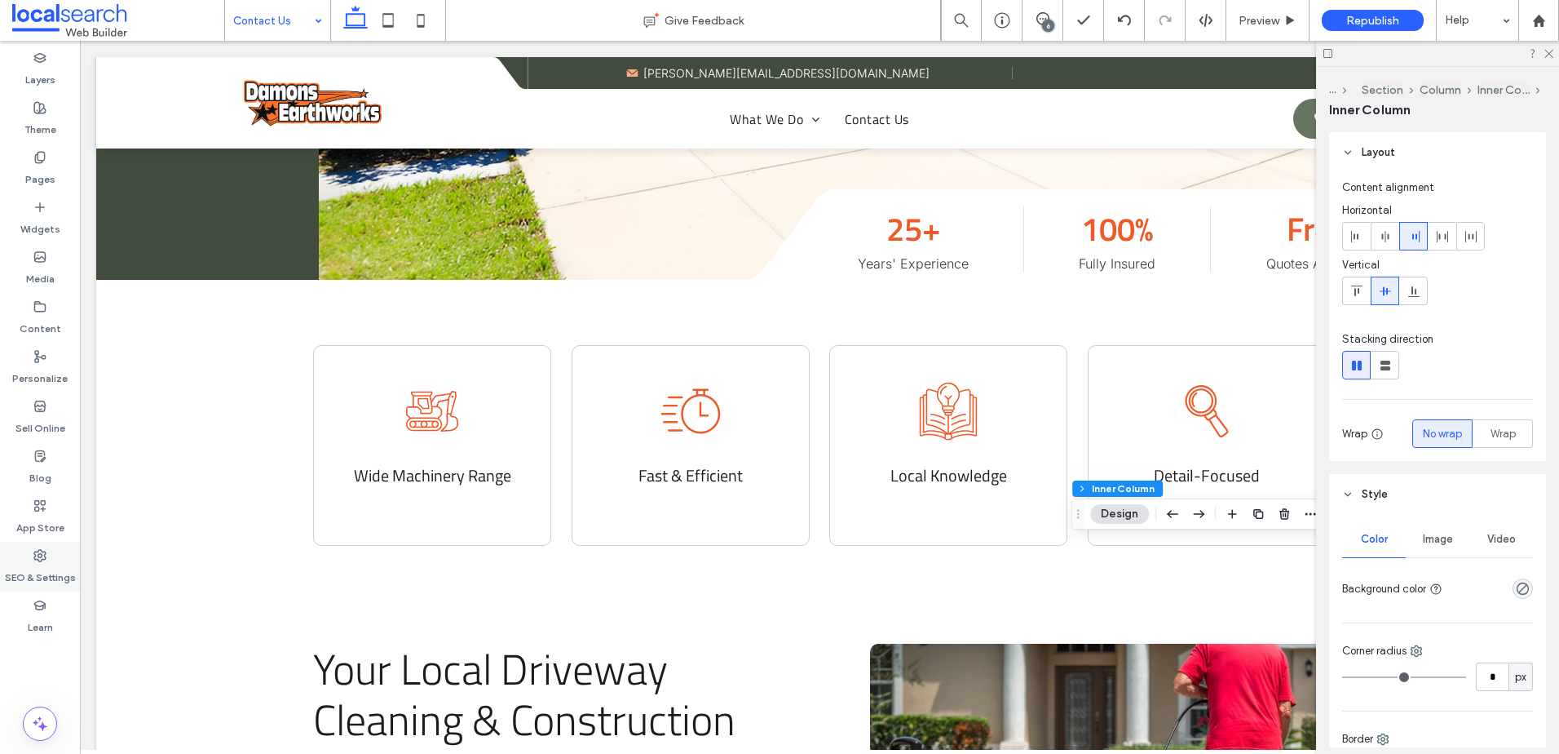
click at [58, 551] on div "SEO & Settings" at bounding box center [40, 567] width 80 height 50
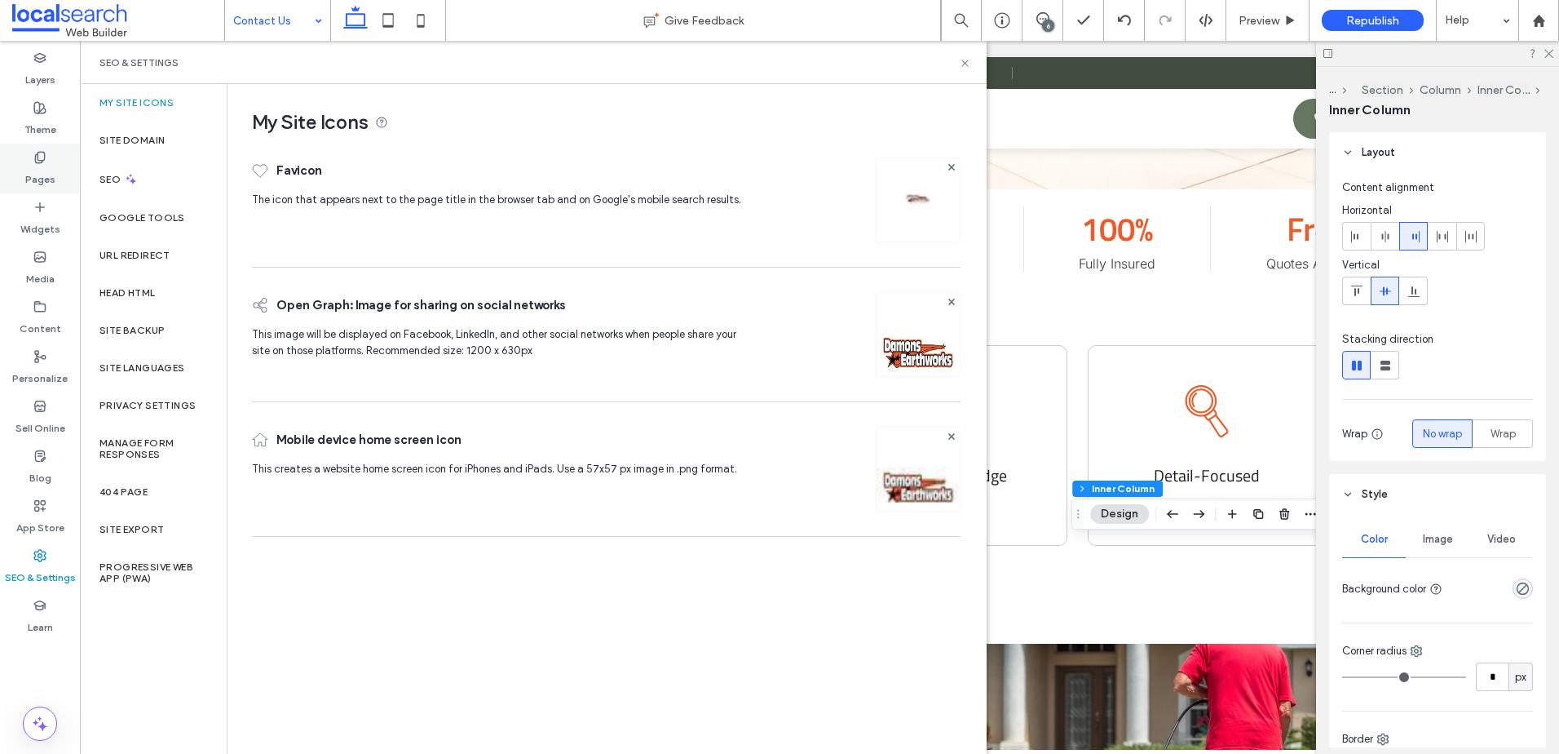
click at [50, 178] on label "Pages" at bounding box center [40, 175] width 30 height 23
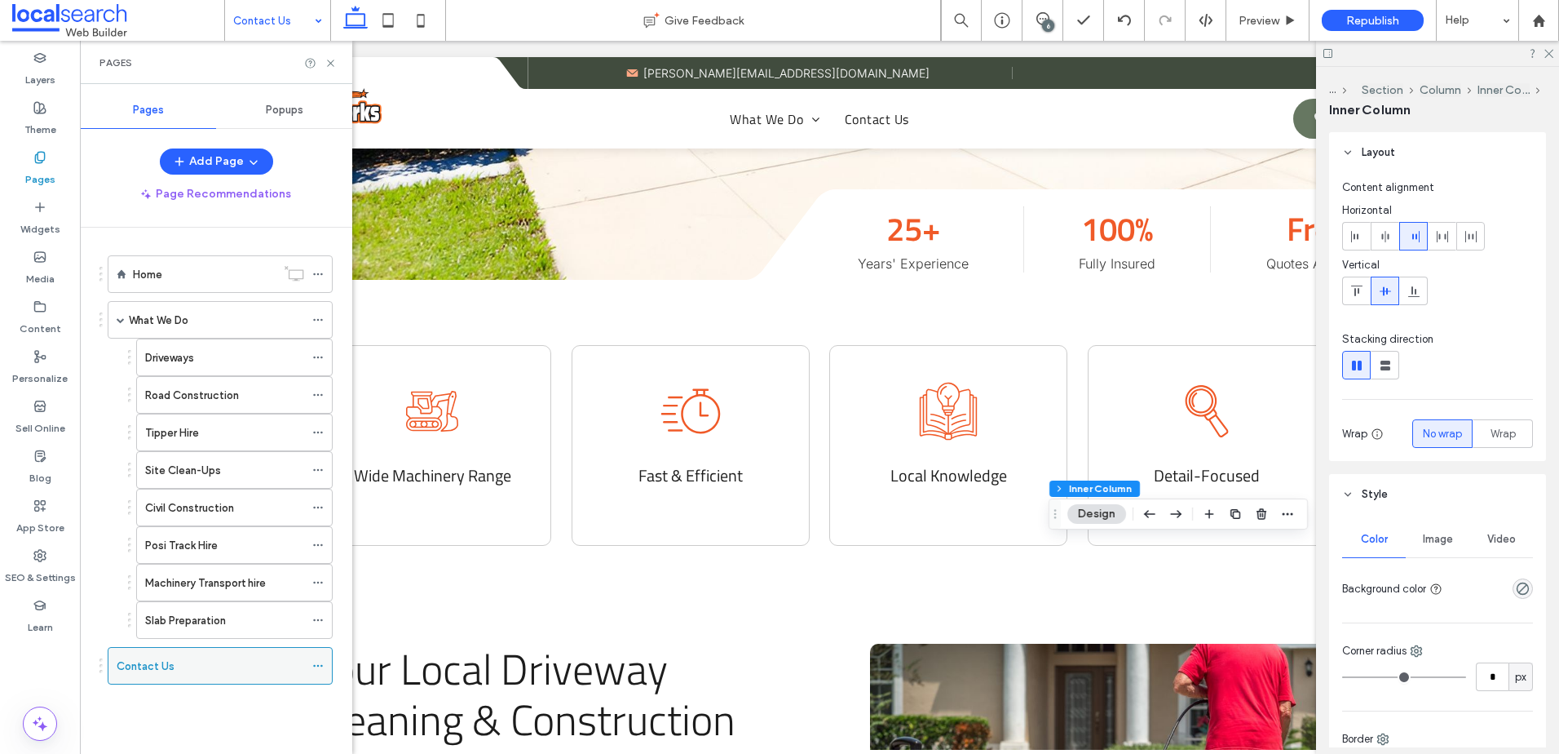
click at [316, 665] on icon at bounding box center [317, 665] width 11 height 11
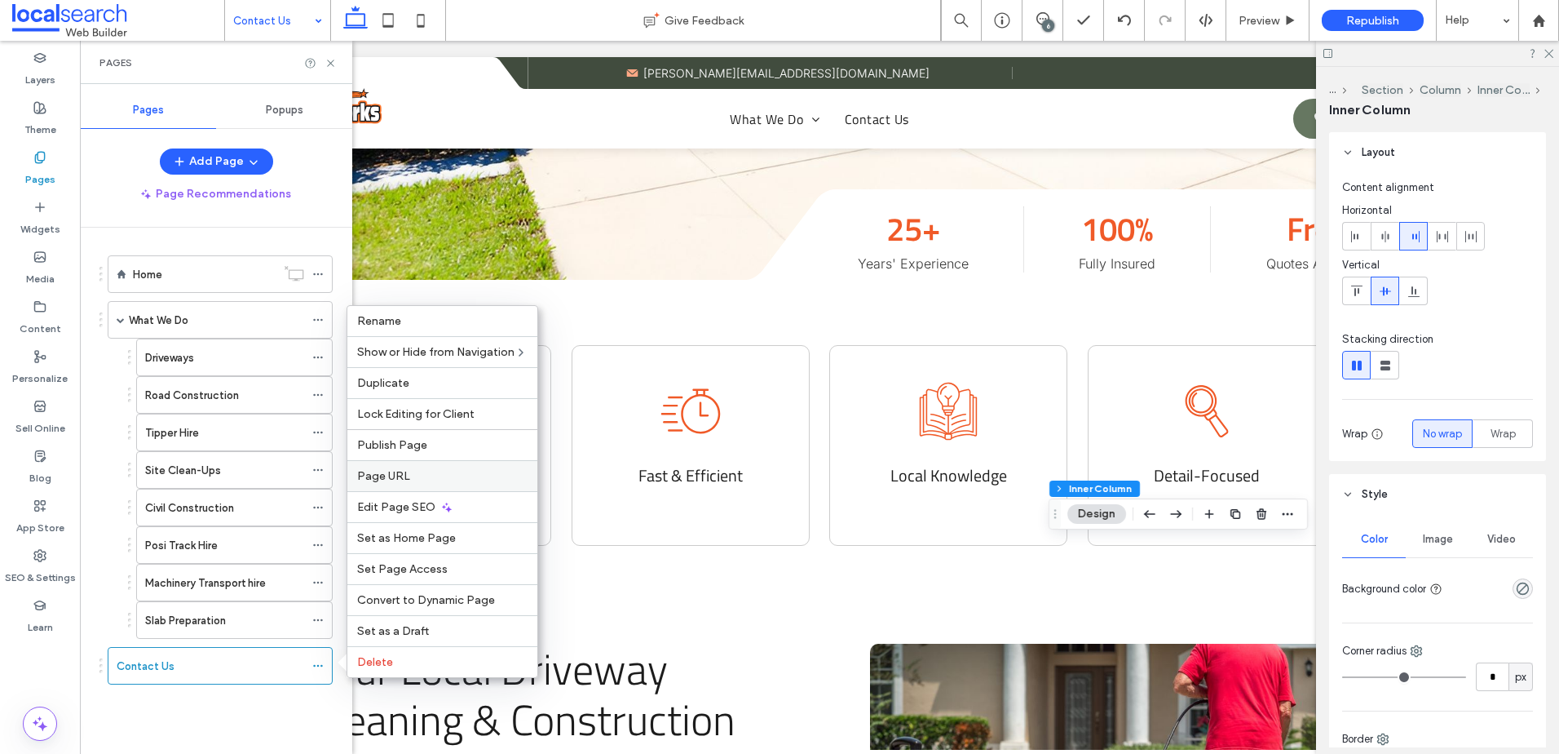
click at [364, 482] on span "Page URL" at bounding box center [383, 476] width 53 height 14
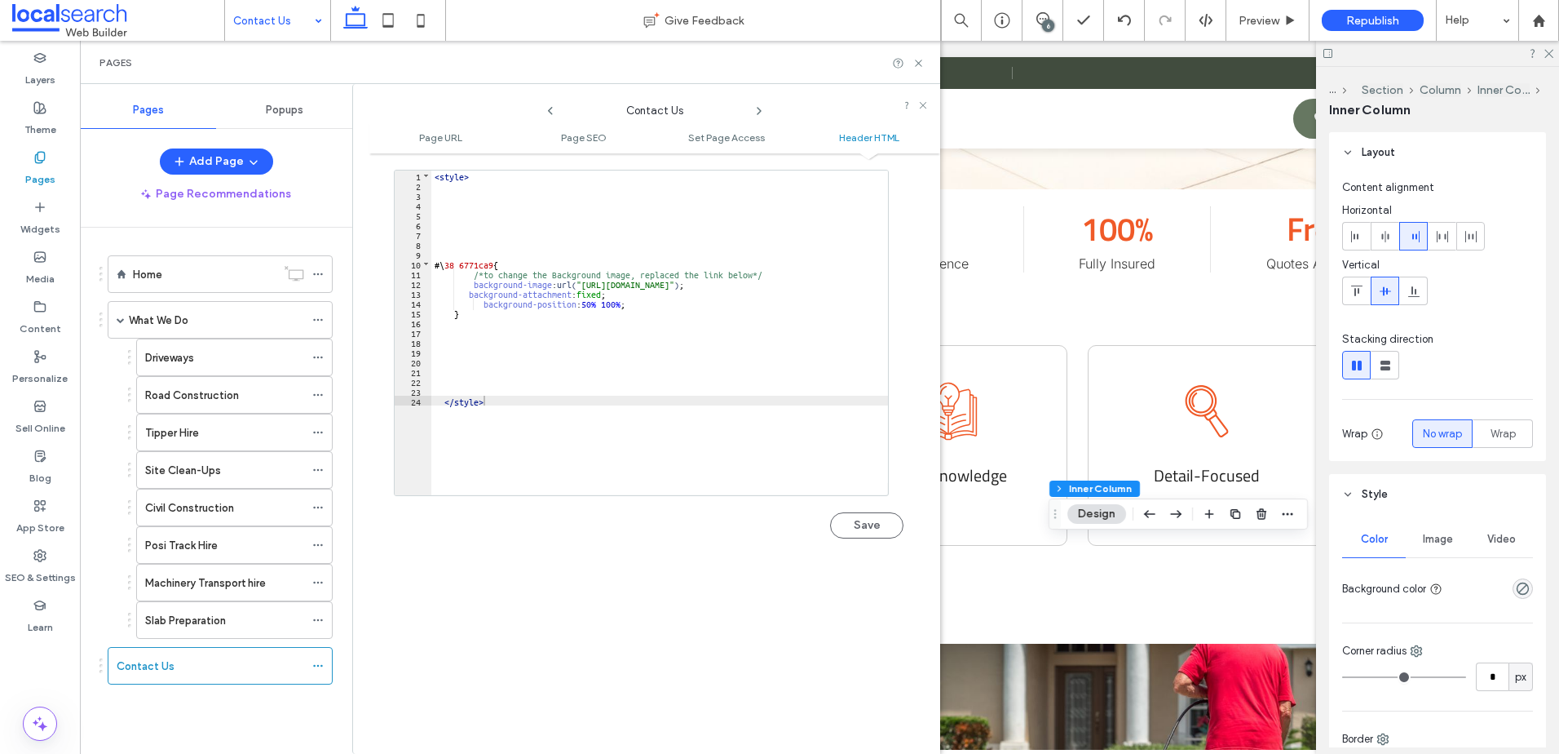
scroll to position [1550, 0]
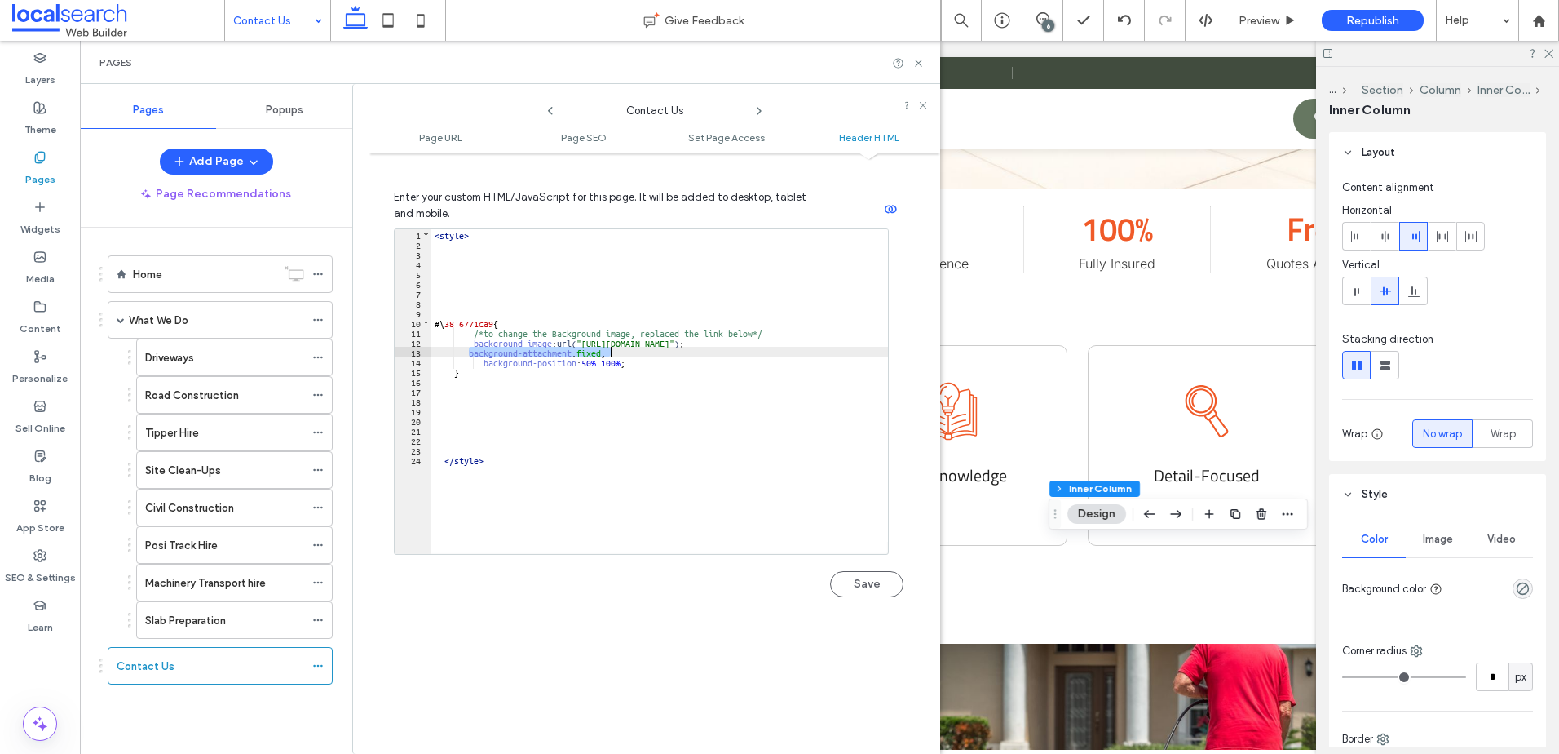
drag, startPoint x: 470, startPoint y: 352, endPoint x: 641, endPoint y: 357, distance: 171.4
click at [641, 357] on div "< style > #\ 38 6771ca9 { /*to change the Background image, replaced the link b…" at bounding box center [676, 395] width 491 height 332
click at [598, 354] on div "< style > #\ 38 6771ca9 { /*to change the Background image, replaced the link b…" at bounding box center [659, 385] width 457 height 312
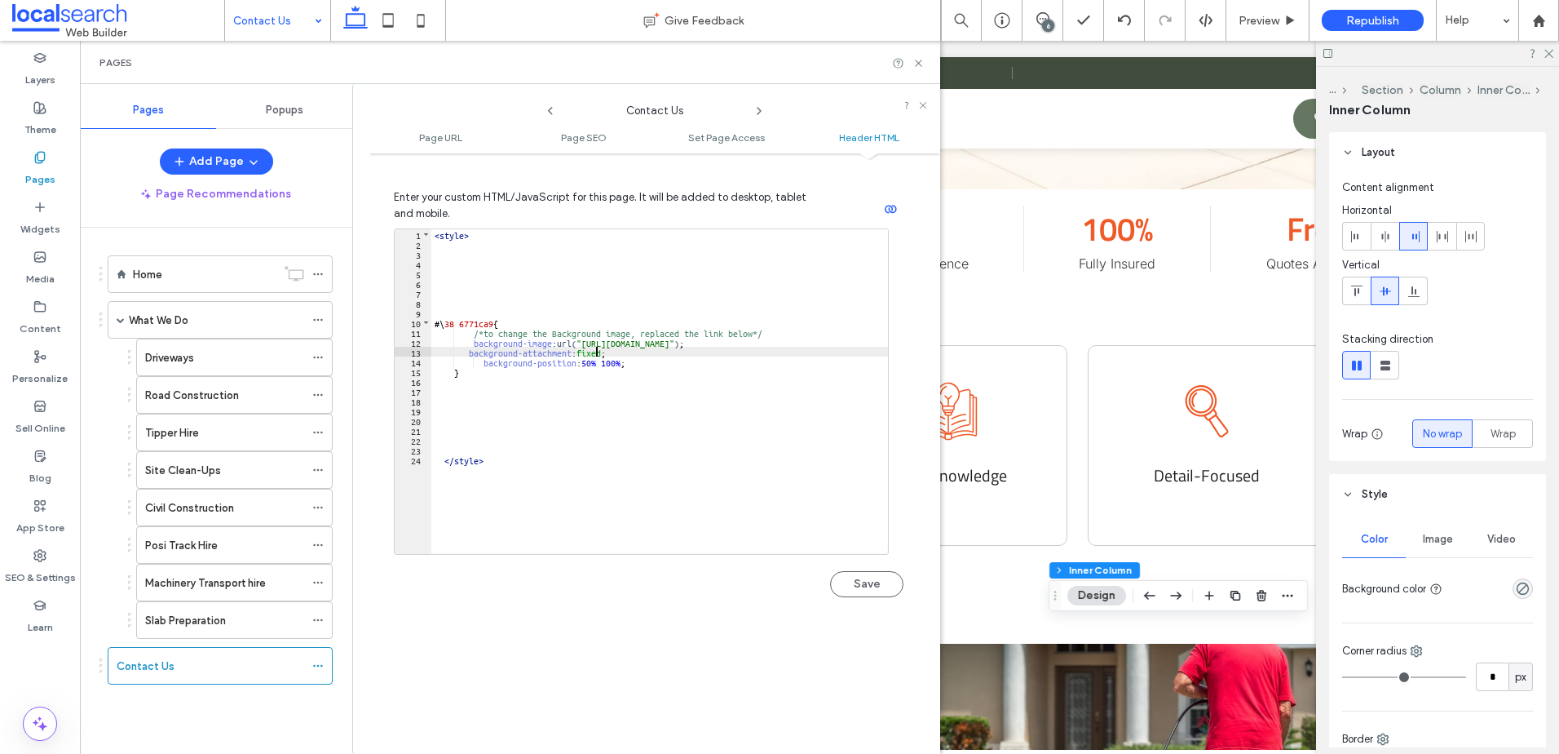
click at [648, 364] on div "< style > #\ 38 6771ca9 { /*to change the Background image, replaced the link b…" at bounding box center [676, 395] width 491 height 332
click at [592, 347] on div "< style > #\ 38 6771ca9 { /*to change the Background image, replaced the link b…" at bounding box center [676, 395] width 491 height 332
click at [595, 353] on div "< style > #\ 38 6771ca9 { /*to change the Background image, replaced the link b…" at bounding box center [676, 395] width 491 height 332
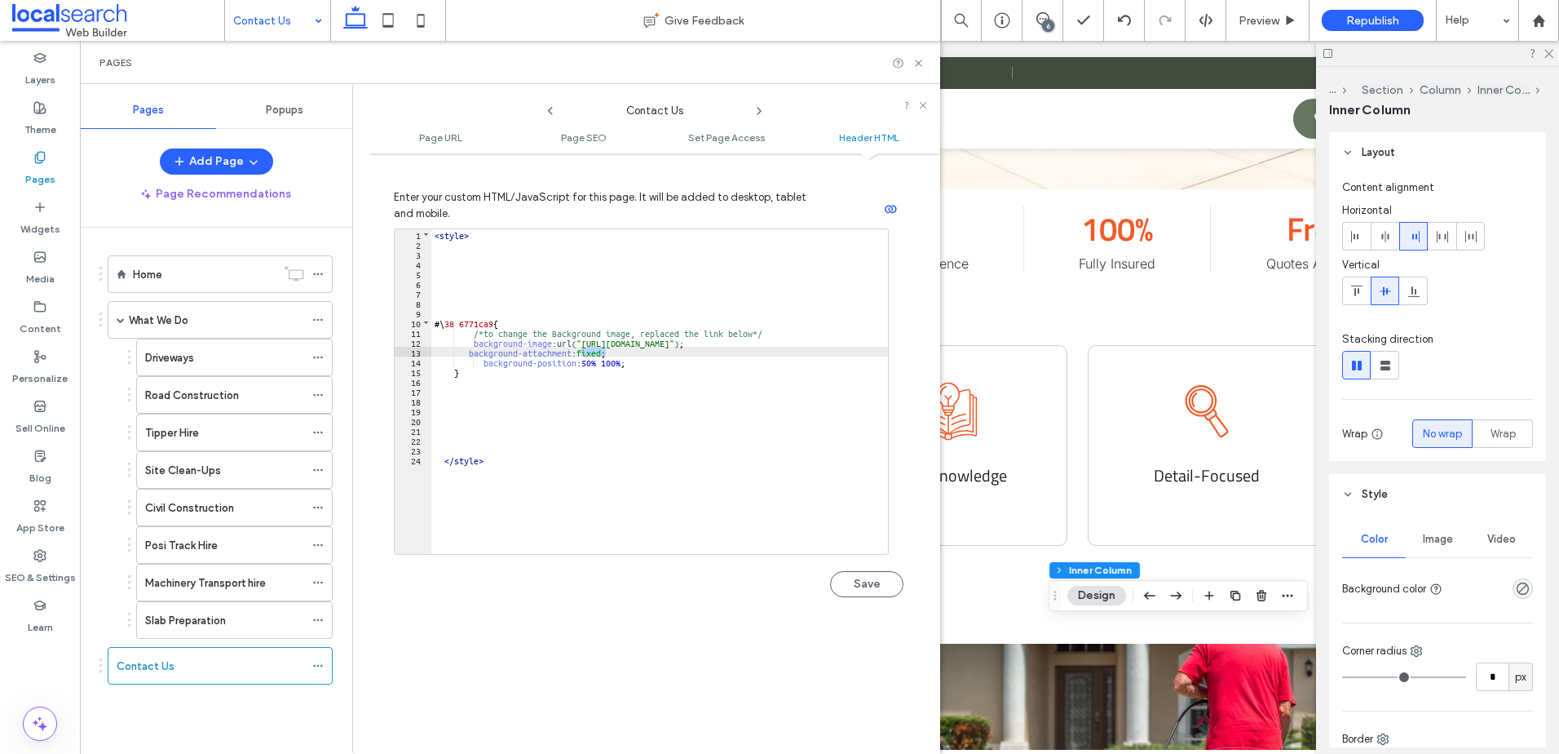
click at [637, 365] on div "< style > #\ 38 6771ca9 { /*to change the Background image, replaced the link b…" at bounding box center [676, 395] width 491 height 332
click at [588, 365] on div "< style > #\ 38 6771ca9 { /*to change the Background image, replaced the link b…" at bounding box center [676, 395] width 491 height 332
click at [622, 363] on div "< style > #\ 38 6771ca9 { /*to change the Background image, replaced the link b…" at bounding box center [676, 395] width 491 height 332
click at [685, 459] on div "< style > #\ 38 6771ca9 { /*to change the Background image, replaced the link b…" at bounding box center [676, 395] width 491 height 332
drag, startPoint x: 618, startPoint y: 351, endPoint x: 627, endPoint y: 362, distance: 14.5
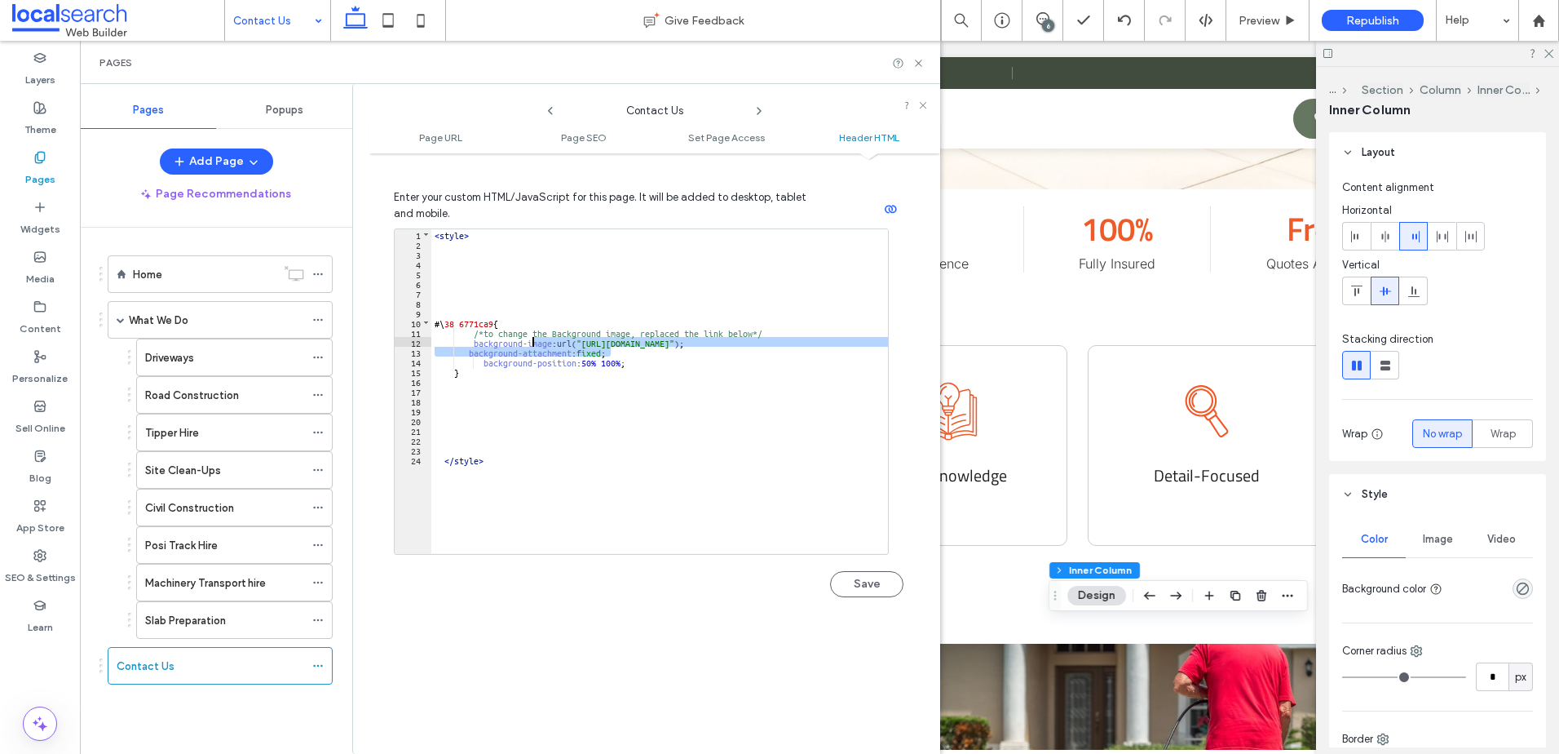
click at [541, 347] on div "< style > #\ 38 6771ca9 { /*to change the Background image, replaced the link b…" at bounding box center [676, 395] width 491 height 332
click at [622, 361] on div "< style > #\ 38 6771ca9 { /*to change the Background image, replaced the link b…" at bounding box center [676, 395] width 491 height 332
click at [604, 352] on div "< style > #\ 38 6771ca9 { /*to change the Background image, replaced the link b…" at bounding box center [676, 395] width 491 height 332
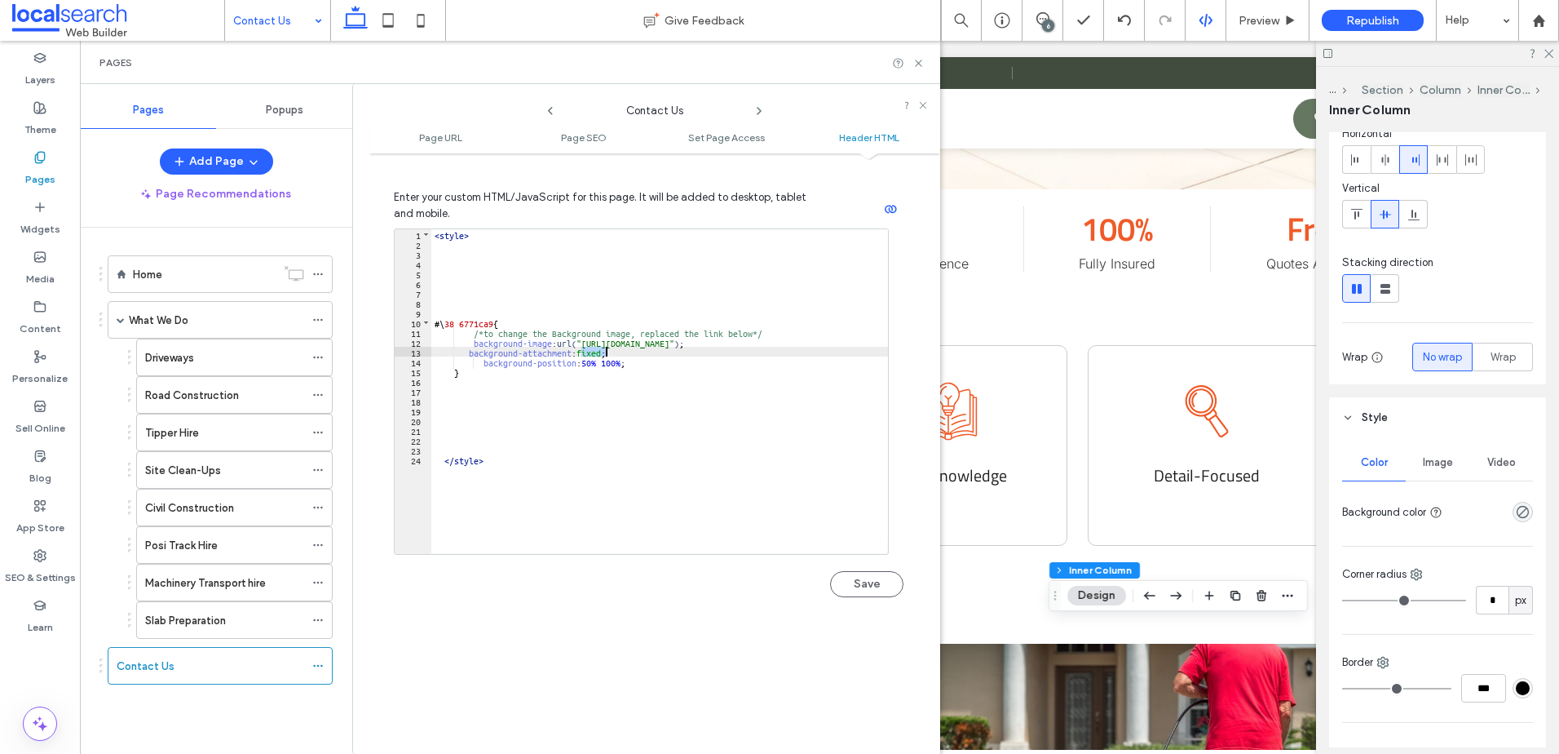
scroll to position [82, 0]
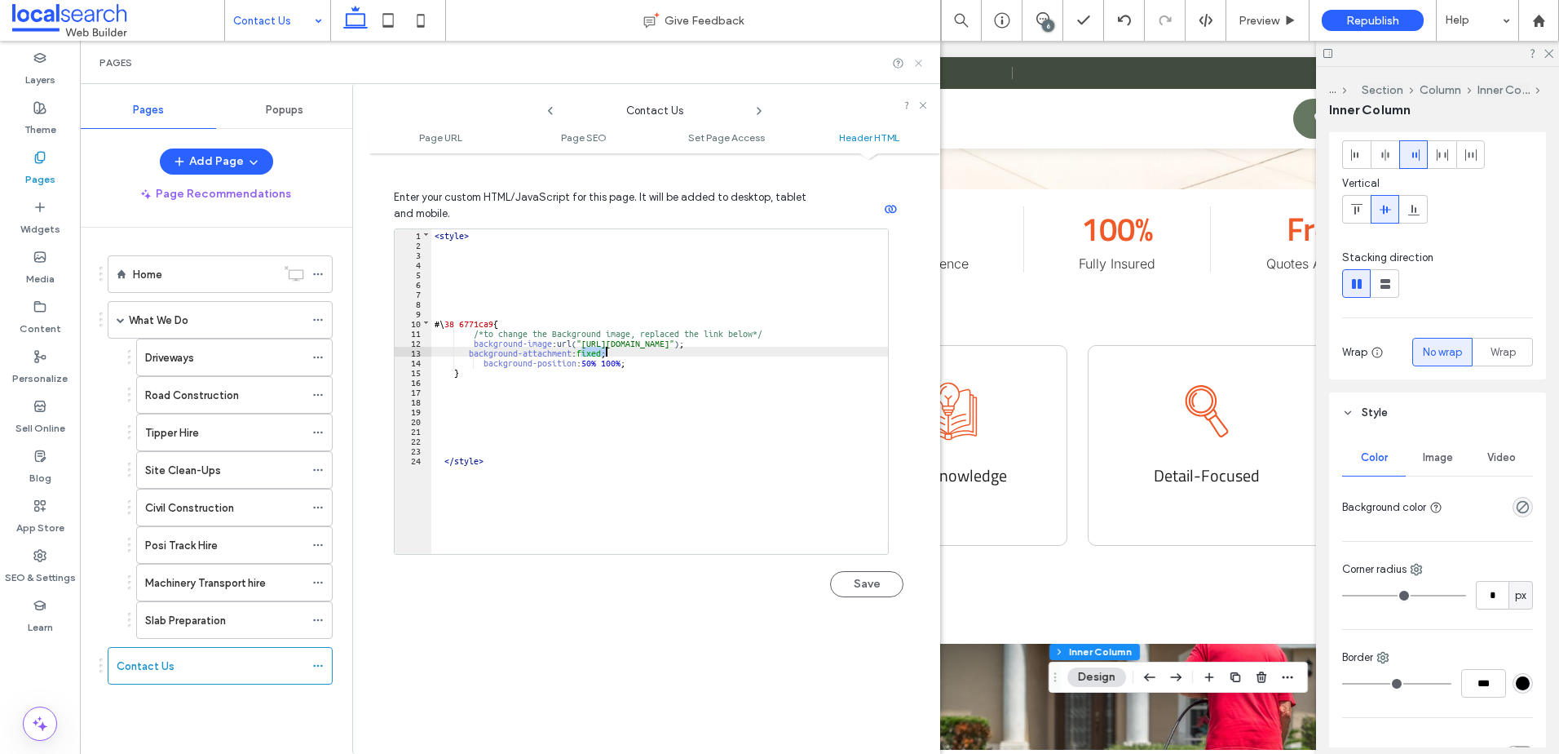
click at [918, 64] on use at bounding box center [918, 63] width 7 height 7
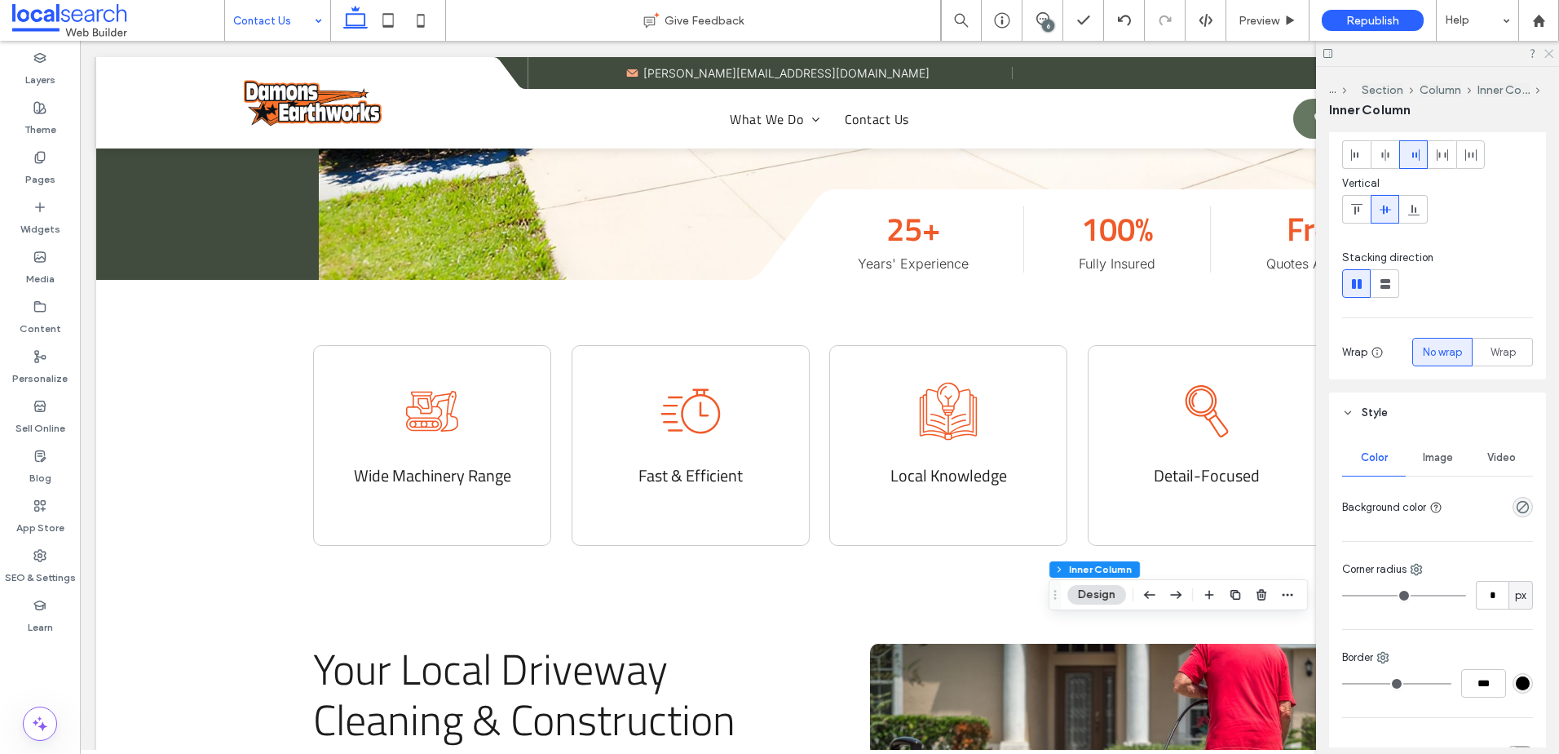
click at [1547, 55] on use at bounding box center [1549, 54] width 9 height 9
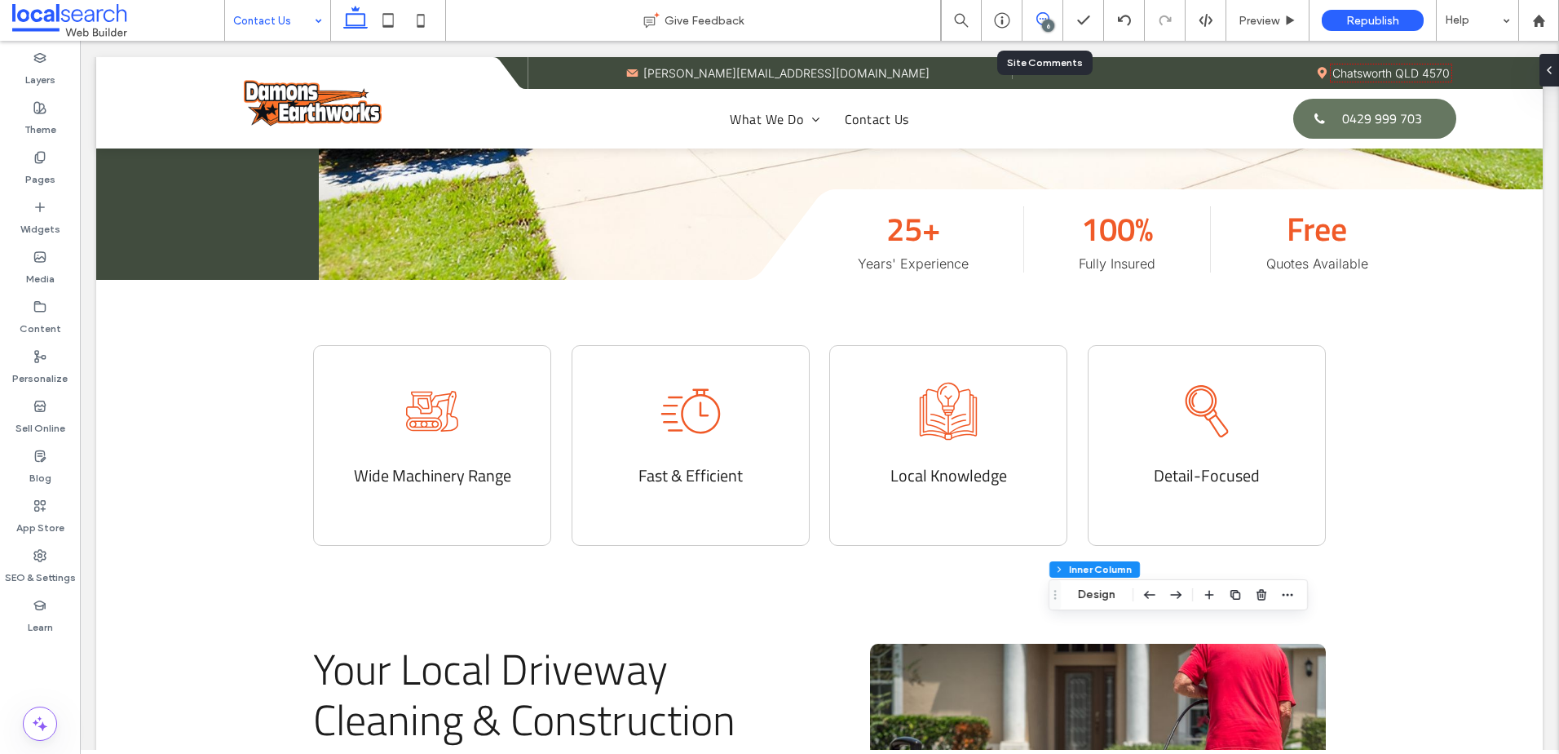
click at [1037, 21] on icon at bounding box center [1043, 18] width 13 height 13
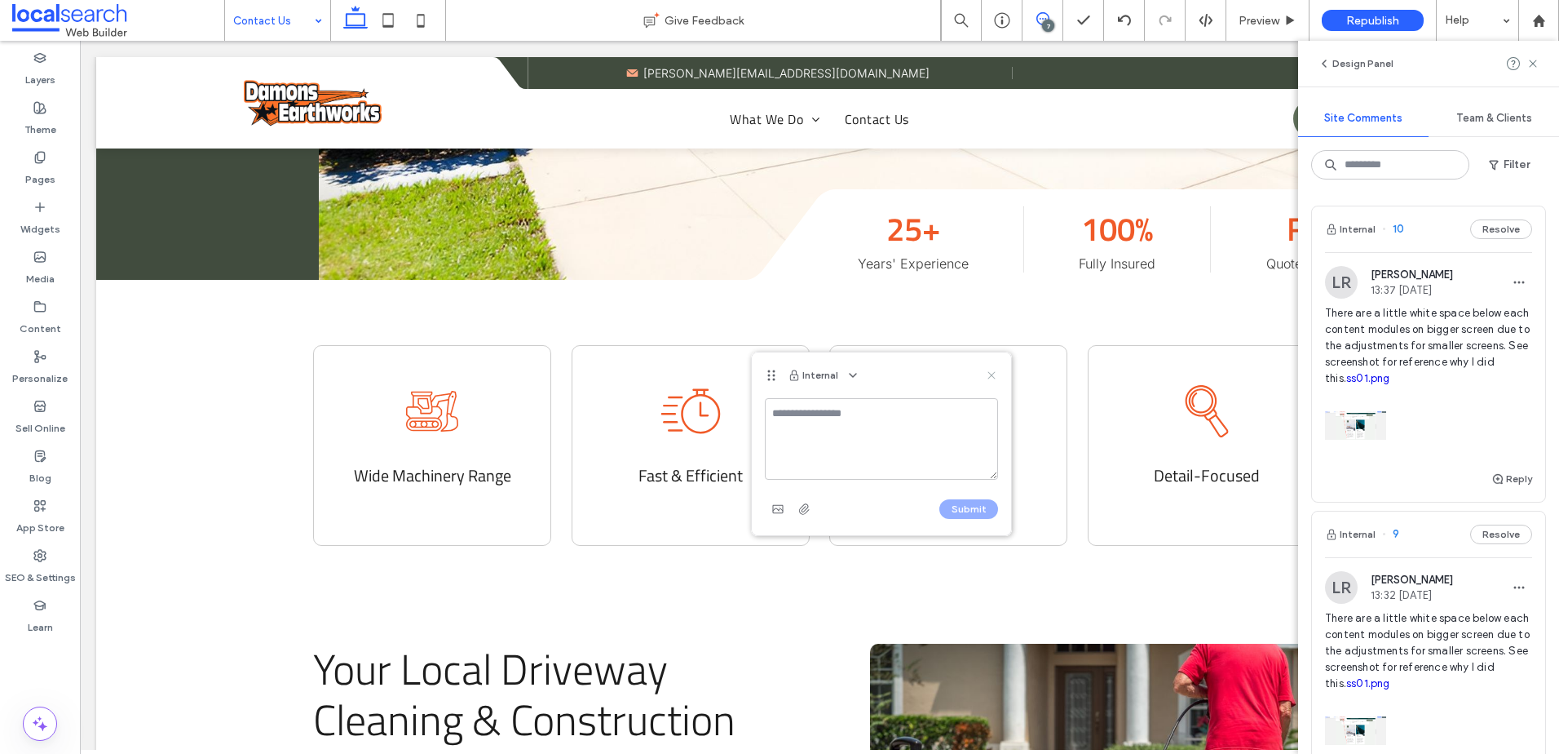
click at [989, 369] on icon at bounding box center [991, 375] width 13 height 13
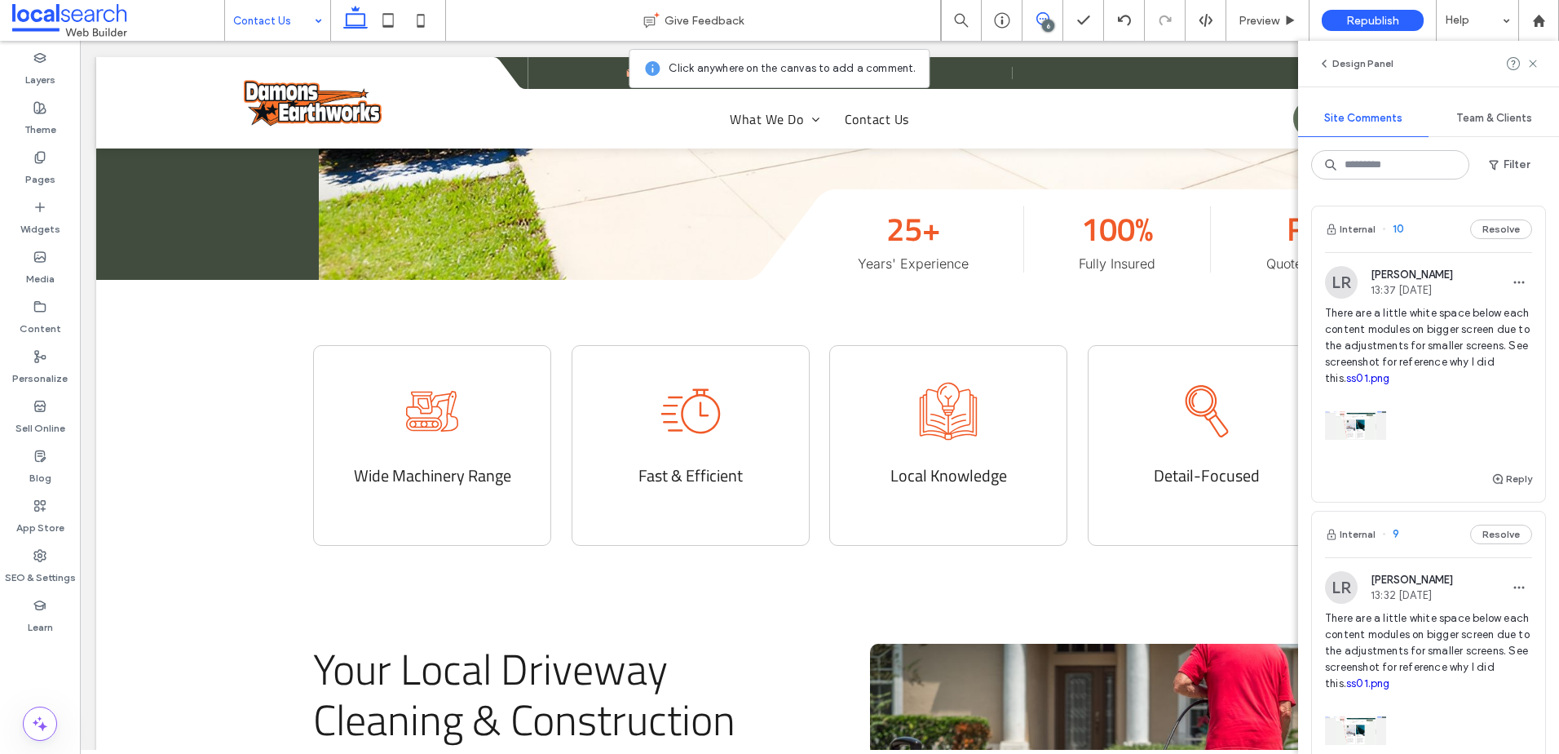
click at [1039, 15] on icon at bounding box center [1043, 18] width 13 height 13
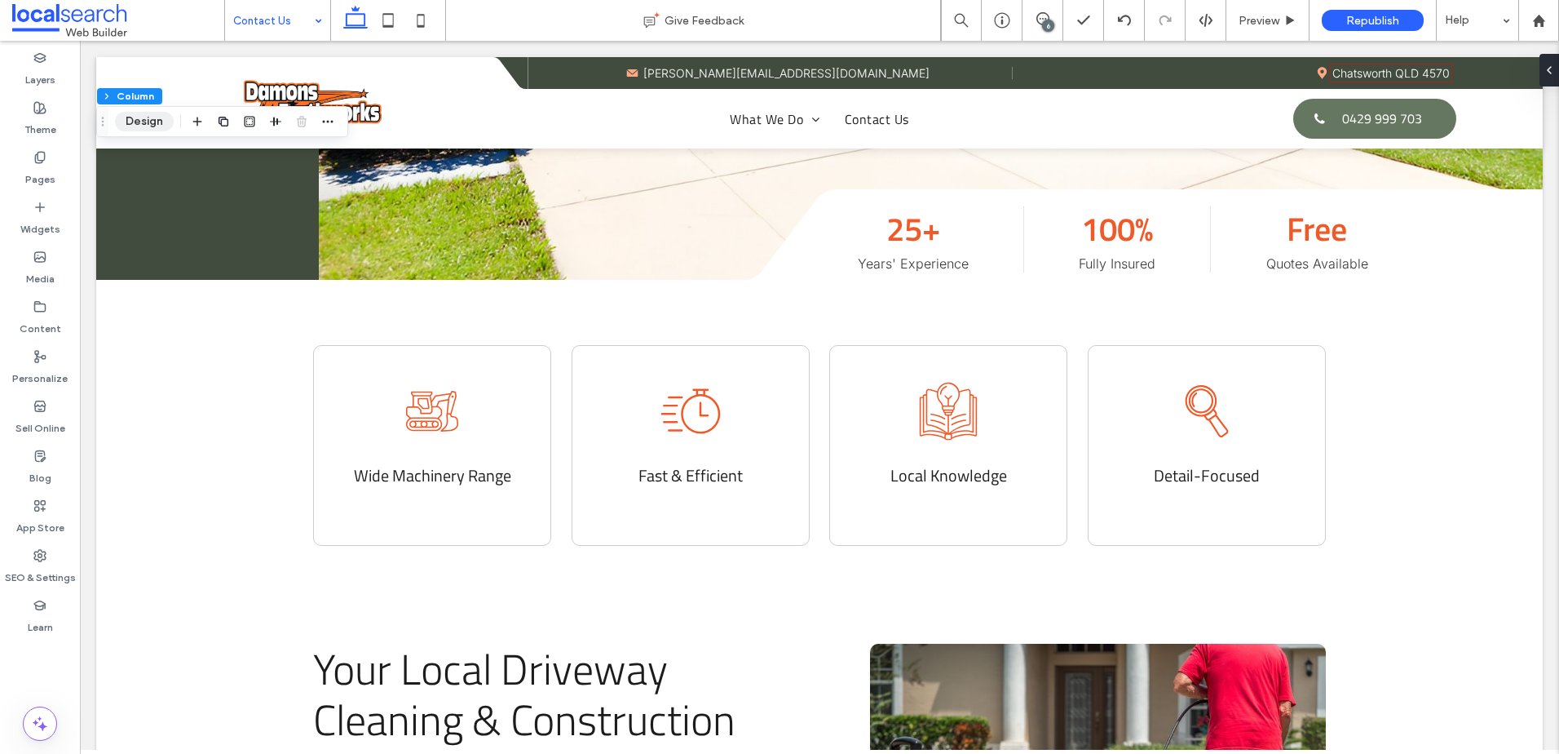
click at [128, 123] on button "Design" at bounding box center [144, 122] width 59 height 20
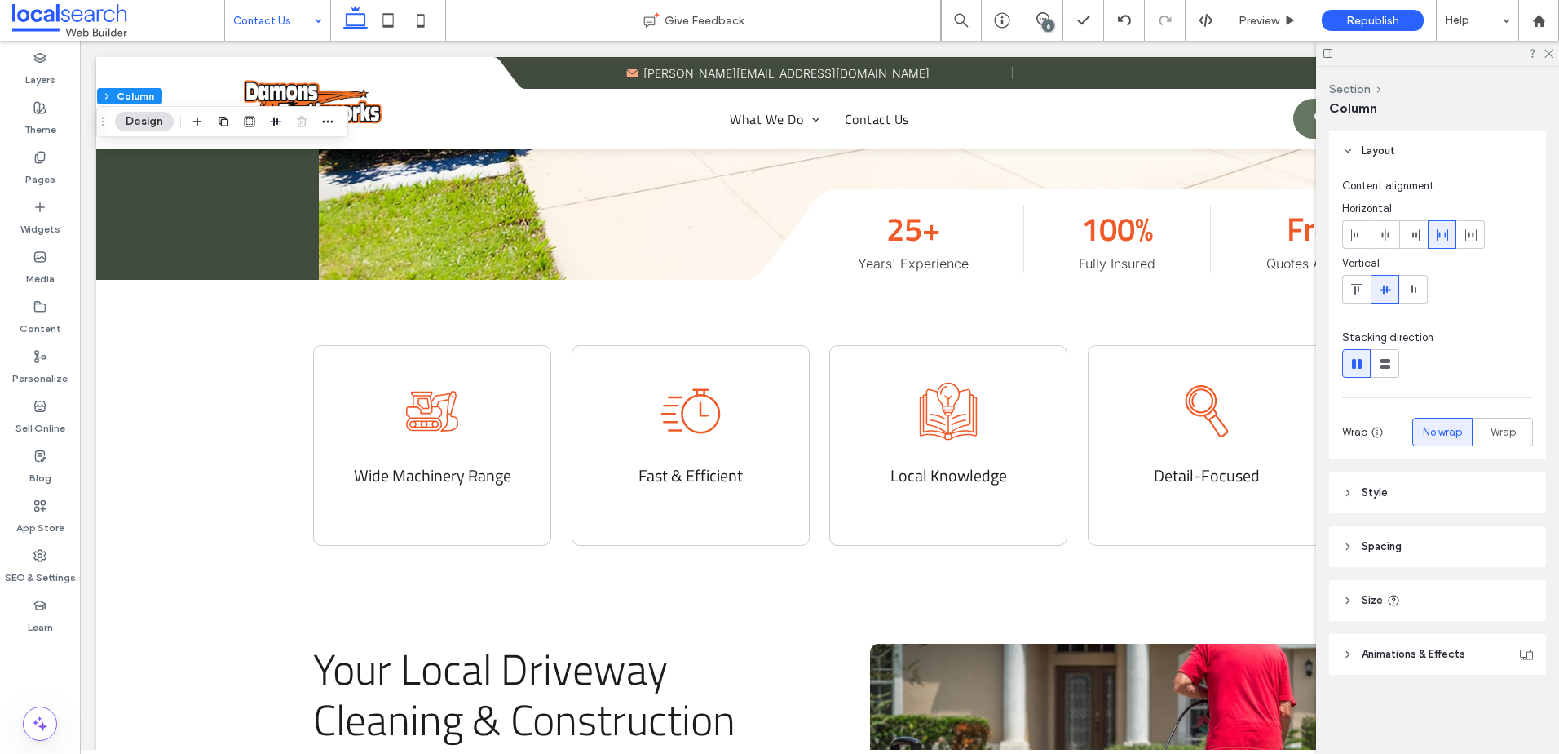
click at [1352, 100] on span "Column" at bounding box center [1353, 109] width 48 height 18
click at [1353, 95] on button "Section" at bounding box center [1350, 89] width 42 height 14
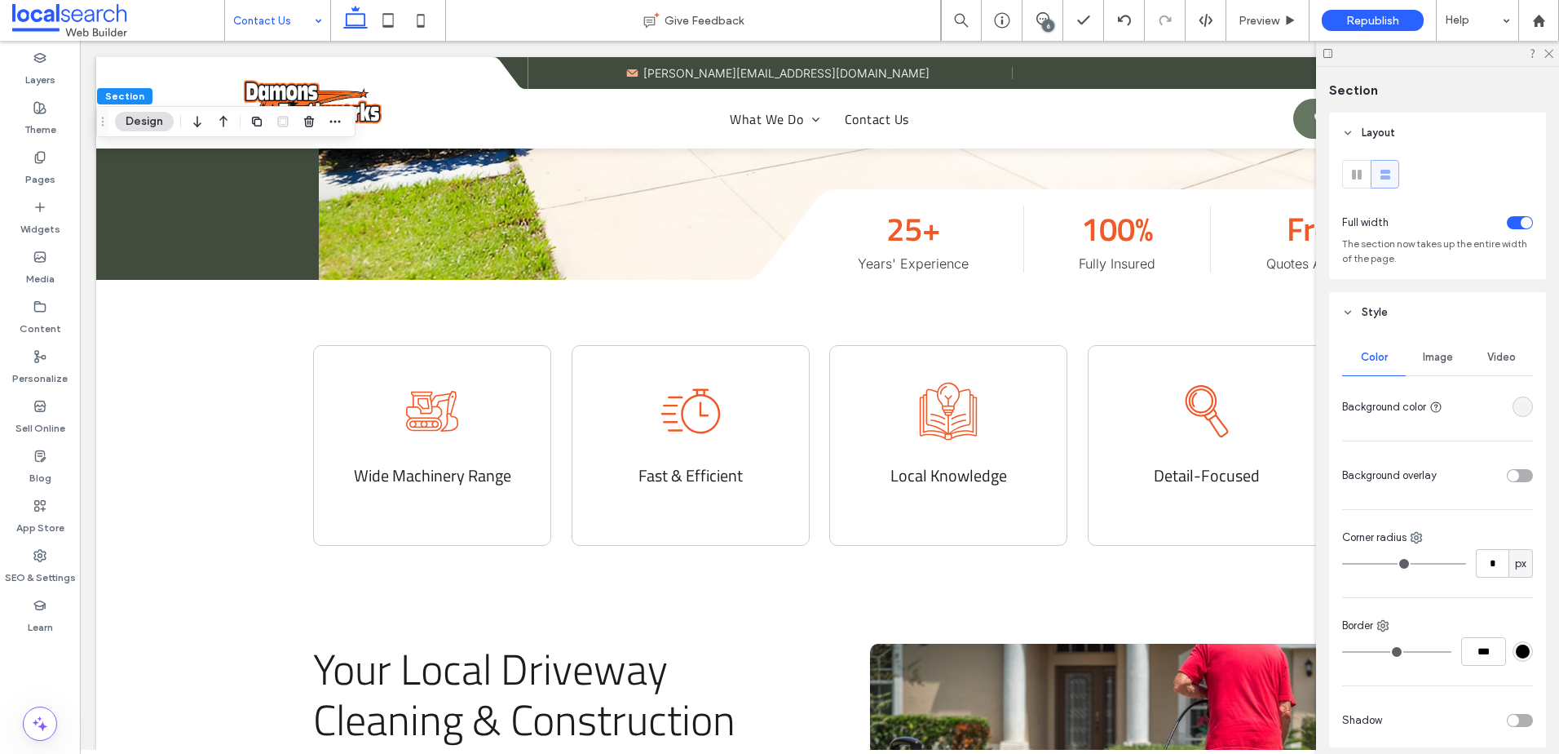
click at [1423, 356] on span "Image" at bounding box center [1438, 357] width 30 height 13
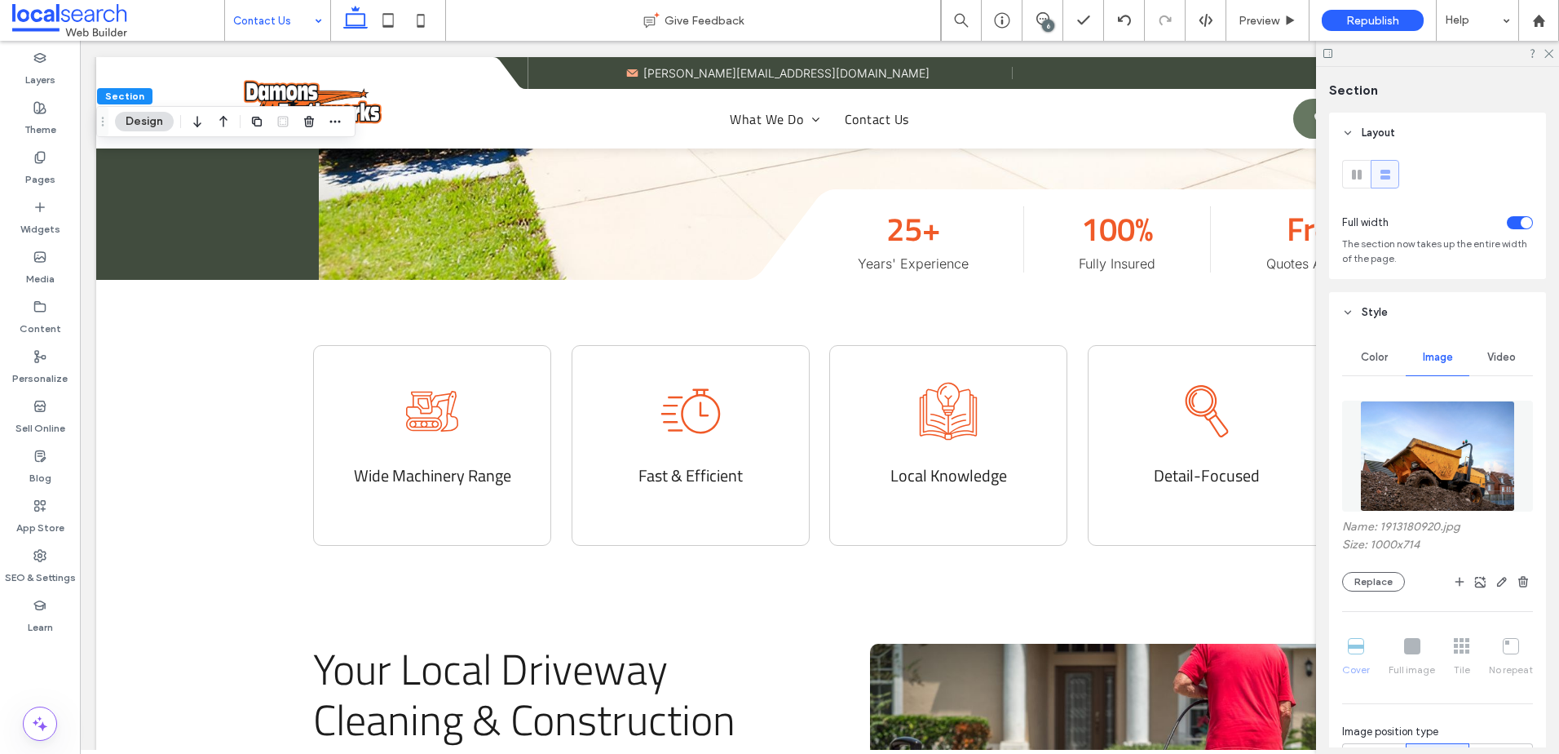
scroll to position [245, 0]
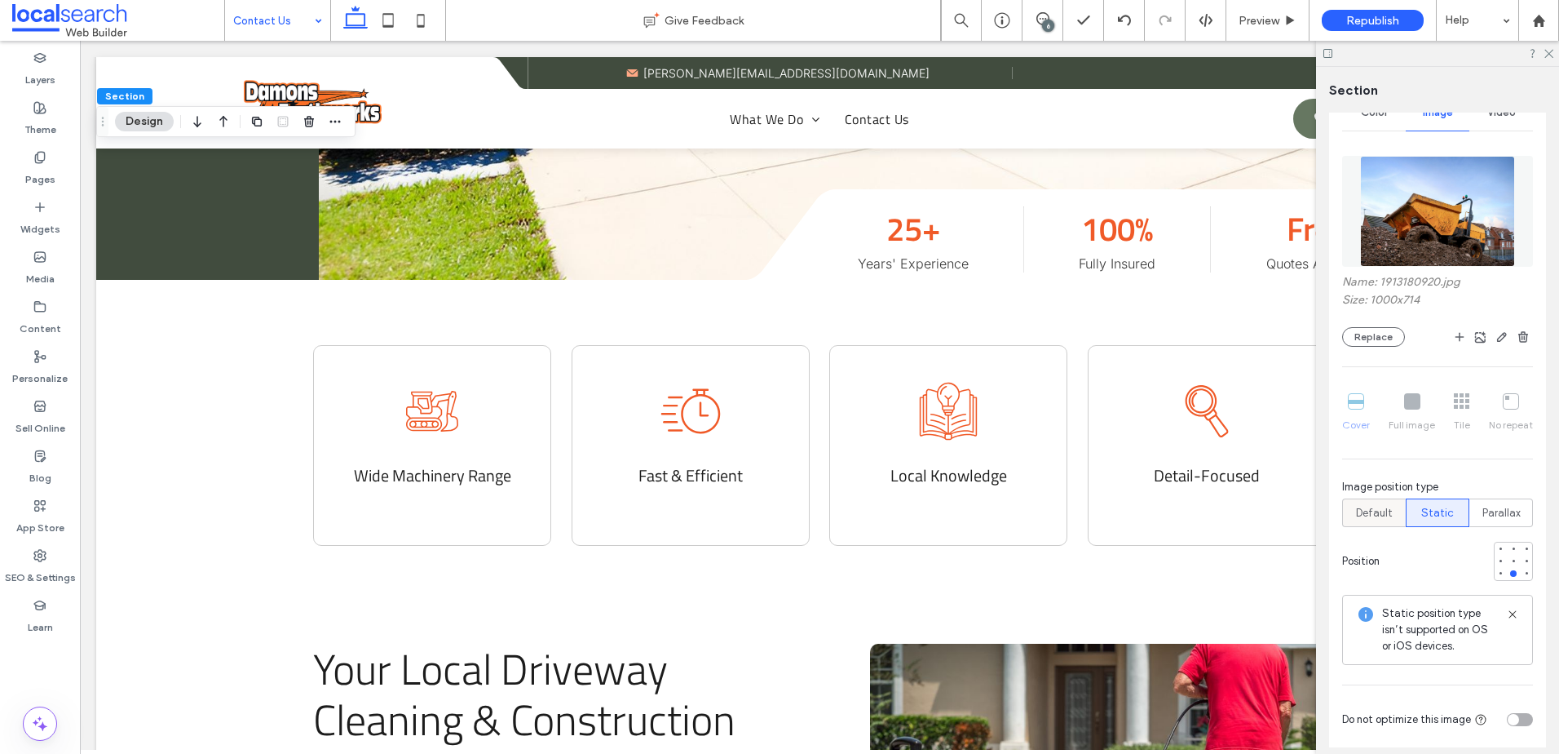
click at [1390, 519] on span "Default" at bounding box center [1374, 513] width 37 height 16
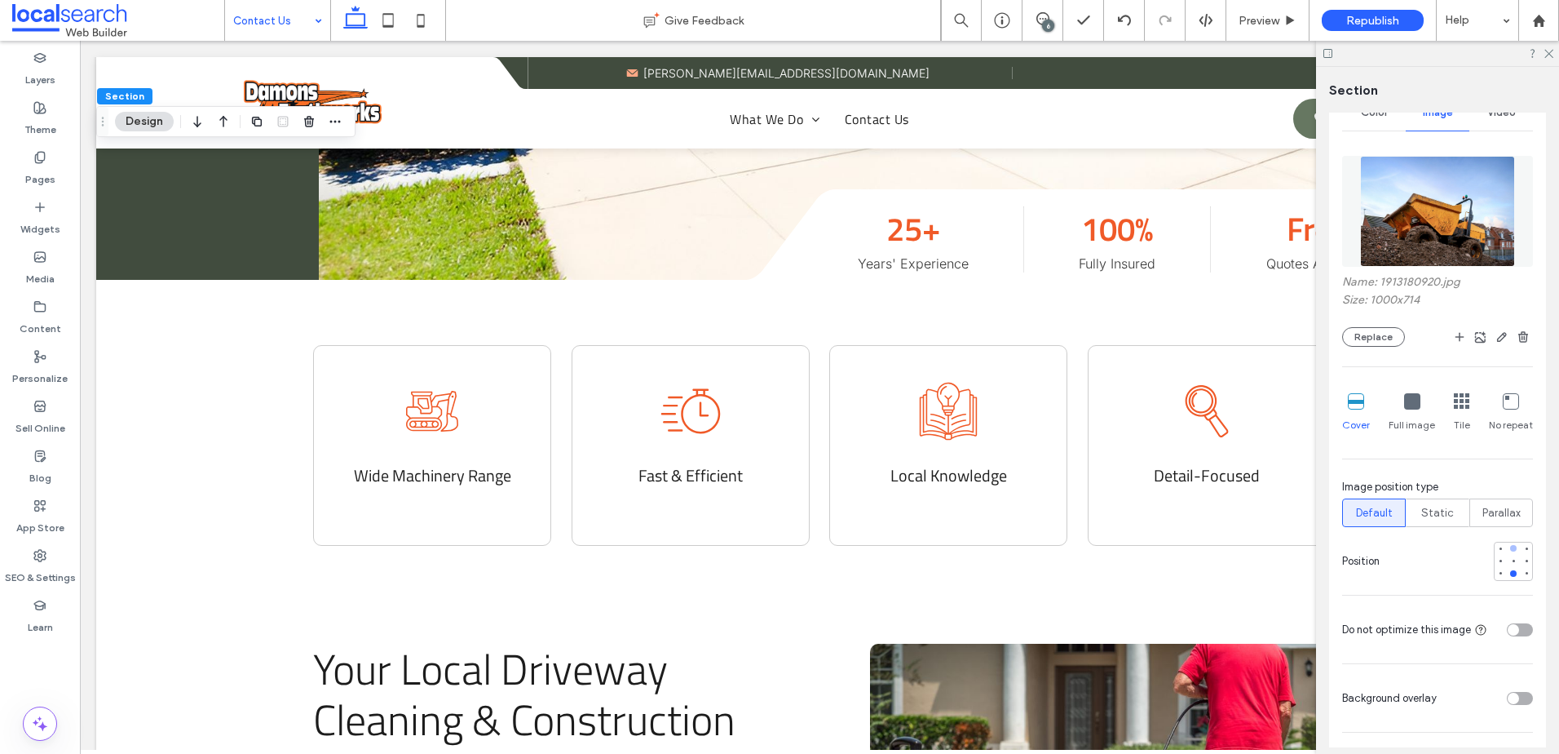
click at [1511, 548] on div at bounding box center [1514, 548] width 7 height 7
click at [1508, 553] on div at bounding box center [1513, 547] width 11 height 11
click at [1511, 559] on div at bounding box center [1514, 560] width 7 height 7
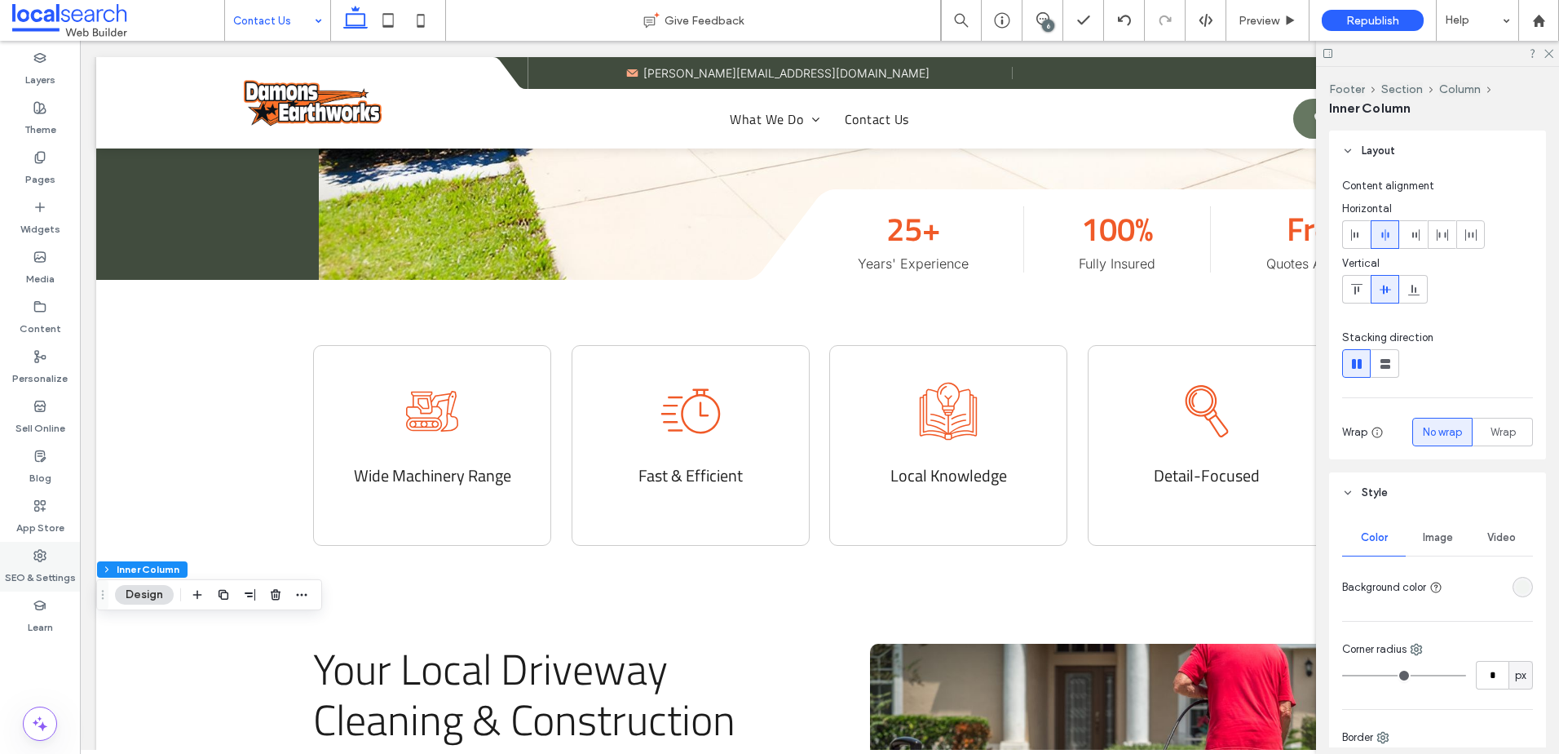
click at [37, 557] on icon at bounding box center [39, 555] width 13 height 13
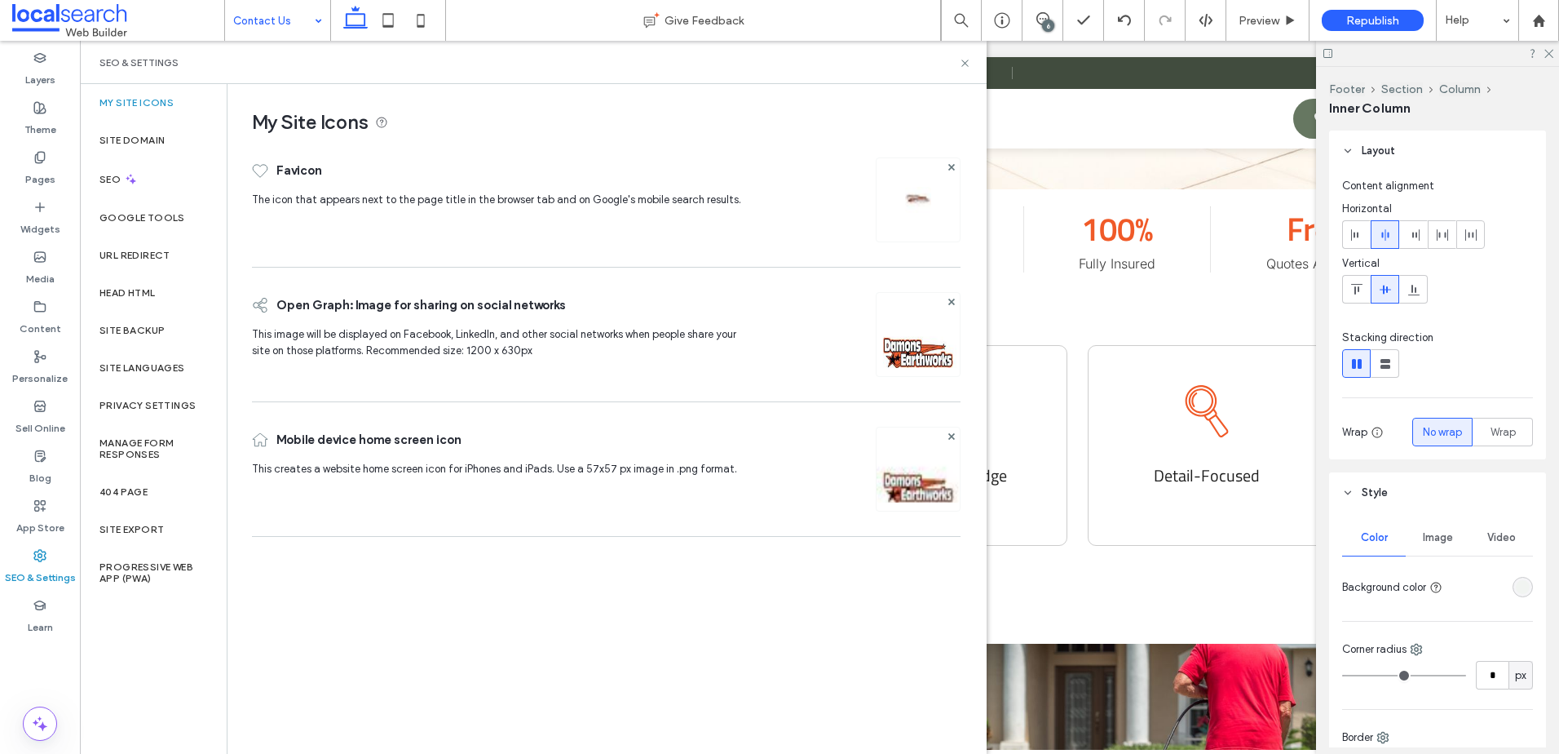
click at [37, 557] on icon at bounding box center [39, 555] width 13 height 13
click at [46, 166] on label "Pages" at bounding box center [40, 175] width 30 height 23
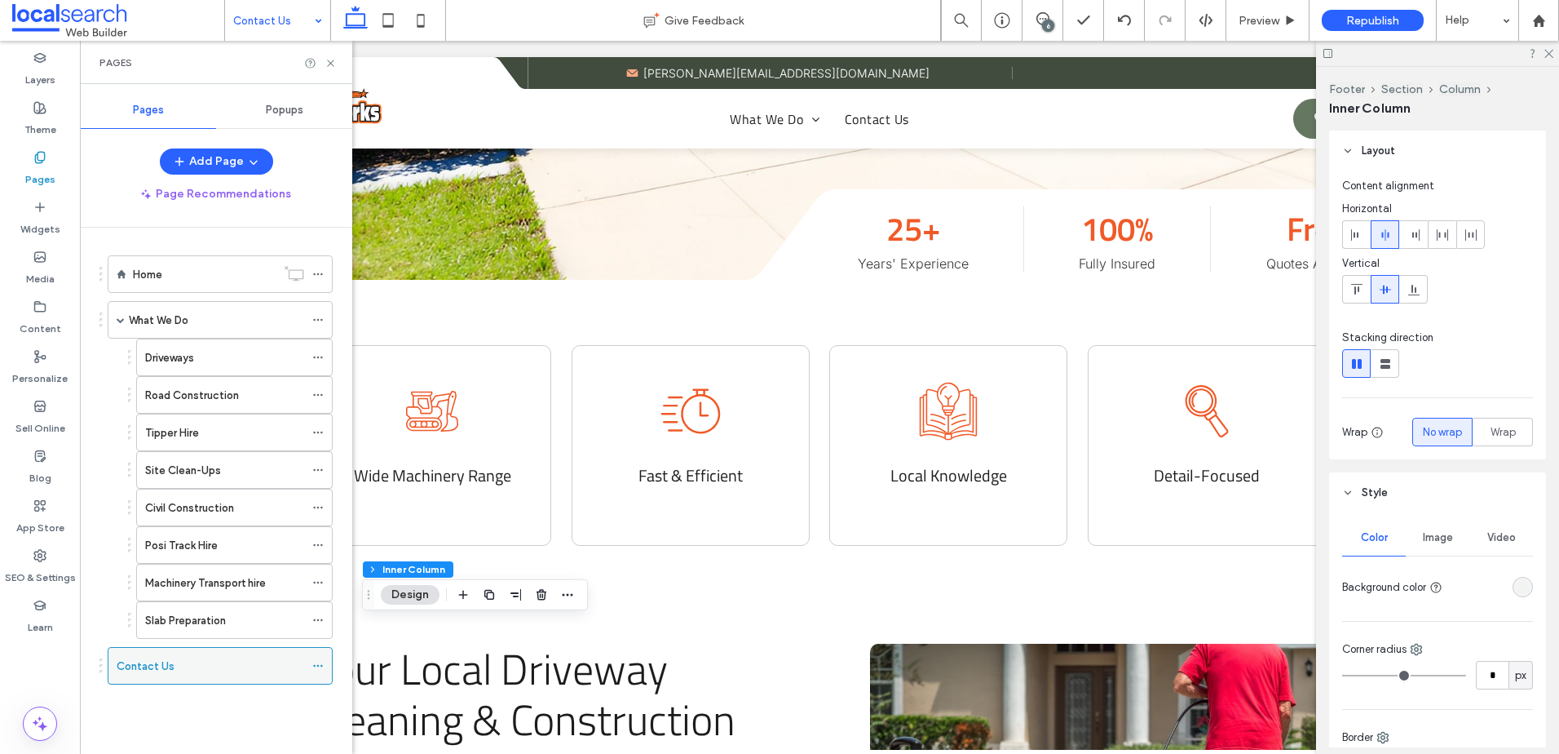
click at [318, 663] on icon at bounding box center [317, 665] width 11 height 11
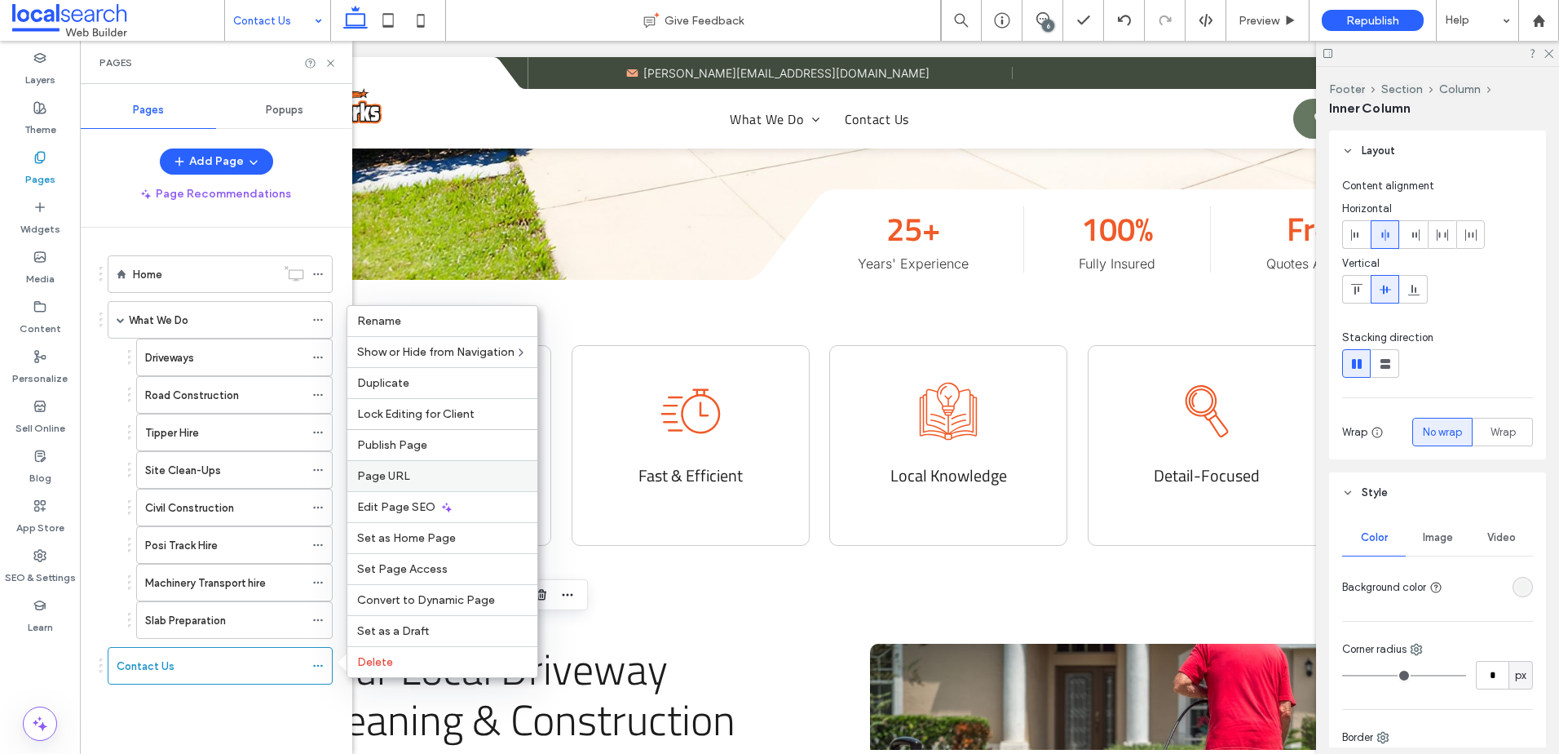
click at [405, 481] on span "Page URL" at bounding box center [383, 476] width 53 height 14
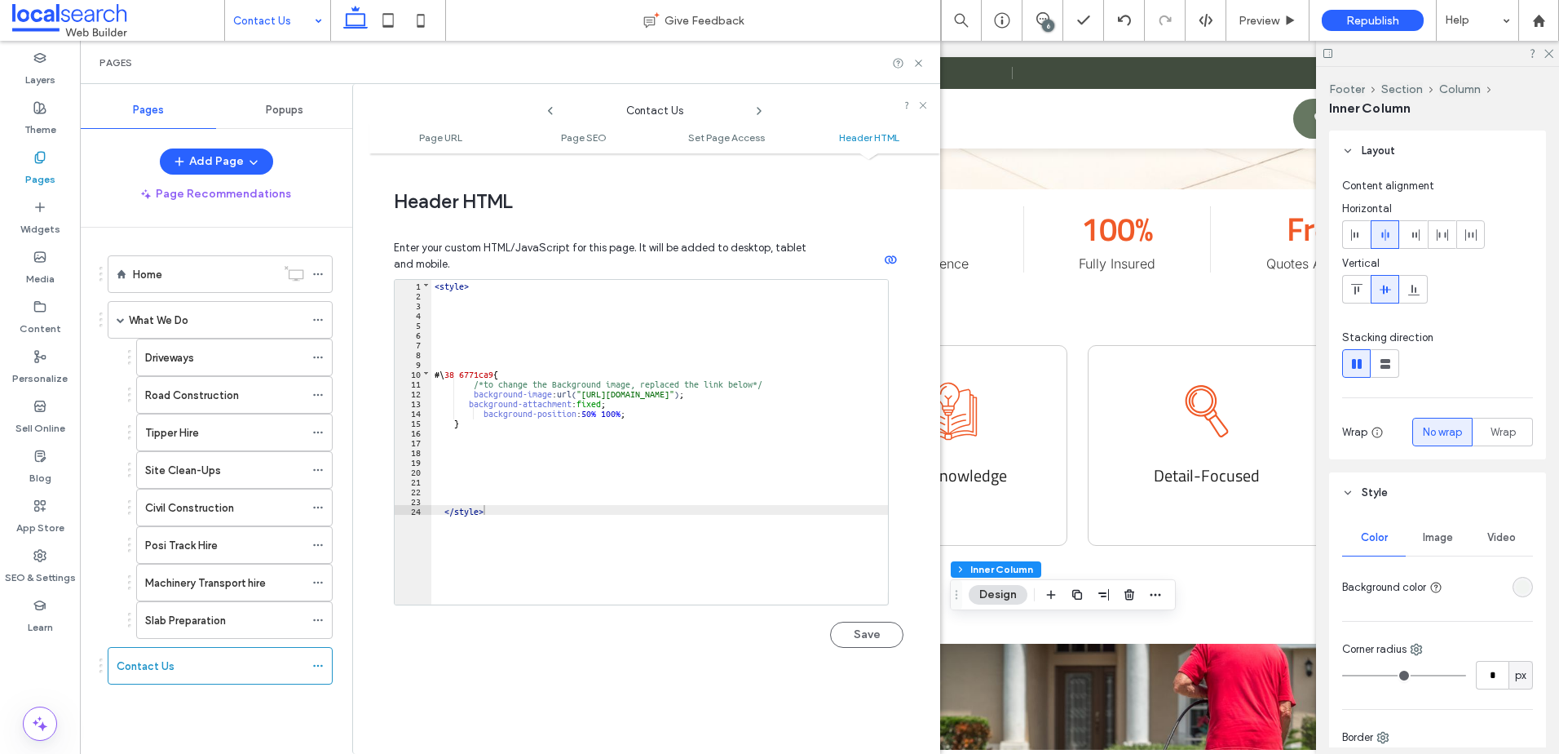
scroll to position [1504, 0]
drag, startPoint x: 621, startPoint y: 400, endPoint x: 465, endPoint y: 398, distance: 155.8
click at [465, 398] on div "< style > #\ 38 6771ca9 { /*to change the Background image, replaced the link b…" at bounding box center [676, 442] width 491 height 332
click at [874, 637] on button "Save" at bounding box center [866, 630] width 73 height 26
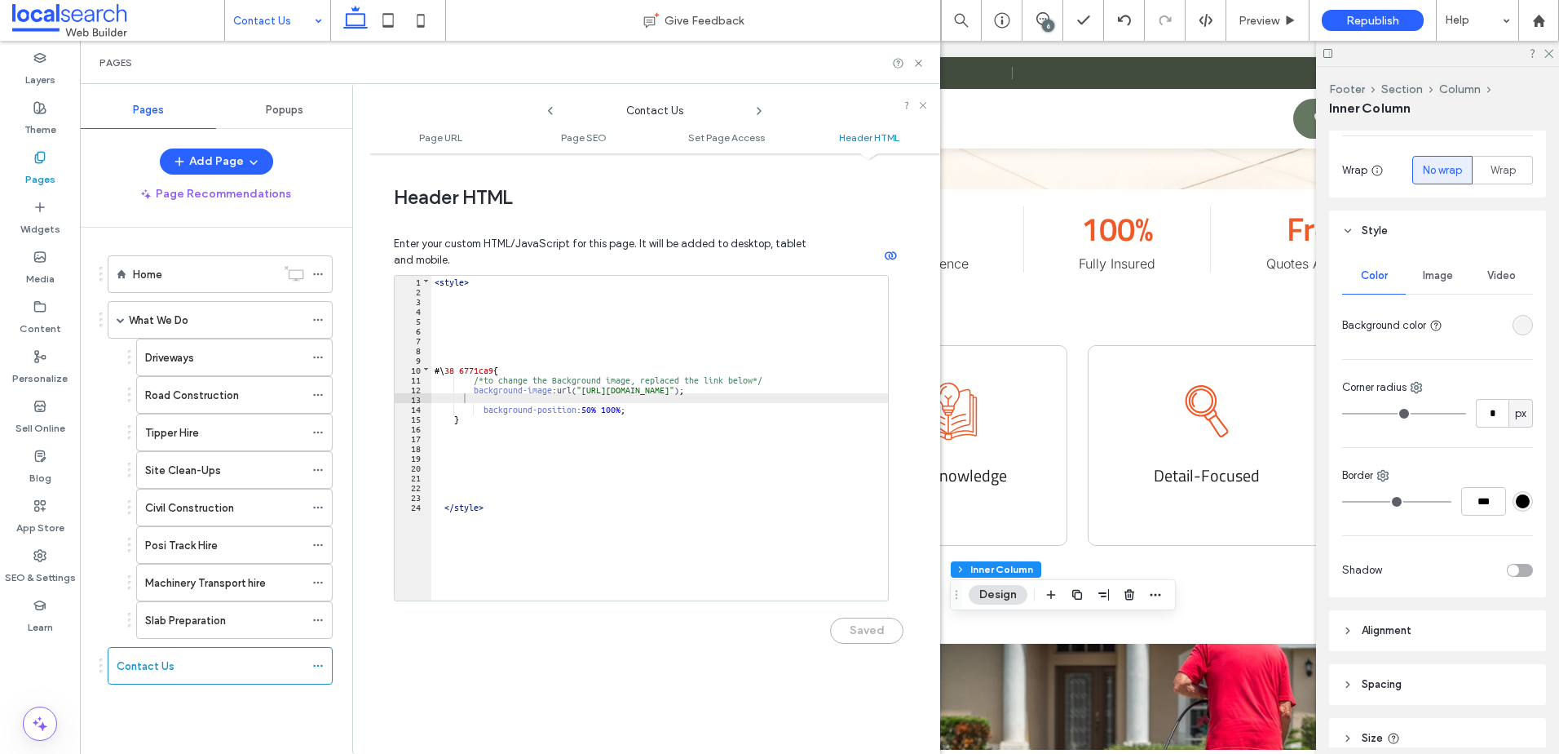
scroll to position [392, 0]
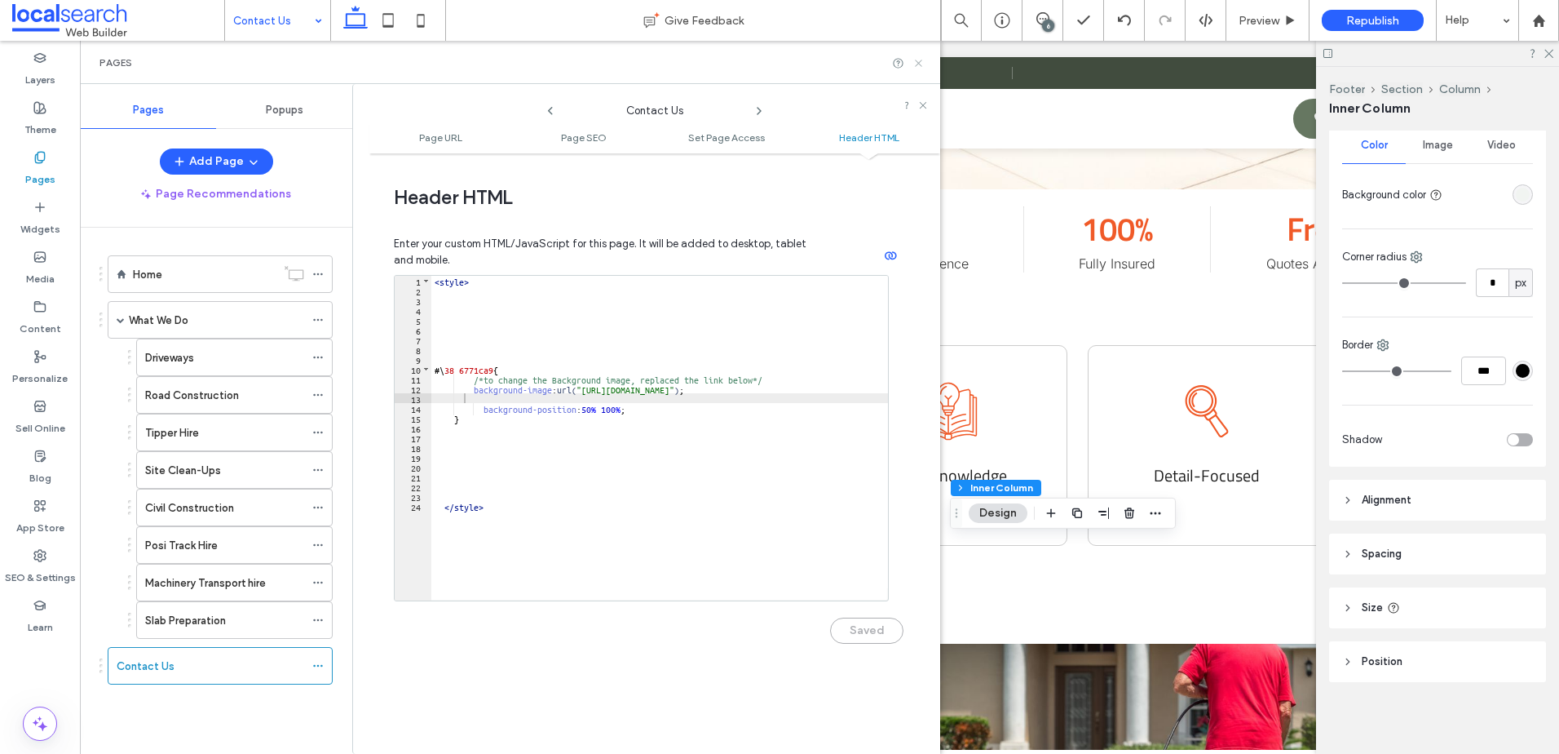
click at [914, 60] on icon at bounding box center [919, 63] width 12 height 12
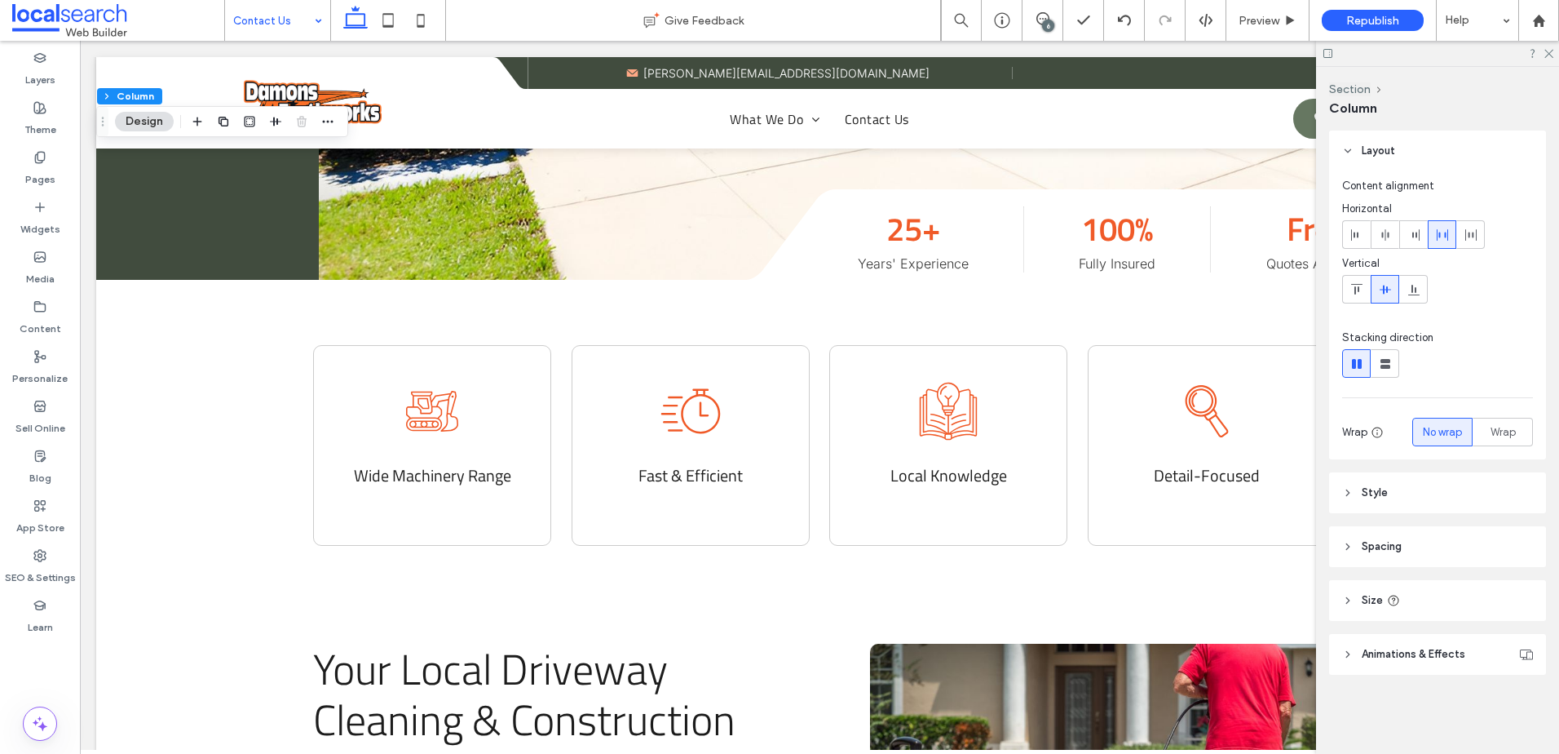
click at [1365, 600] on span "Size" at bounding box center [1372, 600] width 21 height 16
click at [1345, 84] on button "Section" at bounding box center [1350, 89] width 42 height 14
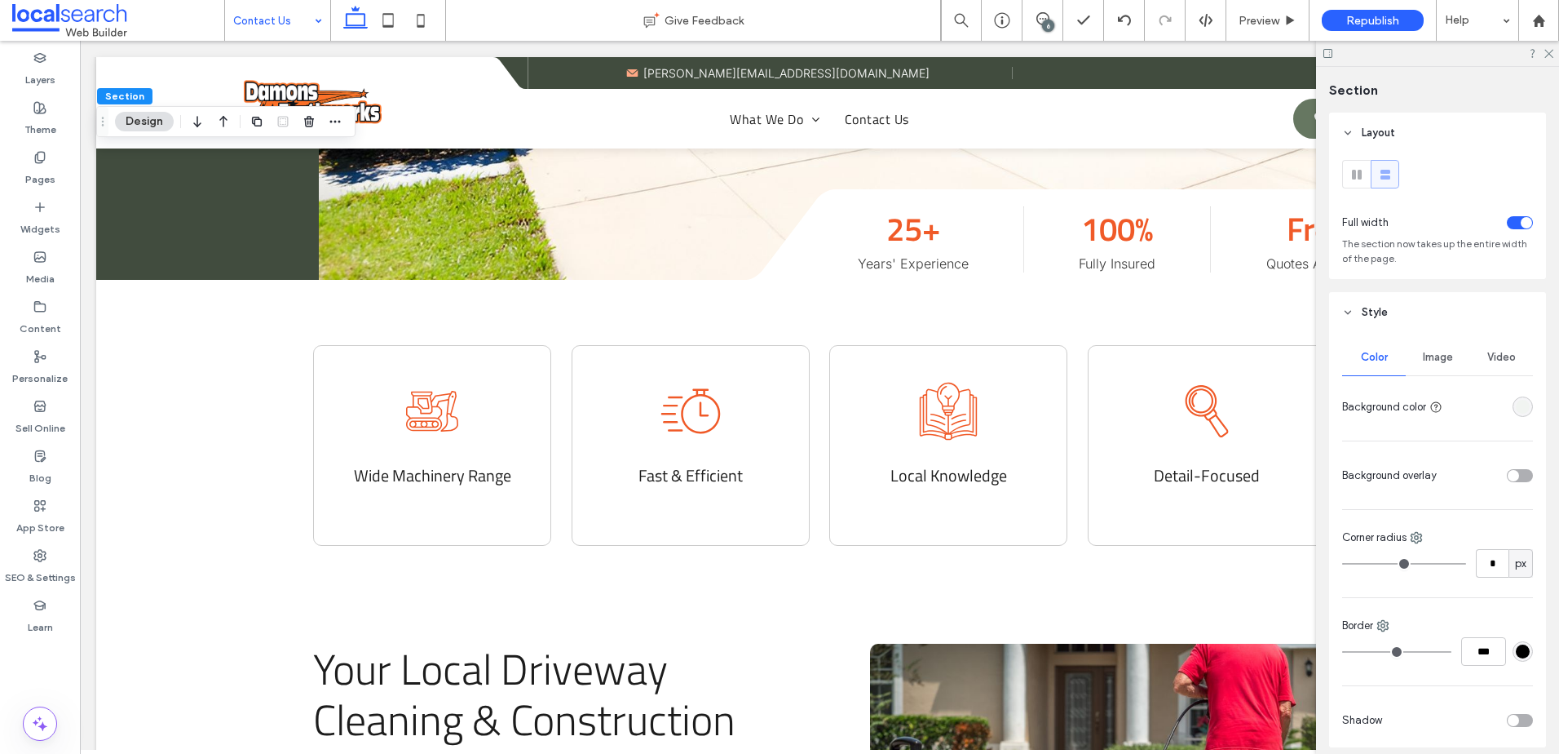
click at [1434, 356] on span "Image" at bounding box center [1438, 357] width 30 height 13
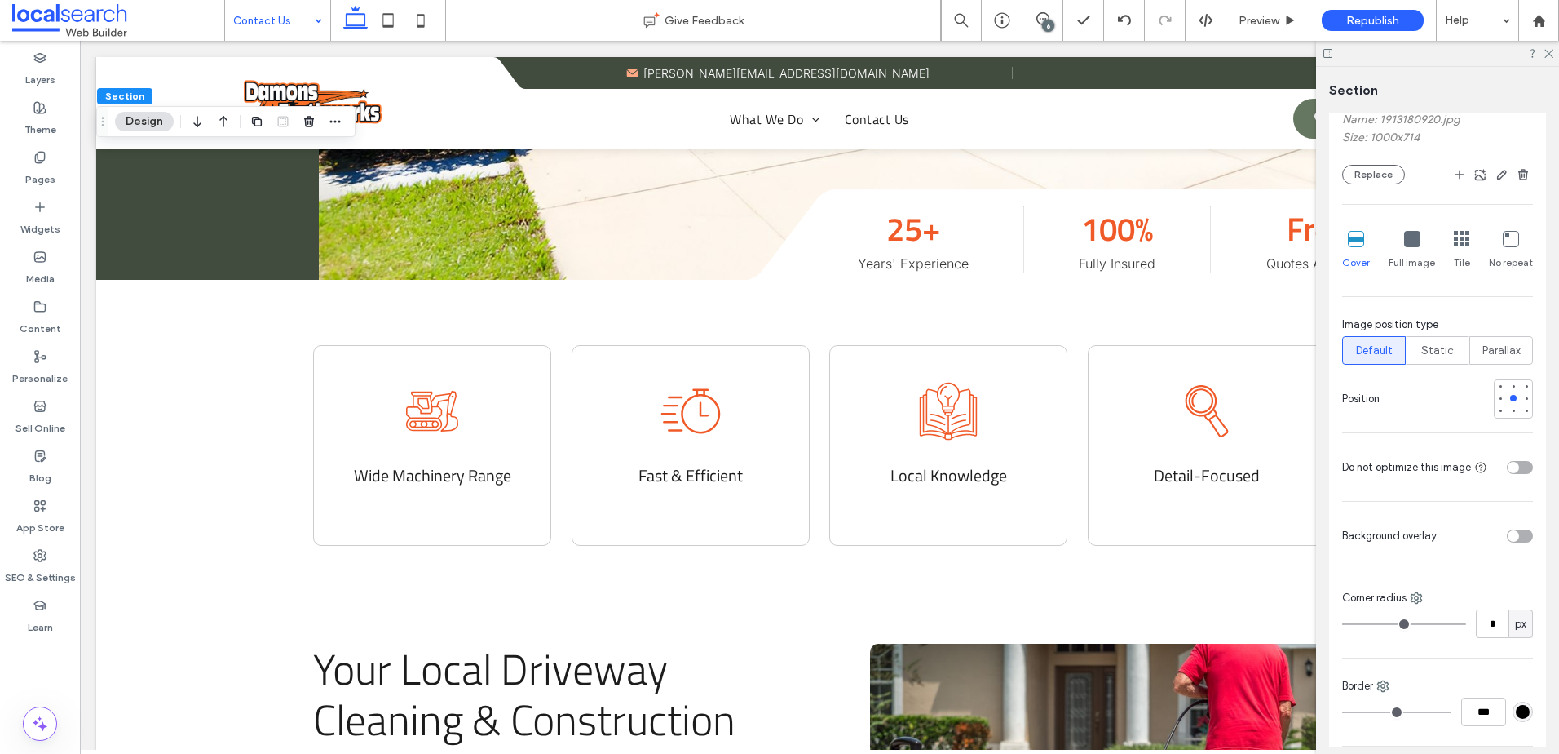
scroll to position [408, 0]
click at [1508, 405] on div at bounding box center [1513, 410] width 11 height 11
click at [1511, 397] on div at bounding box center [1514, 397] width 7 height 7
click at [1511, 383] on div at bounding box center [1514, 385] width 7 height 7
click at [1508, 393] on div at bounding box center [1513, 397] width 11 height 11
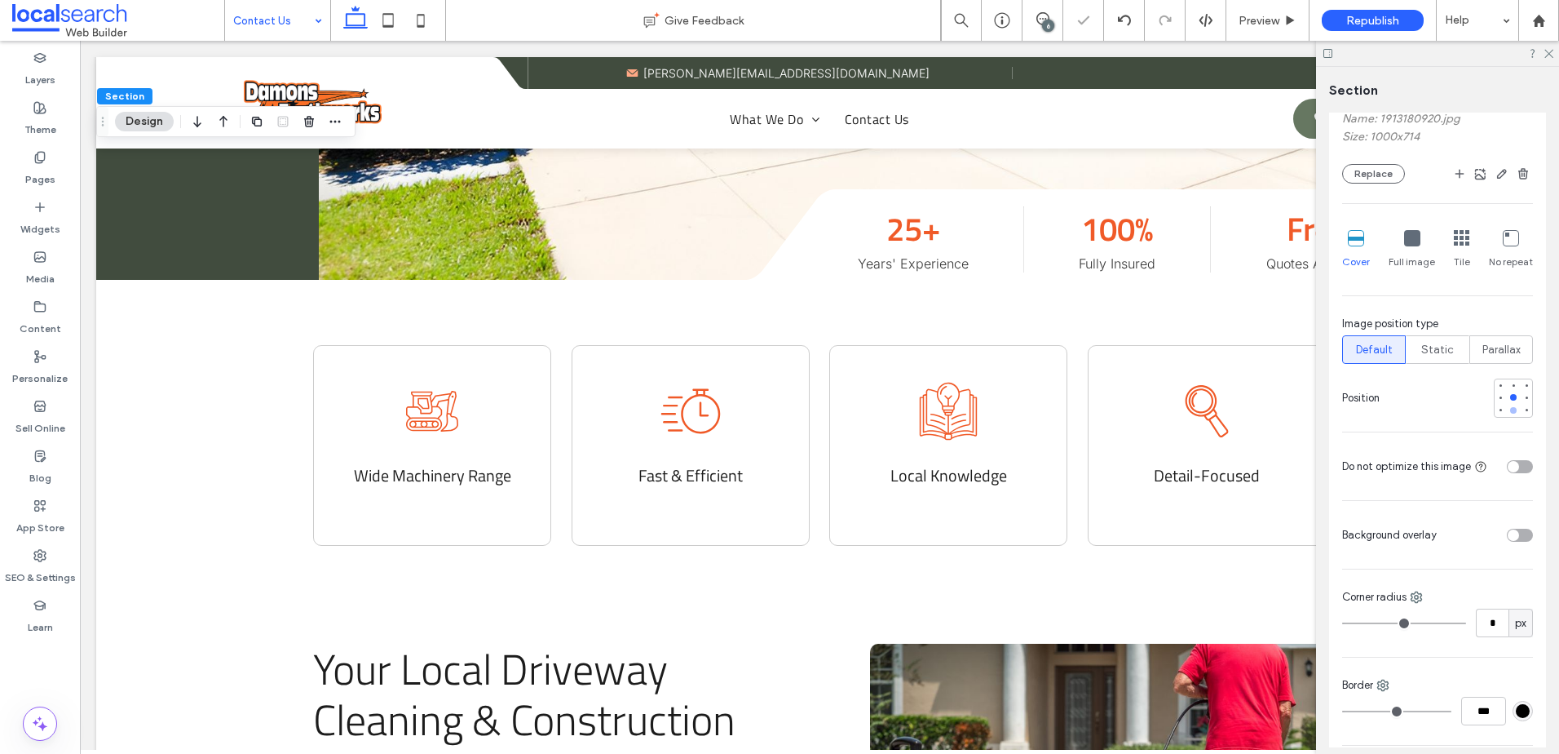
click at [1511, 411] on div at bounding box center [1514, 410] width 7 height 7
click at [1509, 400] on div at bounding box center [1513, 397] width 11 height 11
click at [1511, 389] on div at bounding box center [1513, 384] width 11 height 11
click at [1511, 407] on div at bounding box center [1514, 410] width 7 height 7
click at [1511, 398] on div at bounding box center [1514, 397] width 7 height 7
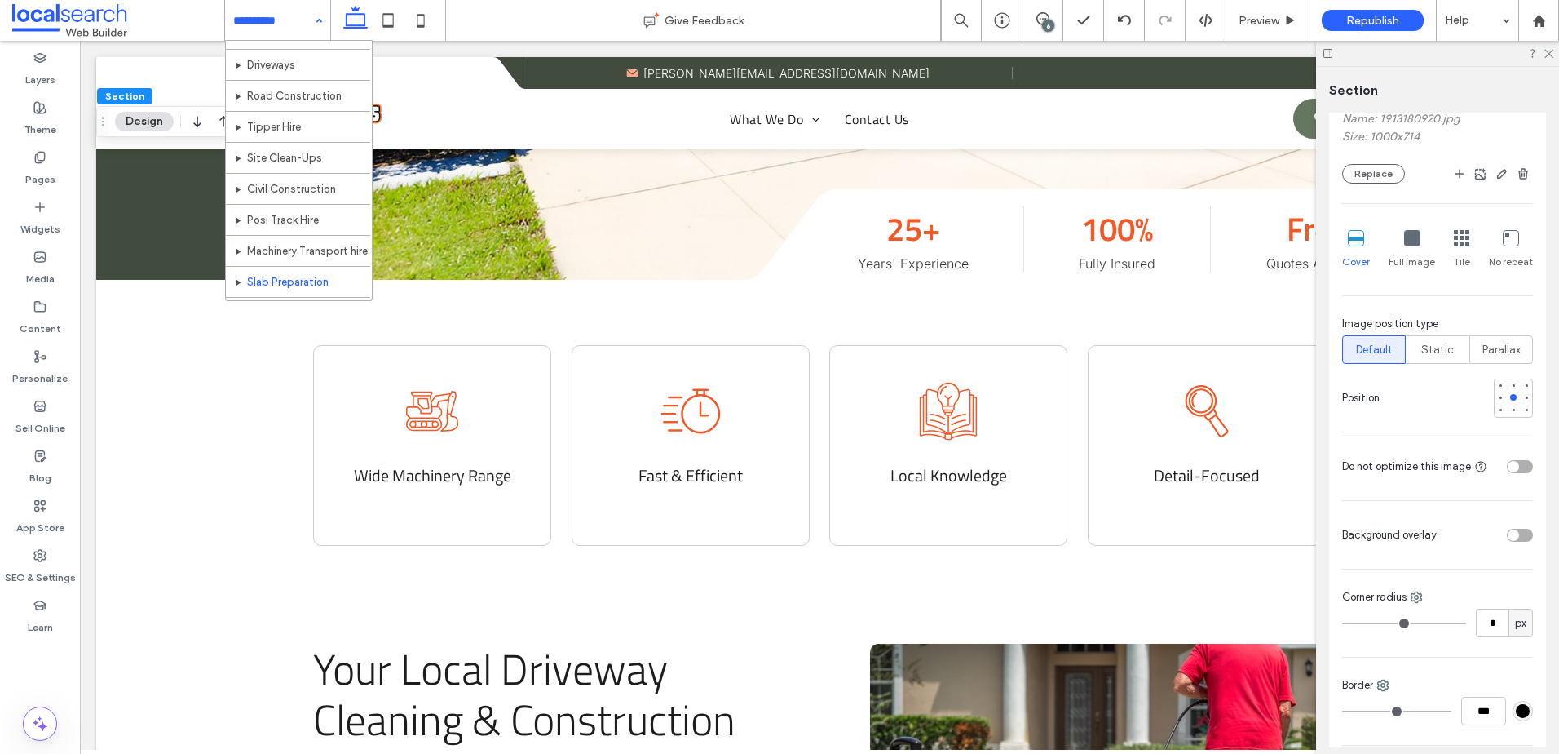
scroll to position [79, 0]
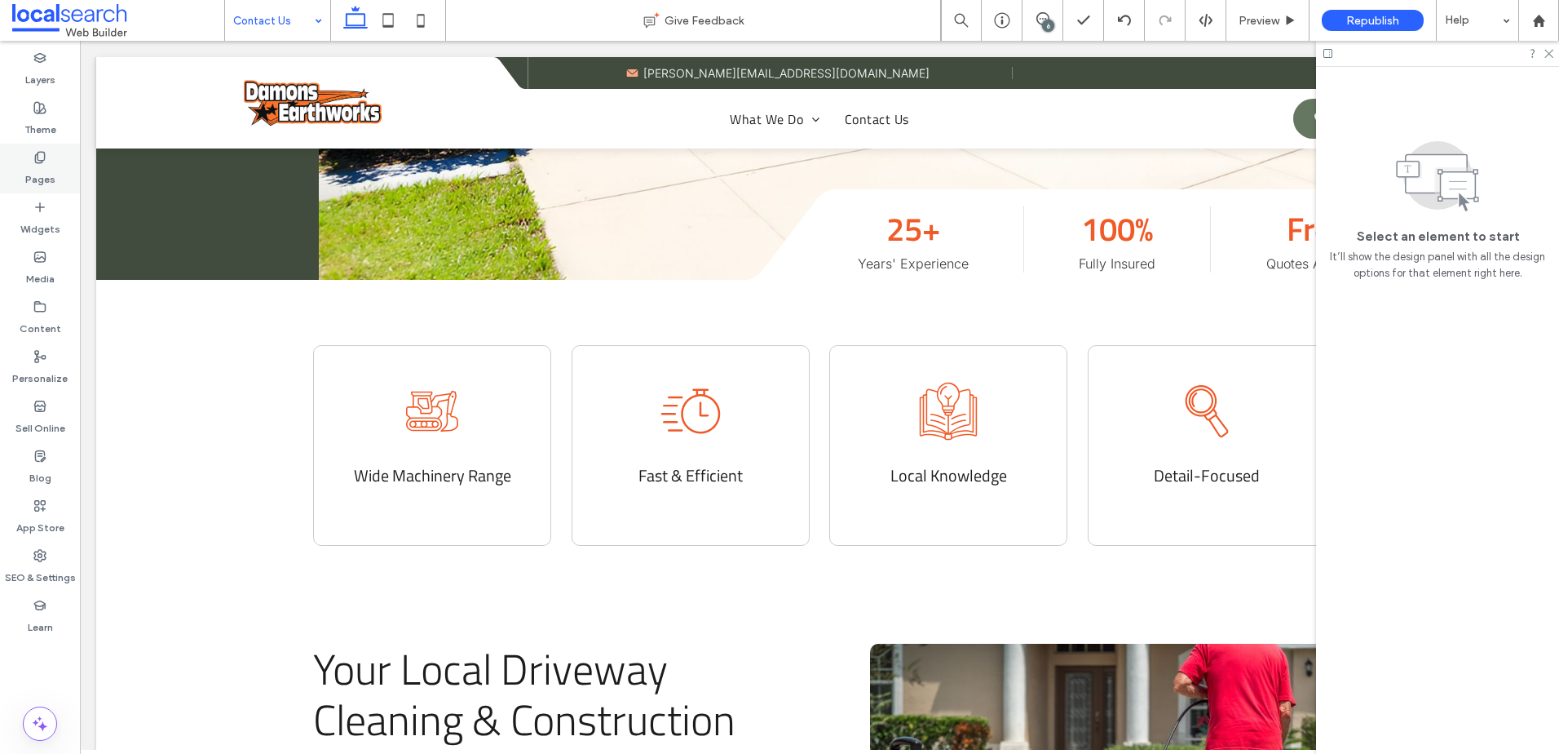
click at [32, 166] on label "Pages" at bounding box center [40, 175] width 30 height 23
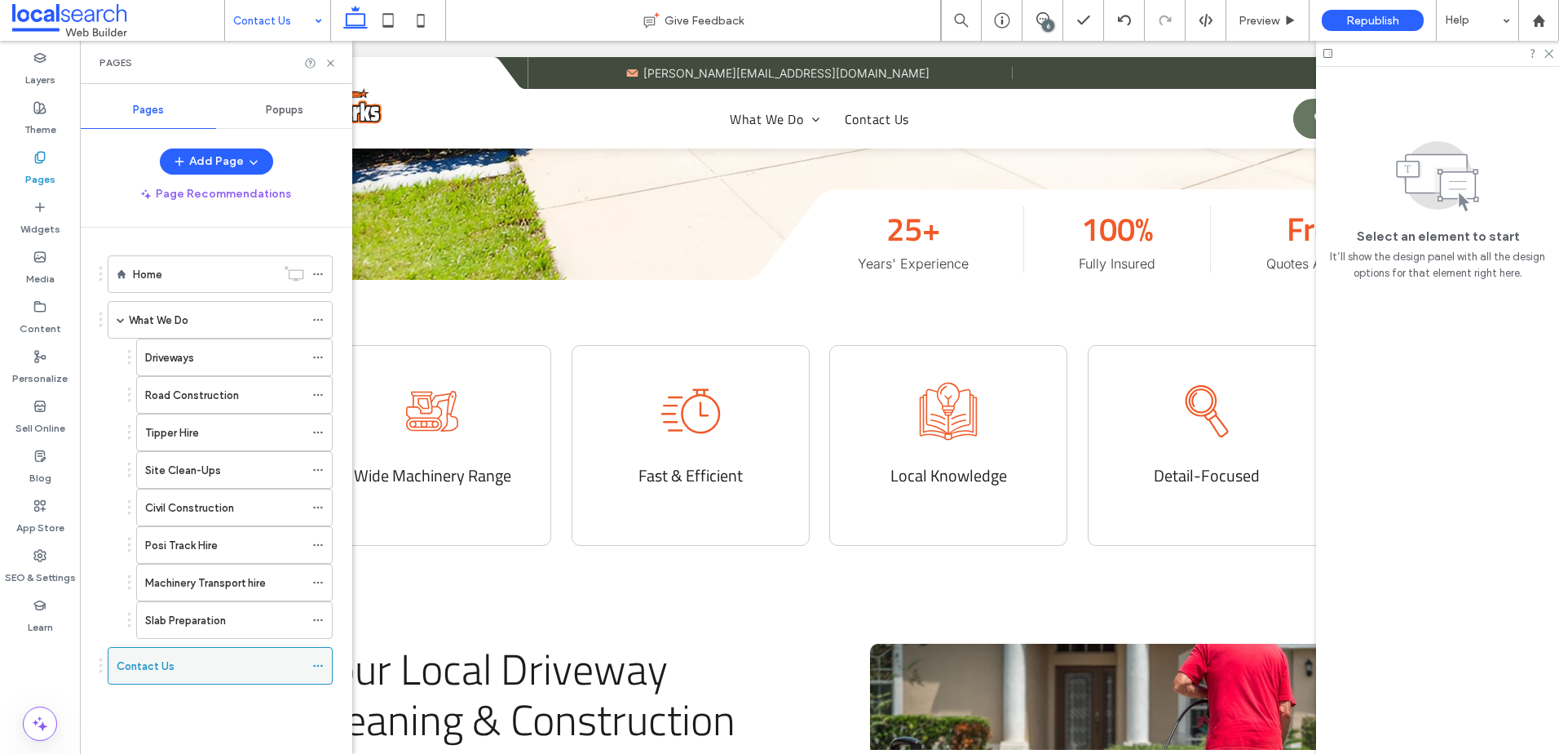
click at [317, 664] on icon at bounding box center [317, 665] width 11 height 11
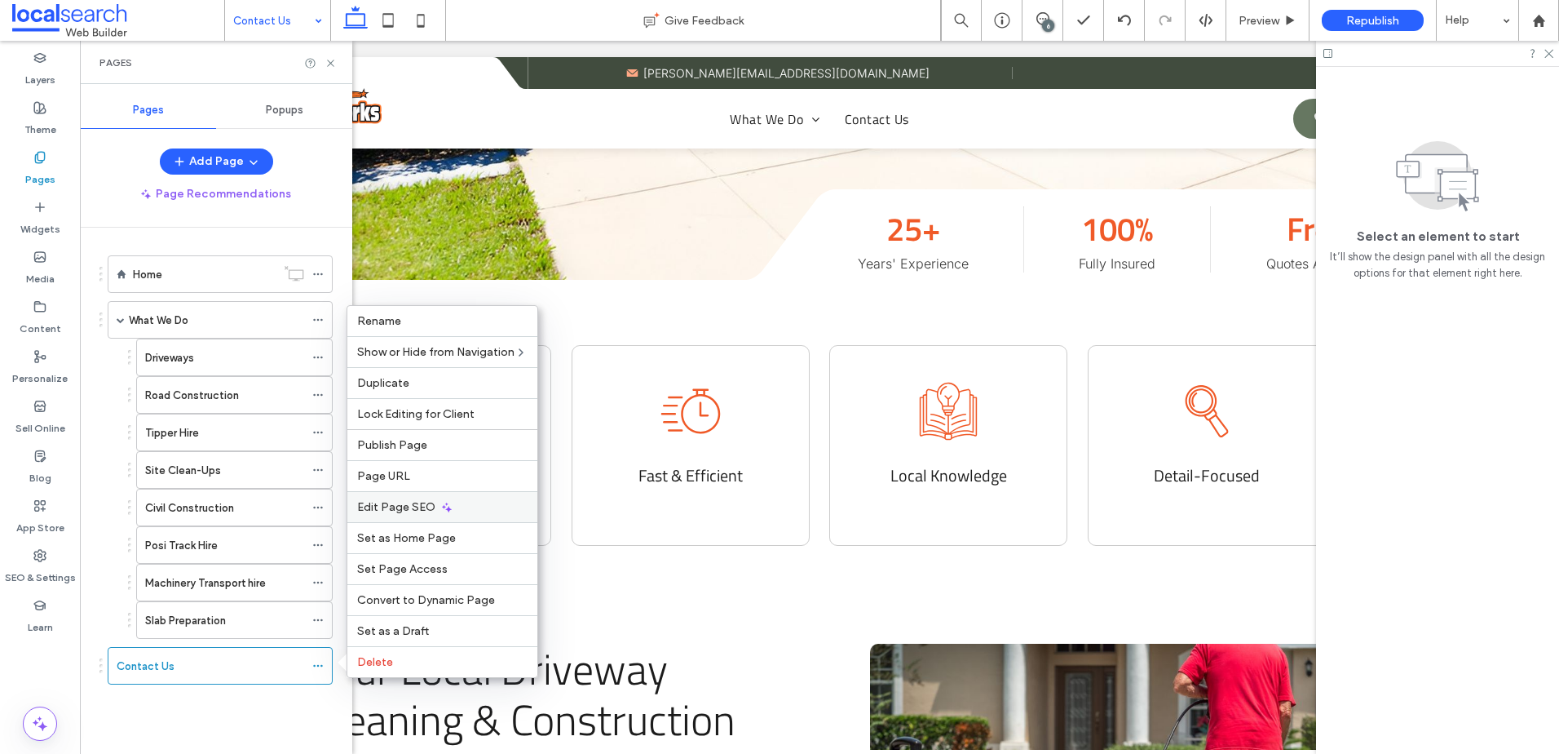
click at [455, 497] on div "Edit Page SEO" at bounding box center [442, 506] width 190 height 31
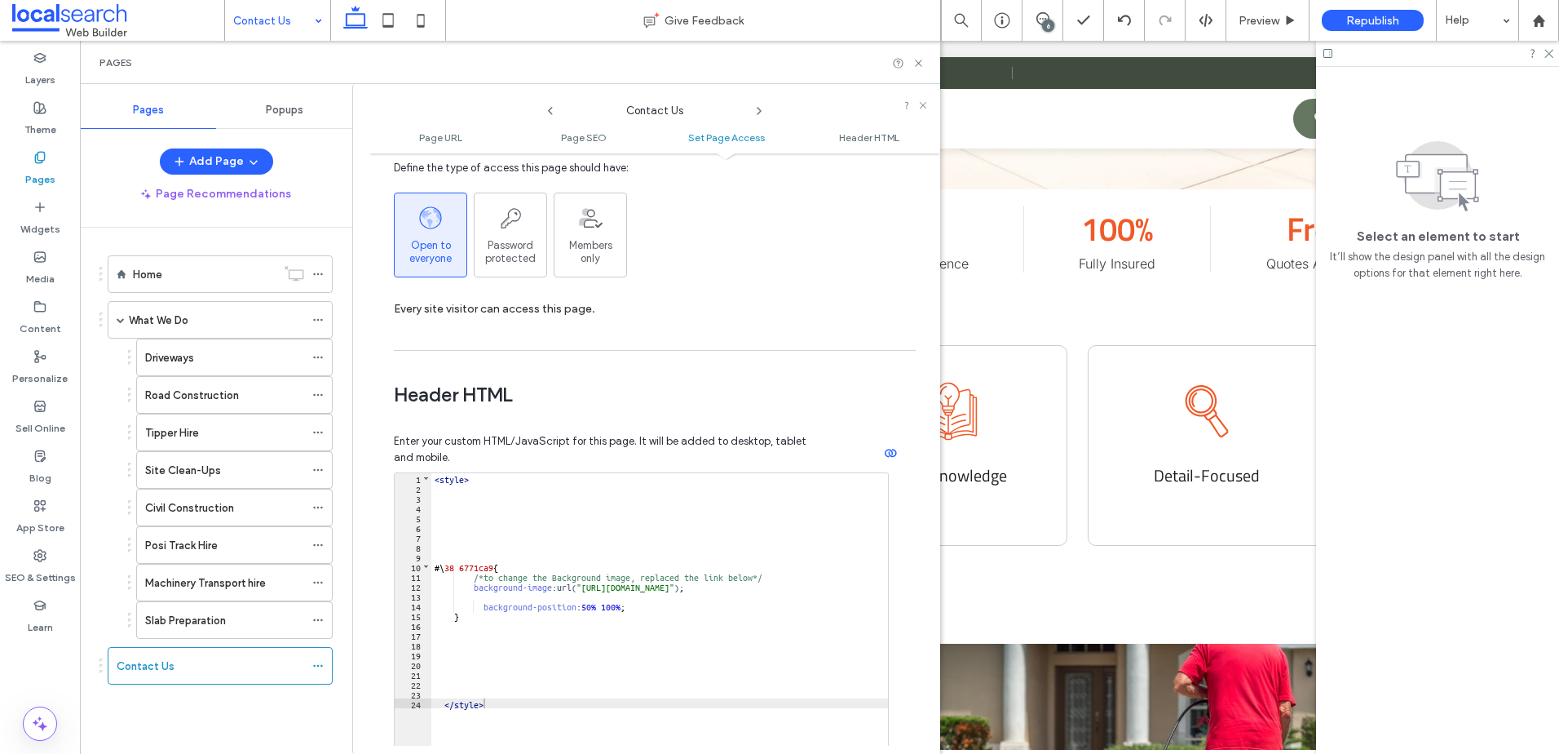
scroll to position [1387, 0]
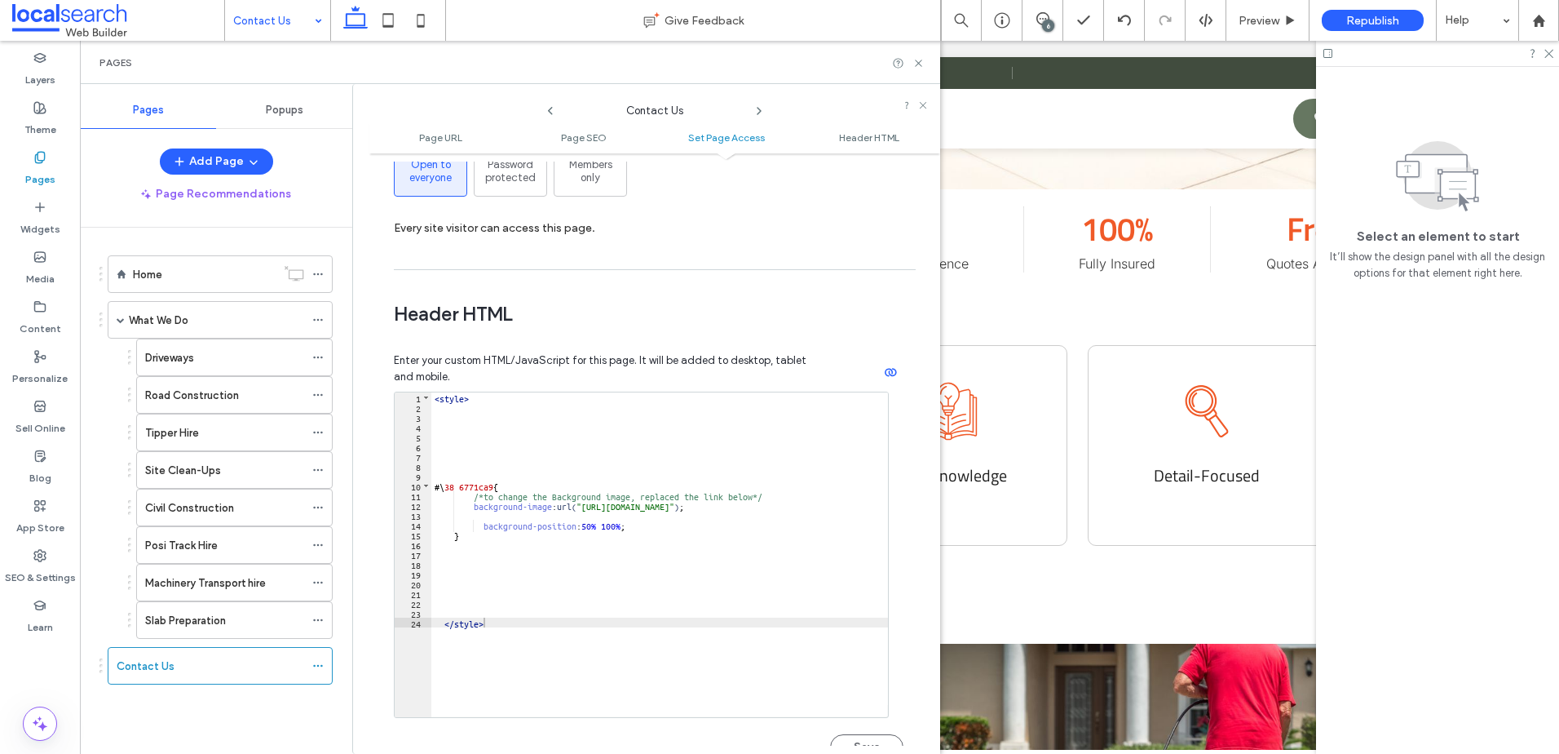
click at [506, 513] on div "< style > #\ 38 6771ca9 { /*to change the Background image, replaced the link b…" at bounding box center [676, 558] width 491 height 332
click at [480, 515] on div "< style > #\ 38 6771ca9 { /*to change the Background image, replaced the link b…" at bounding box center [676, 558] width 491 height 332
type textarea "**"
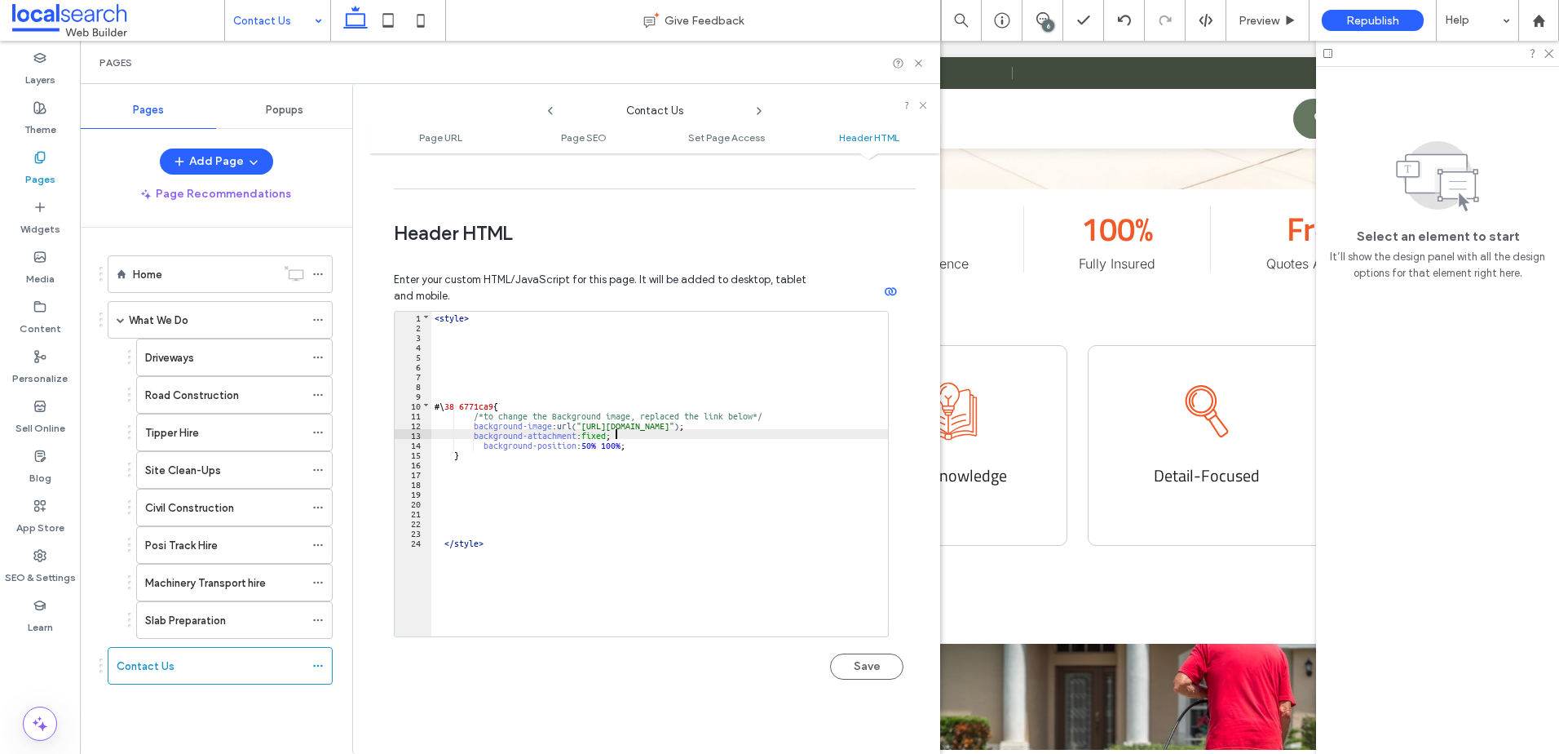
scroll to position [1504, 0]
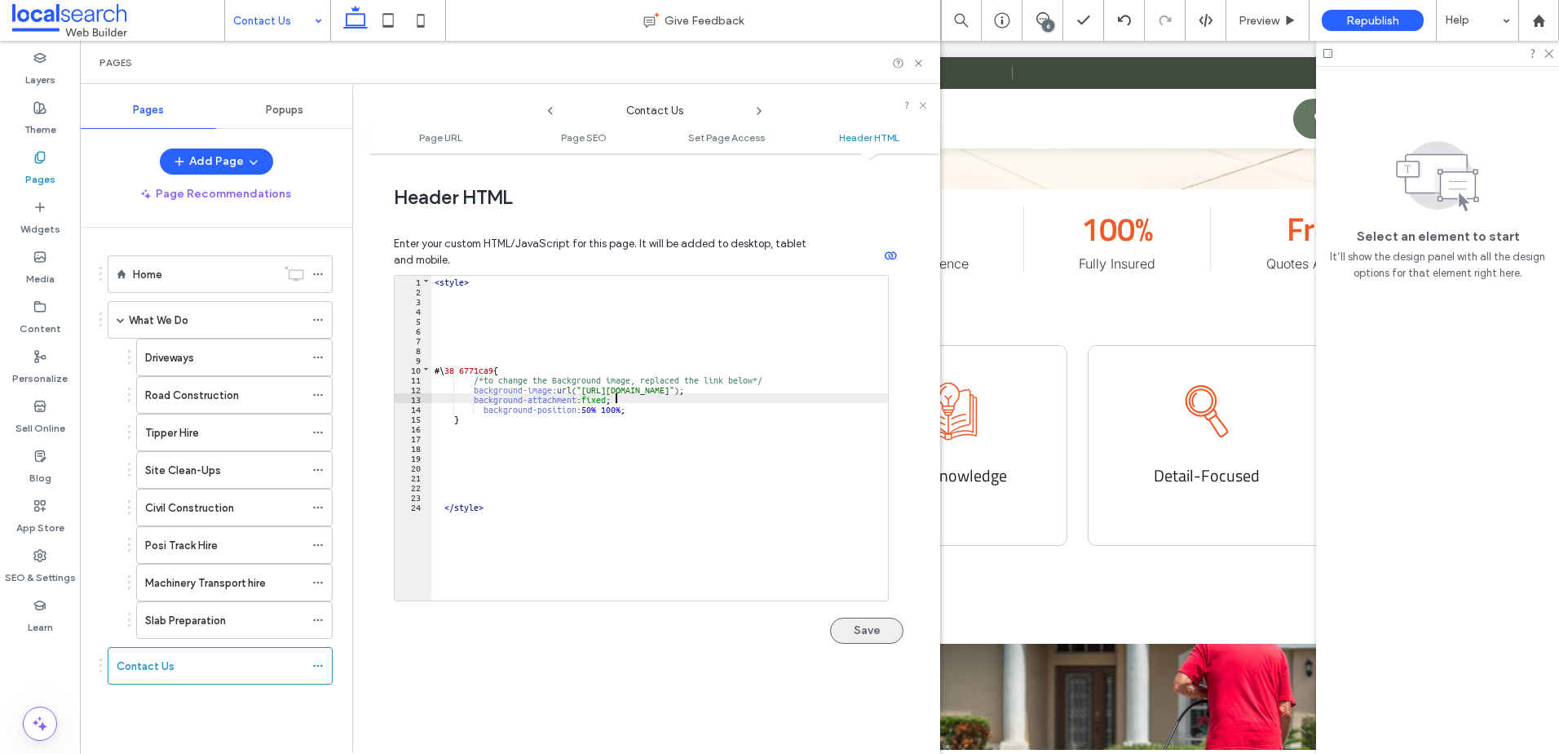
click at [871, 624] on button "Save" at bounding box center [866, 630] width 73 height 26
click at [920, 66] on icon at bounding box center [919, 63] width 12 height 12
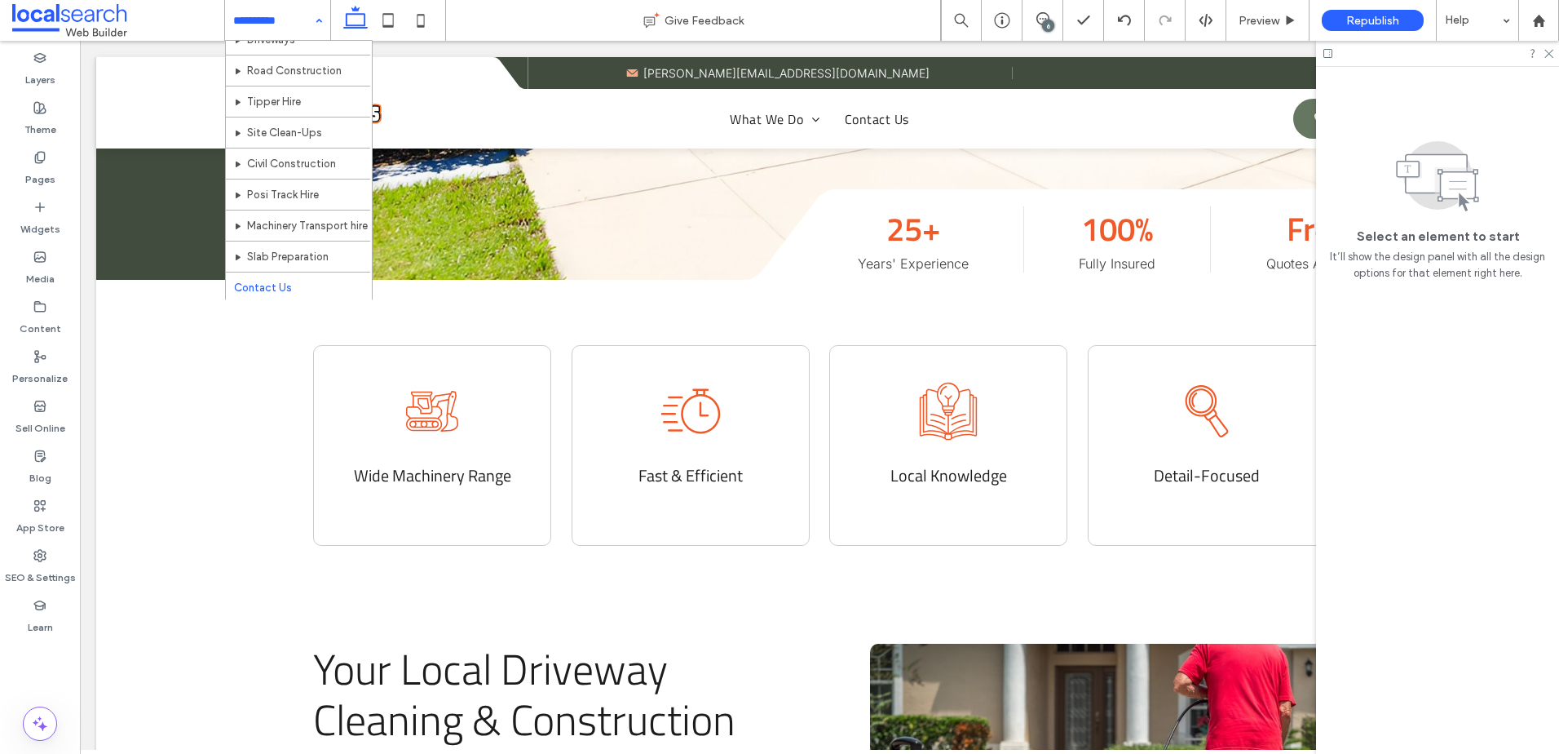
scroll to position [79, 0]
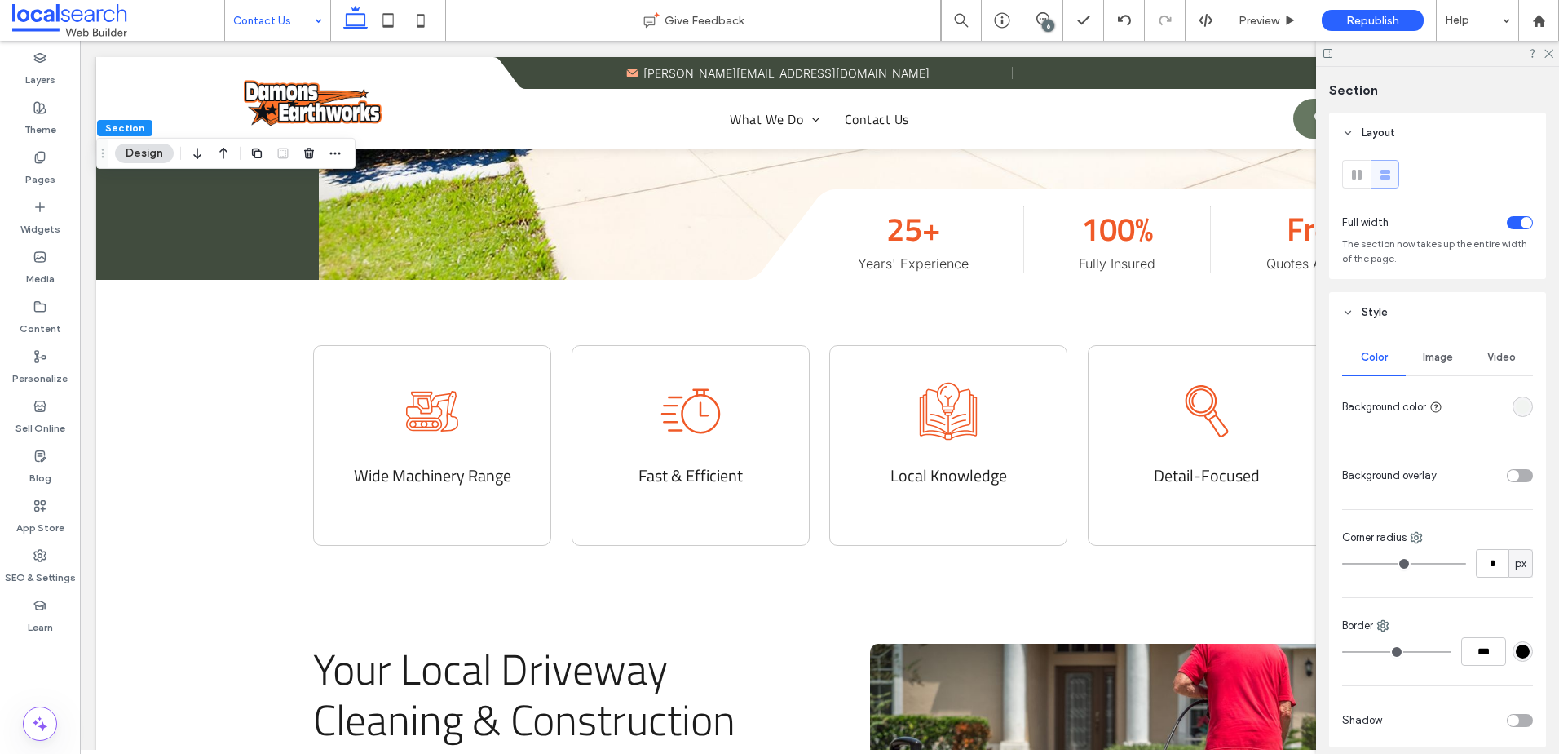
click at [1436, 359] on span "Image" at bounding box center [1438, 357] width 30 height 13
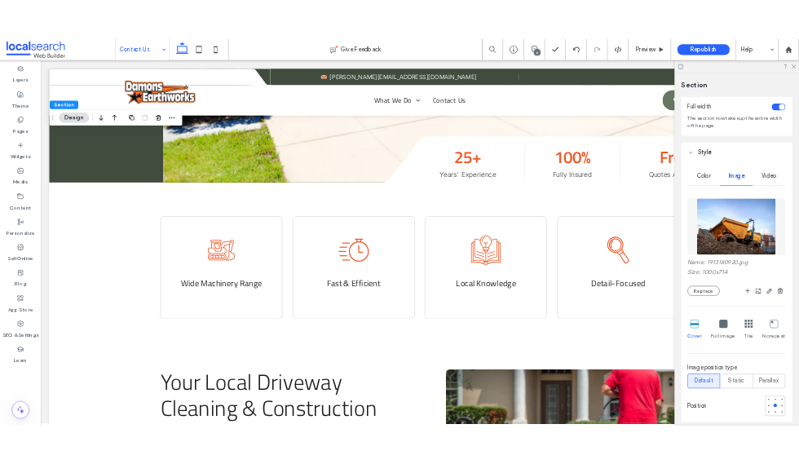
scroll to position [163, 0]
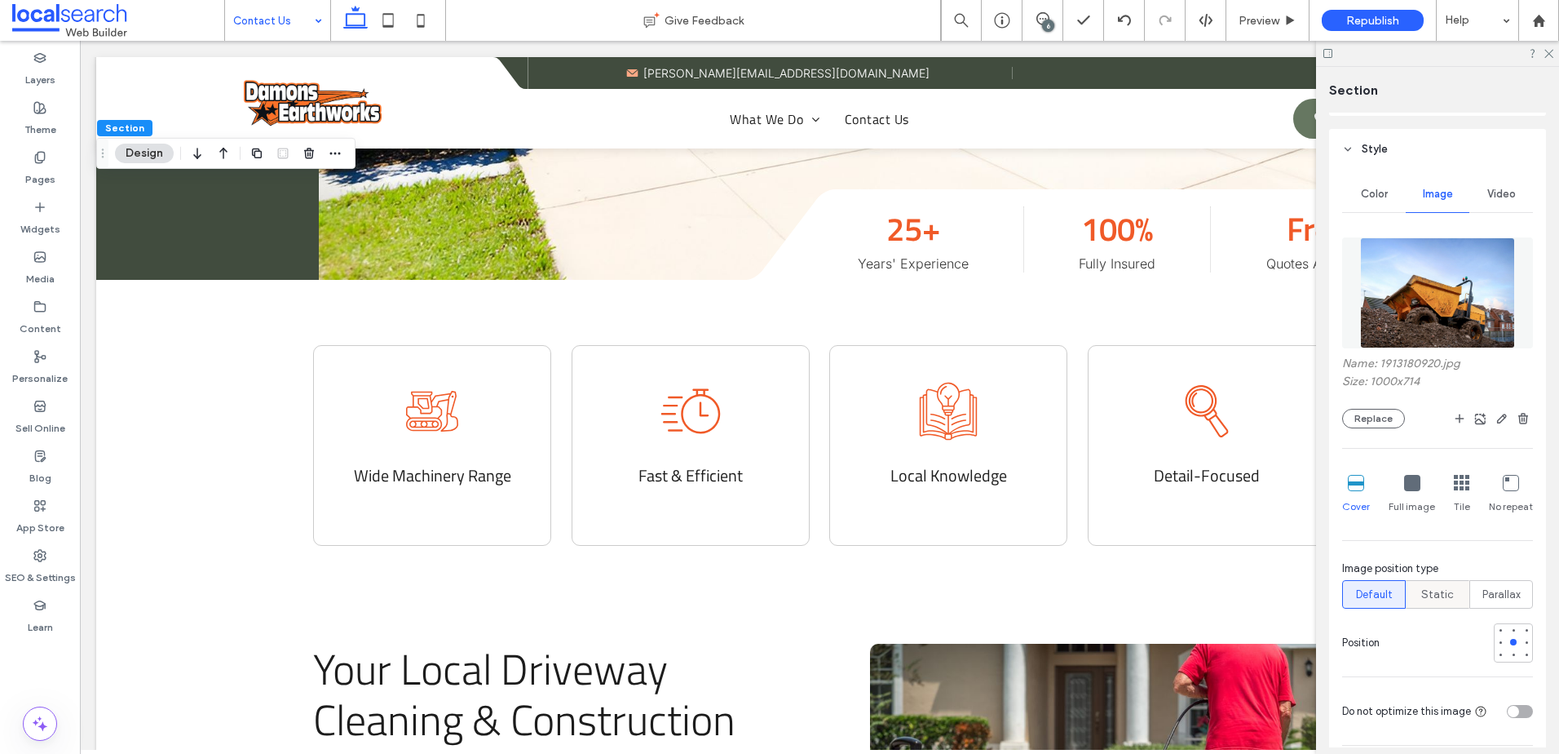
click at [1431, 592] on span "Static" at bounding box center [1438, 594] width 33 height 16
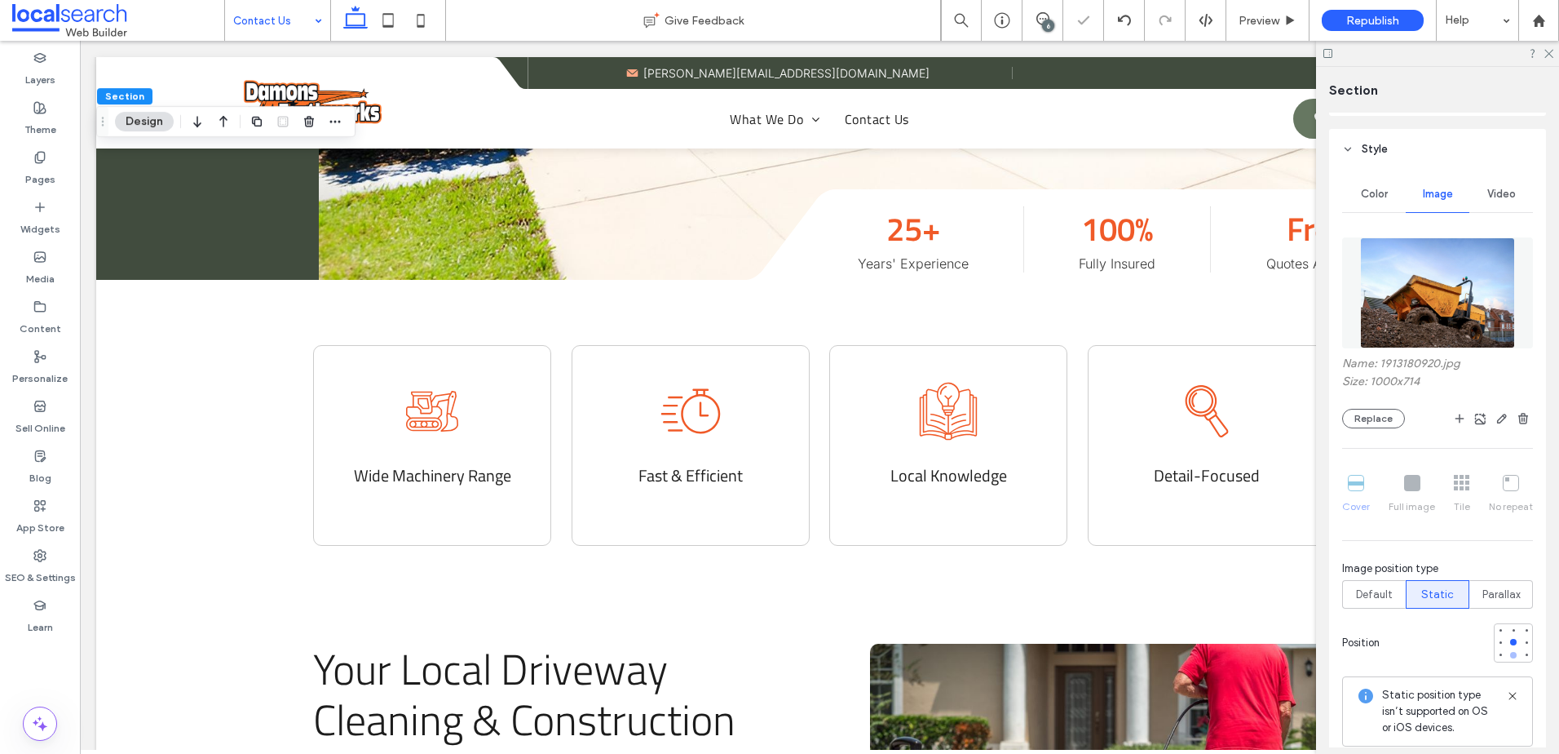
click at [1508, 651] on div at bounding box center [1513, 654] width 11 height 11
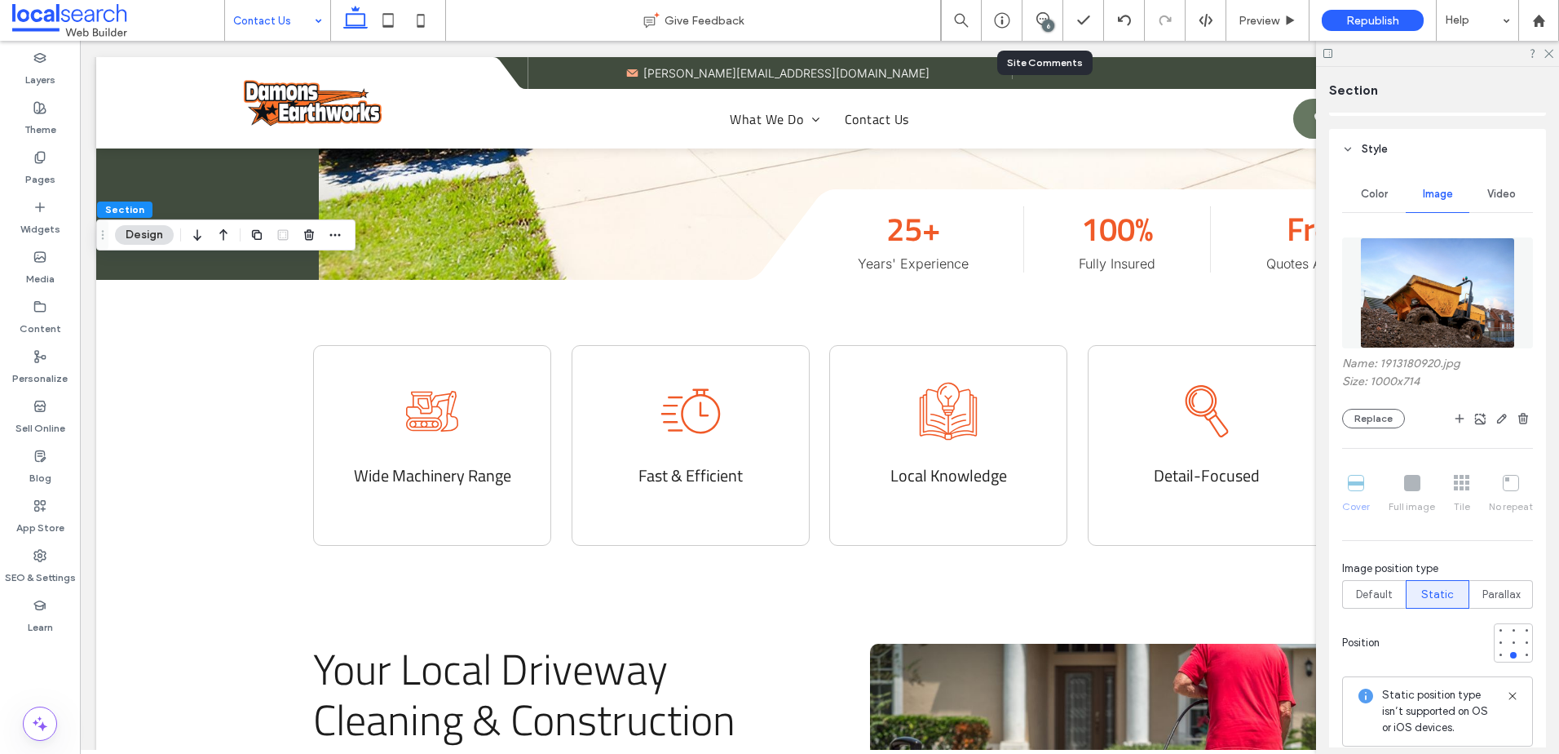
click at [1042, 24] on div "6" at bounding box center [1048, 26] width 12 height 12
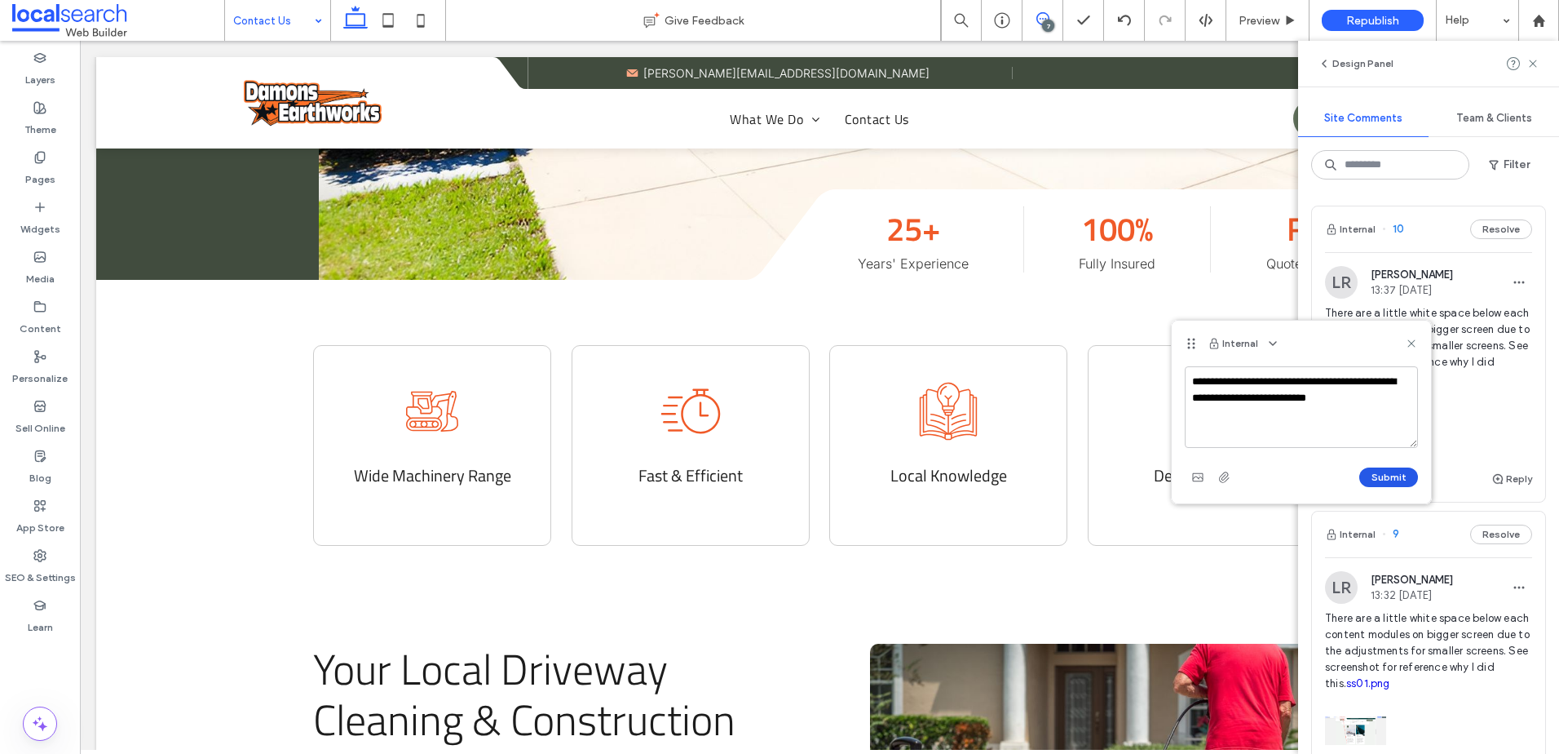
type textarea "**********"
click at [1400, 481] on button "Submit" at bounding box center [1389, 477] width 59 height 20
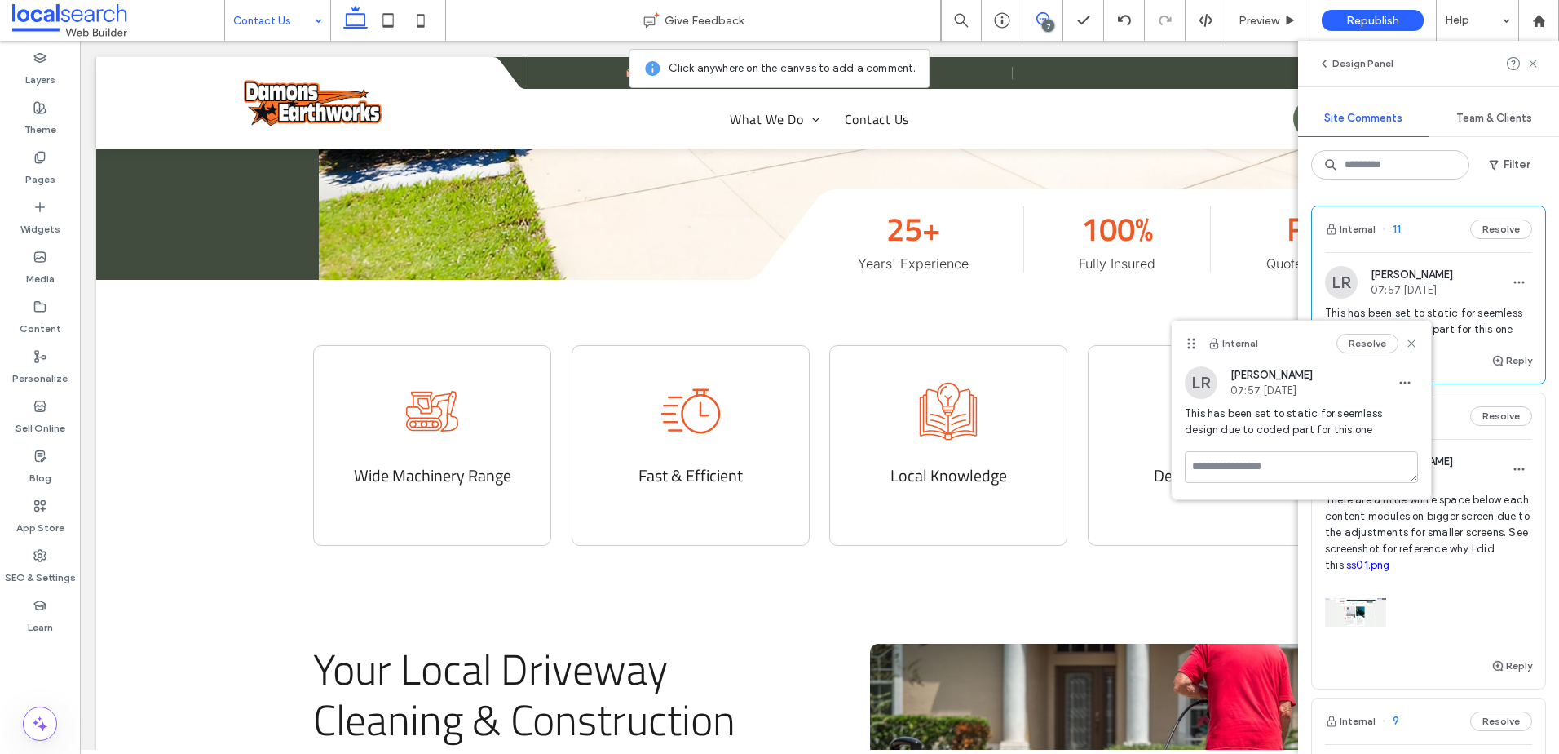
drag, startPoint x: 1413, startPoint y: 338, endPoint x: 1405, endPoint y: 334, distance: 9.9
click at [1413, 338] on icon at bounding box center [1411, 343] width 13 height 13
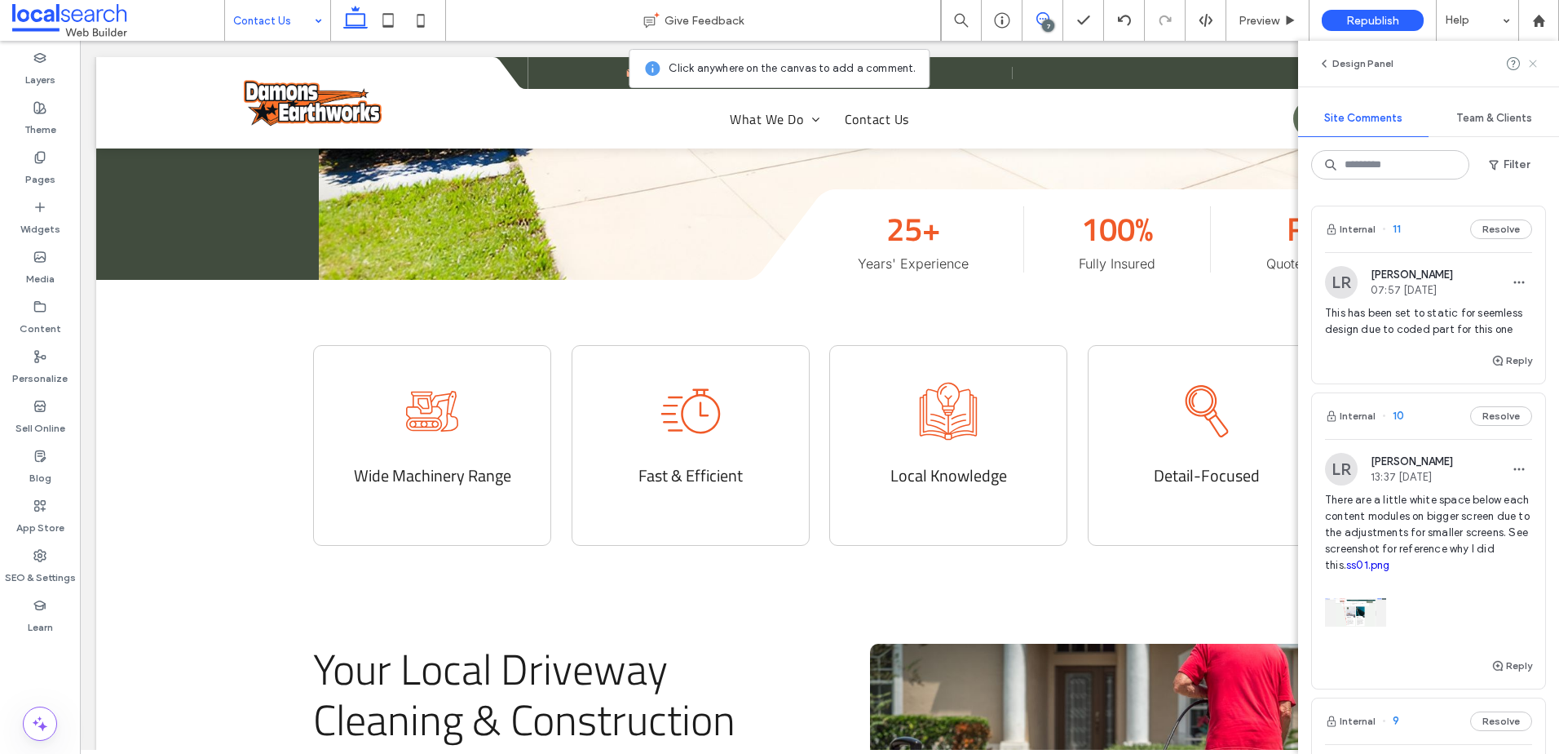
click at [1539, 69] on div "Design Panel" at bounding box center [1428, 64] width 261 height 46
click at [1536, 69] on icon at bounding box center [1533, 63] width 13 height 13
